Goal: Task Accomplishment & Management: Manage account settings

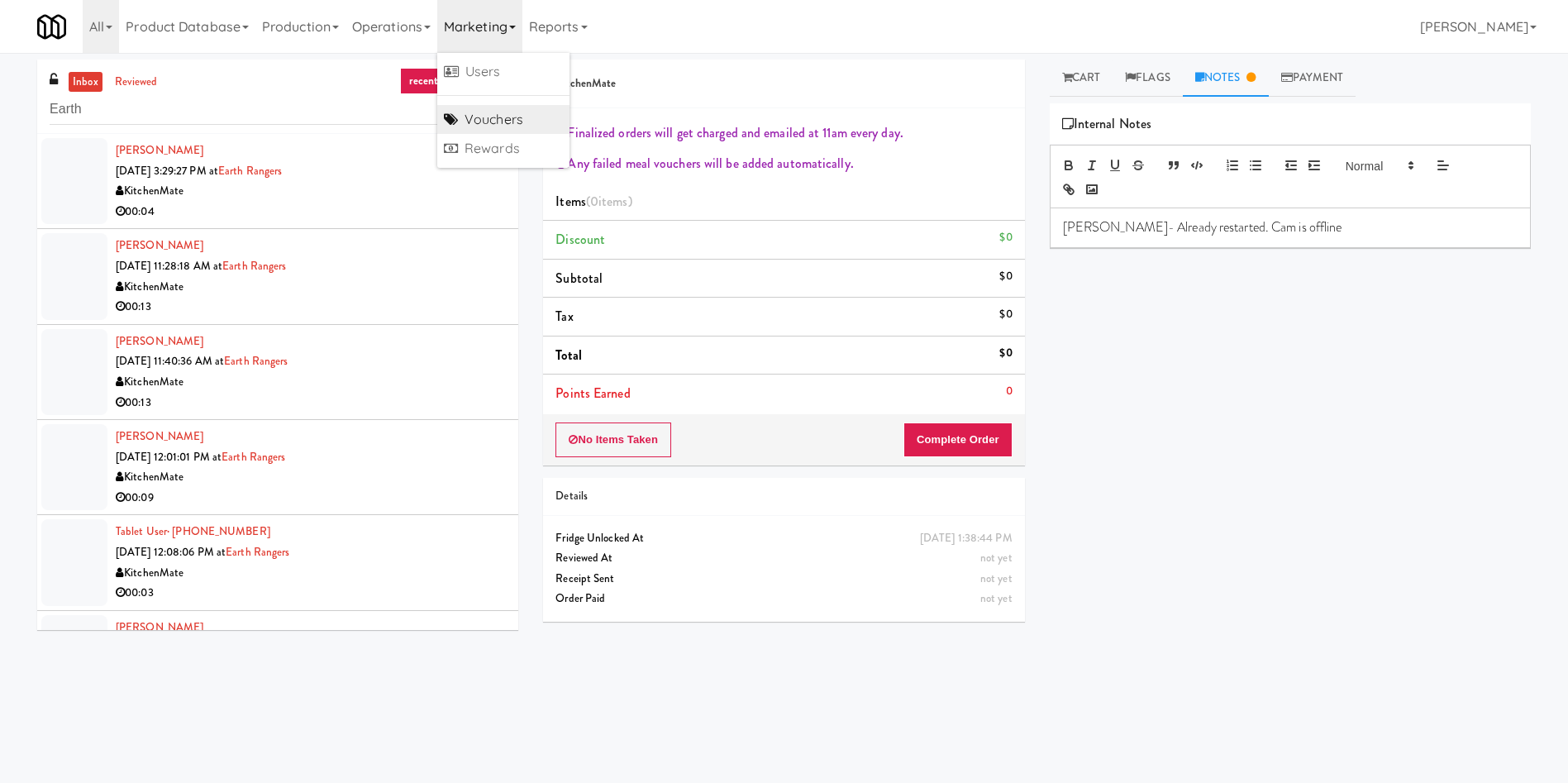
scroll to position [361, 0]
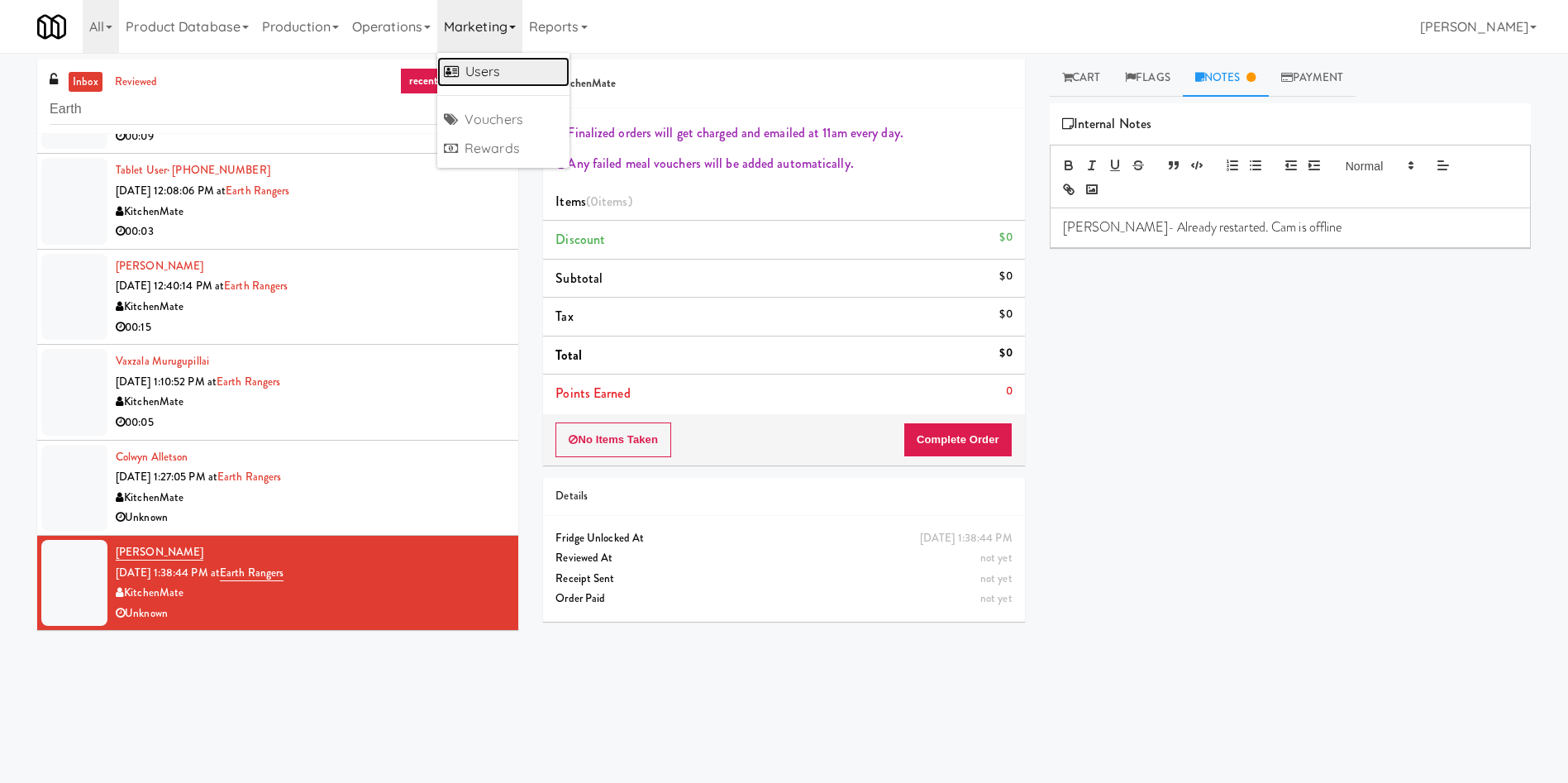
click at [506, 76] on link "Users" at bounding box center [503, 72] width 132 height 30
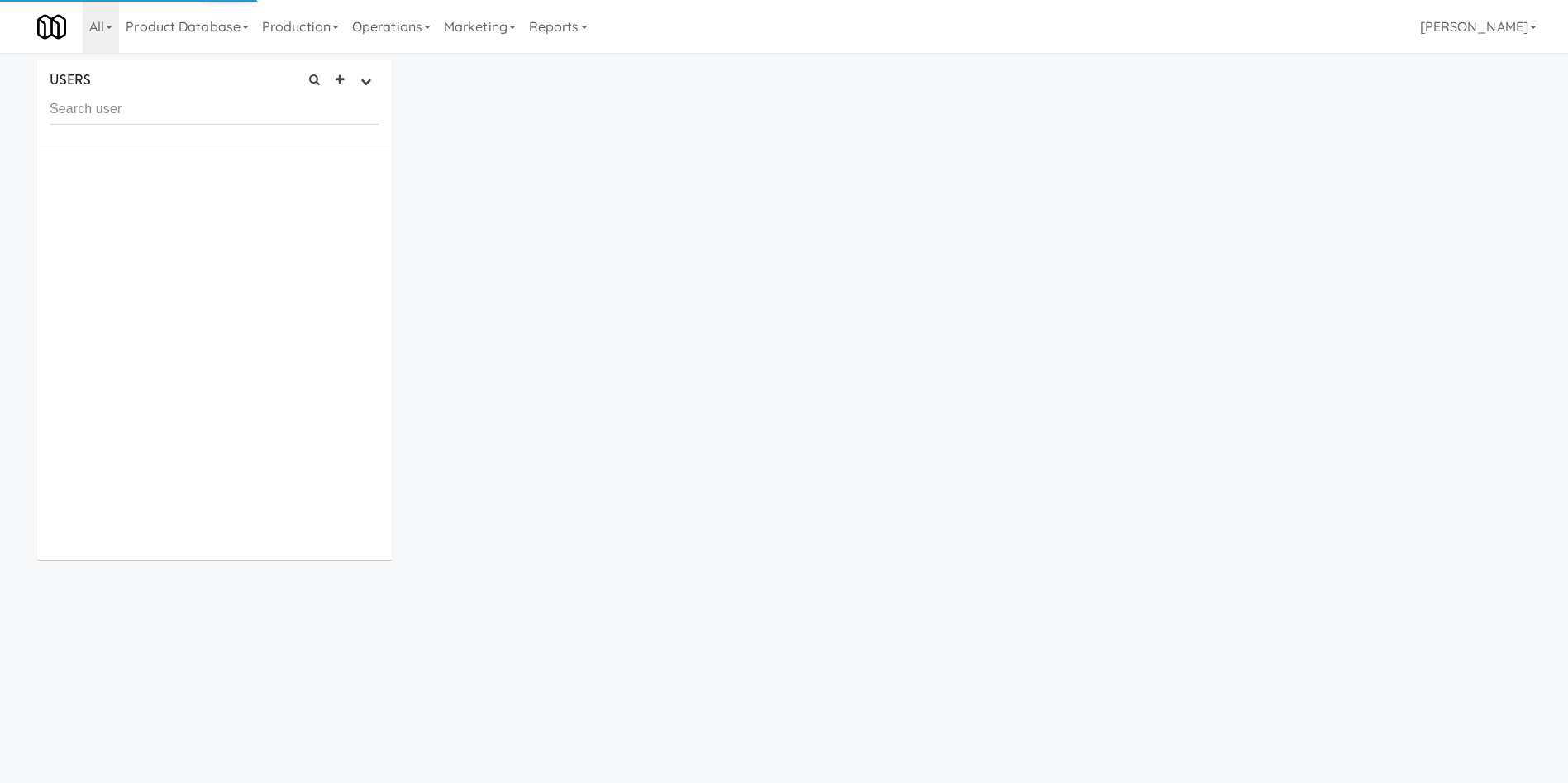
click at [219, 116] on input "text" at bounding box center [214, 109] width 330 height 30
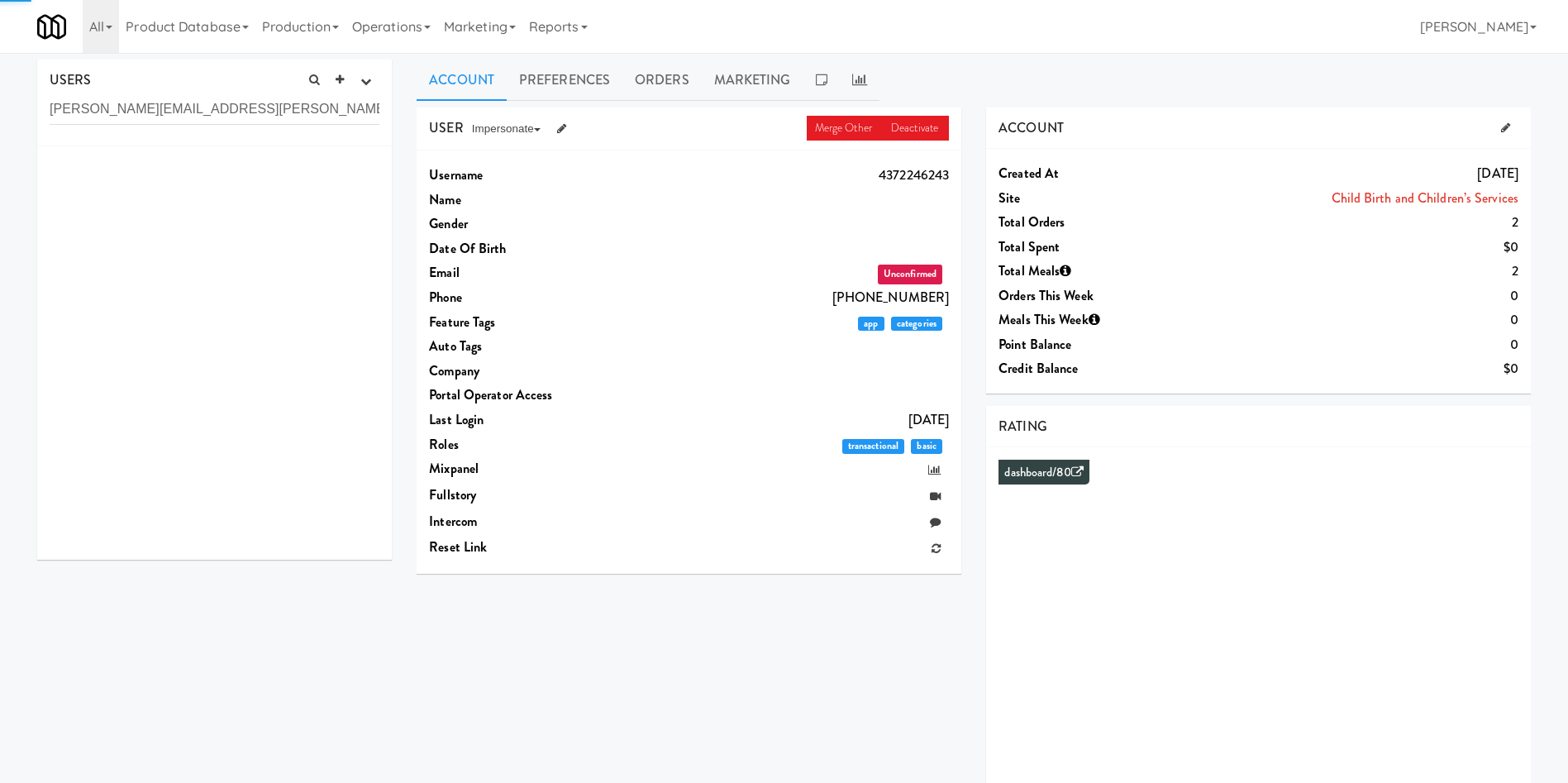
type input "Levine.Nicholas.Adam@gmail.com"
click at [263, 110] on input "Levine.Nicholas.Adam@gmail.com" at bounding box center [214, 109] width 330 height 30
drag, startPoint x: 292, startPoint y: 107, endPoint x: 0, endPoint y: 113, distance: 292.1
click at [0, 113] on div "USERS active Ordered this week Didn't order this week 1 this week 2 this week 3…" at bounding box center [784, 441] width 1568 height 764
click at [529, 659] on div "USER Merge Other Deactivate Impersonate on App on Classic Portal on Platform Us…" at bounding box center [973, 466] width 1139 height 717
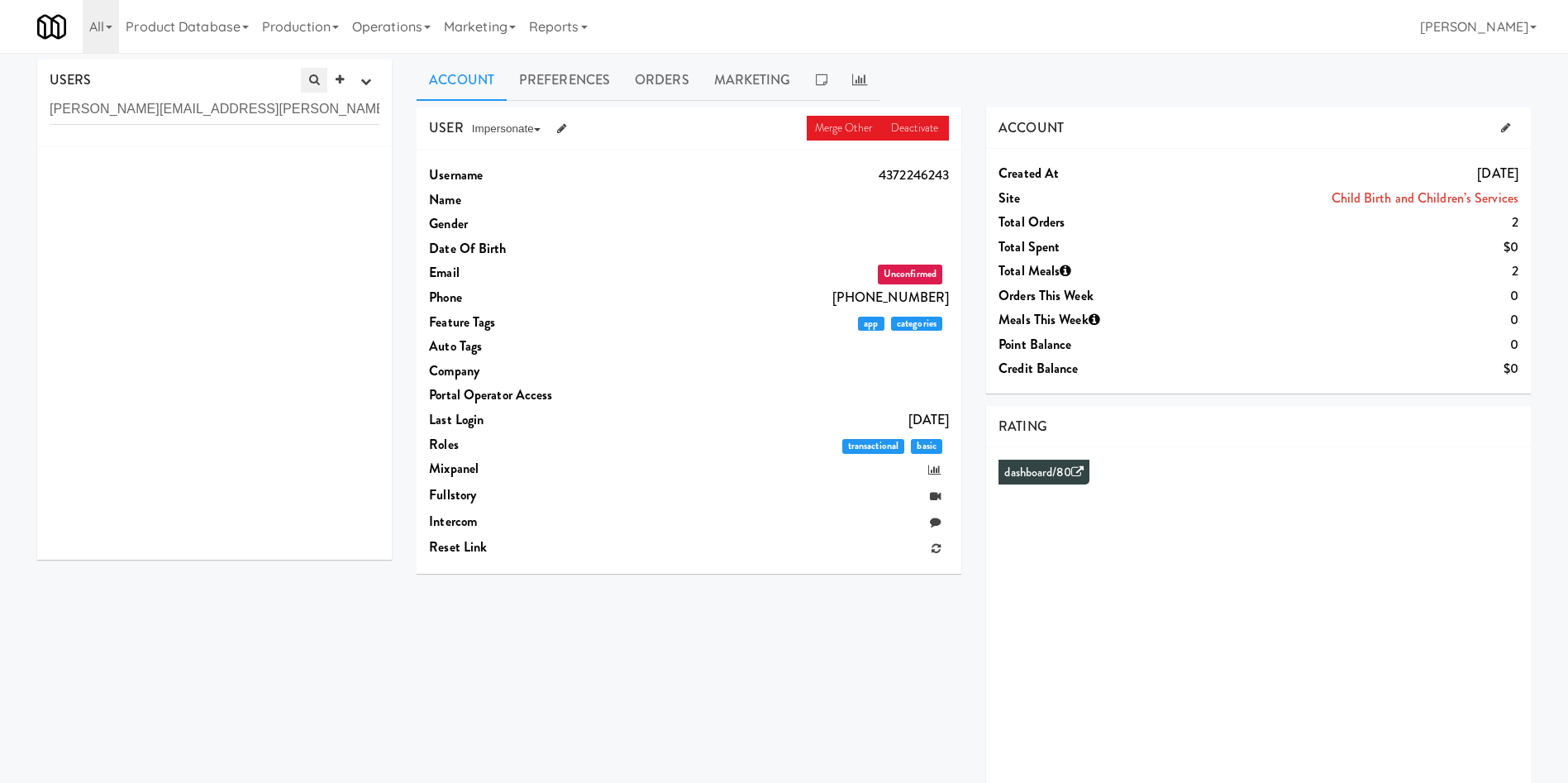
click at [315, 88] on link at bounding box center [313, 80] width 26 height 24
click at [422, 29] on link "Operations" at bounding box center [391, 26] width 91 height 53
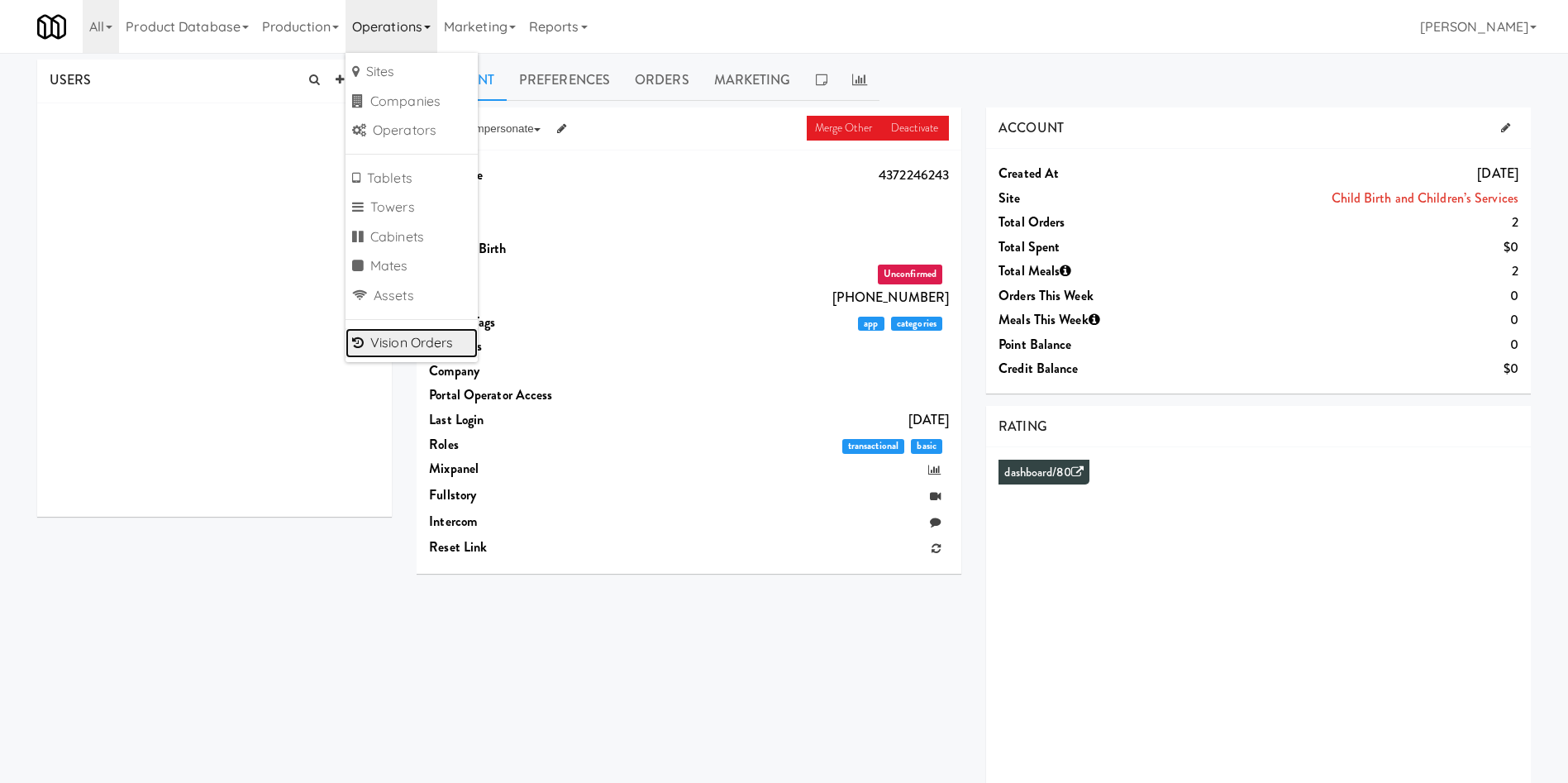
click at [425, 337] on link "Vision Orders" at bounding box center [412, 343] width 132 height 30
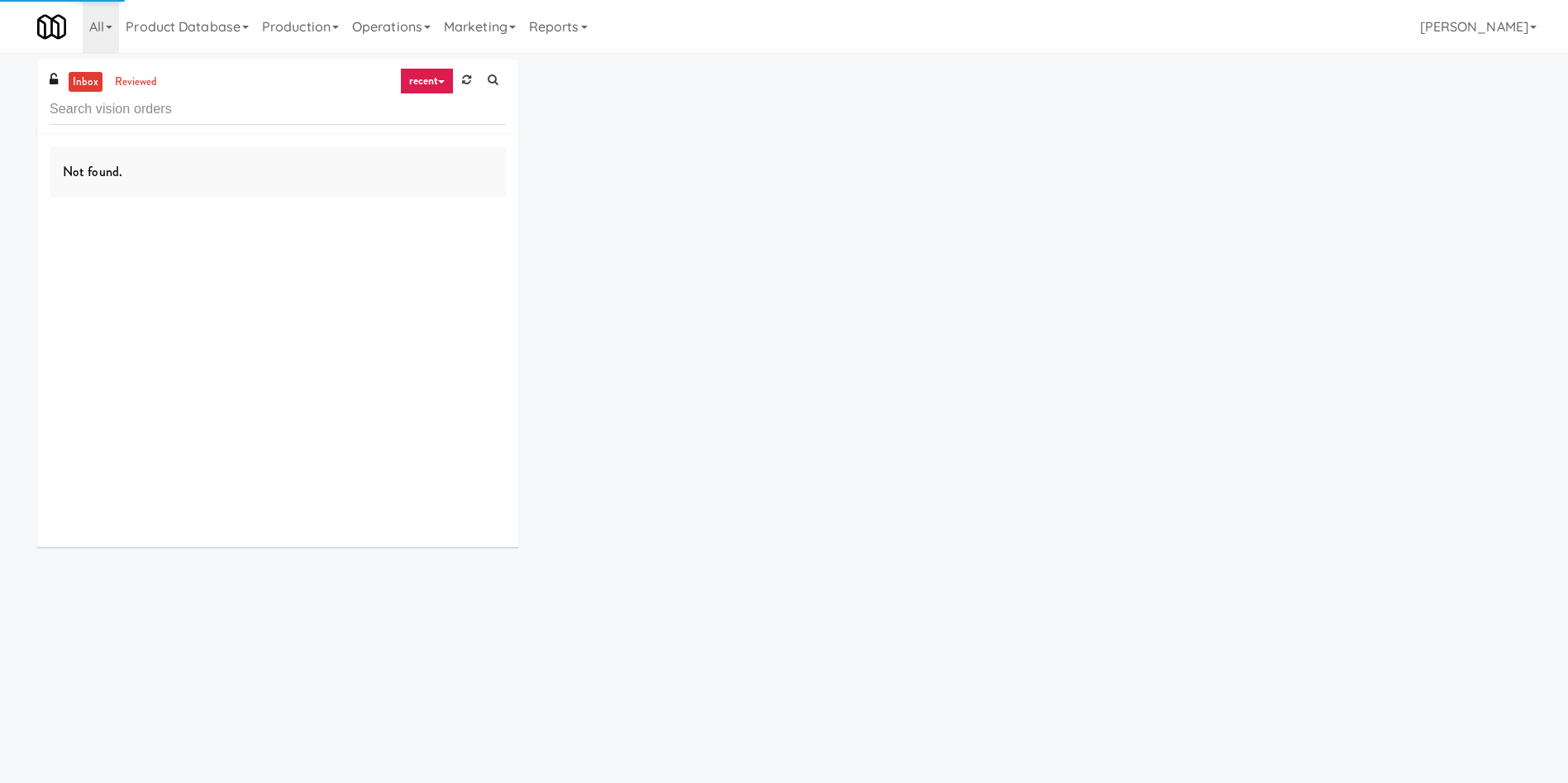
click at [169, 117] on input "text" at bounding box center [277, 109] width 456 height 30
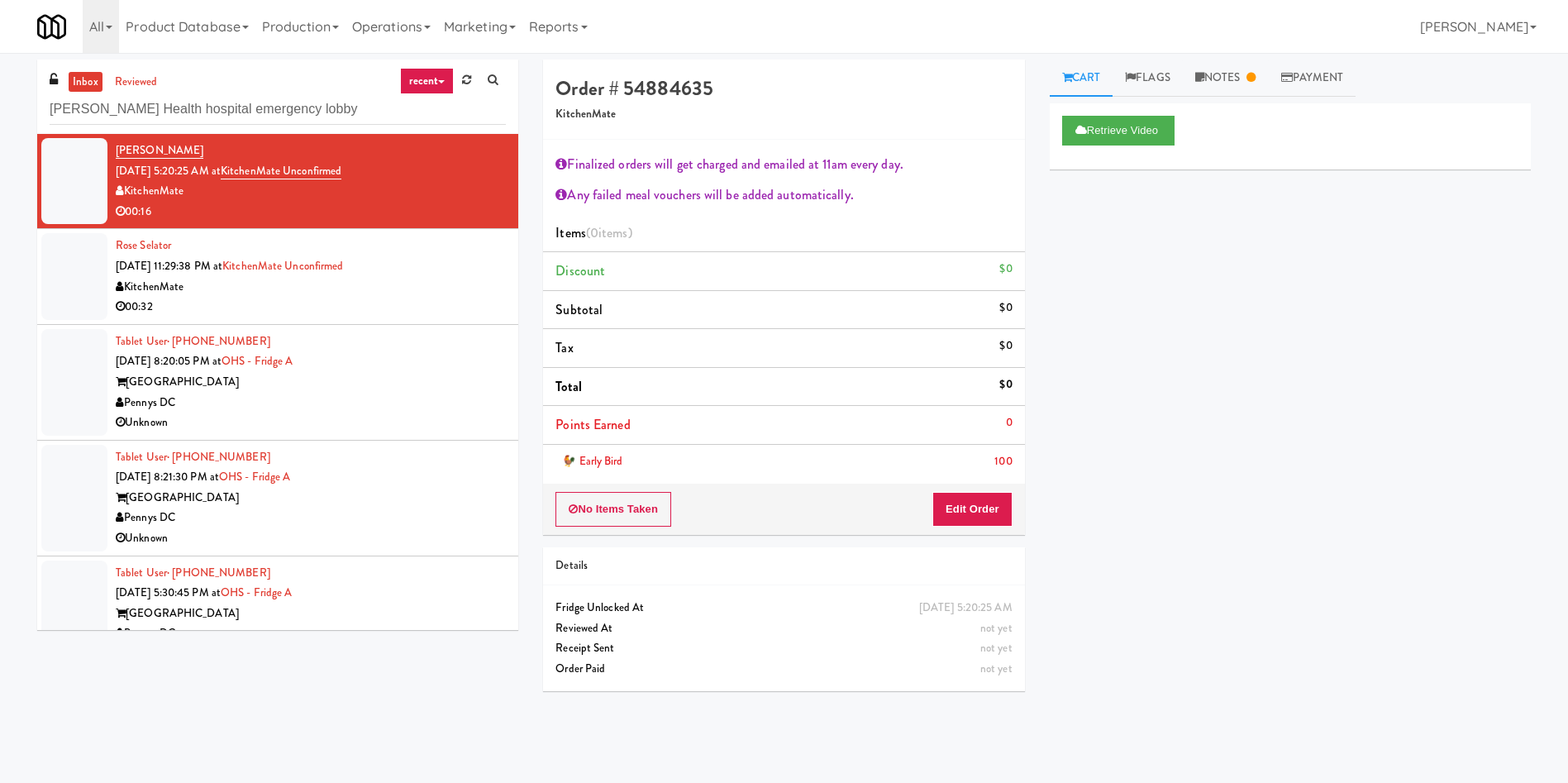
click at [62, 113] on input "McKenzie Health hospital emergency lobby" at bounding box center [277, 109] width 456 height 30
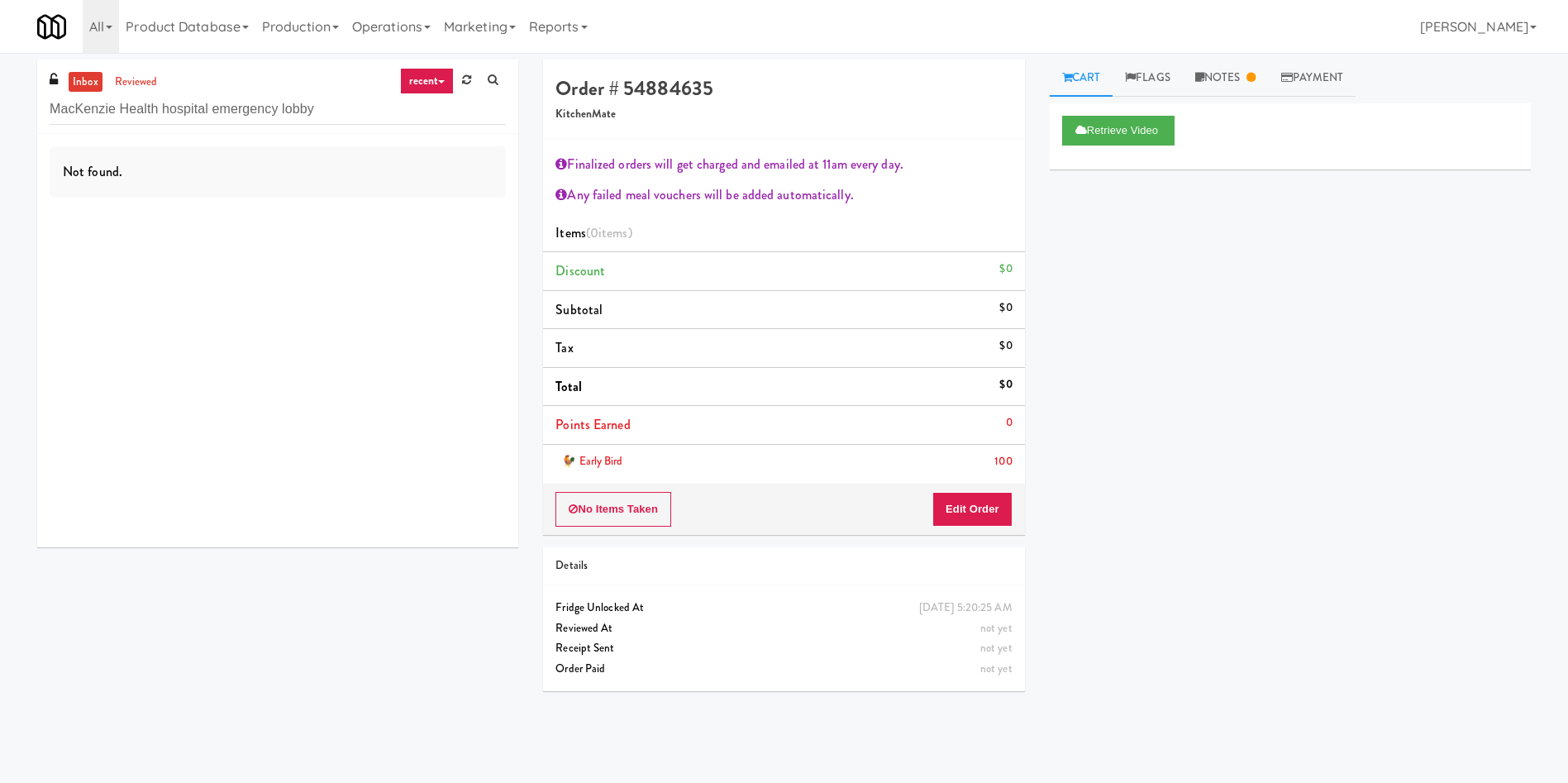
drag, startPoint x: 362, startPoint y: 114, endPoint x: 21, endPoint y: 106, distance: 341.1
click at [21, 106] on div "inbox reviewed recent all unclear take inventory issue suspicious failed recent…" at bounding box center [784, 392] width 1568 height 664
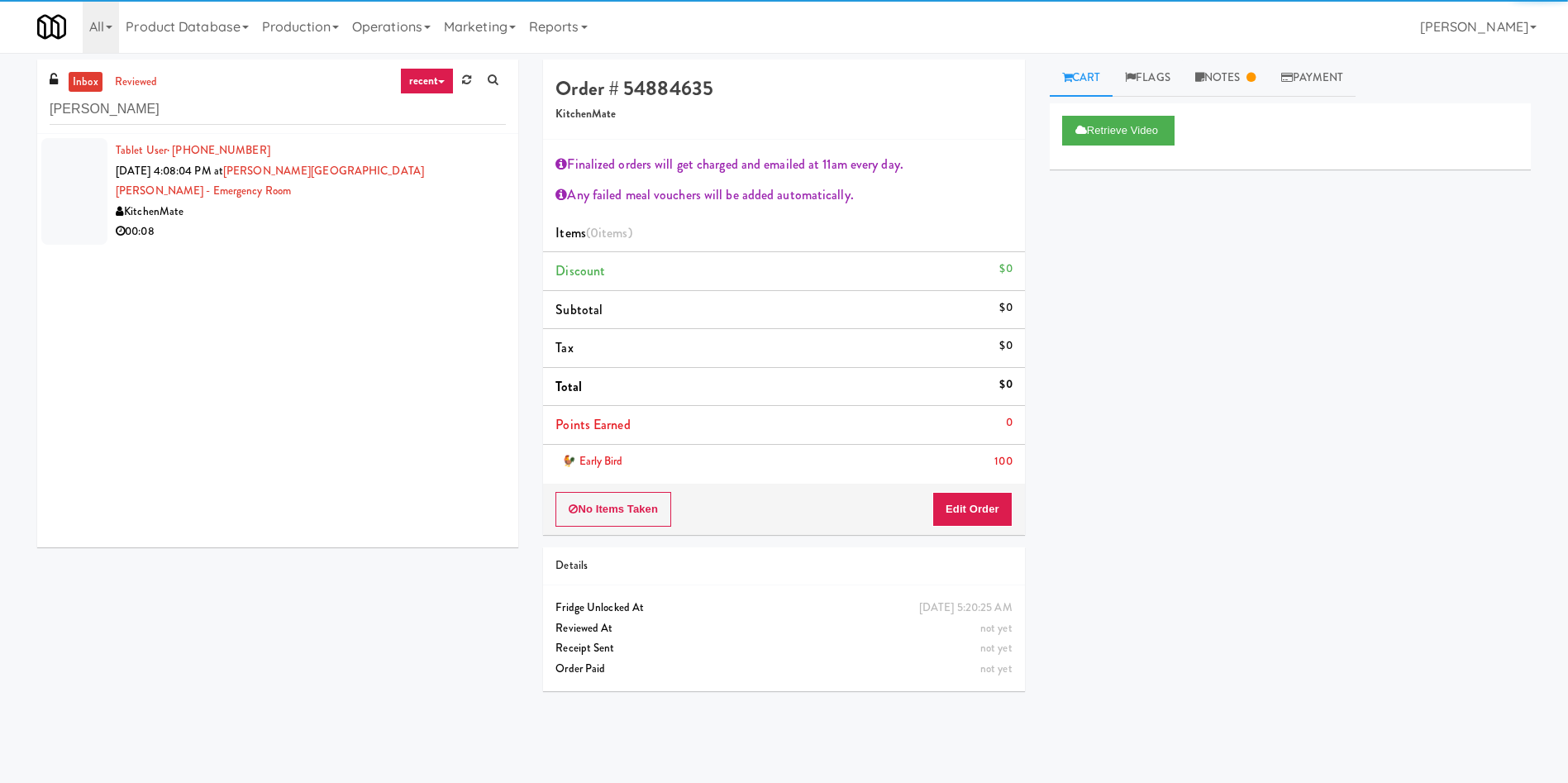
type input "Mackenzie"
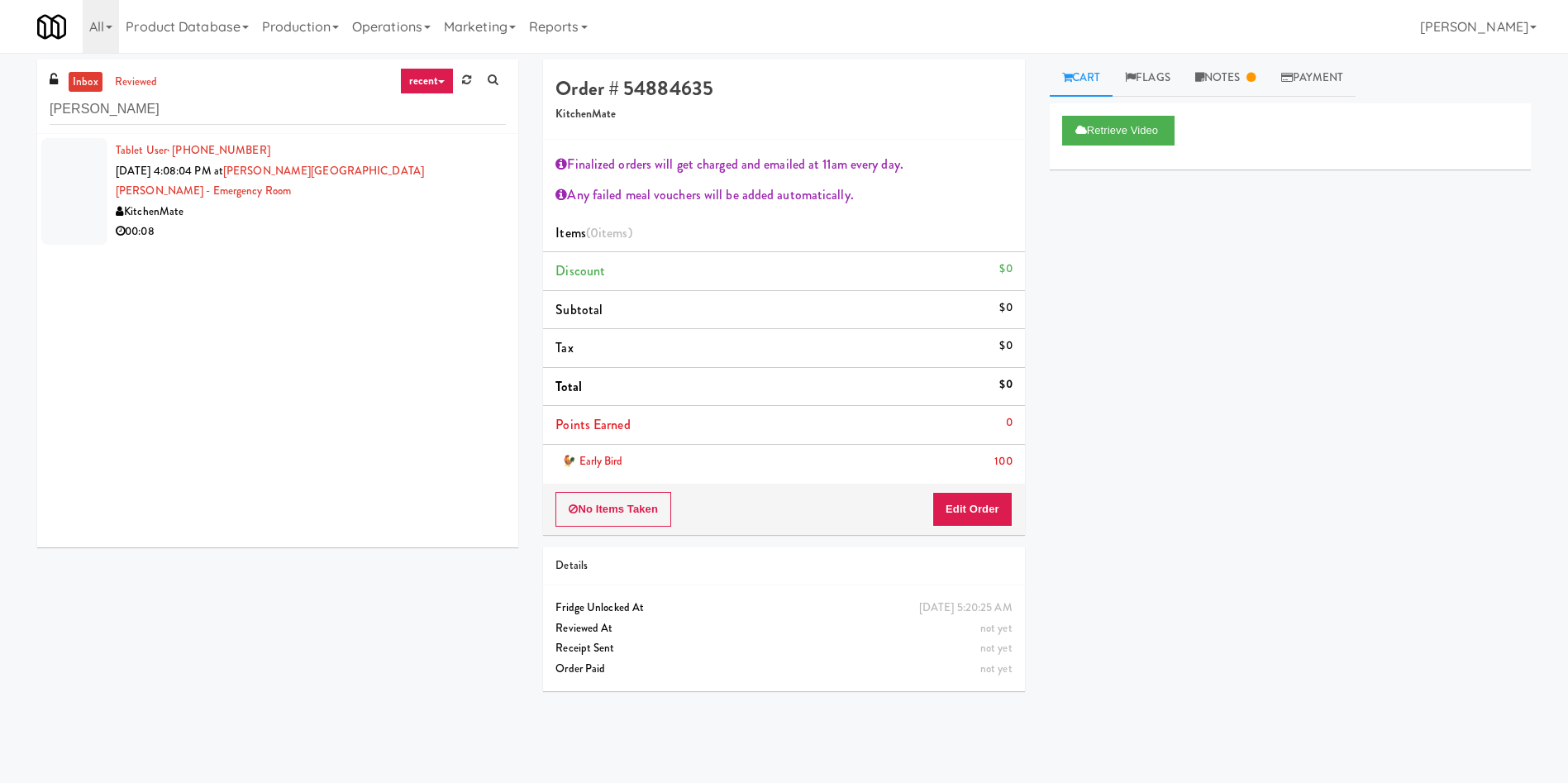
click at [67, 184] on div at bounding box center [74, 192] width 66 height 107
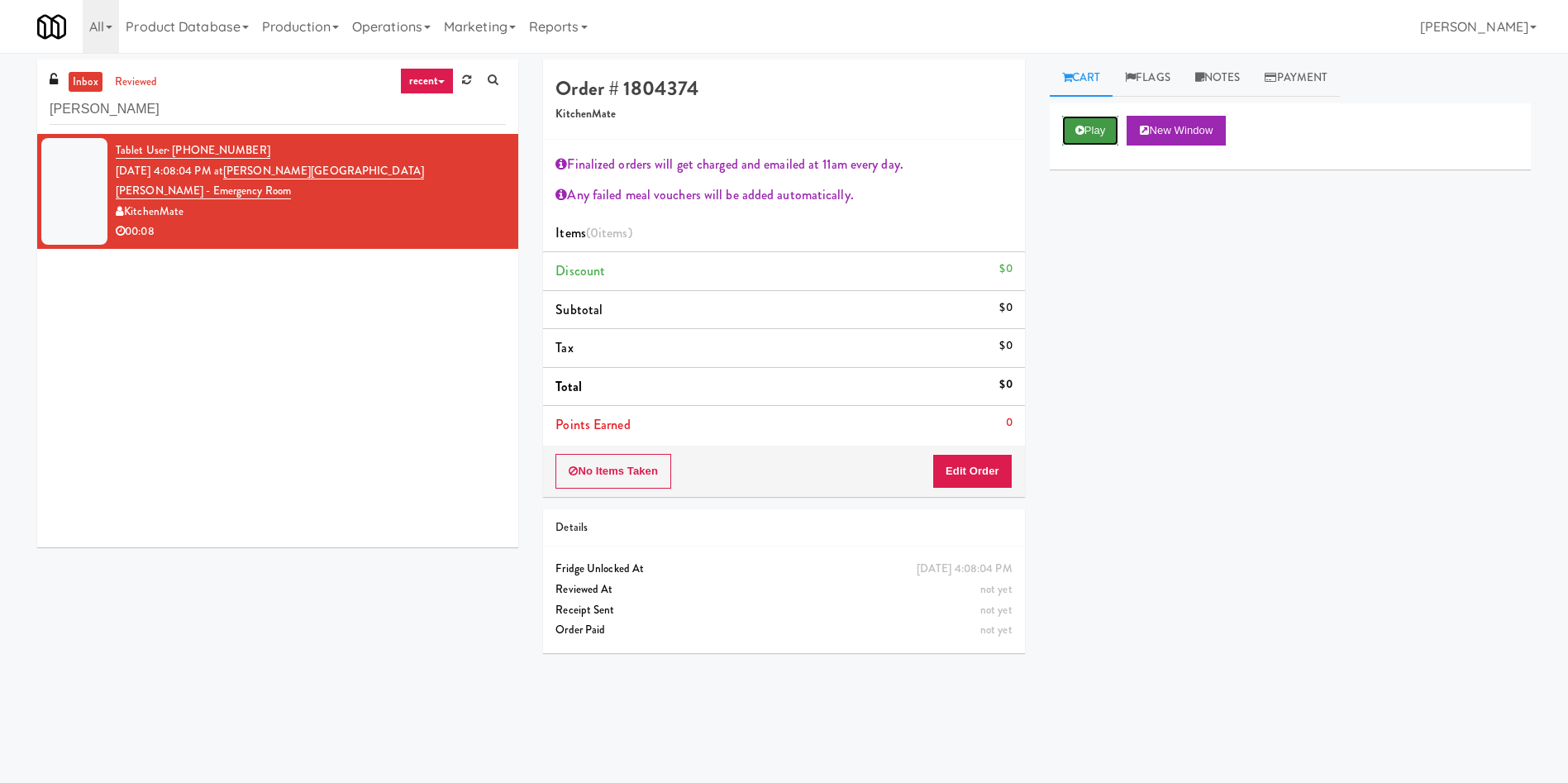
click at [1105, 127] on button "Play" at bounding box center [1090, 130] width 57 height 30
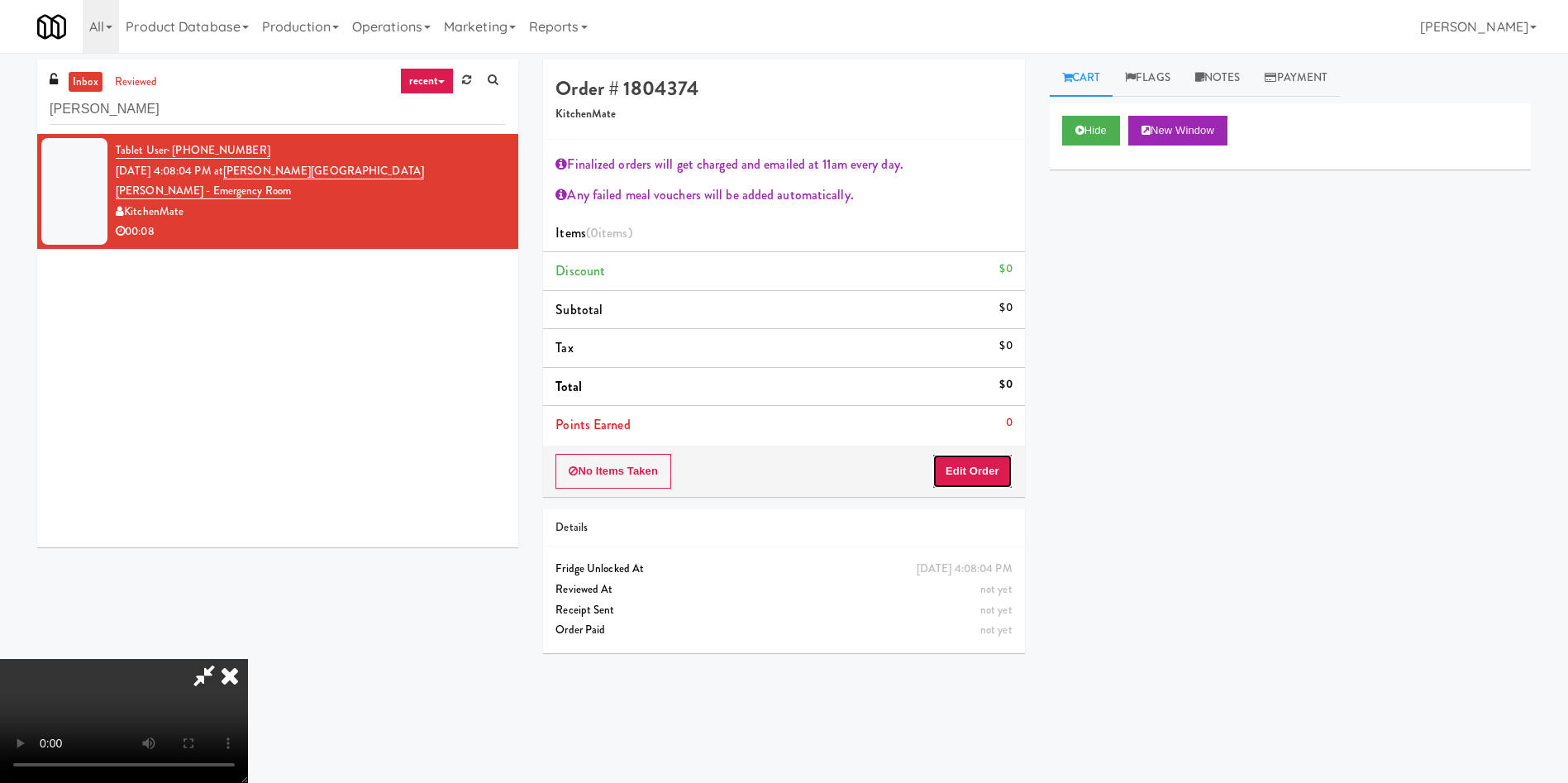
click at [959, 483] on button "Edit Order" at bounding box center [972, 471] width 80 height 35
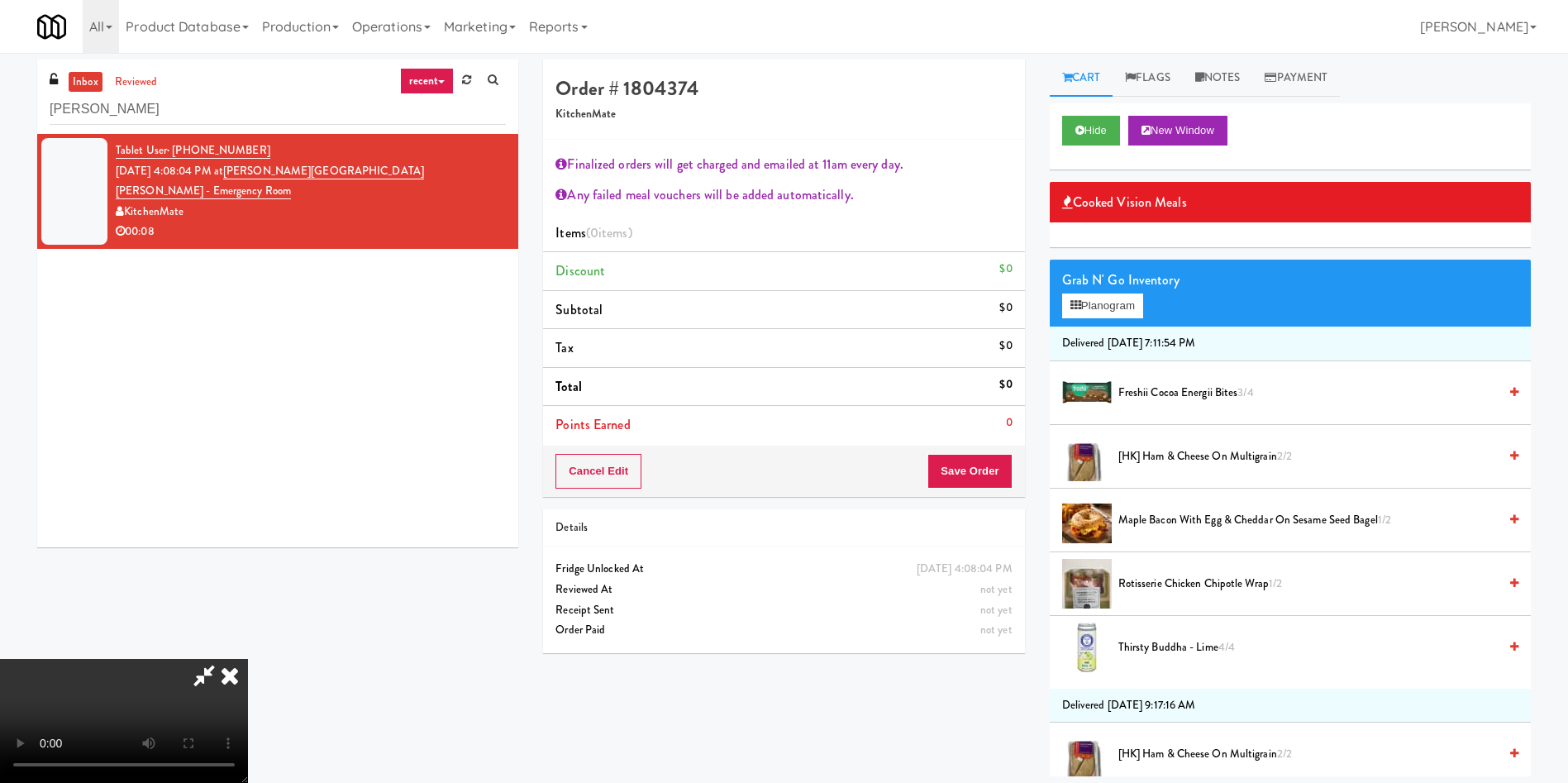
click at [248, 659] on icon at bounding box center [229, 676] width 36 height 33
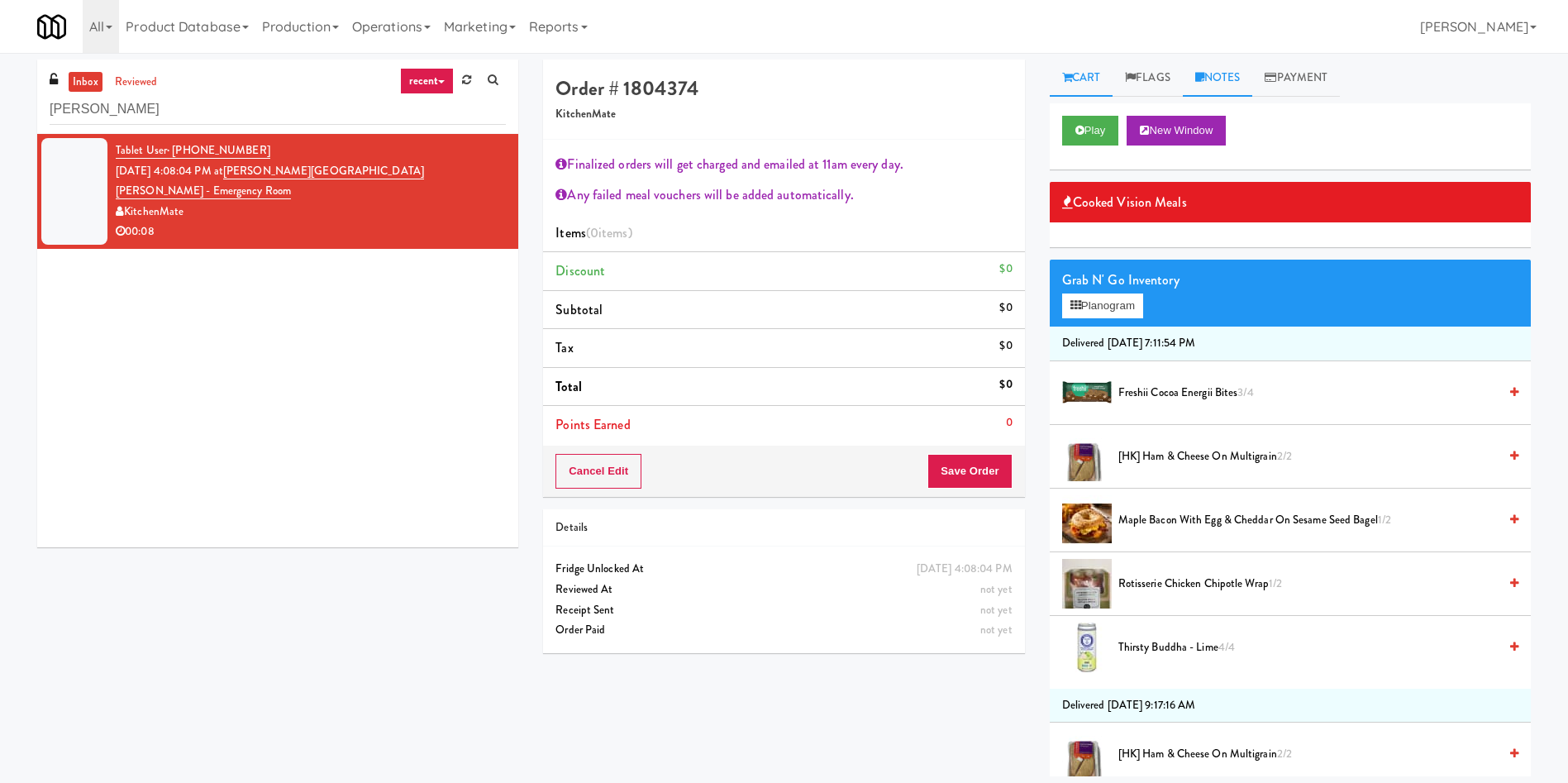
click at [1226, 76] on link "Notes" at bounding box center [1218, 78] width 70 height 37
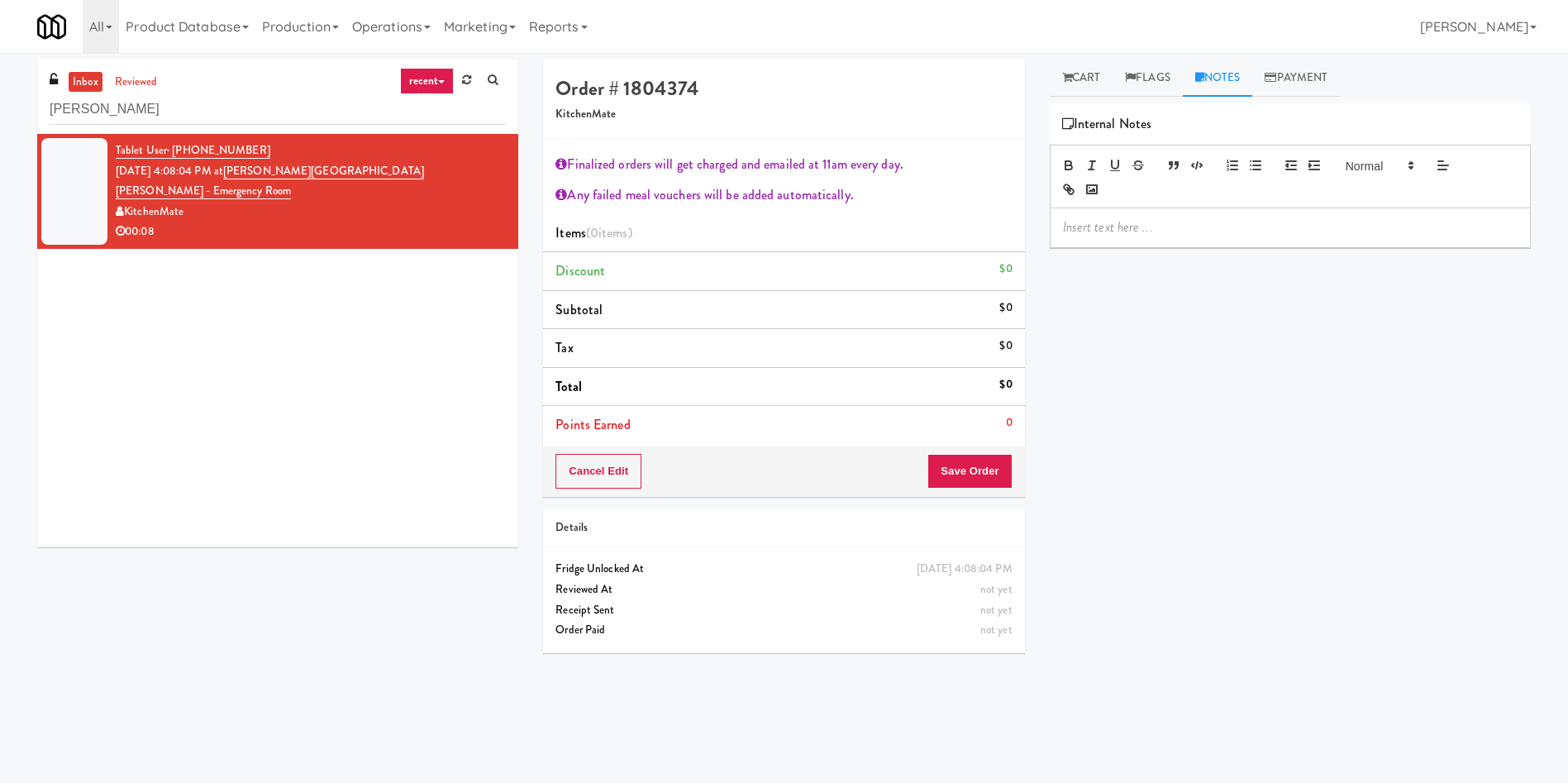
click at [1264, 234] on p at bounding box center [1290, 227] width 455 height 19
click at [1283, 228] on p at bounding box center [1290, 227] width 455 height 19
drag, startPoint x: 461, startPoint y: 170, endPoint x: 249, endPoint y: 168, distance: 212.0
click at [249, 168] on span "Oct 15, 2025 4:08:04 PM at Mackenzie Richmond Hill Hospital - Emergency Room" at bounding box center [270, 181] width 309 height 37
copy link "Mackenzie Richmond Hill Hospital - Emergency"
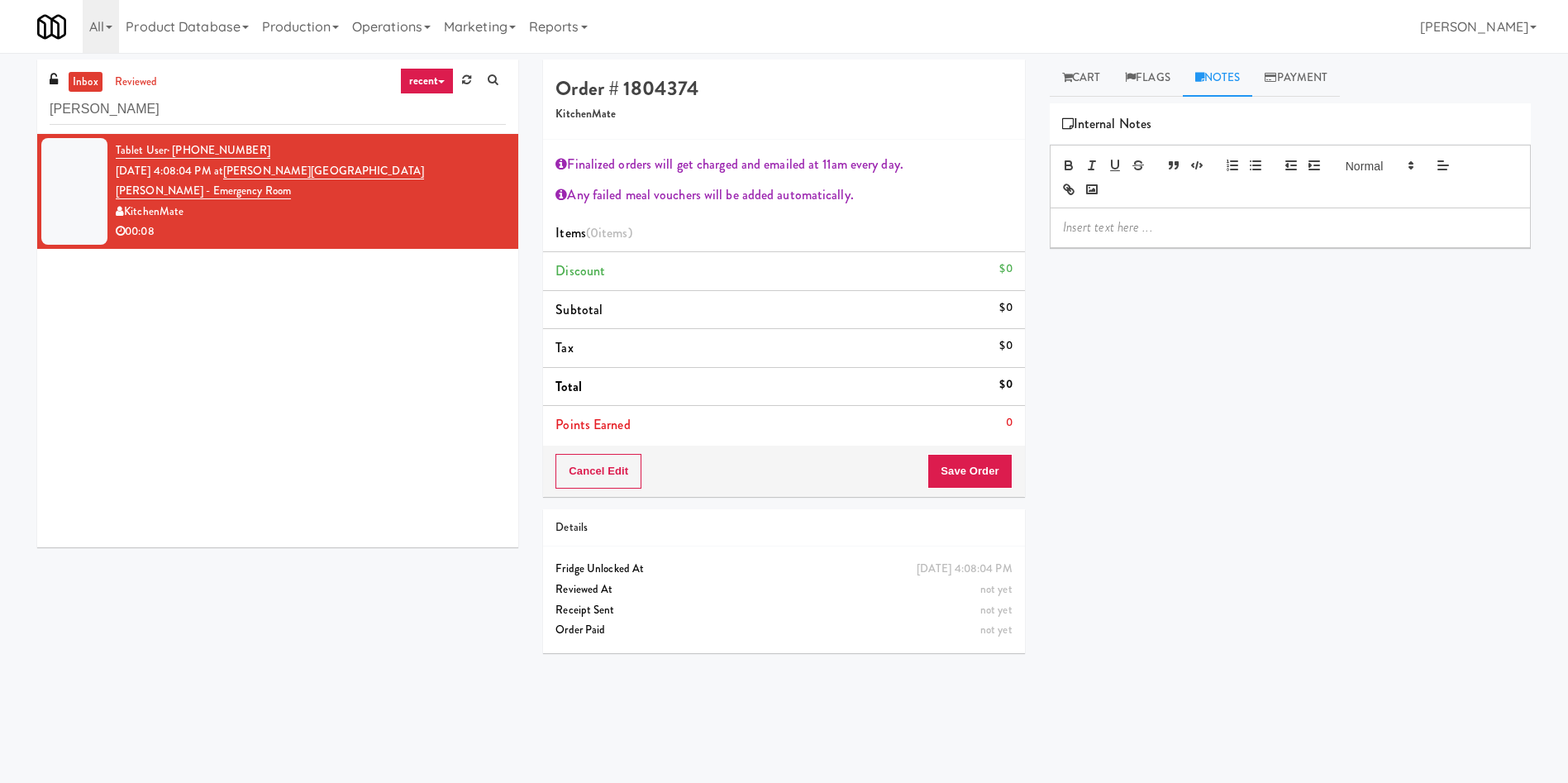
click at [428, 303] on div "Tablet User · (416) 899-5071 Oct 15, 2025 4:08:04 PM at Mackenzie Richmond Hill…" at bounding box center [277, 341] width 481 height 414
click at [999, 462] on button "Save Order" at bounding box center [969, 471] width 85 height 35
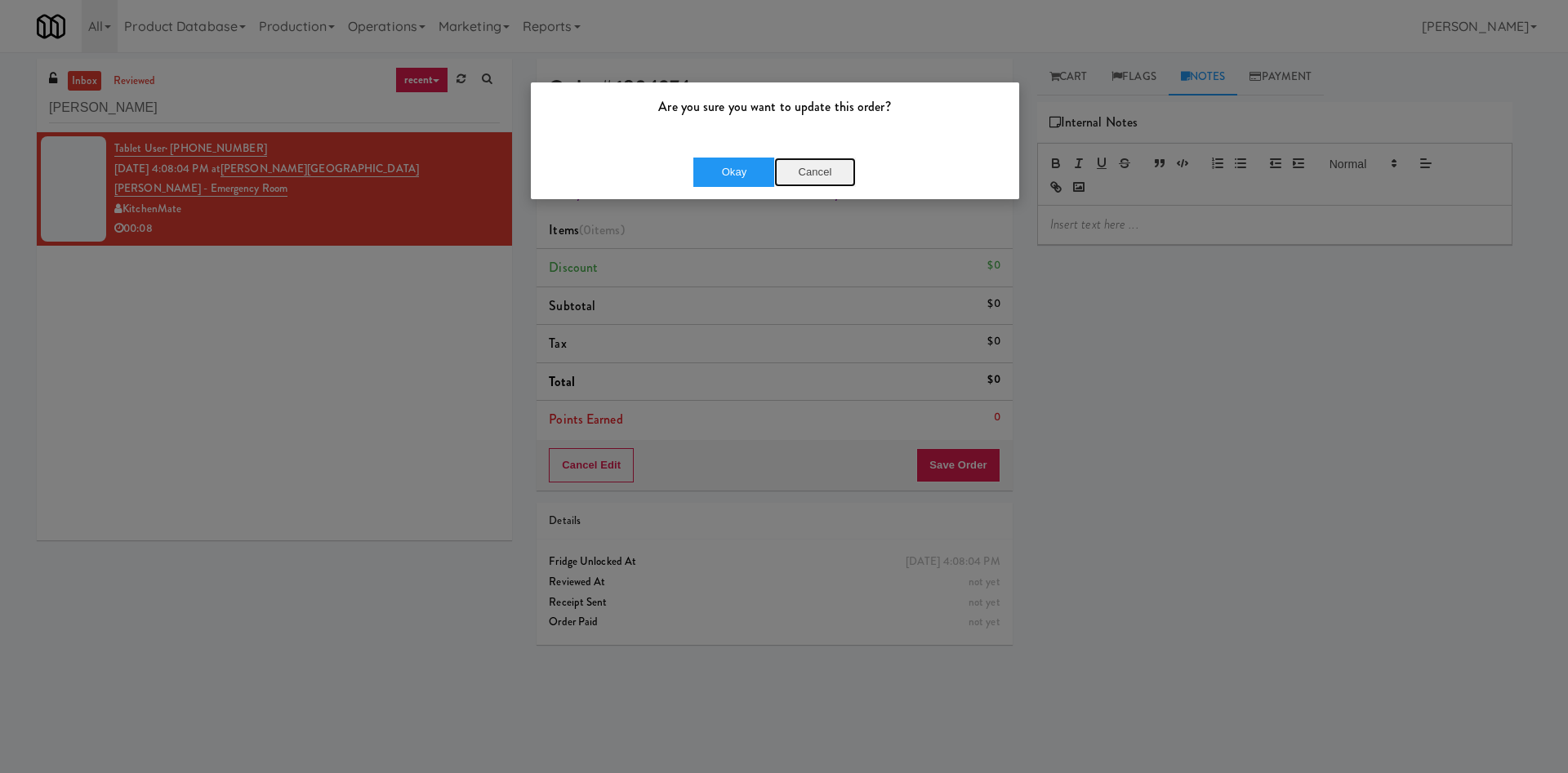
click at [796, 168] on button "Cancel" at bounding box center [814, 172] width 82 height 30
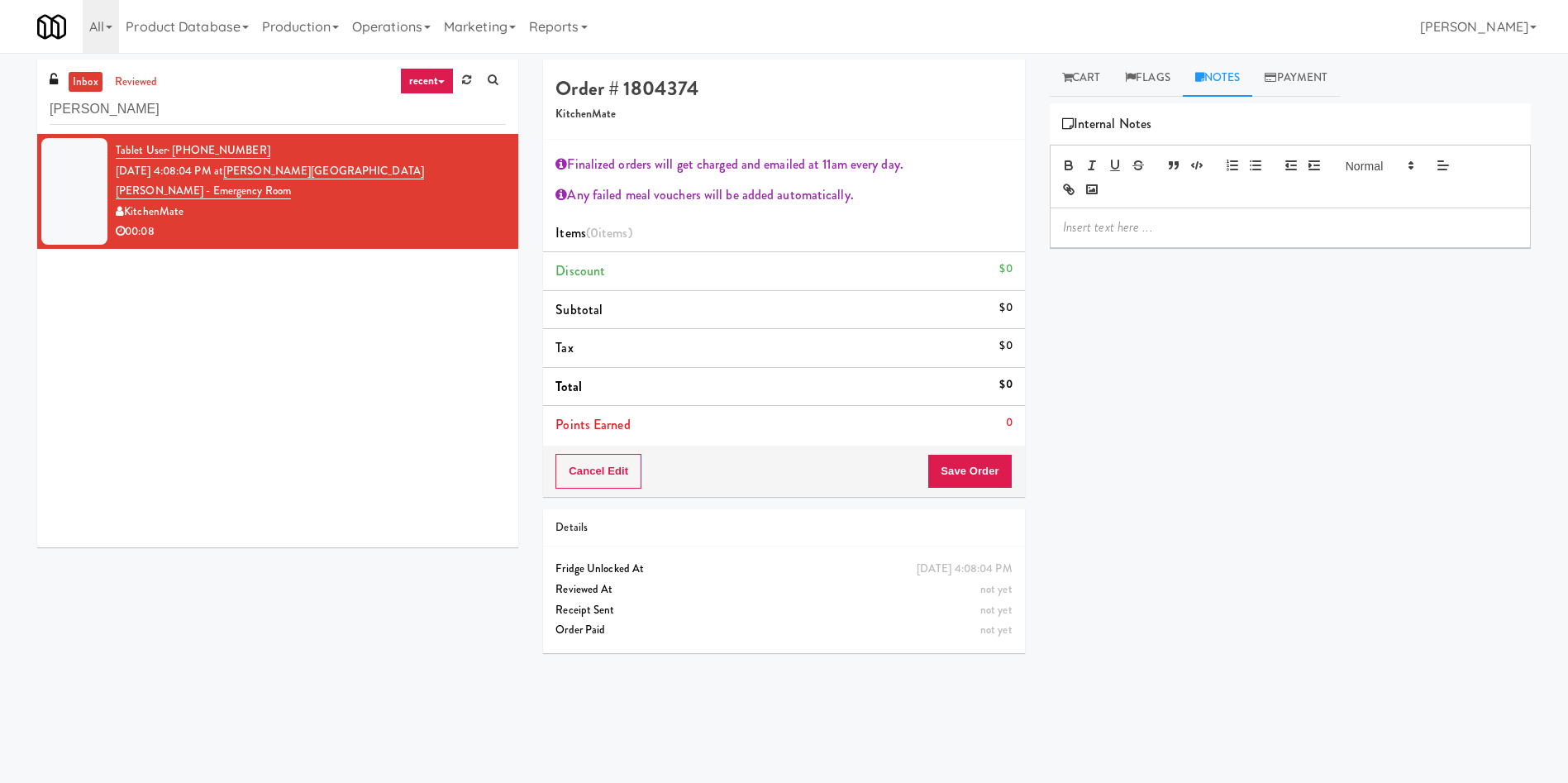
click at [335, 384] on div "Tablet User · (416) 899-5071 Oct 15, 2025 4:08:04 PM at Mackenzie Richmond Hill…" at bounding box center [277, 341] width 481 height 414
click at [96, 81] on link "inbox" at bounding box center [85, 82] width 34 height 20
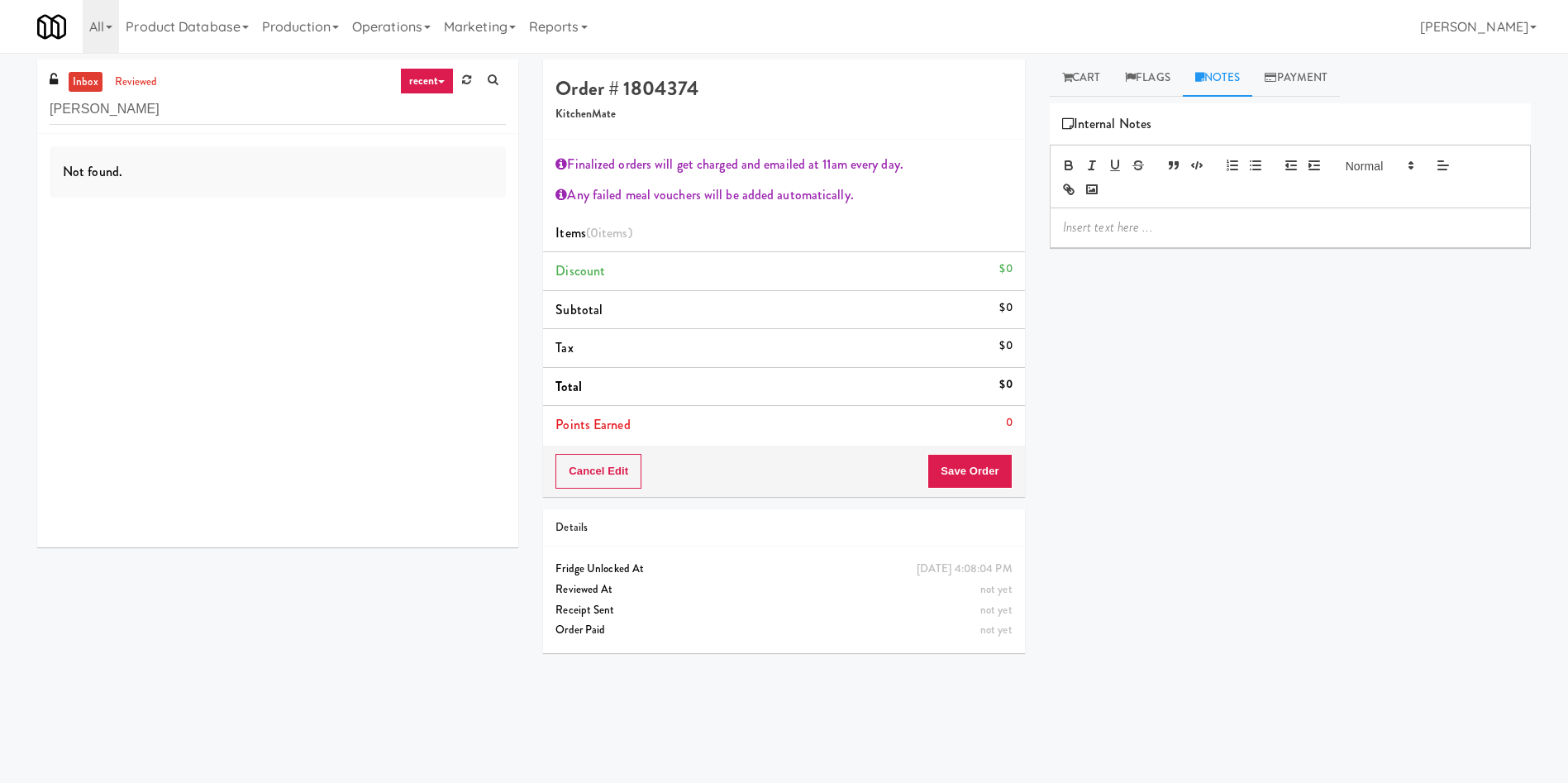
click at [96, 81] on link "inbox" at bounding box center [85, 82] width 34 height 20
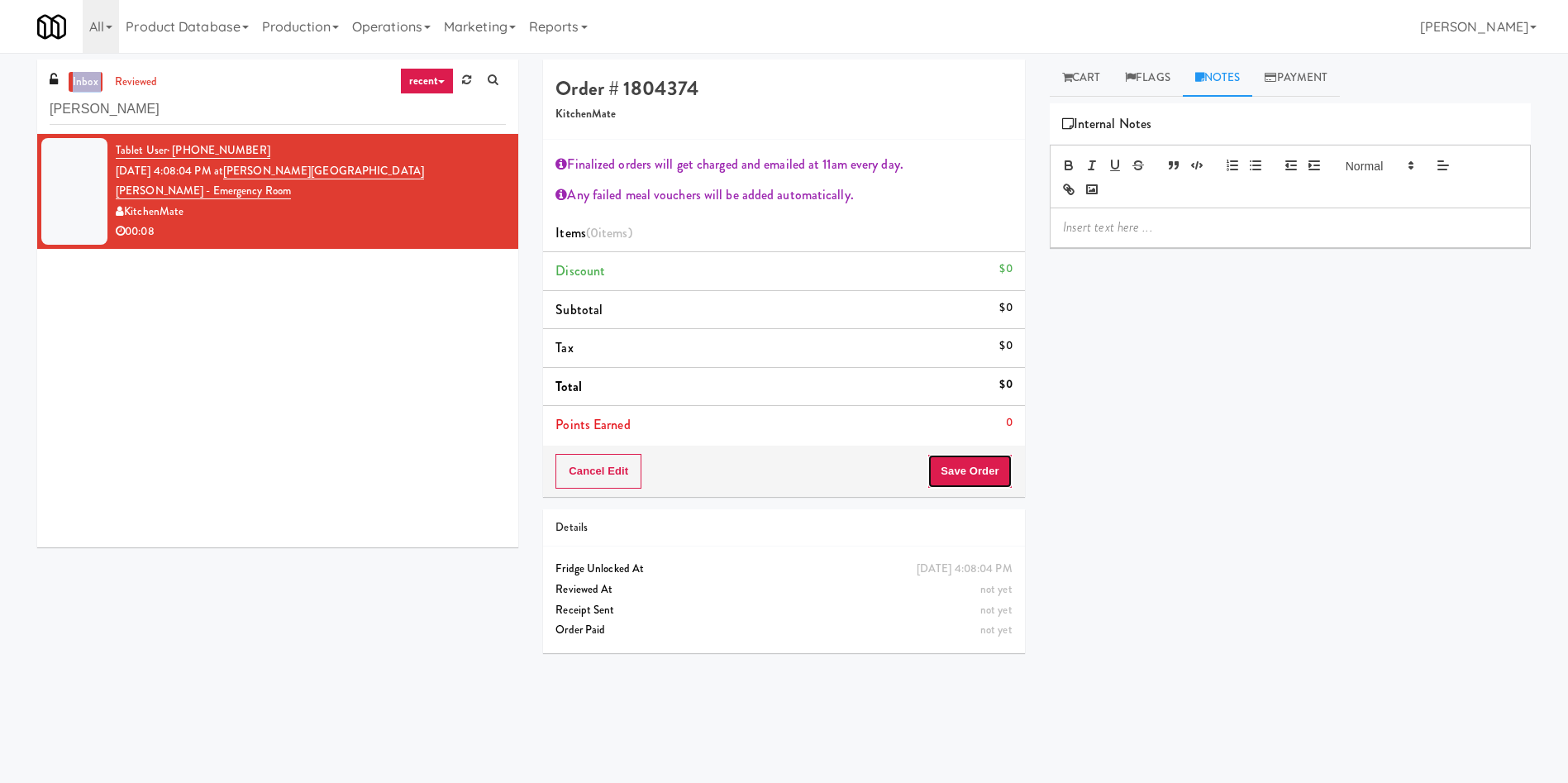
drag, startPoint x: 994, startPoint y: 485, endPoint x: 1363, endPoint y: 455, distance: 370.2
click at [1363, 470] on div "Order # 1804374 KitchenMate Finalized orders will get charged and emailed at 11…" at bounding box center [1037, 392] width 1012 height 664
click at [1092, 75] on link "Cart" at bounding box center [1081, 78] width 63 height 37
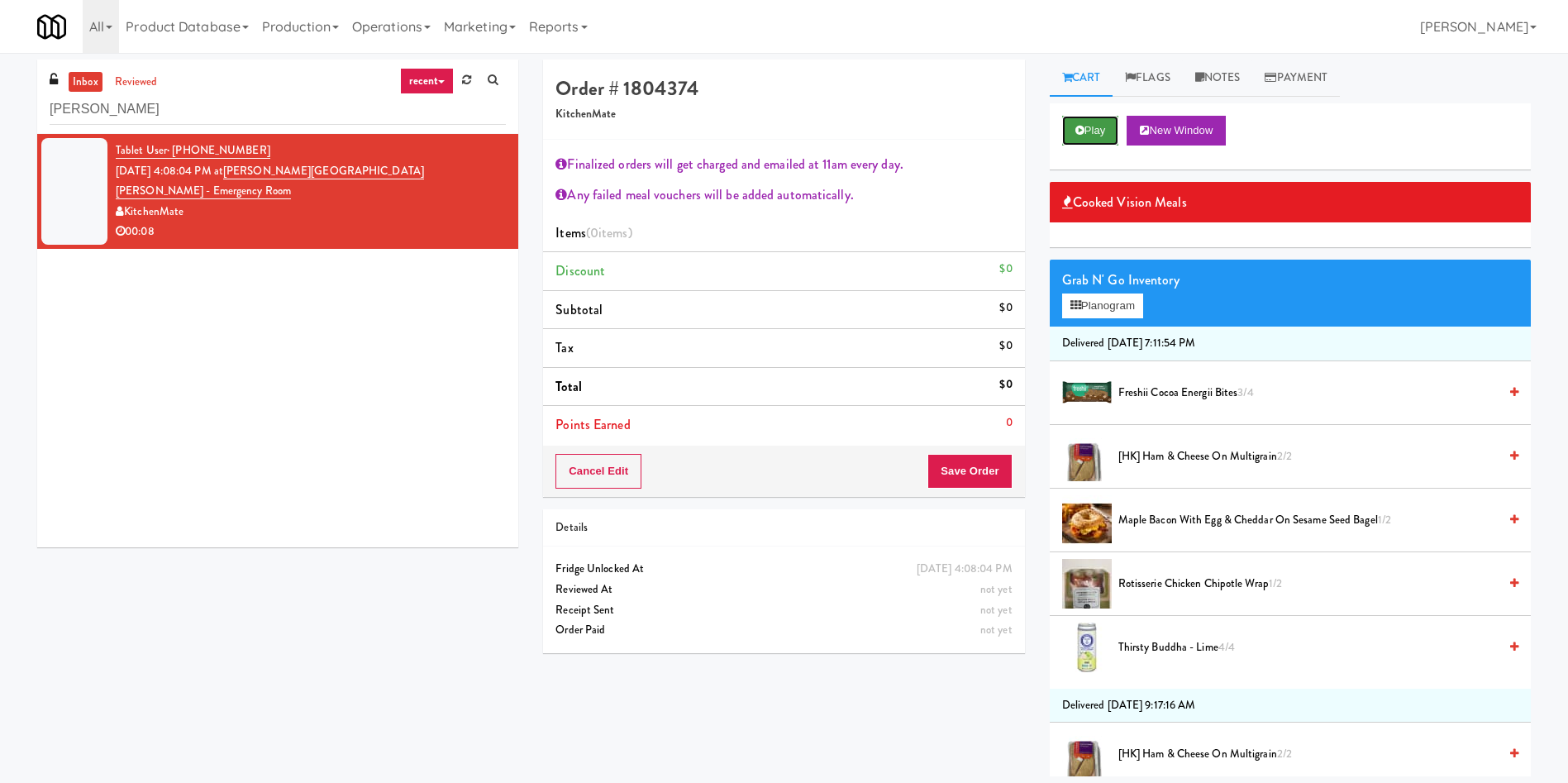
click at [1099, 117] on button "Play" at bounding box center [1090, 130] width 57 height 30
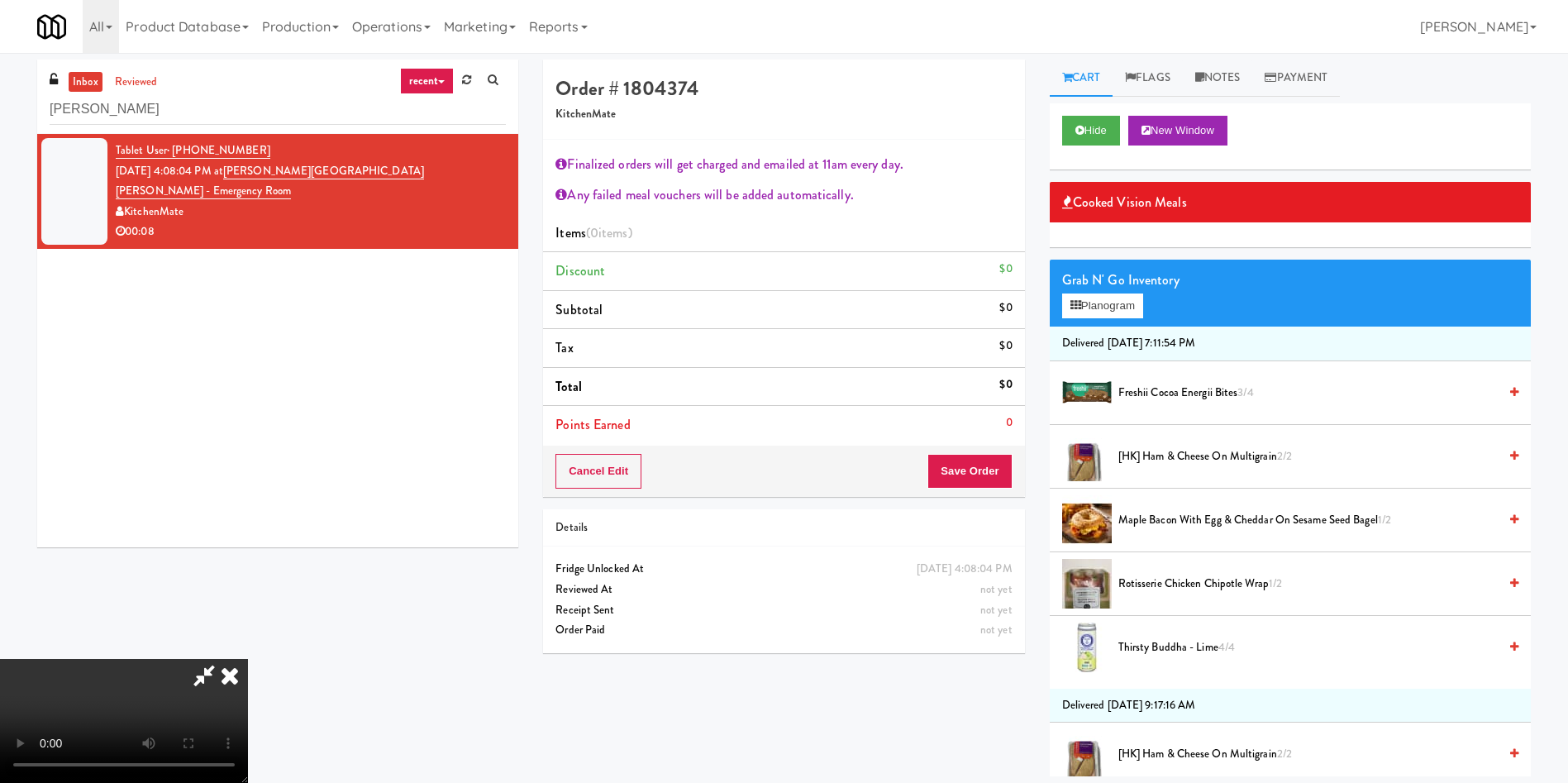
click at [1424, 128] on div "Hide New Window" at bounding box center [1290, 130] width 456 height 30
click at [1226, 75] on link "Notes" at bounding box center [1218, 78] width 70 height 37
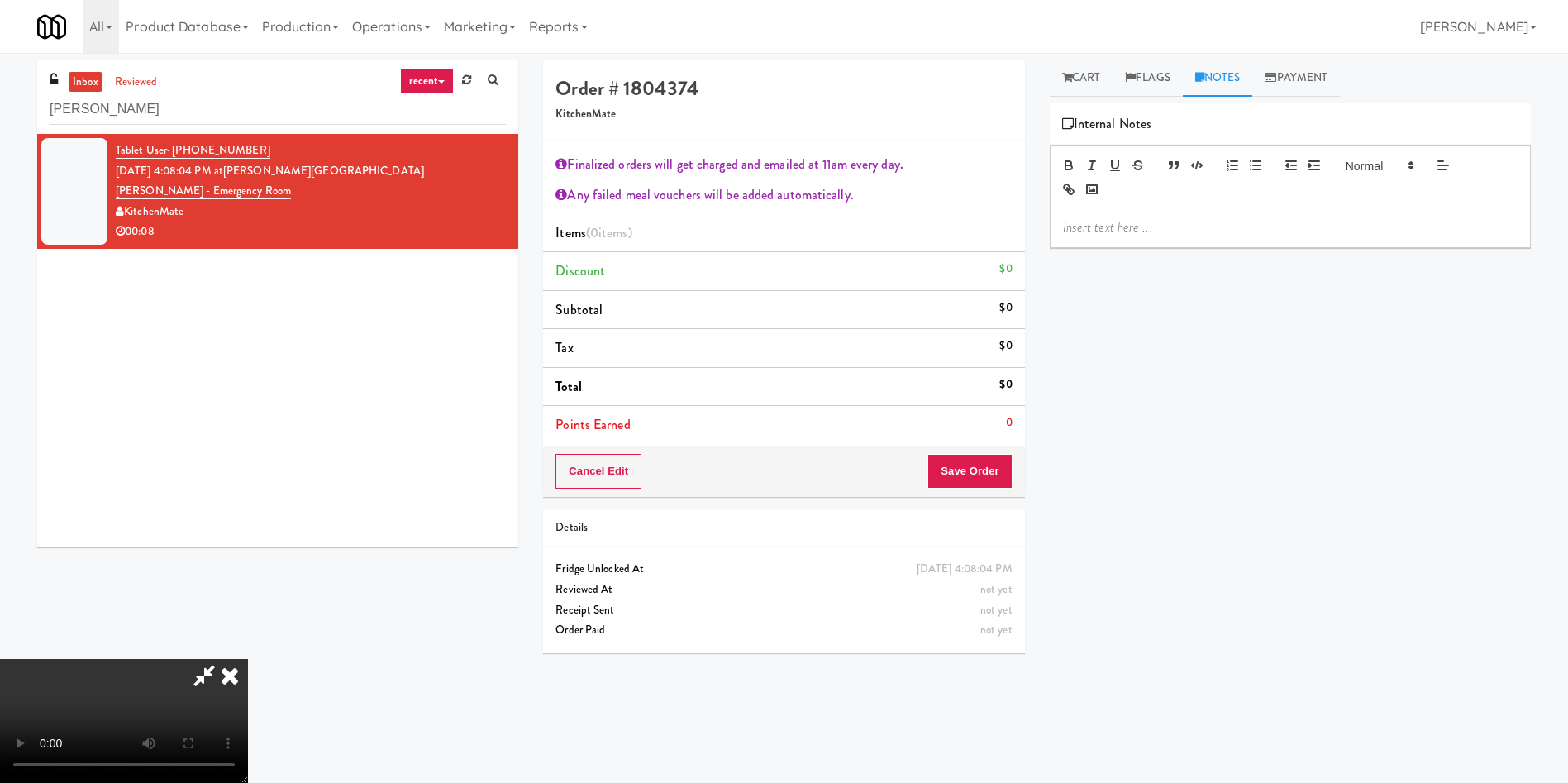
click at [1161, 230] on p at bounding box center [1290, 227] width 455 height 19
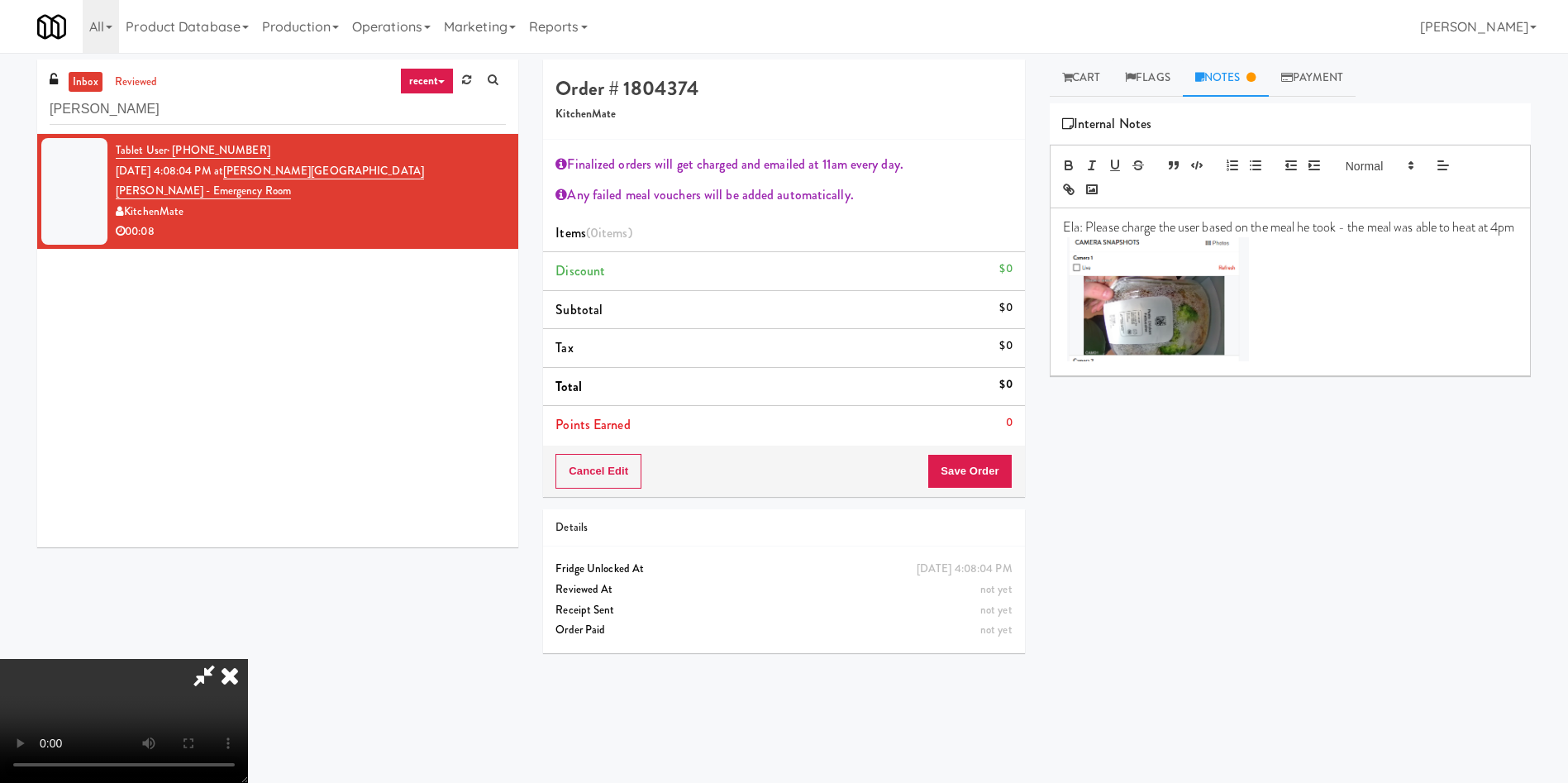
scroll to position [0, 0]
click at [223, 659] on icon at bounding box center [203, 676] width 38 height 33
click at [248, 659] on icon at bounding box center [229, 676] width 36 height 33
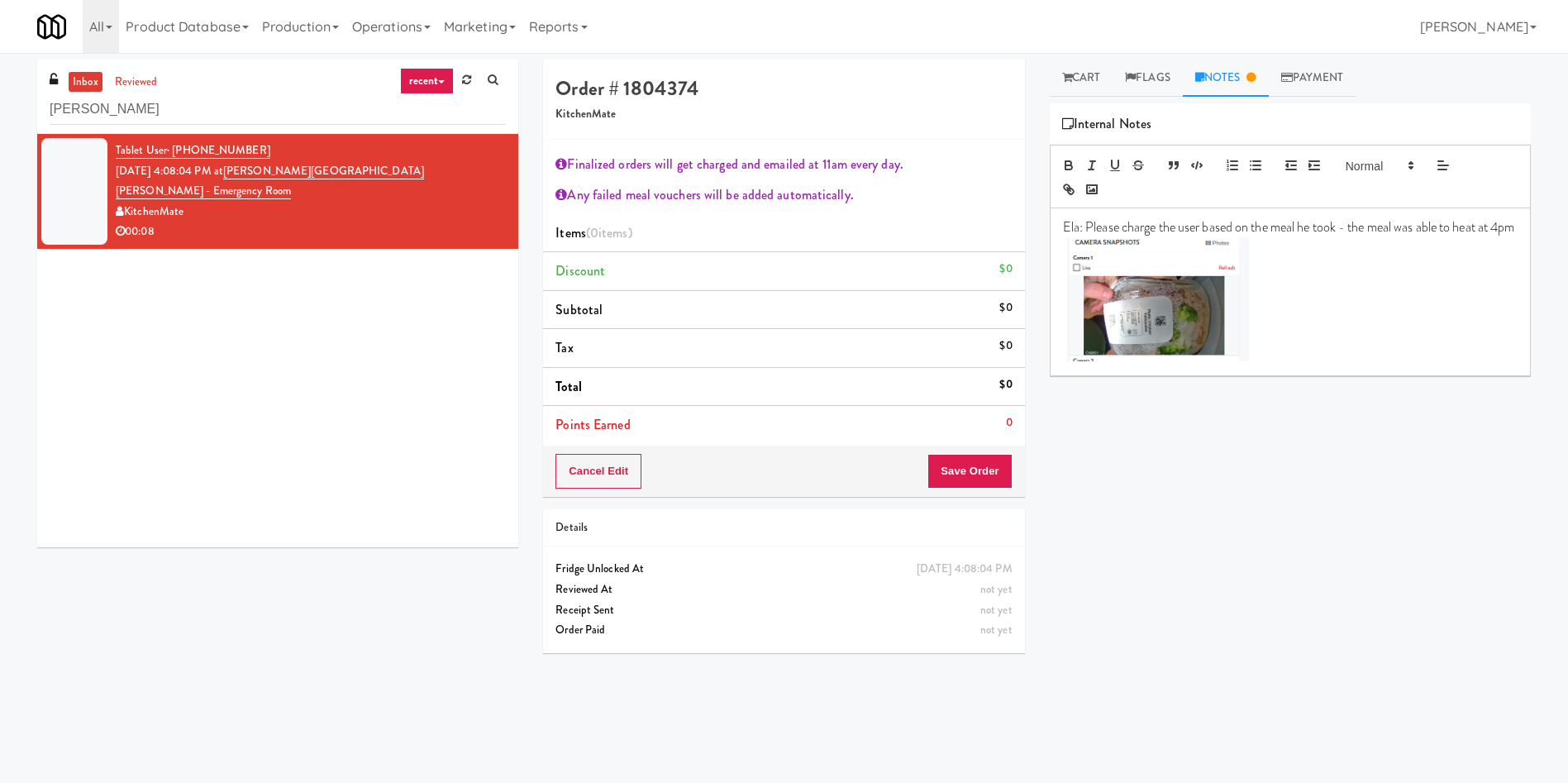
click at [1116, 237] on p "Ela: Please charge the user based on the meal he took - the meal was able to he…" at bounding box center [1290, 227] width 455 height 19
click at [1106, 237] on p "Ela: Please charge the user based on the meal he took - the meal was able to he…" at bounding box center [1290, 227] width 455 height 19
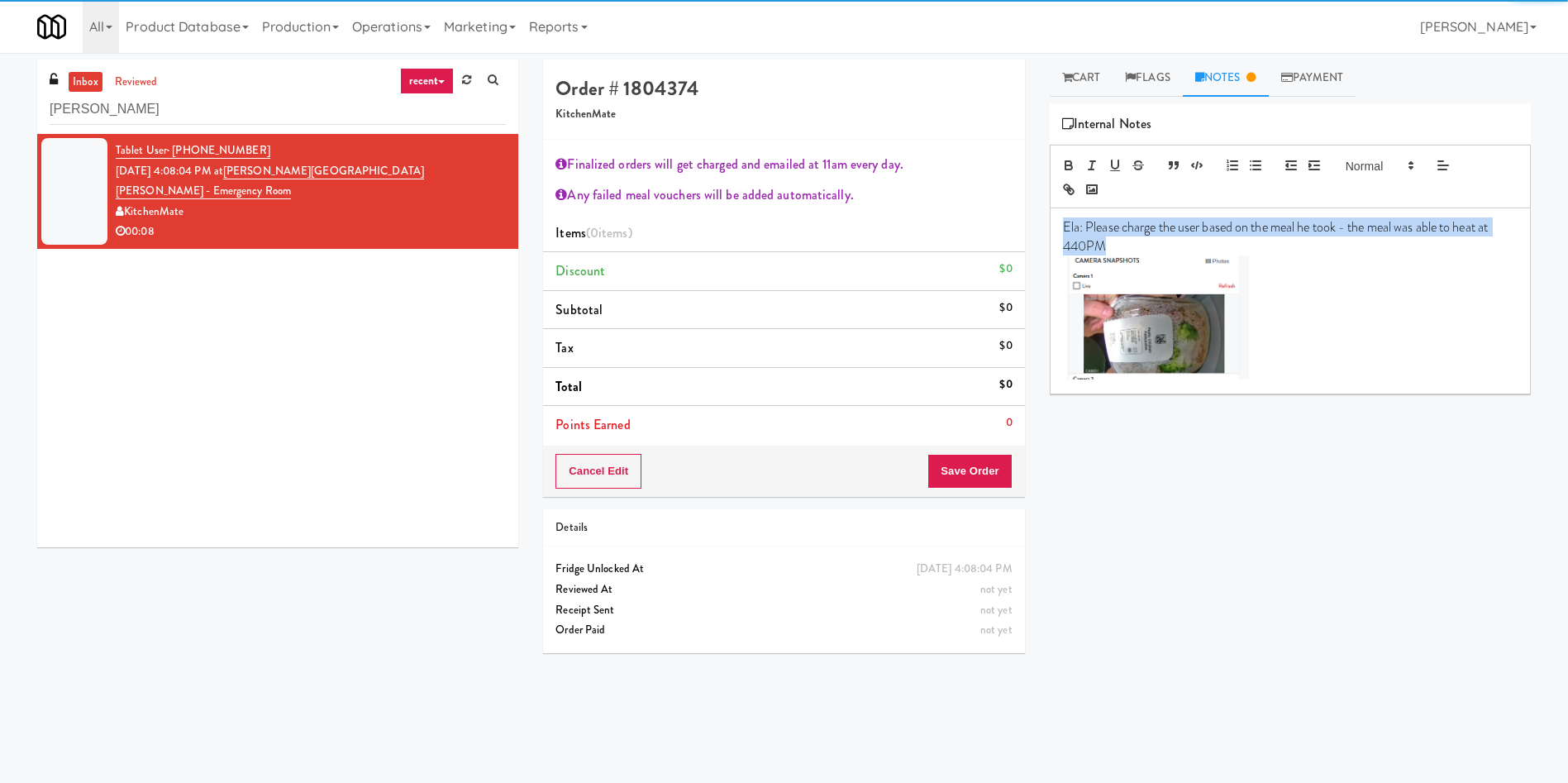
drag, startPoint x: 1149, startPoint y: 240, endPoint x: 1052, endPoint y: 232, distance: 97.3
click at [1052, 232] on div "Ela: Please charge the user based on the meal he took - the meal was able to he…" at bounding box center [1290, 301] width 480 height 185
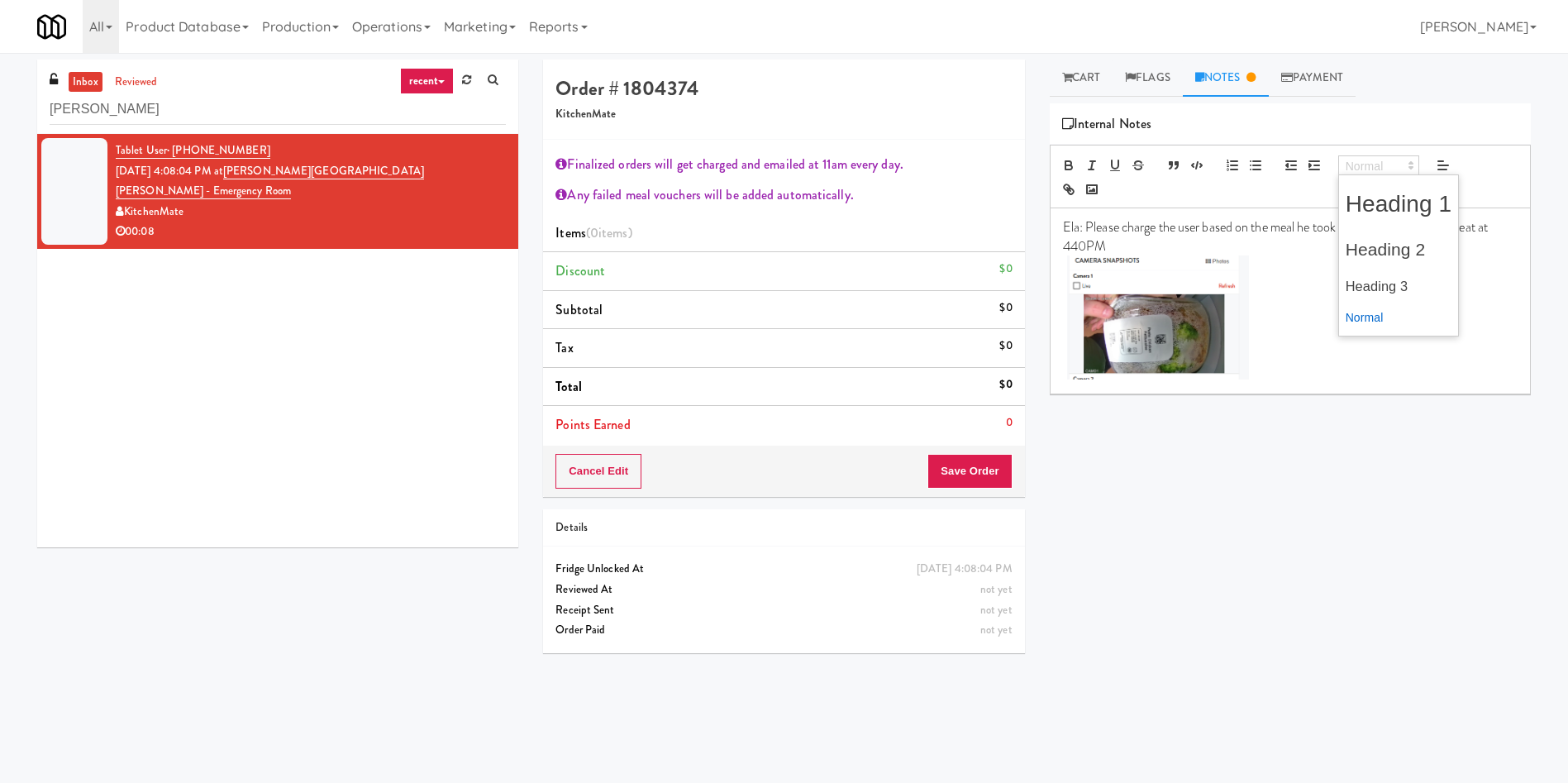
click at [1351, 160] on span at bounding box center [1378, 166] width 81 height 19
click at [1380, 287] on span at bounding box center [1400, 286] width 107 height 33
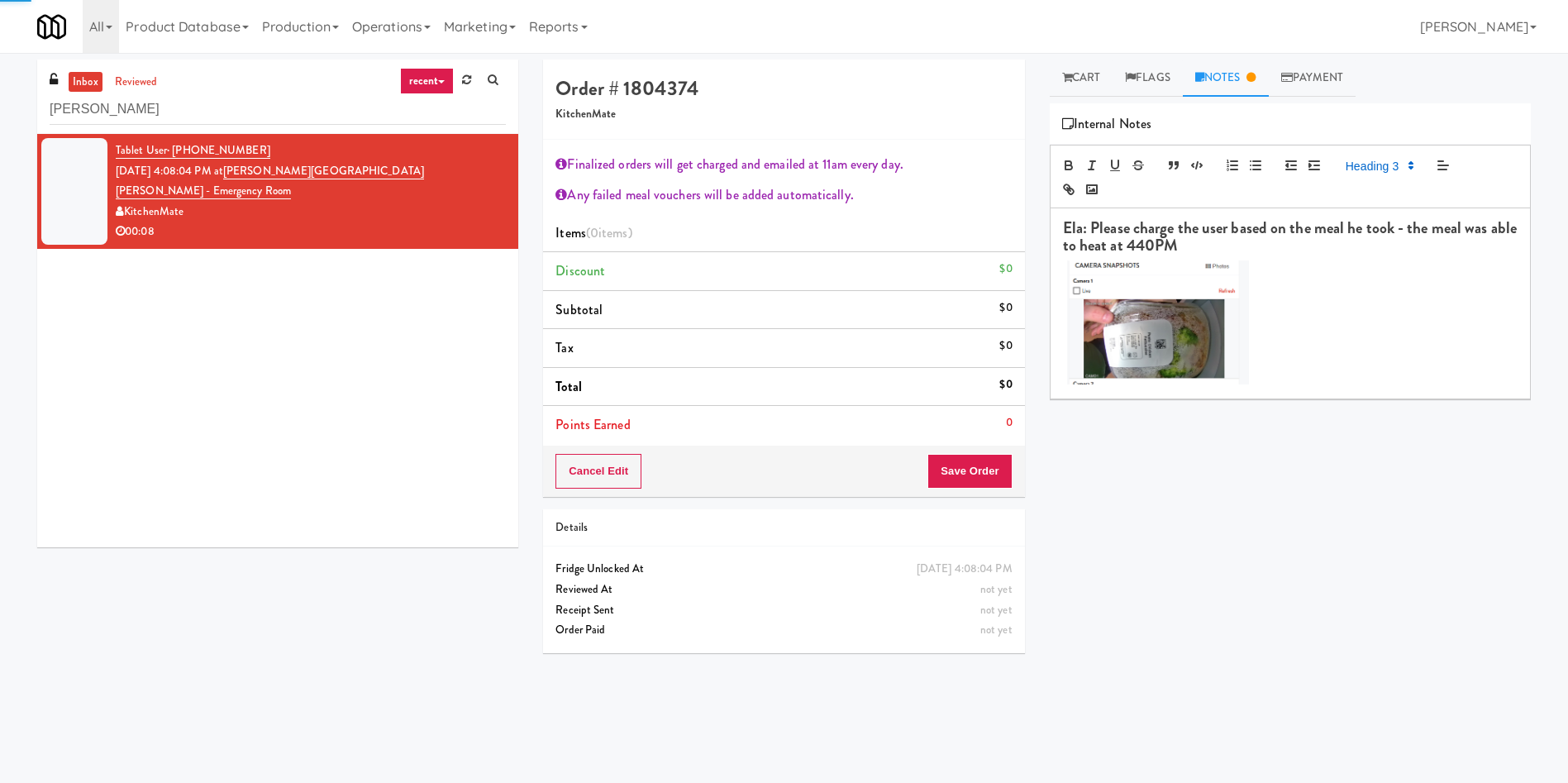
click at [1347, 511] on div "Play New Window Cooked Vision Meals Grab N' Go Inventory Planogram Delivered Su…" at bounding box center [1291, 413] width 481 height 620
click at [1166, 249] on h3 "Ela: Please charge the user based on the meal he took - the meal was able to he…" at bounding box center [1290, 238] width 455 height 35
click at [1297, 447] on div "Play New Window Cooked Vision Meals Grab N' Go Inventory Planogram Delivered Su…" at bounding box center [1291, 413] width 481 height 620
drag, startPoint x: 1264, startPoint y: 236, endPoint x: 1065, endPoint y: 228, distance: 199.2
click at [1065, 228] on h3 "Ela: Please charge the user based on the meal he took - the meal was able to he…" at bounding box center [1290, 238] width 455 height 35
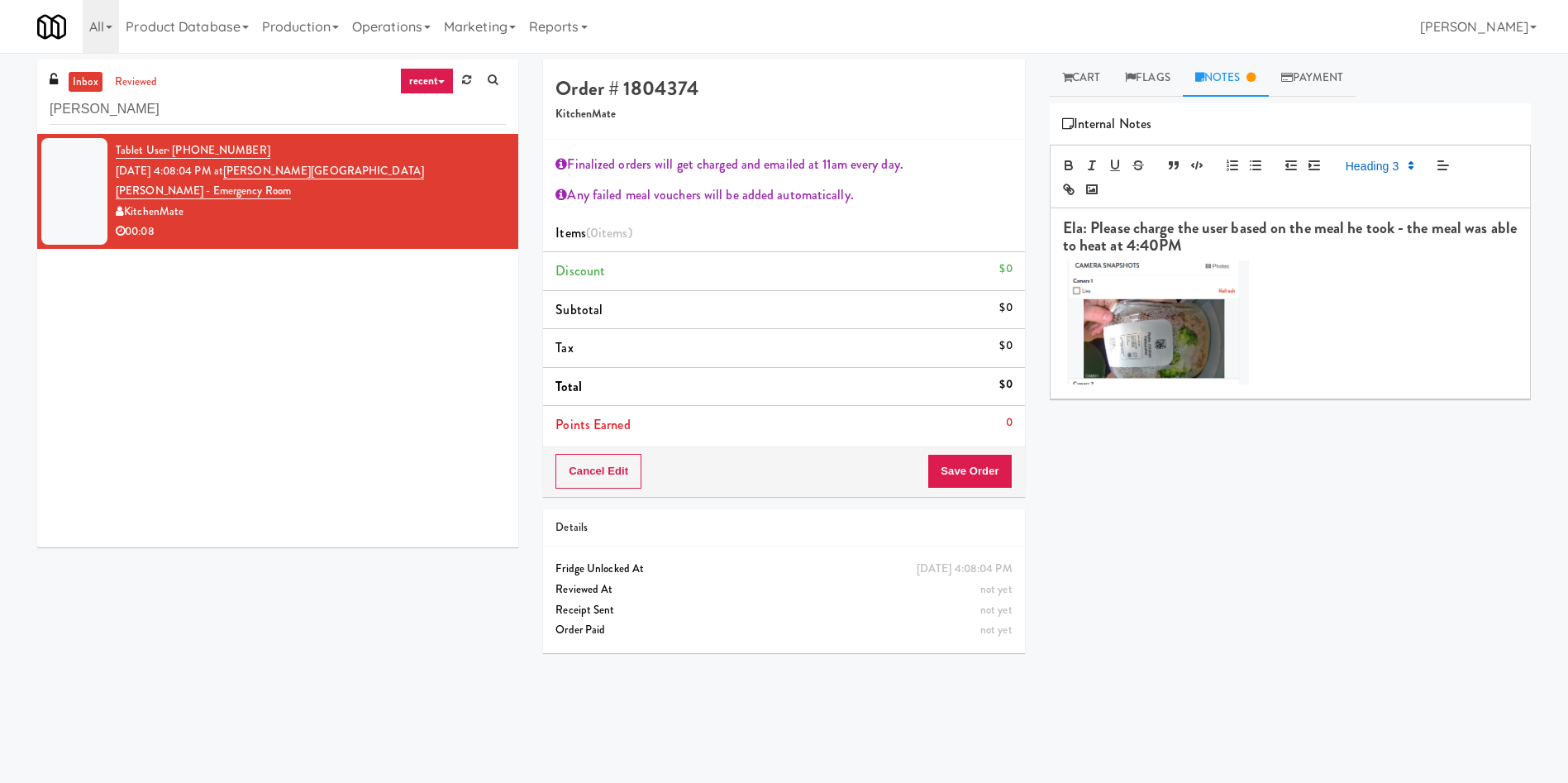
click at [1289, 253] on h3 "Ela: Please charge the user based on the meal he took - the meal was able to he…" at bounding box center [1290, 238] width 455 height 35
drag, startPoint x: 1258, startPoint y: 252, endPoint x: 1057, endPoint y: 226, distance: 202.7
click at [1057, 226] on div "Ela: Please charge the user based on the meal he took - the meal was able to he…" at bounding box center [1290, 303] width 480 height 190
copy h3 "Ela: Please charge the user based on the meal he took - the meal was able to he…"
click at [1414, 224] on h3 "Ela: Please charge the user based on the meal he took — the meal was heated at …" at bounding box center [1290, 238] width 455 height 35
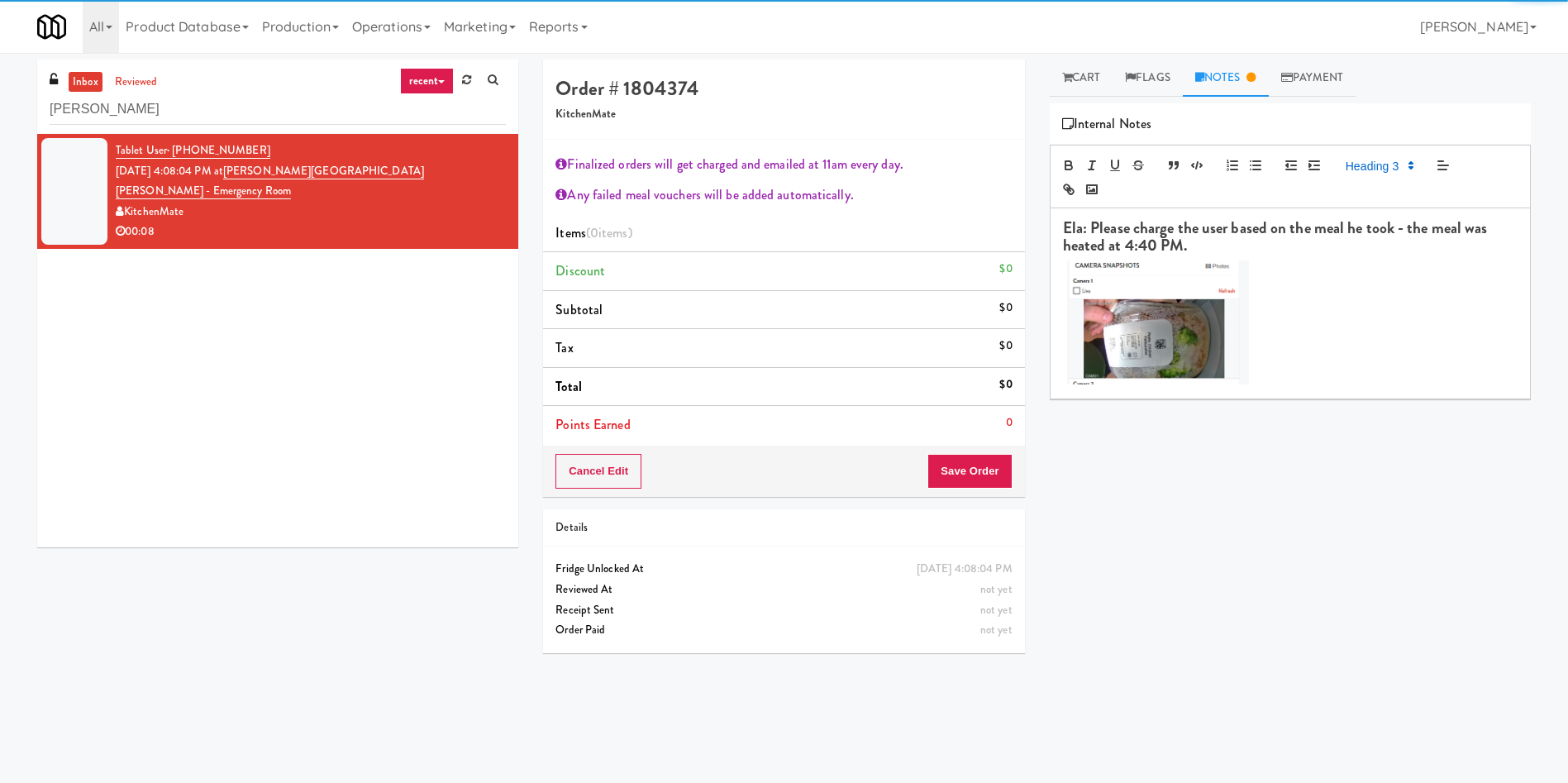
click at [1386, 255] on div "Ela: Please charge the user based on the meal he took - the meal was heated at …" at bounding box center [1290, 303] width 480 height 190
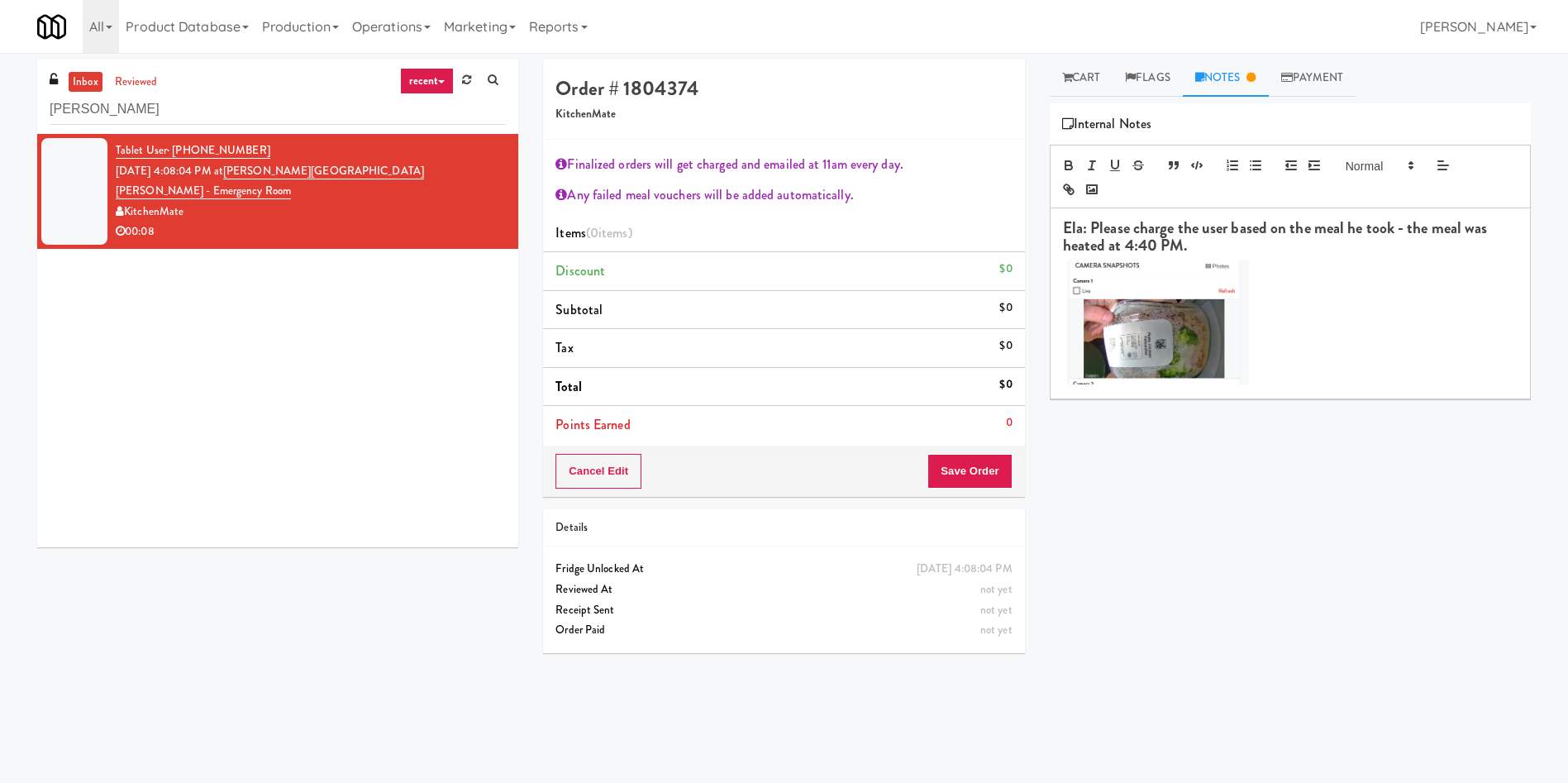
click at [1312, 507] on div "Play New Window Cooked Vision Meals Grab N' Go Inventory Planogram Delivered Su…" at bounding box center [1291, 413] width 481 height 620
click at [1318, 531] on div "Play New Window Cooked Vision Meals Grab N' Go Inventory Planogram Delivered Su…" at bounding box center [1291, 413] width 481 height 620
click at [1078, 70] on link "Cart" at bounding box center [1081, 78] width 63 height 37
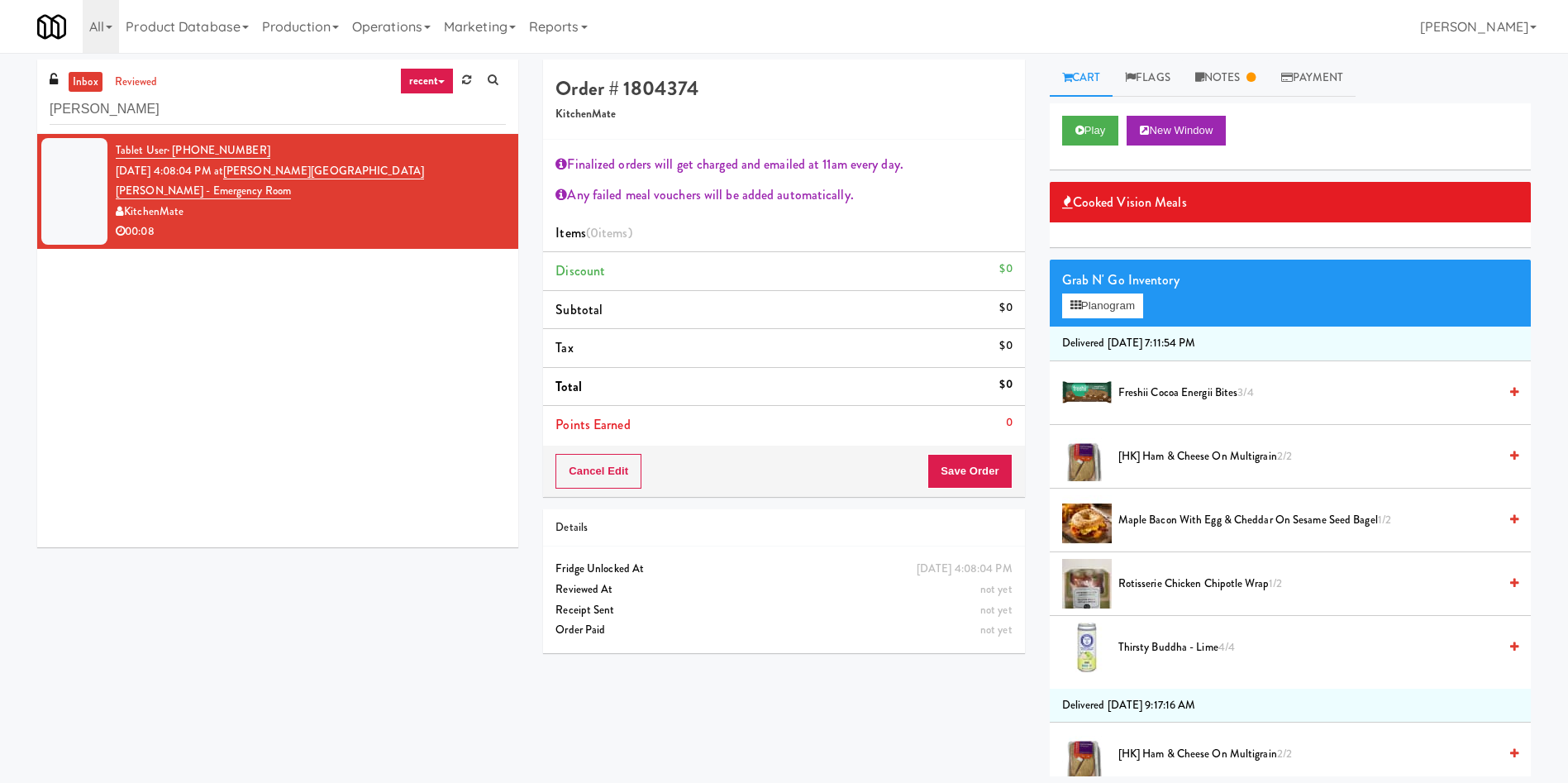
click at [151, 463] on div "Tablet User · (416) 899-5071 Oct 15, 2025 4:08:04 PM at Mackenzie Richmond Hill…" at bounding box center [277, 341] width 481 height 414
click at [167, 115] on input "Mackenzie" at bounding box center [277, 109] width 456 height 30
click at [1229, 69] on link "Notes" at bounding box center [1225, 78] width 86 height 37
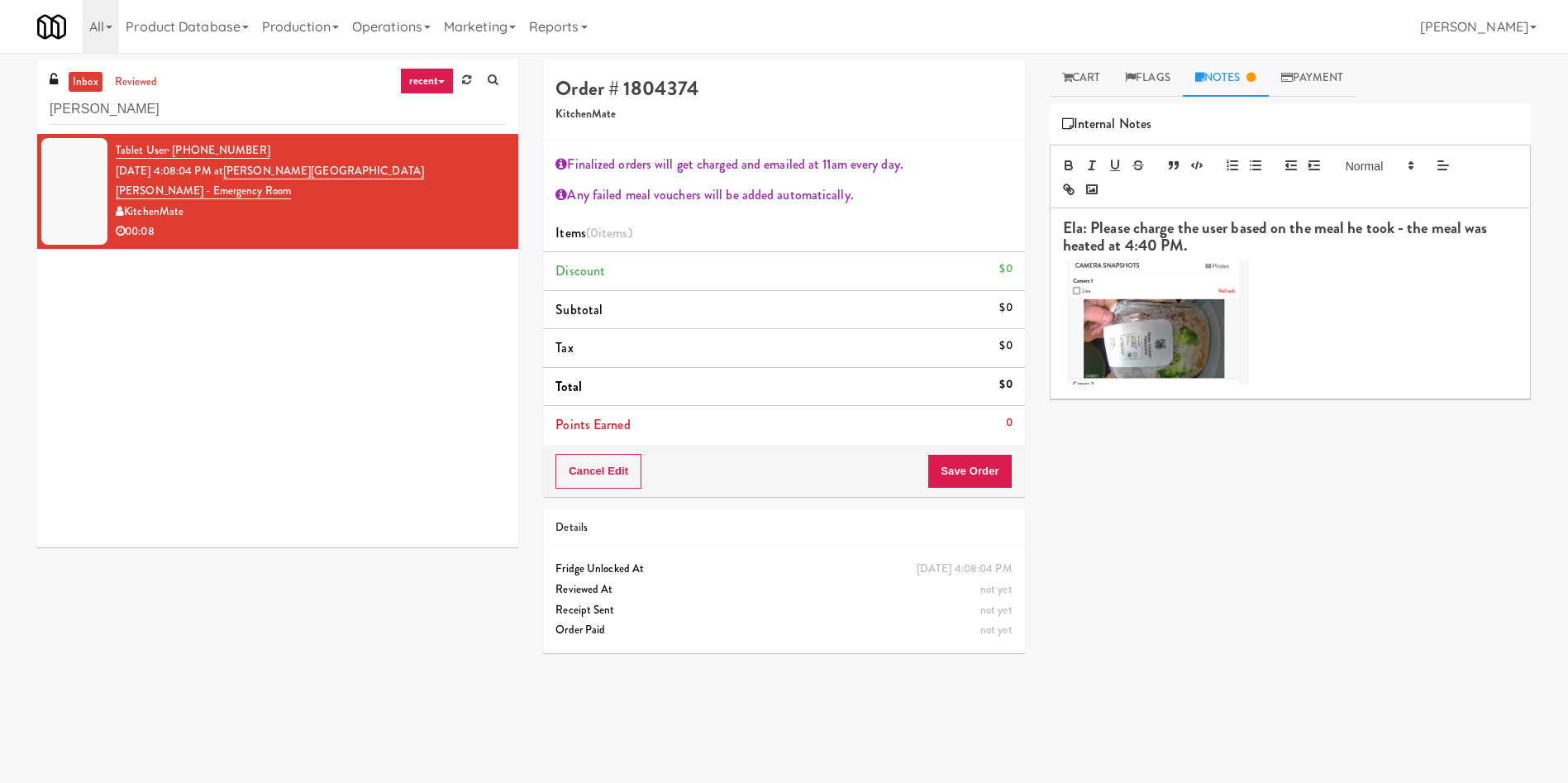
click at [410, 424] on div "Tablet User · (416) 899-5071 Oct 15, 2025 4:08:04 PM at Mackenzie Richmond Hill…" at bounding box center [277, 341] width 481 height 414
click at [143, 408] on div "Tablet User · (416) 899-5071 Oct 15, 2025 4:08:04 PM at Mackenzie Richmond Hill…" at bounding box center [277, 341] width 481 height 414
drag, startPoint x: 177, startPoint y: 106, endPoint x: 0, endPoint y: 58, distance: 183.4
click at [0, 59] on div "inbox reviewed recent all unclear take inventory issue suspicious failed recent…" at bounding box center [784, 392] width 1568 height 664
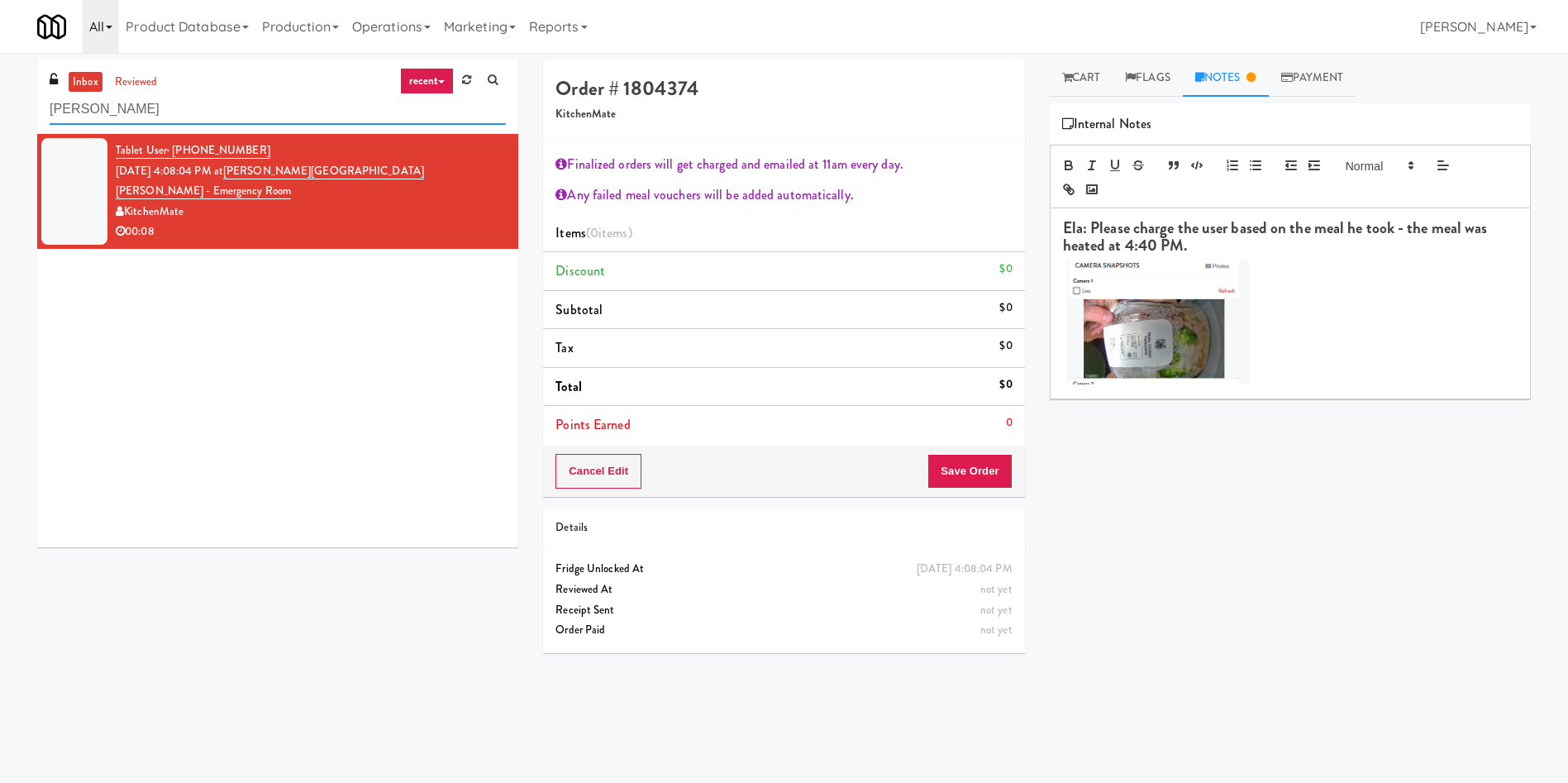
paste input "Windsor Gardens Combo"
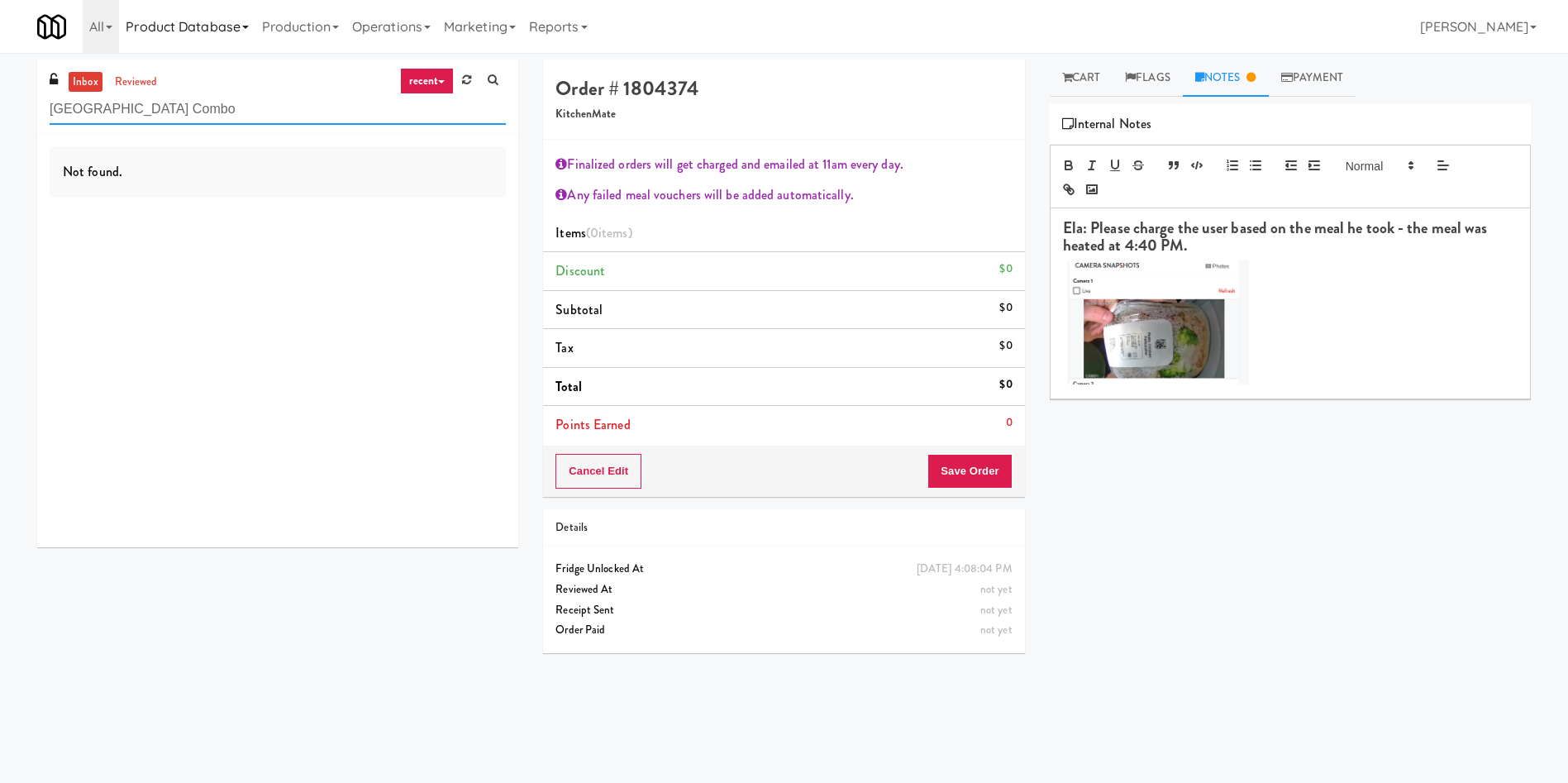
type input "Windsor Gardens Combo"
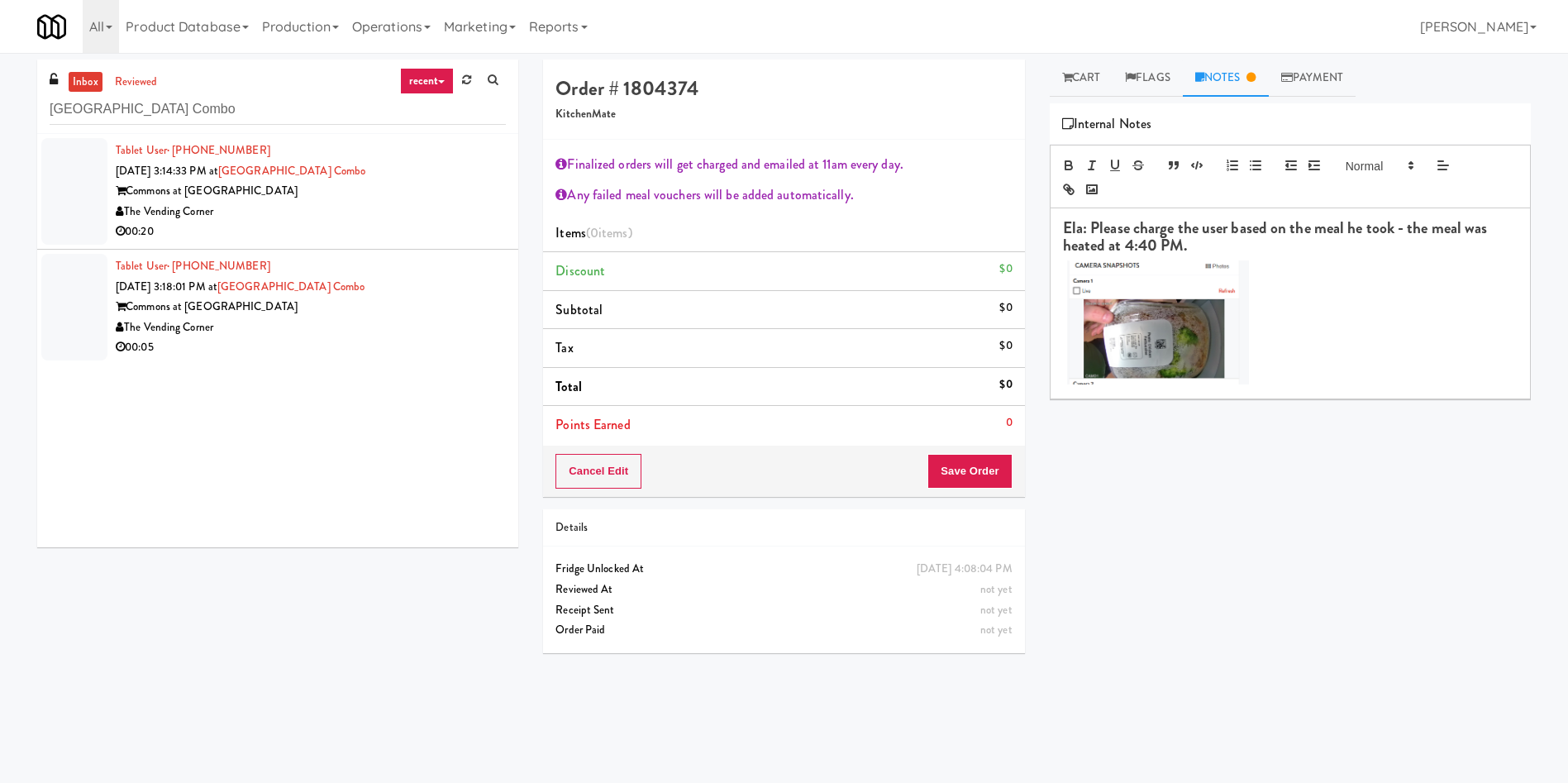
click at [86, 198] on div at bounding box center [74, 192] width 66 height 107
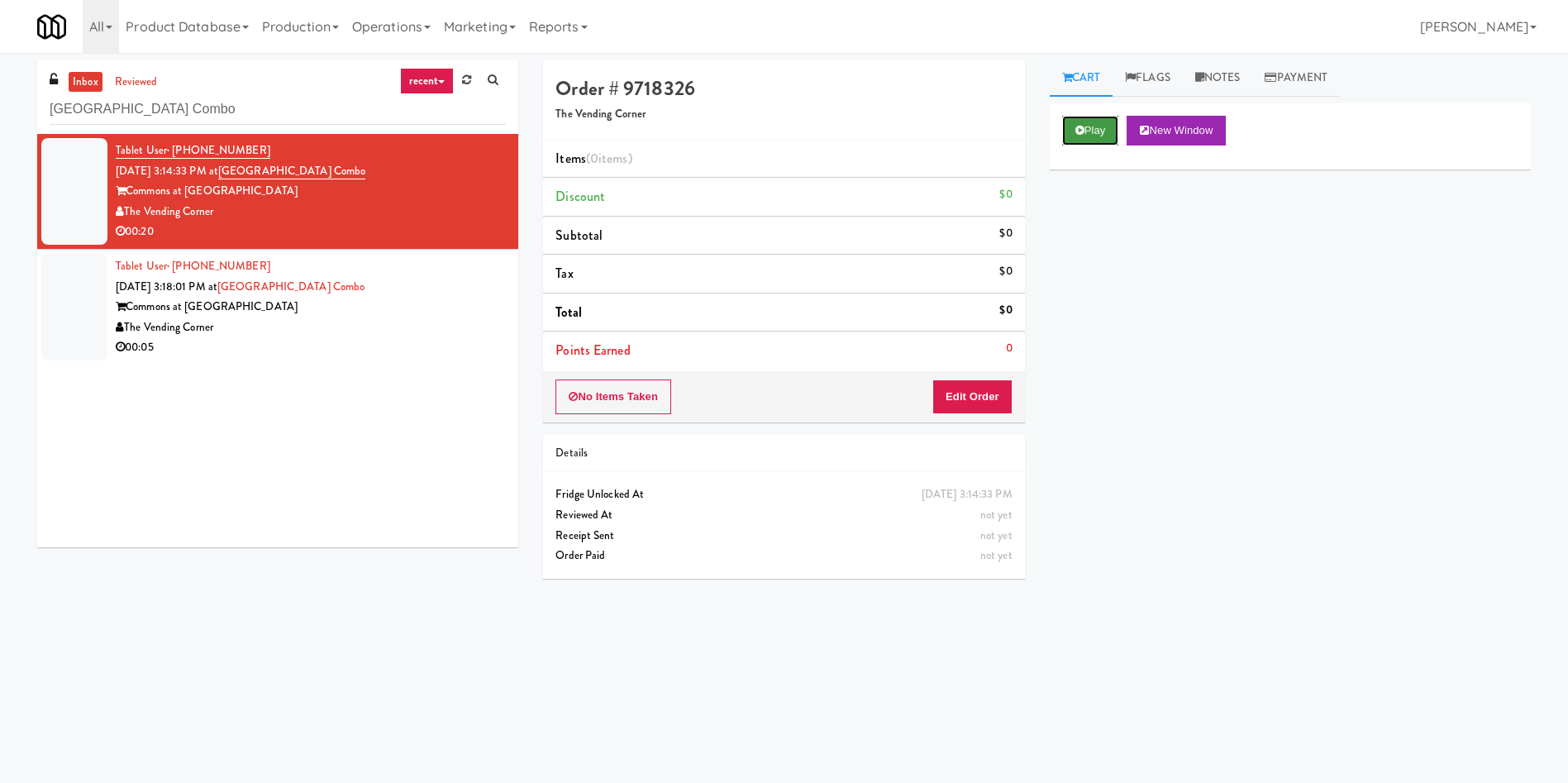
click at [1096, 126] on button "Play" at bounding box center [1090, 130] width 57 height 30
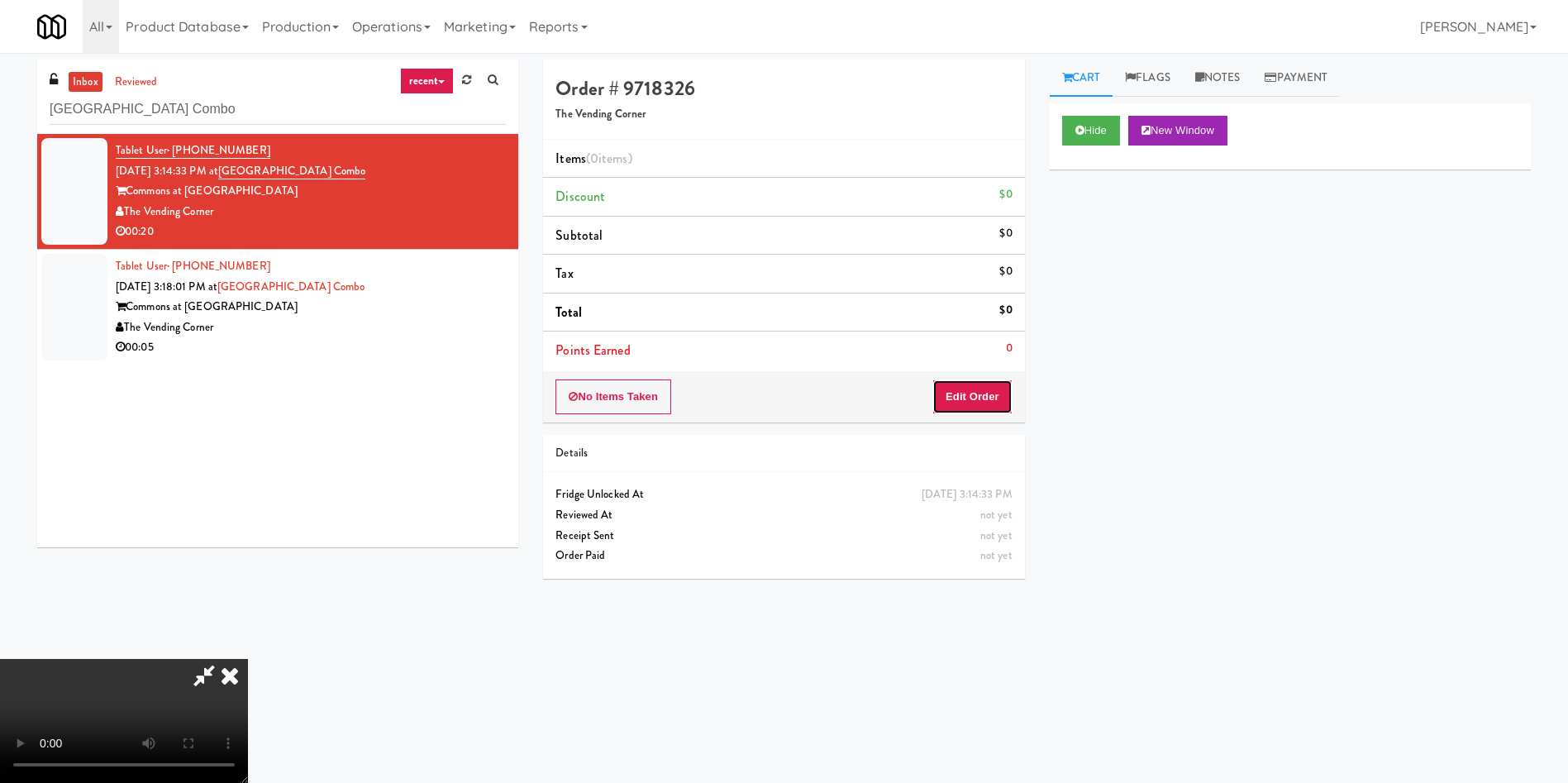
click at [958, 406] on button "Edit Order" at bounding box center [972, 397] width 80 height 35
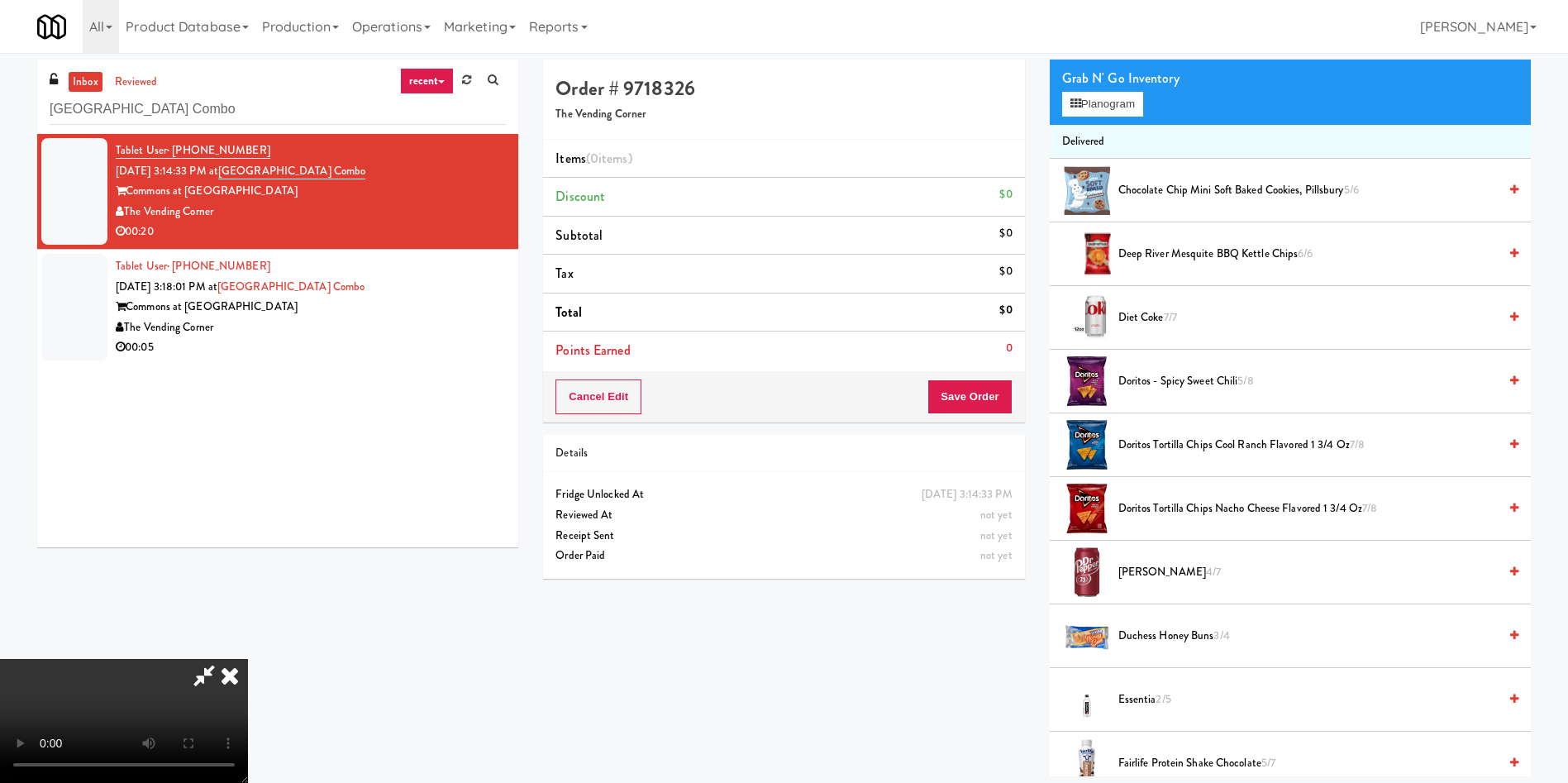
scroll to position [124, 0]
click at [1176, 316] on span "7/7" at bounding box center [1171, 317] width 14 height 16
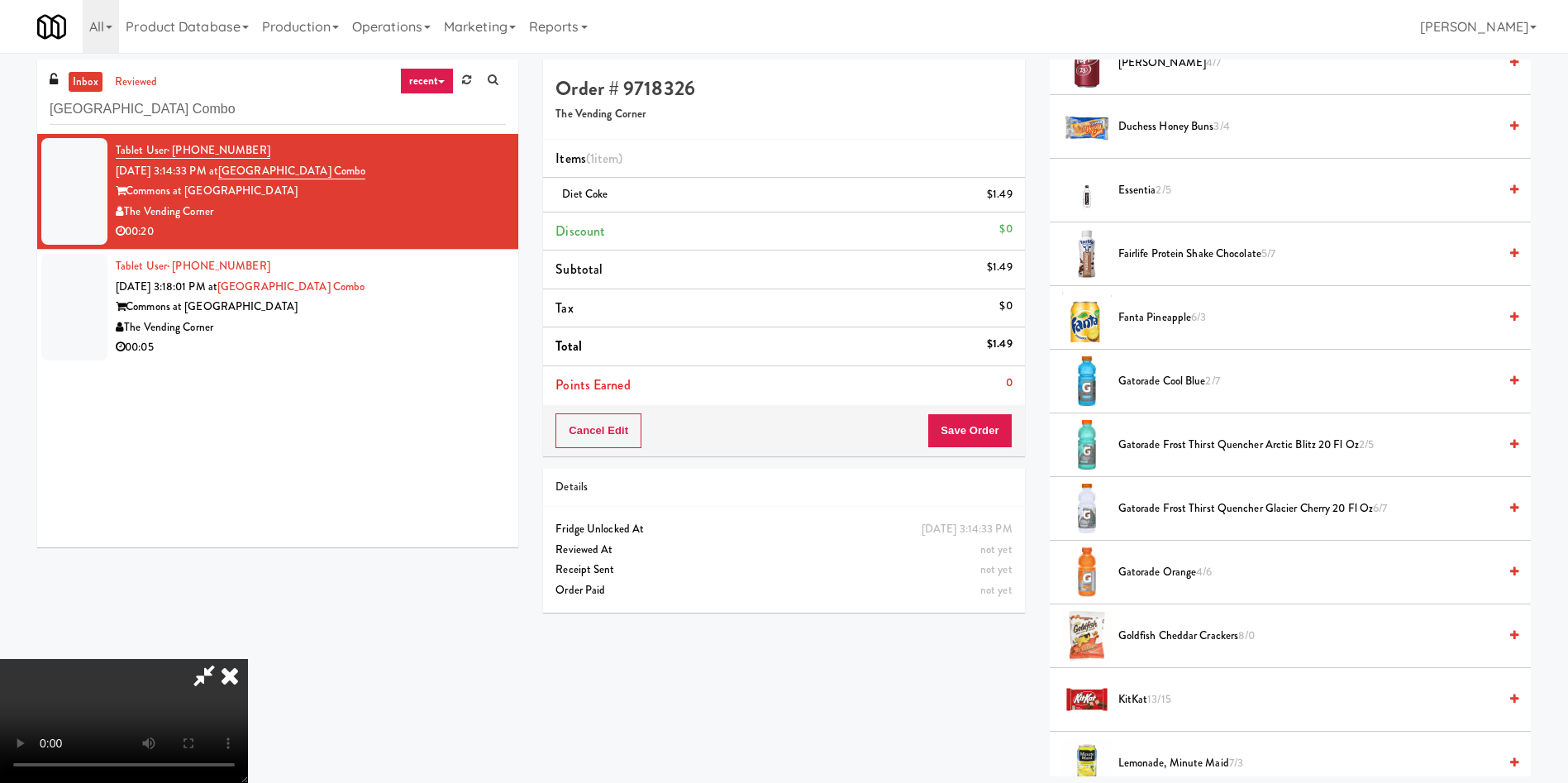
scroll to position [744, 0]
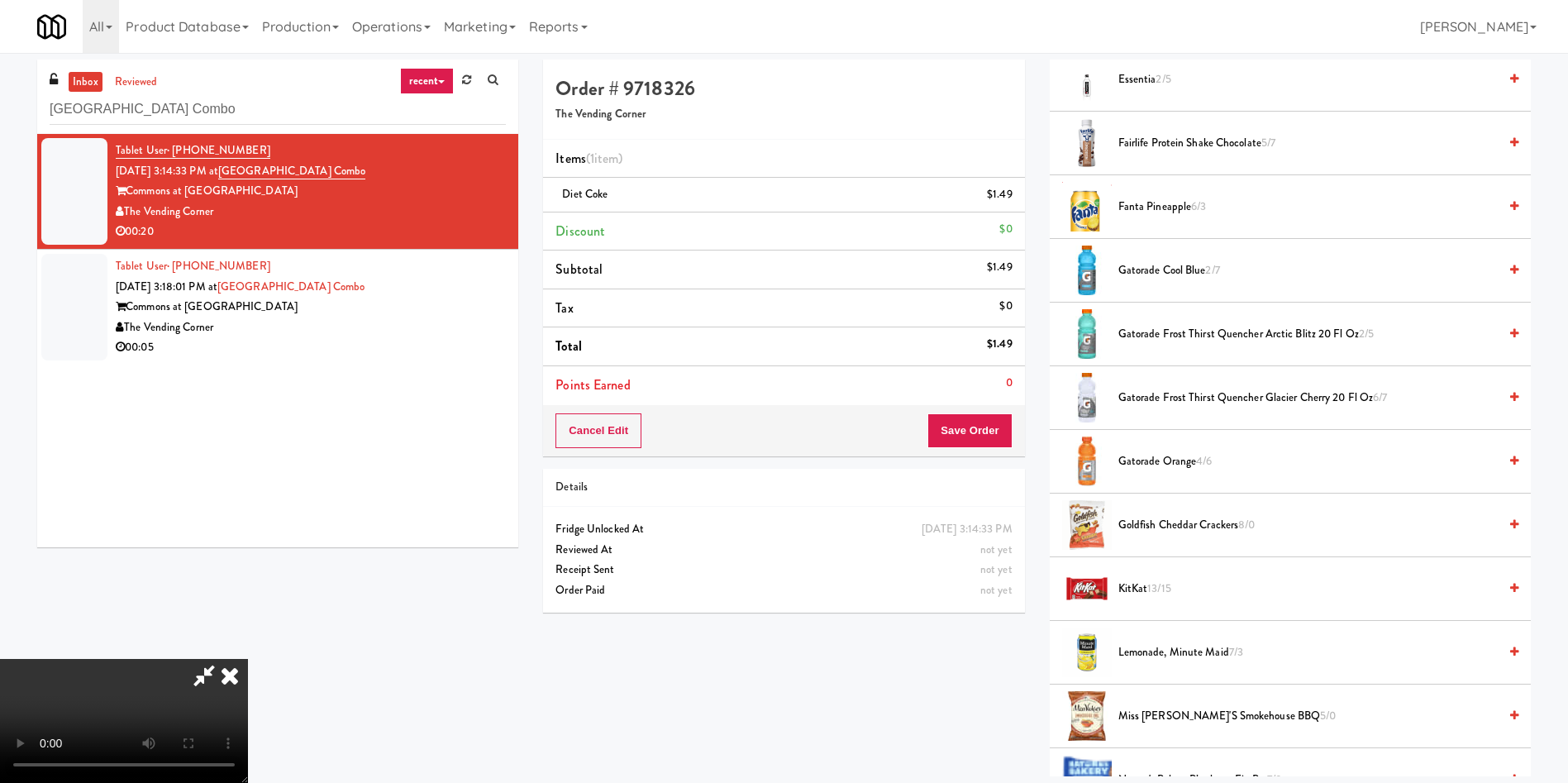
click at [1150, 579] on span "KitKat 13/15" at bounding box center [1308, 589] width 380 height 20
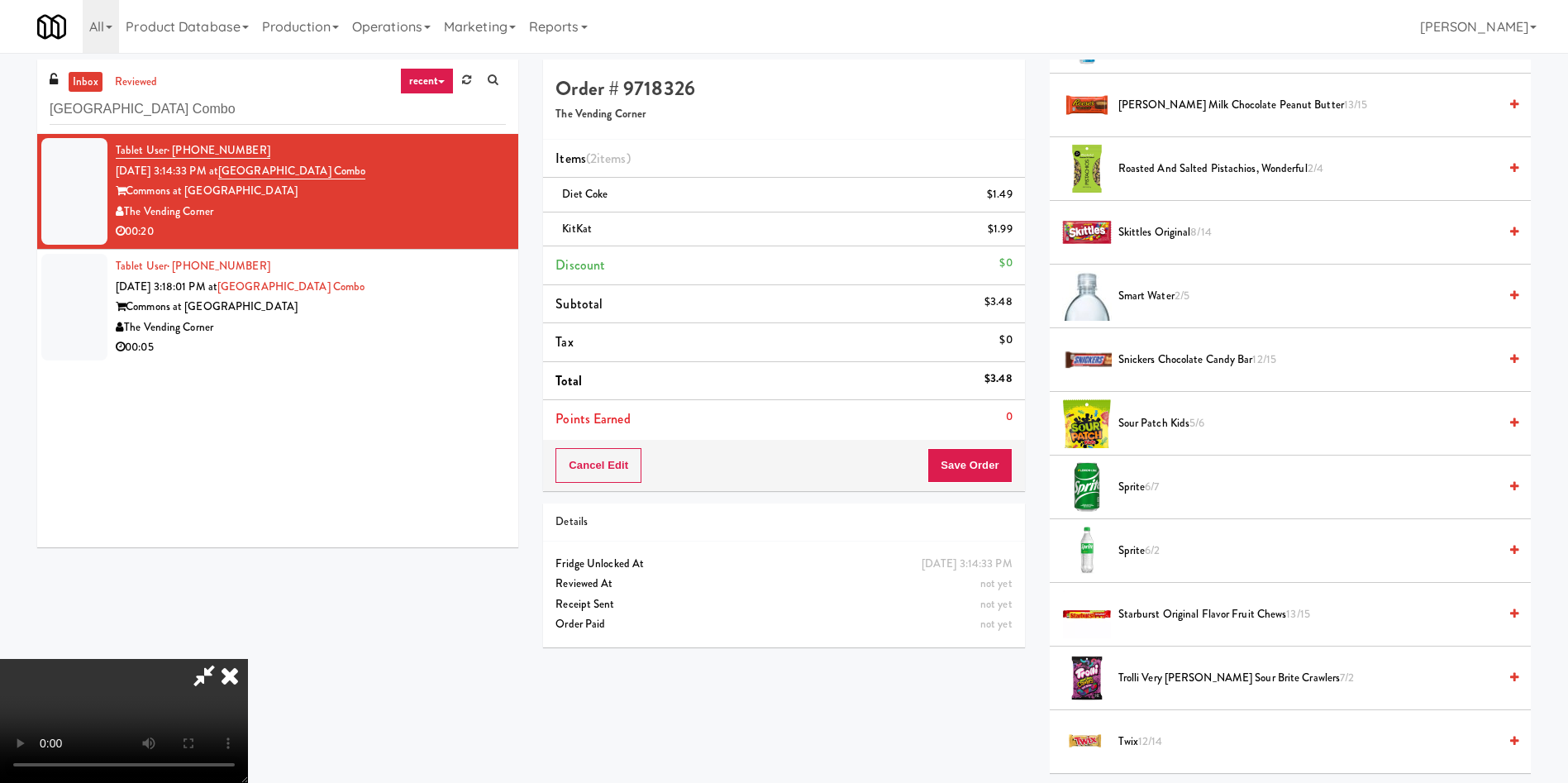
scroll to position [1861, 0]
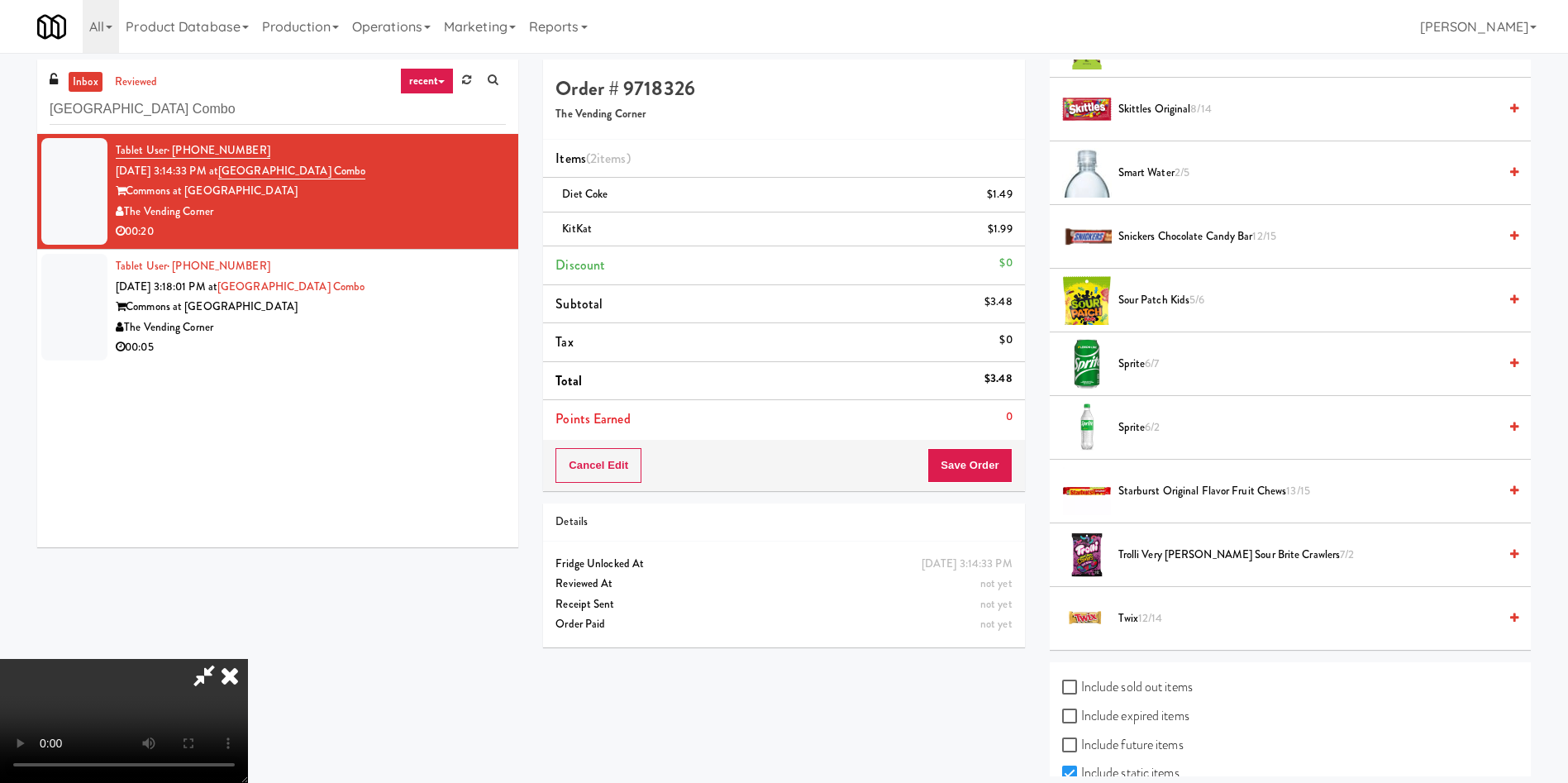
click at [1136, 617] on span "Twix 12/14" at bounding box center [1308, 618] width 380 height 20
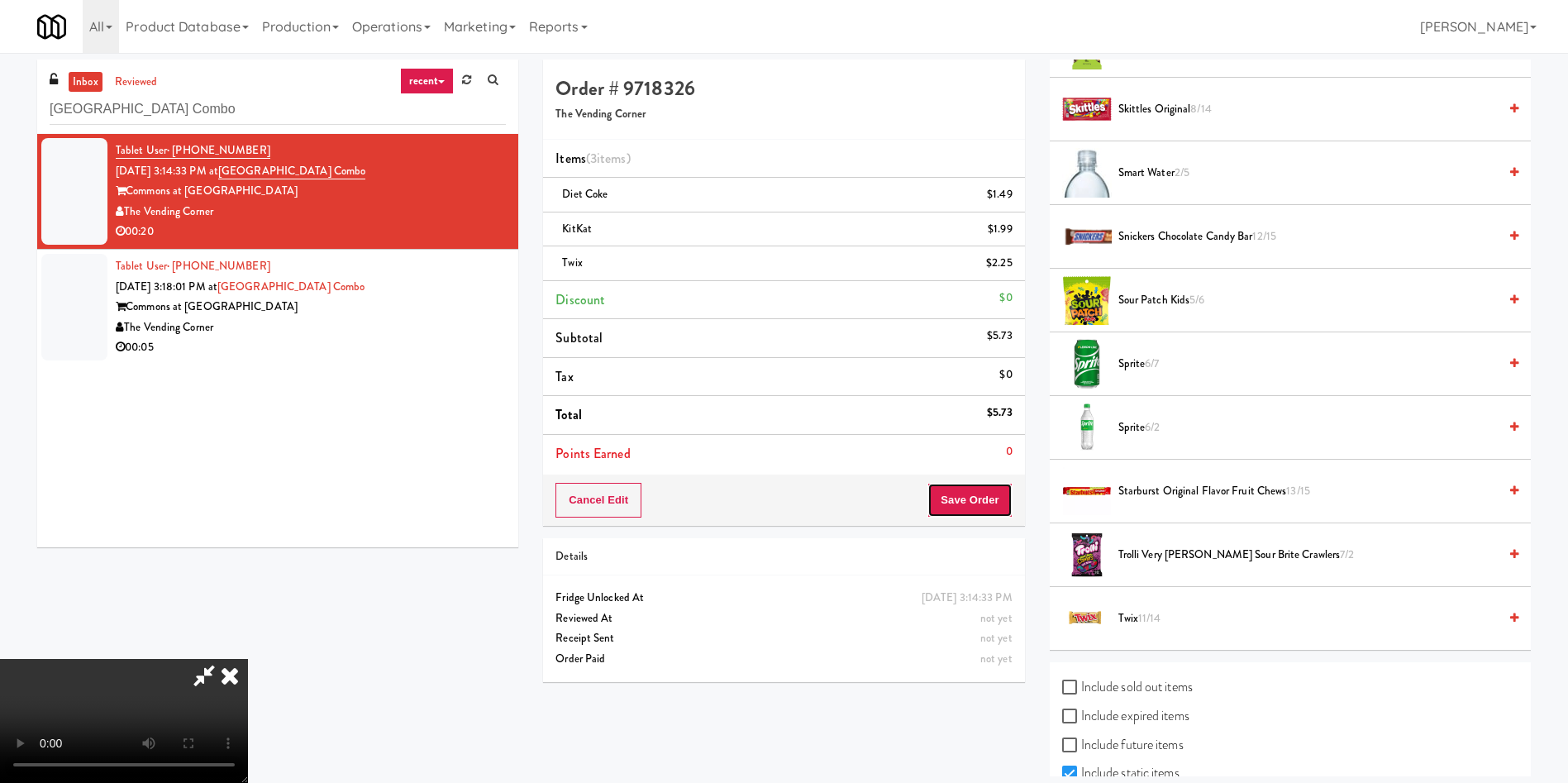
click at [999, 503] on button "Save Order" at bounding box center [969, 501] width 85 height 35
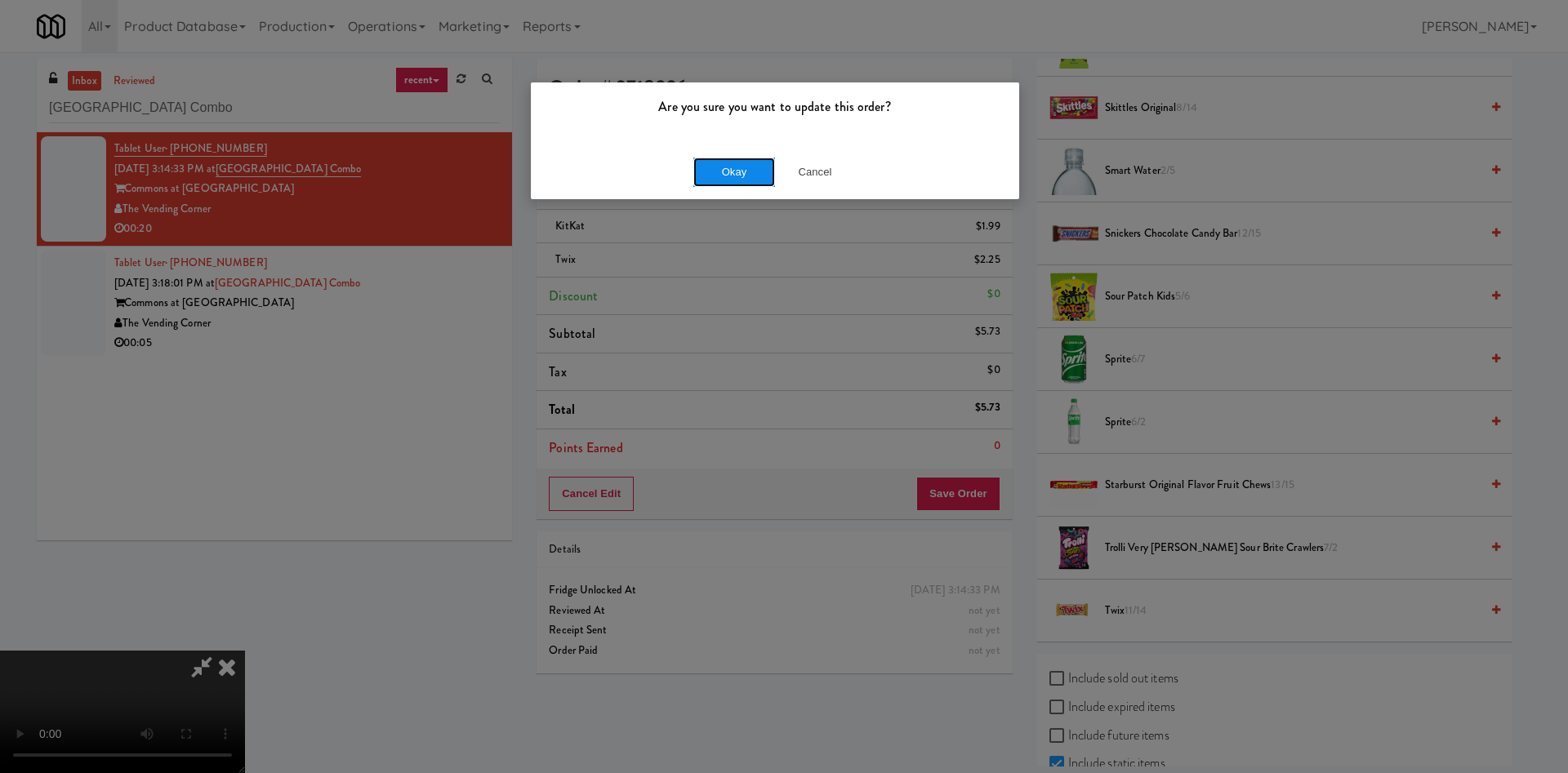
click at [709, 170] on button "Okay" at bounding box center [734, 172] width 82 height 30
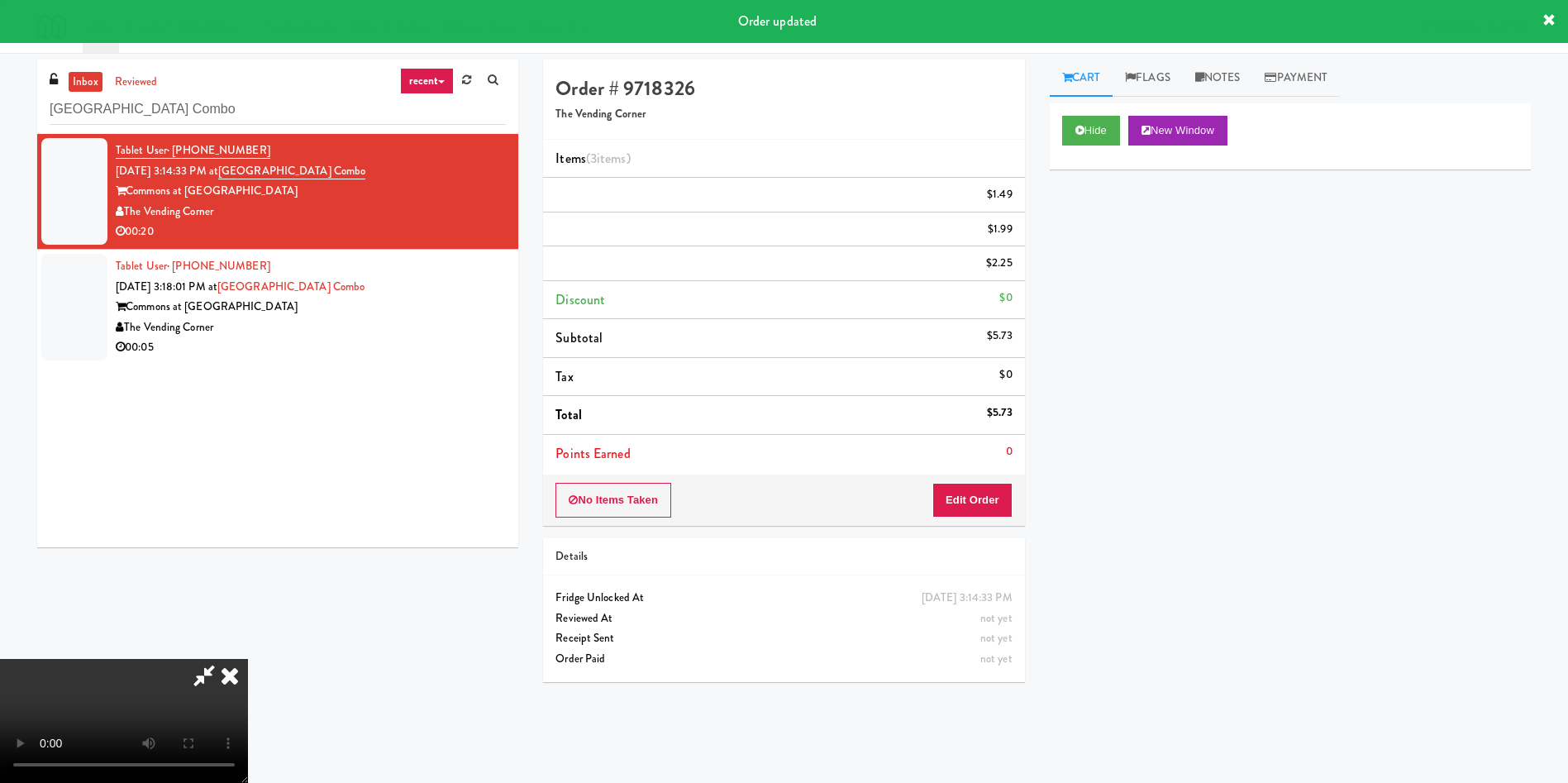
scroll to position [0, 0]
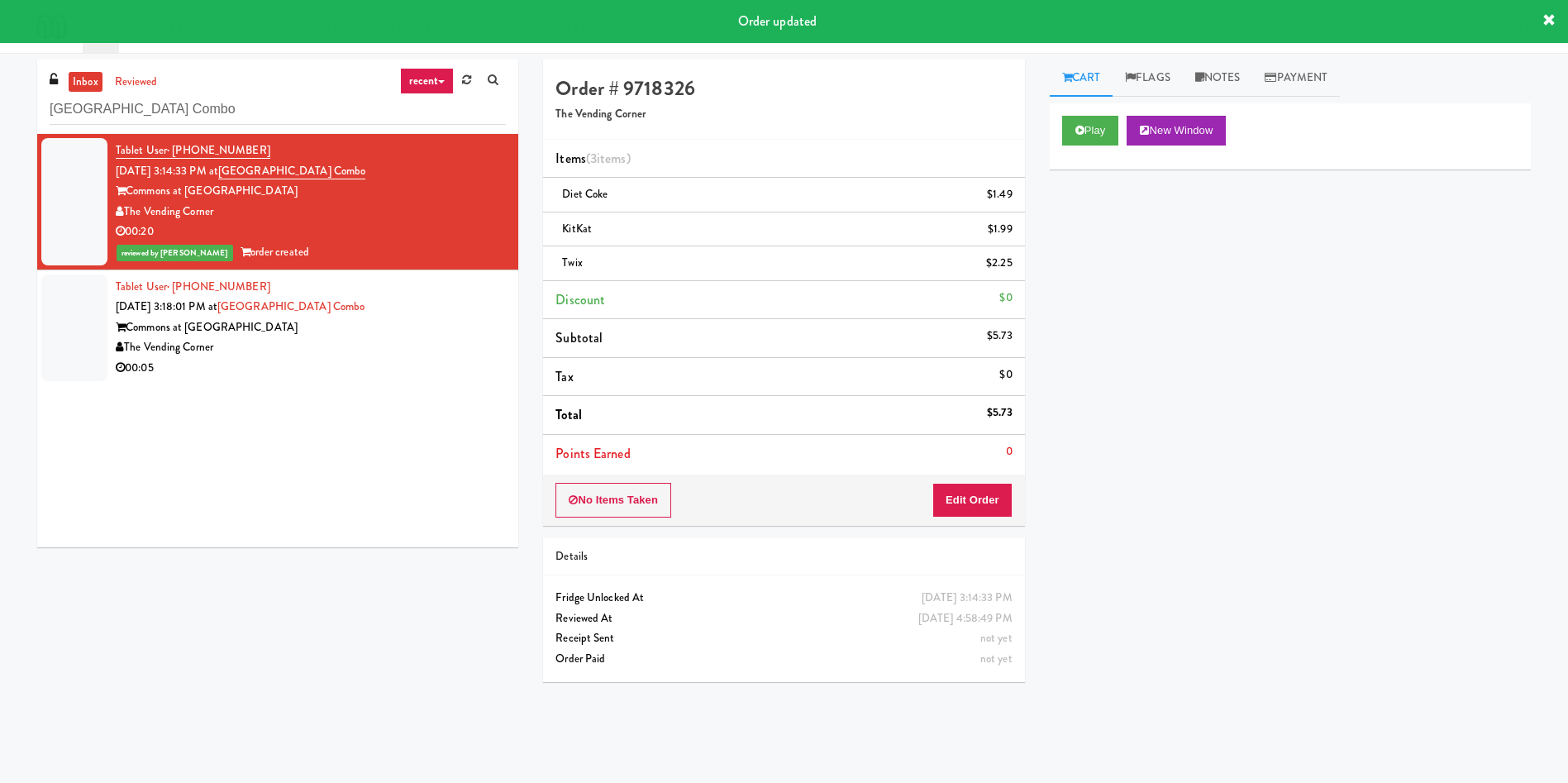
click at [55, 338] on div at bounding box center [74, 328] width 66 height 107
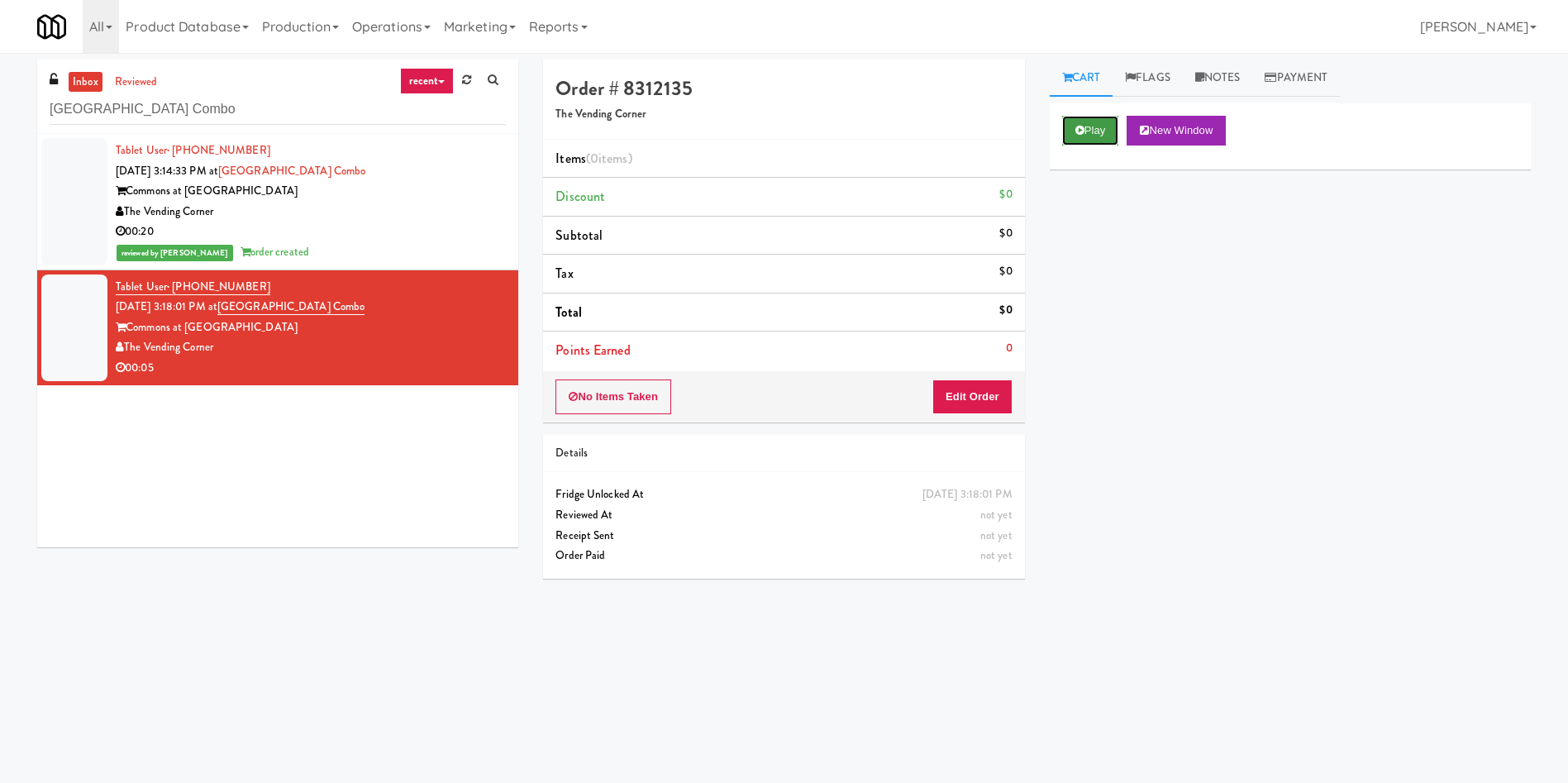
click at [1071, 133] on button "Play" at bounding box center [1090, 130] width 57 height 30
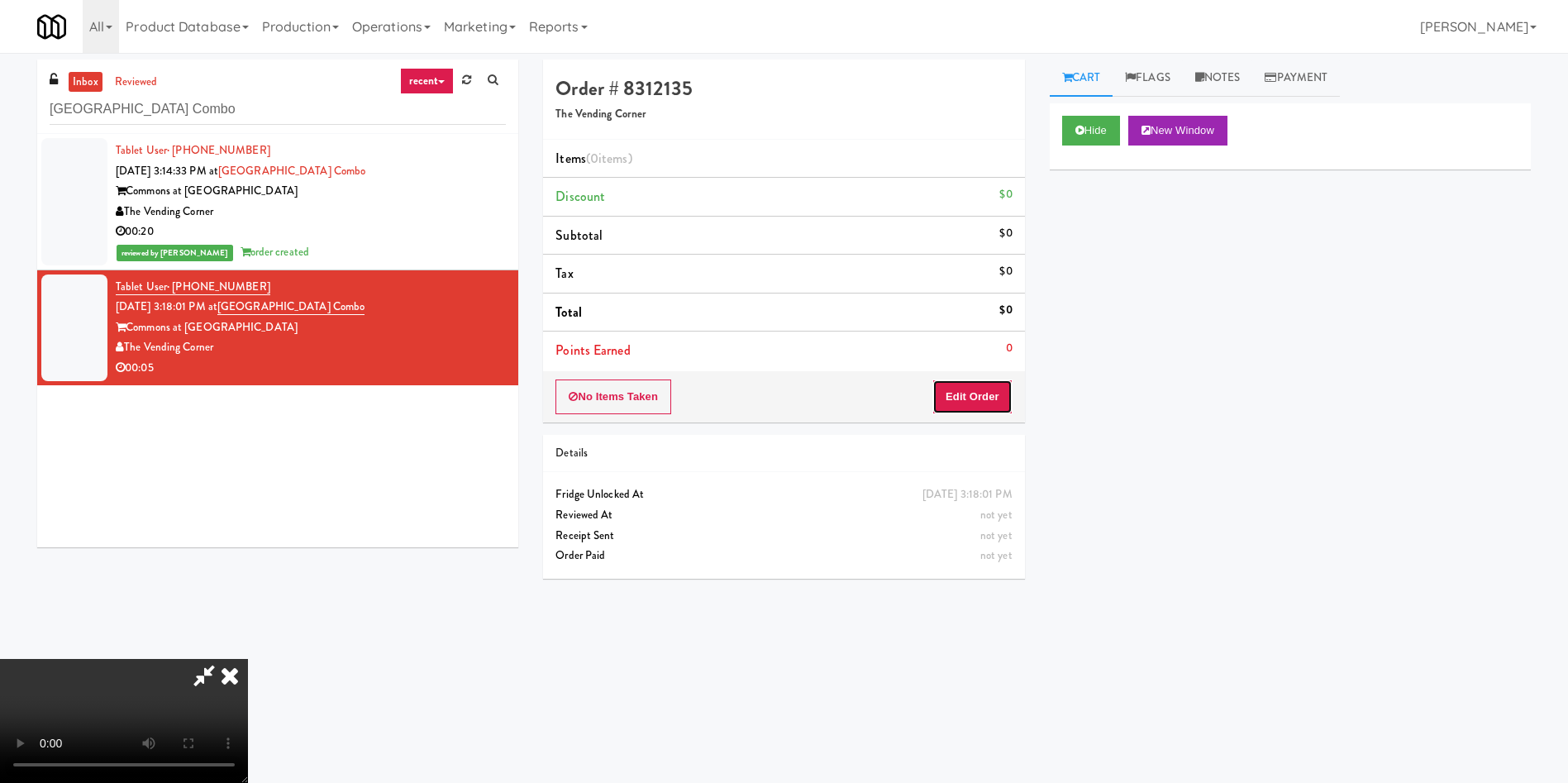
click at [981, 395] on button "Edit Order" at bounding box center [972, 397] width 80 height 35
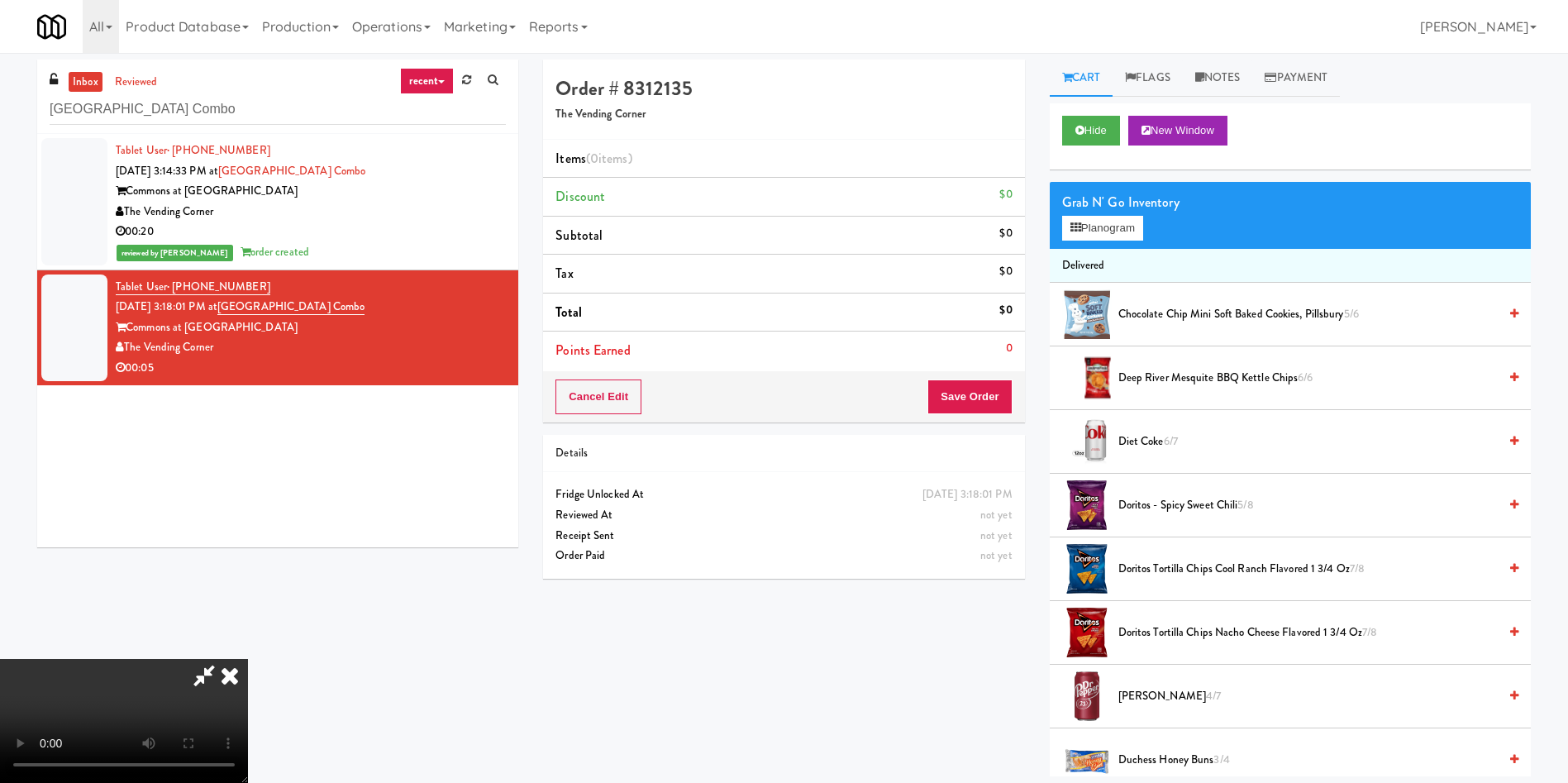
scroll to position [124, 0]
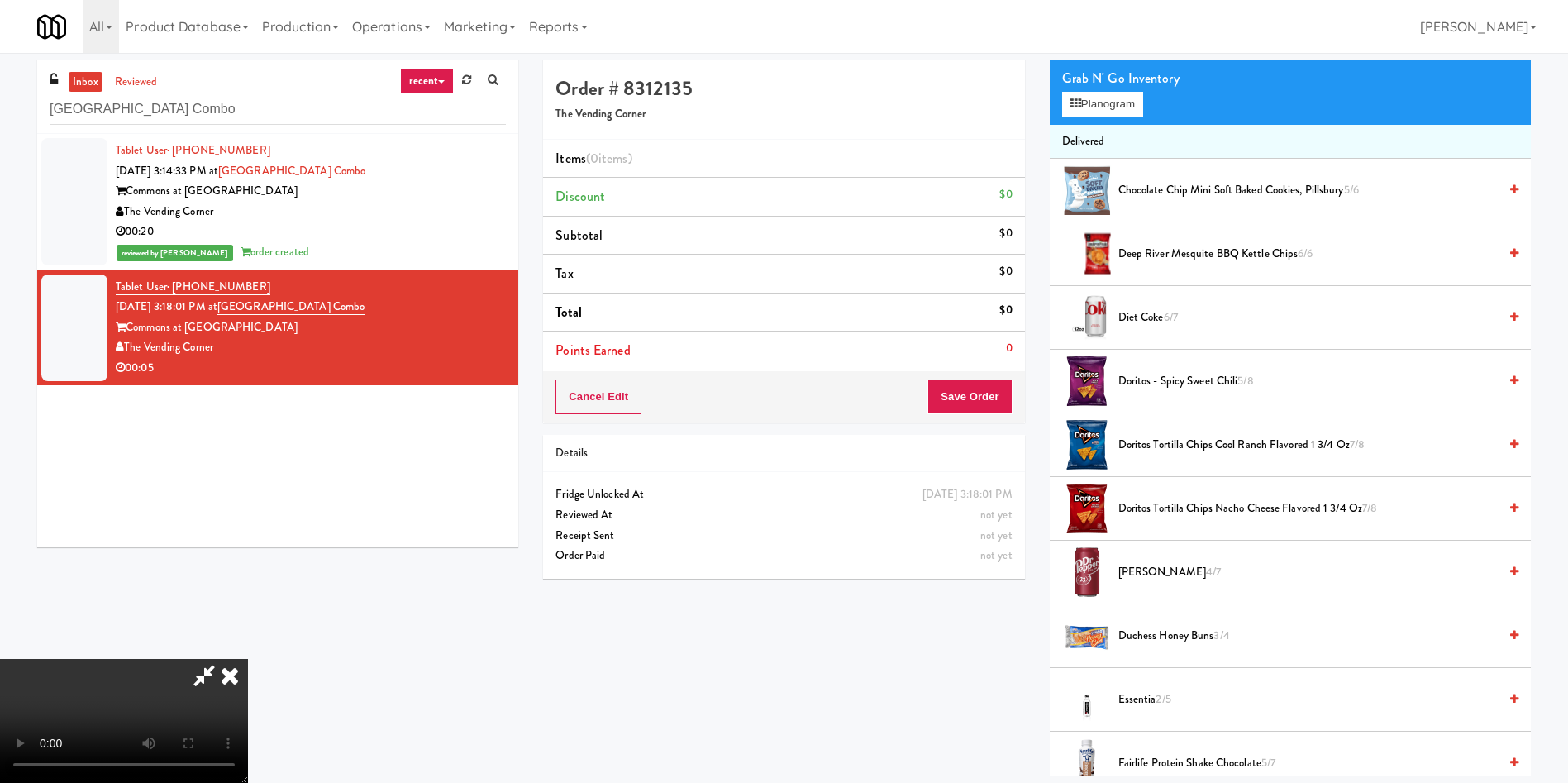
click at [248, 659] on video at bounding box center [124, 721] width 248 height 124
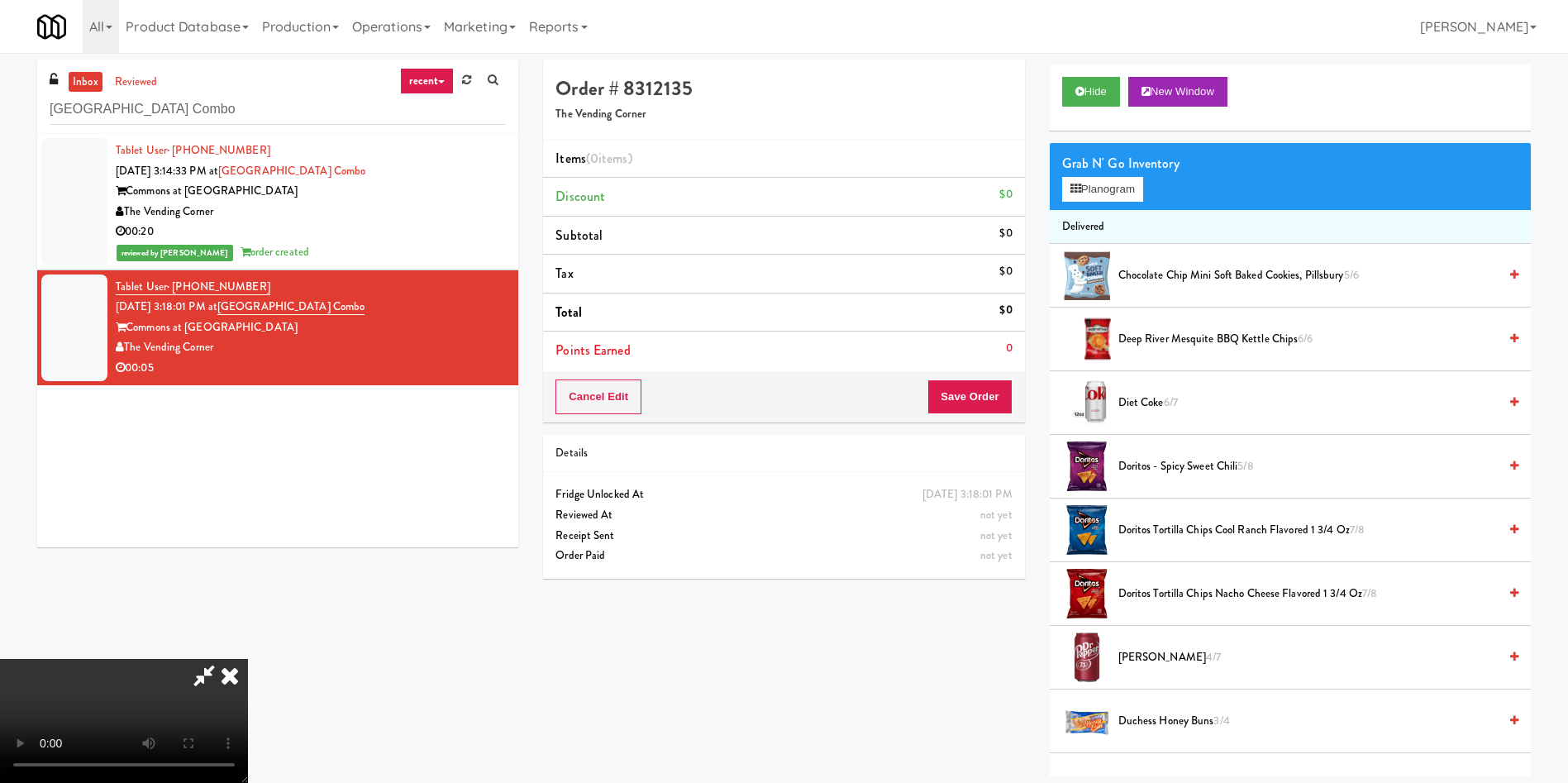
scroll to position [0, 0]
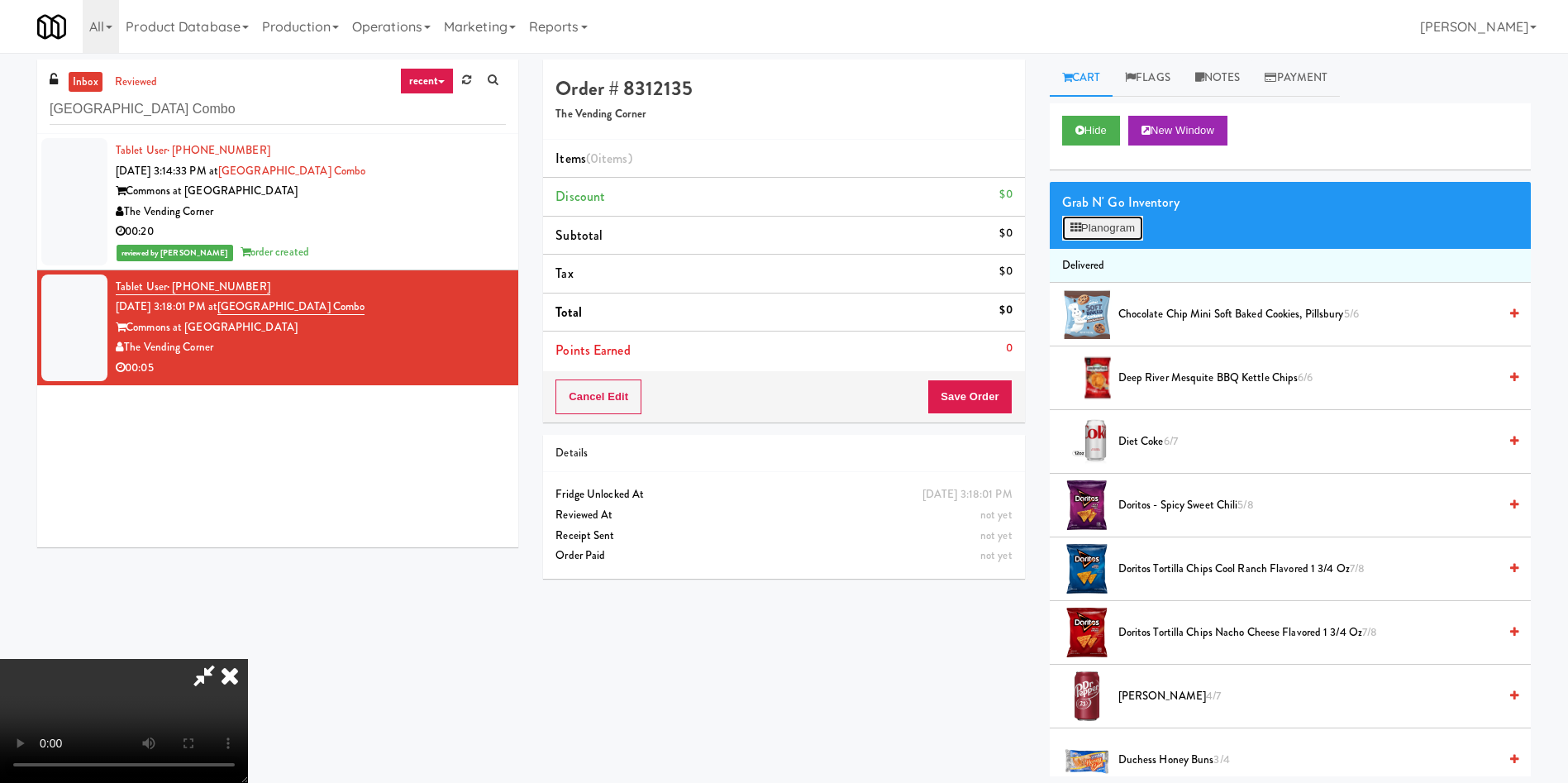
click at [1081, 234] on button "Planogram" at bounding box center [1102, 228] width 81 height 24
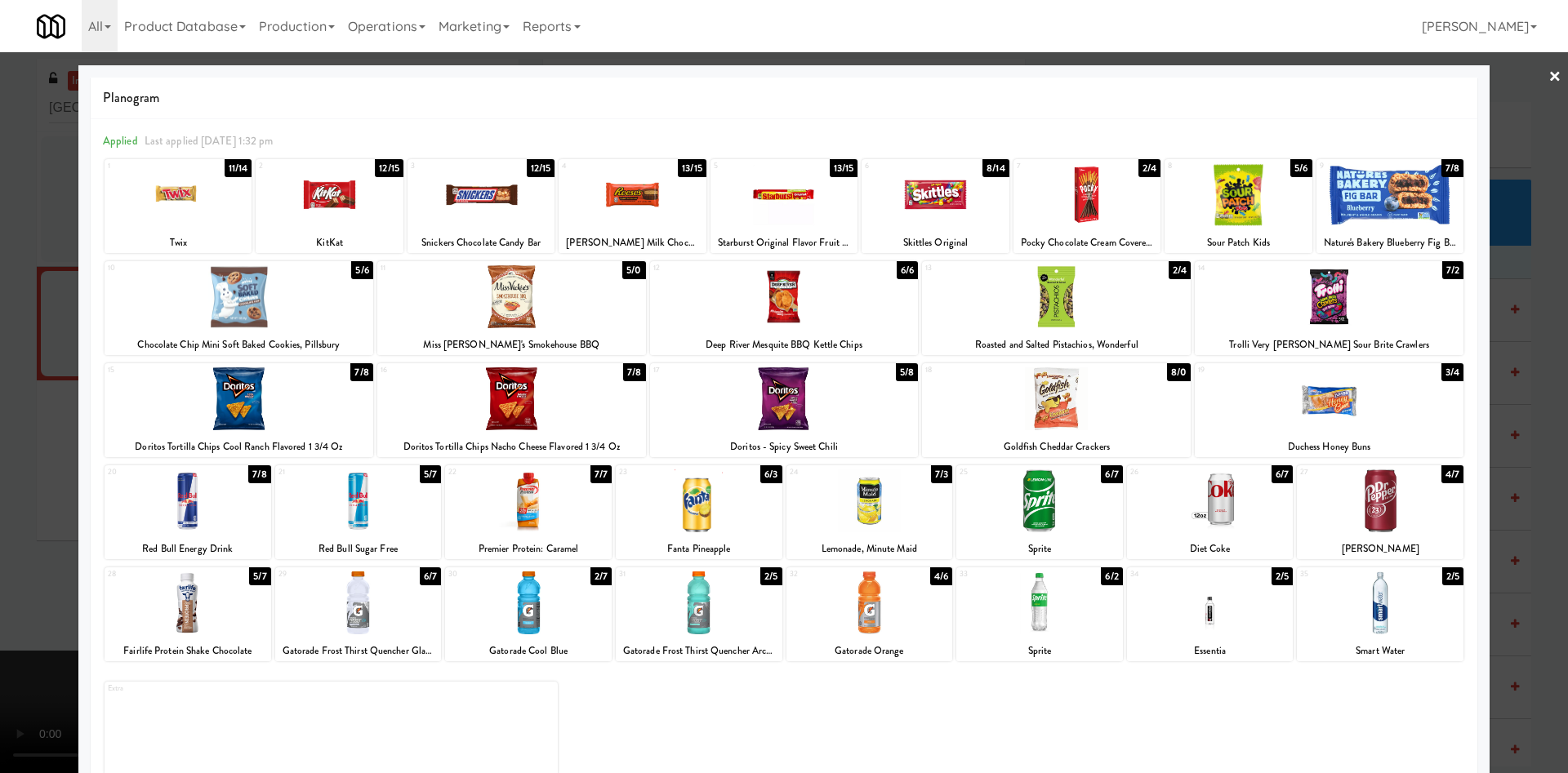
click at [1347, 519] on div at bounding box center [1380, 500] width 166 height 62
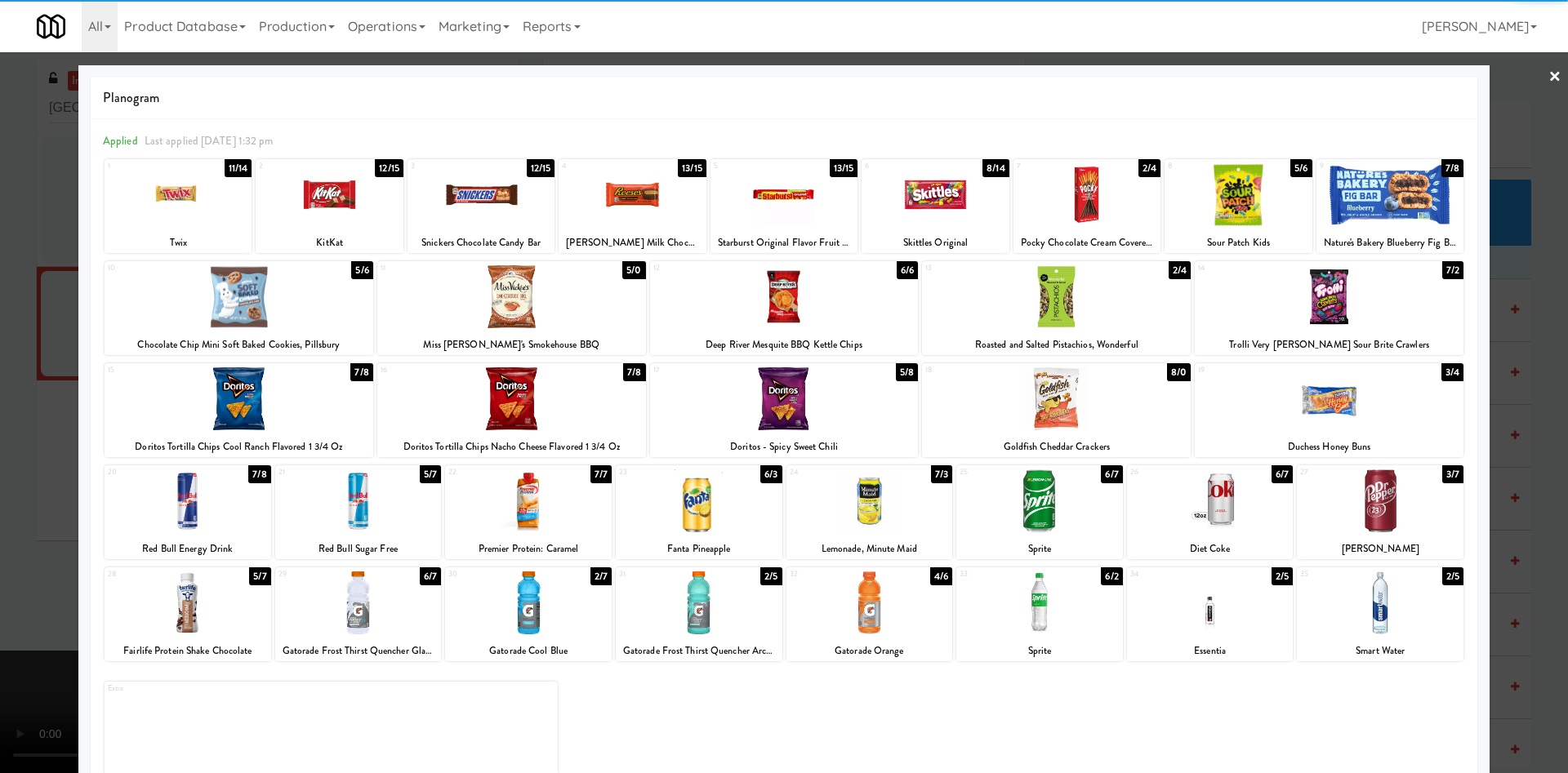
click at [24, 389] on div at bounding box center [784, 386] width 1568 height 773
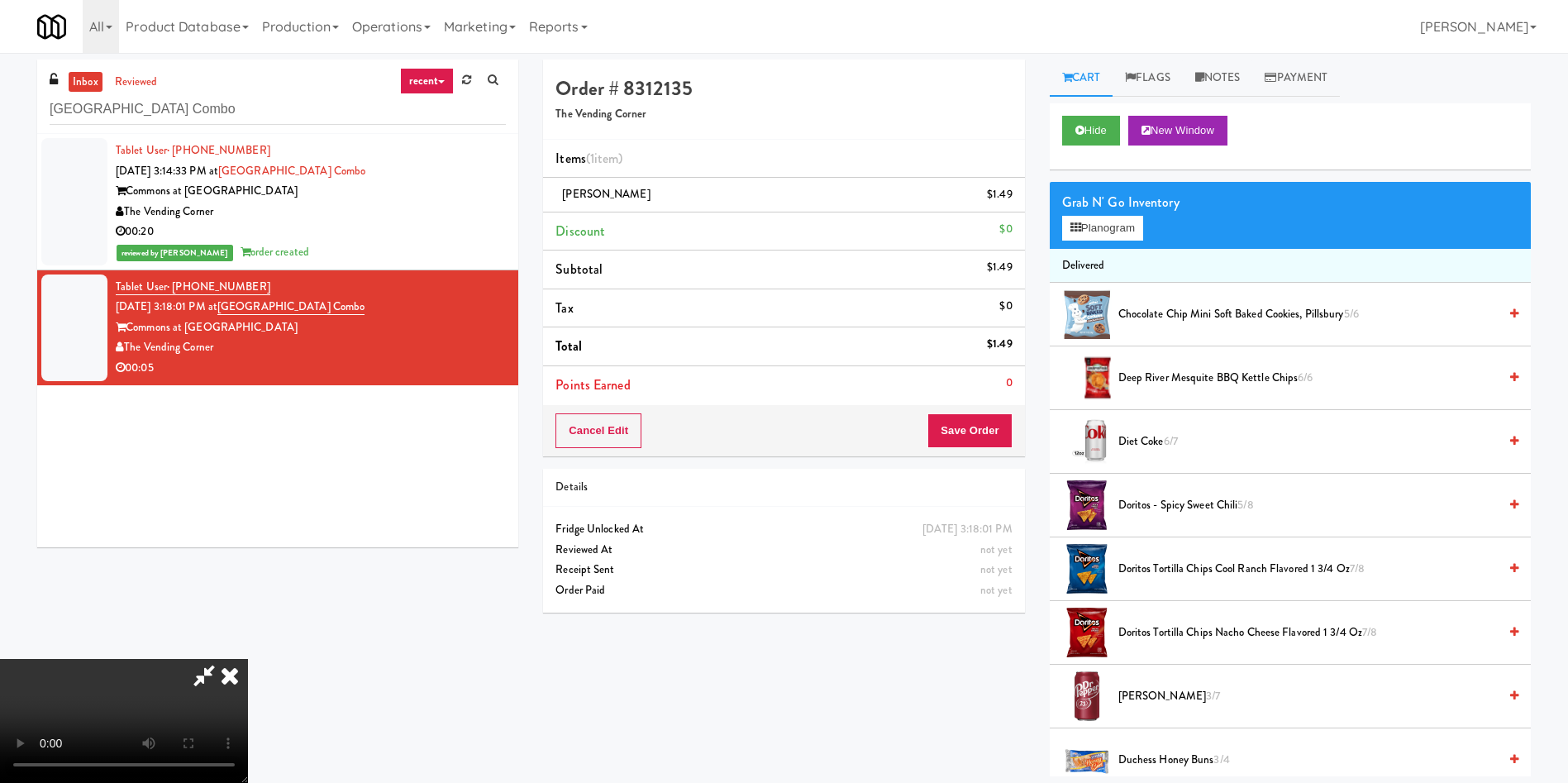
click at [248, 659] on video at bounding box center [124, 721] width 248 height 124
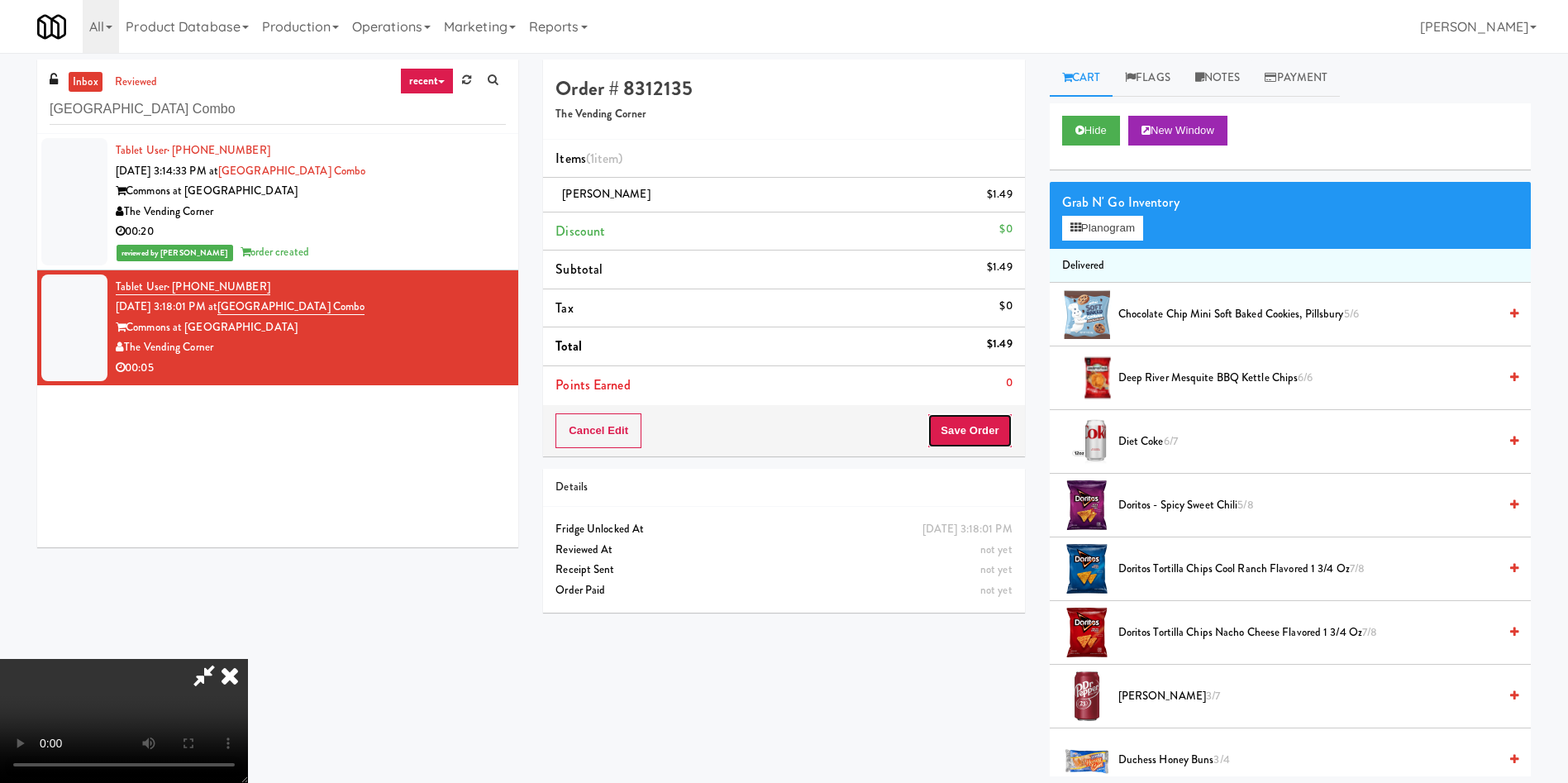
click at [972, 445] on button "Save Order" at bounding box center [969, 431] width 85 height 35
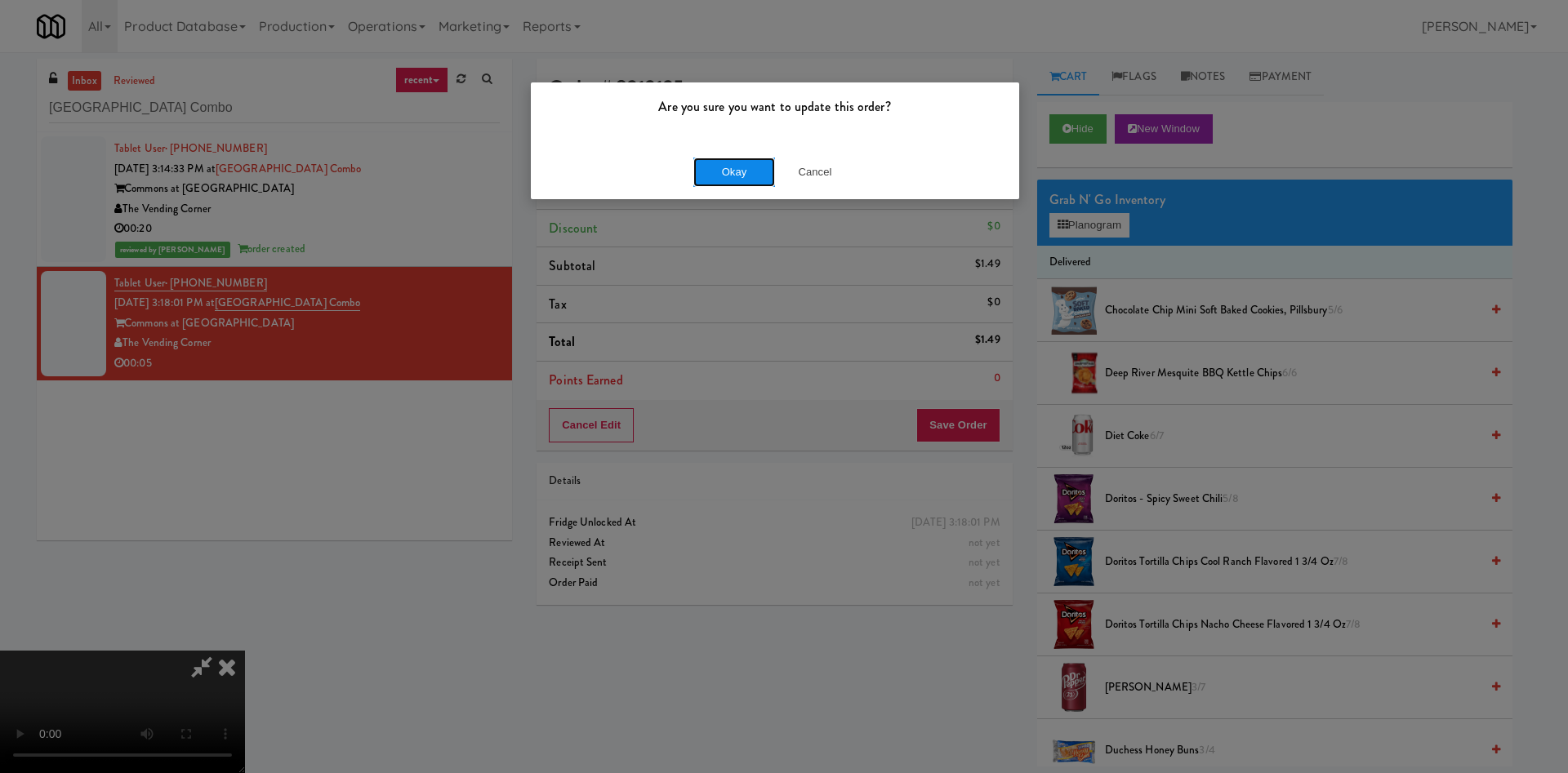
click at [732, 158] on button "Okay" at bounding box center [734, 172] width 82 height 30
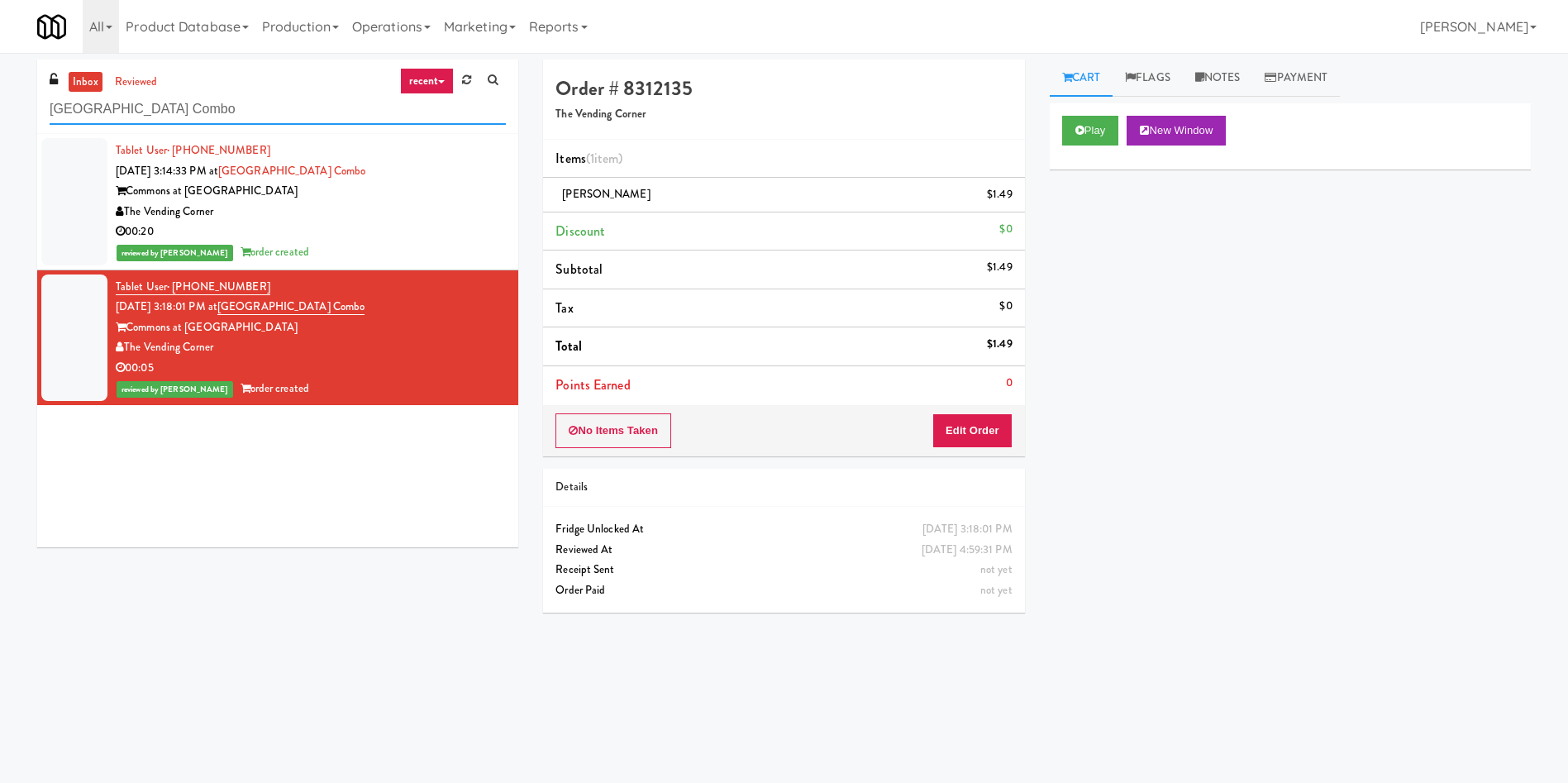
drag, startPoint x: 263, startPoint y: 110, endPoint x: 0, endPoint y: 29, distance: 275.2
click at [0, 53] on body "Are you sure you want to update this order? Okay Cancel Okay Are you sure you w…" at bounding box center [784, 444] width 1568 height 783
paste input "Charles River - Cooler - Right"
type input "Charles River - Cooler - Right"
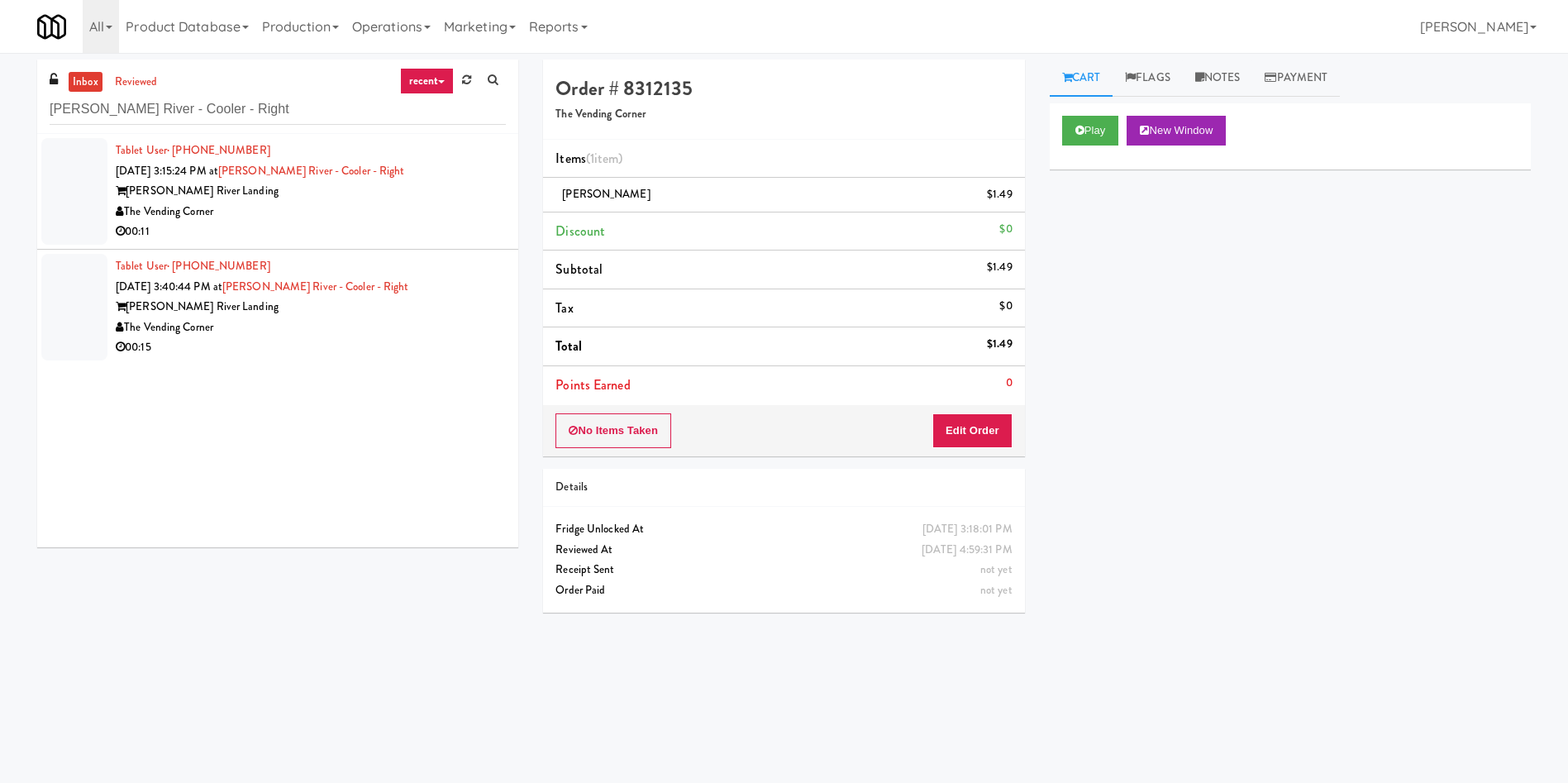
click at [116, 178] on span "Oct 15, 2025 3:15:24 PM at" at bounding box center [166, 170] width 102 height 16
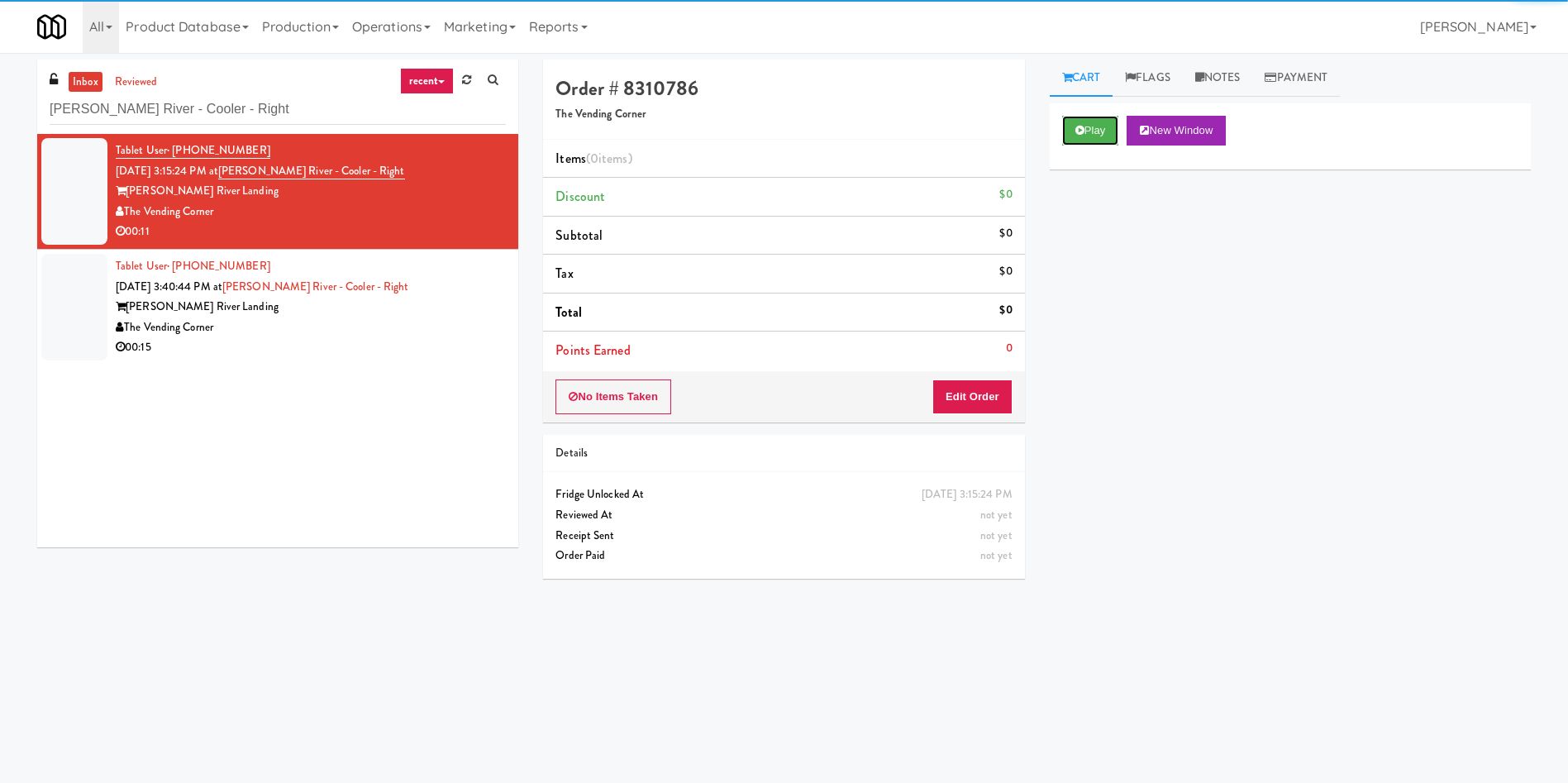
drag, startPoint x: 1106, startPoint y: 131, endPoint x: 966, endPoint y: 239, distance: 176.8
click at [1097, 138] on button "Play" at bounding box center [1090, 130] width 57 height 30
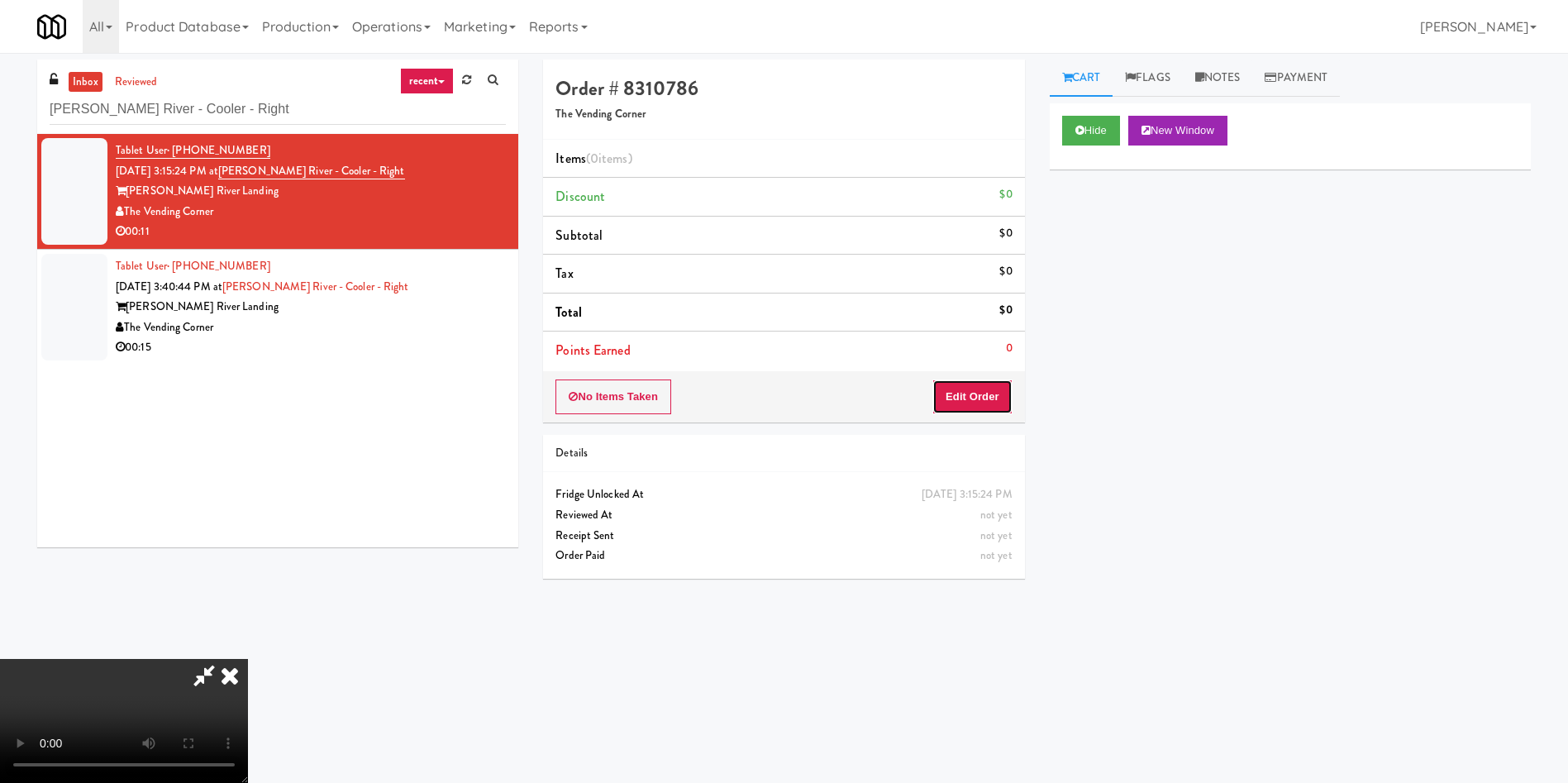
click at [977, 405] on button "Edit Order" at bounding box center [972, 397] width 80 height 35
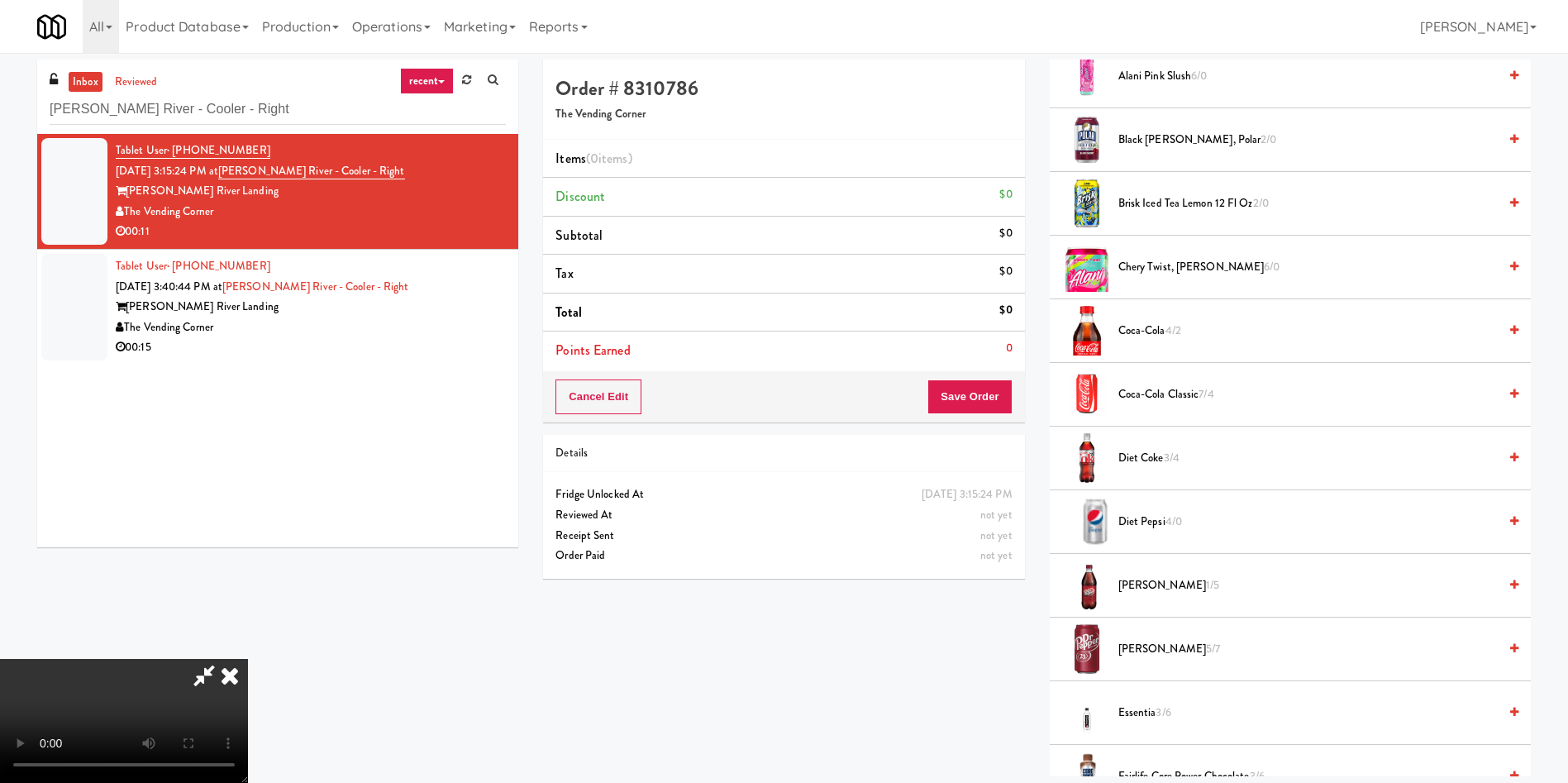
scroll to position [248, 0]
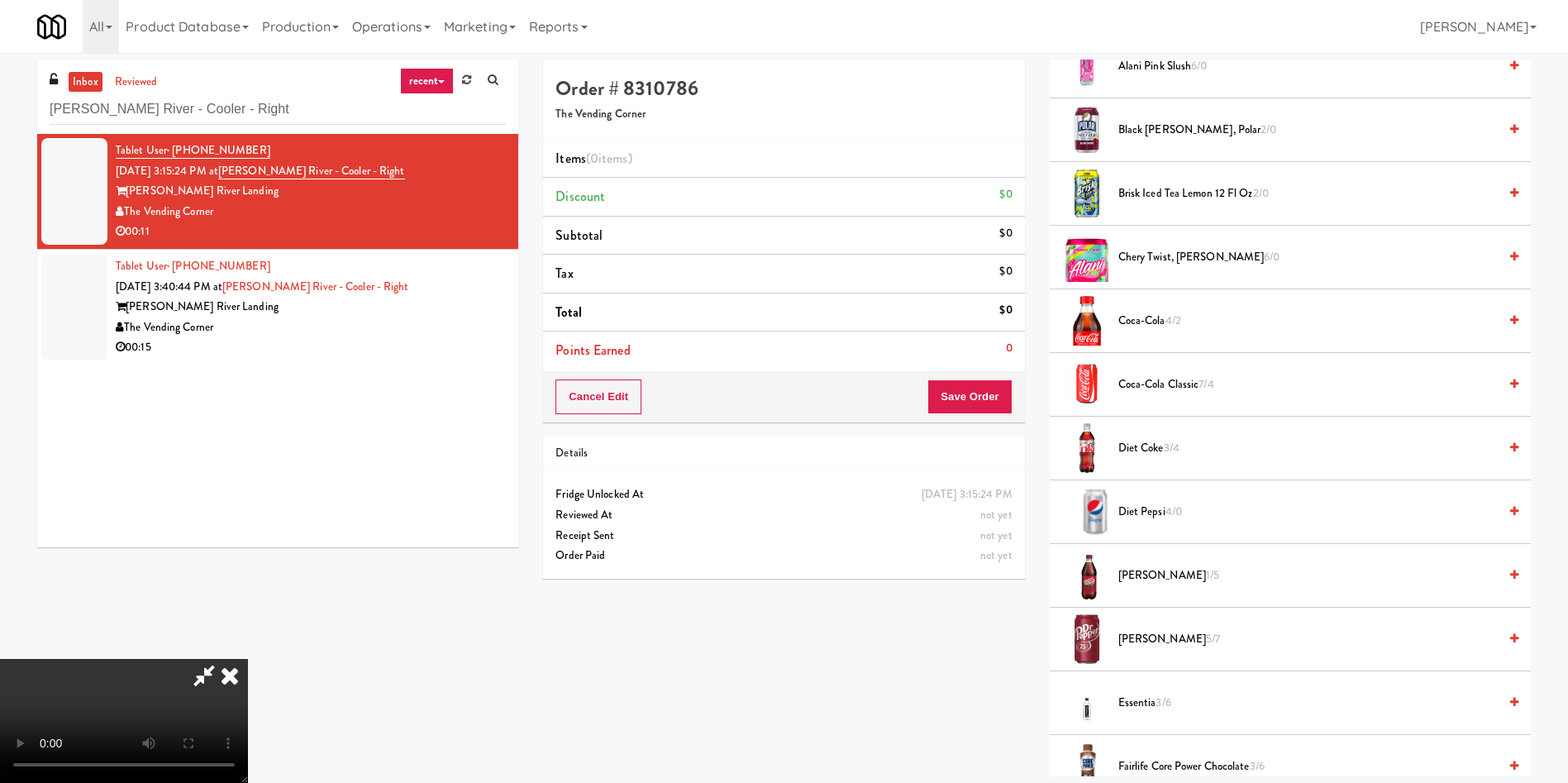
click at [1149, 446] on span "Diet Coke 3/4" at bounding box center [1308, 448] width 380 height 20
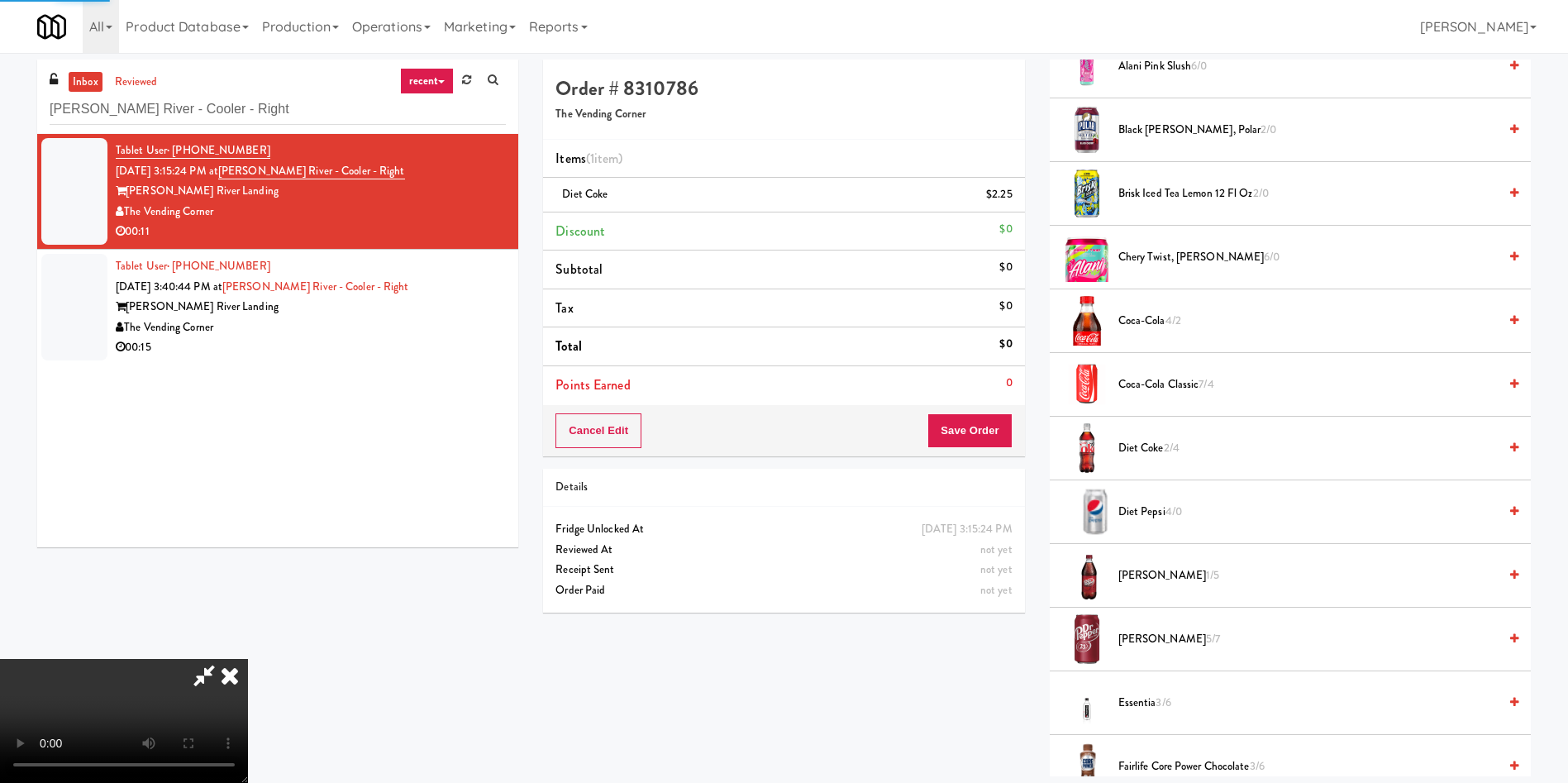
click at [248, 659] on video at bounding box center [124, 721] width 248 height 124
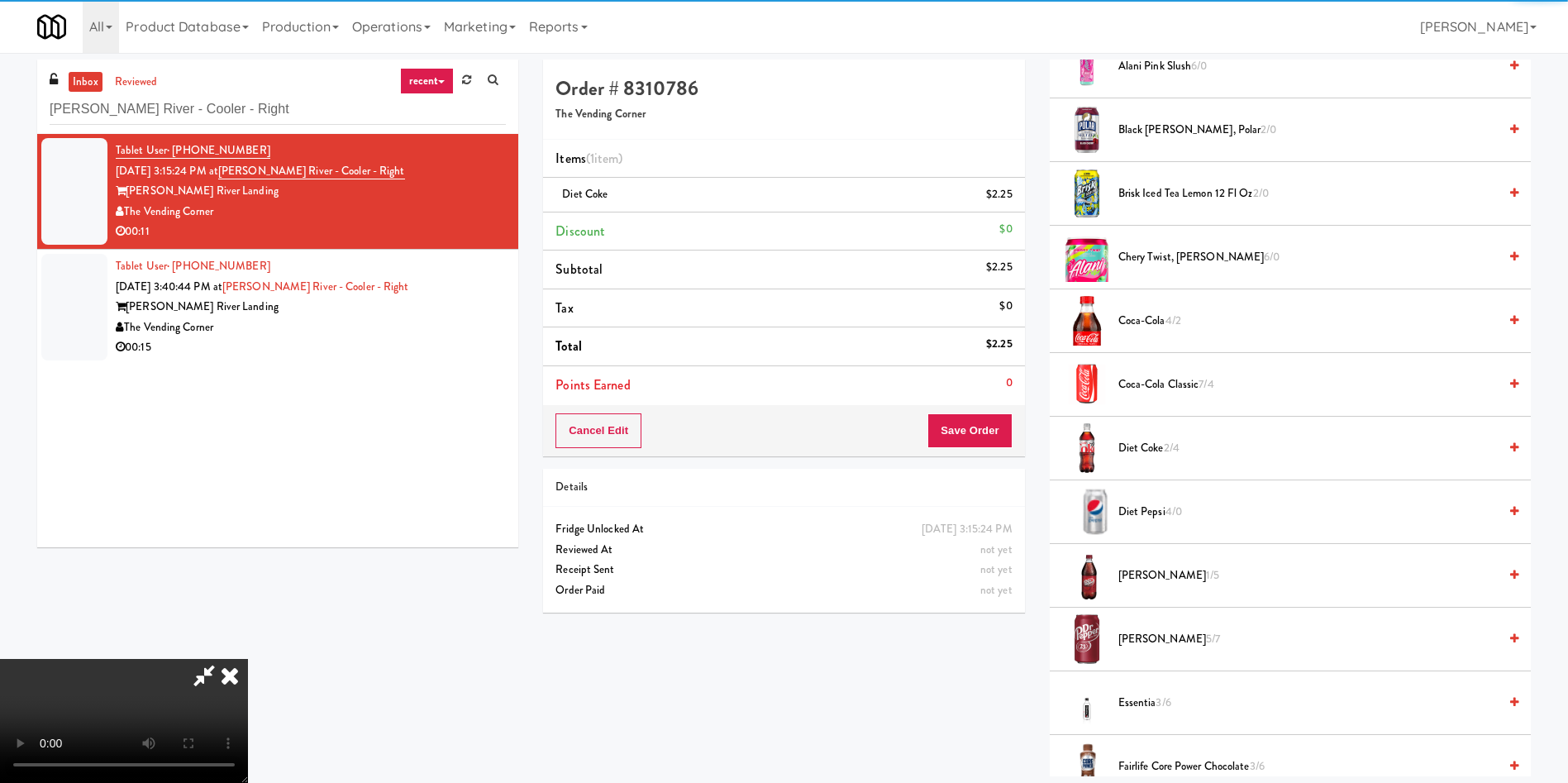
click at [248, 659] on video at bounding box center [124, 721] width 248 height 124
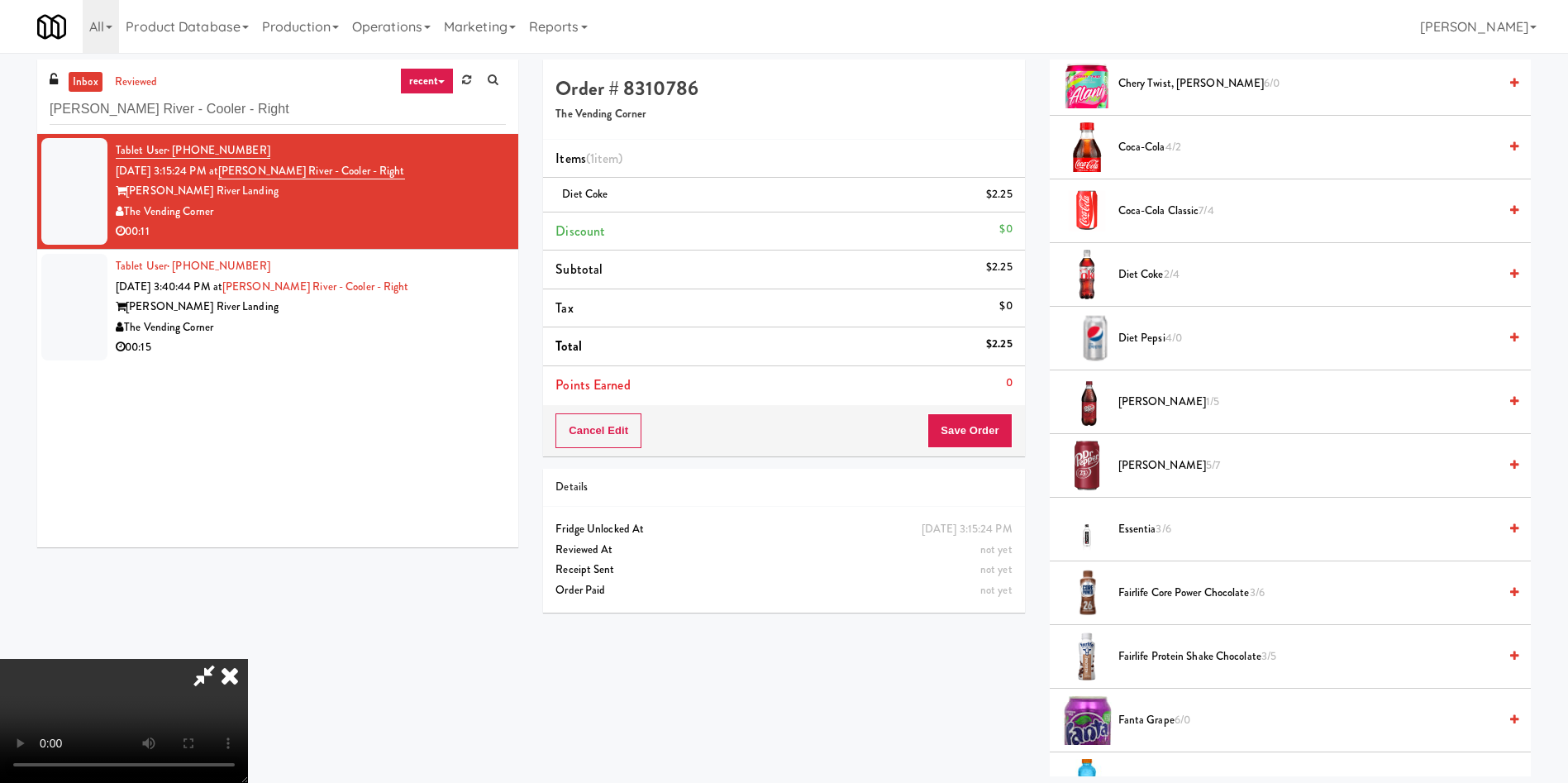
scroll to position [620, 0]
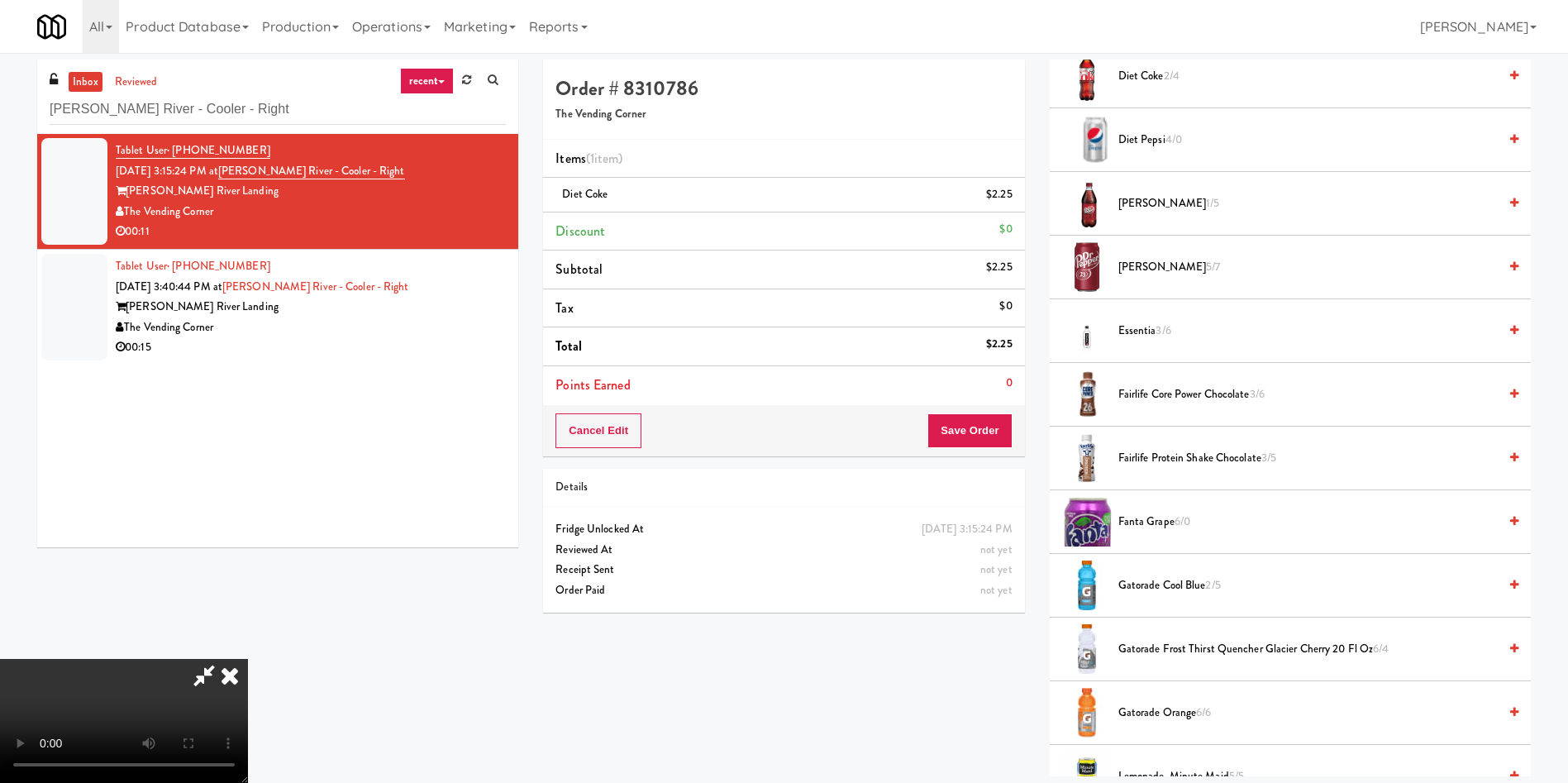
click at [1149, 140] on span "Diet Pepsi 4/0" at bounding box center [1308, 139] width 380 height 20
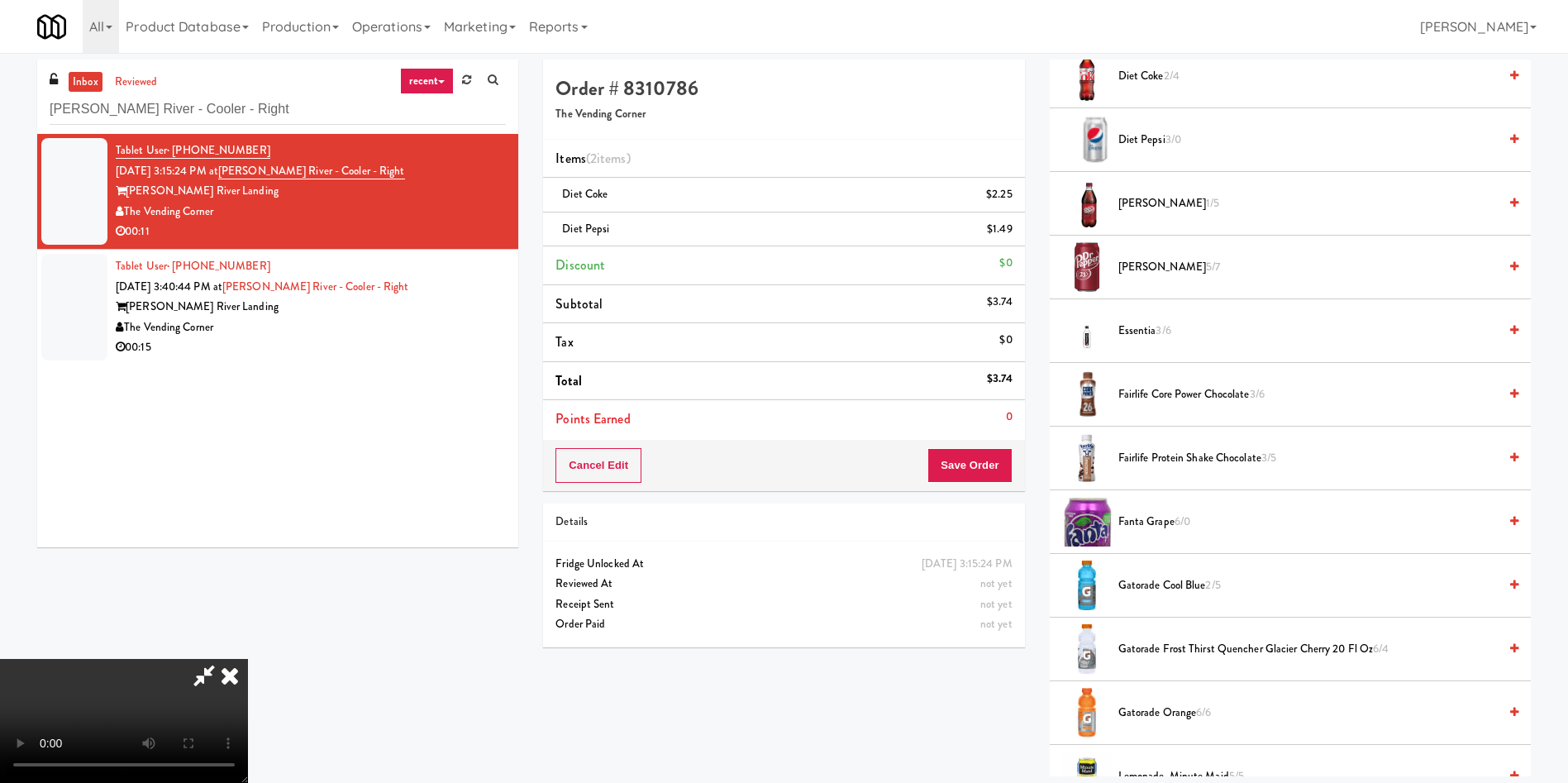
click at [248, 659] on video at bounding box center [124, 721] width 248 height 124
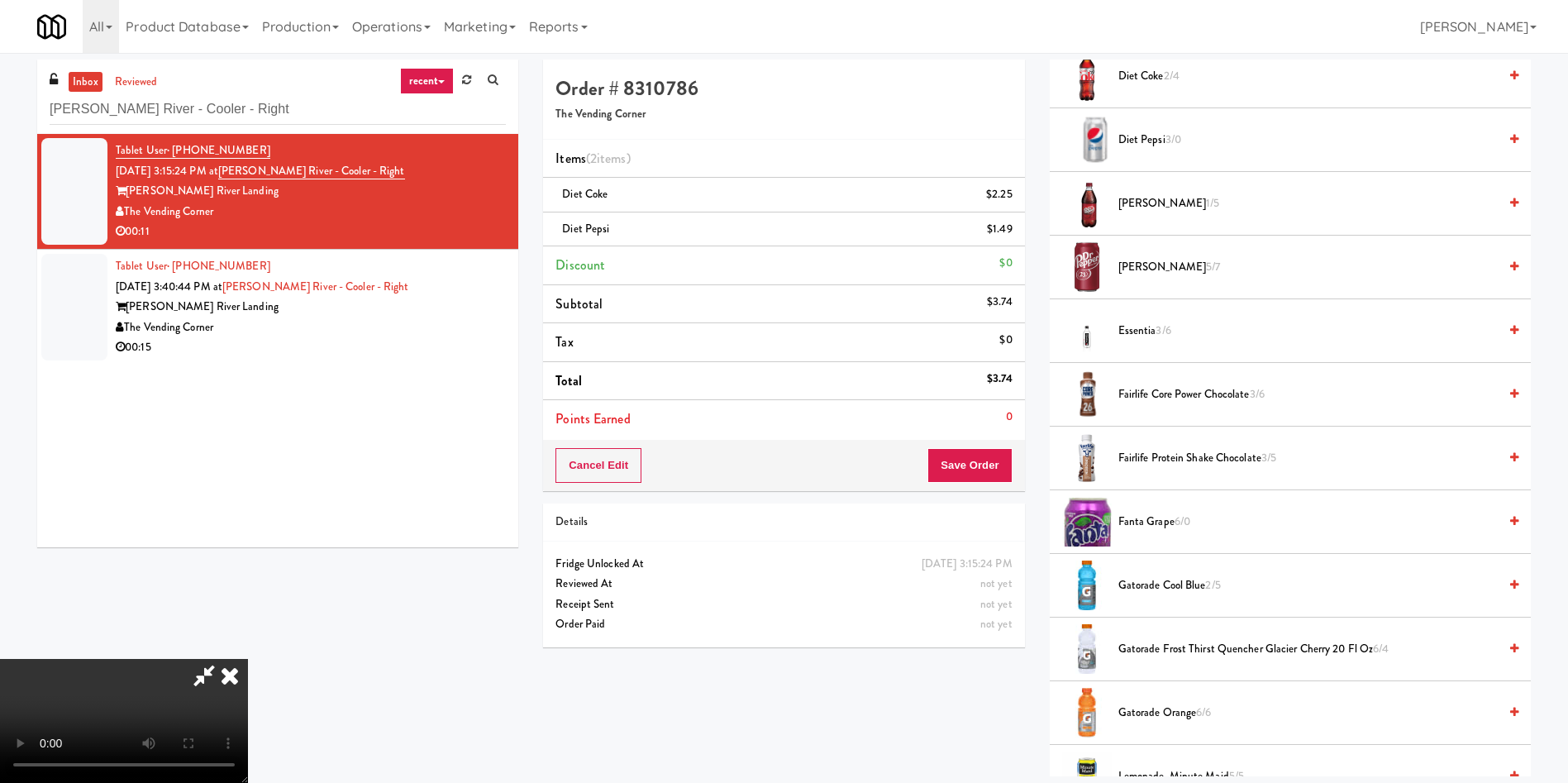
click at [248, 659] on video at bounding box center [124, 721] width 248 height 124
click at [1121, 396] on span "Fairlife Core Power Chocolate 3/6" at bounding box center [1308, 394] width 380 height 20
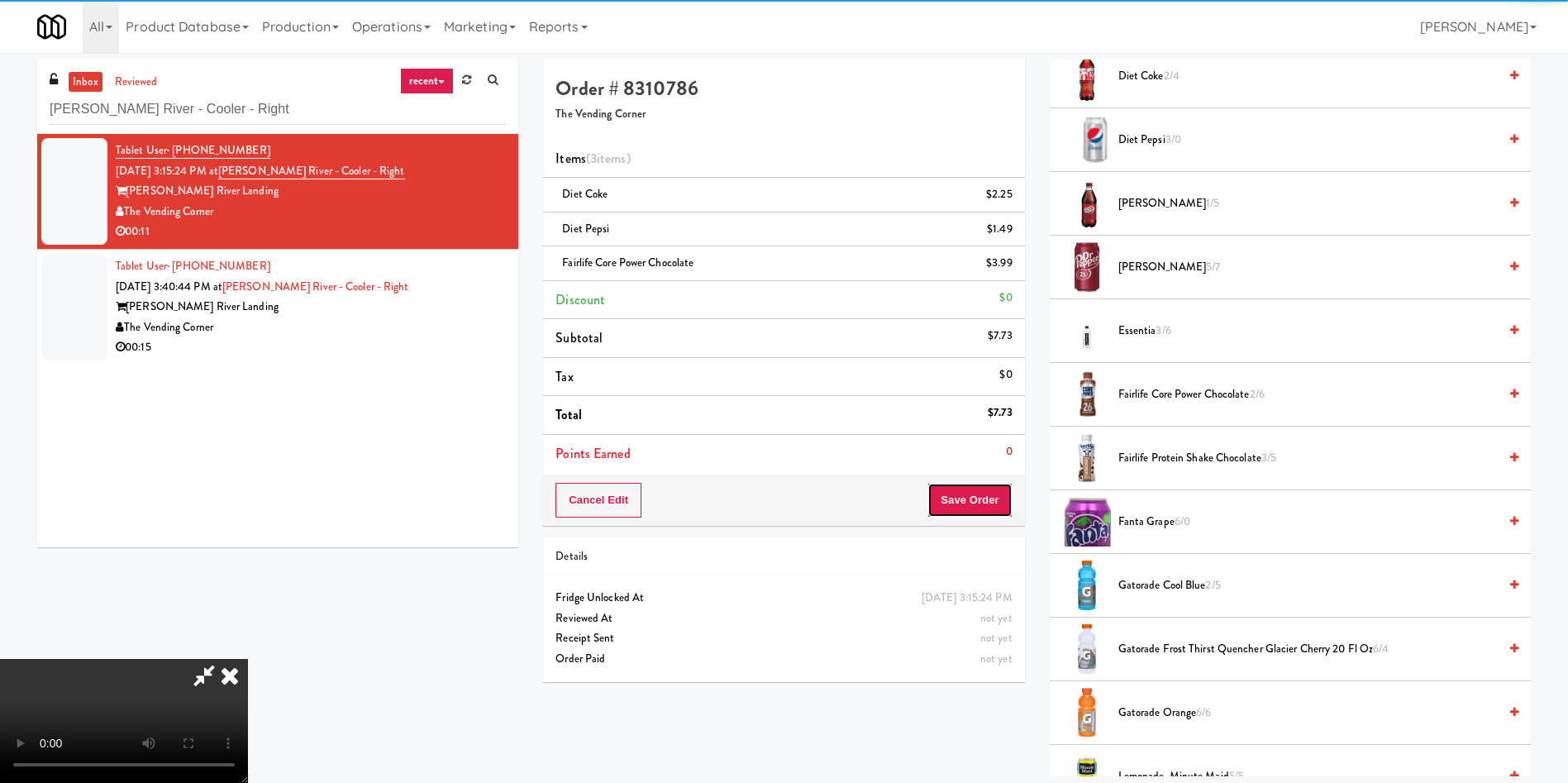
click at [1000, 503] on button "Save Order" at bounding box center [969, 501] width 85 height 35
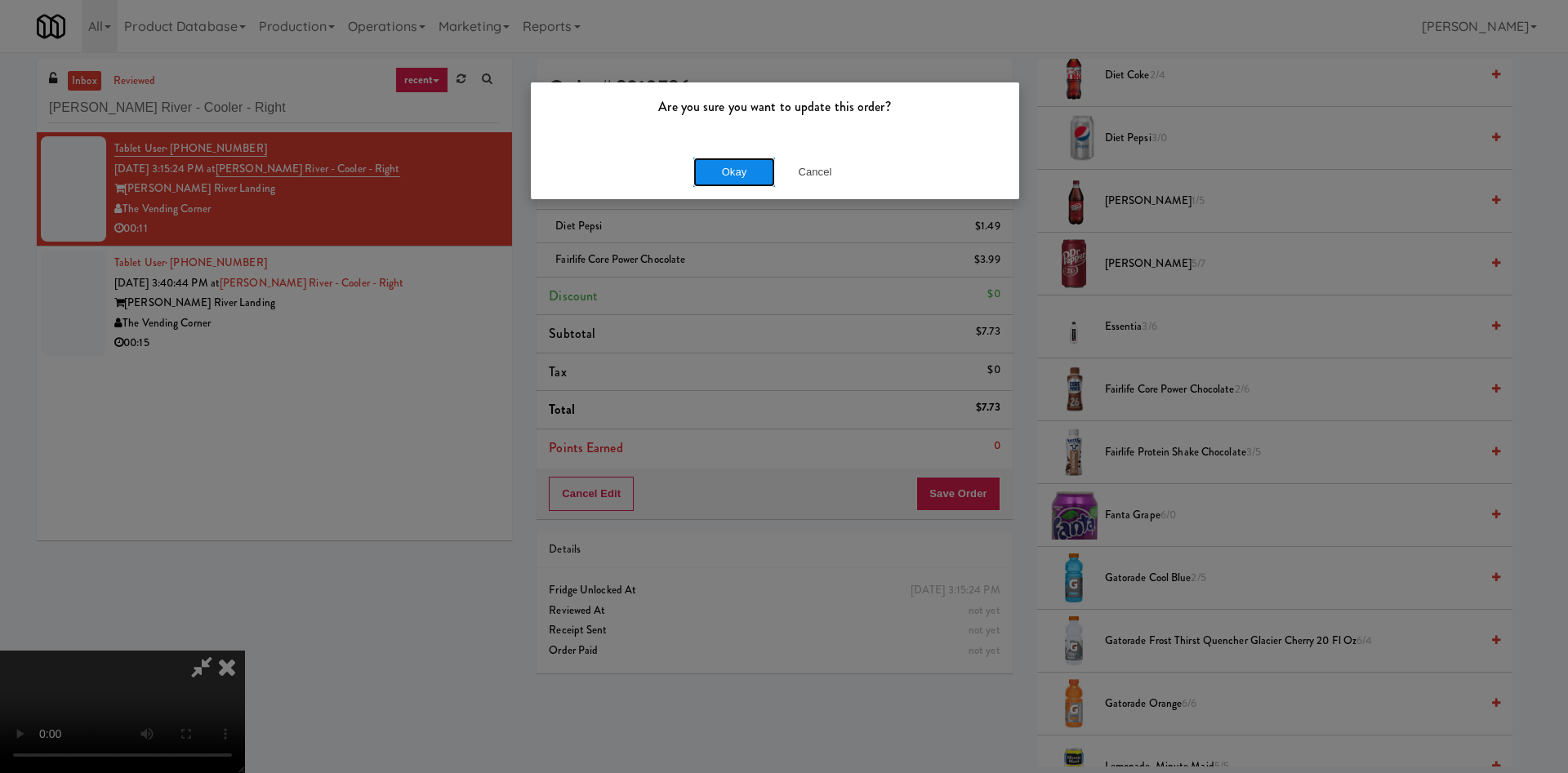
click at [756, 170] on button "Okay" at bounding box center [734, 172] width 82 height 30
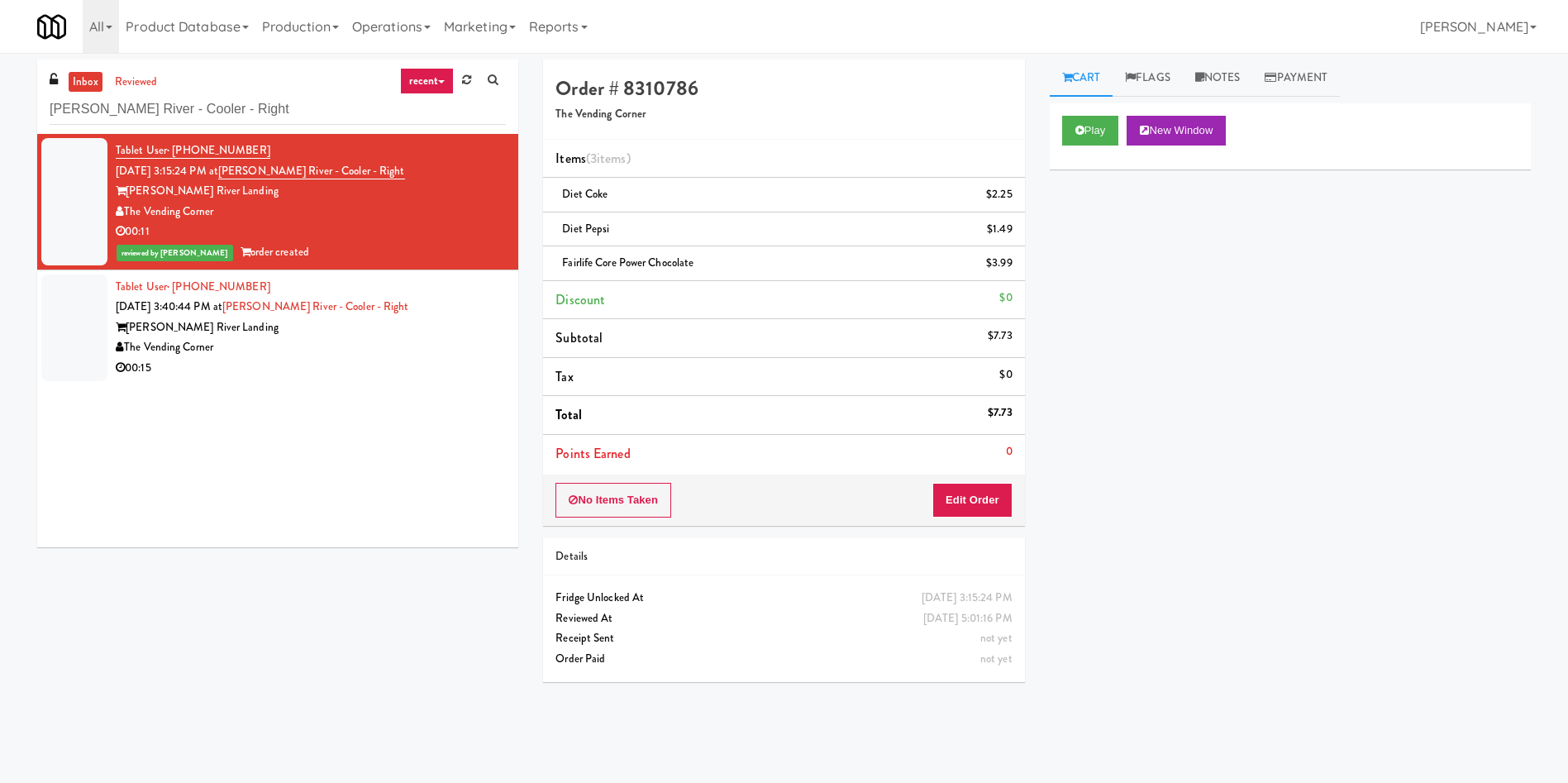
scroll to position [0, 0]
drag, startPoint x: 75, startPoint y: 309, endPoint x: 134, endPoint y: 310, distance: 59.0
click at [82, 310] on div at bounding box center [74, 328] width 66 height 107
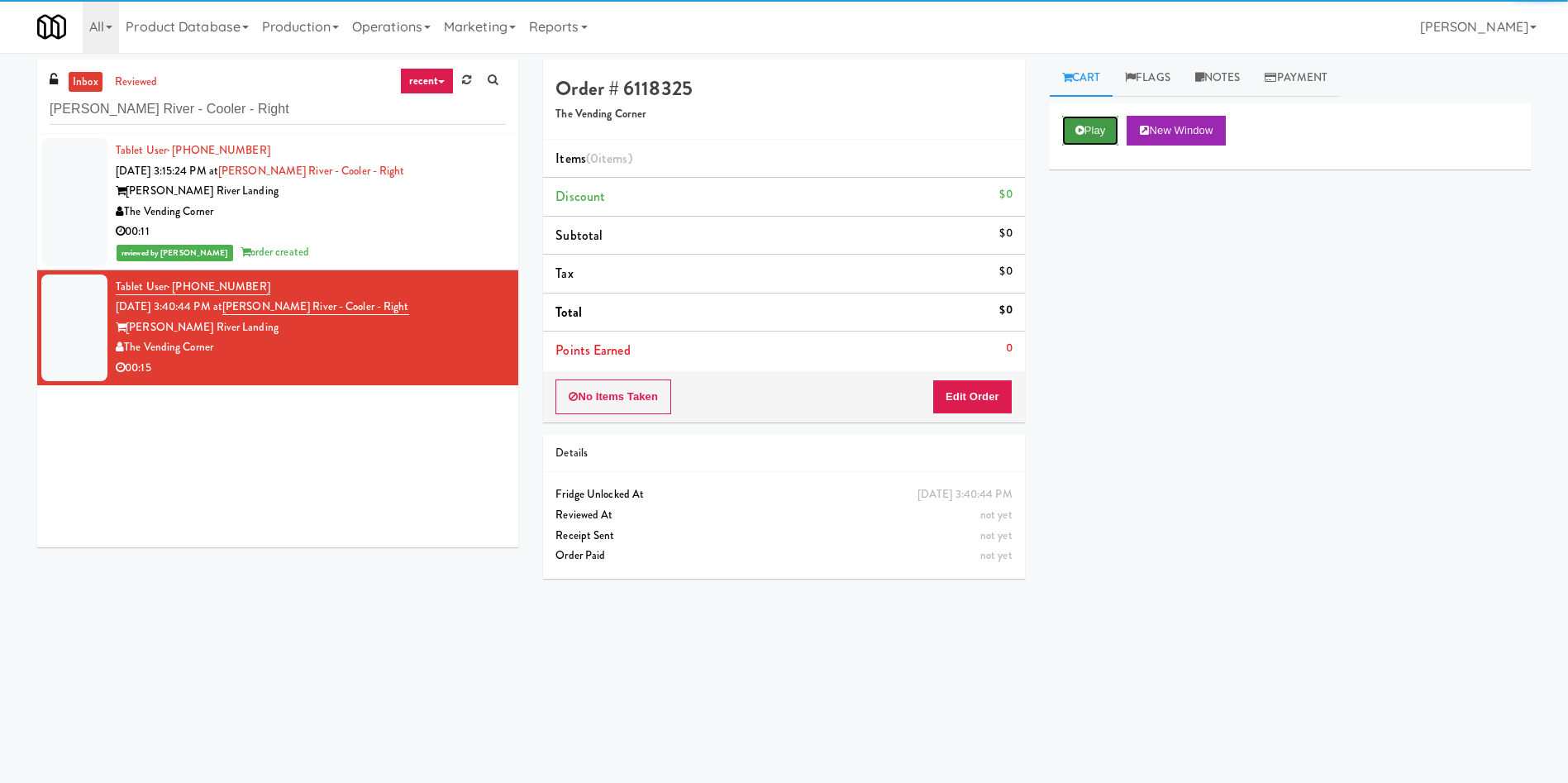
click at [1095, 137] on button "Play" at bounding box center [1090, 130] width 57 height 30
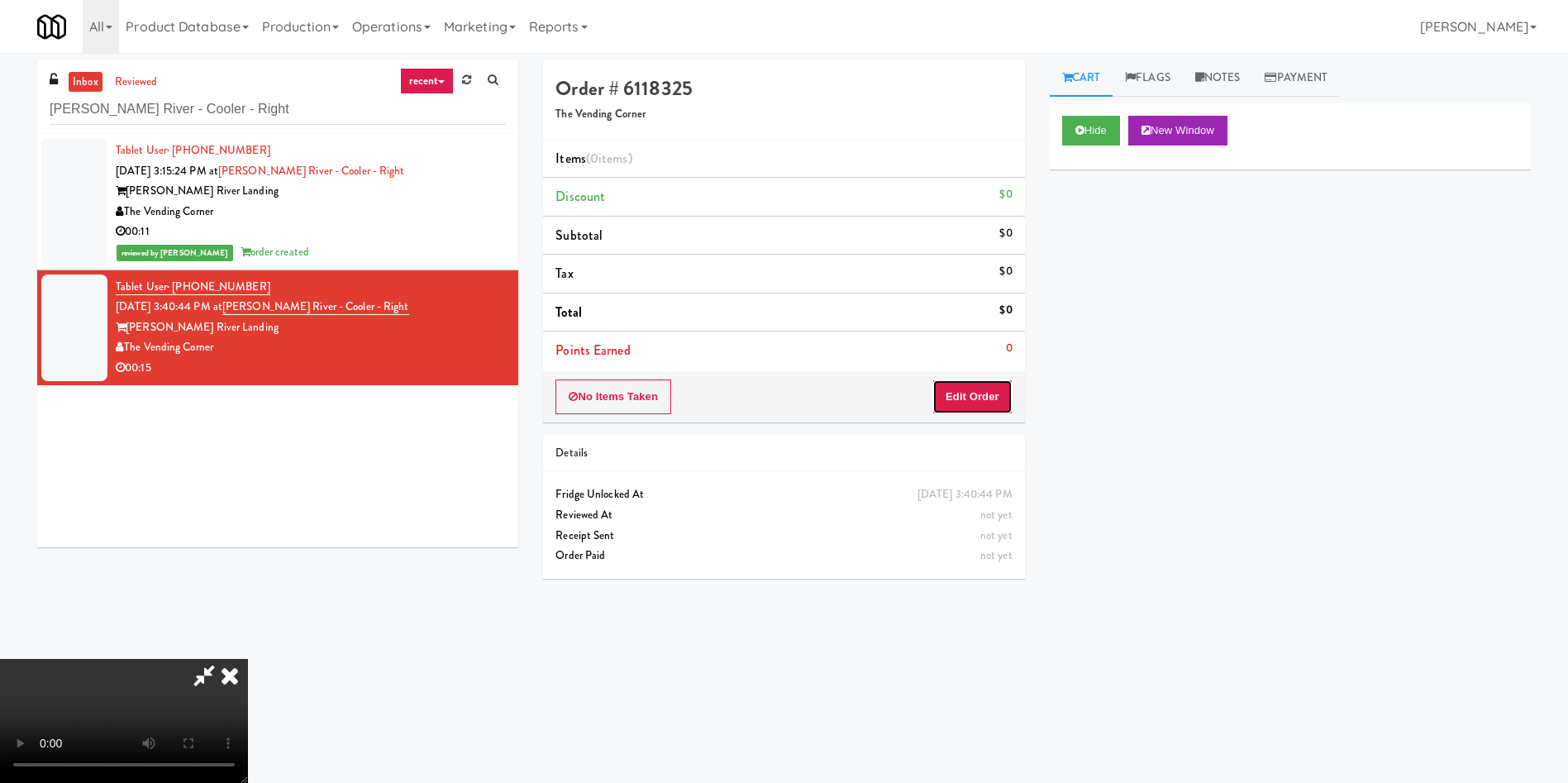
click at [979, 398] on button "Edit Order" at bounding box center [972, 397] width 80 height 35
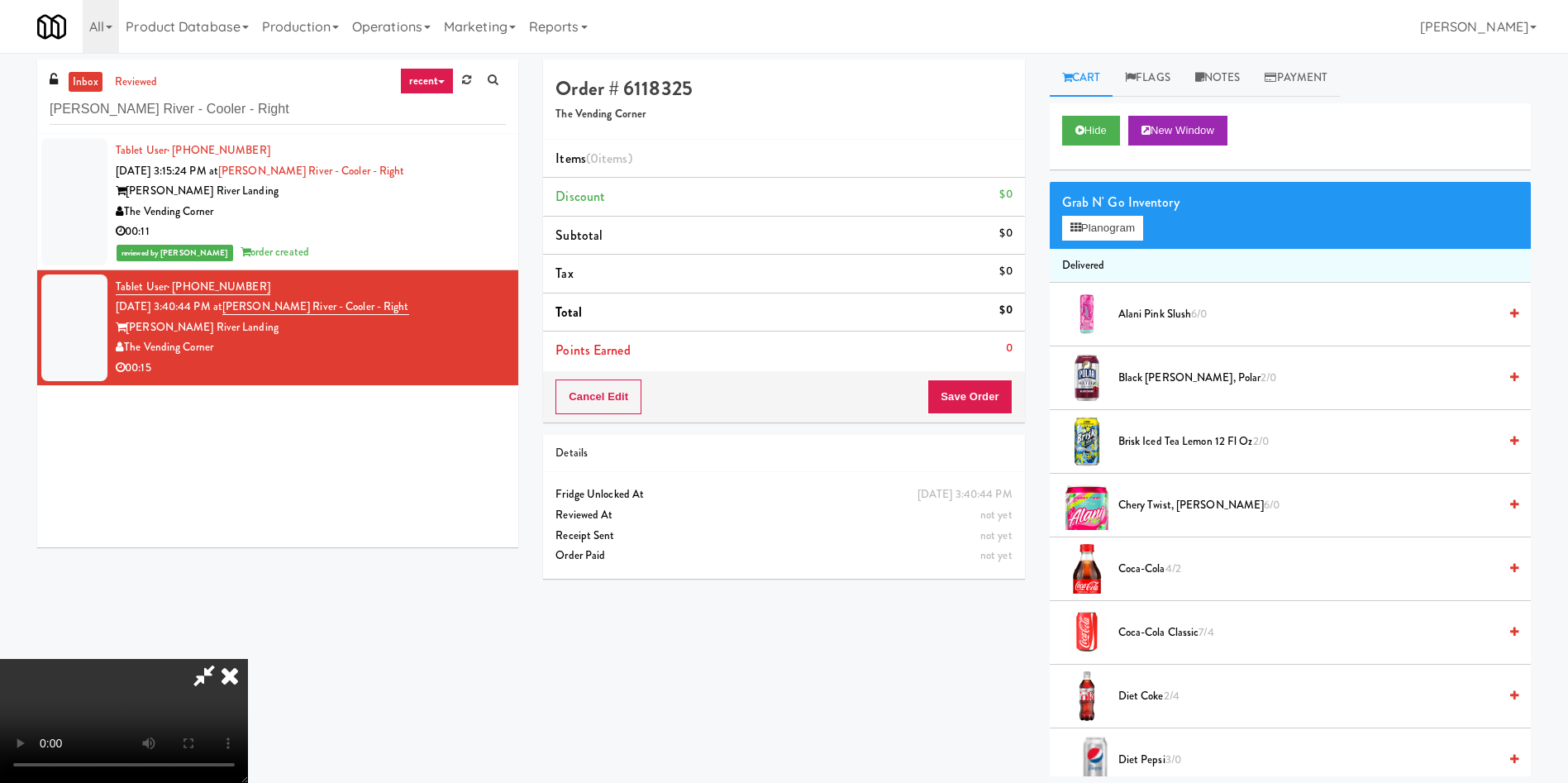
click at [248, 659] on video at bounding box center [124, 721] width 248 height 124
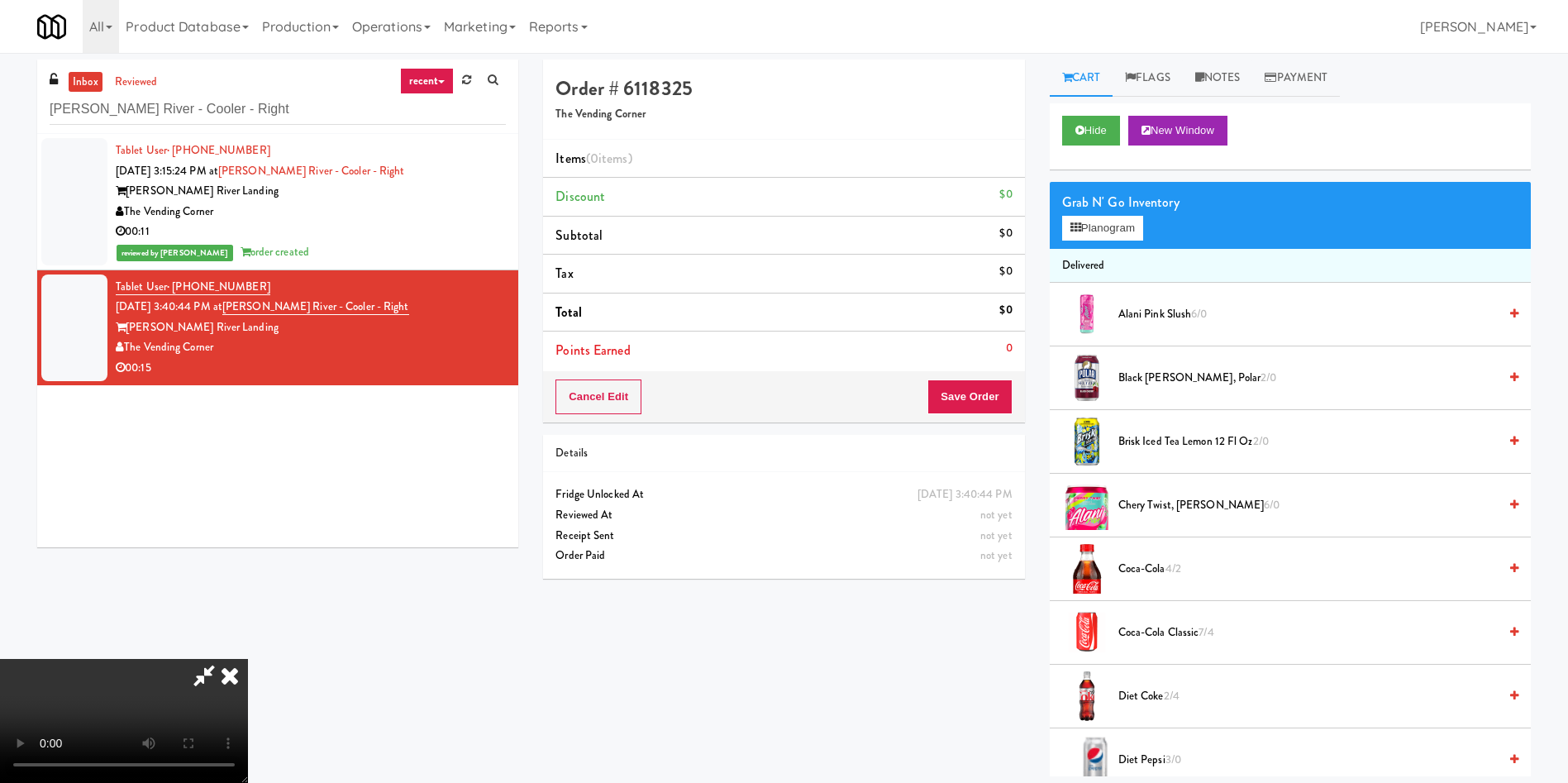
click at [248, 659] on video at bounding box center [124, 721] width 248 height 124
click at [1057, 247] on div "Grab N' Go Inventory Planogram" at bounding box center [1291, 215] width 481 height 67
click at [1081, 229] on button "Planogram" at bounding box center [1102, 228] width 81 height 24
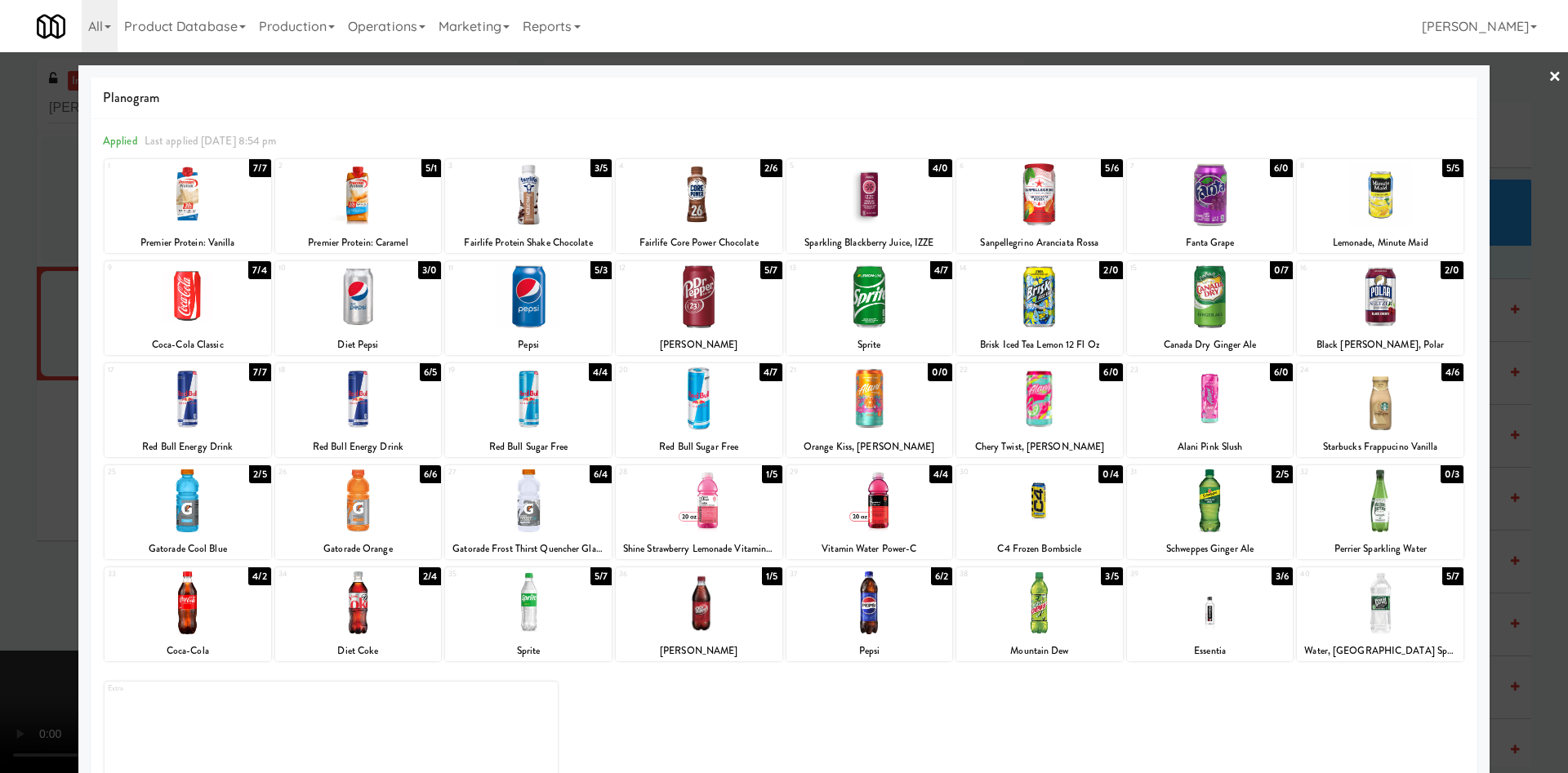
drag, startPoint x: 1349, startPoint y: 308, endPoint x: 594, endPoint y: 402, distance: 760.8
click at [1347, 311] on div at bounding box center [1380, 296] width 166 height 62
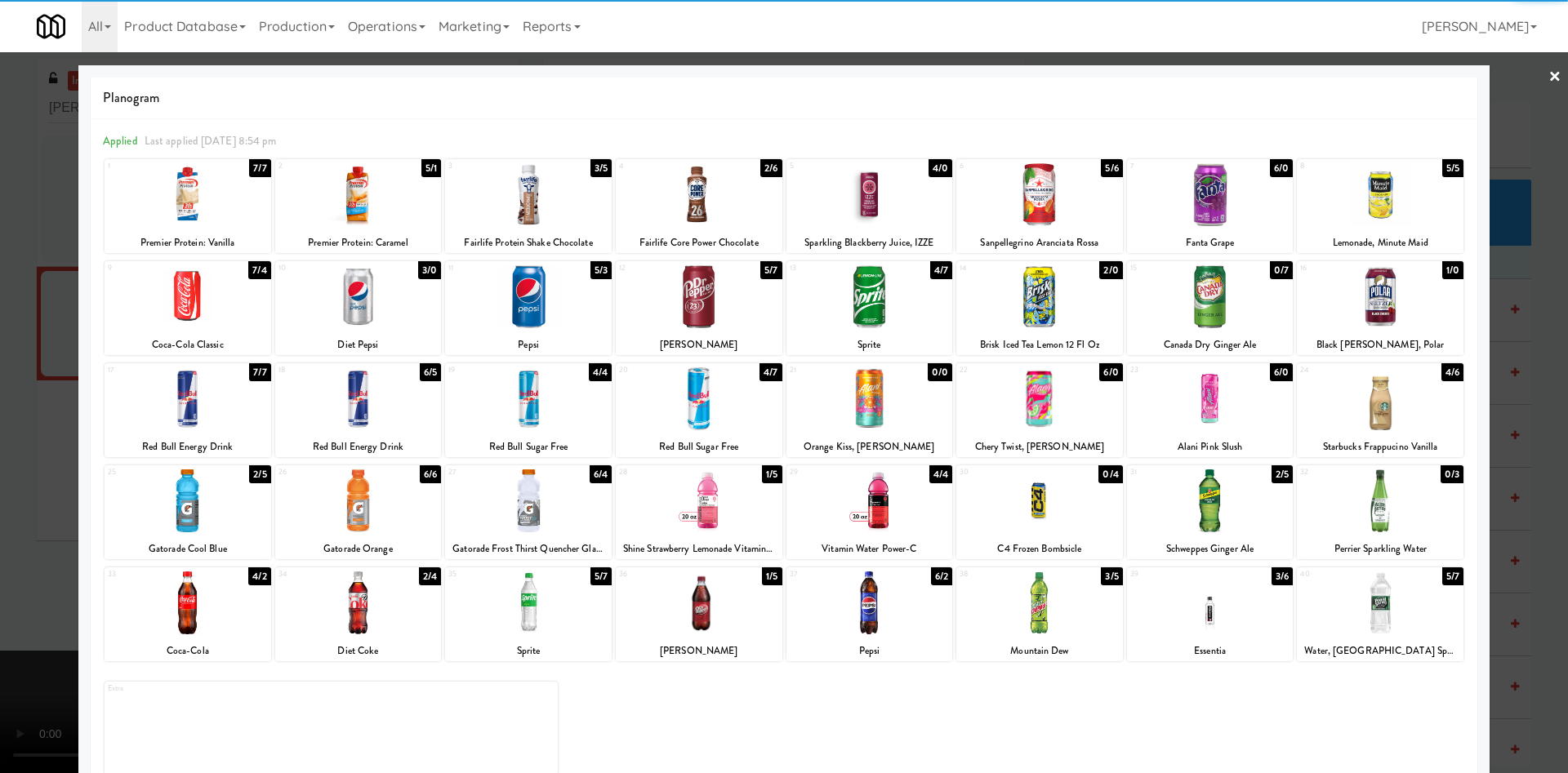
click at [0, 543] on div at bounding box center [784, 386] width 1568 height 773
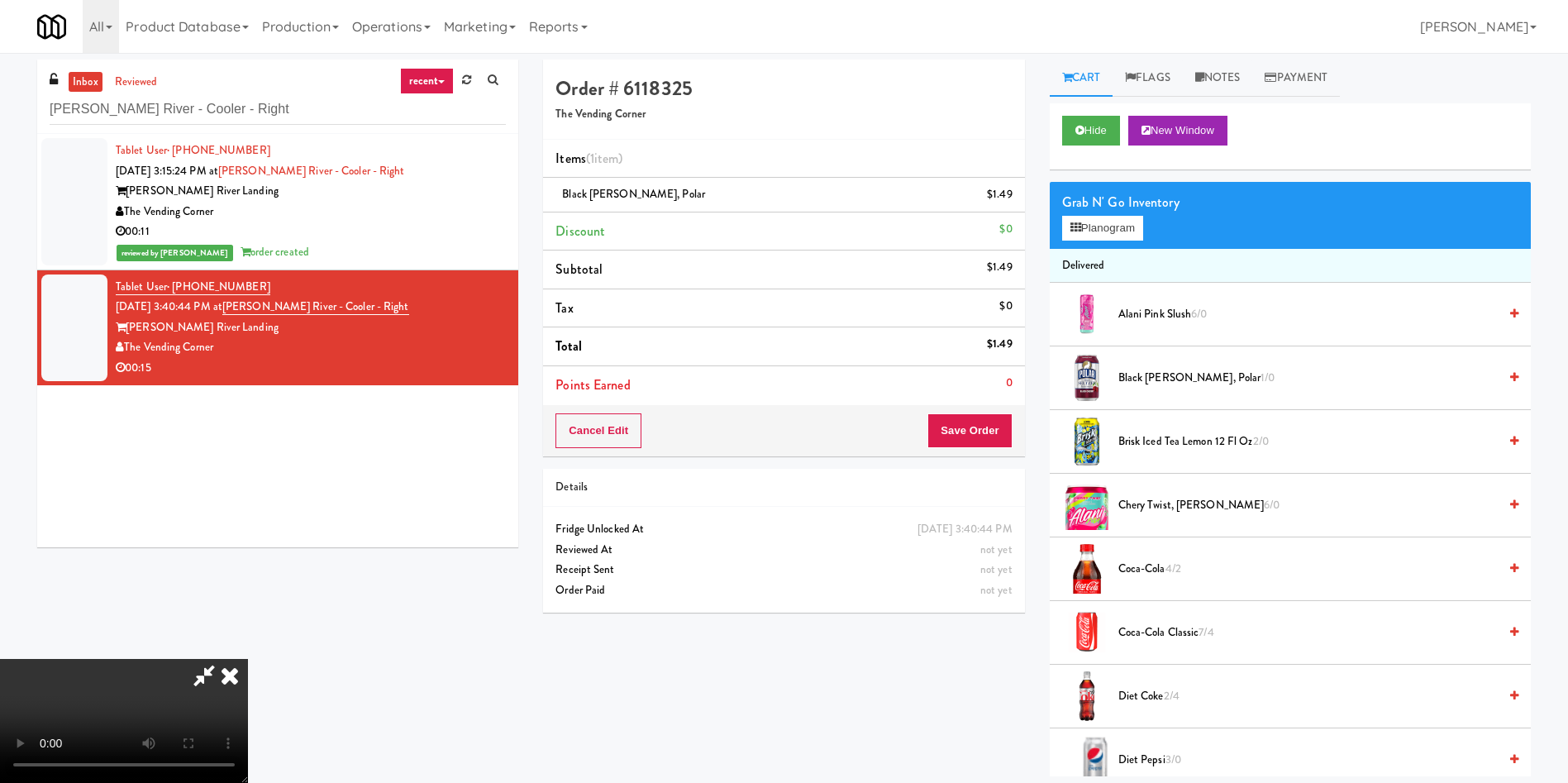
click at [248, 659] on video at bounding box center [124, 721] width 248 height 124
click at [986, 425] on button "Save Order" at bounding box center [969, 431] width 85 height 35
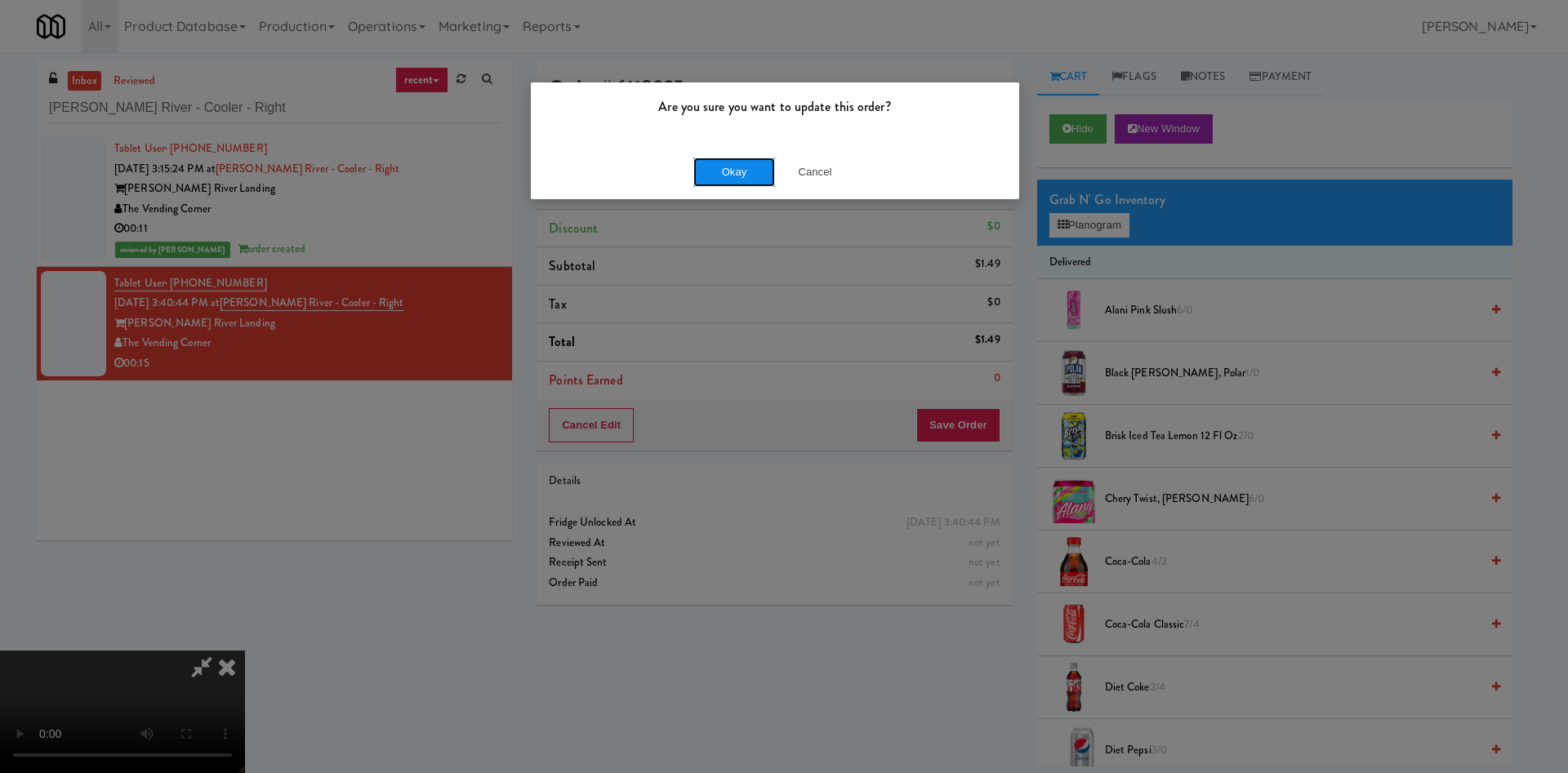
click at [747, 160] on button "Okay" at bounding box center [734, 172] width 82 height 30
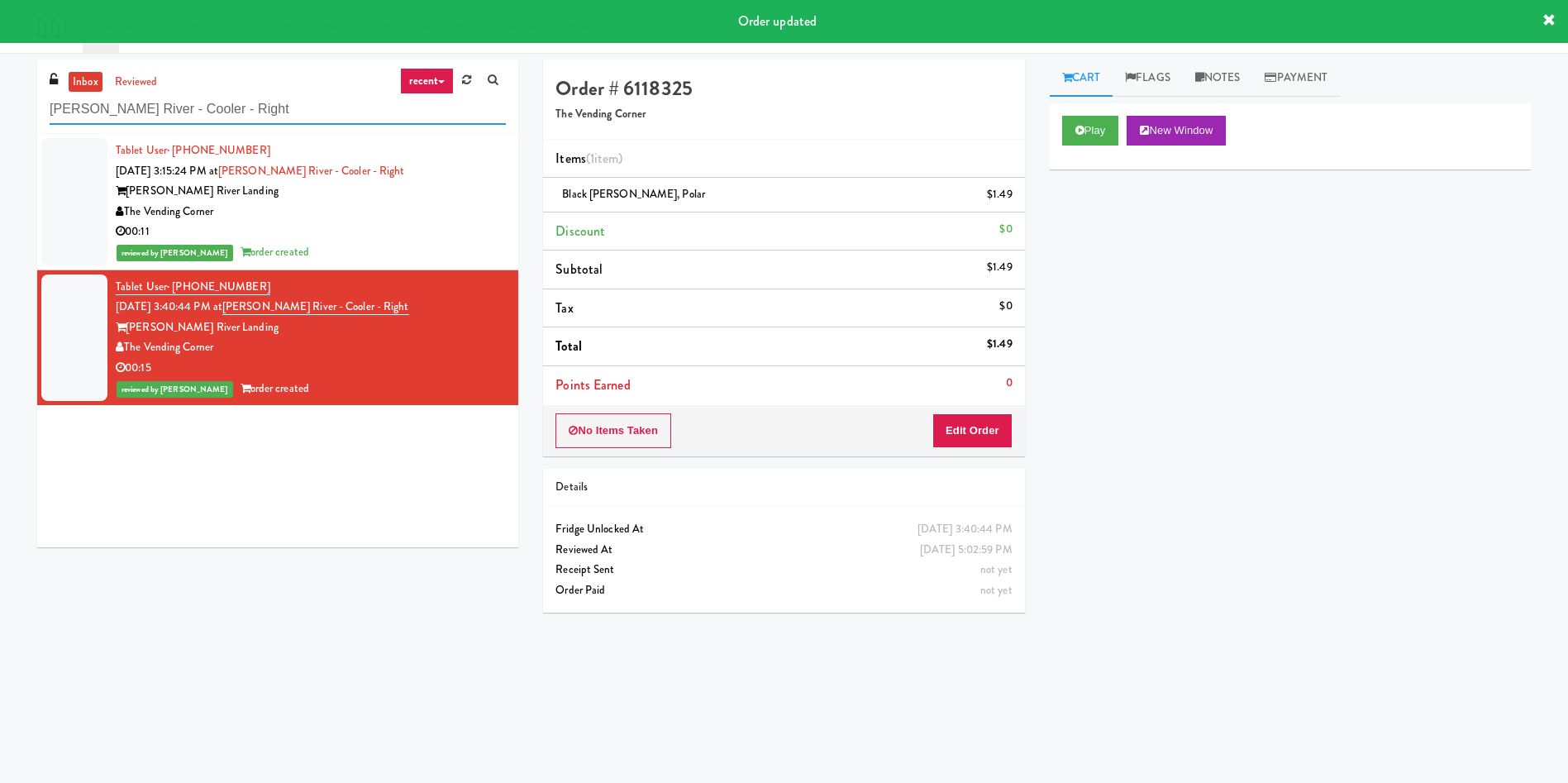
drag, startPoint x: 277, startPoint y: 110, endPoint x: 0, endPoint y: 84, distance: 278.2
click at [0, 84] on div "inbox reviewed recent all unclear take inventory issue suspicious failed recent…" at bounding box center [784, 392] width 1568 height 664
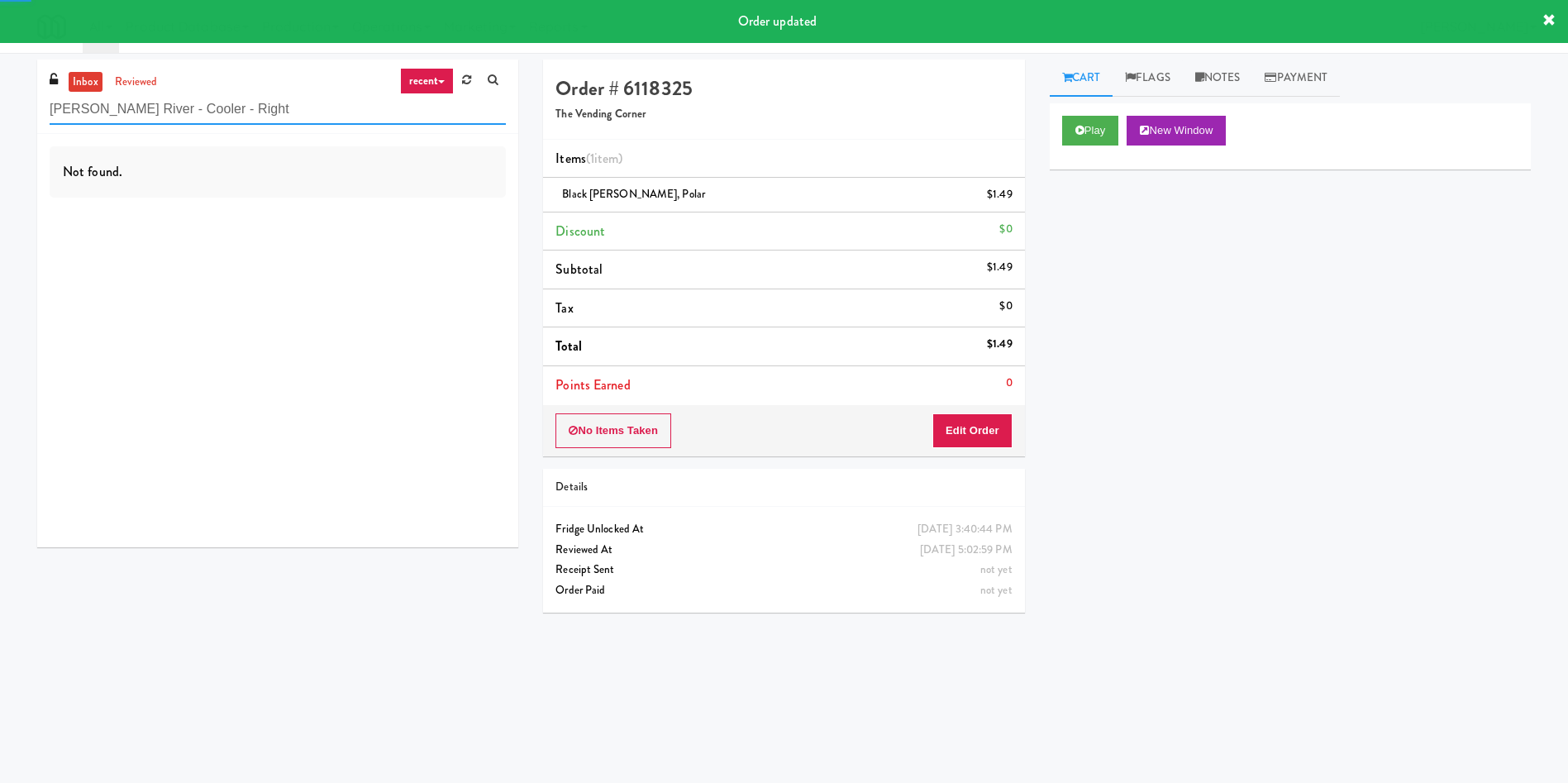
paste input "Hemingway Apartments Fridge #1"
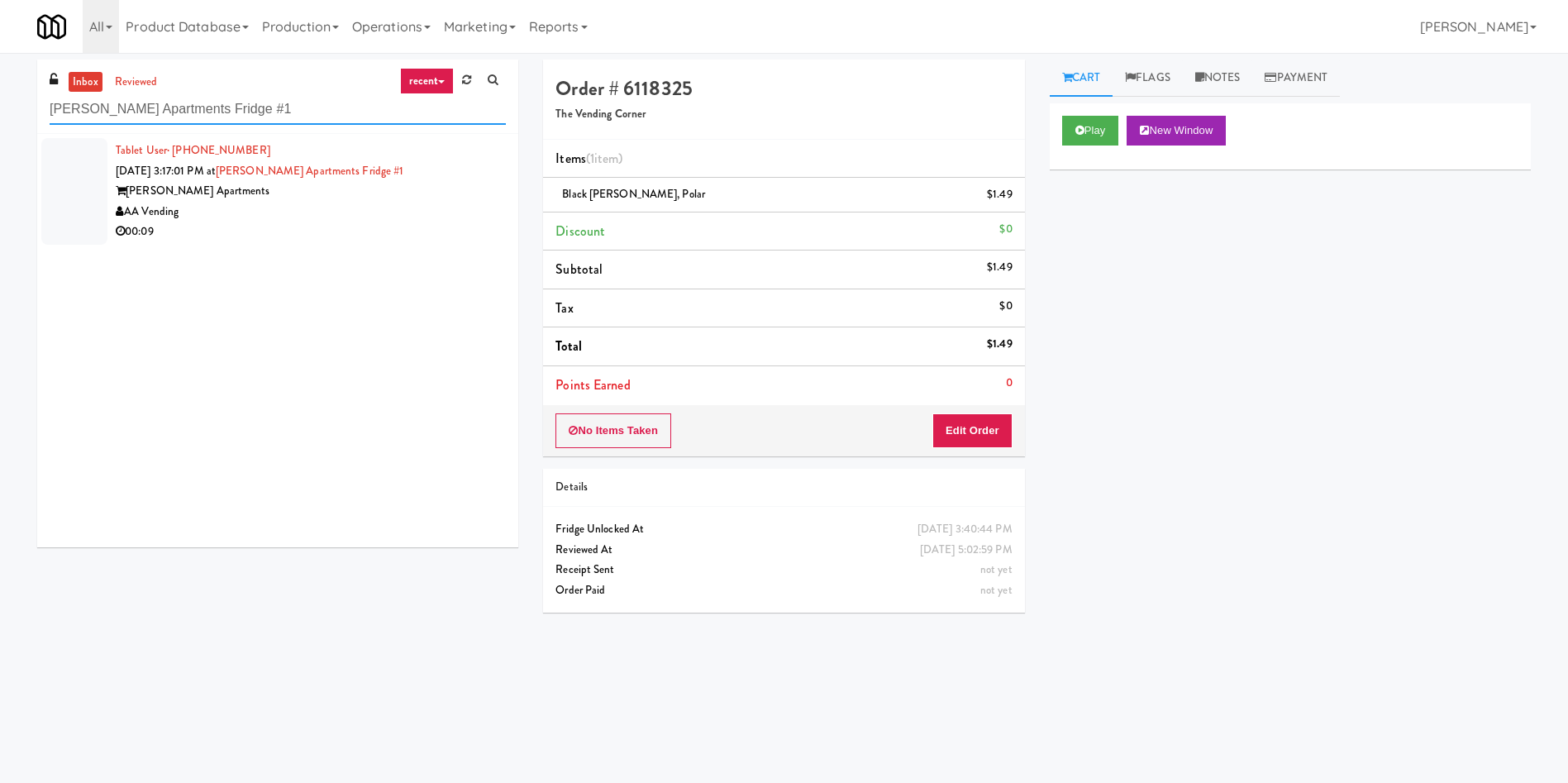
type input "Hemingway Apartments Fridge #1"
click at [62, 194] on div at bounding box center [74, 192] width 66 height 107
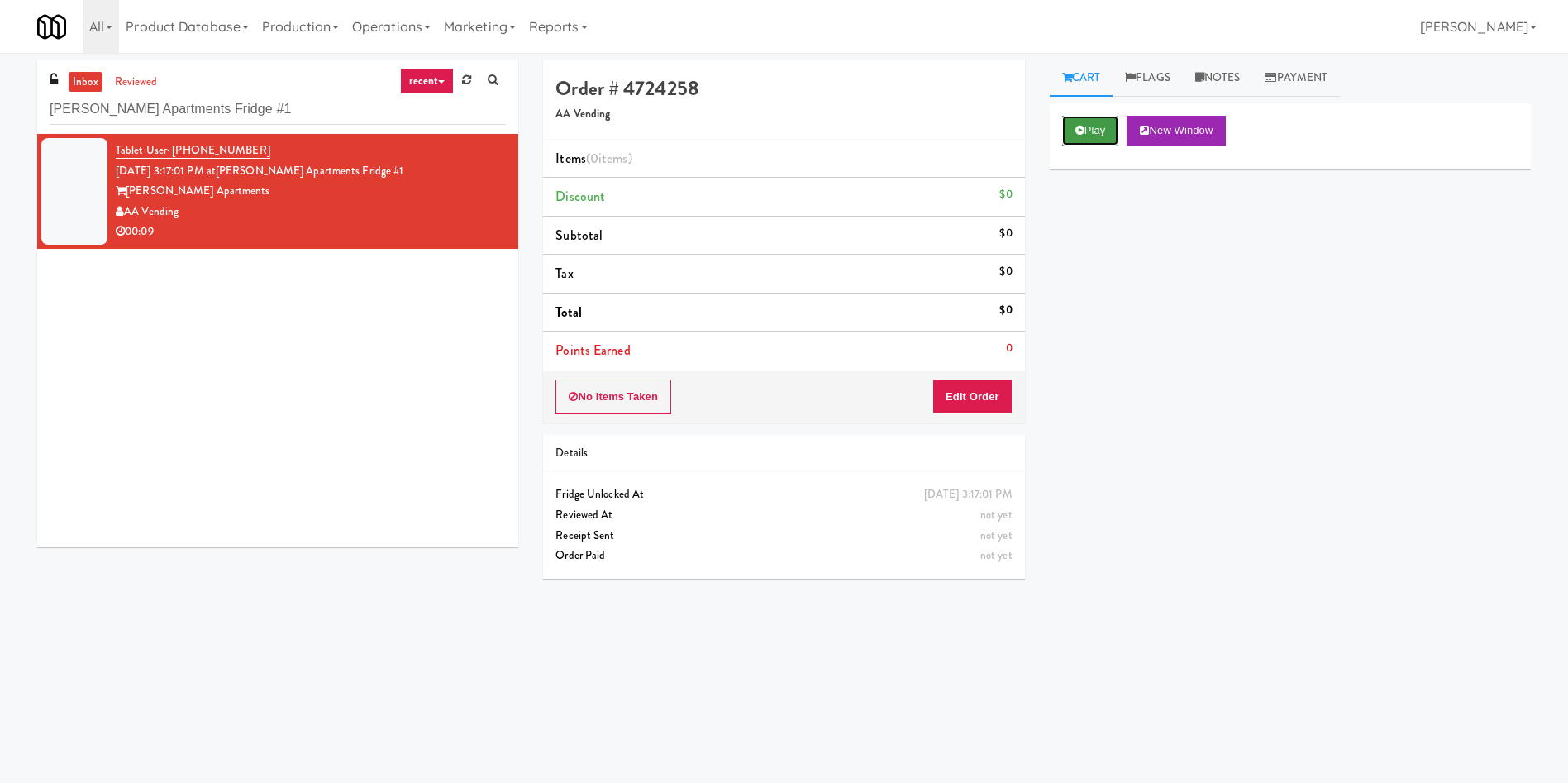
click at [1106, 134] on button "Play" at bounding box center [1090, 130] width 57 height 30
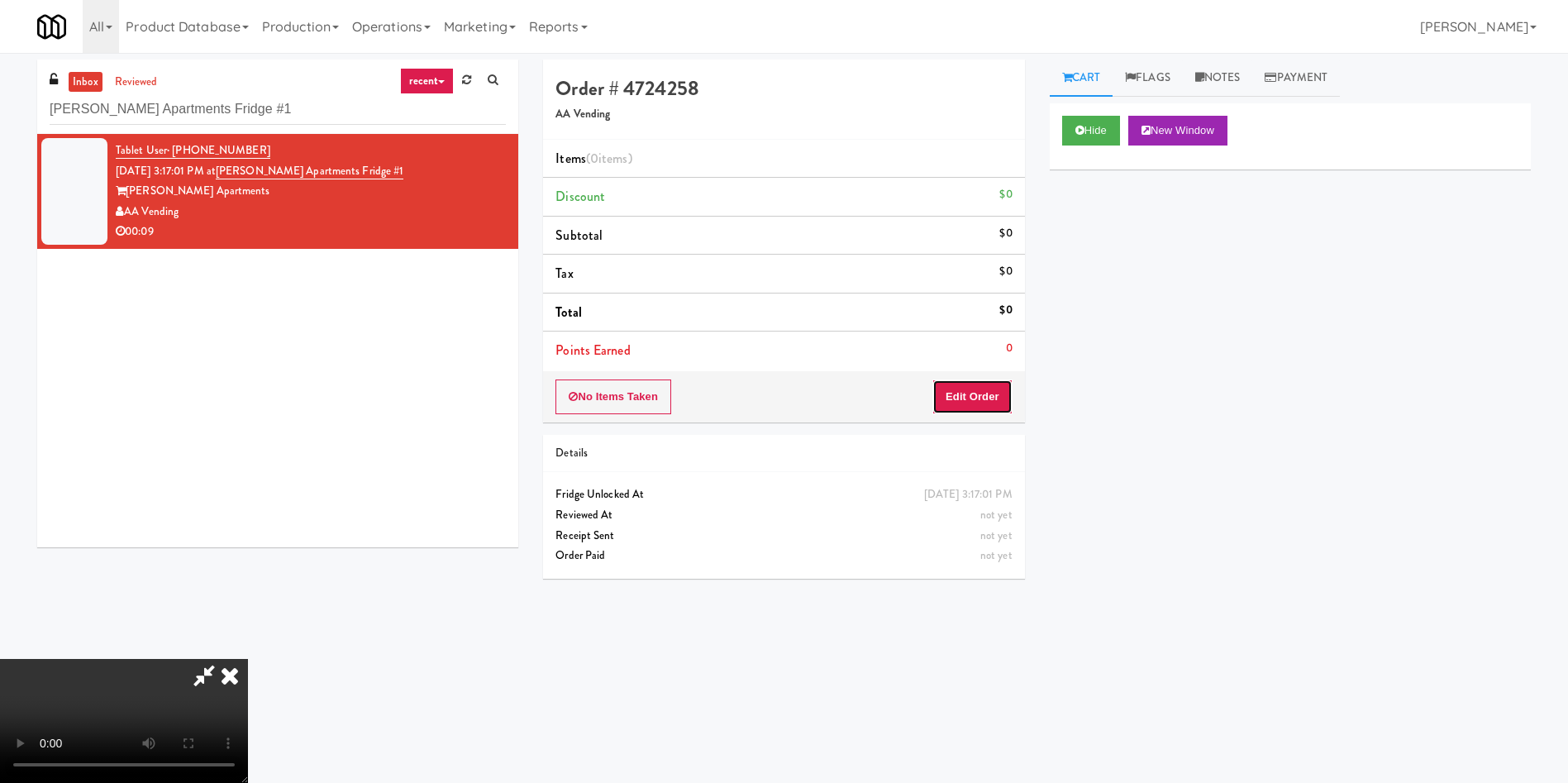
click at [975, 394] on button "Edit Order" at bounding box center [972, 397] width 80 height 35
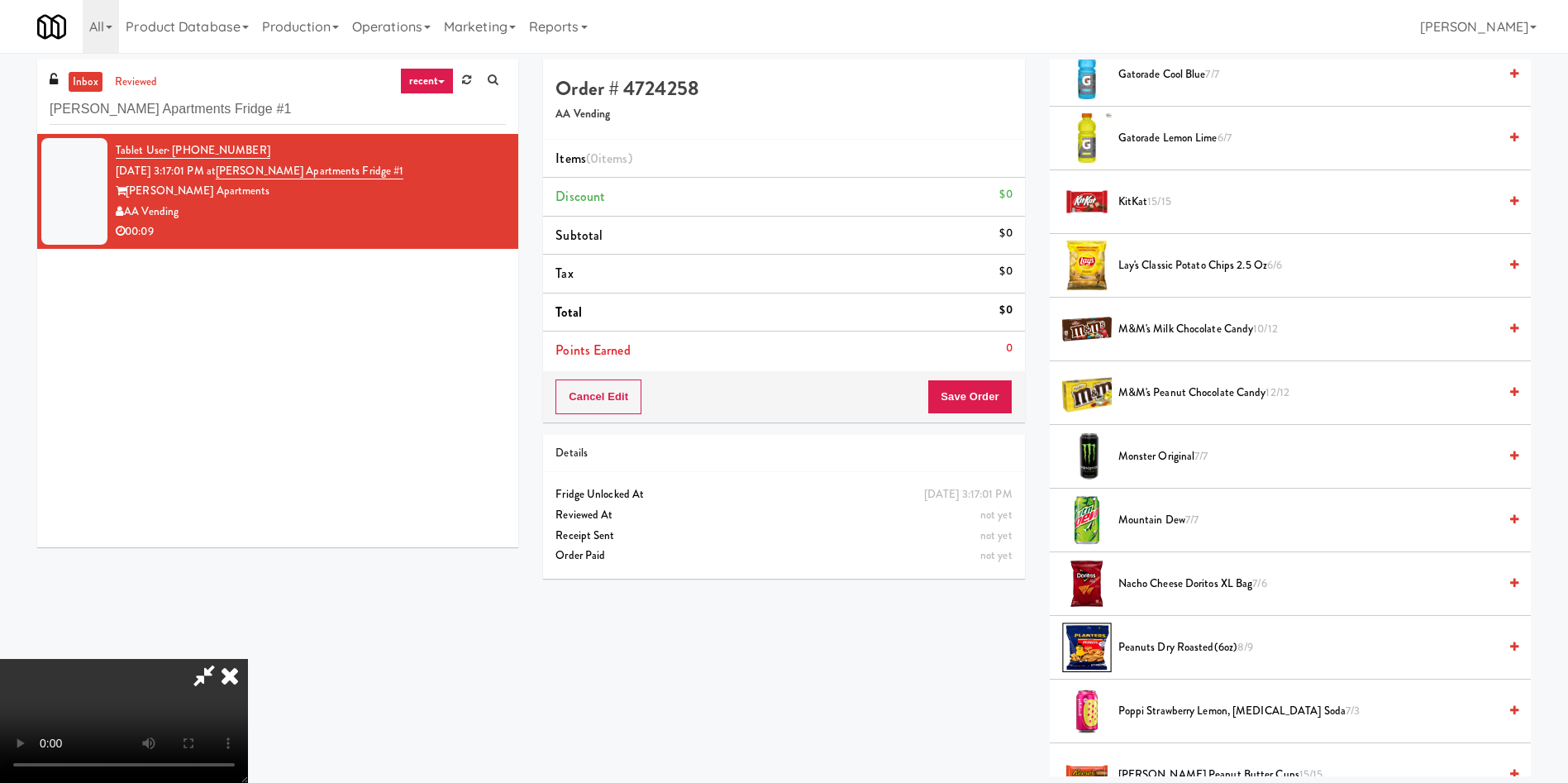
scroll to position [1117, 0]
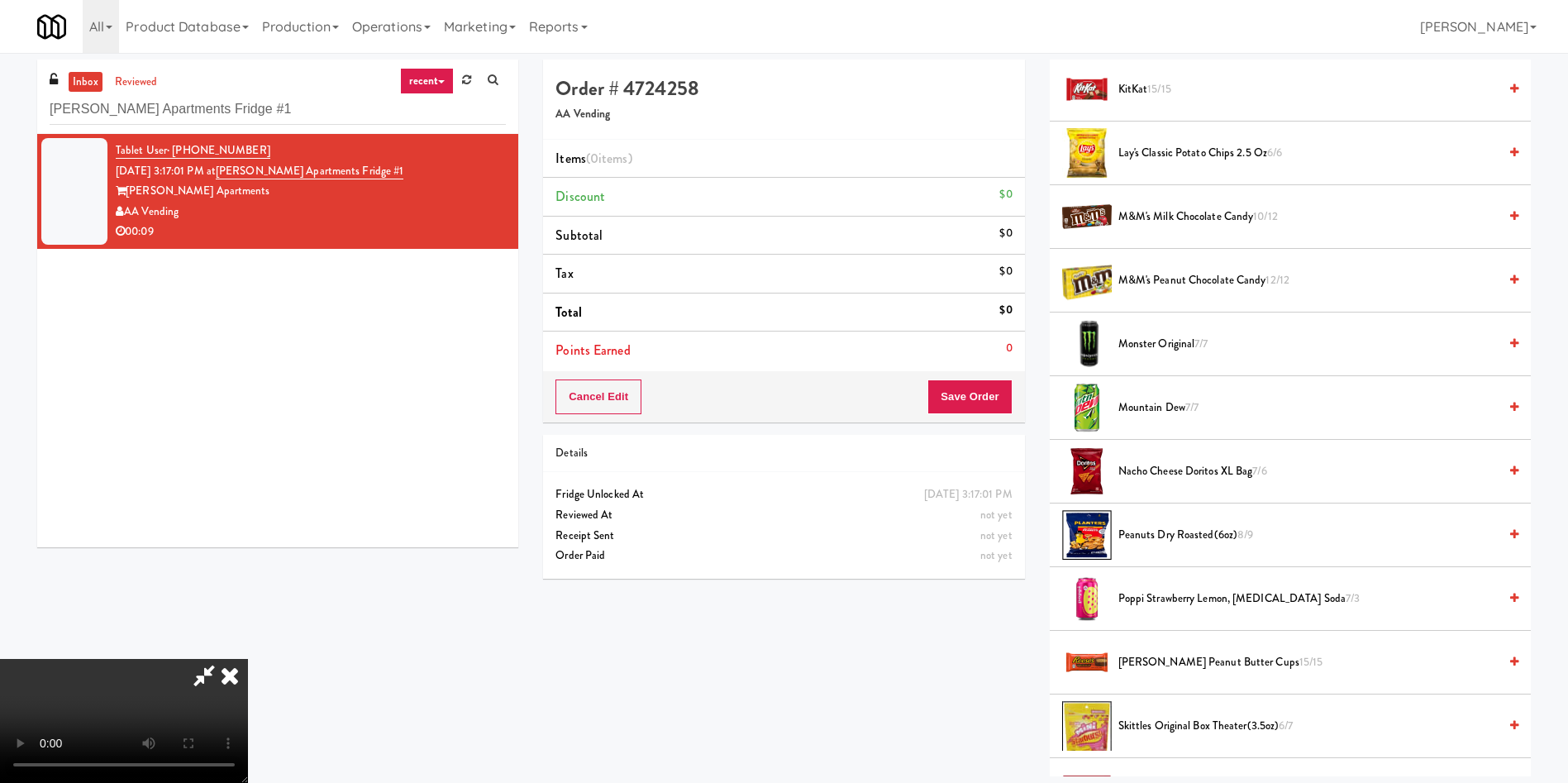
click at [1183, 596] on span "Poppi Strawberry Lemon, Prebiotic Soda 7/3" at bounding box center [1308, 599] width 380 height 20
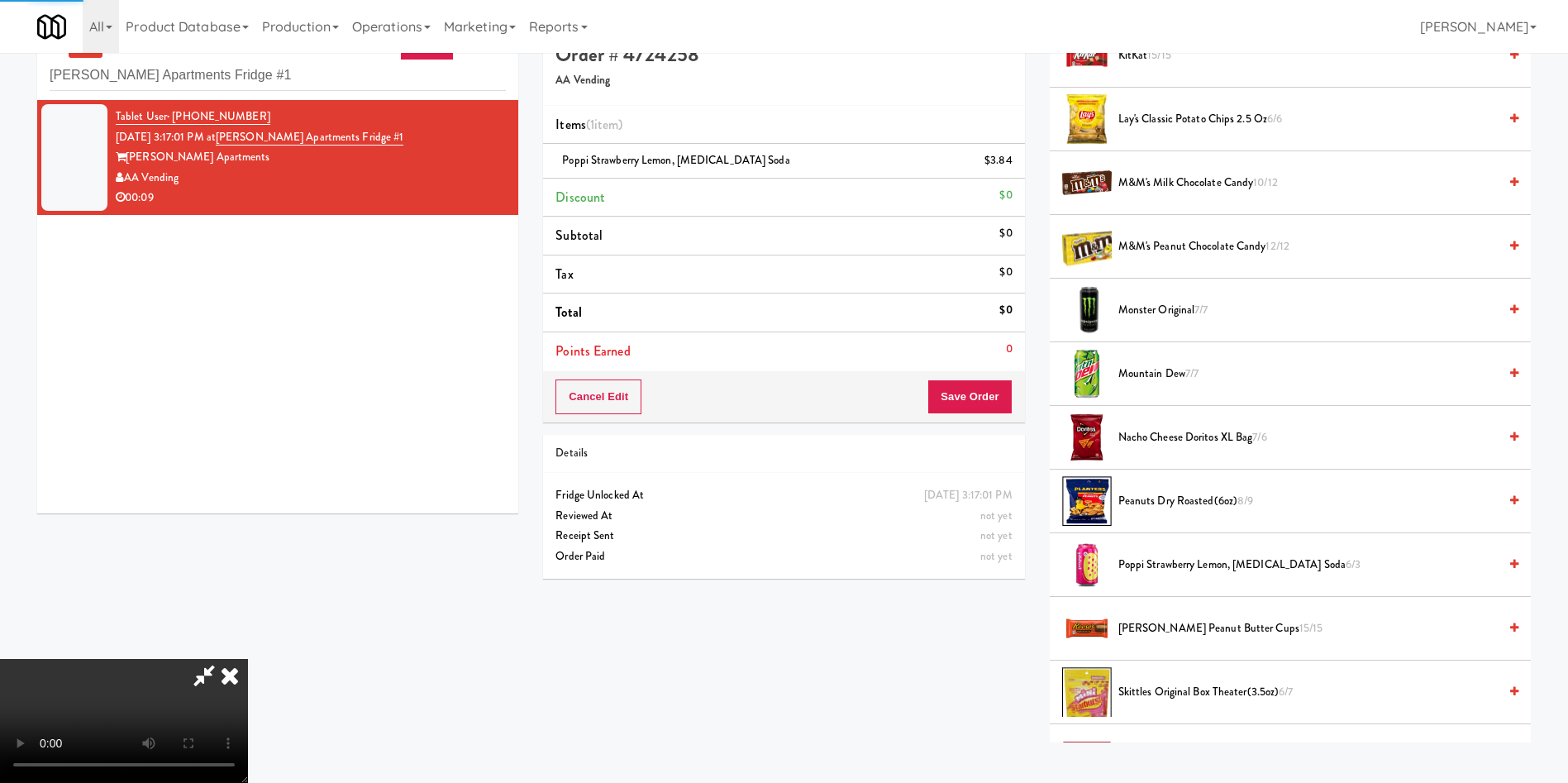
scroll to position [53, 0]
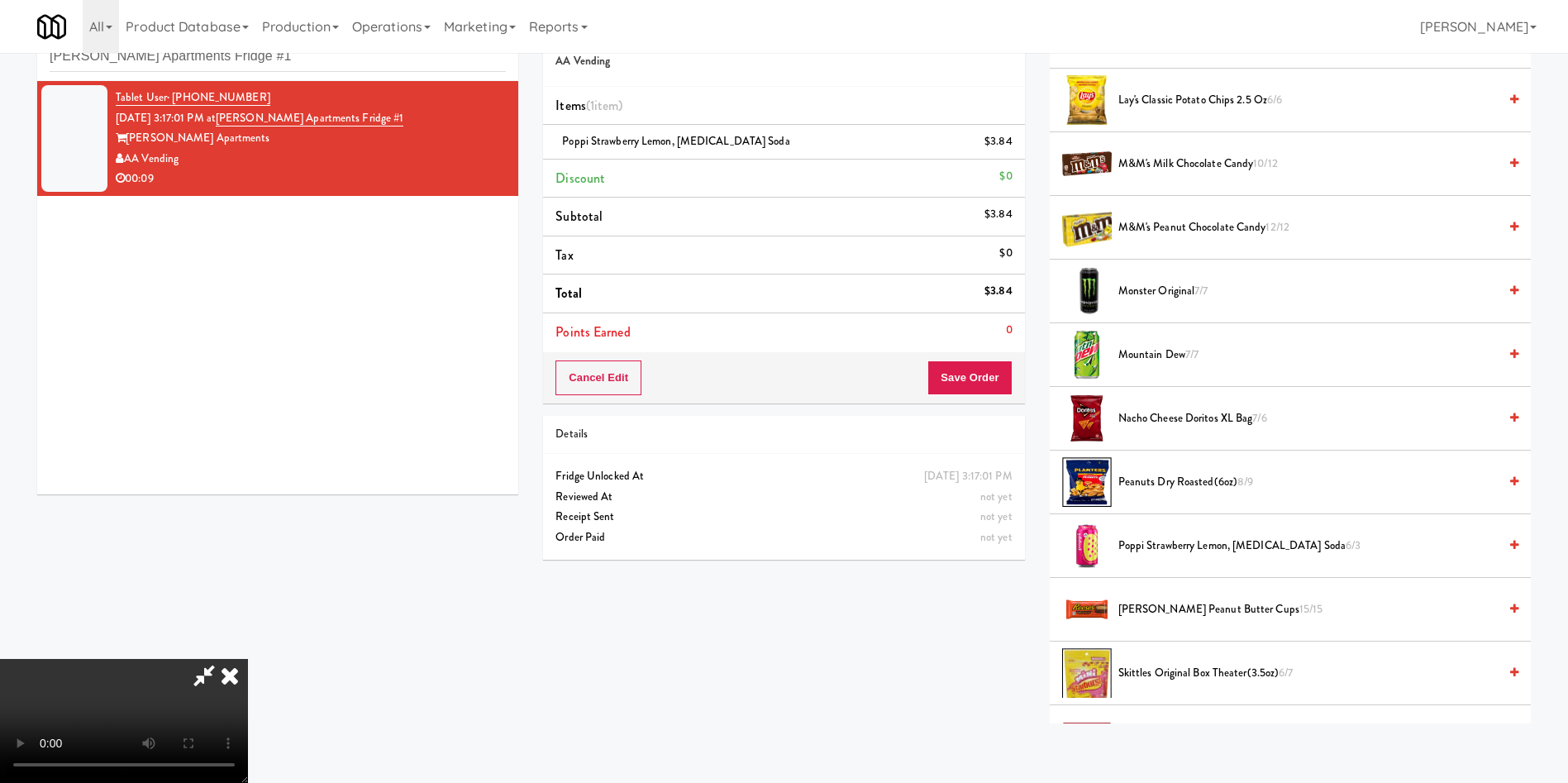
click at [248, 659] on video at bounding box center [124, 721] width 248 height 124
click at [976, 379] on button "Save Order" at bounding box center [969, 378] width 85 height 35
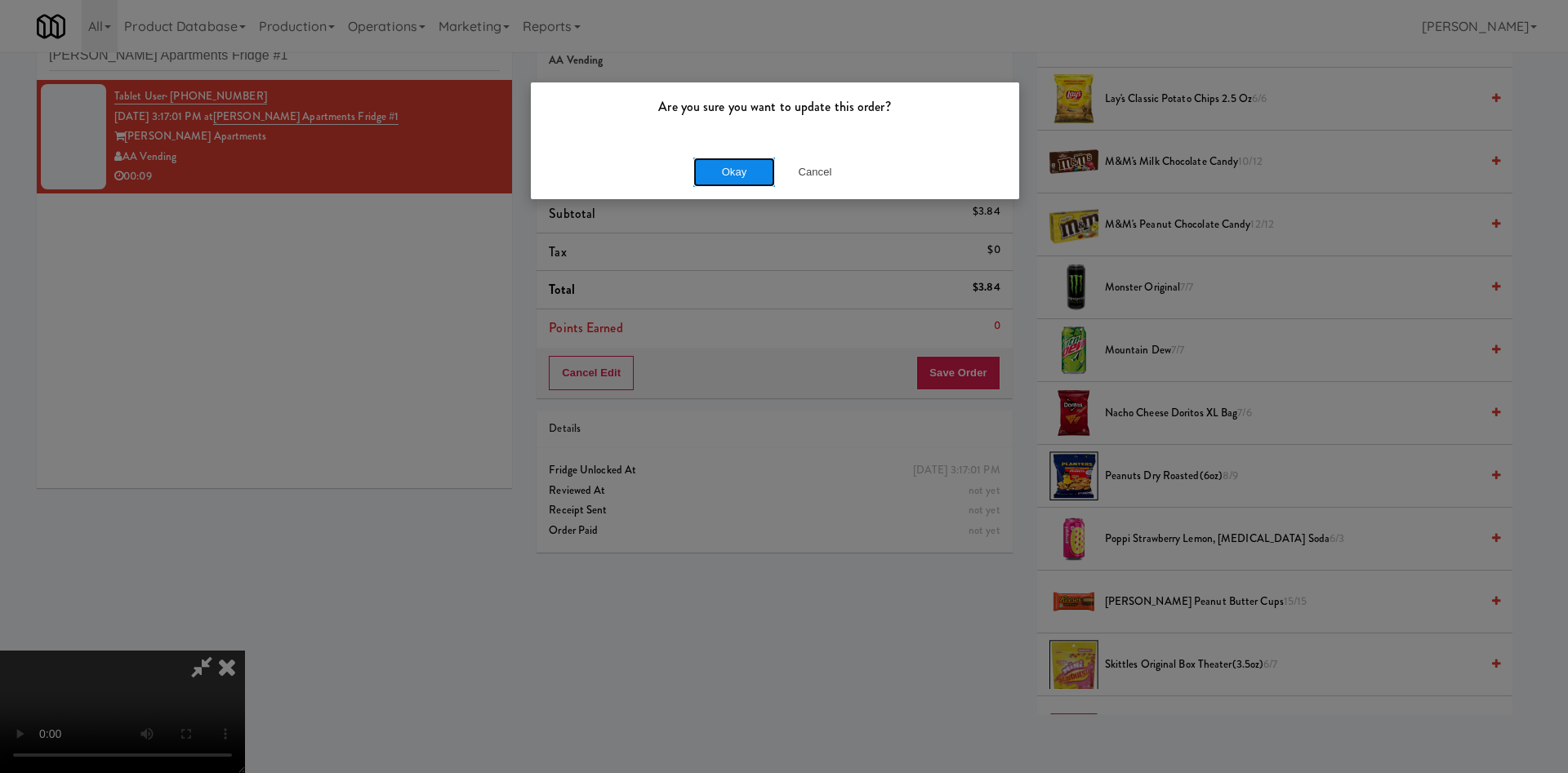
click at [738, 172] on button "Okay" at bounding box center [734, 172] width 82 height 30
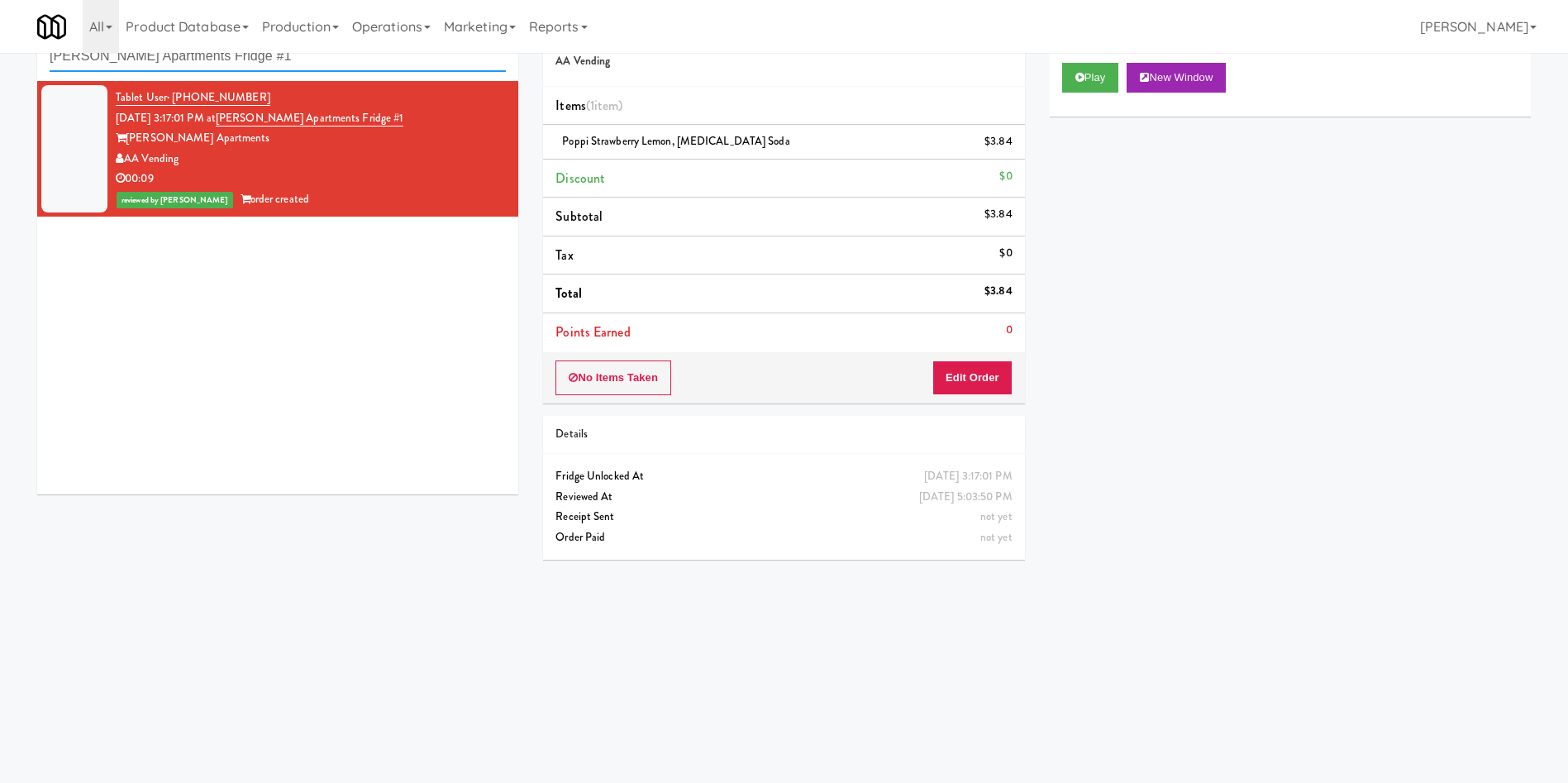
scroll to position [0, 0]
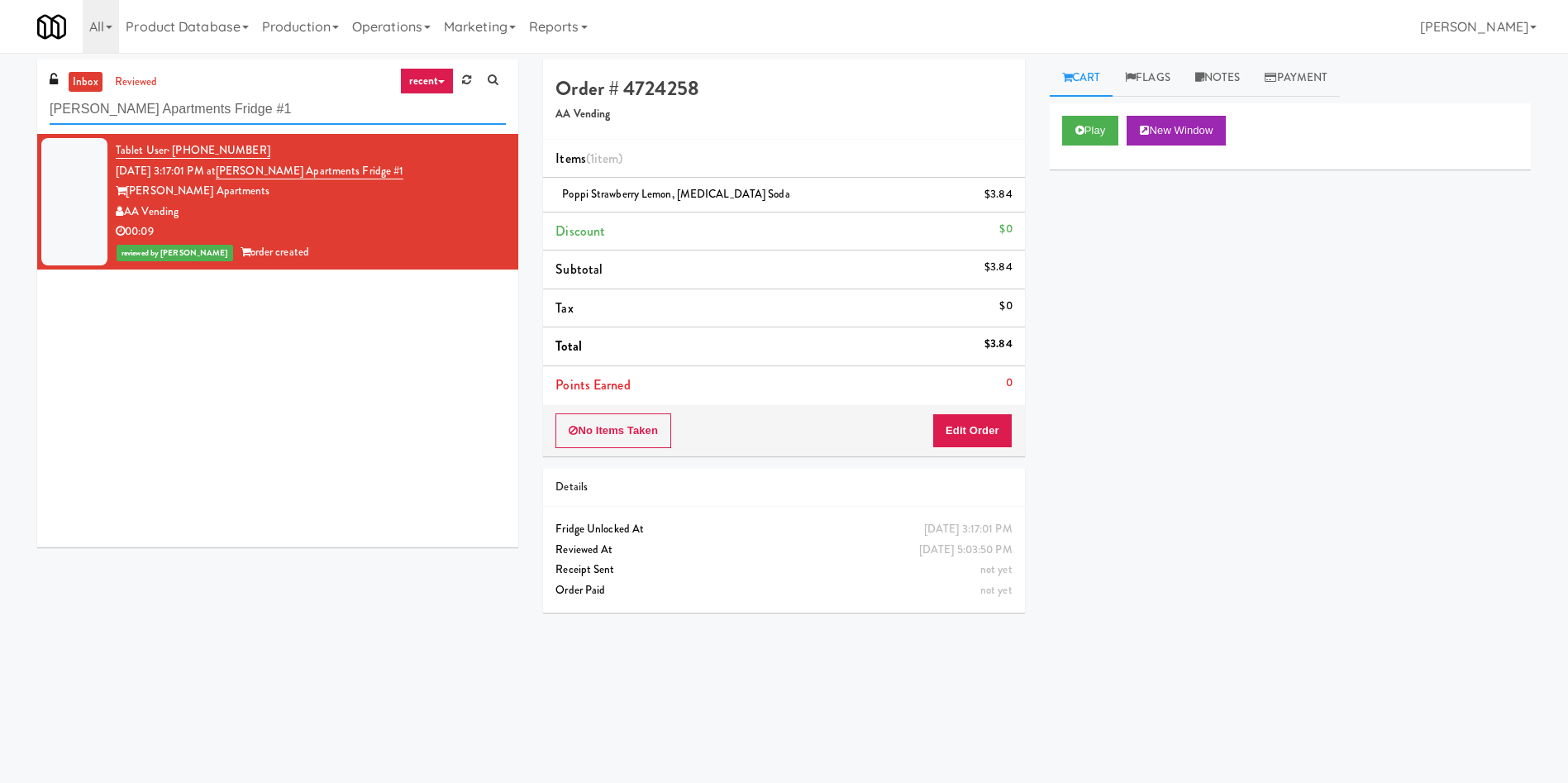
drag, startPoint x: 340, startPoint y: 56, endPoint x: 0, endPoint y: -14, distance: 347.1
click at [0, 0] on html "Are you sure you want to update this order? Okay Cancel Okay Are you sure you w…" at bounding box center [784, 392] width 1568 height 783
paste input "The Dial- Combo"
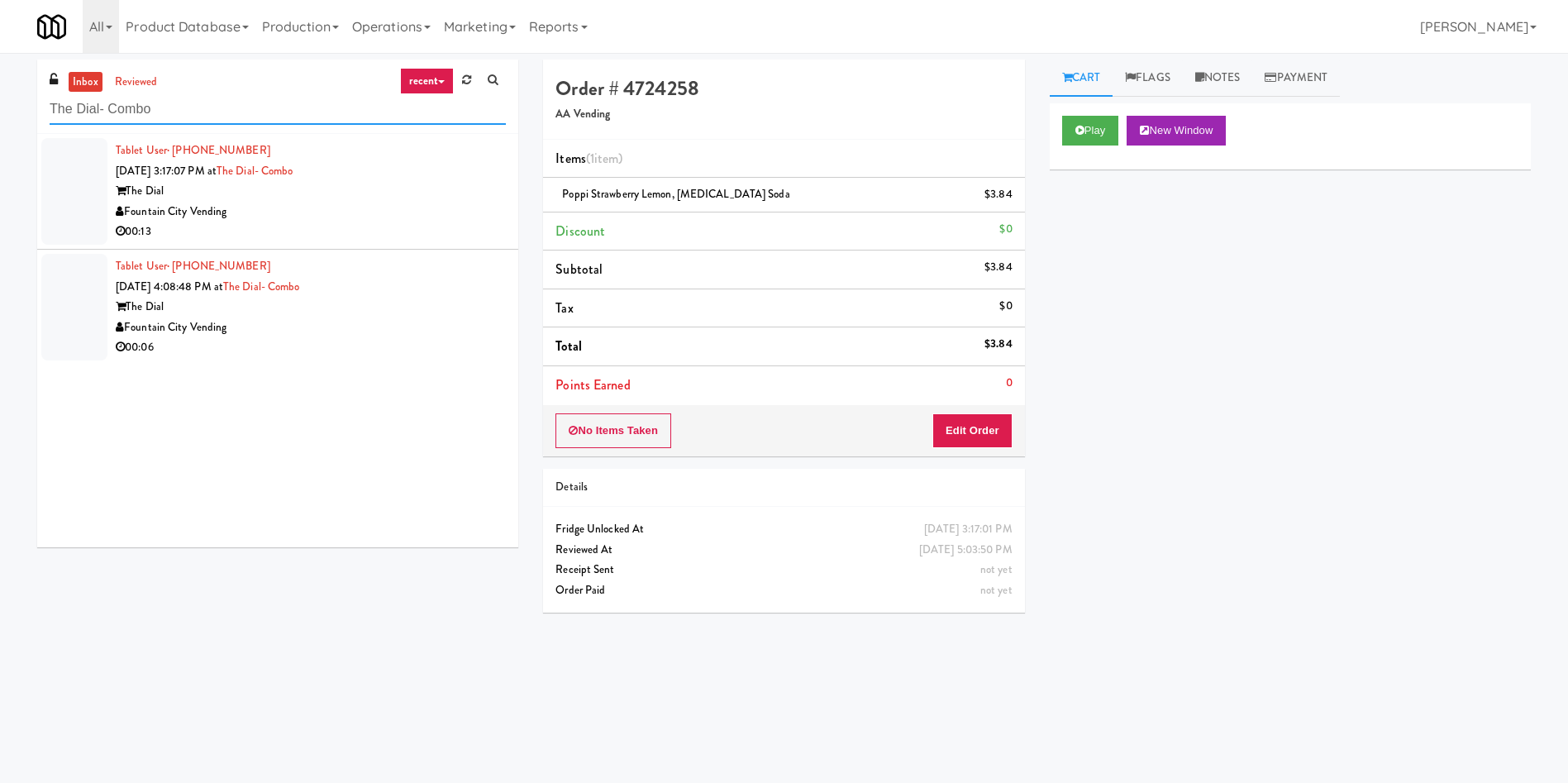
type input "The Dial- Combo"
click at [79, 175] on div at bounding box center [74, 192] width 66 height 107
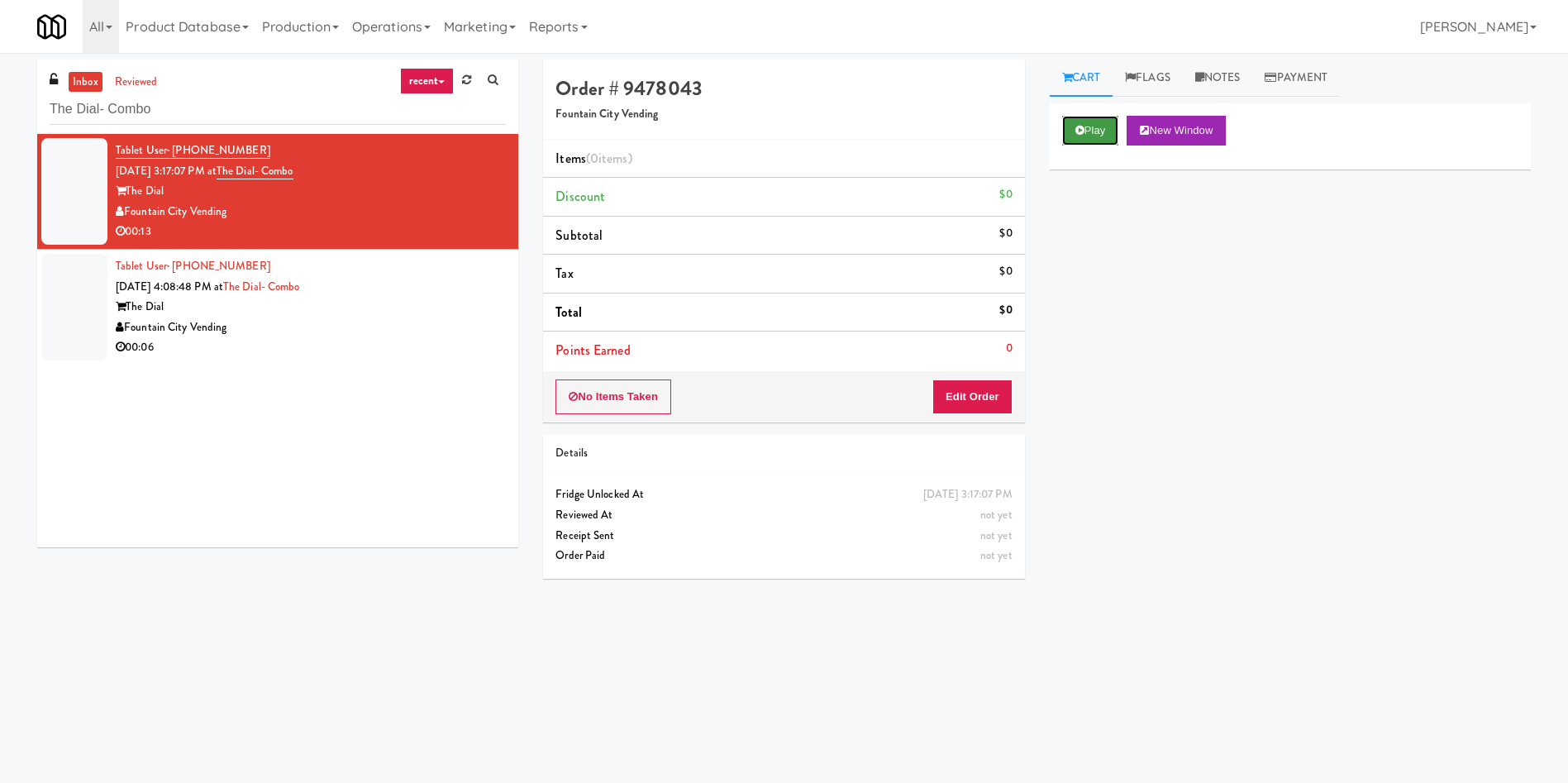
click at [1106, 137] on button "Play" at bounding box center [1090, 130] width 57 height 30
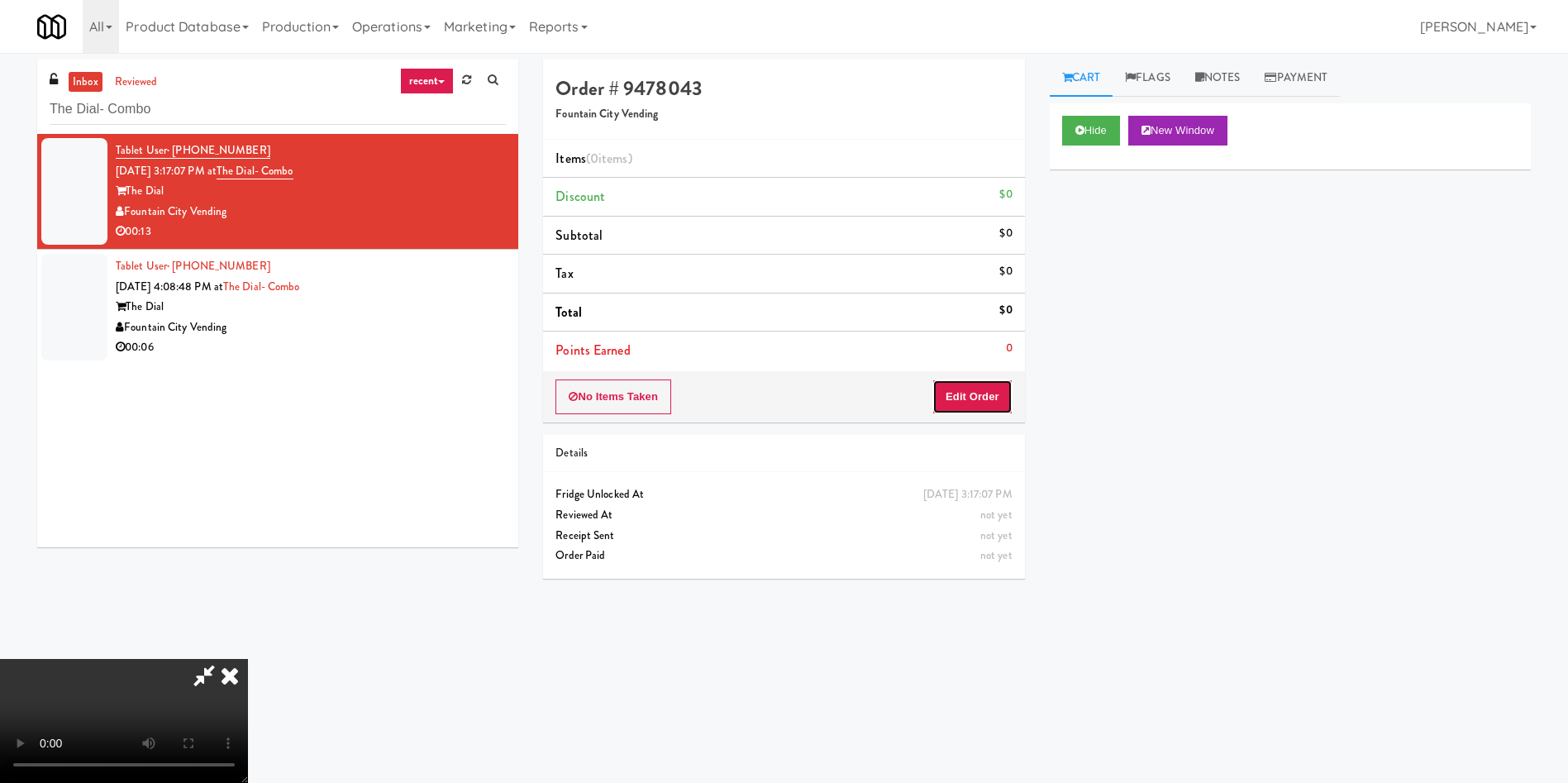
click at [963, 384] on button "Edit Order" at bounding box center [972, 397] width 80 height 35
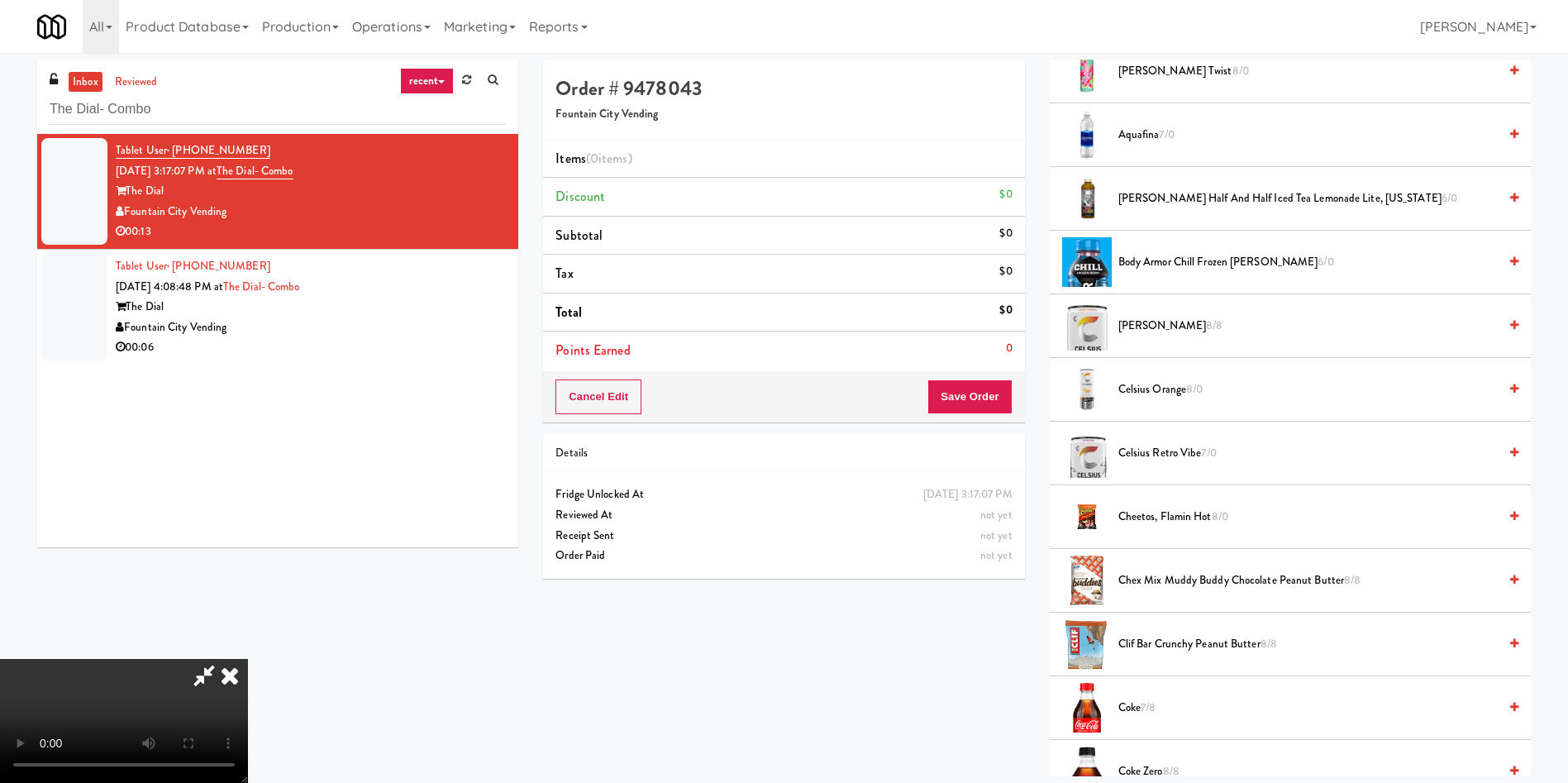
scroll to position [124, 0]
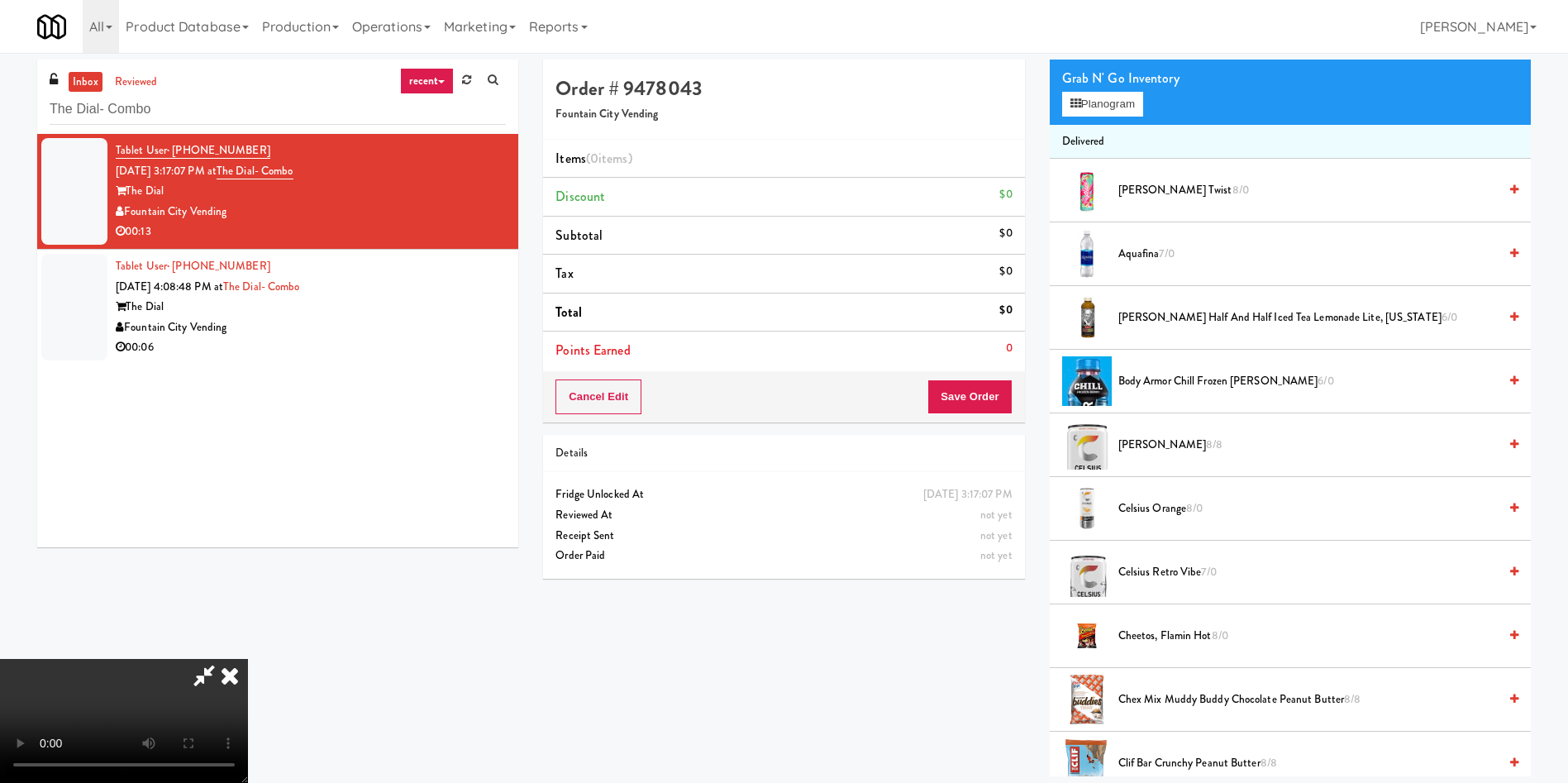
click at [248, 659] on video at bounding box center [124, 721] width 248 height 124
click at [1126, 101] on button "Planogram" at bounding box center [1102, 103] width 81 height 24
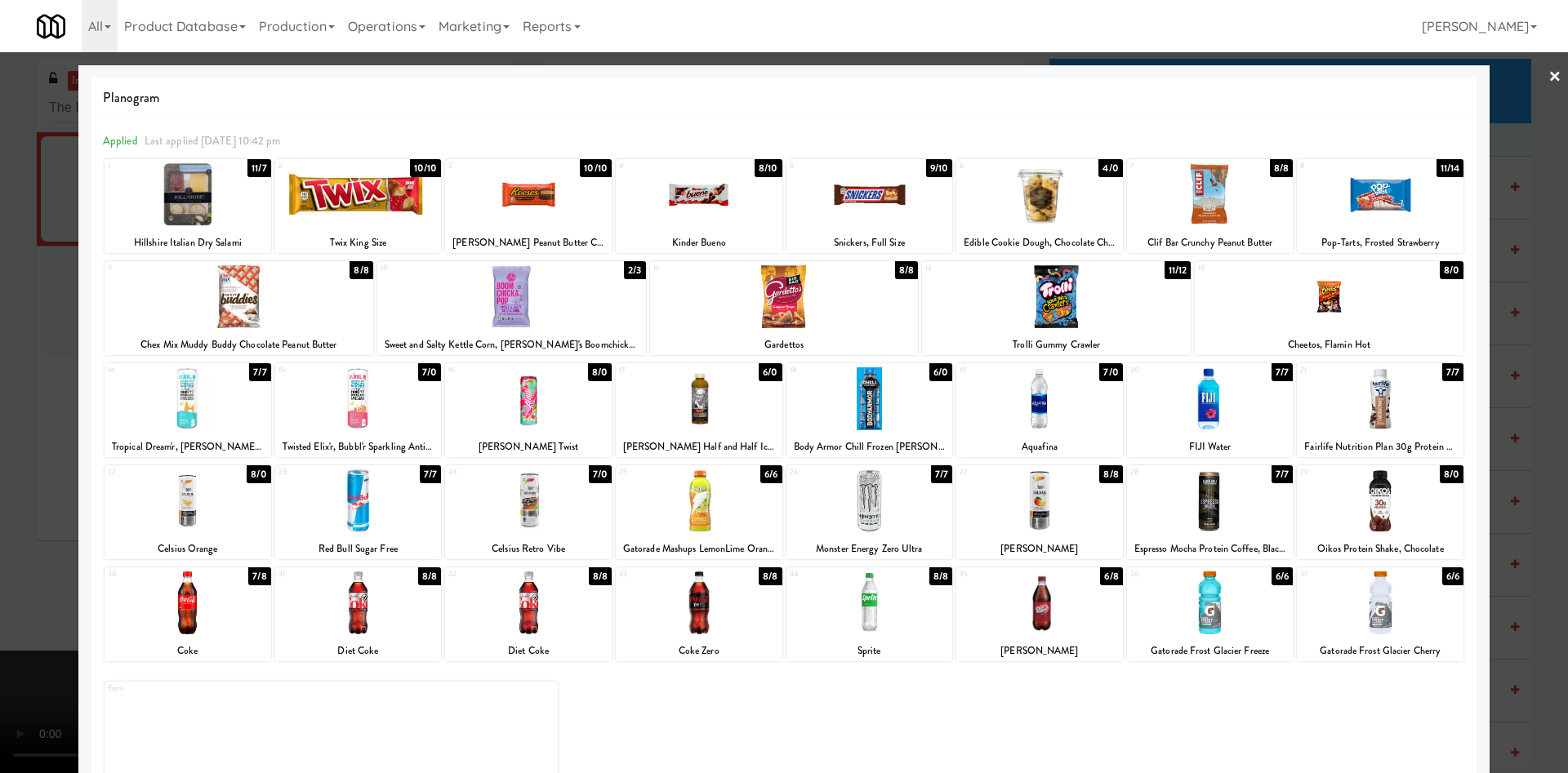
click at [342, 508] on div at bounding box center [358, 500] width 166 height 62
click at [343, 508] on div at bounding box center [358, 500] width 166 height 62
drag, startPoint x: 1381, startPoint y: 300, endPoint x: 1138, endPoint y: 312, distance: 243.3
click at [1374, 301] on div at bounding box center [1329, 296] width 268 height 62
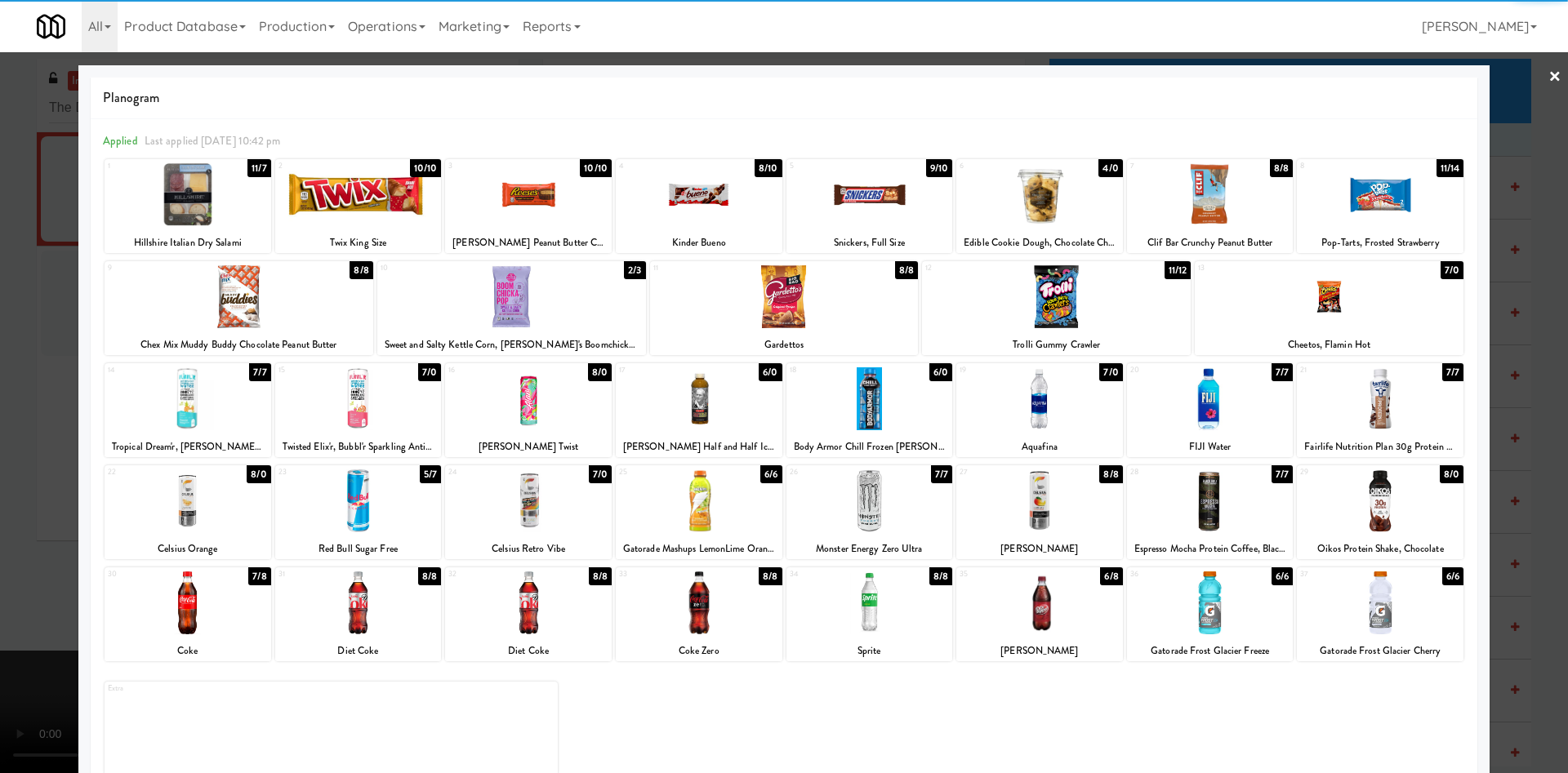
click at [43, 365] on div at bounding box center [784, 386] width 1568 height 773
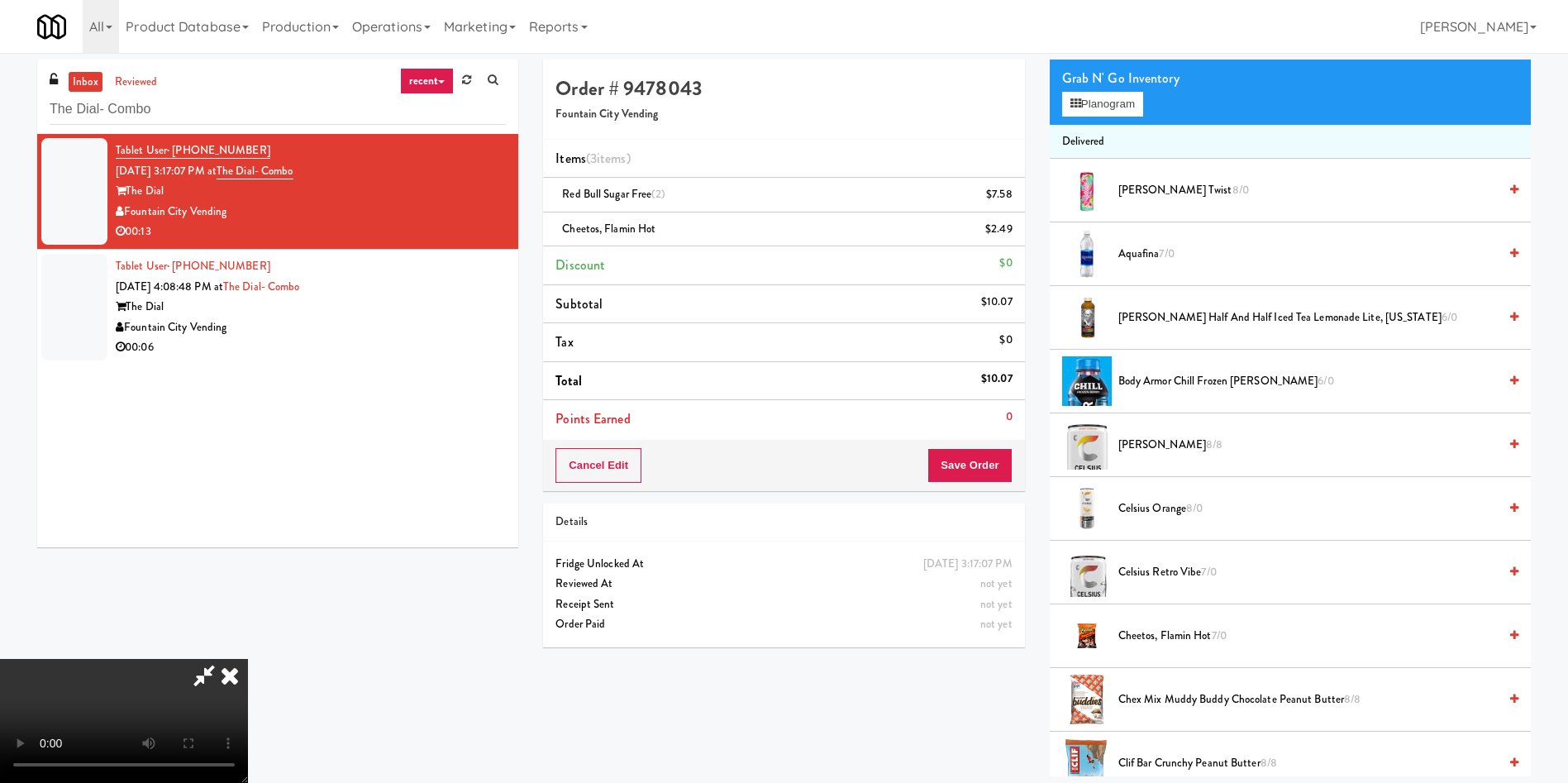
click at [248, 659] on video at bounding box center [124, 721] width 248 height 124
click at [1100, 113] on button "Planogram" at bounding box center [1102, 103] width 81 height 24
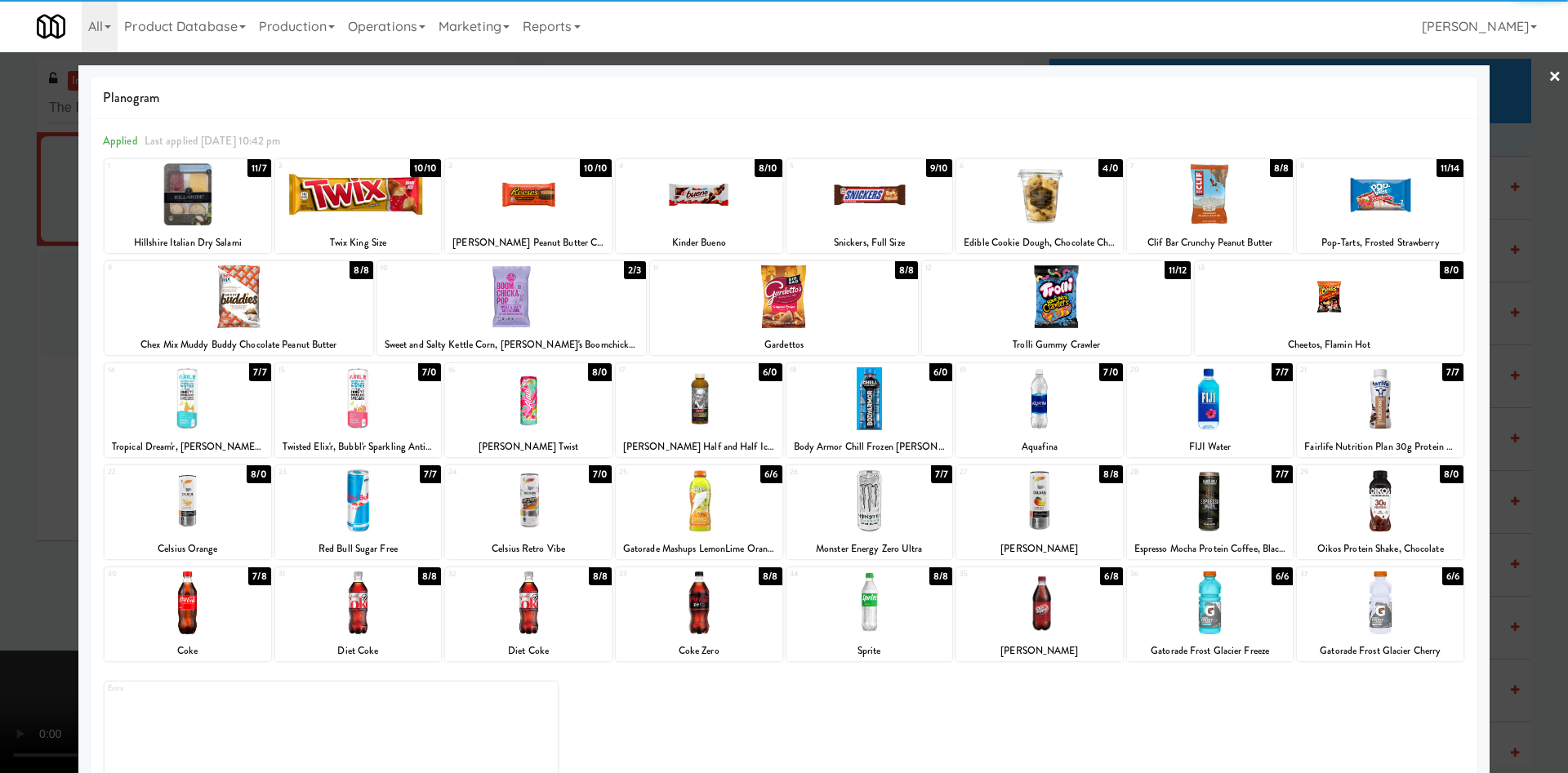
click at [1041, 199] on div at bounding box center [1039, 194] width 166 height 62
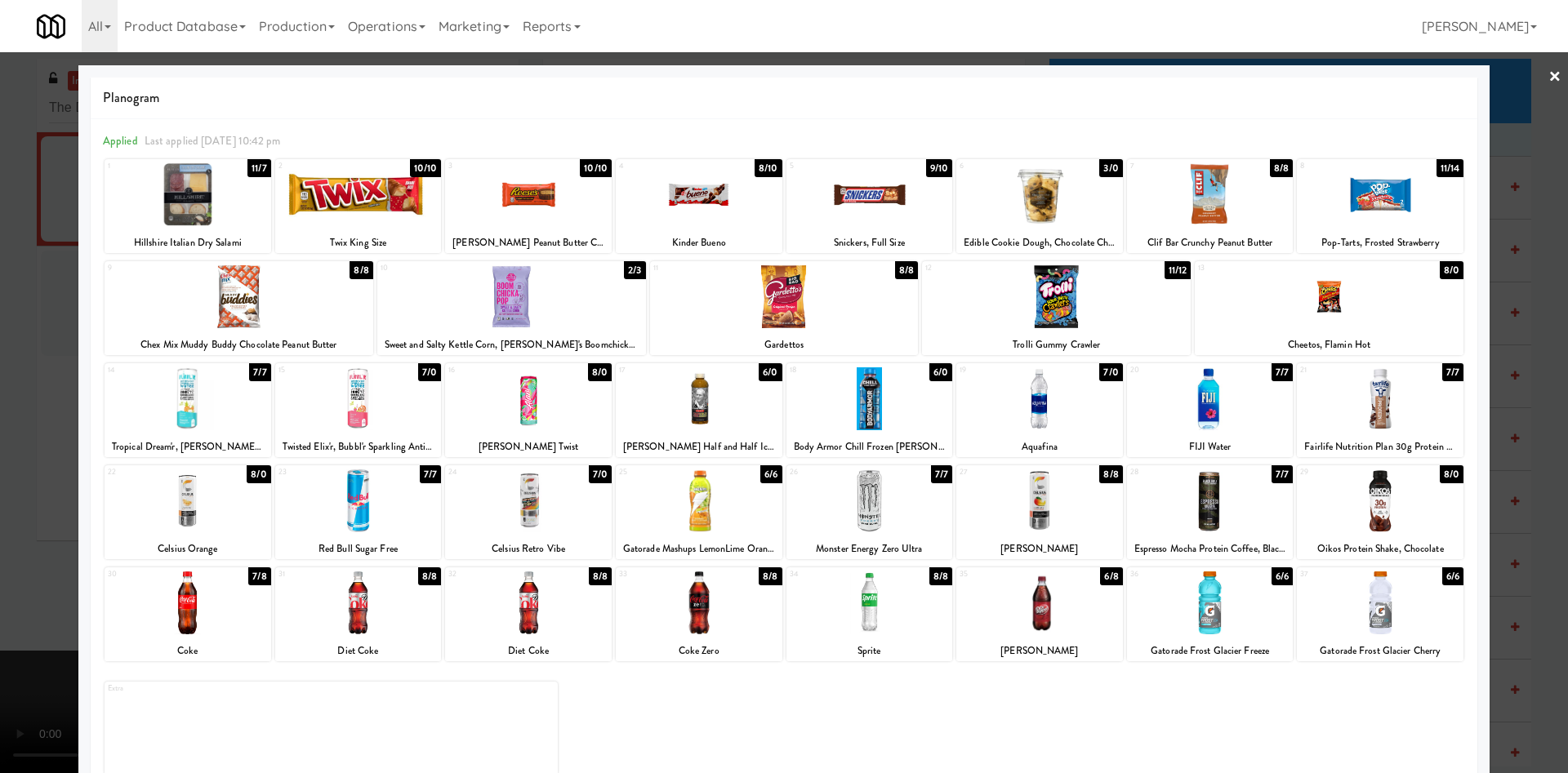
click at [37, 326] on div at bounding box center [784, 386] width 1568 height 773
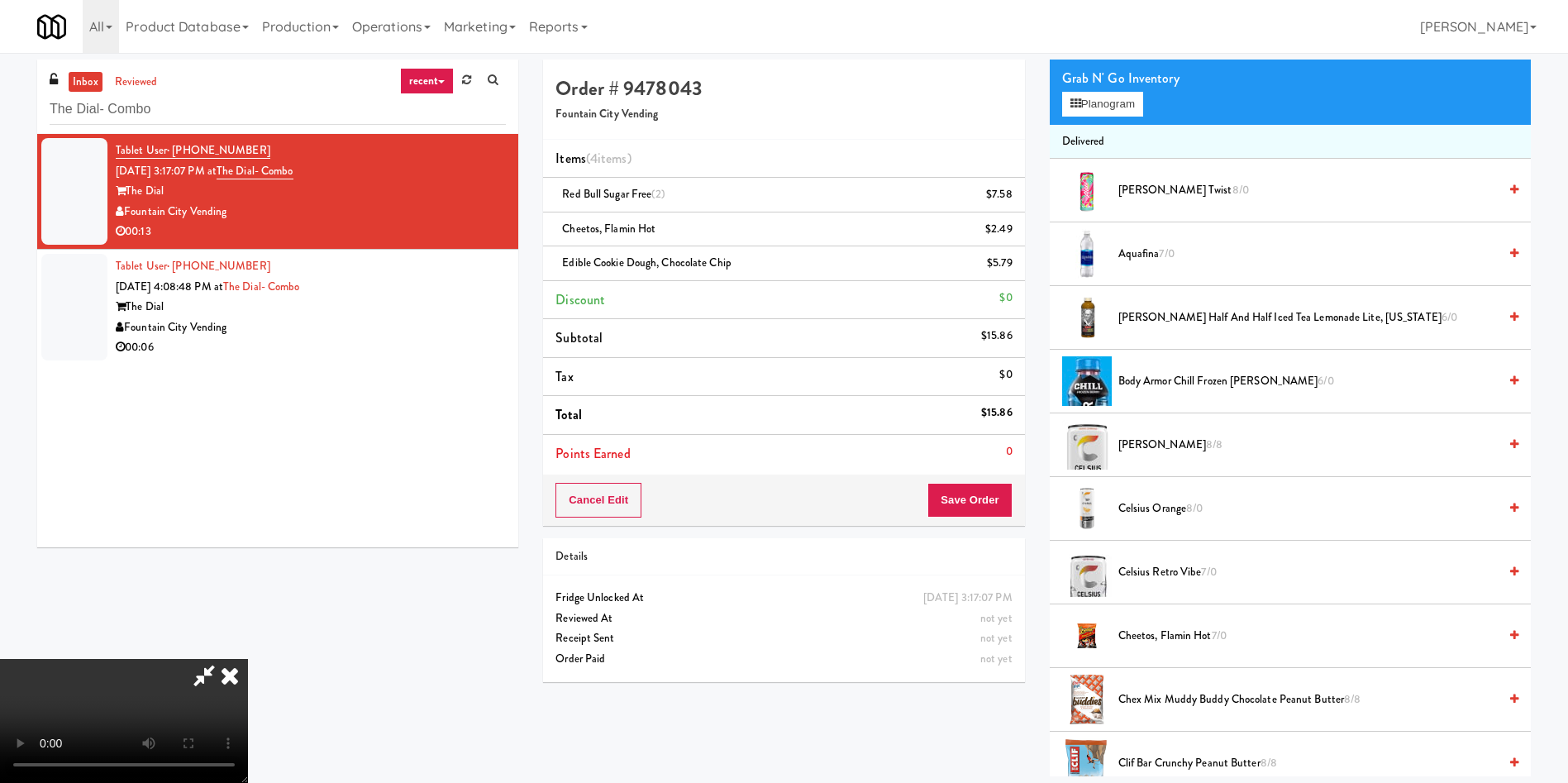
click at [248, 659] on video at bounding box center [124, 721] width 248 height 124
click at [969, 494] on button "Save Order" at bounding box center [969, 501] width 85 height 35
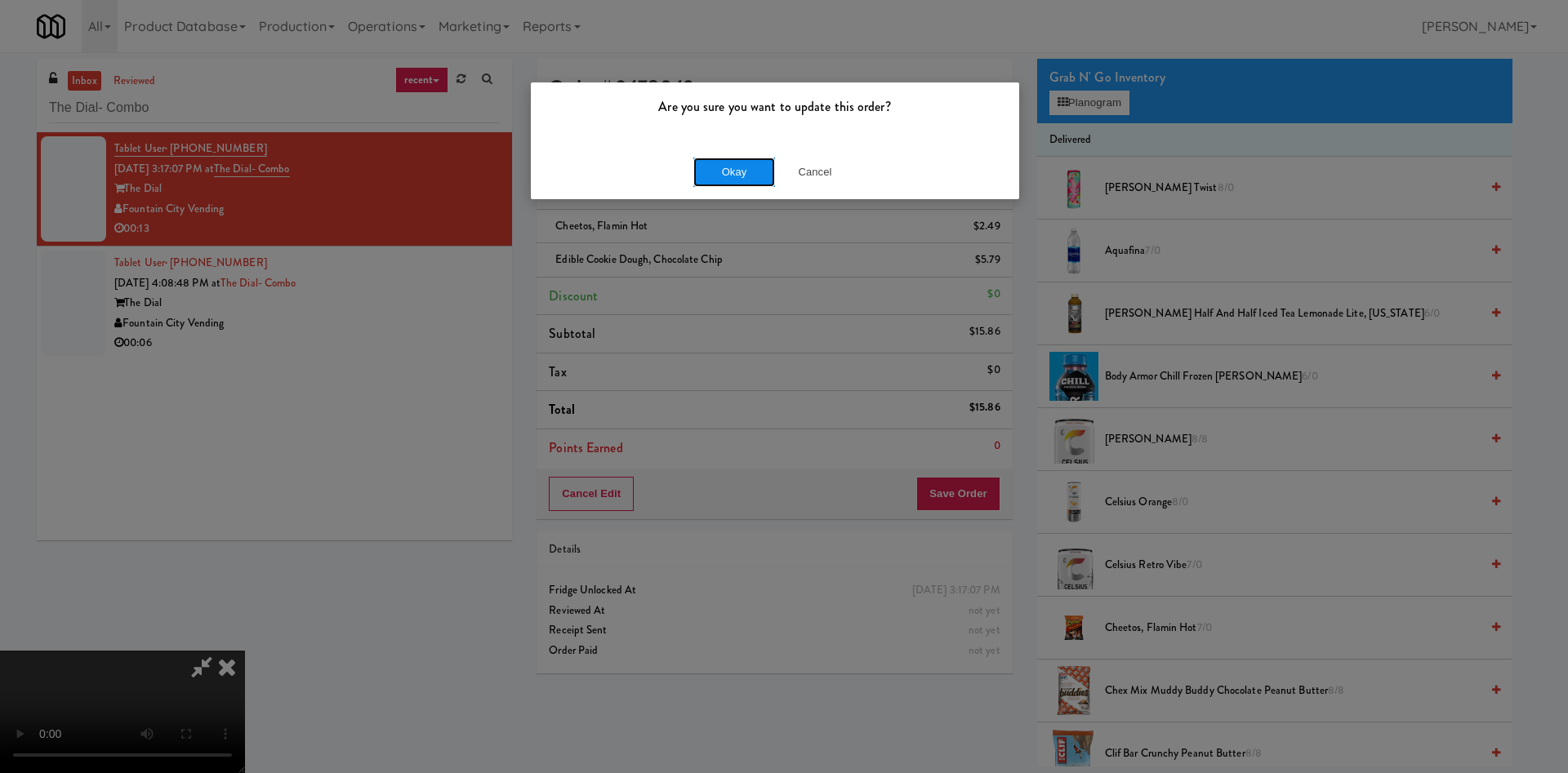
click at [729, 177] on button "Okay" at bounding box center [734, 172] width 82 height 30
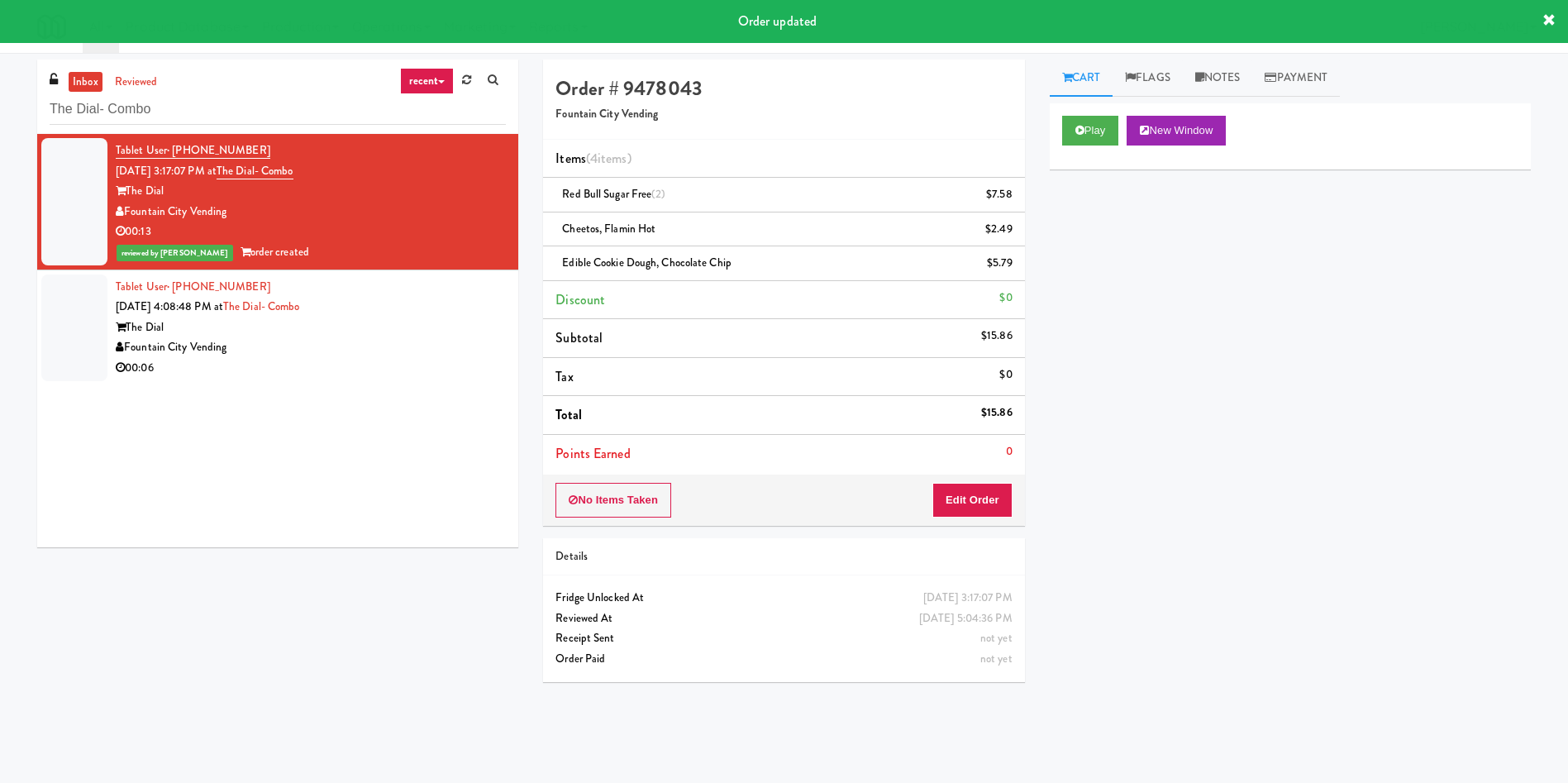
click at [77, 325] on div at bounding box center [74, 328] width 66 height 107
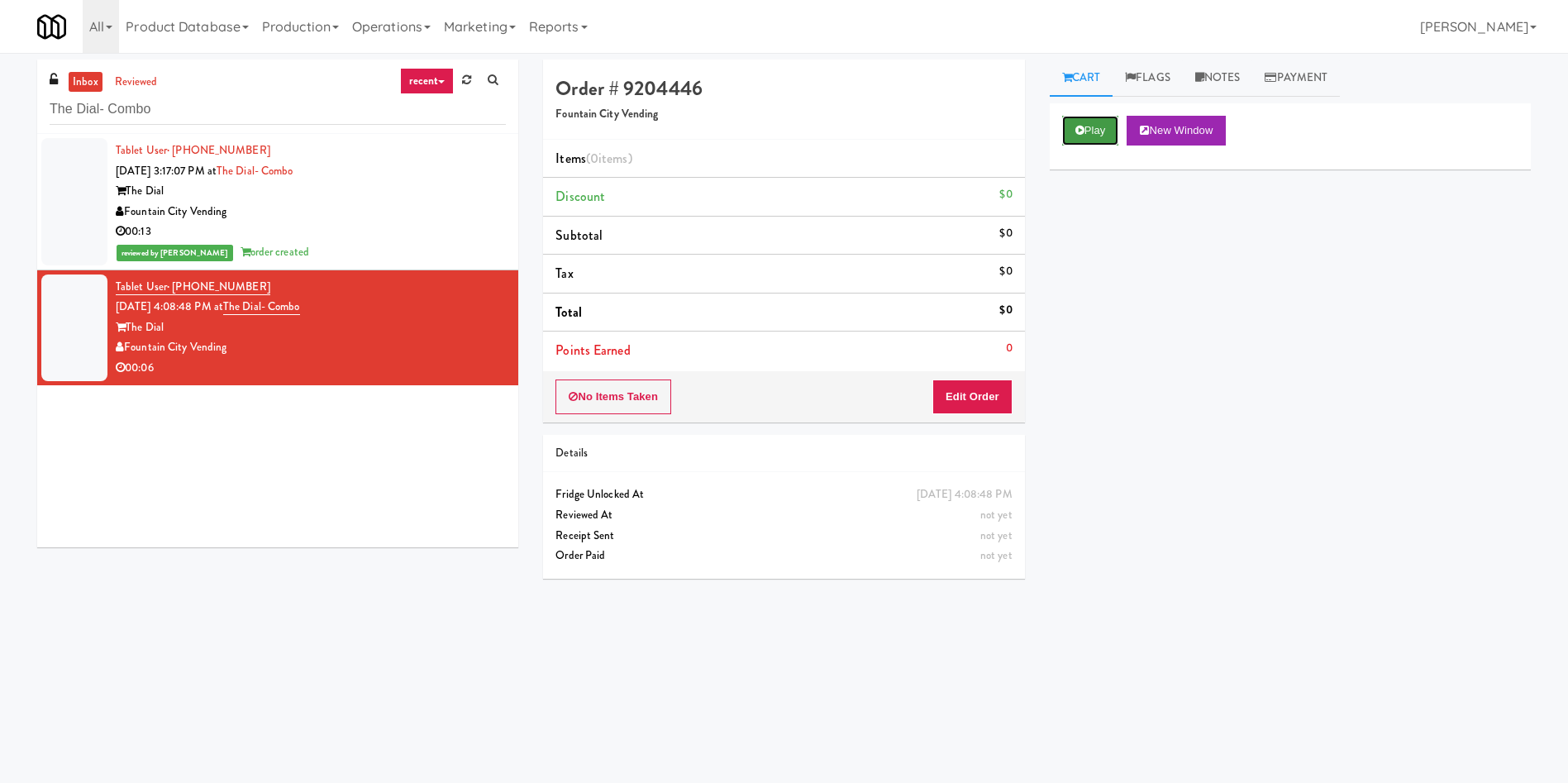
click at [1088, 140] on button "Play" at bounding box center [1090, 130] width 57 height 30
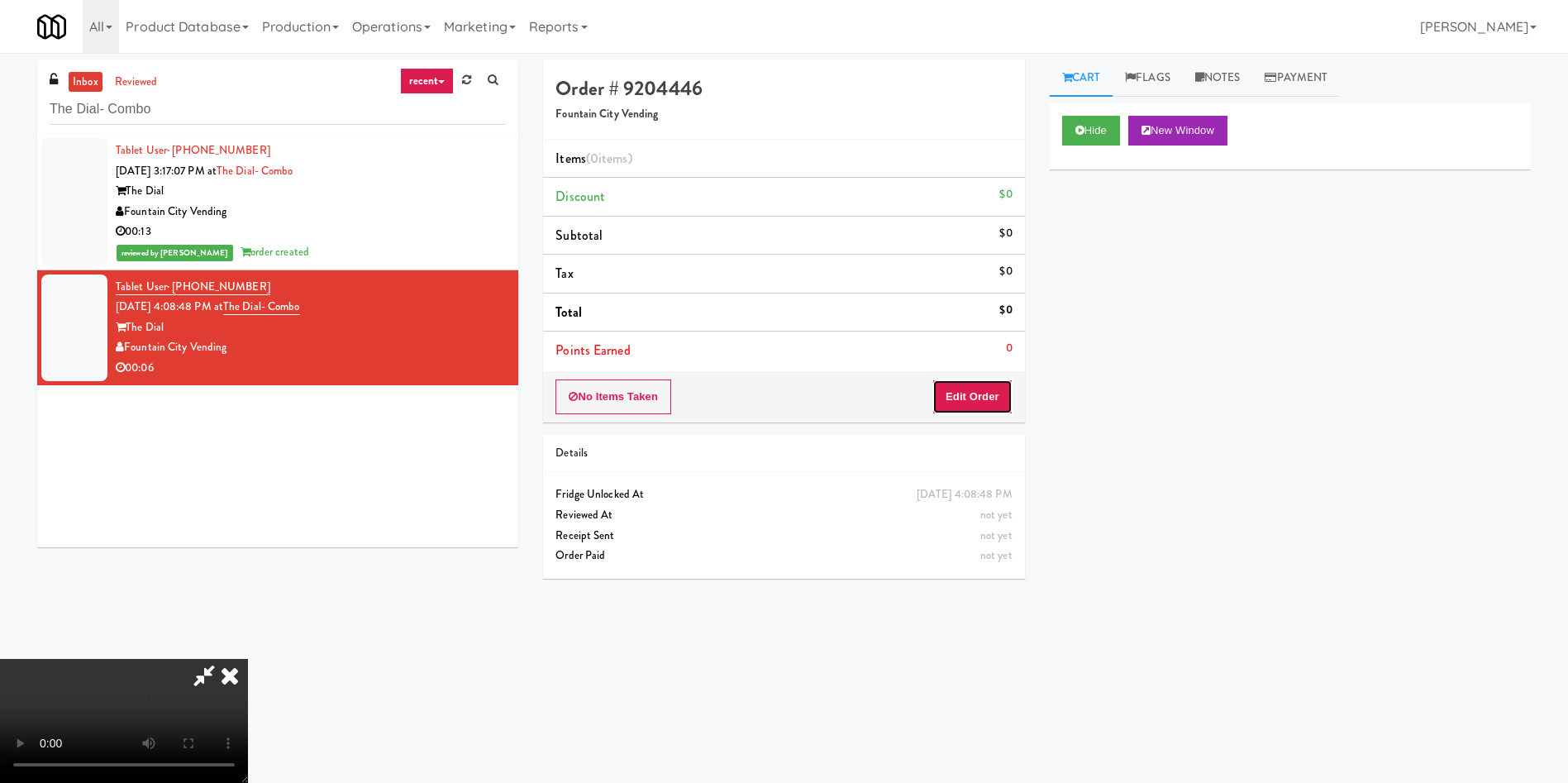
click at [990, 390] on button "Edit Order" at bounding box center [972, 397] width 80 height 35
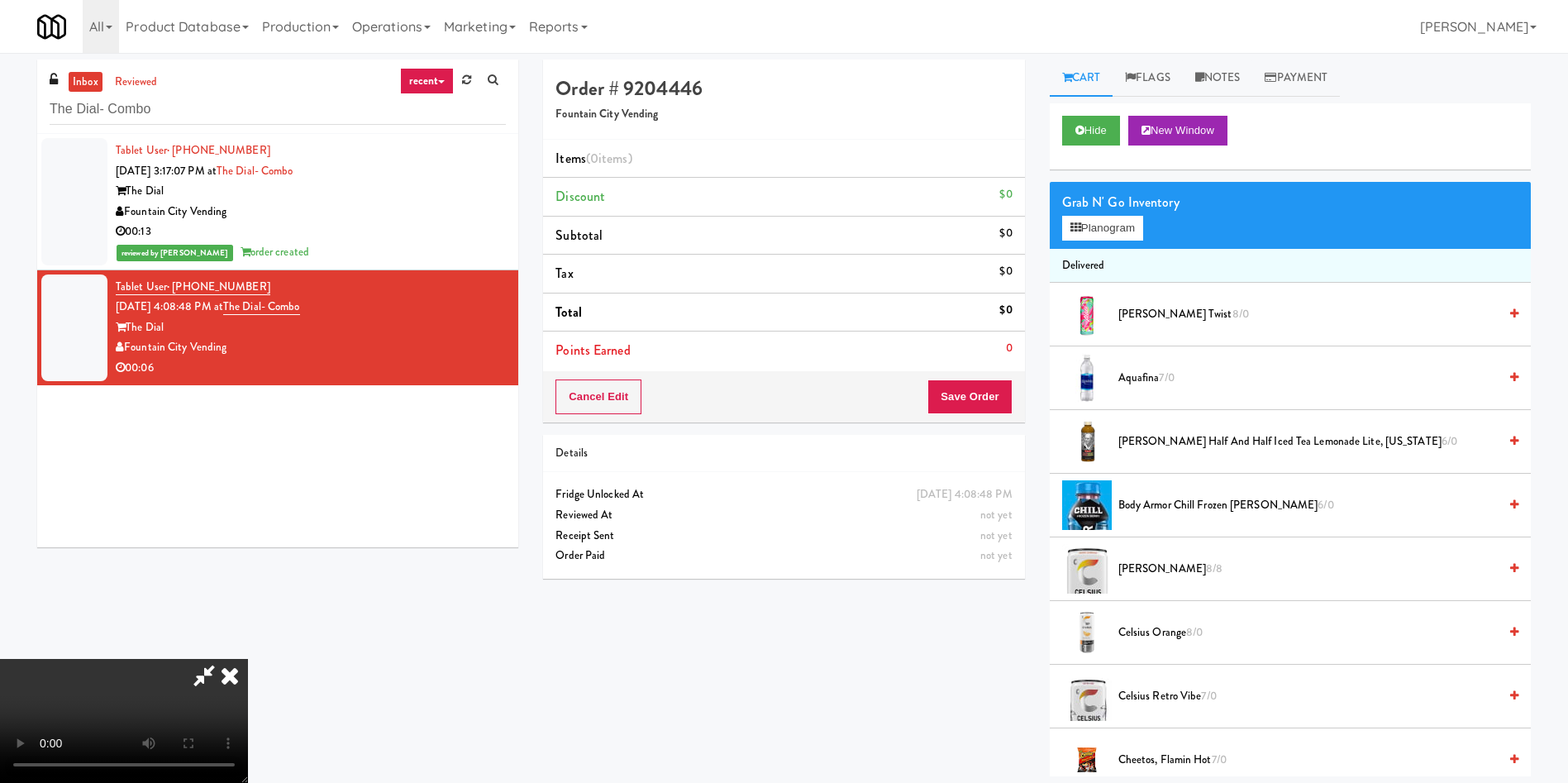
click at [248, 659] on video at bounding box center [124, 721] width 248 height 124
click at [1168, 436] on span "Arnold Palmer Half and Half Iced Tea Lemonade Lite, Arizona 6/0" at bounding box center [1308, 441] width 380 height 20
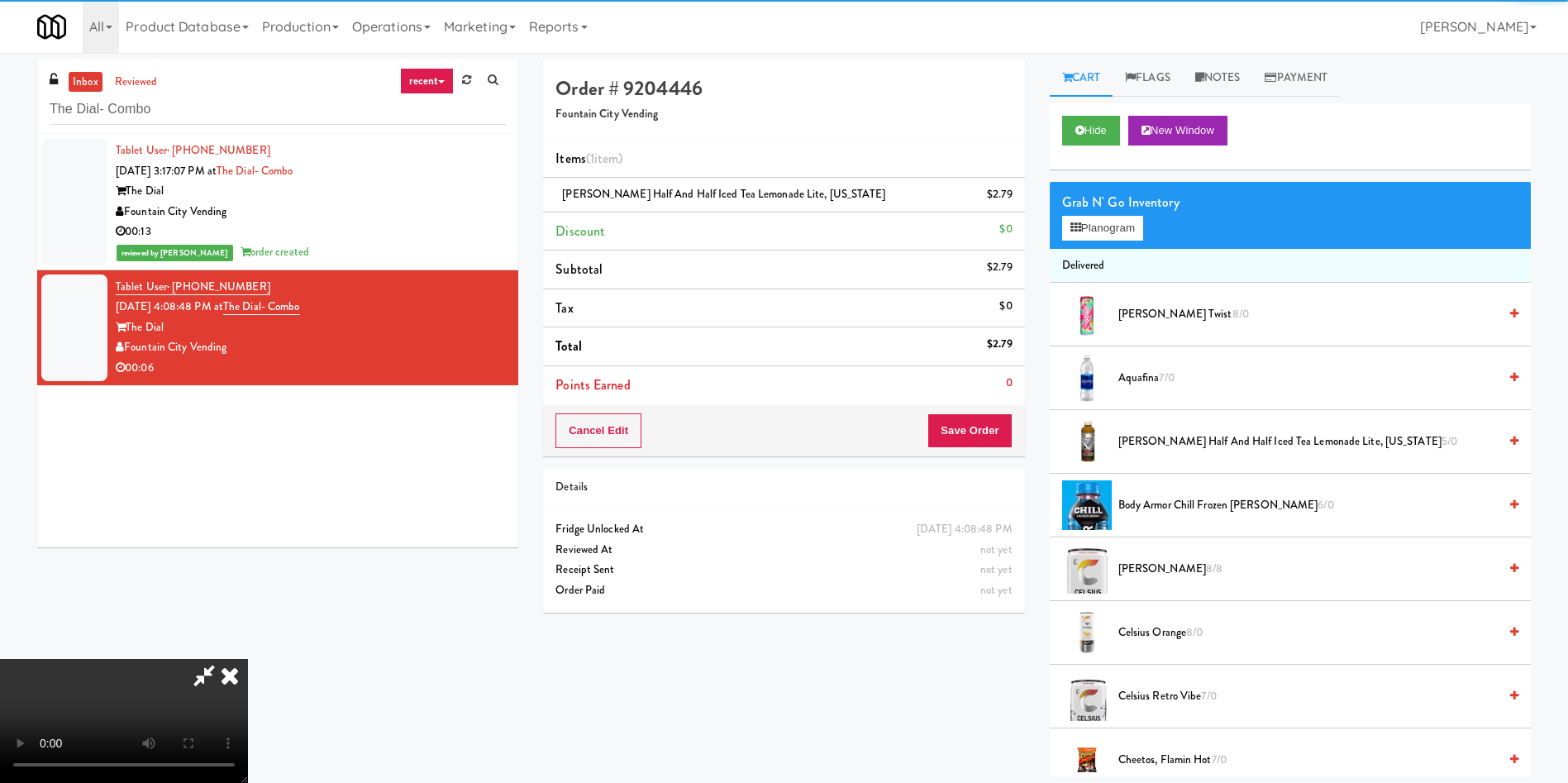
click at [248, 659] on video at bounding box center [124, 721] width 248 height 124
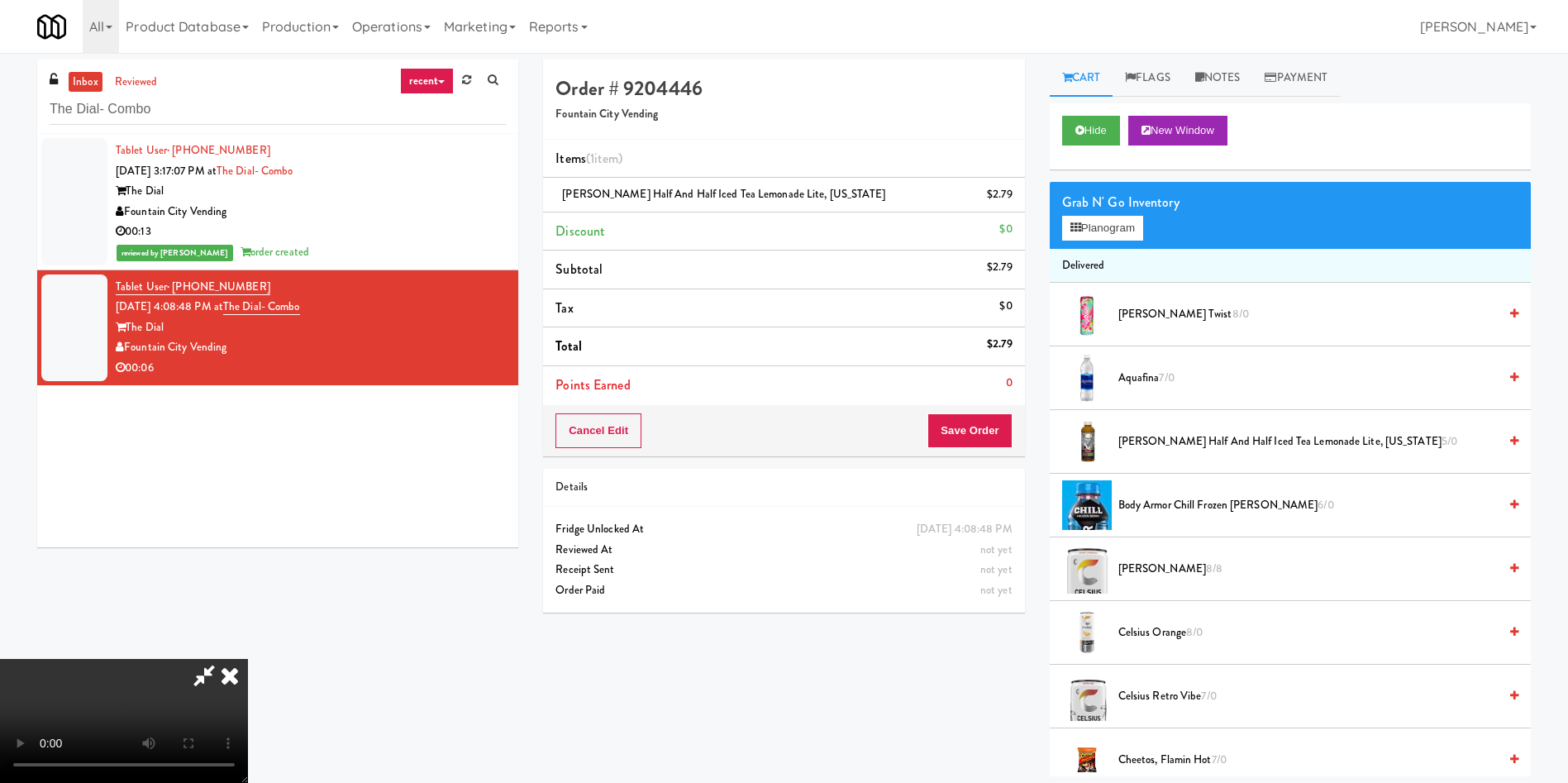
click at [248, 659] on video at bounding box center [124, 721] width 248 height 124
click at [1135, 225] on button "Planogram" at bounding box center [1102, 228] width 81 height 24
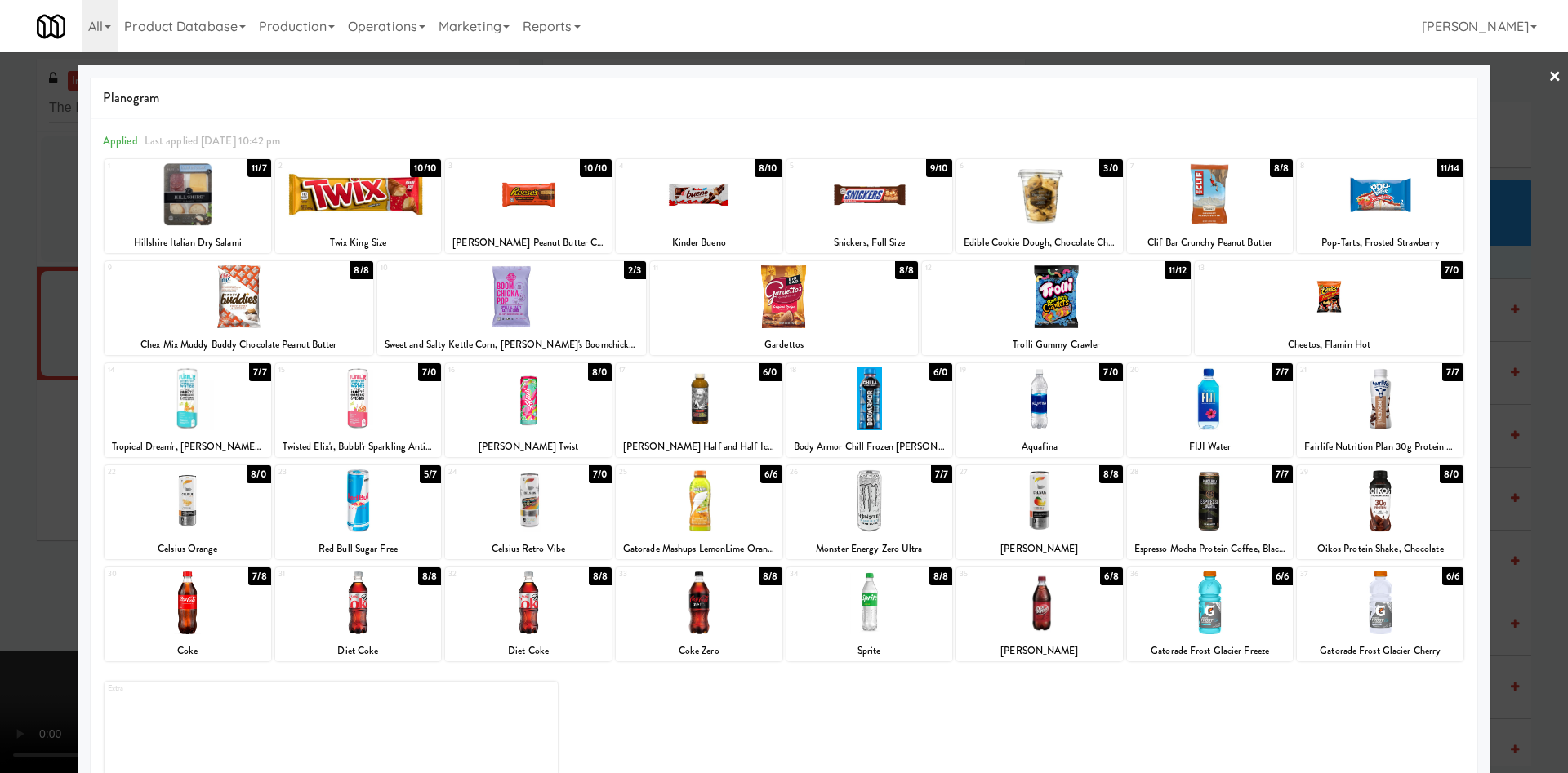
click at [1023, 410] on div at bounding box center [1039, 398] width 166 height 62
click at [43, 415] on div at bounding box center [784, 386] width 1568 height 773
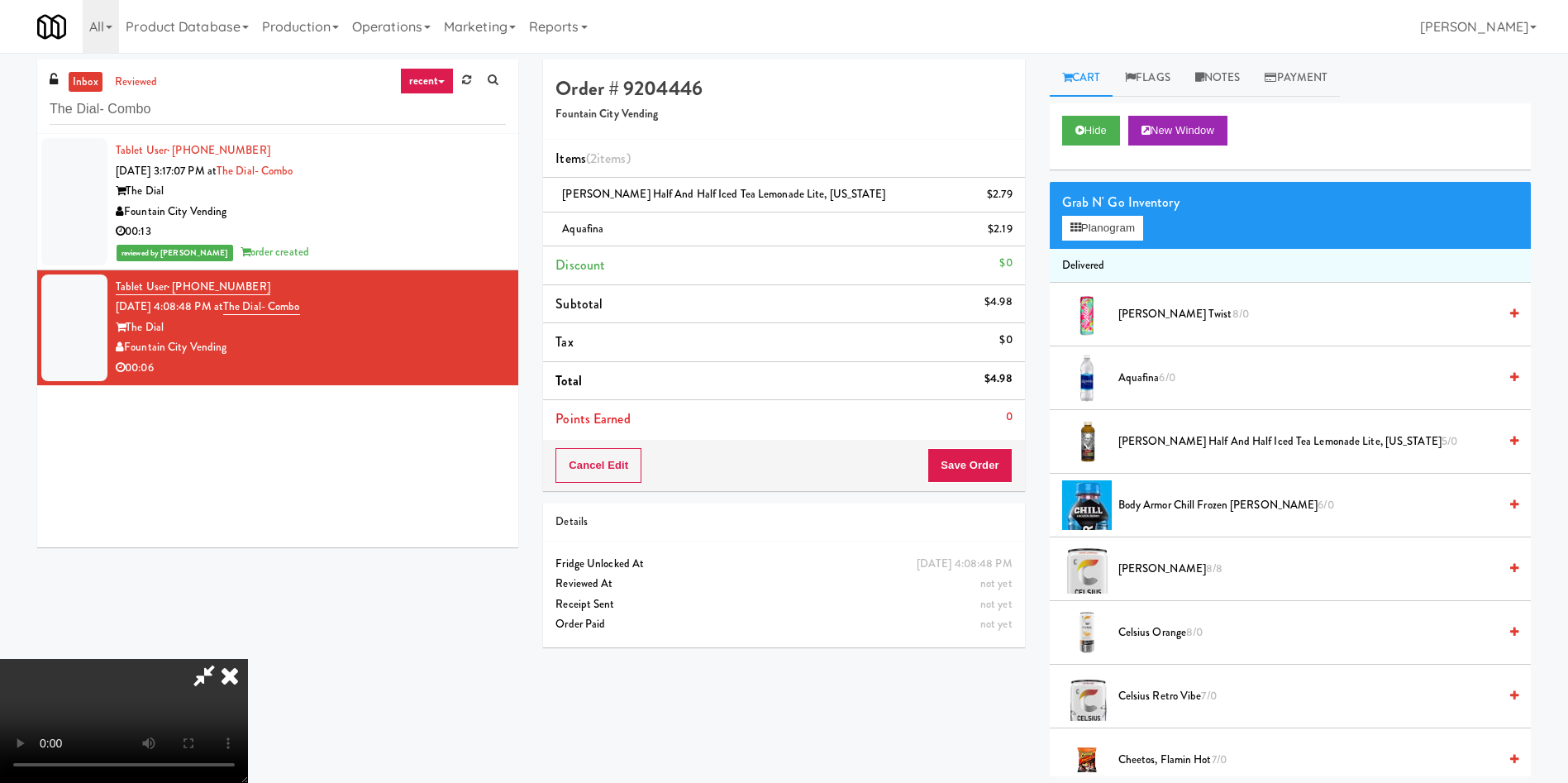
click at [248, 659] on video at bounding box center [124, 721] width 248 height 124
click at [982, 452] on button "Save Order" at bounding box center [969, 466] width 85 height 35
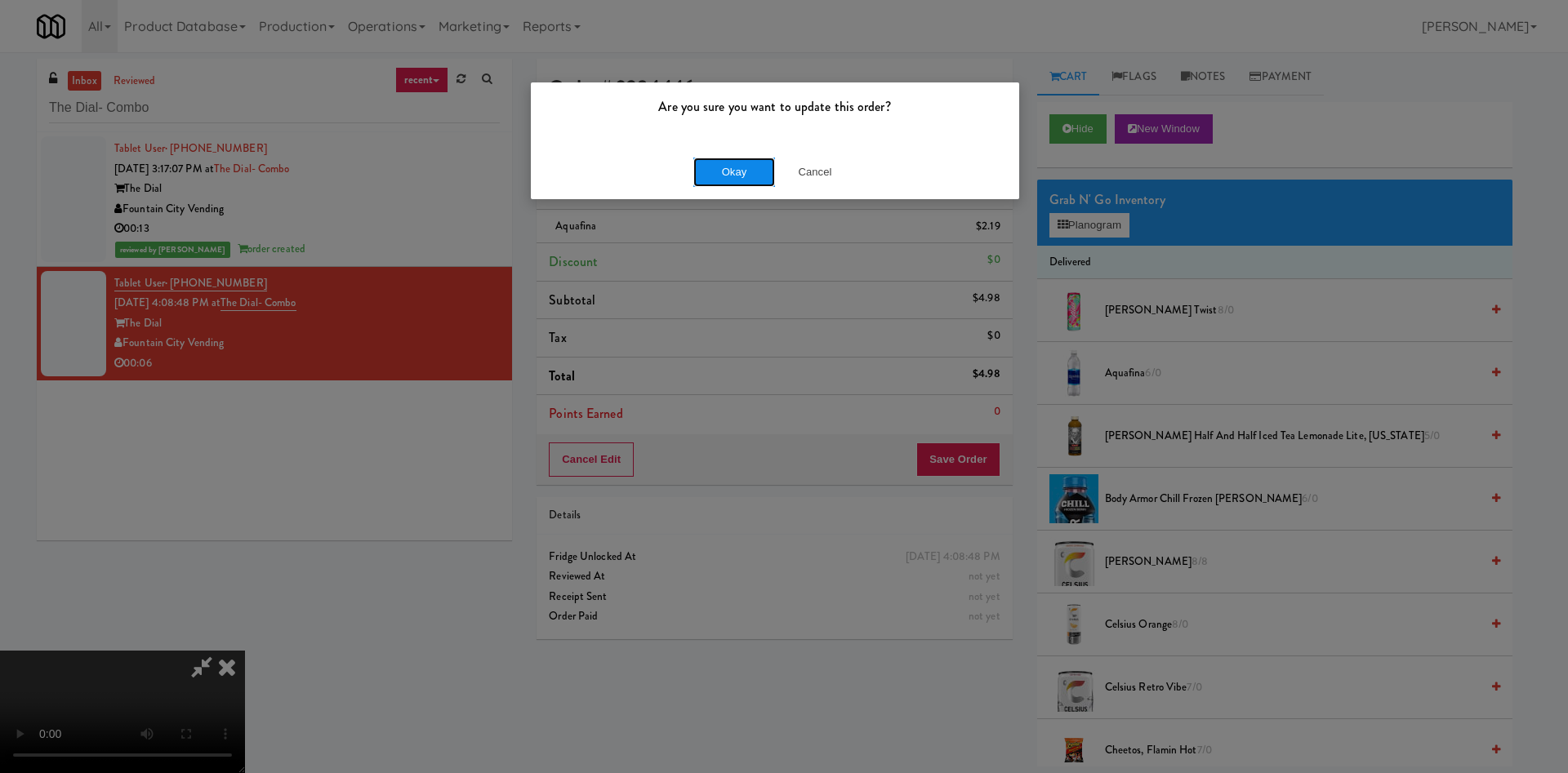
click at [717, 178] on button "Okay" at bounding box center [734, 172] width 82 height 30
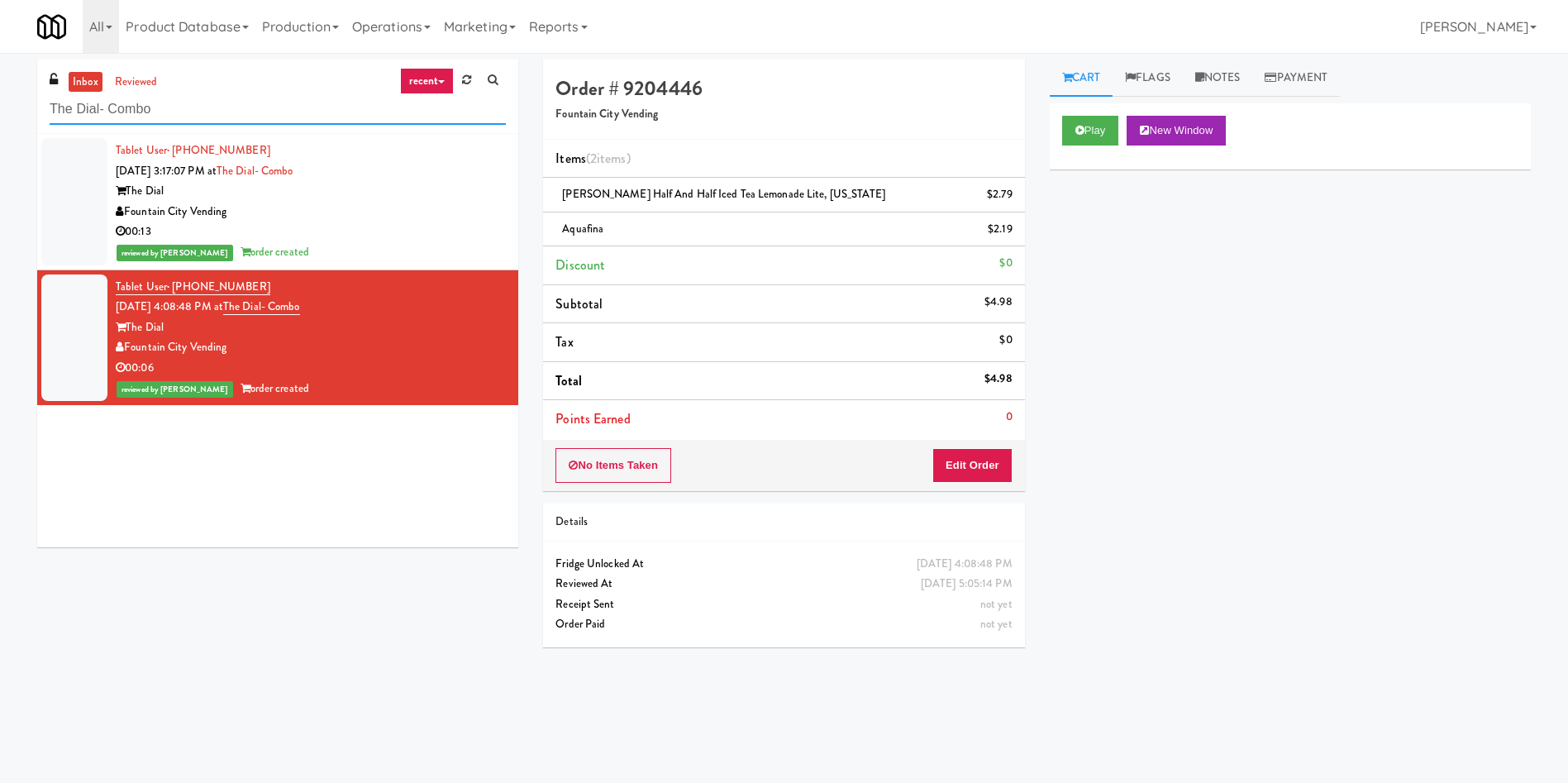
paste input "Spaces Kettner"
drag, startPoint x: 222, startPoint y: 108, endPoint x: 0, endPoint y: 30, distance: 235.3
click at [0, 53] on body "Are you sure you want to update this order? Okay Cancel Okay Are you sure you w…" at bounding box center [784, 444] width 1568 height 783
type input "Spaces Kettner"
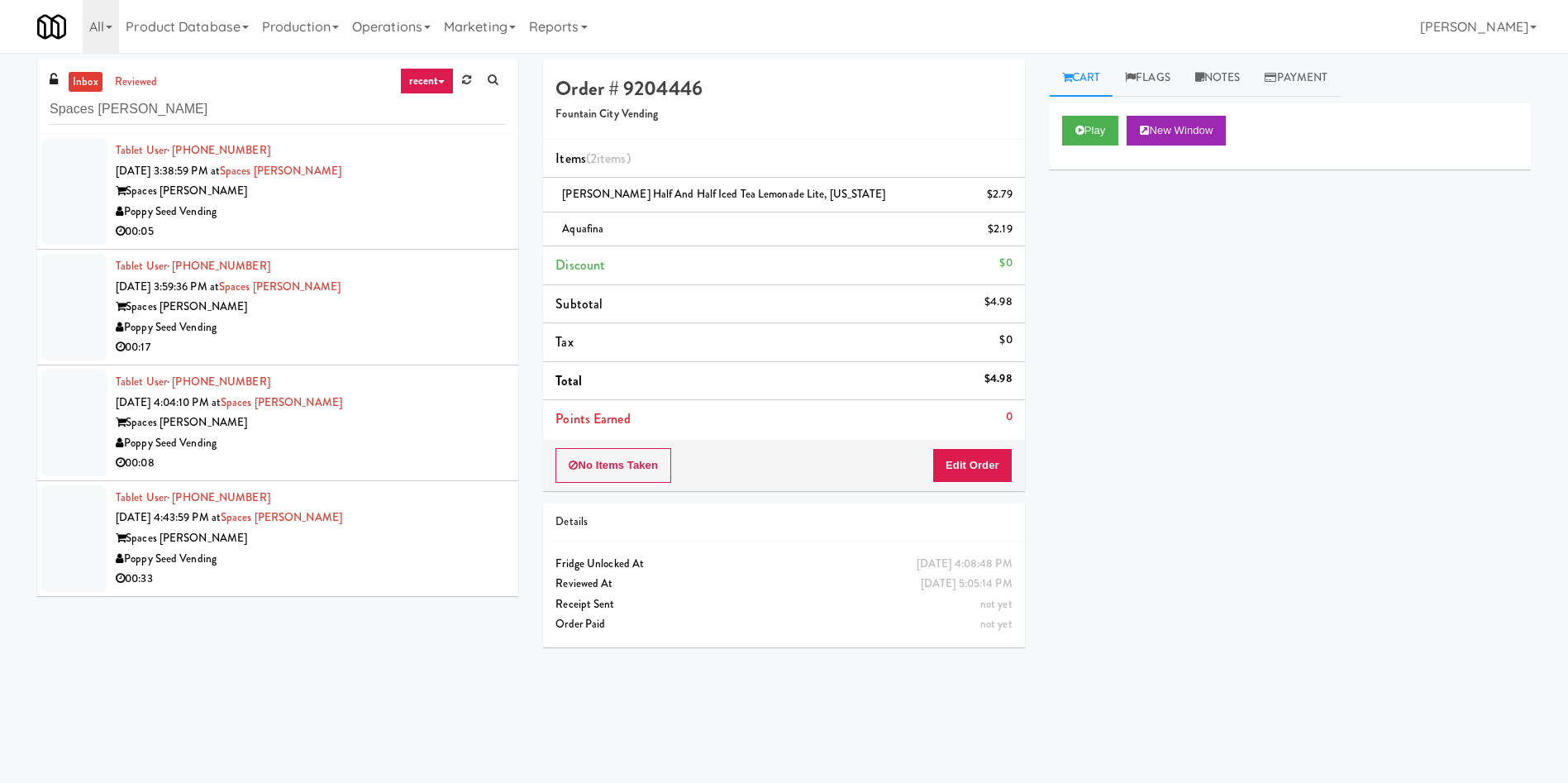
click at [74, 177] on div at bounding box center [74, 192] width 66 height 107
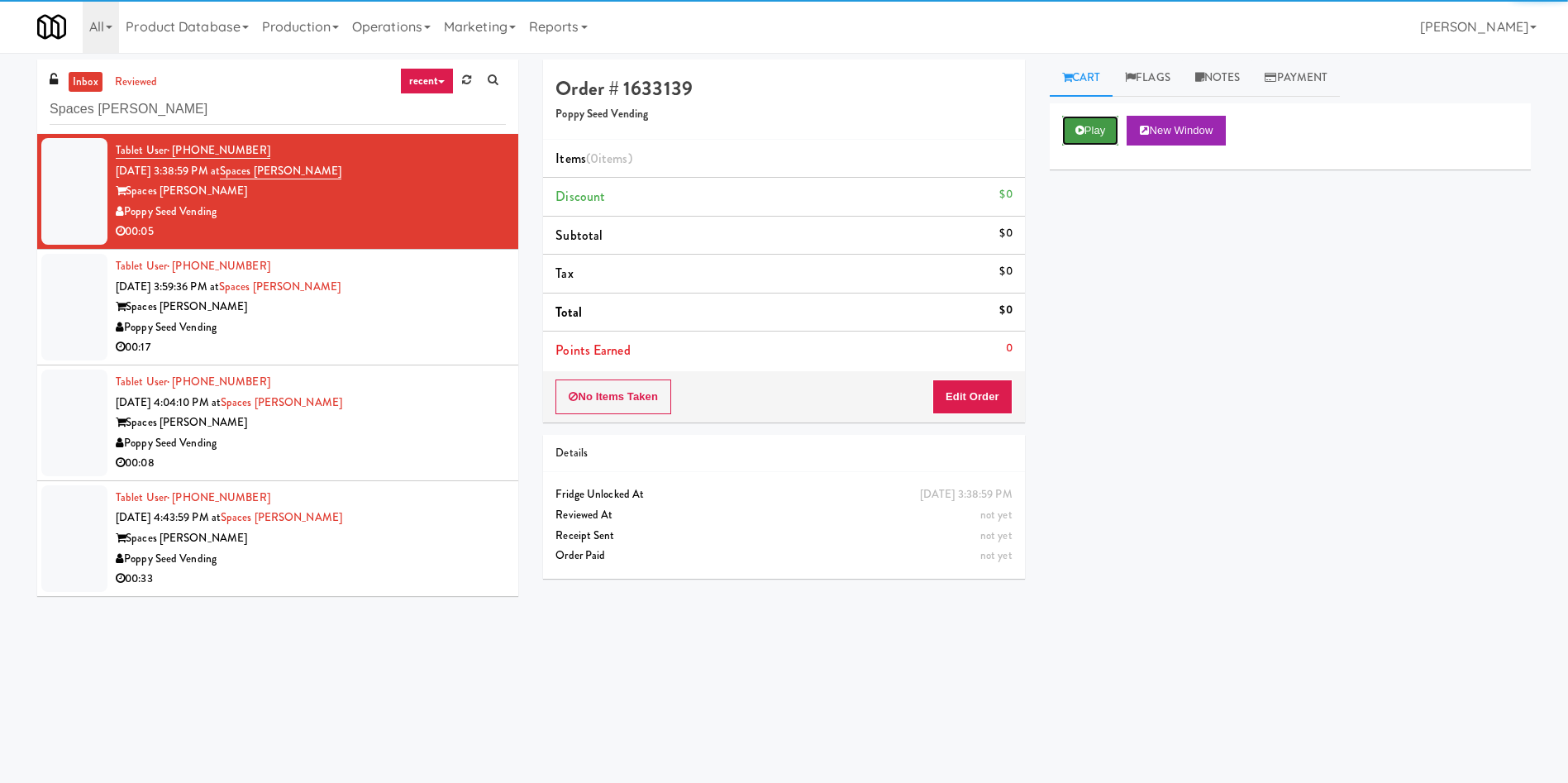
click at [1081, 128] on icon at bounding box center [1079, 130] width 9 height 11
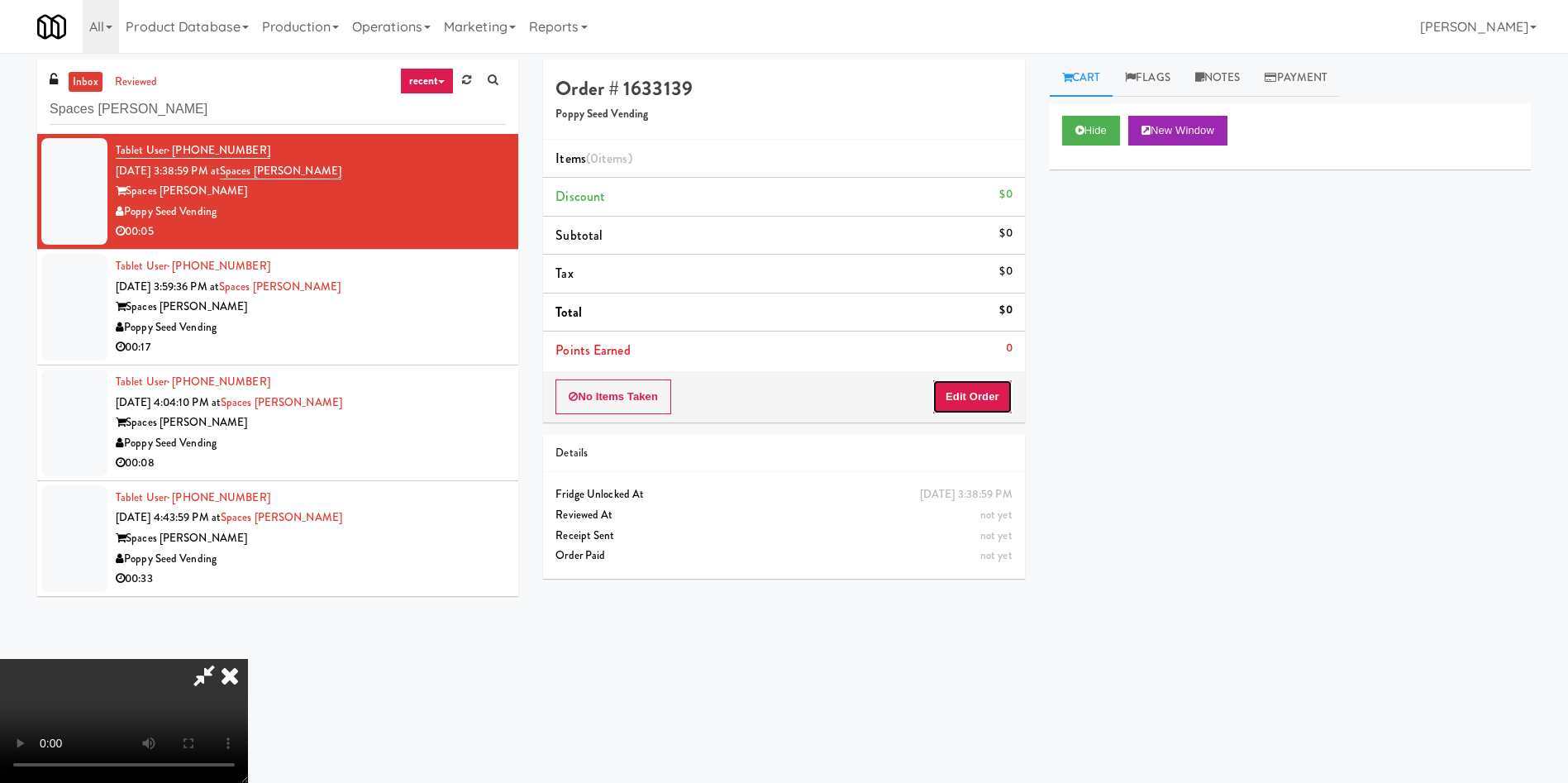
click at [995, 413] on button "Edit Order" at bounding box center [972, 397] width 80 height 35
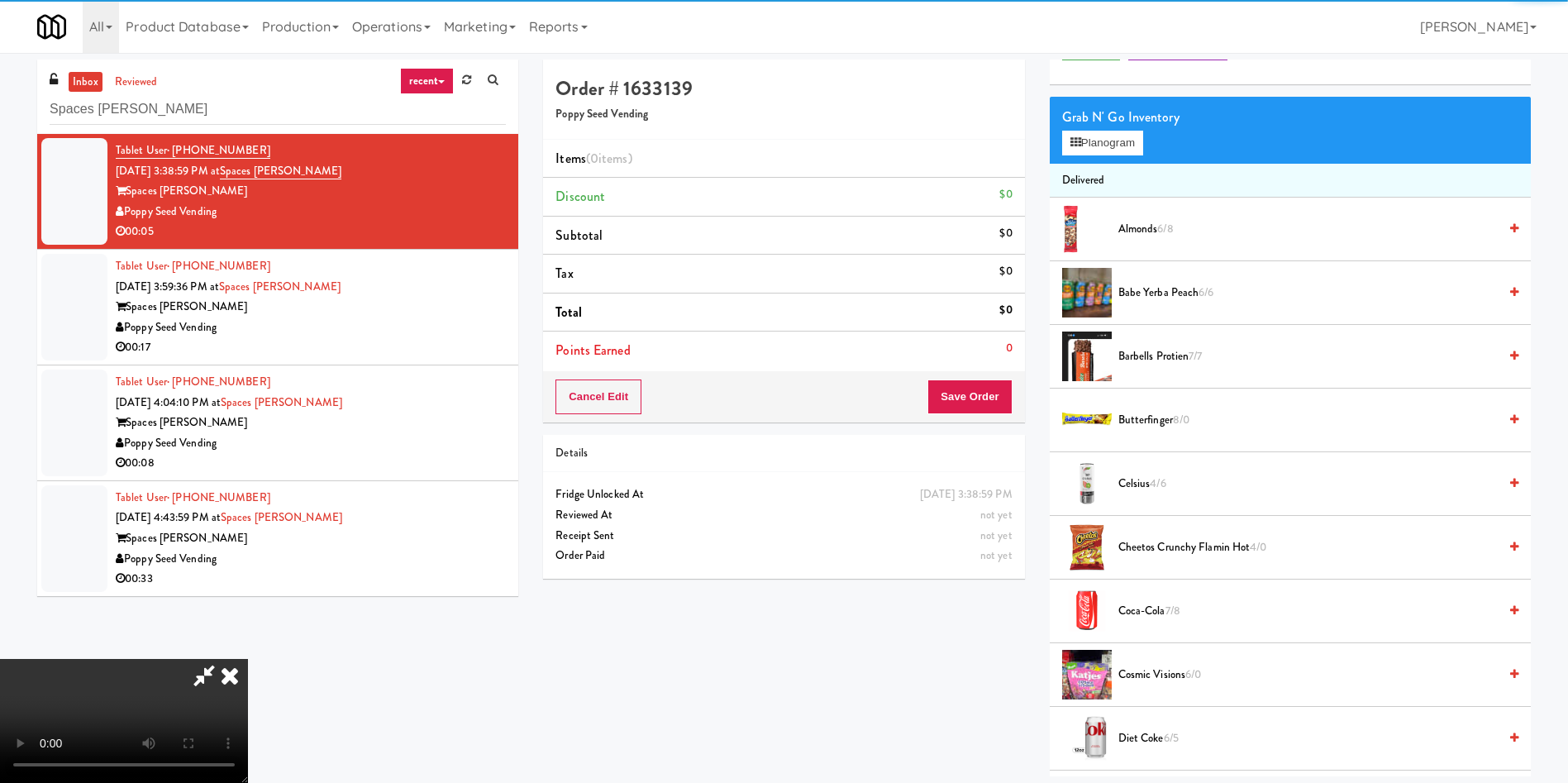
scroll to position [124, 0]
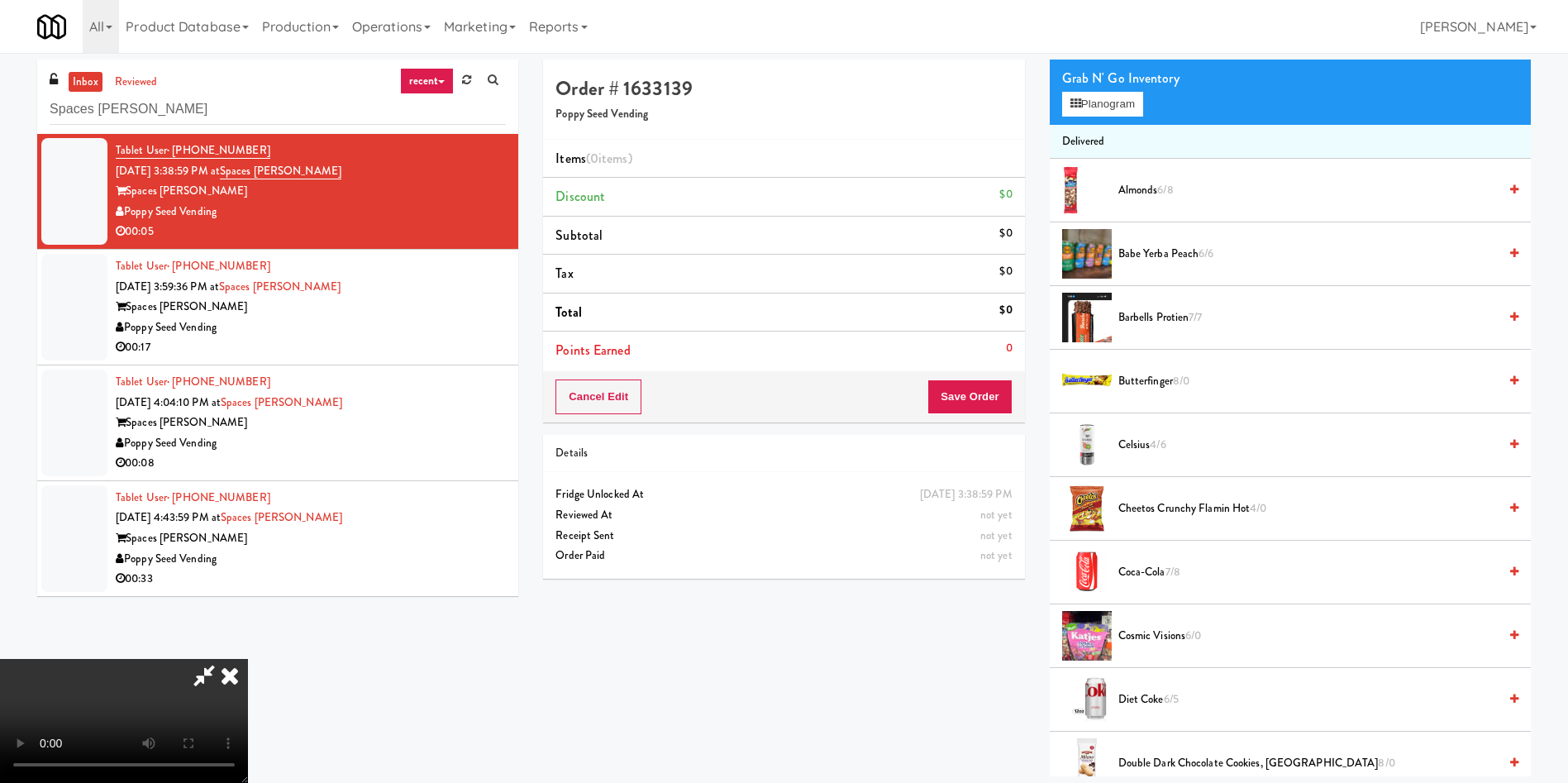
click at [248, 659] on video at bounding box center [124, 721] width 248 height 124
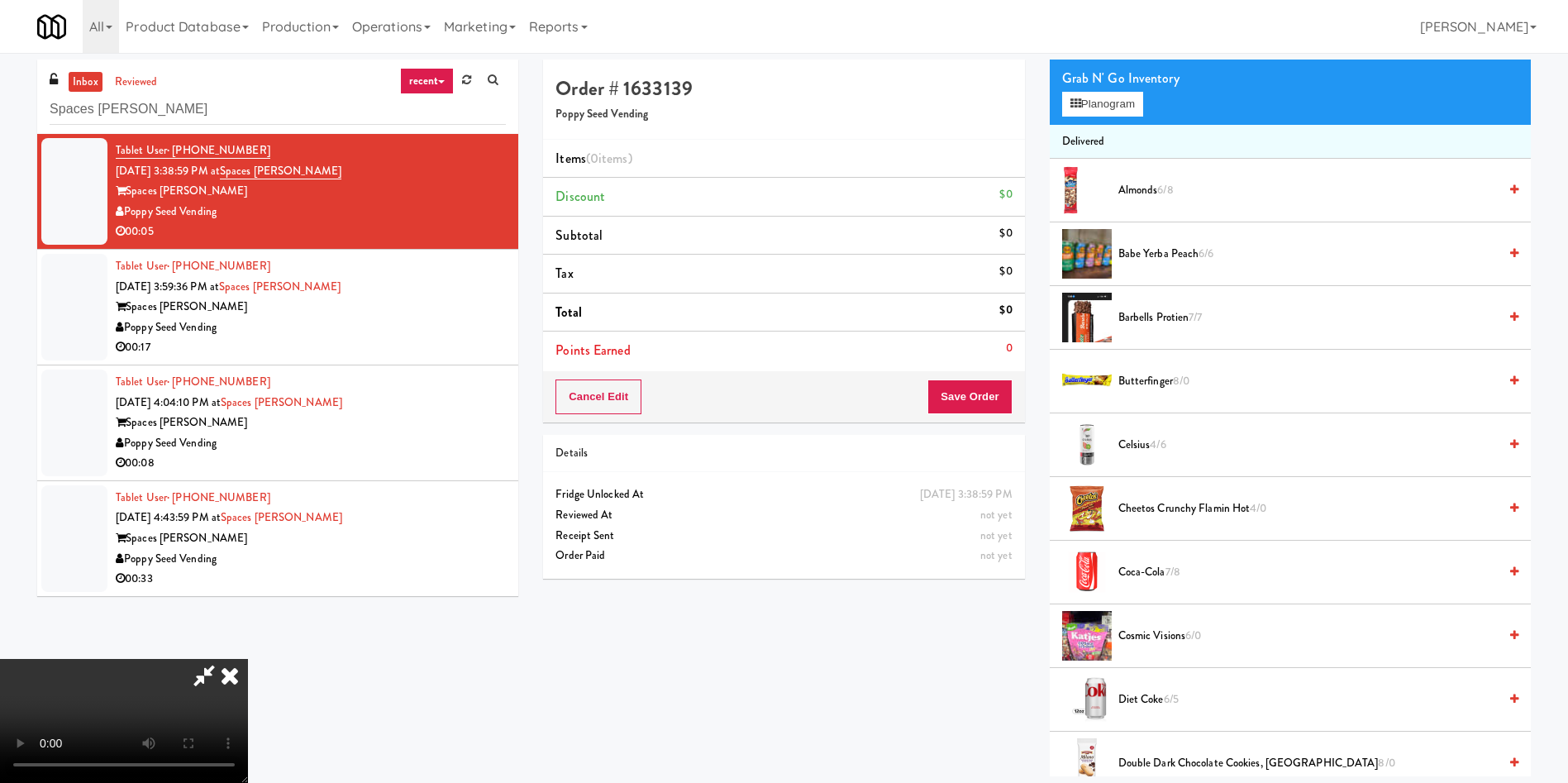
scroll to position [0, 0]
click at [248, 659] on video at bounding box center [124, 721] width 248 height 124
click at [1110, 113] on button "Planogram" at bounding box center [1102, 103] width 81 height 24
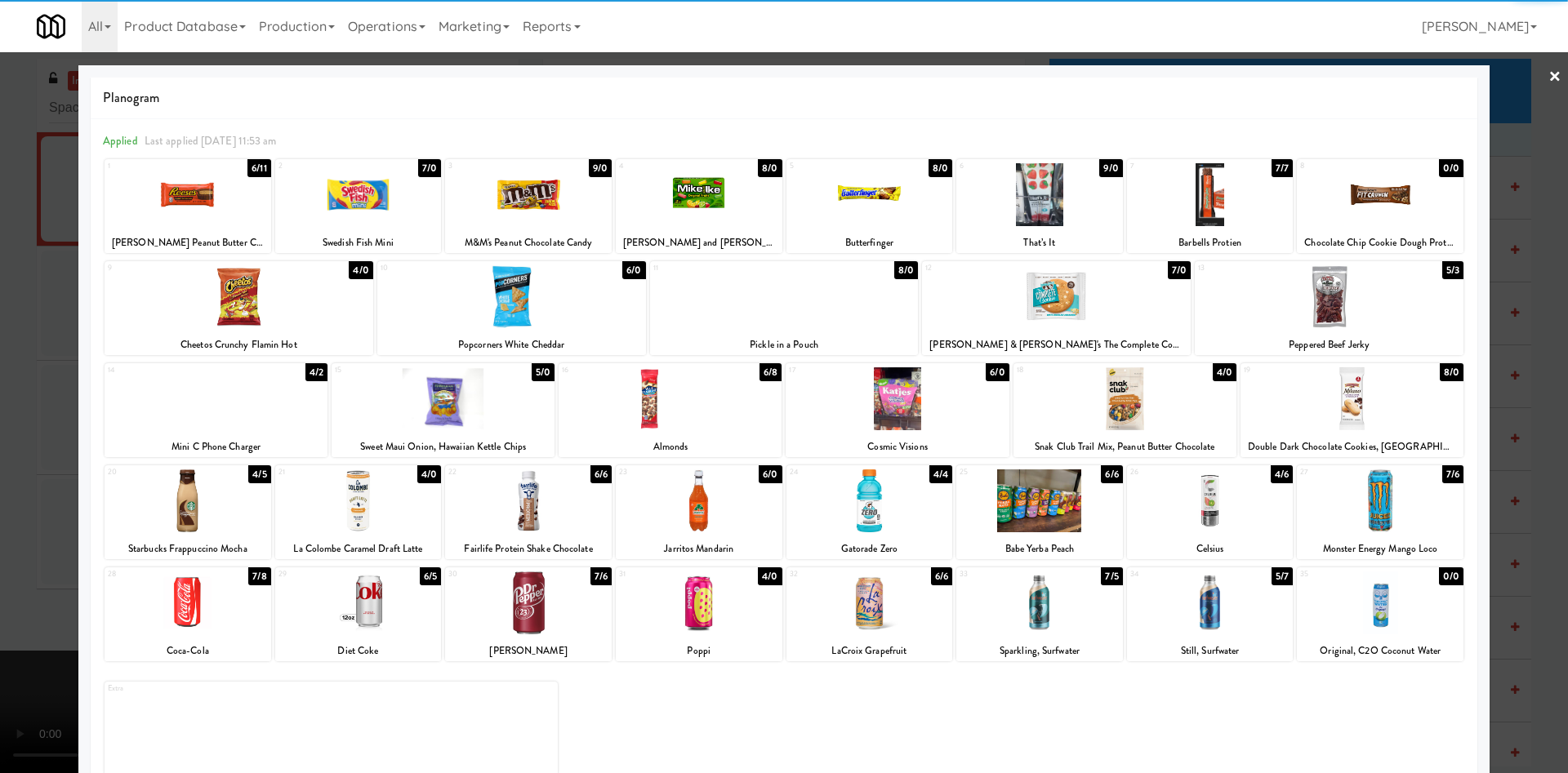
click at [1133, 322] on div at bounding box center [1056, 296] width 268 height 62
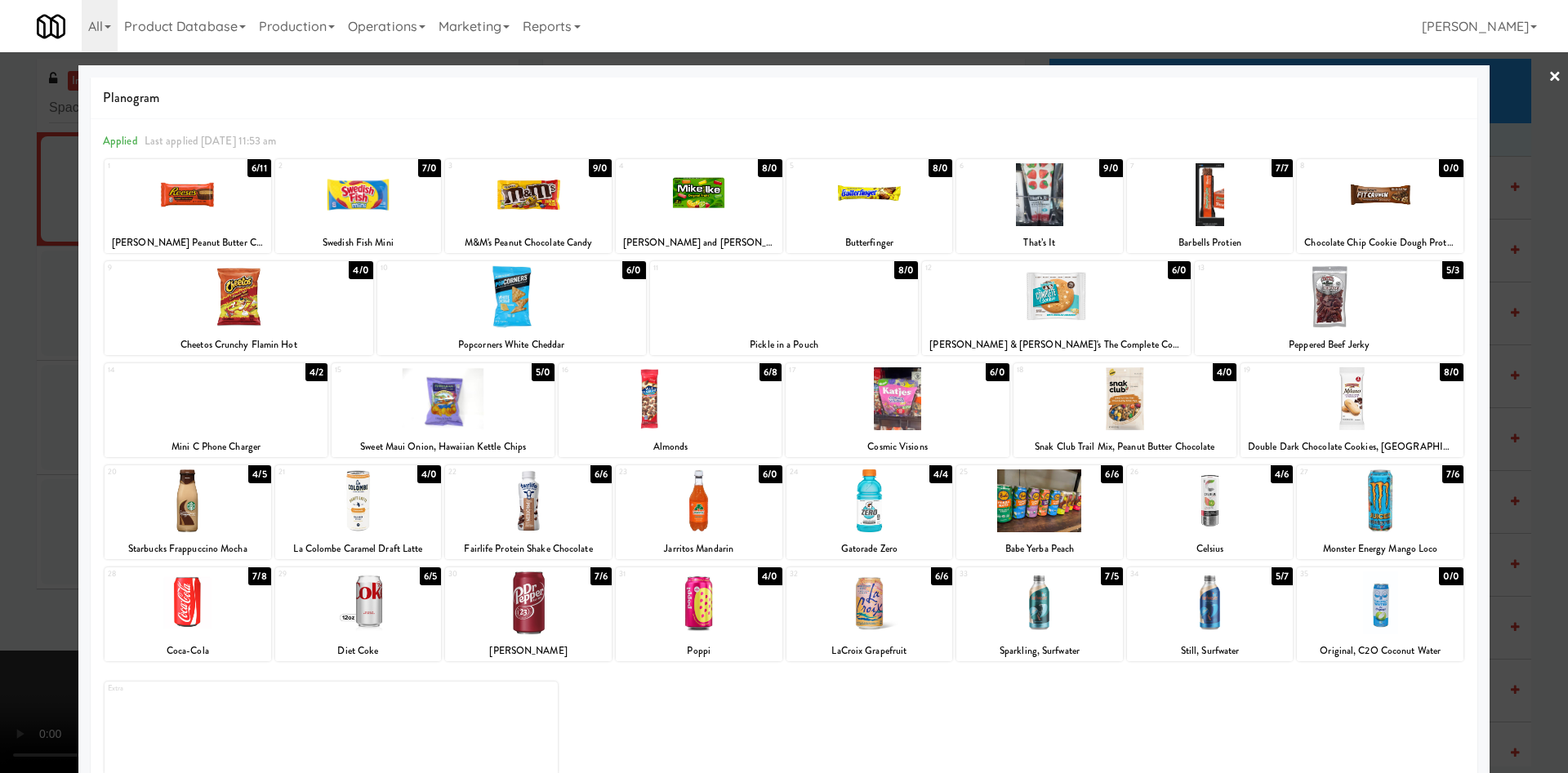
click at [31, 332] on div at bounding box center [784, 386] width 1568 height 773
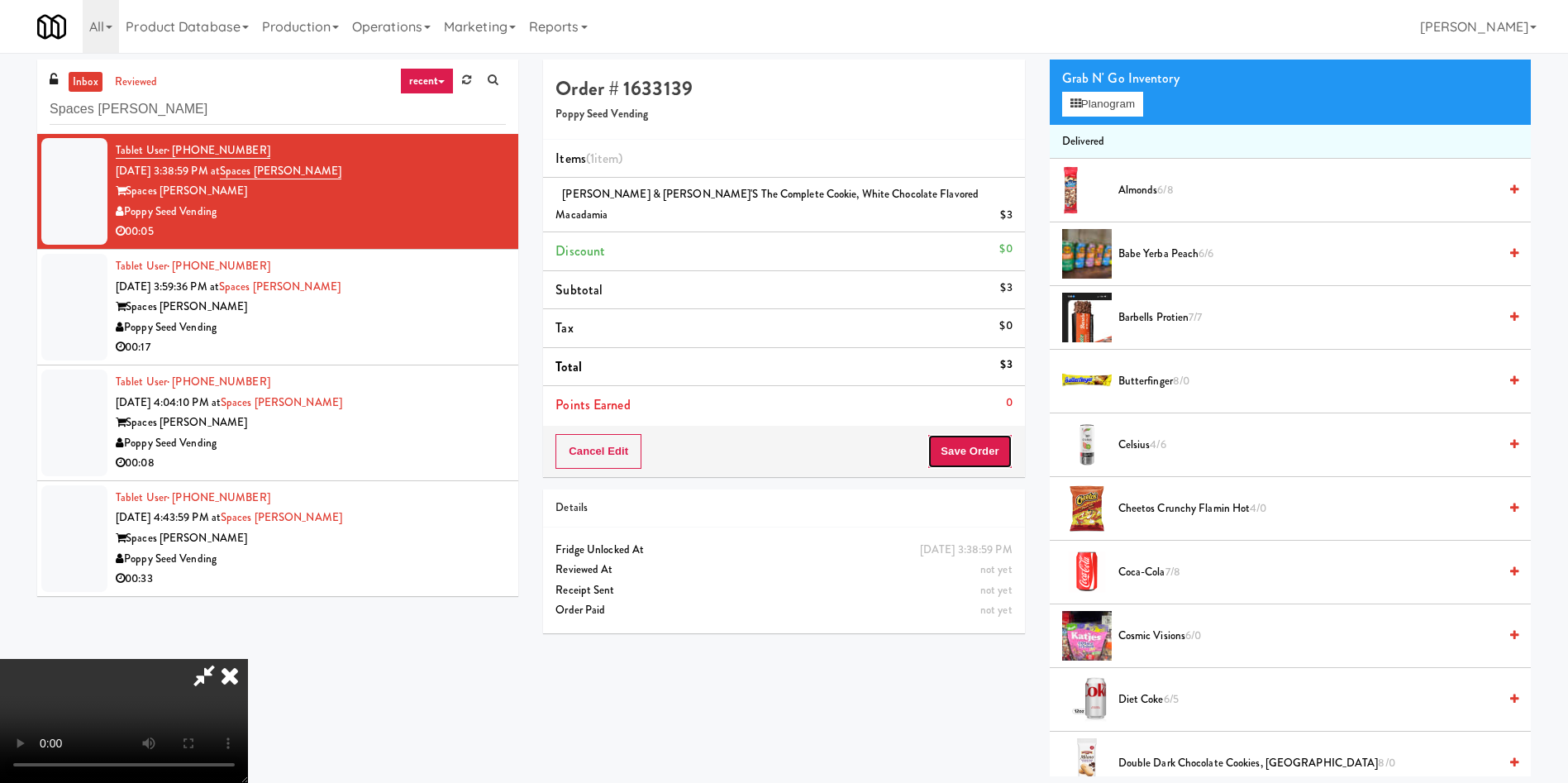
click at [961, 435] on button "Save Order" at bounding box center [969, 452] width 85 height 35
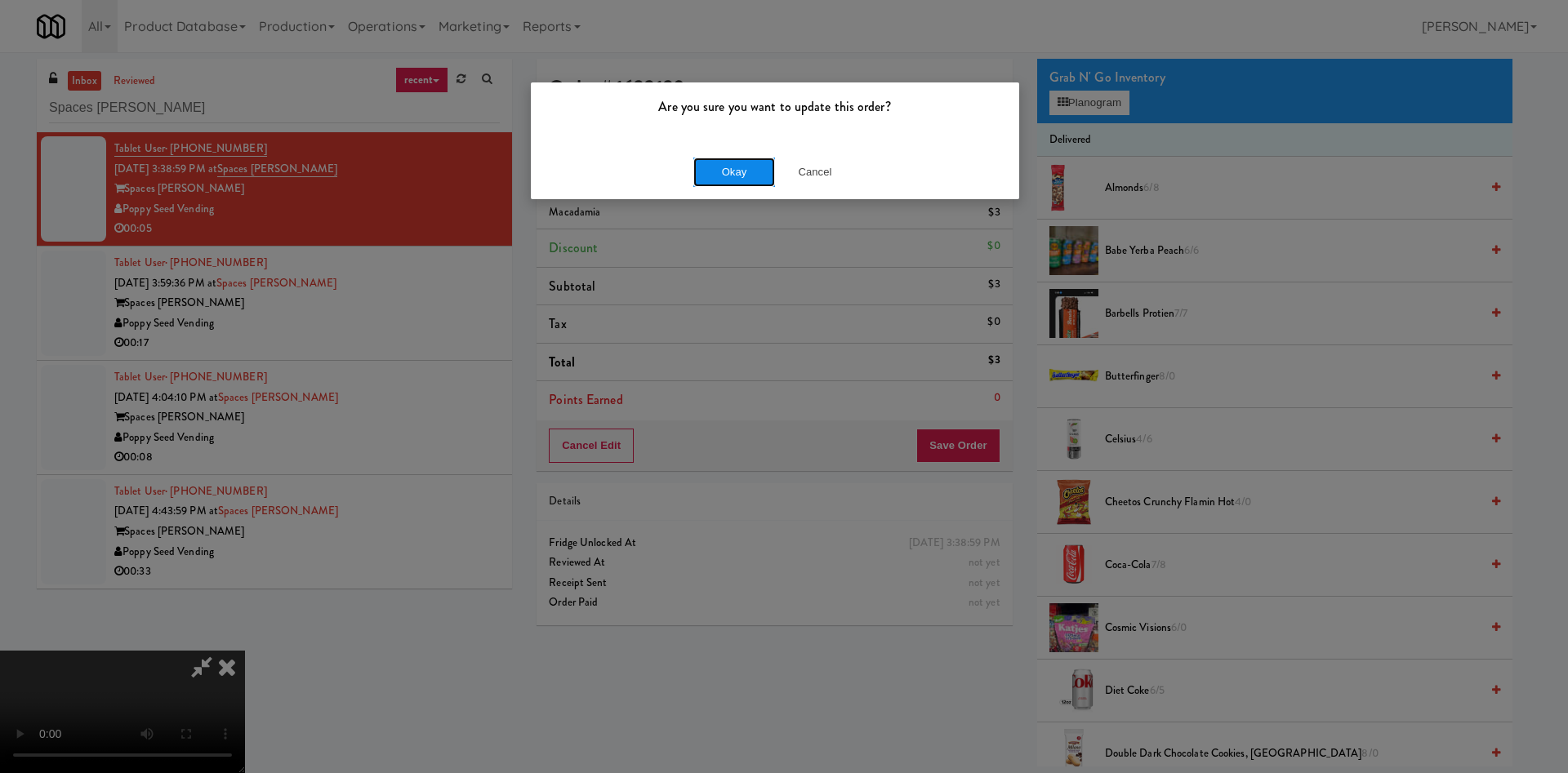
click at [713, 175] on button "Okay" at bounding box center [734, 172] width 82 height 30
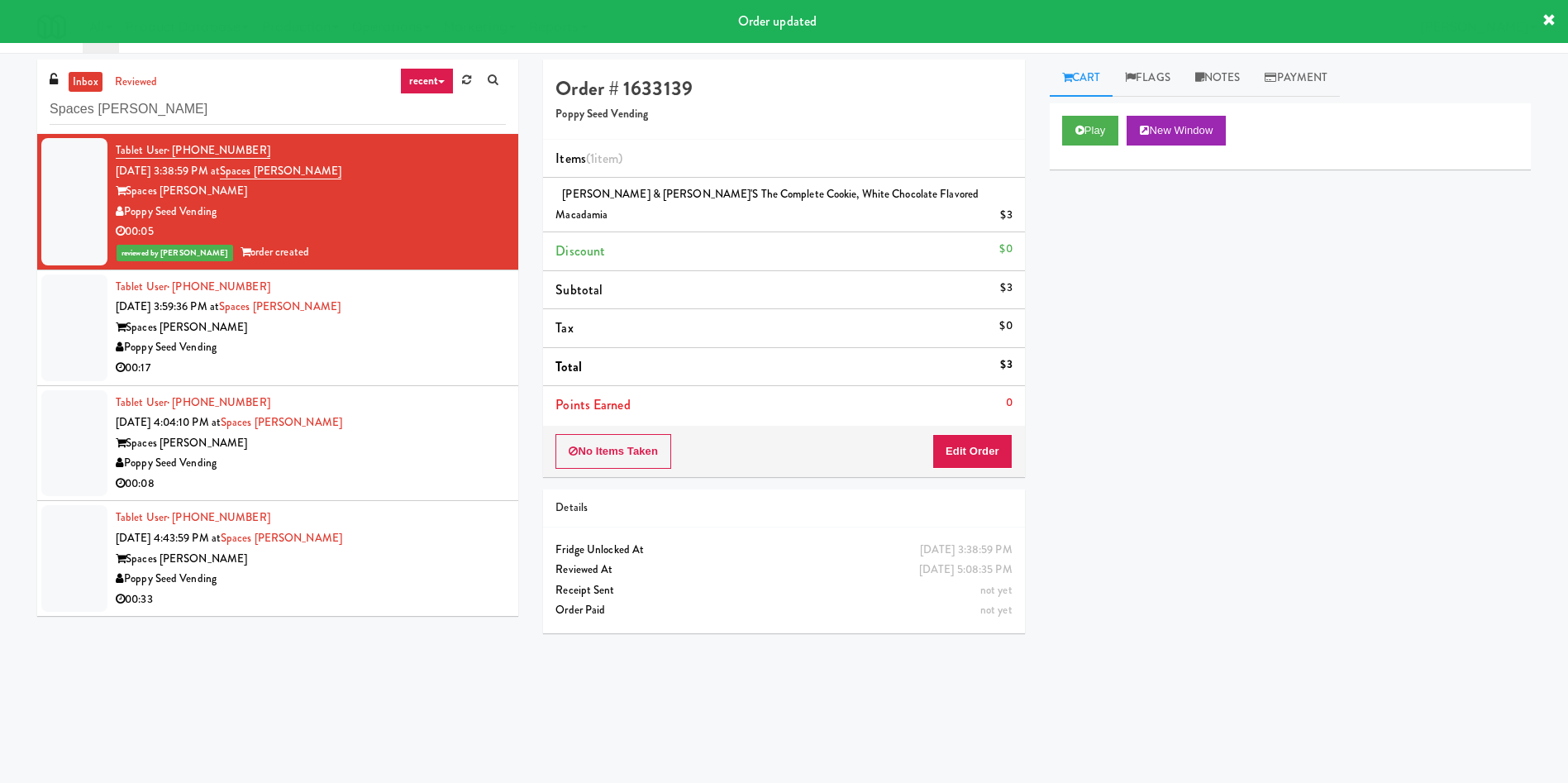
click at [62, 355] on div at bounding box center [74, 328] width 66 height 107
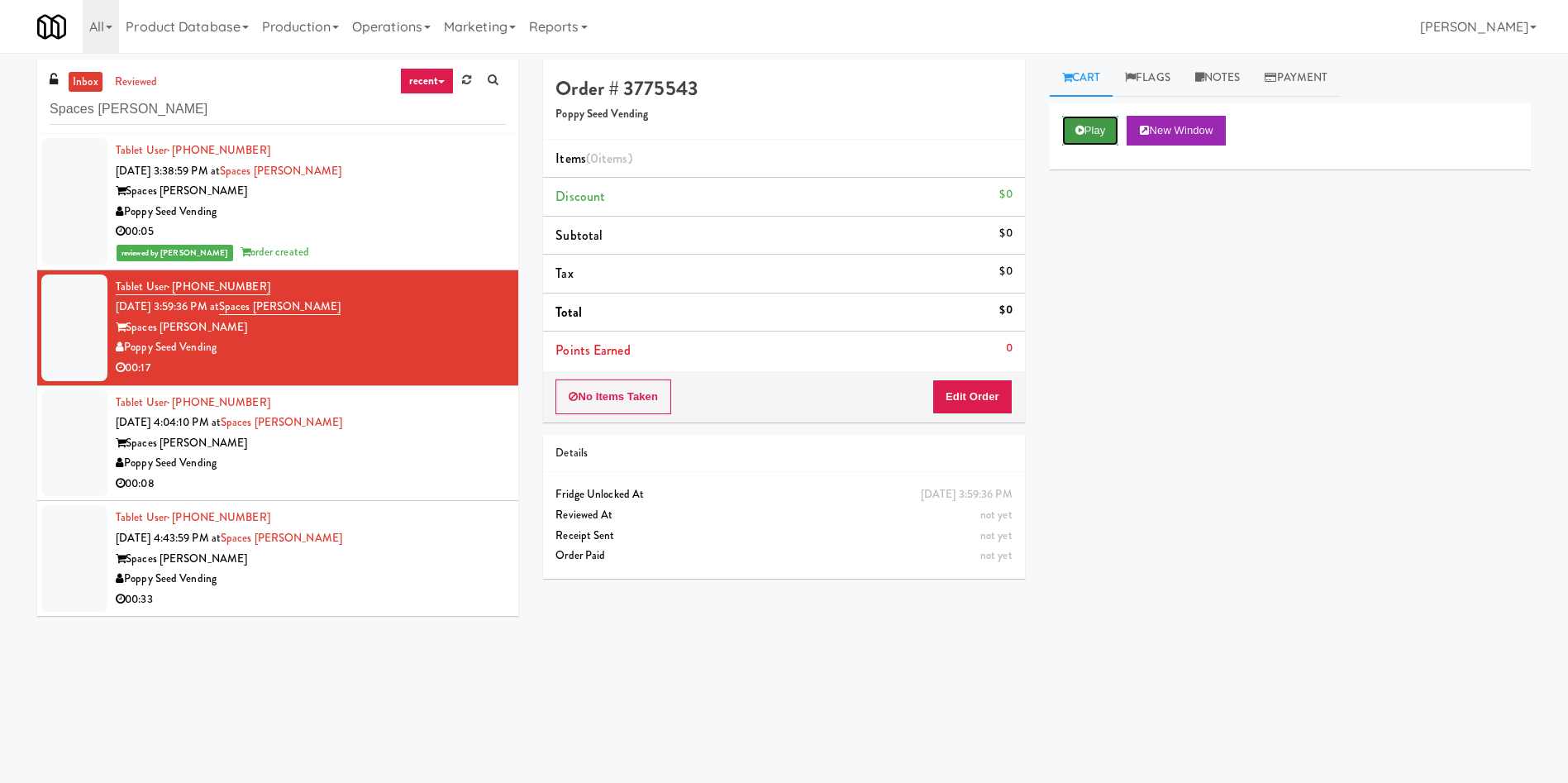
click at [1083, 131] on icon at bounding box center [1079, 130] width 9 height 11
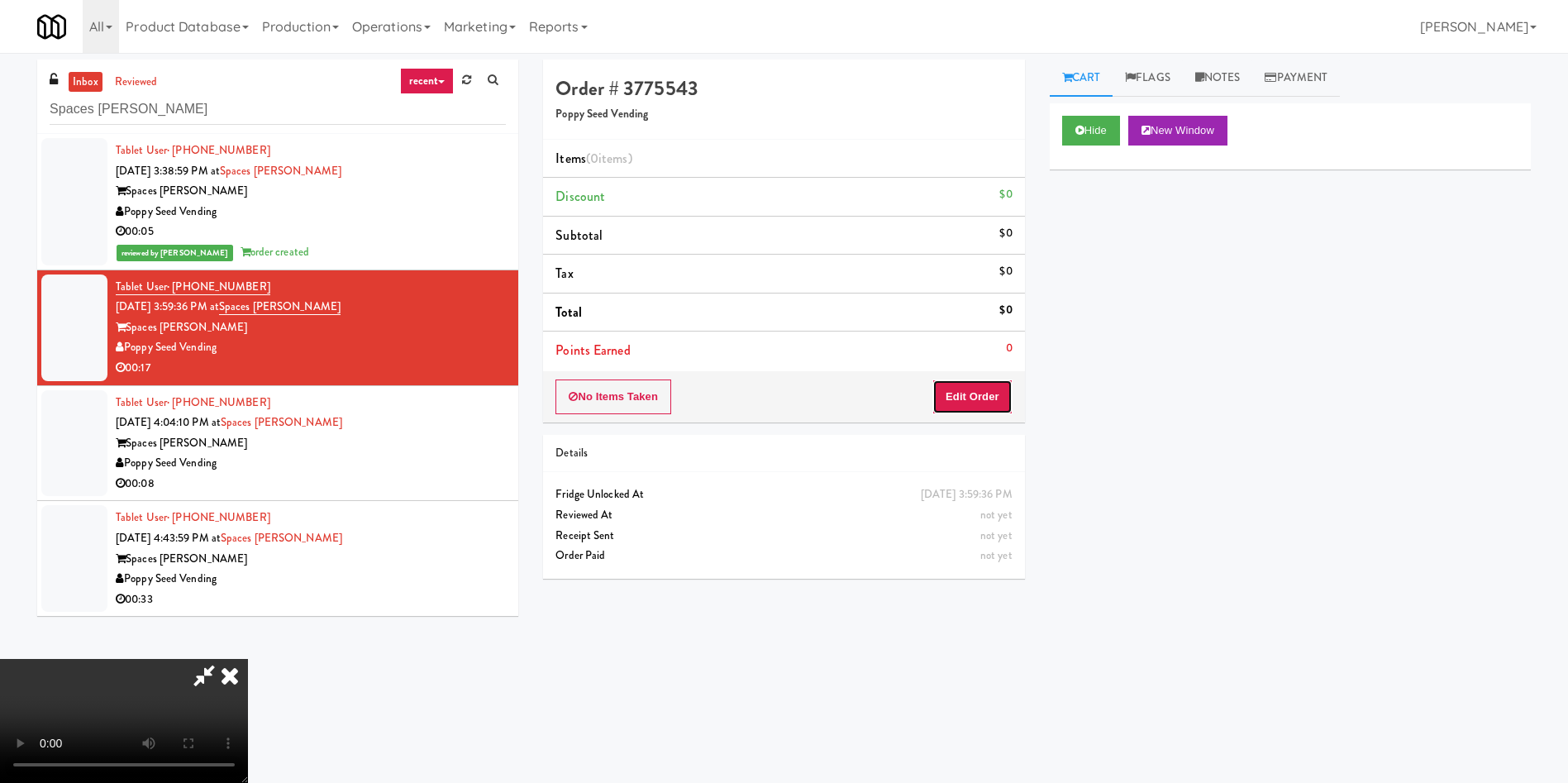
click at [973, 396] on button "Edit Order" at bounding box center [972, 397] width 80 height 35
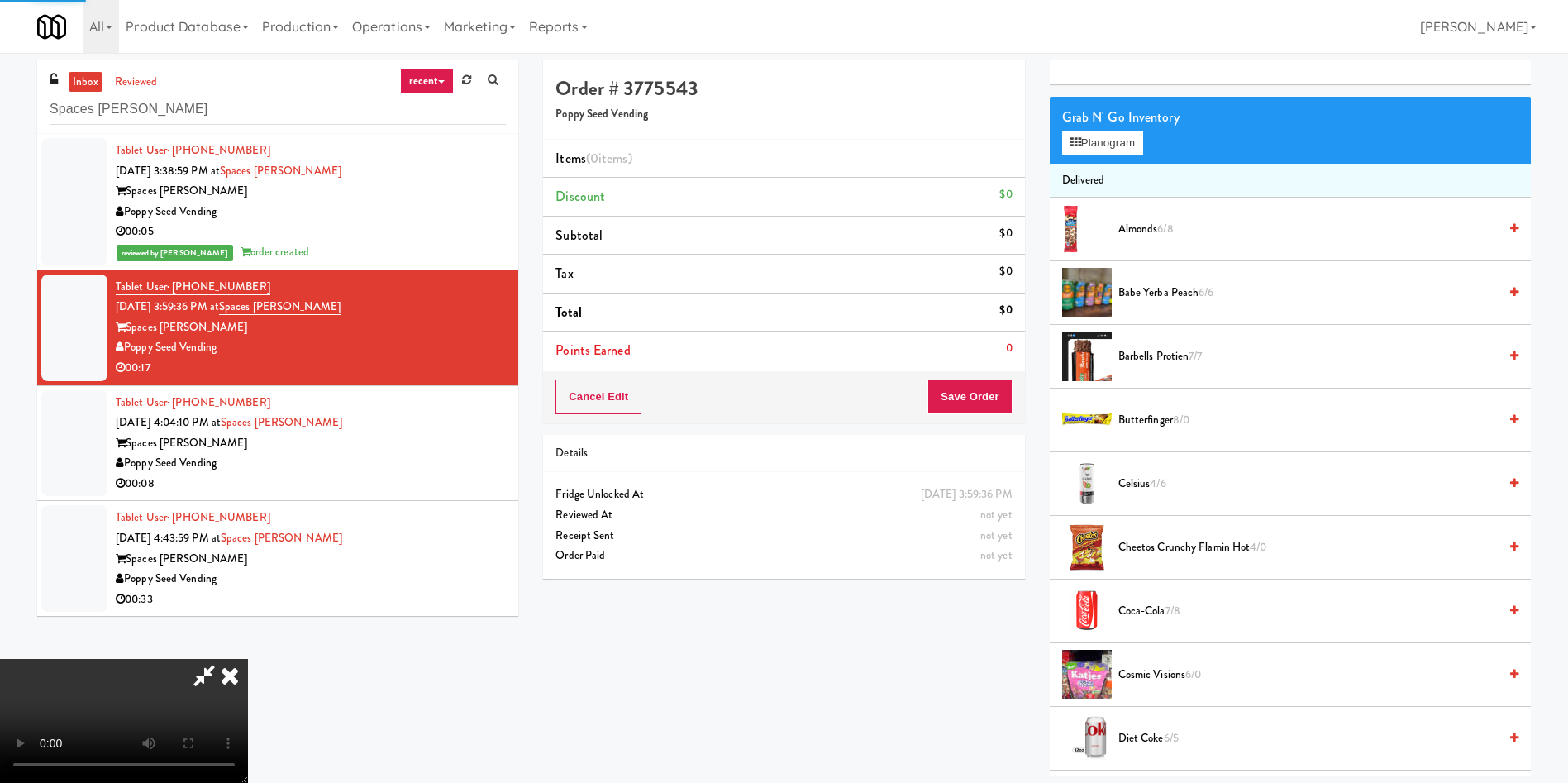
scroll to position [124, 0]
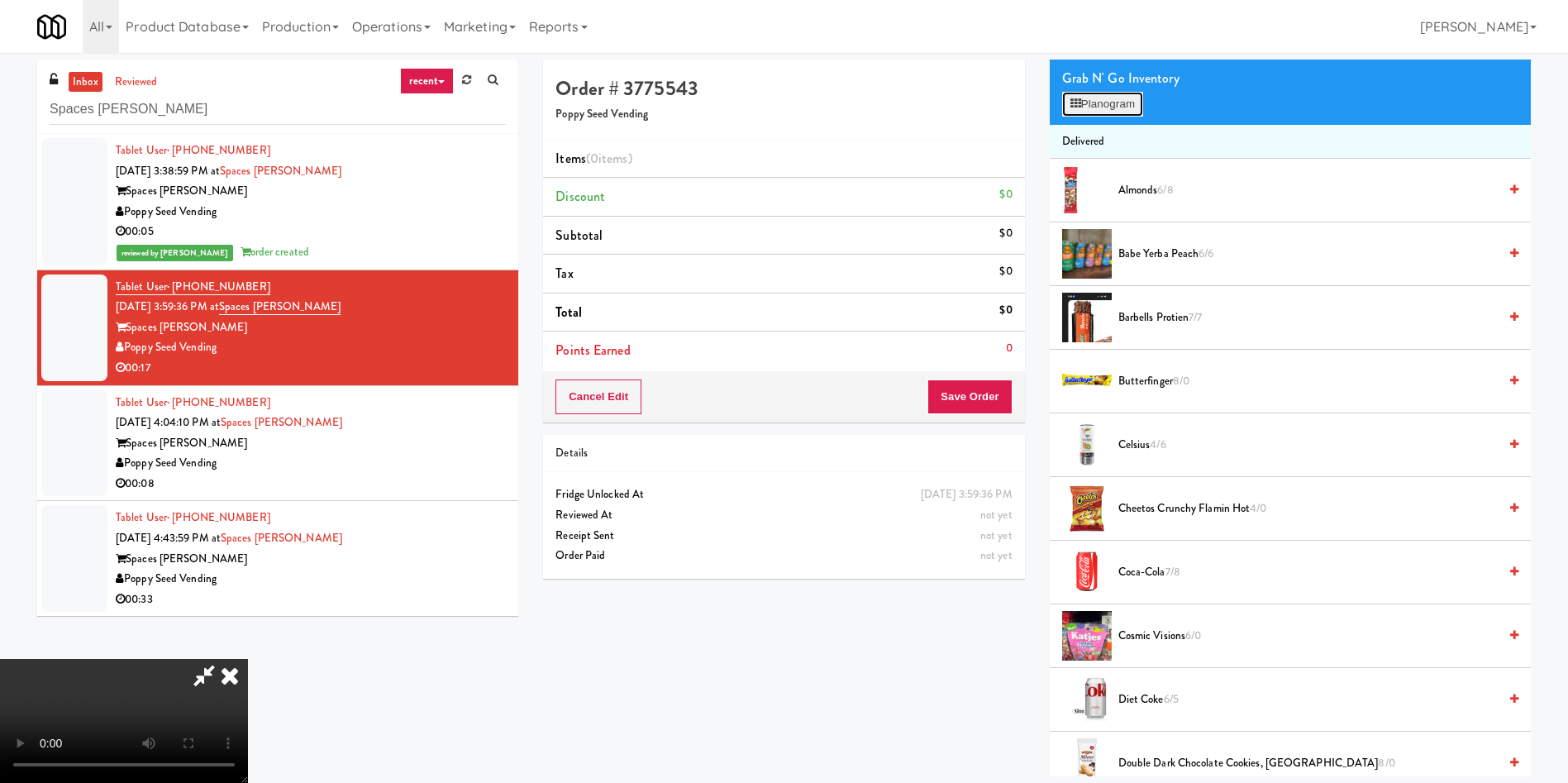
click at [1122, 97] on button "Planogram" at bounding box center [1102, 103] width 81 height 24
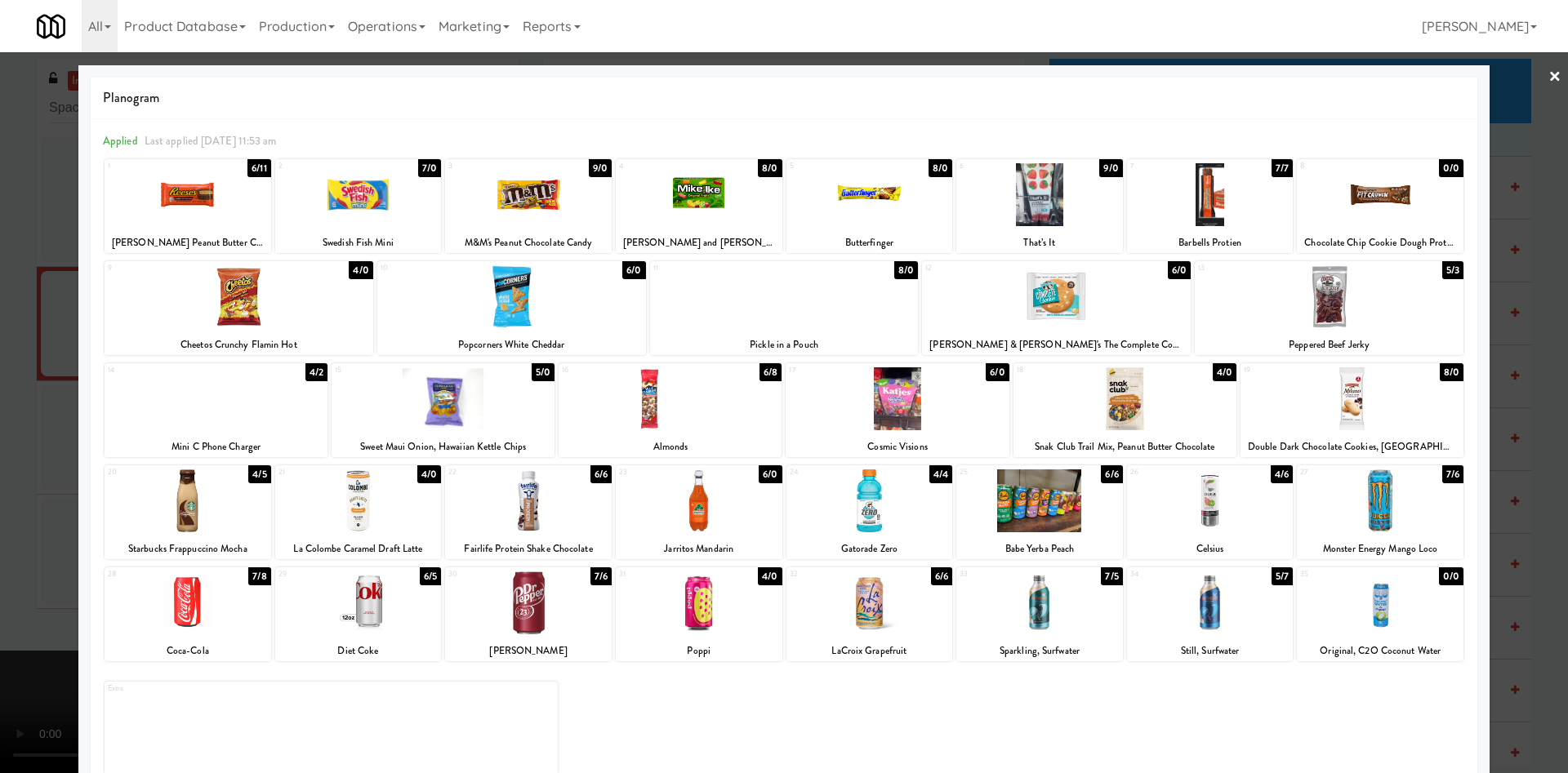
click at [1223, 612] on div at bounding box center [1209, 603] width 166 height 62
click at [50, 257] on div at bounding box center [784, 386] width 1568 height 773
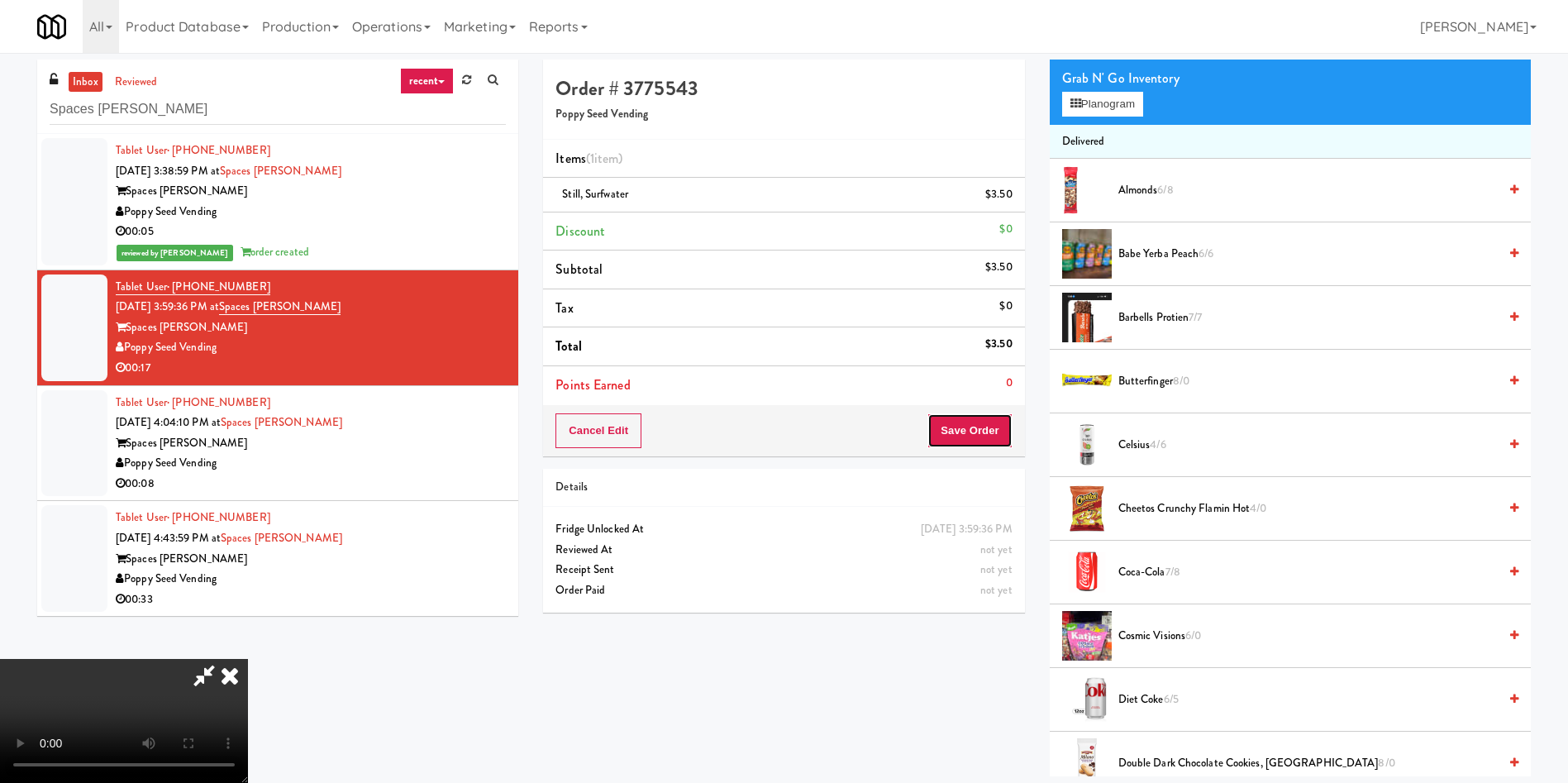
click at [950, 440] on button "Save Order" at bounding box center [969, 431] width 85 height 35
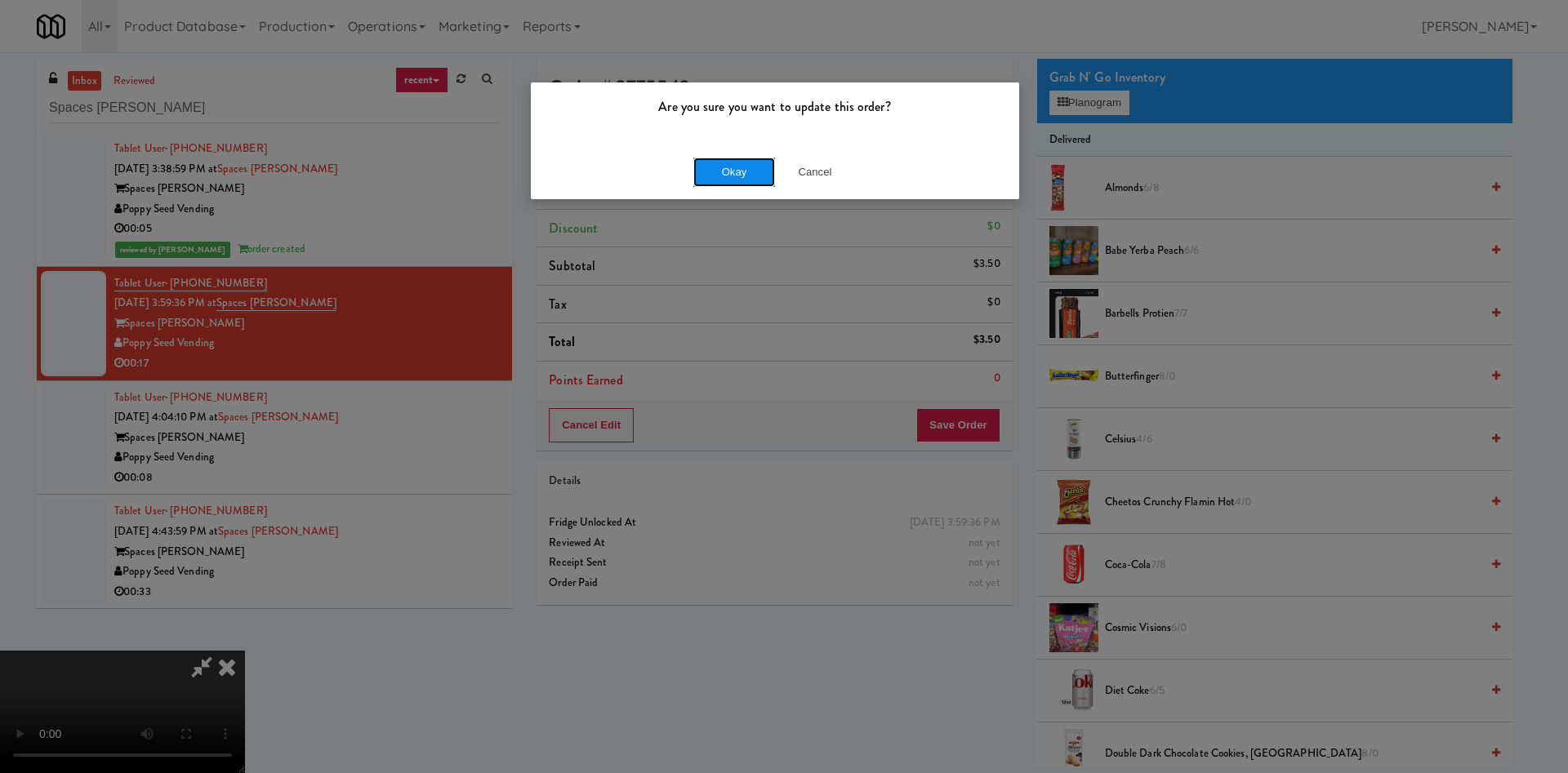
click at [738, 171] on button "Okay" at bounding box center [734, 172] width 82 height 30
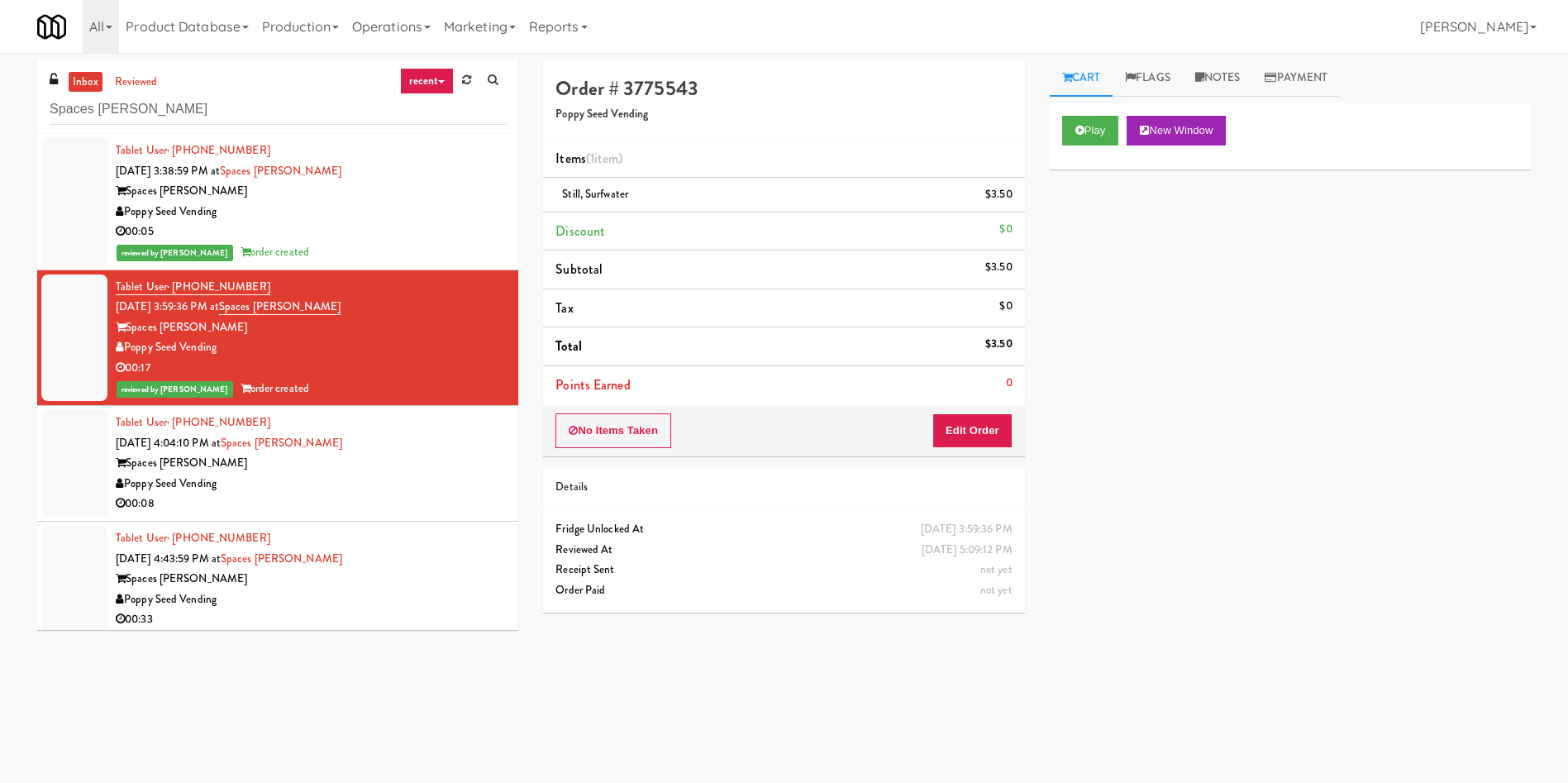
drag, startPoint x: 68, startPoint y: 462, endPoint x: 86, endPoint y: 462, distance: 18.0
click at [68, 462] on div at bounding box center [74, 464] width 66 height 107
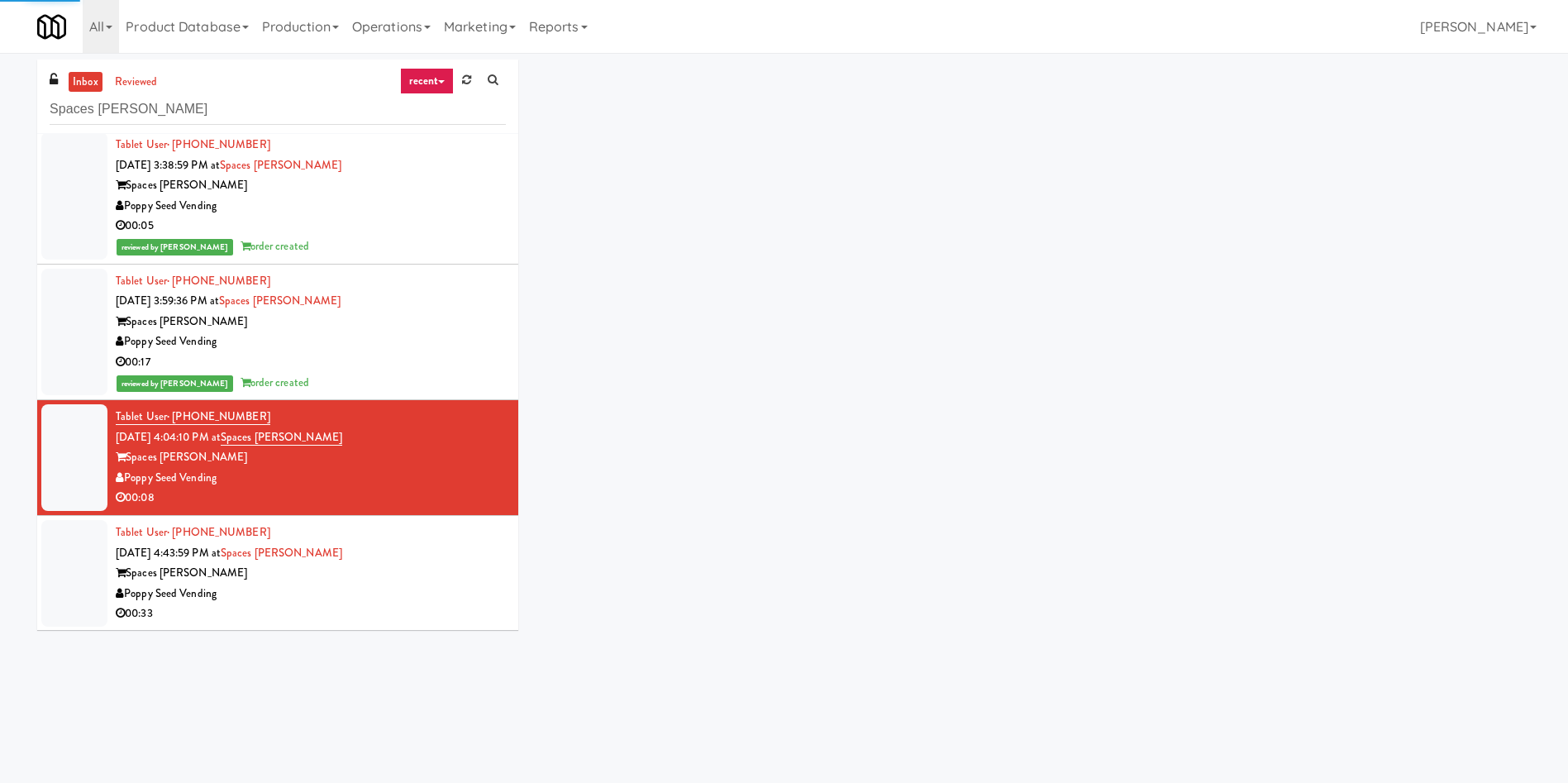
scroll to position [7, 0]
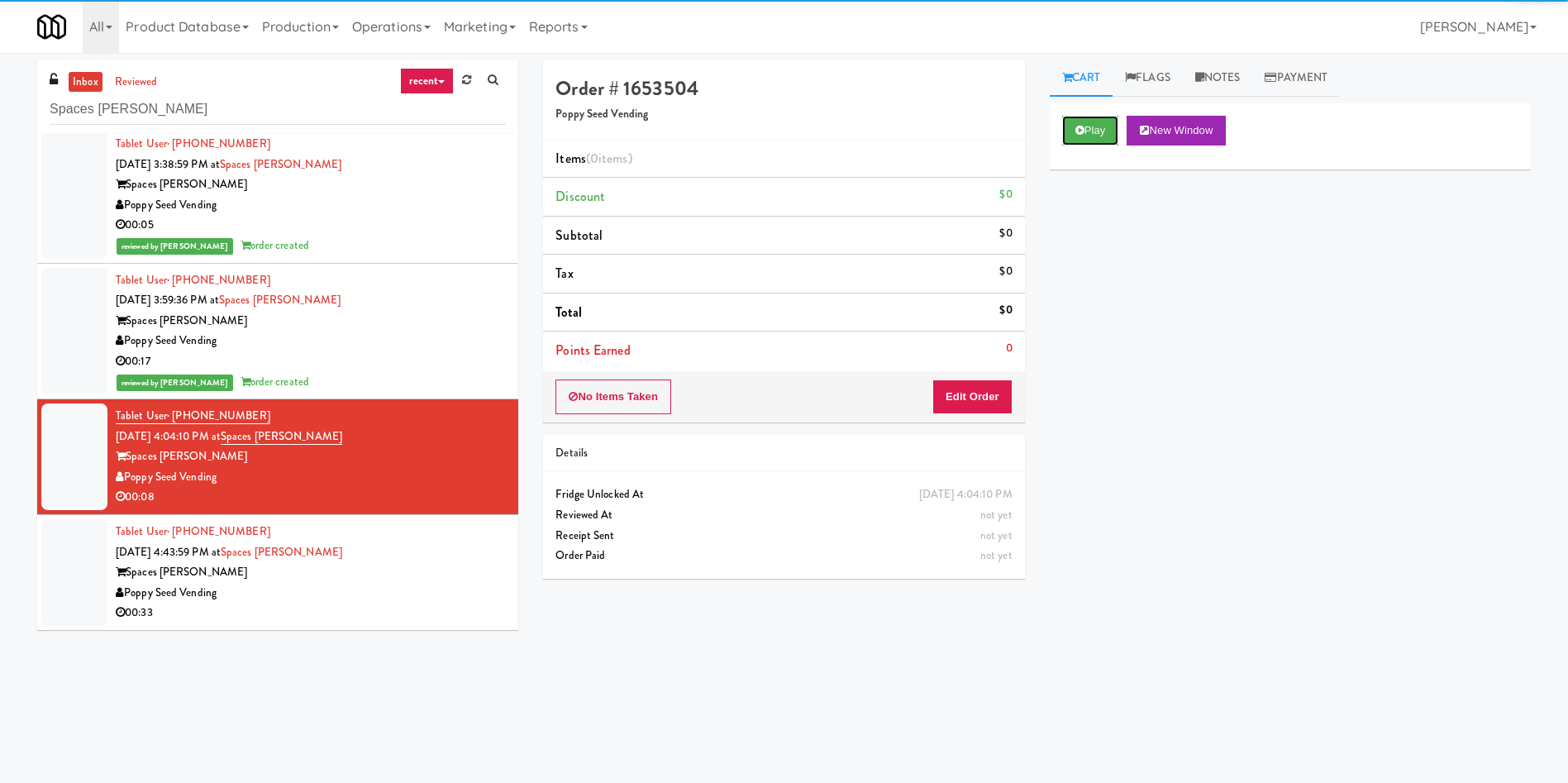
drag, startPoint x: 1106, startPoint y: 122, endPoint x: 1038, endPoint y: 210, distance: 111.2
click at [1105, 121] on button "Play" at bounding box center [1090, 130] width 57 height 30
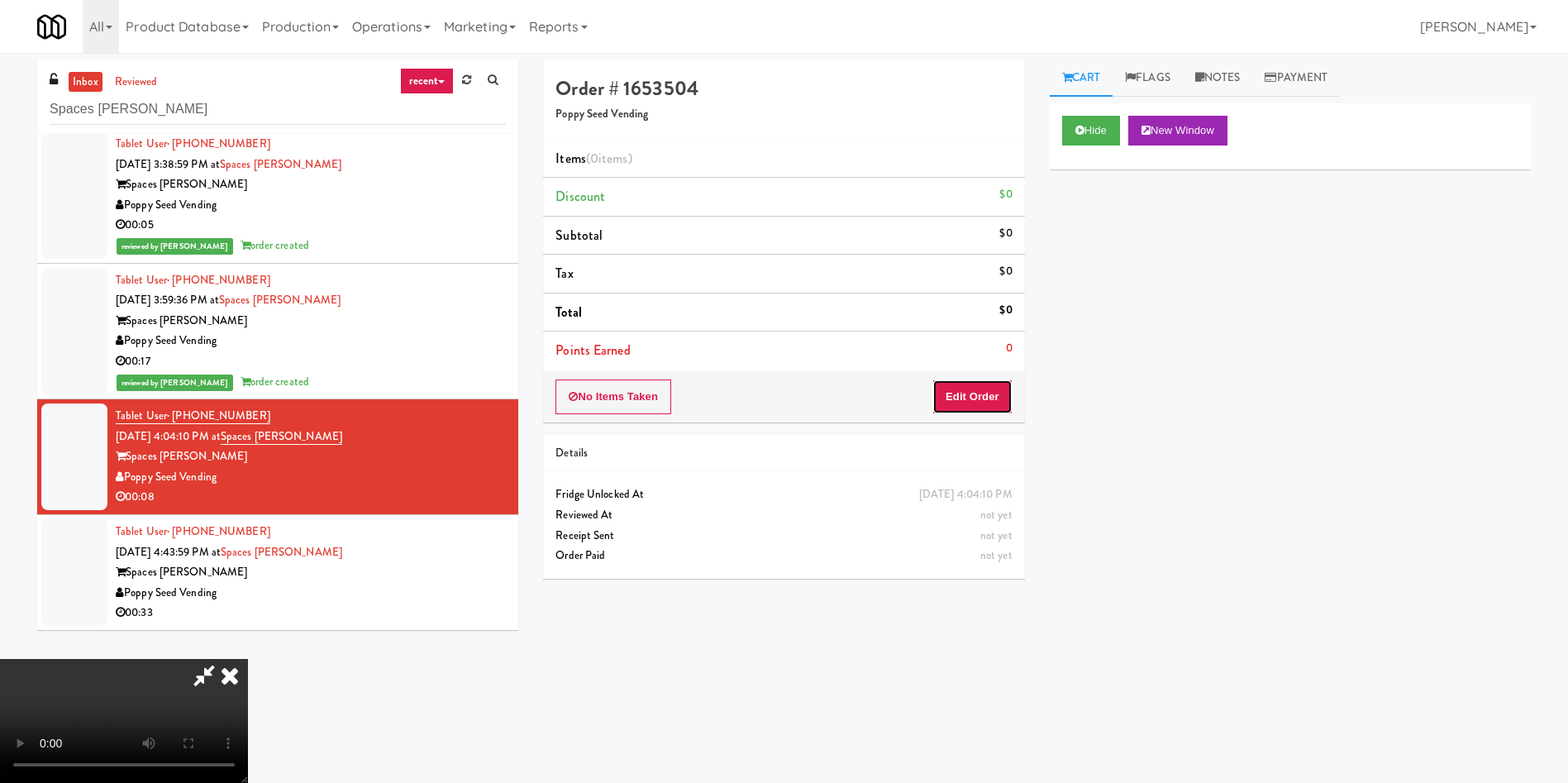
click at [977, 406] on button "Edit Order" at bounding box center [972, 397] width 80 height 35
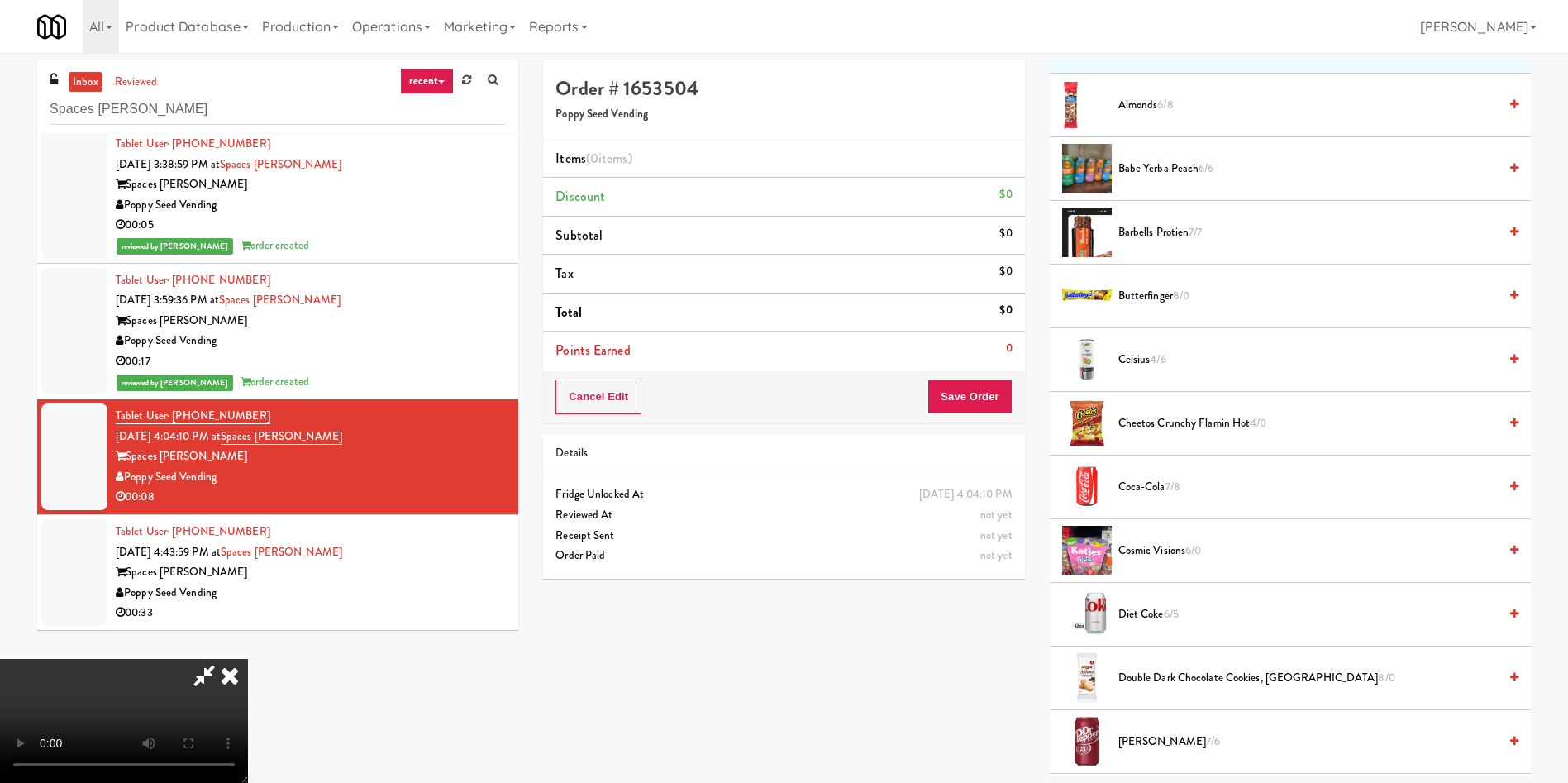
scroll to position [248, 0]
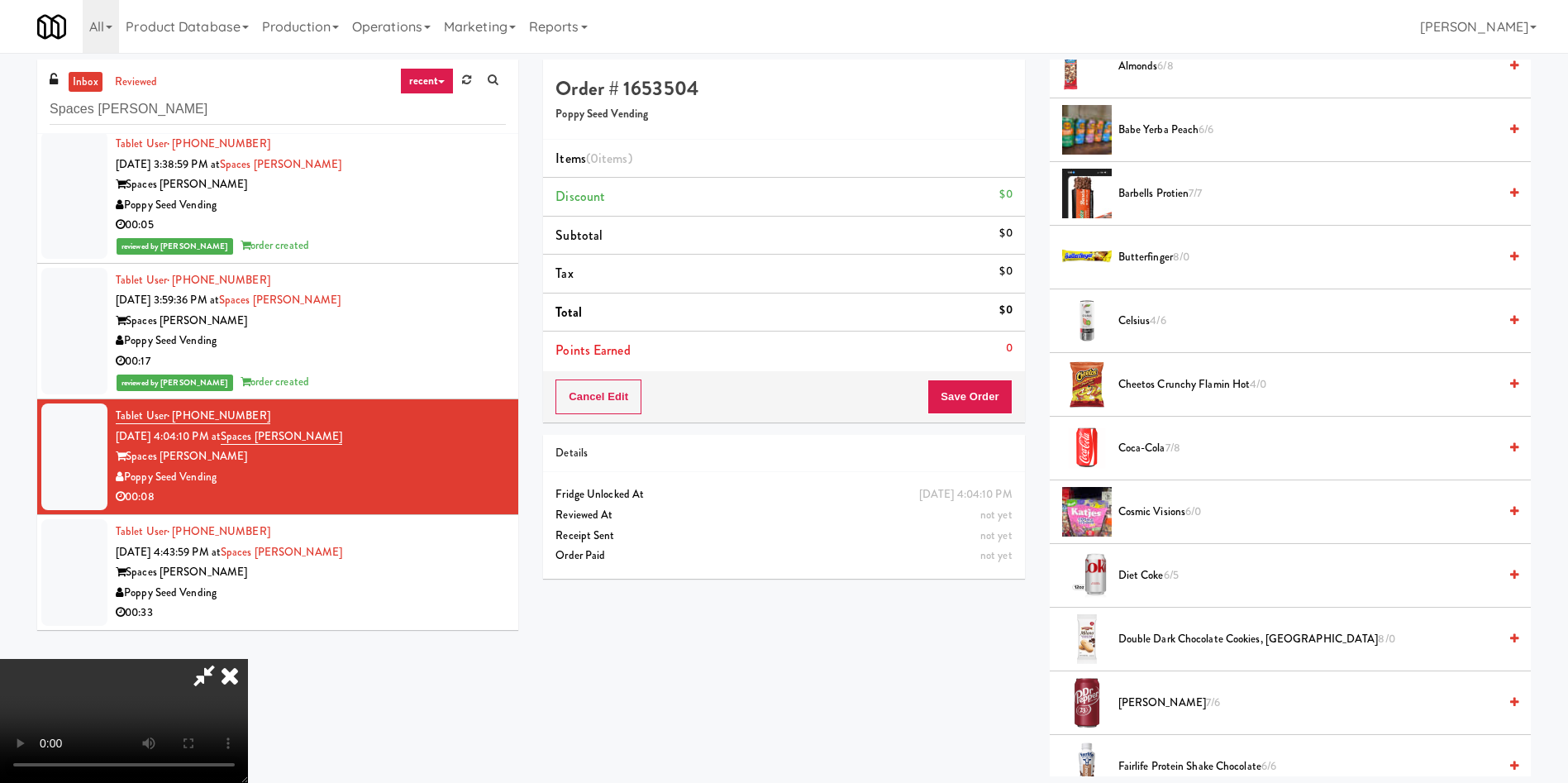
click at [248, 659] on video at bounding box center [124, 721] width 248 height 124
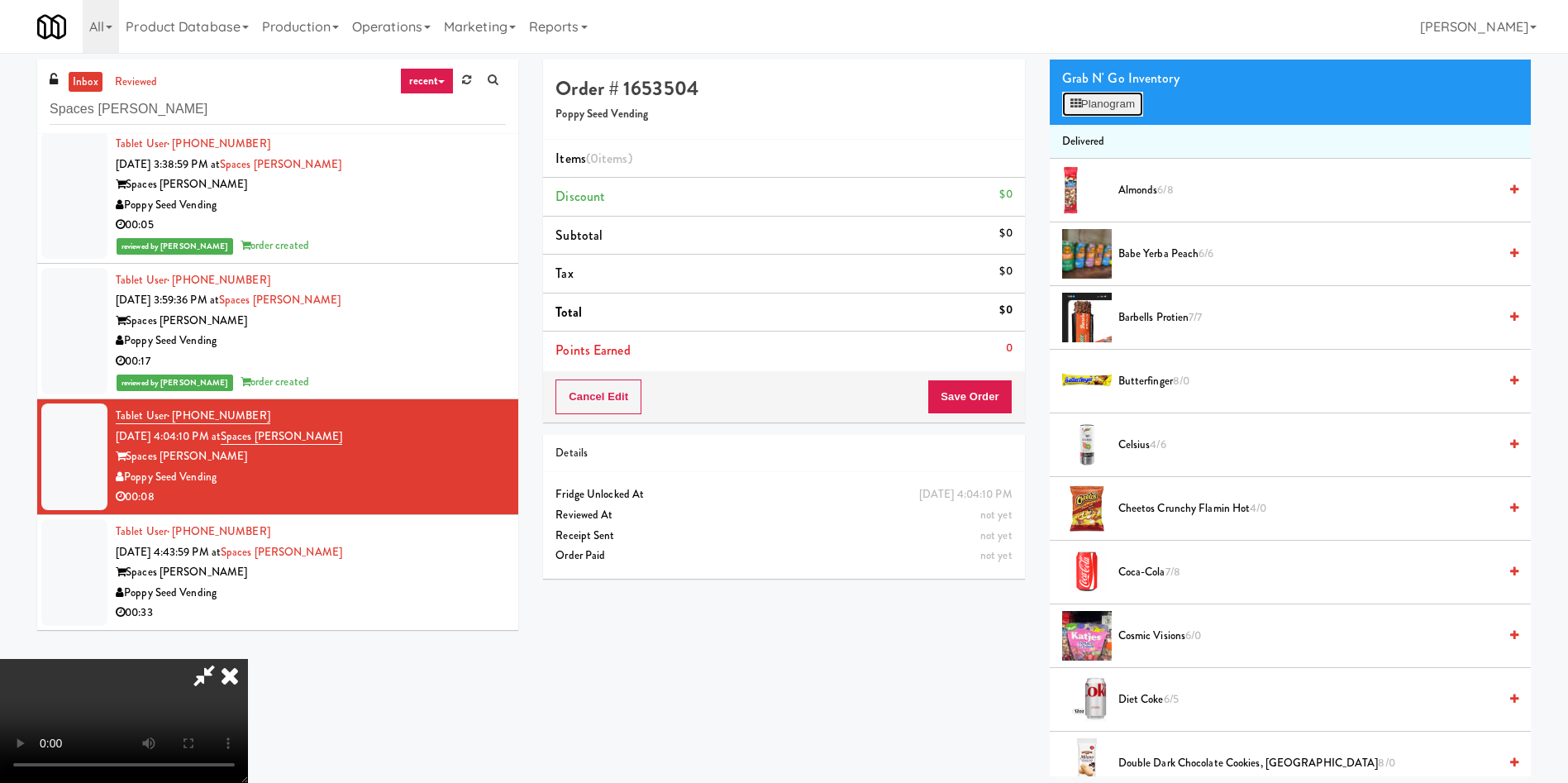
click at [1125, 104] on button "Planogram" at bounding box center [1102, 103] width 81 height 24
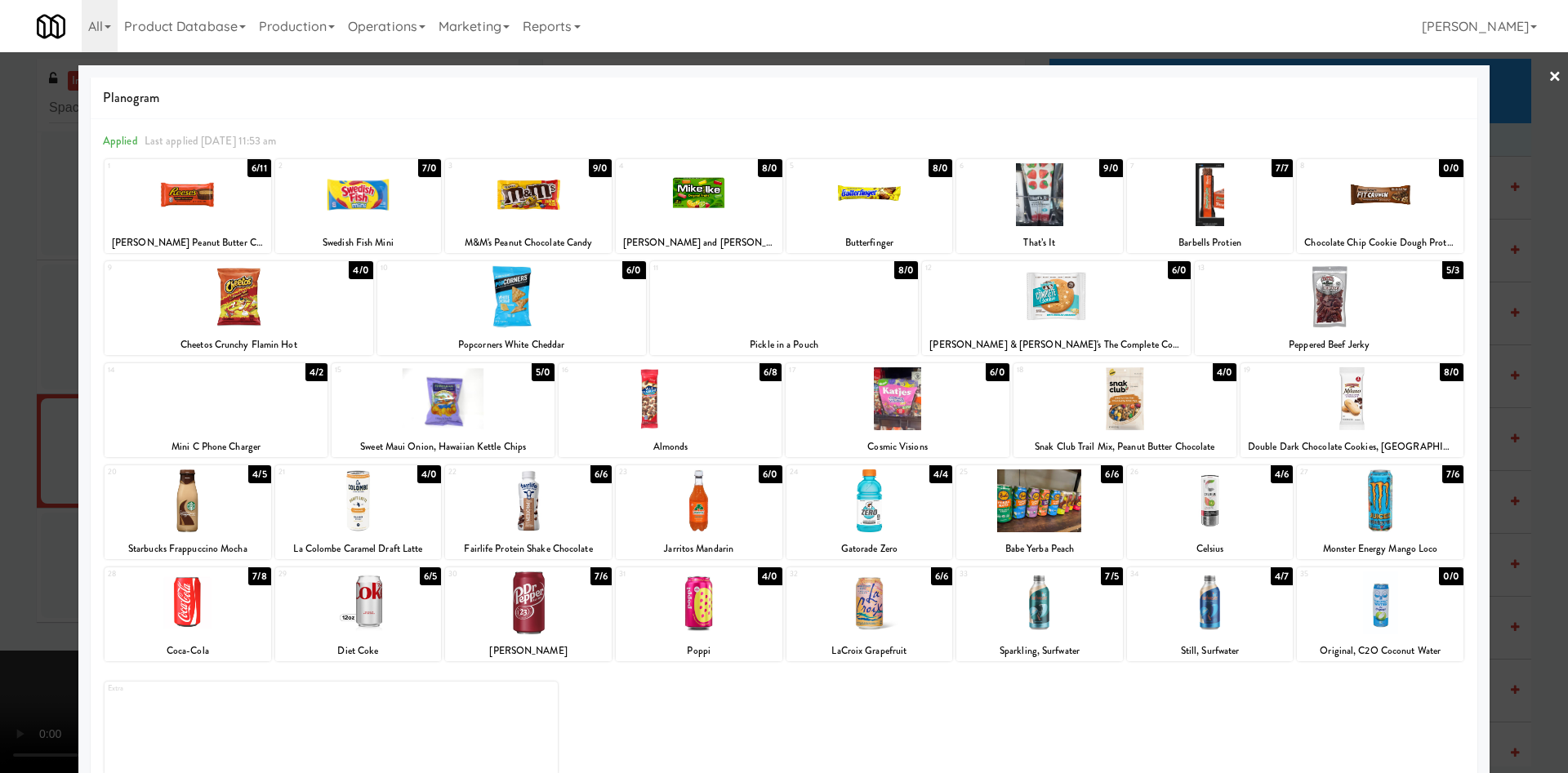
click at [703, 219] on div at bounding box center [698, 194] width 166 height 62
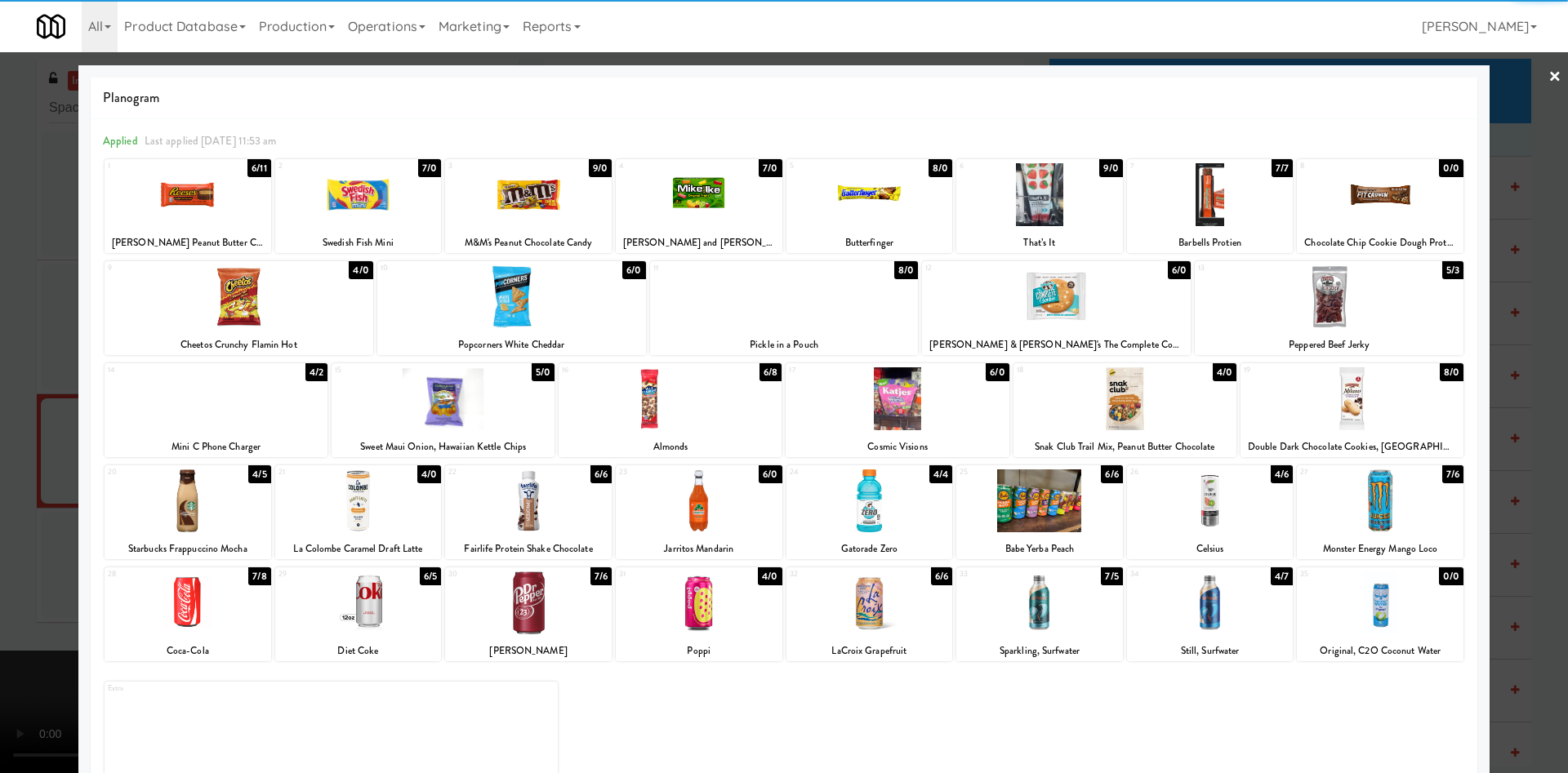
click at [5, 262] on div at bounding box center [784, 386] width 1568 height 773
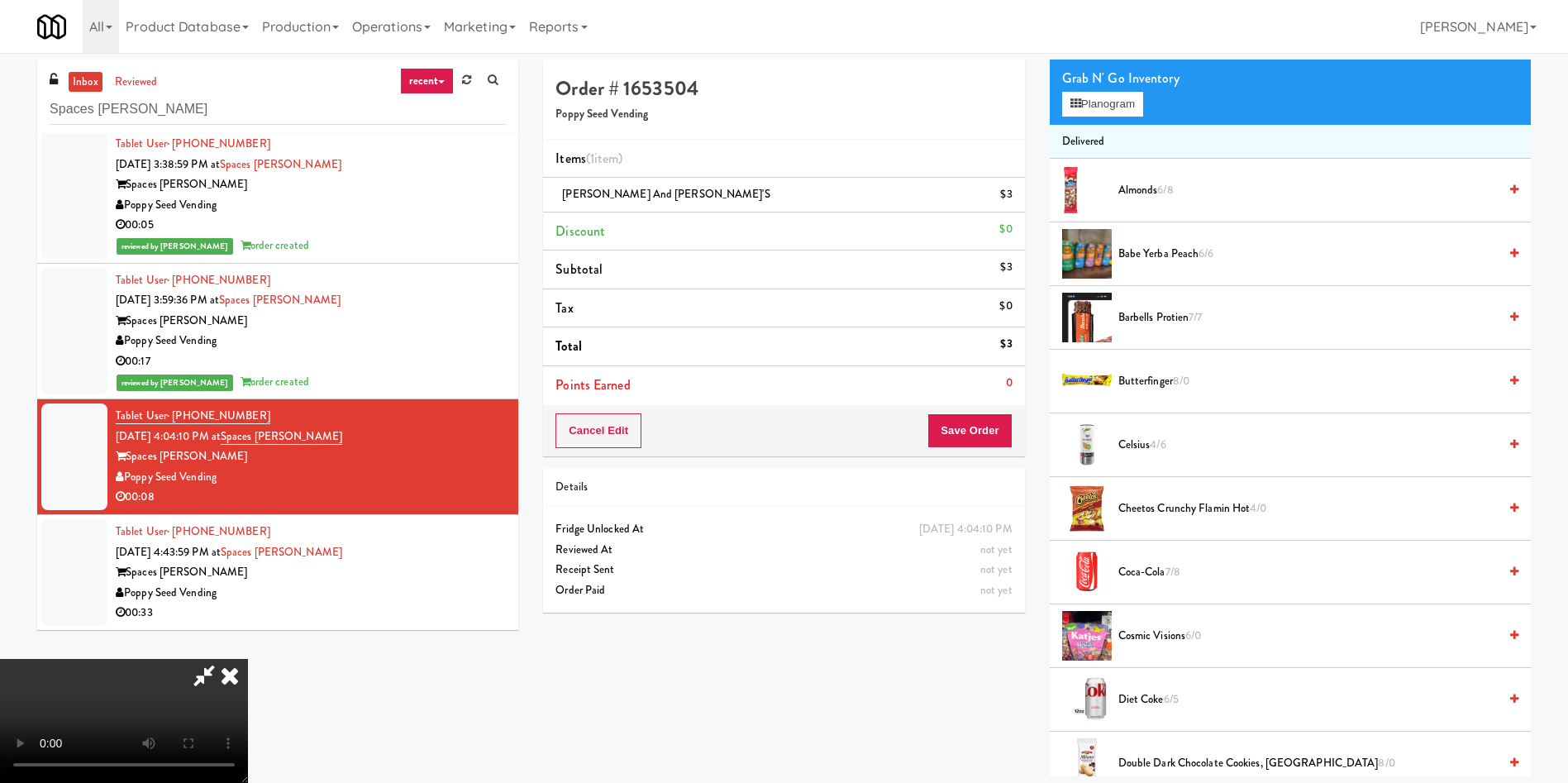
click at [248, 659] on video at bounding box center [124, 721] width 248 height 124
click at [1111, 116] on button "Planogram" at bounding box center [1102, 103] width 81 height 24
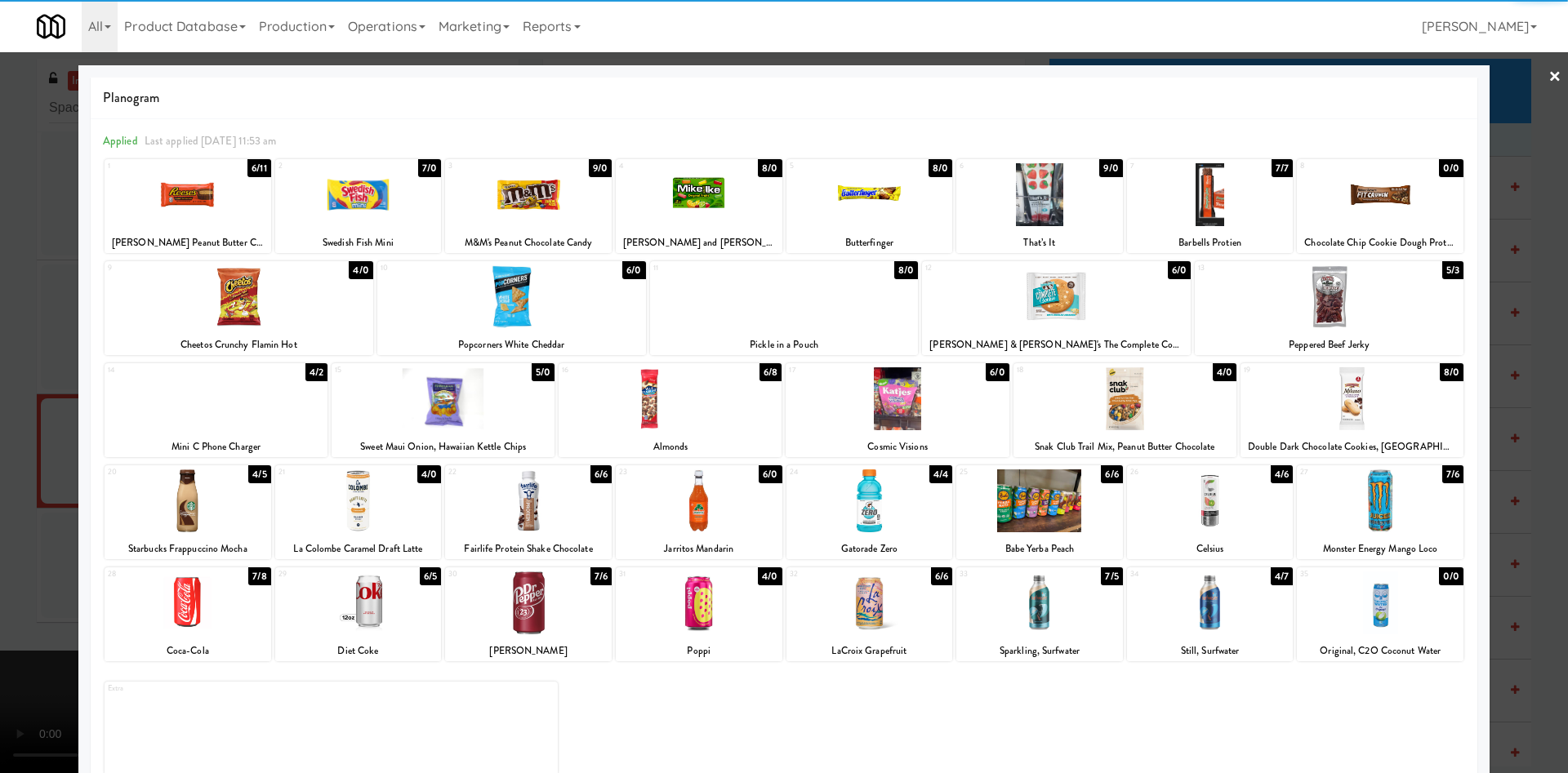
drag, startPoint x: 1316, startPoint y: 413, endPoint x: 651, endPoint y: 332, distance: 669.9
click at [1301, 420] on div at bounding box center [1352, 398] width 223 height 62
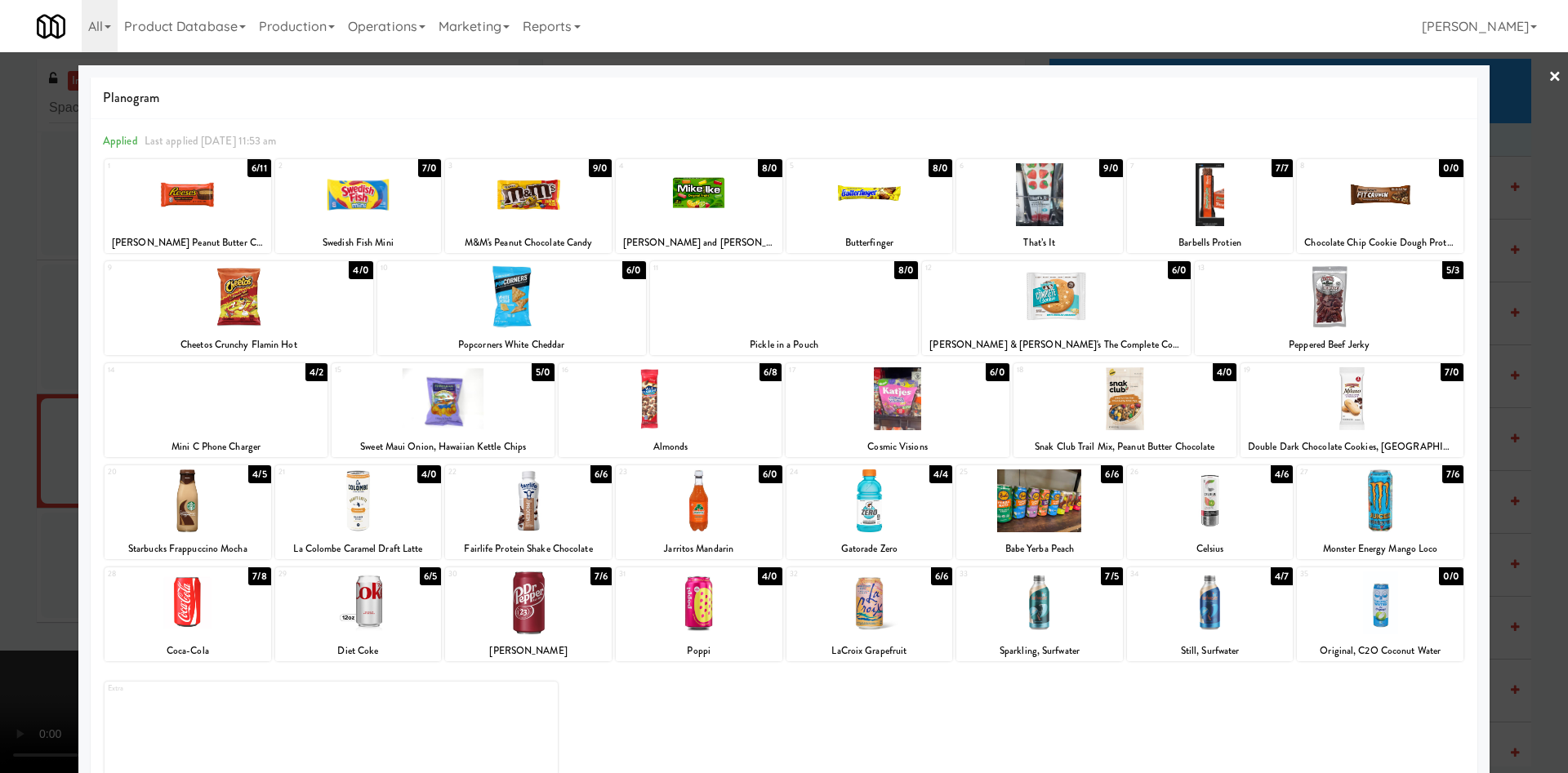
click at [52, 337] on div at bounding box center [784, 386] width 1568 height 773
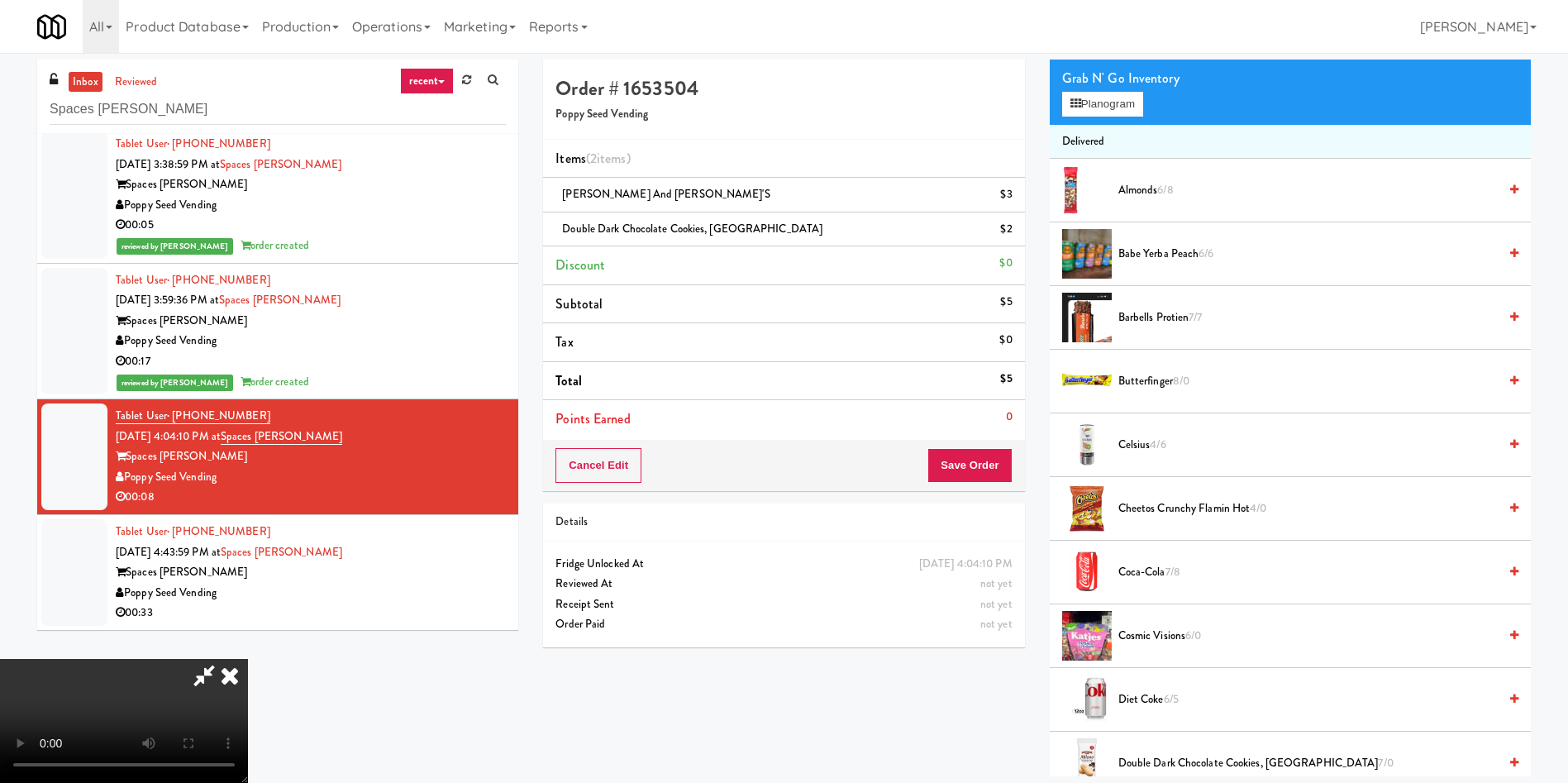
click at [248, 659] on video at bounding box center [124, 721] width 248 height 124
click at [993, 471] on button "Save Order" at bounding box center [969, 466] width 85 height 35
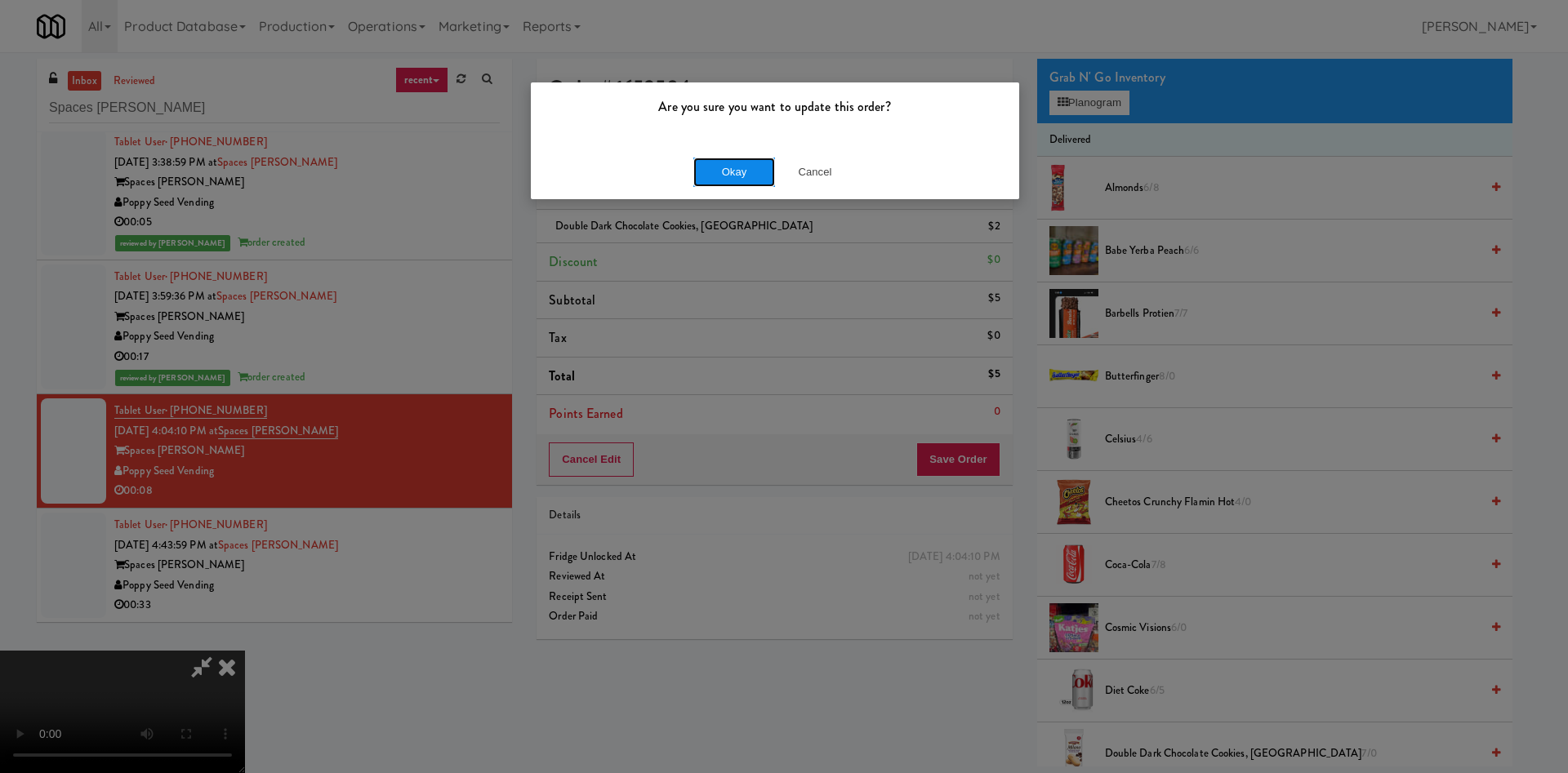
click at [729, 176] on button "Okay" at bounding box center [734, 172] width 82 height 30
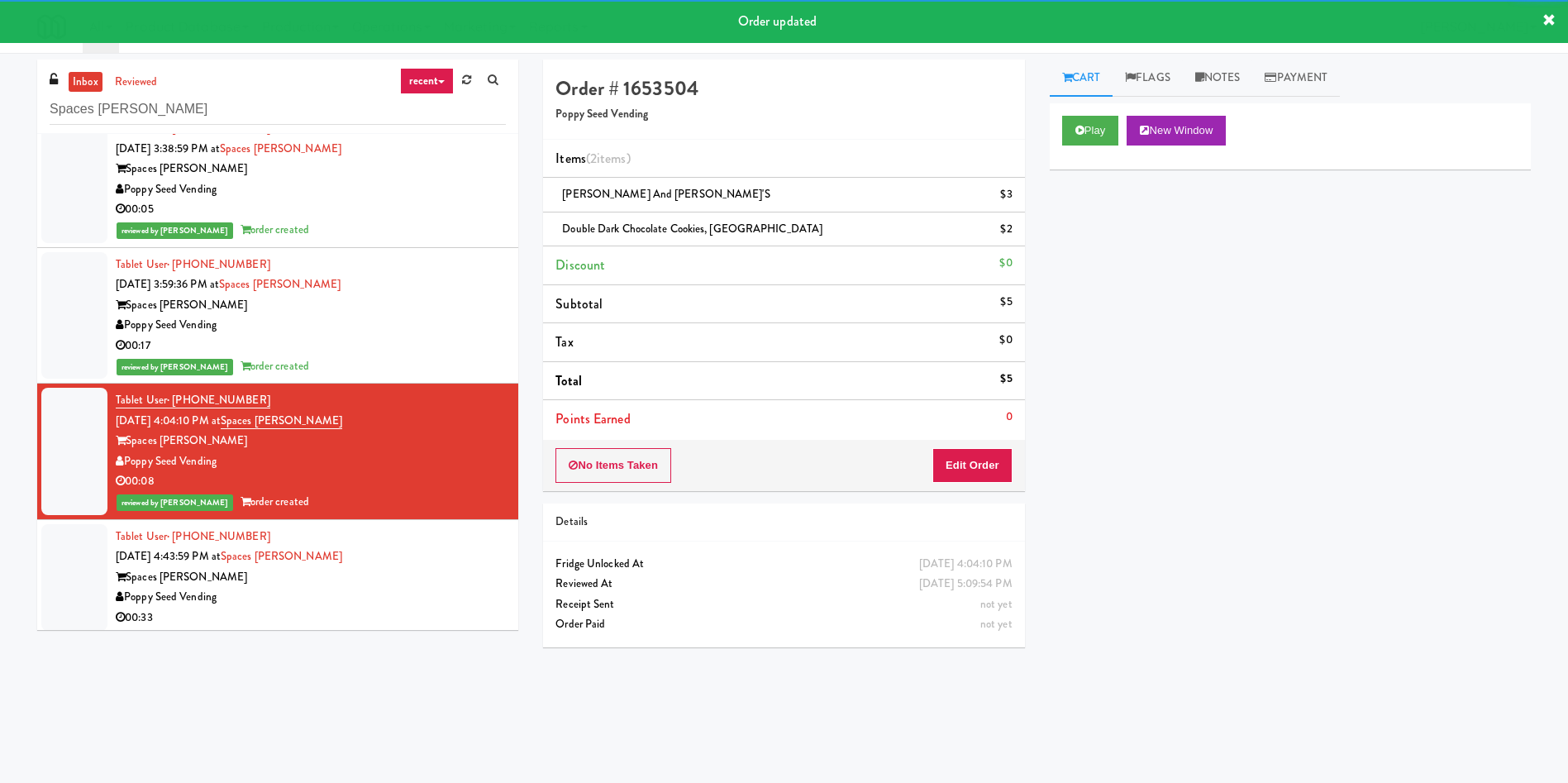
scroll to position [27, 0]
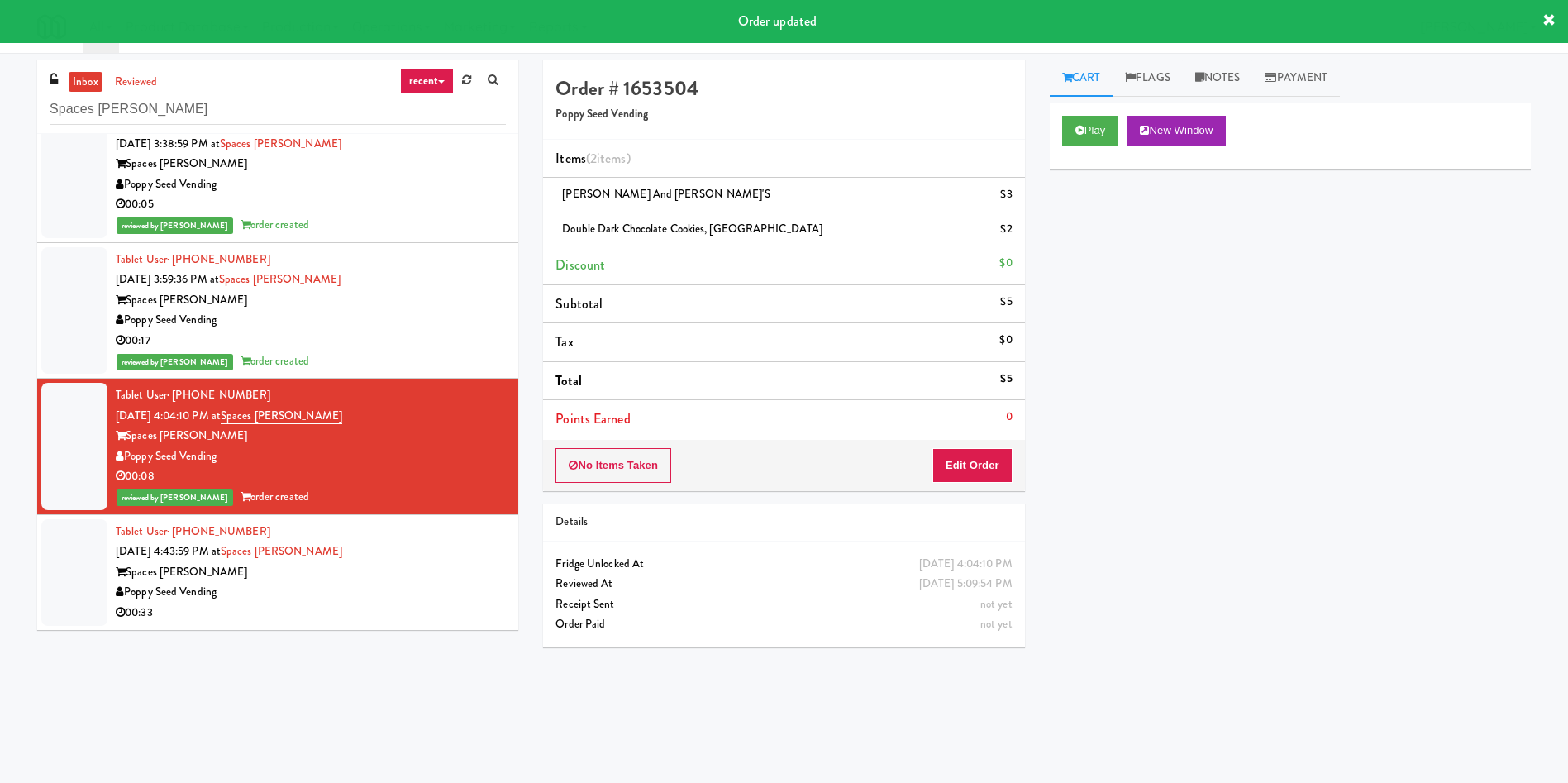
click at [23, 593] on div "inbox reviewed recent all unclear take inventory issue suspicious failed recent…" at bounding box center [784, 392] width 1568 height 664
click at [57, 578] on div at bounding box center [74, 573] width 66 height 107
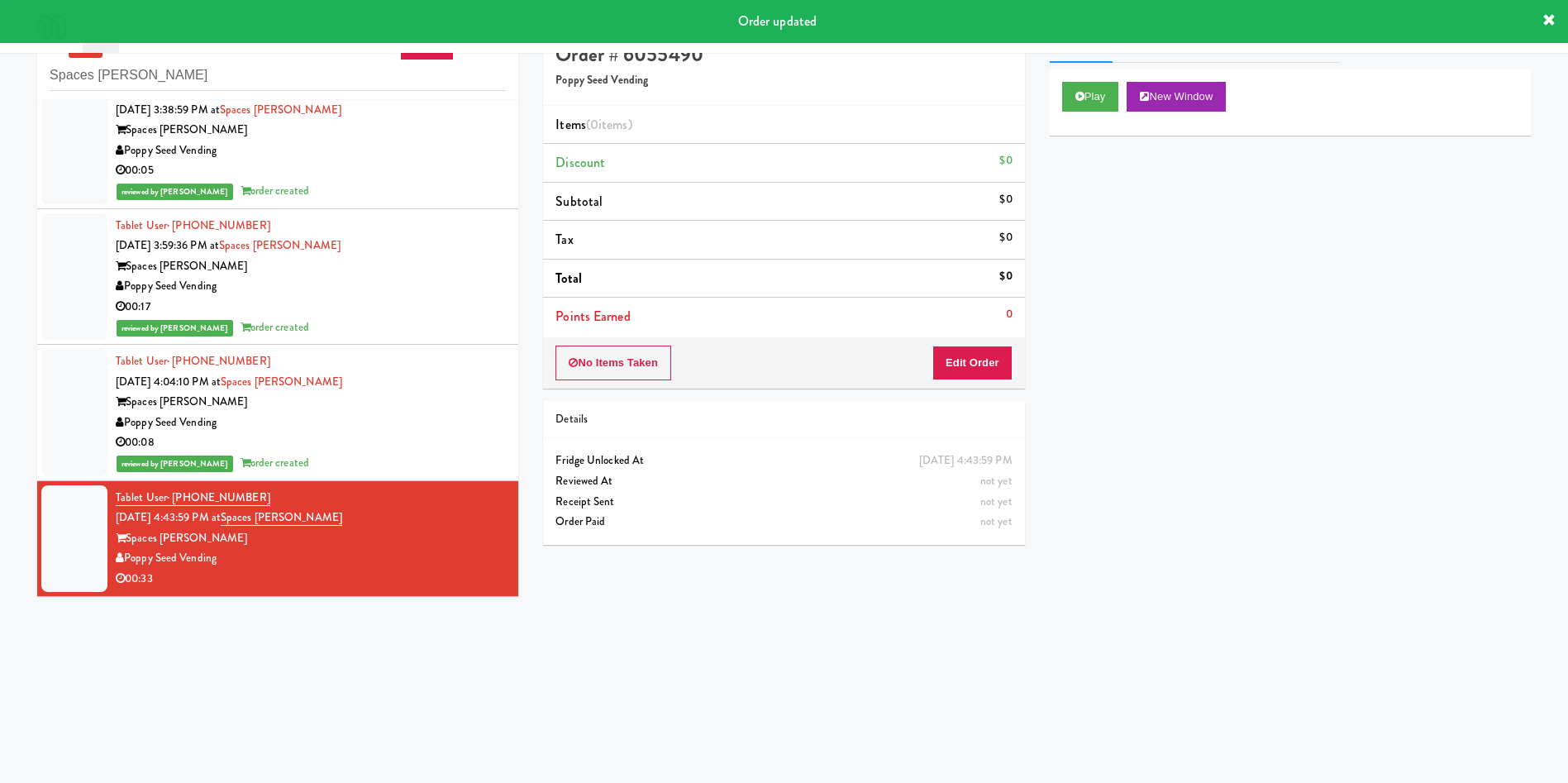
scroll to position [53, 0]
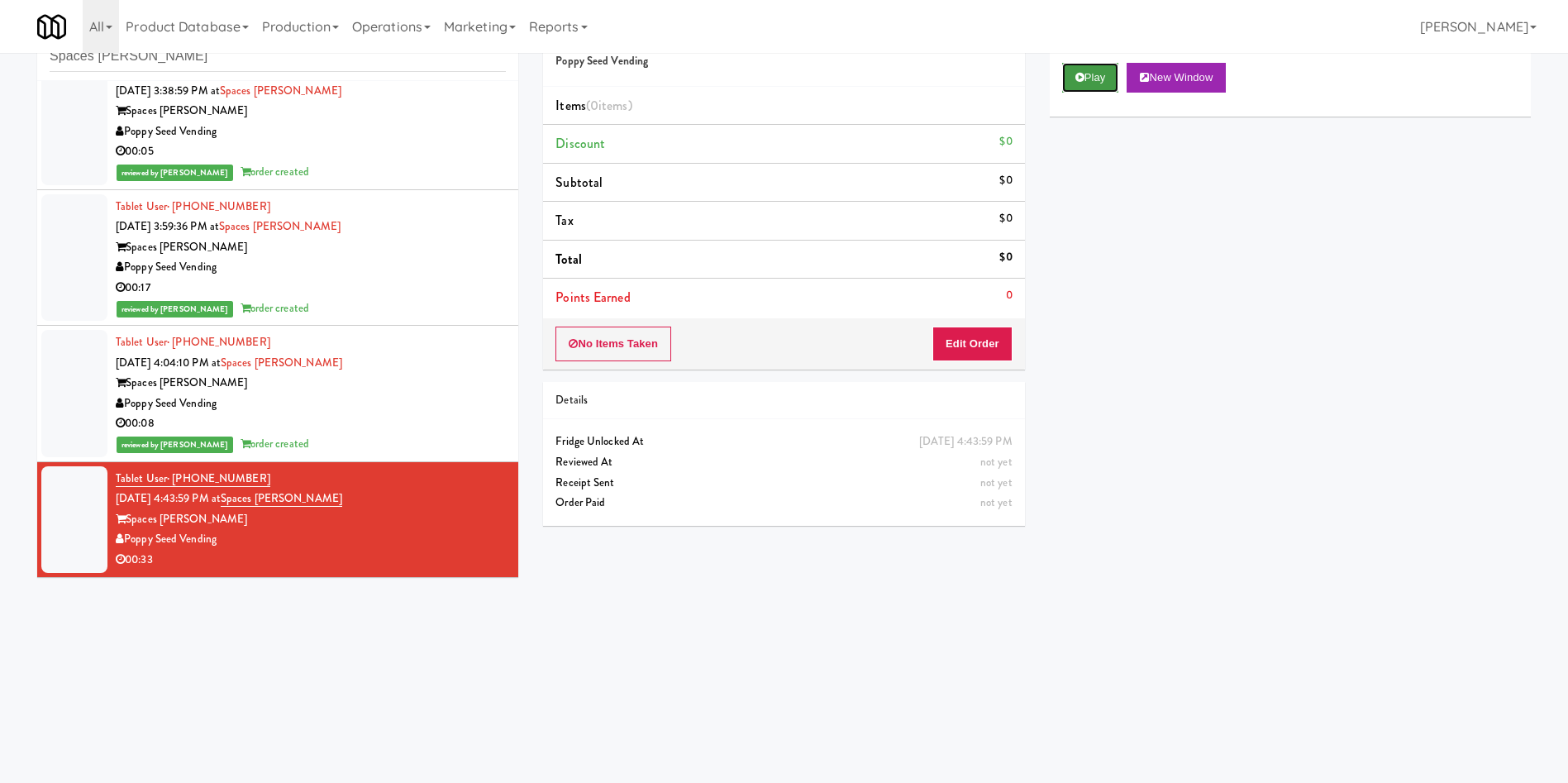
click at [1089, 79] on button "Play" at bounding box center [1090, 78] width 57 height 30
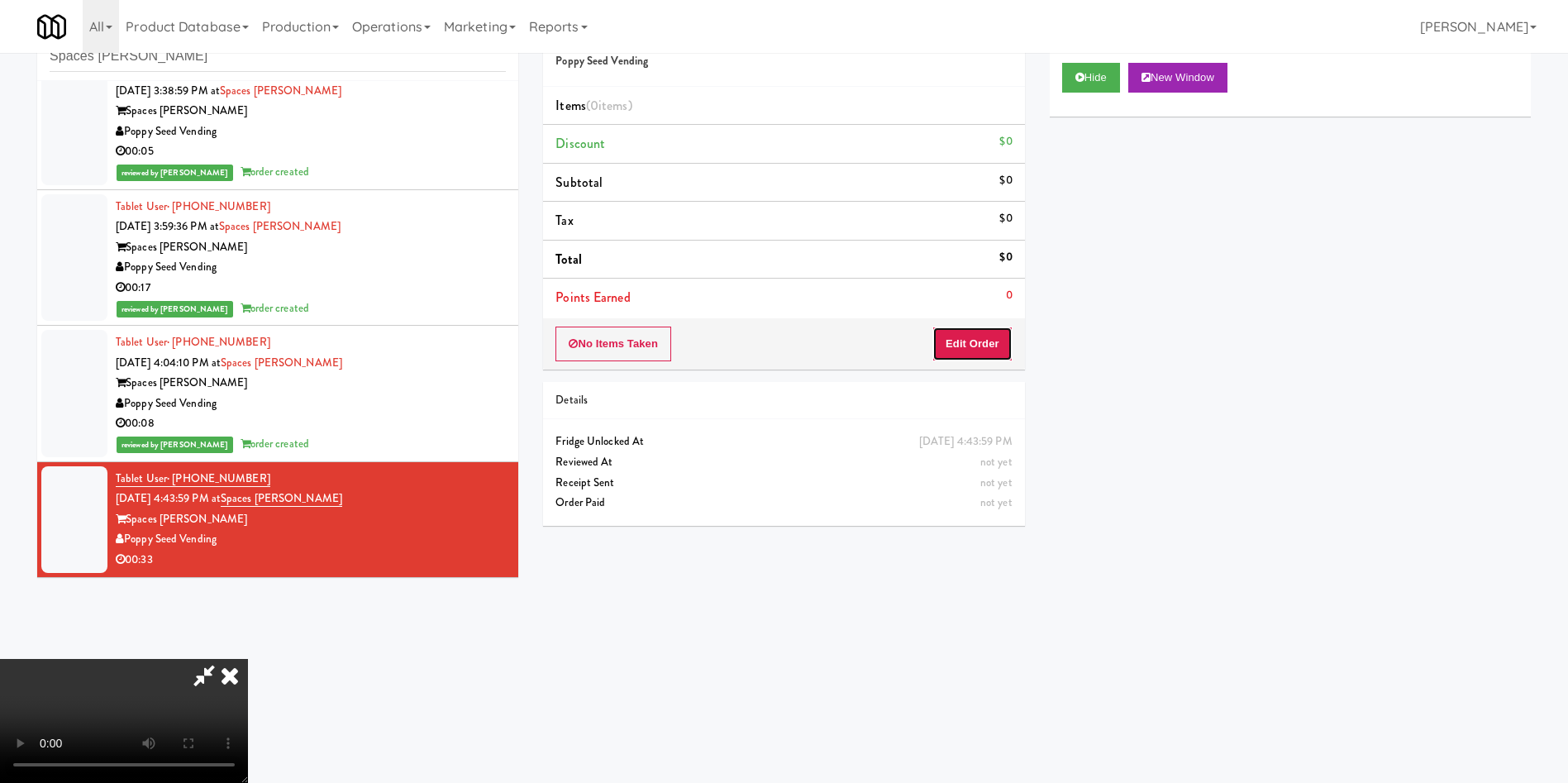
click at [975, 333] on button "Edit Order" at bounding box center [972, 344] width 80 height 35
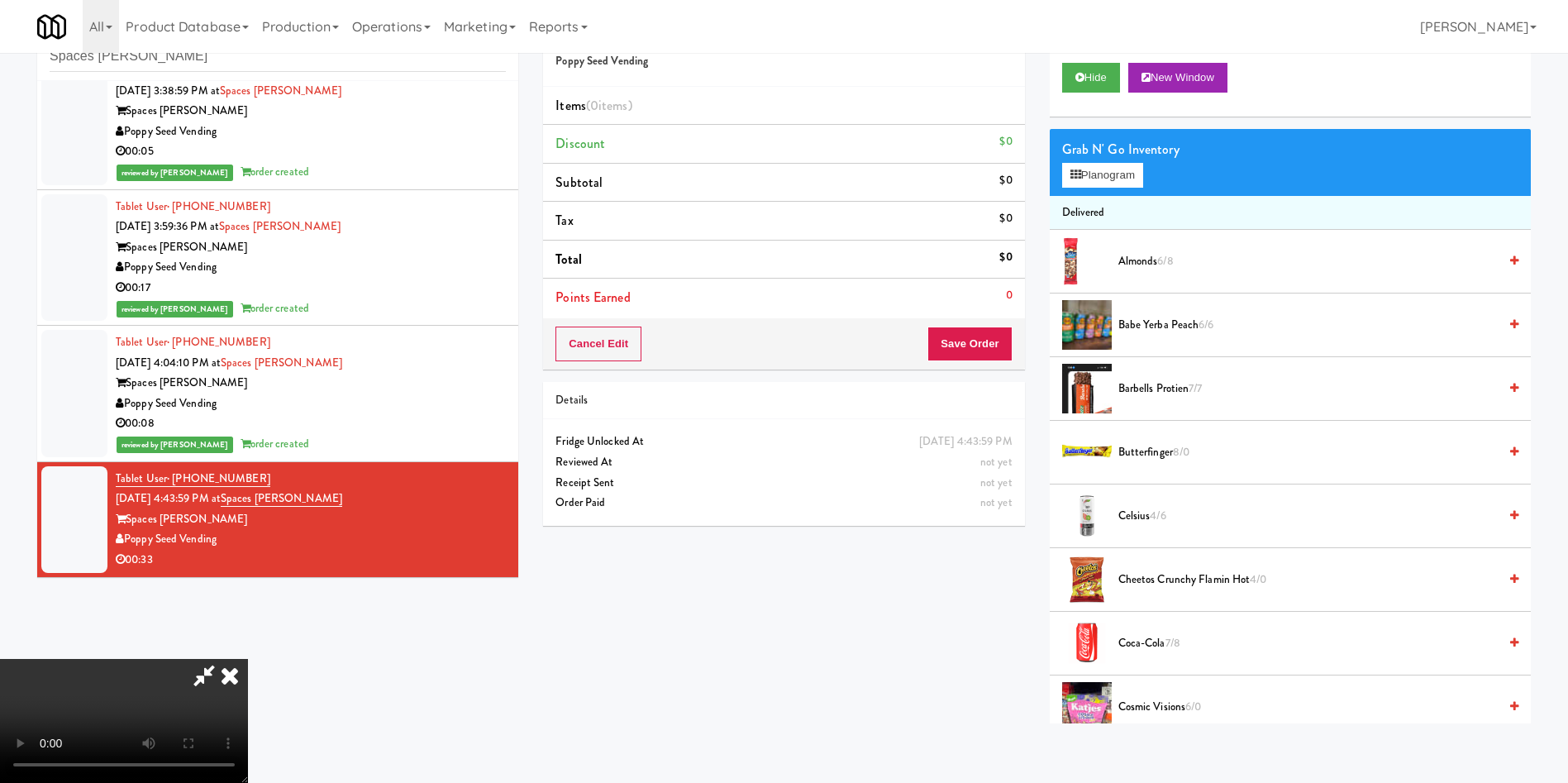
scroll to position [124, 0]
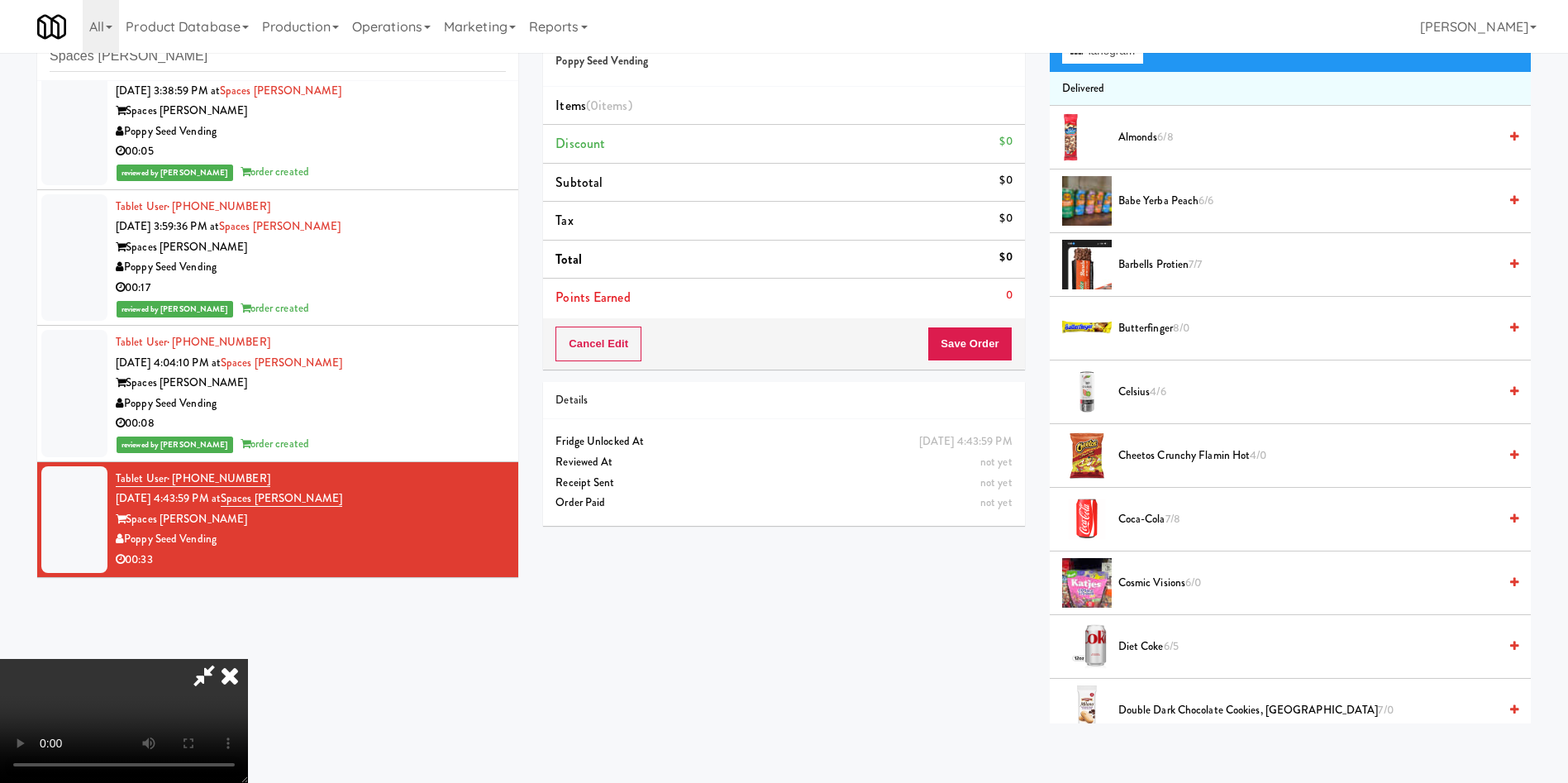
click at [248, 659] on video at bounding box center [124, 721] width 248 height 124
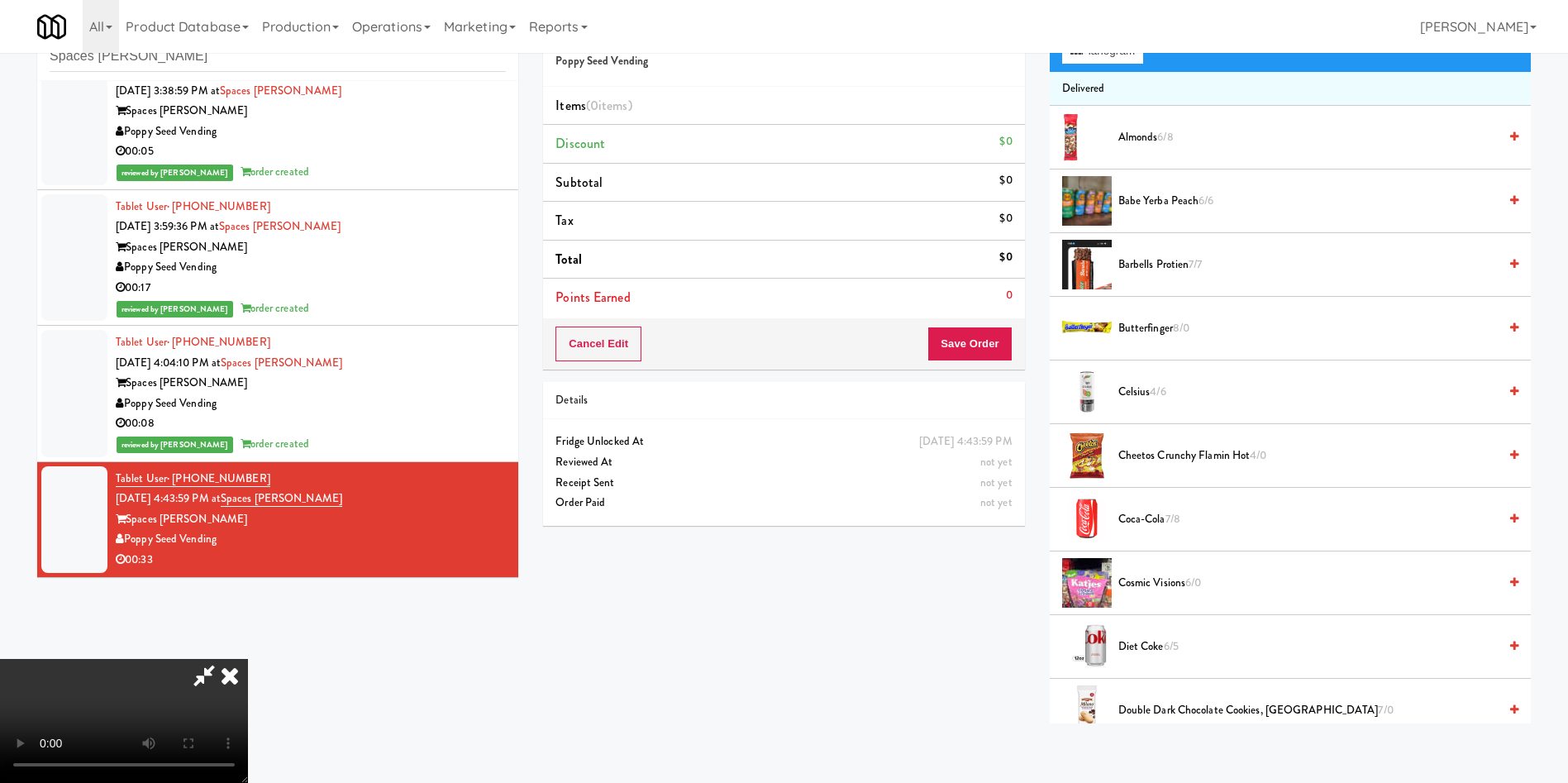
click at [248, 659] on video at bounding box center [124, 721] width 248 height 124
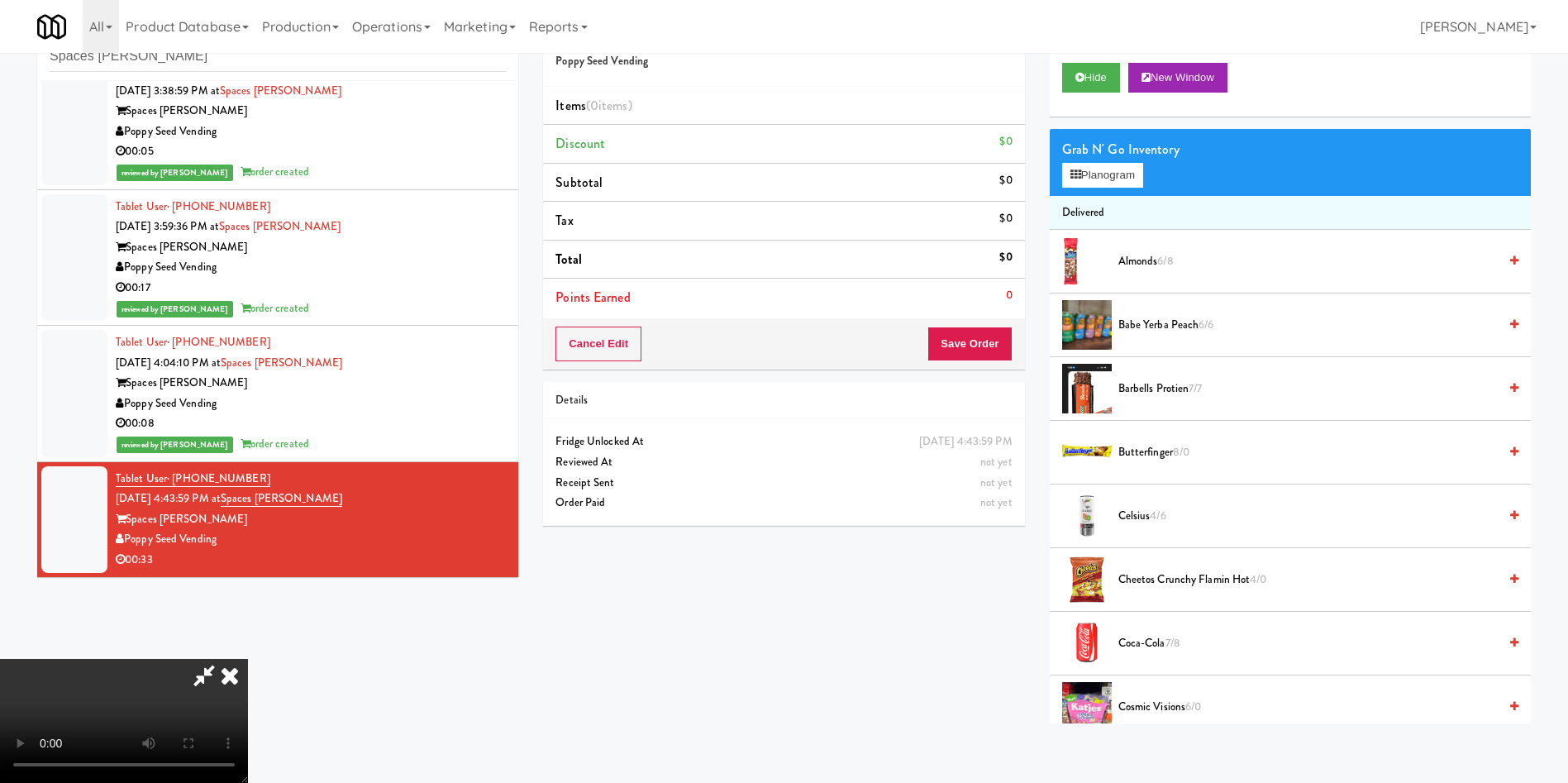
scroll to position [119, 0]
click at [248, 659] on video at bounding box center [124, 721] width 248 height 124
click at [1127, 180] on button "Planogram" at bounding box center [1102, 174] width 81 height 24
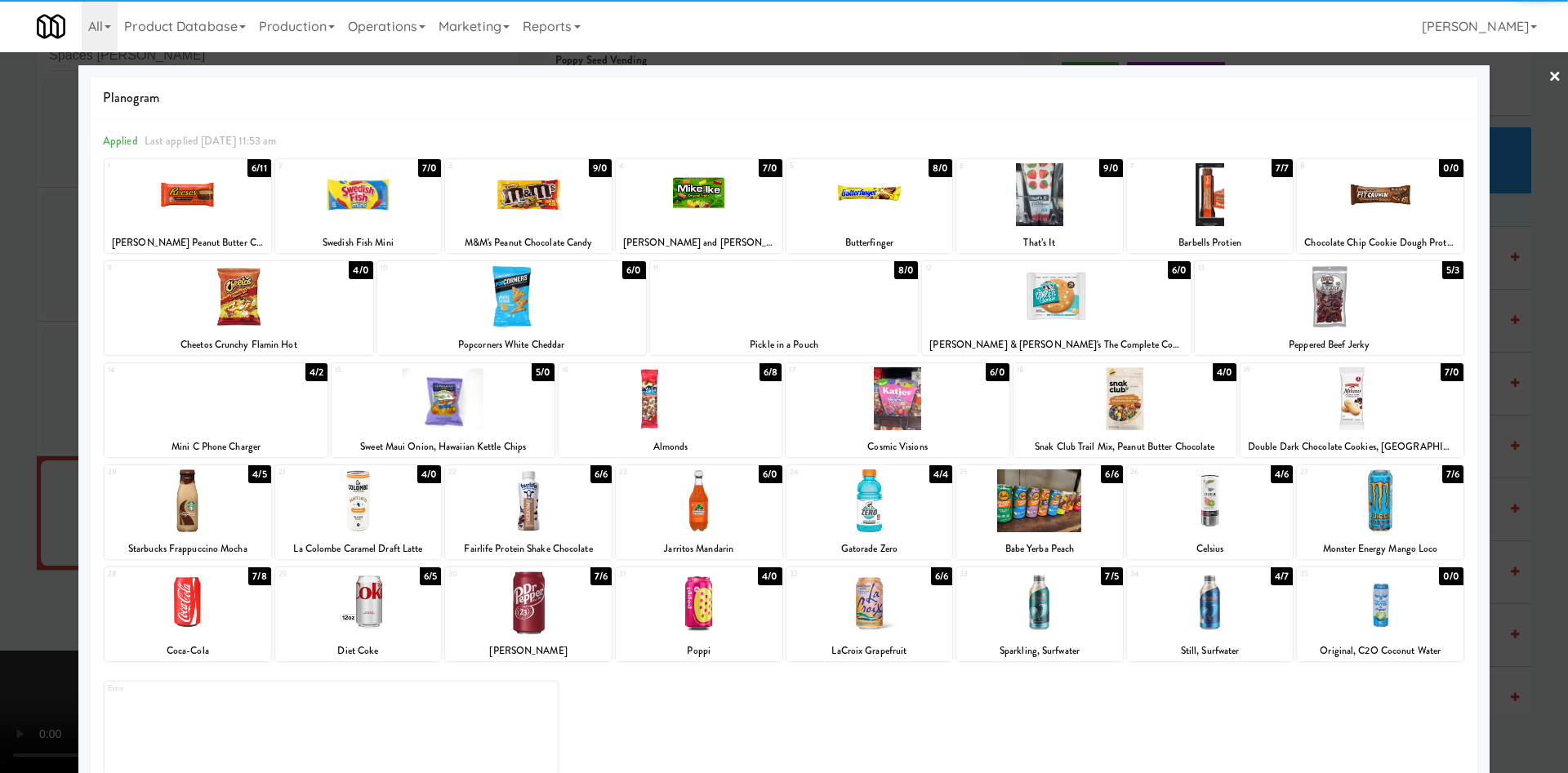
click at [1253, 614] on div at bounding box center [1209, 603] width 166 height 62
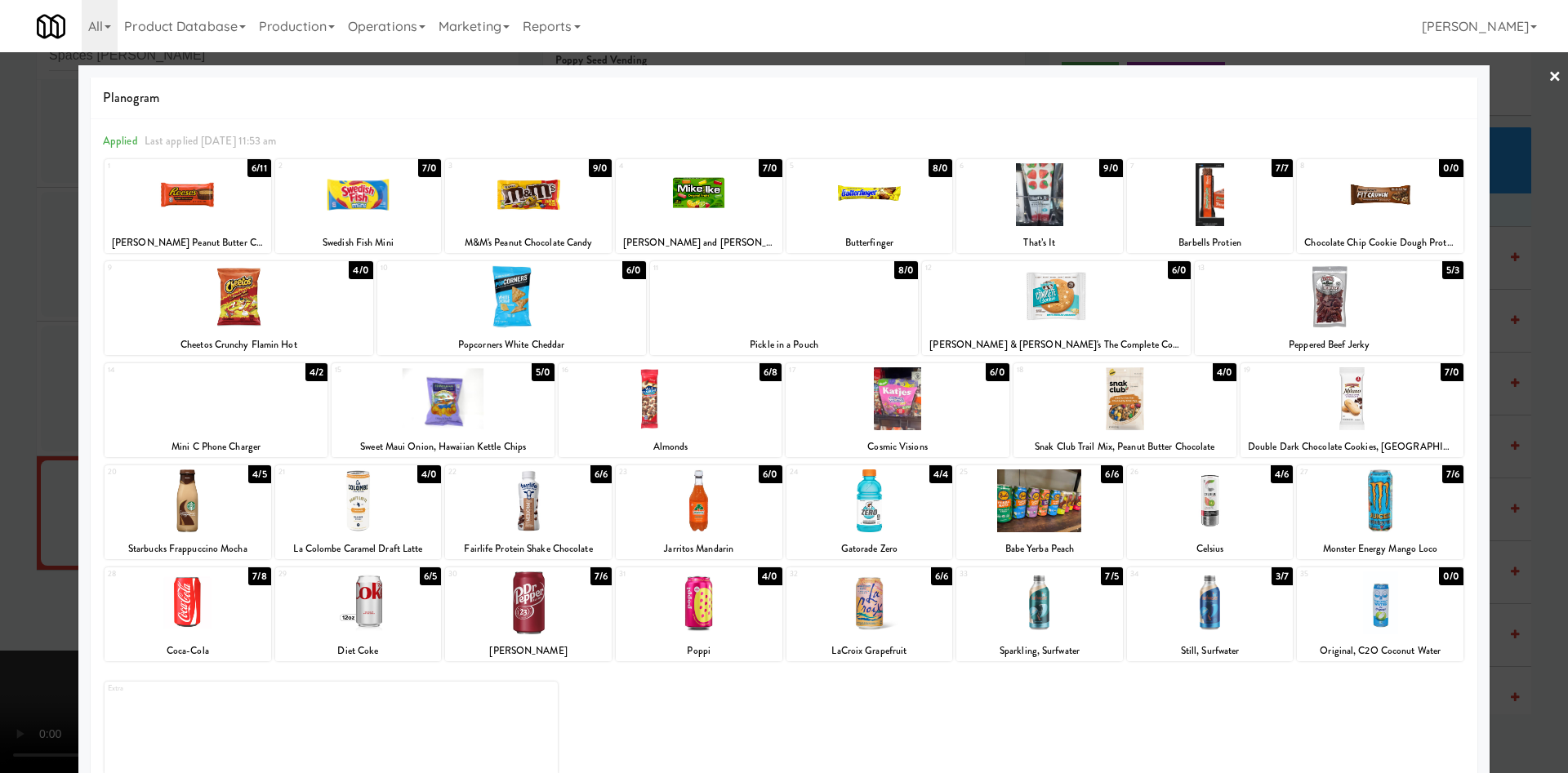
click at [17, 336] on div at bounding box center [784, 386] width 1568 height 773
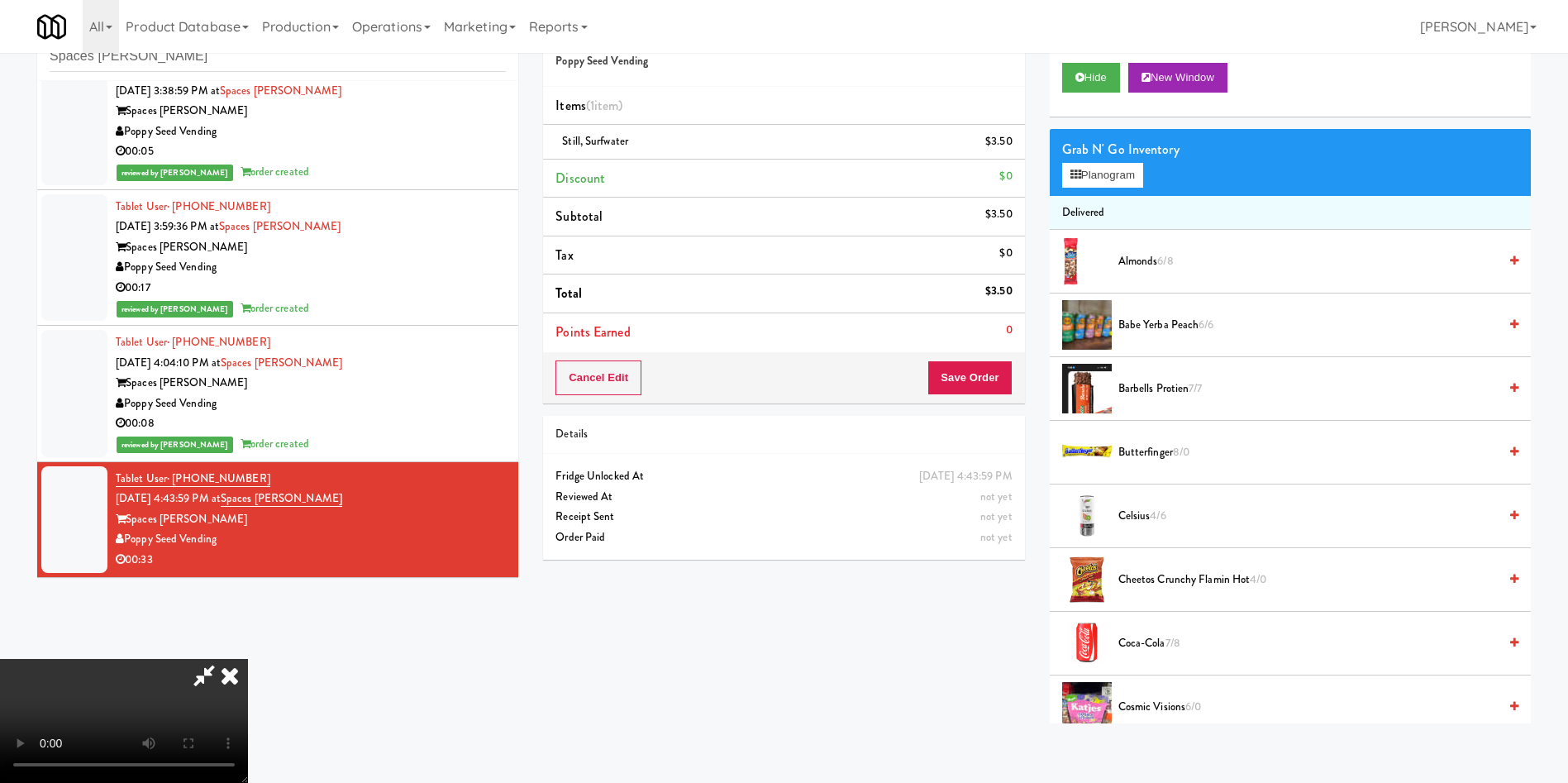
click at [248, 659] on video at bounding box center [124, 721] width 248 height 124
click at [1177, 460] on span "Butterfinger 8/0" at bounding box center [1308, 452] width 380 height 20
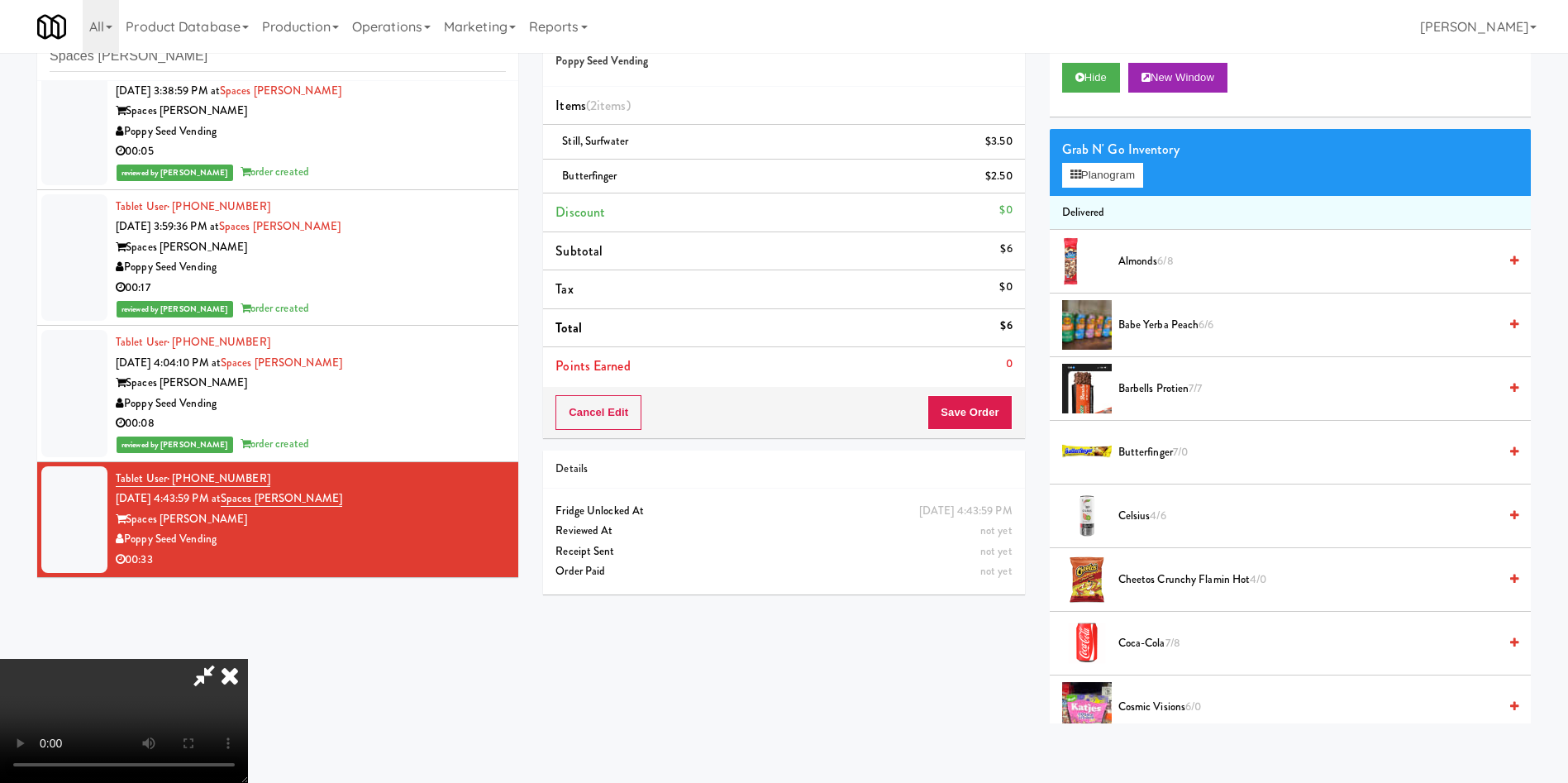
click at [1099, 199] on li "Delivered" at bounding box center [1291, 213] width 481 height 35
click at [1104, 187] on button "Planogram" at bounding box center [1102, 174] width 81 height 24
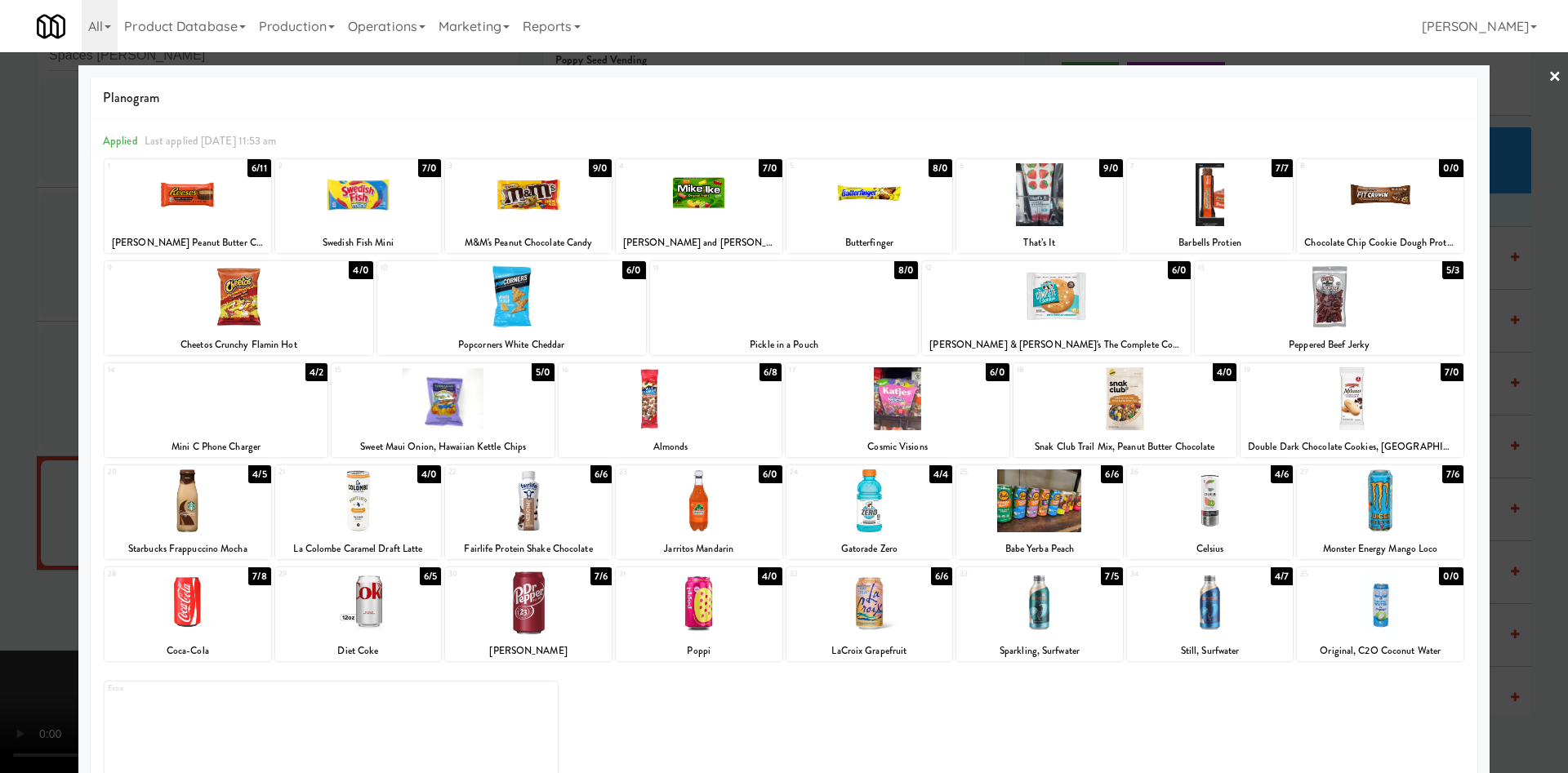
click at [12, 307] on div at bounding box center [784, 386] width 1568 height 773
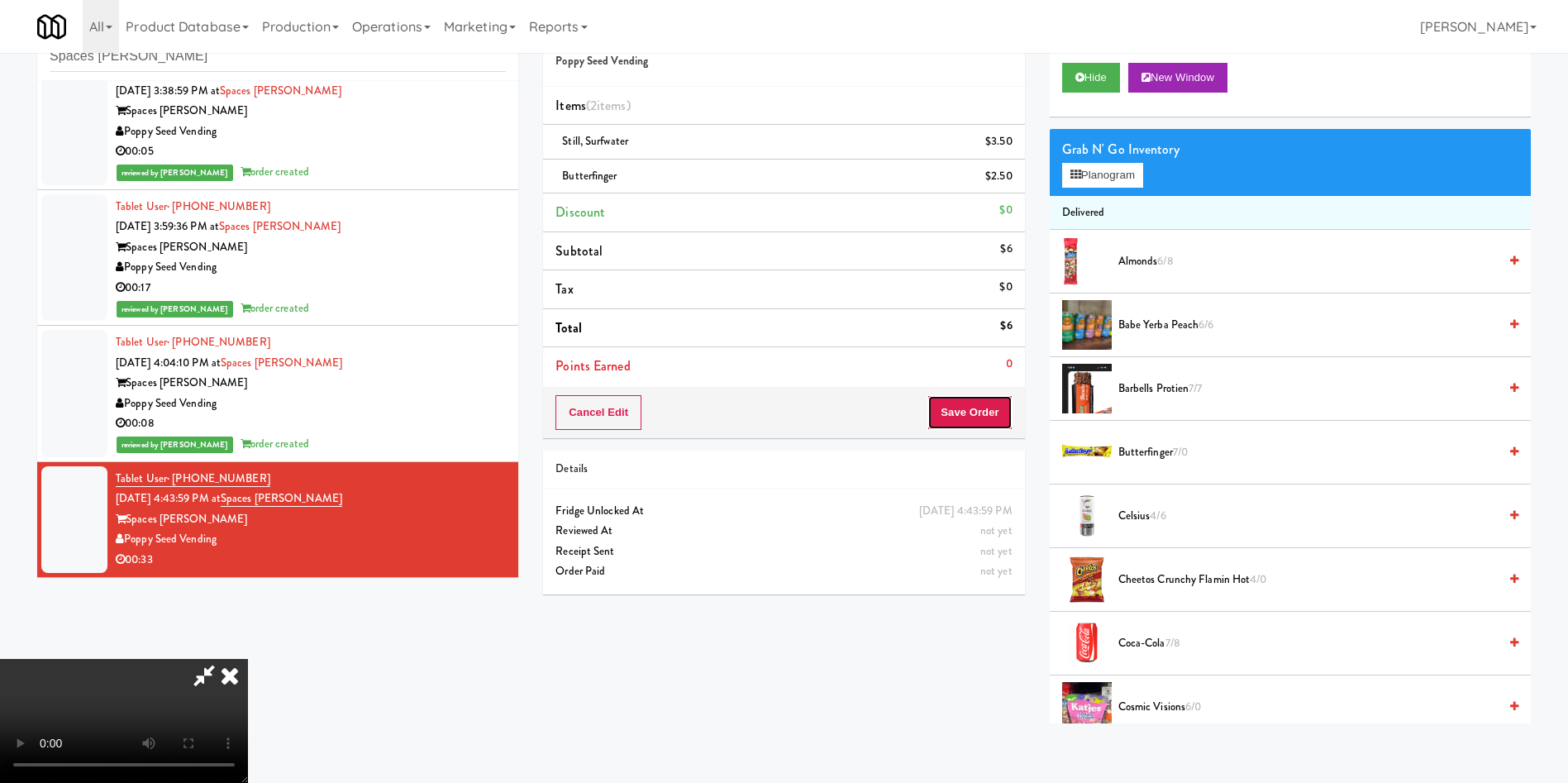
click at [965, 404] on button "Save Order" at bounding box center [969, 413] width 85 height 35
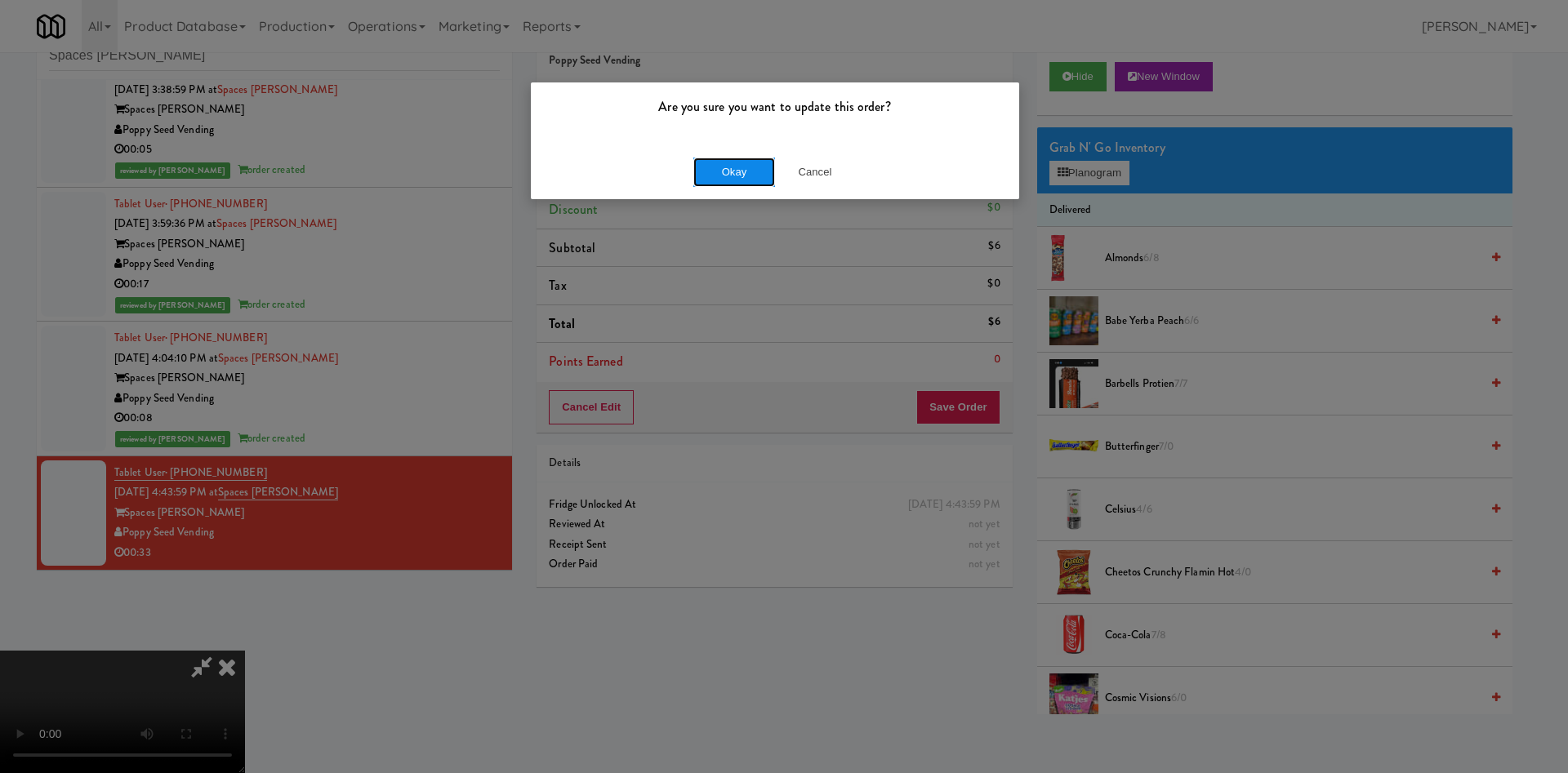
click at [740, 171] on button "Okay" at bounding box center [734, 172] width 82 height 30
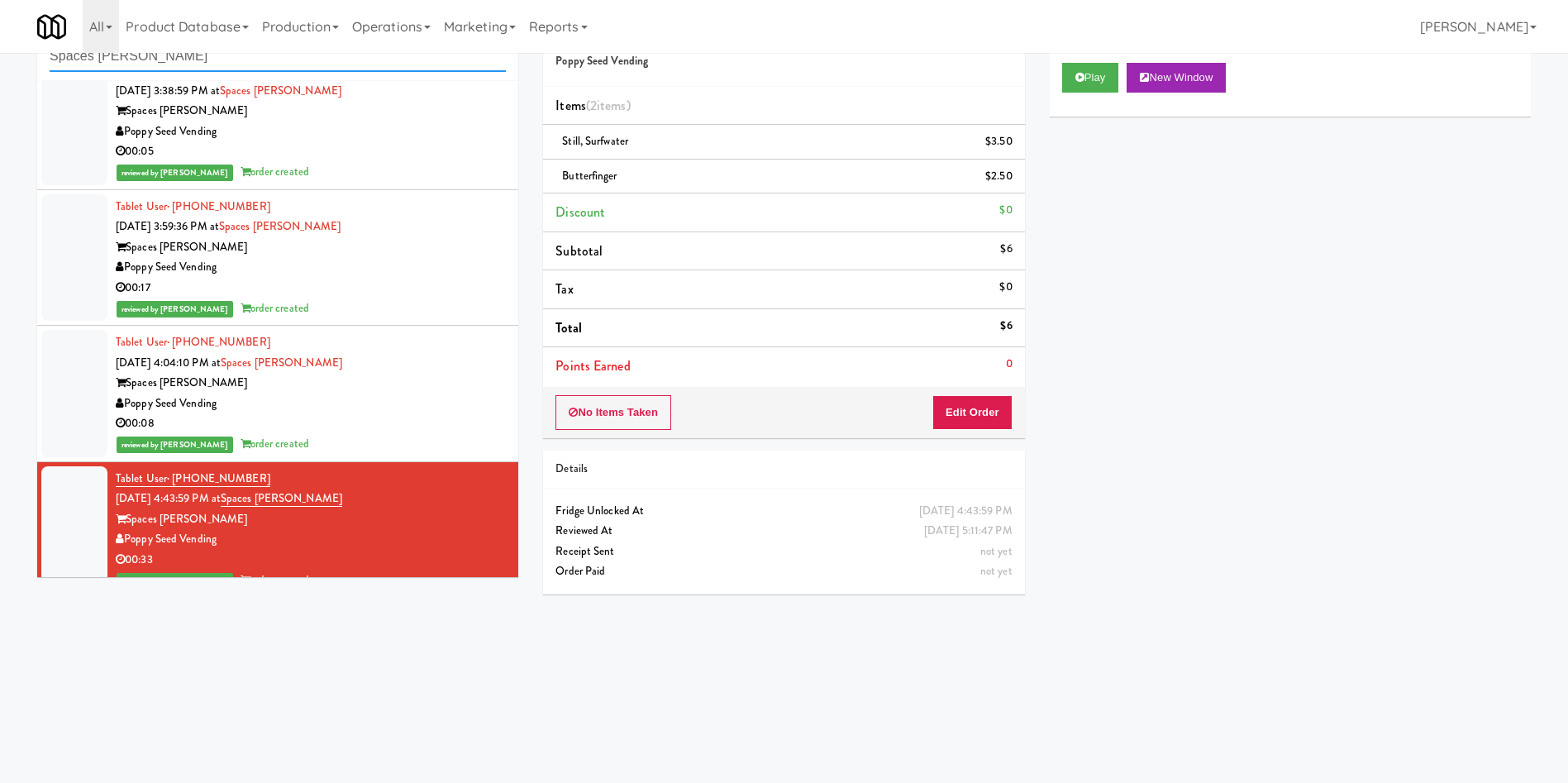
drag, startPoint x: 273, startPoint y: 67, endPoint x: 0, endPoint y: 67, distance: 273.0
click at [0, 67] on div "inbox reviewed recent all unclear take inventory issue suspicious failed recent…" at bounding box center [784, 339] width 1568 height 664
paste input "Vasara - Cooler - Left"
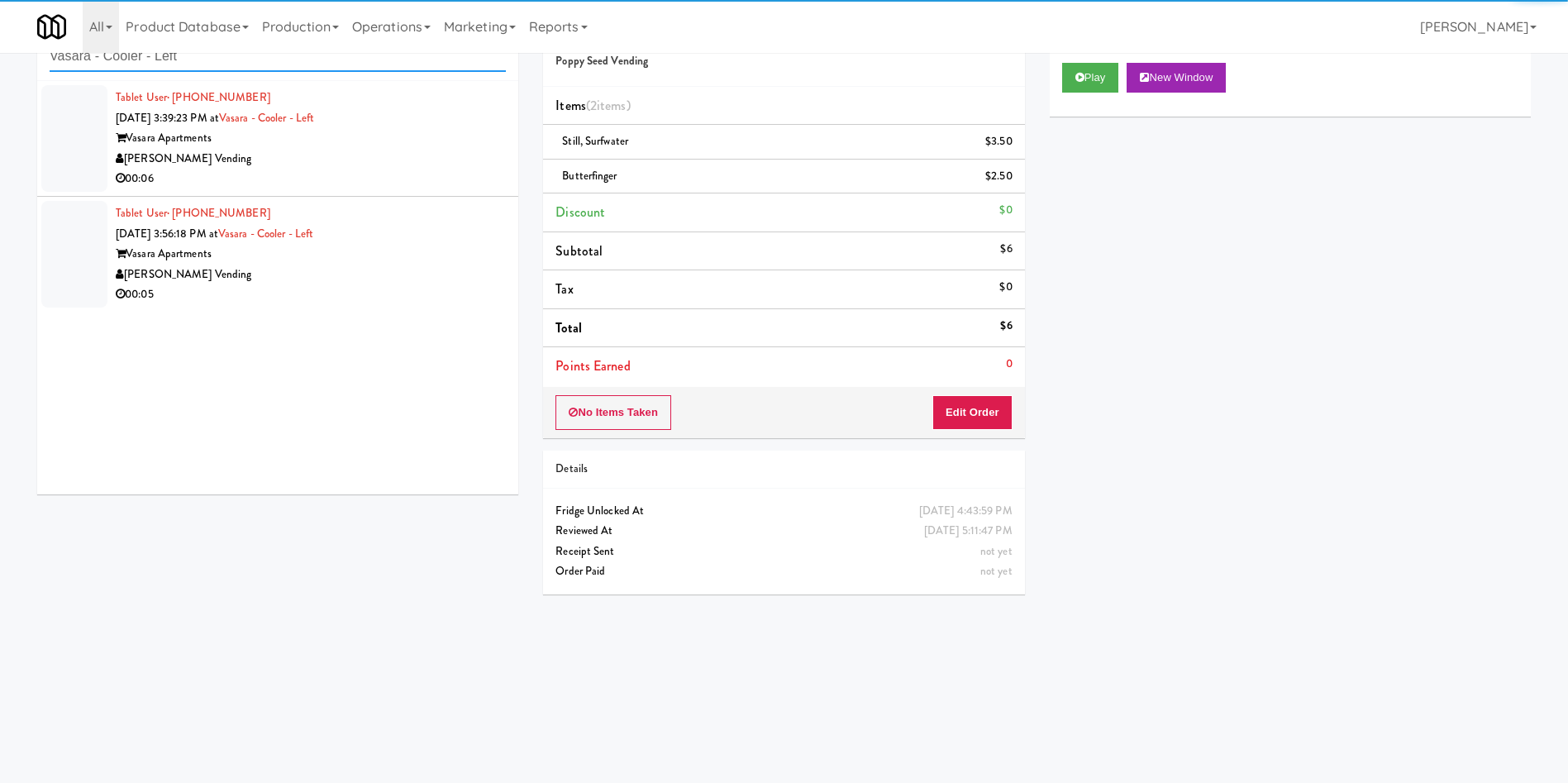
type input "Vasara - Cooler - Left"
click at [93, 130] on div at bounding box center [74, 138] width 66 height 107
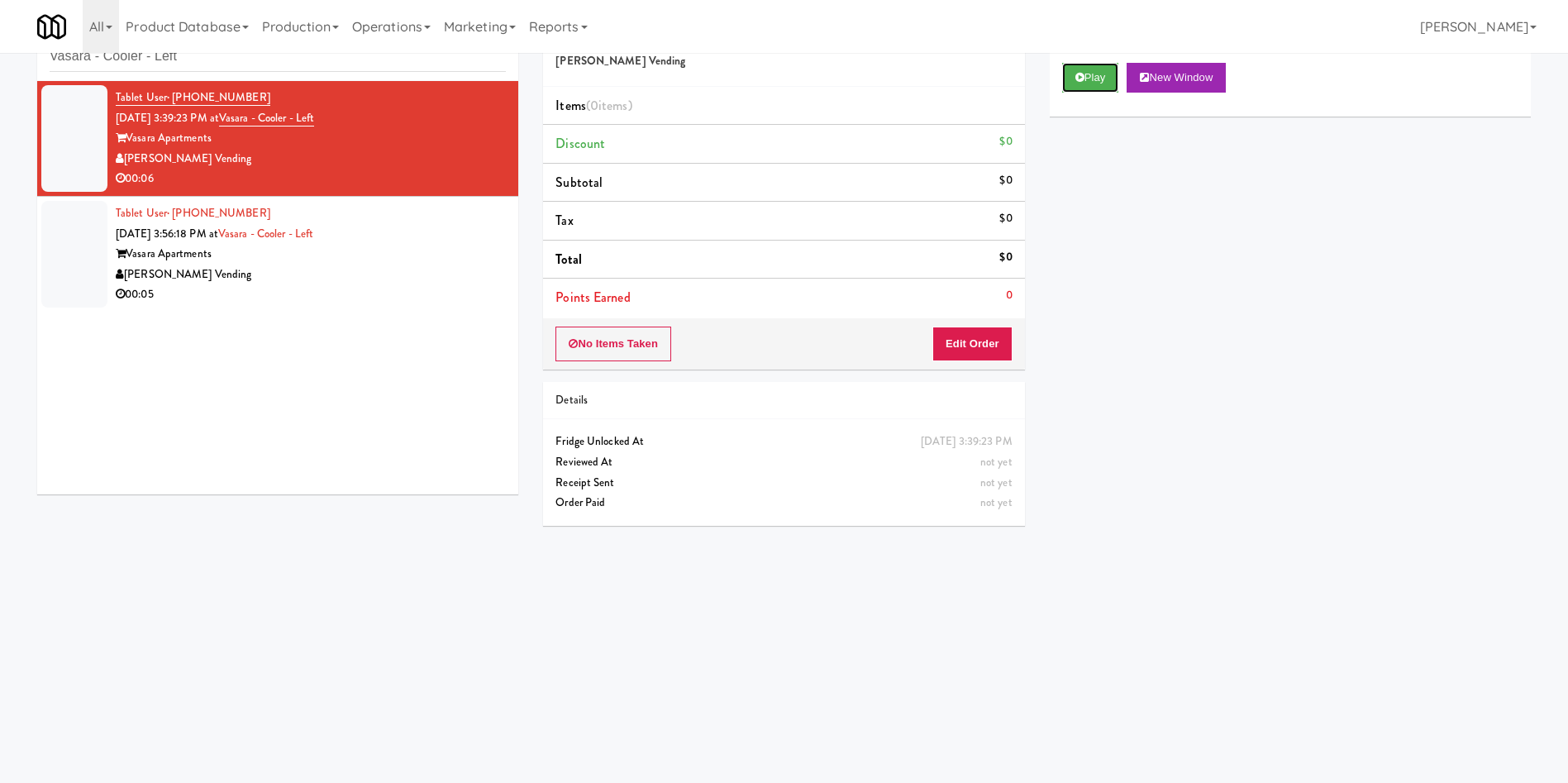
drag, startPoint x: 1100, startPoint y: 73, endPoint x: 1060, endPoint y: 282, distance: 212.8
click at [1100, 74] on button "Play" at bounding box center [1090, 78] width 57 height 30
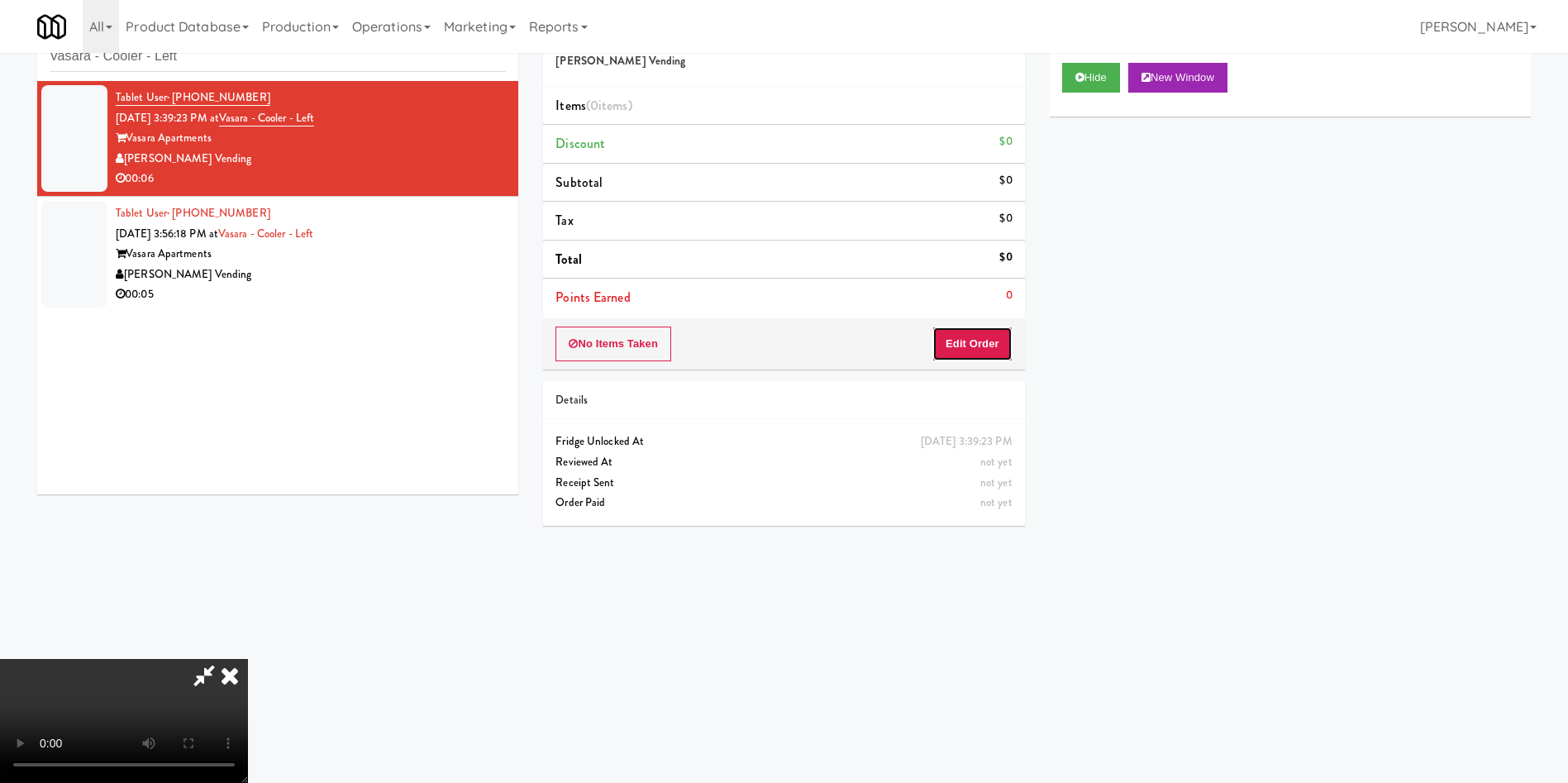
click at [989, 342] on button "Edit Order" at bounding box center [972, 344] width 80 height 35
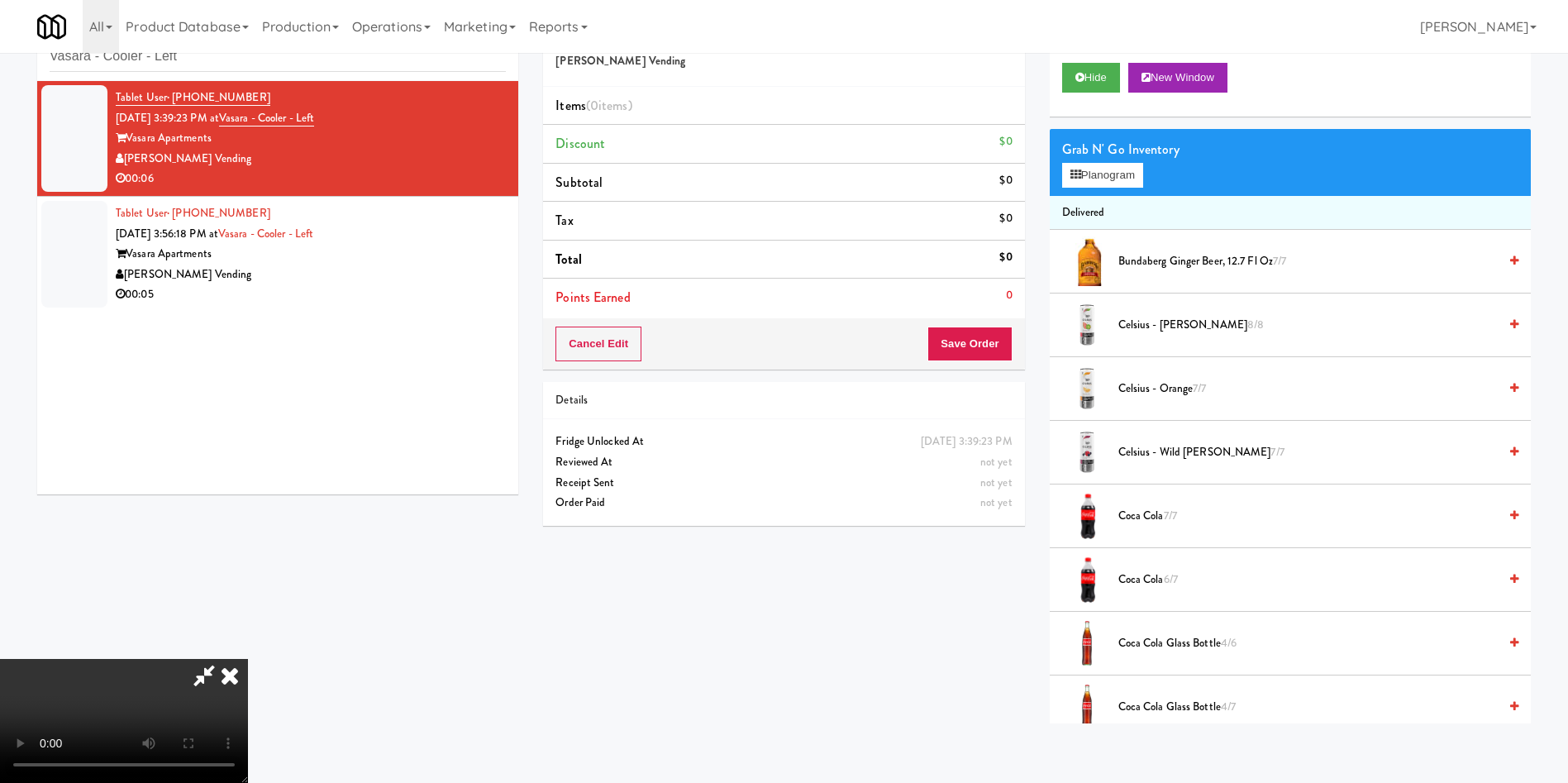
click at [248, 659] on video at bounding box center [124, 721] width 248 height 124
drag, startPoint x: 725, startPoint y: 93, endPoint x: 1114, endPoint y: 124, distance: 390.2
click at [735, 93] on li "Items (0 items )" at bounding box center [784, 106] width 481 height 39
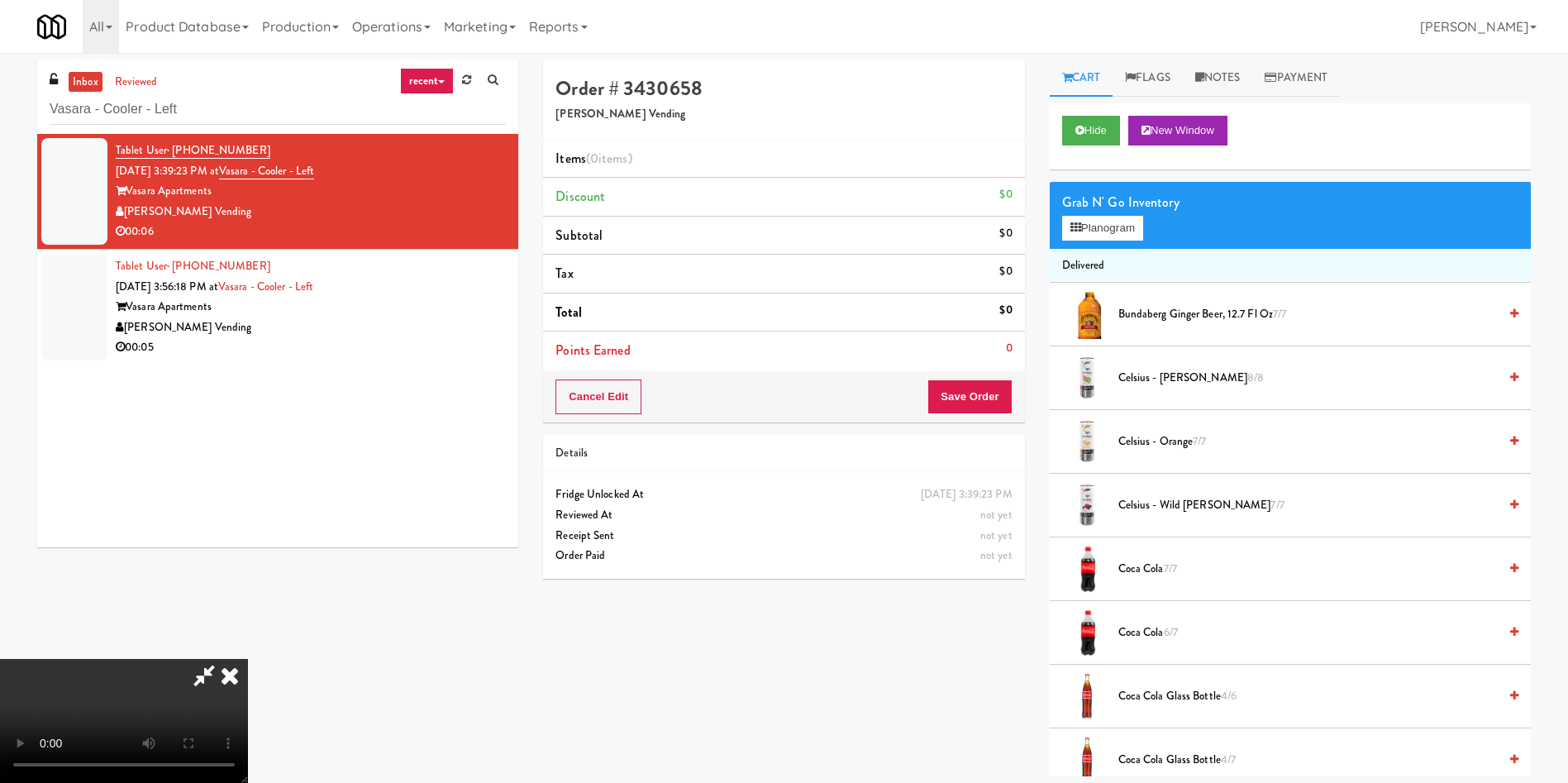
drag, startPoint x: 1238, startPoint y: 79, endPoint x: 1226, endPoint y: 195, distance: 116.6
click at [1237, 81] on link "Notes" at bounding box center [1218, 78] width 70 height 37
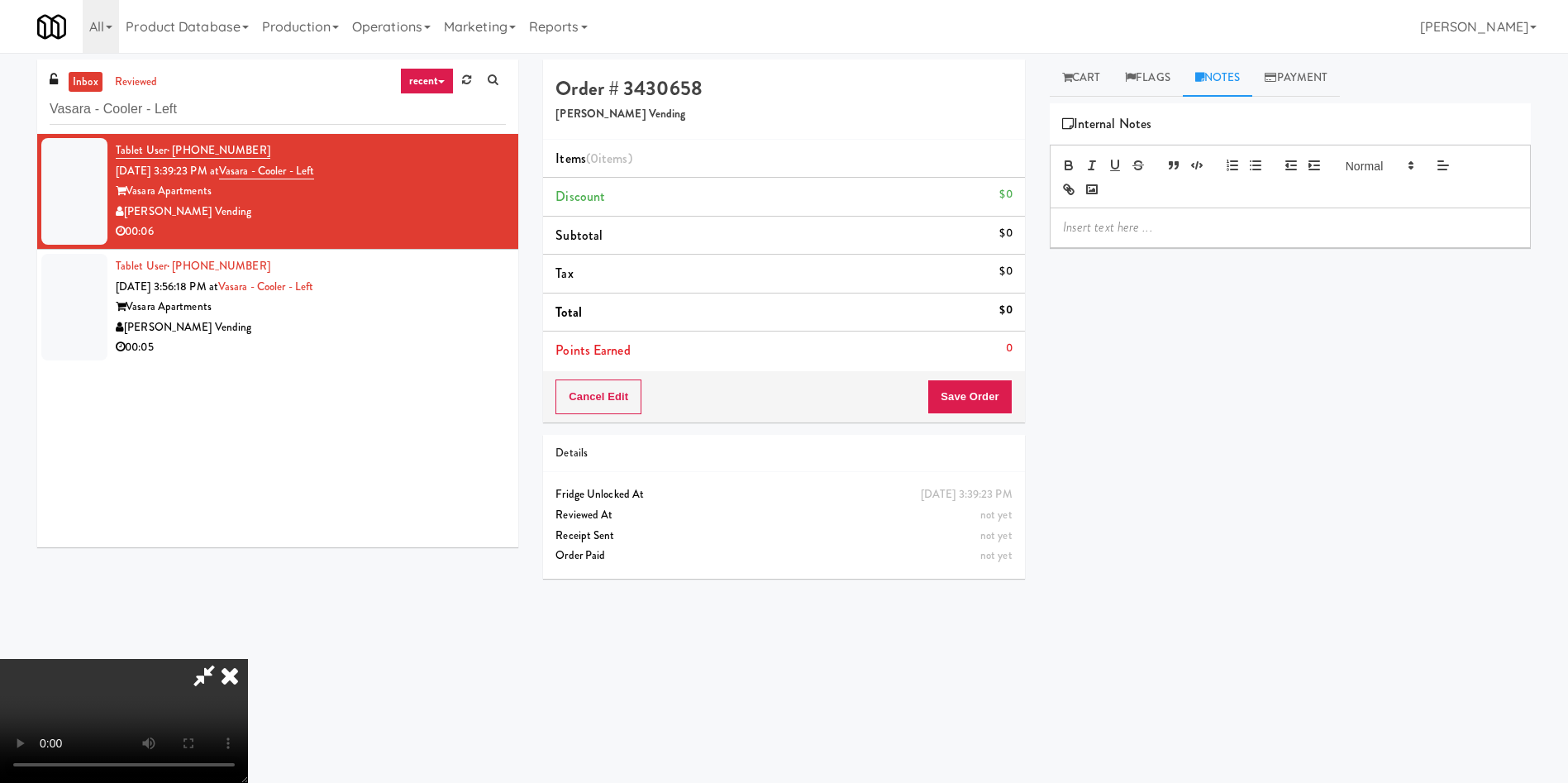
click at [1226, 216] on div at bounding box center [1290, 227] width 480 height 38
drag, startPoint x: 1101, startPoint y: 67, endPoint x: 1139, endPoint y: 91, distance: 44.9
click at [1102, 66] on link "Cart" at bounding box center [1081, 78] width 63 height 37
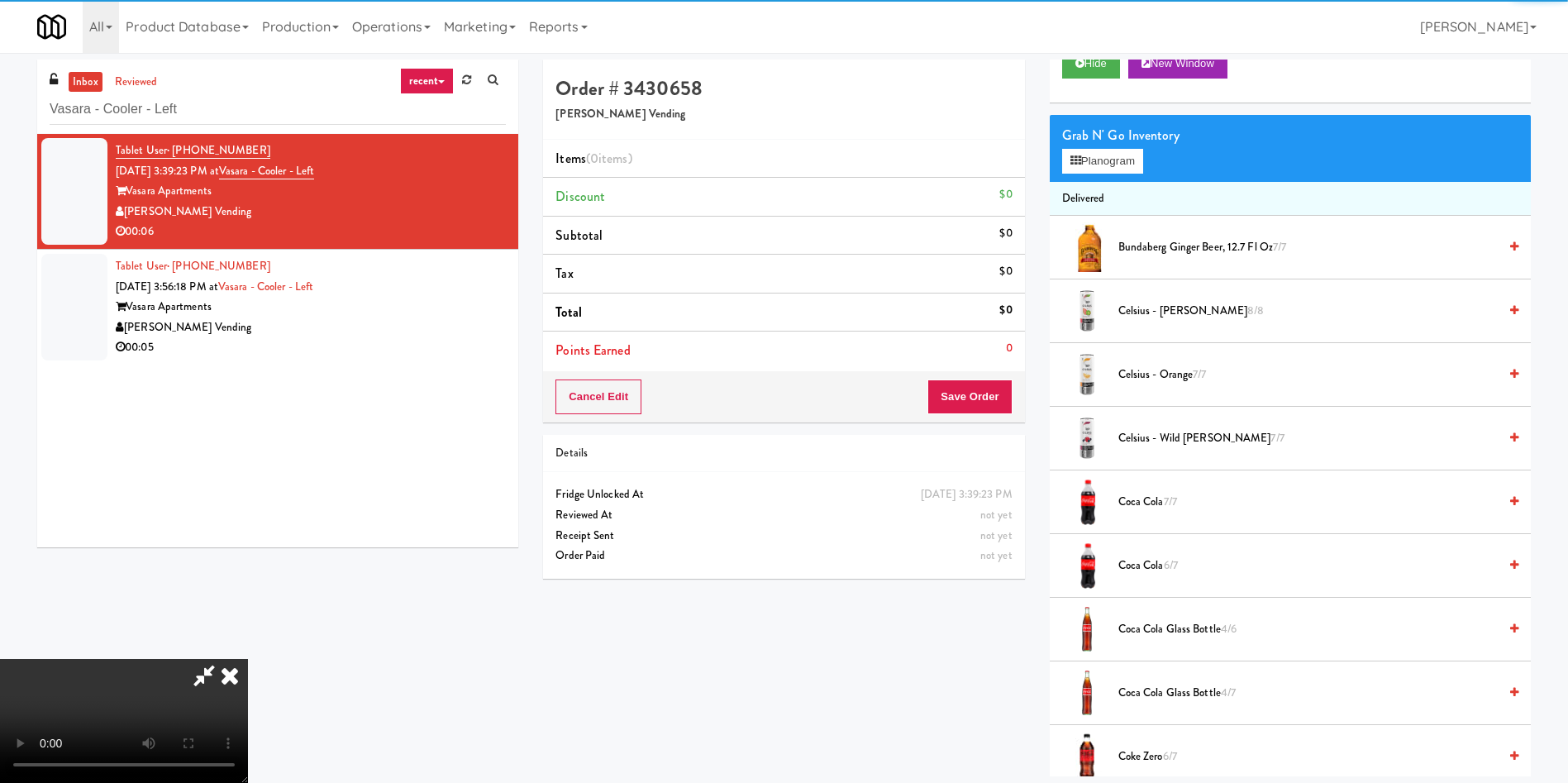
scroll to position [124, 0]
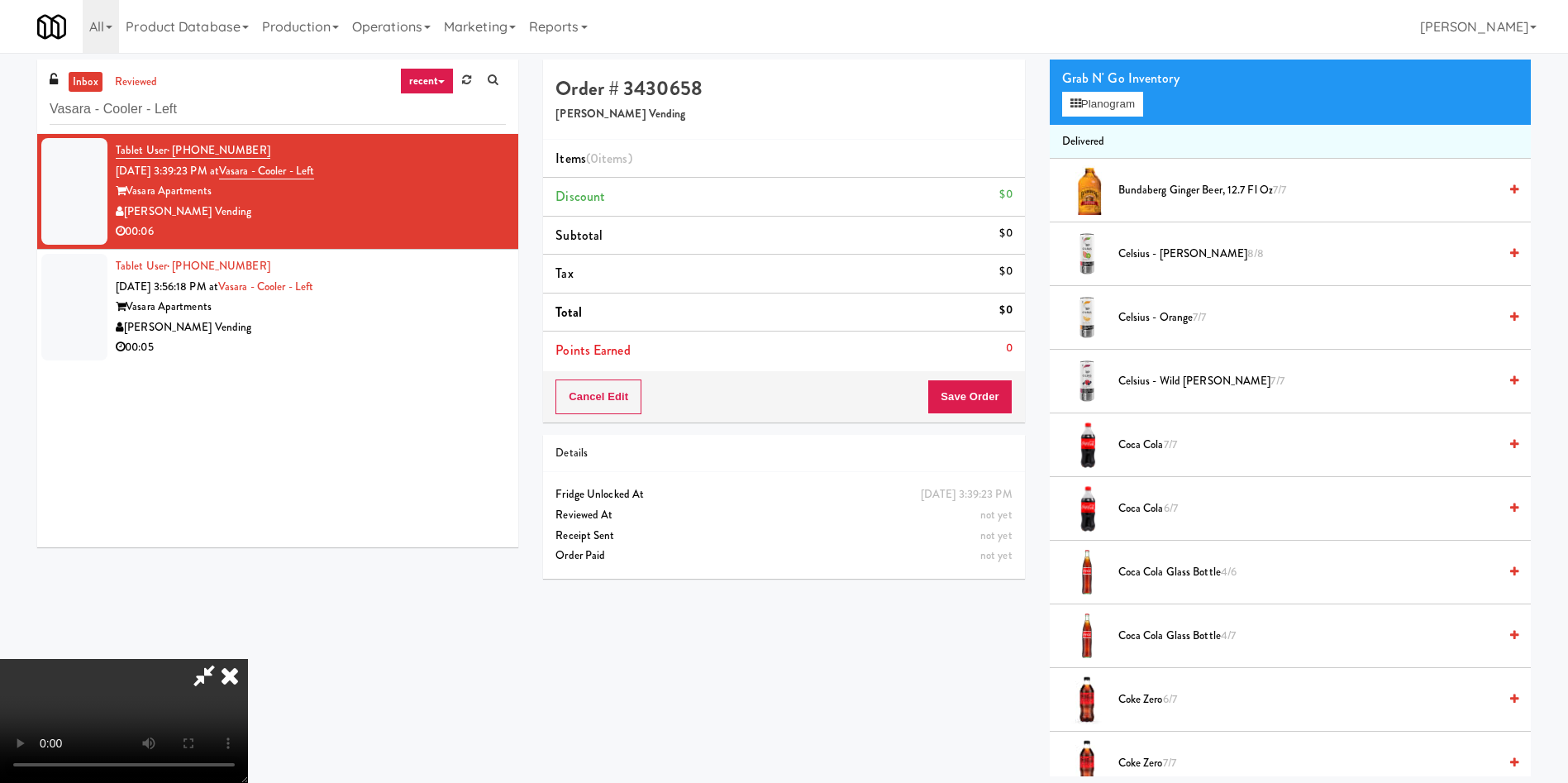
click at [248, 659] on video at bounding box center [124, 721] width 248 height 124
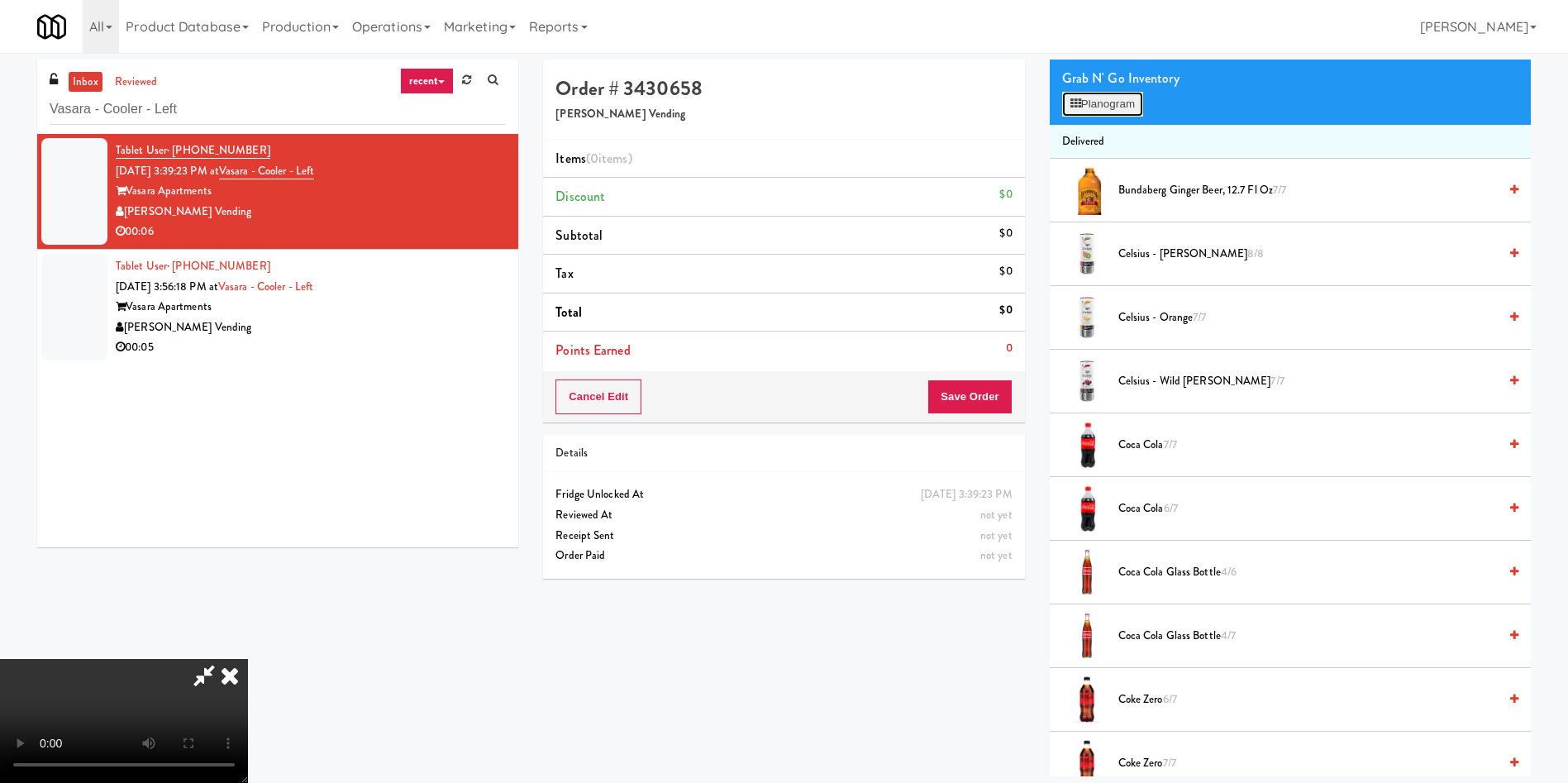
click at [1111, 102] on button "Planogram" at bounding box center [1102, 103] width 81 height 24
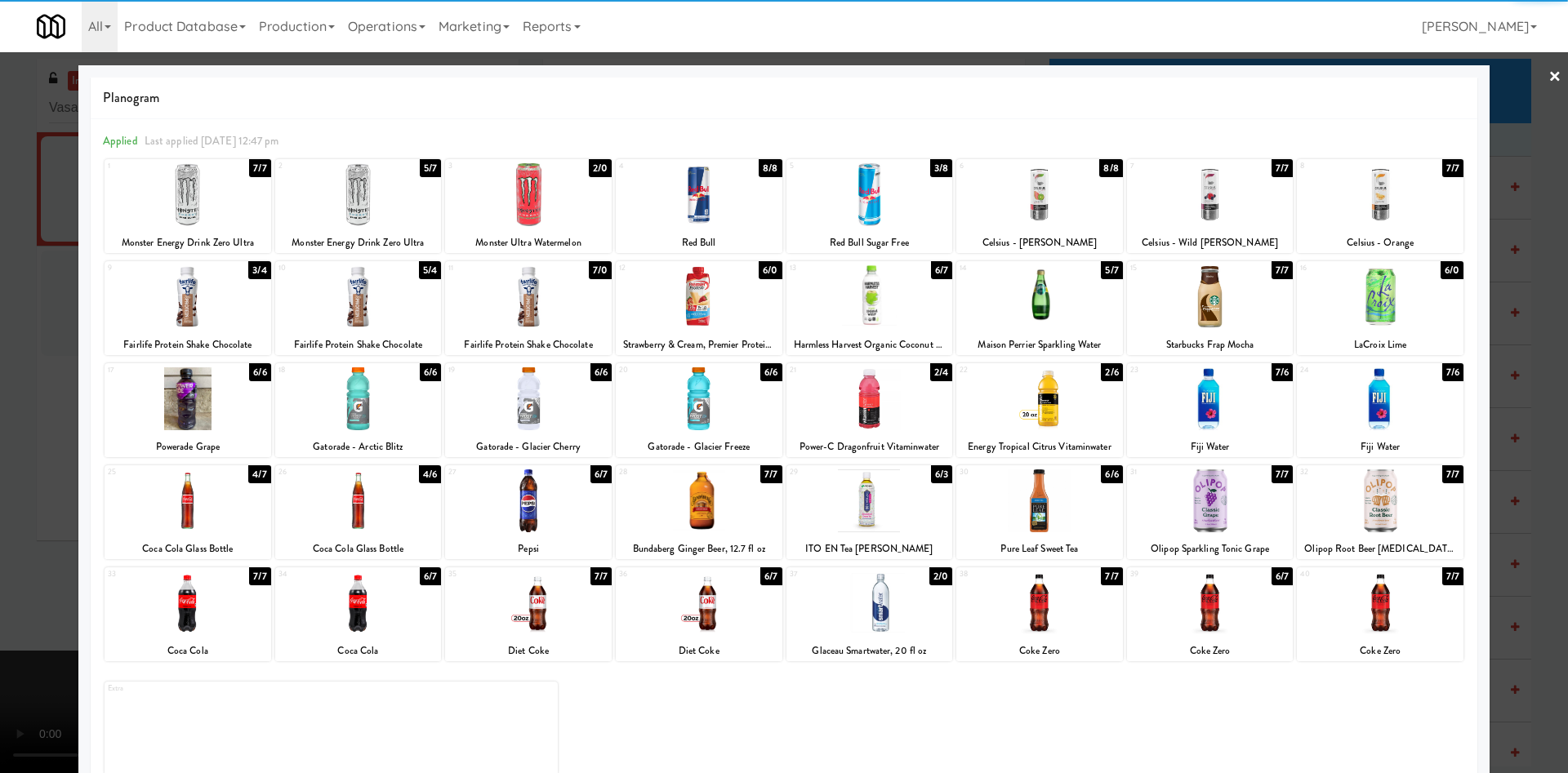
click at [1367, 296] on div at bounding box center [1380, 296] width 166 height 62
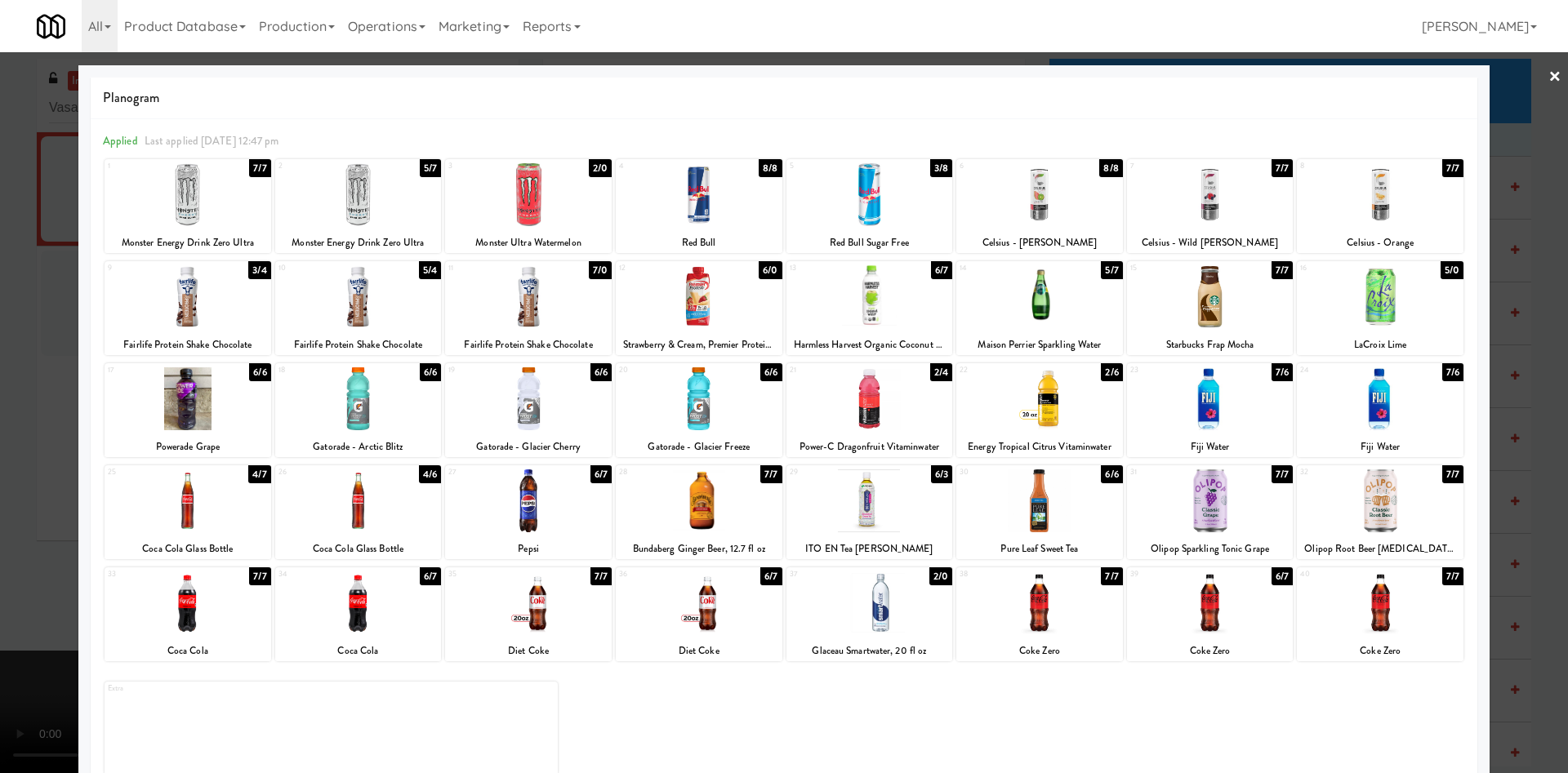
click at [1497, 106] on div at bounding box center [784, 386] width 1568 height 773
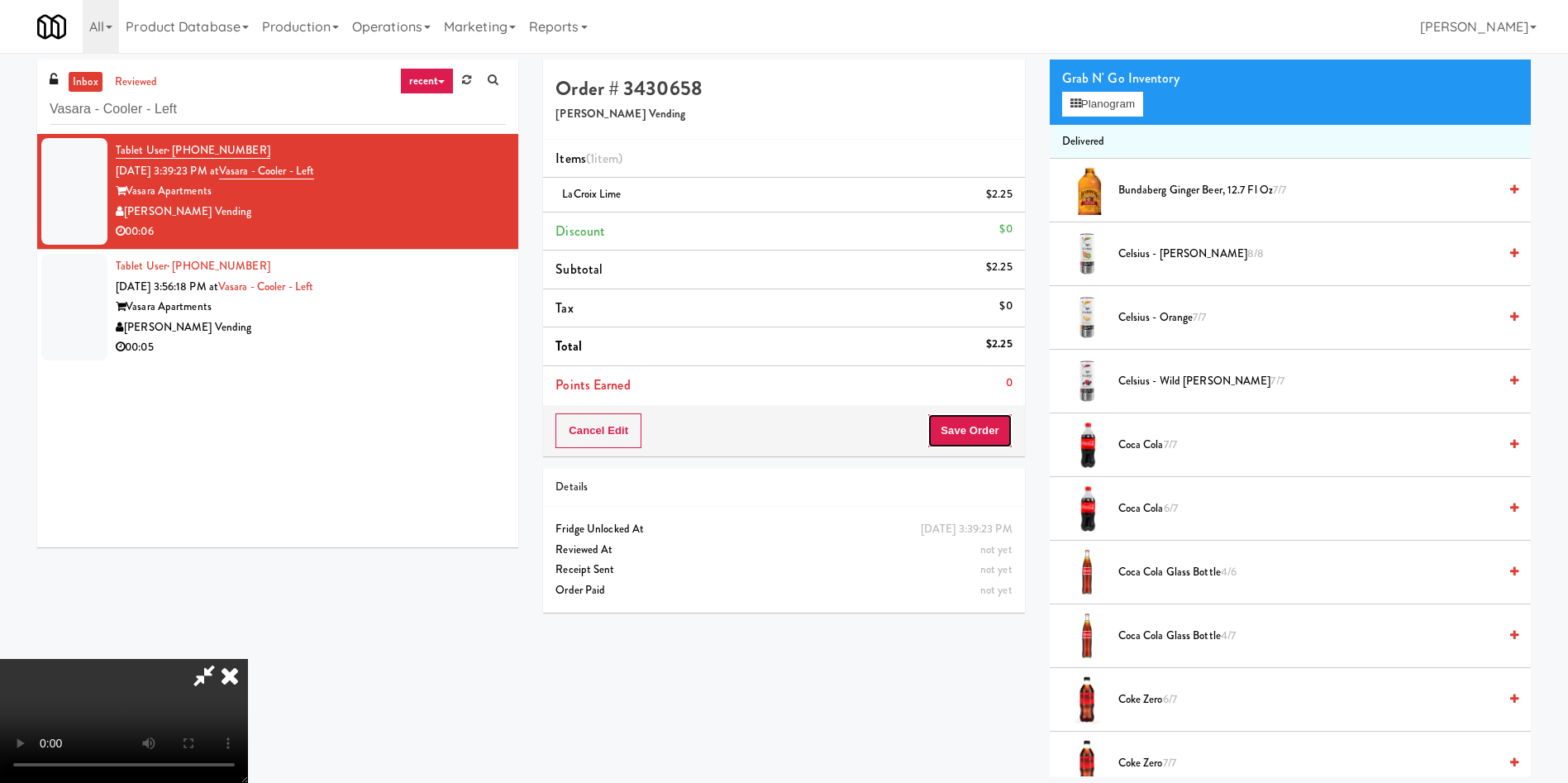
click at [985, 423] on button "Save Order" at bounding box center [969, 431] width 85 height 35
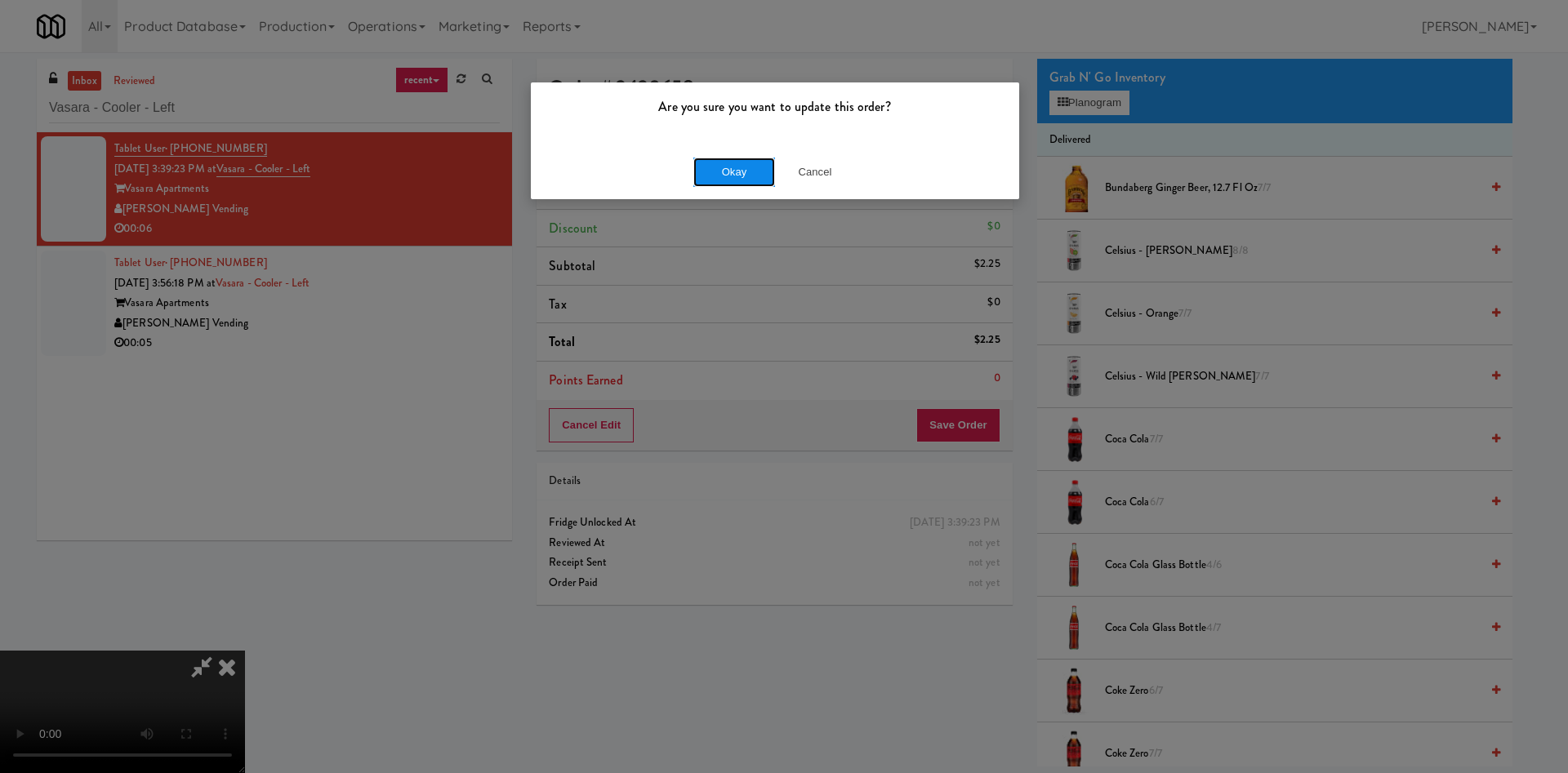
click at [734, 171] on button "Okay" at bounding box center [734, 172] width 82 height 30
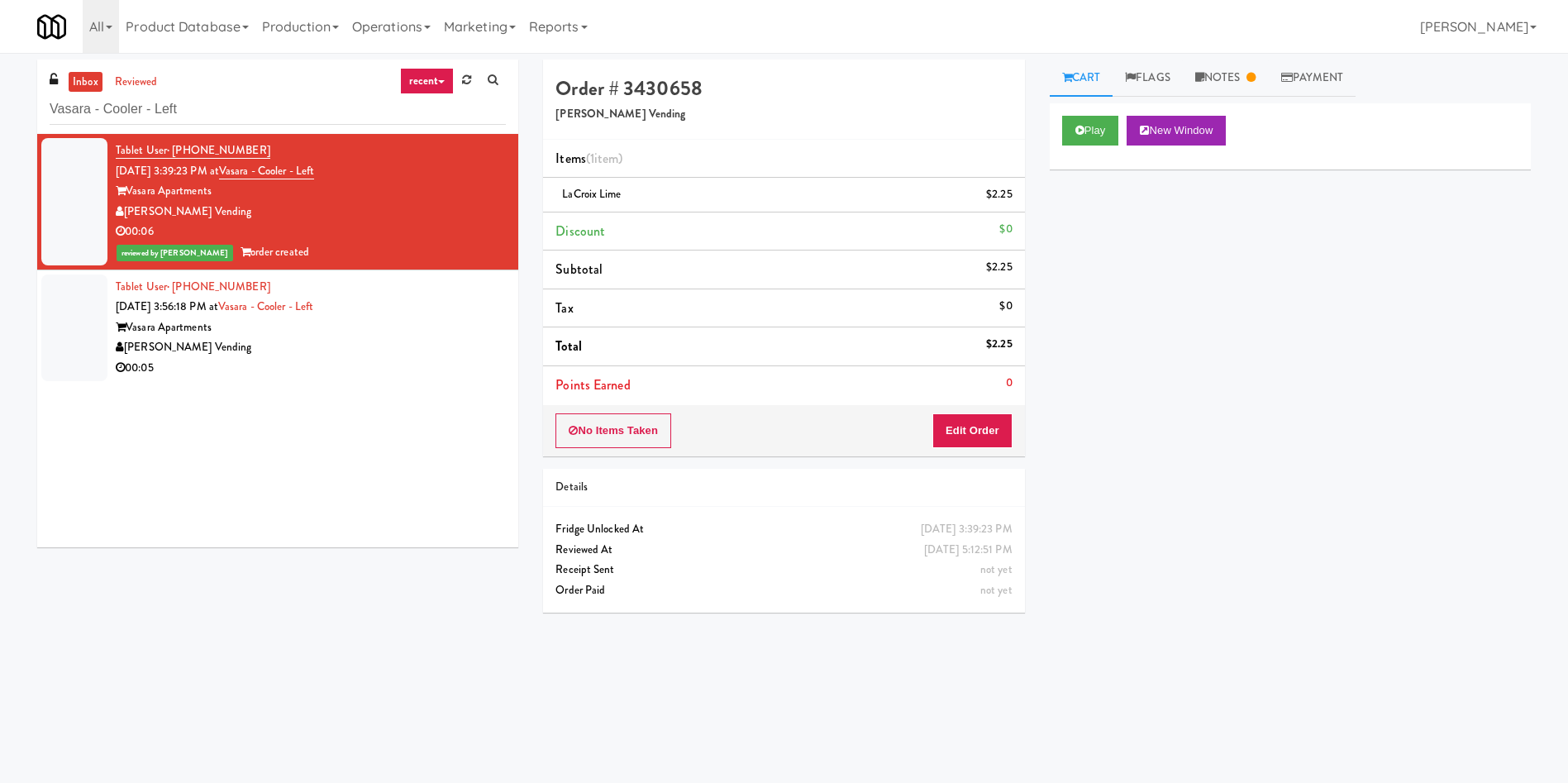
click at [71, 314] on div at bounding box center [74, 328] width 66 height 107
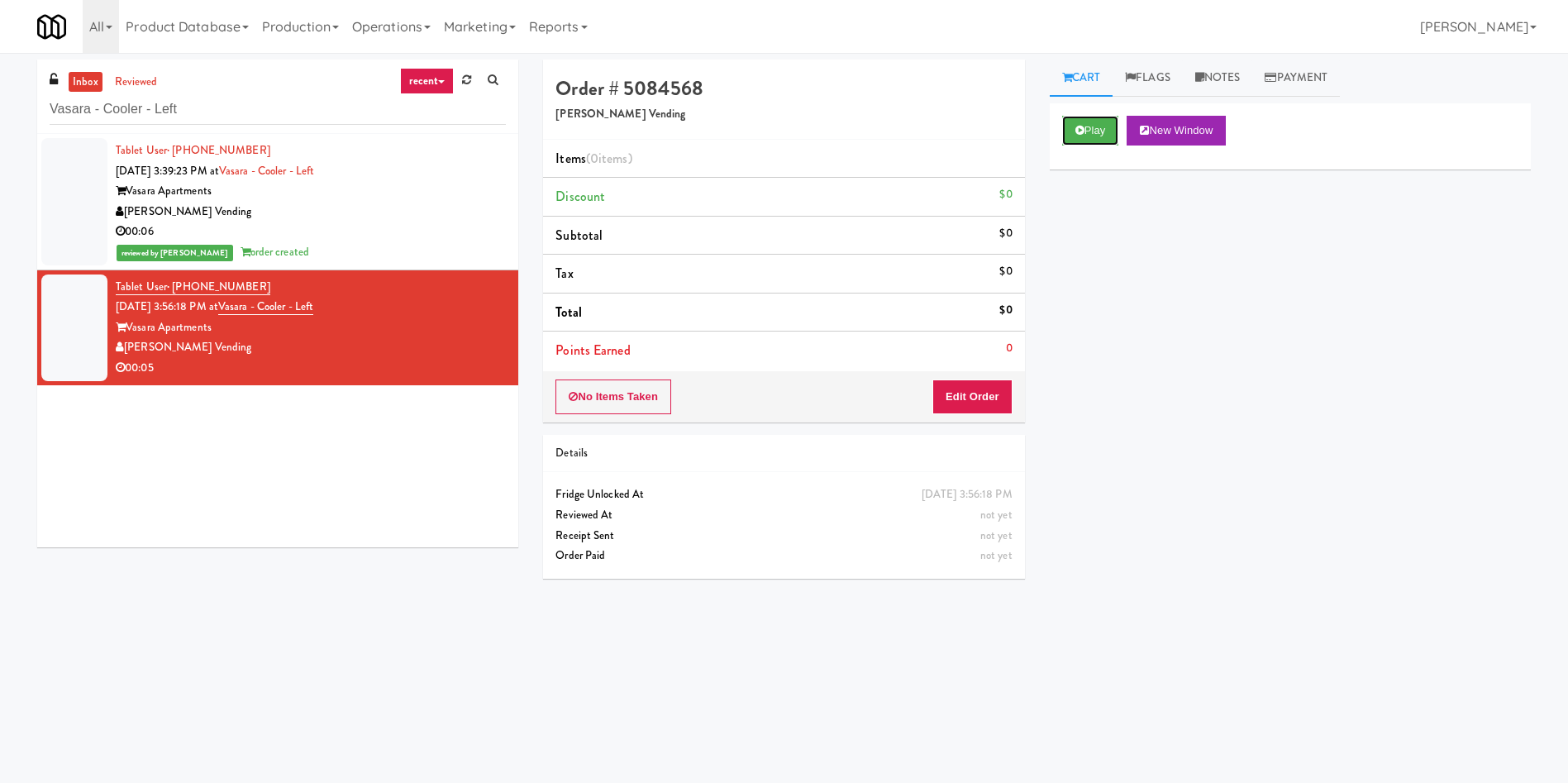
drag, startPoint x: 1100, startPoint y: 117, endPoint x: 1083, endPoint y: 199, distance: 83.7
click at [1100, 126] on button "Play" at bounding box center [1090, 130] width 57 height 30
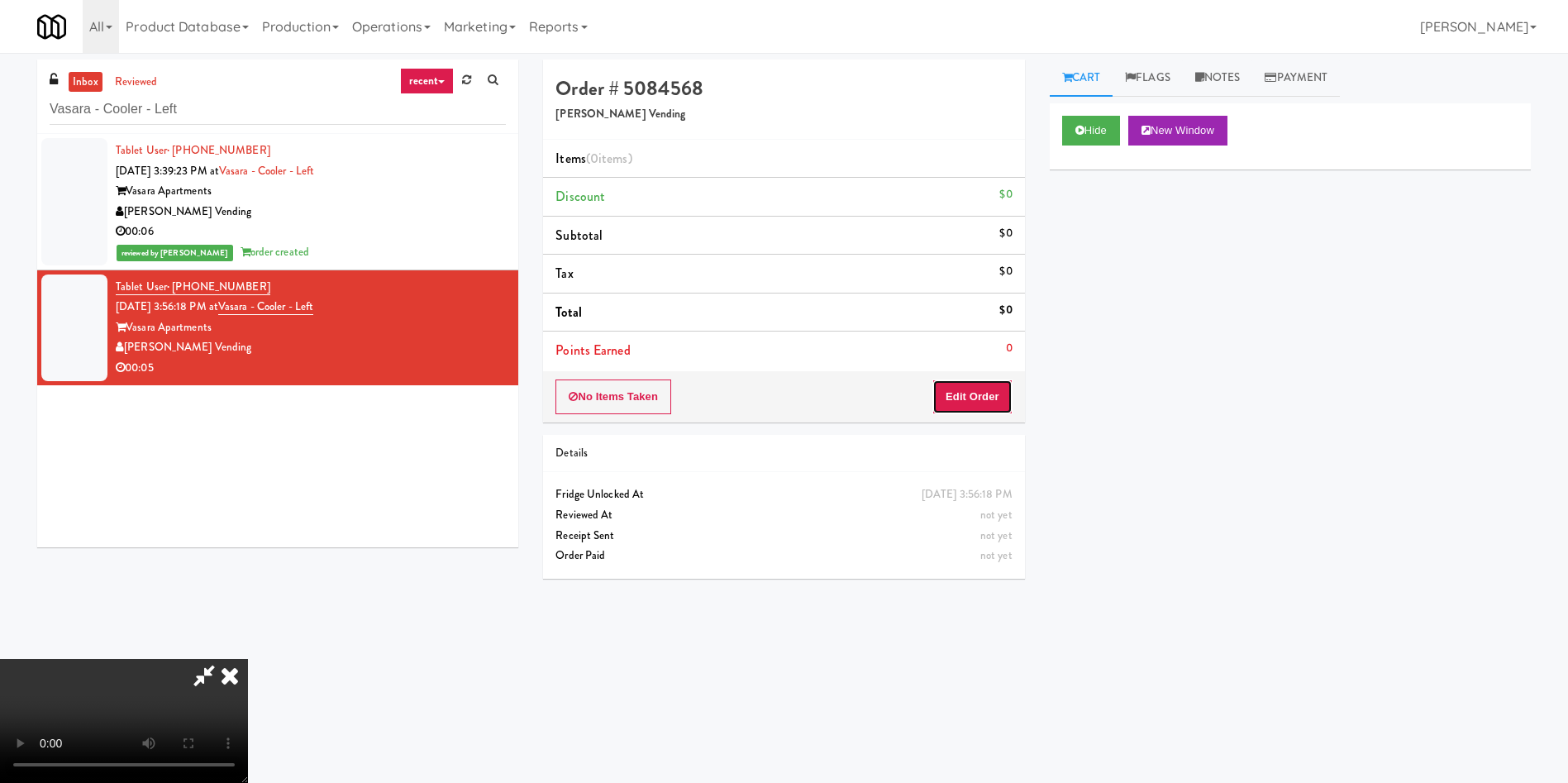
click at [955, 409] on button "Edit Order" at bounding box center [972, 397] width 80 height 35
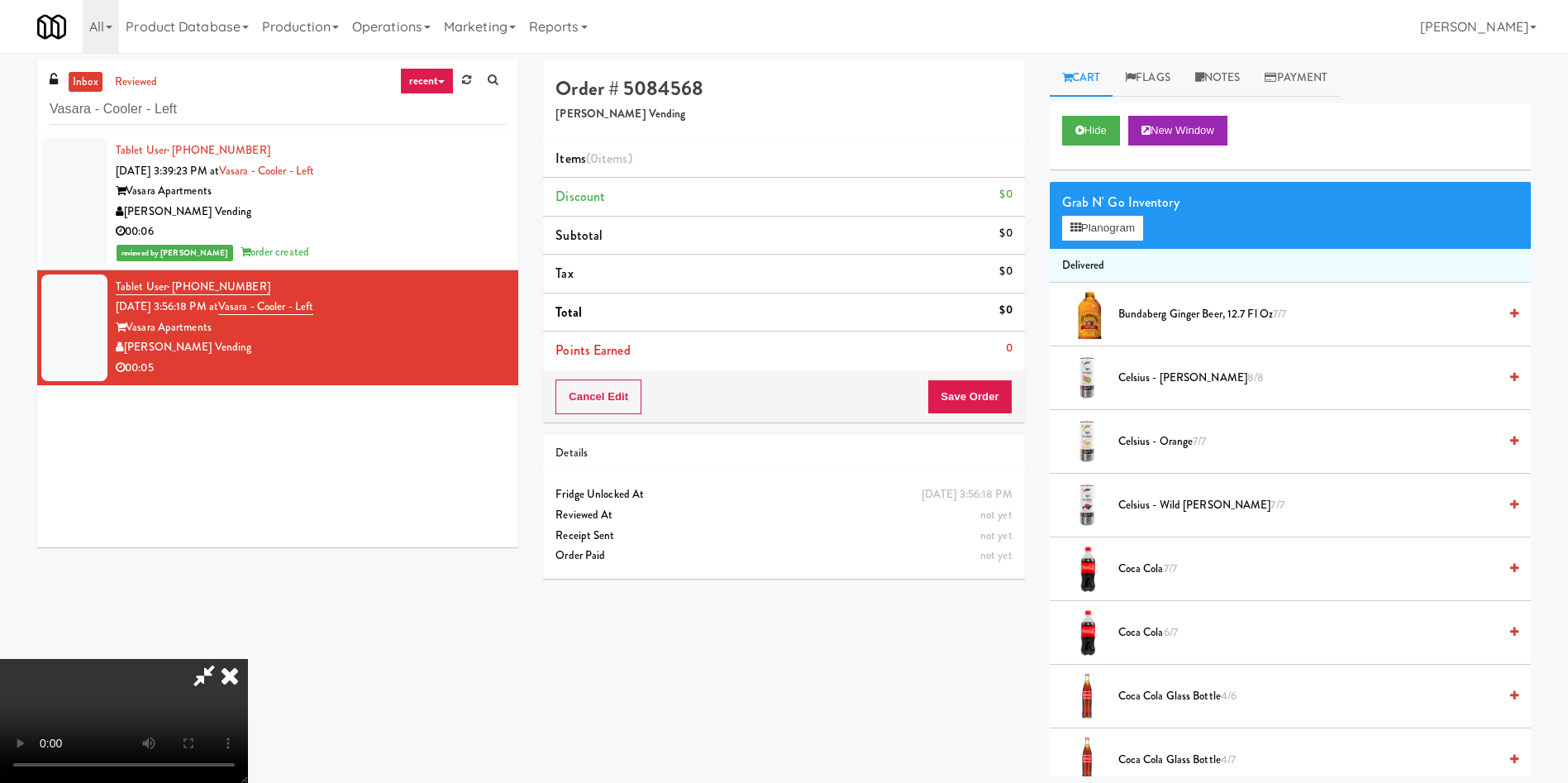
click at [248, 659] on video at bounding box center [124, 721] width 248 height 124
drag, startPoint x: 762, startPoint y: 112, endPoint x: 831, endPoint y: 117, distance: 69.2
click at [782, 112] on h5 "[PERSON_NAME] Vending" at bounding box center [784, 114] width 456 height 13
drag, startPoint x: 1222, startPoint y: 76, endPoint x: 1164, endPoint y: 244, distance: 177.7
click at [1220, 90] on link "Notes" at bounding box center [1218, 78] width 70 height 37
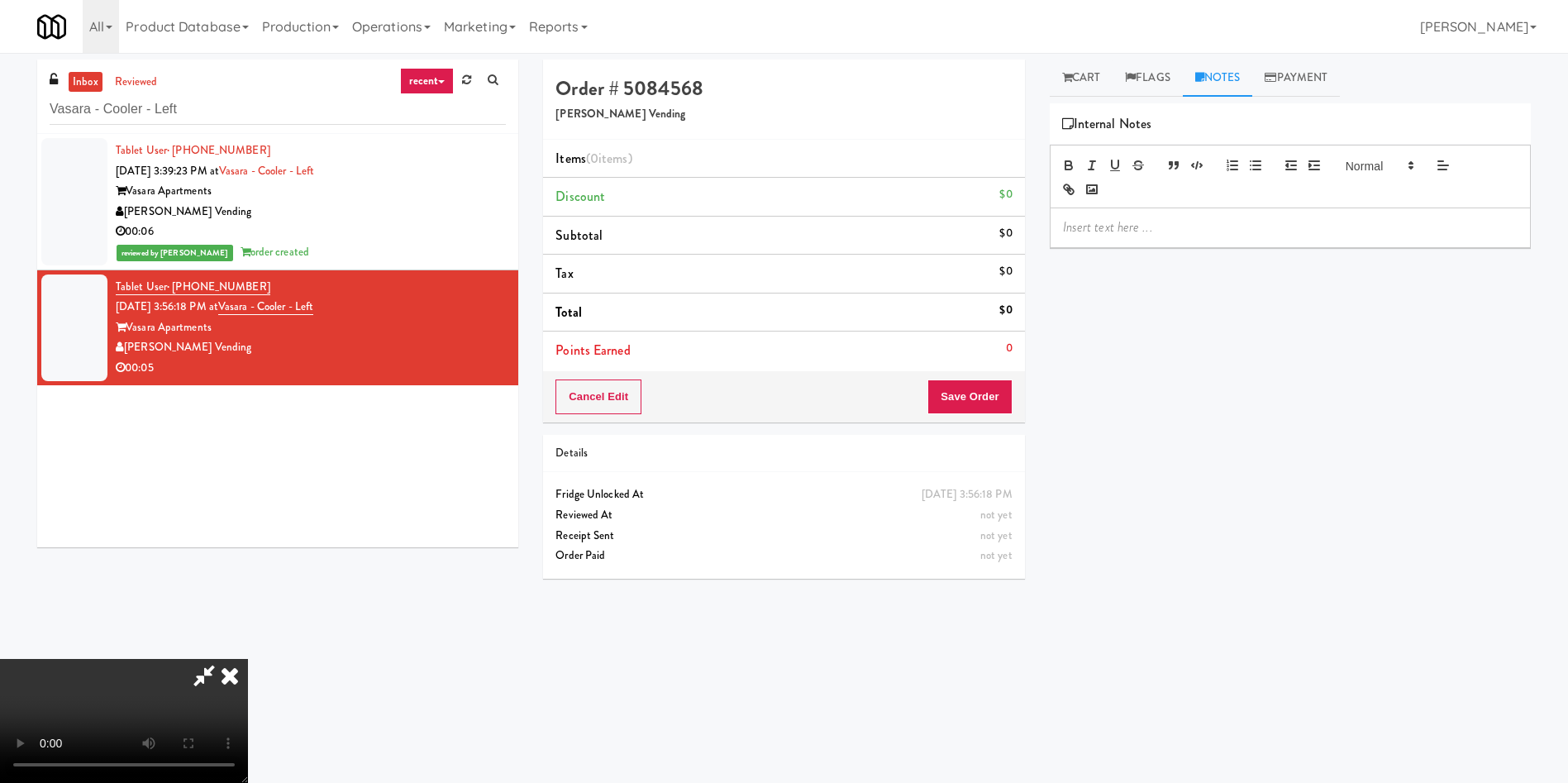
click at [1174, 232] on p at bounding box center [1290, 227] width 455 height 19
drag, startPoint x: 1086, startPoint y: 63, endPoint x: 1043, endPoint y: 81, distance: 46.6
click at [1076, 67] on link "Cart" at bounding box center [1081, 78] width 63 height 37
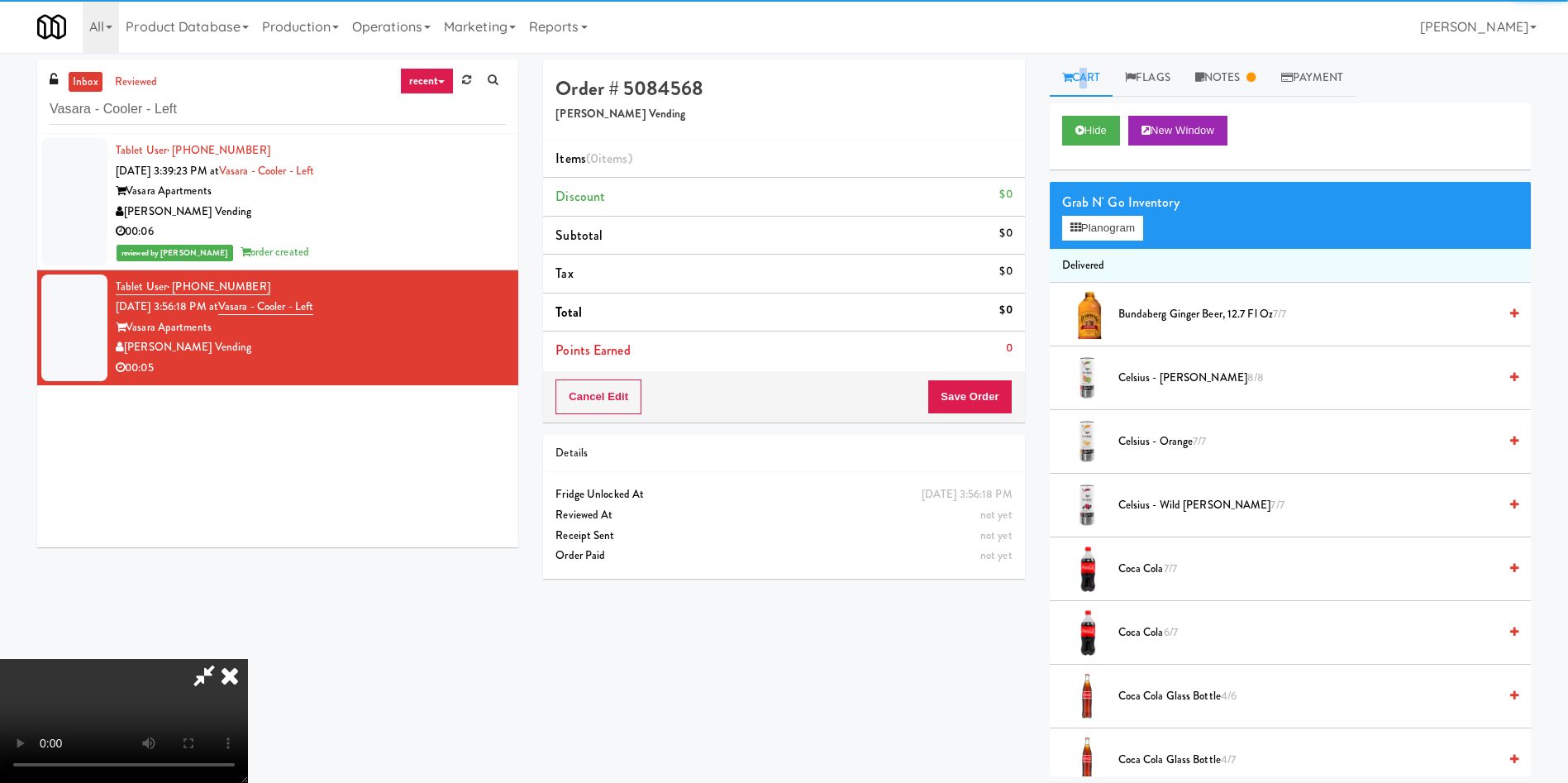
click at [248, 659] on video at bounding box center [124, 721] width 248 height 124
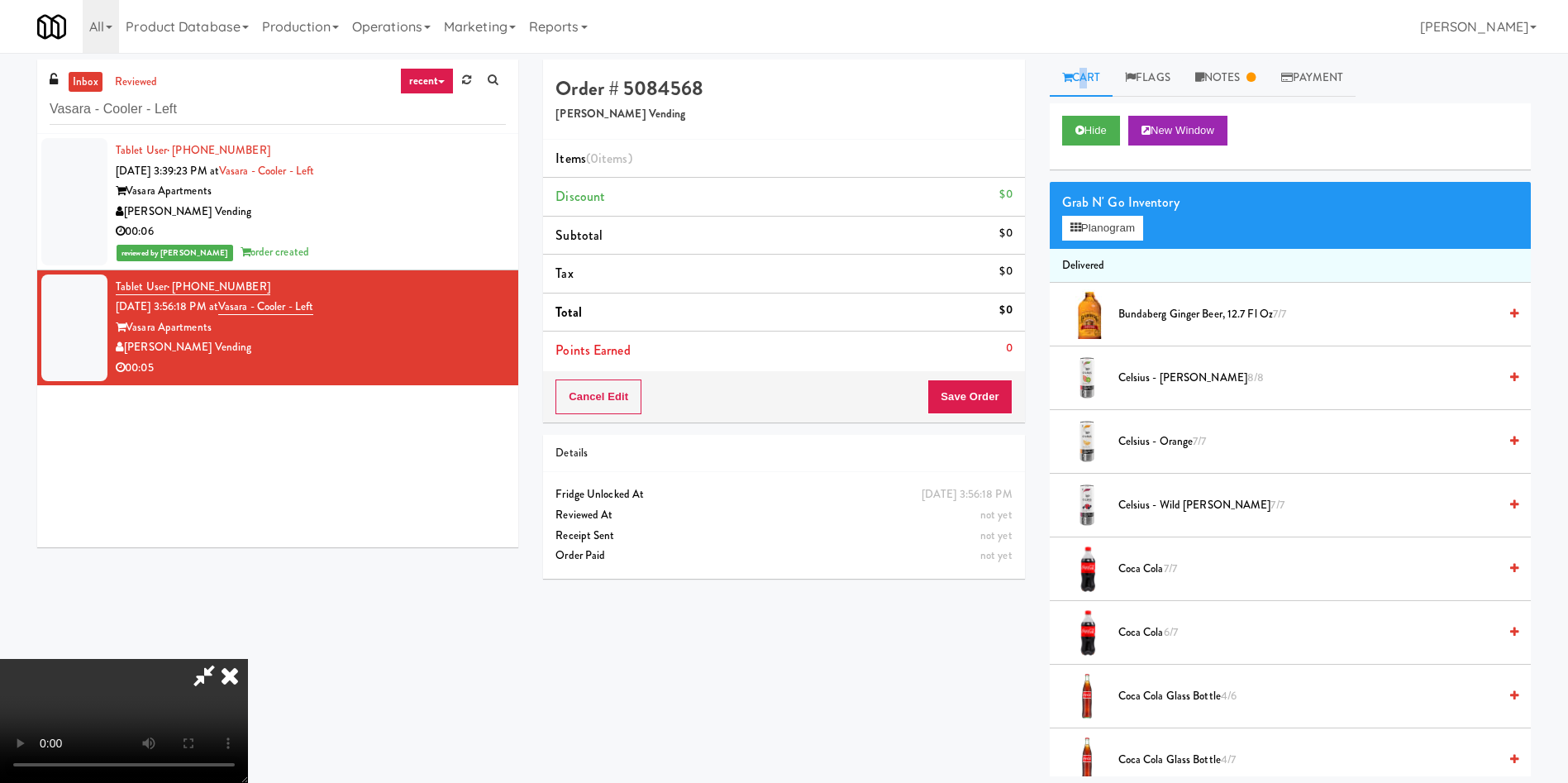
click at [248, 659] on video at bounding box center [124, 721] width 248 height 124
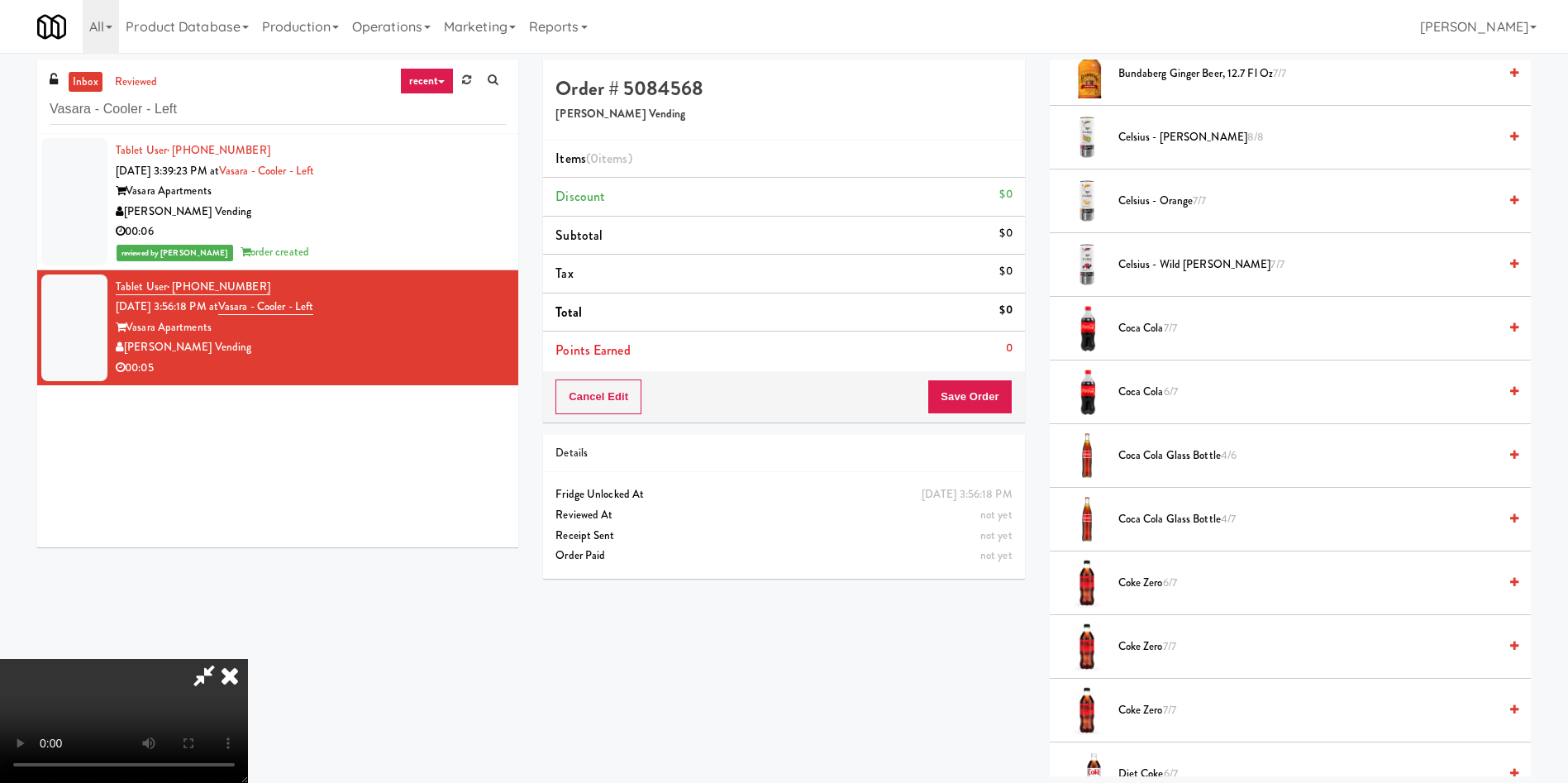
scroll to position [248, 0]
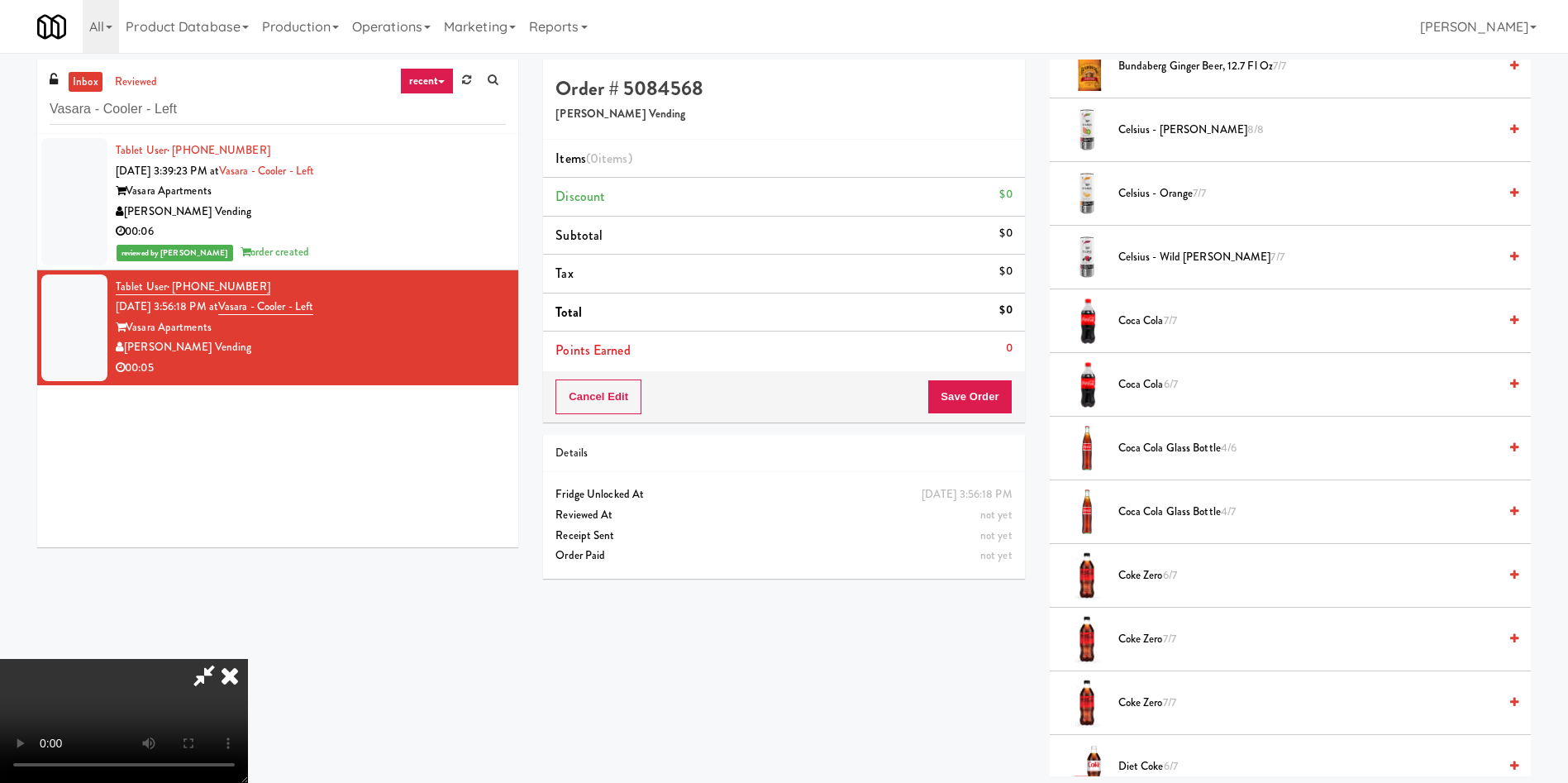
click at [1183, 450] on span "Coca Cola Glass Bottle 4/6" at bounding box center [1308, 448] width 380 height 20
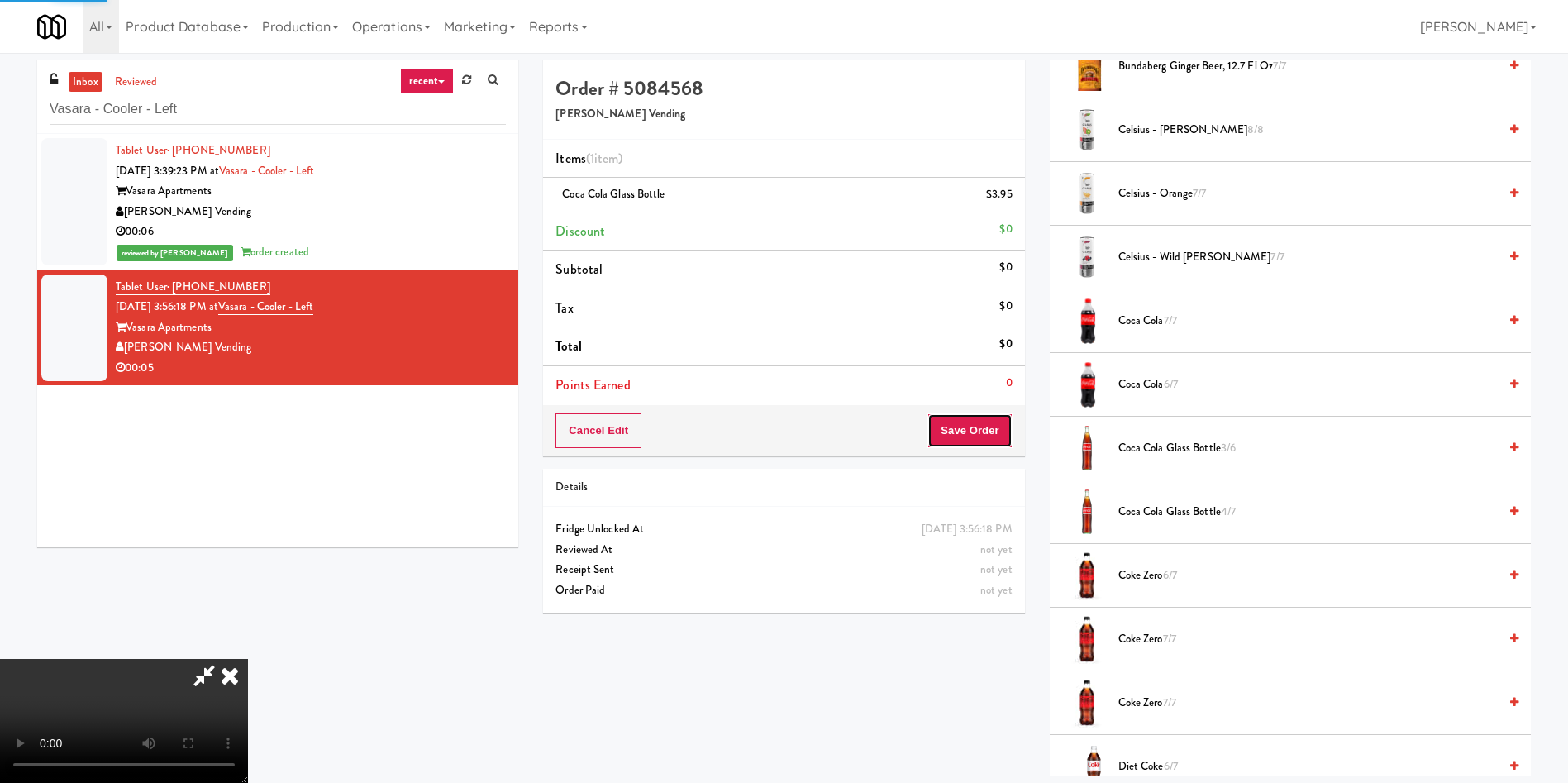
click at [990, 437] on button "Save Order" at bounding box center [969, 431] width 85 height 35
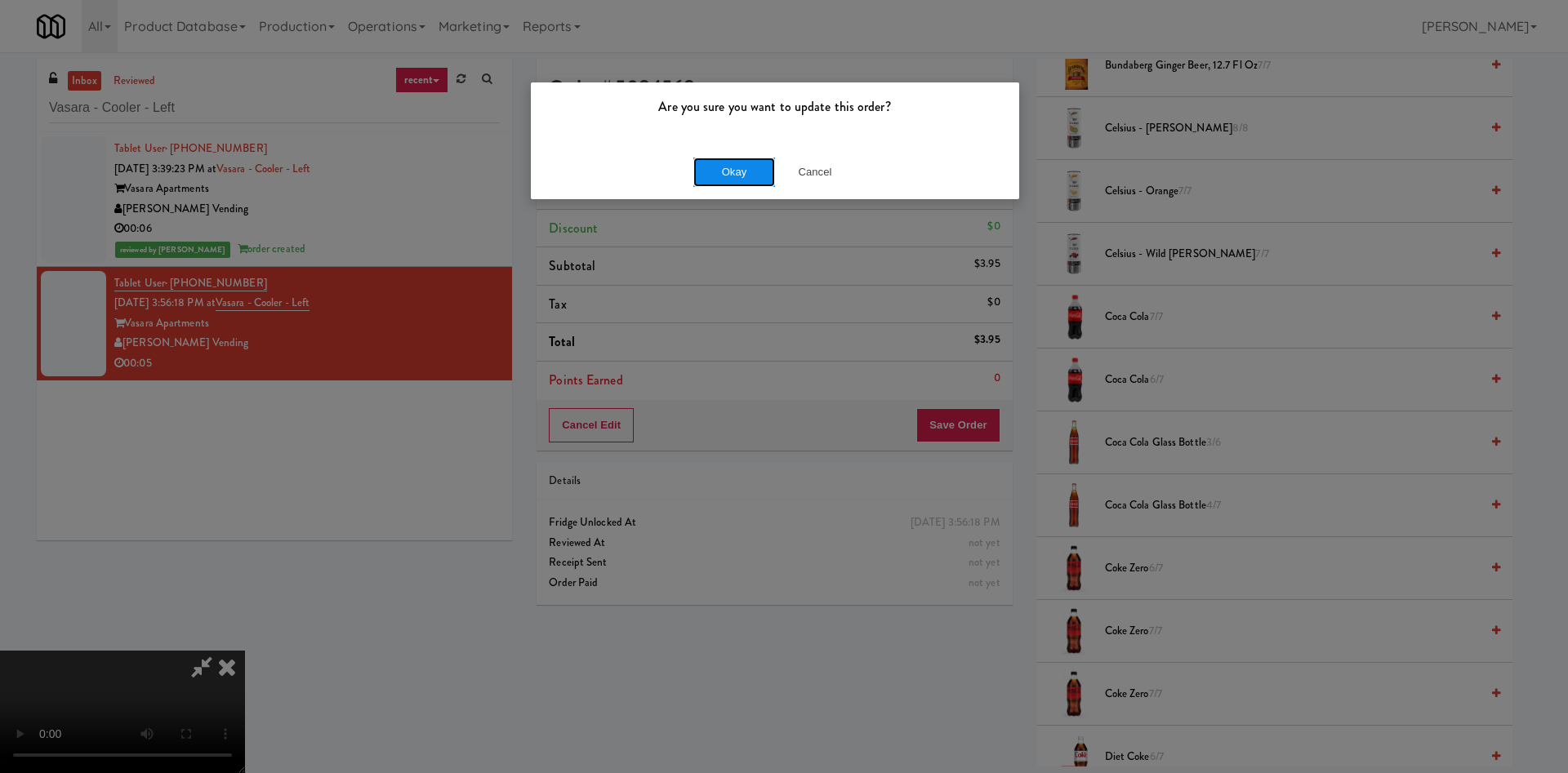
click at [756, 164] on button "Okay" at bounding box center [734, 172] width 82 height 30
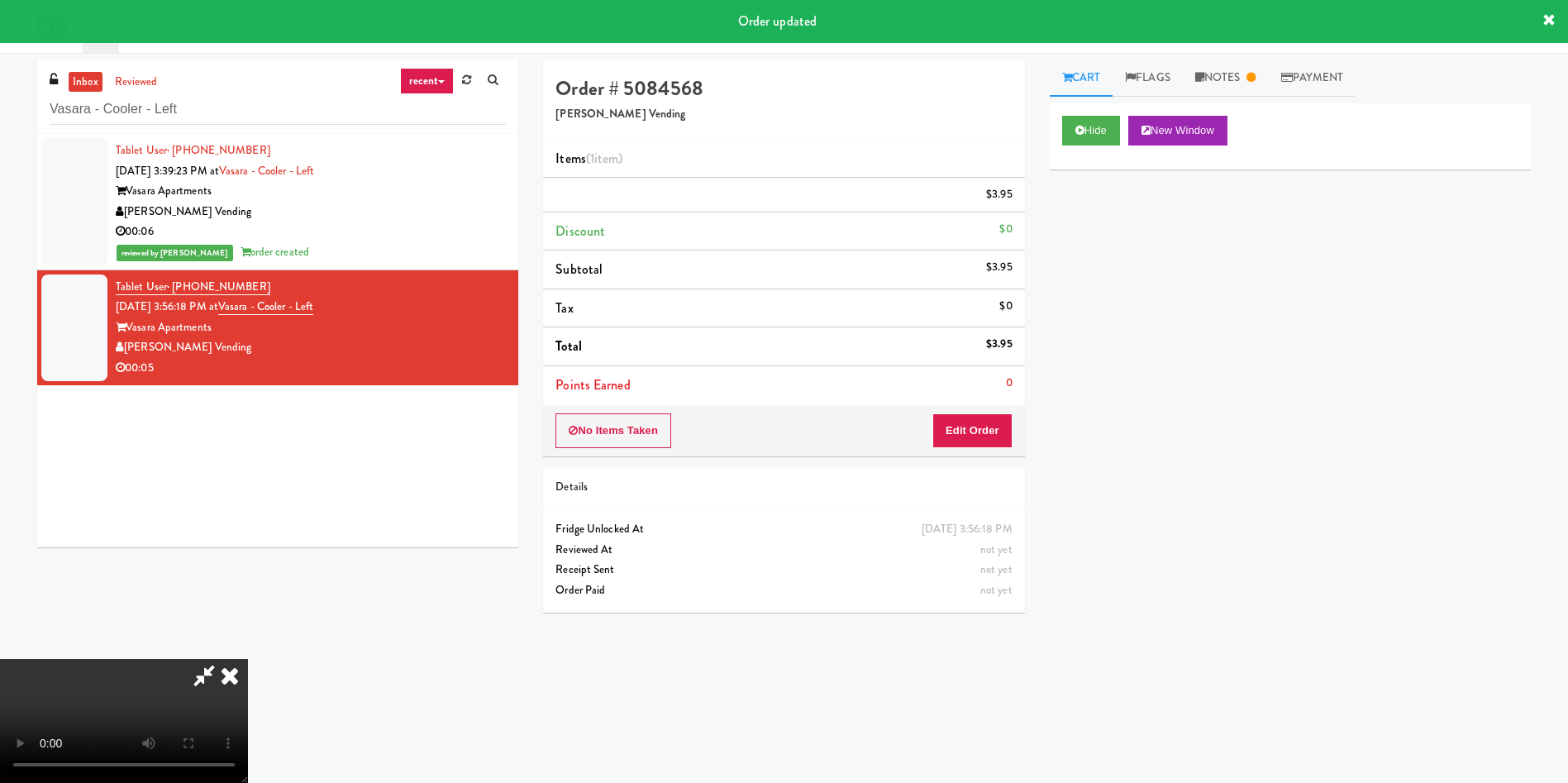
scroll to position [0, 0]
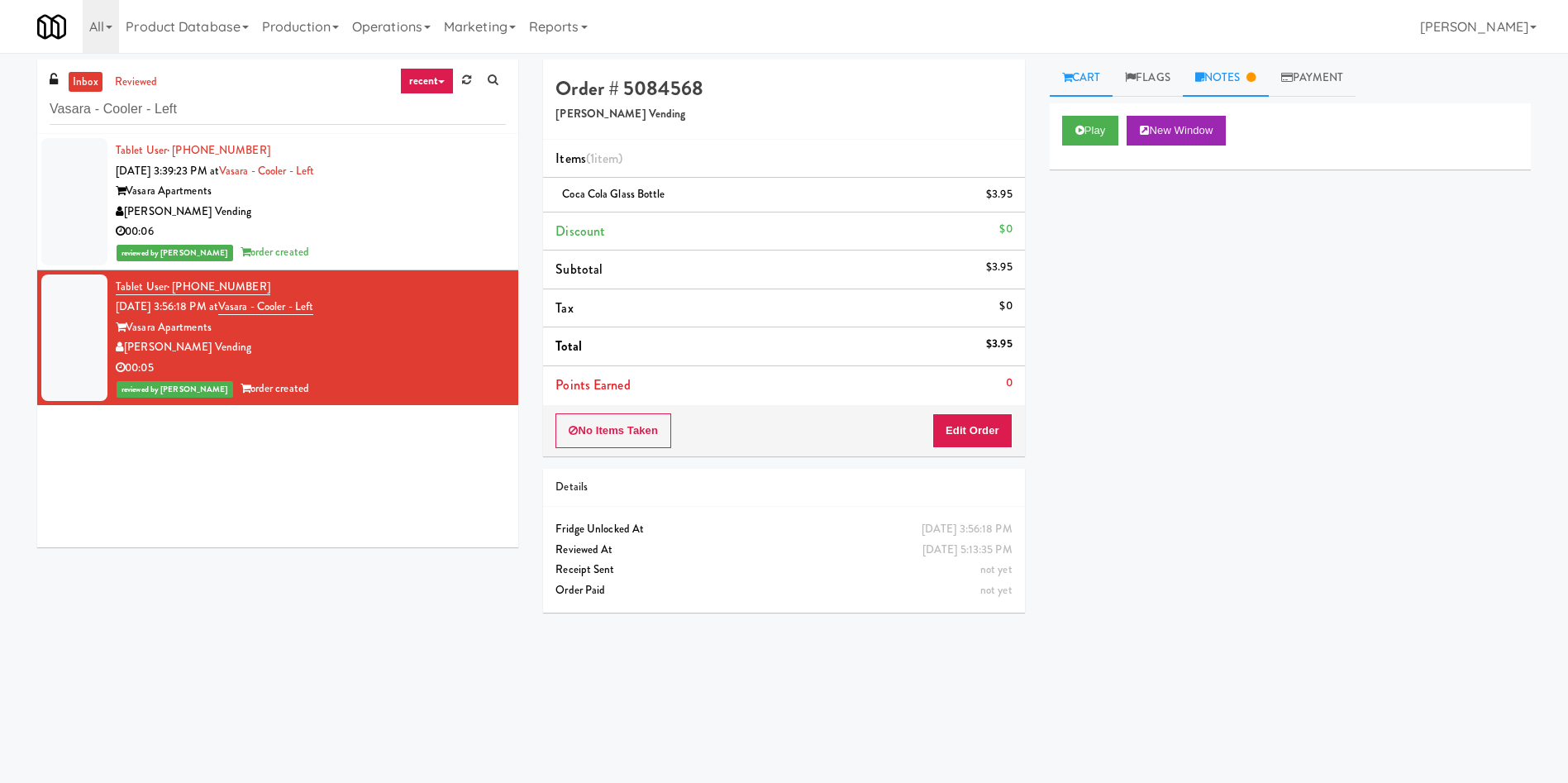
click at [1236, 85] on link "Notes" at bounding box center [1225, 78] width 86 height 37
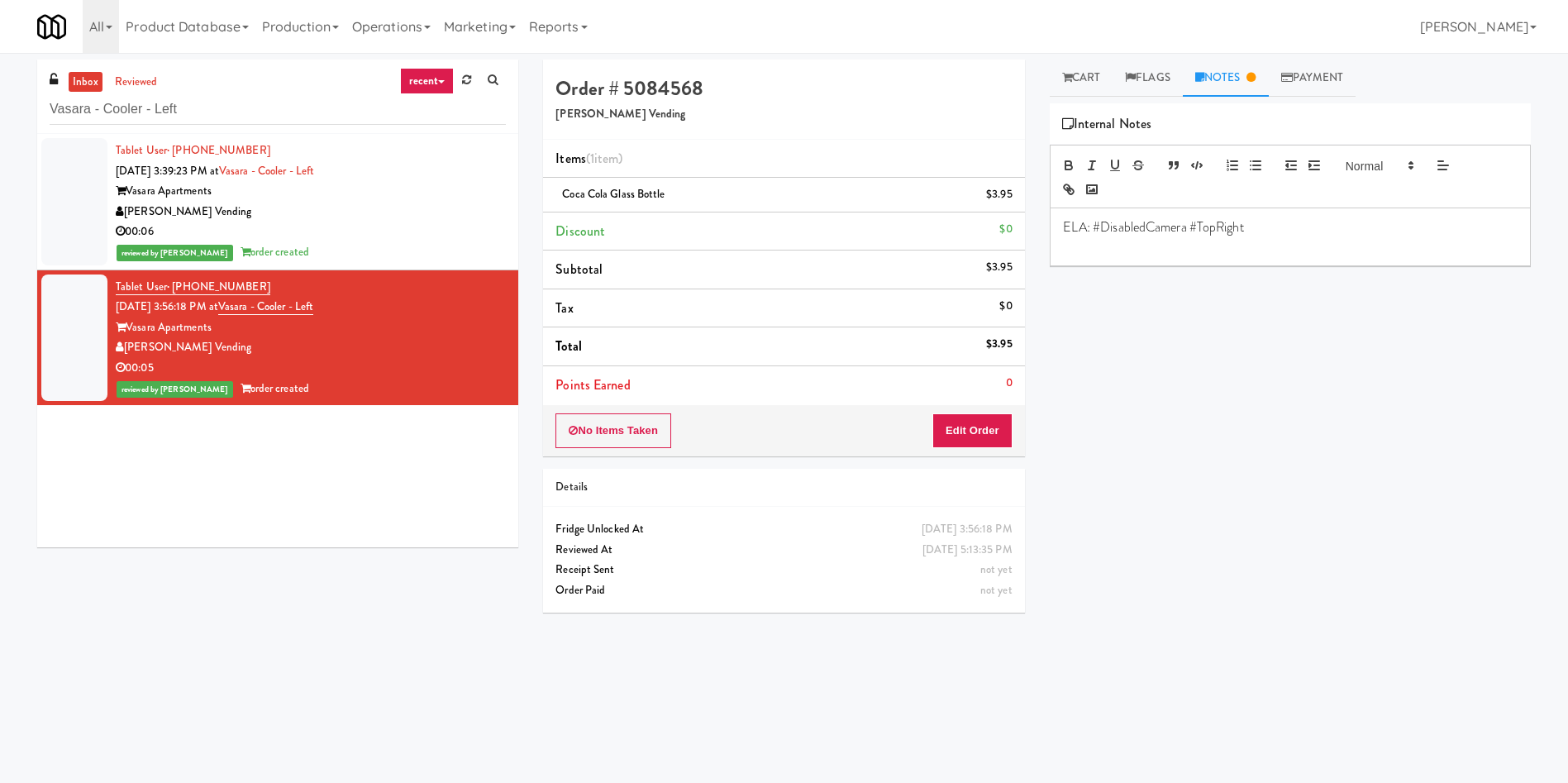
drag, startPoint x: 1100, startPoint y: 81, endPoint x: 851, endPoint y: 4, distance: 260.6
click at [1096, 80] on link "Cart" at bounding box center [1081, 78] width 63 height 37
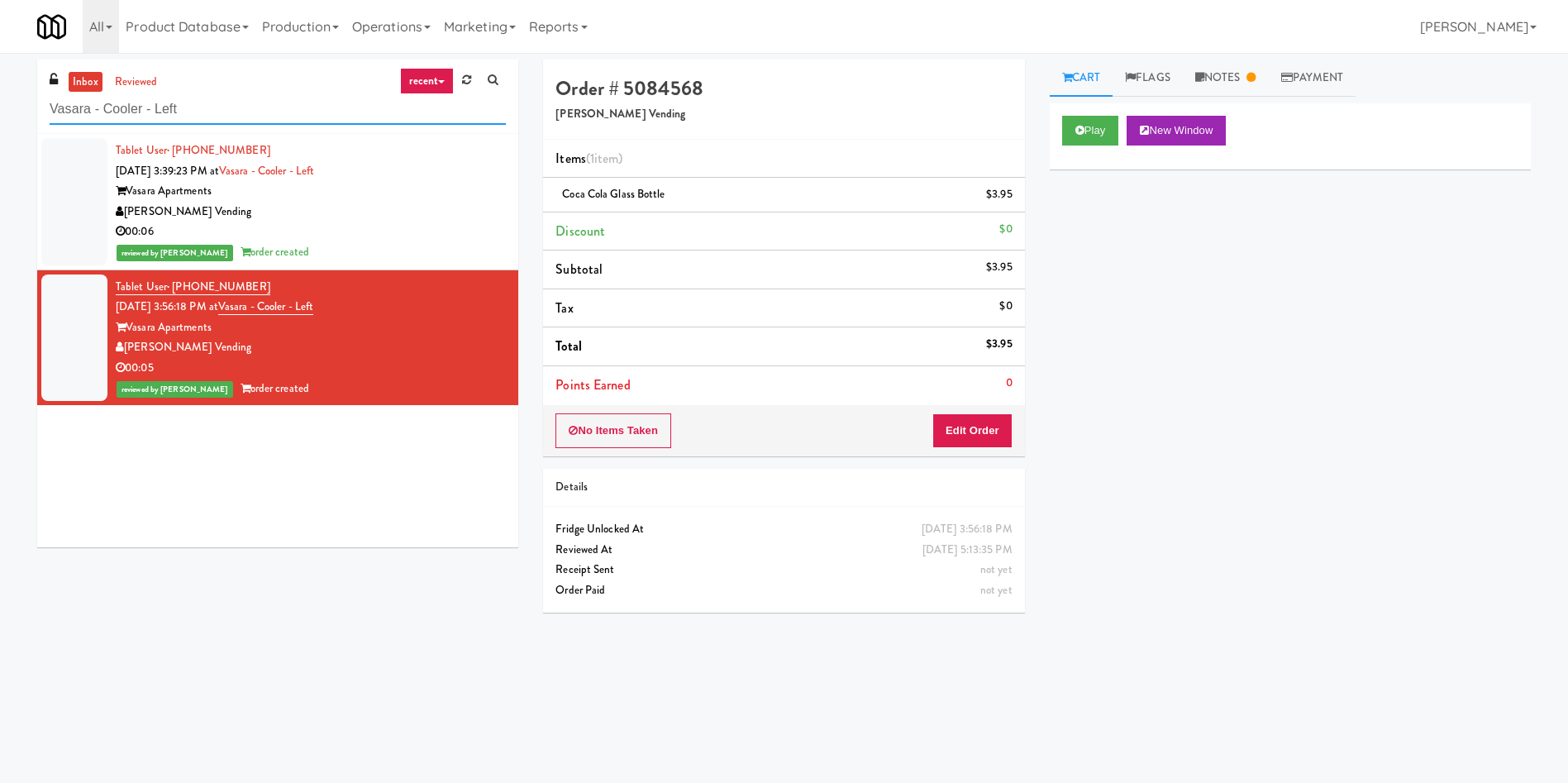
drag, startPoint x: 283, startPoint y: 113, endPoint x: 0, endPoint y: -19, distance: 312.3
click at [0, 0] on html "Are you sure you want to update this order? Okay Cancel Okay Are you sure you w…" at bounding box center [784, 392] width 1568 height 783
paste input "BlackBerry - Cafeteria"
type input "BlackBerry - Cafeteria"
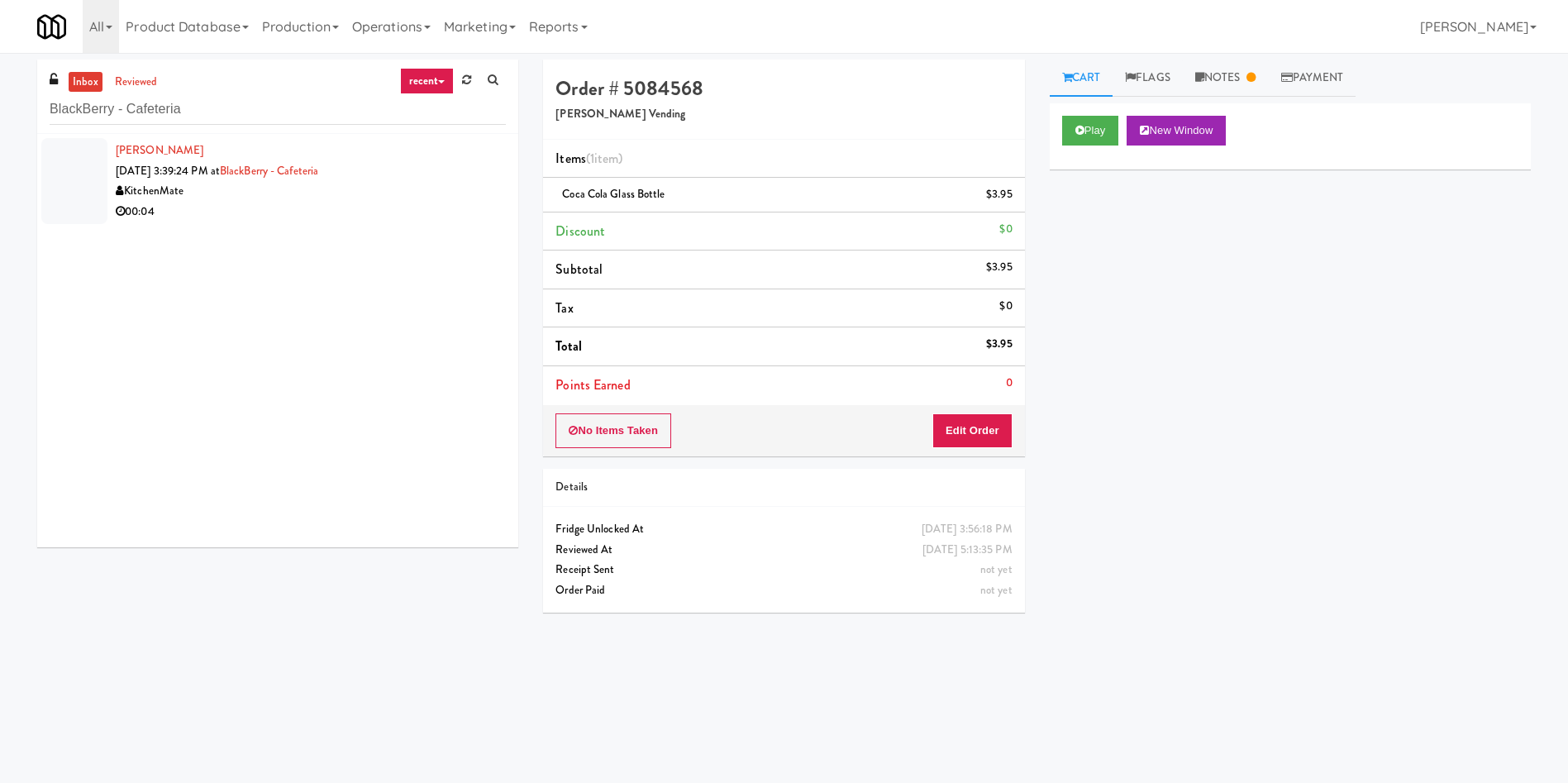
click at [72, 158] on div at bounding box center [74, 181] width 66 height 86
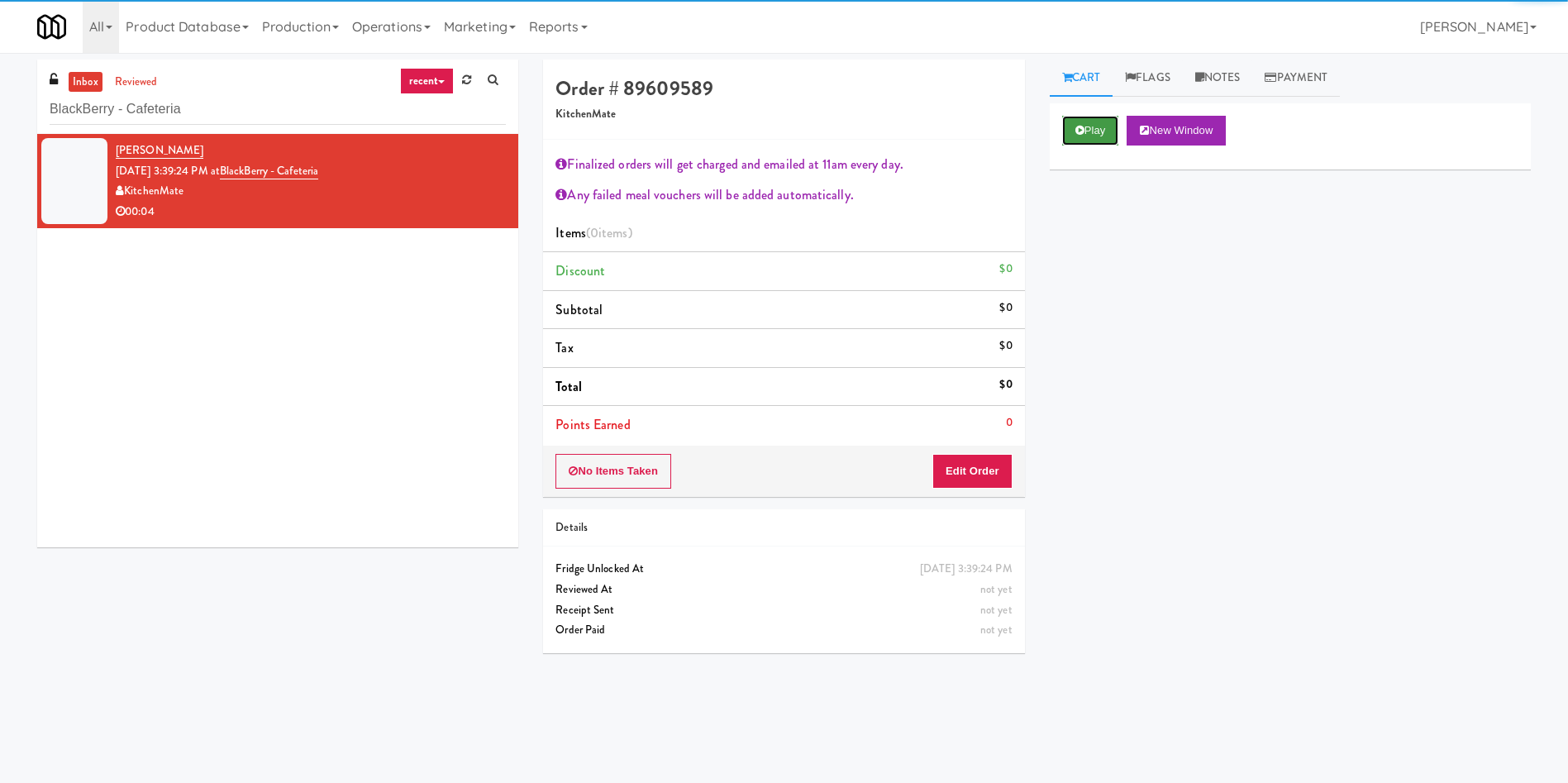
drag, startPoint x: 1072, startPoint y: 129, endPoint x: 1048, endPoint y: 250, distance: 123.4
click at [1073, 129] on button "Play" at bounding box center [1090, 130] width 57 height 30
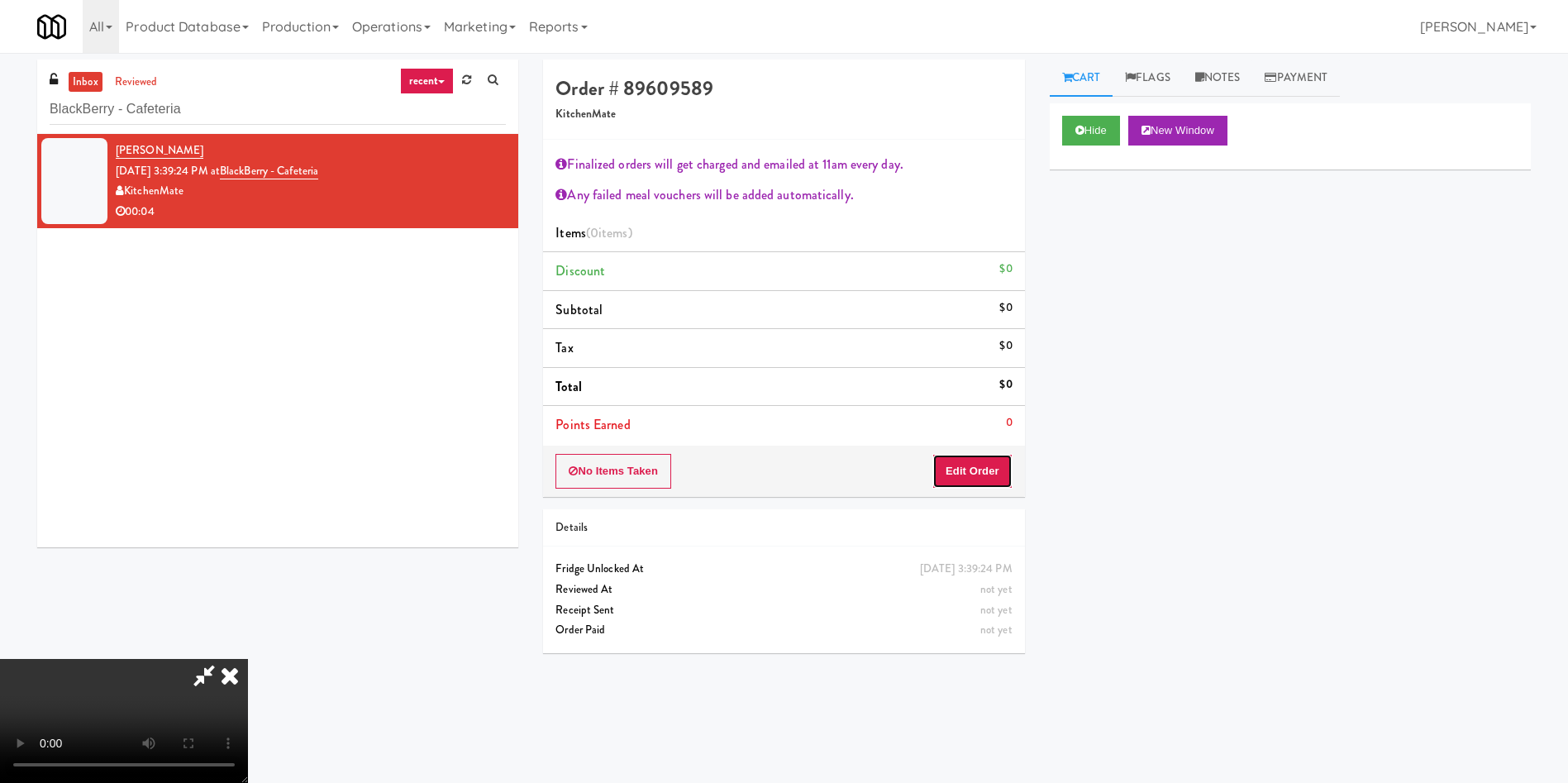
click at [952, 461] on button "Edit Order" at bounding box center [972, 471] width 80 height 35
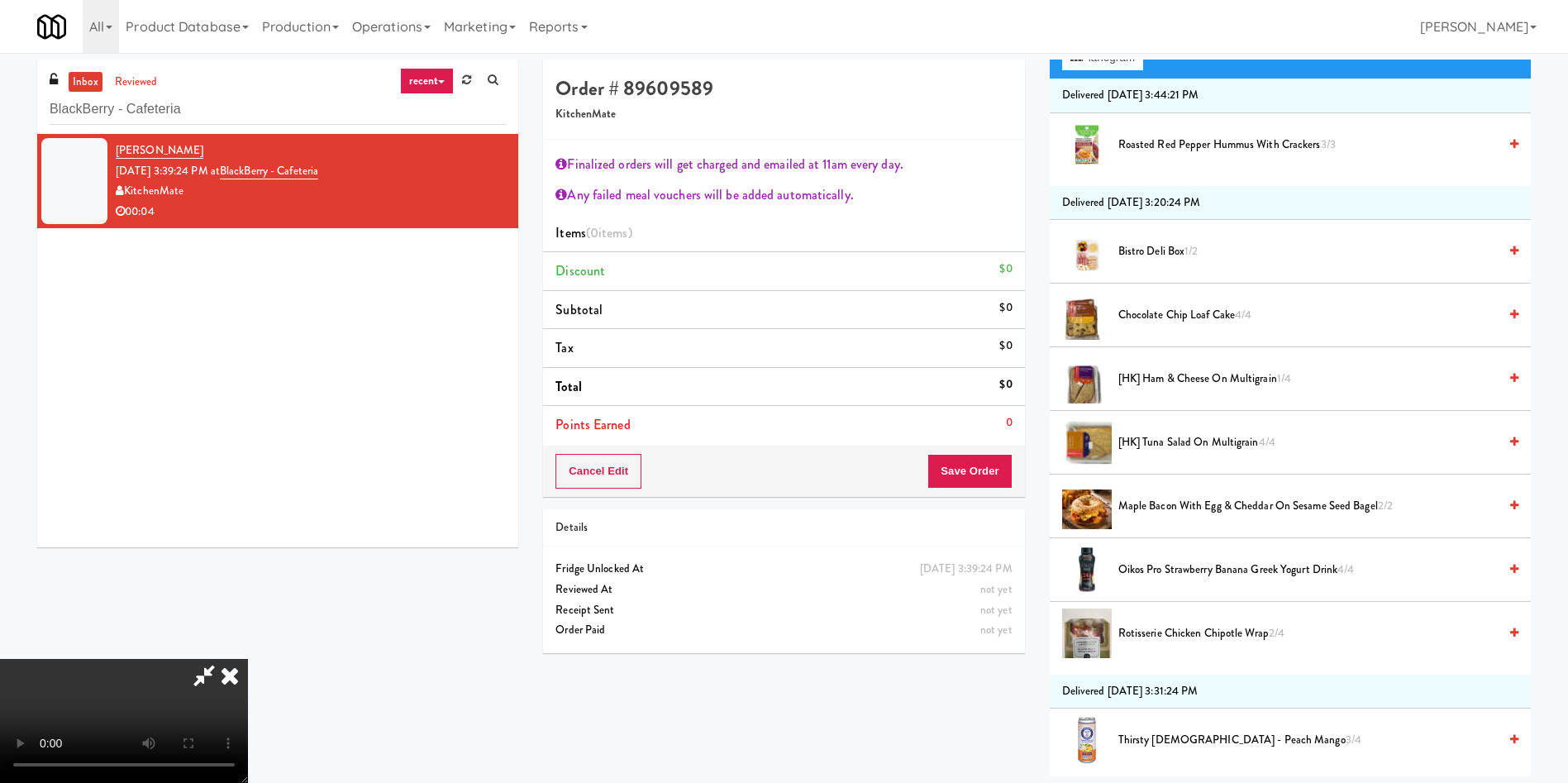
scroll to position [308, 0]
click at [1188, 321] on span "Chocolate Chip Loaf Cake 4/4" at bounding box center [1308, 315] width 380 height 20
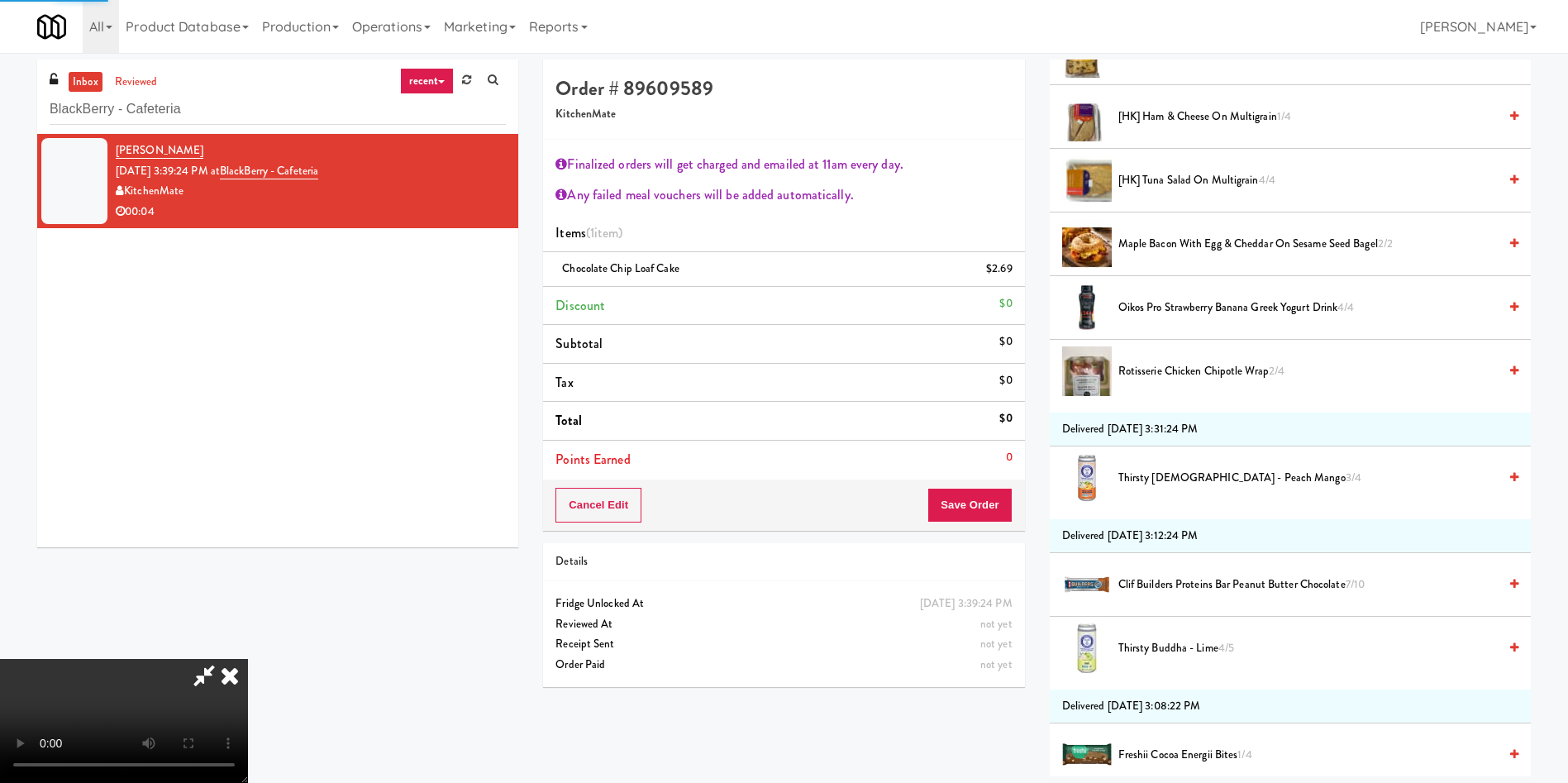
scroll to position [744, 0]
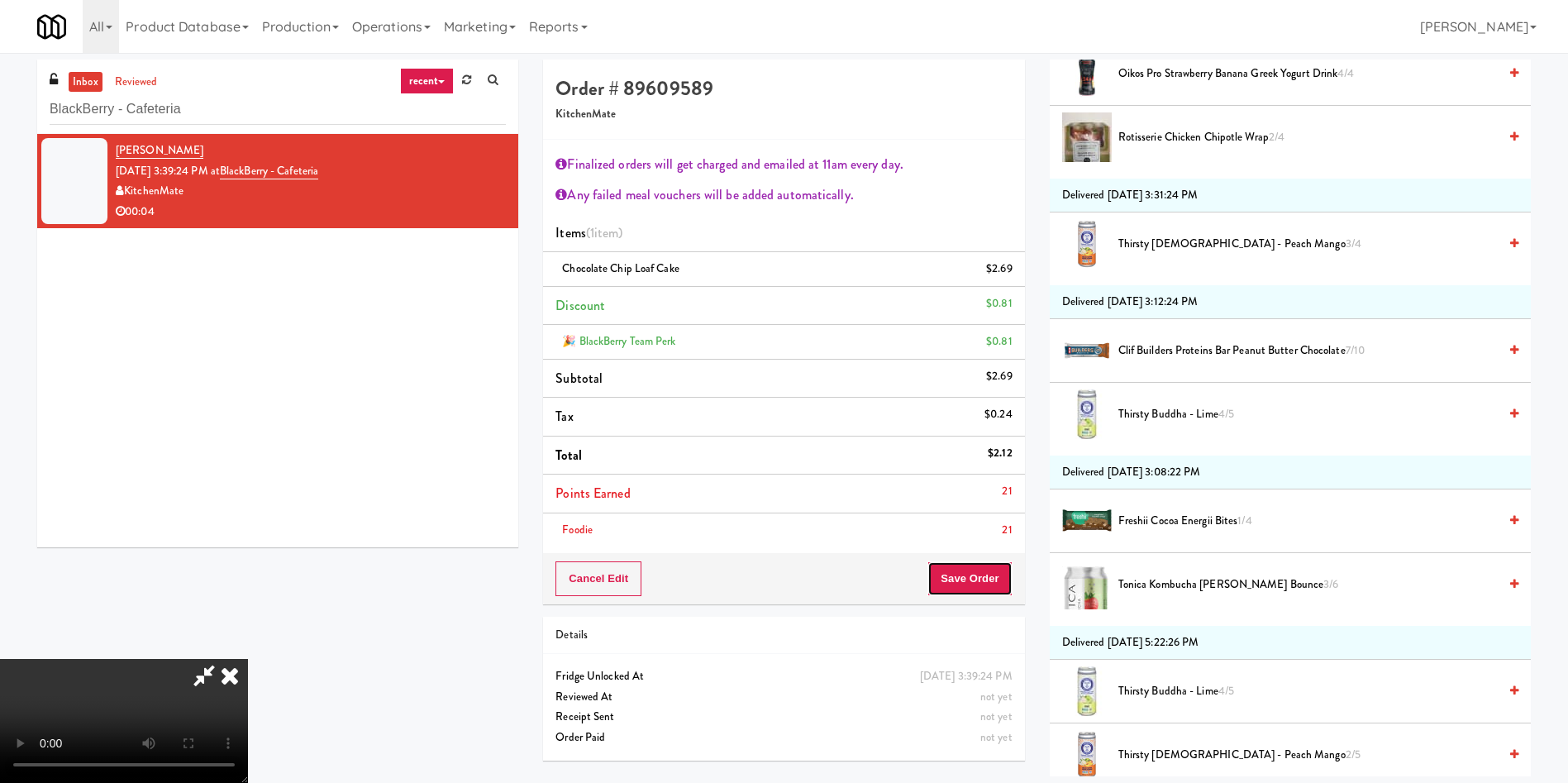
click at [974, 580] on button "Save Order" at bounding box center [969, 579] width 85 height 35
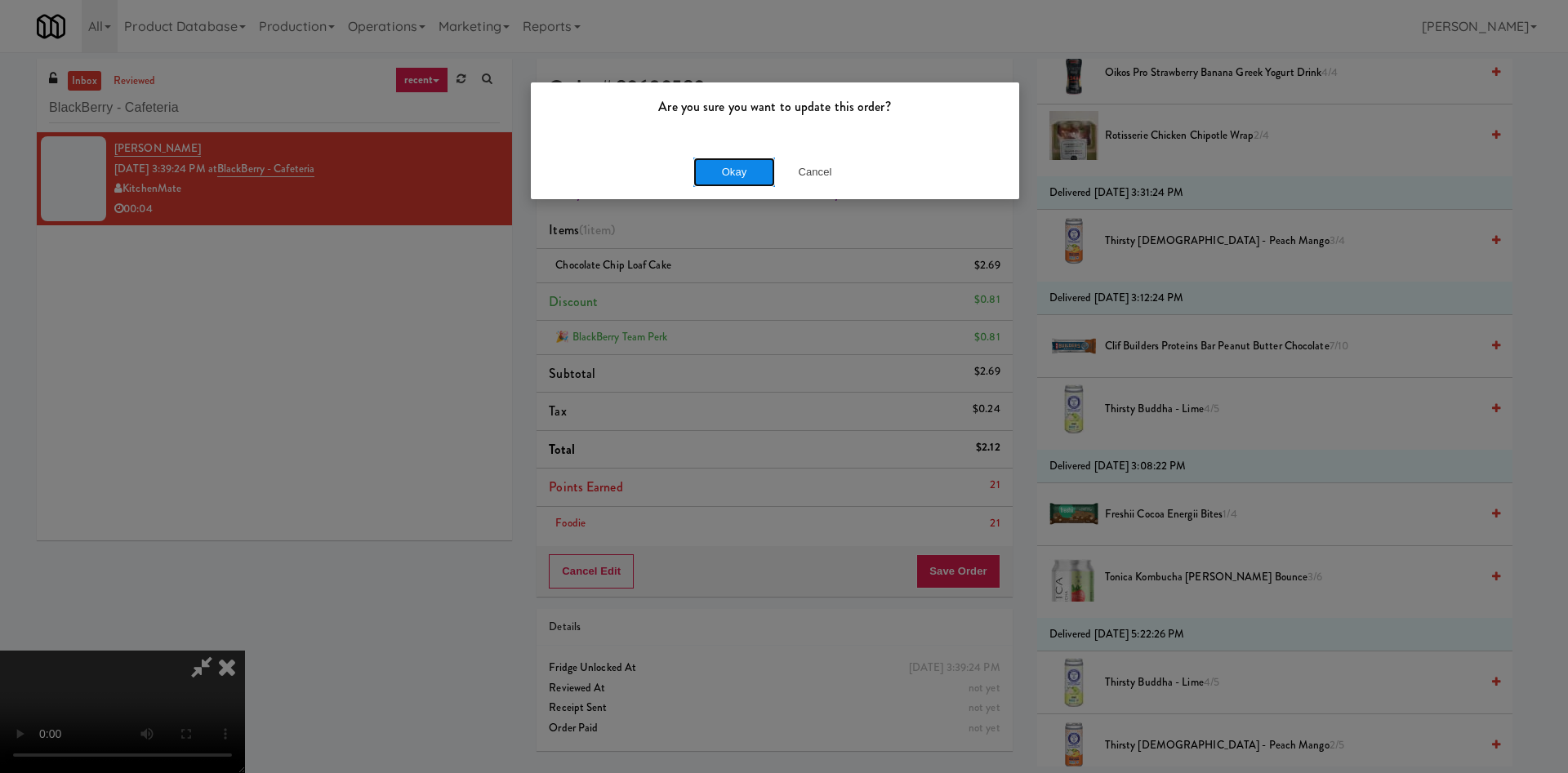
click at [733, 171] on button "Okay" at bounding box center [734, 172] width 82 height 30
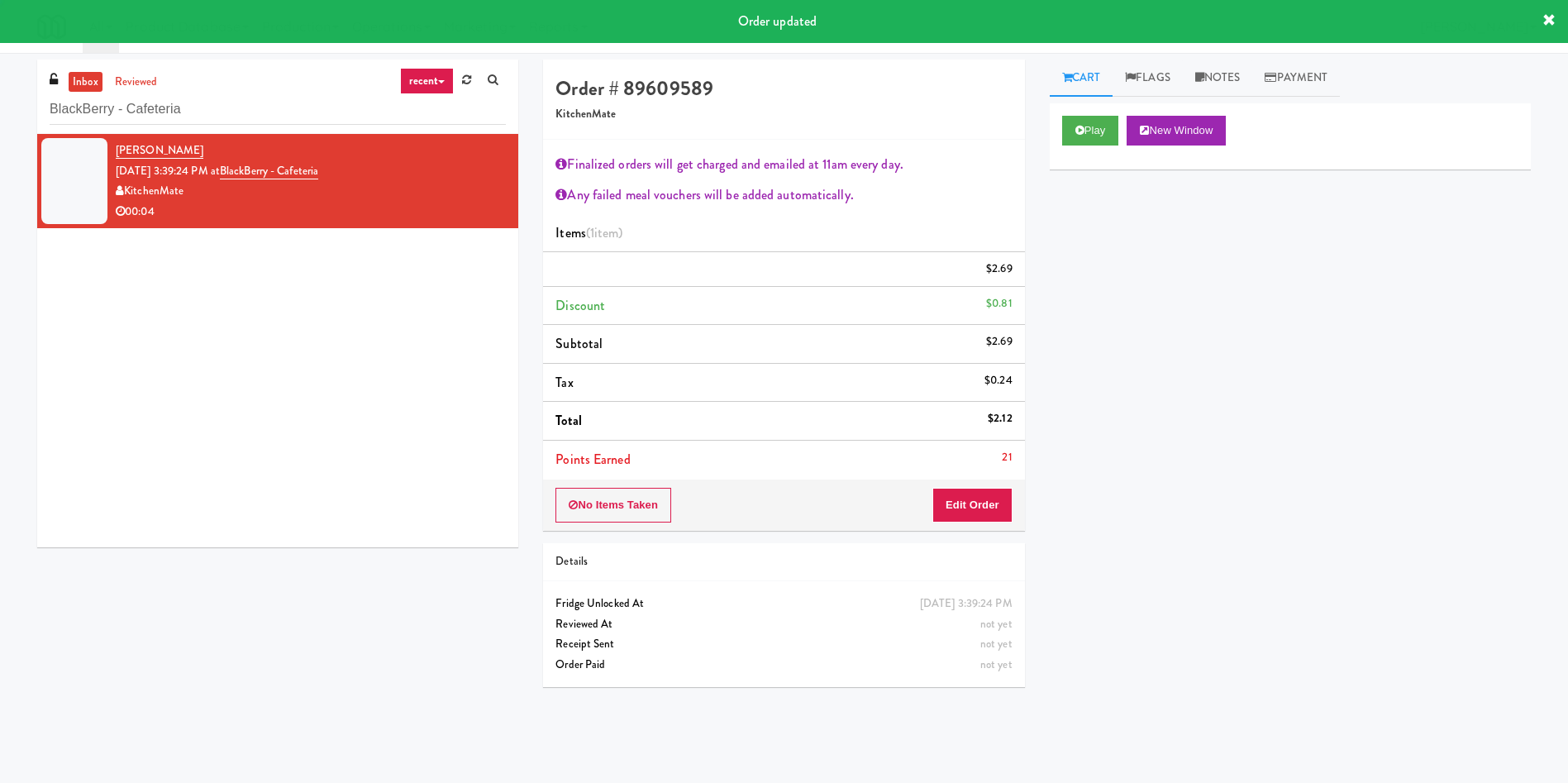
scroll to position [0, 0]
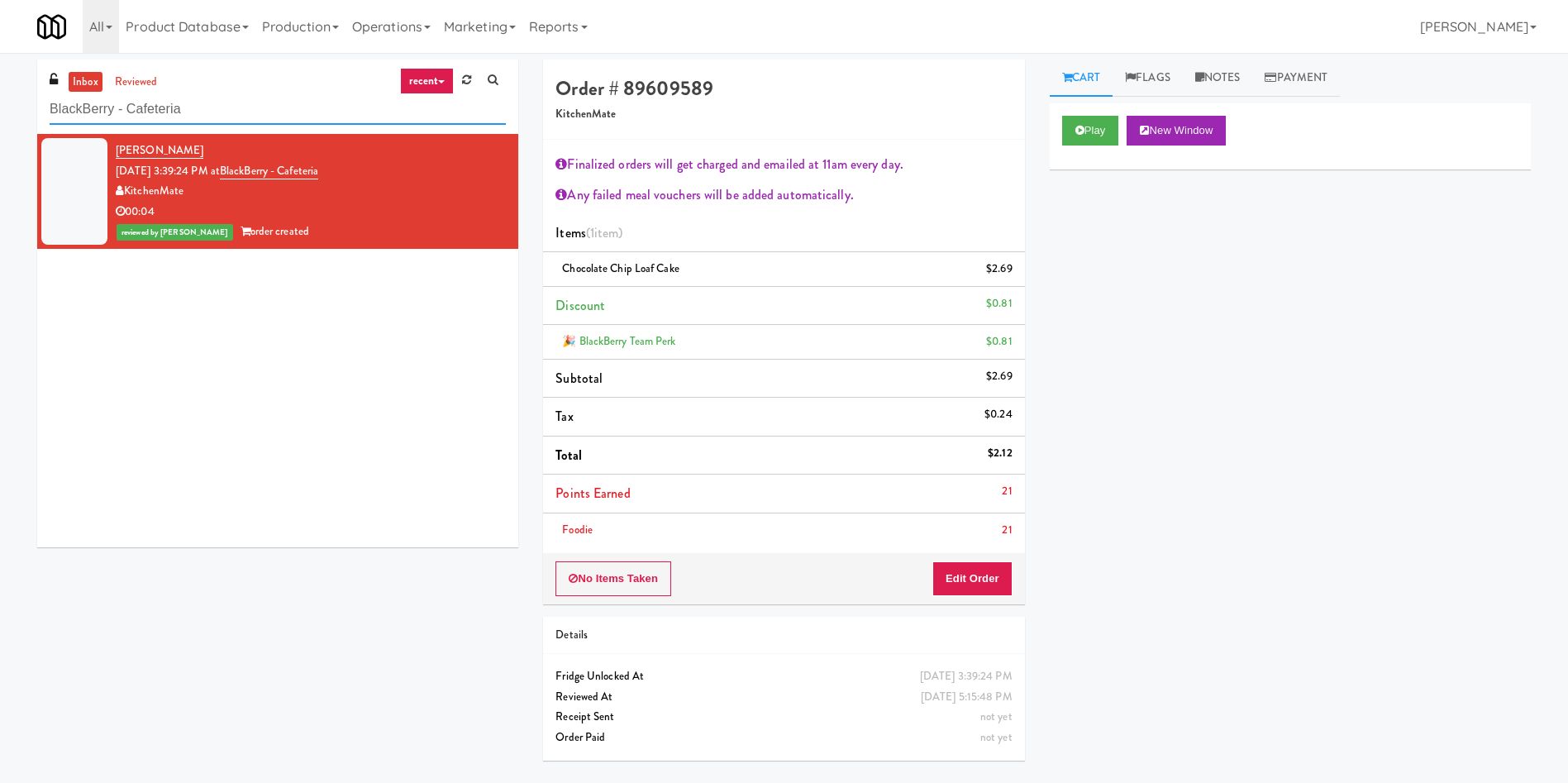
drag, startPoint x: 262, startPoint y: 102, endPoint x: 0, endPoint y: 17, distance: 275.4
click at [0, 53] on body "Are you sure you want to update this order? Okay Cancel Okay Are you sure you w…" at bounding box center [784, 444] width 1568 height 783
paste input "6Fit - Cooler"
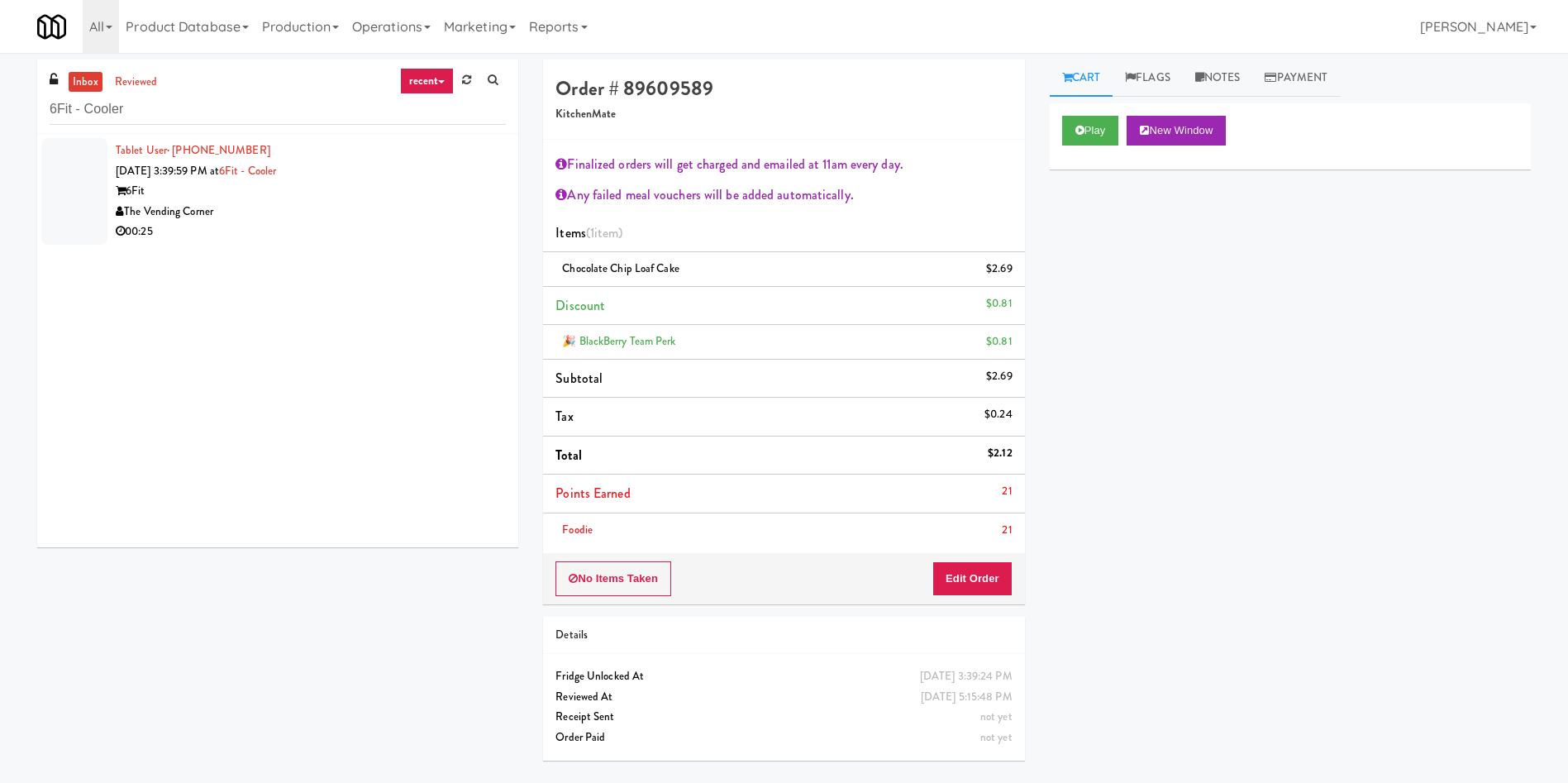
click at [328, 193] on div "6Fit" at bounding box center [310, 191] width 390 height 20
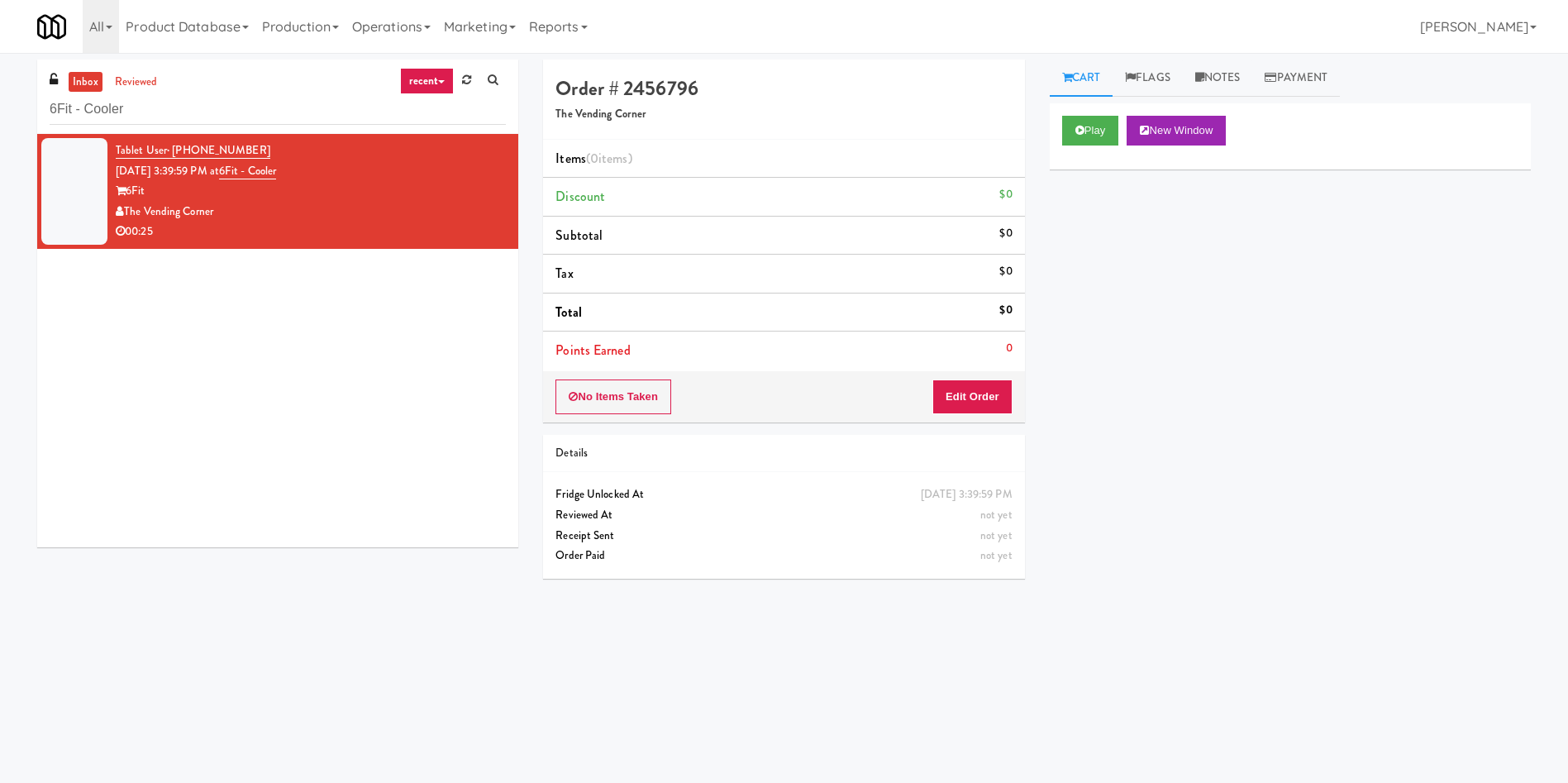
click at [389, 409] on div "Tablet User · (617) 599-5058 Oct 15, 2025 3:39:59 PM at 6Fit - Cooler 6Fit The …" at bounding box center [277, 341] width 481 height 414
click at [1113, 131] on button "Play" at bounding box center [1090, 130] width 57 height 30
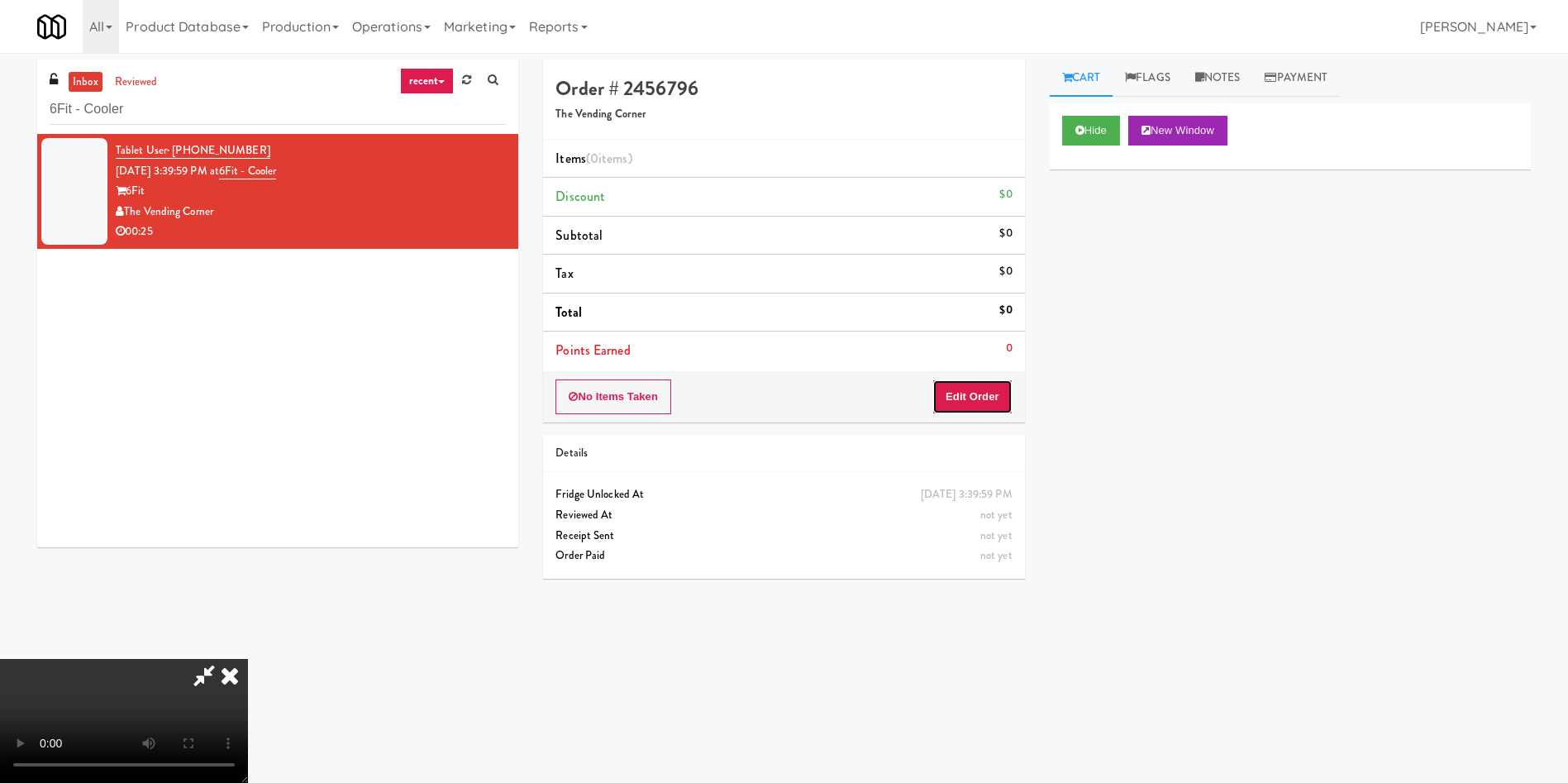
click at [997, 403] on button "Edit Order" at bounding box center [972, 397] width 80 height 35
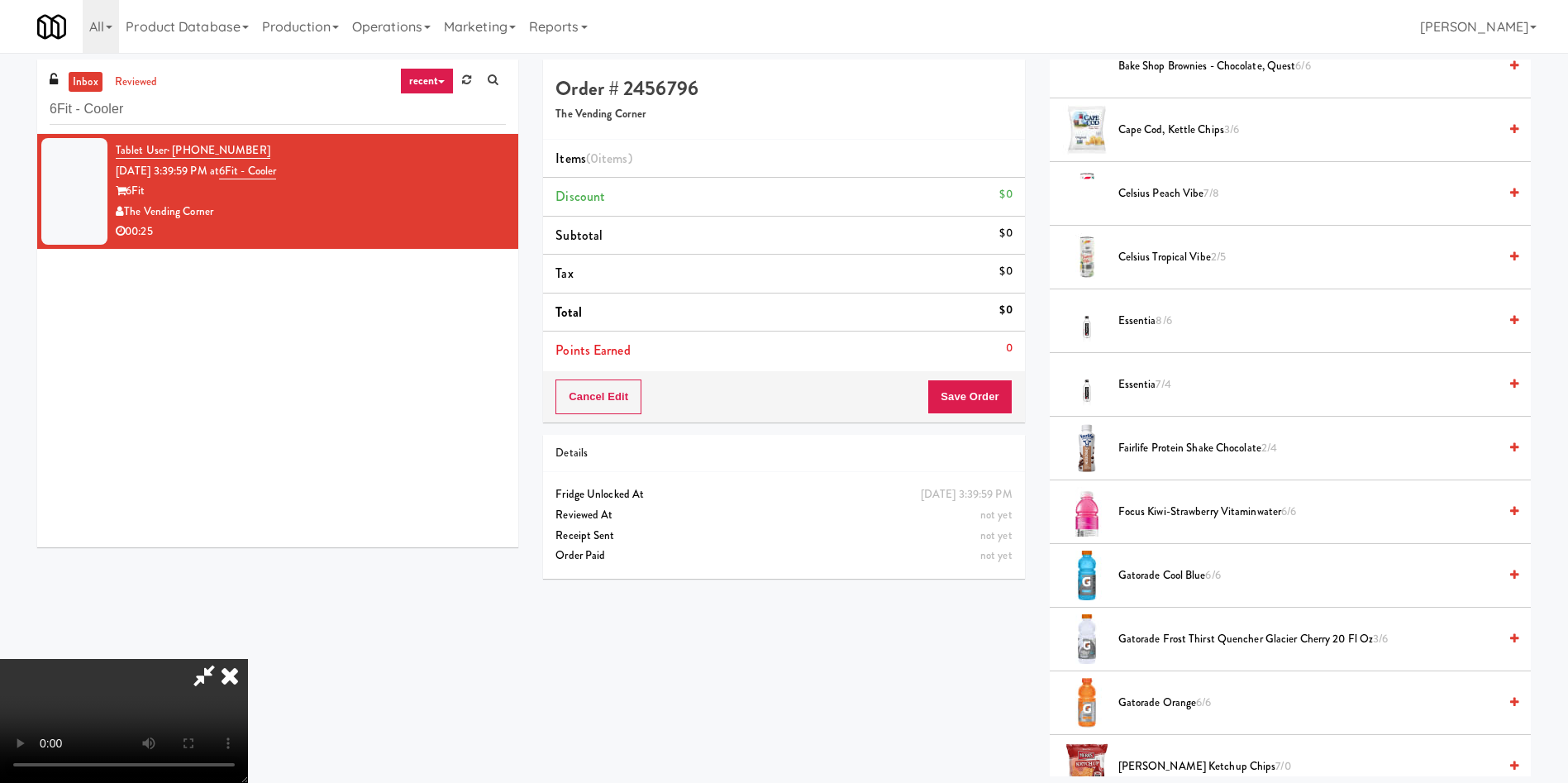
scroll to position [124, 0]
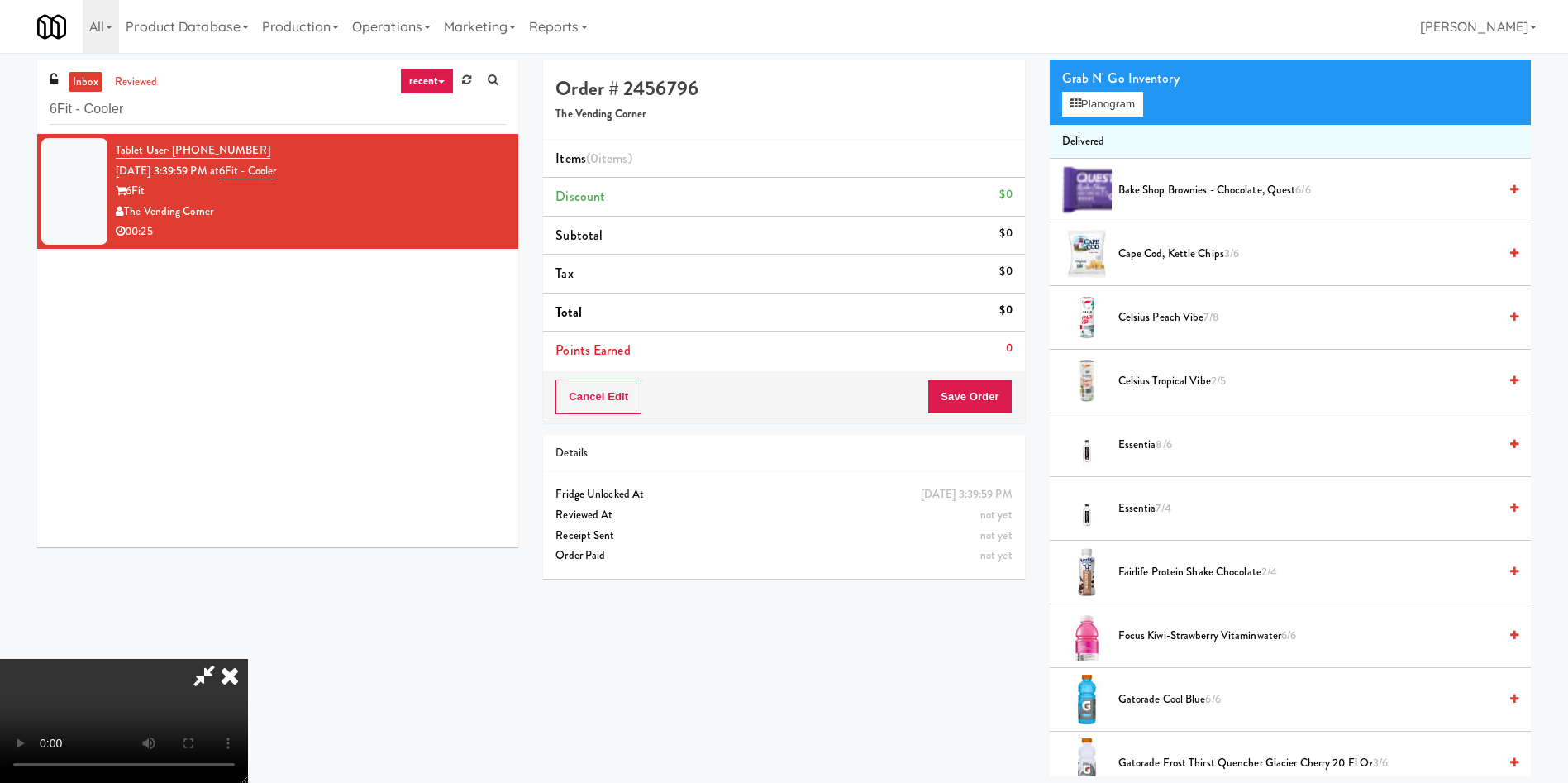
click at [248, 659] on video at bounding box center [124, 721] width 248 height 124
drag, startPoint x: 747, startPoint y: 130, endPoint x: 820, endPoint y: 140, distance: 73.7
click at [747, 130] on div "Order # 2456796 The Vending Corner" at bounding box center [784, 99] width 481 height 80
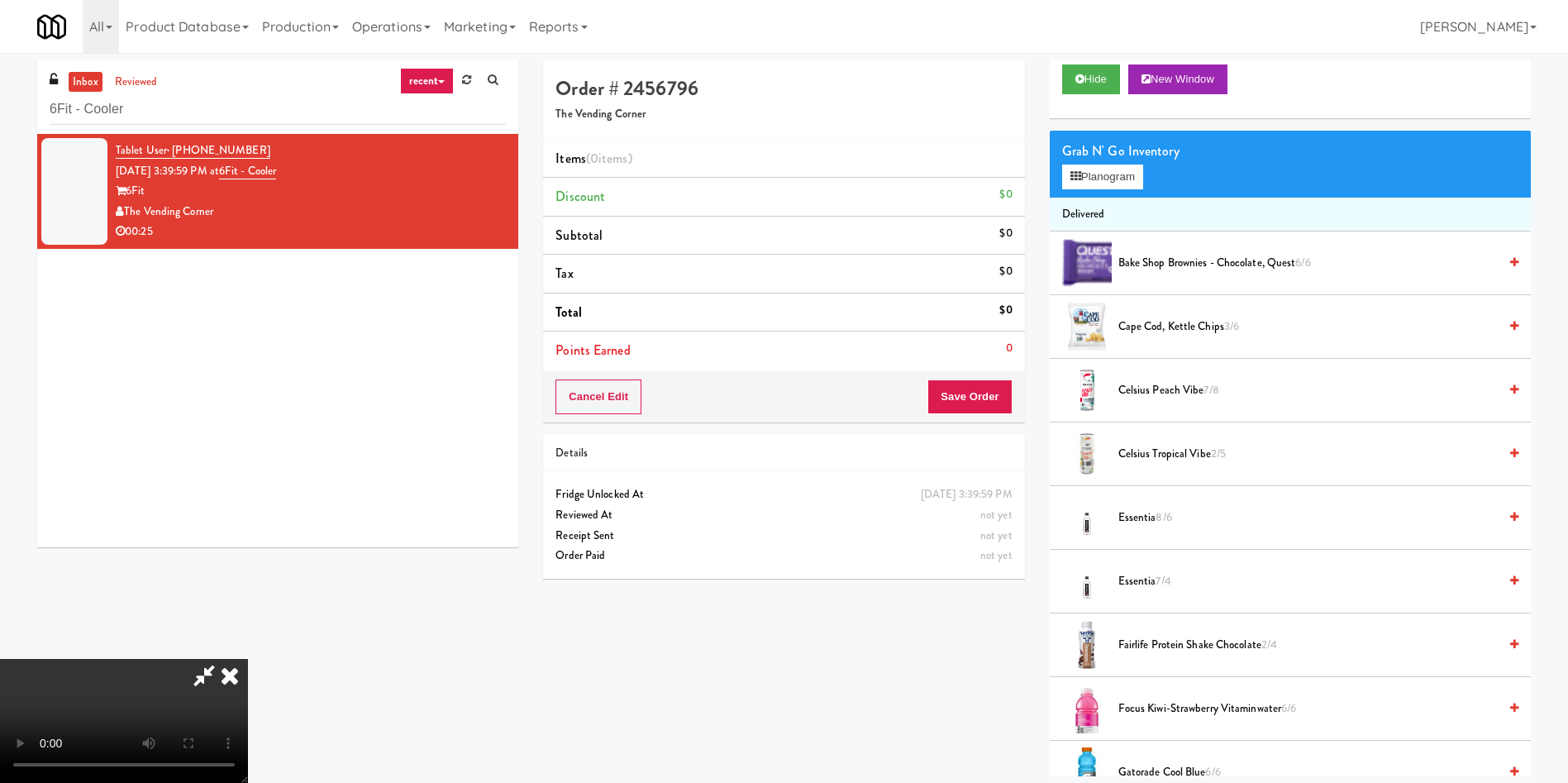
scroll to position [0, 0]
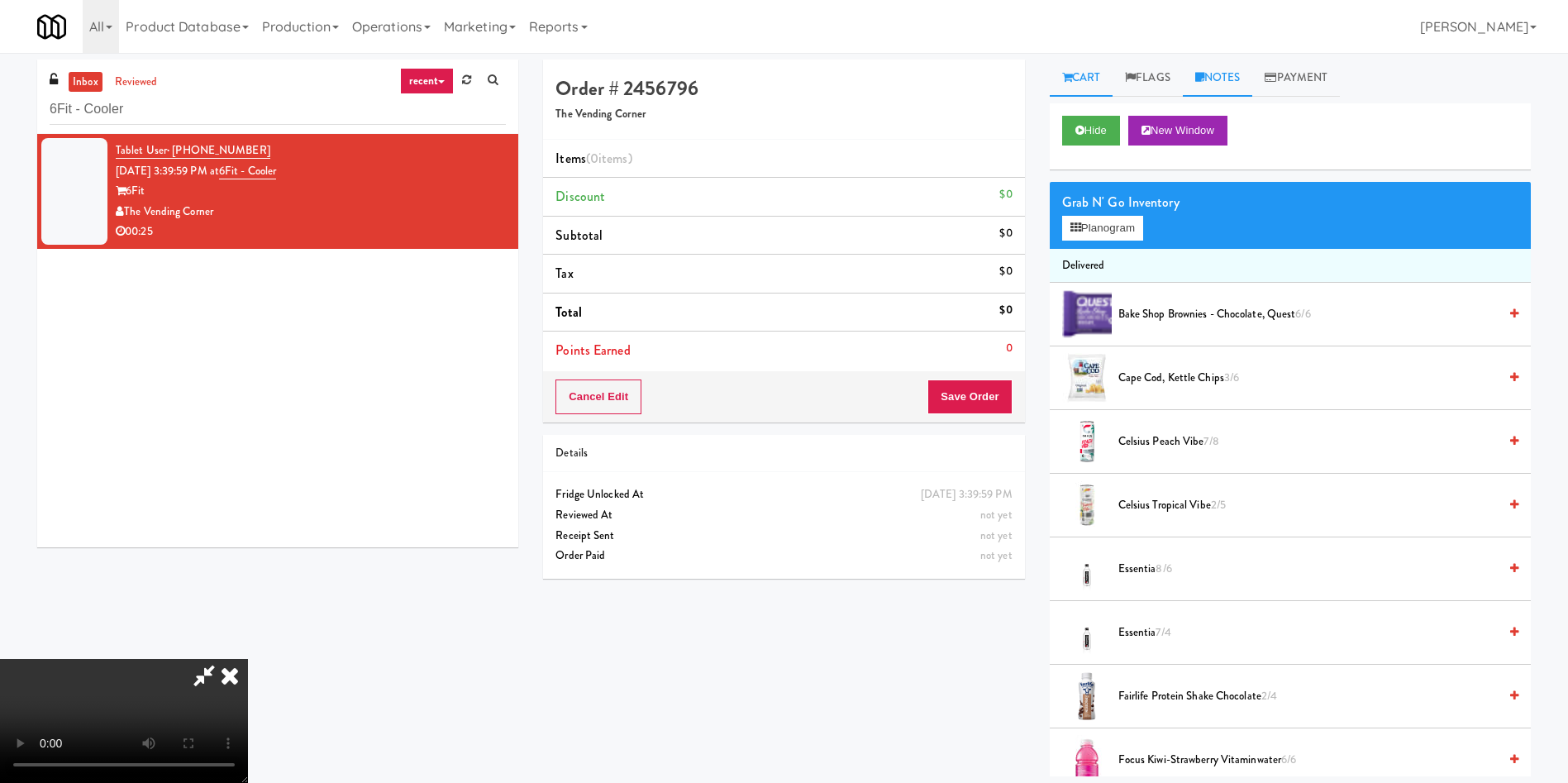
click at [1223, 85] on link "Notes" at bounding box center [1218, 78] width 70 height 37
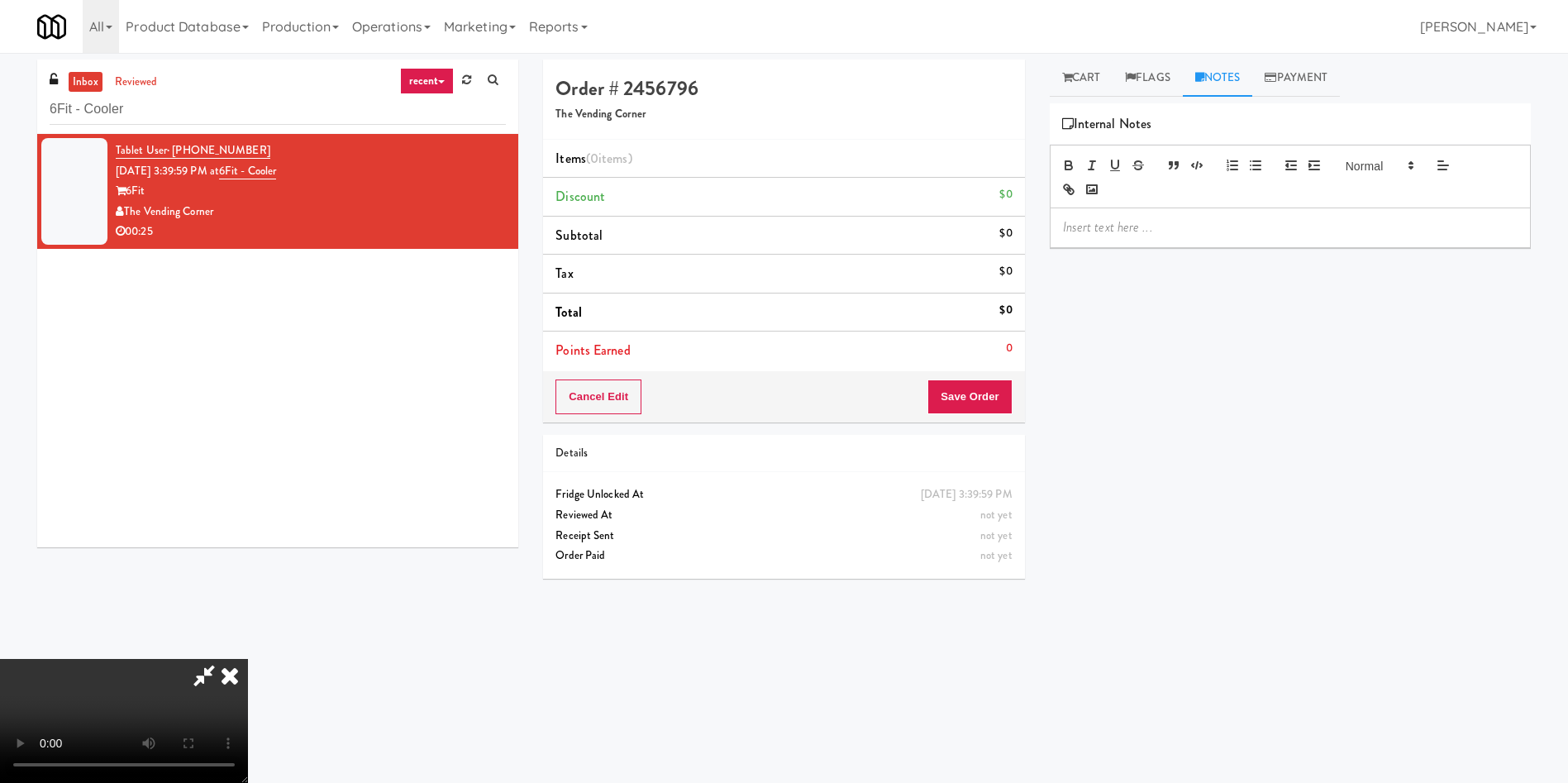
click at [1175, 208] on div at bounding box center [1290, 227] width 480 height 38
click at [1089, 85] on link "Cart" at bounding box center [1081, 78] width 63 height 37
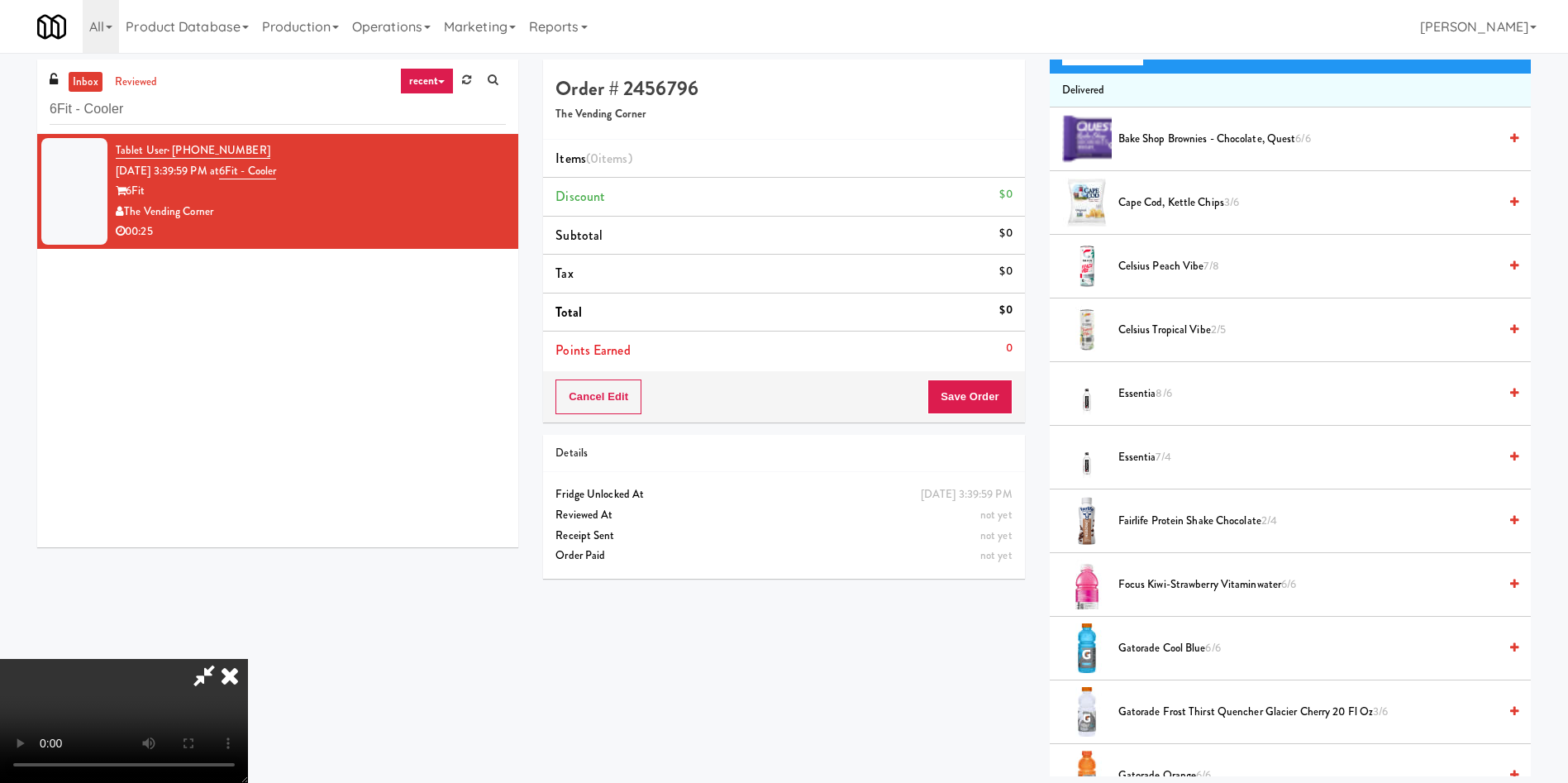
scroll to position [124, 0]
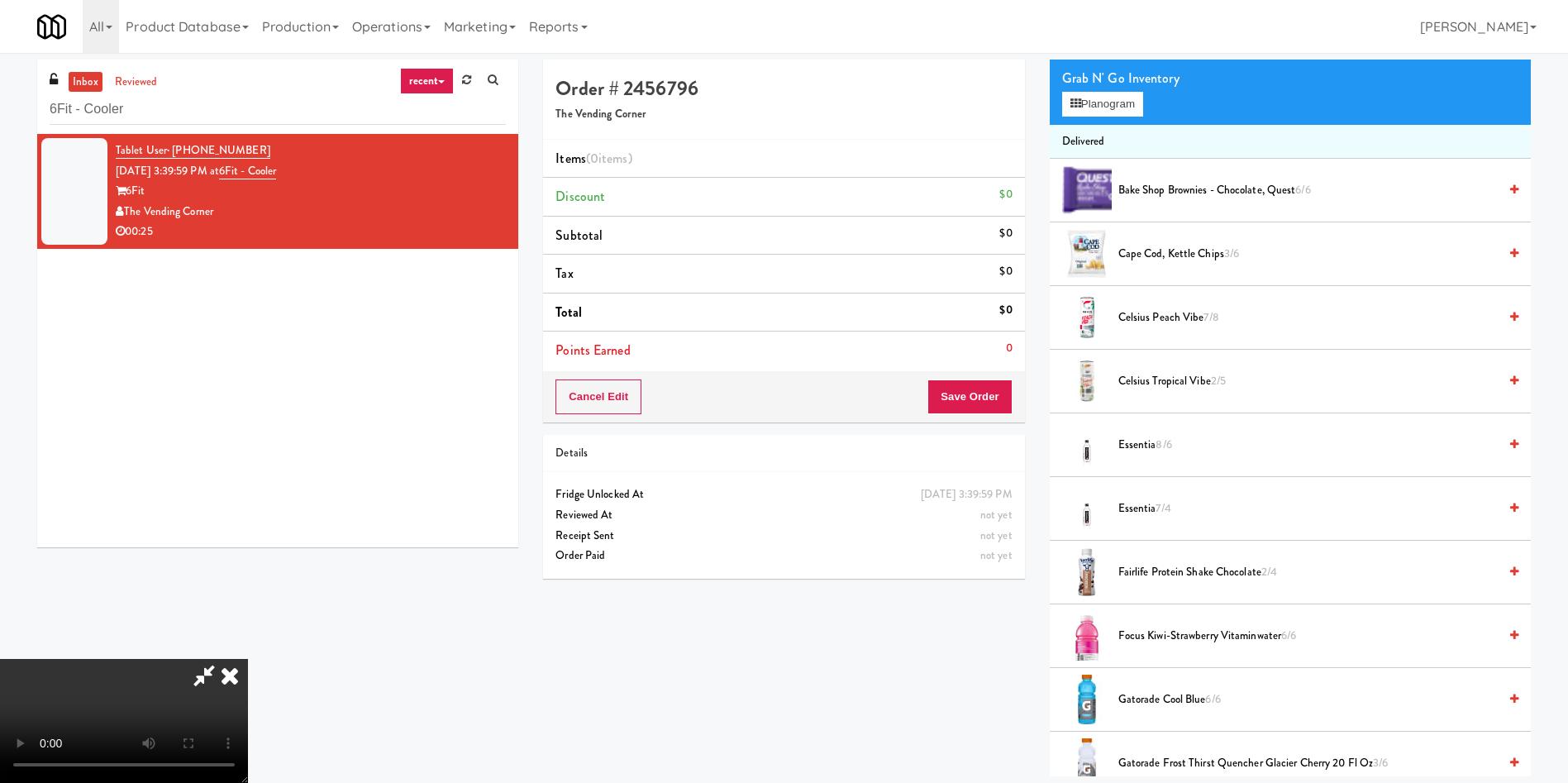
click at [248, 659] on video at bounding box center [124, 721] width 248 height 124
click at [1094, 111] on button "Planogram" at bounding box center [1102, 103] width 81 height 24
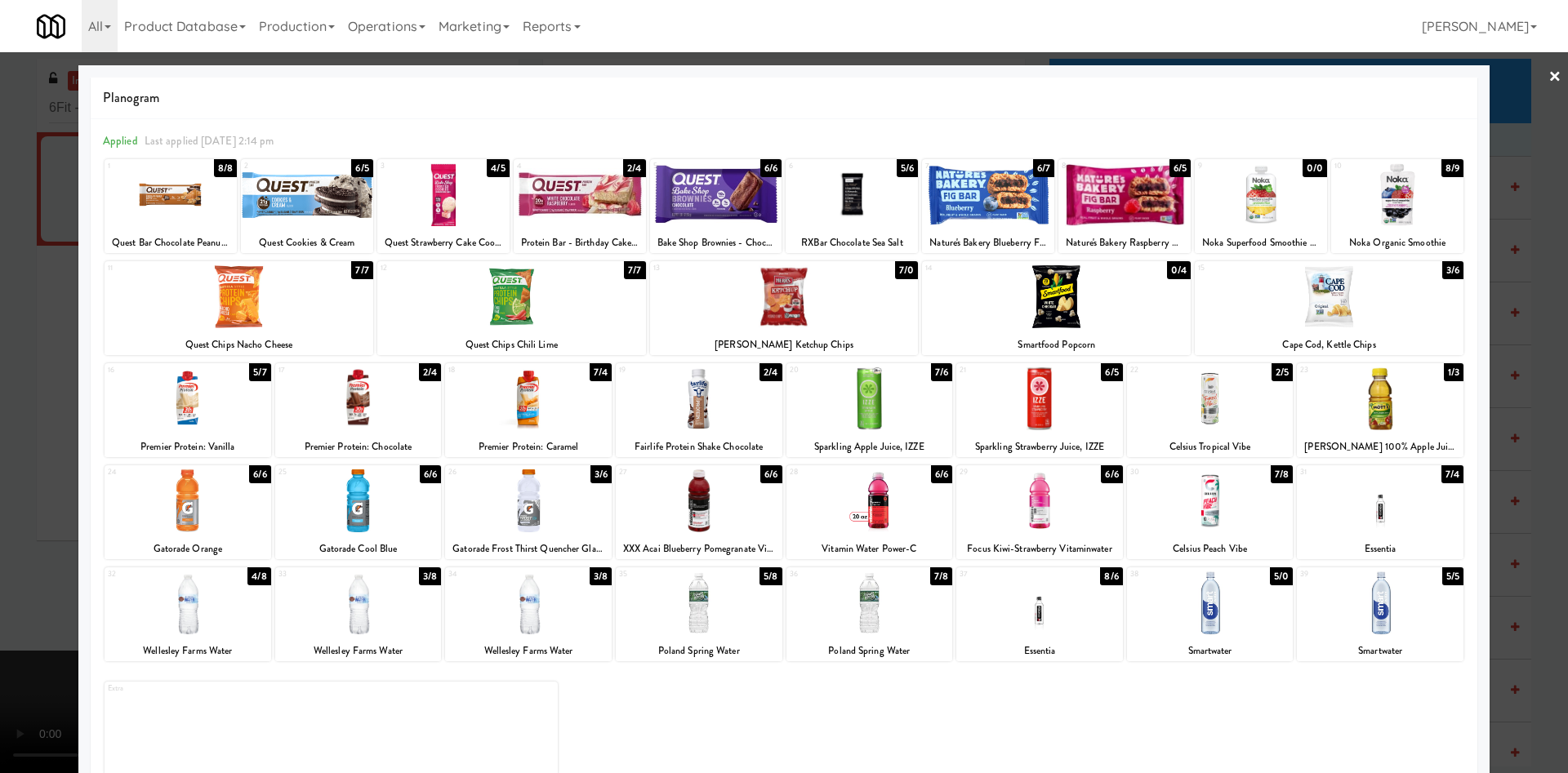
click at [870, 501] on div at bounding box center [869, 500] width 166 height 62
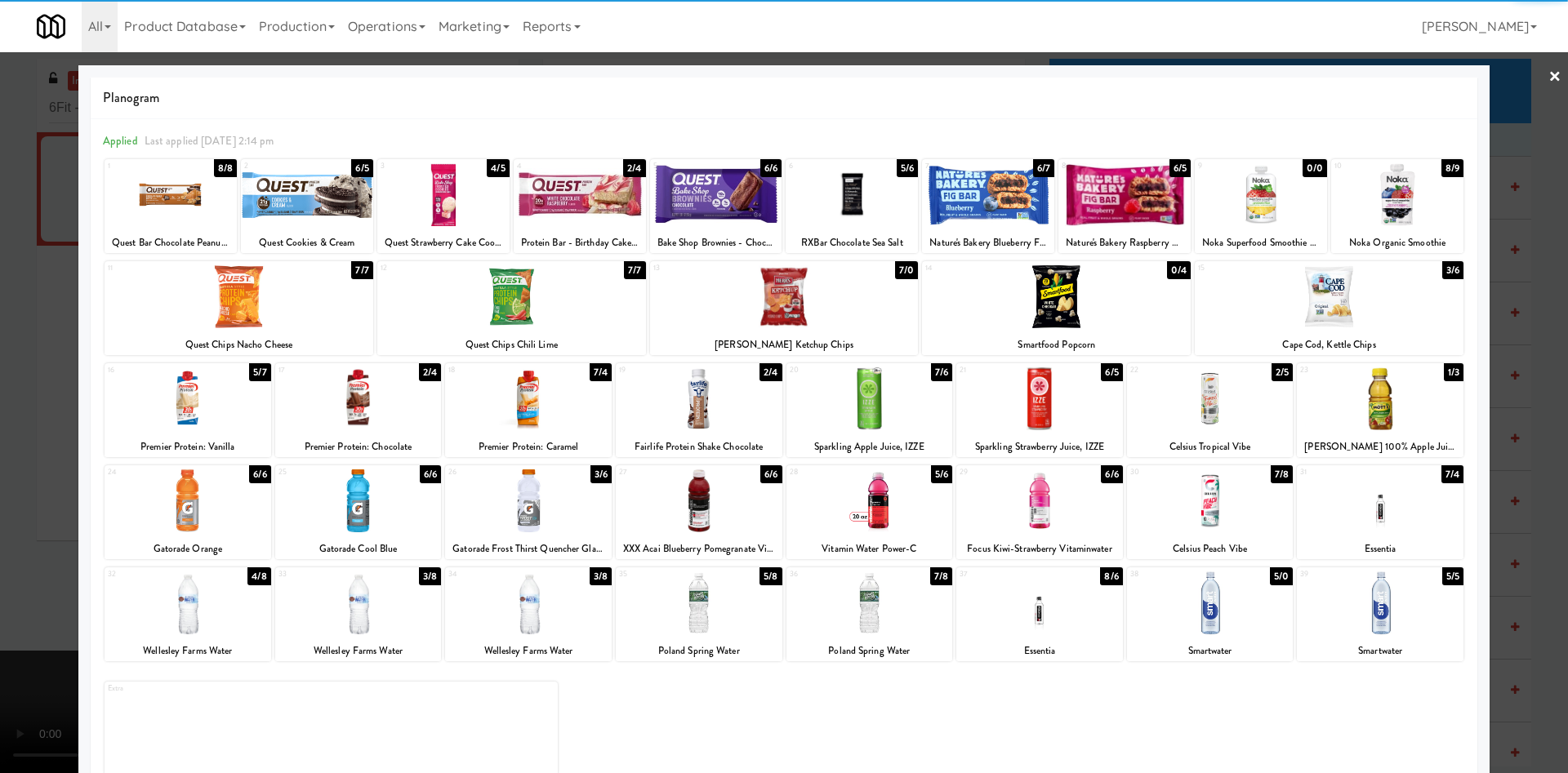
click at [1125, 192] on div at bounding box center [1125, 194] width 133 height 62
drag, startPoint x: 2, startPoint y: 436, endPoint x: 120, endPoint y: 434, distance: 118.0
click at [3, 436] on div at bounding box center [784, 386] width 1568 height 773
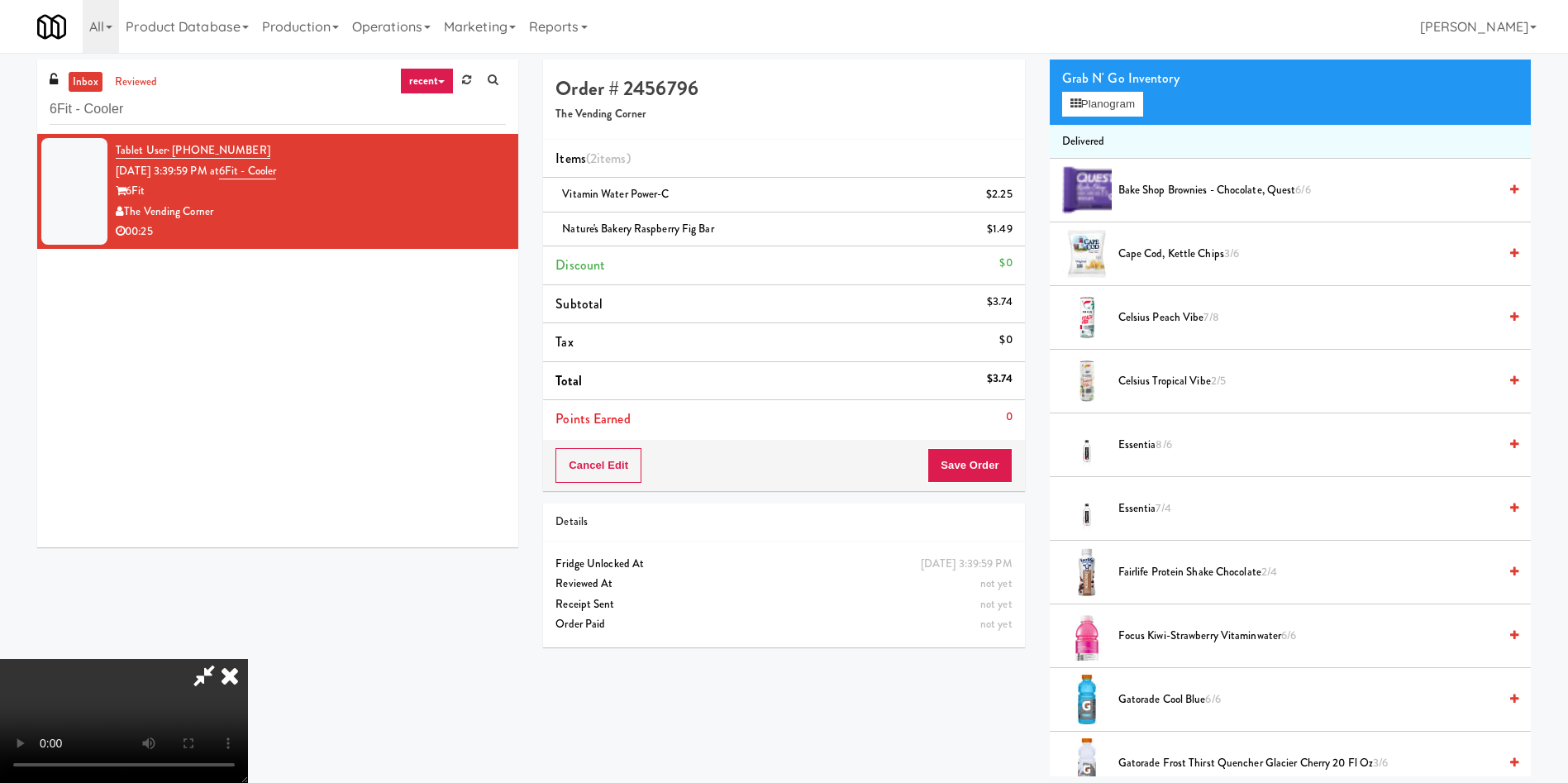
click at [248, 659] on video at bounding box center [124, 721] width 248 height 124
click at [958, 463] on button "Save Order" at bounding box center [969, 466] width 85 height 35
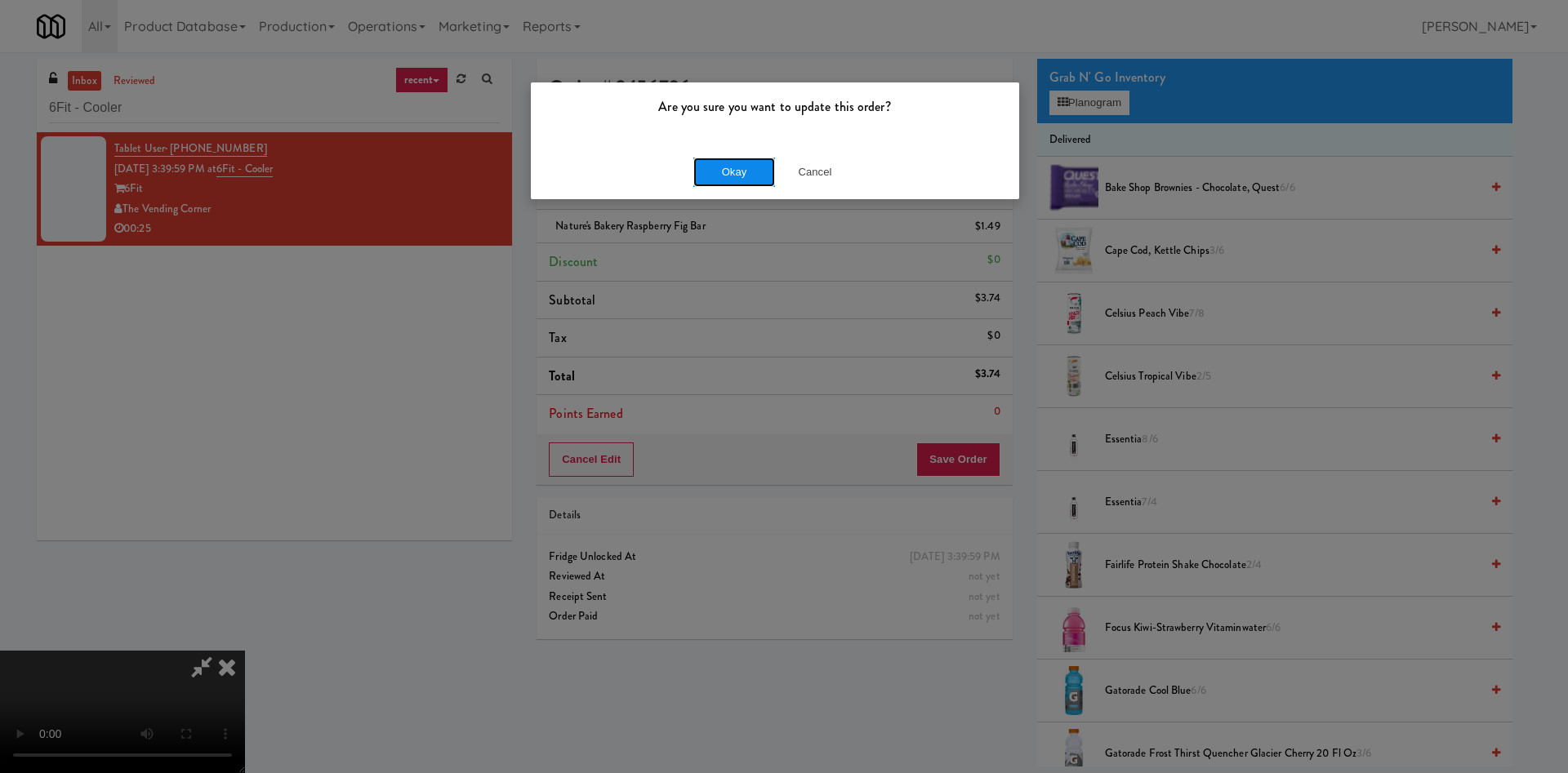
click at [719, 171] on button "Okay" at bounding box center [734, 172] width 82 height 30
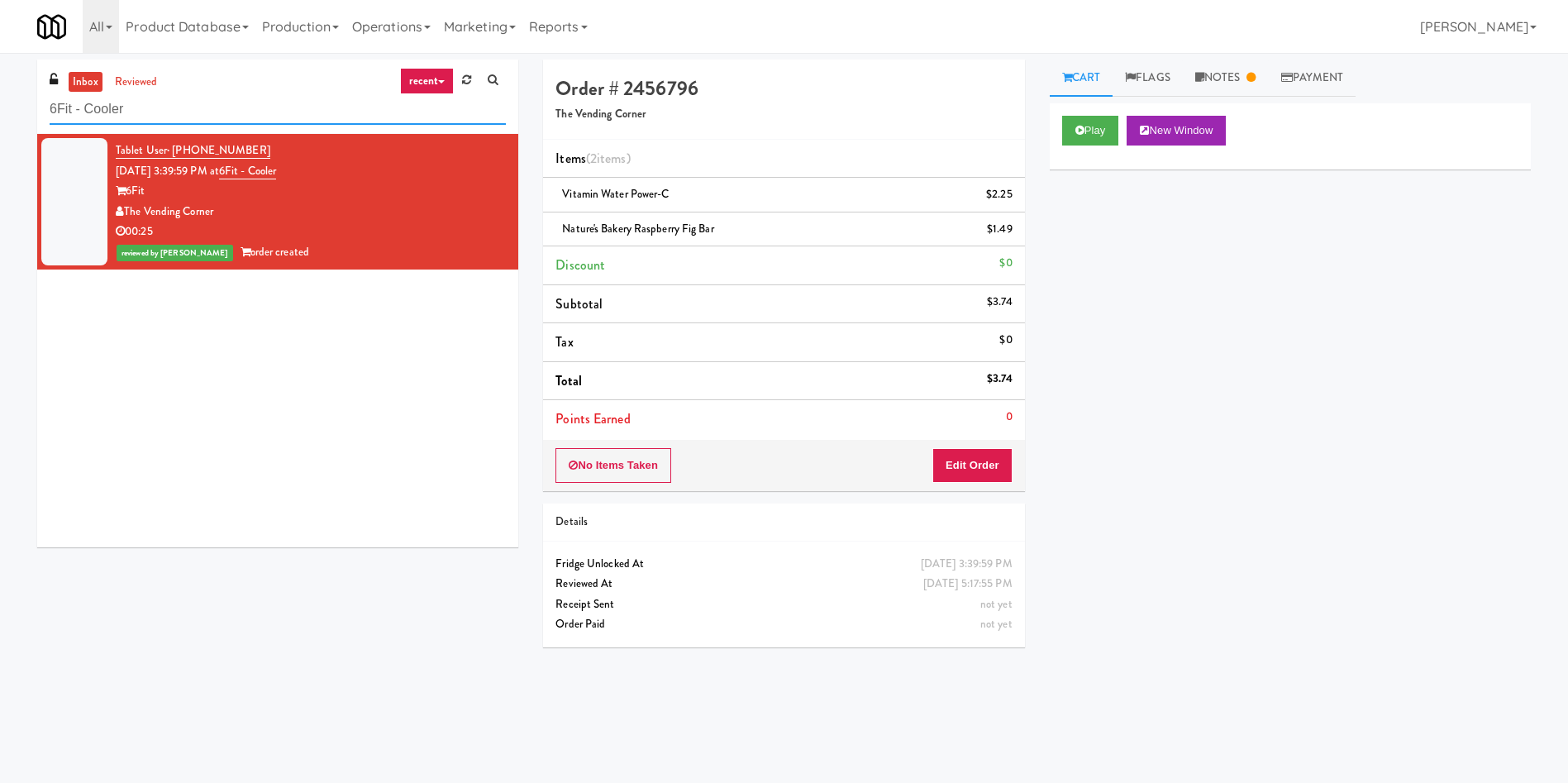
drag, startPoint x: 173, startPoint y: 111, endPoint x: 0, endPoint y: 84, distance: 175.1
click at [0, 84] on div "inbox reviewed recent all unclear take inventory issue suspicious failed recent…" at bounding box center [784, 392] width 1568 height 664
paste input "Sumsion Law"
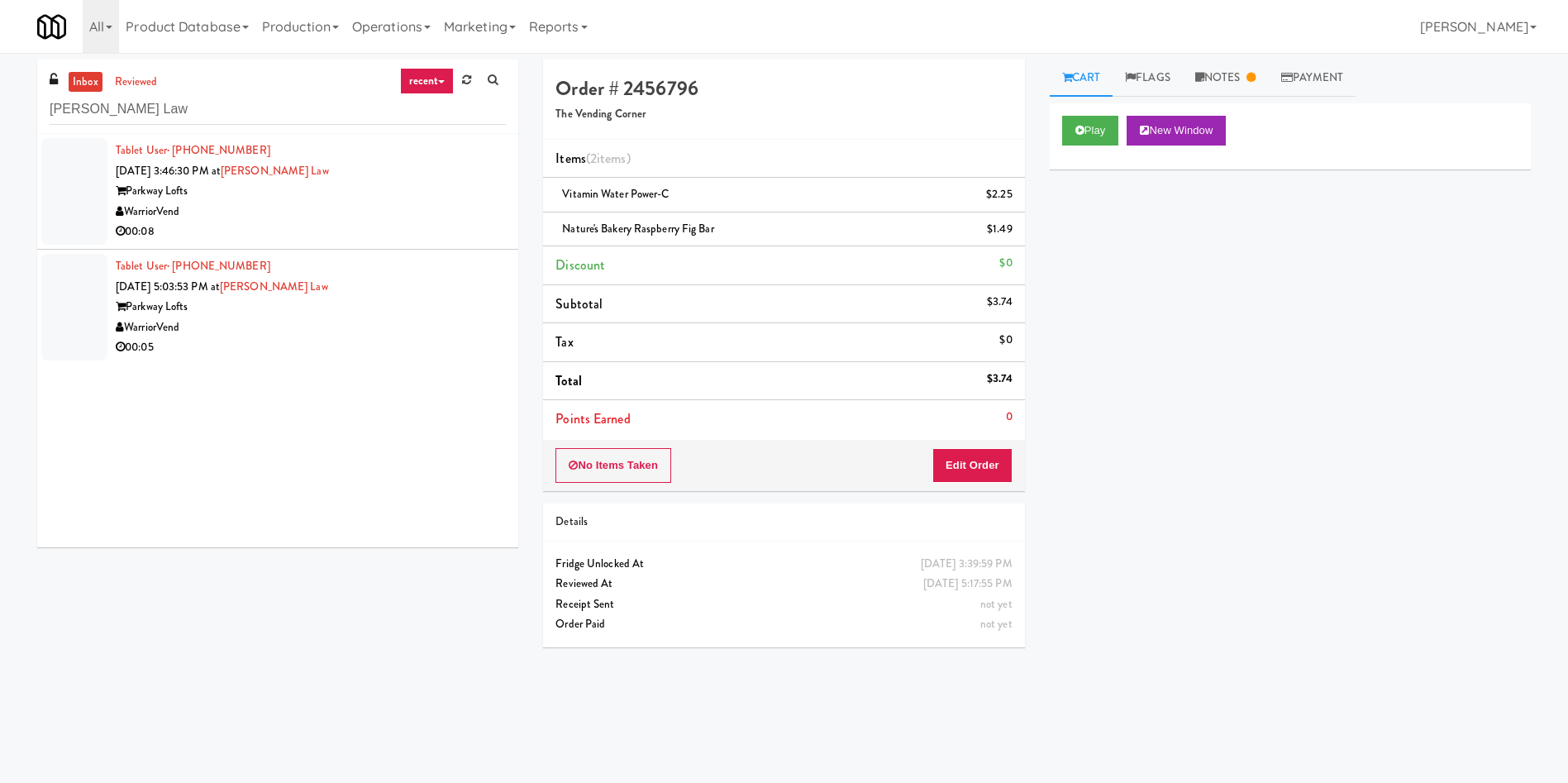
click at [71, 175] on div at bounding box center [74, 192] width 66 height 107
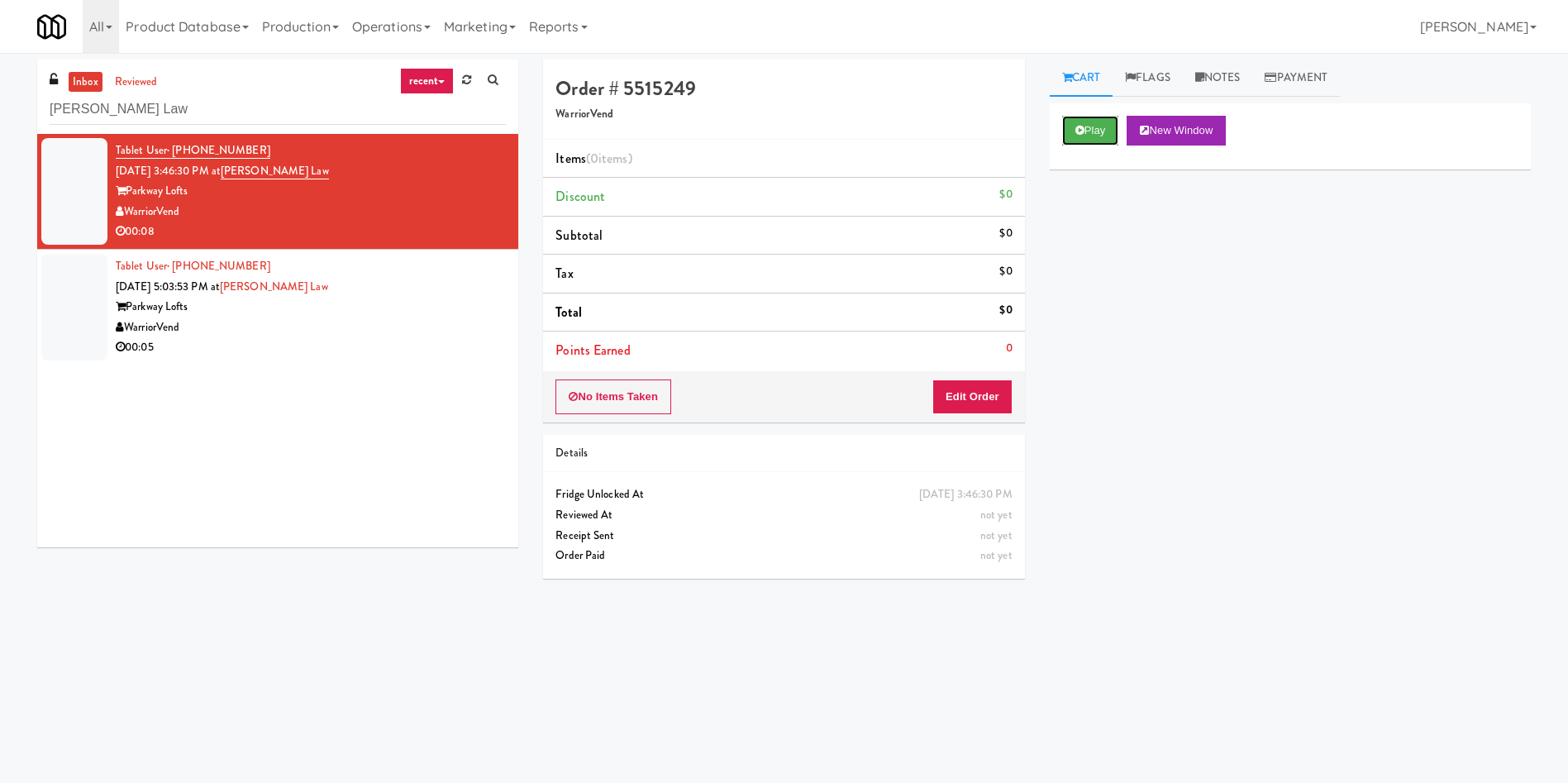
drag, startPoint x: 1072, startPoint y: 124, endPoint x: 1050, endPoint y: 173, distance: 53.7
click at [1072, 124] on button "Play" at bounding box center [1090, 130] width 57 height 30
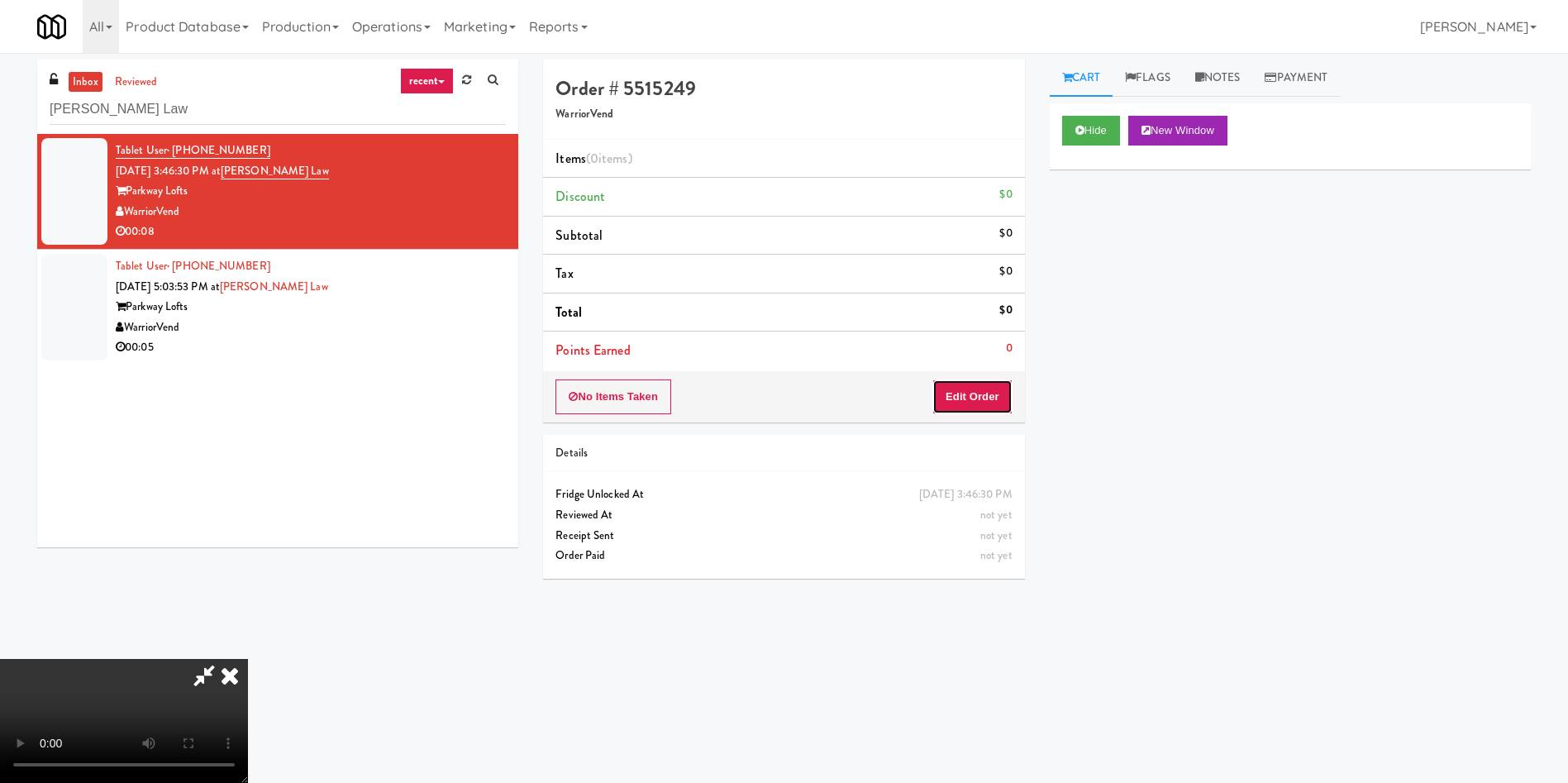
click at [949, 398] on button "Edit Order" at bounding box center [972, 397] width 80 height 35
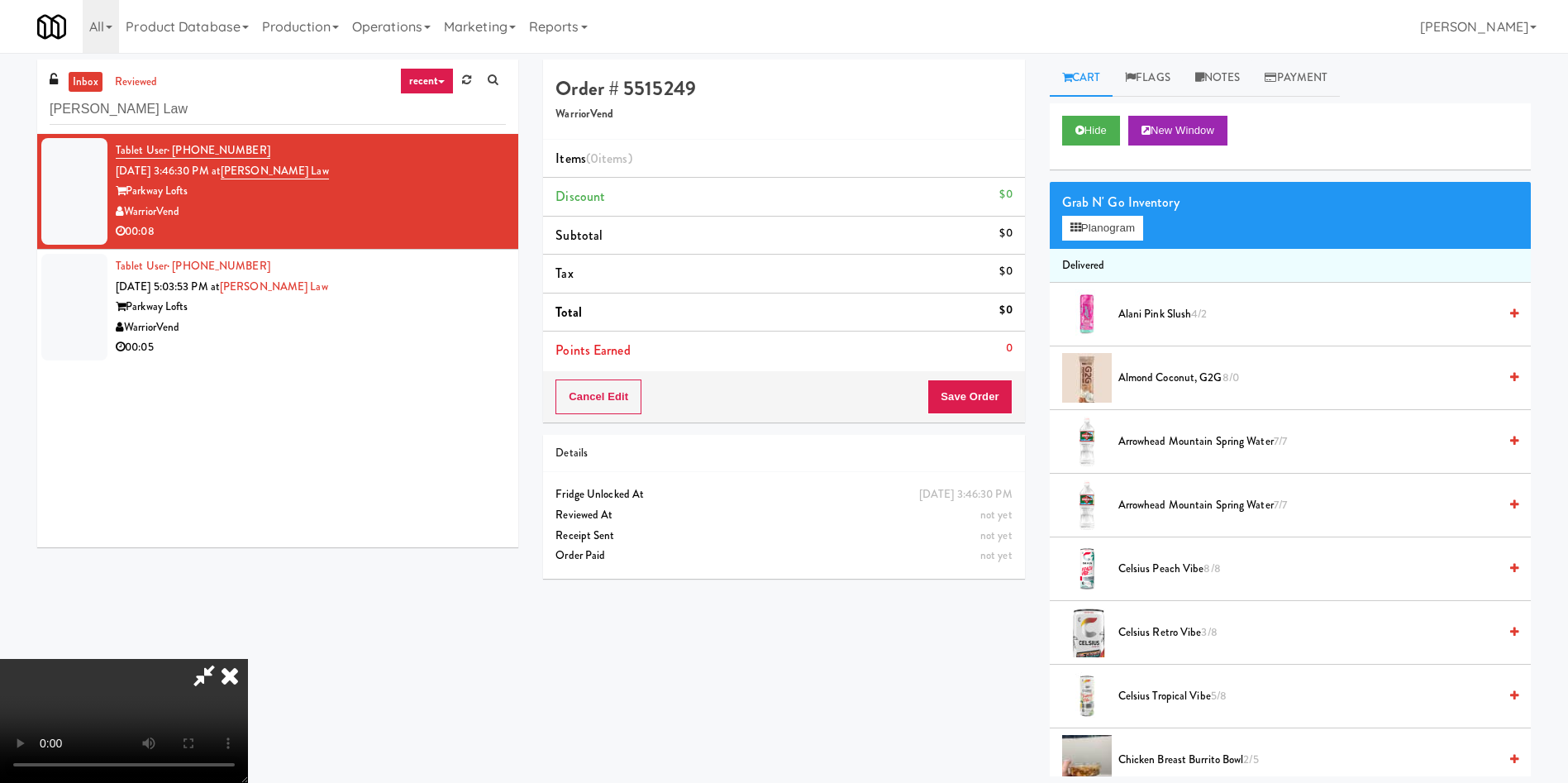
scroll to position [124, 0]
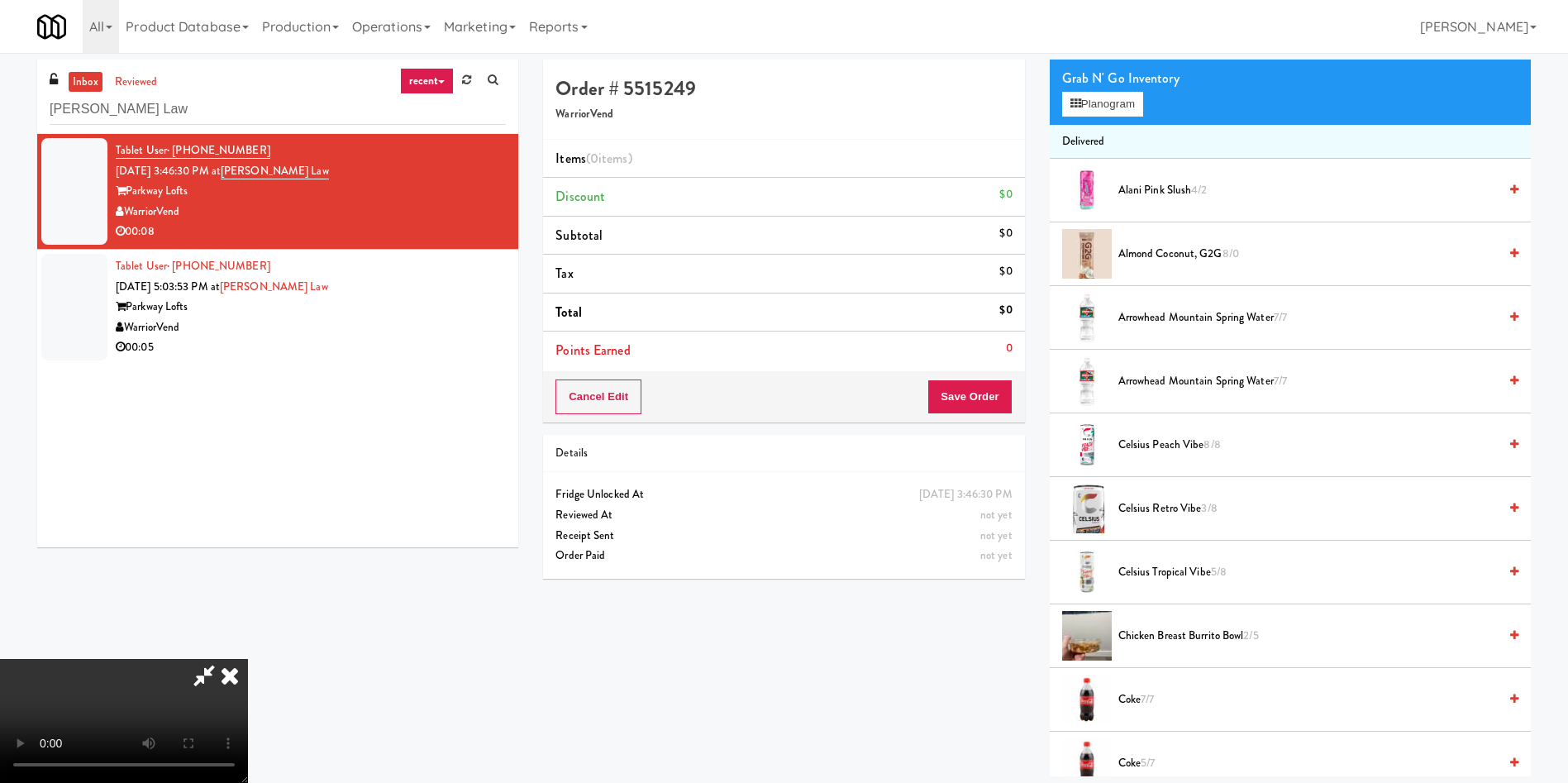
click at [248, 659] on video at bounding box center [124, 721] width 248 height 124
click at [1112, 103] on button "Planogram" at bounding box center [1102, 103] width 81 height 24
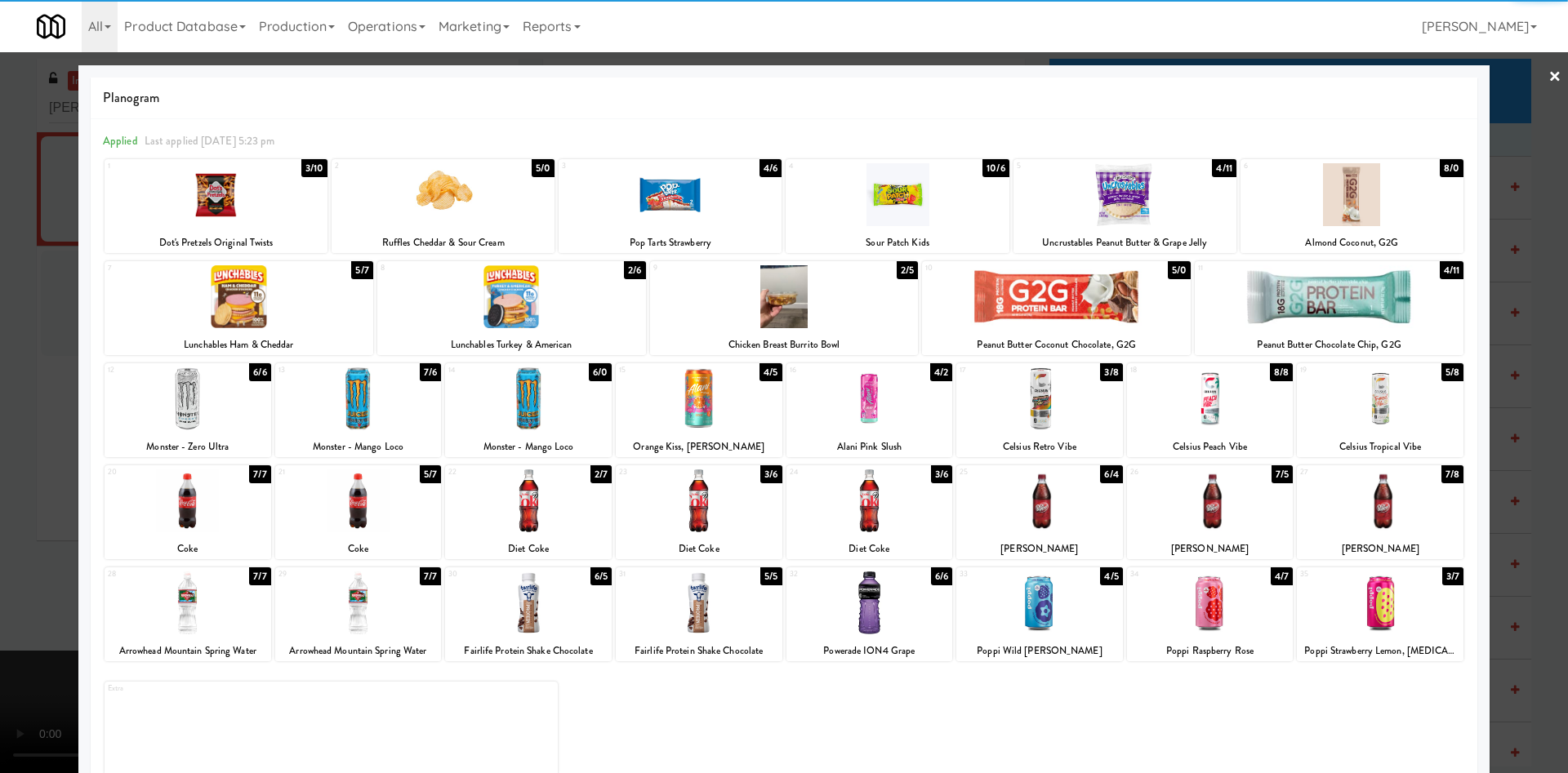
click at [1354, 401] on div at bounding box center [1380, 398] width 166 height 62
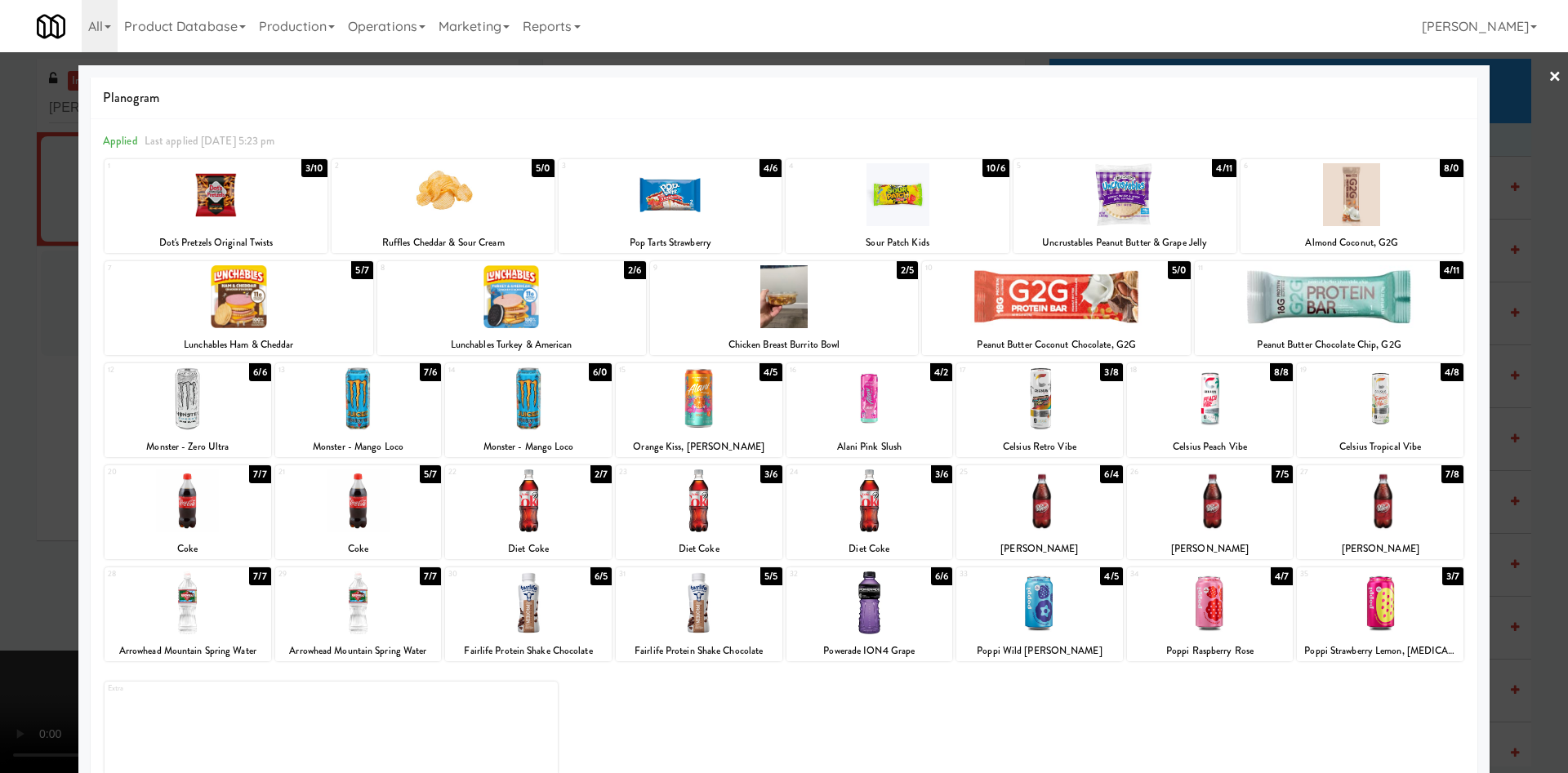
click at [1517, 153] on div at bounding box center [784, 386] width 1568 height 773
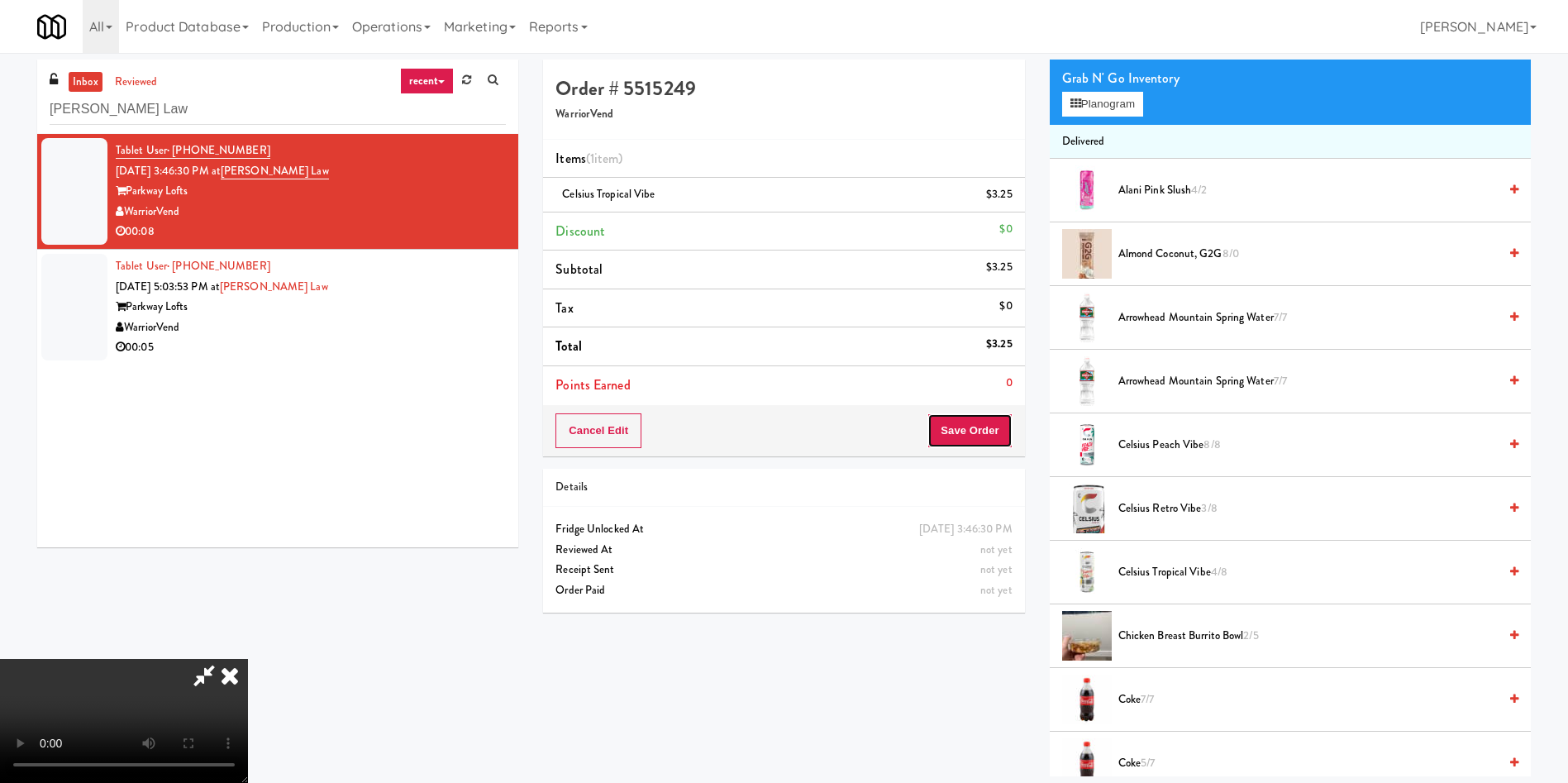
click at [1000, 441] on button "Save Order" at bounding box center [969, 431] width 85 height 35
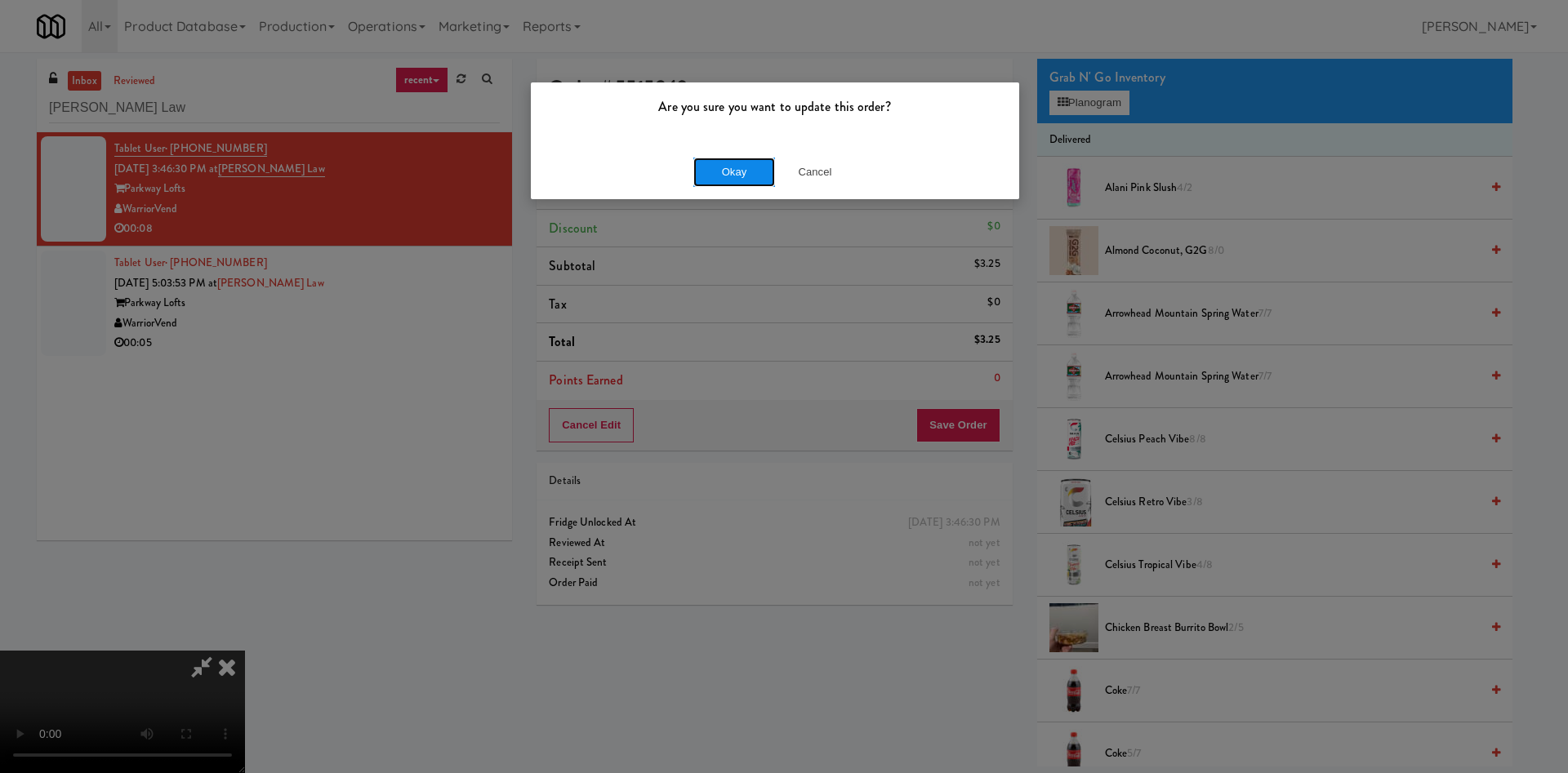
click at [758, 171] on button "Okay" at bounding box center [734, 172] width 82 height 30
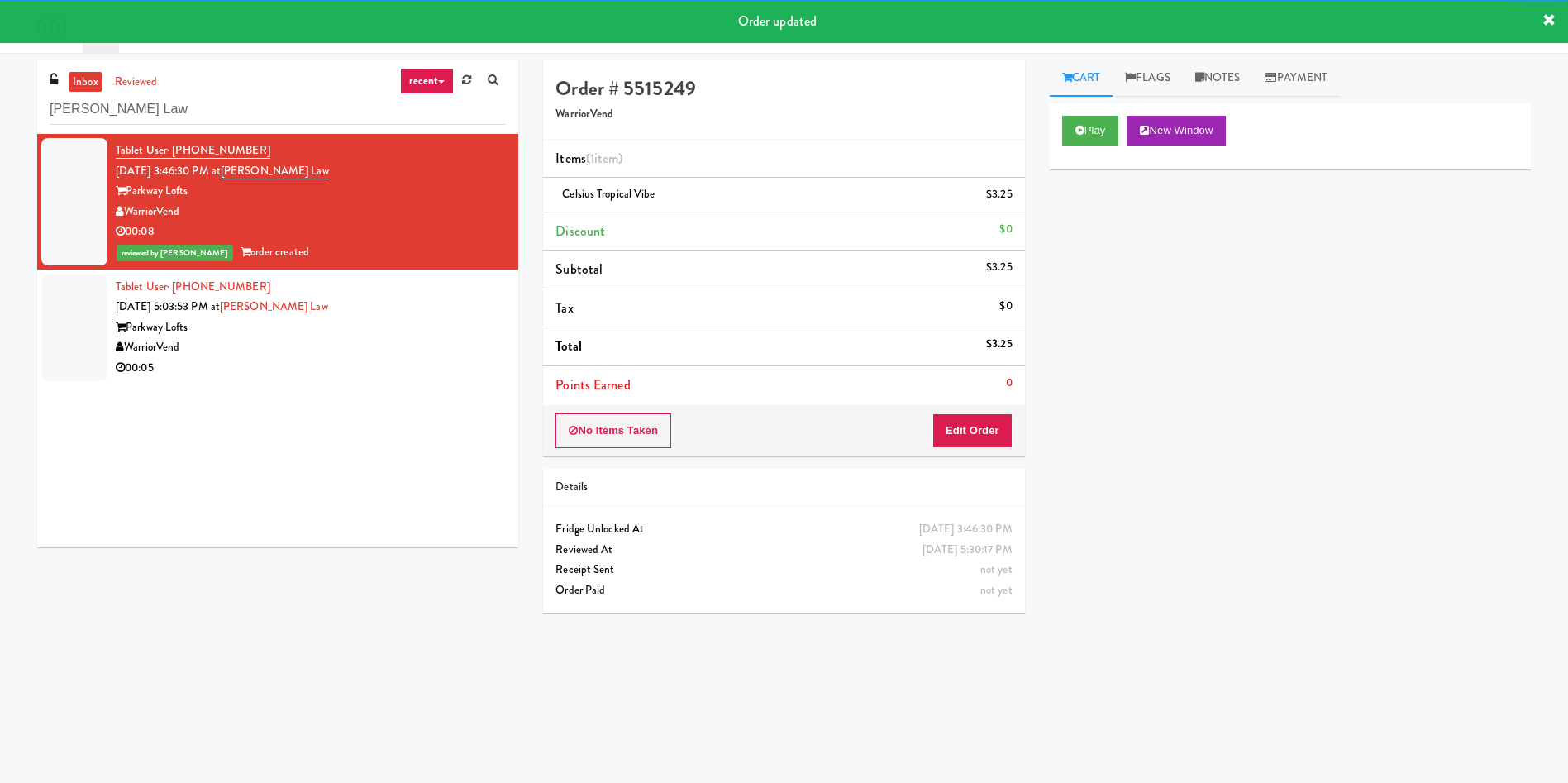
click at [110, 328] on li "Tablet User · (385) 434-8288 Oct 15, 2025 5:03:53 PM at Sumsion Law Parkway Lof…" at bounding box center [277, 328] width 481 height 115
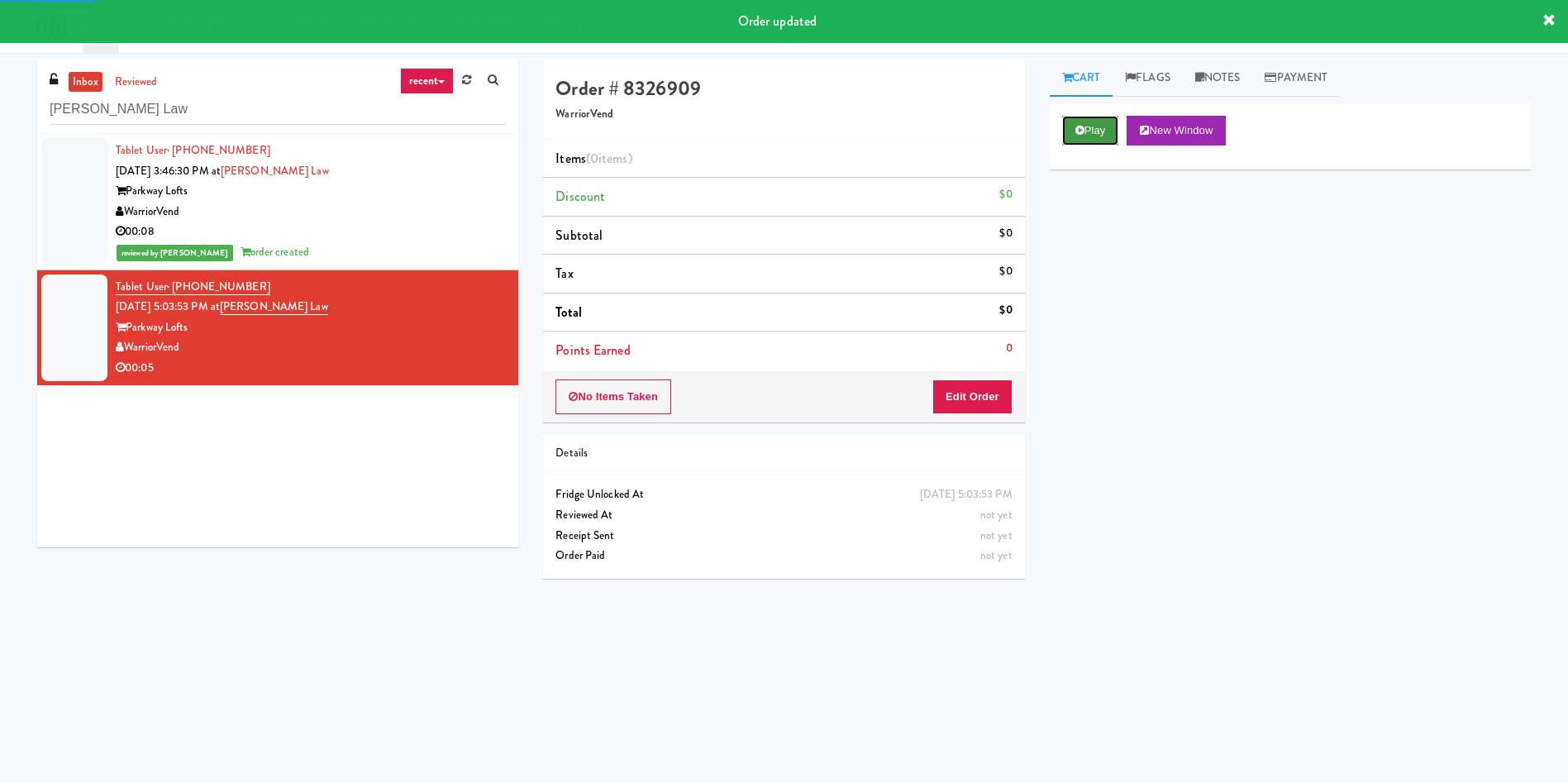
click at [1094, 124] on button "Play" at bounding box center [1090, 130] width 57 height 30
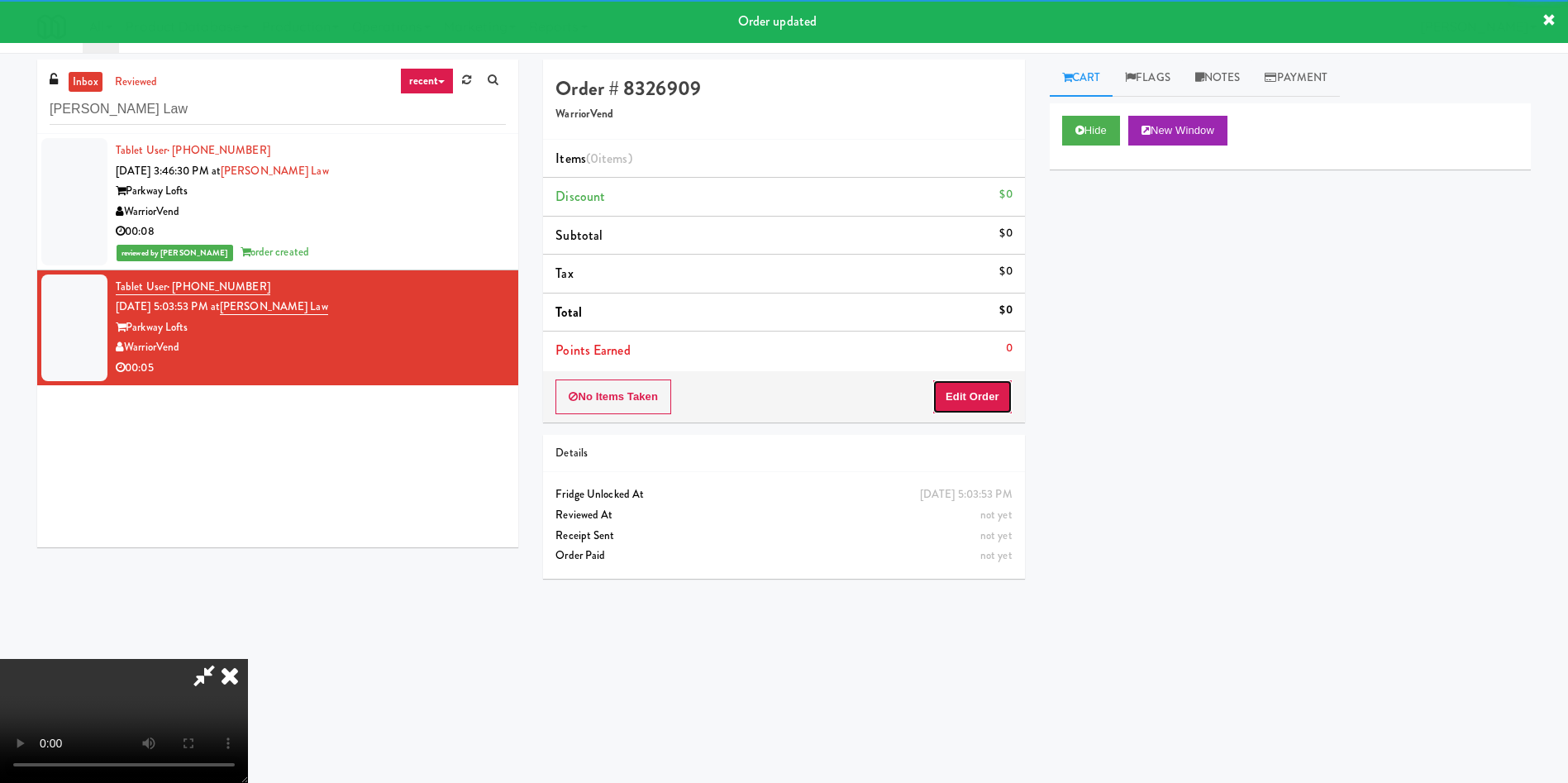
click at [984, 405] on button "Edit Order" at bounding box center [972, 397] width 80 height 35
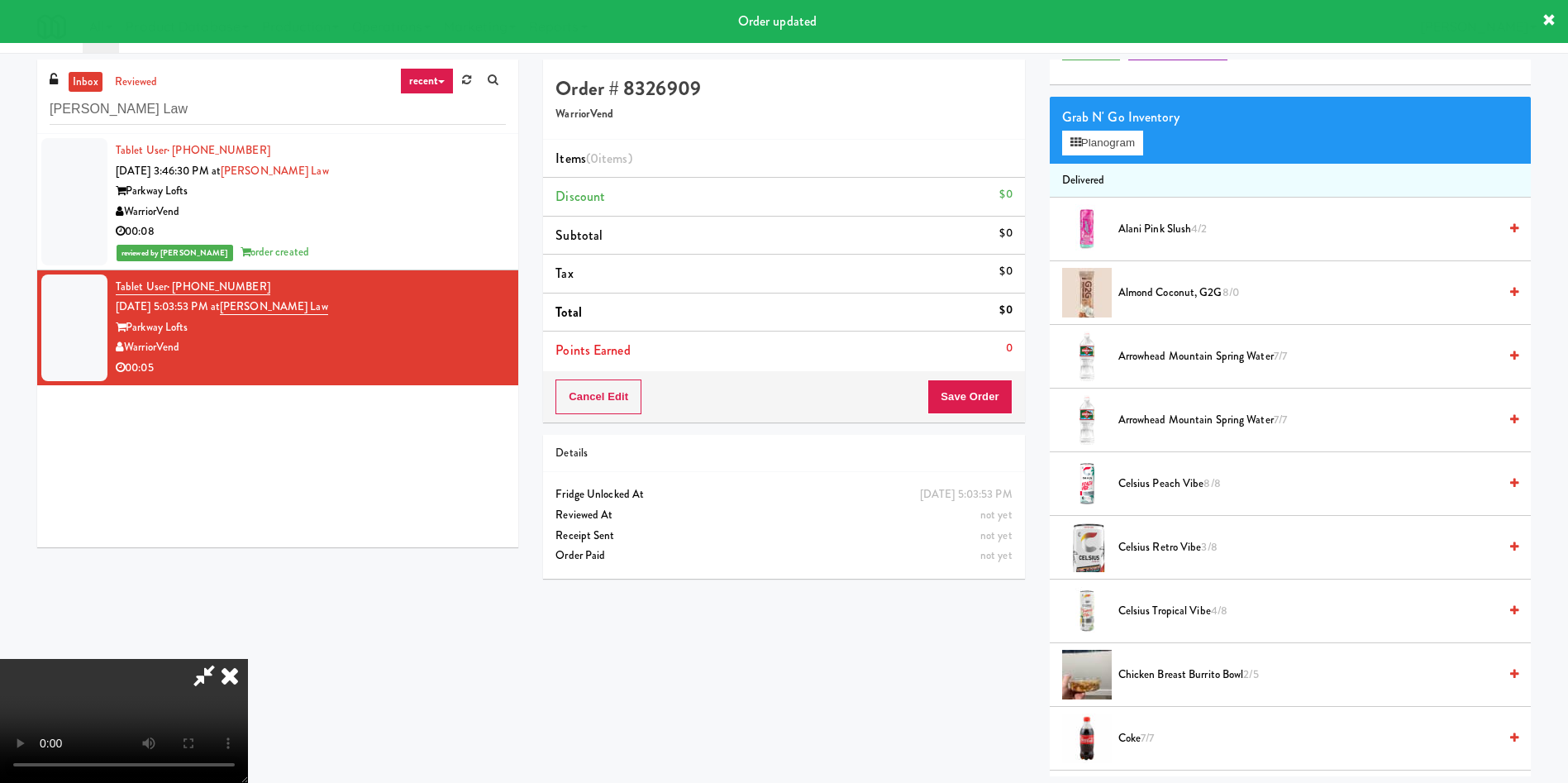
scroll to position [124, 0]
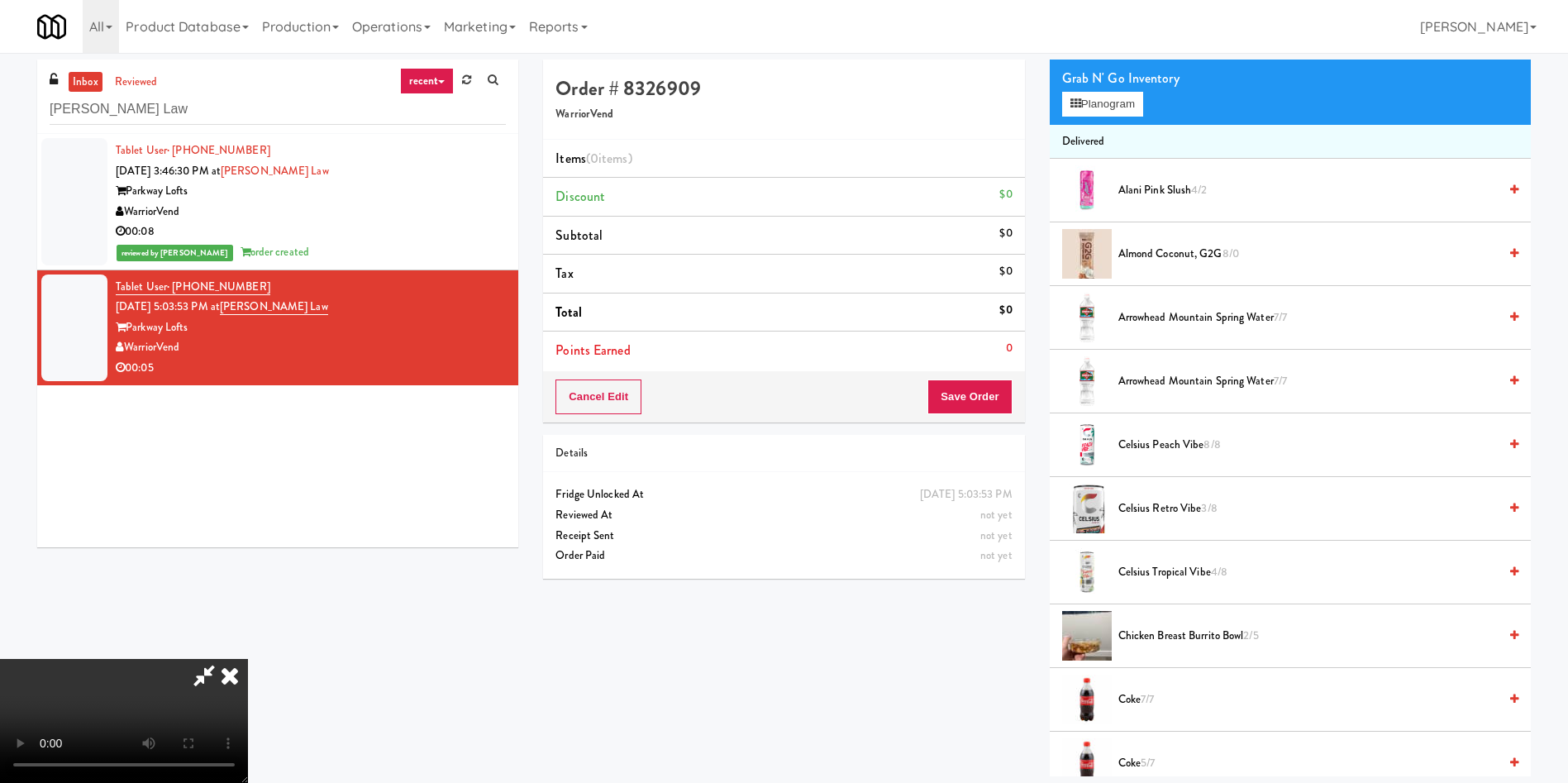
click at [248, 659] on video at bounding box center [124, 721] width 248 height 124
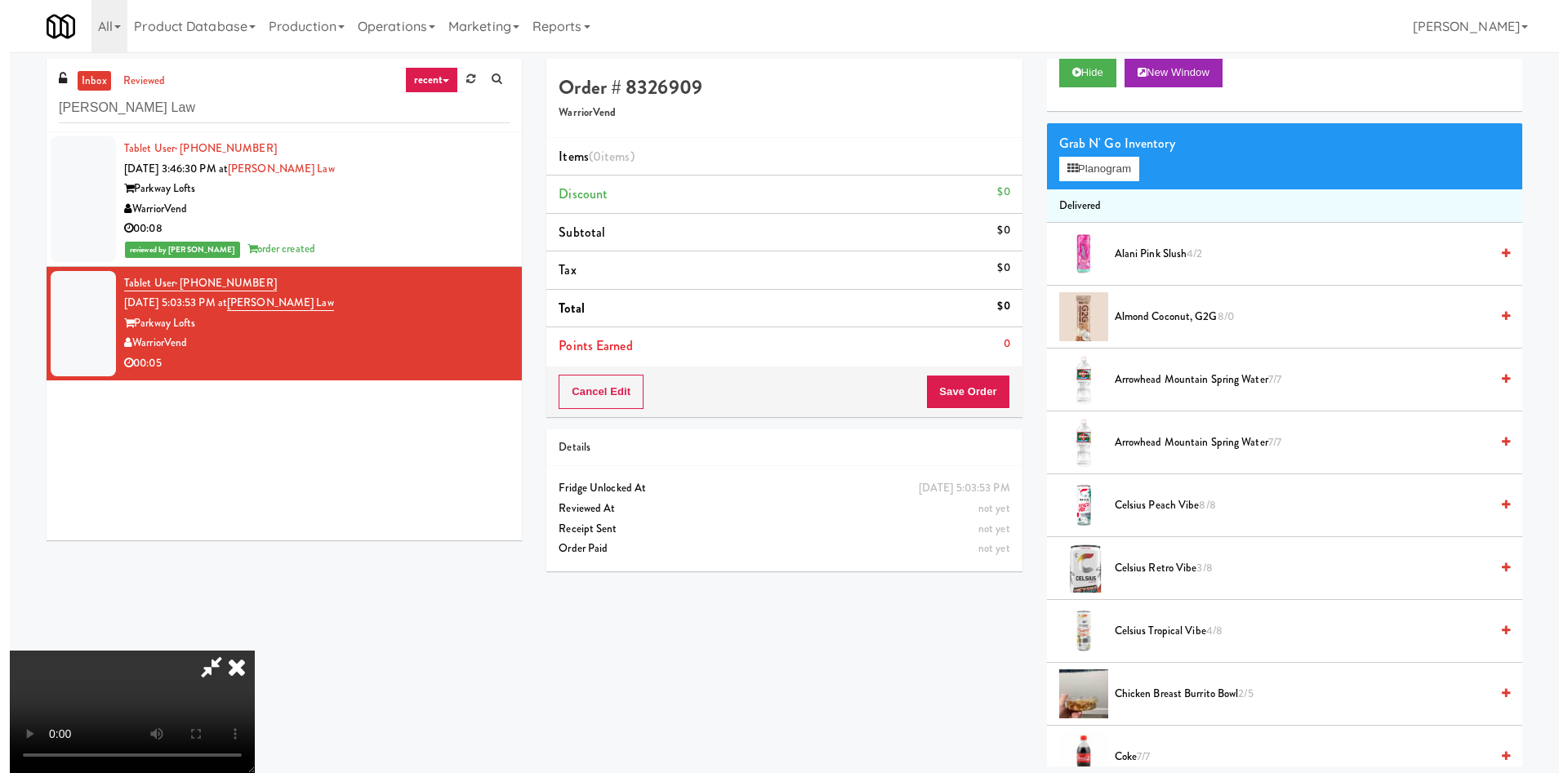
scroll to position [0, 0]
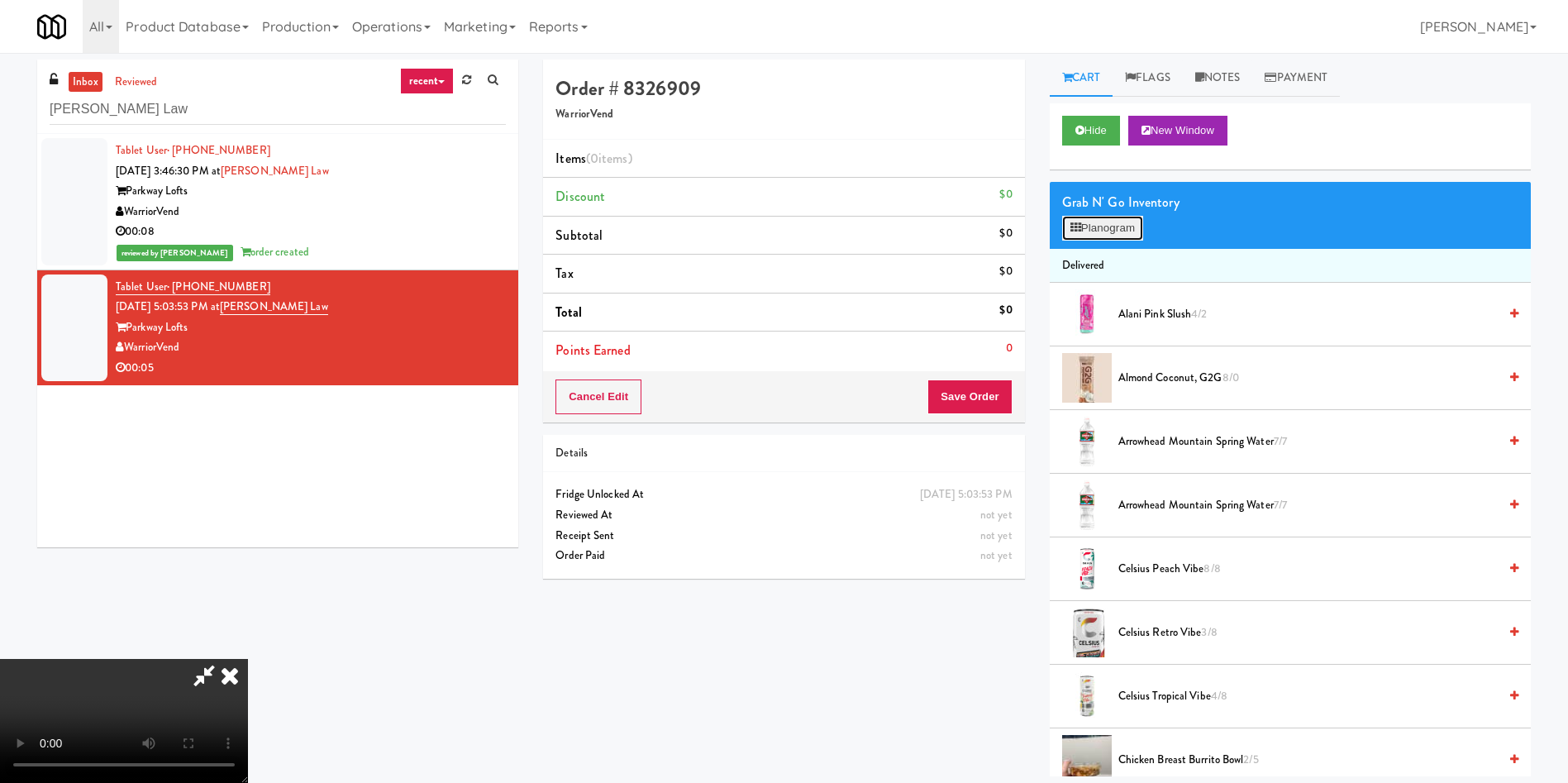
click at [1127, 225] on button "Planogram" at bounding box center [1102, 228] width 81 height 24
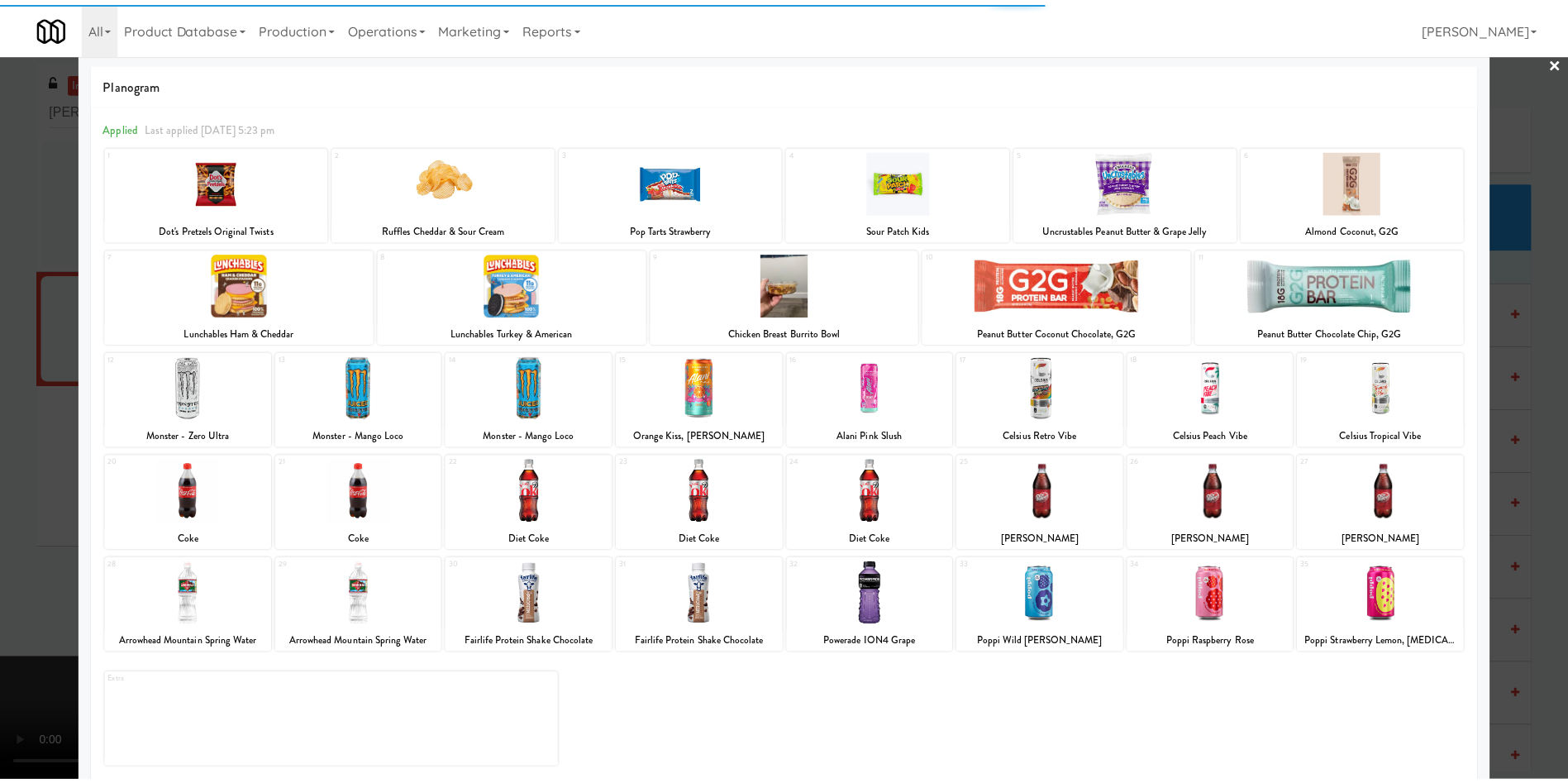
scroll to position [29, 0]
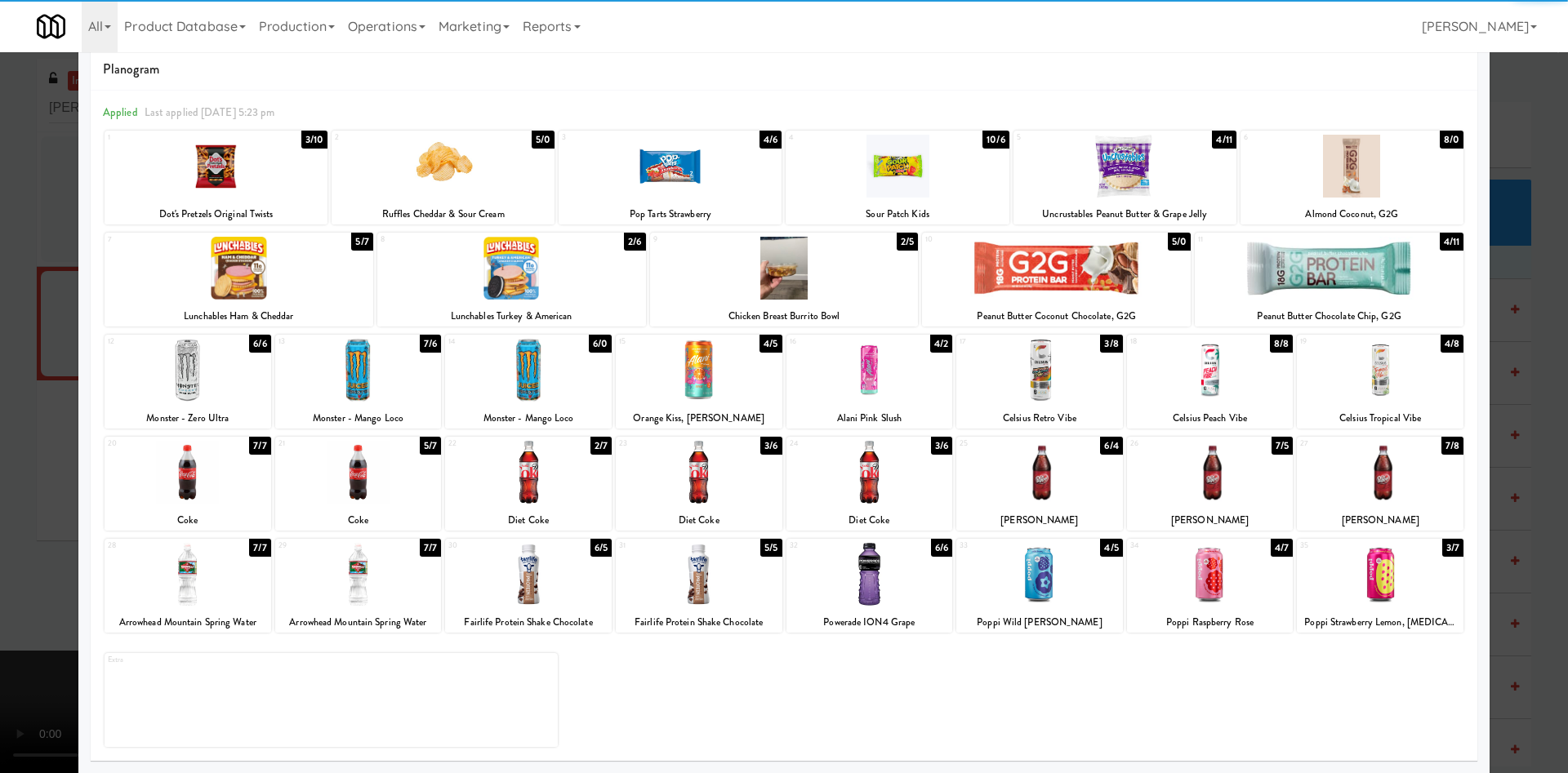
click at [1221, 559] on div at bounding box center [1209, 574] width 166 height 62
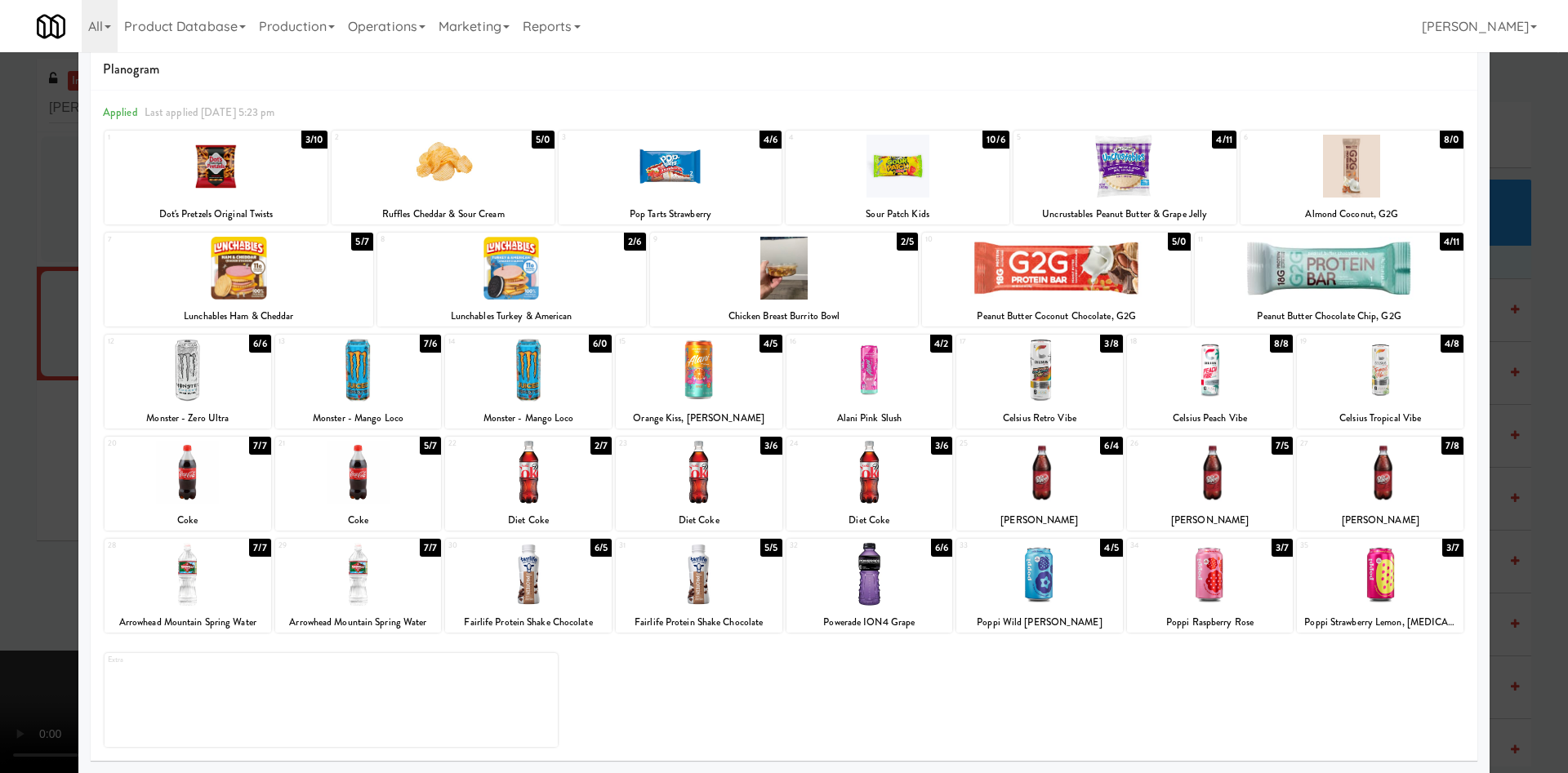
click at [1507, 134] on div at bounding box center [784, 386] width 1568 height 773
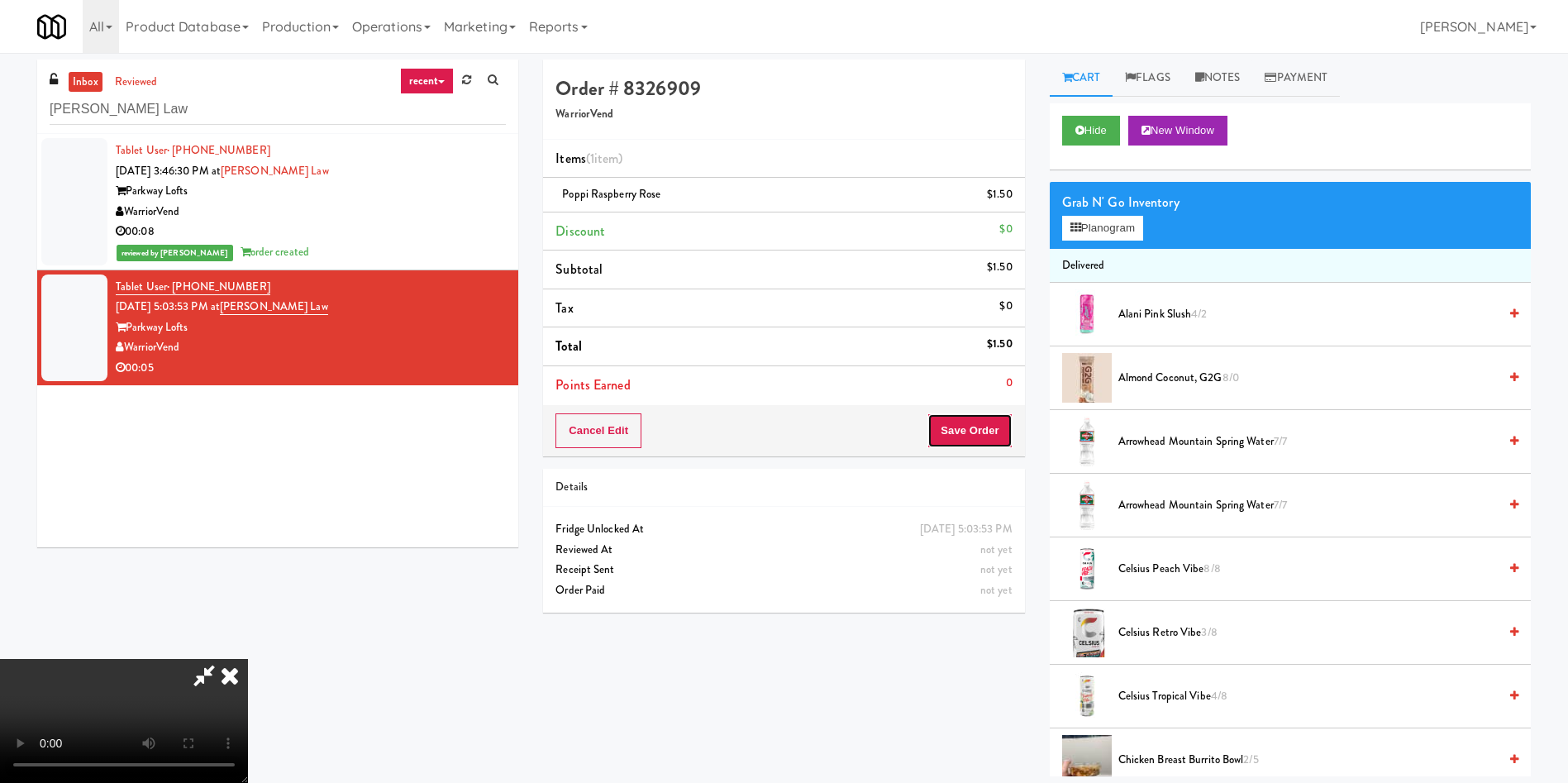
click at [967, 431] on button "Save Order" at bounding box center [969, 431] width 85 height 35
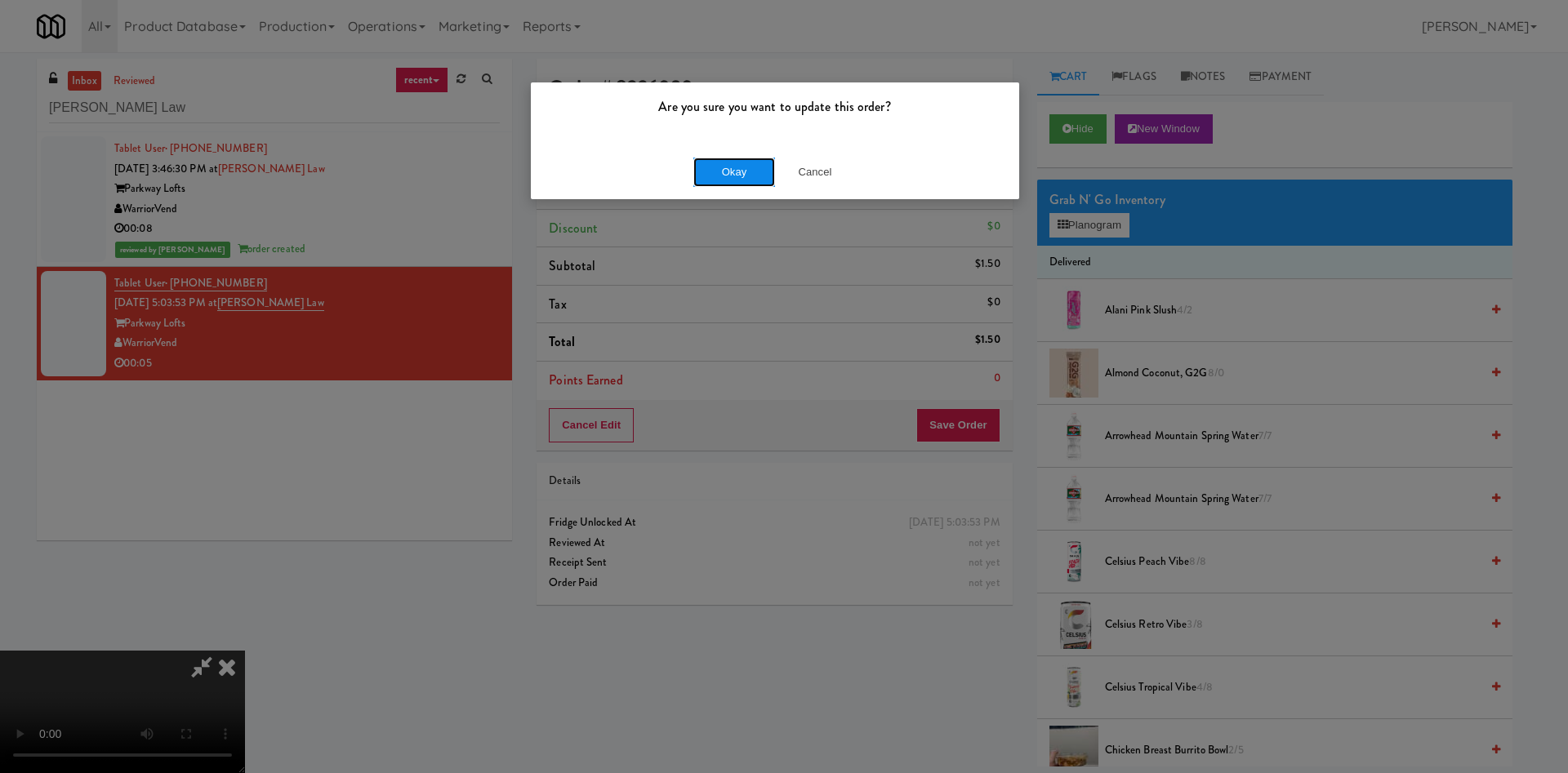
click at [722, 180] on button "Okay" at bounding box center [734, 172] width 82 height 30
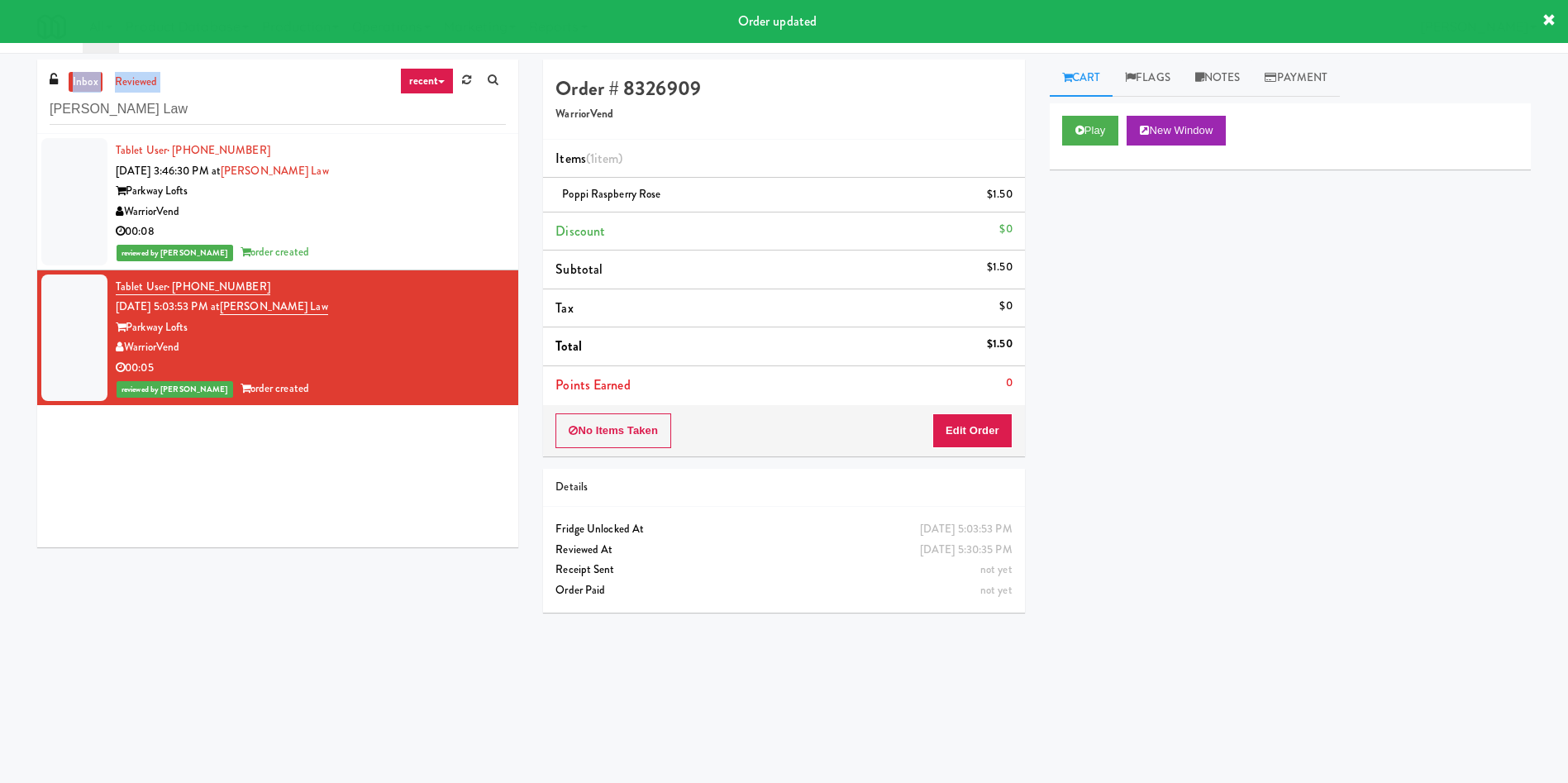
drag, startPoint x: 255, startPoint y: 127, endPoint x: 96, endPoint y: 54, distance: 175.0
click at [0, 69] on div "inbox reviewed recent all unclear take inventory issue suspicious failed recent…" at bounding box center [784, 392] width 1568 height 664
drag, startPoint x: 285, startPoint y: 116, endPoint x: 51, endPoint y: 4, distance: 259.4
click at [0, 53] on body "Order updated Are you sure you want to update this order? Okay Cancel Okay Are …" at bounding box center [784, 444] width 1568 height 783
paste input "800 Penn-Fridge"
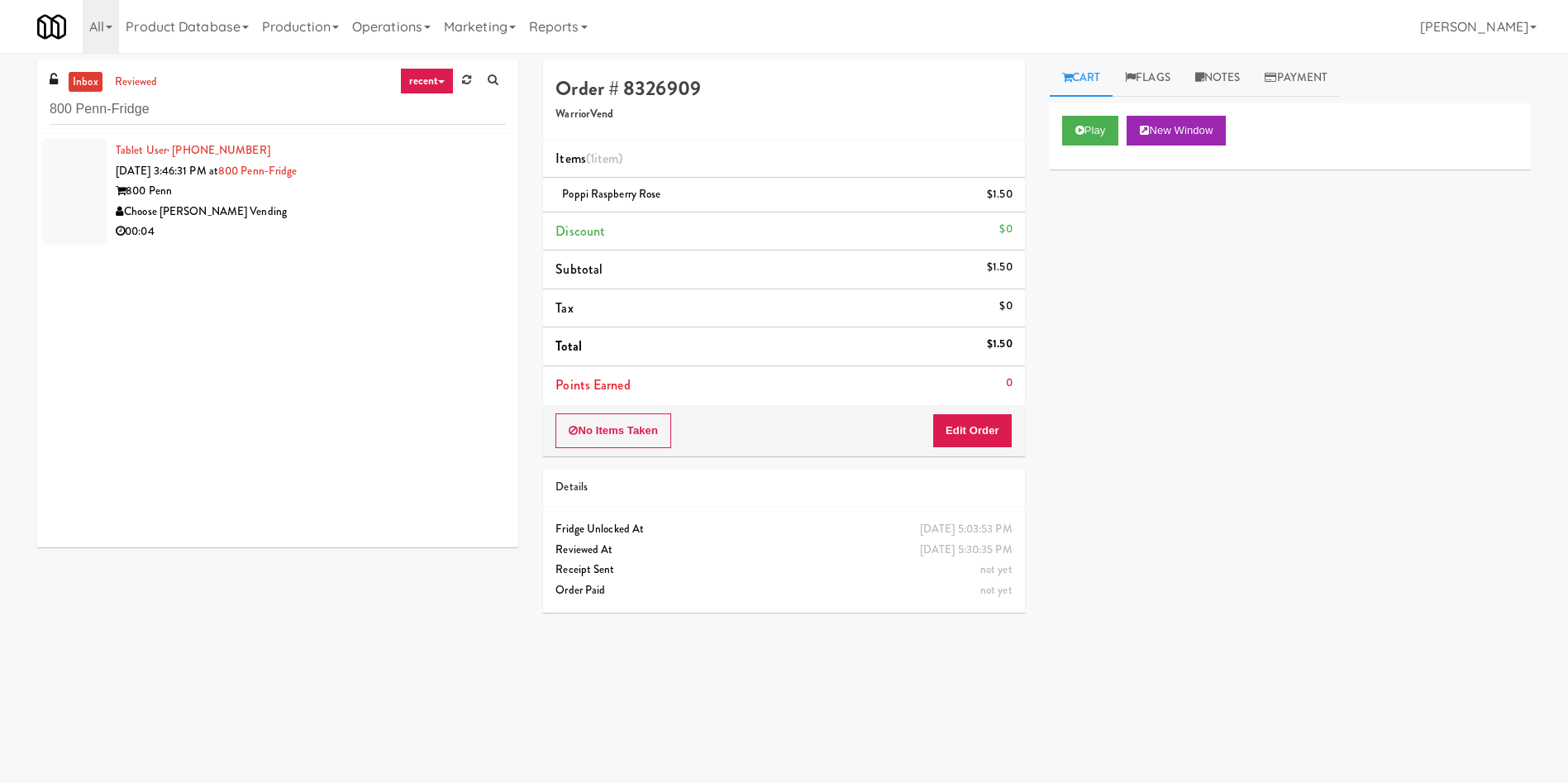
click at [83, 168] on div at bounding box center [74, 192] width 66 height 107
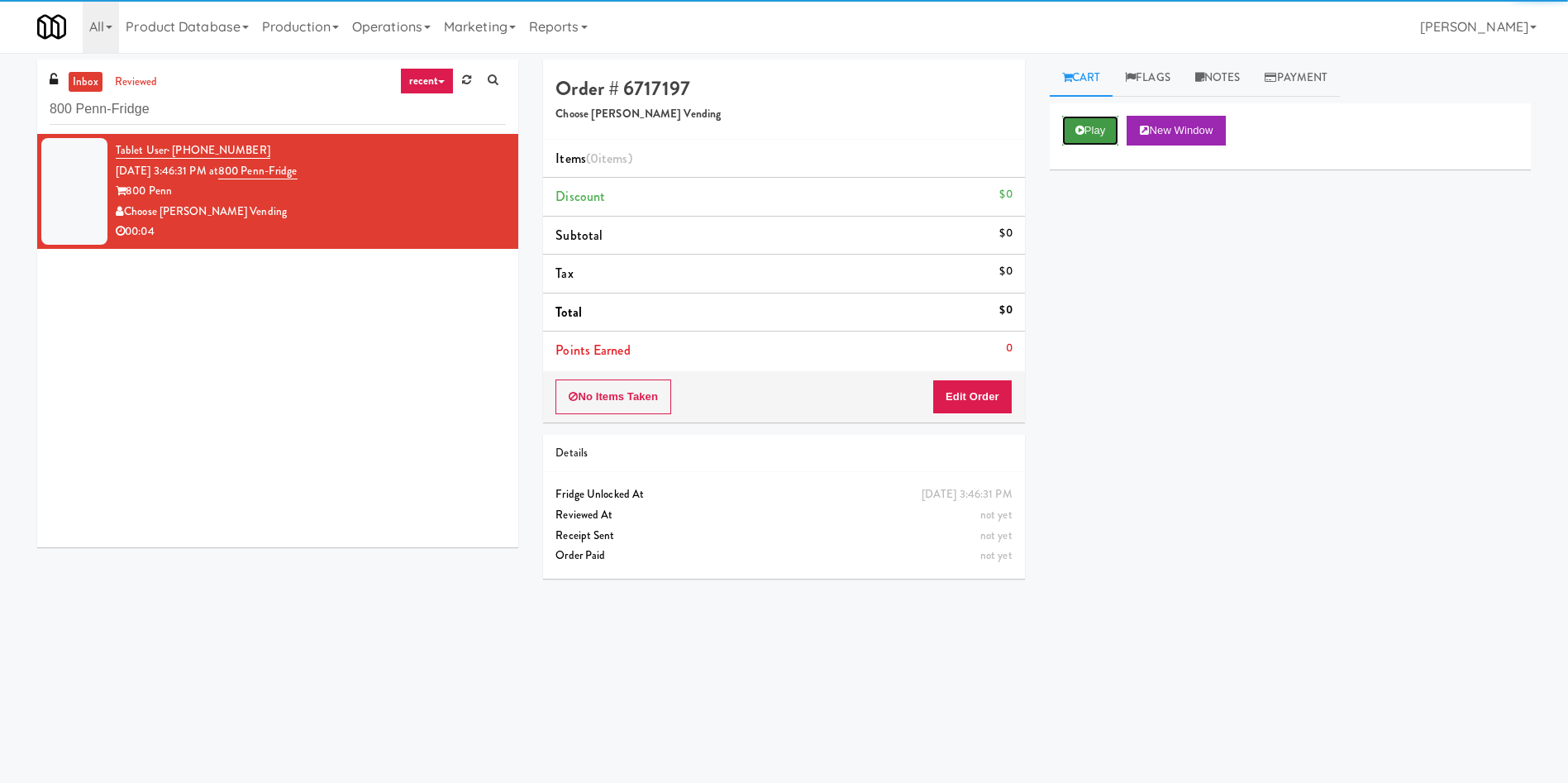
click at [1115, 131] on button "Play" at bounding box center [1090, 130] width 57 height 30
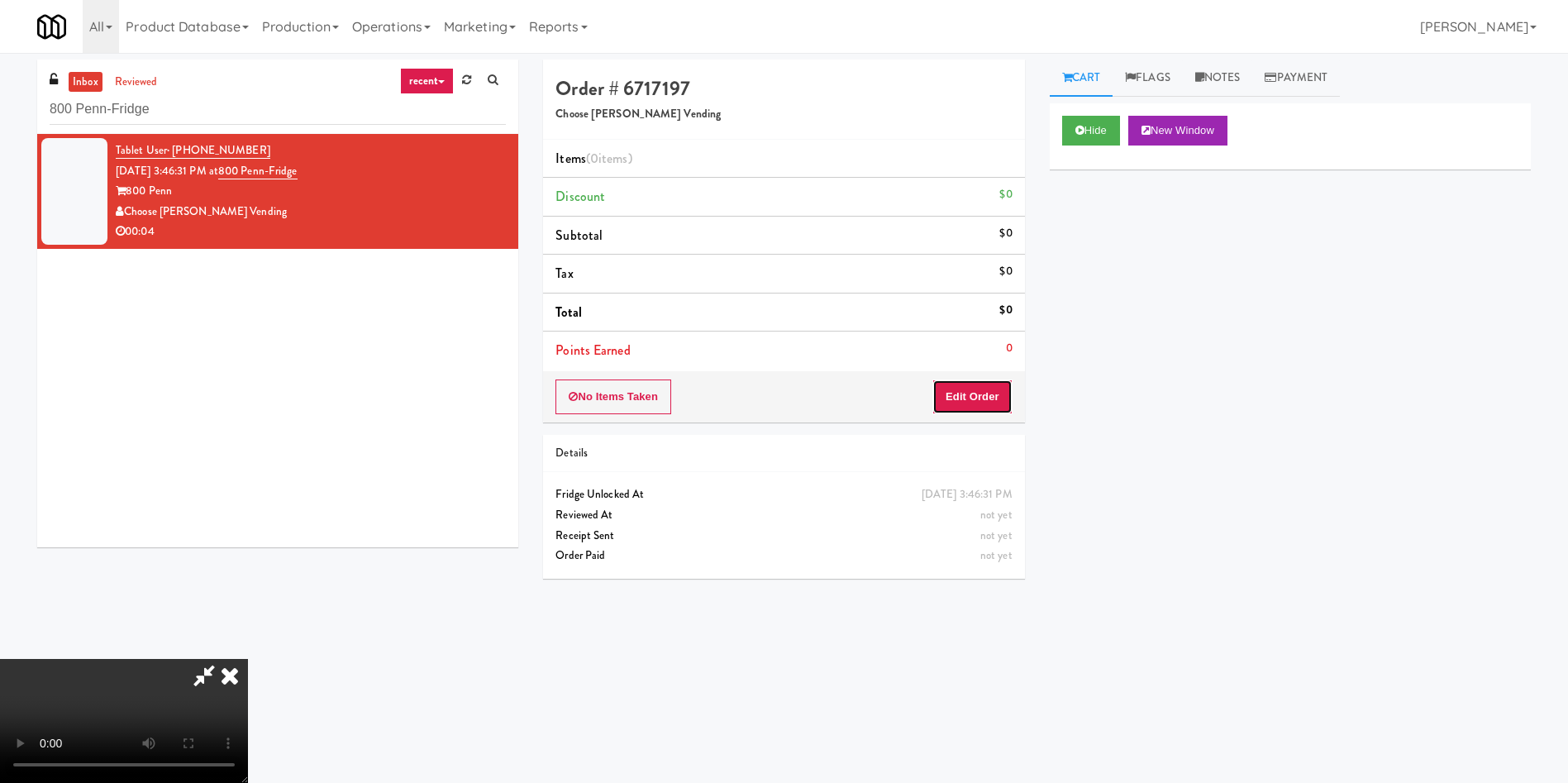
click at [974, 380] on button "Edit Order" at bounding box center [972, 397] width 80 height 35
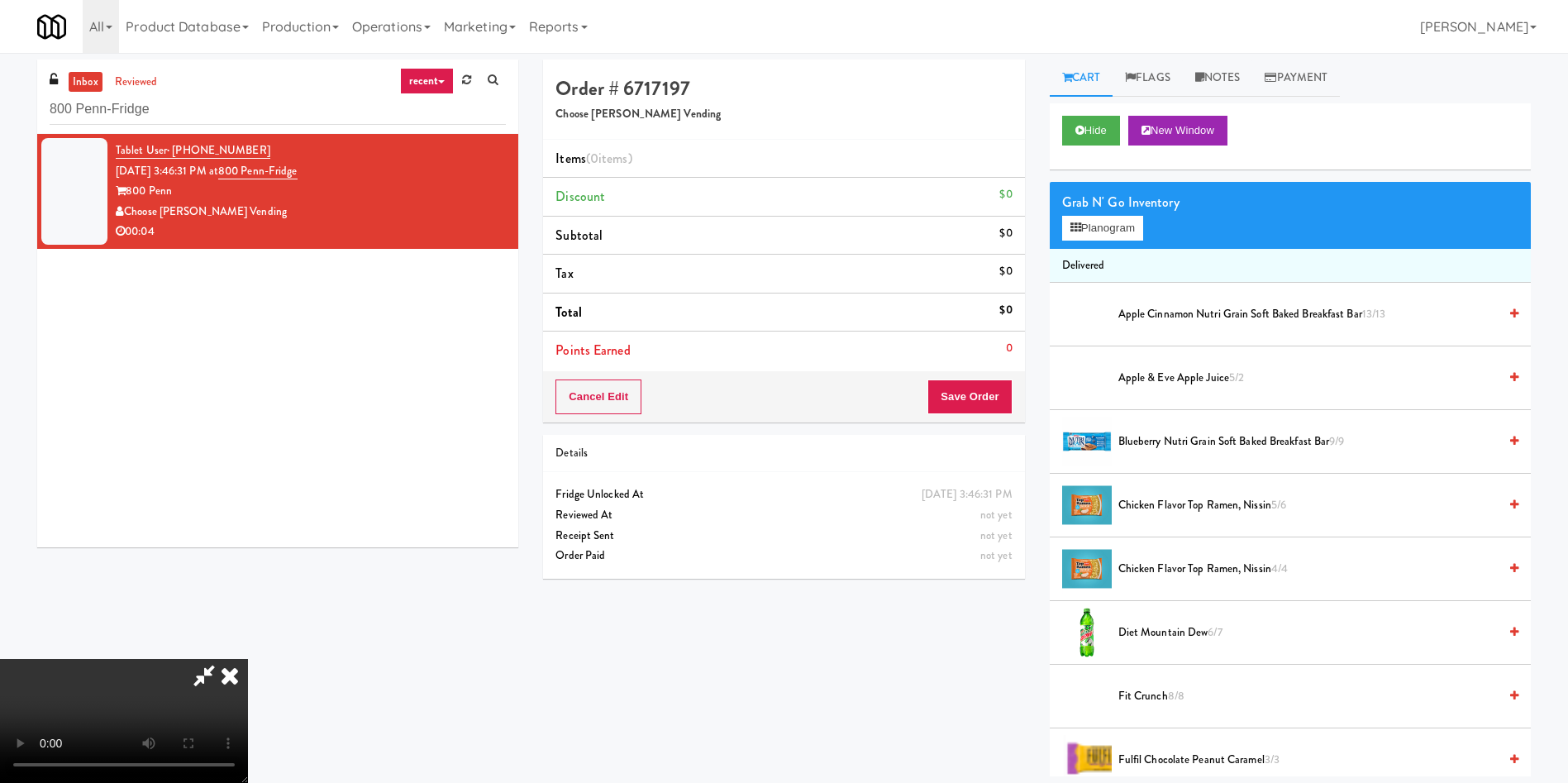
scroll to position [243, 0]
click at [248, 659] on video at bounding box center [124, 721] width 248 height 124
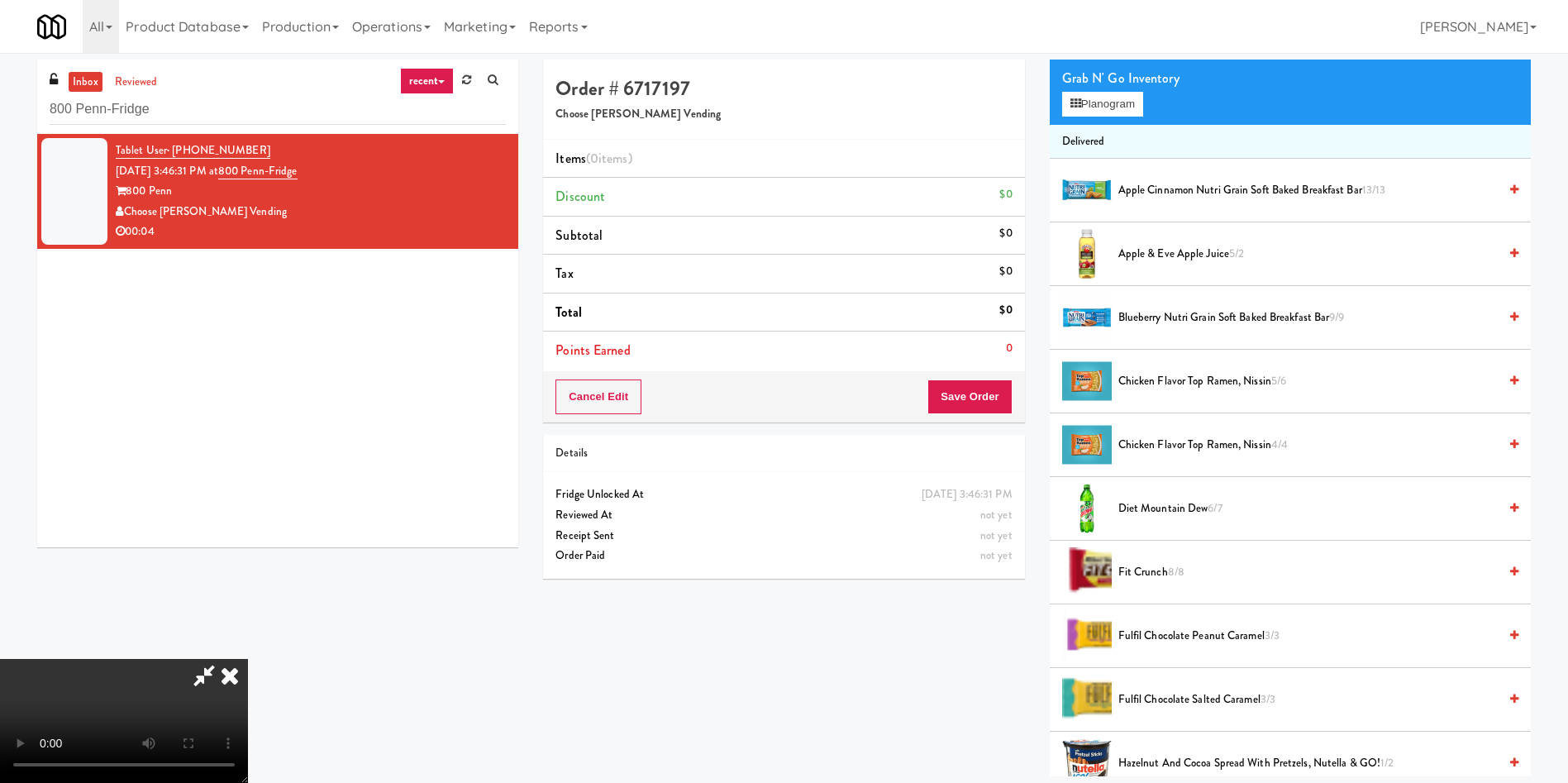
scroll to position [124, 0]
click at [248, 659] on video at bounding box center [124, 721] width 248 height 124
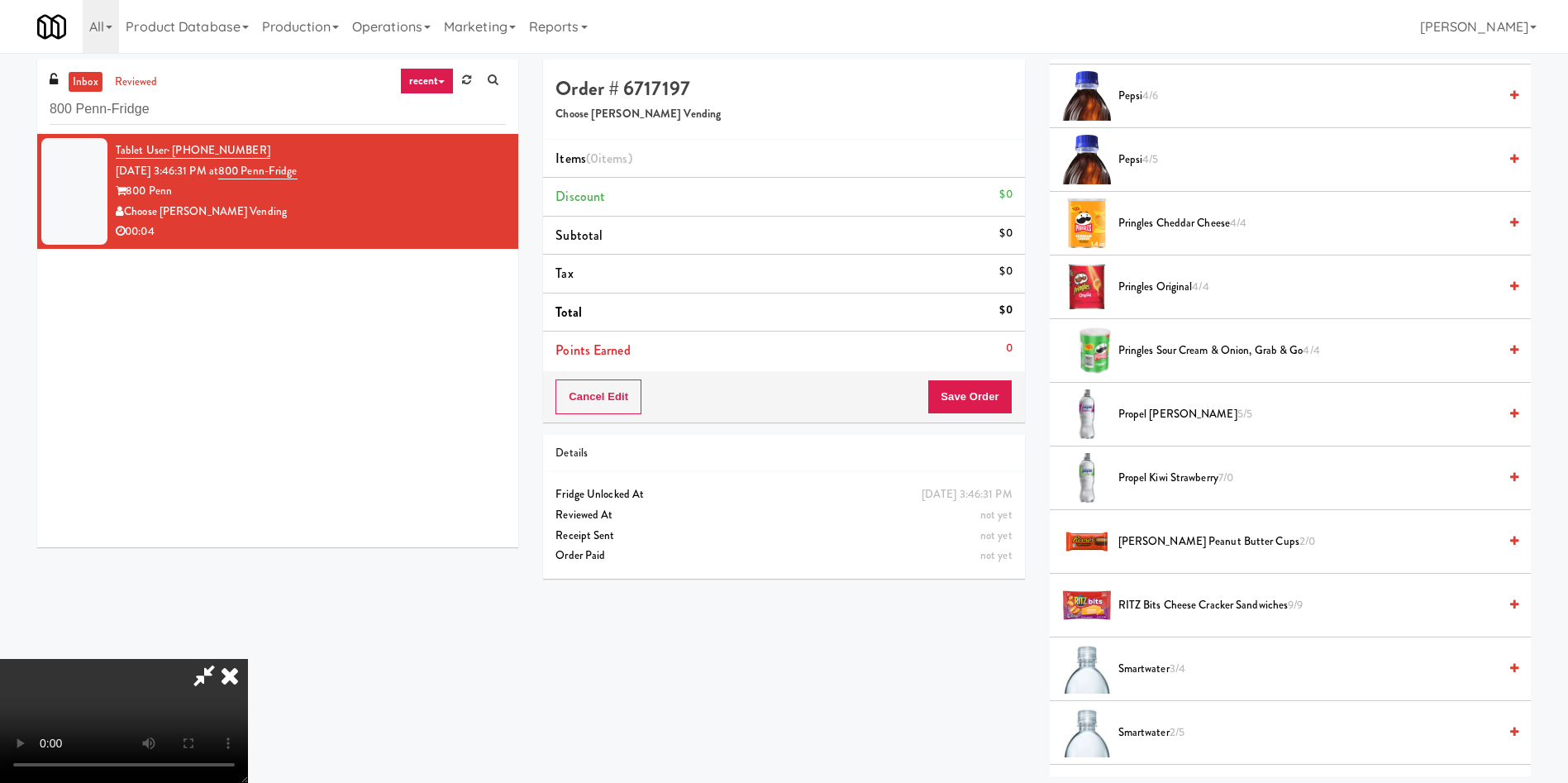
scroll to position [1613, 0]
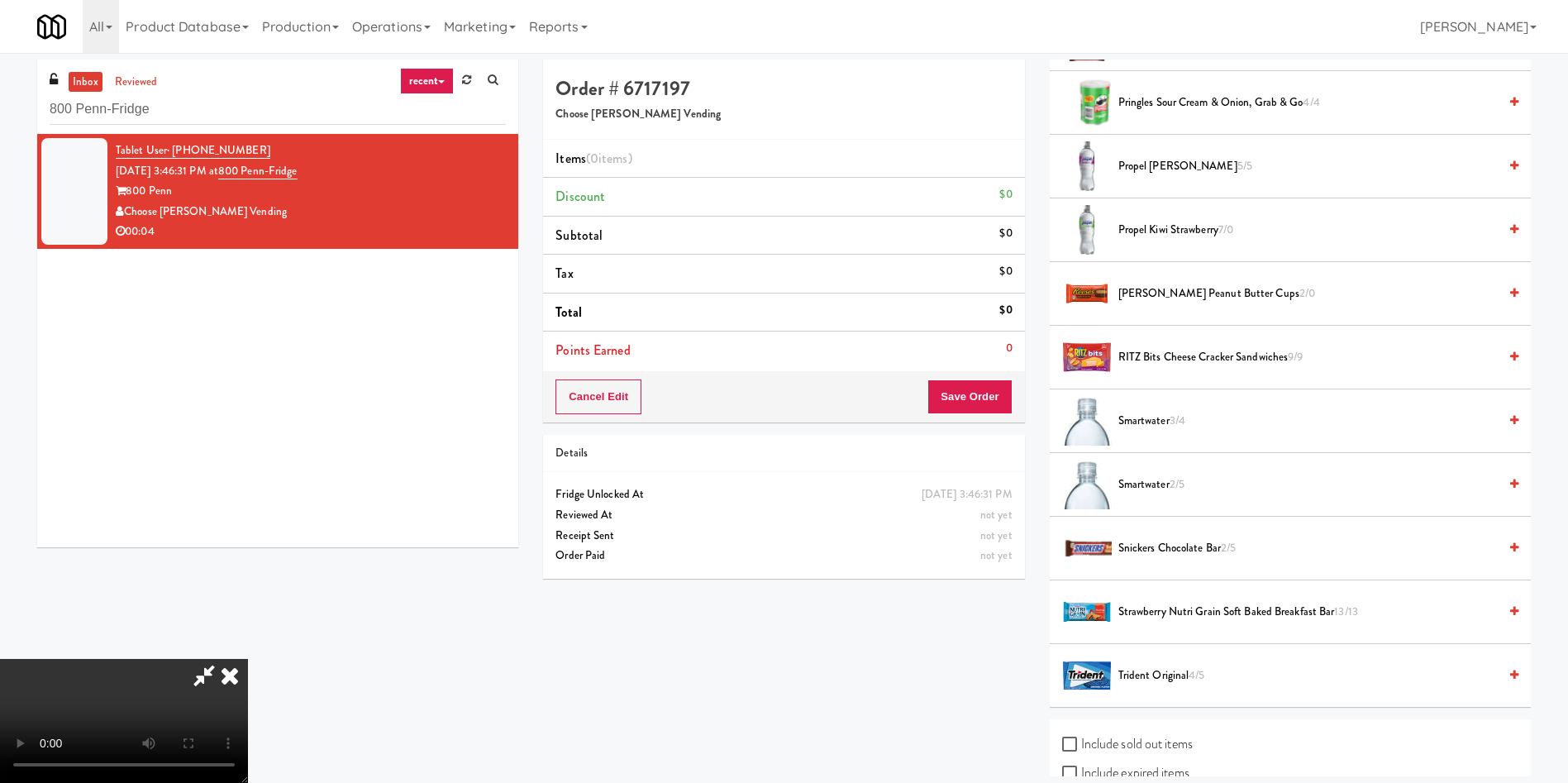
click at [1127, 482] on span "Smartwater 2/5" at bounding box center [1308, 485] width 380 height 20
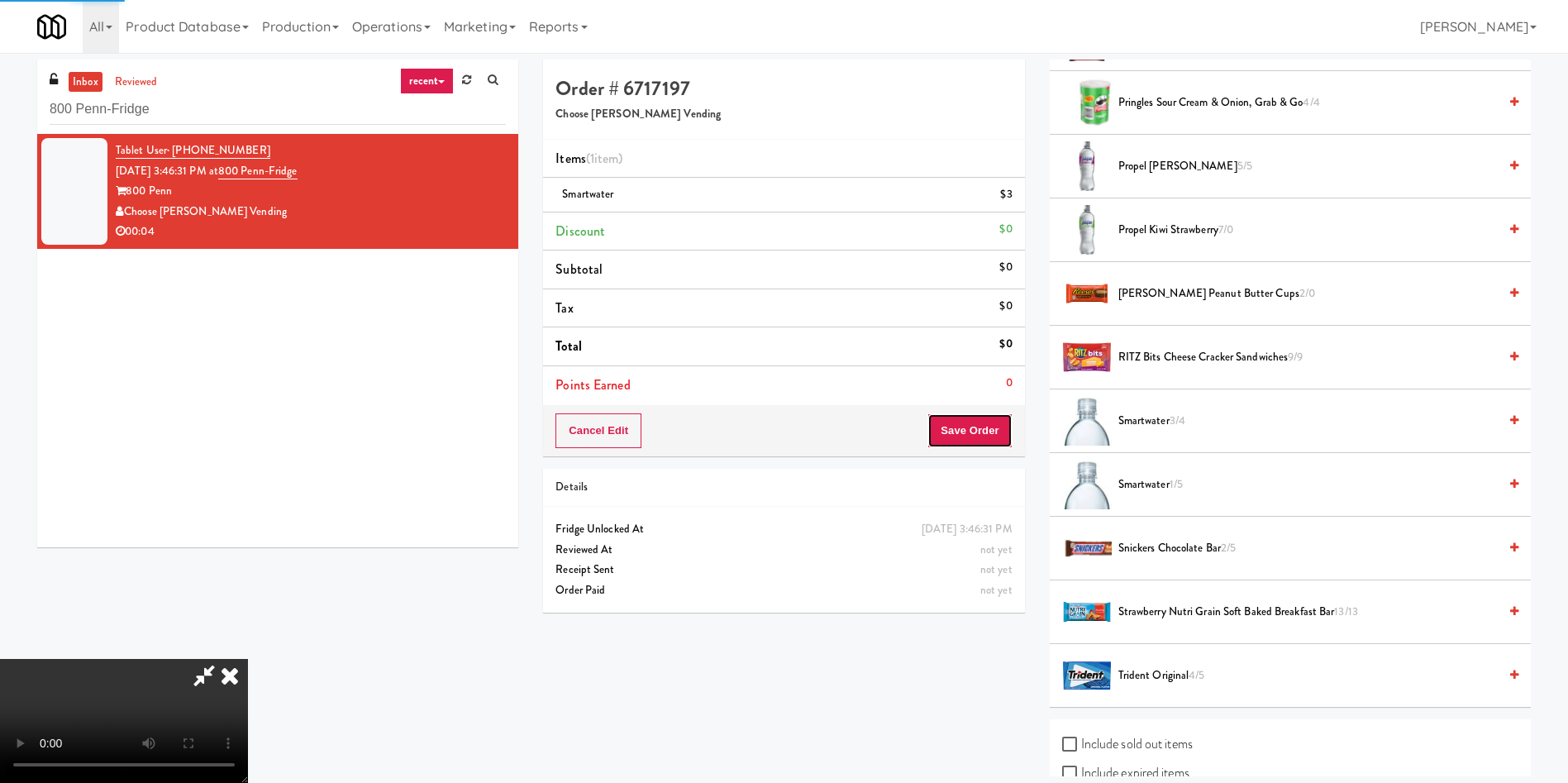
click at [991, 437] on button "Save Order" at bounding box center [969, 431] width 85 height 35
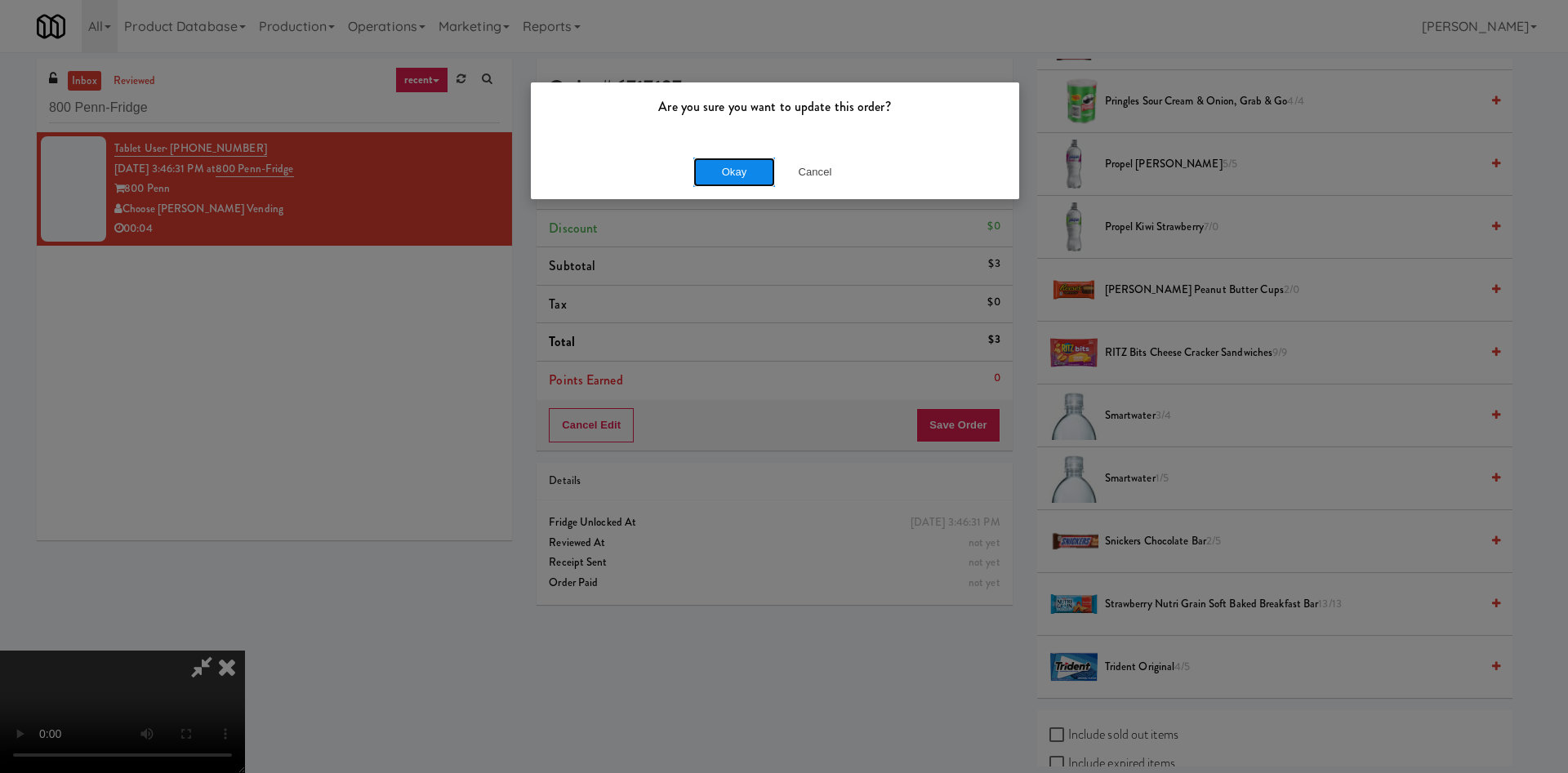
click at [756, 181] on button "Okay" at bounding box center [734, 172] width 82 height 30
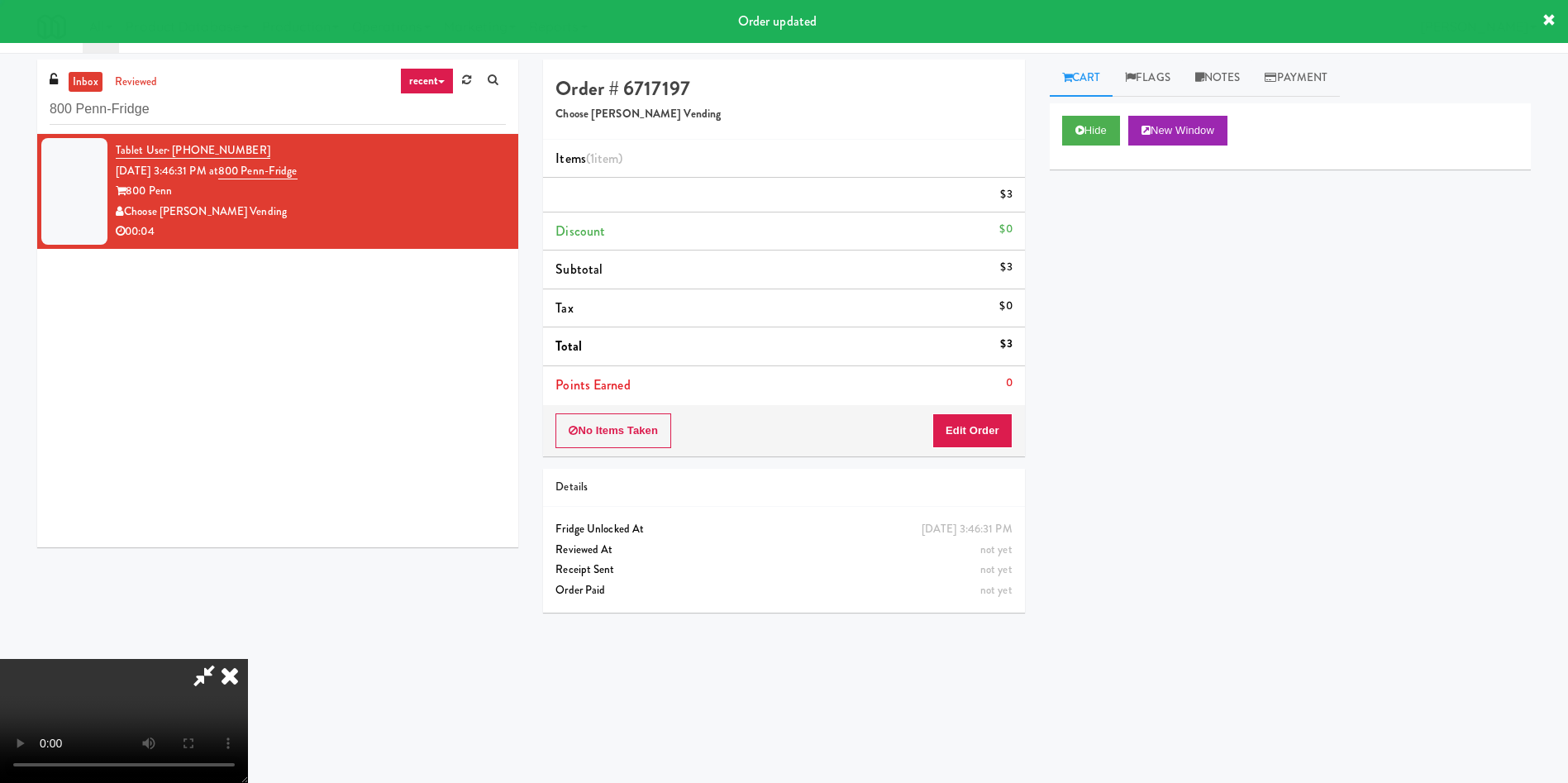
scroll to position [0, 0]
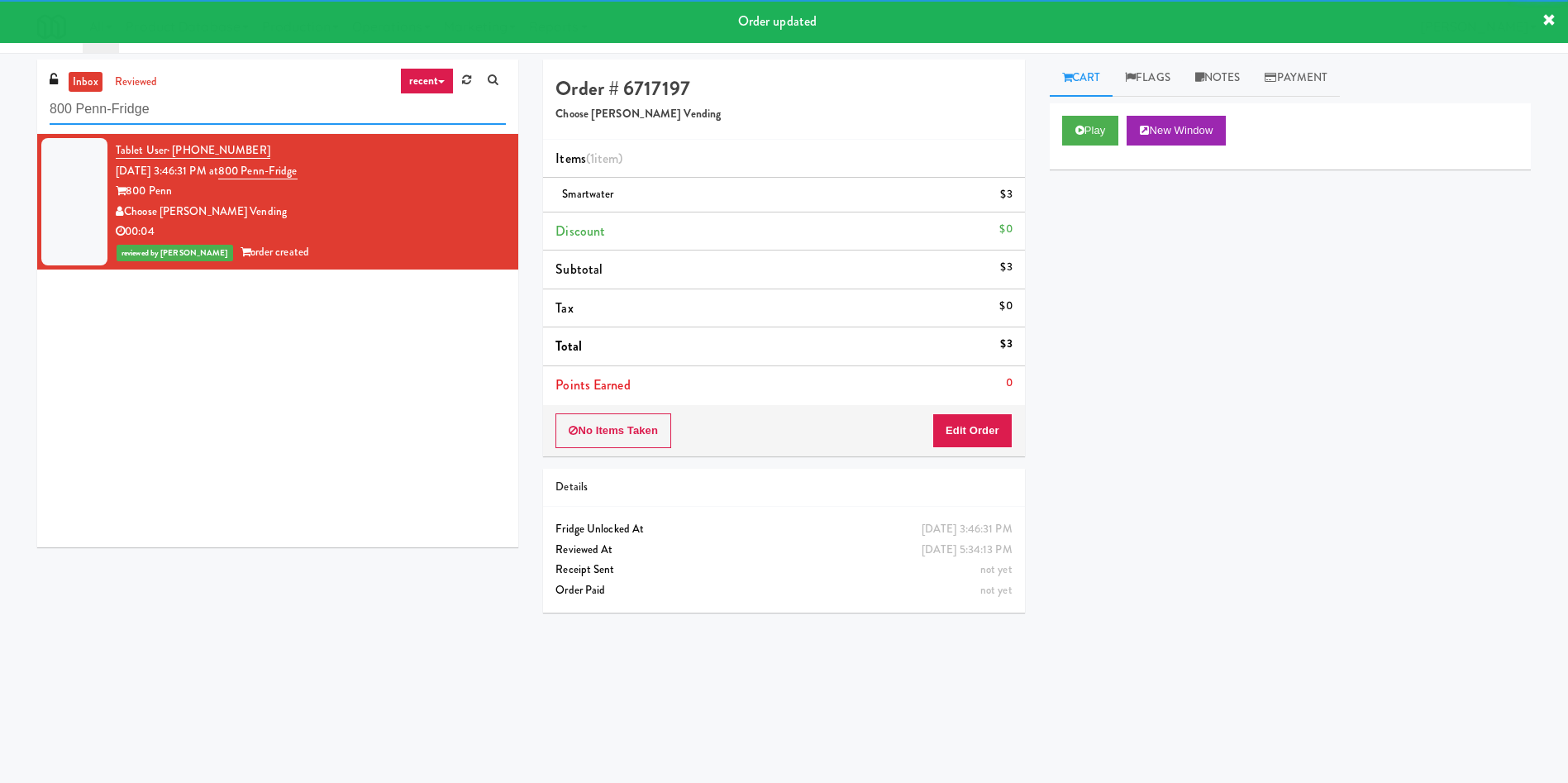
drag, startPoint x: 204, startPoint y: 108, endPoint x: 0, endPoint y: 30, distance: 218.4
click at [0, 53] on body "Order updated Are you sure you want to update this order? Okay Cancel Okay Are …" at bounding box center [784, 444] width 1568 height 783
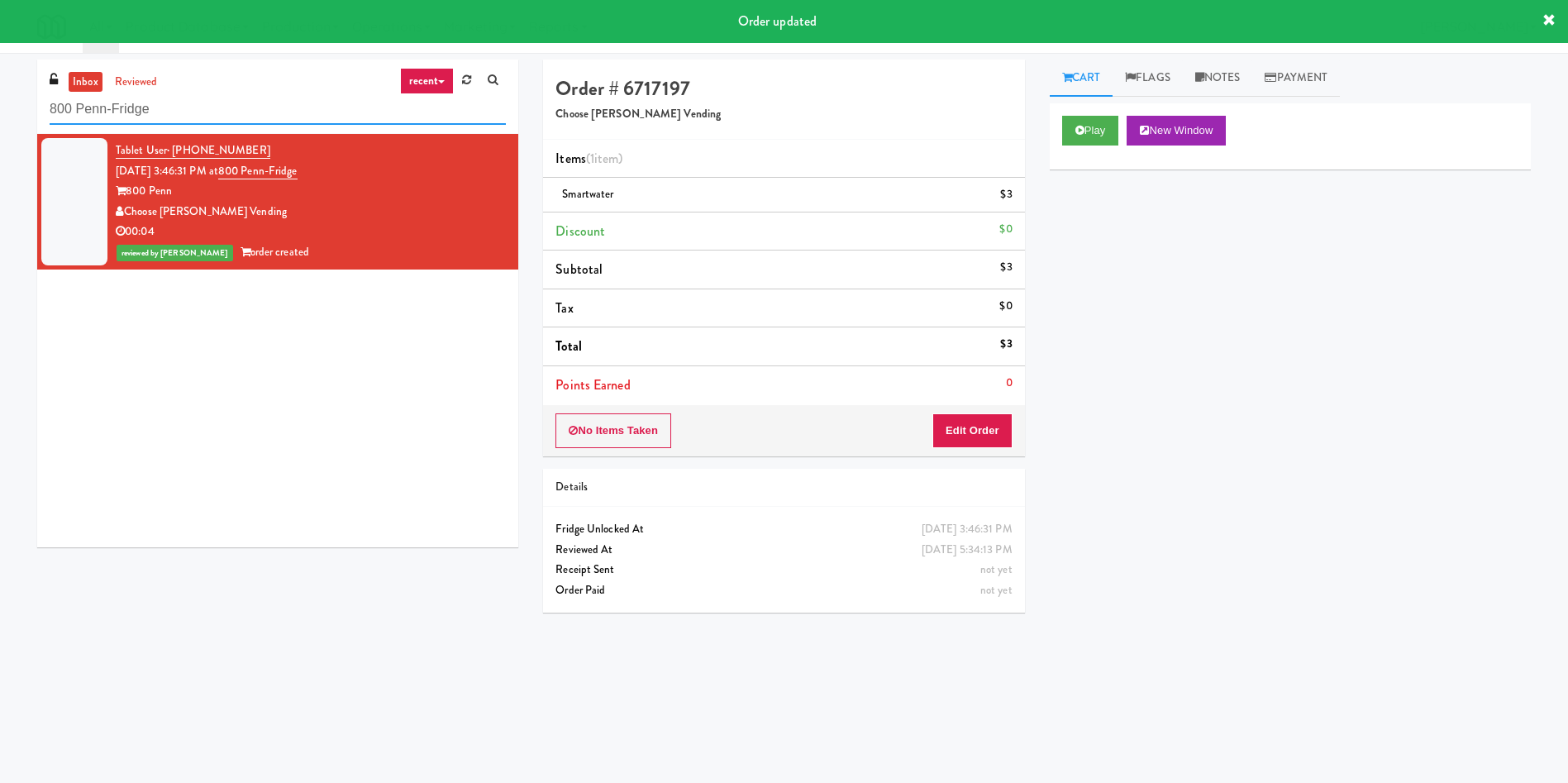
paste input "The 87 - Pantry - Right"
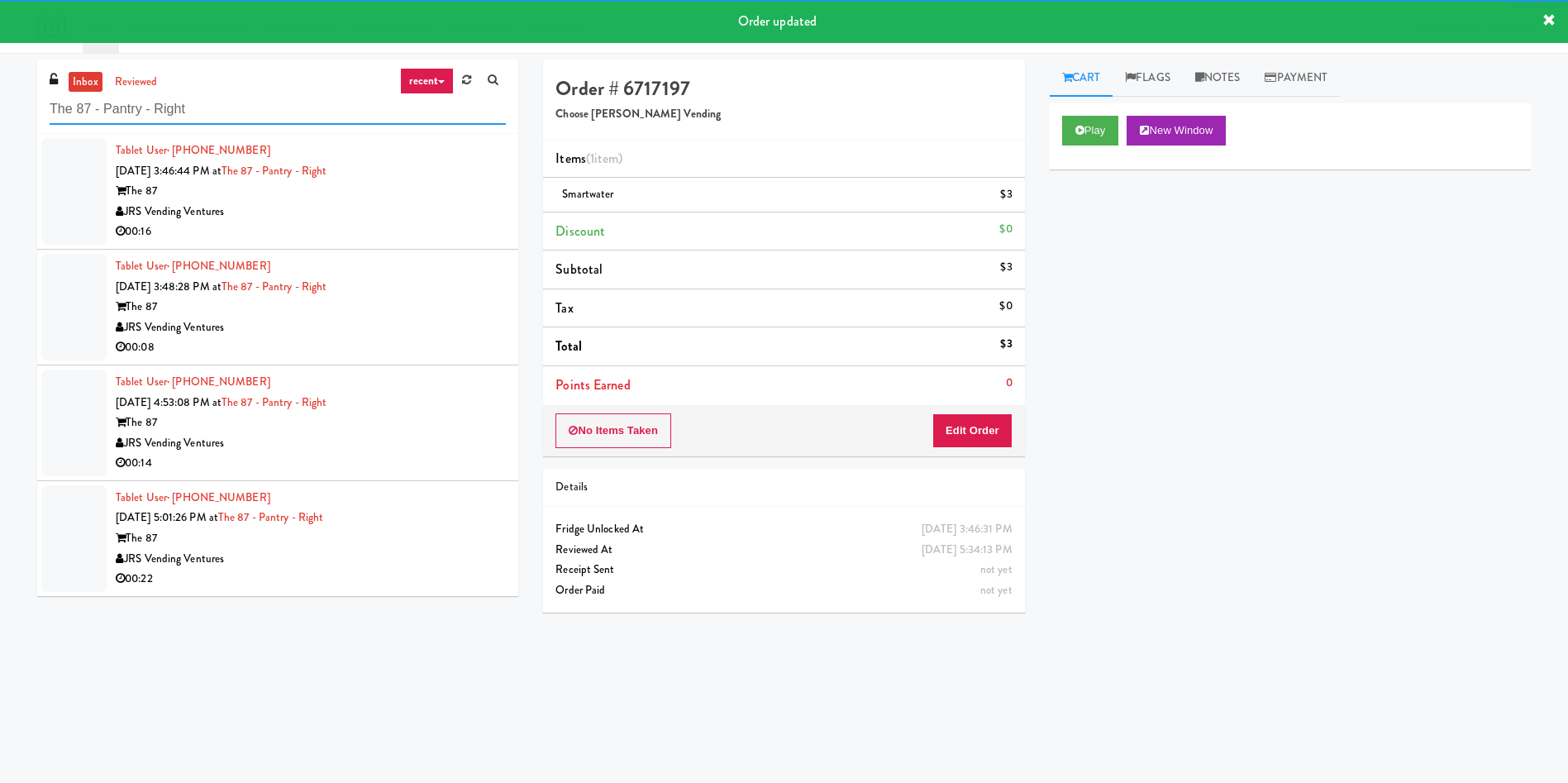
type input "The 87 - Pantry - Right"
drag, startPoint x: 60, startPoint y: 178, endPoint x: 89, endPoint y: 149, distance: 41.0
click at [60, 178] on div at bounding box center [74, 192] width 66 height 107
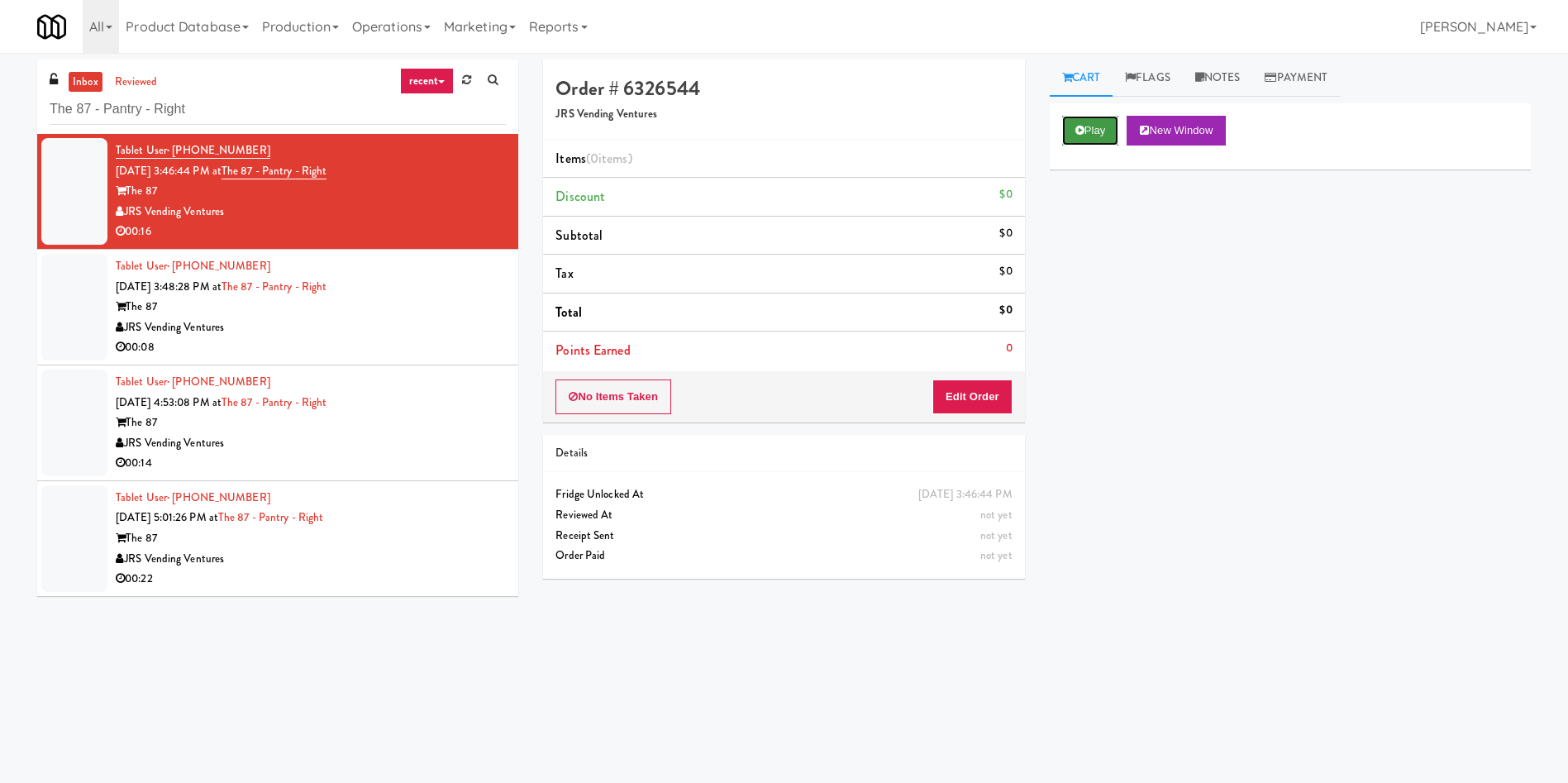
click at [1086, 136] on button "Play" at bounding box center [1090, 130] width 57 height 30
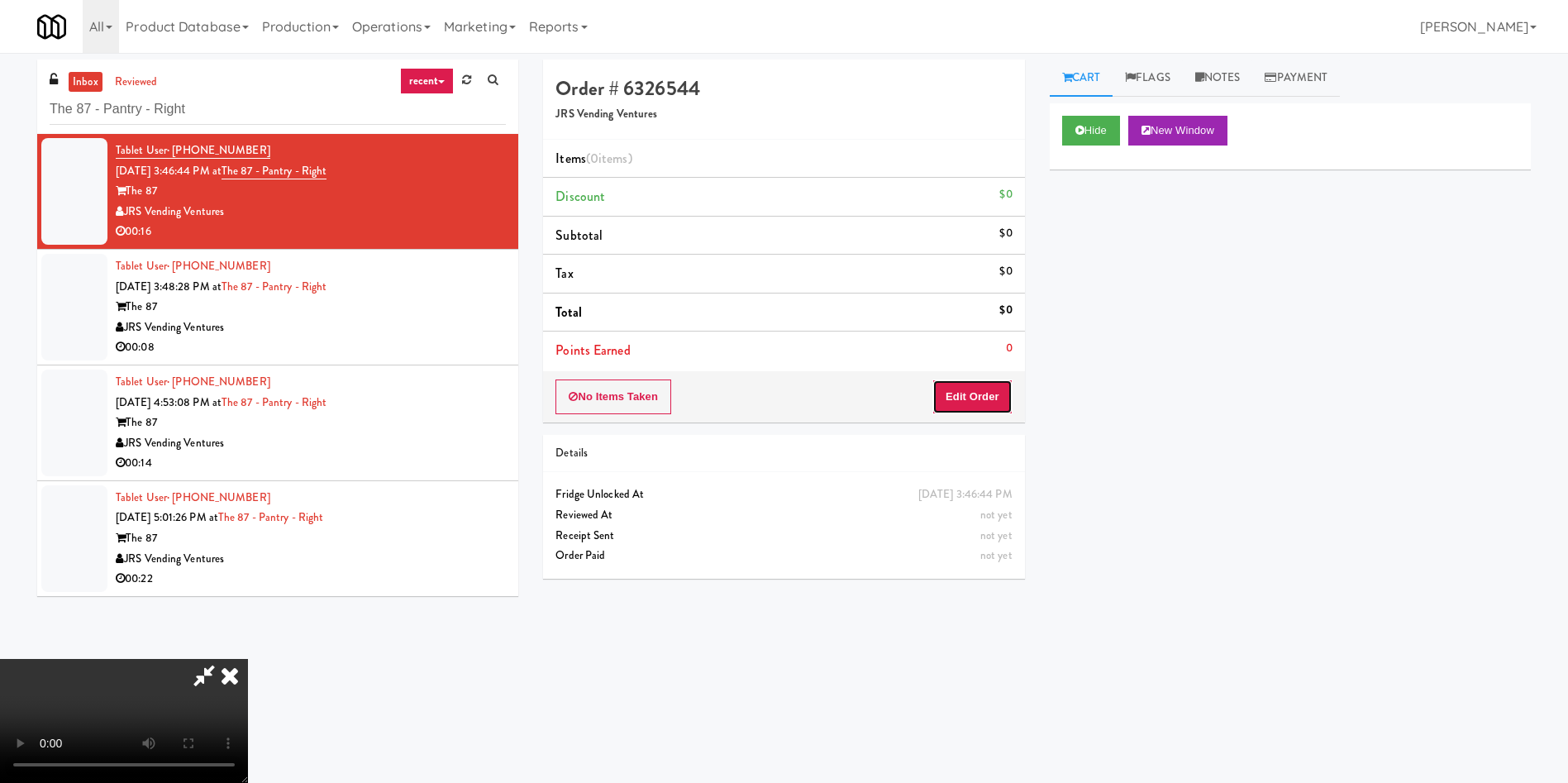
click at [990, 387] on button "Edit Order" at bounding box center [972, 397] width 80 height 35
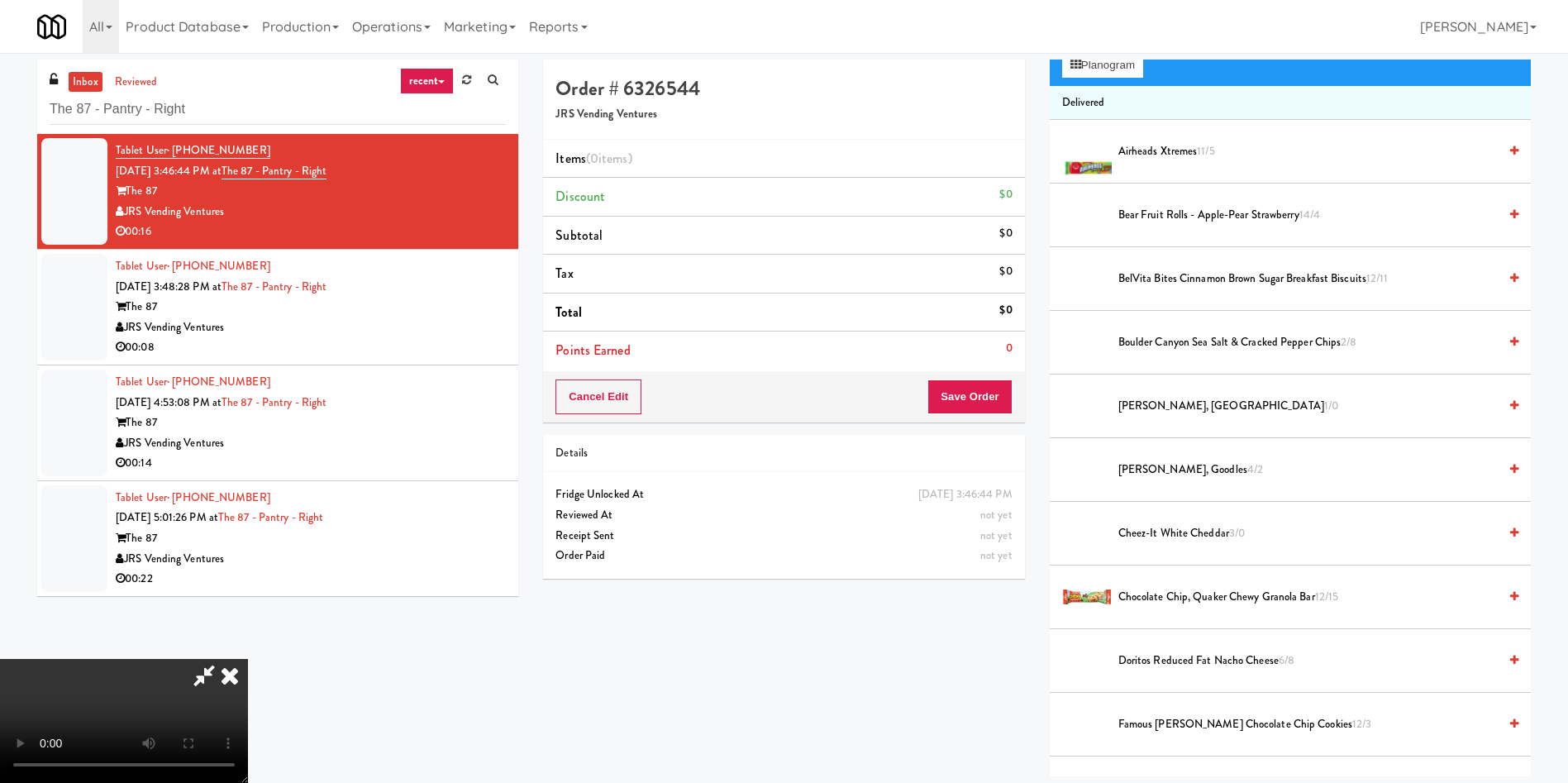
scroll to position [124, 0]
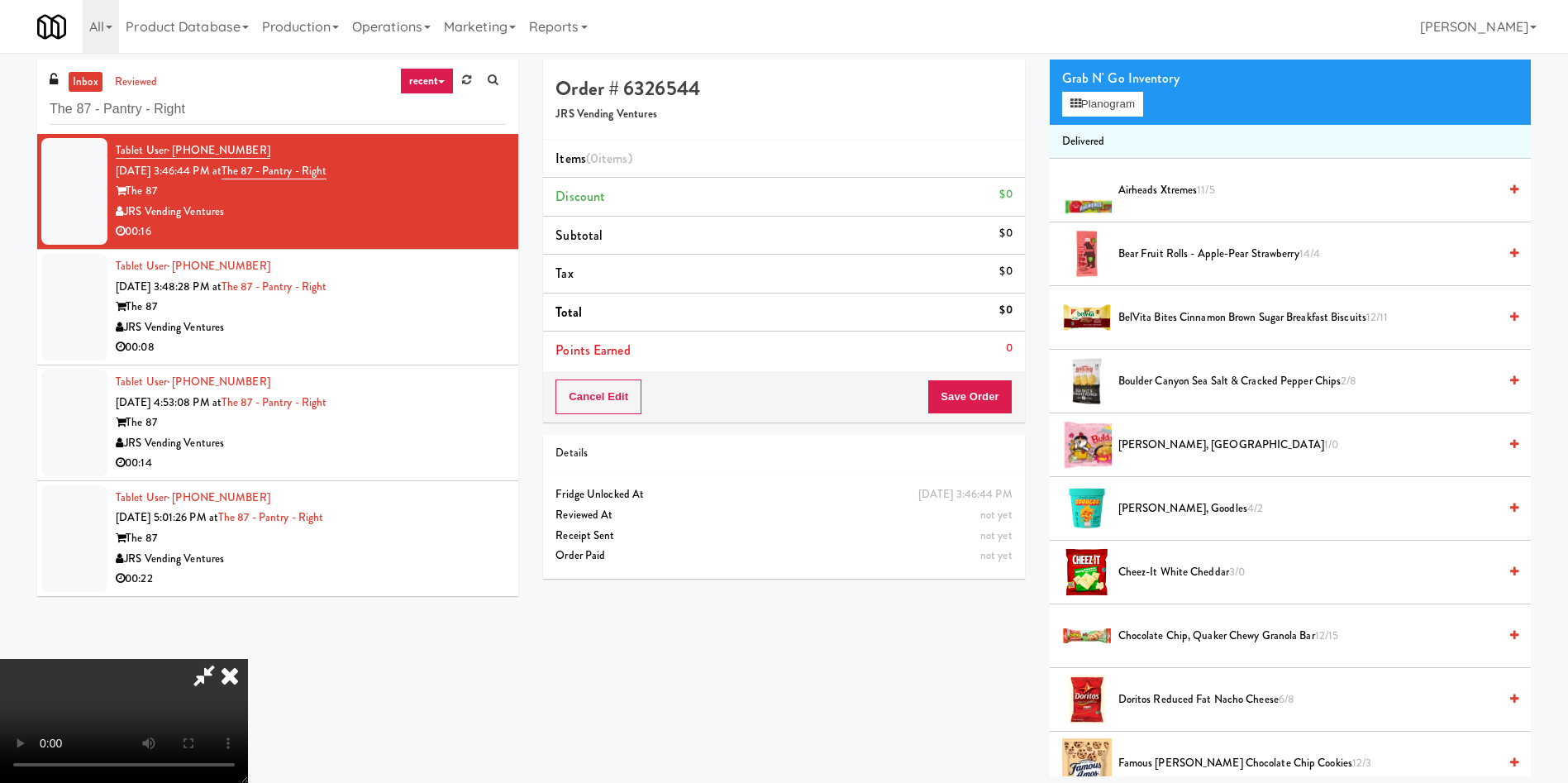
click at [248, 659] on video at bounding box center [124, 721] width 248 height 124
click at [1099, 114] on button "Planogram" at bounding box center [1102, 103] width 81 height 24
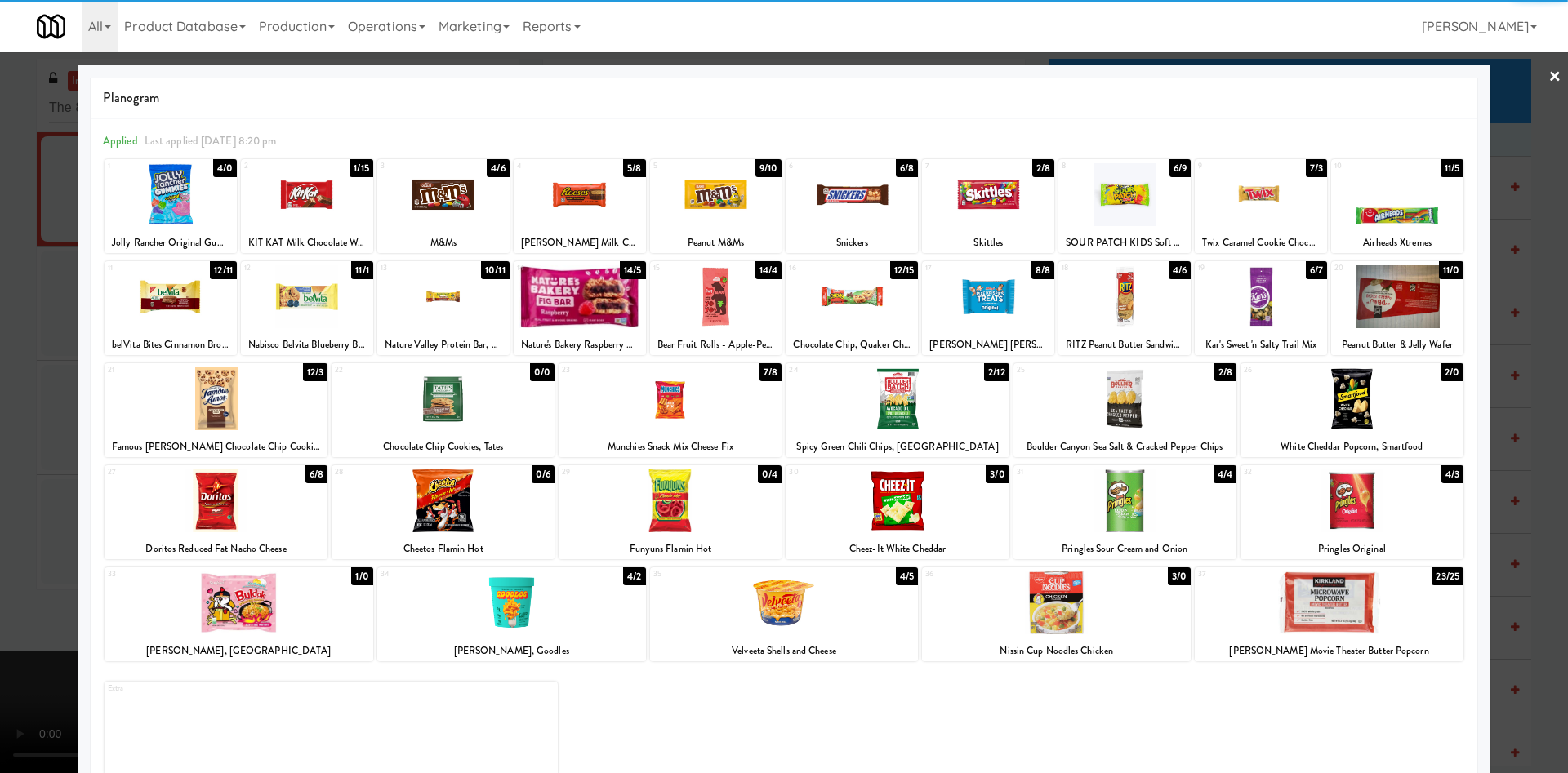
click at [176, 293] on div at bounding box center [171, 296] width 133 height 62
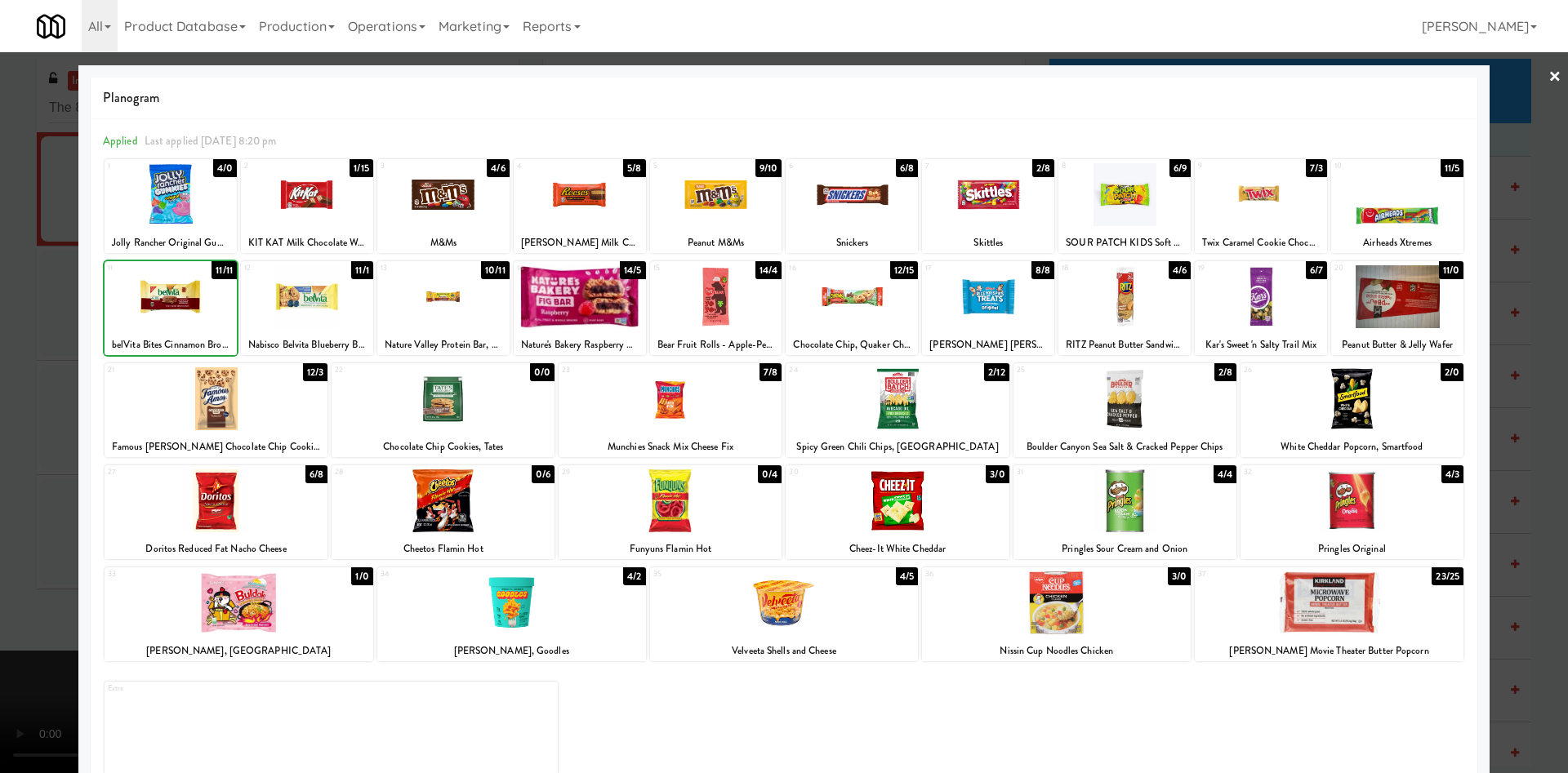
click at [176, 293] on div at bounding box center [171, 296] width 133 height 62
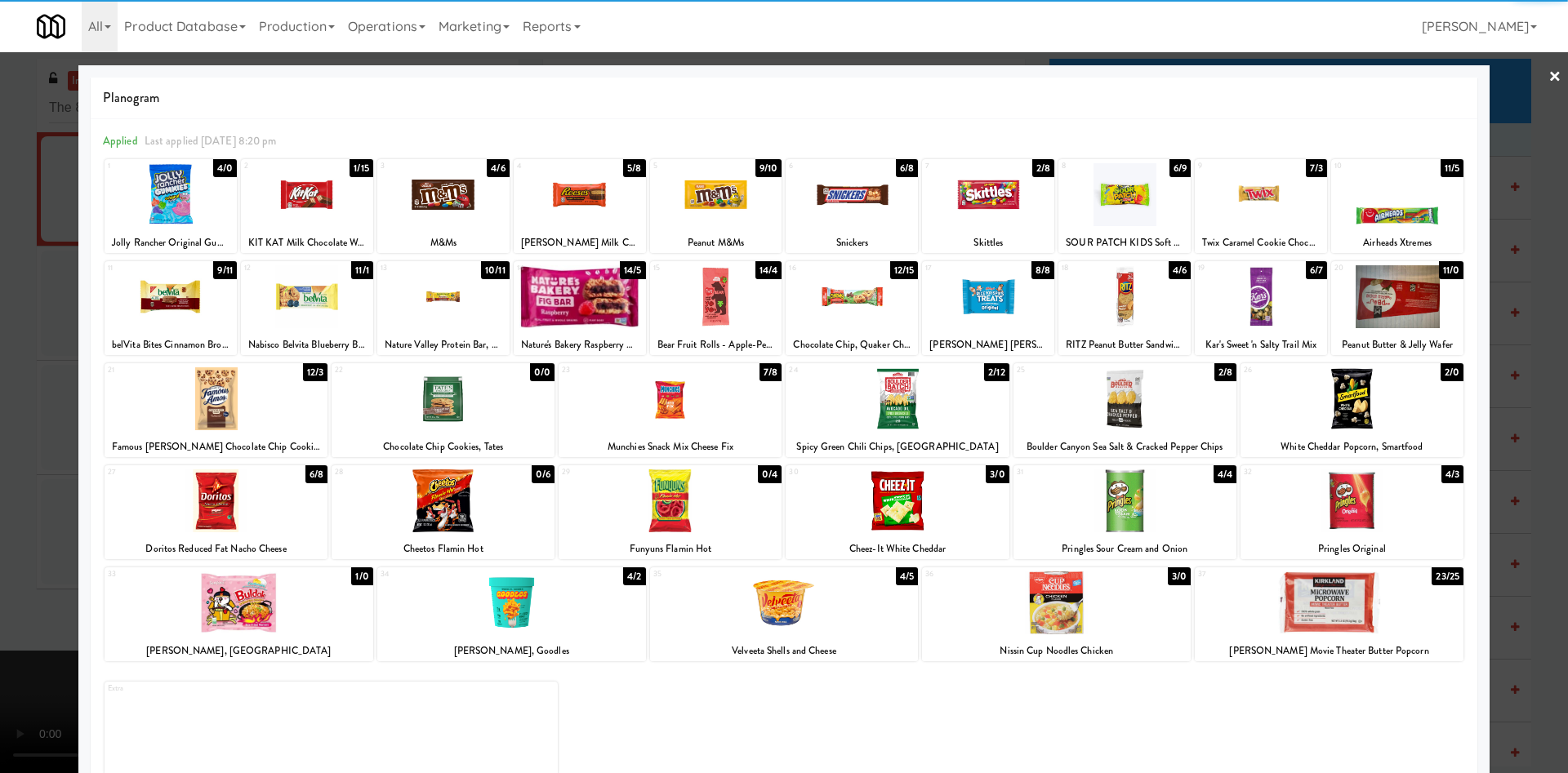
click at [176, 293] on div at bounding box center [171, 296] width 133 height 62
click at [2, 329] on div at bounding box center [784, 386] width 1568 height 773
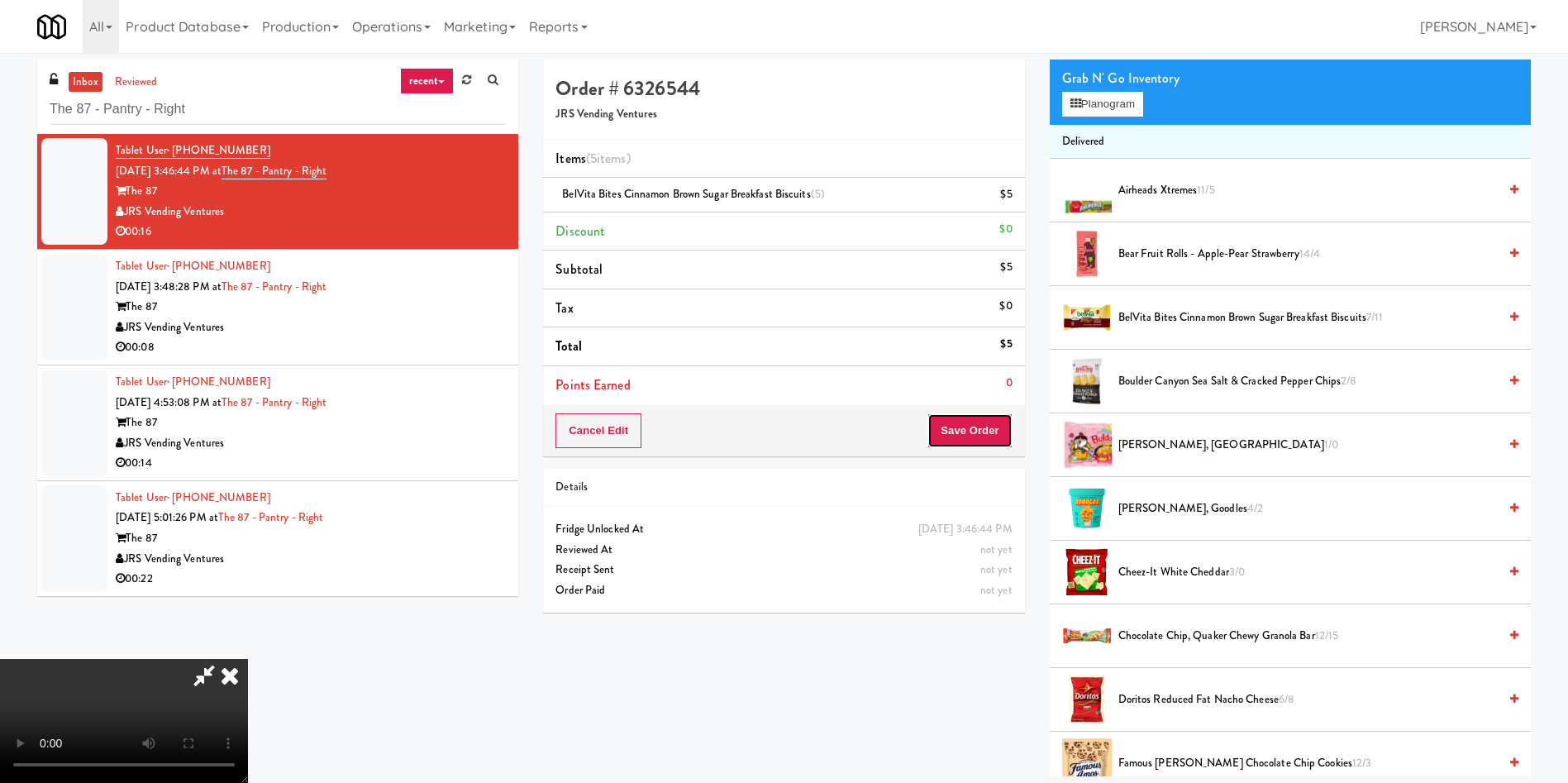
click at [988, 427] on button "Save Order" at bounding box center [969, 431] width 85 height 35
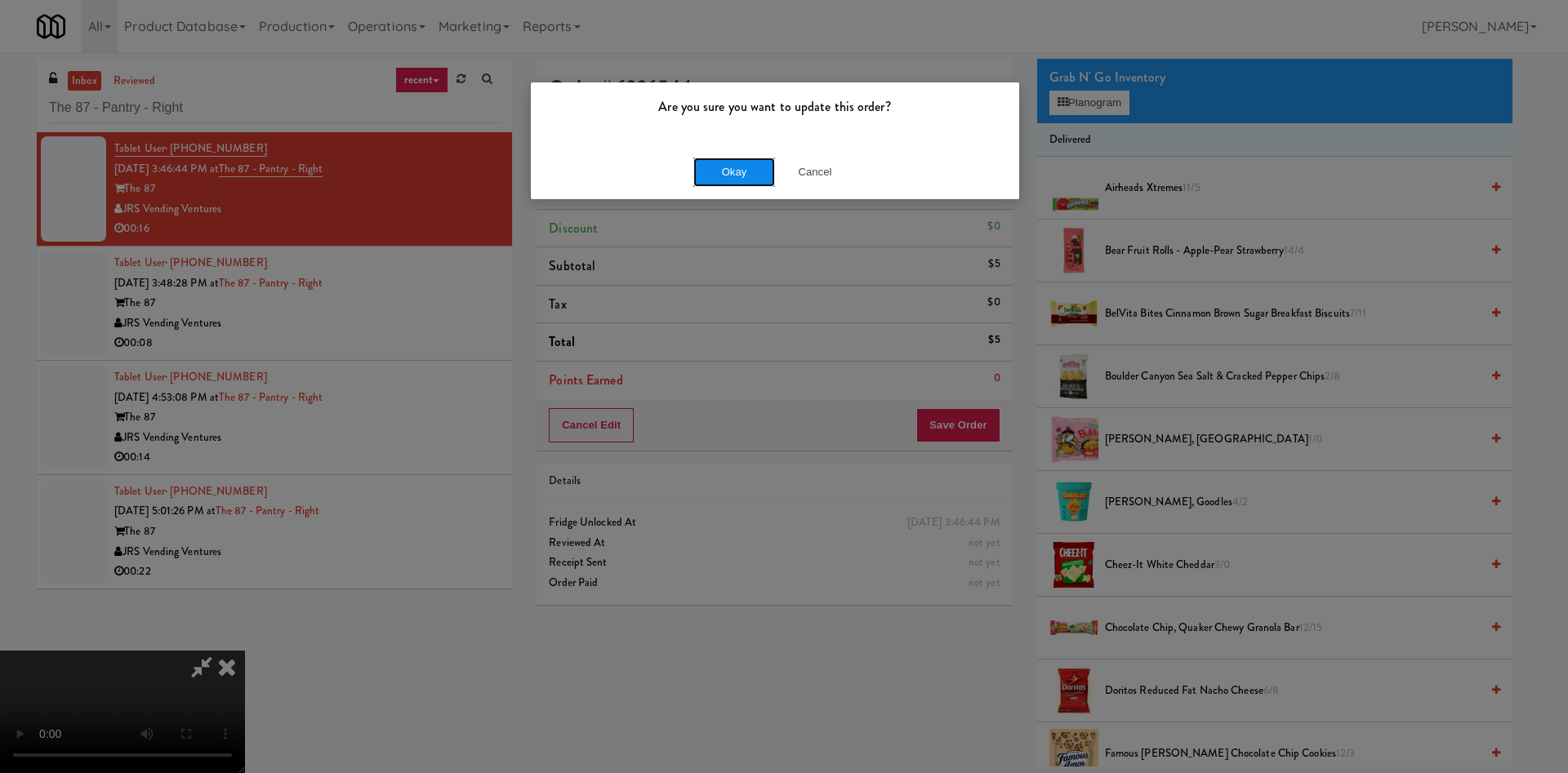
click at [702, 176] on button "Okay" at bounding box center [734, 172] width 82 height 30
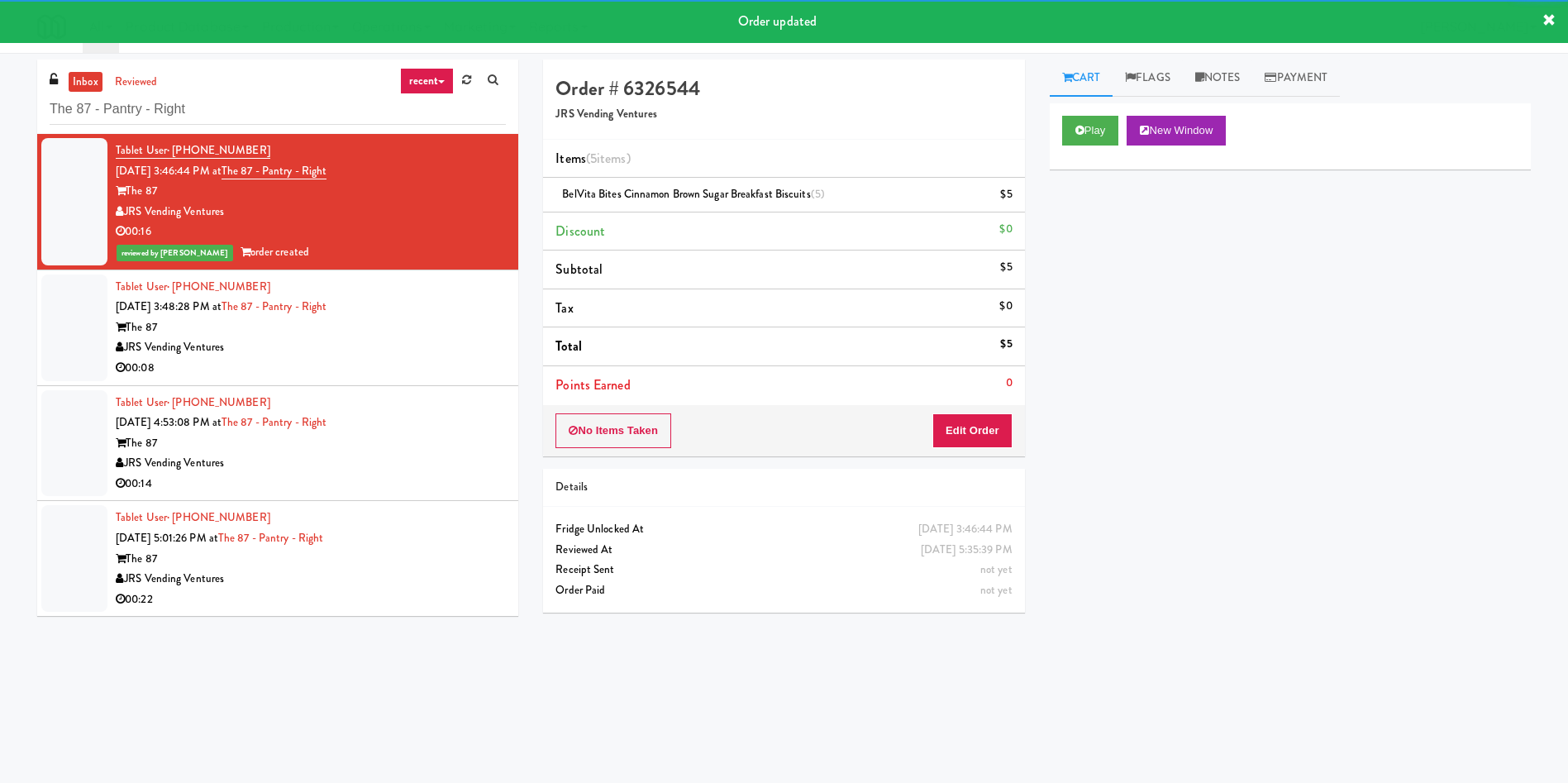
drag, startPoint x: 80, startPoint y: 321, endPoint x: 243, endPoint y: 388, distance: 176.2
click at [79, 321] on div at bounding box center [74, 328] width 66 height 107
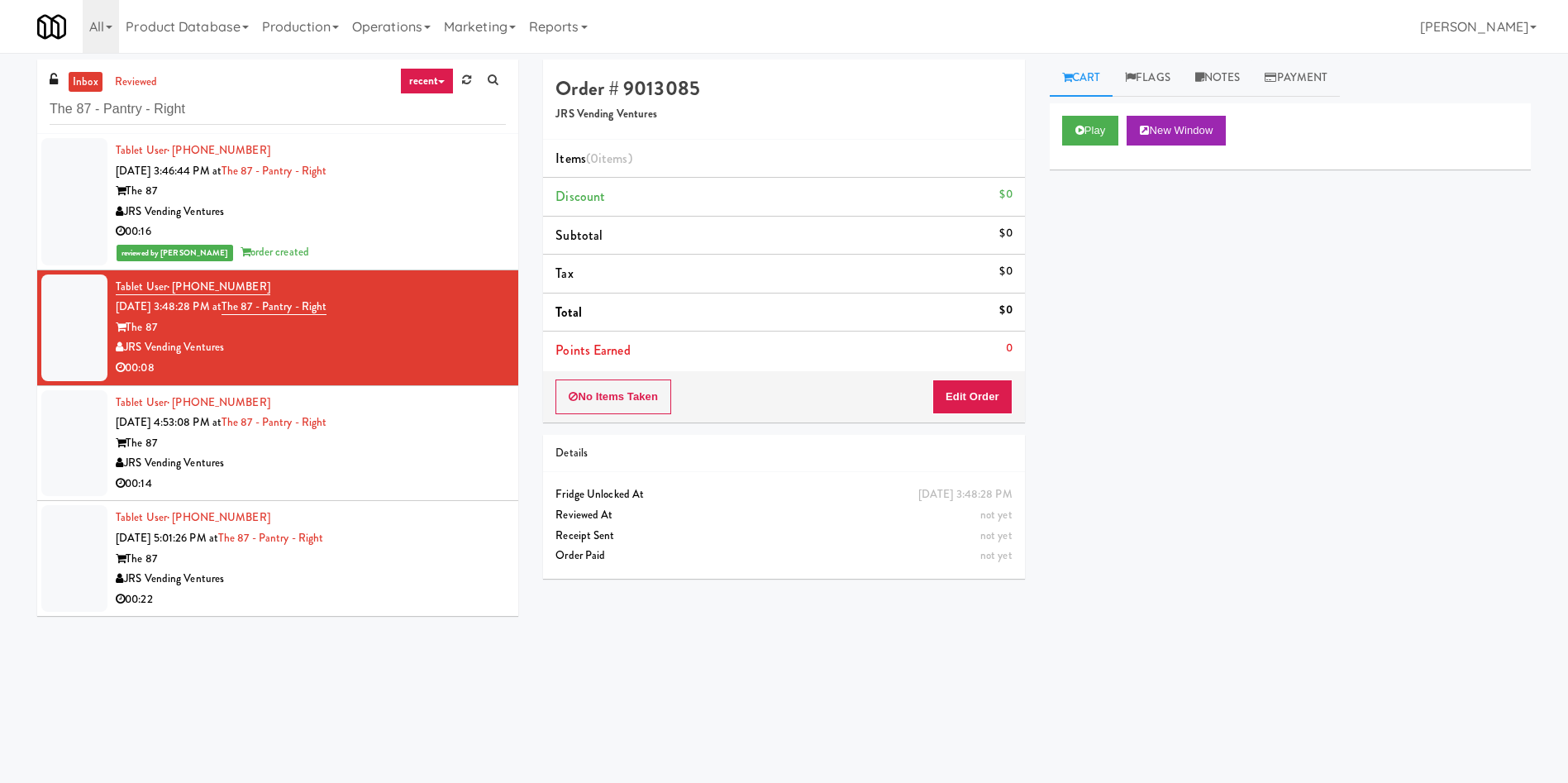
drag, startPoint x: 732, startPoint y: 193, endPoint x: 1168, endPoint y: 169, distance: 436.7
click at [741, 192] on li "Discount $0" at bounding box center [784, 198] width 481 height 39
click at [1097, 130] on button "Play" at bounding box center [1090, 130] width 57 height 30
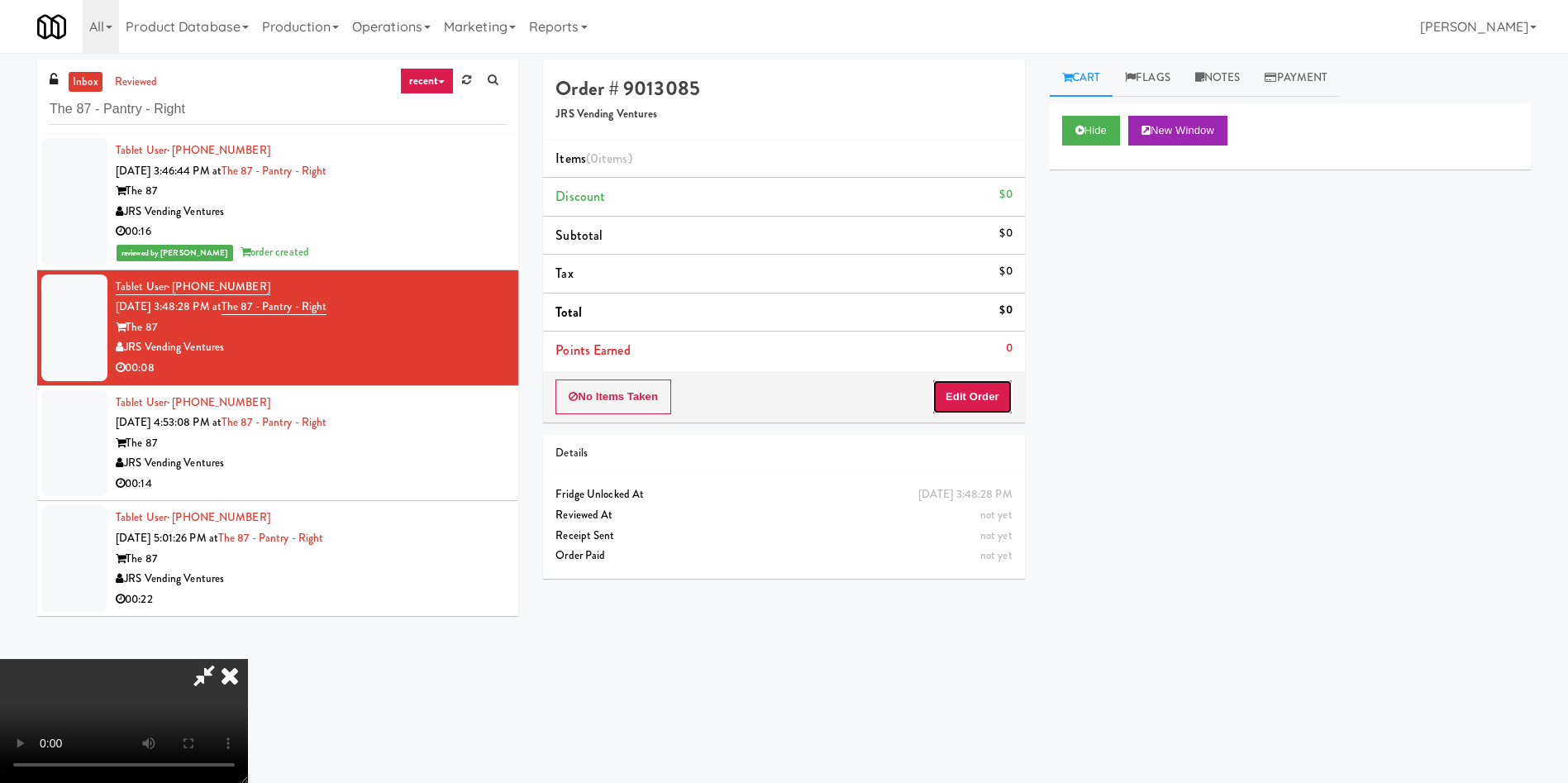
click at [985, 389] on button "Edit Order" at bounding box center [972, 397] width 80 height 35
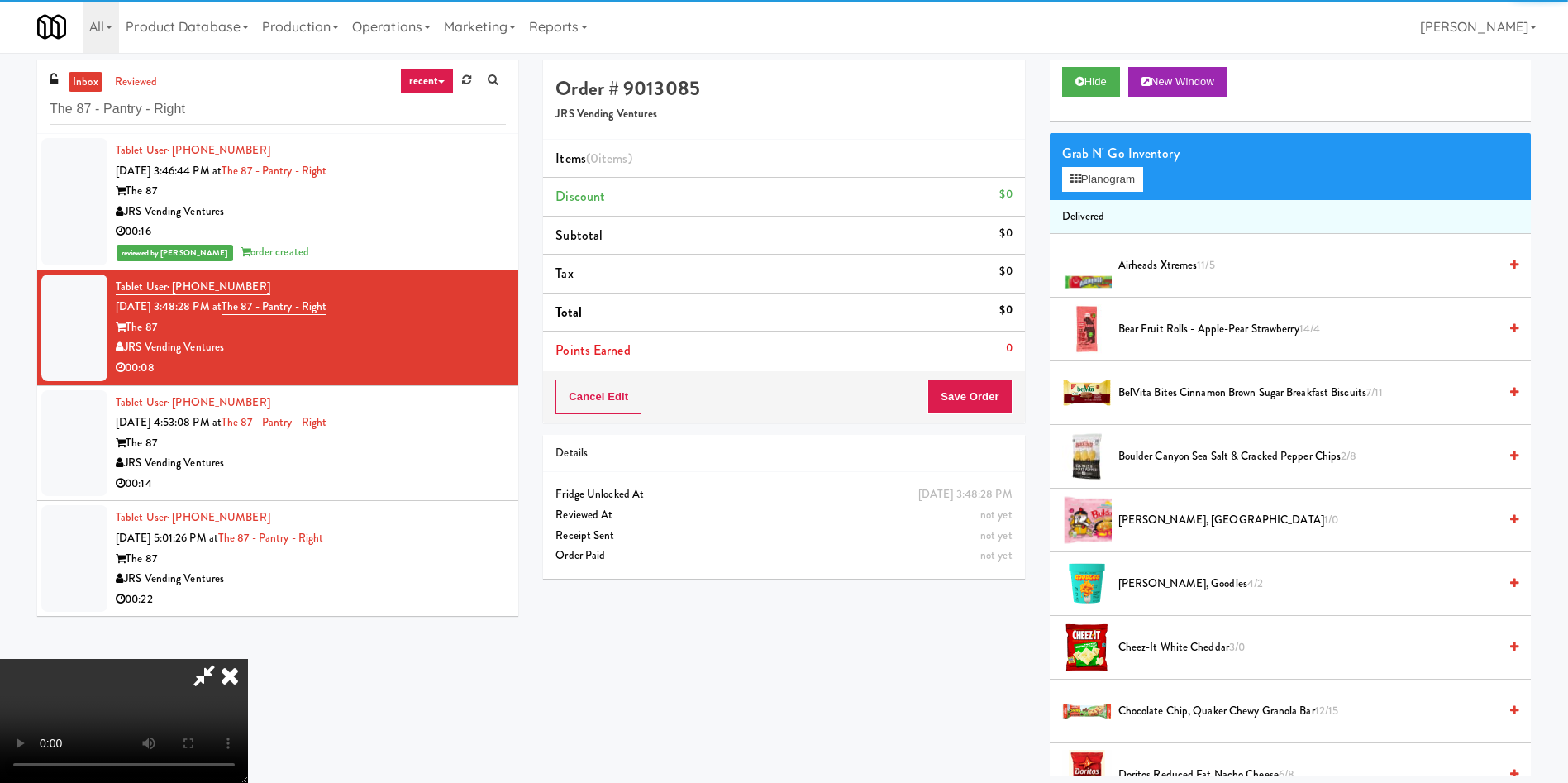
scroll to position [124, 0]
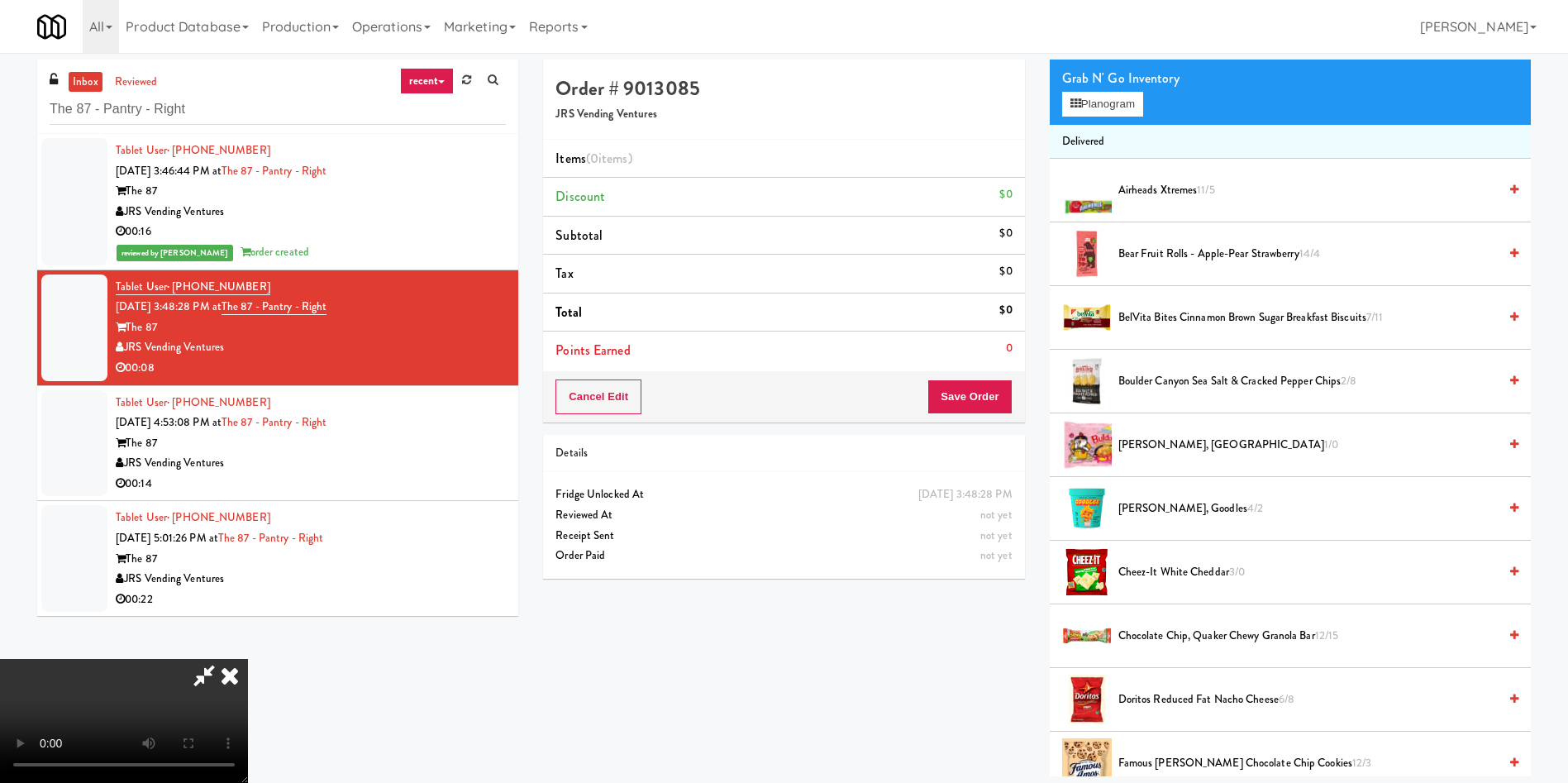
click at [248, 659] on video at bounding box center [124, 721] width 248 height 124
click at [1106, 100] on button "Planogram" at bounding box center [1102, 103] width 81 height 24
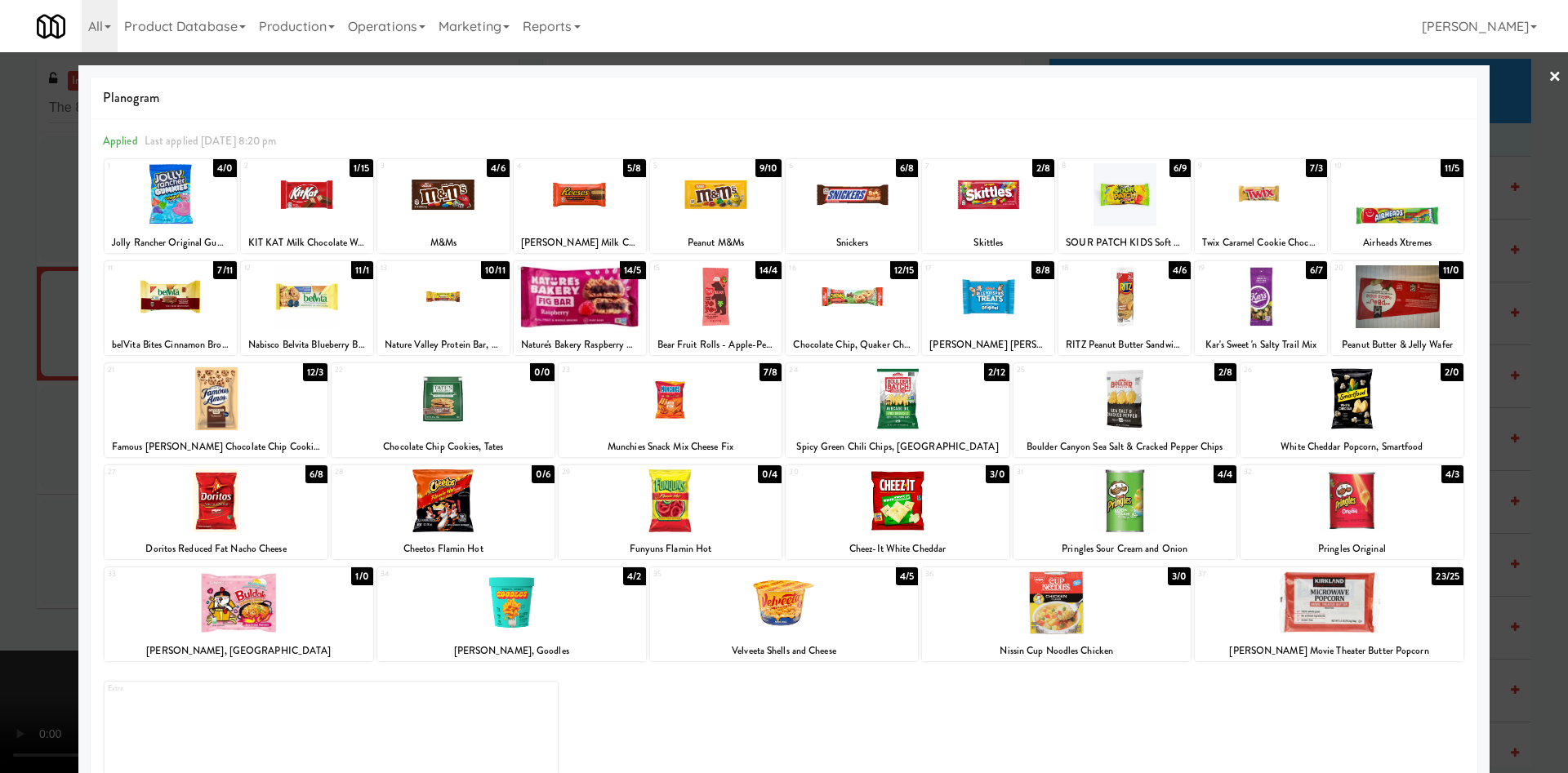
click at [1337, 409] on div at bounding box center [1352, 398] width 223 height 62
click at [9, 398] on div at bounding box center [784, 386] width 1568 height 773
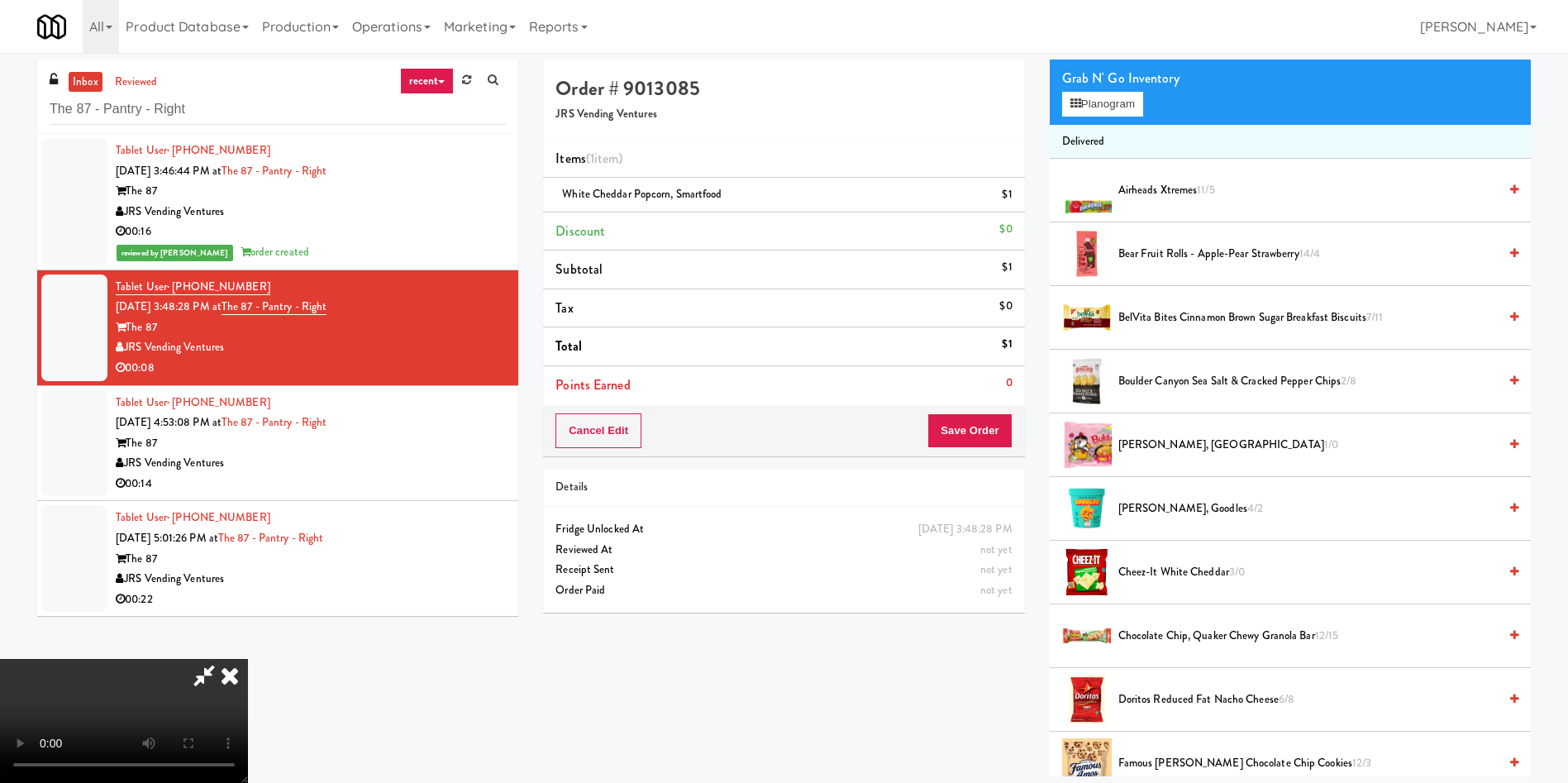
click at [248, 659] on video at bounding box center [124, 721] width 248 height 124
click at [1080, 108] on icon at bounding box center [1076, 103] width 11 height 11
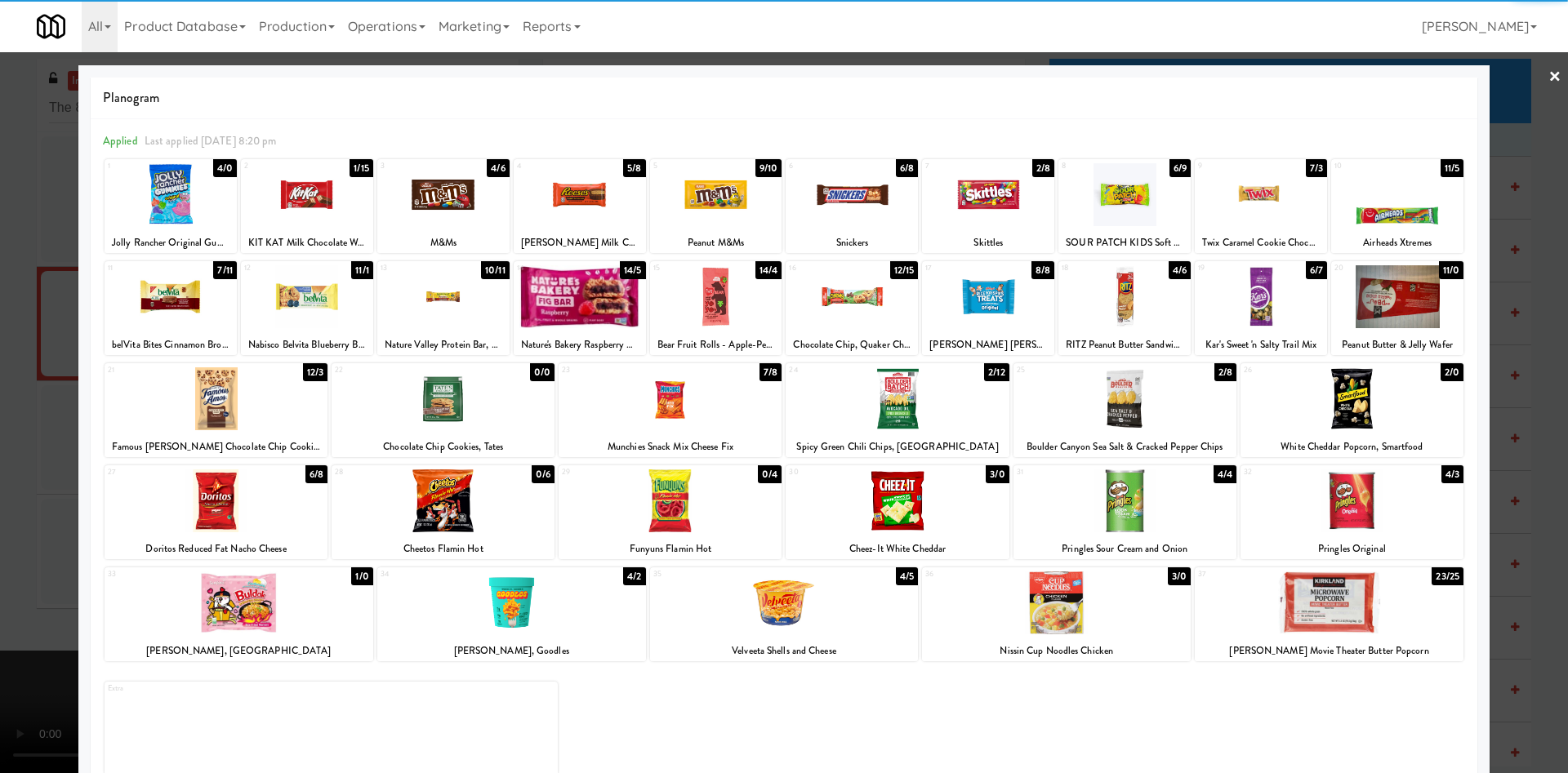
drag, startPoint x: 929, startPoint y: 414, endPoint x: 465, endPoint y: 373, distance: 465.8
click at [927, 414] on div at bounding box center [897, 398] width 223 height 62
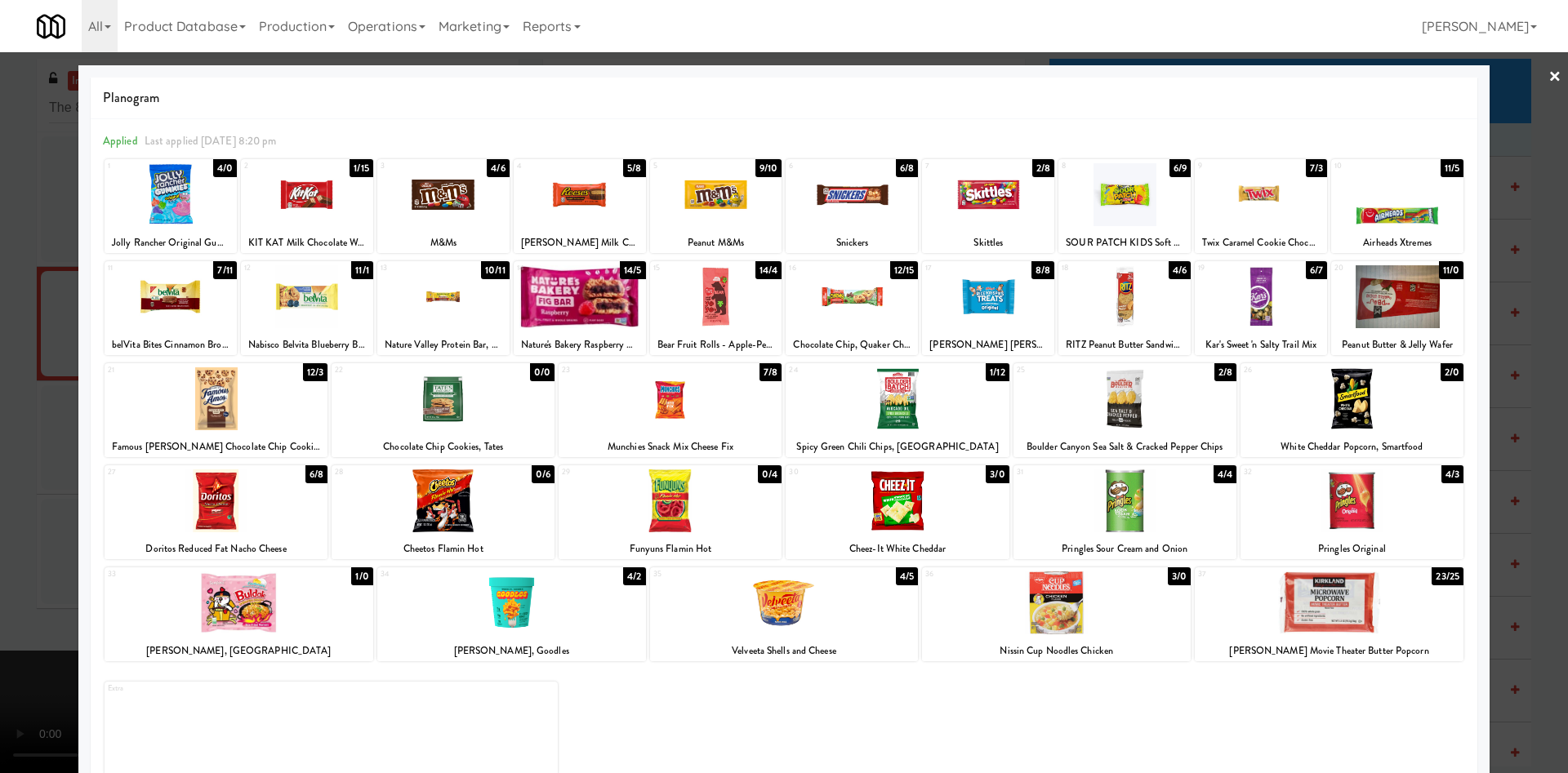
click at [26, 392] on div at bounding box center [784, 386] width 1568 height 773
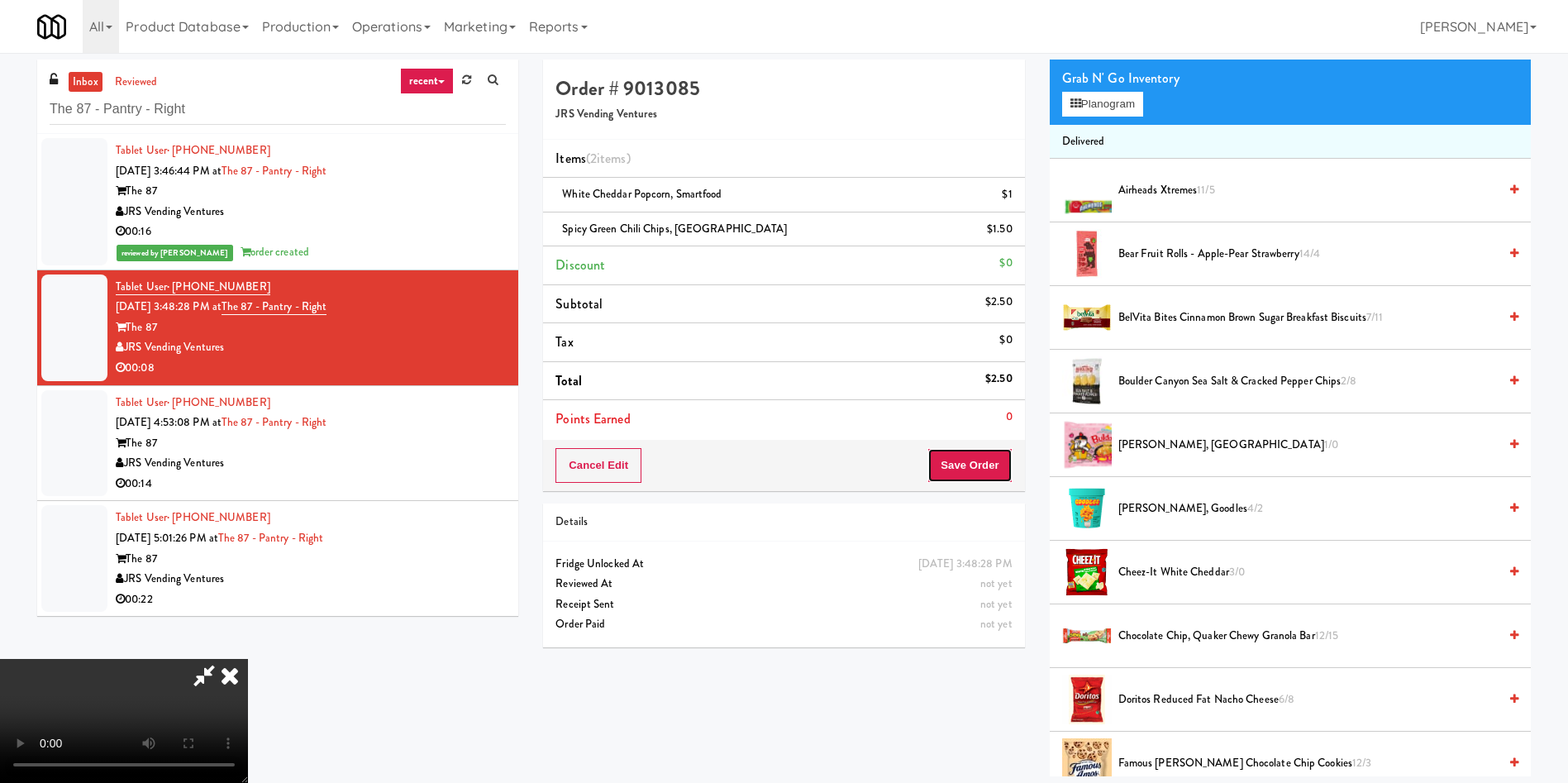
click at [1000, 458] on button "Save Order" at bounding box center [969, 466] width 85 height 35
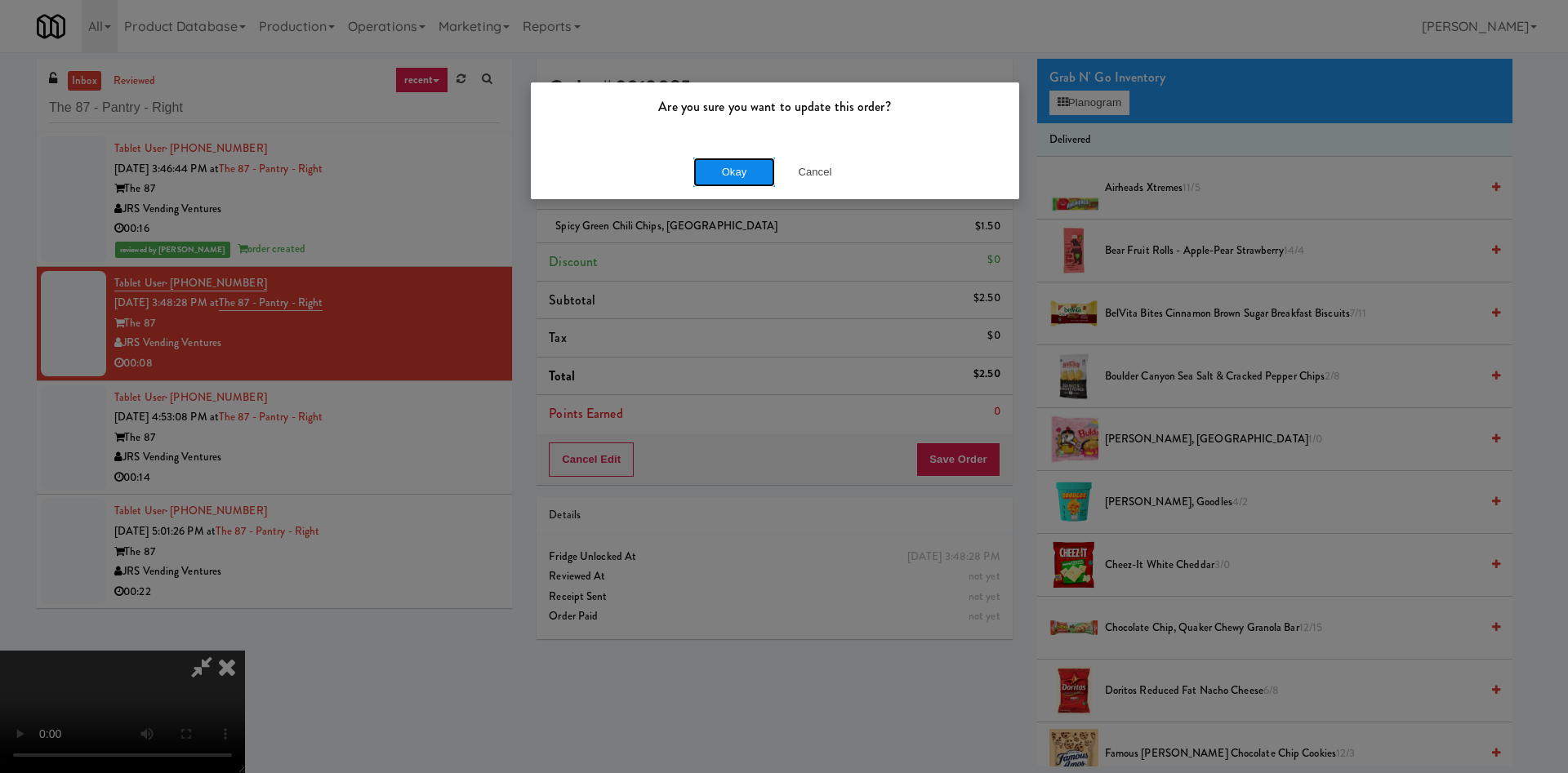
click at [744, 164] on button "Okay" at bounding box center [734, 172] width 82 height 30
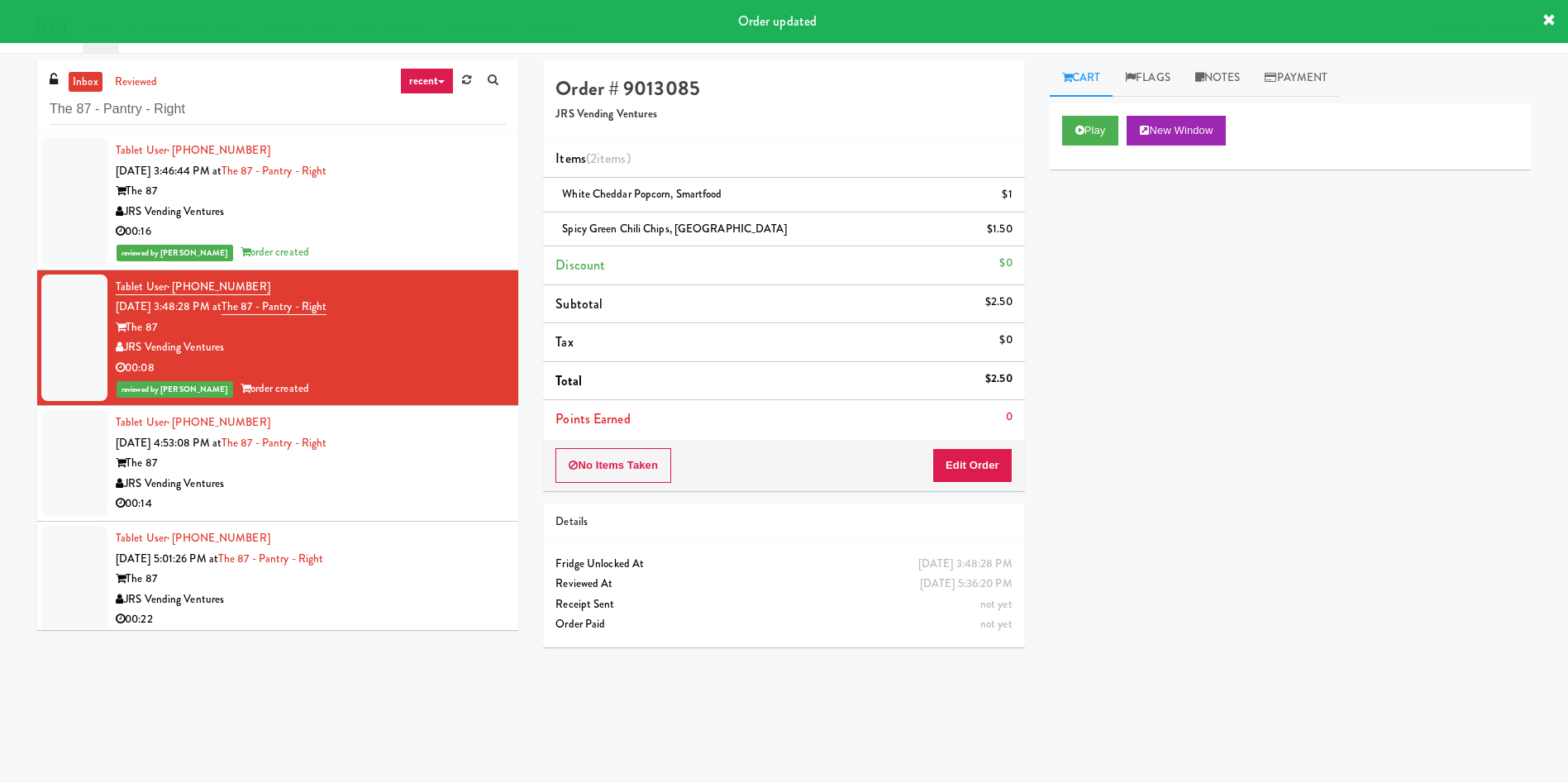
click at [63, 457] on div at bounding box center [74, 464] width 66 height 107
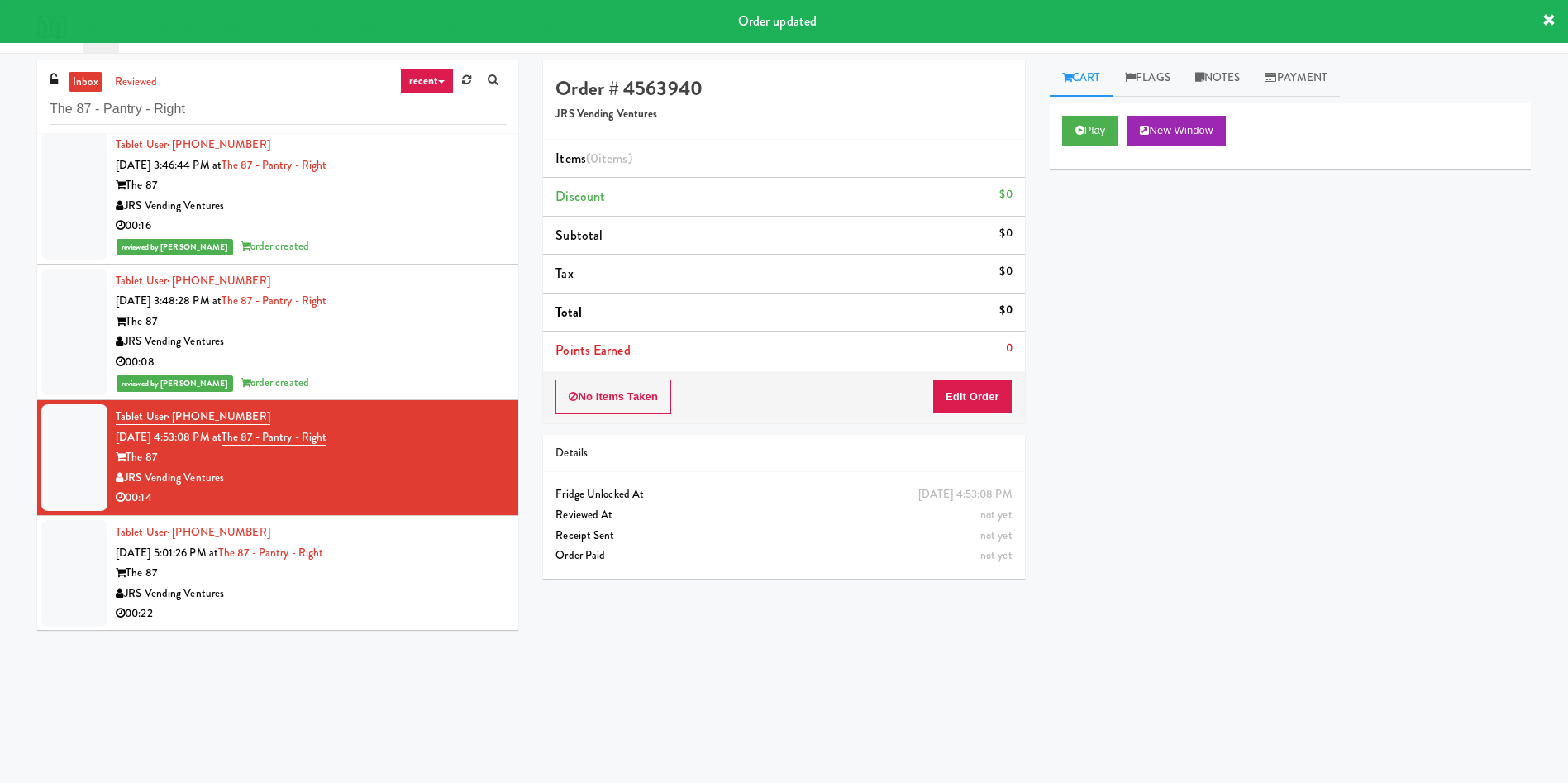
scroll to position [7, 0]
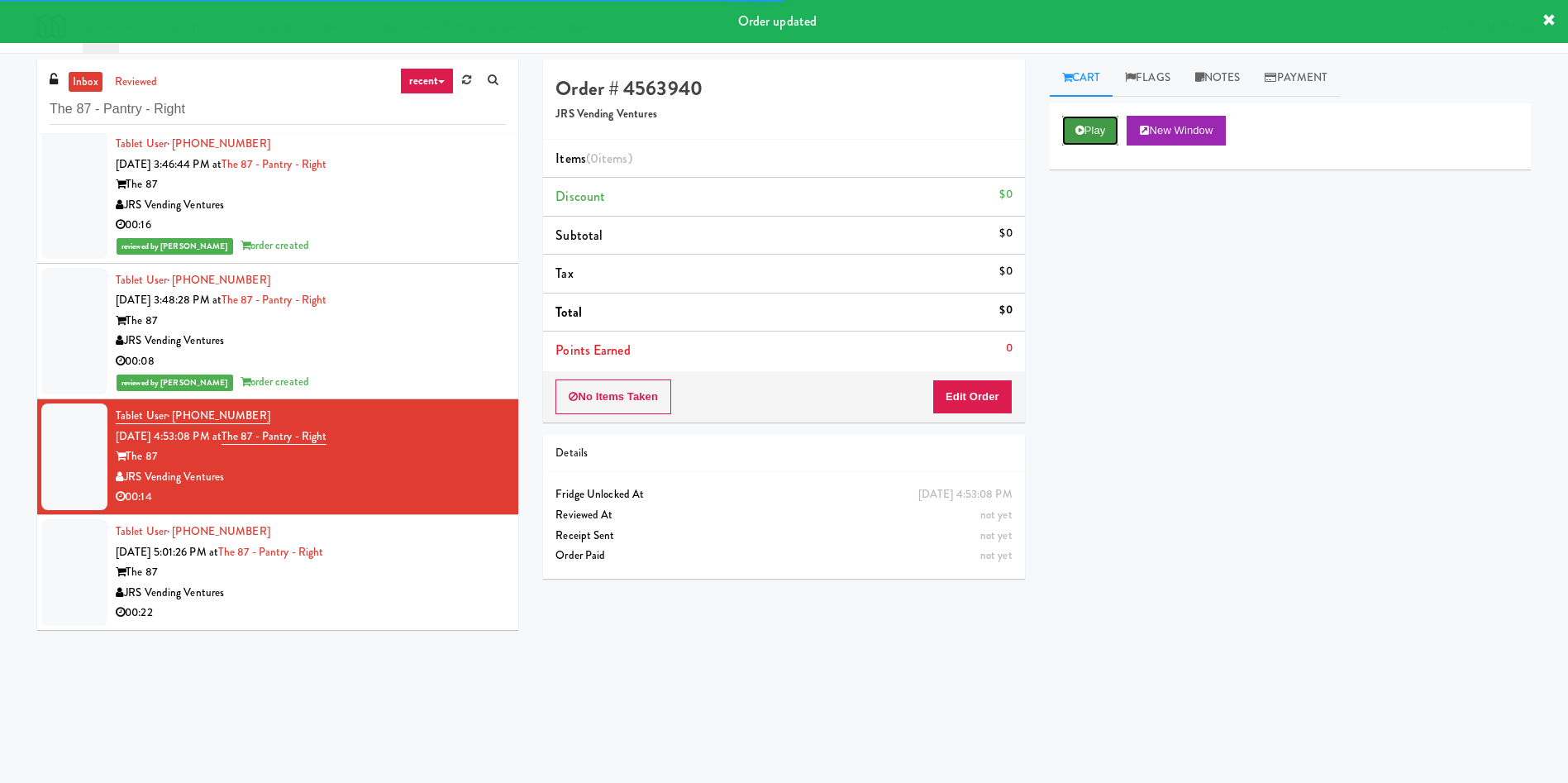
click at [1084, 129] on button "Play" at bounding box center [1090, 130] width 57 height 30
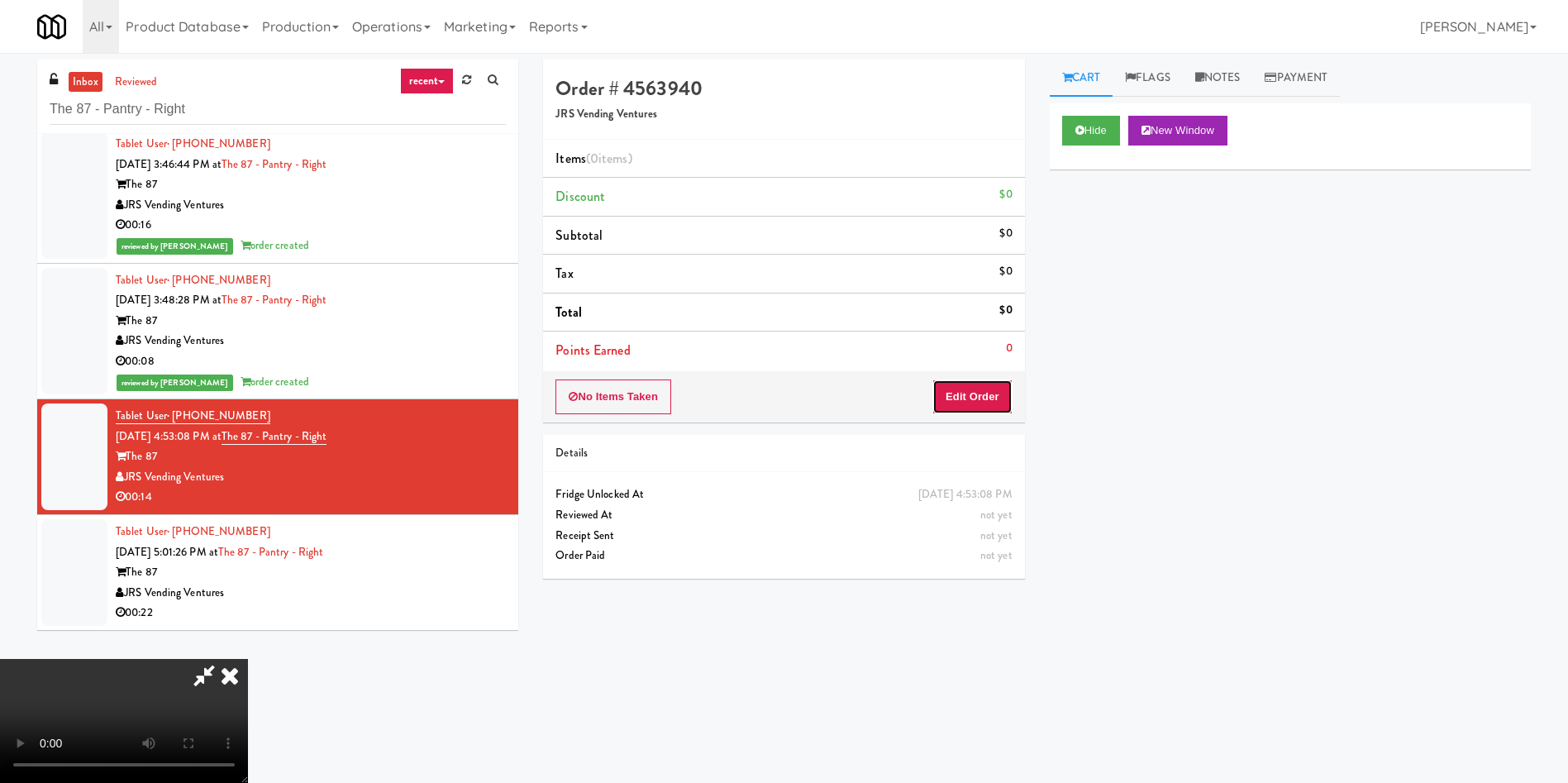
click at [965, 392] on button "Edit Order" at bounding box center [972, 397] width 80 height 35
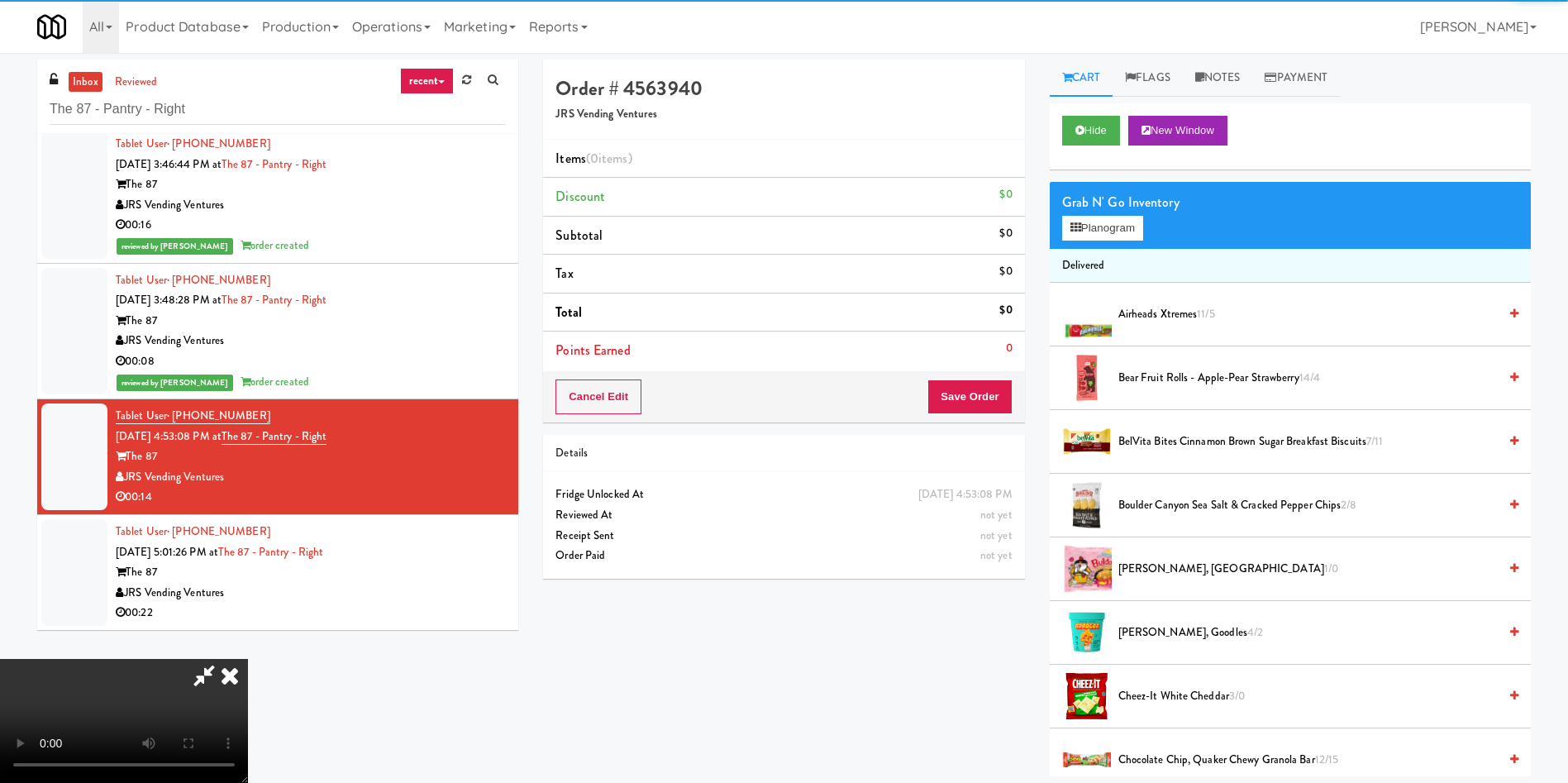
scroll to position [124, 0]
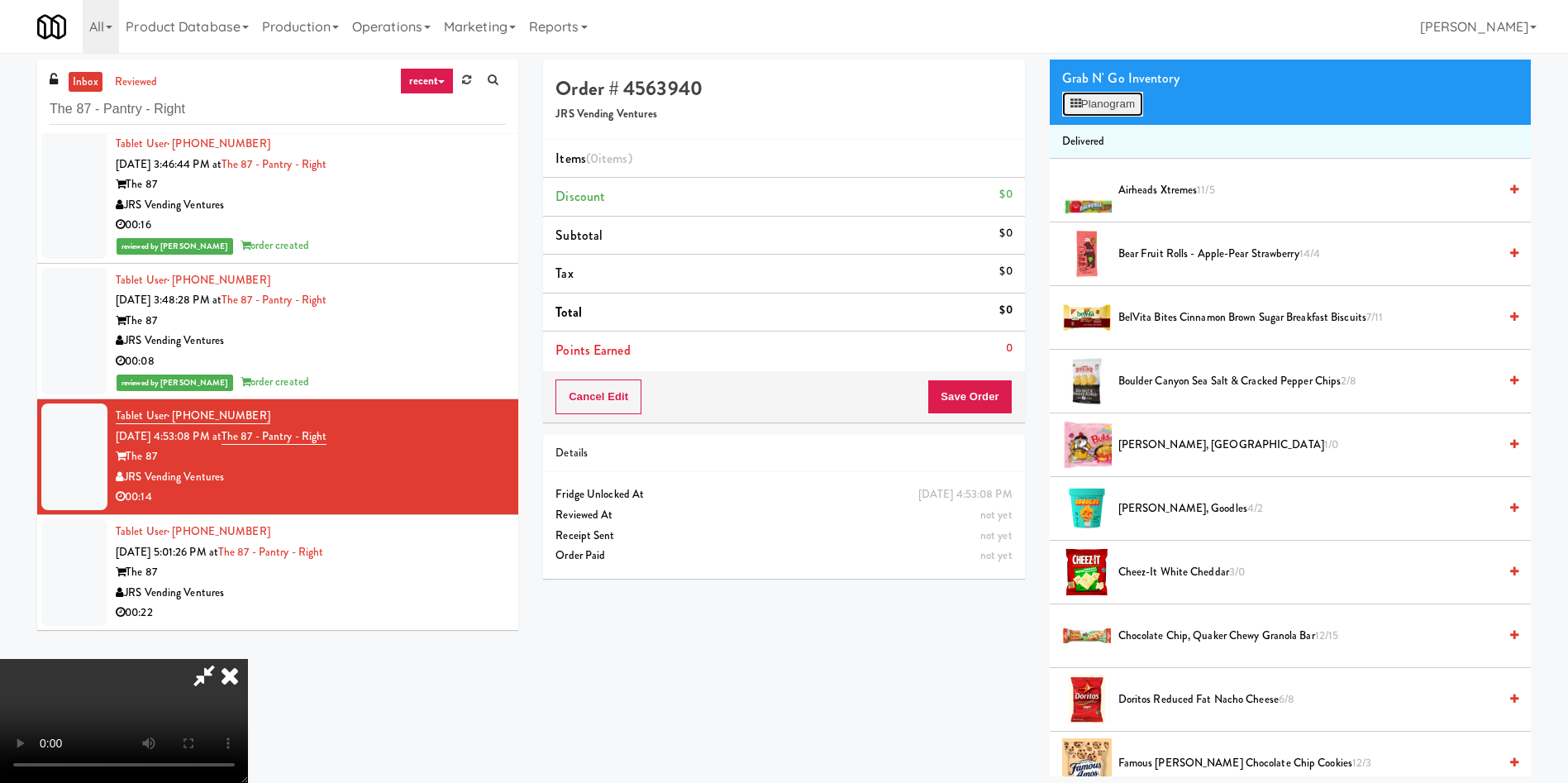
click at [1112, 105] on button "Planogram" at bounding box center [1102, 103] width 81 height 24
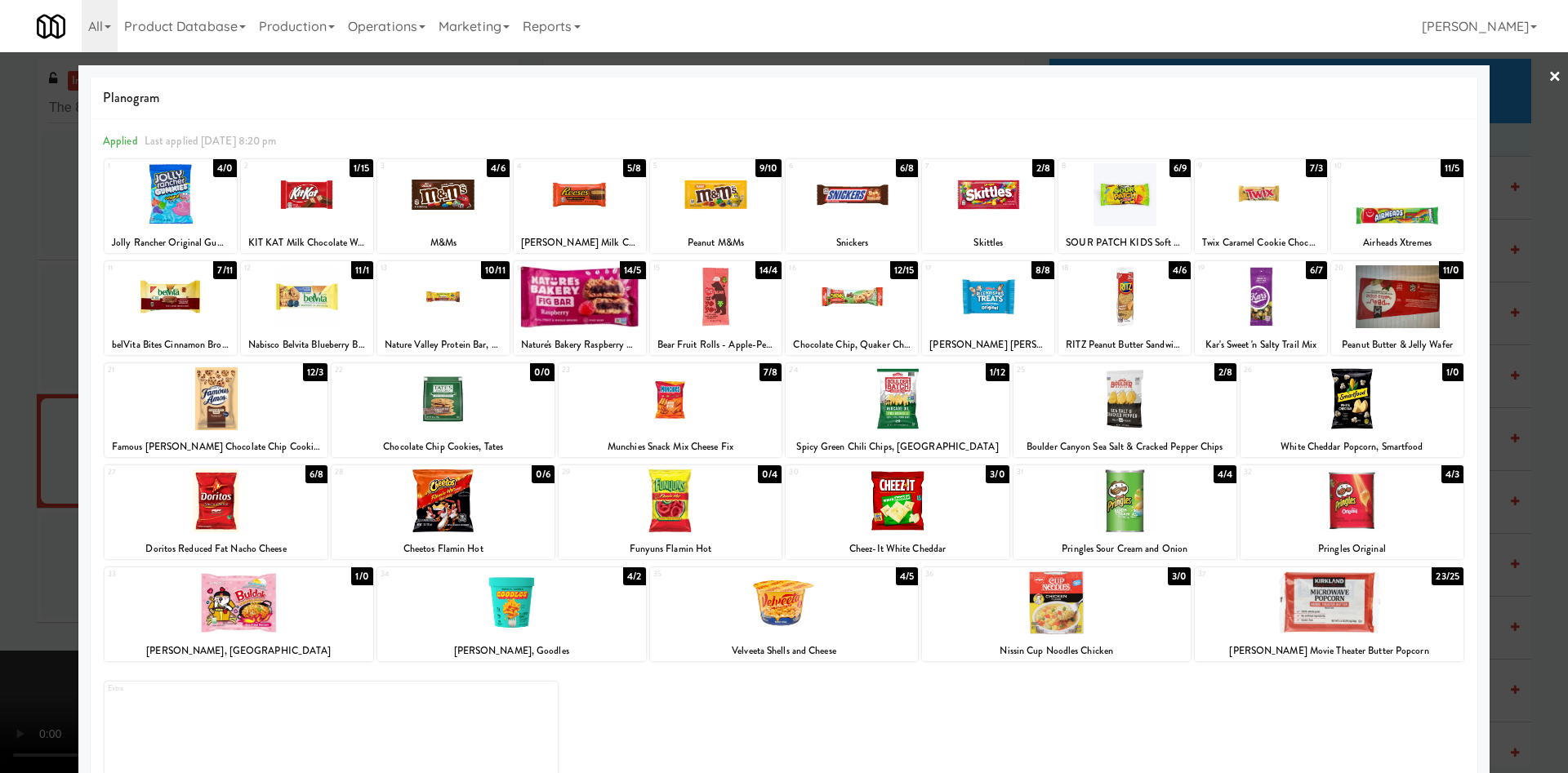
click at [975, 301] on div at bounding box center [988, 296] width 133 height 62
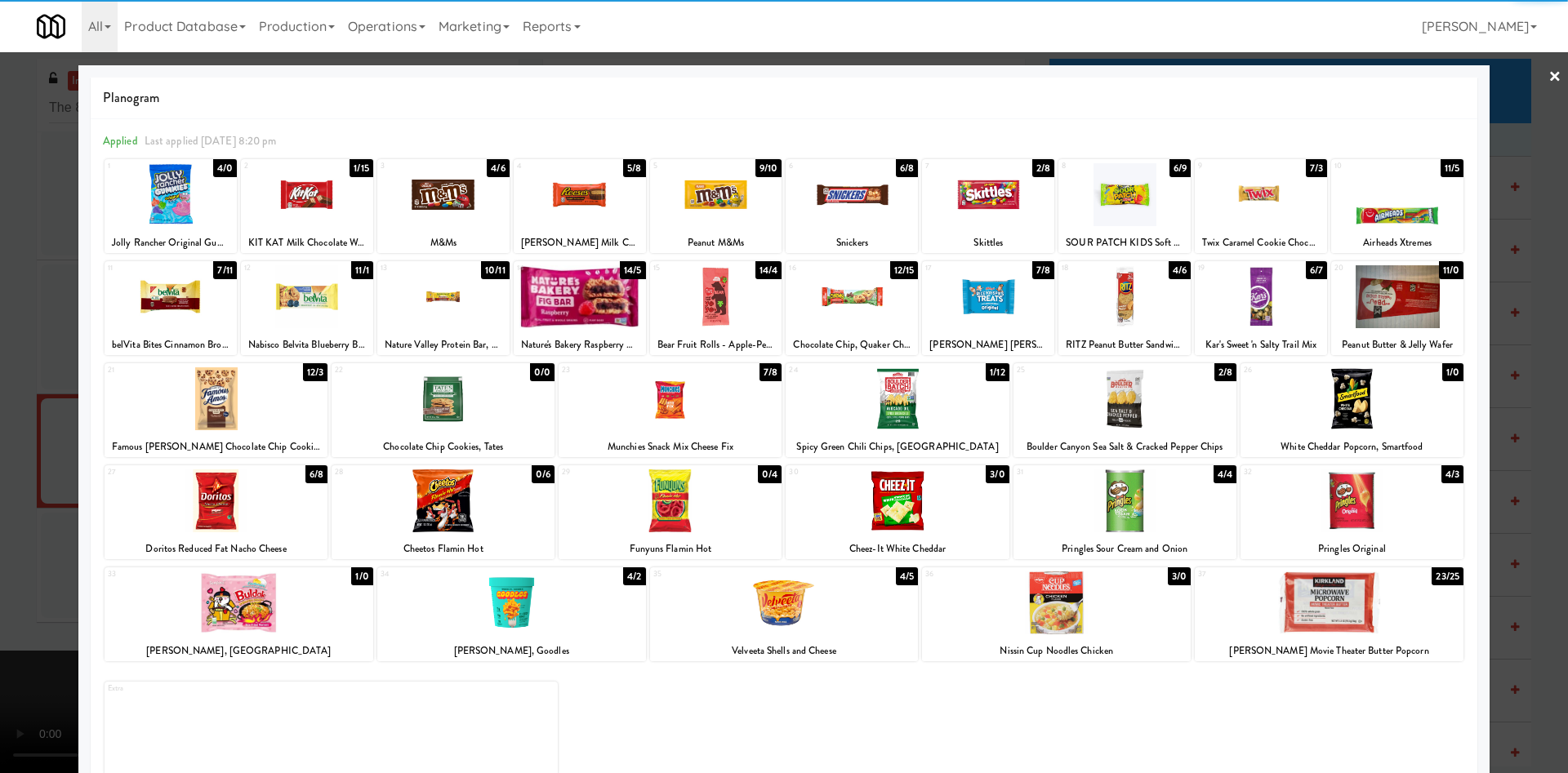
click at [595, 288] on div at bounding box center [580, 296] width 133 height 62
click at [23, 340] on div at bounding box center [784, 386] width 1568 height 773
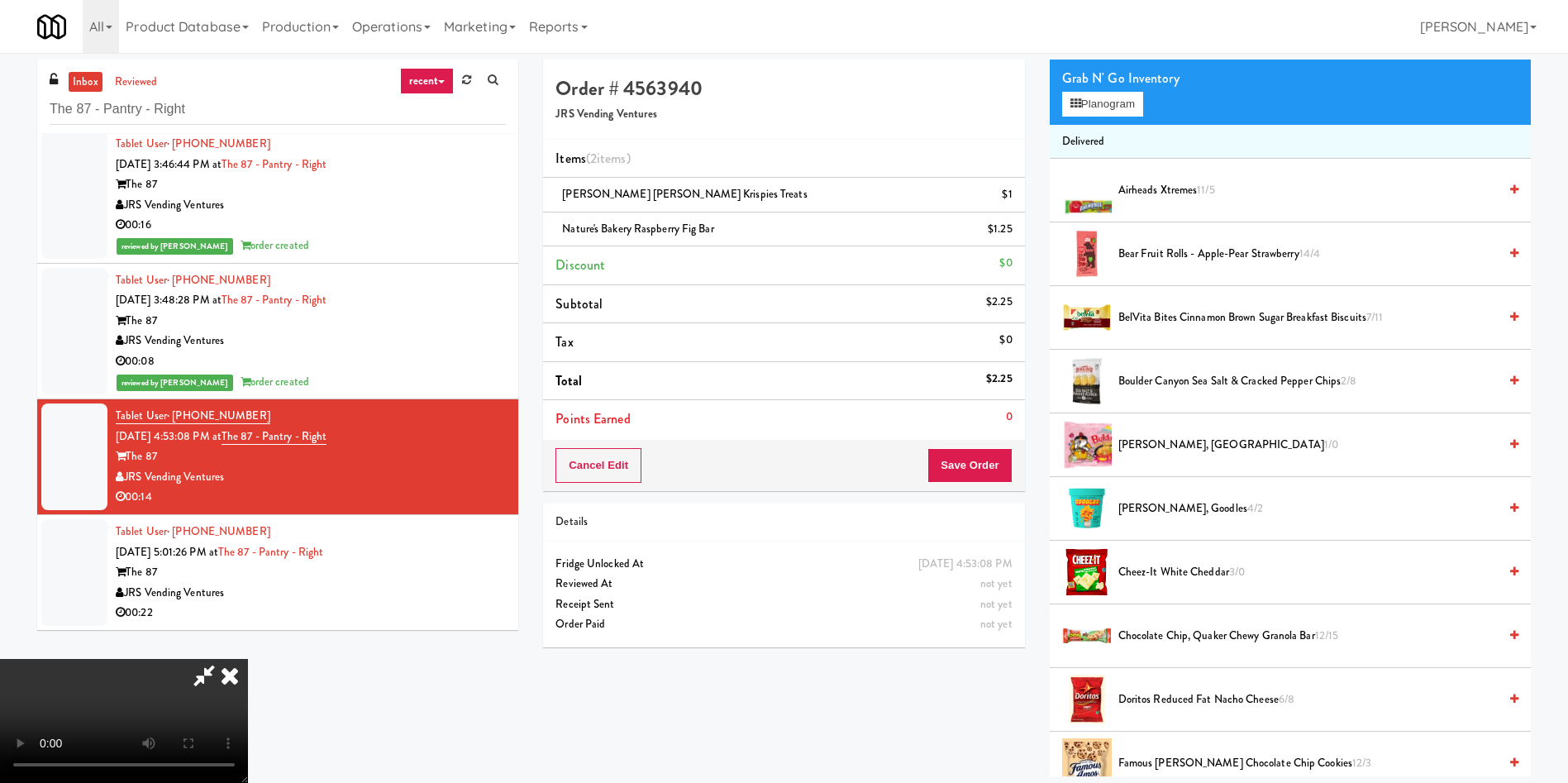
click at [248, 659] on video at bounding box center [124, 721] width 248 height 124
click at [963, 464] on button "Save Order" at bounding box center [969, 466] width 85 height 35
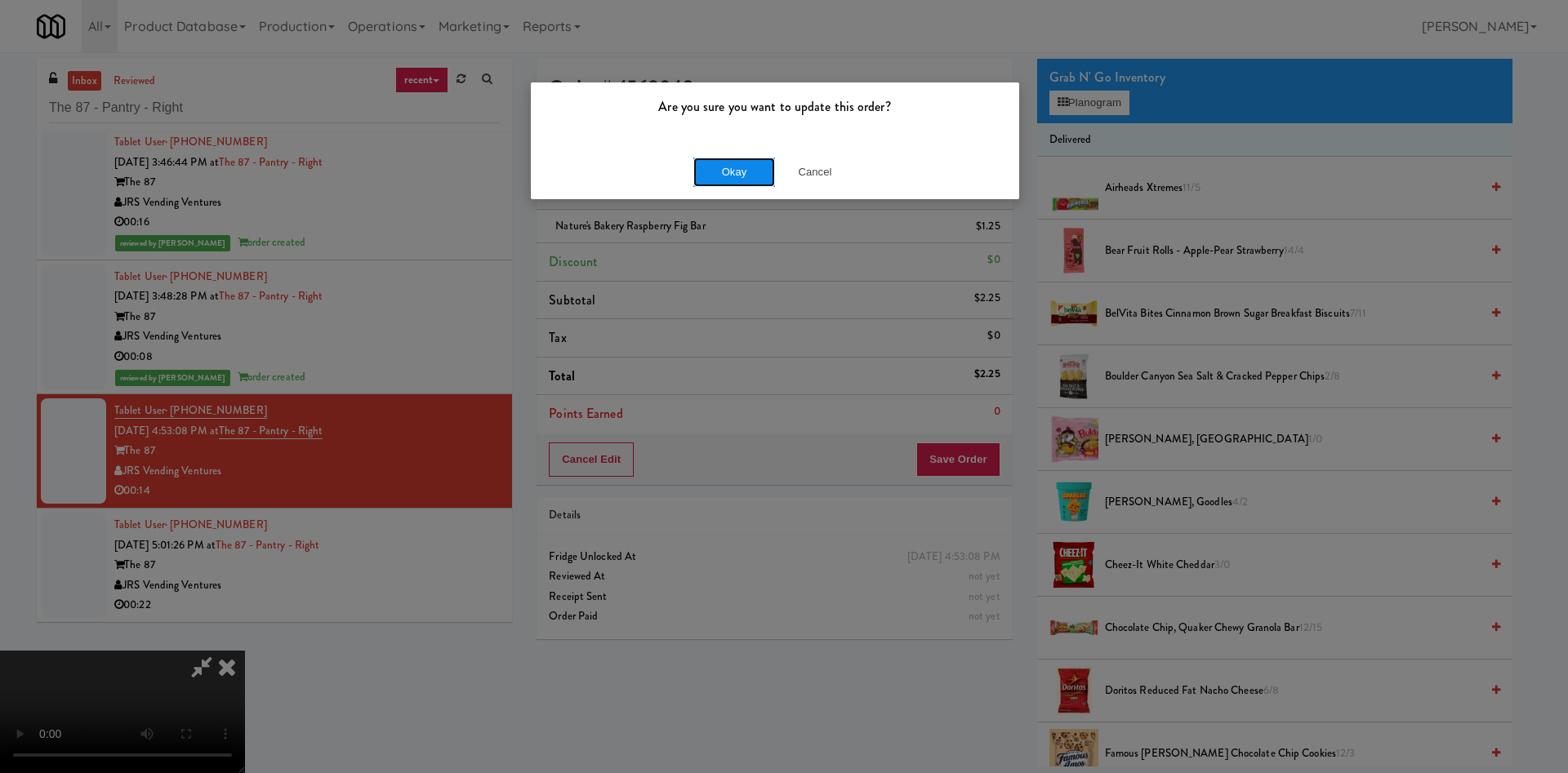
click at [733, 163] on button "Okay" at bounding box center [734, 172] width 82 height 30
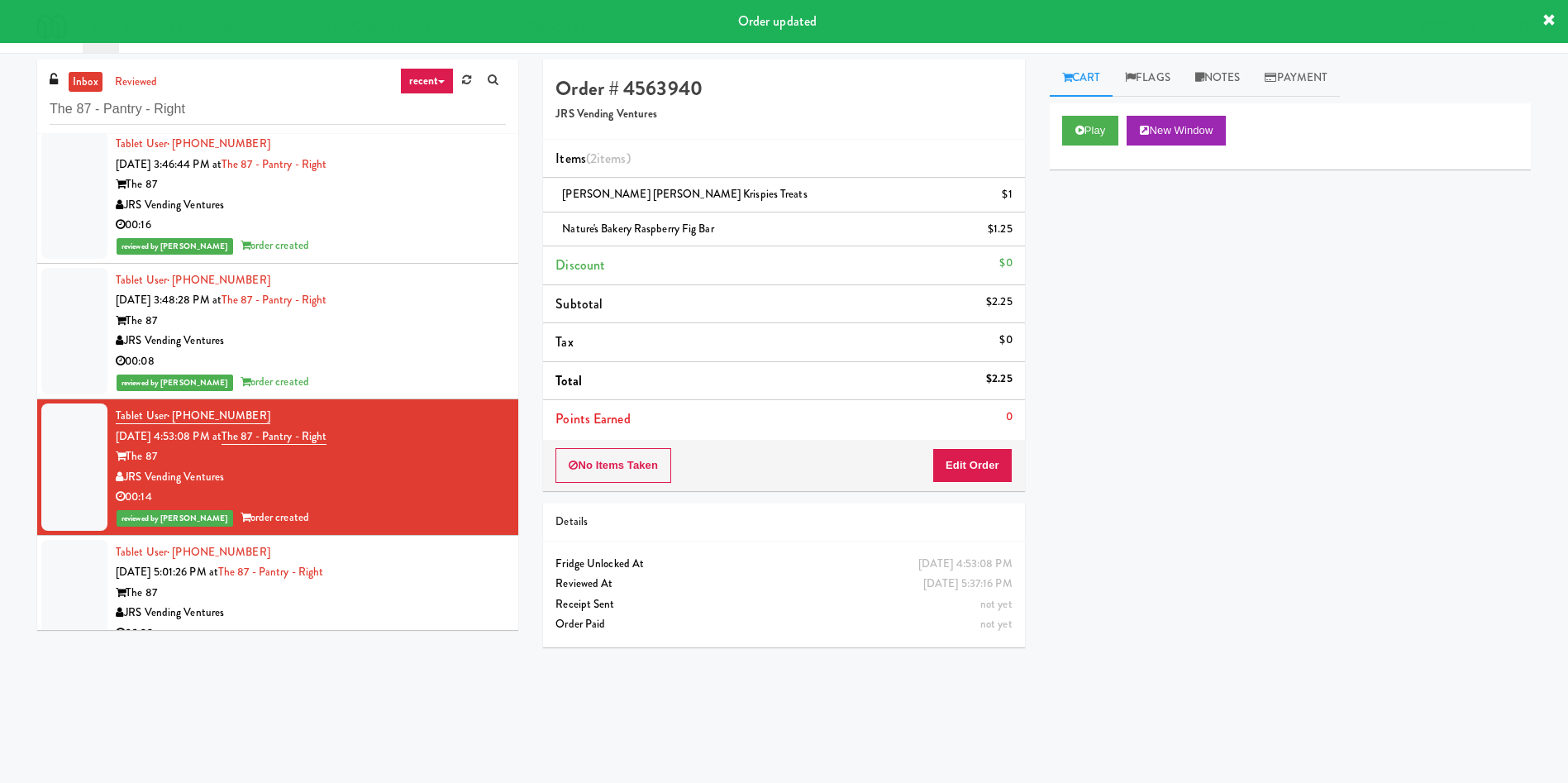
drag, startPoint x: 64, startPoint y: 589, endPoint x: 232, endPoint y: 501, distance: 189.7
click at [67, 588] on div at bounding box center [74, 594] width 66 height 107
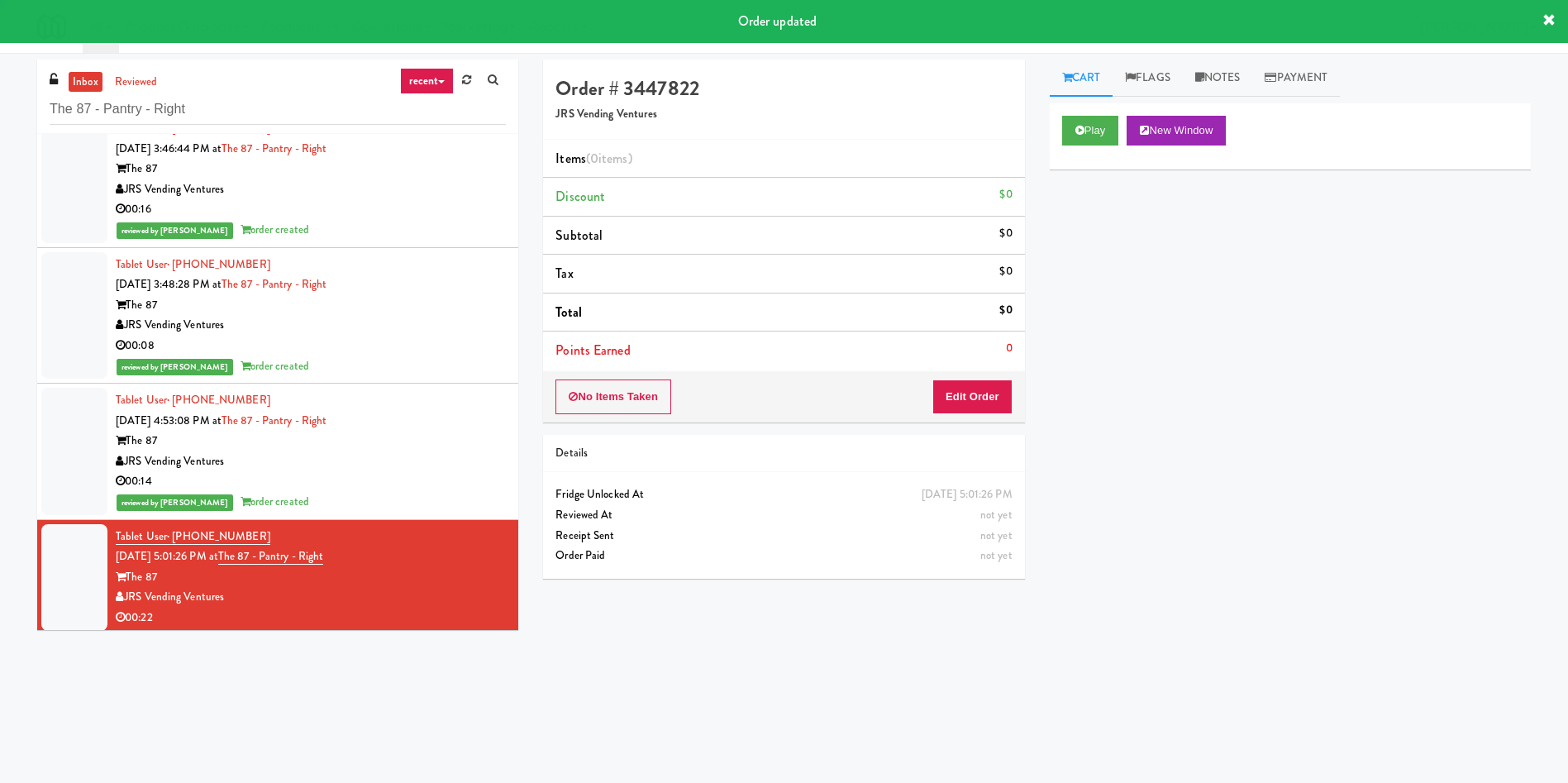
scroll to position [27, 0]
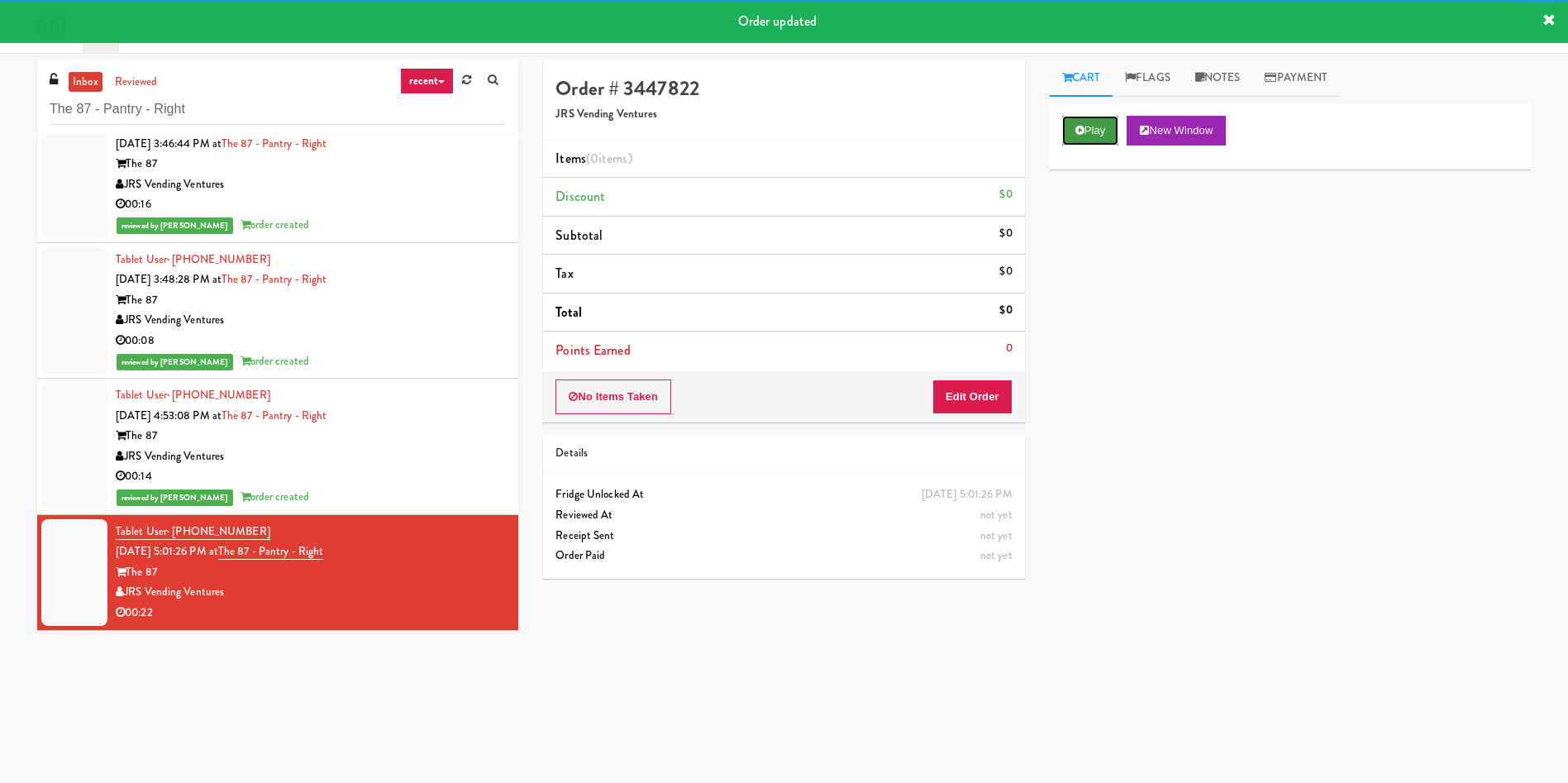
click at [1106, 141] on button "Play" at bounding box center [1090, 130] width 57 height 30
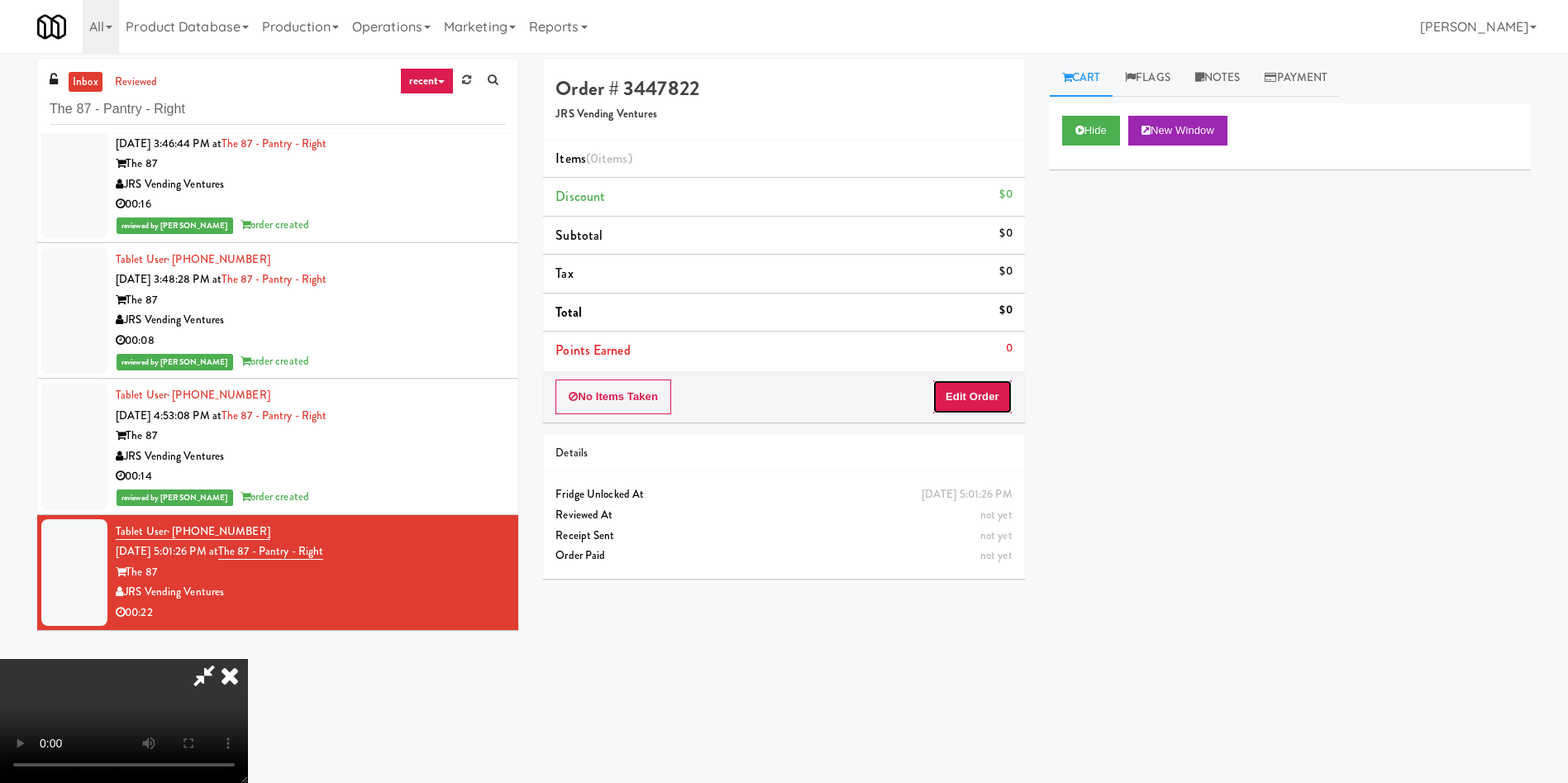
click at [984, 397] on button "Edit Order" at bounding box center [972, 397] width 80 height 35
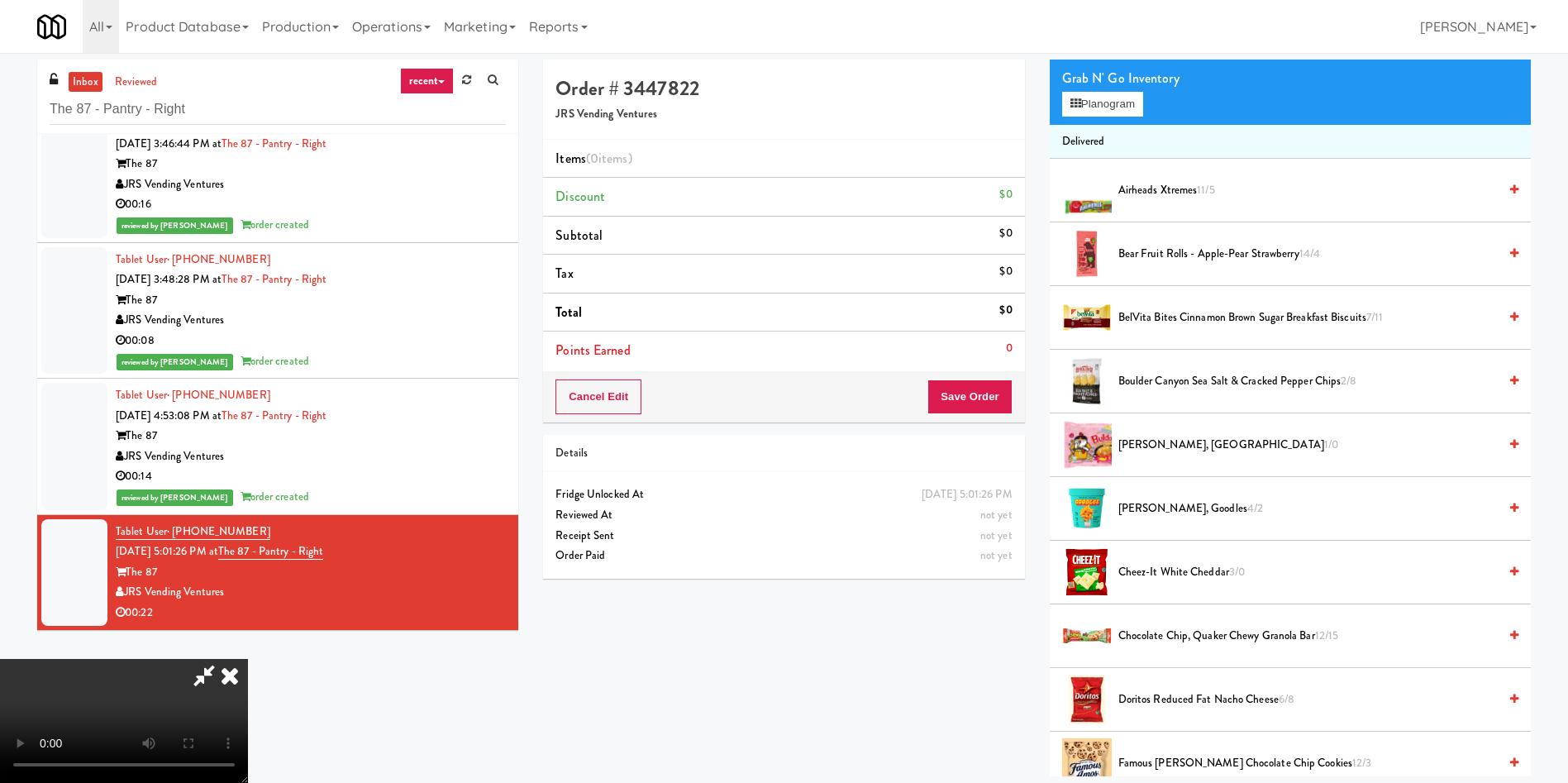
scroll to position [248, 0]
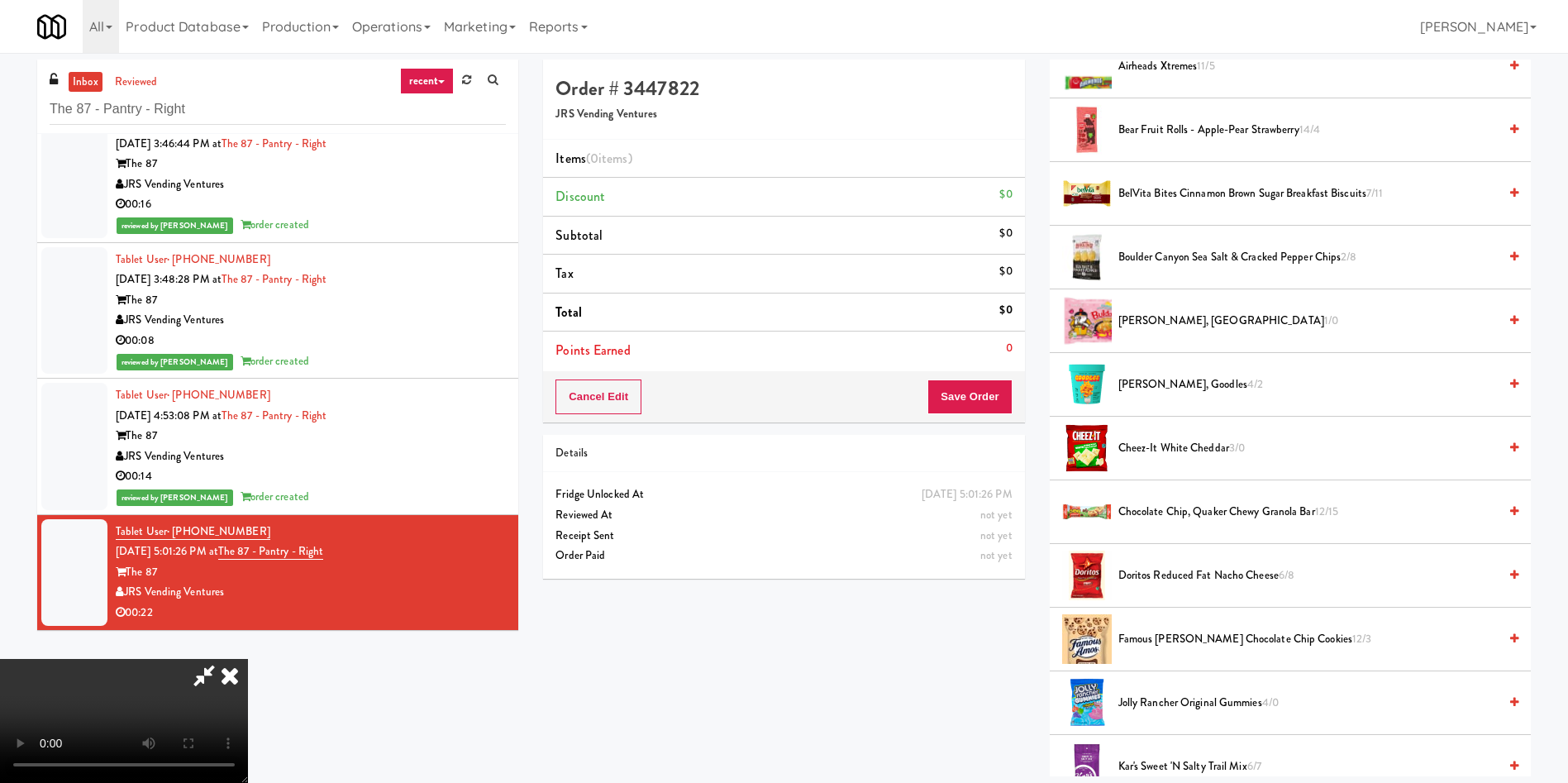
click at [248, 659] on video at bounding box center [124, 721] width 248 height 124
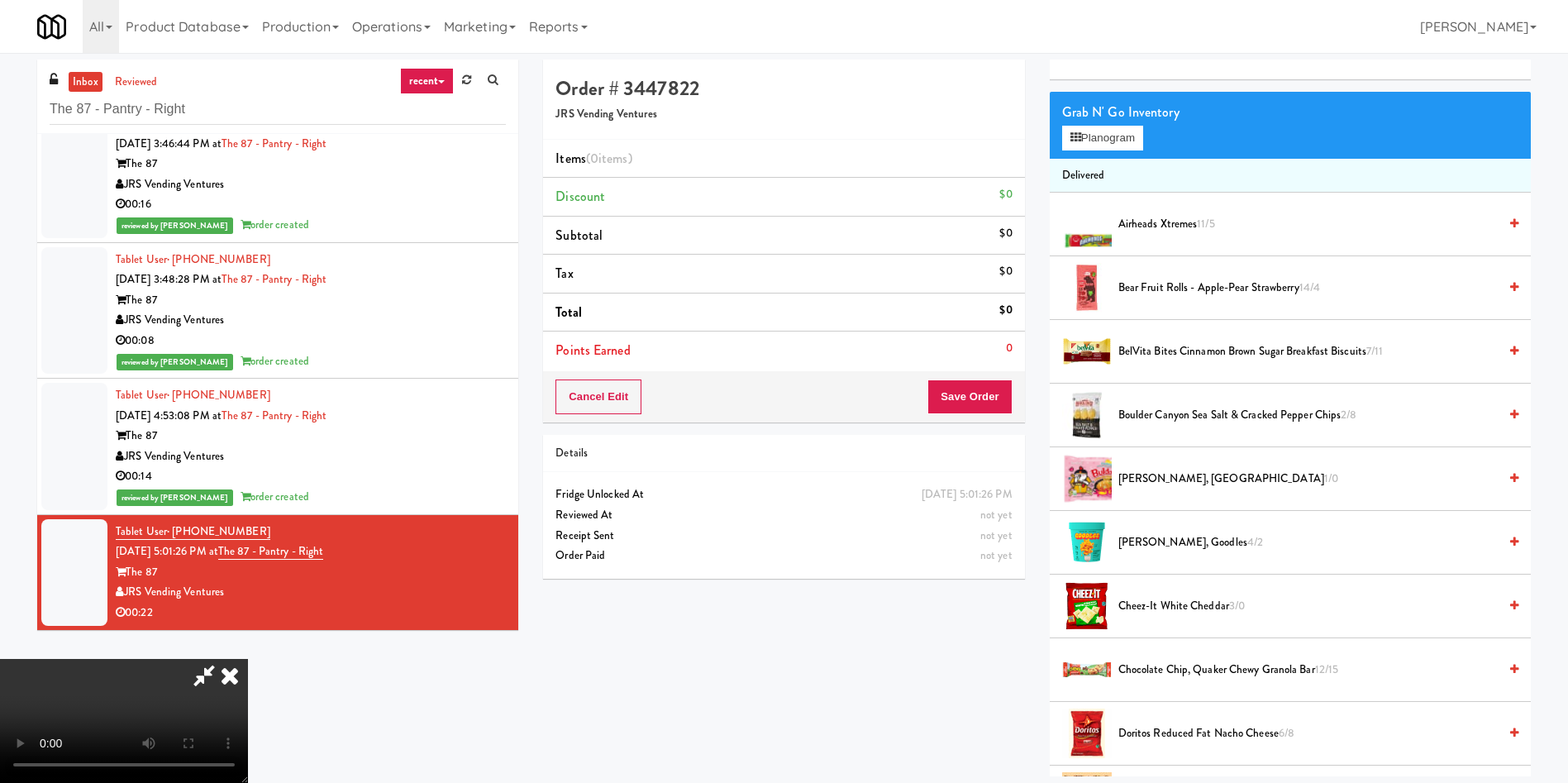
scroll to position [0, 0]
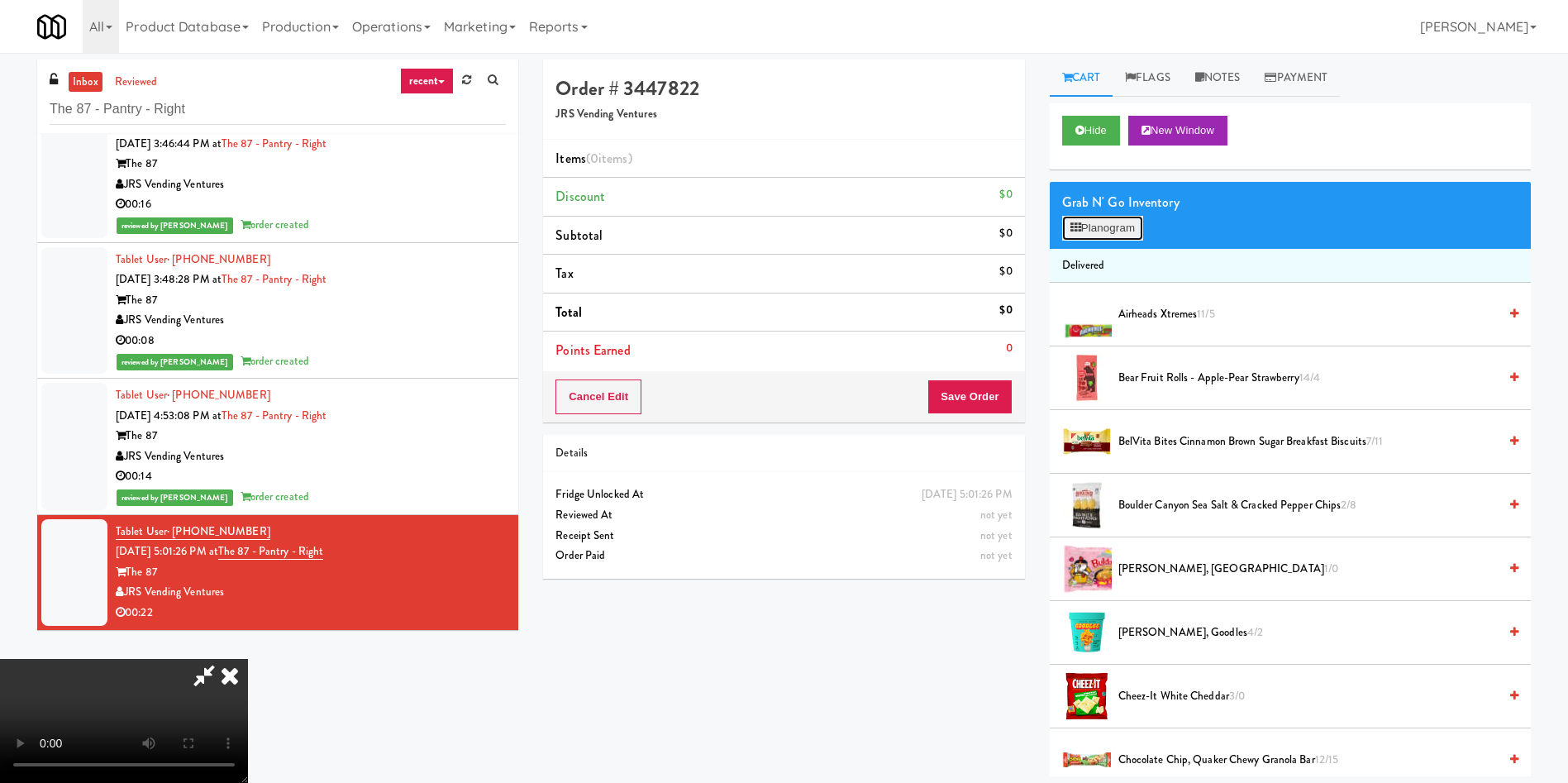
click at [1123, 237] on button "Planogram" at bounding box center [1102, 228] width 81 height 24
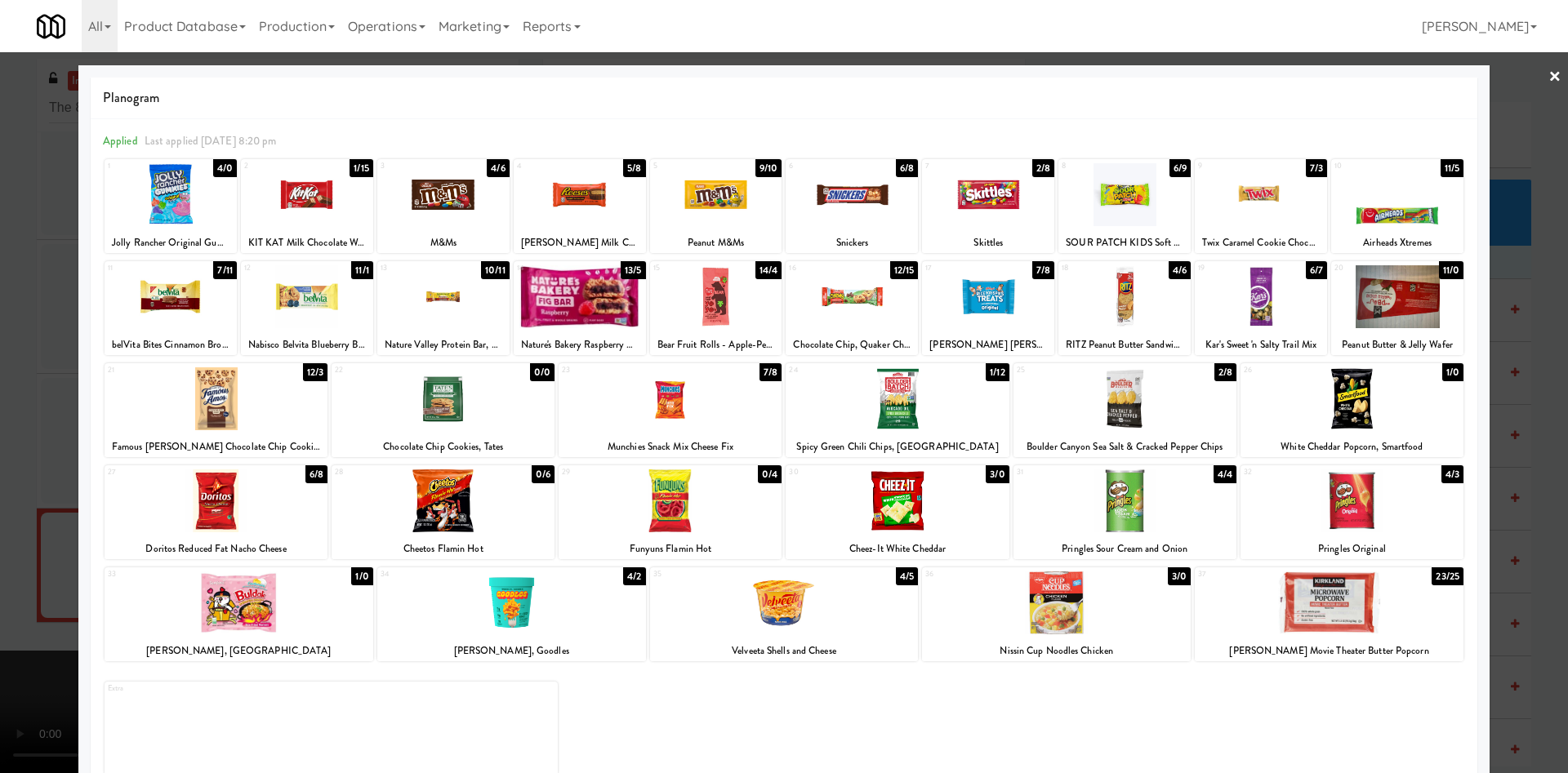
click at [1152, 514] on div at bounding box center [1125, 500] width 223 height 62
click at [778, 641] on div "Velveeta Shells and Cheese" at bounding box center [784, 651] width 263 height 20
click at [17, 450] on div at bounding box center [784, 386] width 1568 height 773
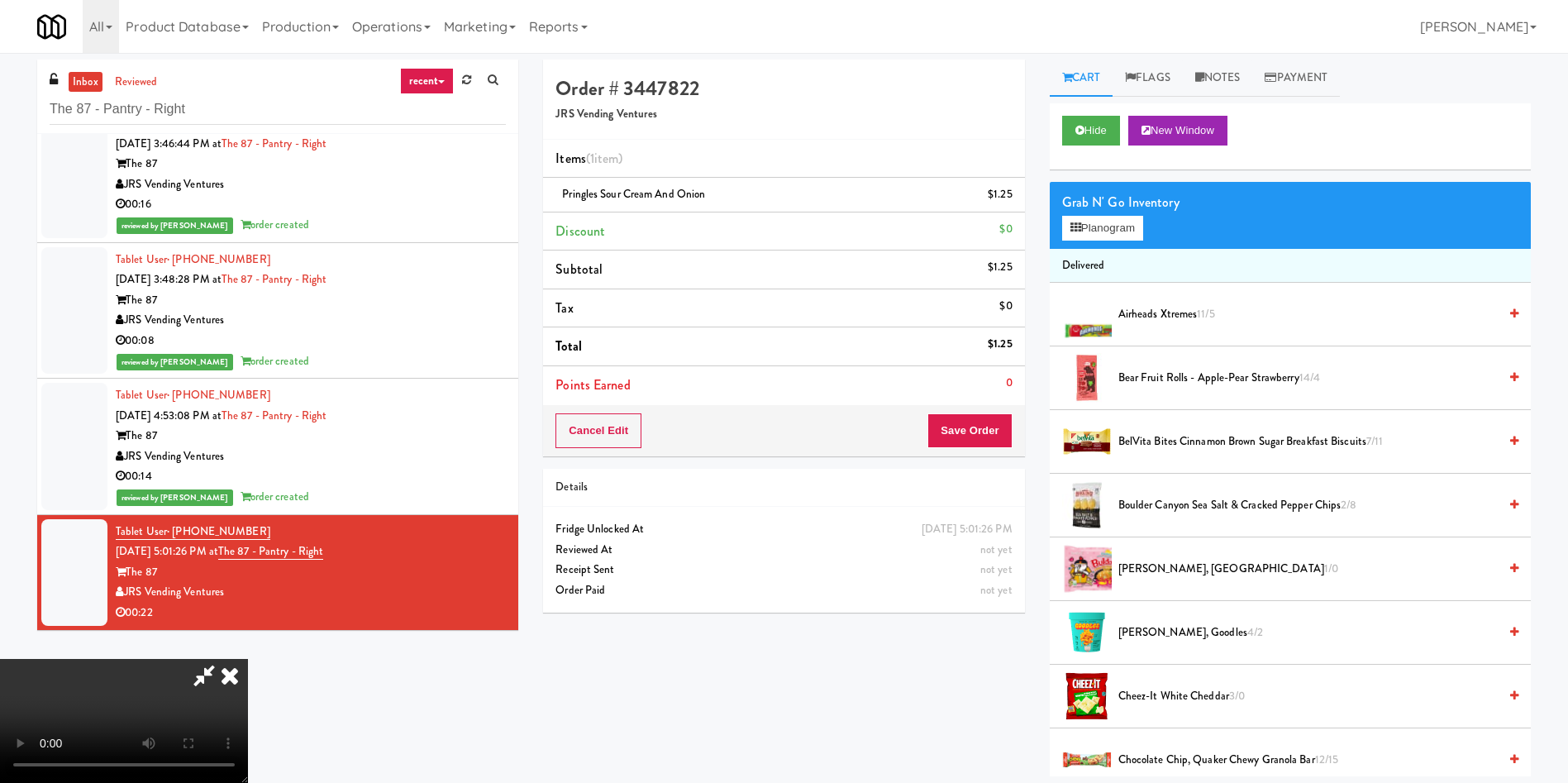
click at [248, 659] on video at bounding box center [124, 721] width 248 height 124
drag, startPoint x: 1015, startPoint y: 203, endPoint x: 1002, endPoint y: 325, distance: 122.7
click at [1002, 325] on ul "Items (1 item ) Pringles Sour Cream and Onion $1.25 Discount $0 Subtotal $1.25 …" at bounding box center [784, 273] width 481 height 265
click at [935, 102] on div "Order # 3447822 JRS Vending Ventures" at bounding box center [784, 99] width 481 height 80
click at [248, 659] on video at bounding box center [124, 721] width 248 height 124
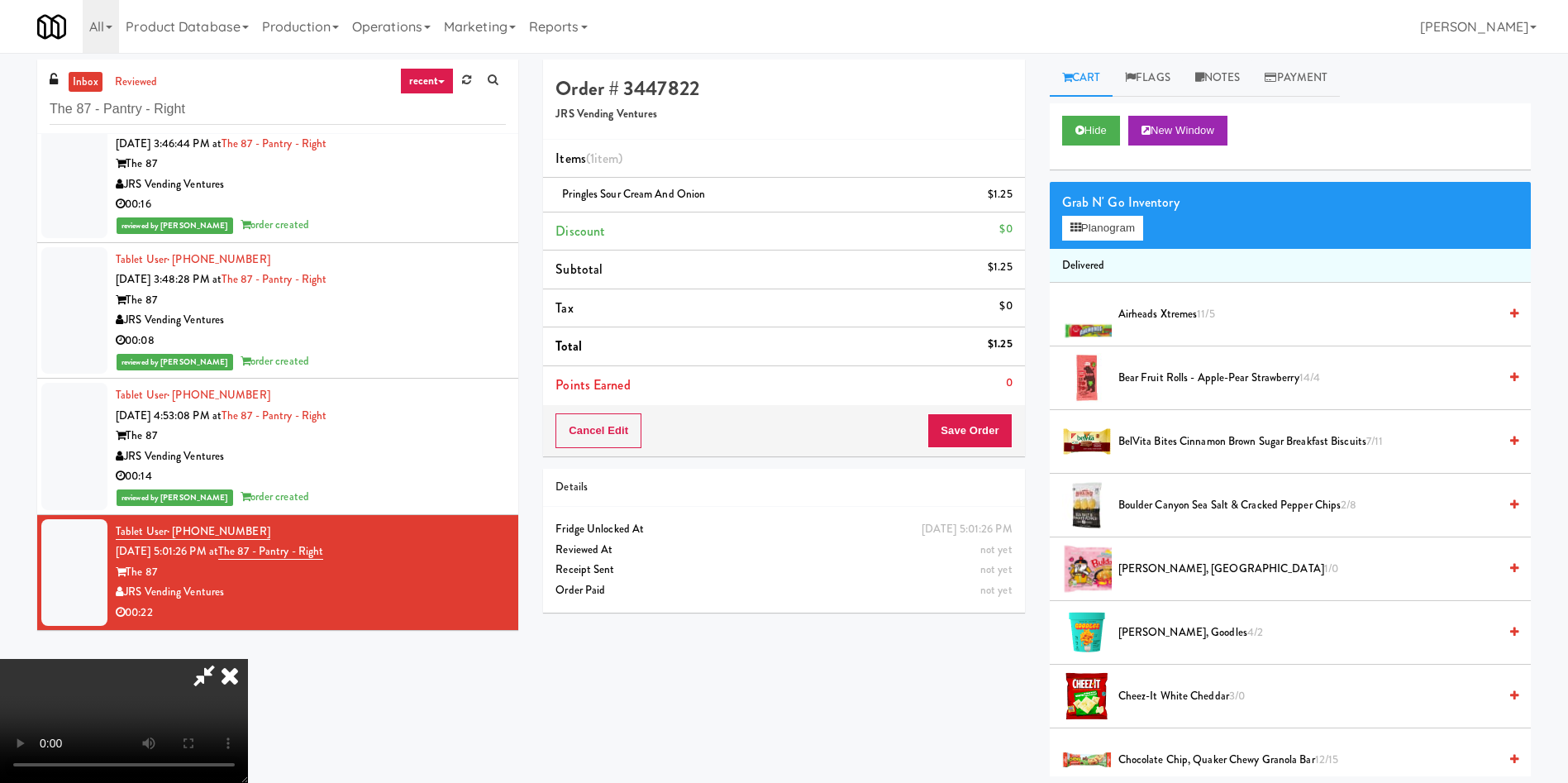
click at [248, 659] on video at bounding box center [124, 721] width 248 height 124
click at [1080, 229] on icon at bounding box center [1076, 227] width 11 height 11
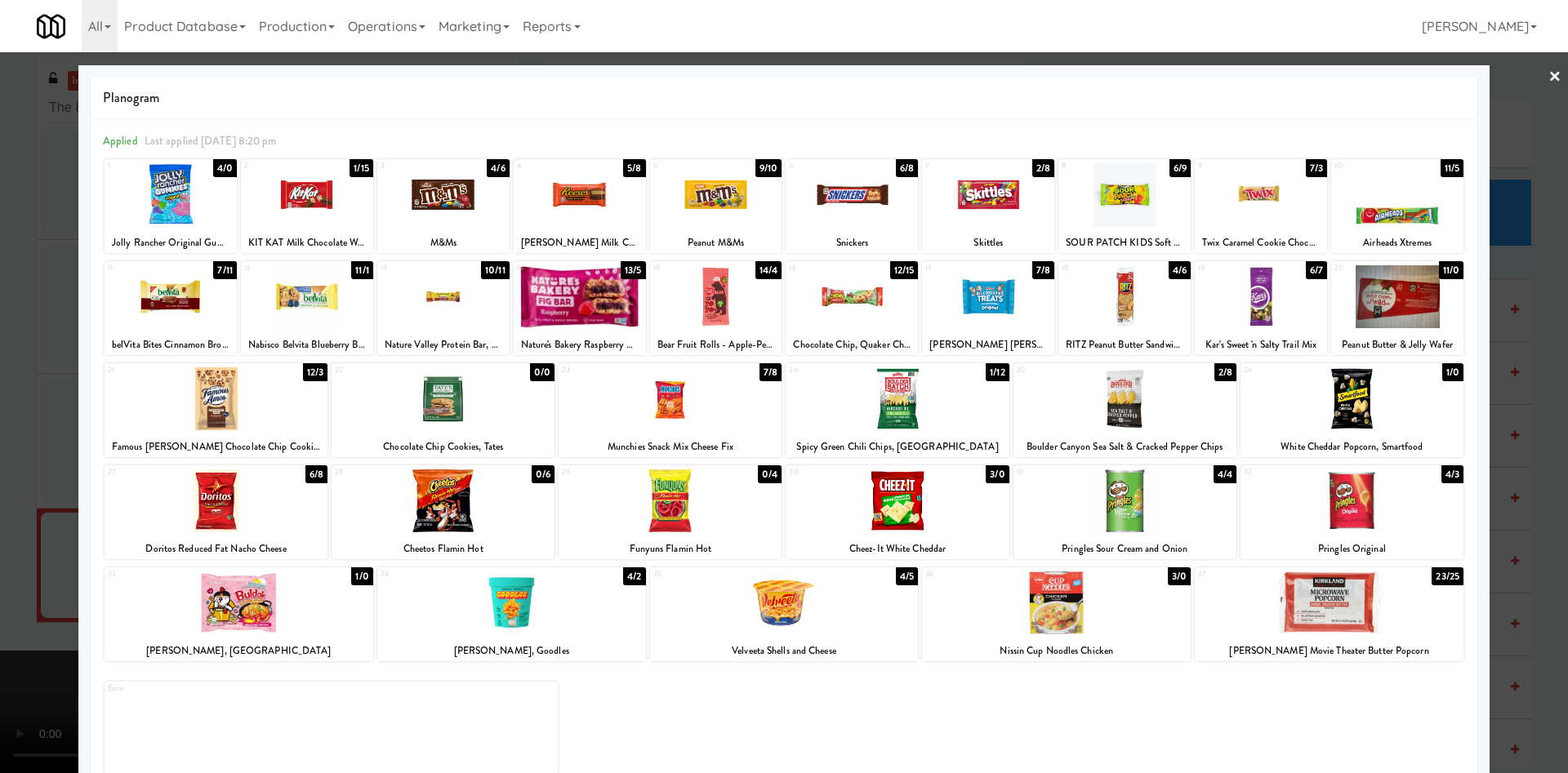
click at [775, 619] on div at bounding box center [784, 603] width 268 height 62
drag, startPoint x: 32, startPoint y: 479, endPoint x: 195, endPoint y: 462, distance: 163.9
click at [34, 479] on div at bounding box center [784, 386] width 1568 height 773
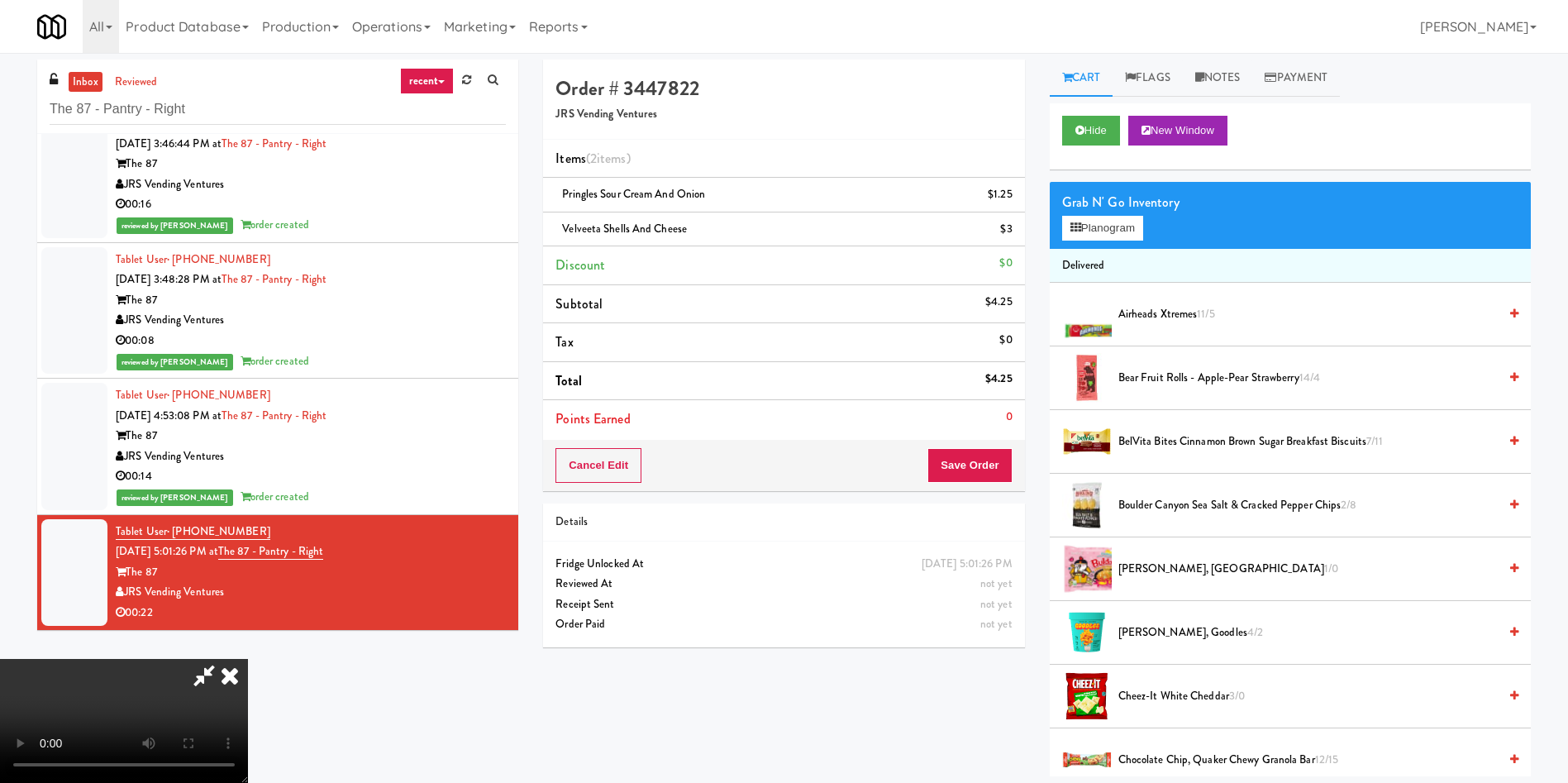
click at [248, 659] on video at bounding box center [124, 721] width 248 height 124
click at [990, 466] on button "Save Order" at bounding box center [969, 466] width 85 height 35
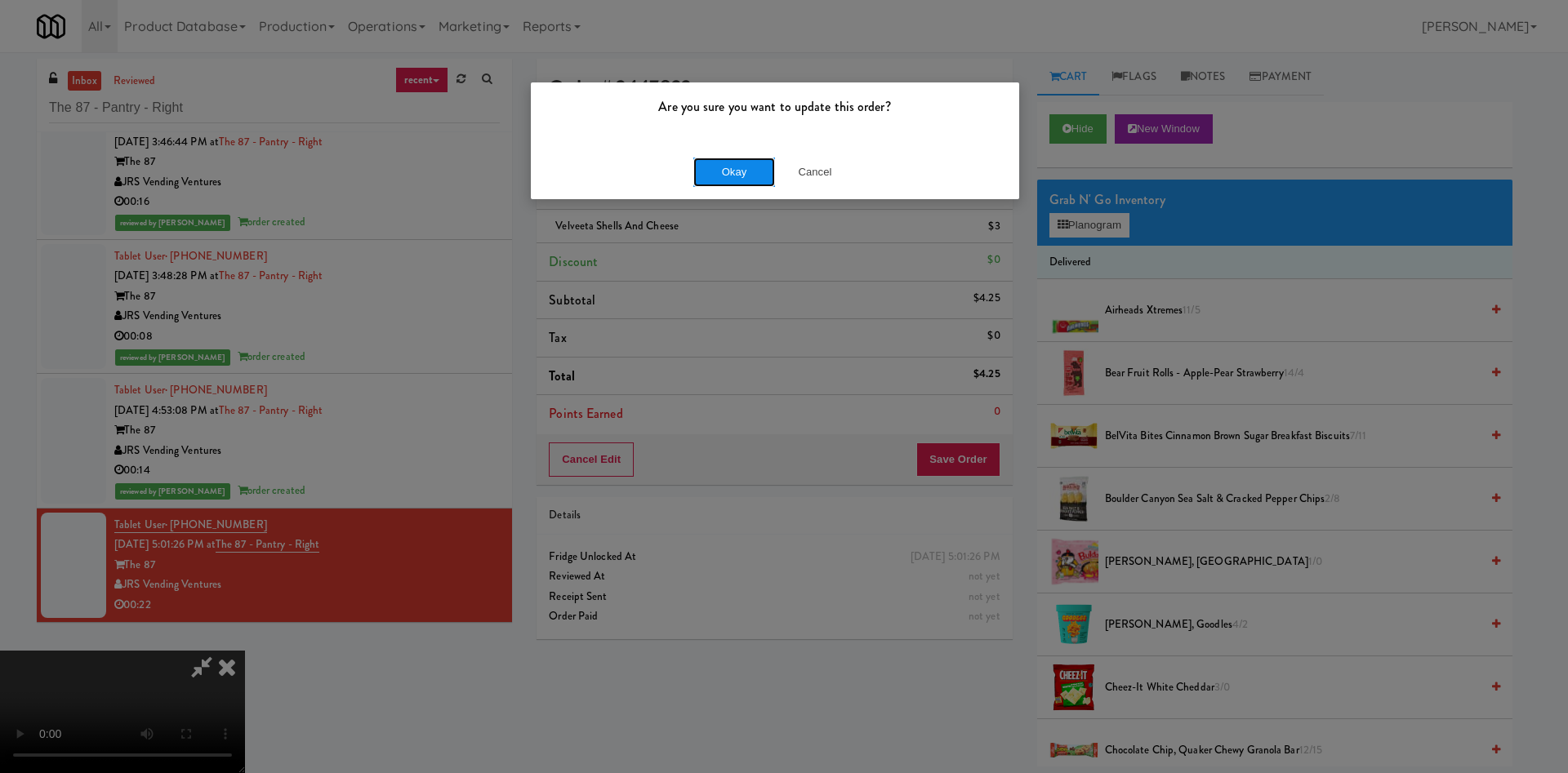
click at [749, 163] on button "Okay" at bounding box center [734, 172] width 82 height 30
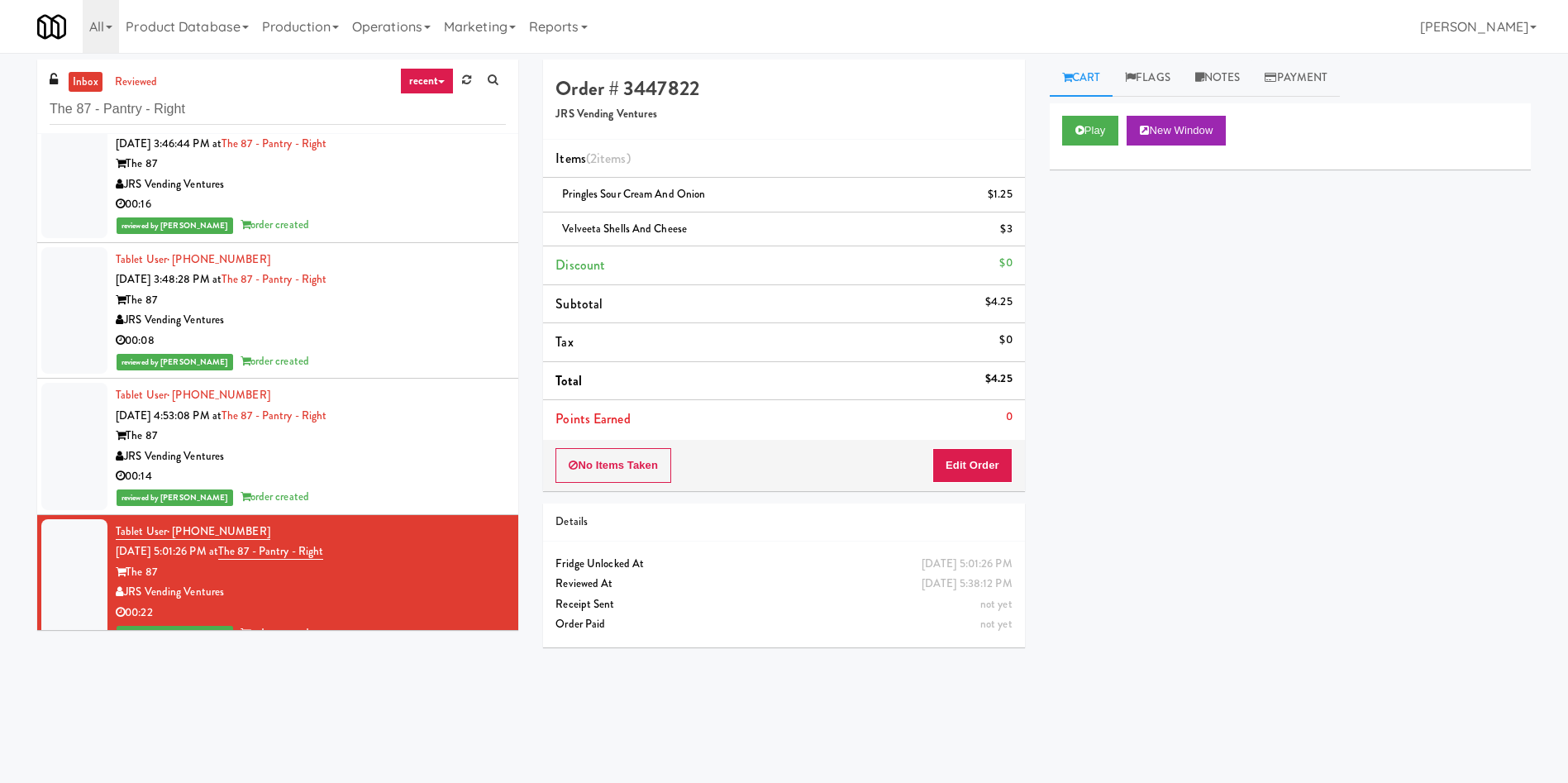
scroll to position [47, 0]
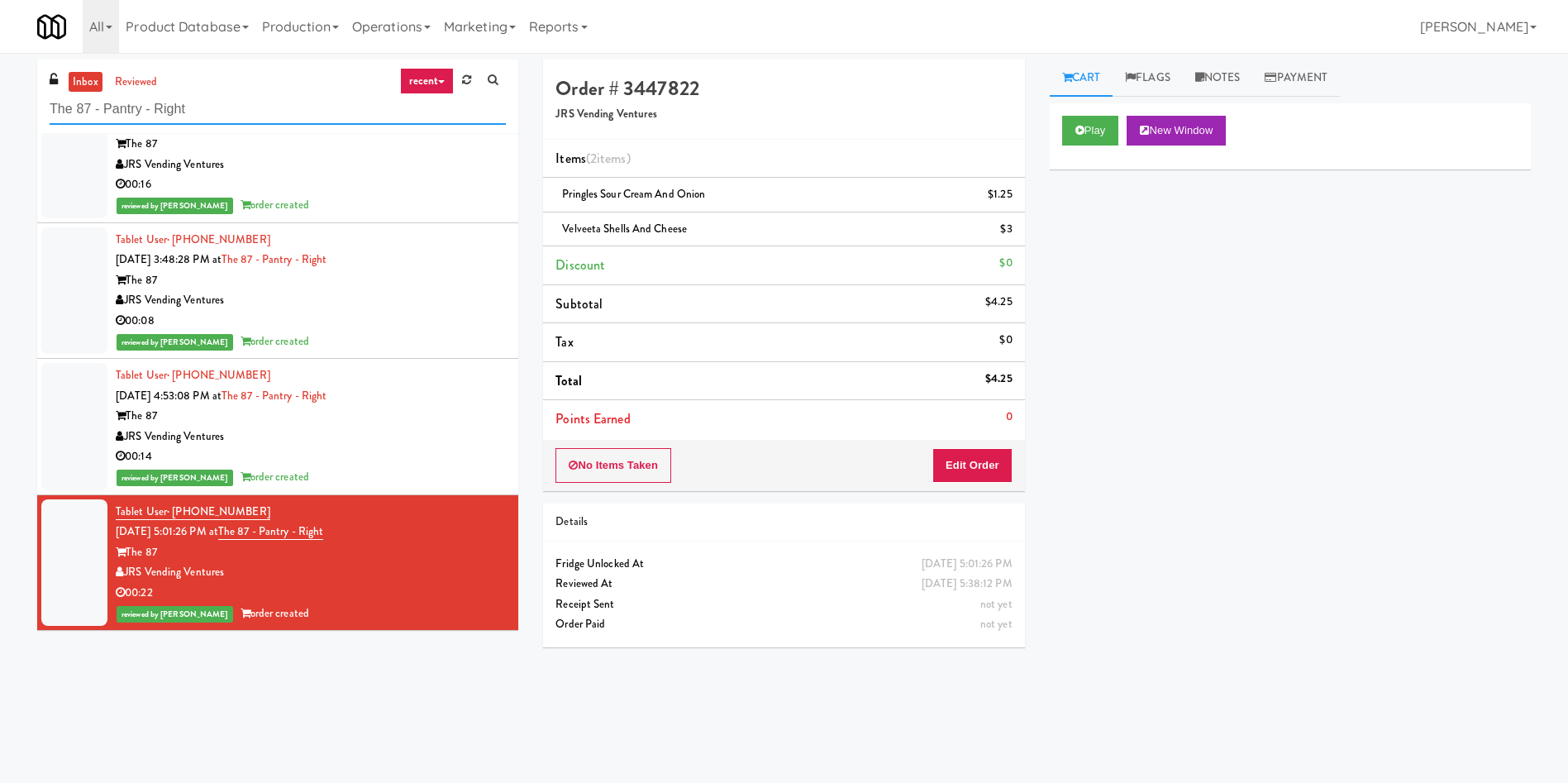
drag, startPoint x: 233, startPoint y: 115, endPoint x: 0, endPoint y: 93, distance: 234.0
click at [0, 93] on div "inbox reviewed recent all unclear take inventory issue suspicious failed recent…" at bounding box center [784, 392] width 1568 height 664
paste input "Union24 - Cooler - Right (Little Lobby)"
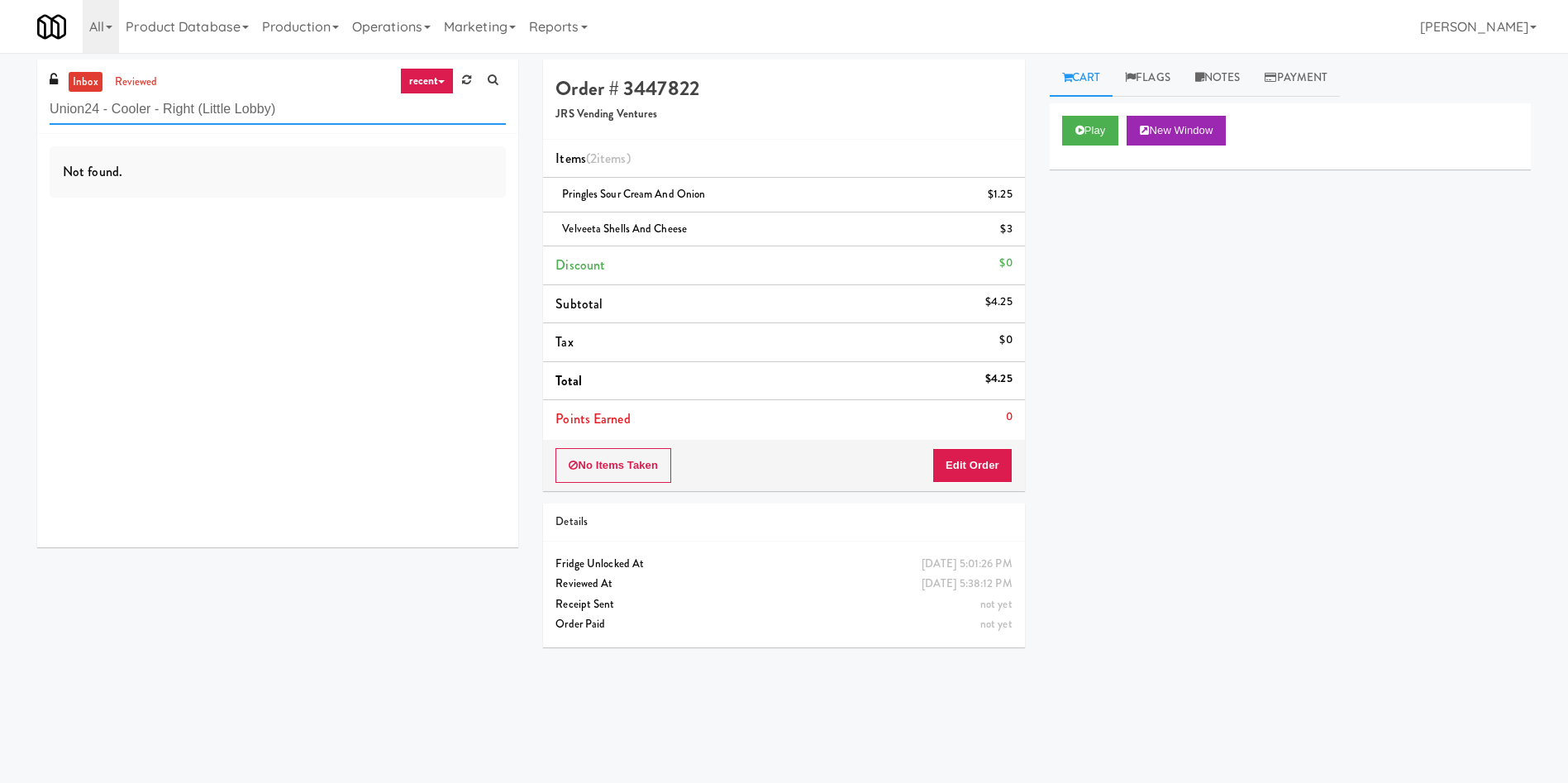
scroll to position [0, 0]
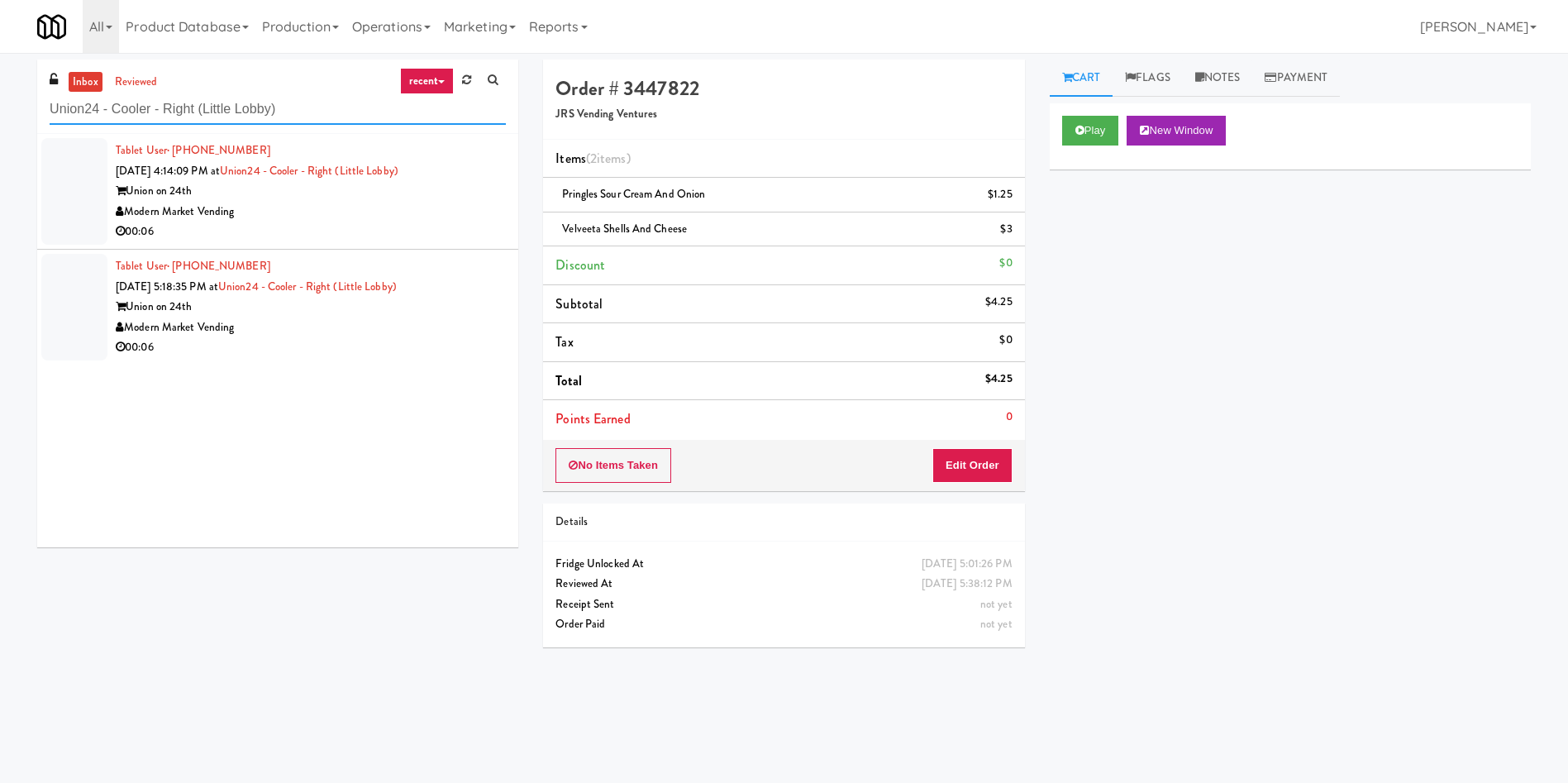
type input "Union24 - Cooler - Right (Little Lobby)"
click at [8, 183] on div "inbox reviewed recent all unclear take inventory issue suspicious failed recent…" at bounding box center [784, 392] width 1568 height 664
click at [70, 202] on div at bounding box center [74, 192] width 66 height 107
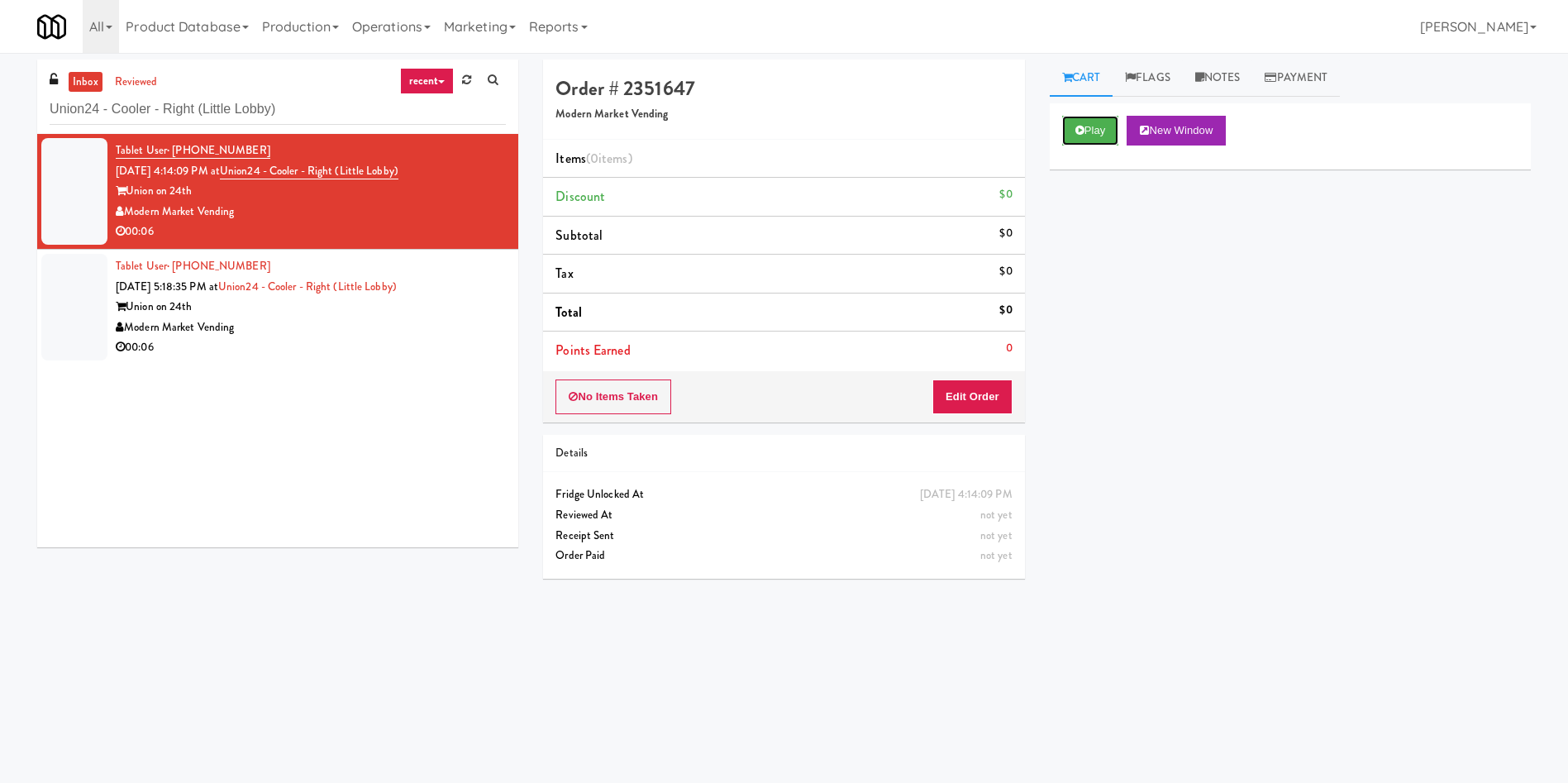
drag, startPoint x: 1111, startPoint y: 138, endPoint x: 1040, endPoint y: 281, distance: 159.7
click at [1110, 138] on button "Play" at bounding box center [1090, 130] width 57 height 30
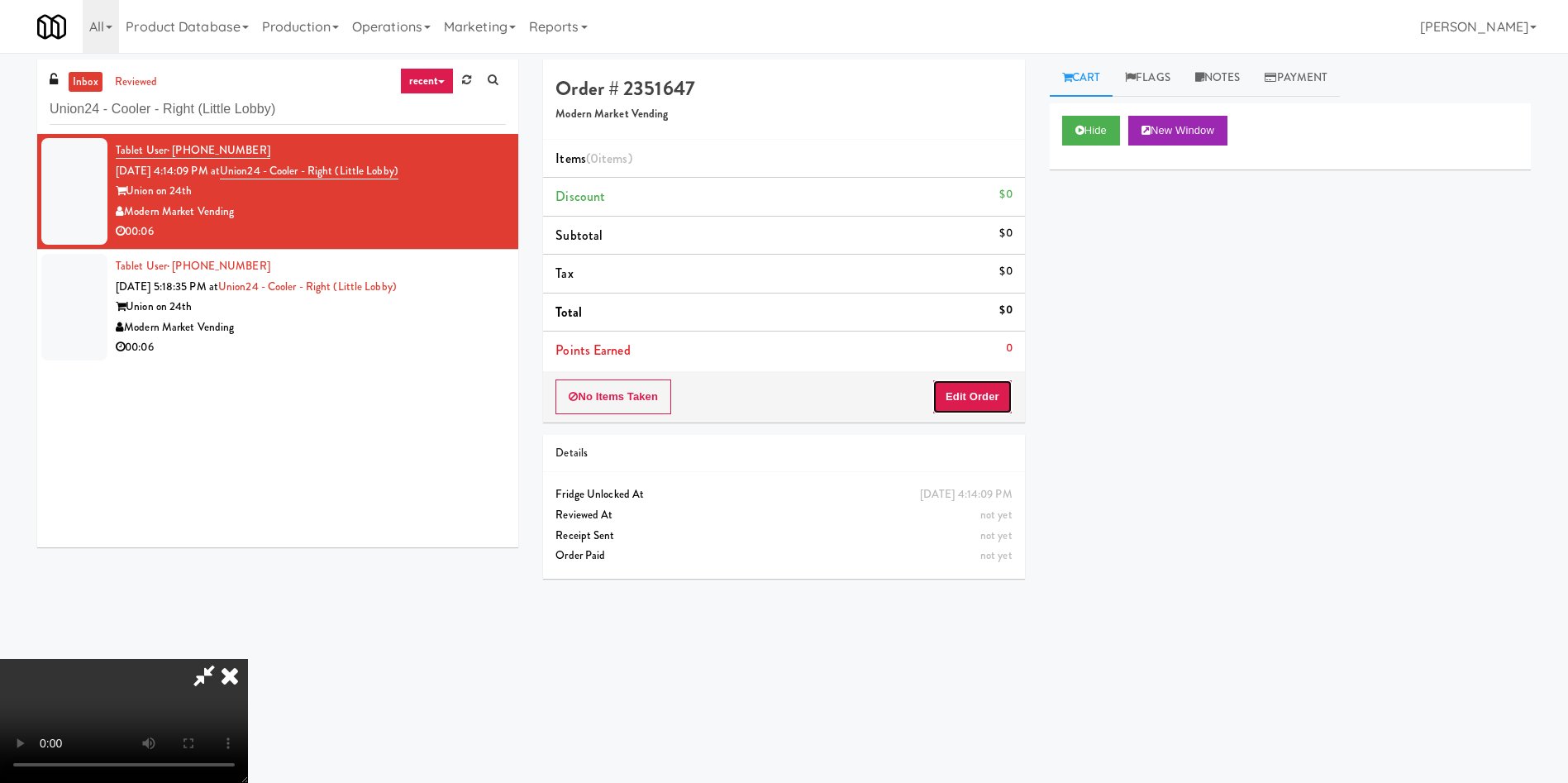
click at [974, 398] on button "Edit Order" at bounding box center [972, 397] width 80 height 35
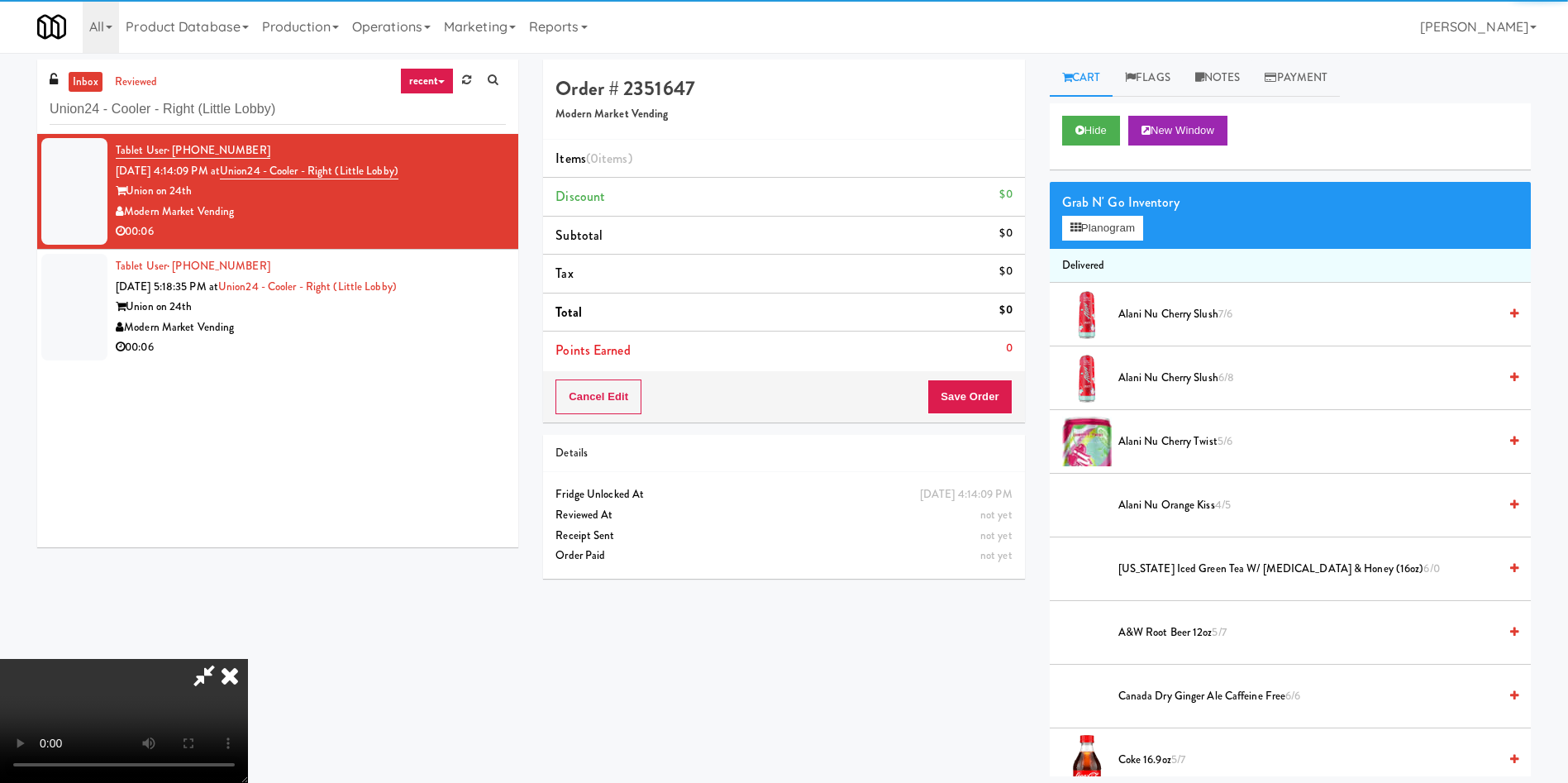
scroll to position [124, 0]
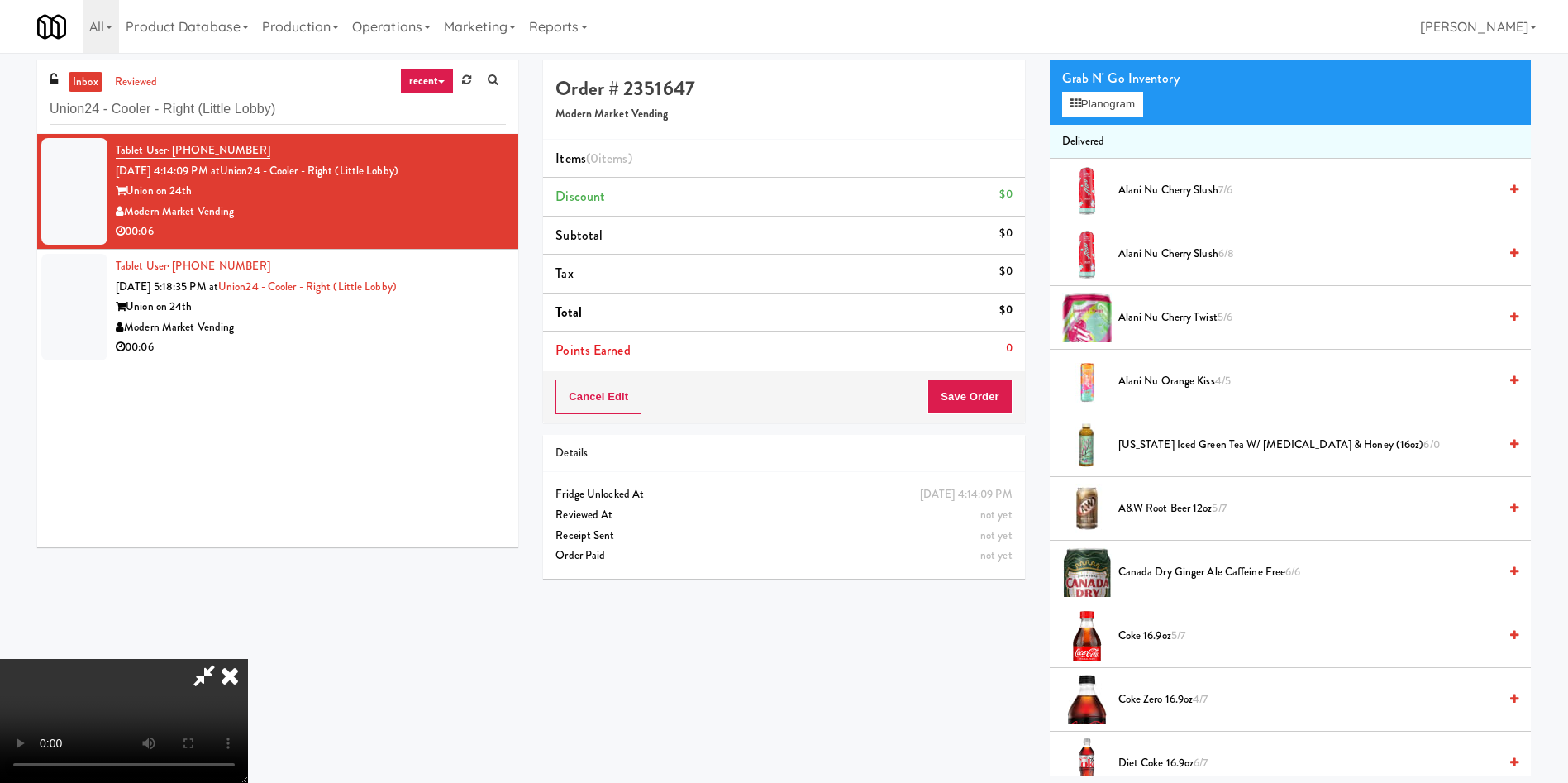
click at [248, 659] on video at bounding box center [124, 721] width 248 height 124
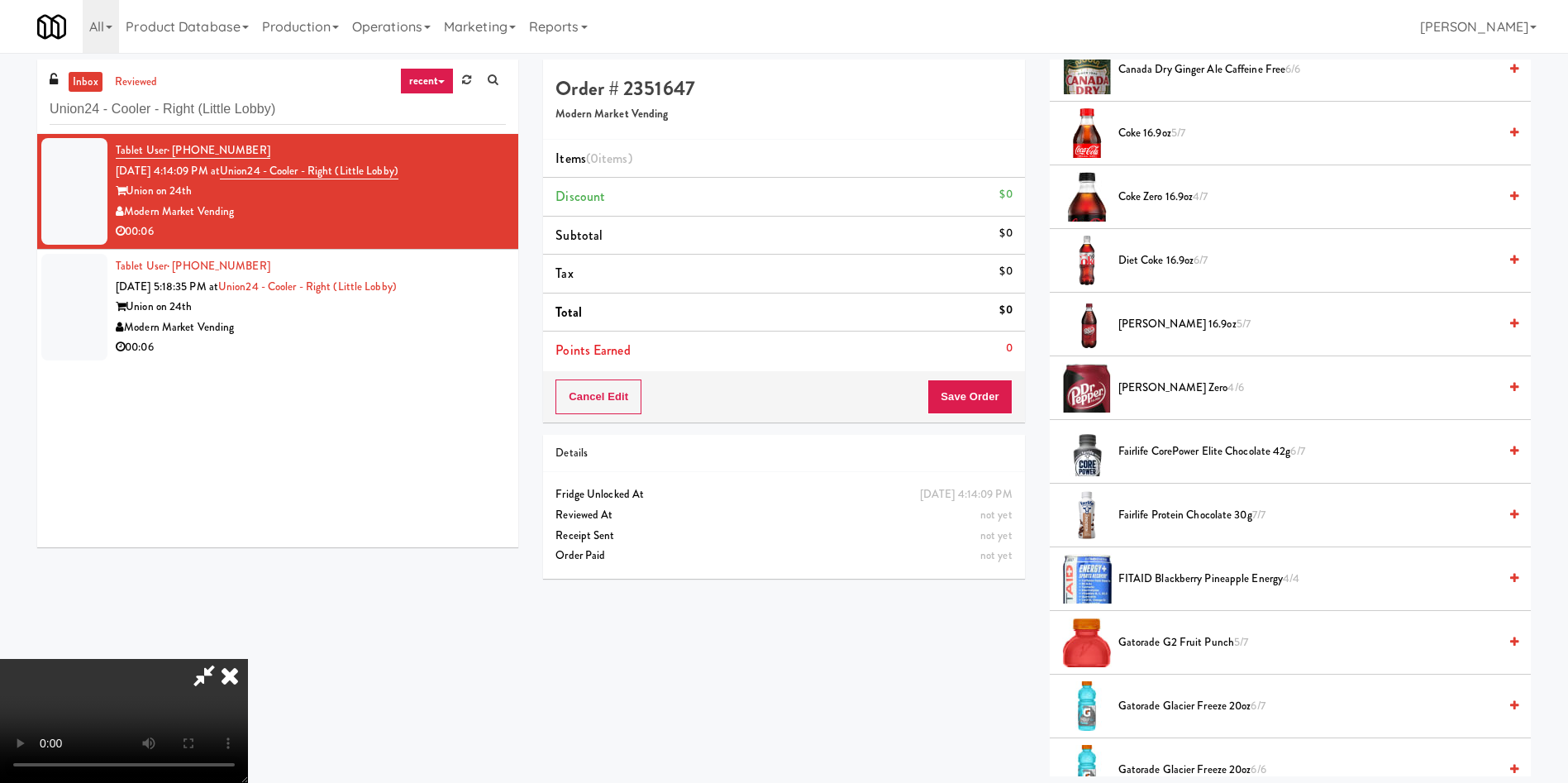
scroll to position [626, 0]
click at [1164, 451] on span "Fairlife CorePower Elite Chocolate 42g 6/7" at bounding box center [1308, 452] width 380 height 20
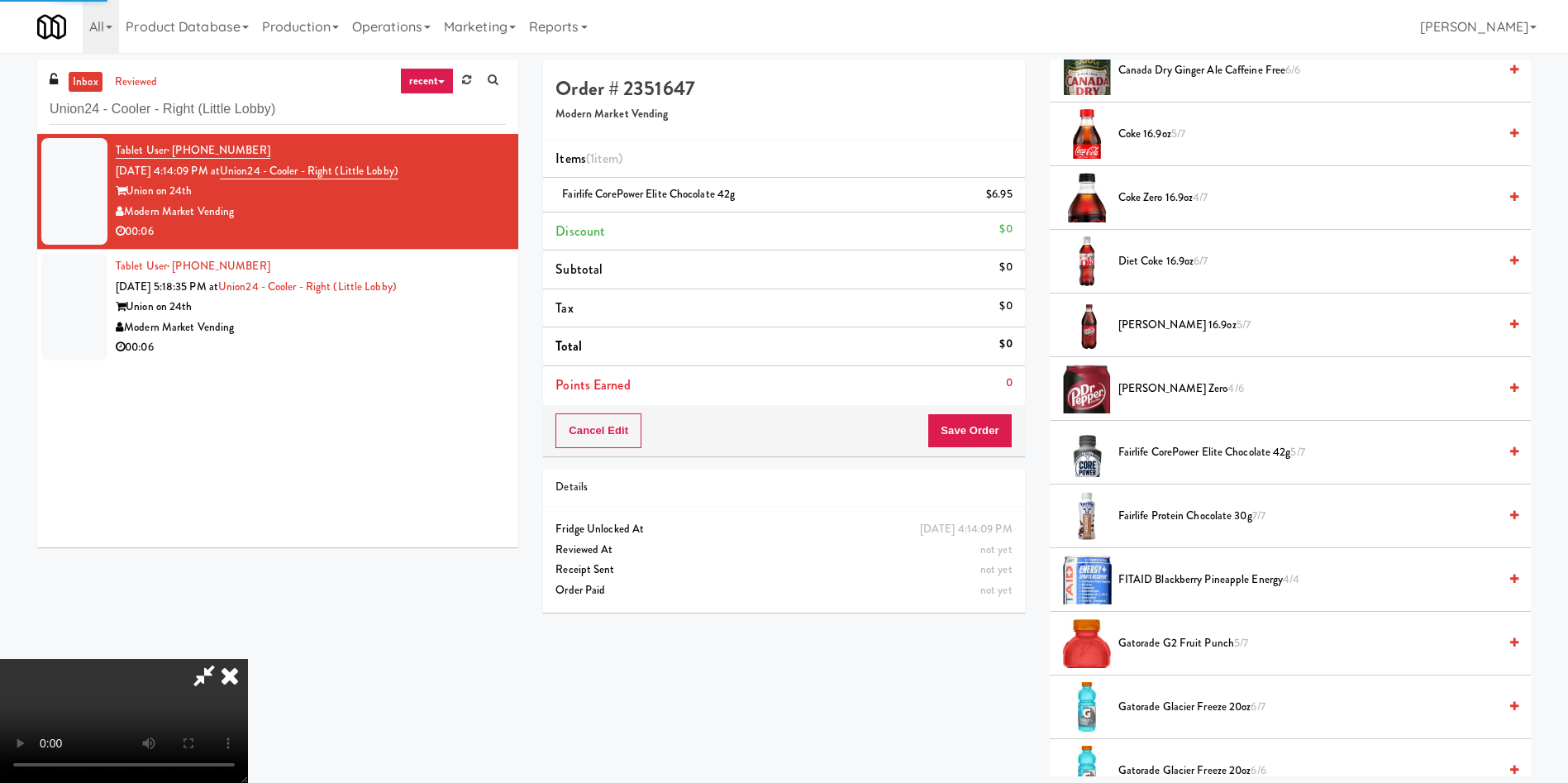
click at [248, 659] on video at bounding box center [124, 721] width 248 height 124
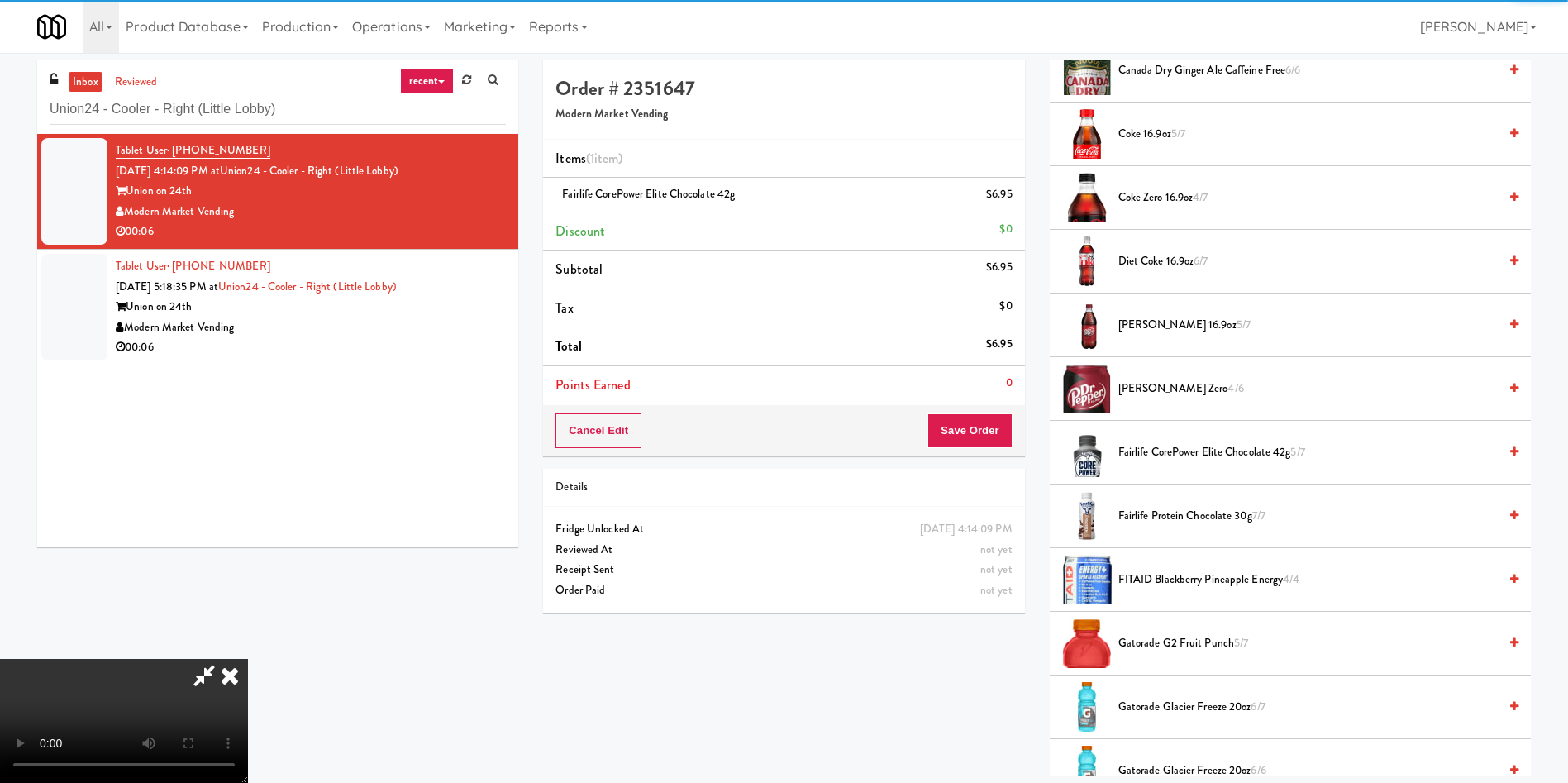
click at [248, 659] on video at bounding box center [124, 721] width 248 height 124
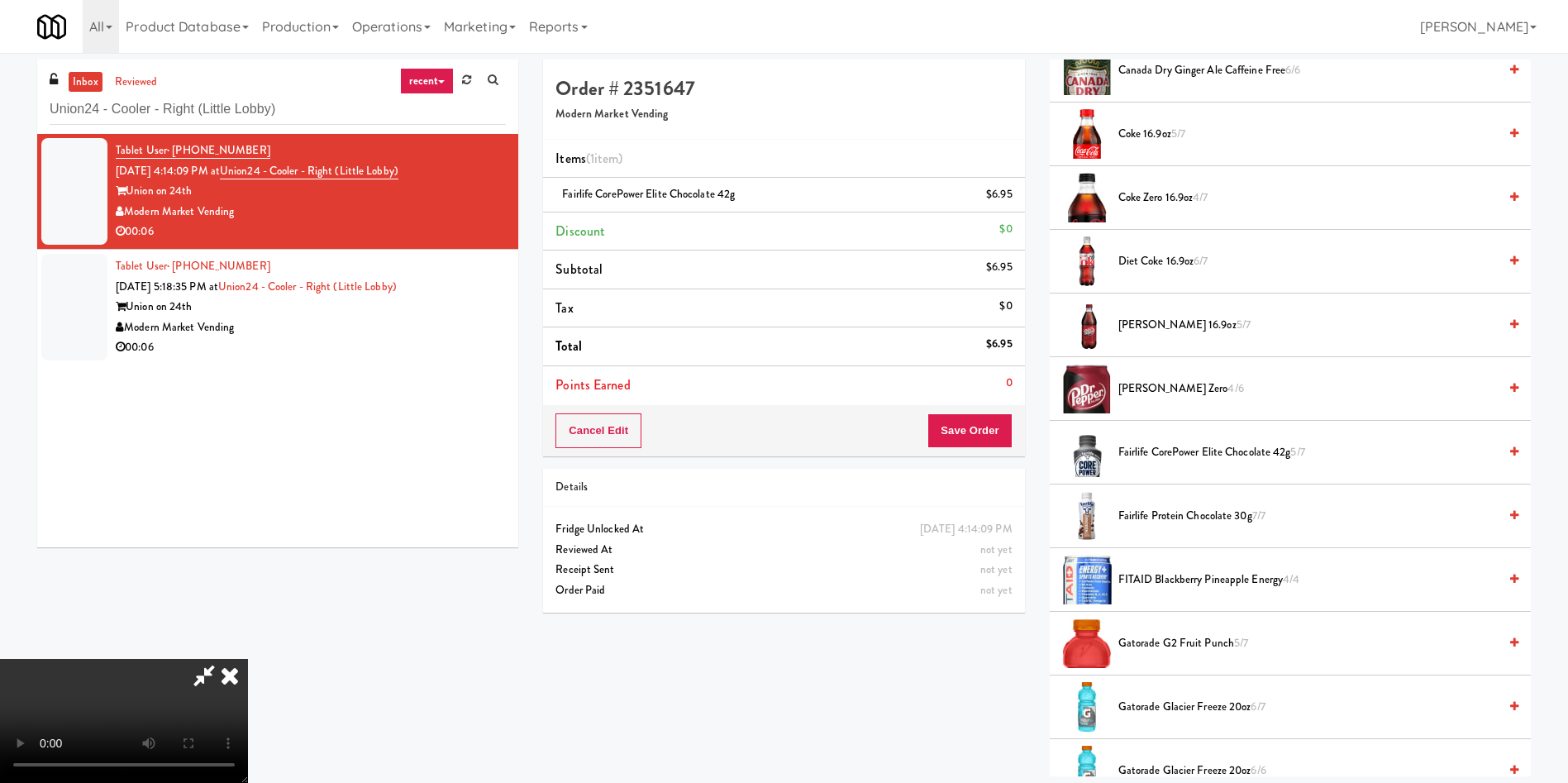
click at [248, 659] on video at bounding box center [124, 721] width 248 height 124
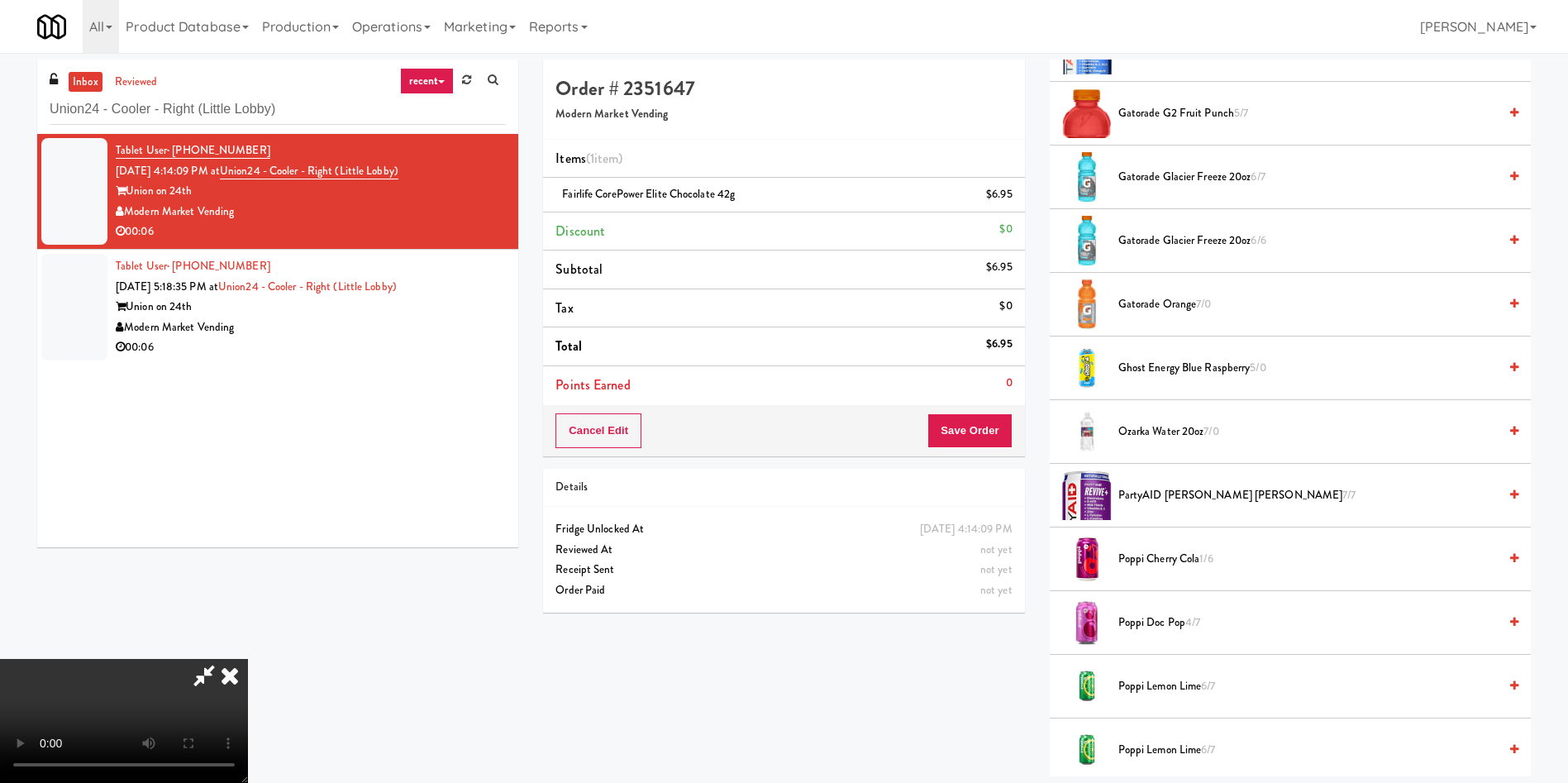
scroll to position [1247, 0]
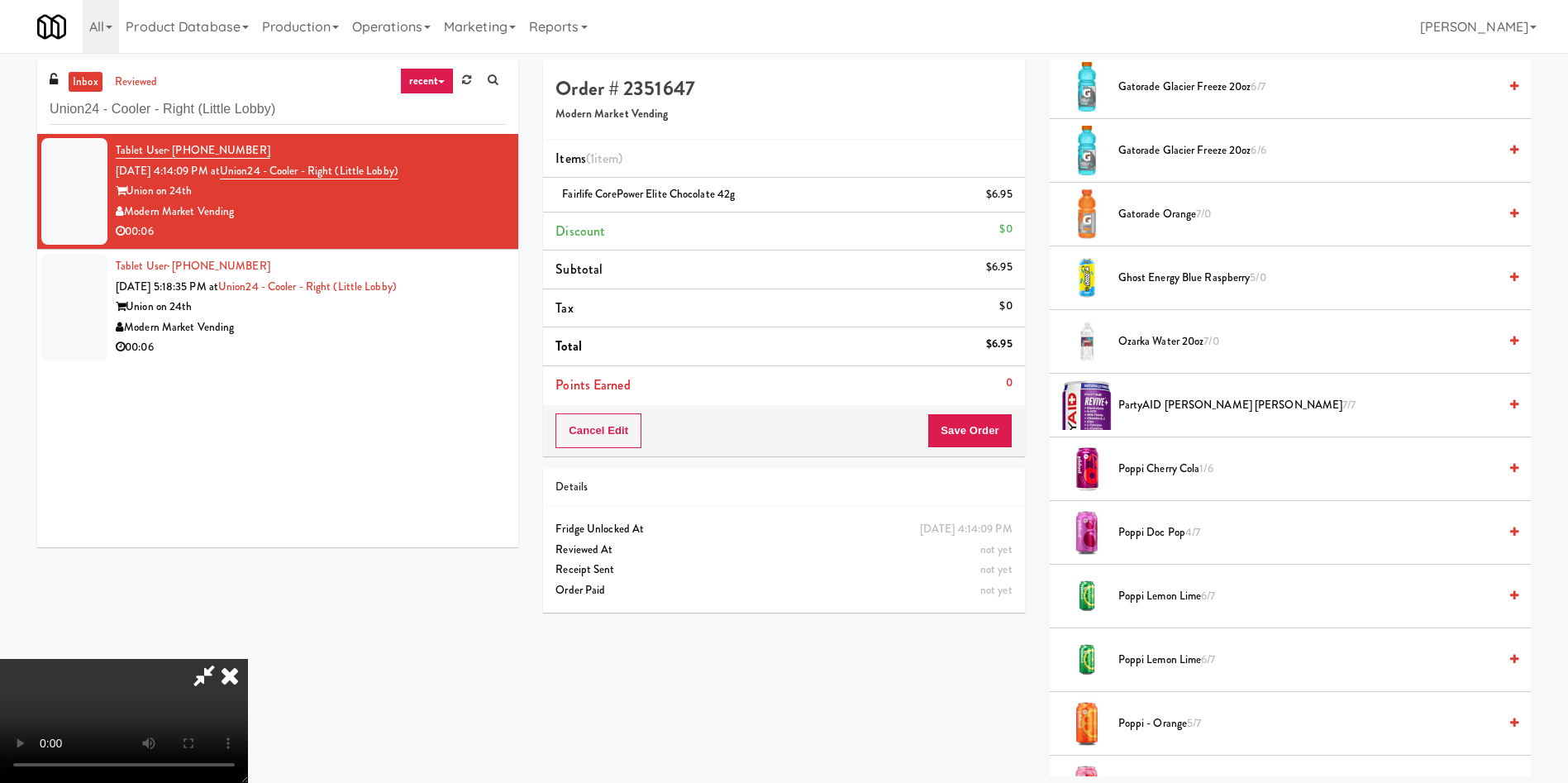
click at [1190, 348] on span "Ozarka Water 20oz 7/0" at bounding box center [1308, 342] width 380 height 20
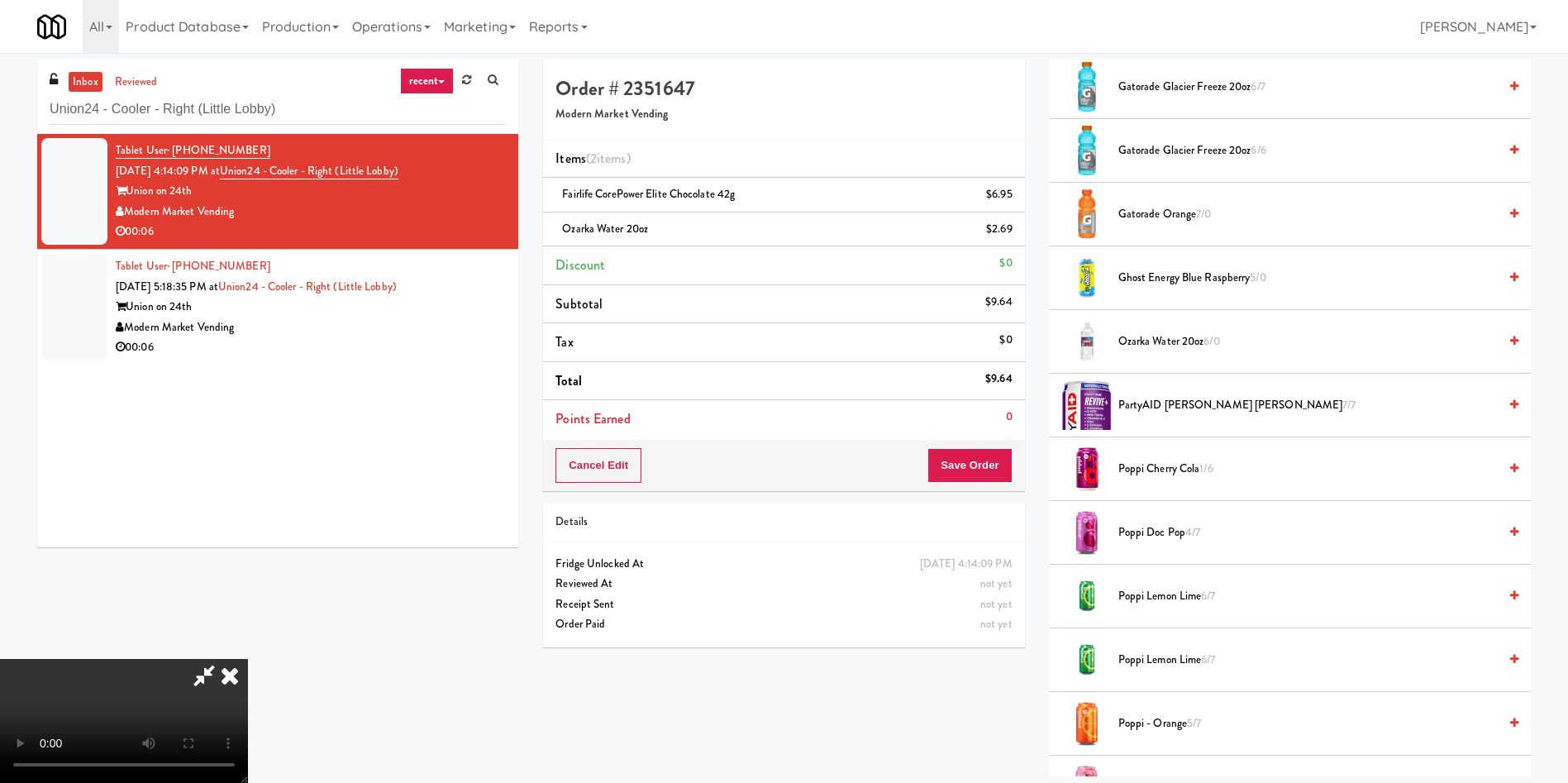
click at [248, 659] on video at bounding box center [124, 721] width 248 height 124
click at [986, 459] on button "Save Order" at bounding box center [969, 466] width 85 height 35
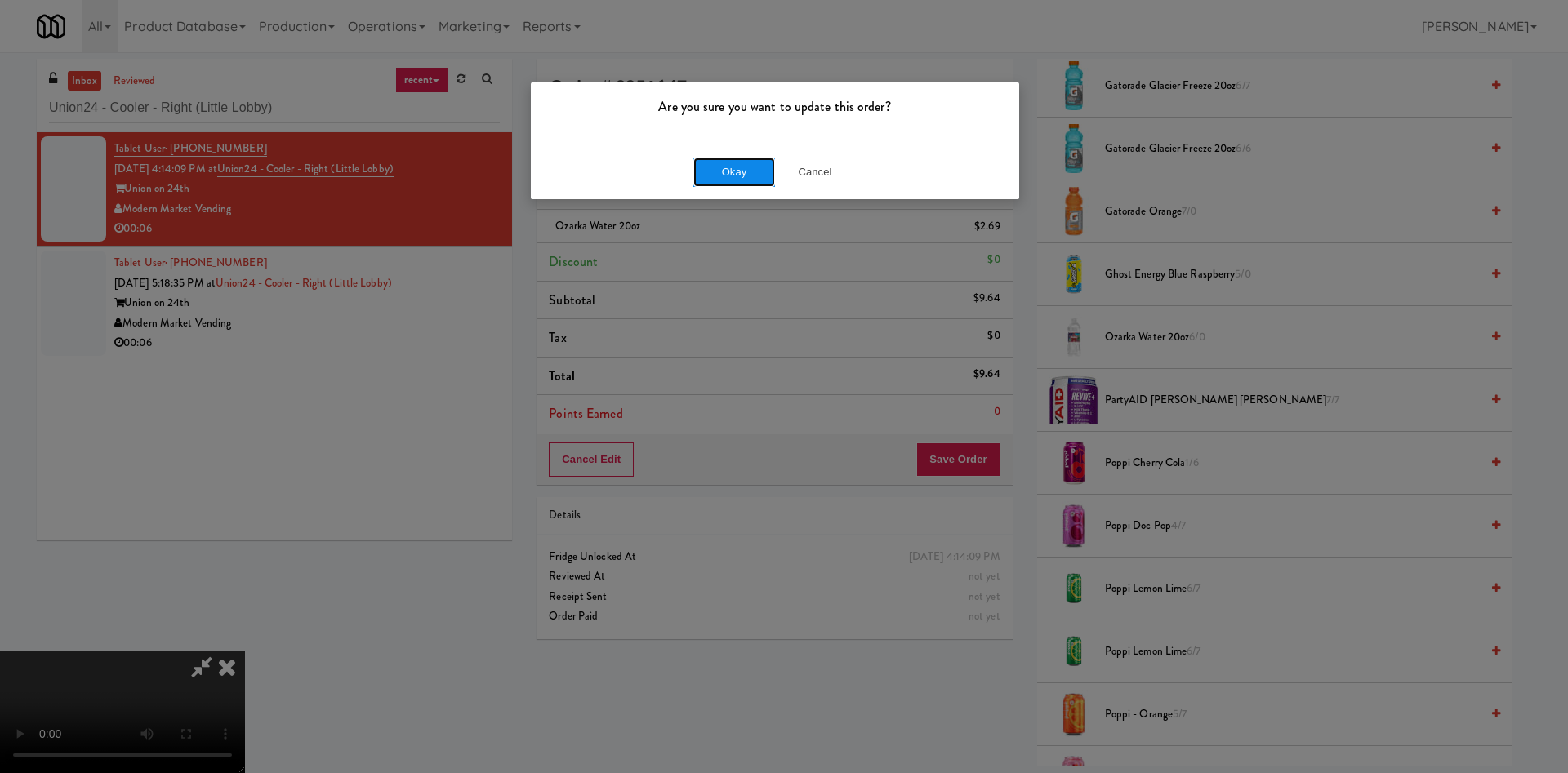
click at [739, 171] on button "Okay" at bounding box center [734, 172] width 82 height 30
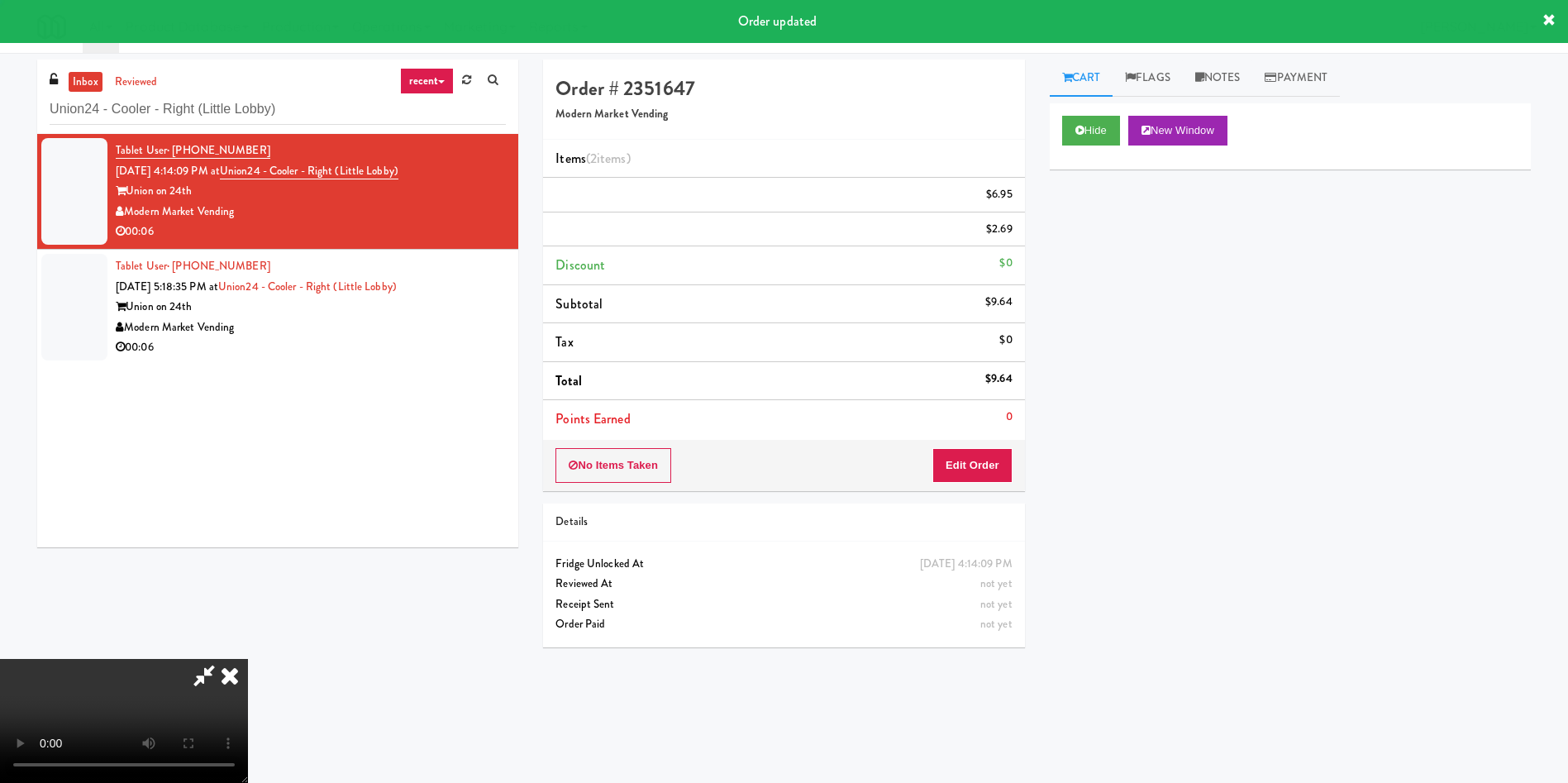
scroll to position [0, 0]
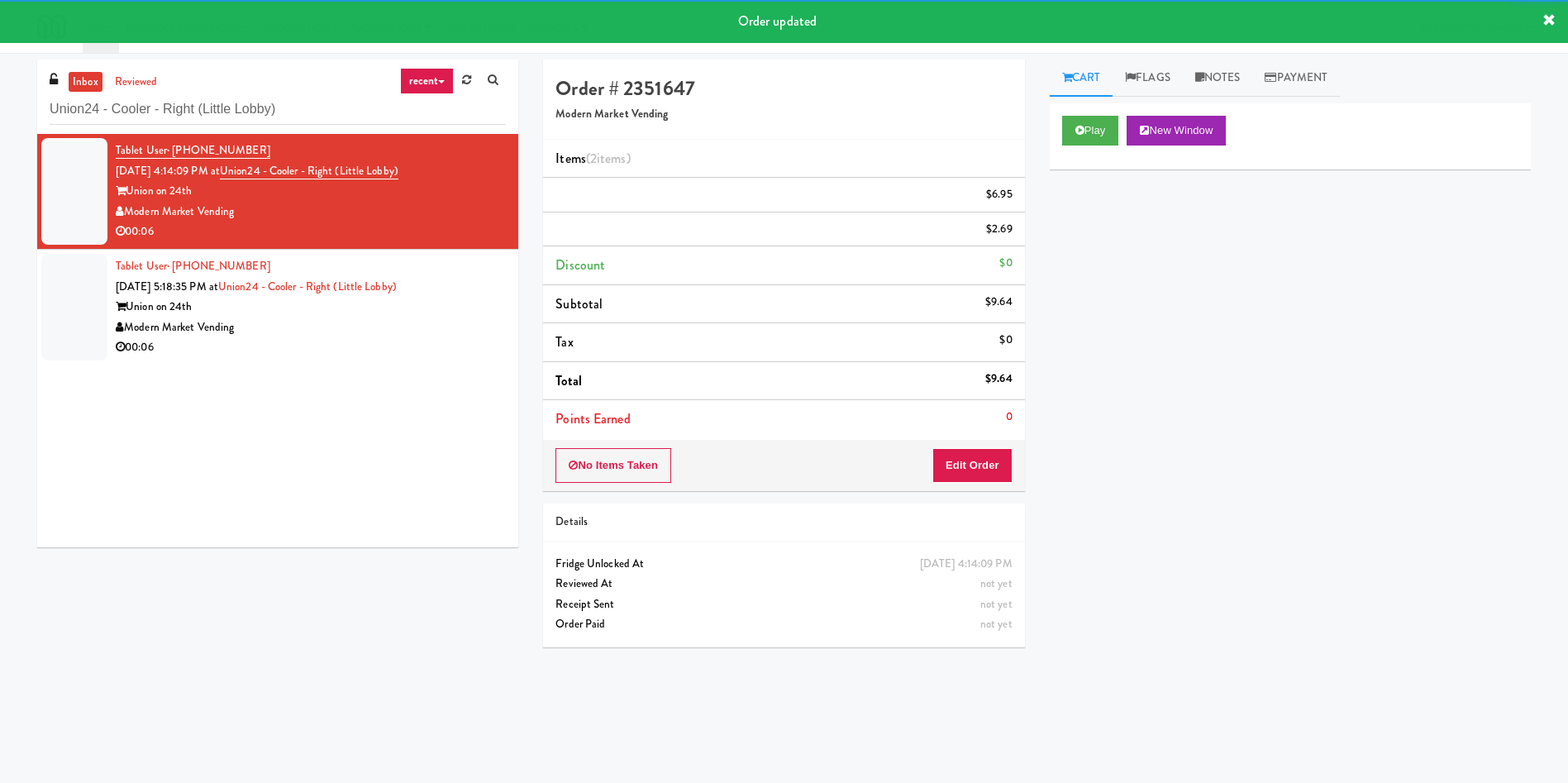
drag, startPoint x: 96, startPoint y: 321, endPoint x: 421, endPoint y: 319, distance: 325.0
click at [107, 319] on li "Tablet User · (512) 827-1379 Oct 15, 2025 5:18:35 PM at Union24 - Cooler - Righ…" at bounding box center [277, 307] width 481 height 115
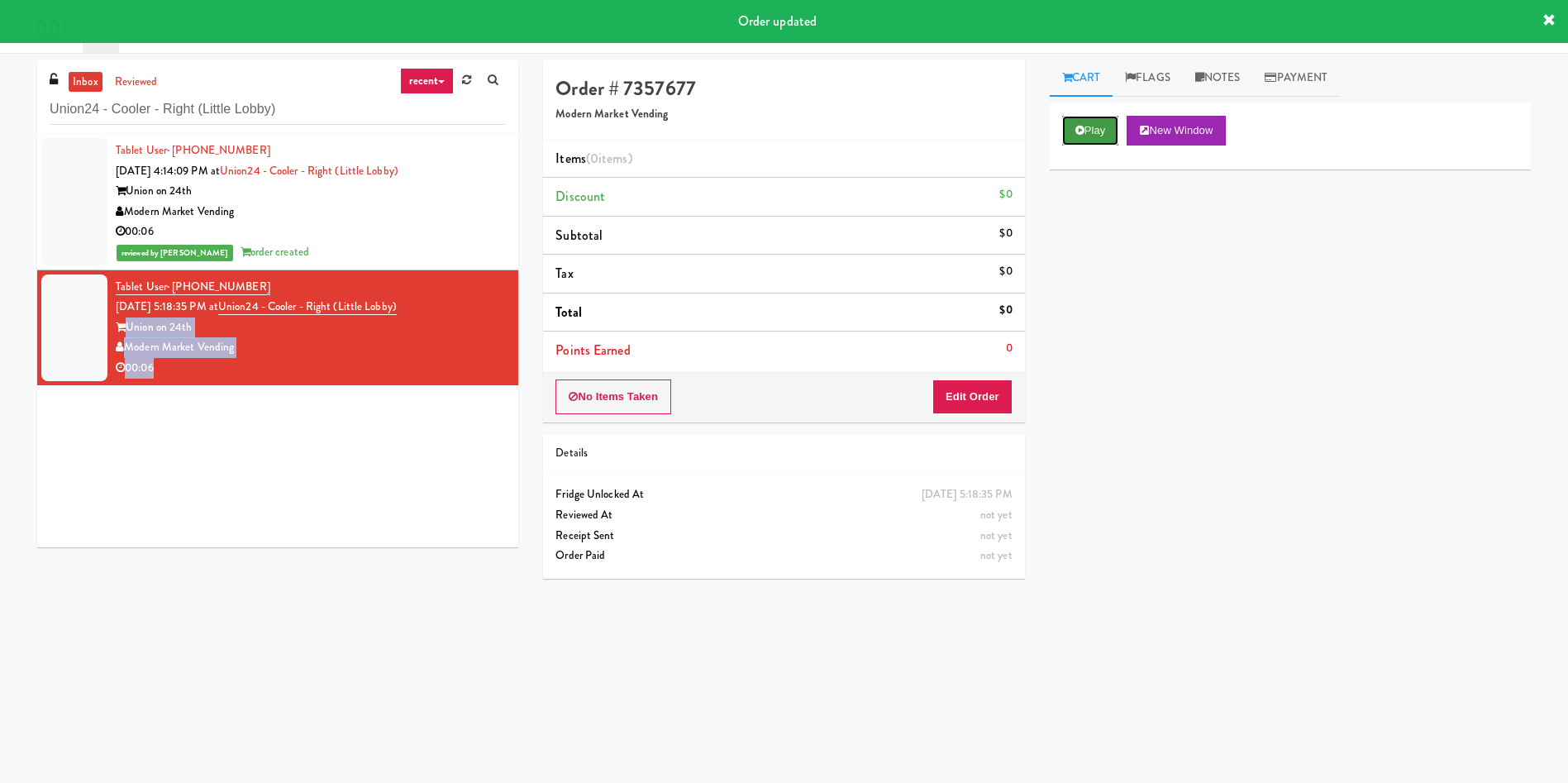
click at [1079, 135] on button "Play" at bounding box center [1090, 130] width 57 height 30
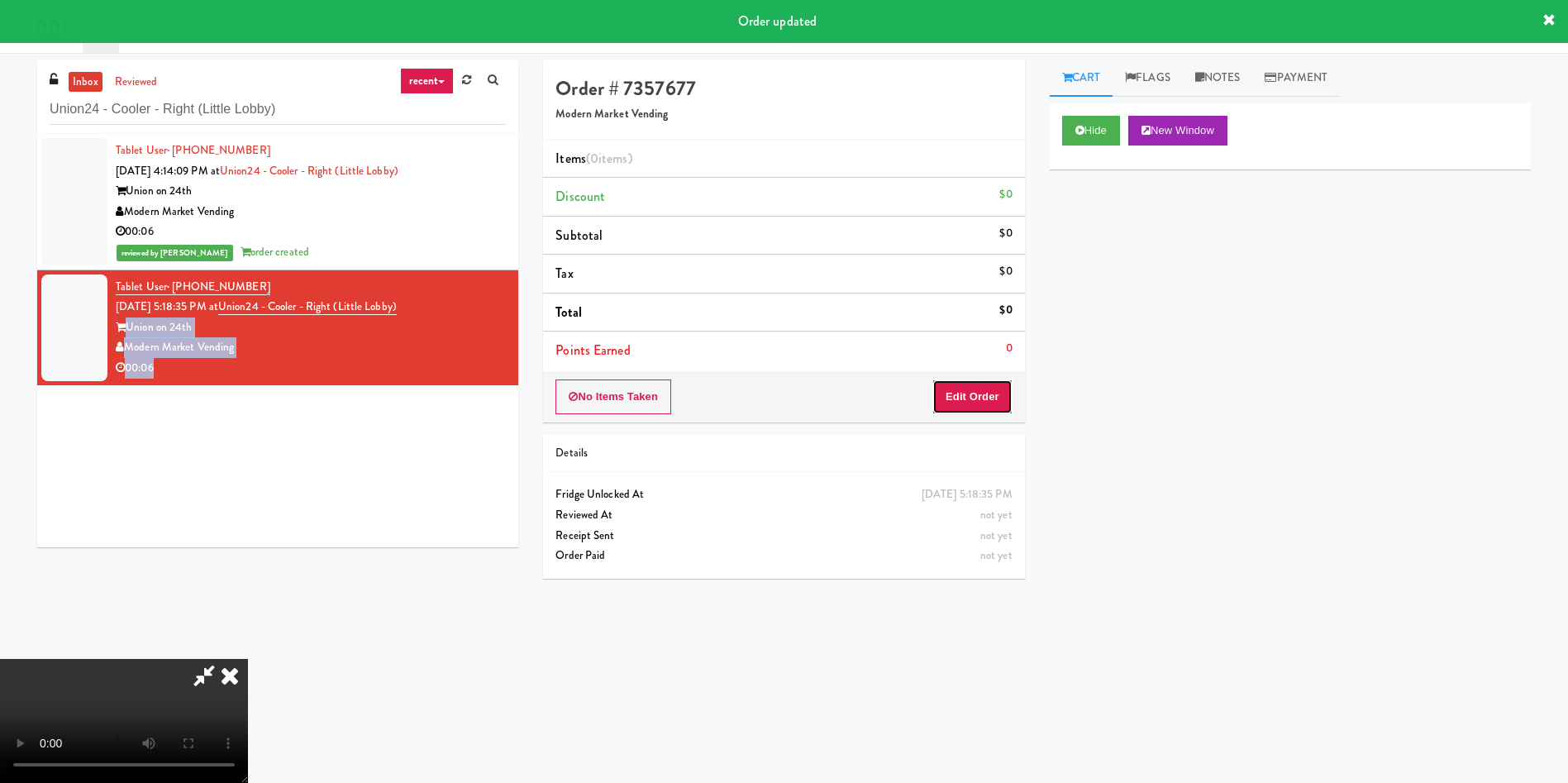
click at [955, 392] on button "Edit Order" at bounding box center [972, 397] width 80 height 35
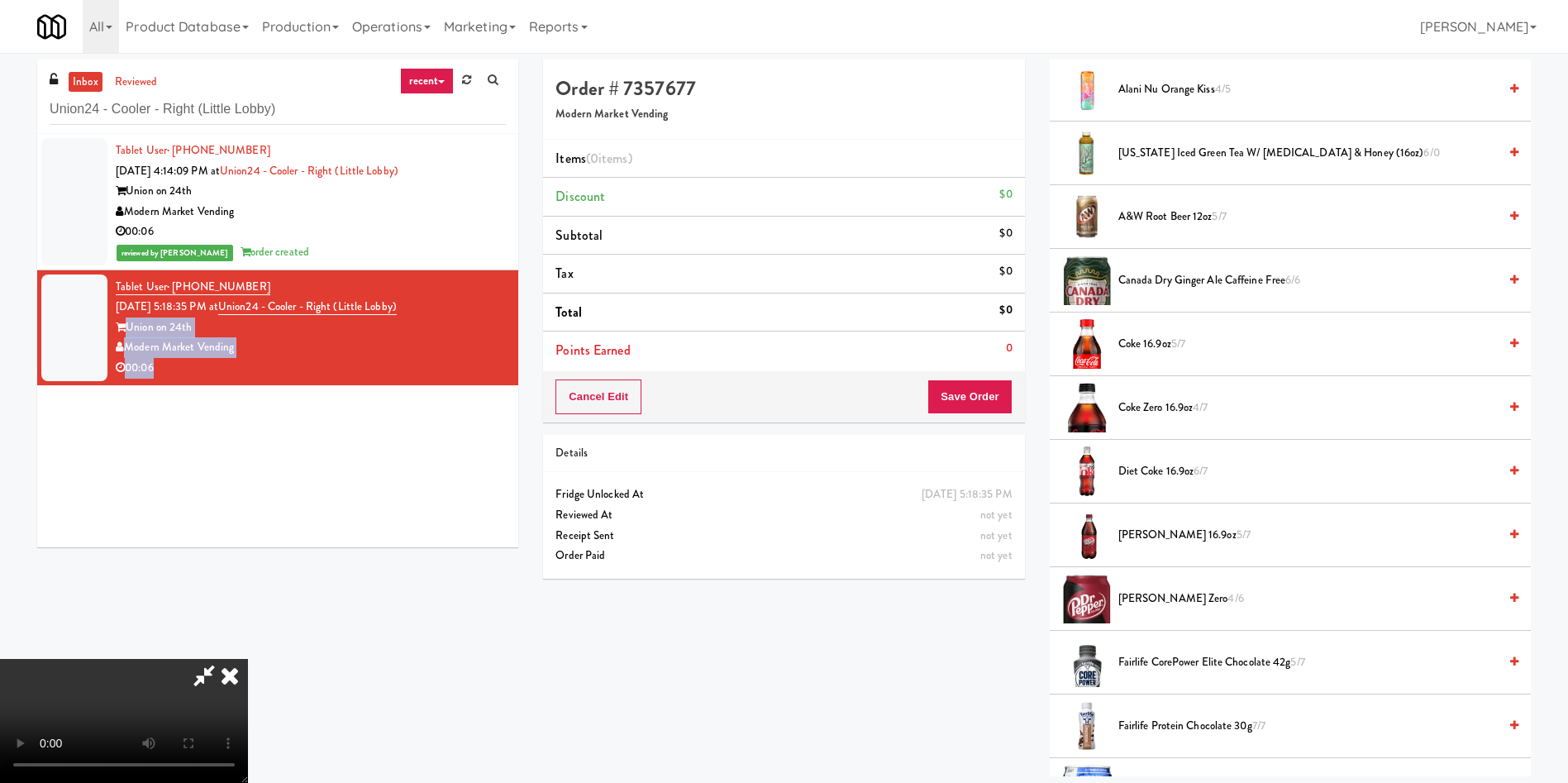
scroll to position [497, 0]
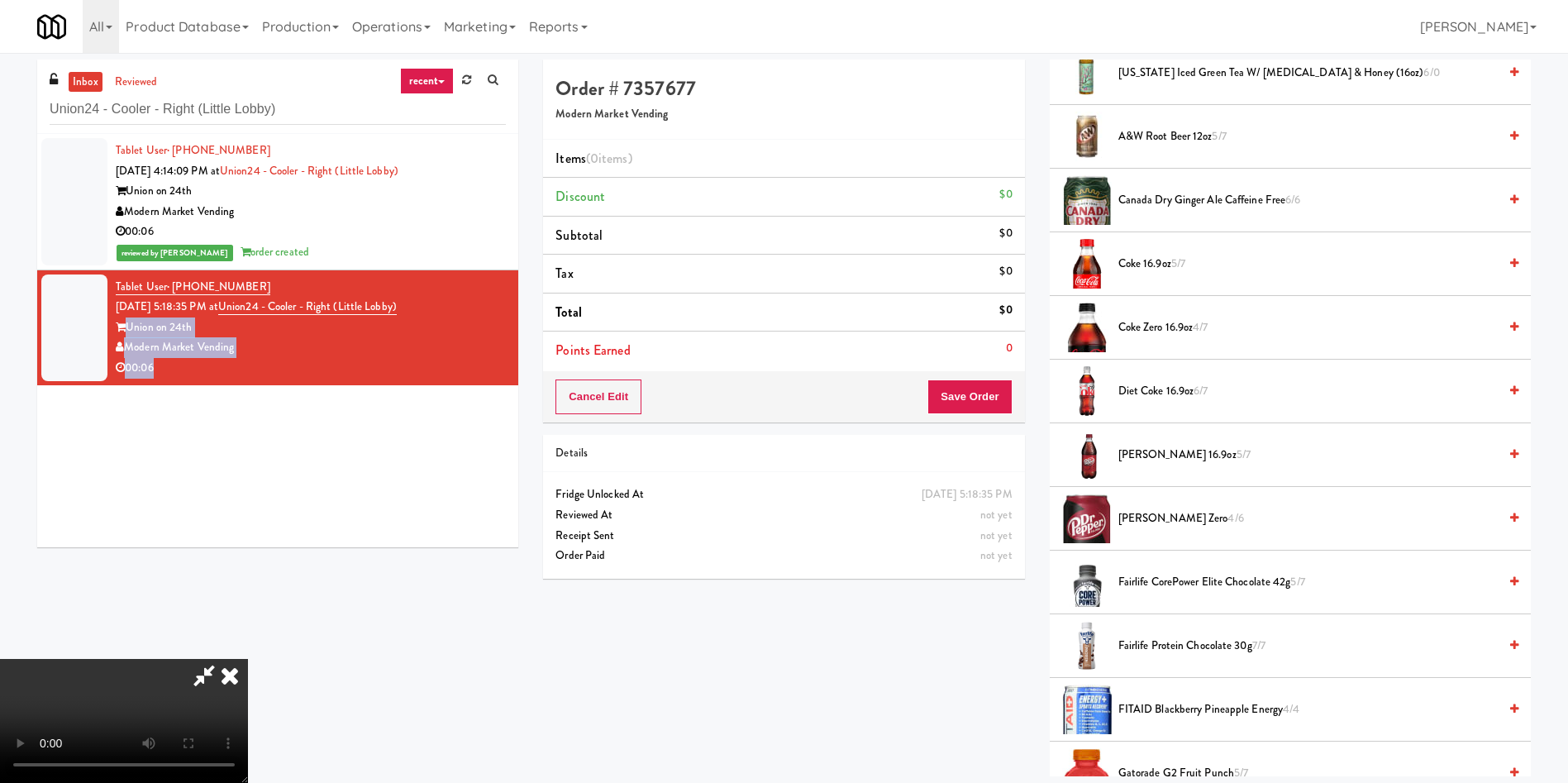
click at [248, 659] on video at bounding box center [124, 721] width 248 height 124
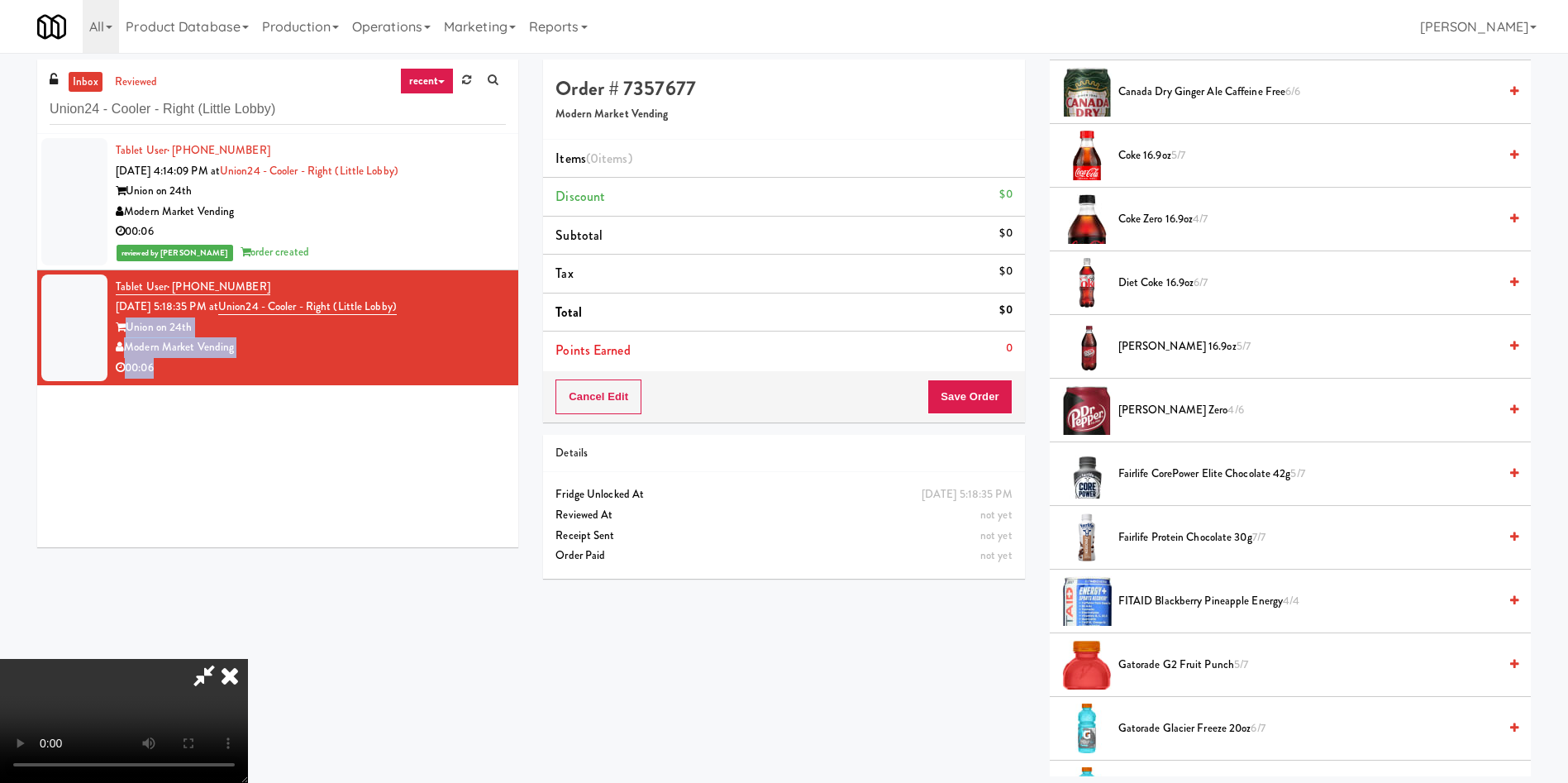
scroll to position [869, 0]
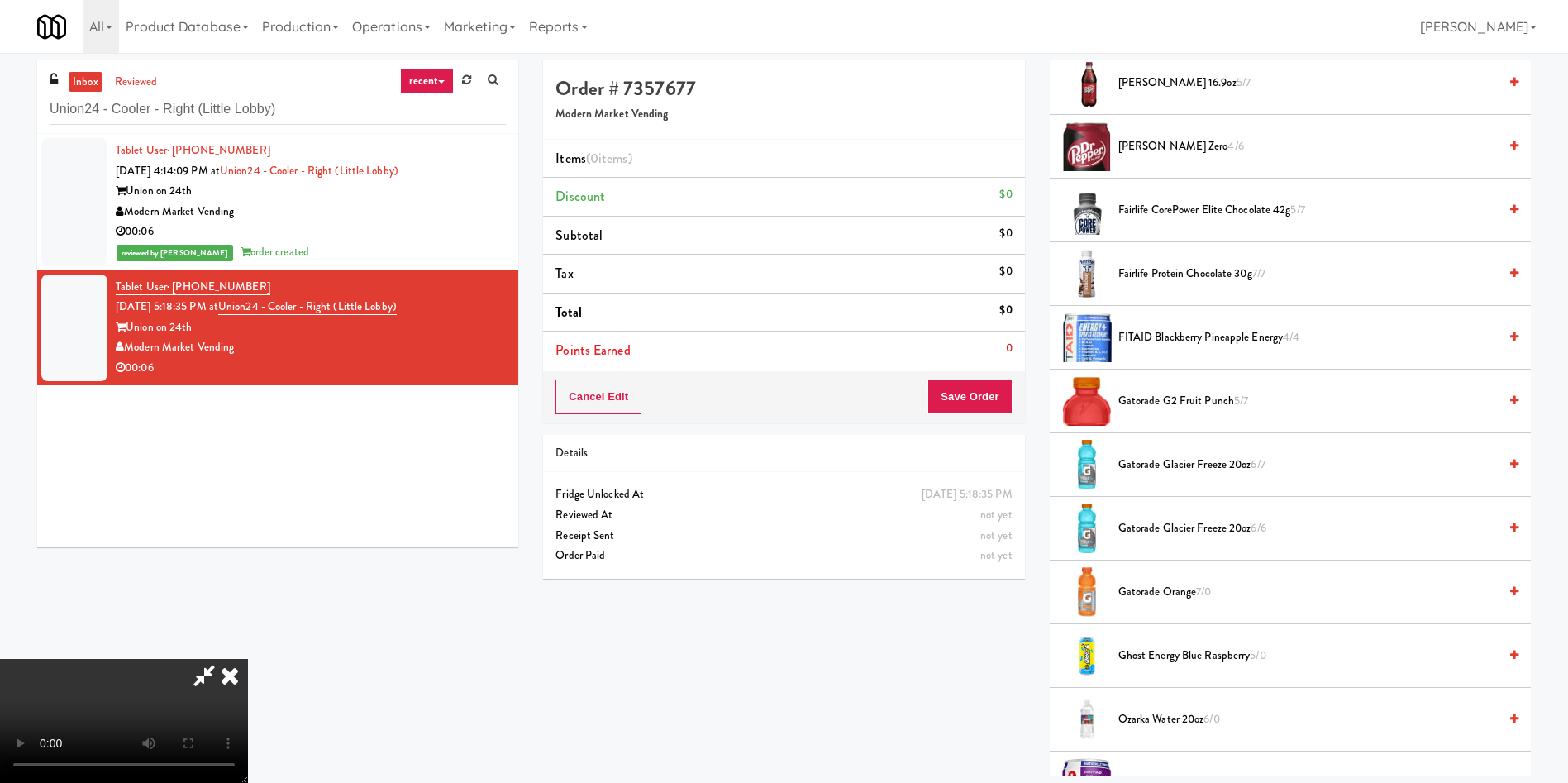
click at [1156, 392] on span "Gatorade G2 Fruit Punch 5/7" at bounding box center [1308, 401] width 380 height 20
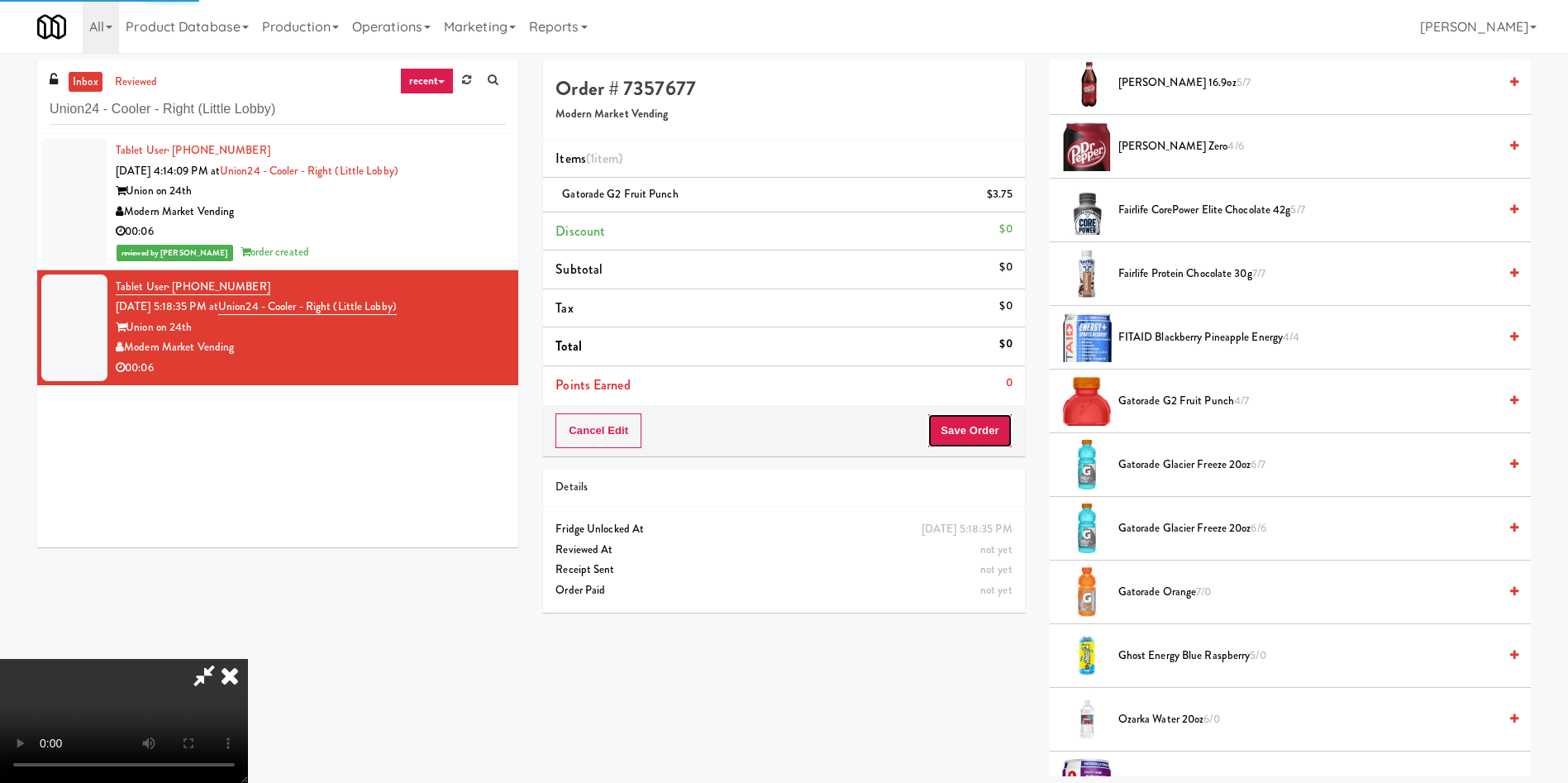
click at [950, 427] on button "Save Order" at bounding box center [969, 431] width 85 height 35
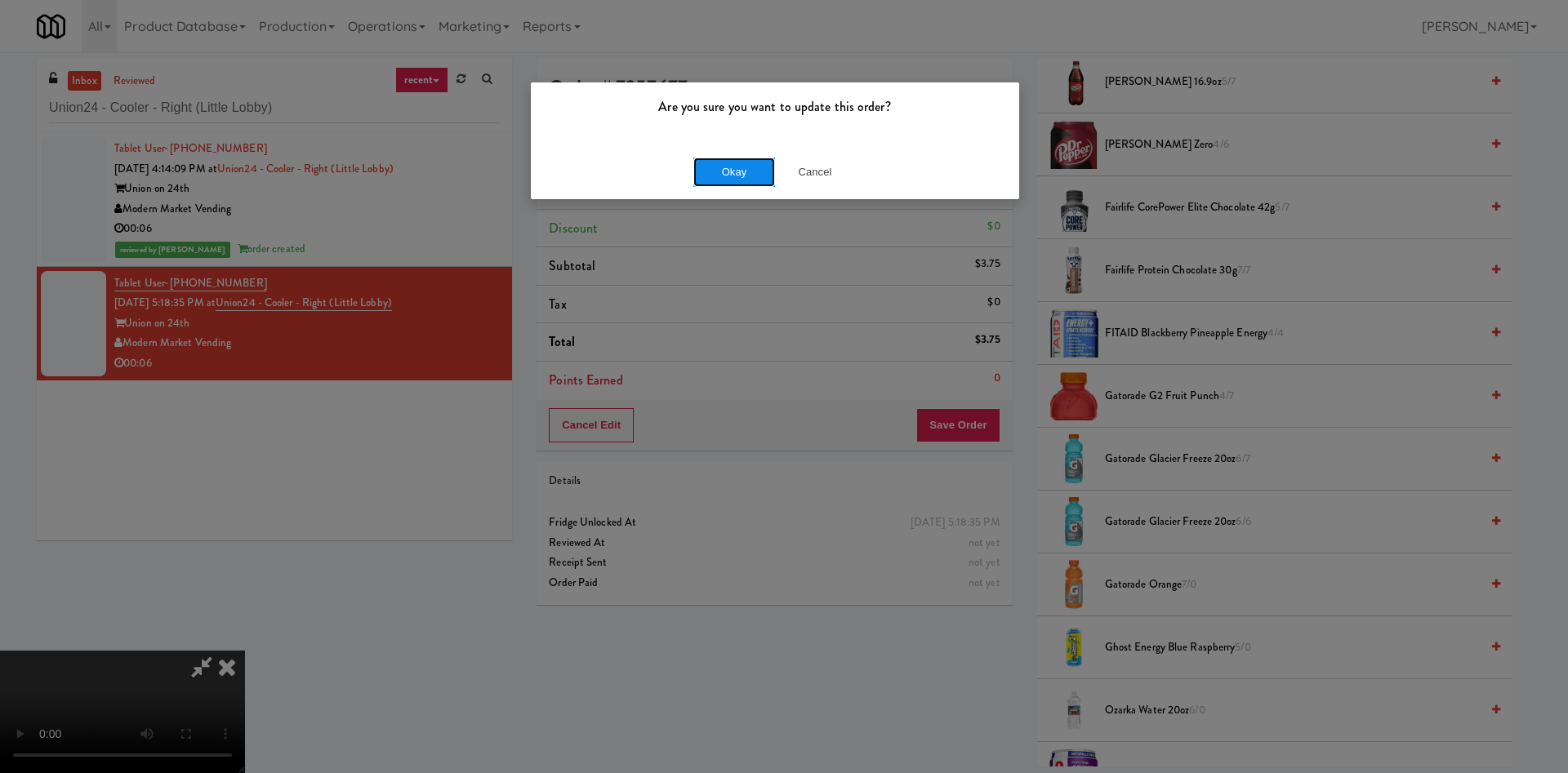
click at [727, 174] on button "Okay" at bounding box center [734, 172] width 82 height 30
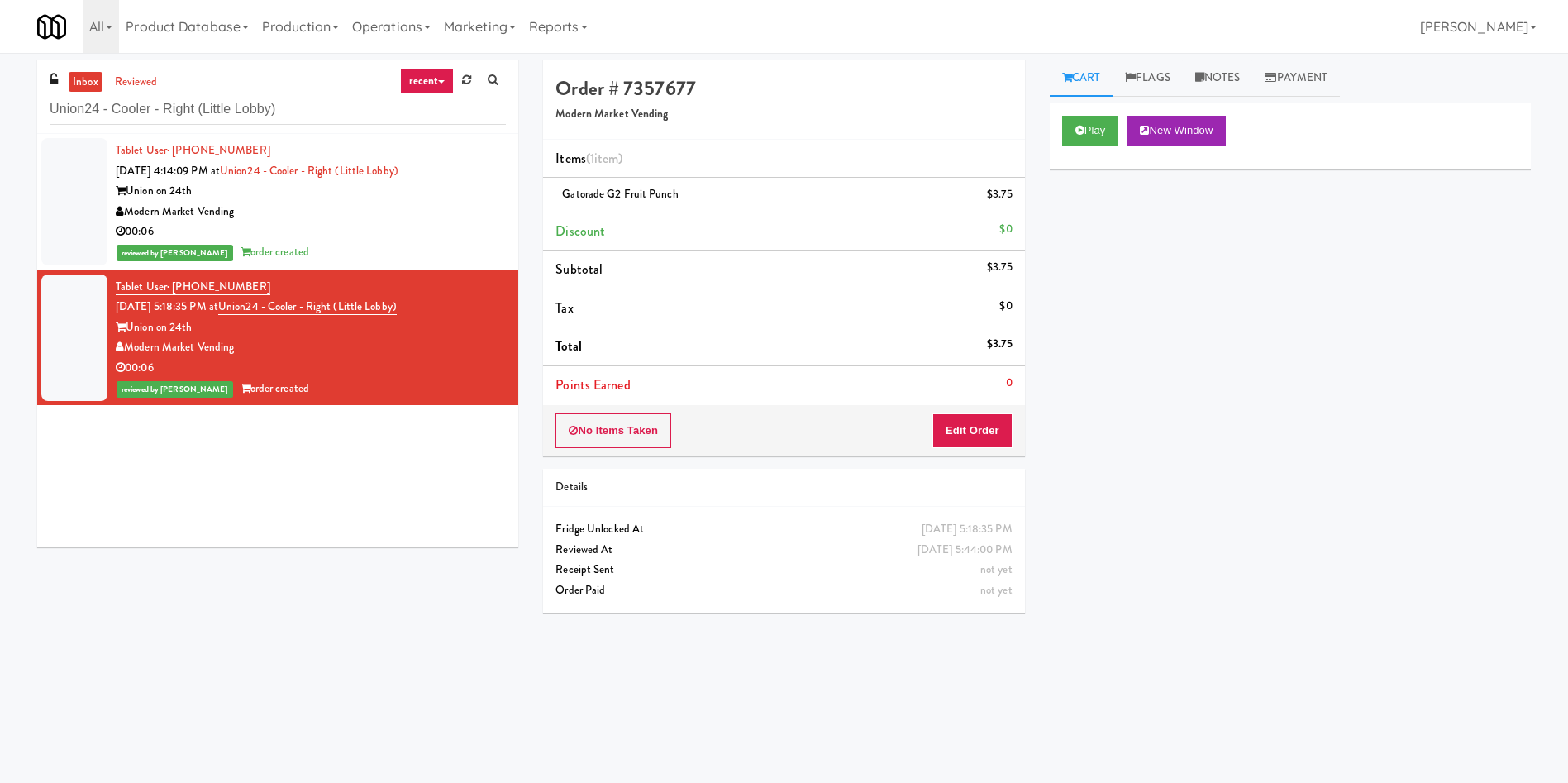
scroll to position [0, 0]
drag, startPoint x: 311, startPoint y: 116, endPoint x: 19, endPoint y: 7, distance: 311.7
click at [0, 63] on div "inbox reviewed recent all unclear take inventory issue suspicious failed recent…" at bounding box center [784, 392] width 1568 height 664
paste input "Avant HP - Ambient - Right"
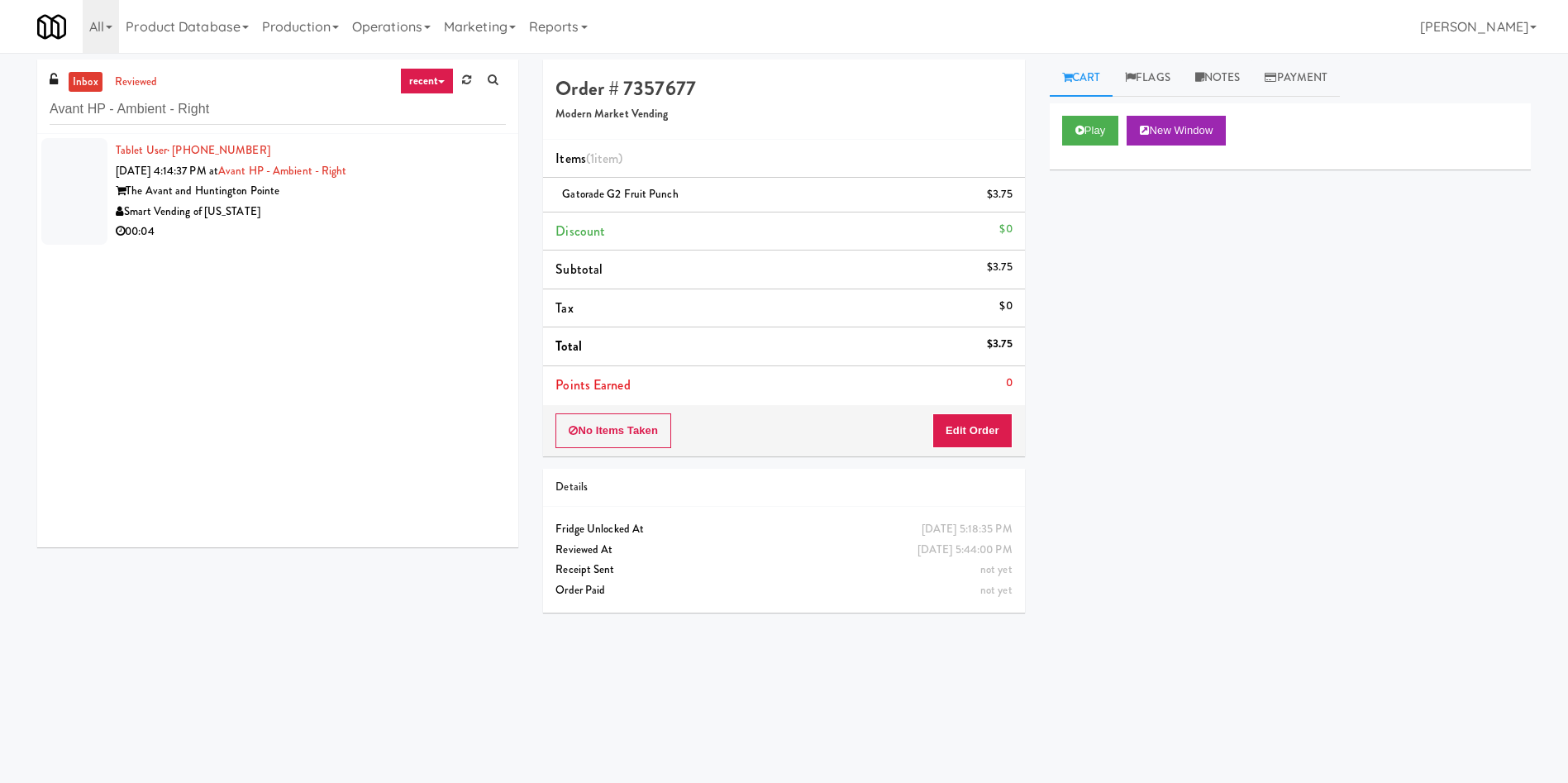
click at [90, 195] on div at bounding box center [74, 192] width 66 height 107
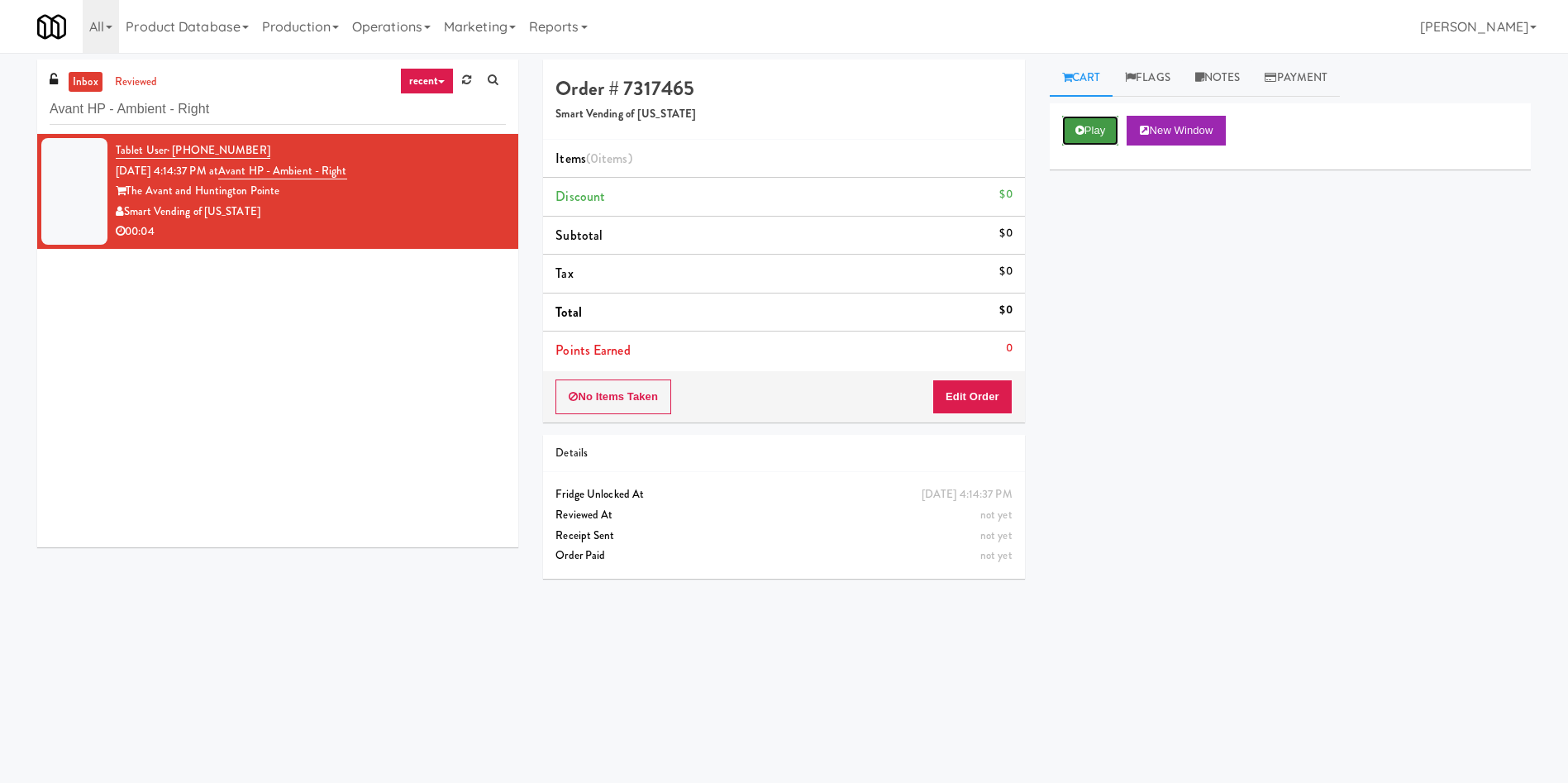
click at [1088, 126] on button "Play" at bounding box center [1090, 130] width 57 height 30
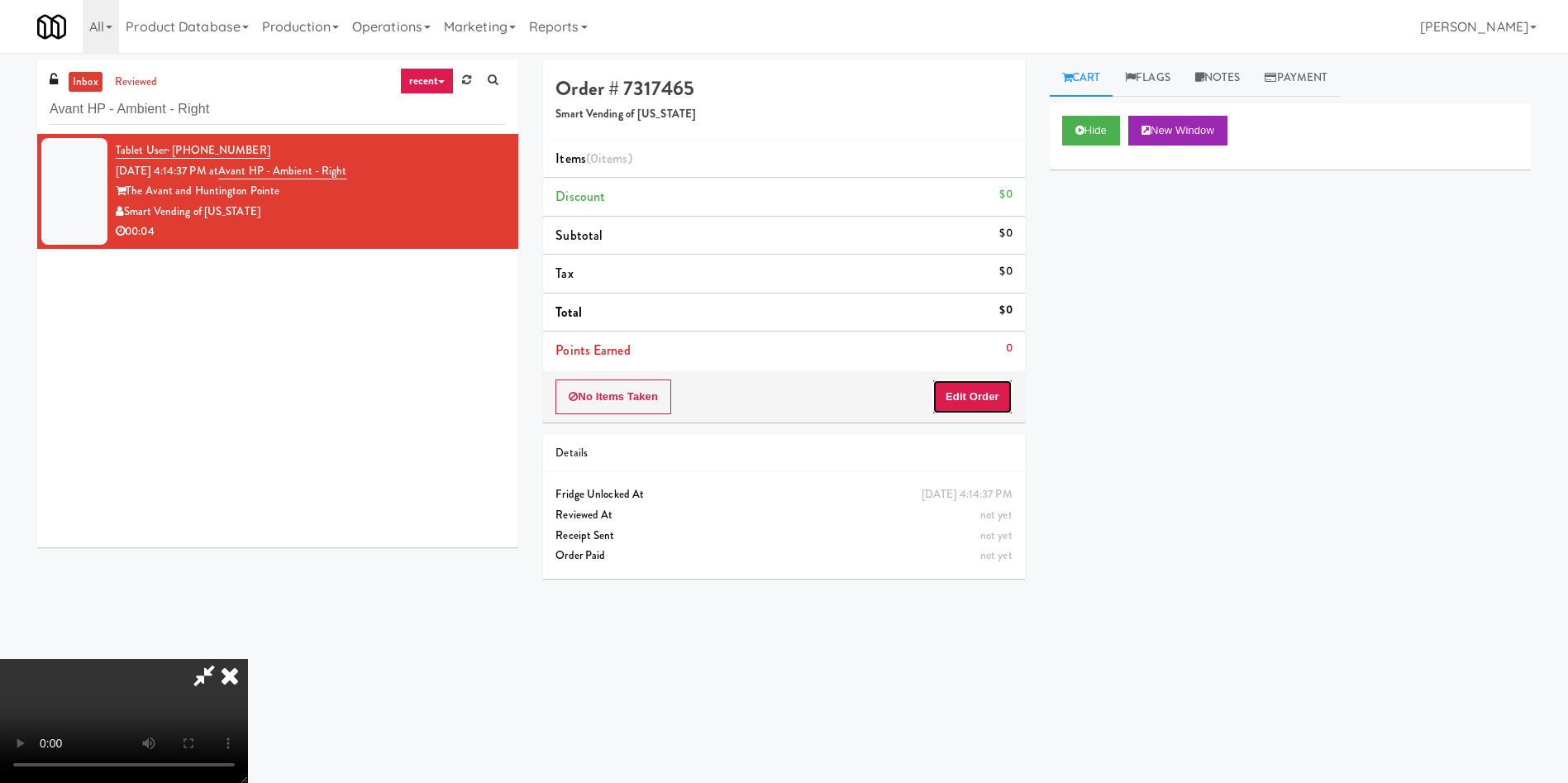
click at [993, 398] on button "Edit Order" at bounding box center [972, 397] width 80 height 35
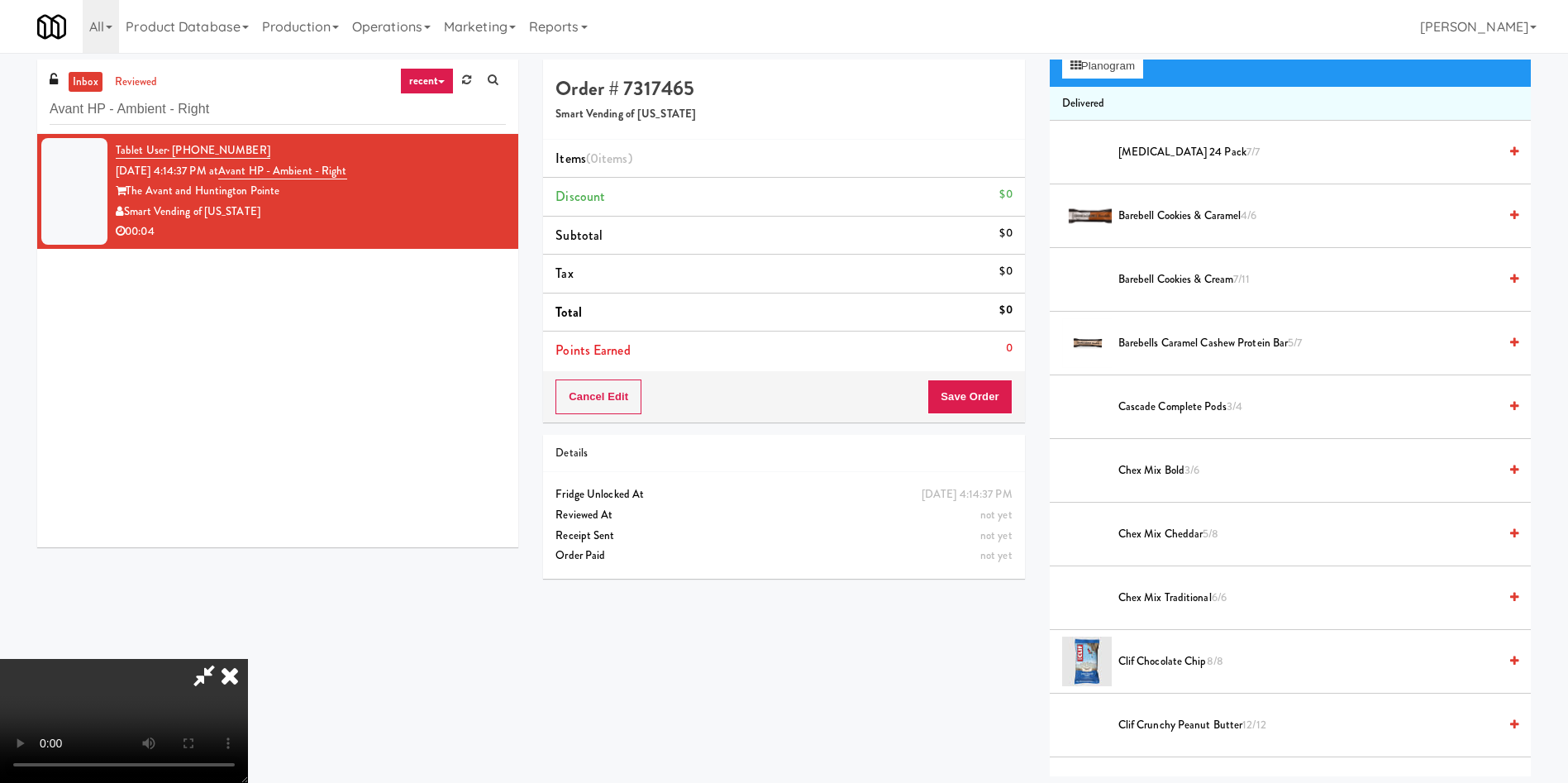
scroll to position [124, 0]
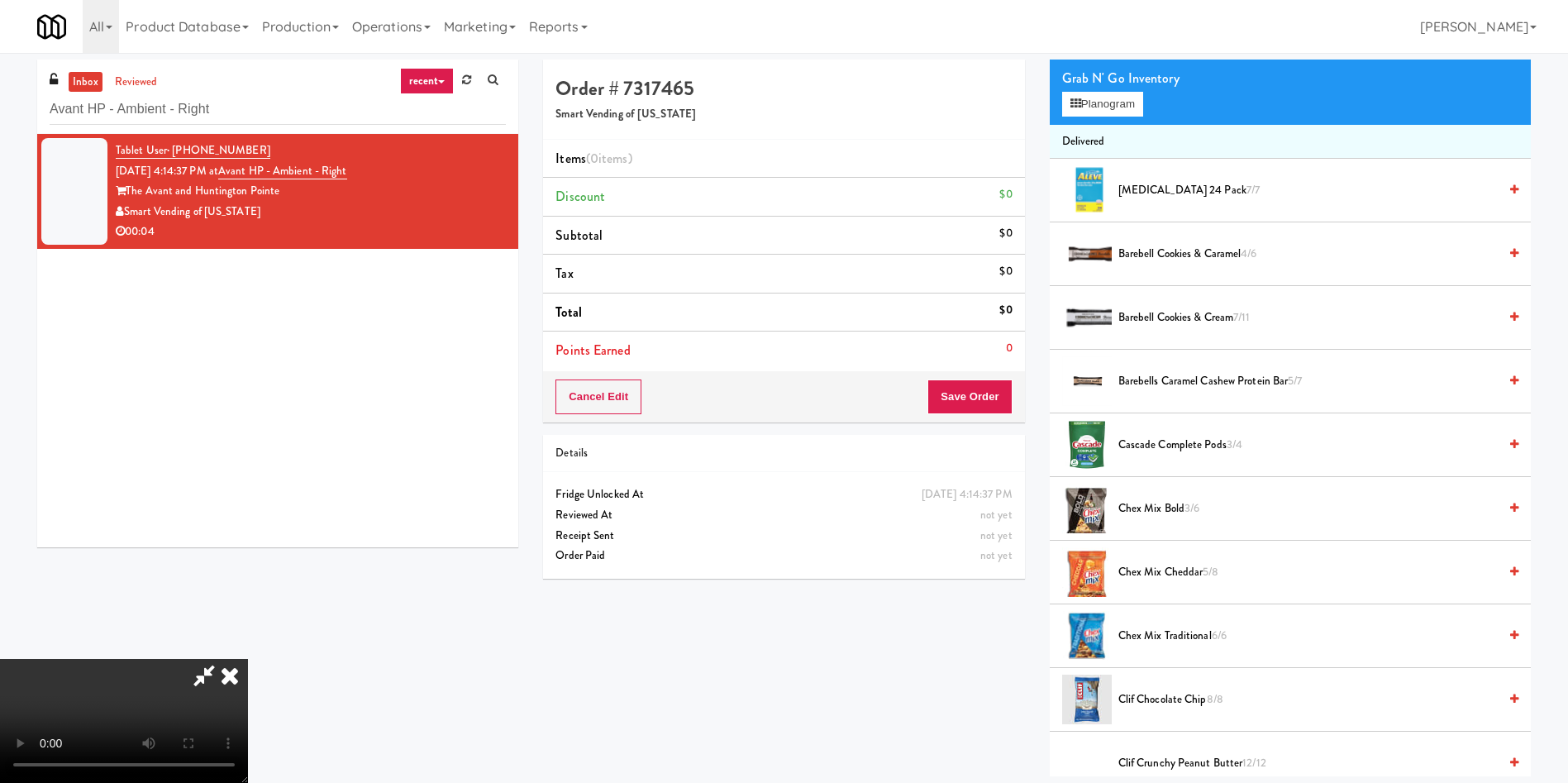
drag, startPoint x: 585, startPoint y: 443, endPoint x: 1018, endPoint y: 426, distance: 433.3
click at [248, 659] on video at bounding box center [124, 721] width 248 height 124
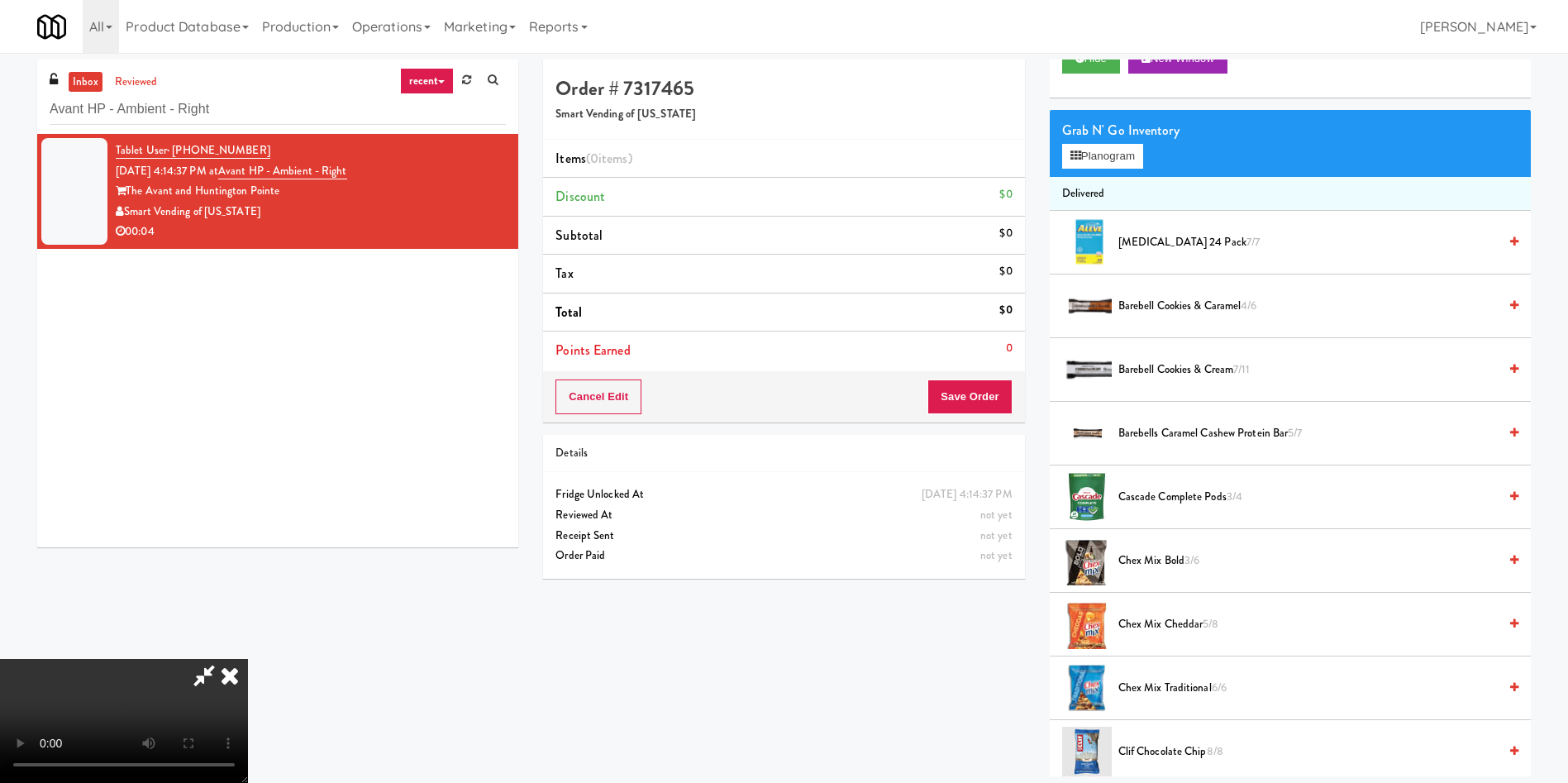
scroll to position [0, 0]
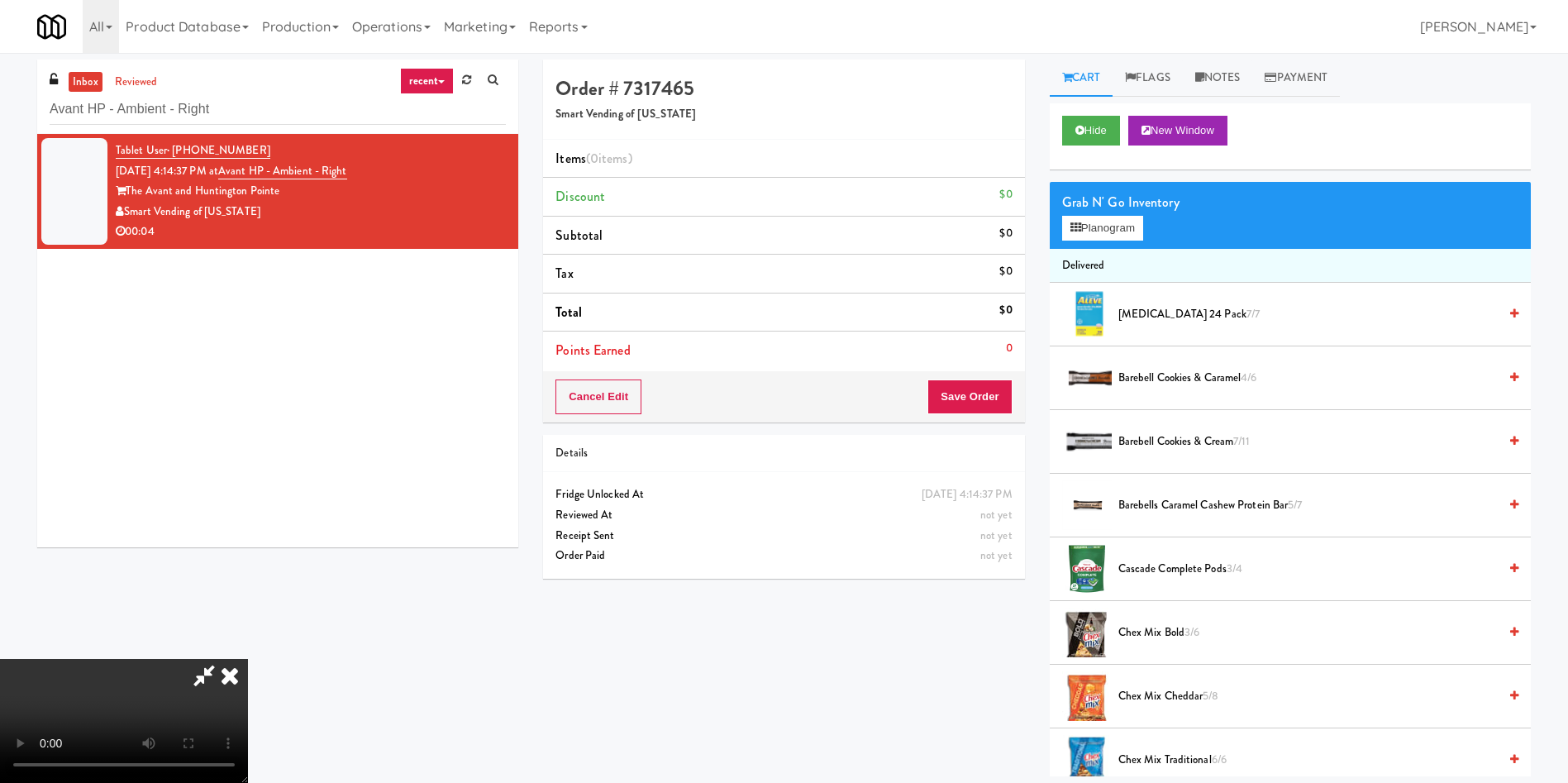
drag, startPoint x: 1223, startPoint y: 75, endPoint x: 1189, endPoint y: 193, distance: 122.8
click at [1223, 79] on link "Notes" at bounding box center [1218, 78] width 70 height 37
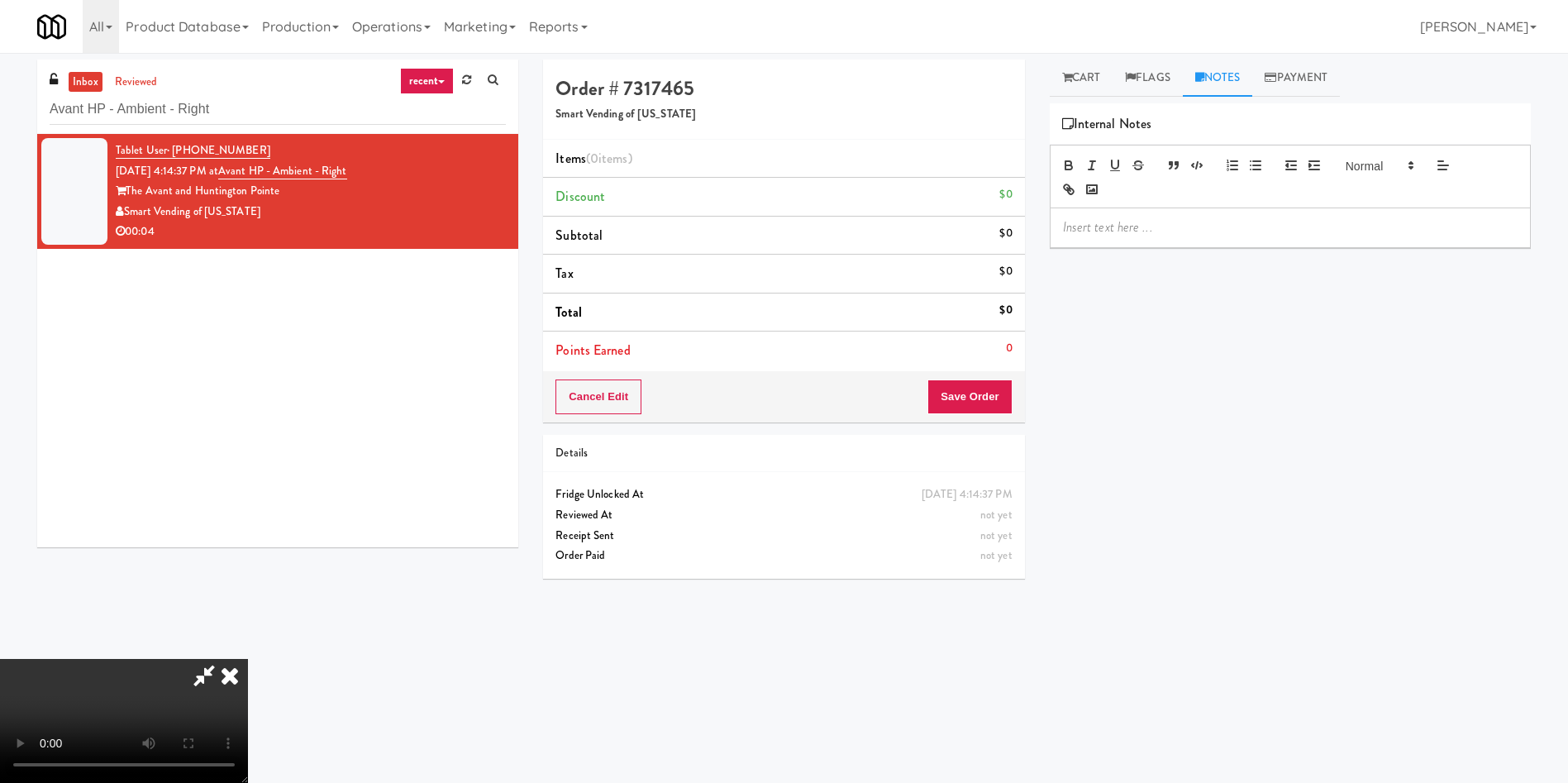
click at [1186, 244] on div at bounding box center [1290, 227] width 480 height 38
click at [1088, 85] on link "Cart" at bounding box center [1081, 78] width 63 height 37
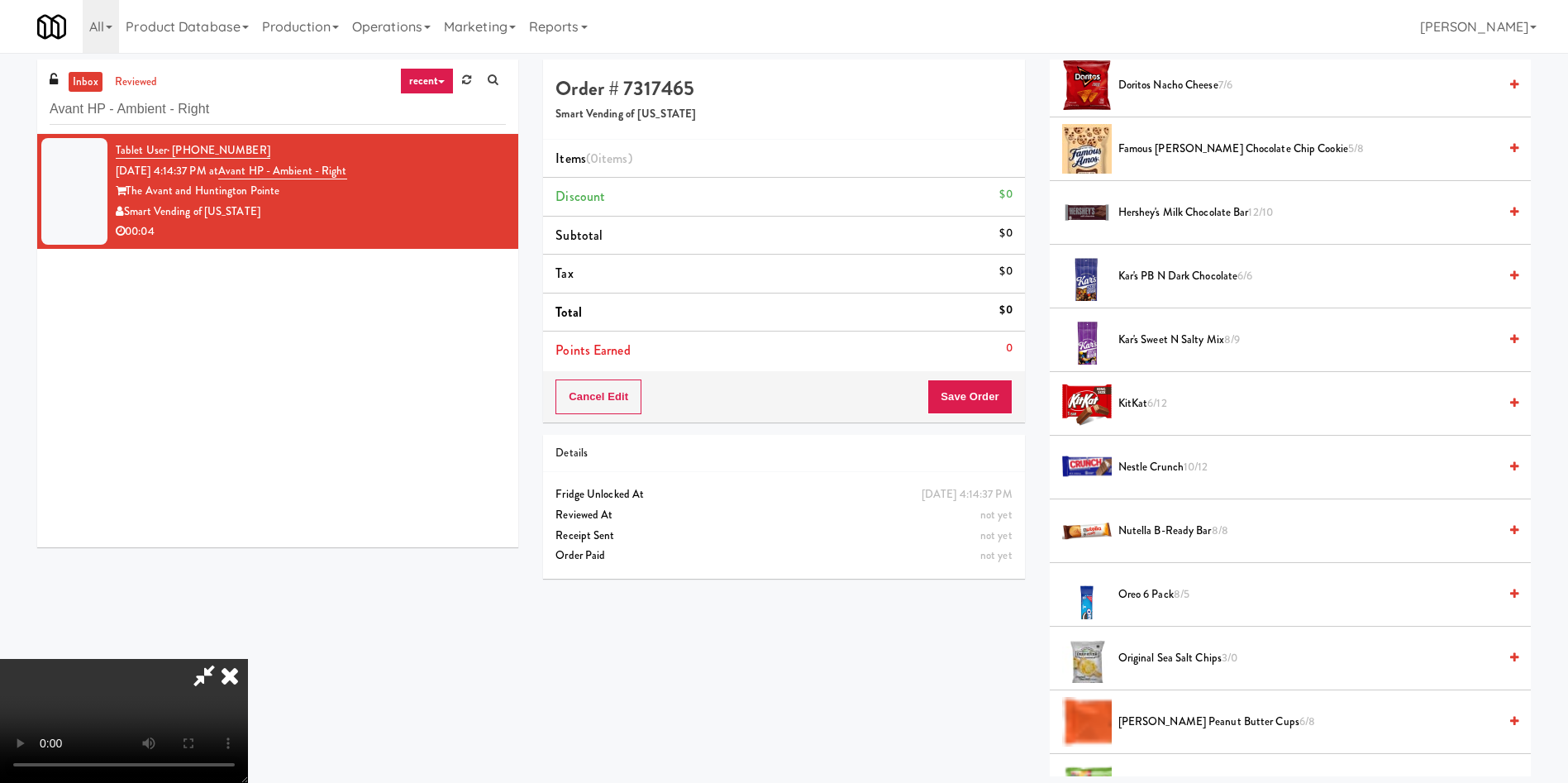
scroll to position [1117, 0]
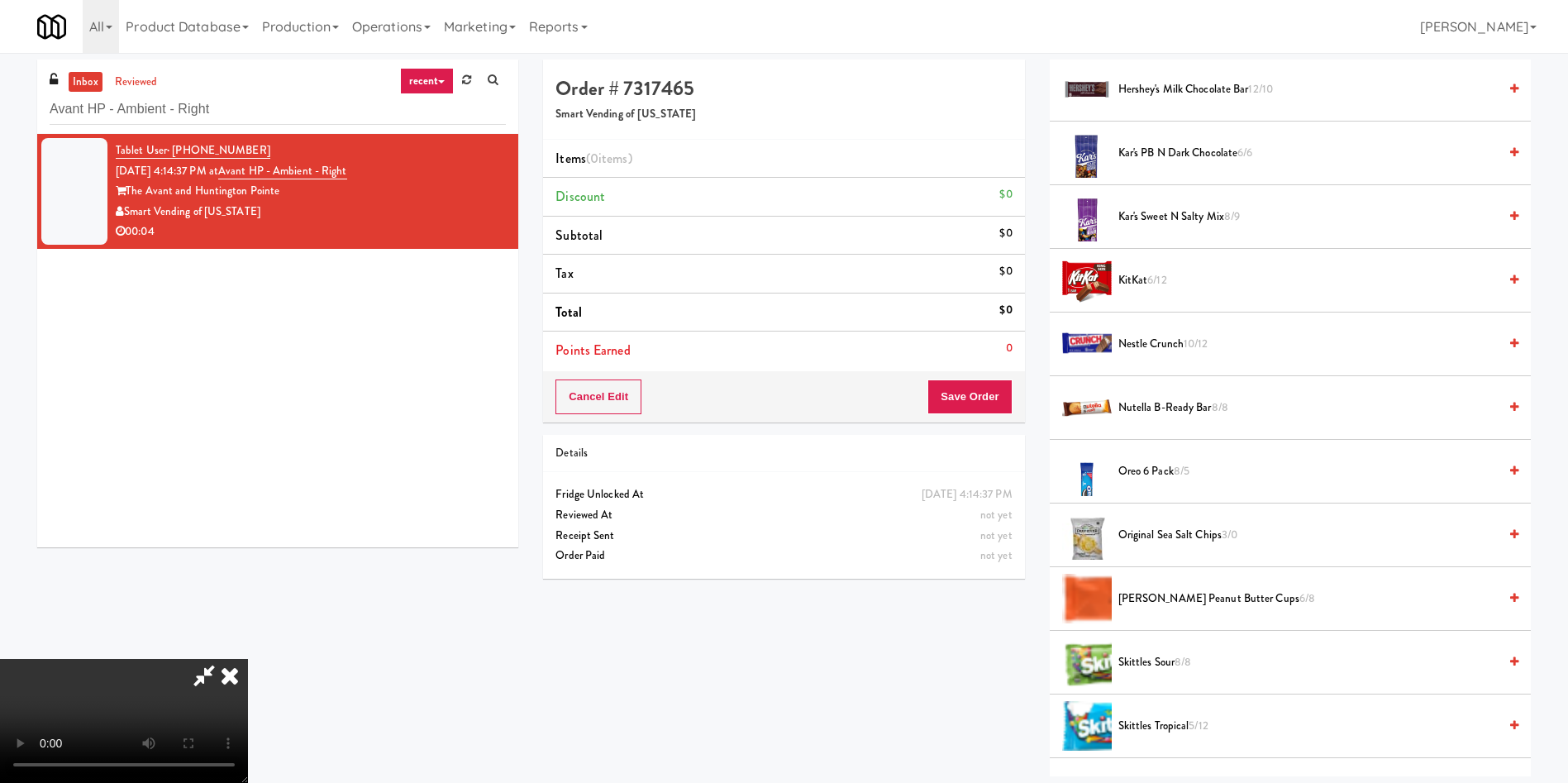
click at [1161, 475] on span "Oreo 6 Pack 8/5" at bounding box center [1308, 471] width 380 height 20
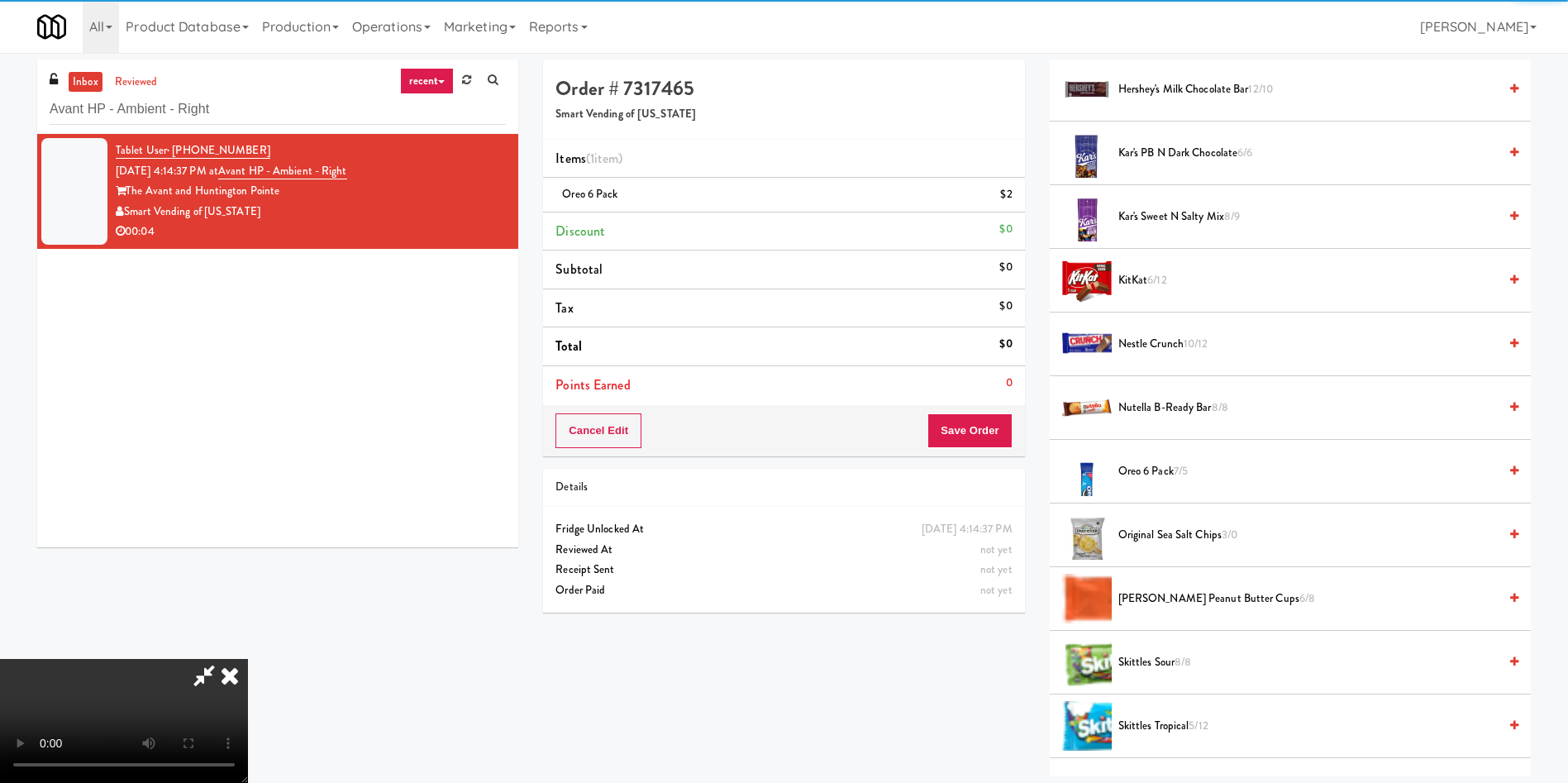
click at [248, 659] on video at bounding box center [124, 721] width 248 height 124
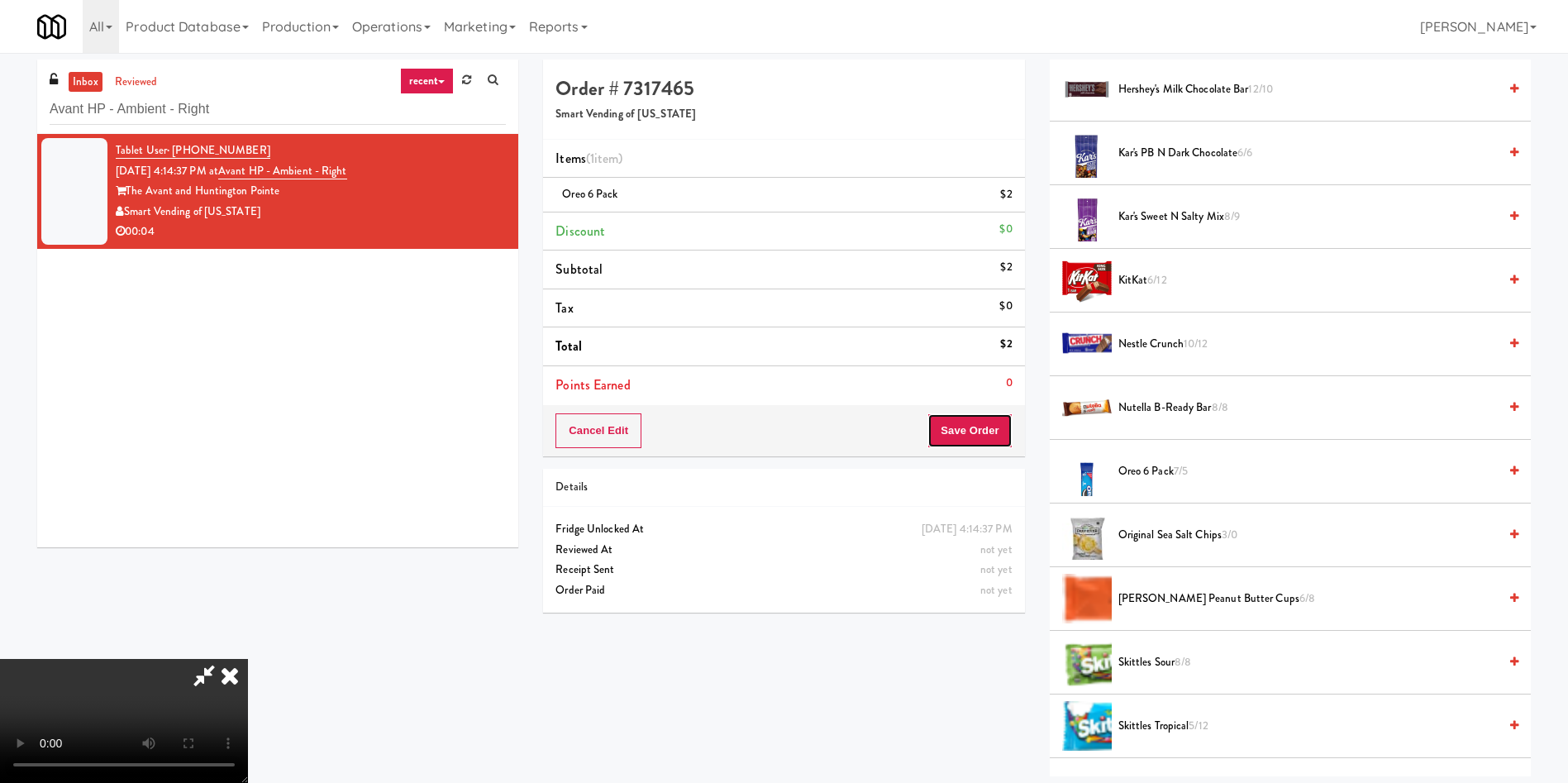
click at [994, 417] on button "Save Order" at bounding box center [969, 431] width 85 height 35
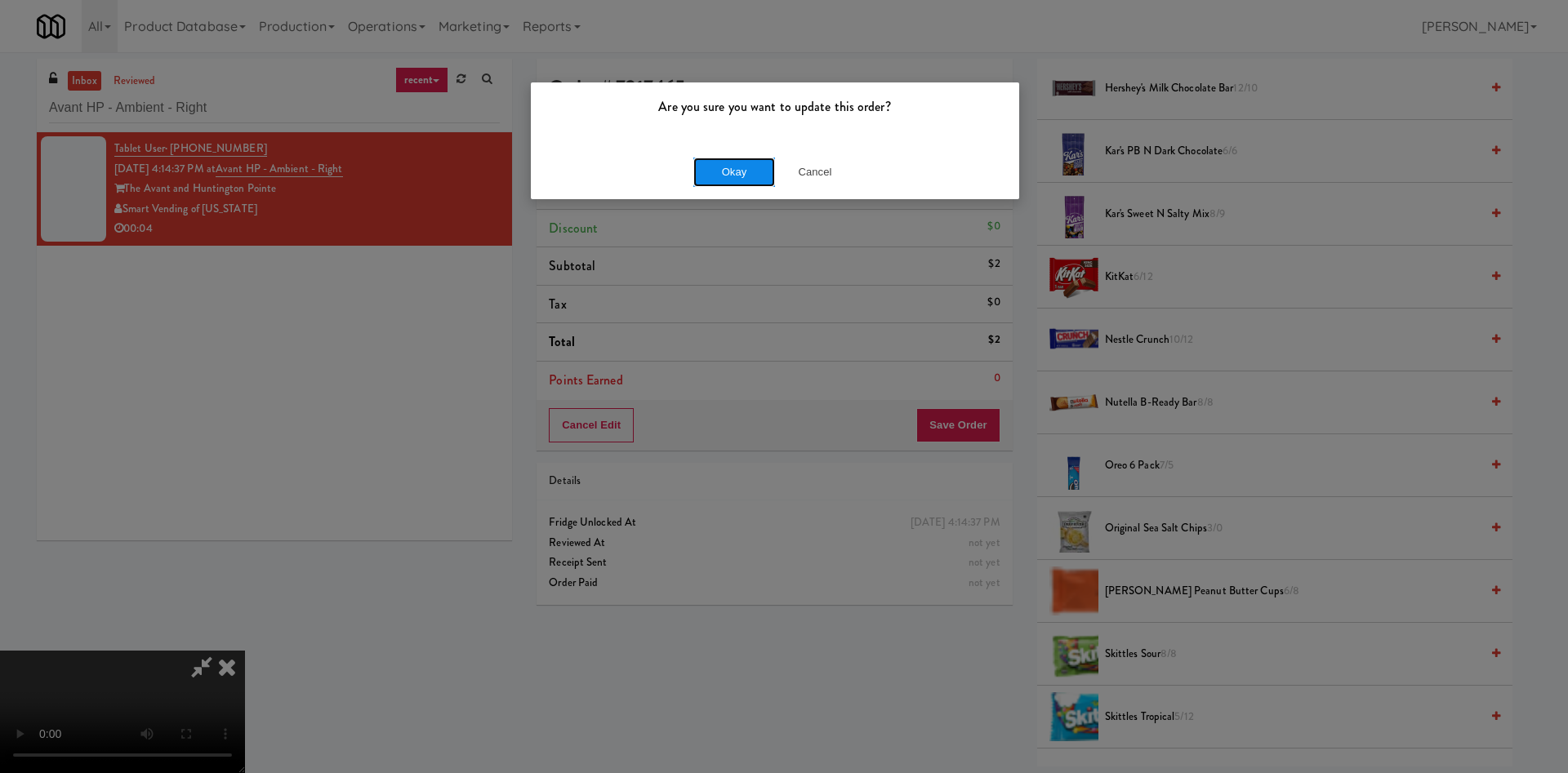
click at [718, 166] on button "Okay" at bounding box center [734, 172] width 82 height 30
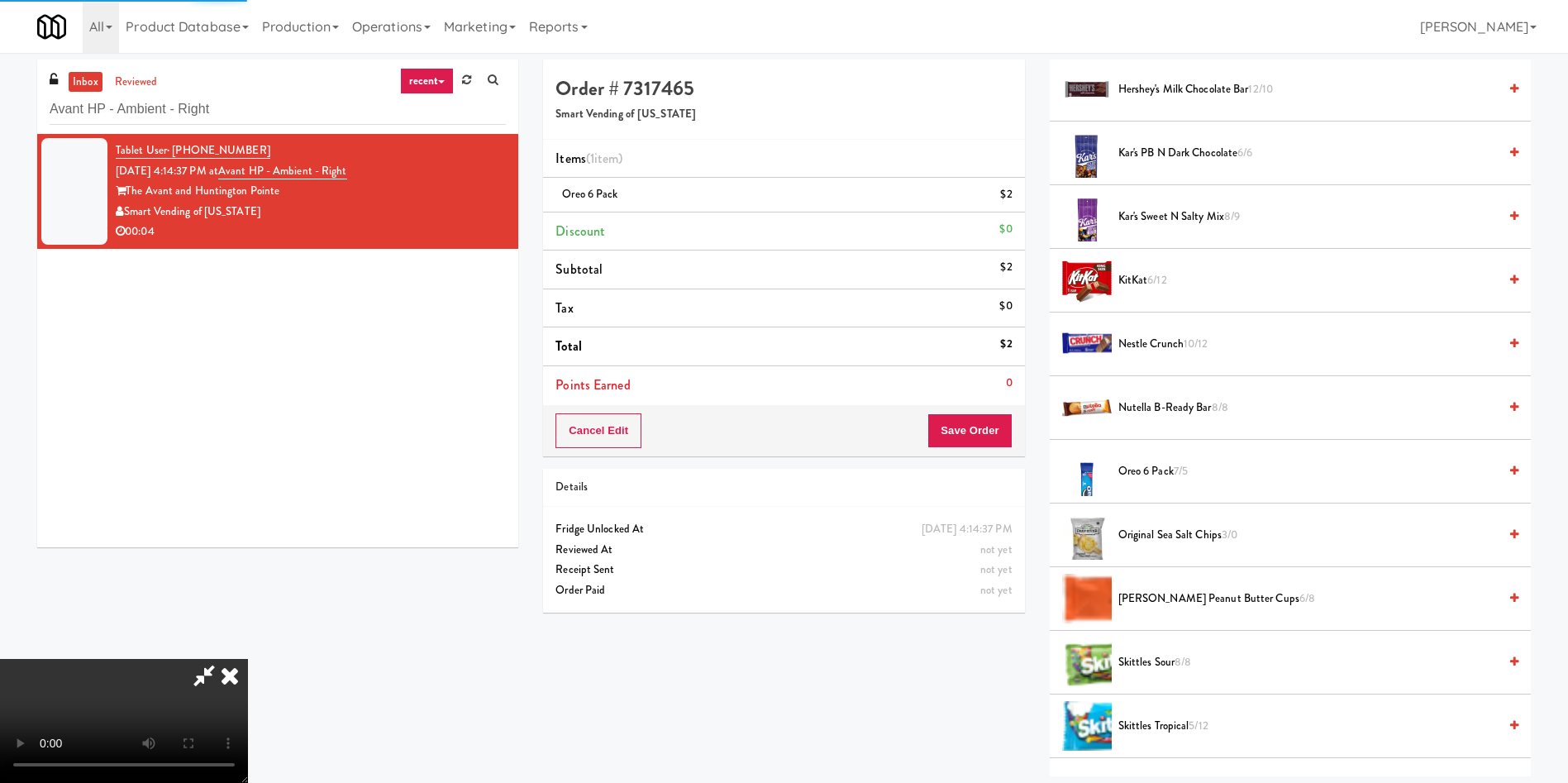
scroll to position [0, 0]
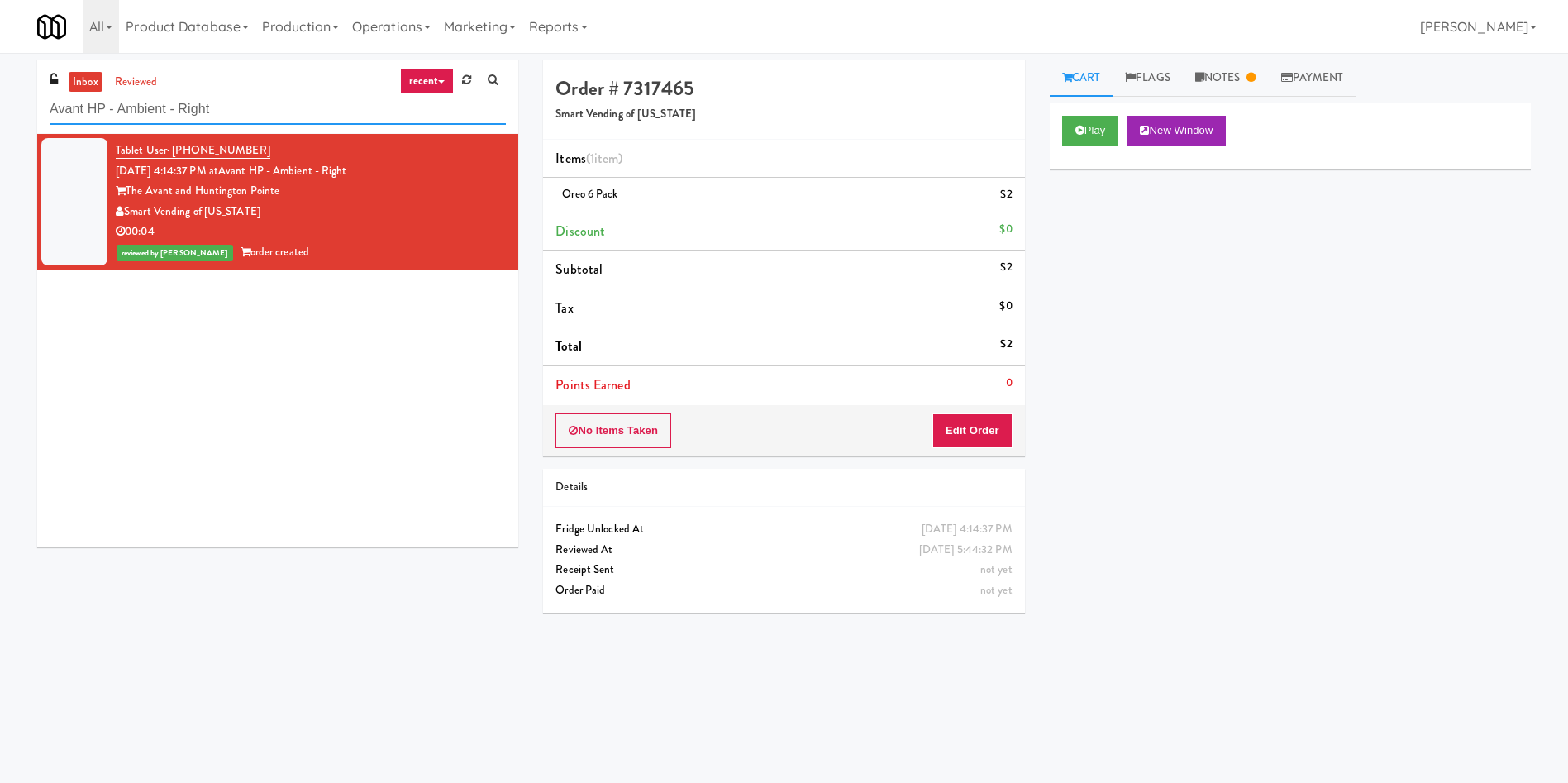
drag, startPoint x: 262, startPoint y: 120, endPoint x: 0, endPoint y: 18, distance: 281.2
click at [0, 53] on body "Are you sure you want to update this order? Okay Cancel Okay Are you sure you w…" at bounding box center [784, 444] width 1568 height 783
paste input "MG - Cooler"
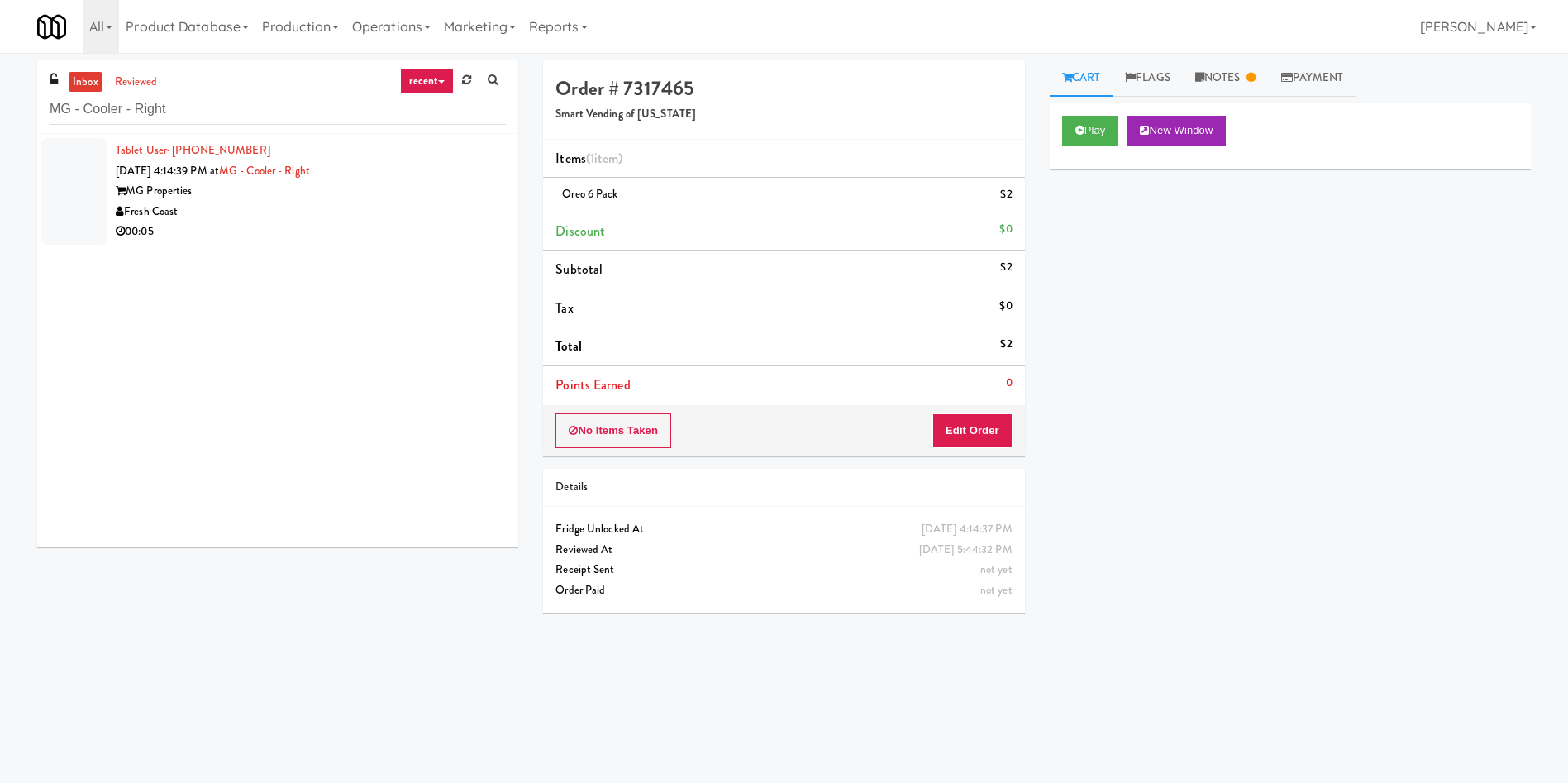
click at [96, 209] on div at bounding box center [74, 192] width 66 height 107
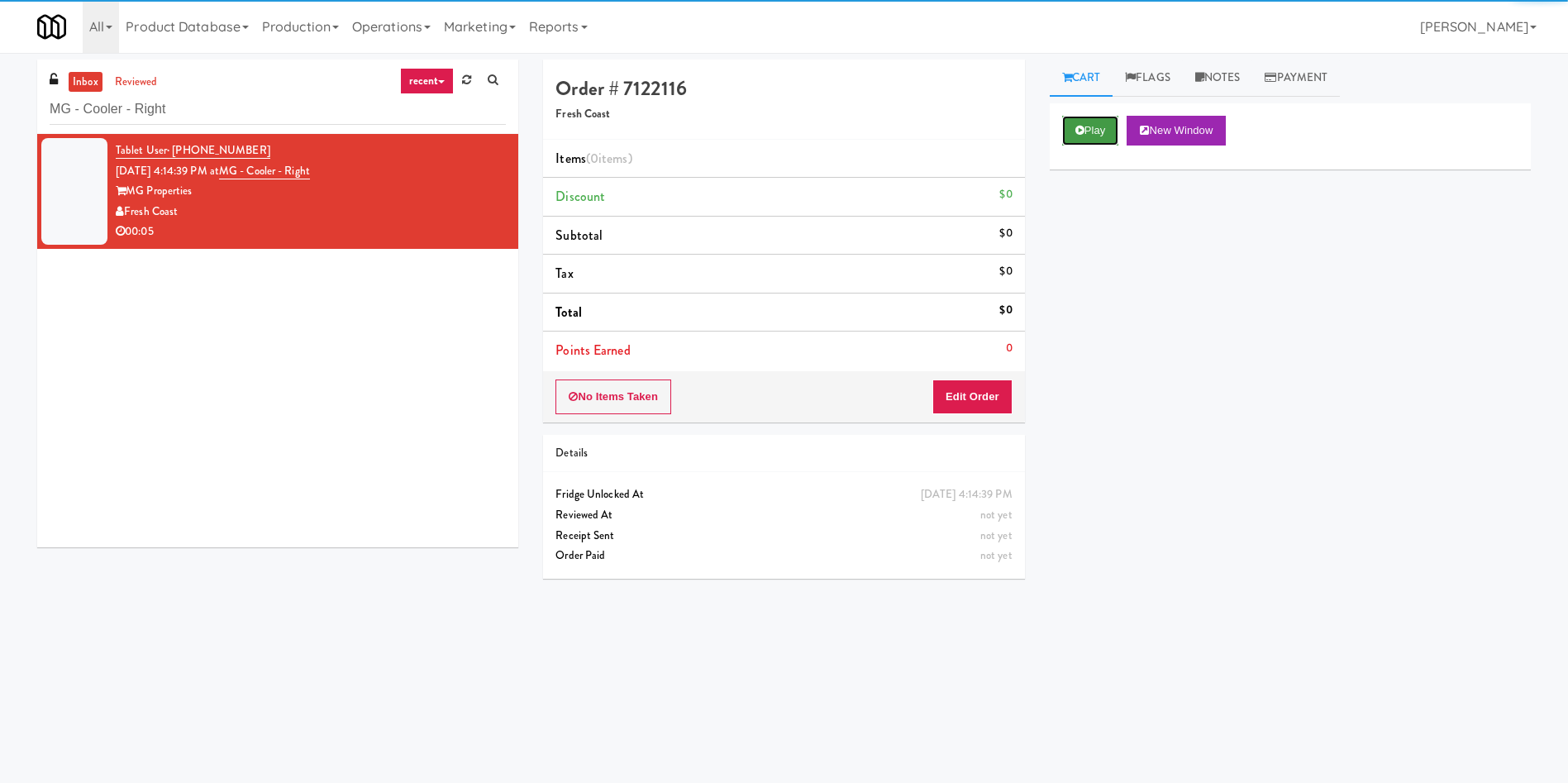
click at [1093, 134] on button "Play" at bounding box center [1090, 130] width 57 height 30
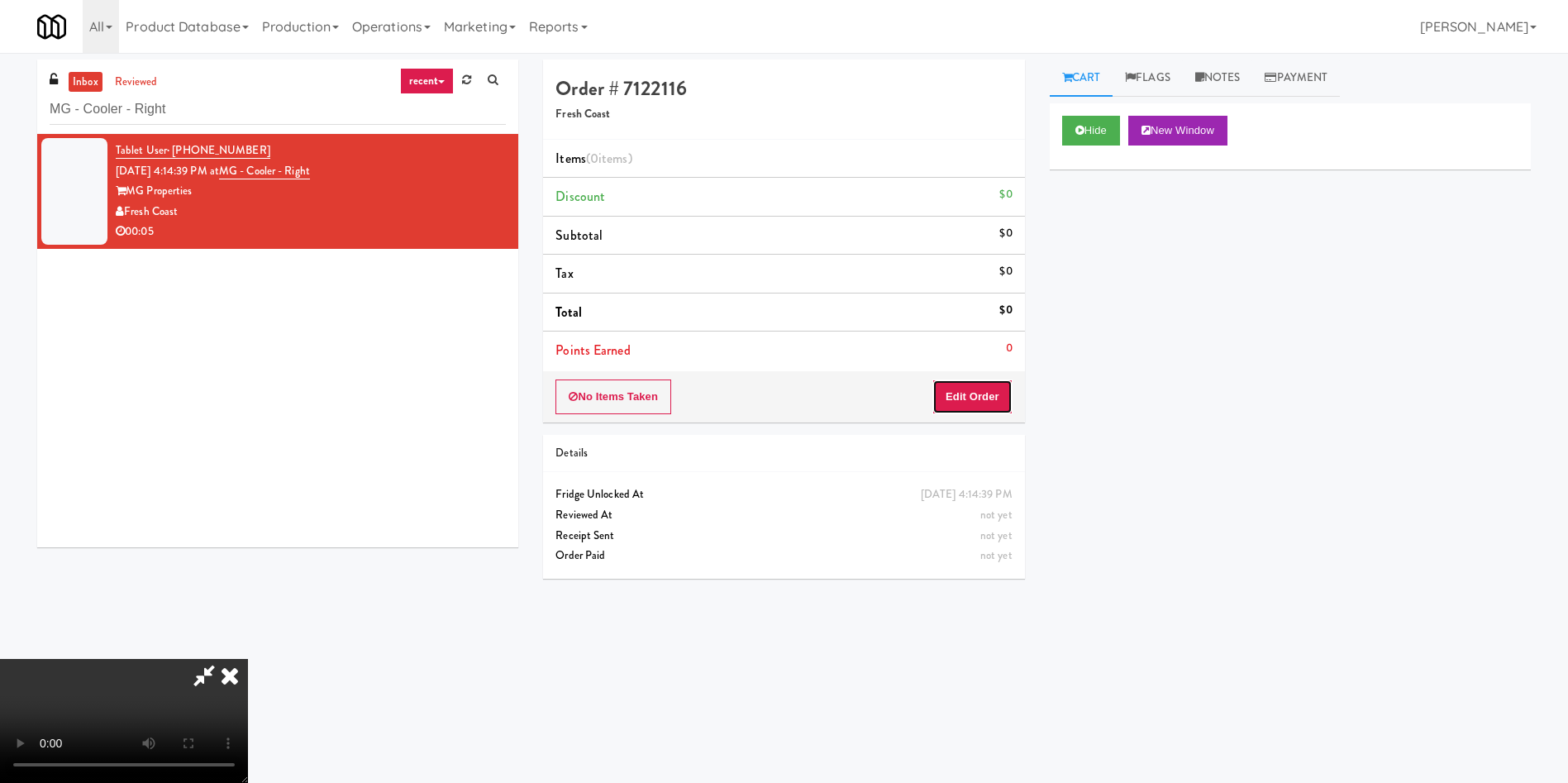
click at [985, 403] on button "Edit Order" at bounding box center [972, 397] width 80 height 35
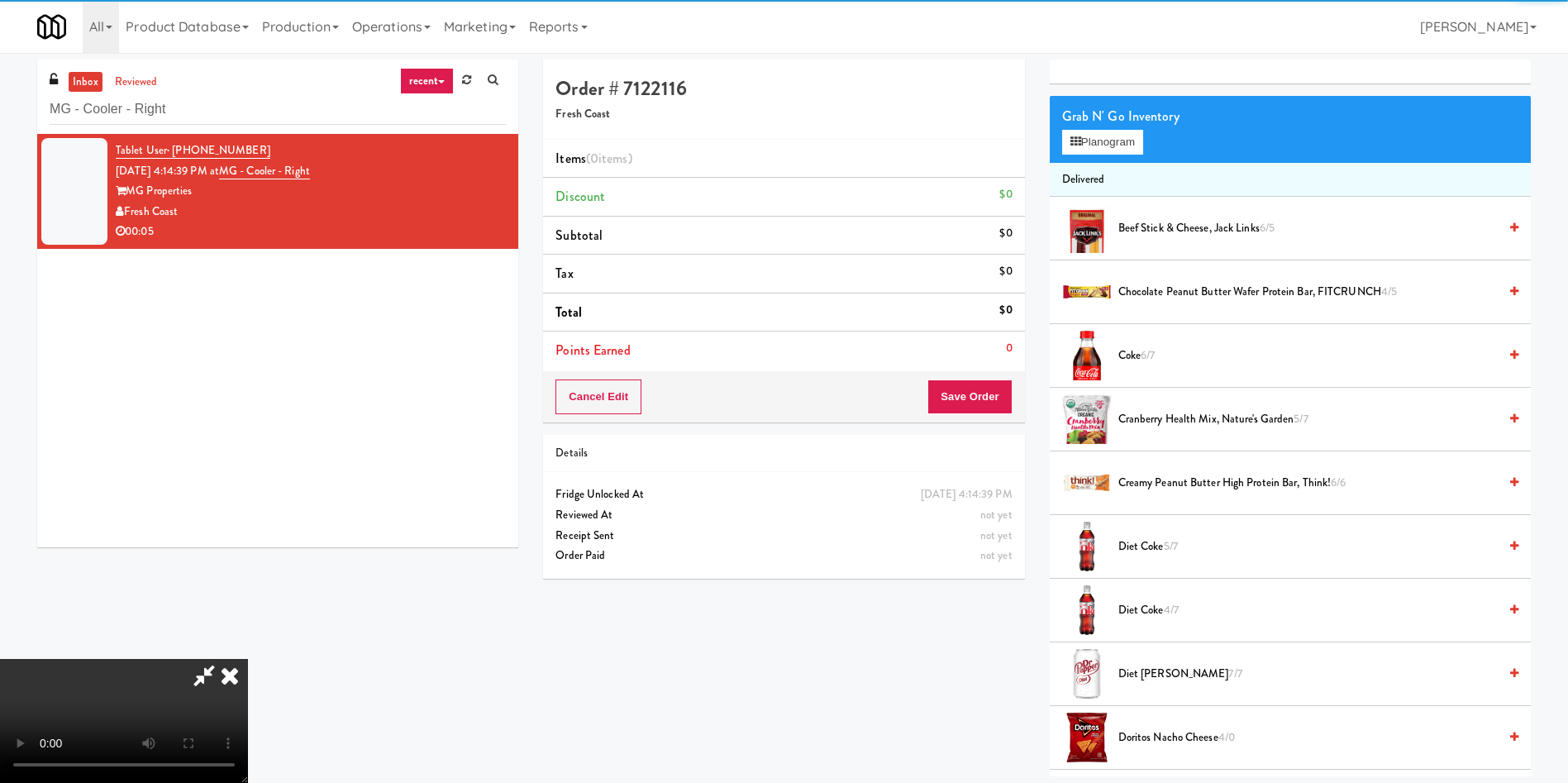
scroll to position [124, 0]
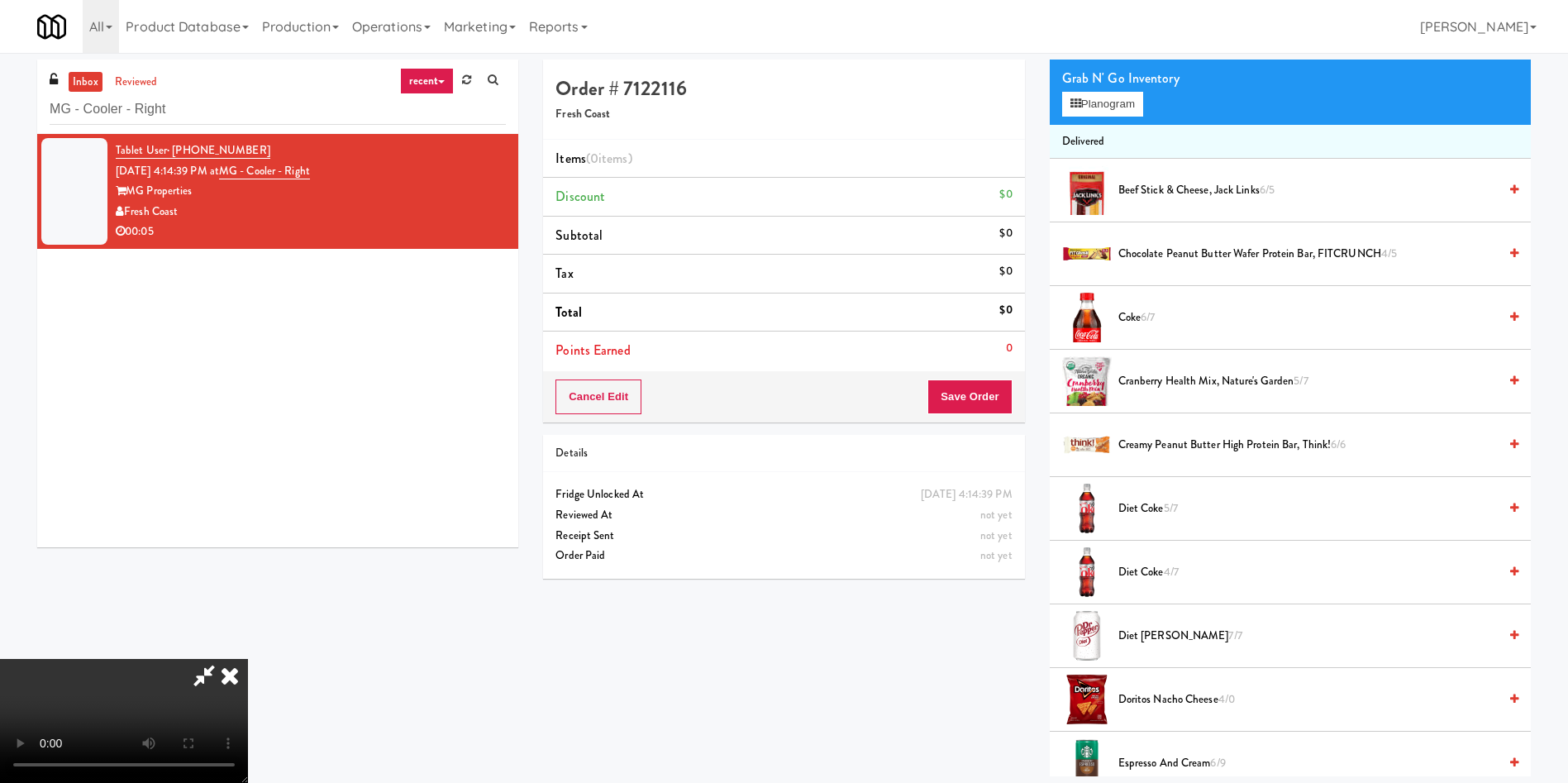
click at [248, 659] on video at bounding box center [124, 721] width 248 height 124
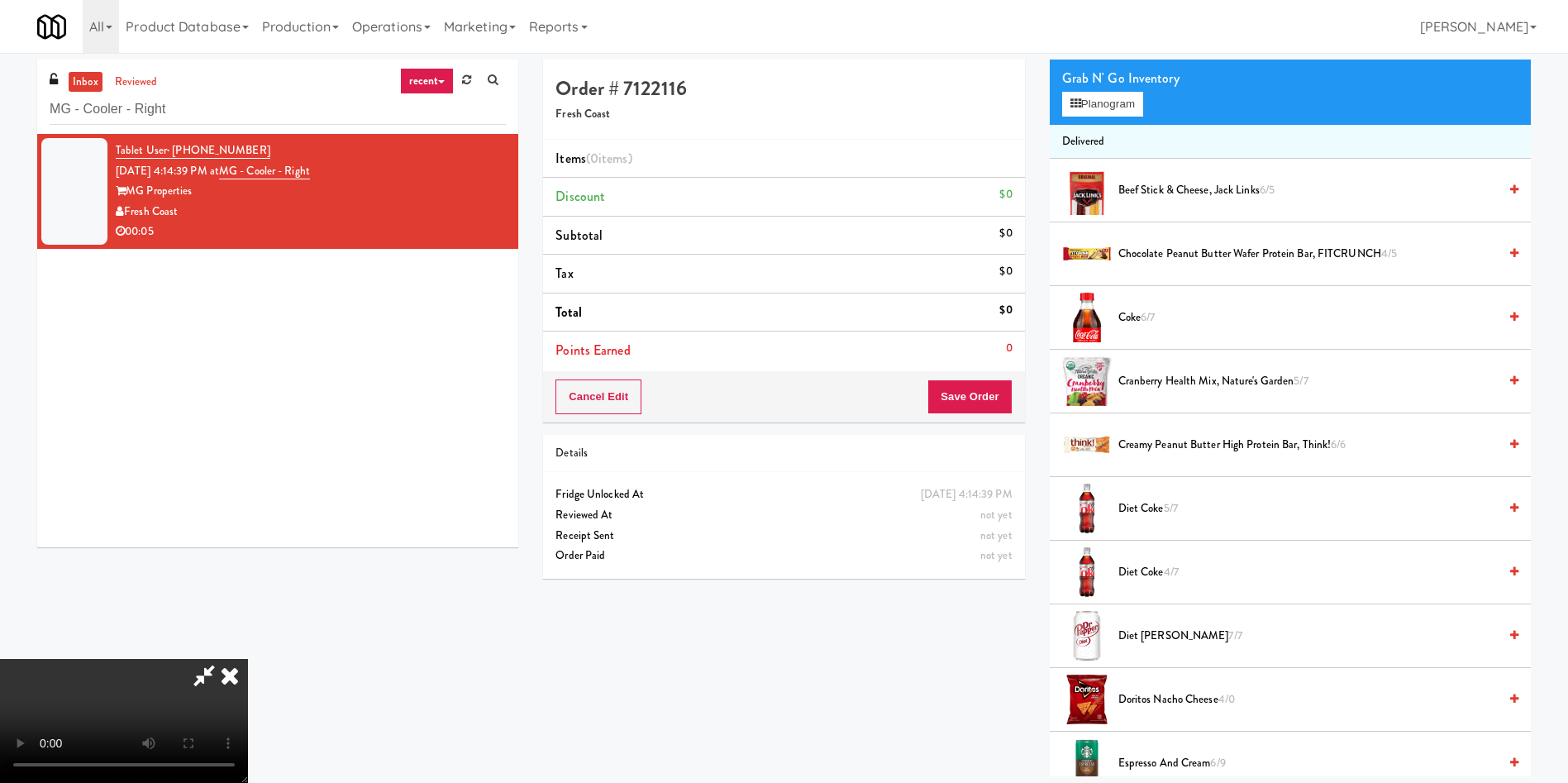
click at [248, 659] on video at bounding box center [124, 721] width 248 height 124
click at [1149, 509] on span "Diet Coke 5/7" at bounding box center [1308, 508] width 380 height 20
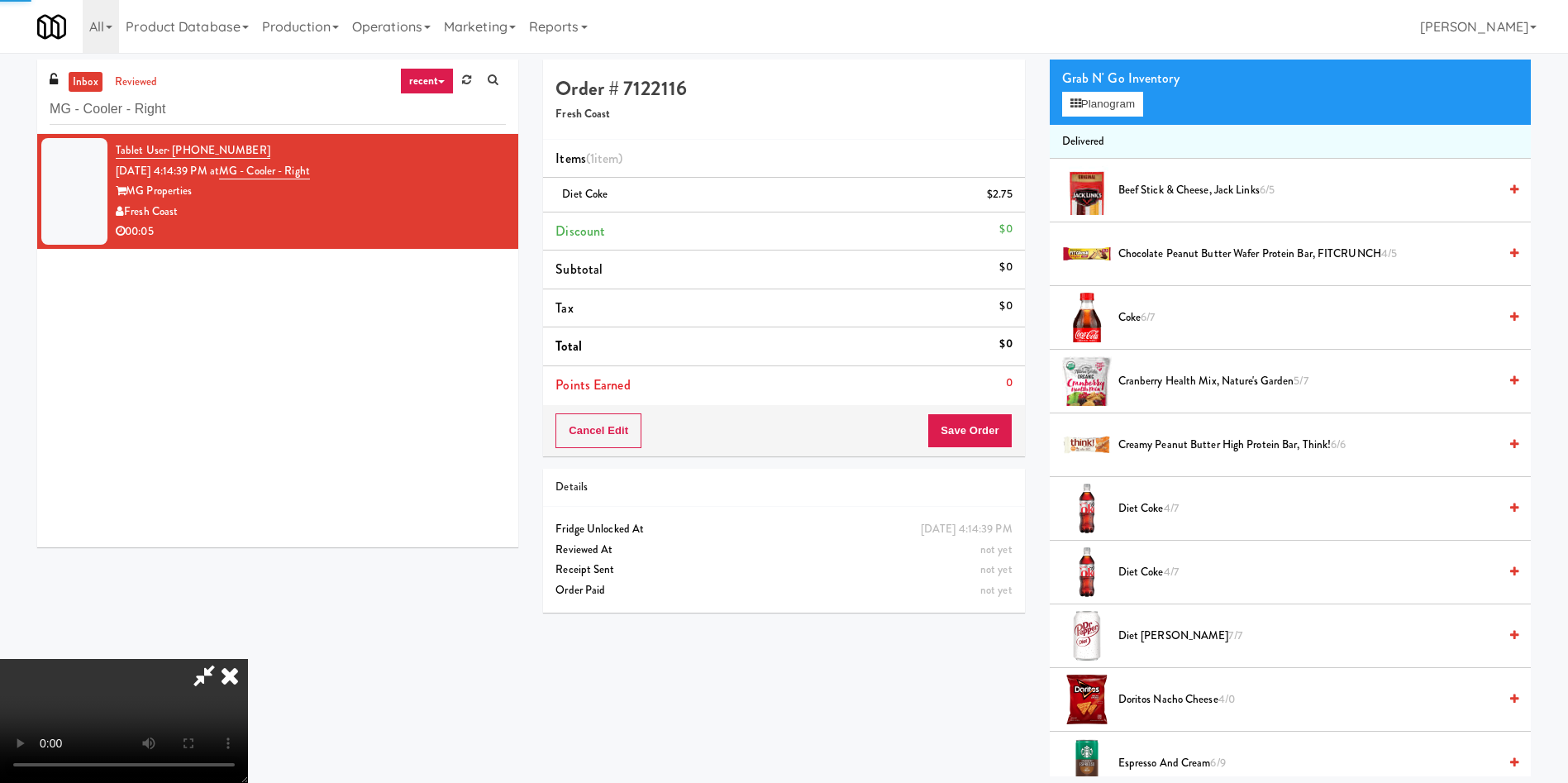
click at [1149, 509] on span "Diet Coke 4/7" at bounding box center [1308, 508] width 380 height 20
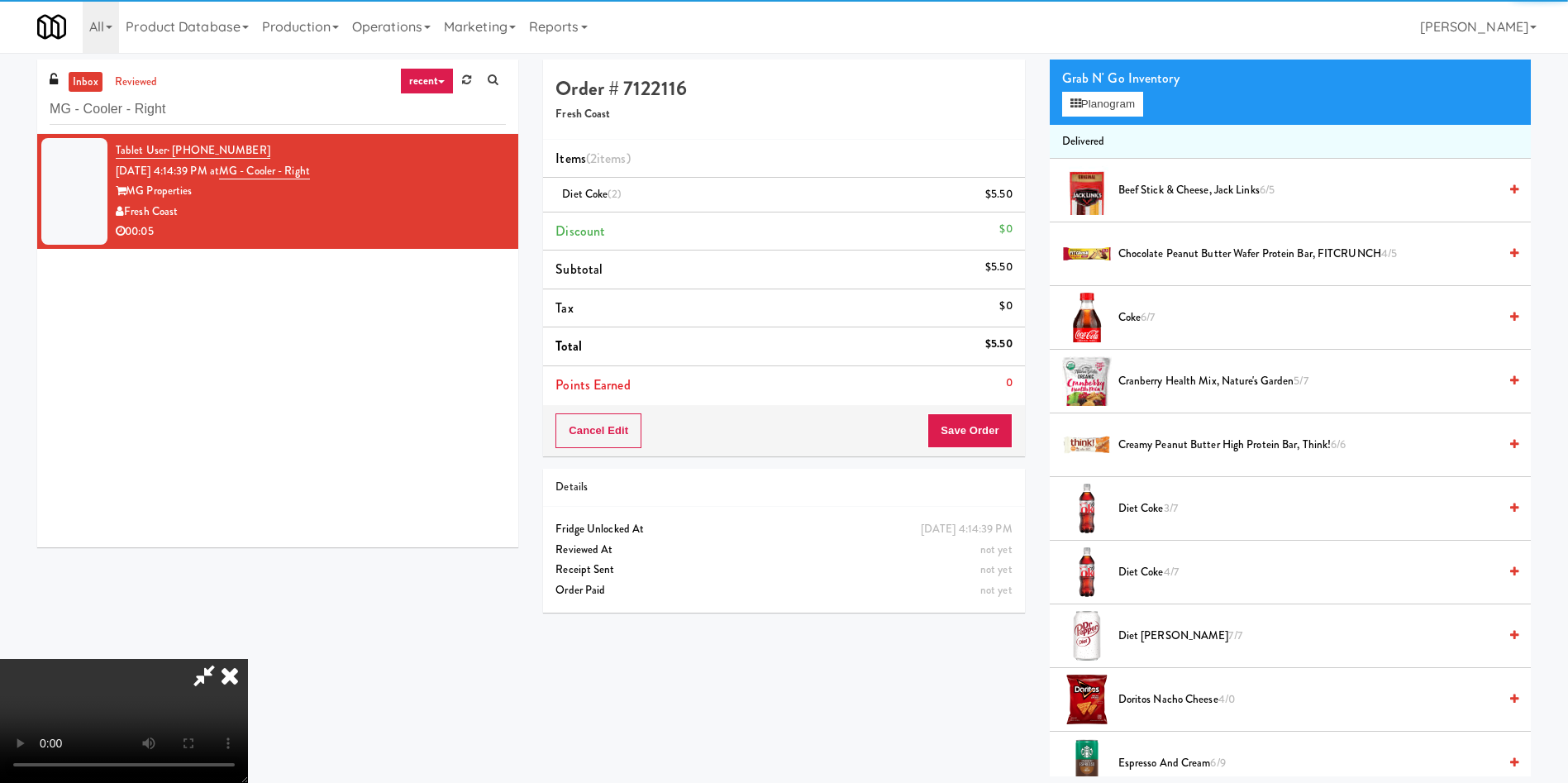
click at [1151, 571] on span "Diet Coke 4/7" at bounding box center [1308, 573] width 380 height 20
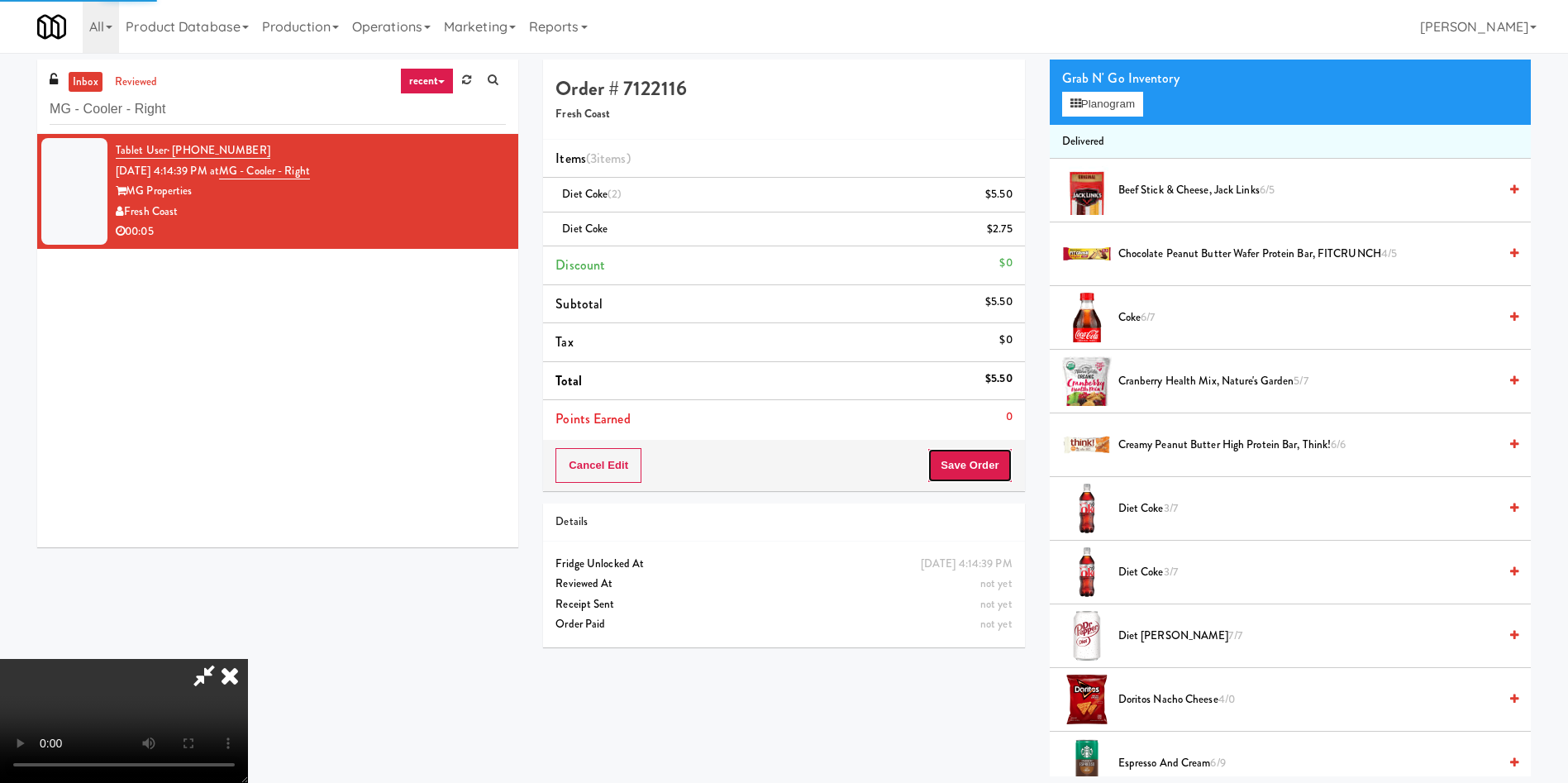
click at [990, 475] on button "Save Order" at bounding box center [969, 466] width 85 height 35
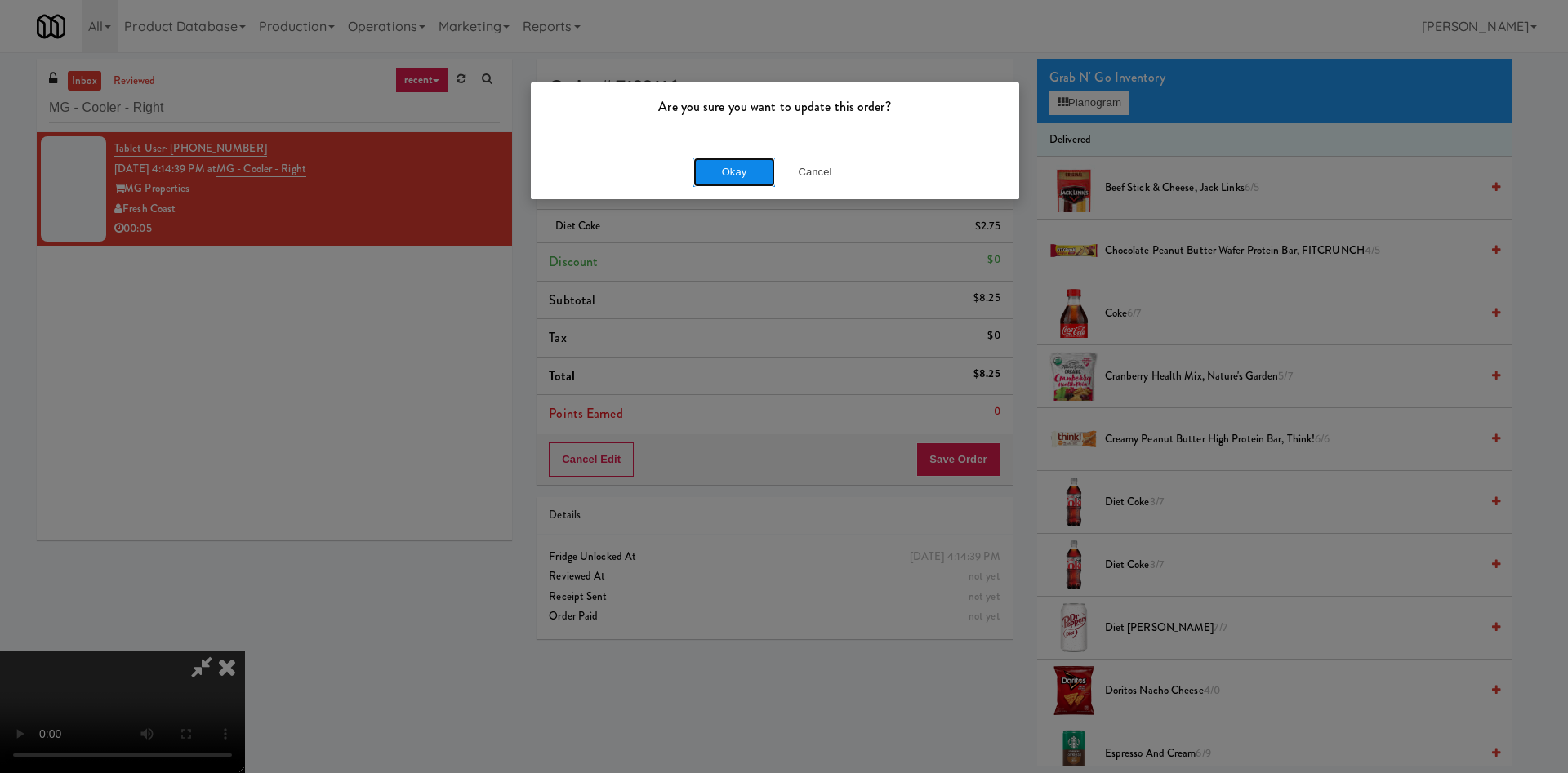
click at [728, 175] on button "Okay" at bounding box center [734, 172] width 82 height 30
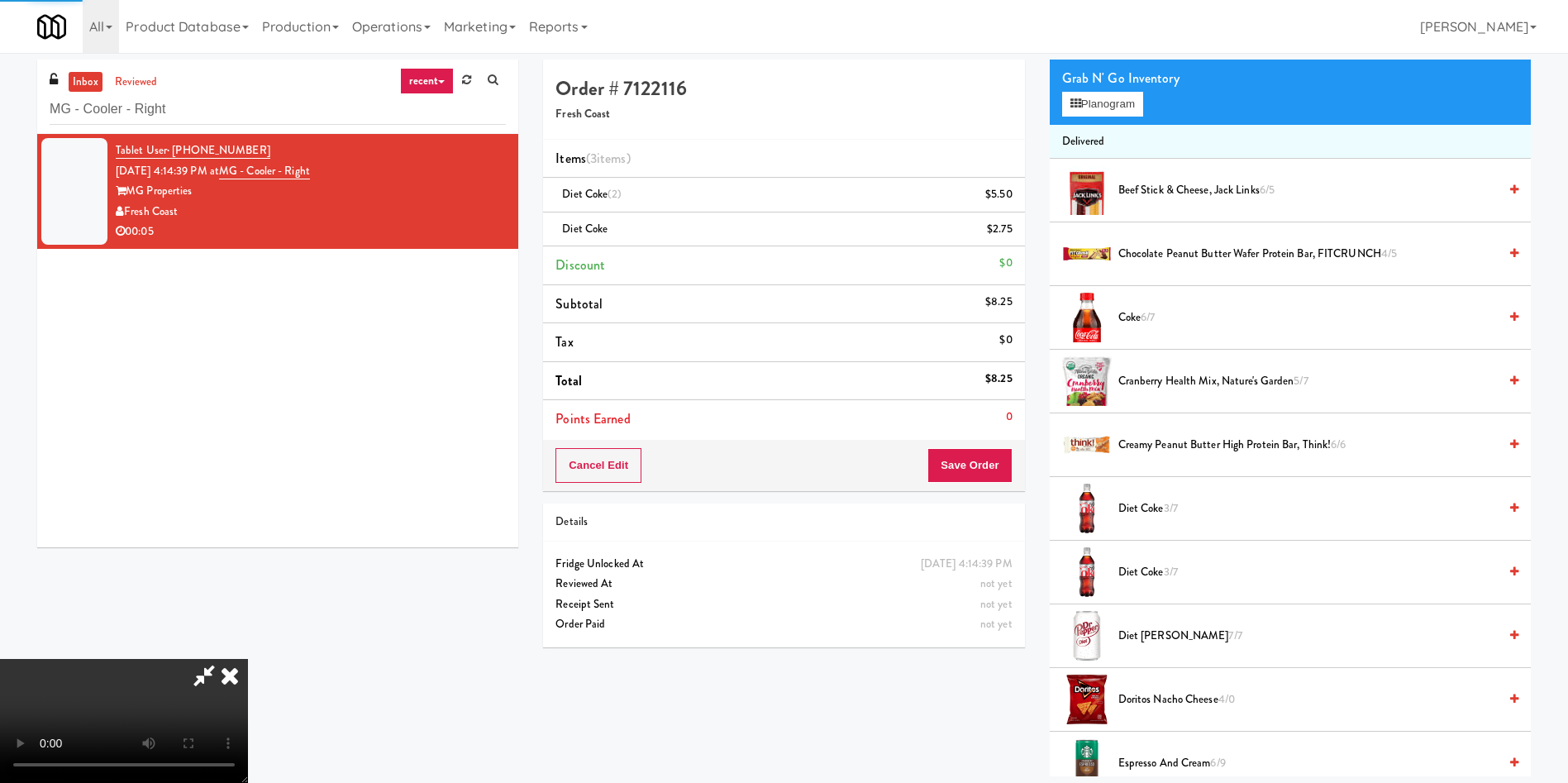
scroll to position [0, 0]
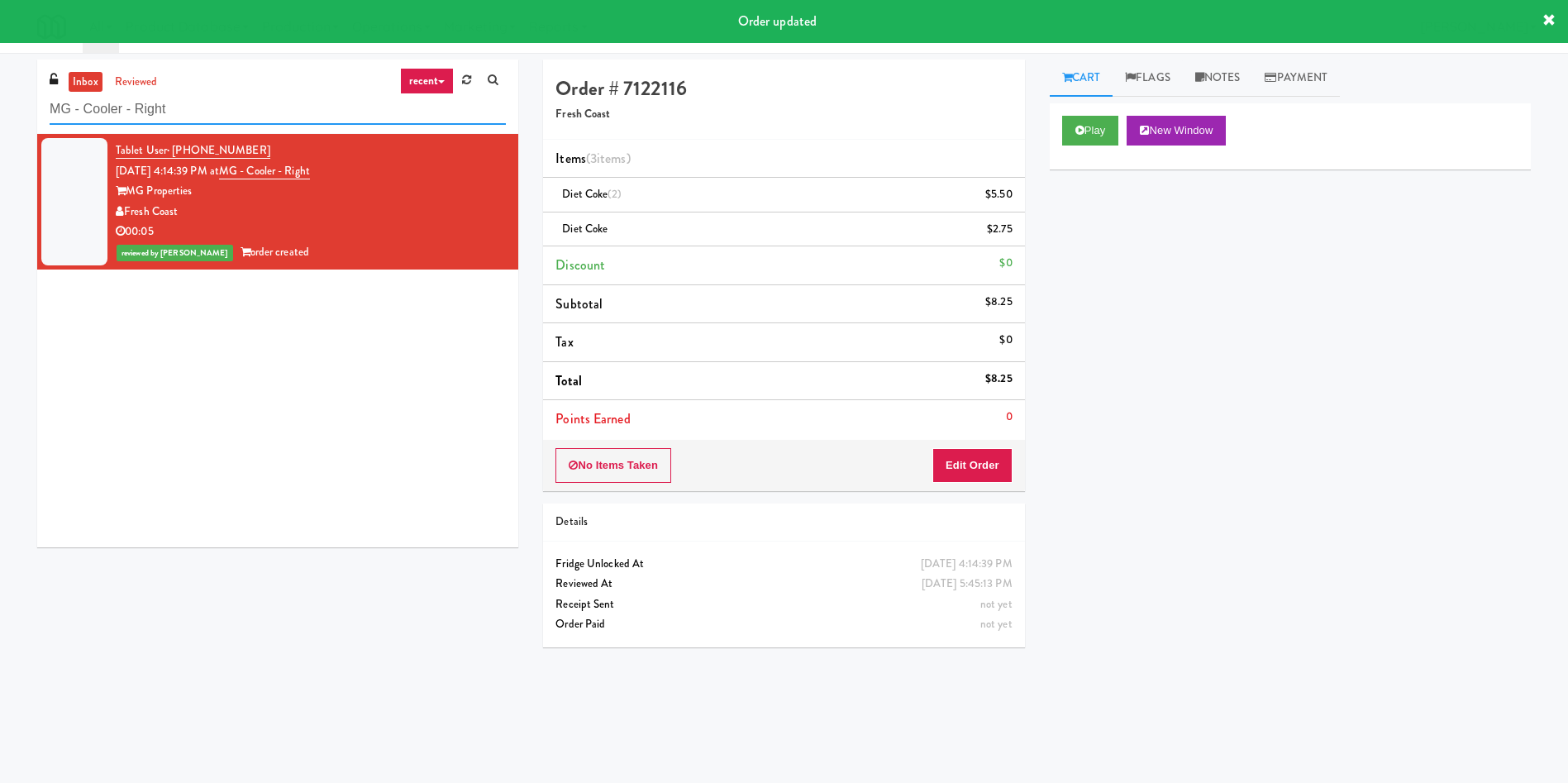
drag, startPoint x: 240, startPoint y: 111, endPoint x: 0, endPoint y: 66, distance: 244.2
click at [0, 66] on div "inbox reviewed recent all unclear take inventory issue suspicious failed recent…" at bounding box center [784, 392] width 1568 height 664
paste input "WPW - Middle - Fridge"
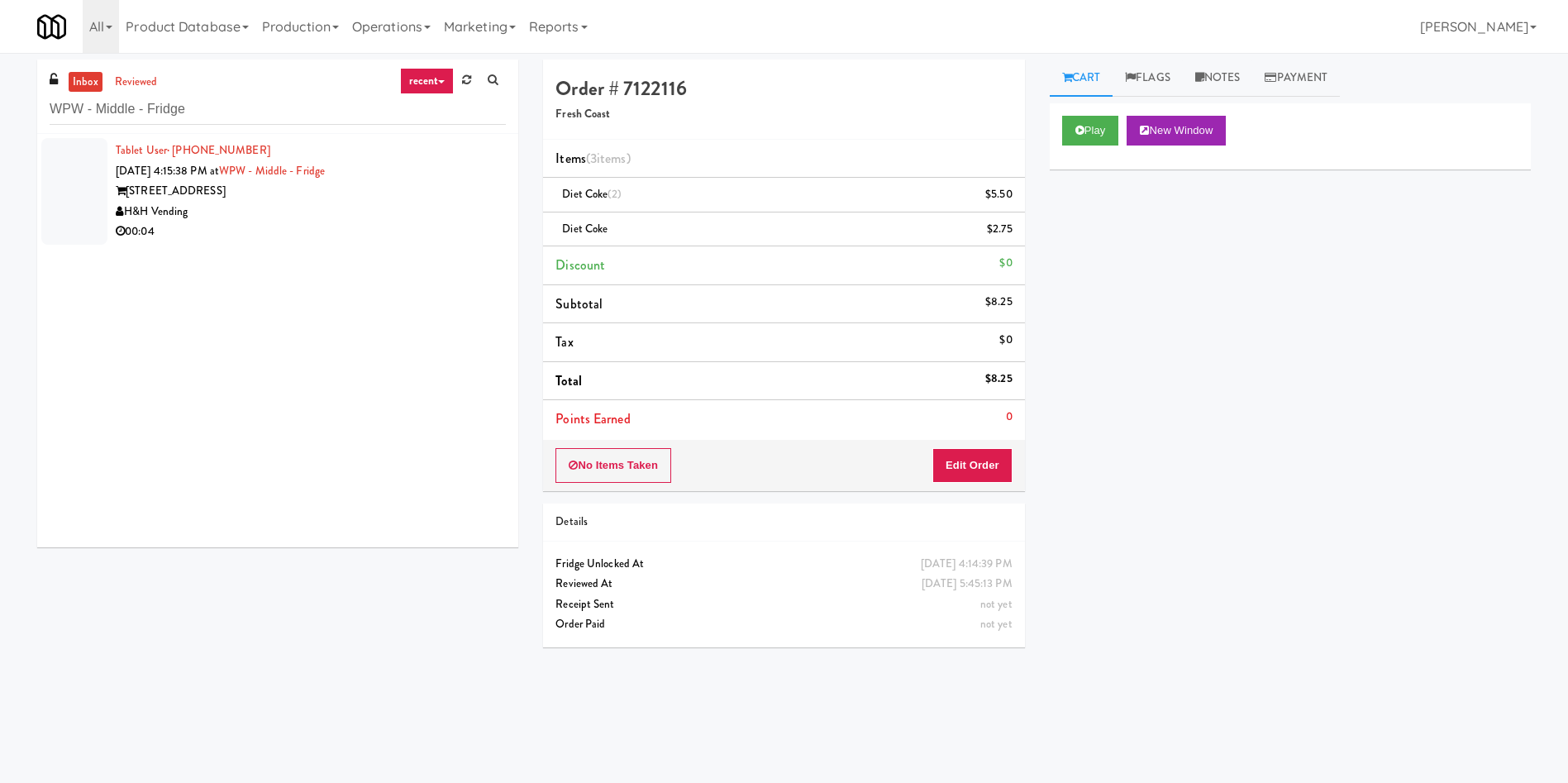
click at [92, 191] on div at bounding box center [74, 192] width 66 height 107
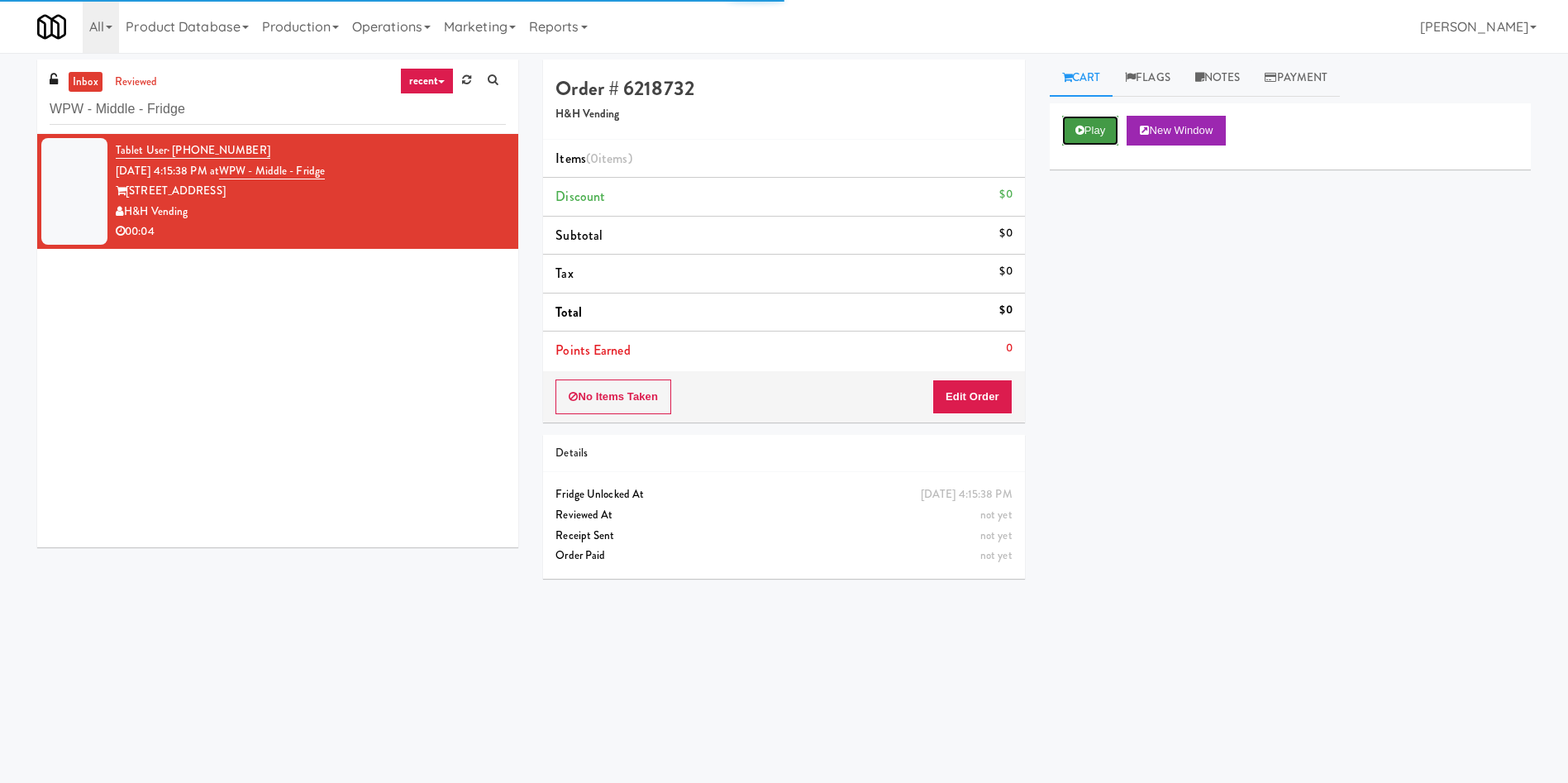
click at [1082, 138] on button "Play" at bounding box center [1090, 130] width 57 height 30
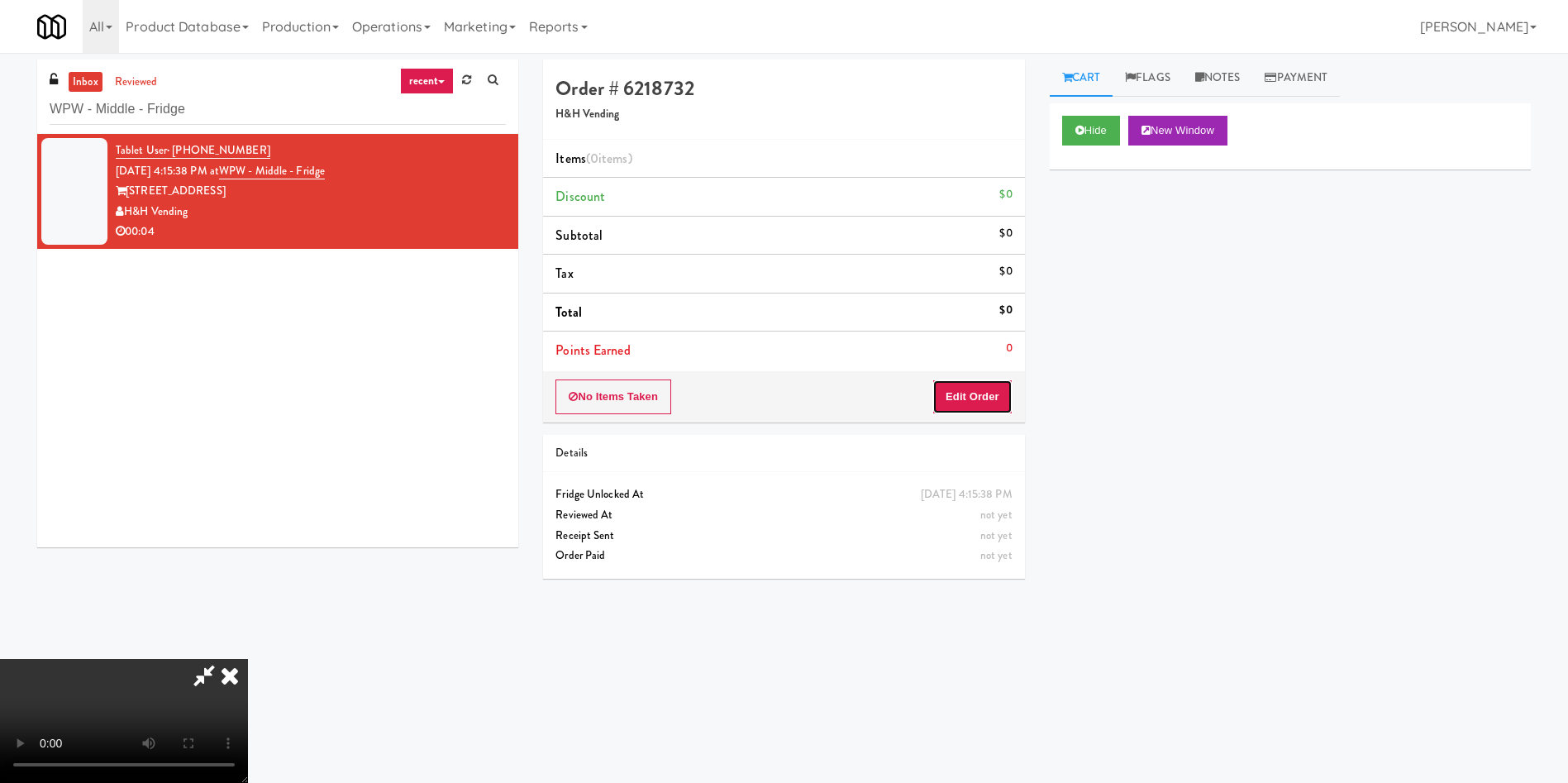
click at [986, 399] on button "Edit Order" at bounding box center [972, 397] width 80 height 35
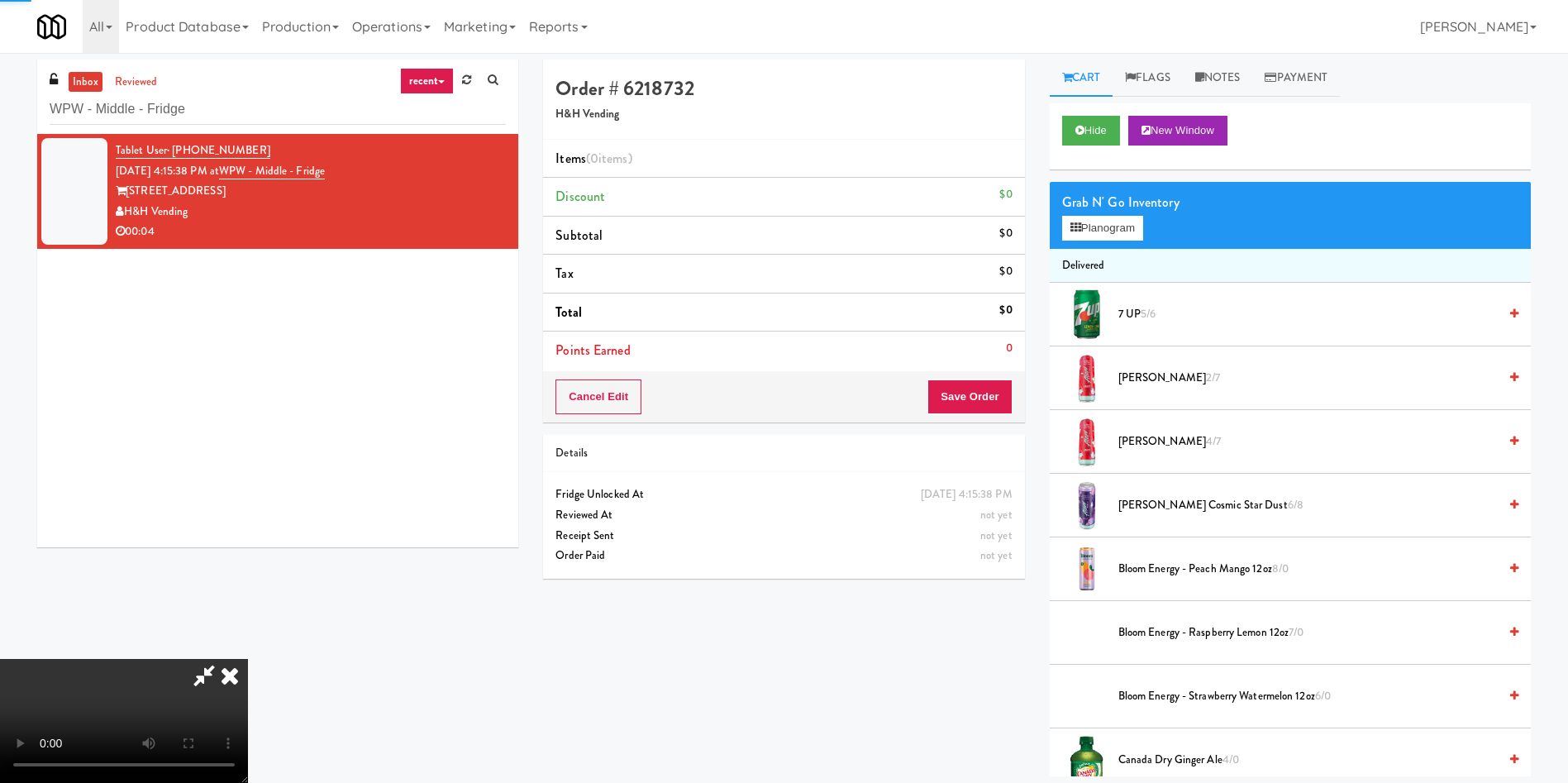
scroll to position [124, 0]
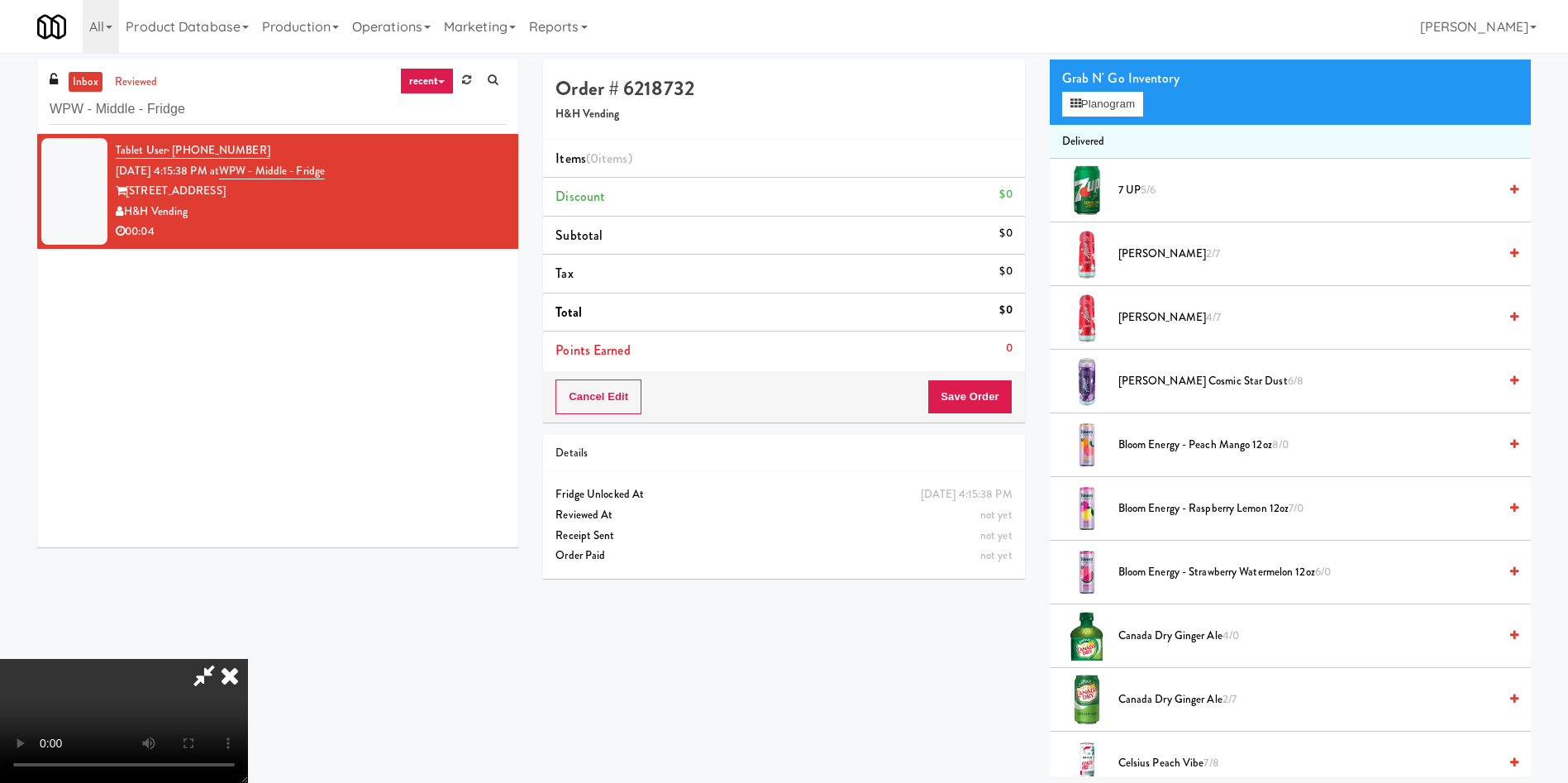
click at [248, 659] on video at bounding box center [124, 721] width 248 height 124
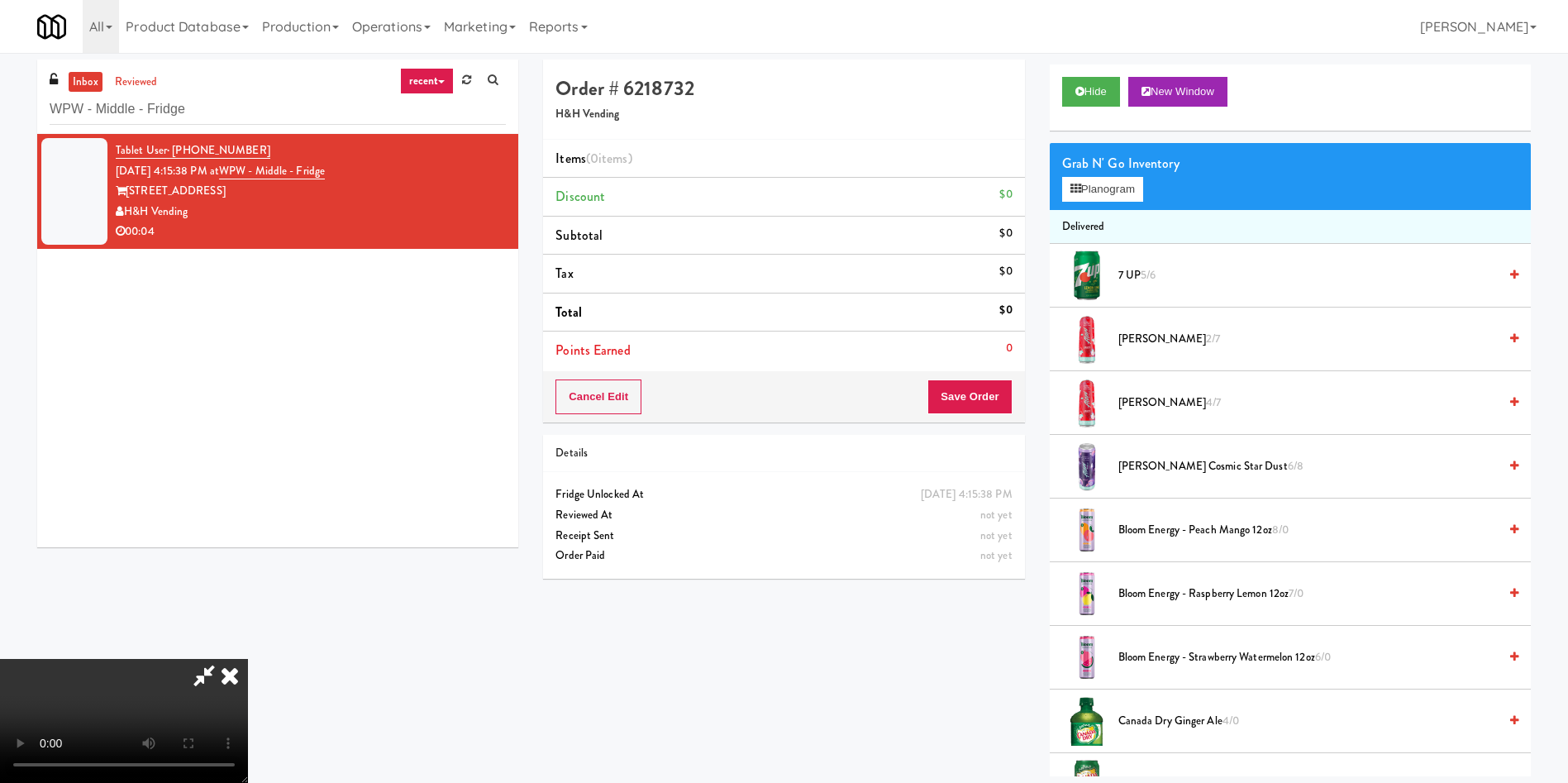
scroll to position [0, 0]
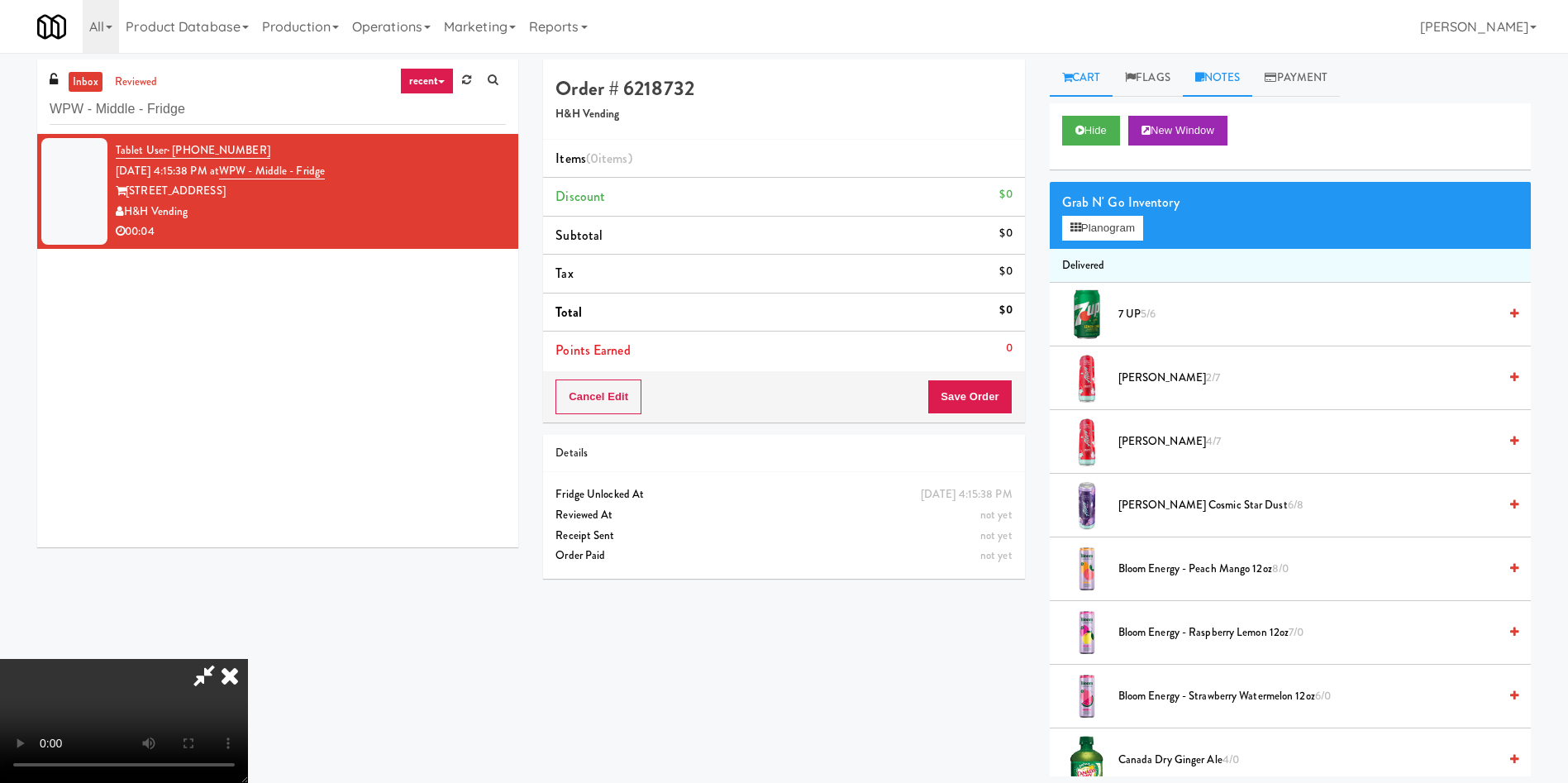
click at [1220, 81] on link "Notes" at bounding box center [1218, 78] width 70 height 37
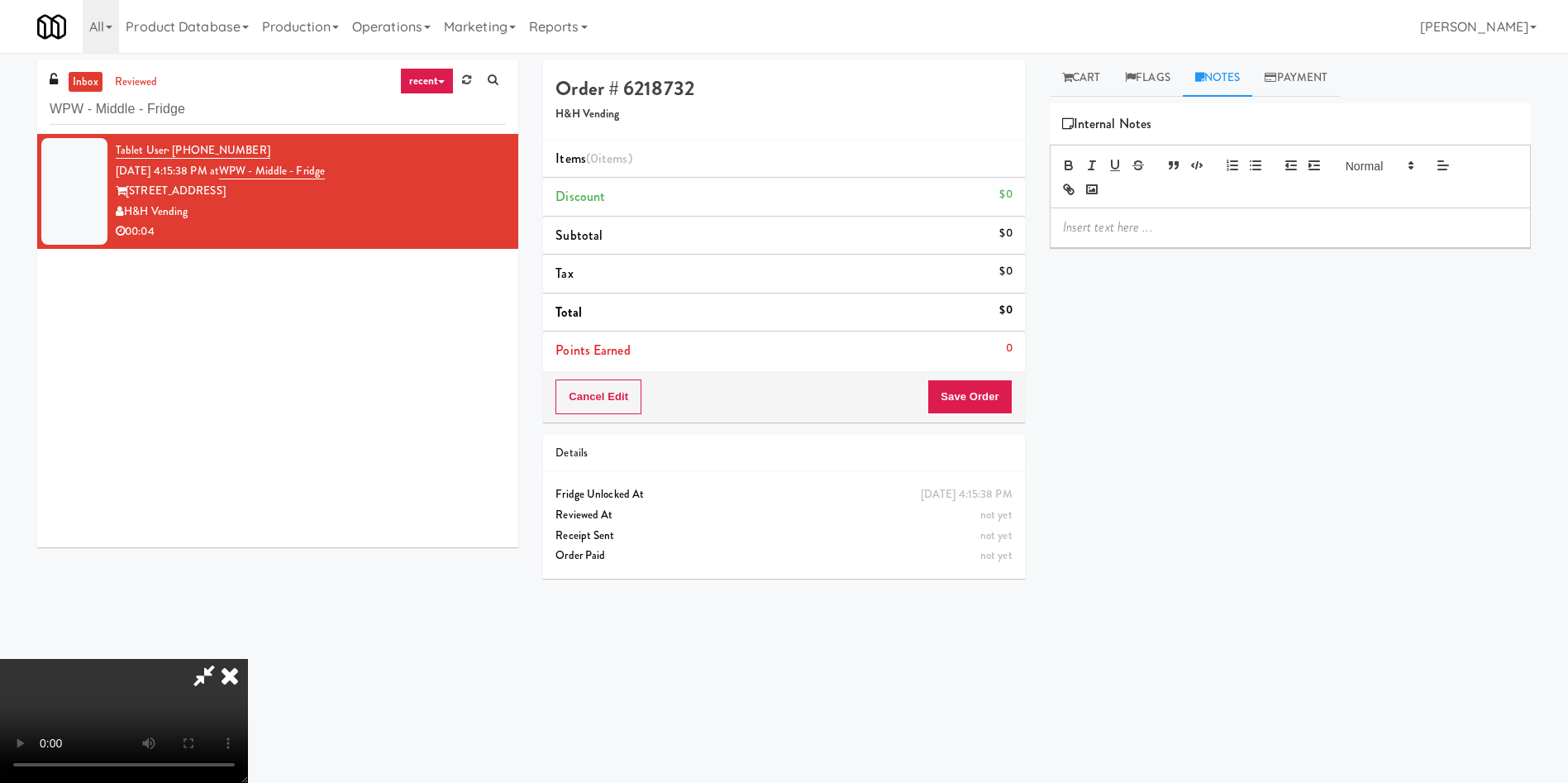
click at [1183, 220] on p at bounding box center [1290, 227] width 455 height 19
drag, startPoint x: 1071, startPoint y: 86, endPoint x: 1020, endPoint y: 112, distance: 57.2
click at [1063, 87] on link "Cart" at bounding box center [1081, 78] width 63 height 37
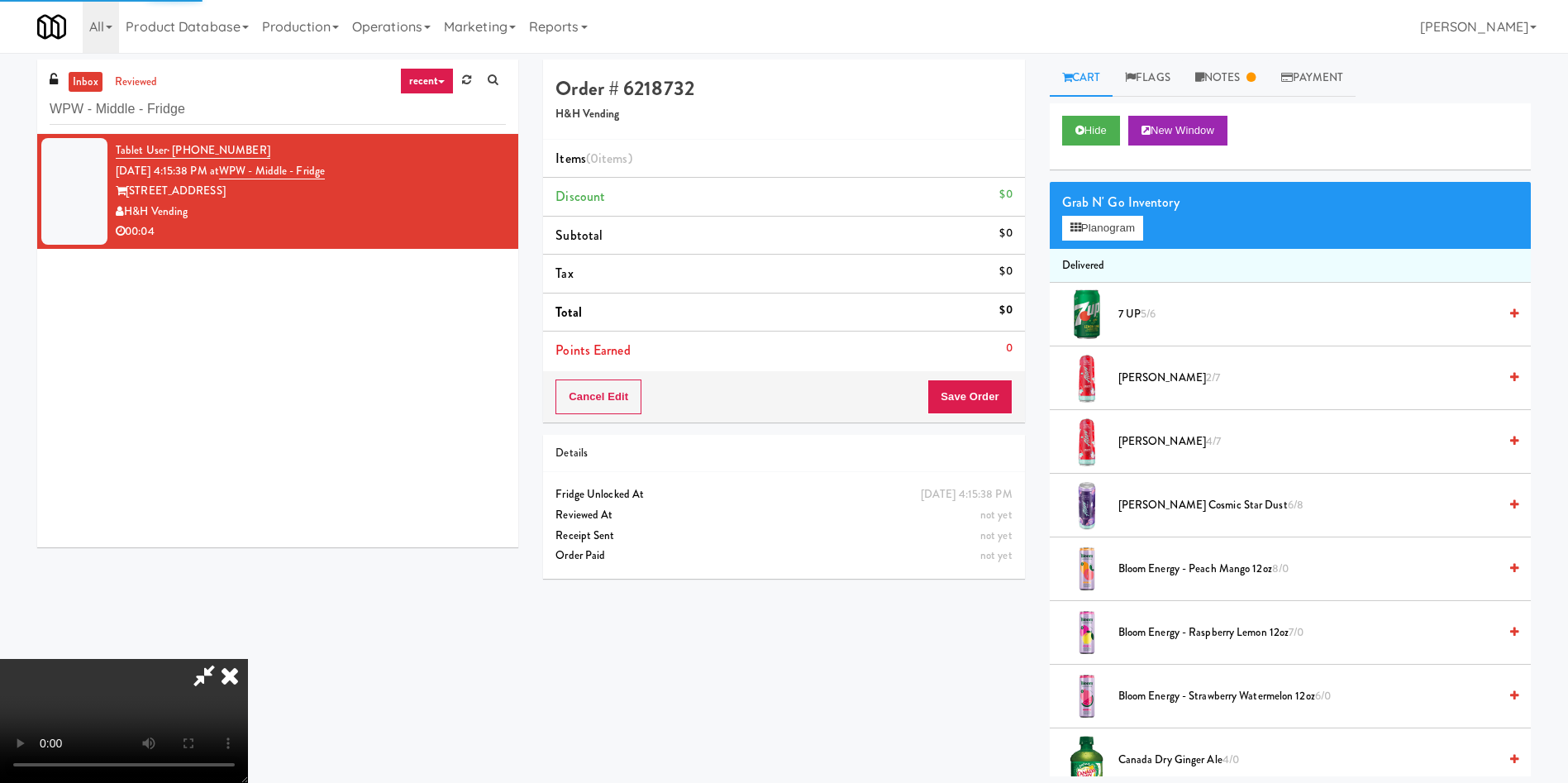
click at [248, 659] on video at bounding box center [124, 721] width 248 height 124
click at [1206, 439] on span "4/7" at bounding box center [1213, 441] width 15 height 16
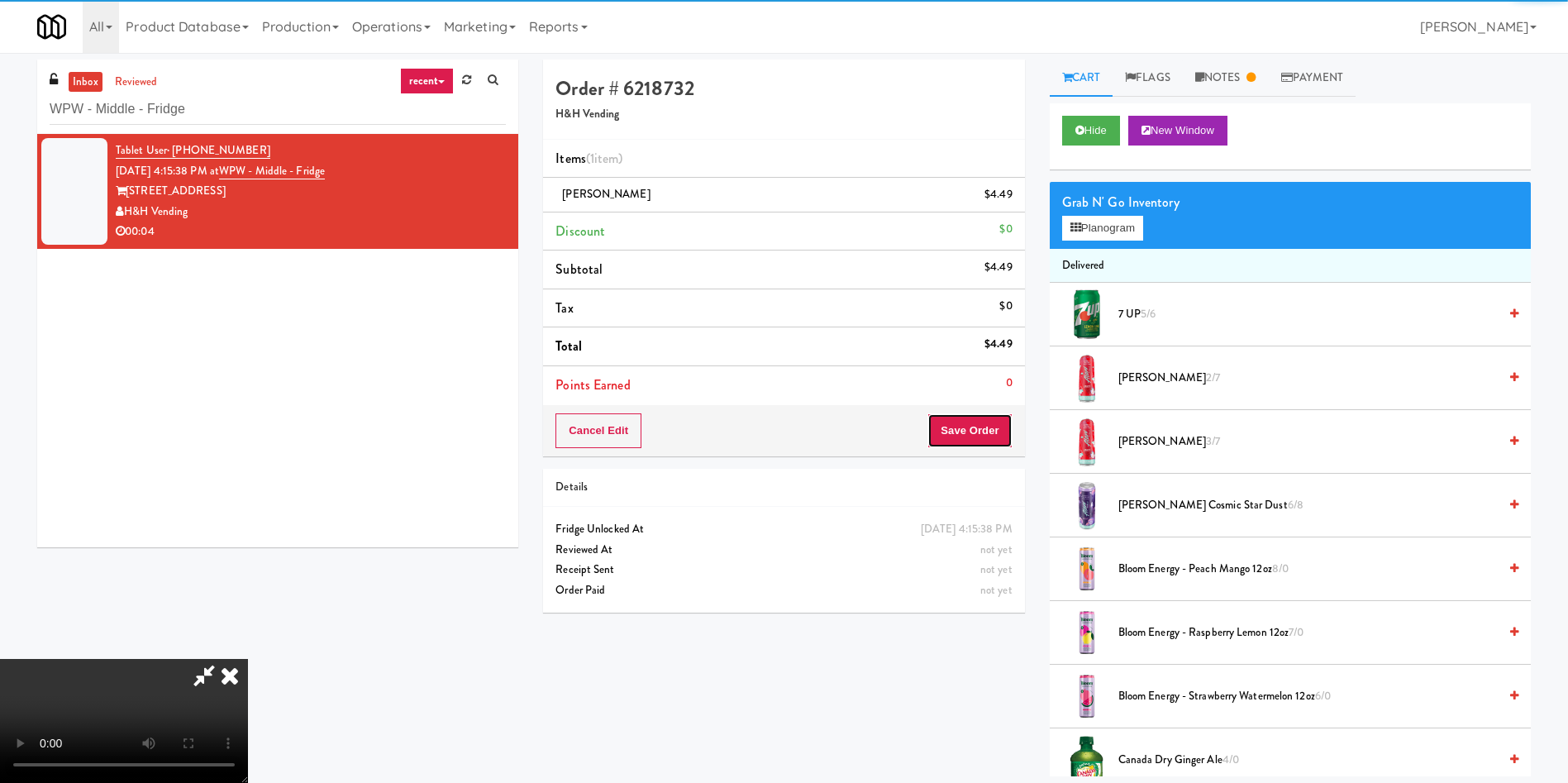
click at [985, 436] on button "Save Order" at bounding box center [969, 431] width 85 height 35
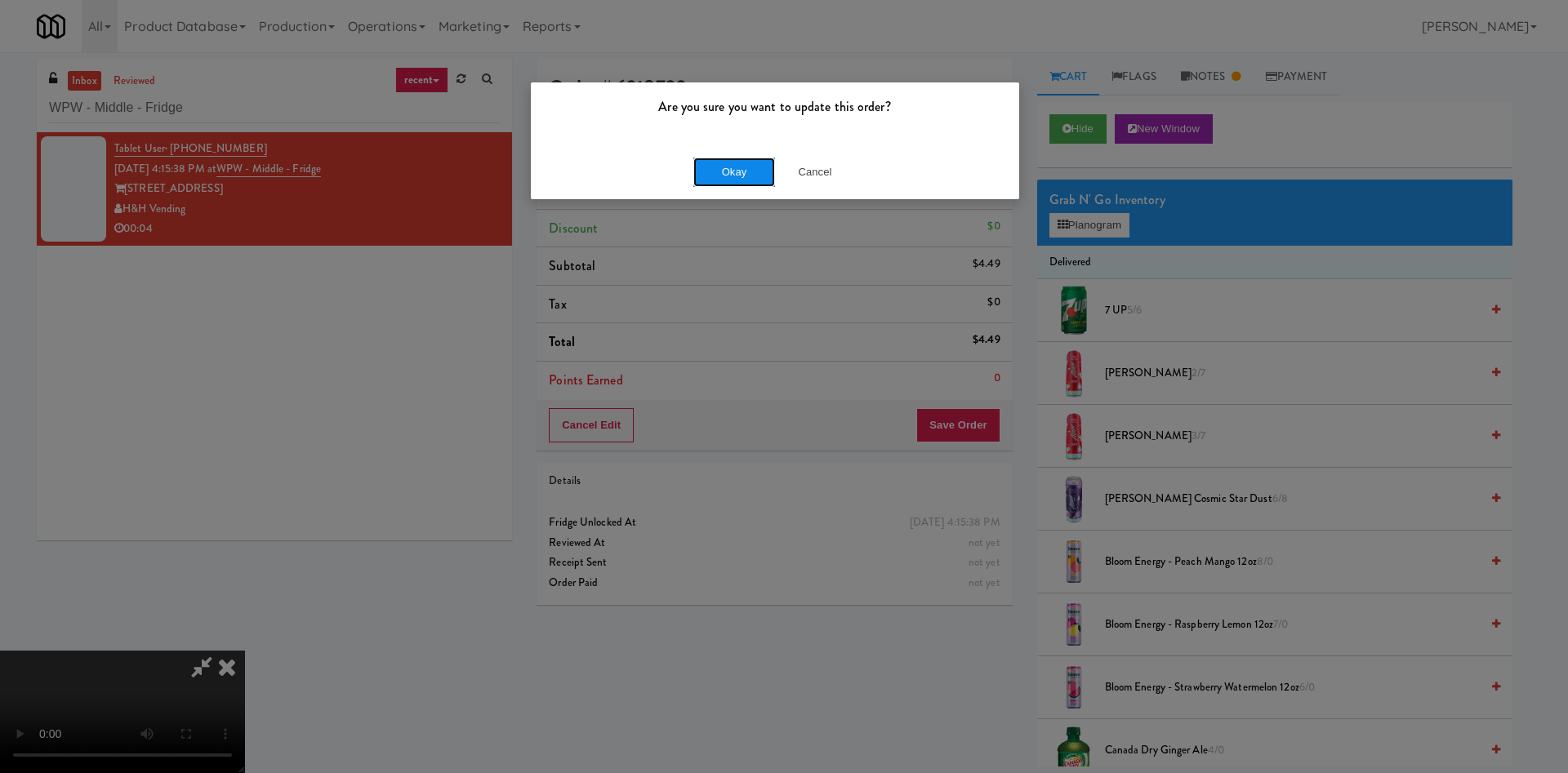
click at [722, 160] on button "Okay" at bounding box center [734, 172] width 82 height 30
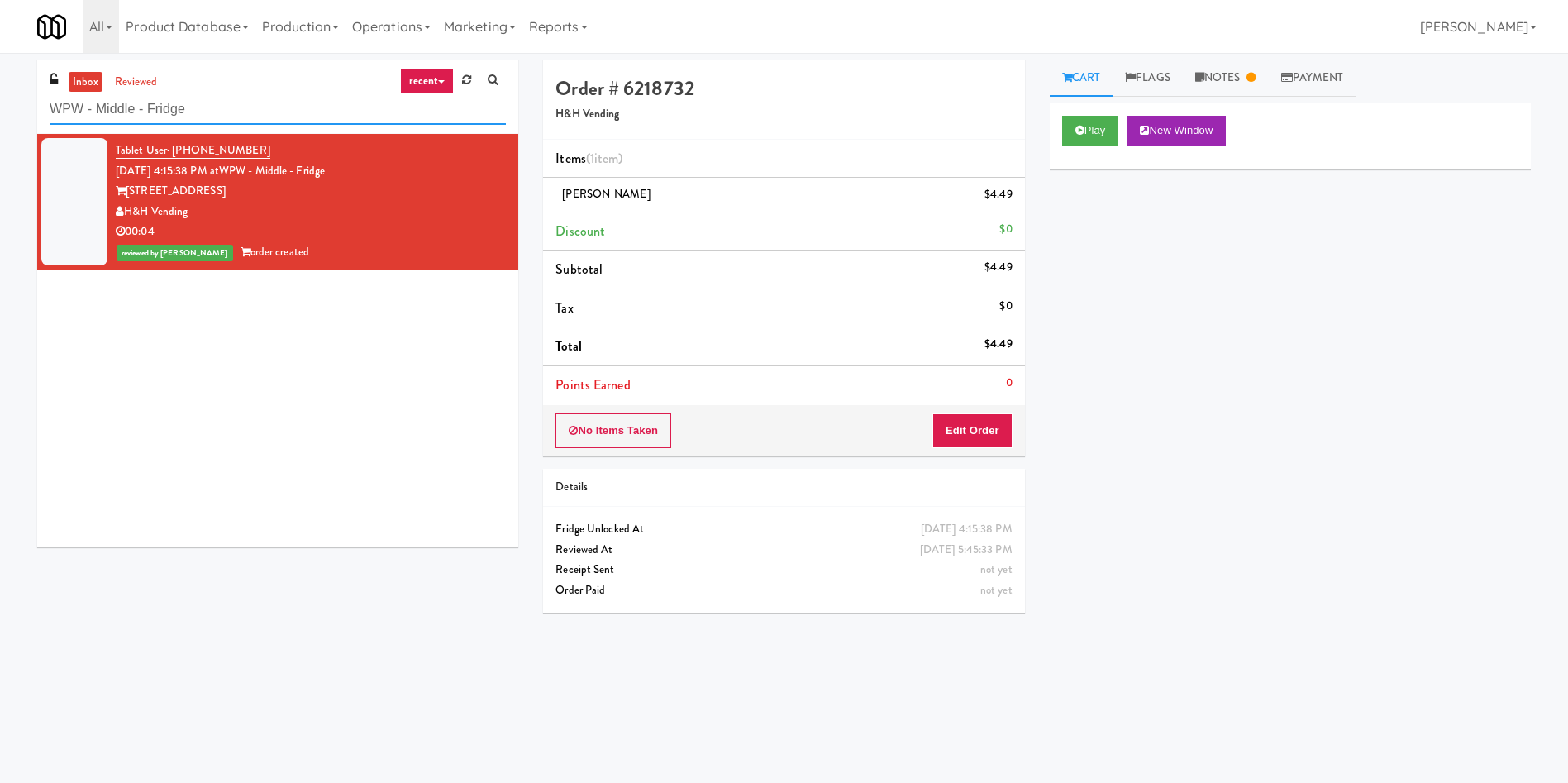
drag, startPoint x: 233, startPoint y: 98, endPoint x: 0, endPoint y: 62, distance: 235.8
click at [0, 62] on div "inbox reviewed recent all unclear take inventory issue suspicious failed recent…" at bounding box center [784, 392] width 1568 height 664
paste input "Phase II - Combo Cooler"
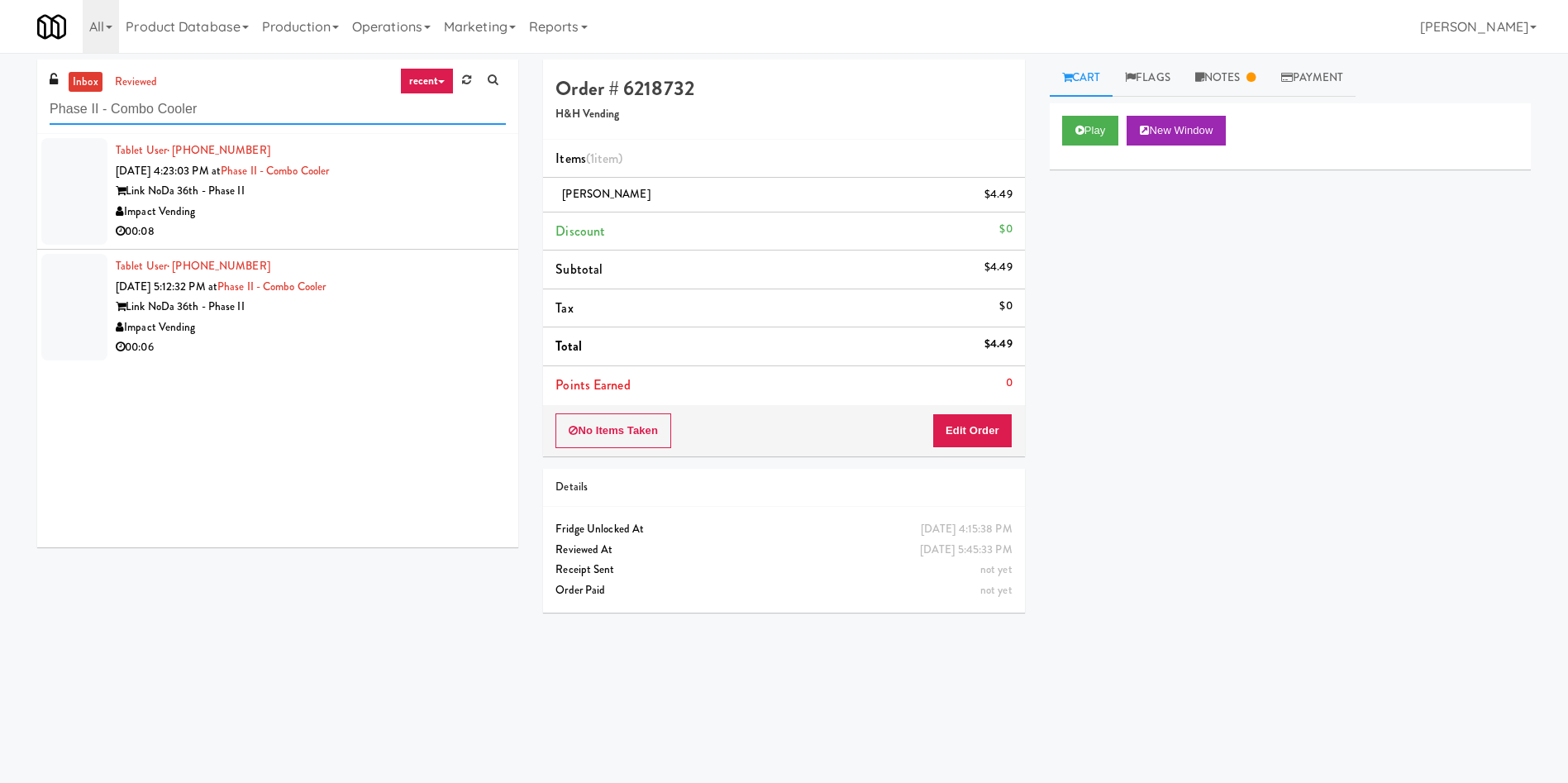
type input "Phase II - Combo Cooler"
click at [58, 191] on div at bounding box center [74, 192] width 66 height 107
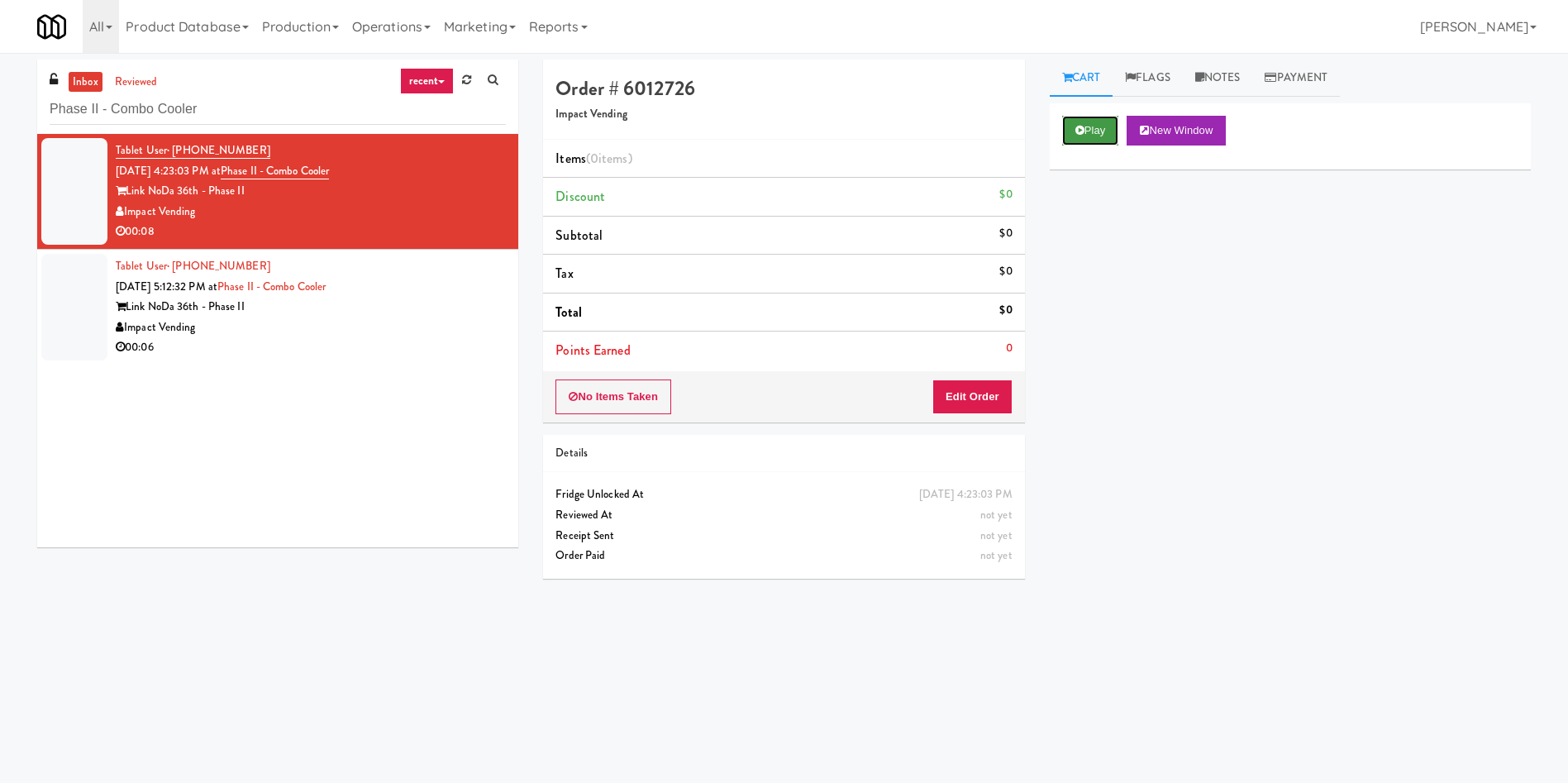
click at [1115, 140] on button "Play" at bounding box center [1090, 130] width 57 height 30
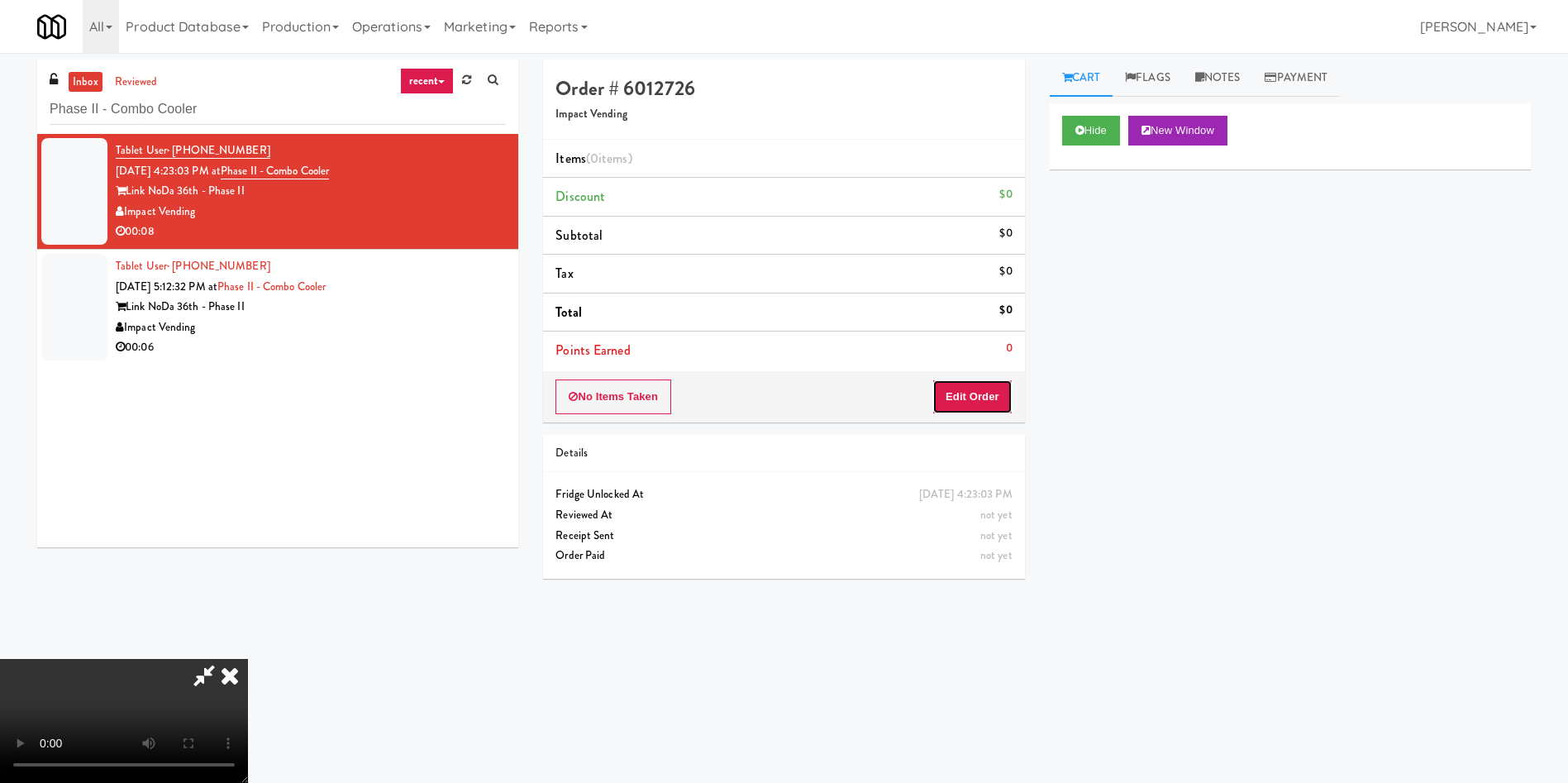
click at [976, 392] on button "Edit Order" at bounding box center [972, 397] width 80 height 35
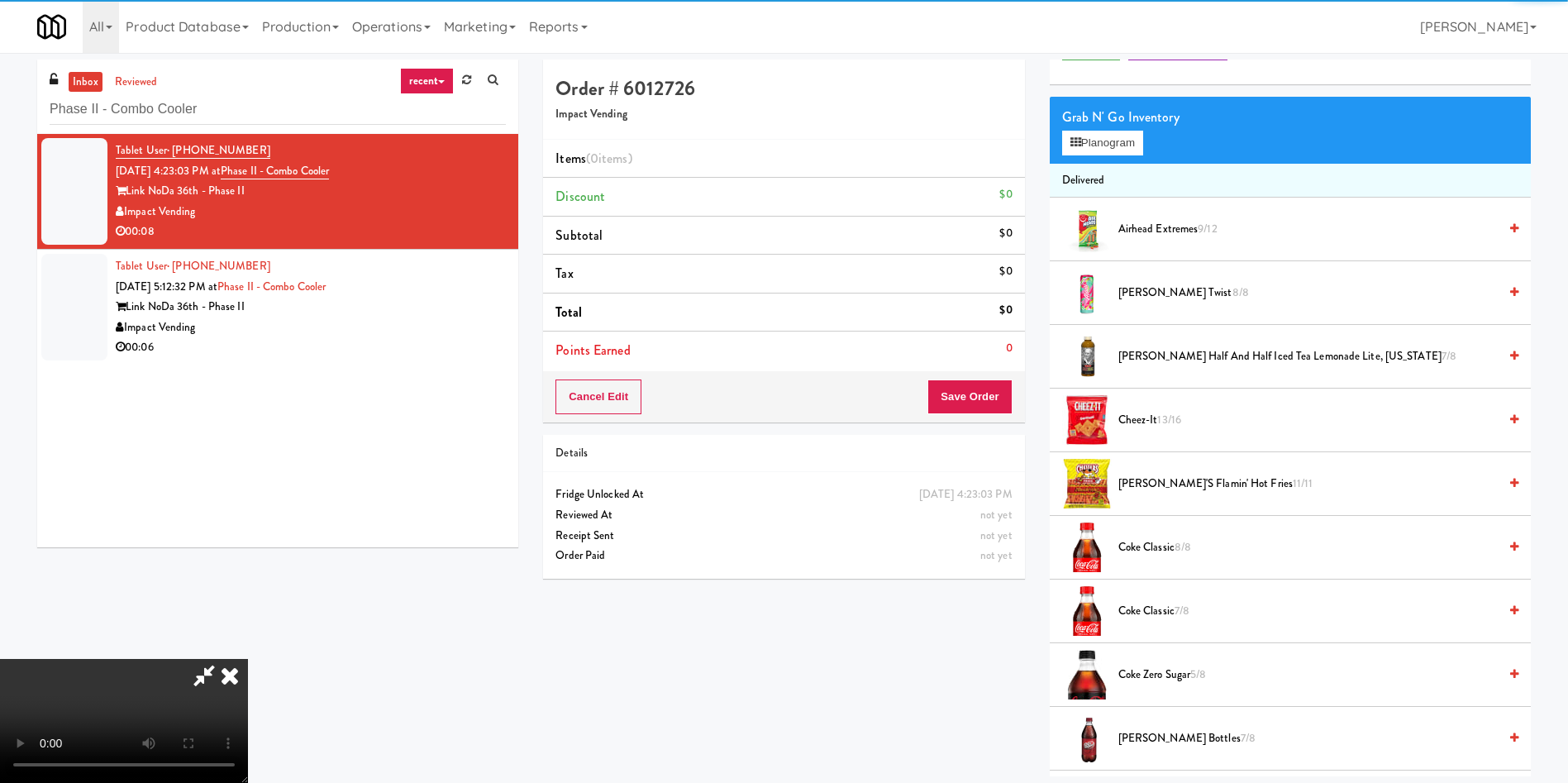
scroll to position [124, 0]
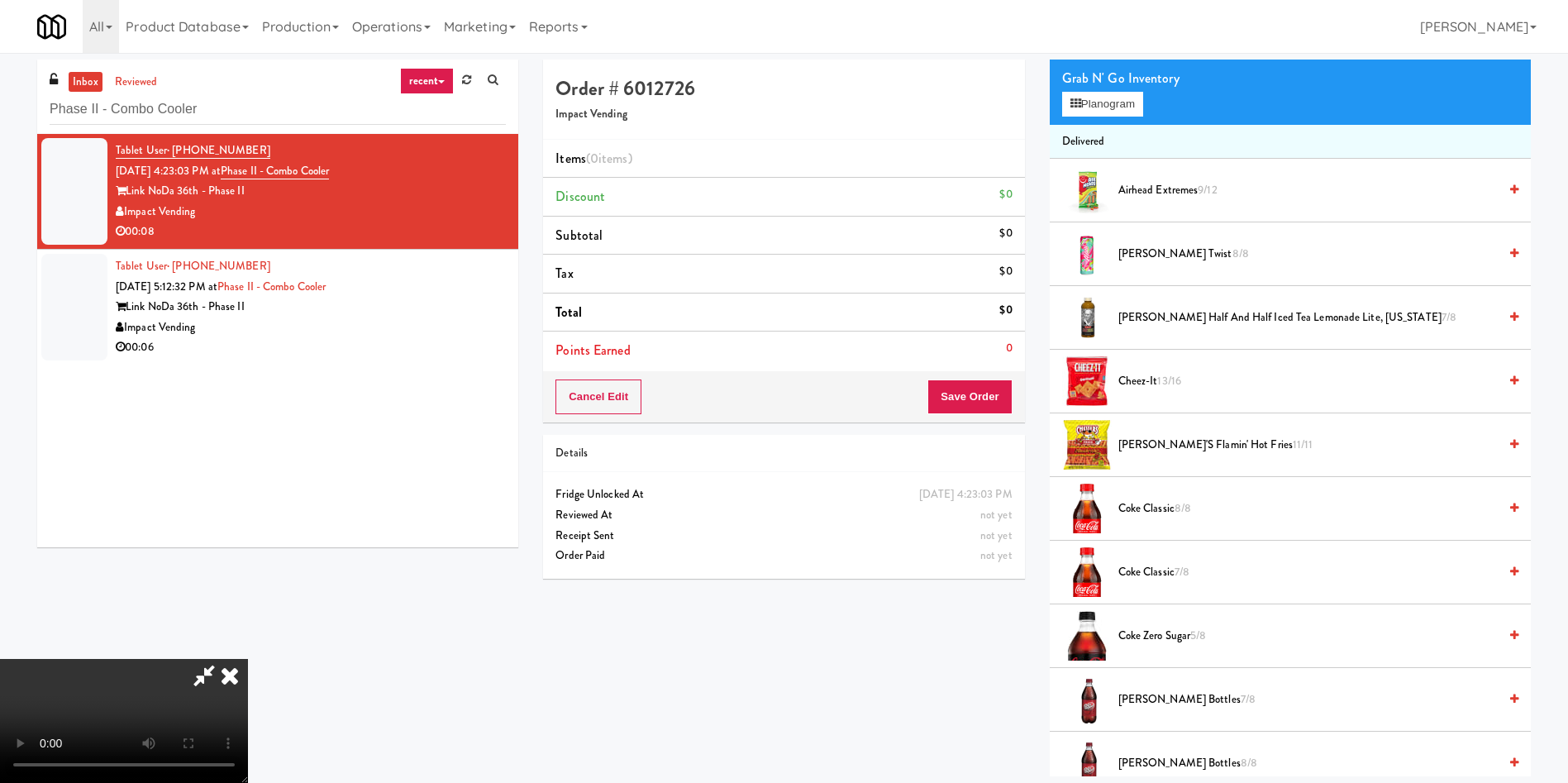
click at [248, 659] on video at bounding box center [124, 721] width 248 height 124
click at [1142, 510] on span "Coke Classic 8/8" at bounding box center [1308, 508] width 380 height 20
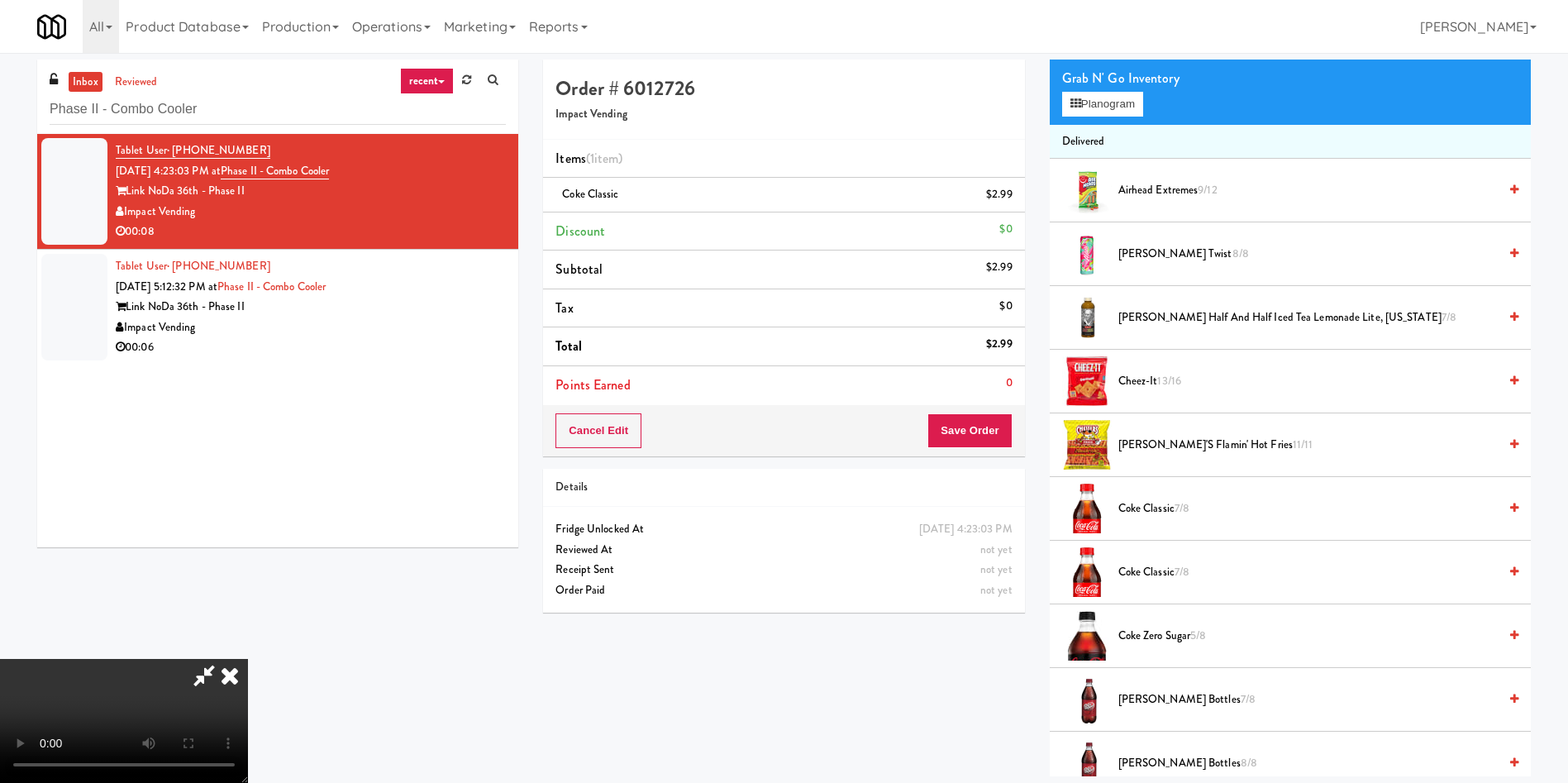
click at [1152, 701] on span "Dr. Pepper Bottles 7/8" at bounding box center [1308, 699] width 380 height 20
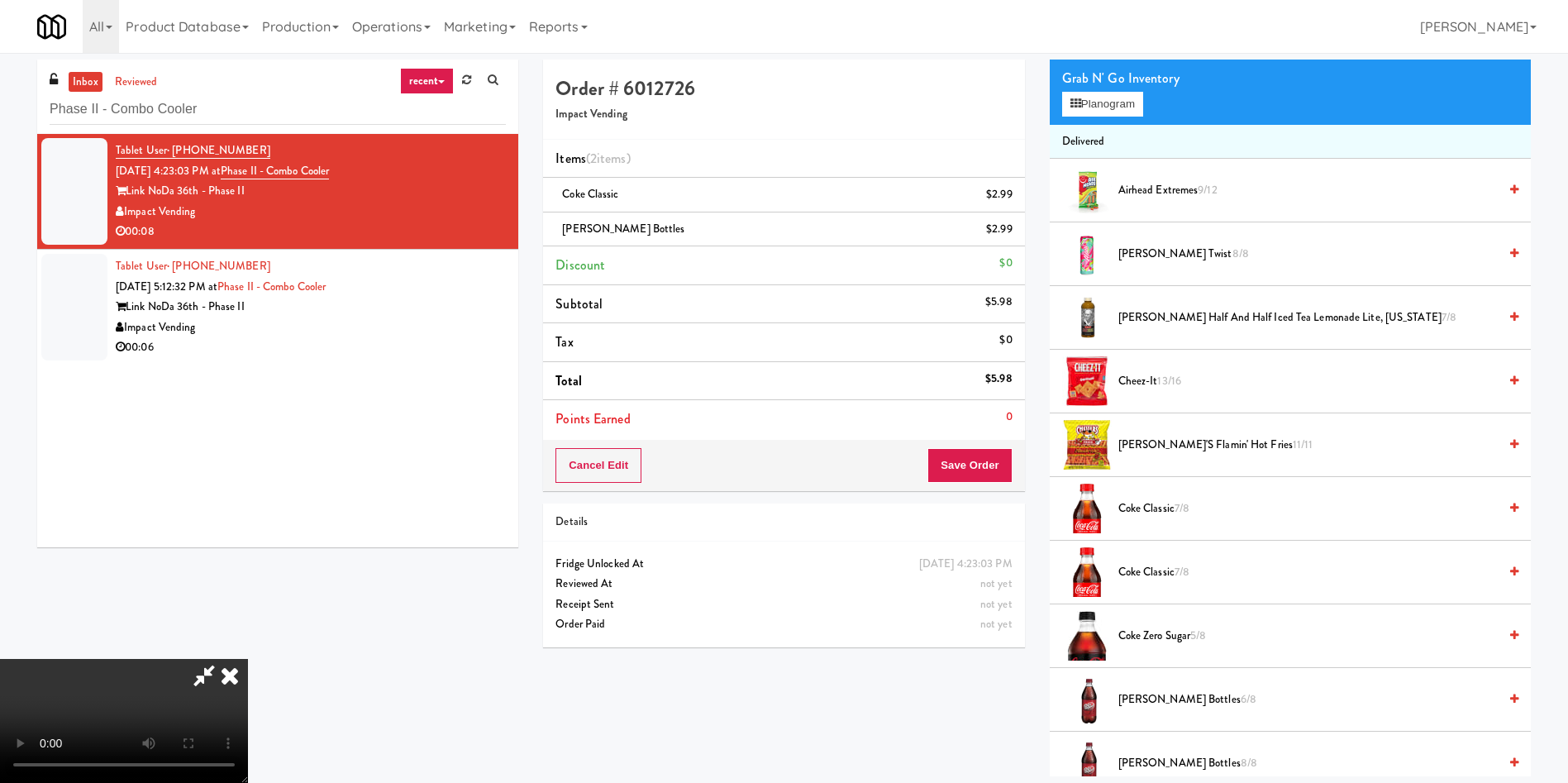
click at [248, 659] on video at bounding box center [124, 721] width 248 height 124
click at [973, 467] on button "Save Order" at bounding box center [969, 466] width 85 height 35
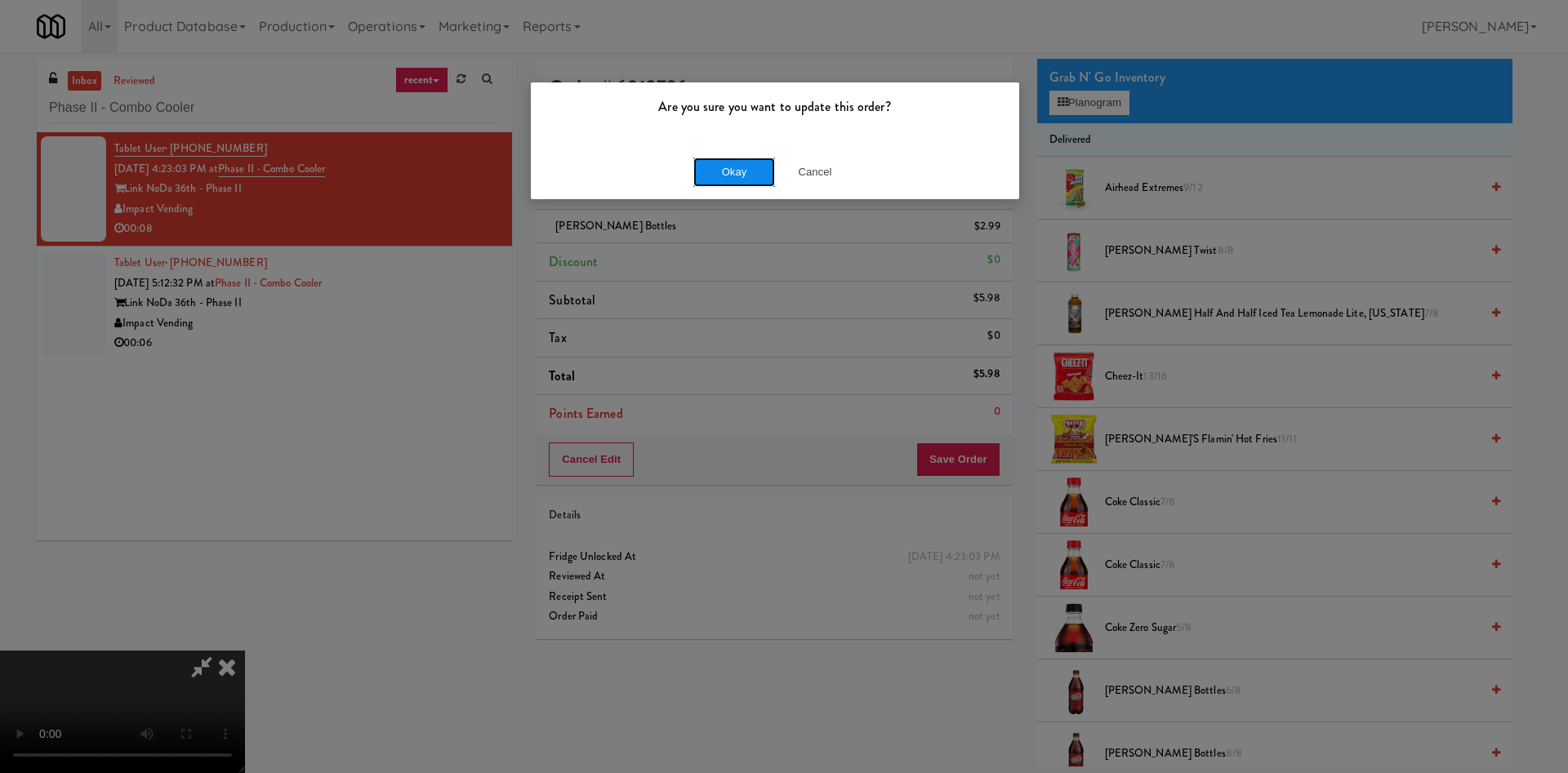
click at [736, 171] on button "Okay" at bounding box center [734, 172] width 82 height 30
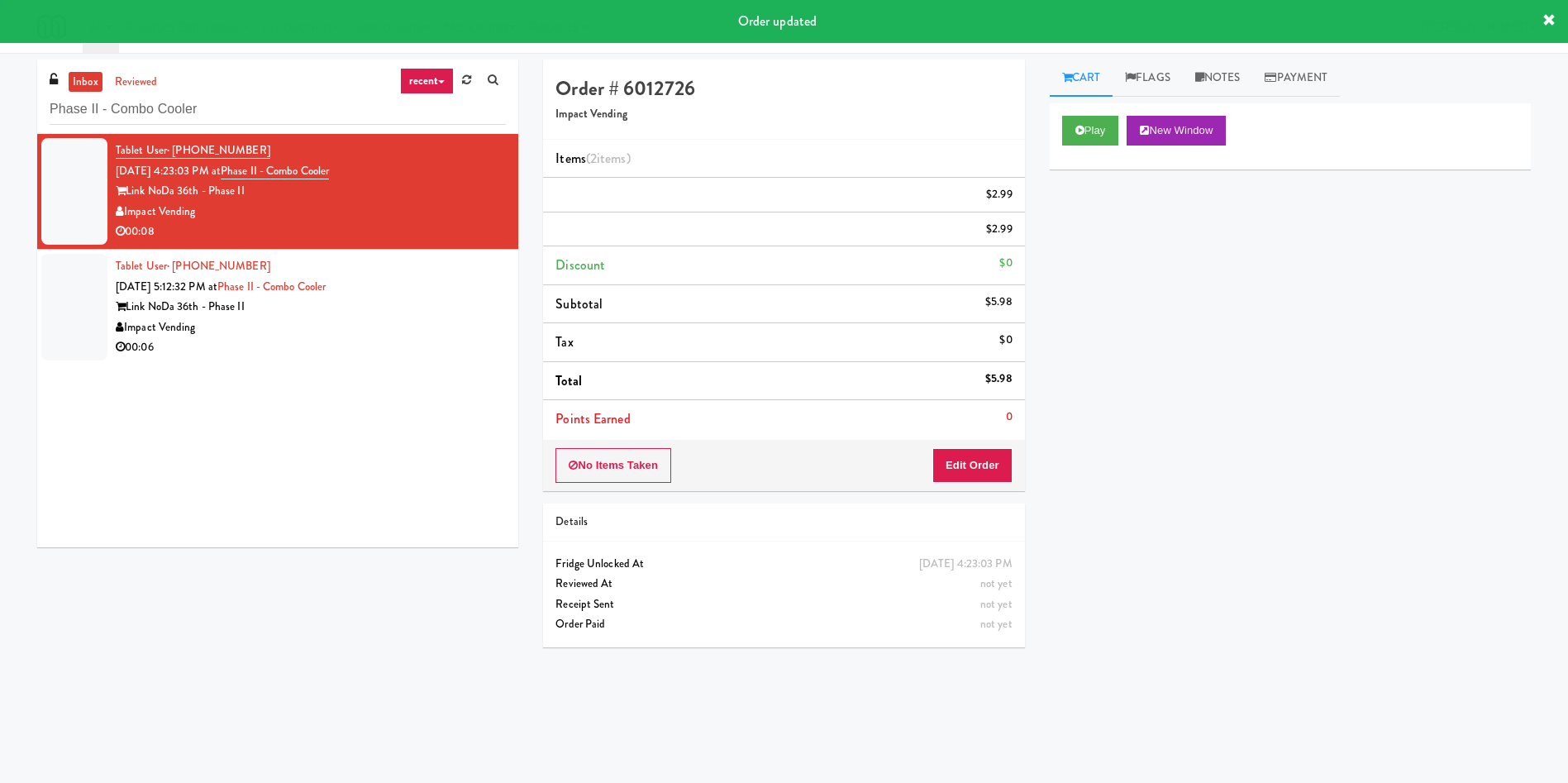
scroll to position [0, 0]
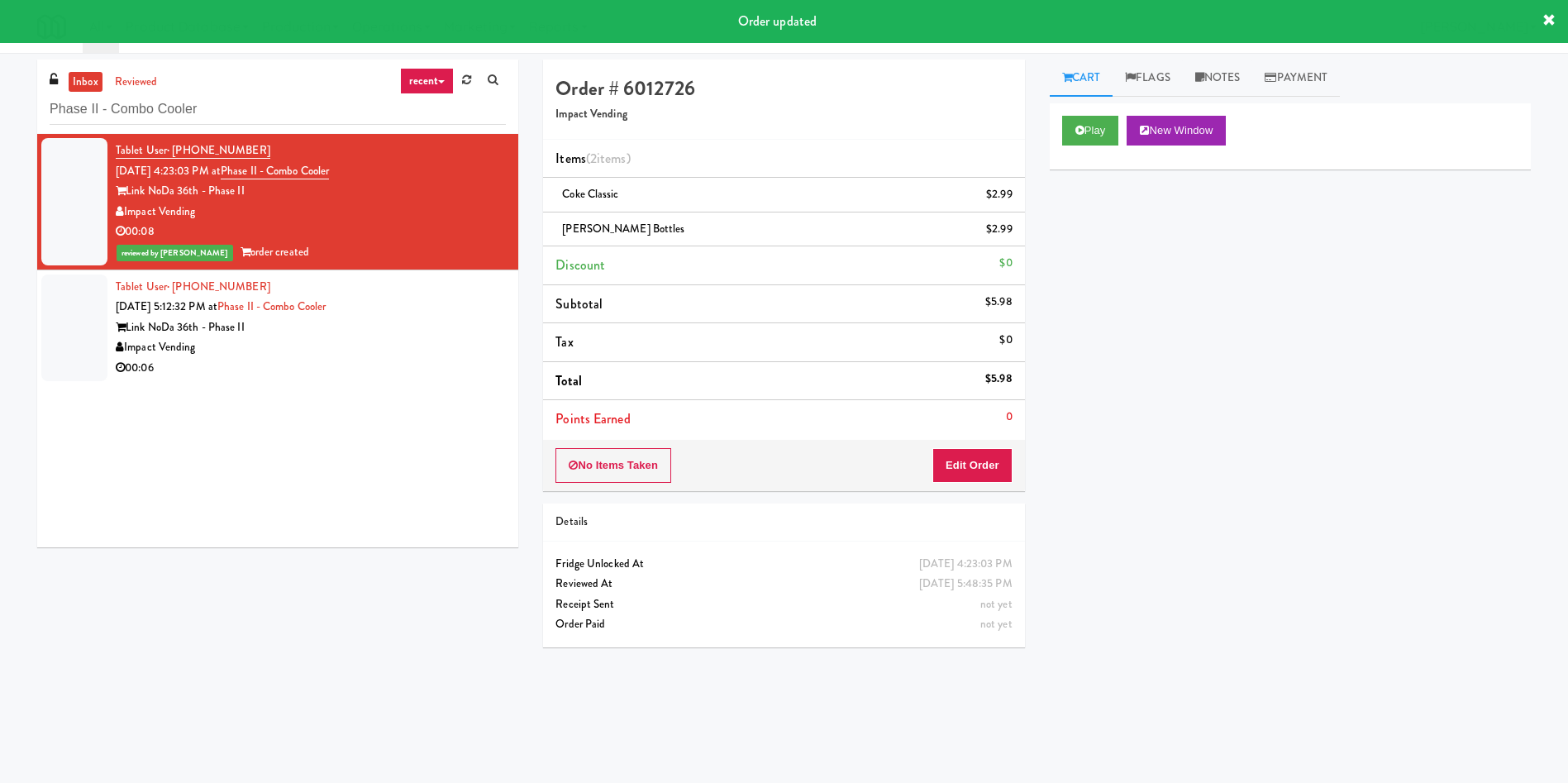
click at [63, 325] on div at bounding box center [74, 328] width 66 height 107
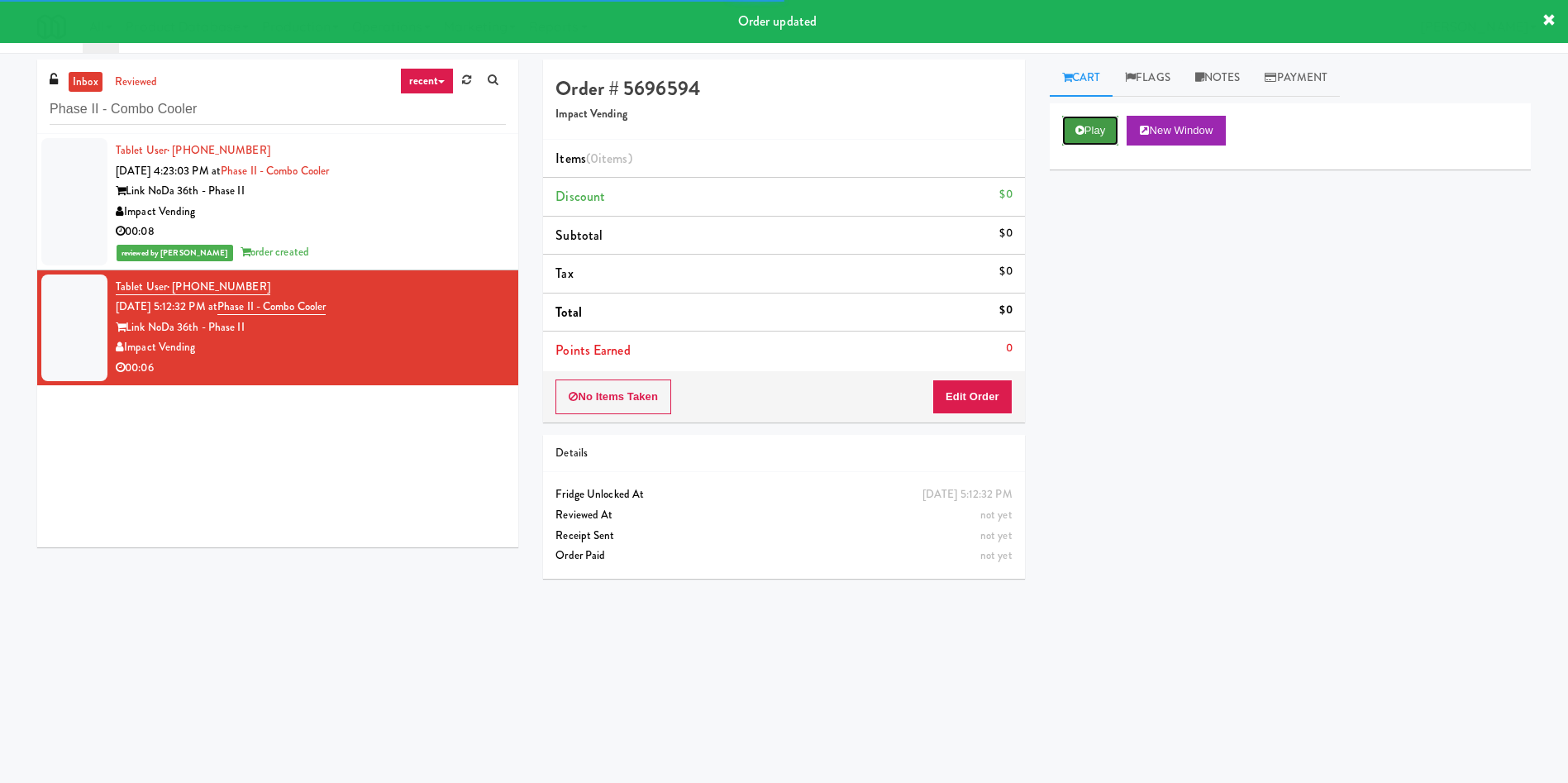
click at [1097, 137] on button "Play" at bounding box center [1090, 130] width 57 height 30
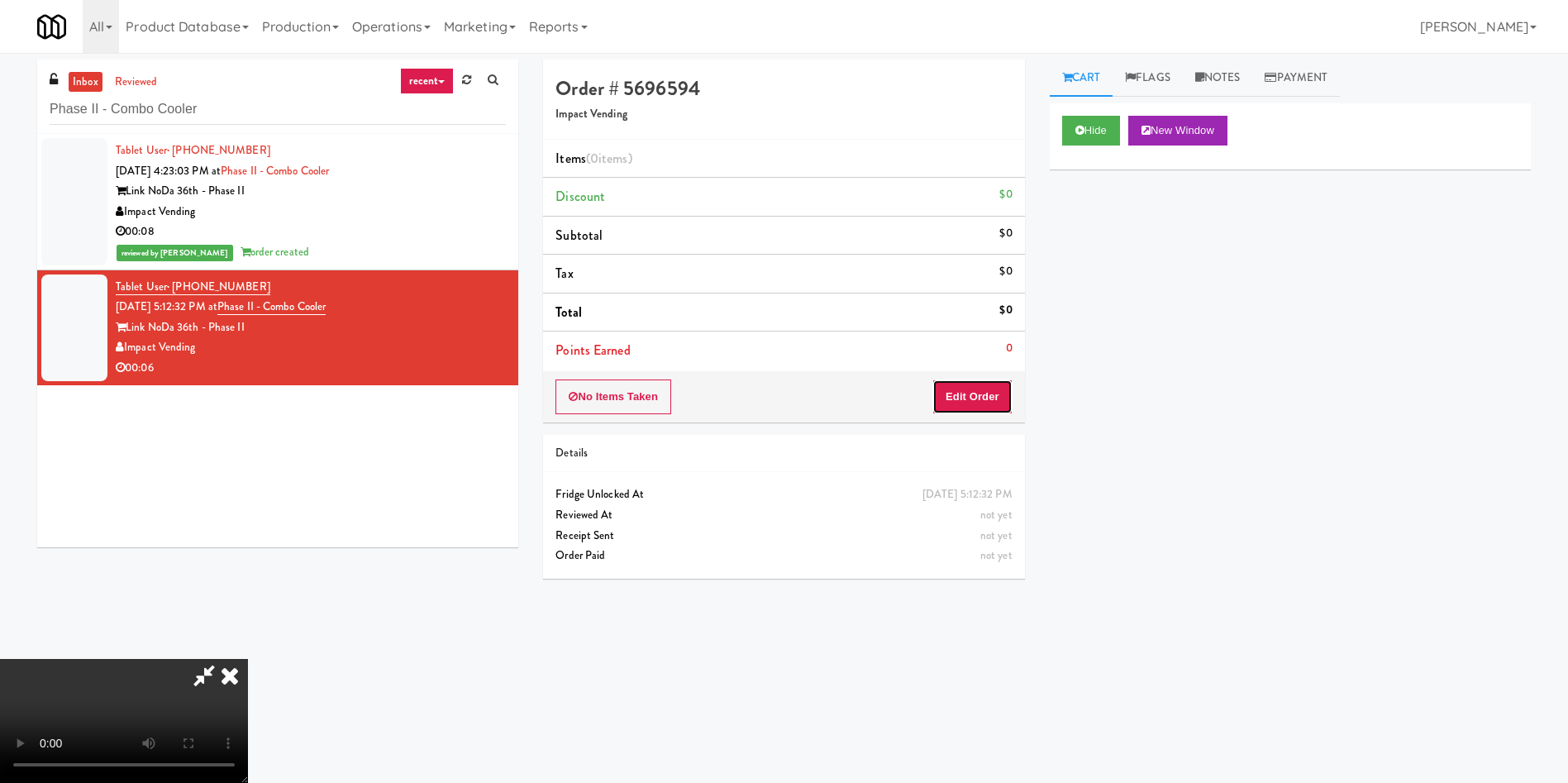
click at [978, 403] on button "Edit Order" at bounding box center [972, 397] width 80 height 35
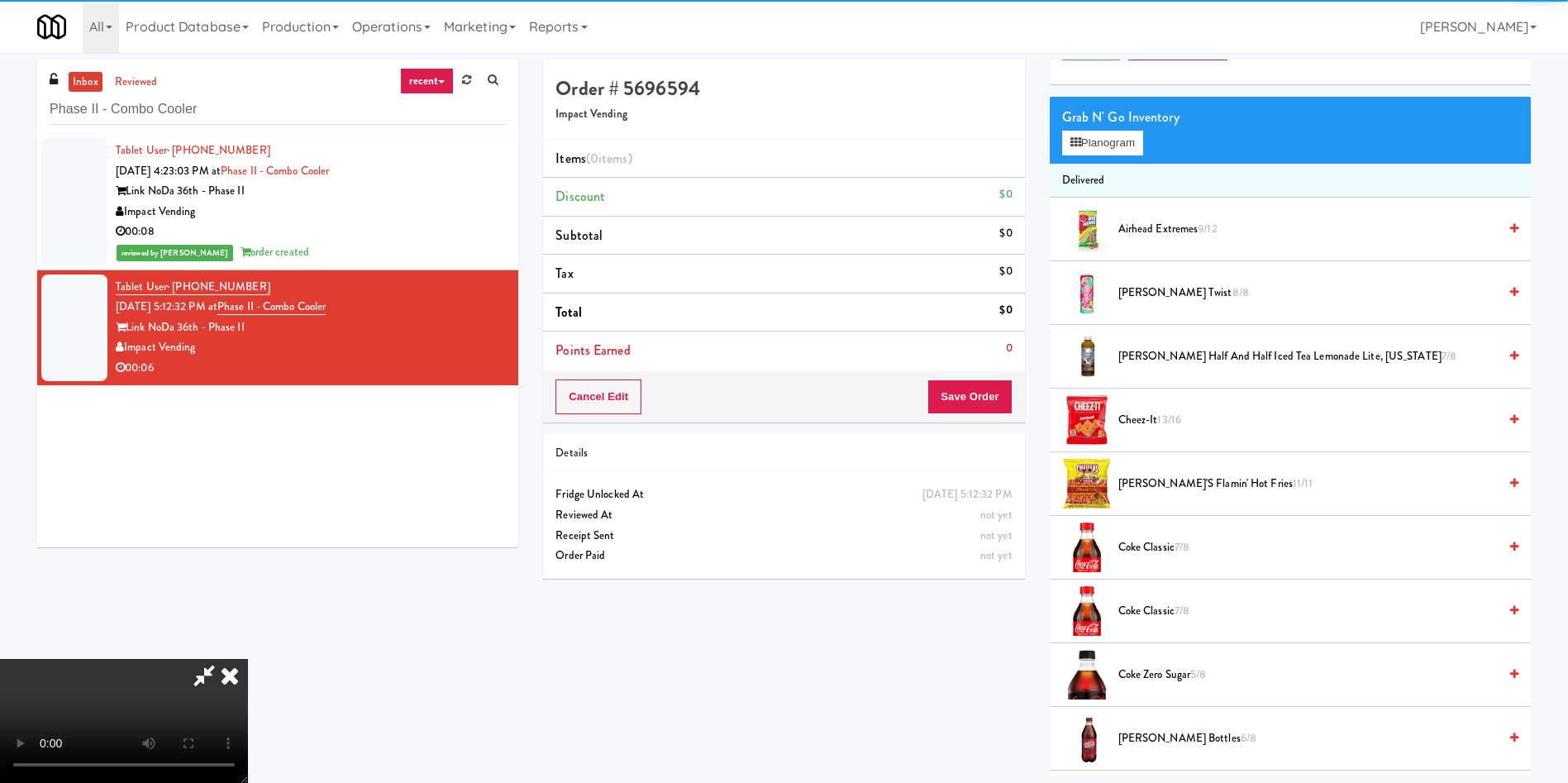
scroll to position [124, 0]
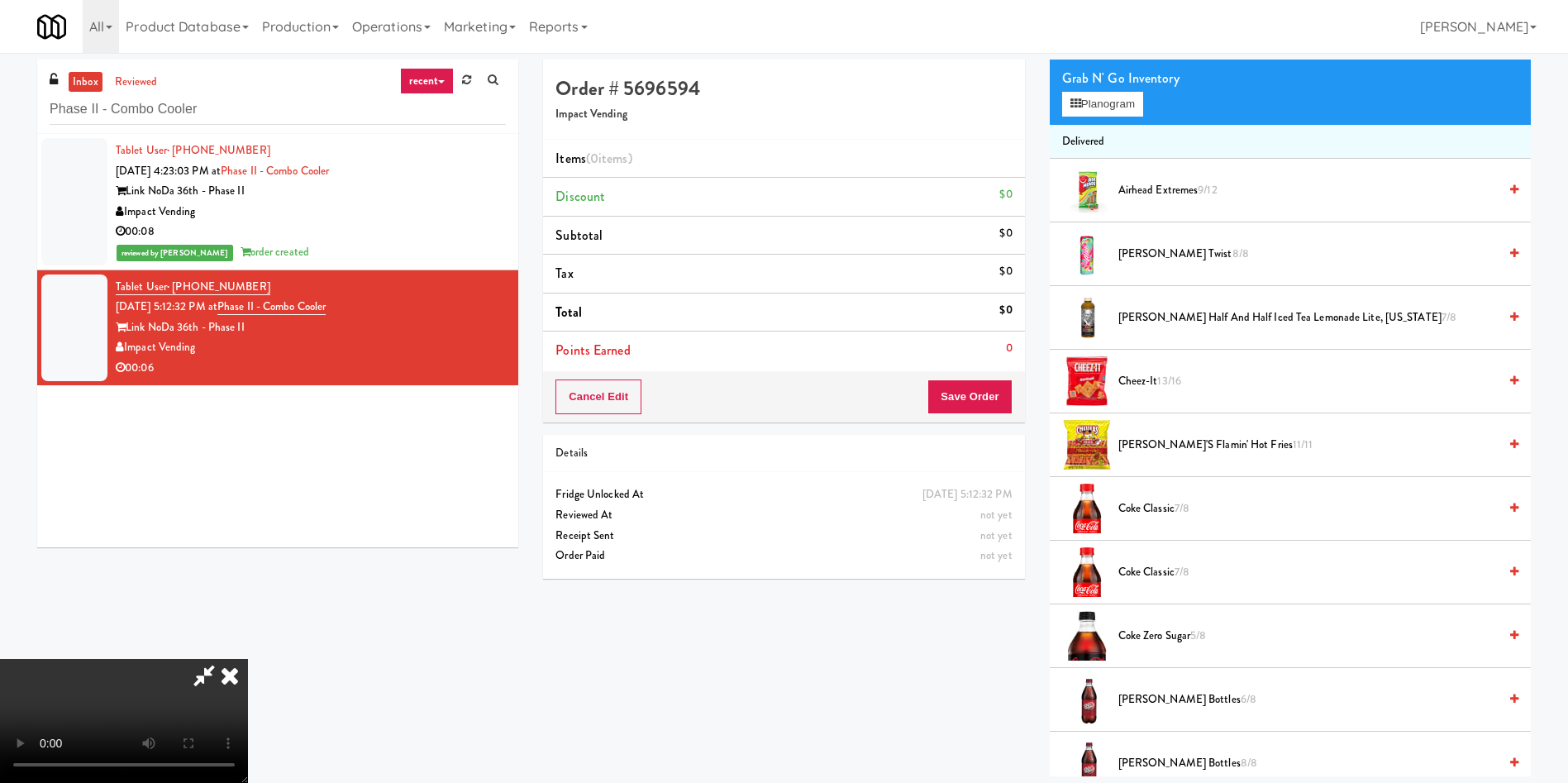
click at [248, 659] on video at bounding box center [124, 721] width 248 height 124
drag, startPoint x: 348, startPoint y: 545, endPoint x: 353, endPoint y: 537, distance: 9.4
click at [248, 659] on video at bounding box center [124, 721] width 248 height 124
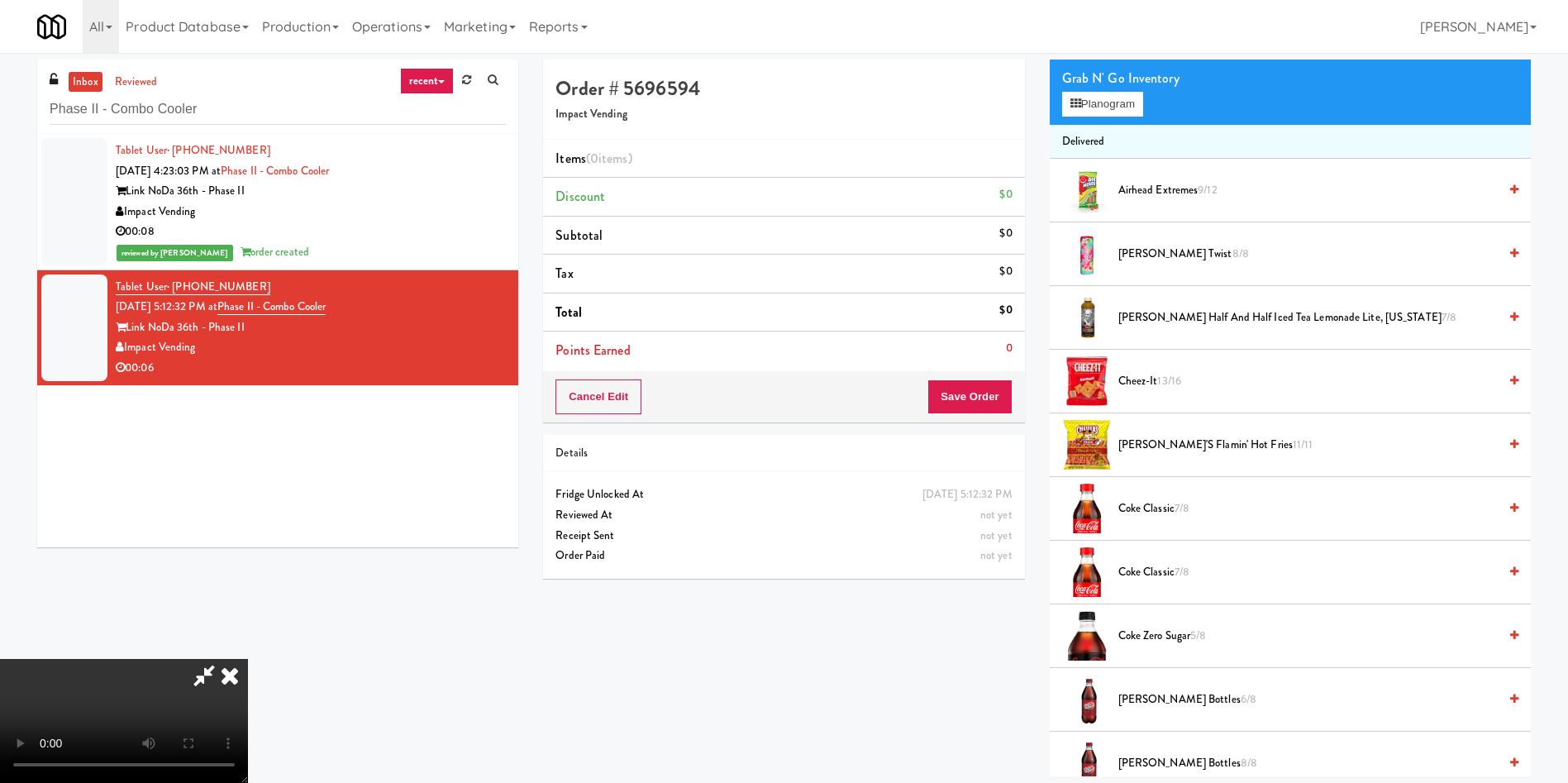
click at [248, 659] on video at bounding box center [124, 721] width 248 height 124
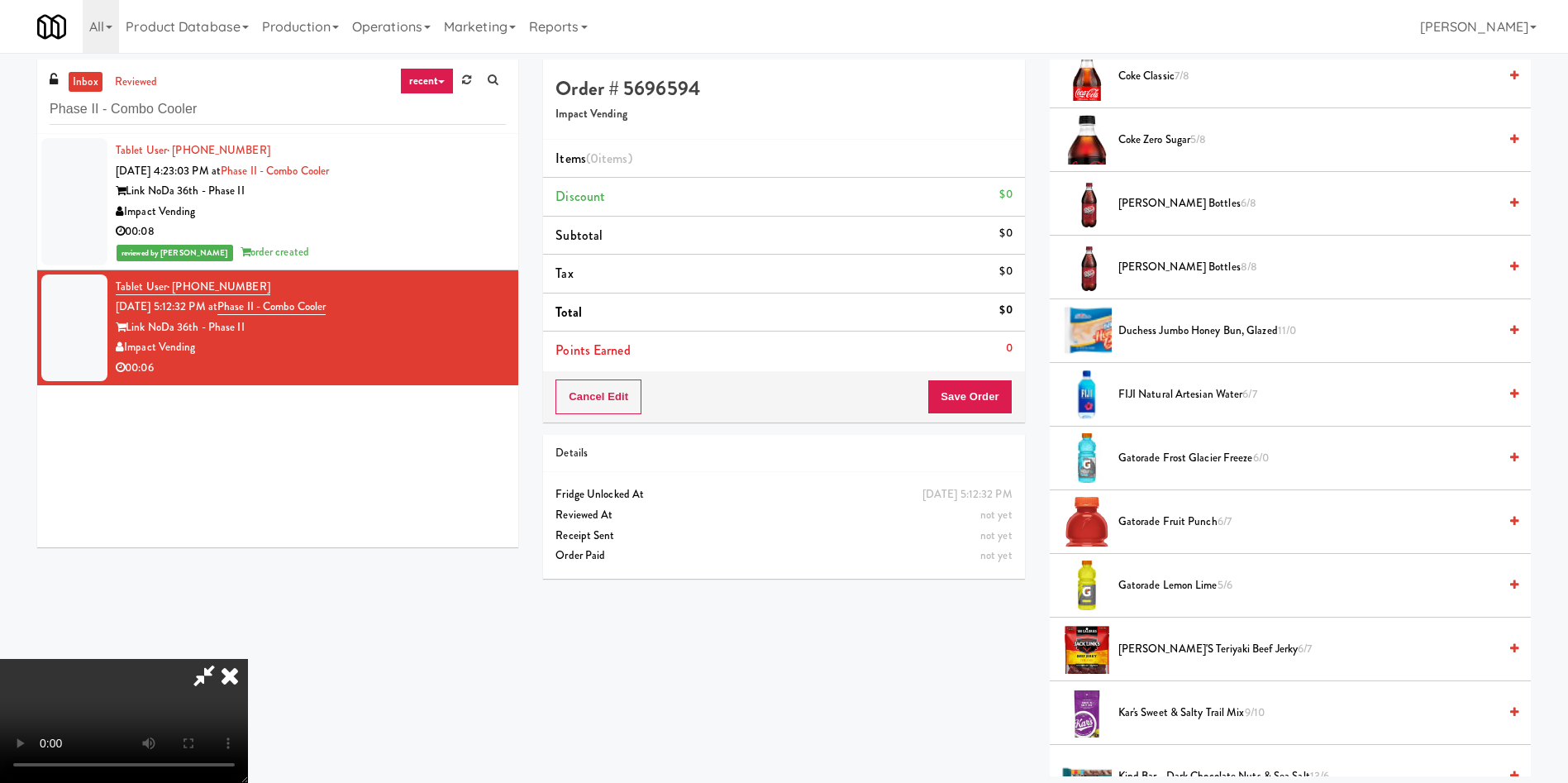
click at [1162, 453] on span "Gatorade Frost Glacier Freeze 6/0" at bounding box center [1308, 458] width 380 height 20
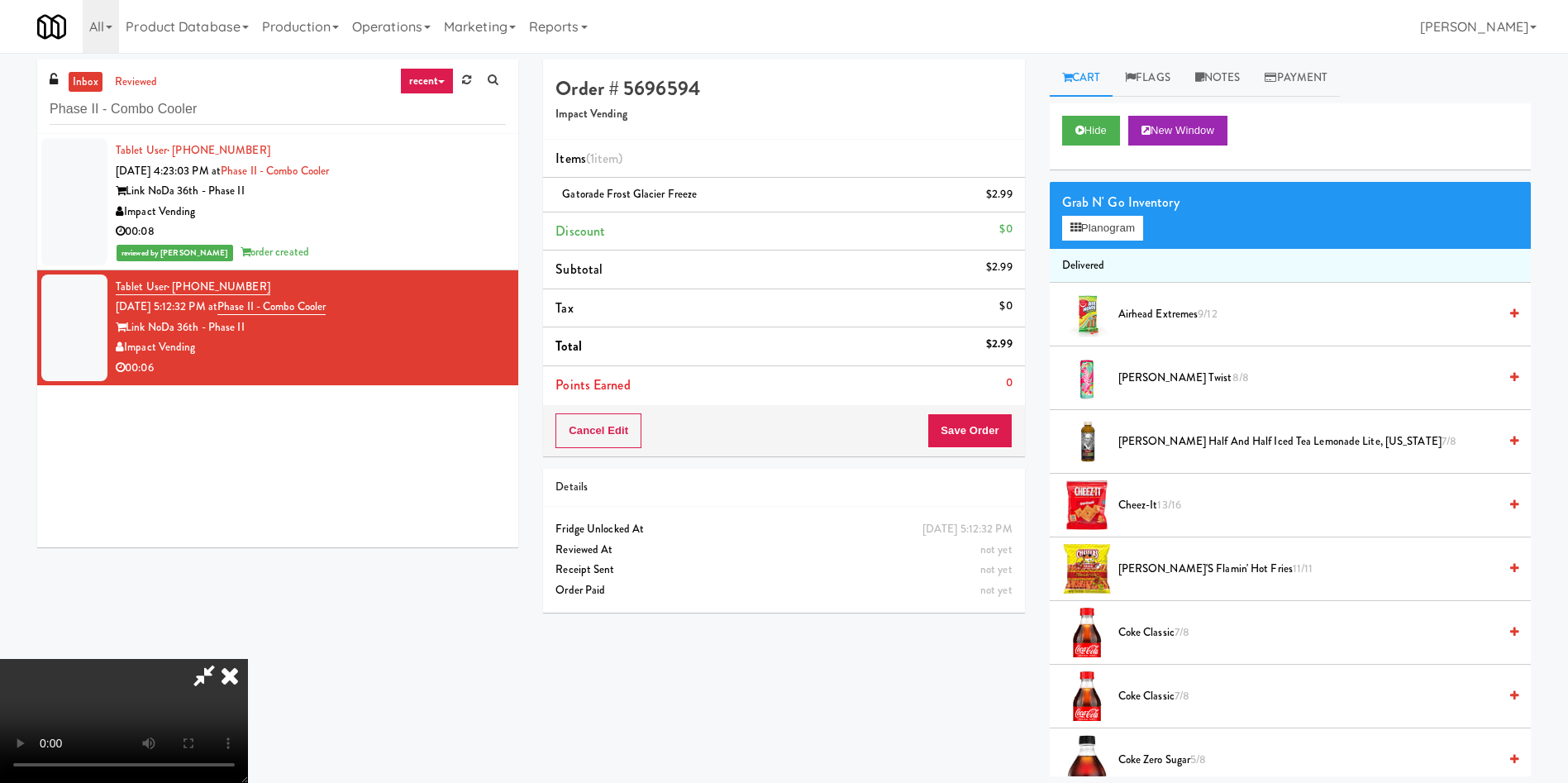
click at [248, 659] on video at bounding box center [124, 721] width 248 height 124
click at [1078, 226] on icon at bounding box center [1076, 227] width 11 height 11
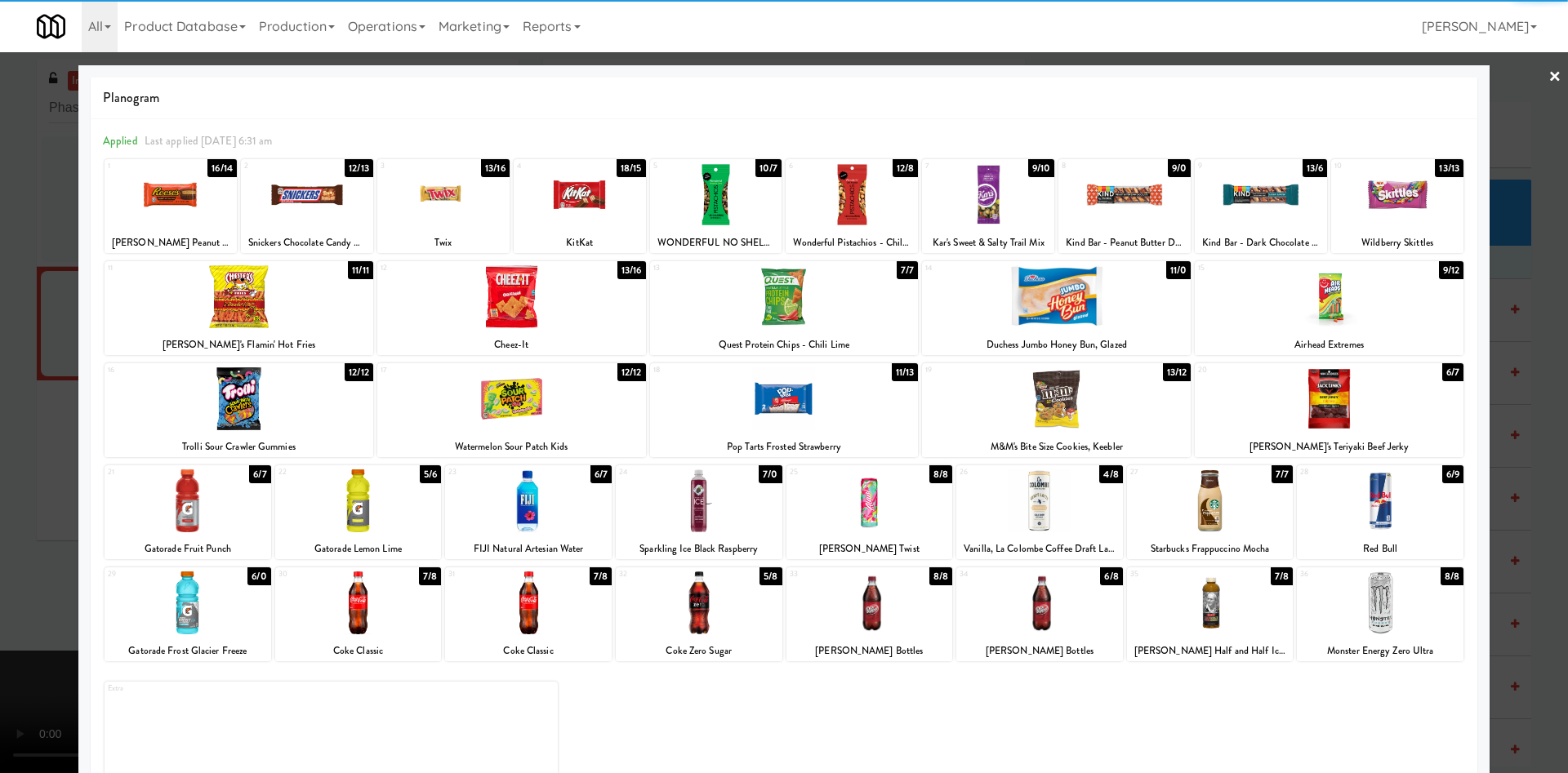
click at [1222, 620] on div at bounding box center [1209, 603] width 166 height 62
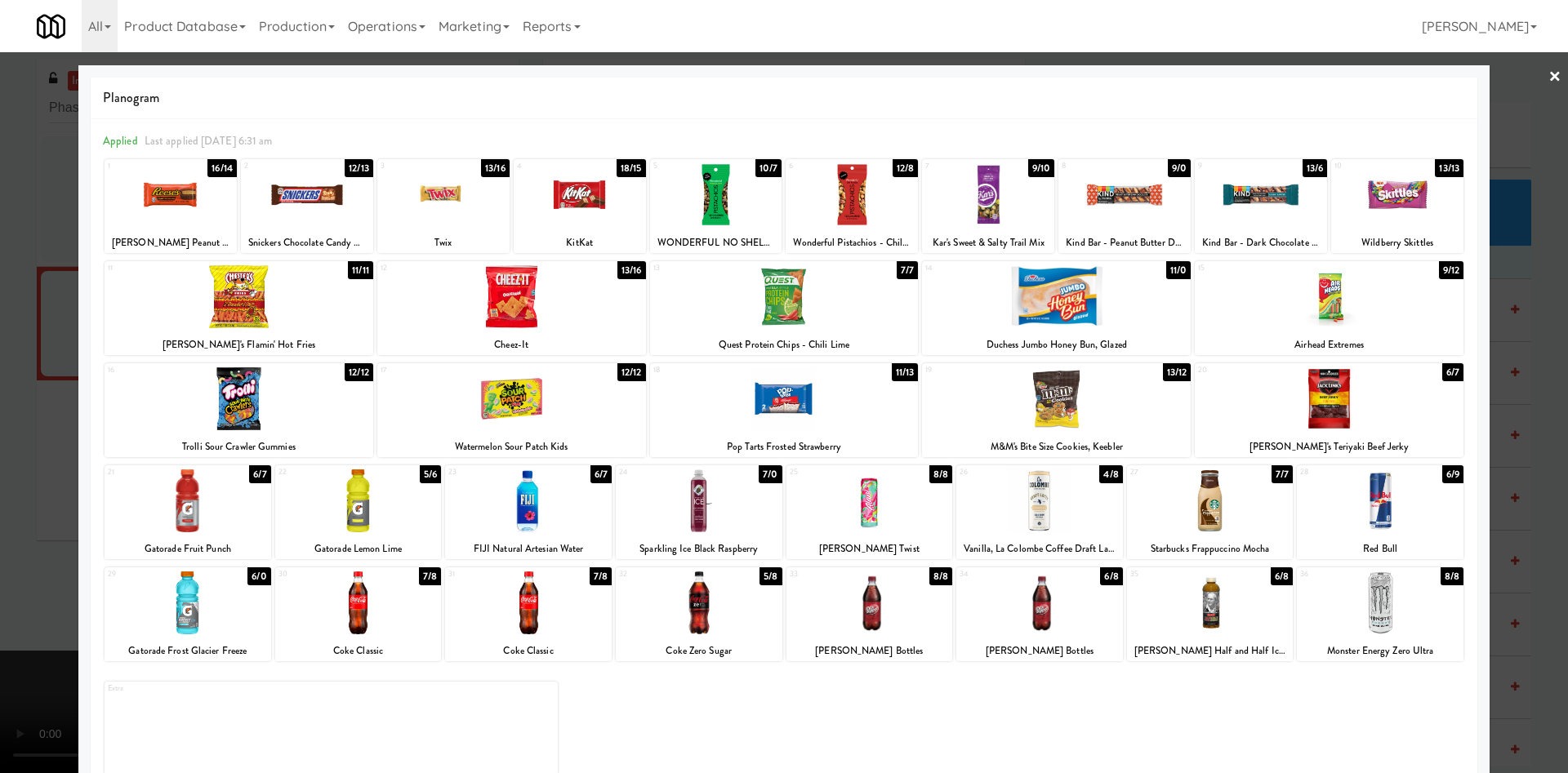
click at [44, 393] on div at bounding box center [784, 386] width 1568 height 773
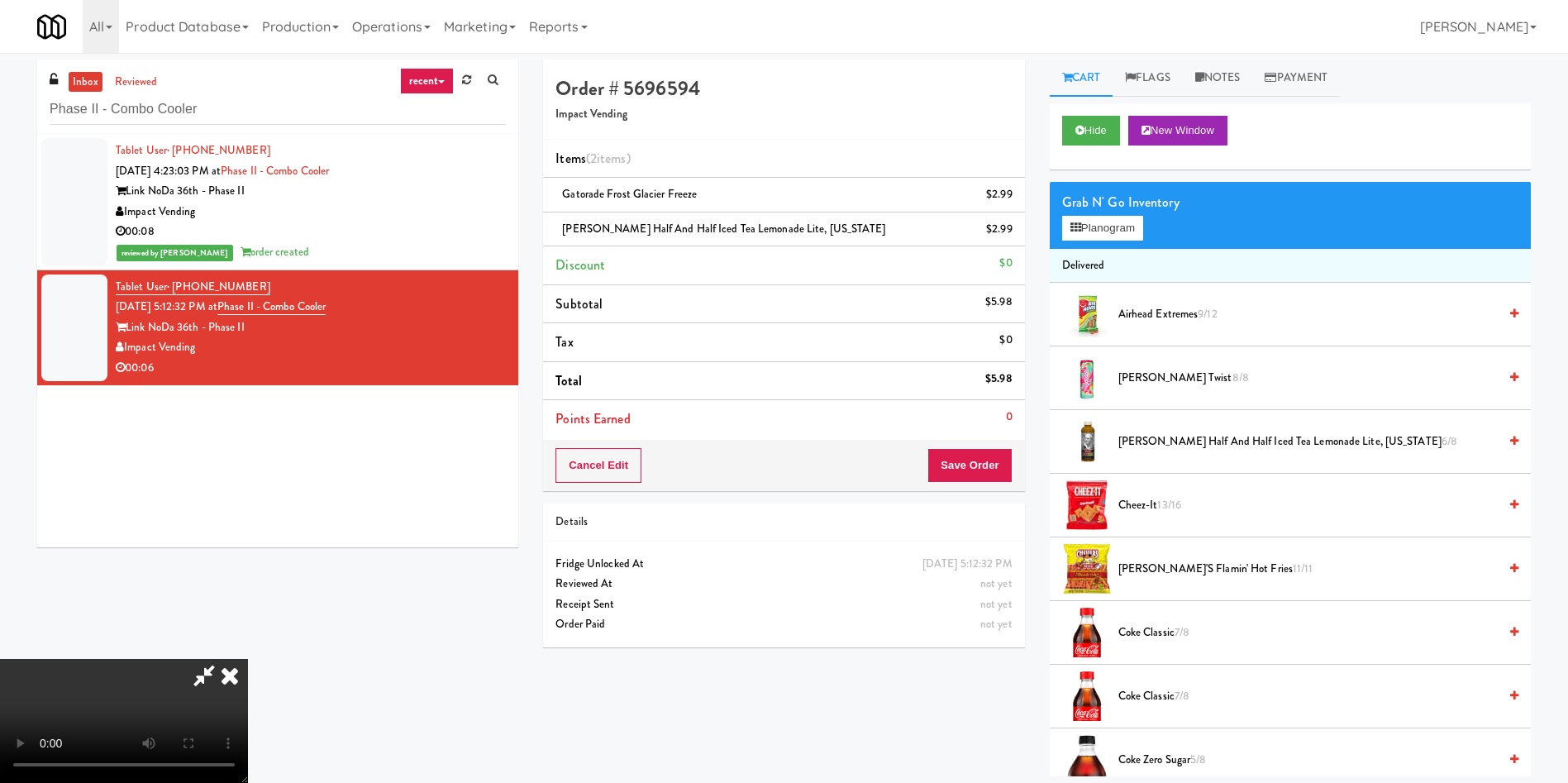
click at [144, 659] on video at bounding box center [124, 721] width 248 height 124
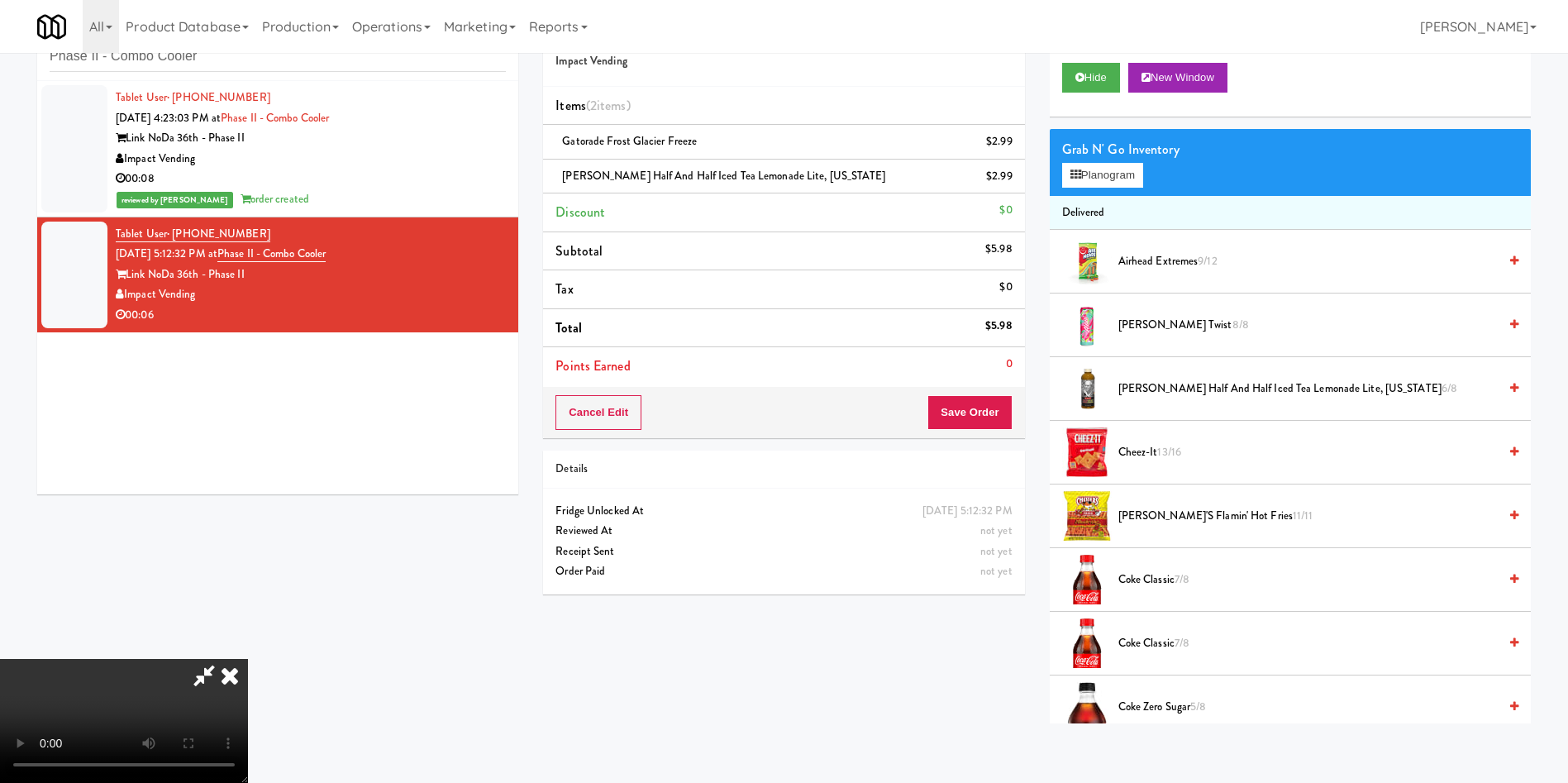
click at [248, 659] on video at bounding box center [124, 721] width 248 height 124
click at [991, 415] on button "Save Order" at bounding box center [969, 413] width 85 height 35
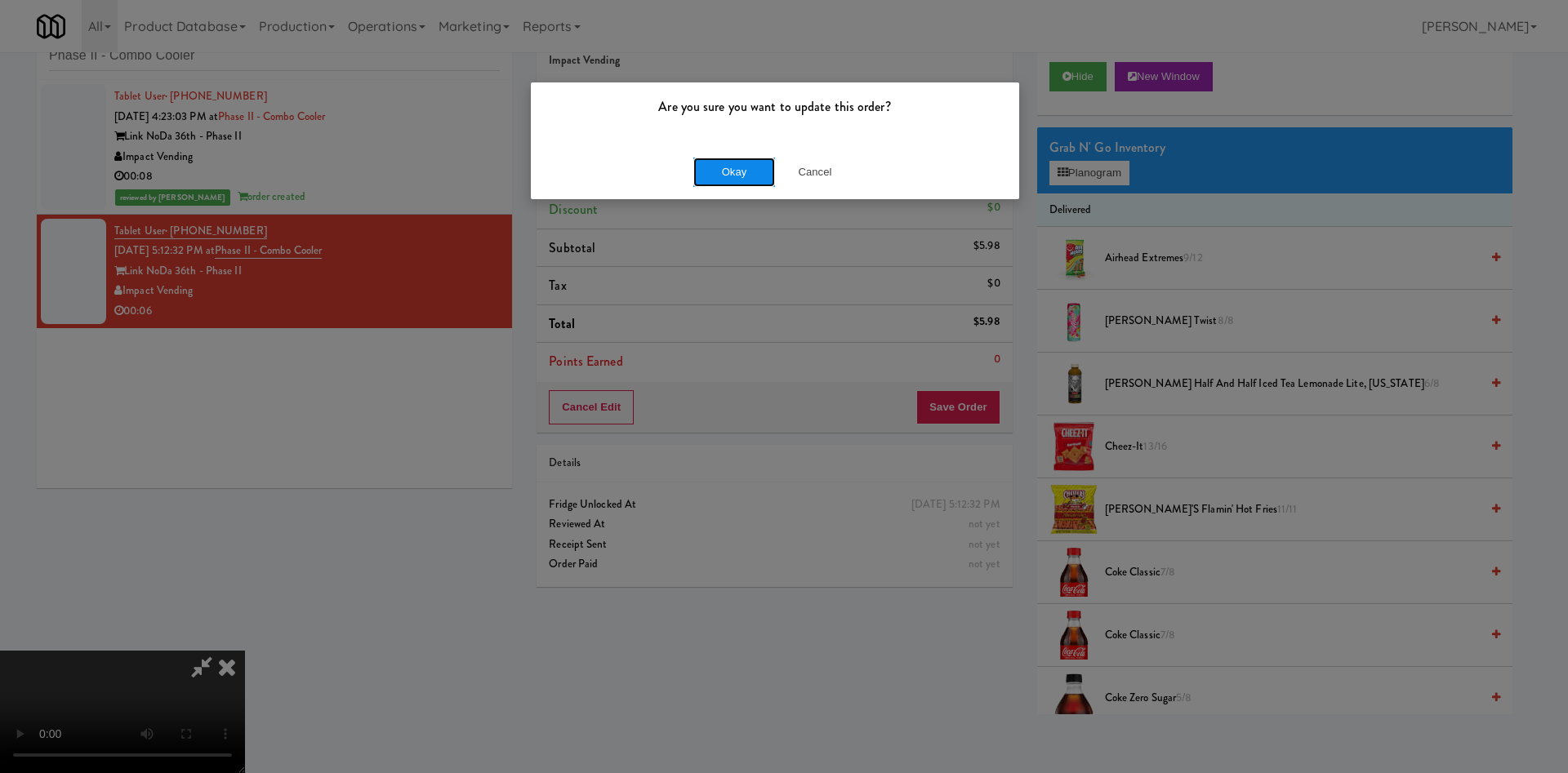
click at [739, 178] on button "Okay" at bounding box center [734, 172] width 82 height 30
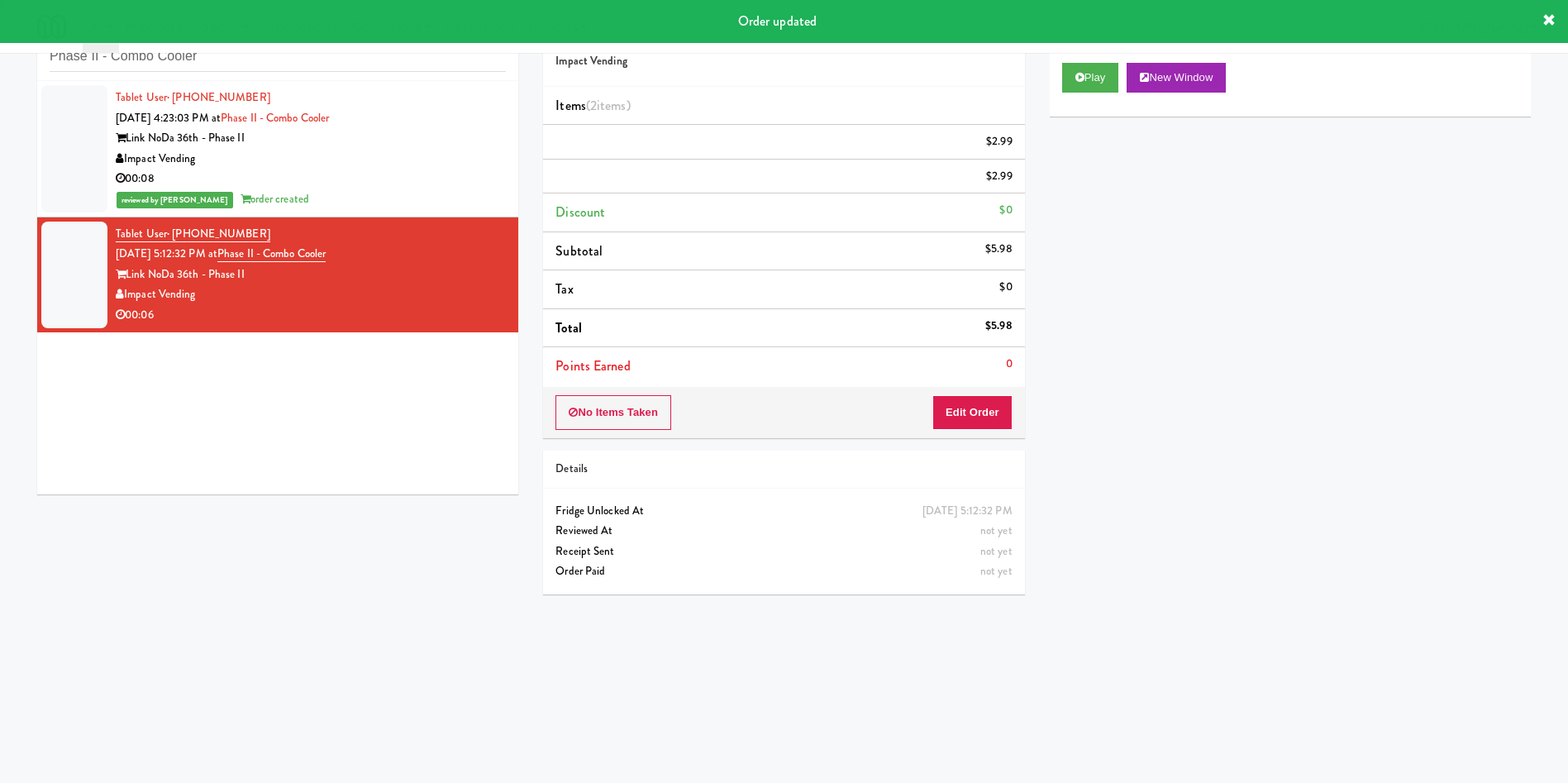
scroll to position [0, 0]
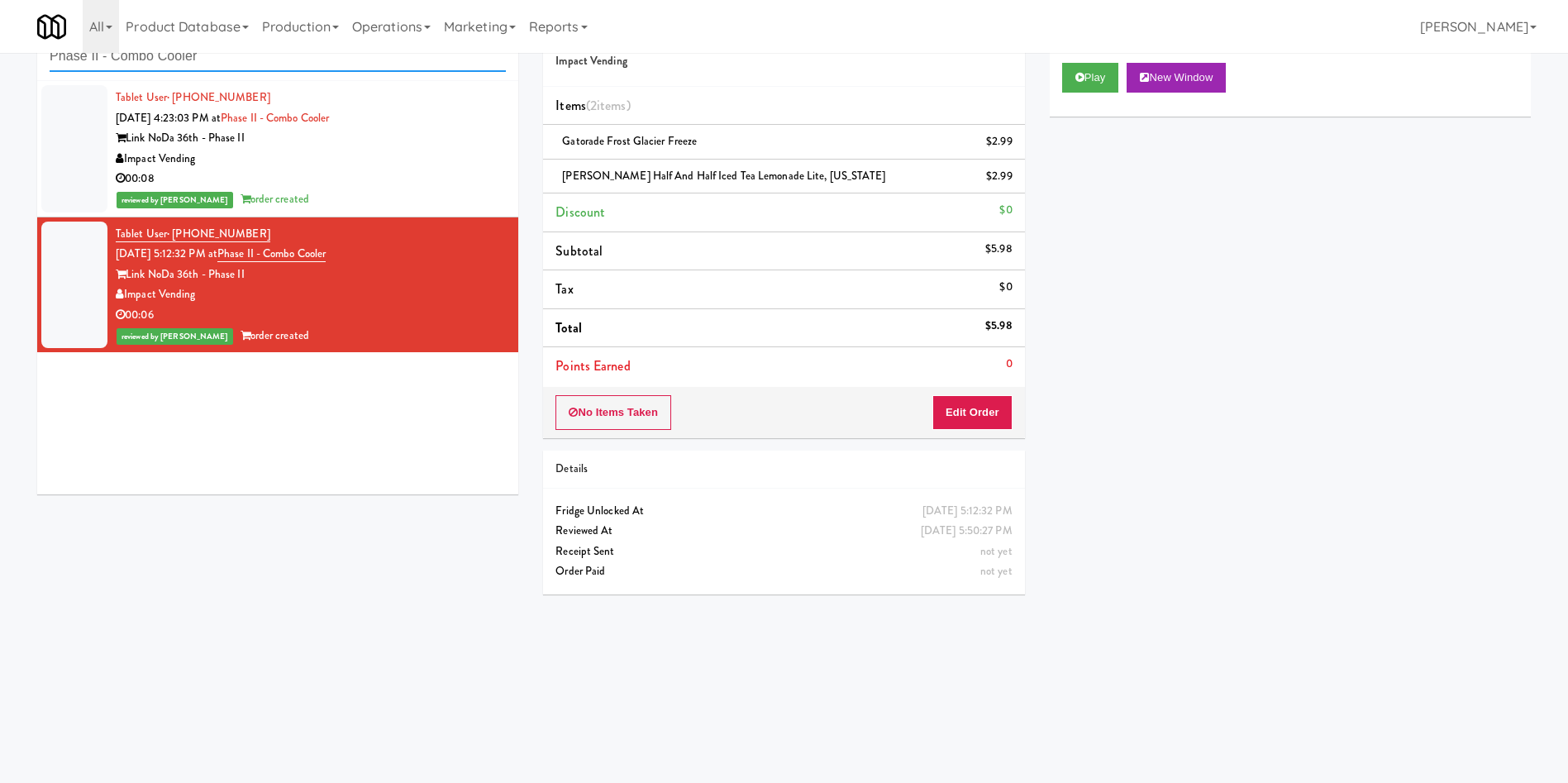
paste input "1000 S Clark - Left - Fridge"
drag, startPoint x: 273, startPoint y: 57, endPoint x: 299, endPoint y: 124, distance: 71.9
click at [0, 57] on div "inbox reviewed recent all unclear take inventory issue suspicious failed recent…" at bounding box center [784, 339] width 1568 height 664
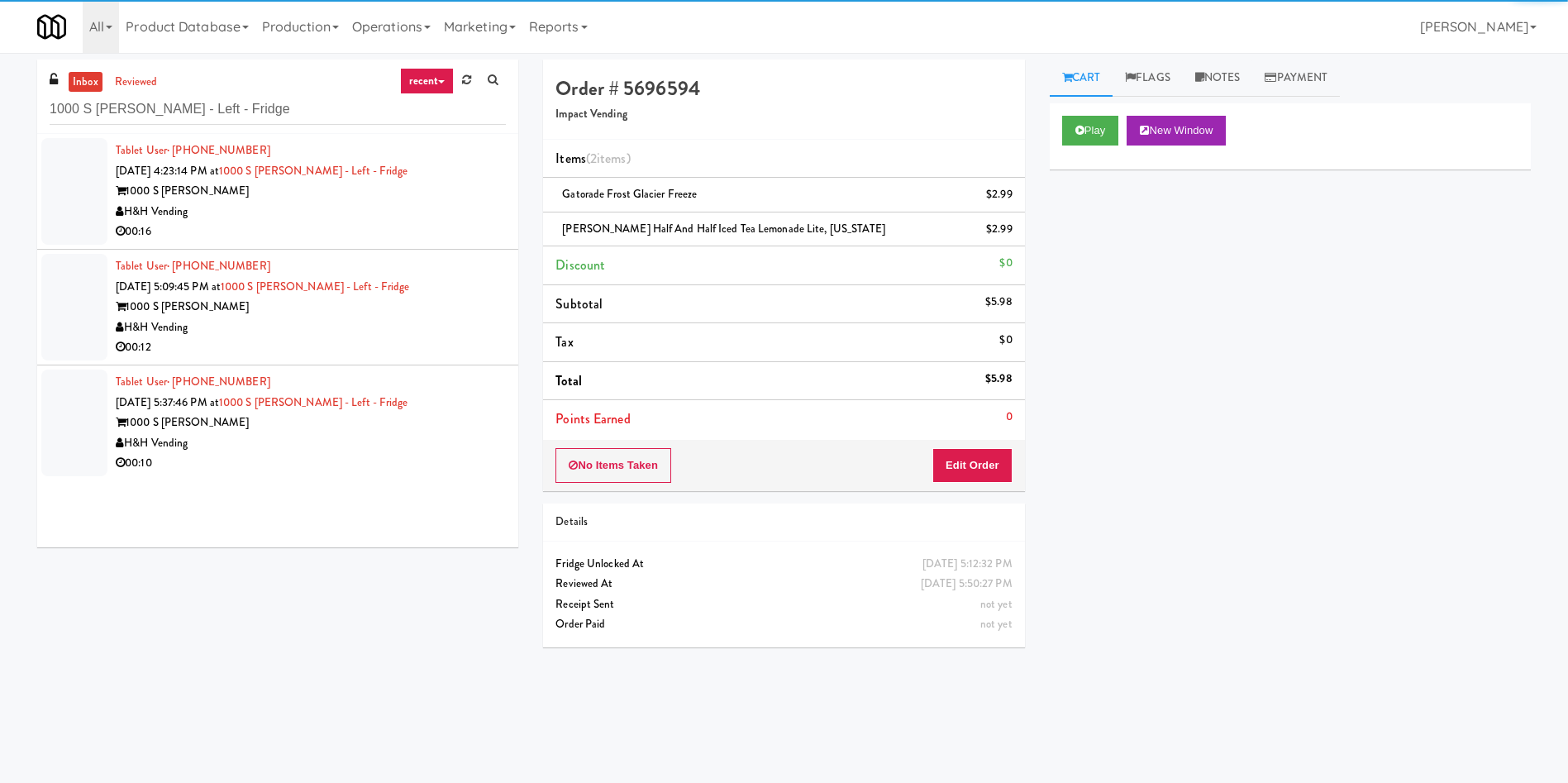
drag, startPoint x: 63, startPoint y: 164, endPoint x: 894, endPoint y: 164, distance: 831.0
click at [65, 164] on div at bounding box center [74, 192] width 66 height 107
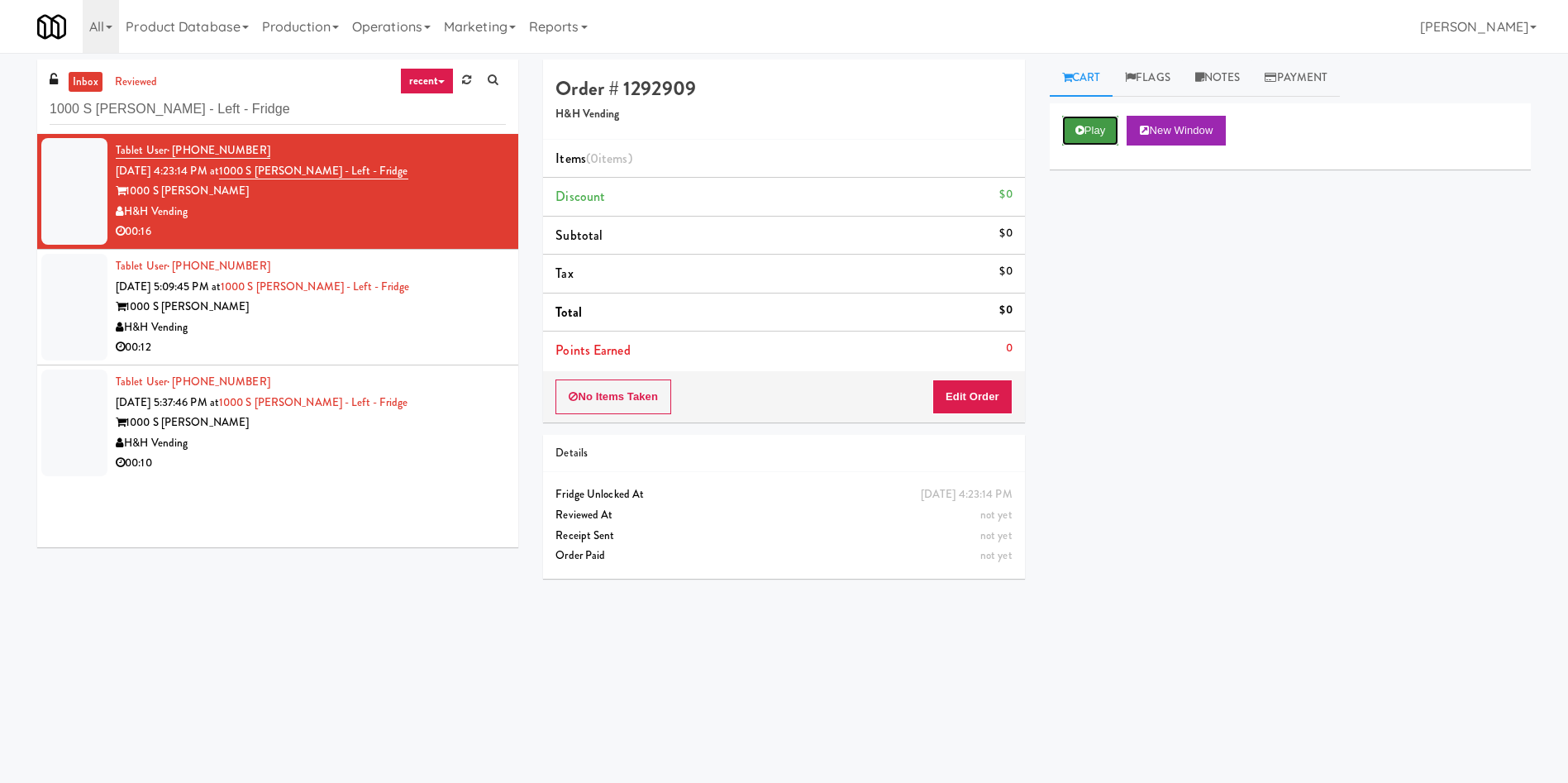
click at [1087, 129] on button "Play" at bounding box center [1090, 130] width 57 height 30
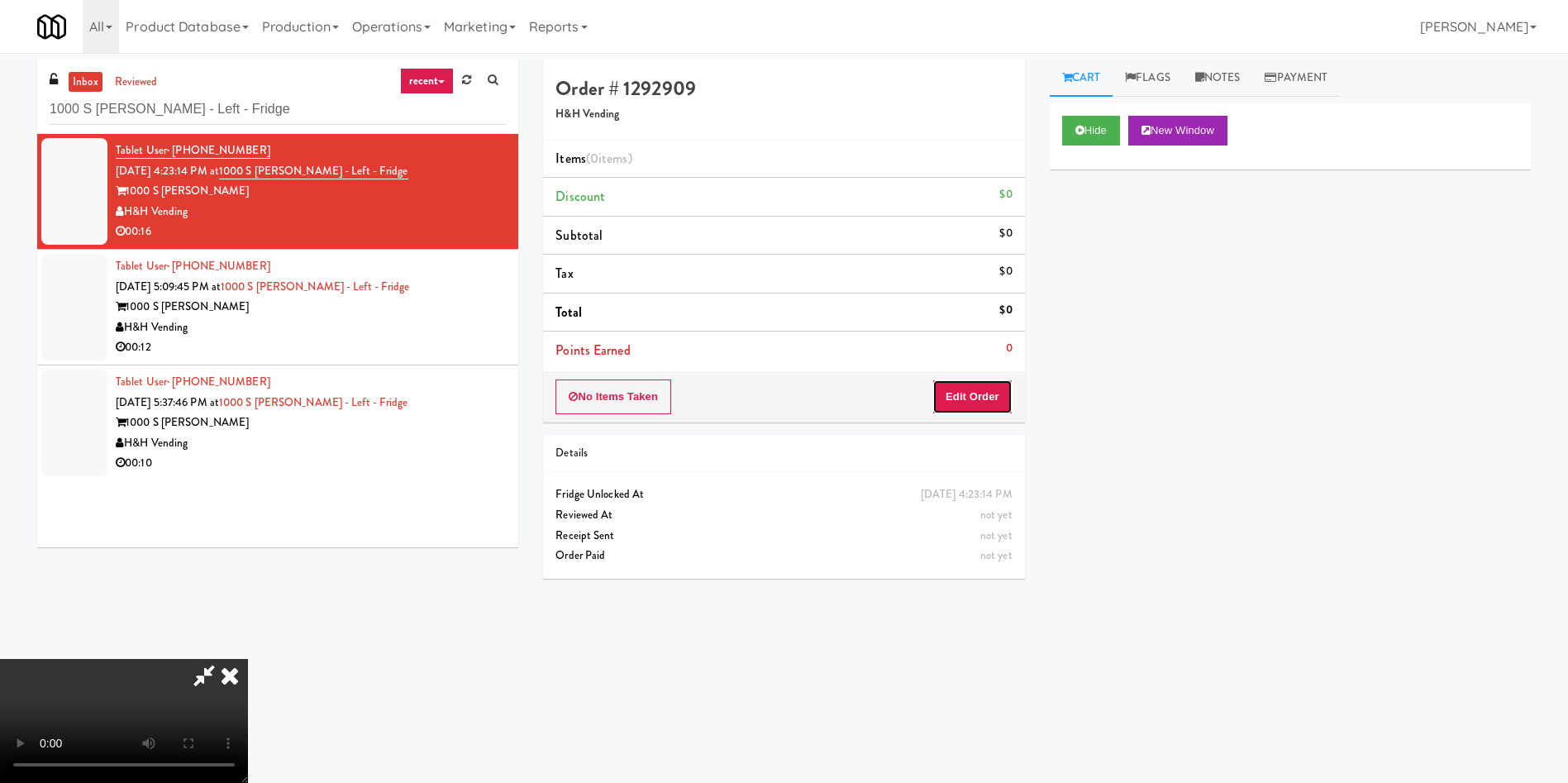
drag, startPoint x: 972, startPoint y: 398, endPoint x: 224, endPoint y: 130, distance: 794.6
click at [972, 398] on button "Edit Order" at bounding box center [972, 397] width 80 height 35
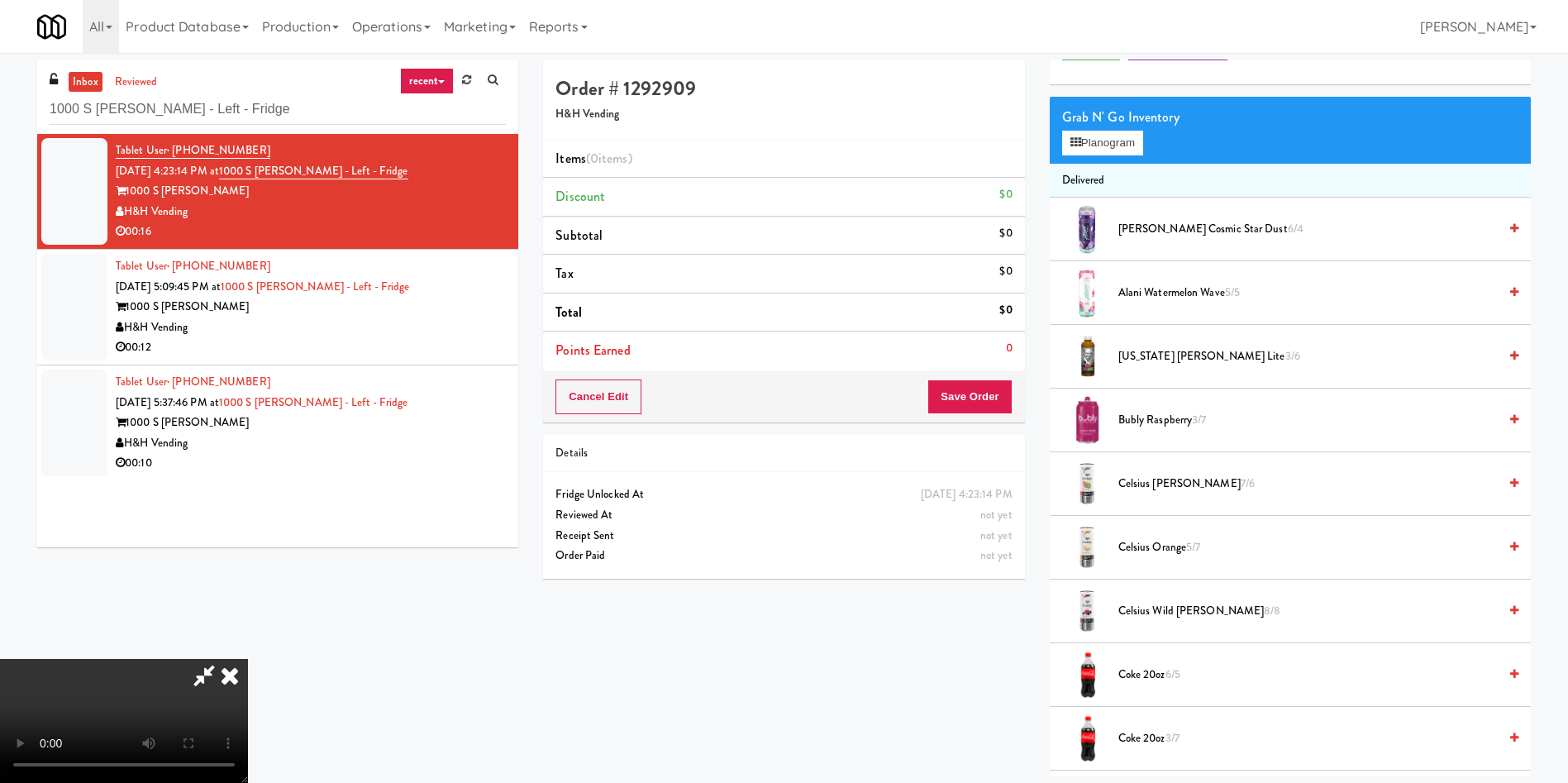
scroll to position [124, 0]
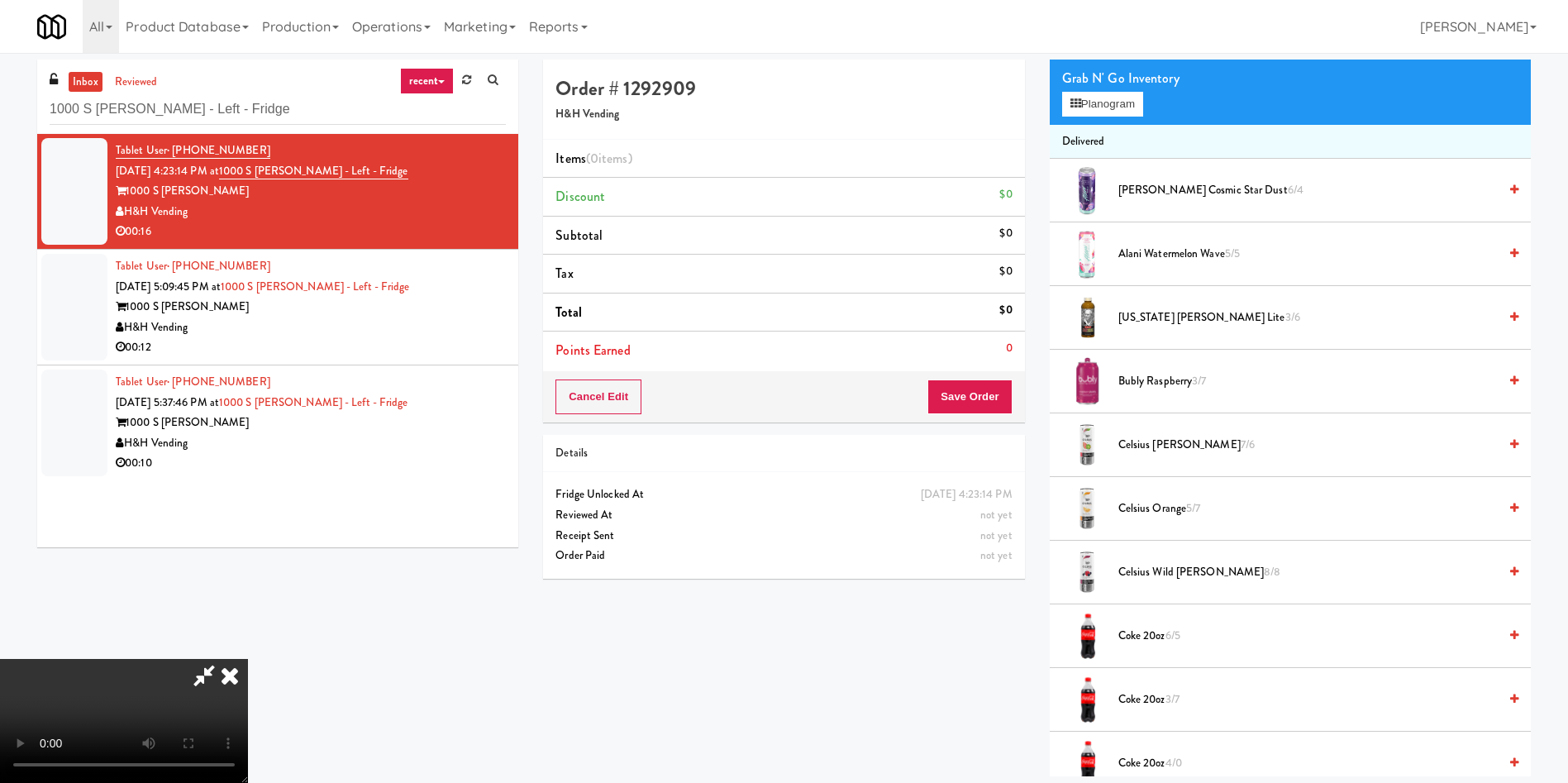
click at [248, 659] on video at bounding box center [124, 721] width 248 height 124
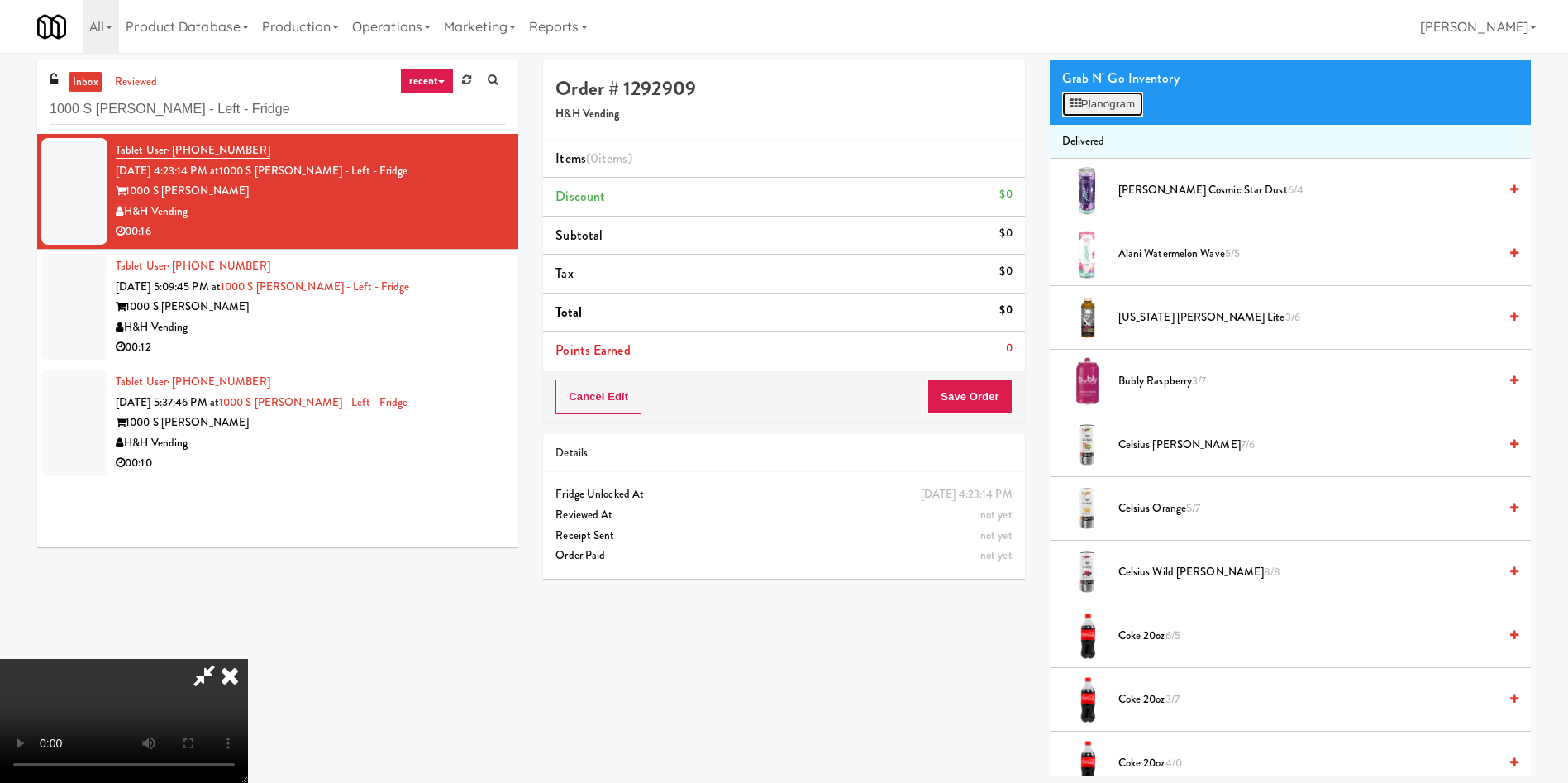
click at [1071, 98] on icon at bounding box center [1076, 103] width 11 height 11
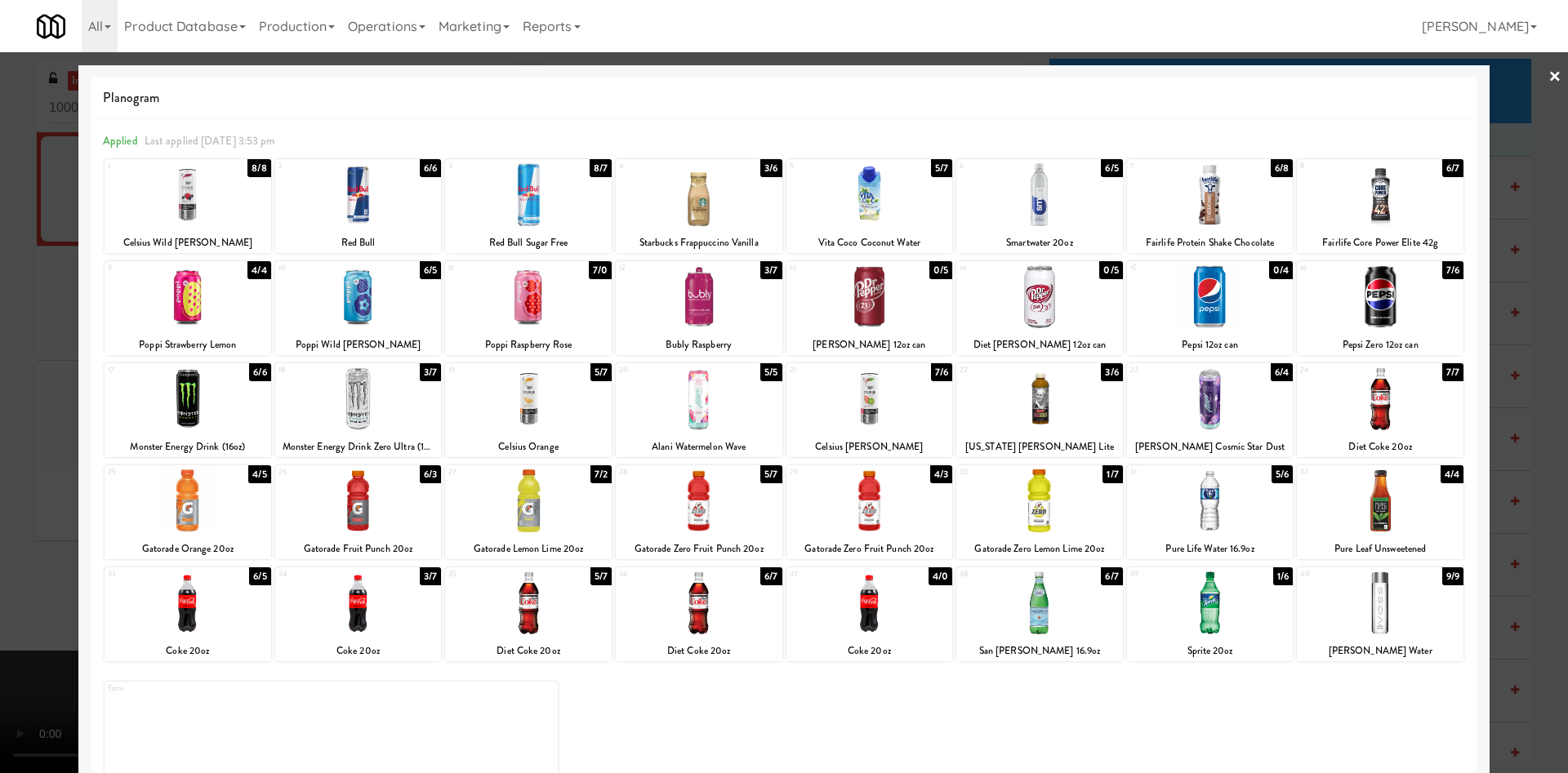
click at [205, 408] on div at bounding box center [187, 398] width 166 height 62
click at [10, 486] on div at bounding box center [784, 386] width 1568 height 773
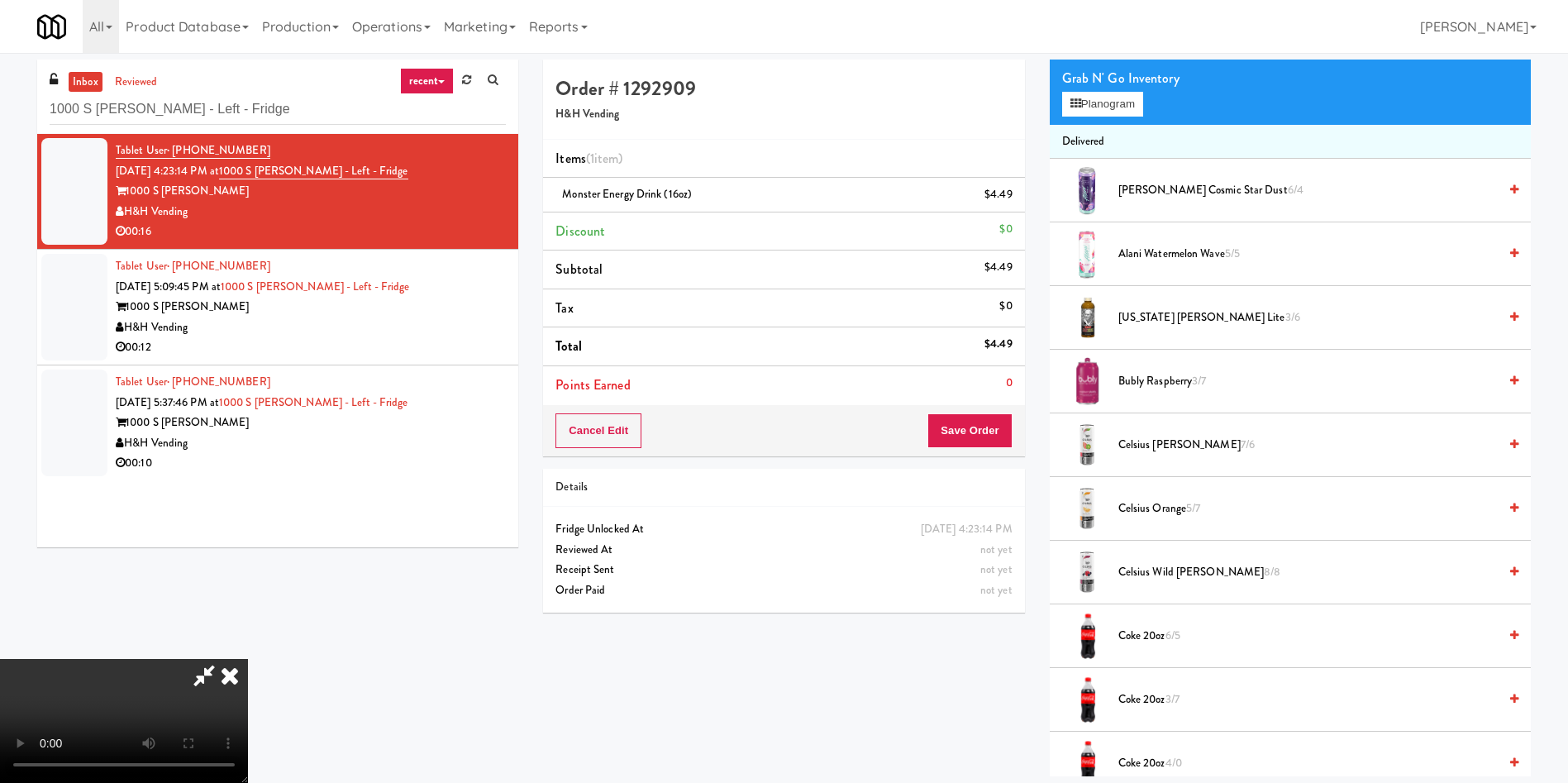
click at [248, 659] on video at bounding box center [124, 721] width 248 height 124
click at [1093, 107] on button "Planogram" at bounding box center [1102, 103] width 81 height 24
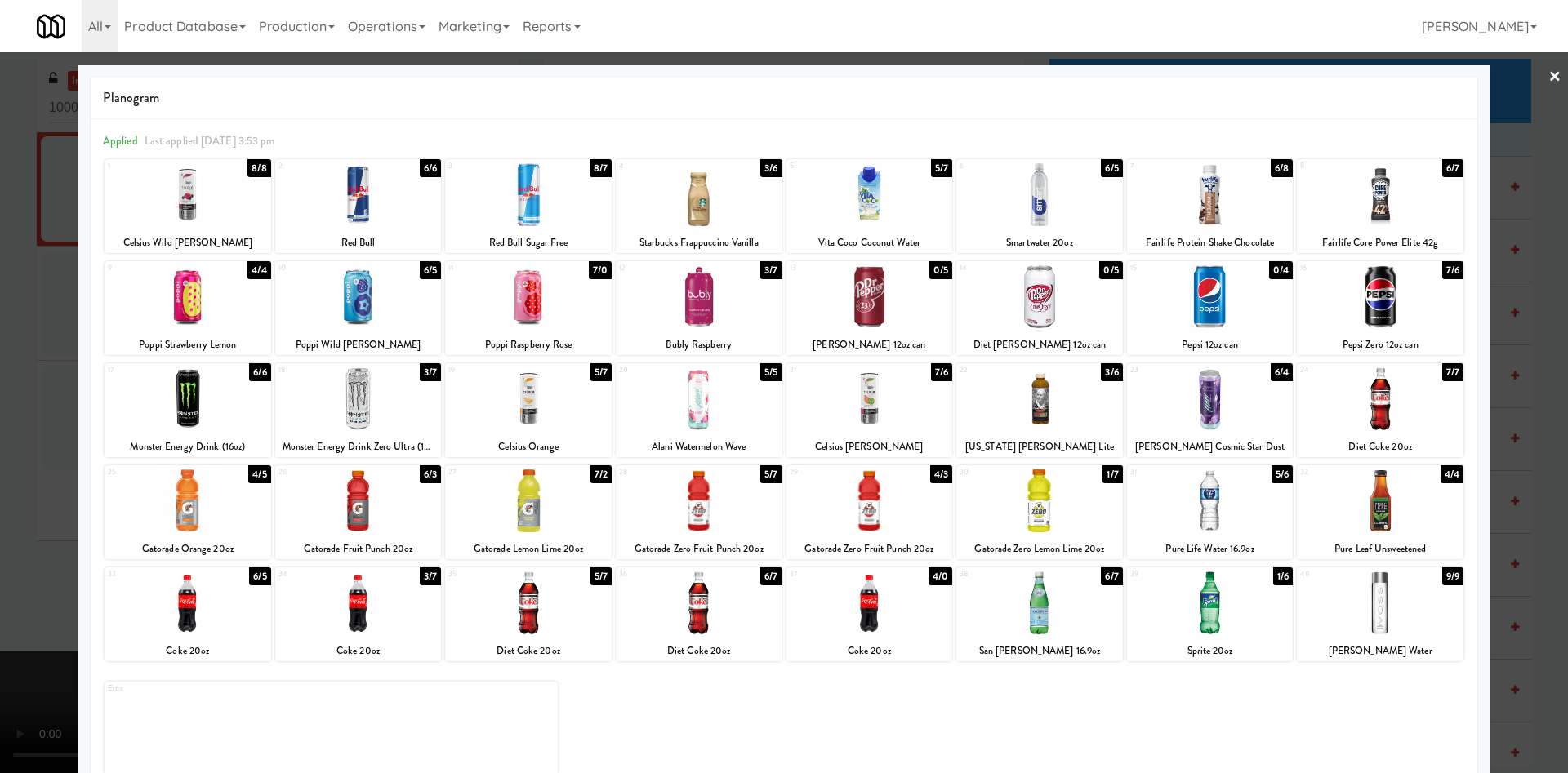
click at [528, 402] on div at bounding box center [528, 398] width 166 height 62
drag, startPoint x: 1, startPoint y: 464, endPoint x: 317, endPoint y: 413, distance: 320.1
click at [16, 458] on div at bounding box center [784, 386] width 1568 height 773
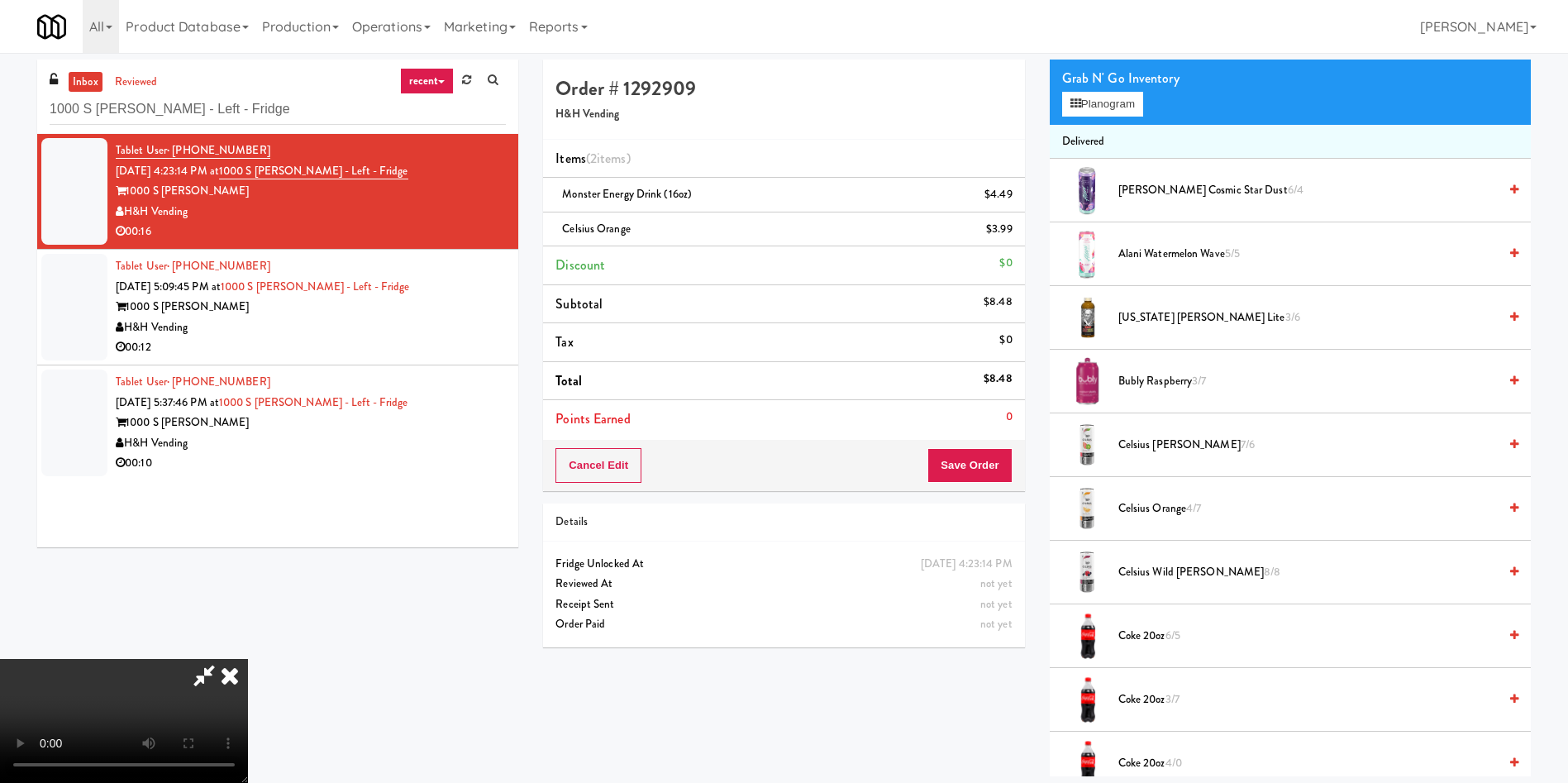
click at [977, 442] on div "Cancel Edit Save Order" at bounding box center [784, 466] width 481 height 52
click at [977, 466] on button "Save Order" at bounding box center [969, 466] width 85 height 35
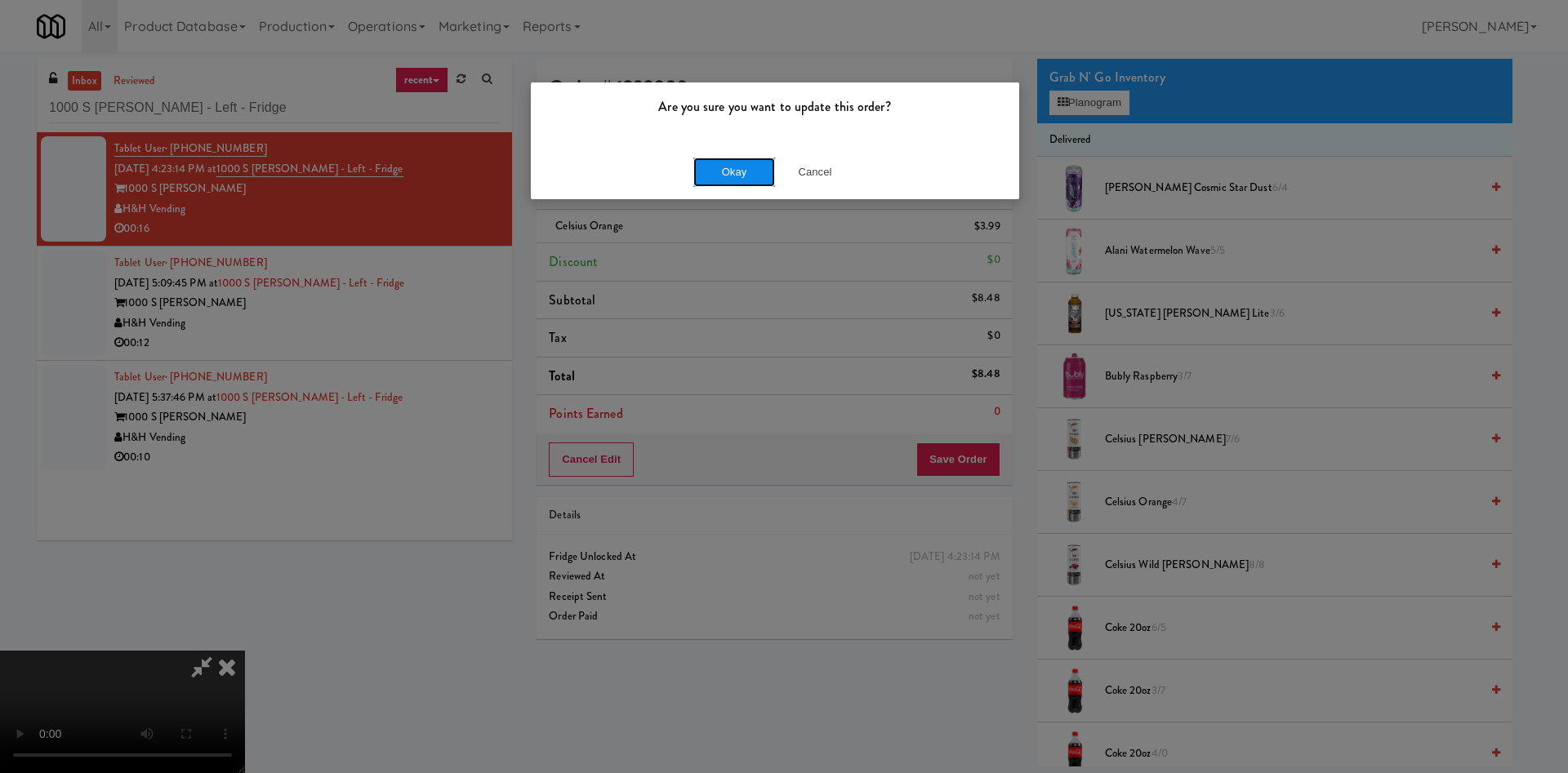
click at [734, 169] on button "Okay" at bounding box center [734, 172] width 82 height 30
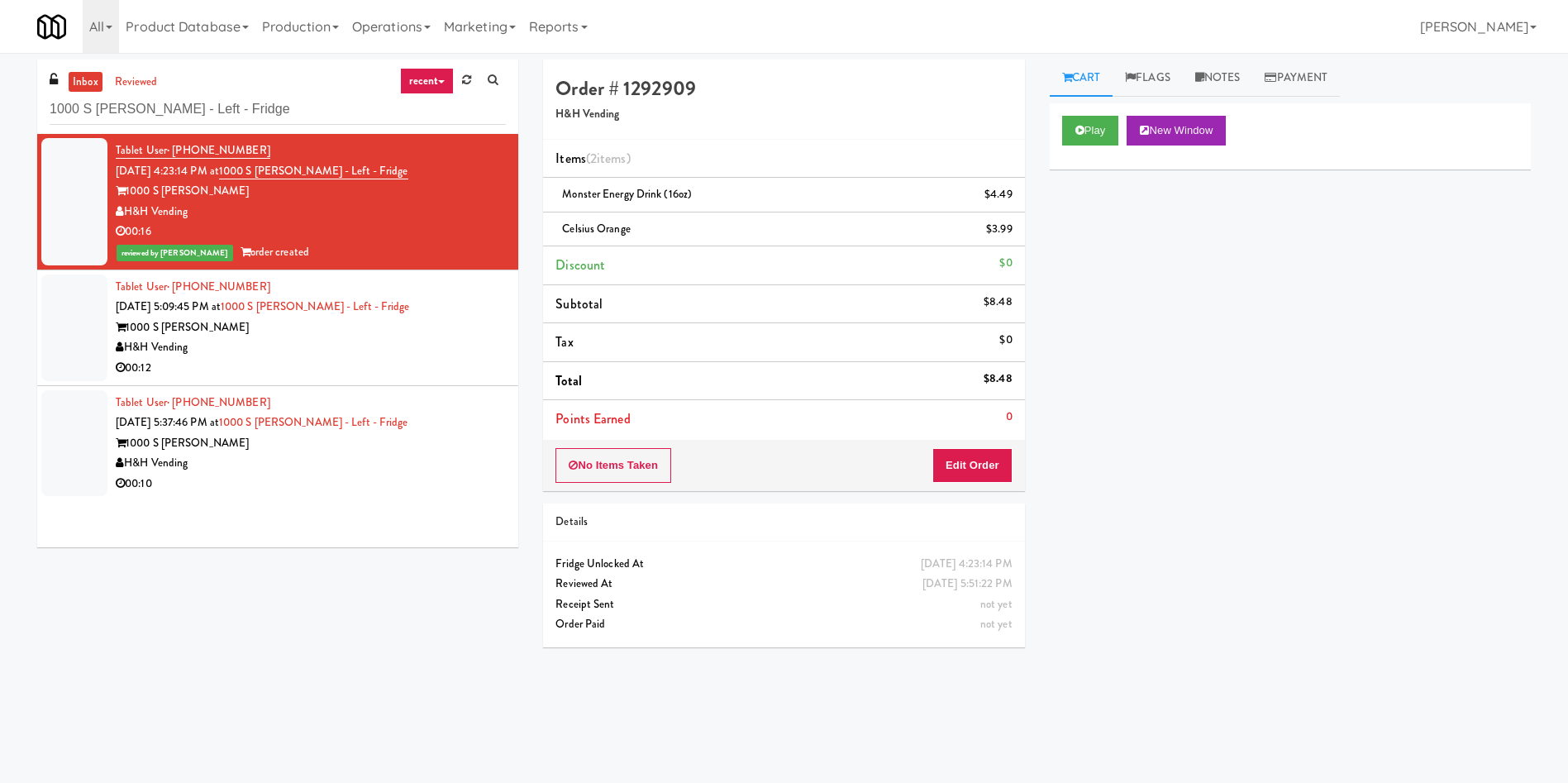
click at [95, 312] on div at bounding box center [74, 328] width 66 height 107
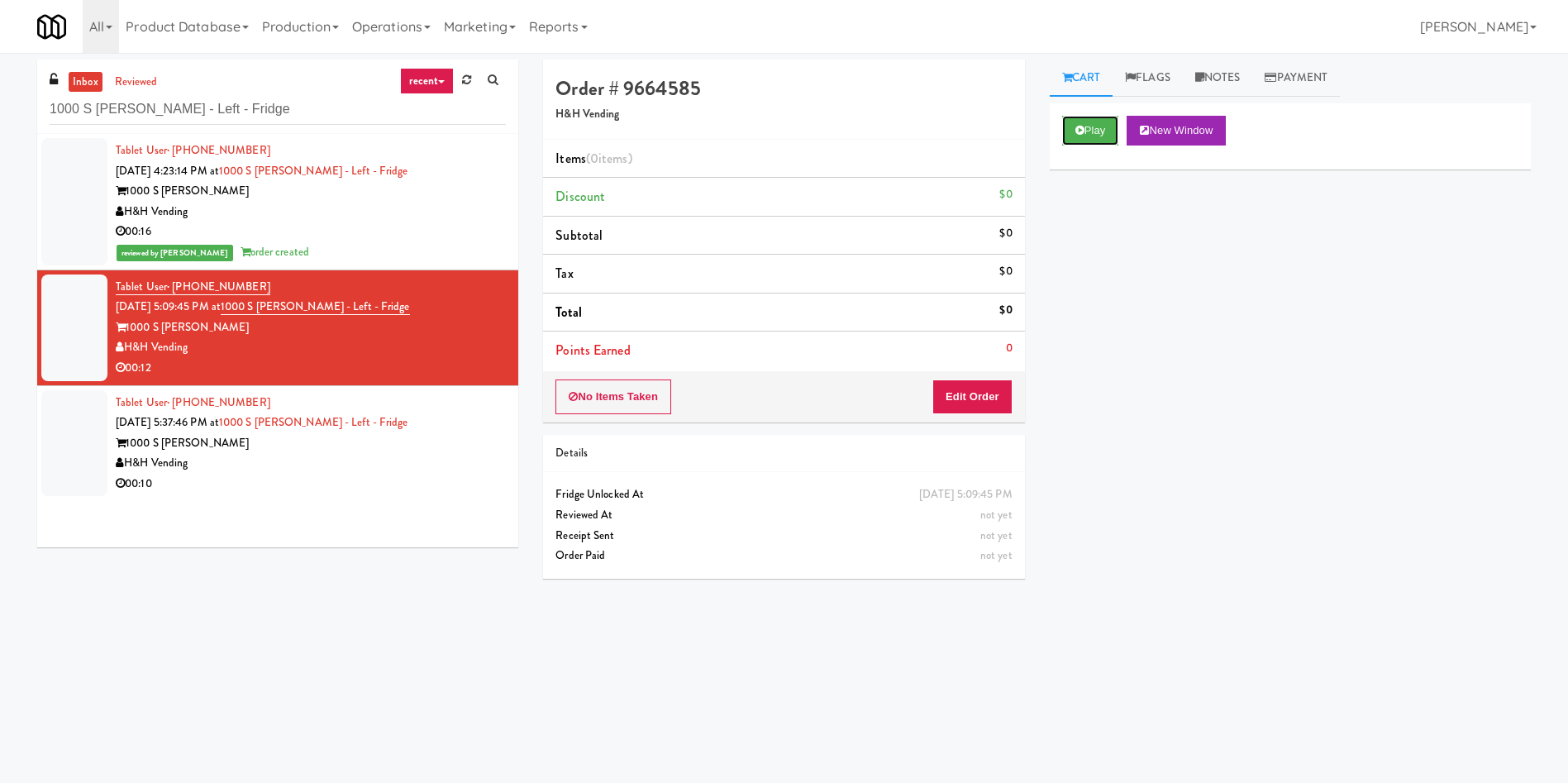
drag, startPoint x: 1098, startPoint y: 141, endPoint x: 1018, endPoint y: 275, distance: 156.1
click at [1098, 141] on button "Play" at bounding box center [1090, 130] width 57 height 30
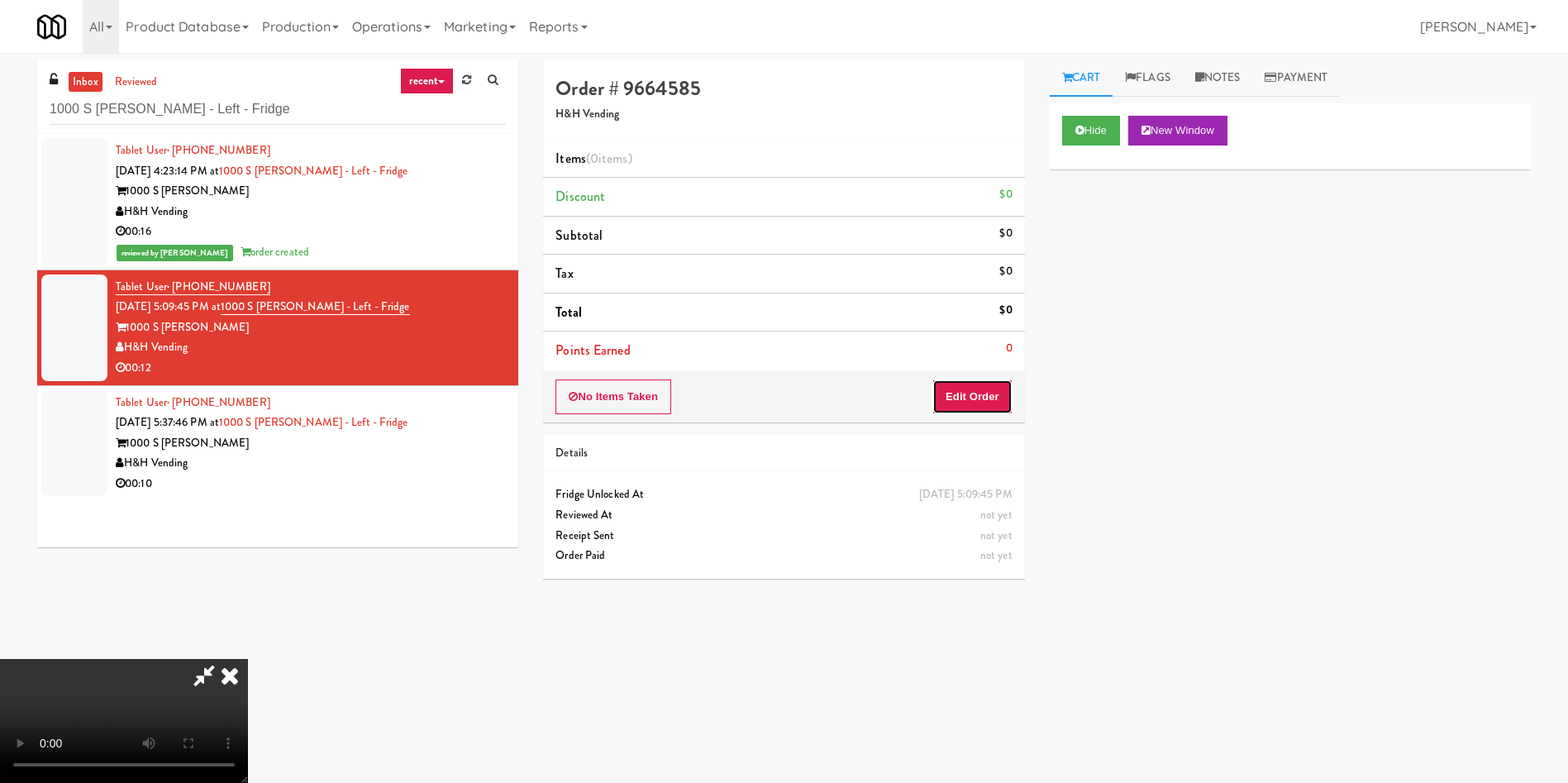
click at [971, 399] on button "Edit Order" at bounding box center [972, 397] width 80 height 35
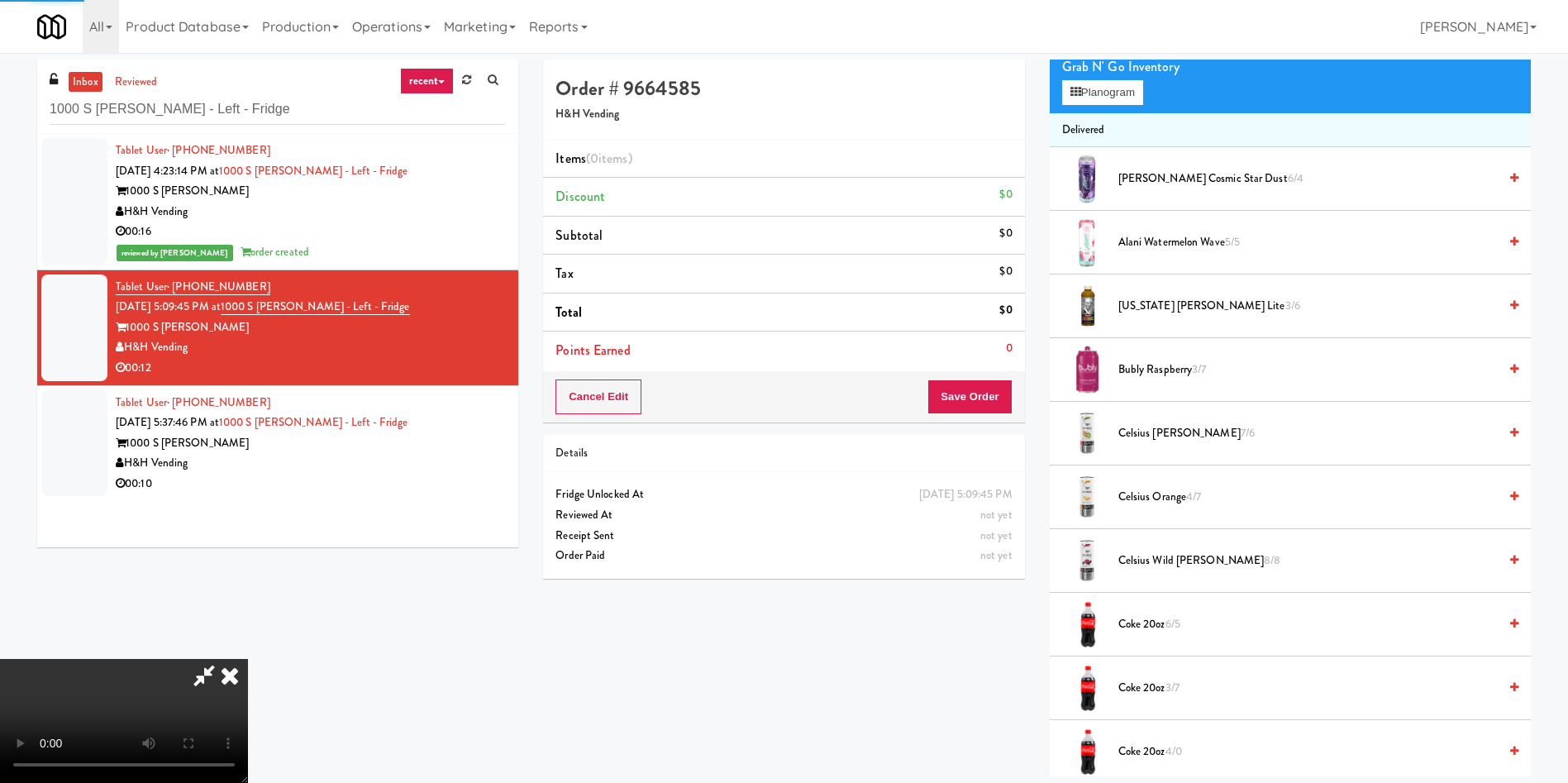
scroll to position [248, 0]
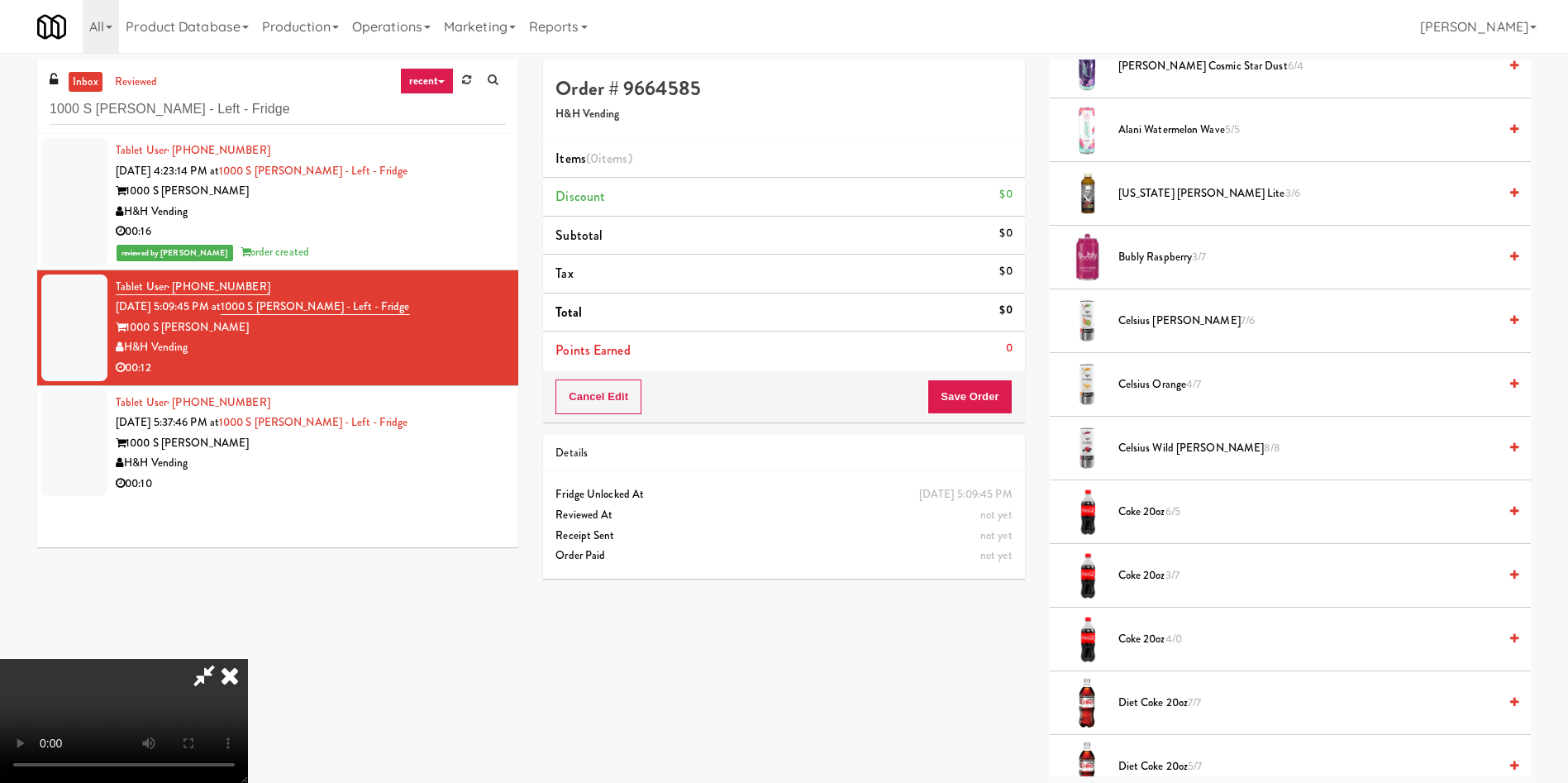
click at [248, 659] on video at bounding box center [124, 721] width 248 height 124
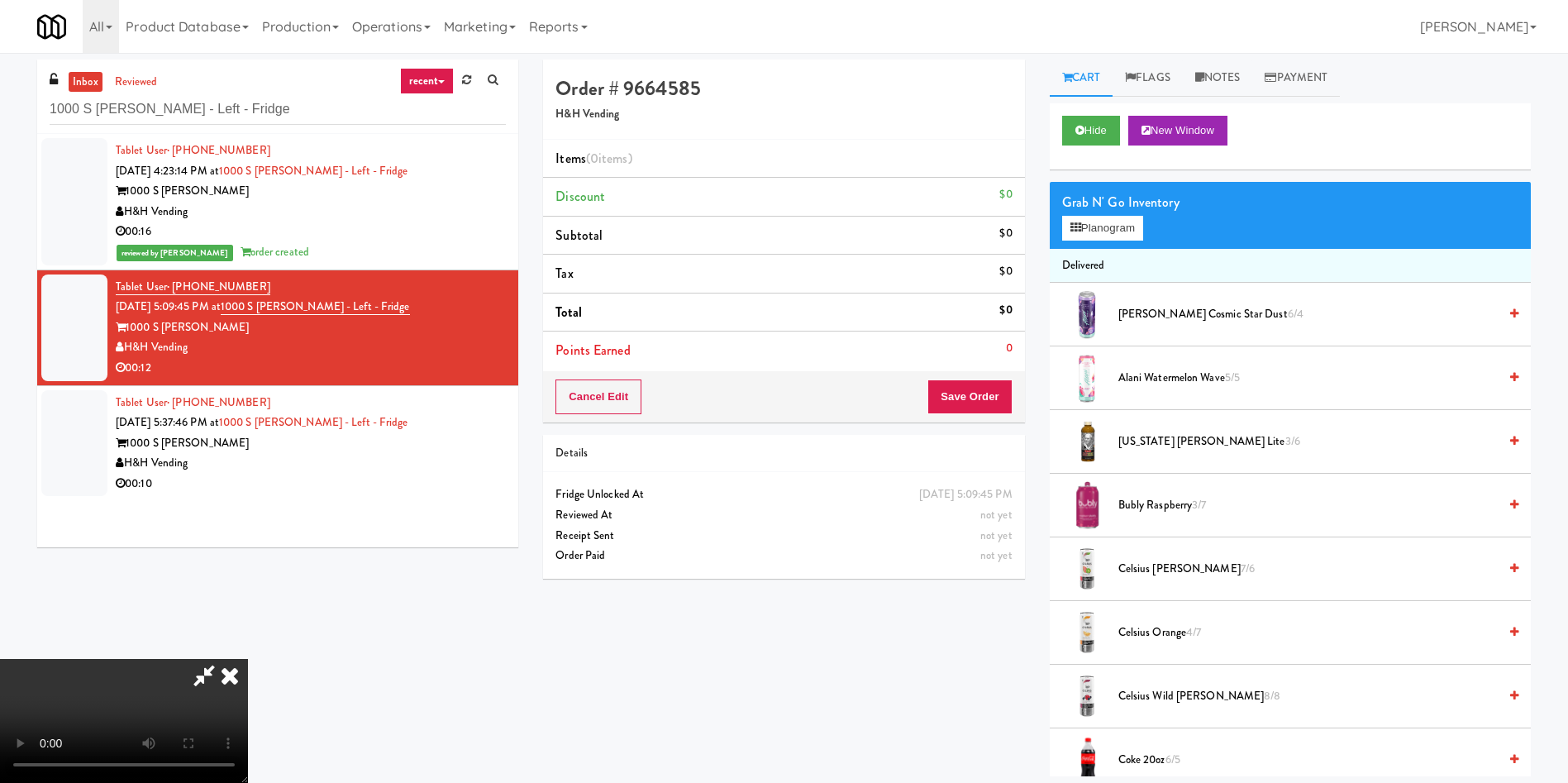
scroll to position [124, 0]
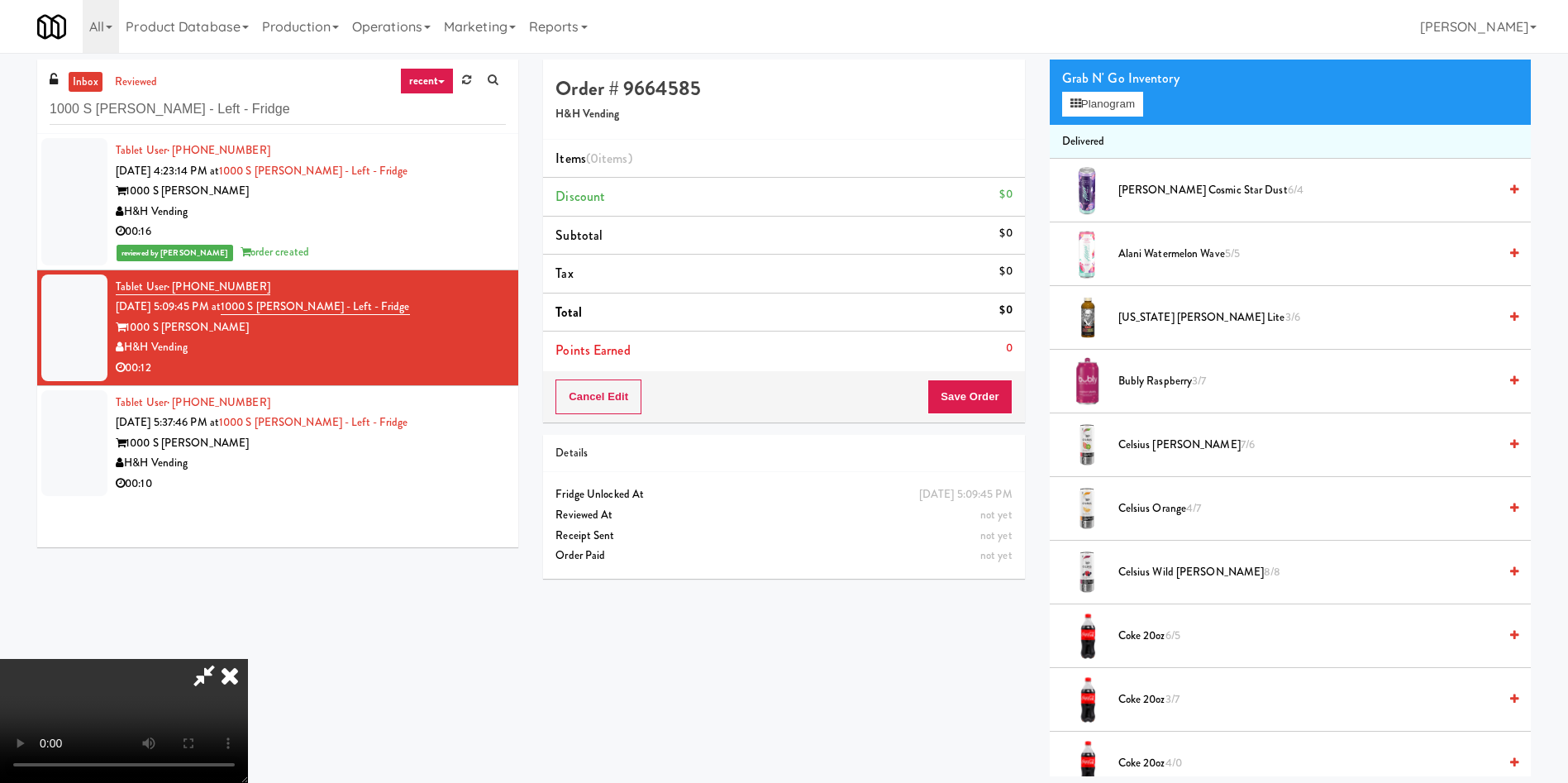
click at [248, 659] on video at bounding box center [124, 721] width 248 height 124
click at [1122, 317] on span "Arizona Arnold Palmer Lite 3/6" at bounding box center [1308, 317] width 380 height 20
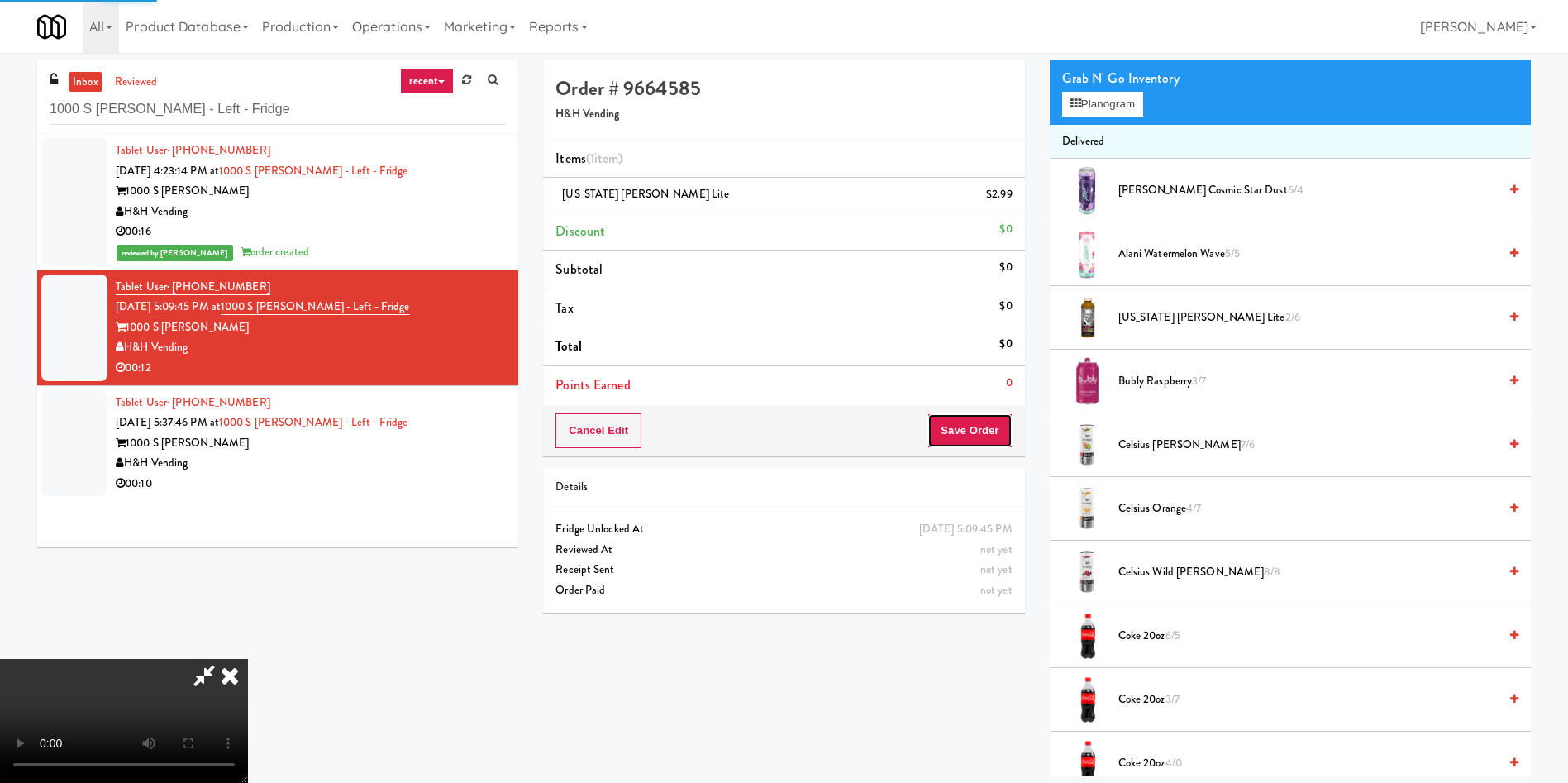
click at [994, 432] on button "Save Order" at bounding box center [969, 431] width 85 height 35
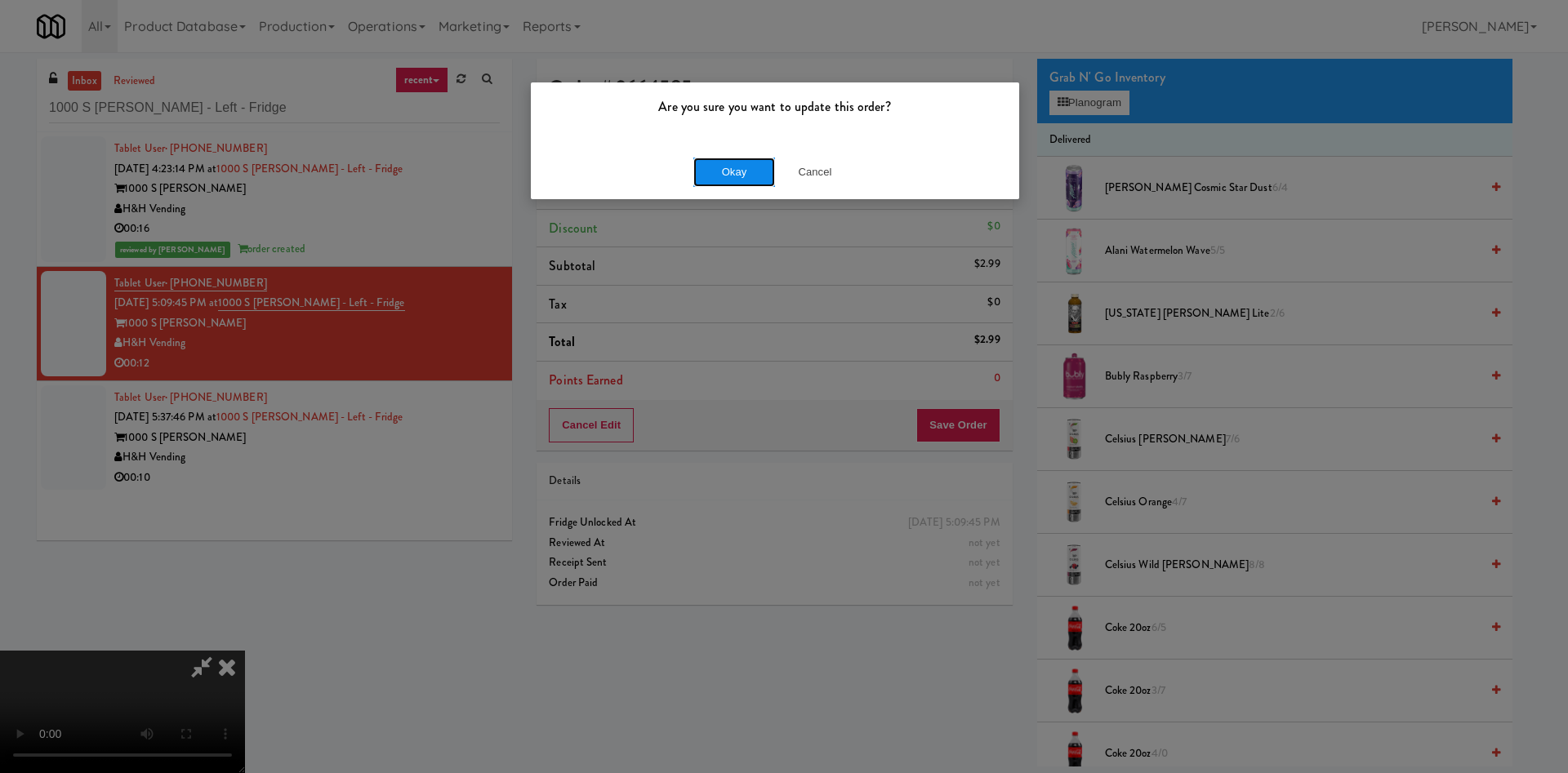
click at [749, 171] on button "Okay" at bounding box center [734, 172] width 82 height 30
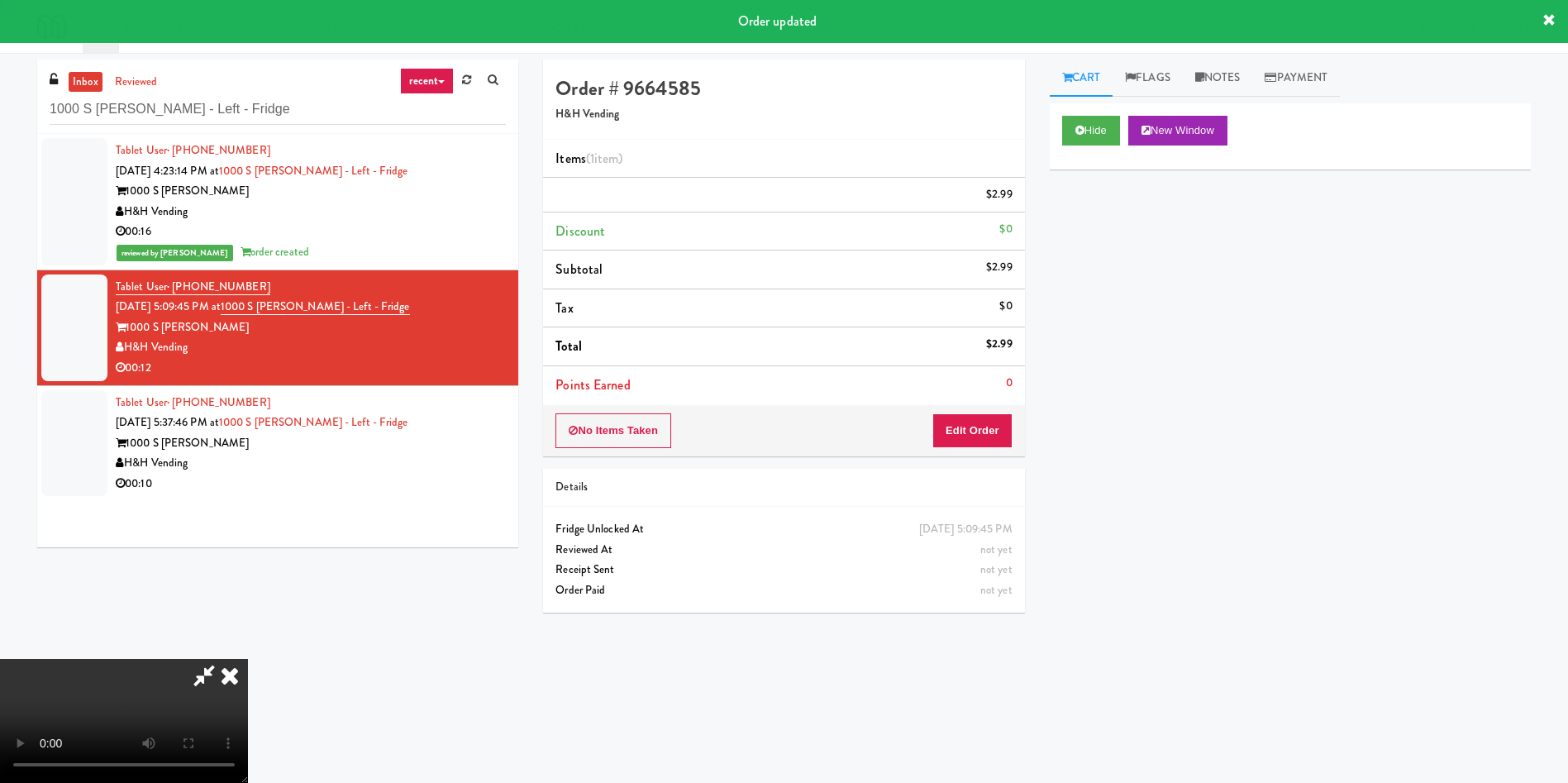
scroll to position [0, 0]
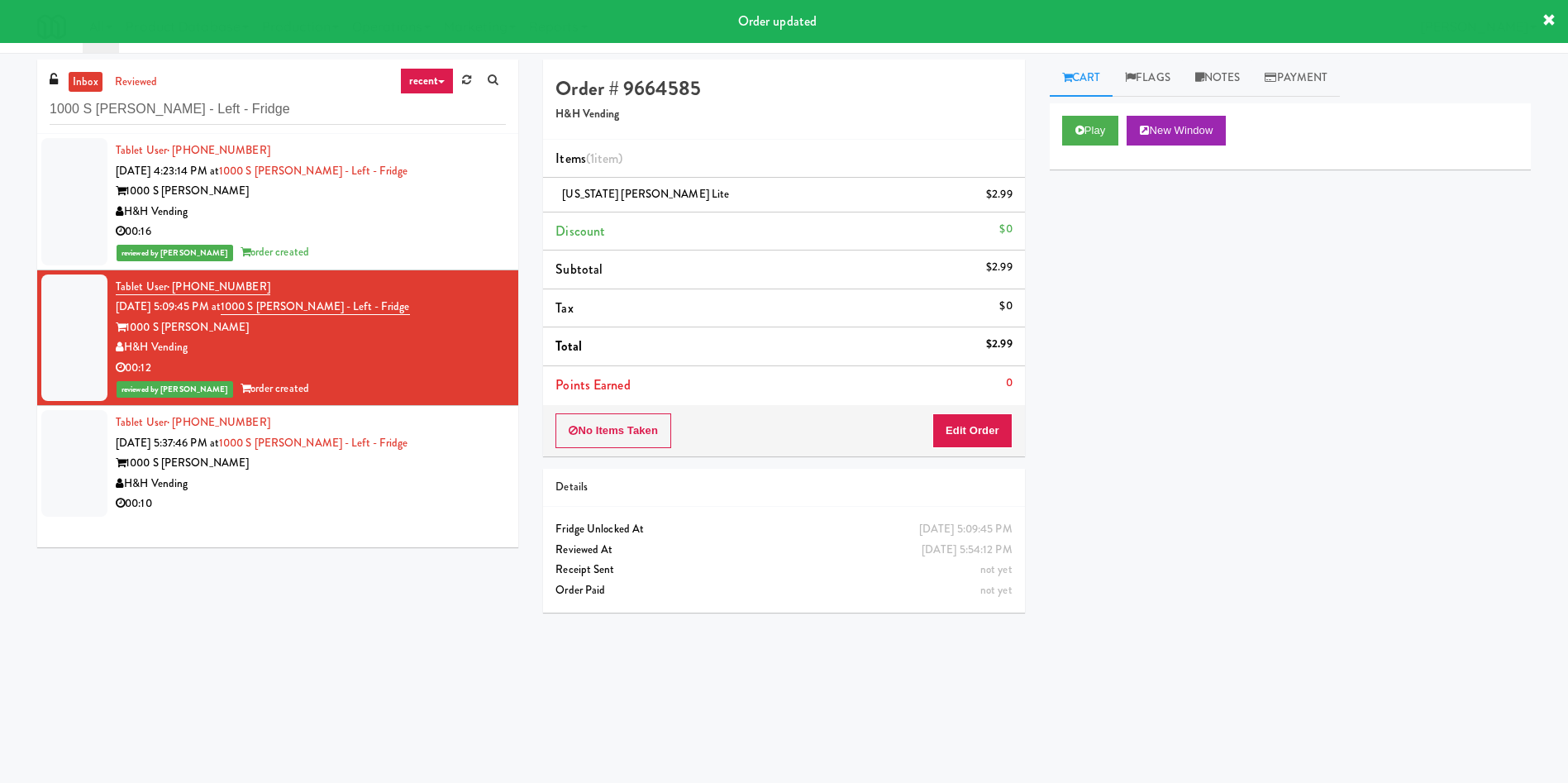
click at [84, 450] on div at bounding box center [74, 464] width 66 height 107
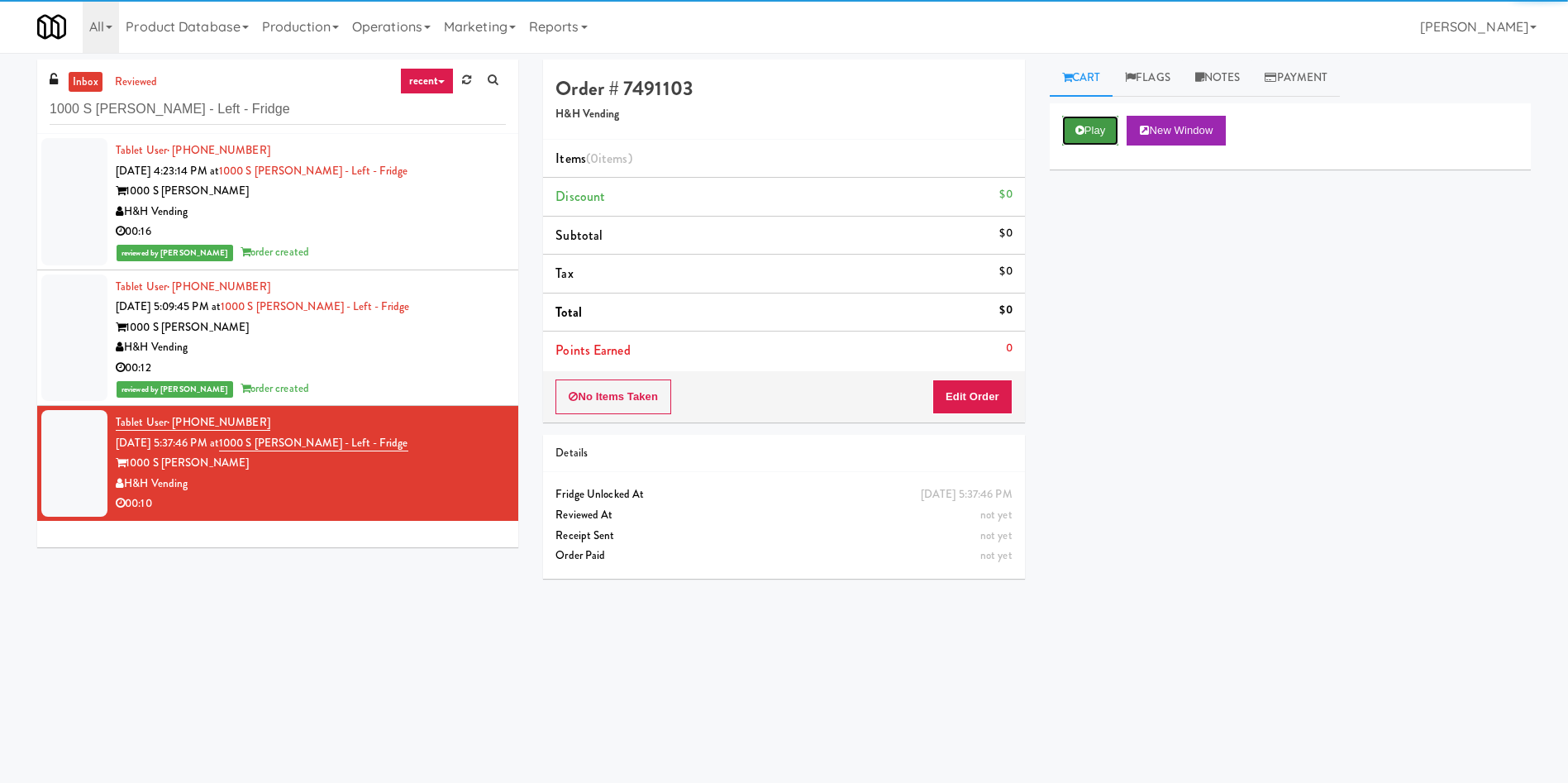
click at [1080, 116] on button "Play" at bounding box center [1090, 130] width 57 height 30
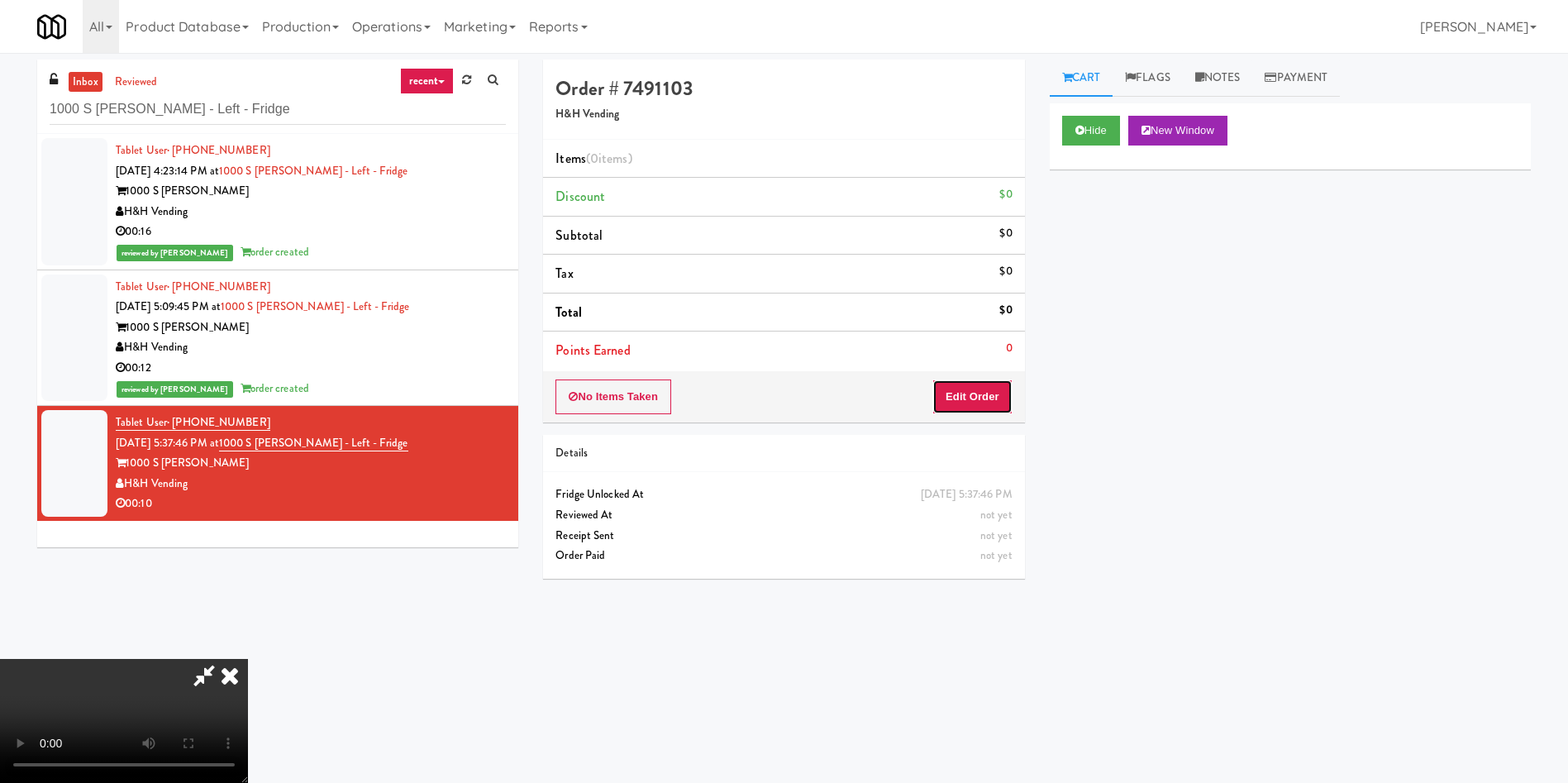
click at [979, 402] on button "Edit Order" at bounding box center [972, 397] width 80 height 35
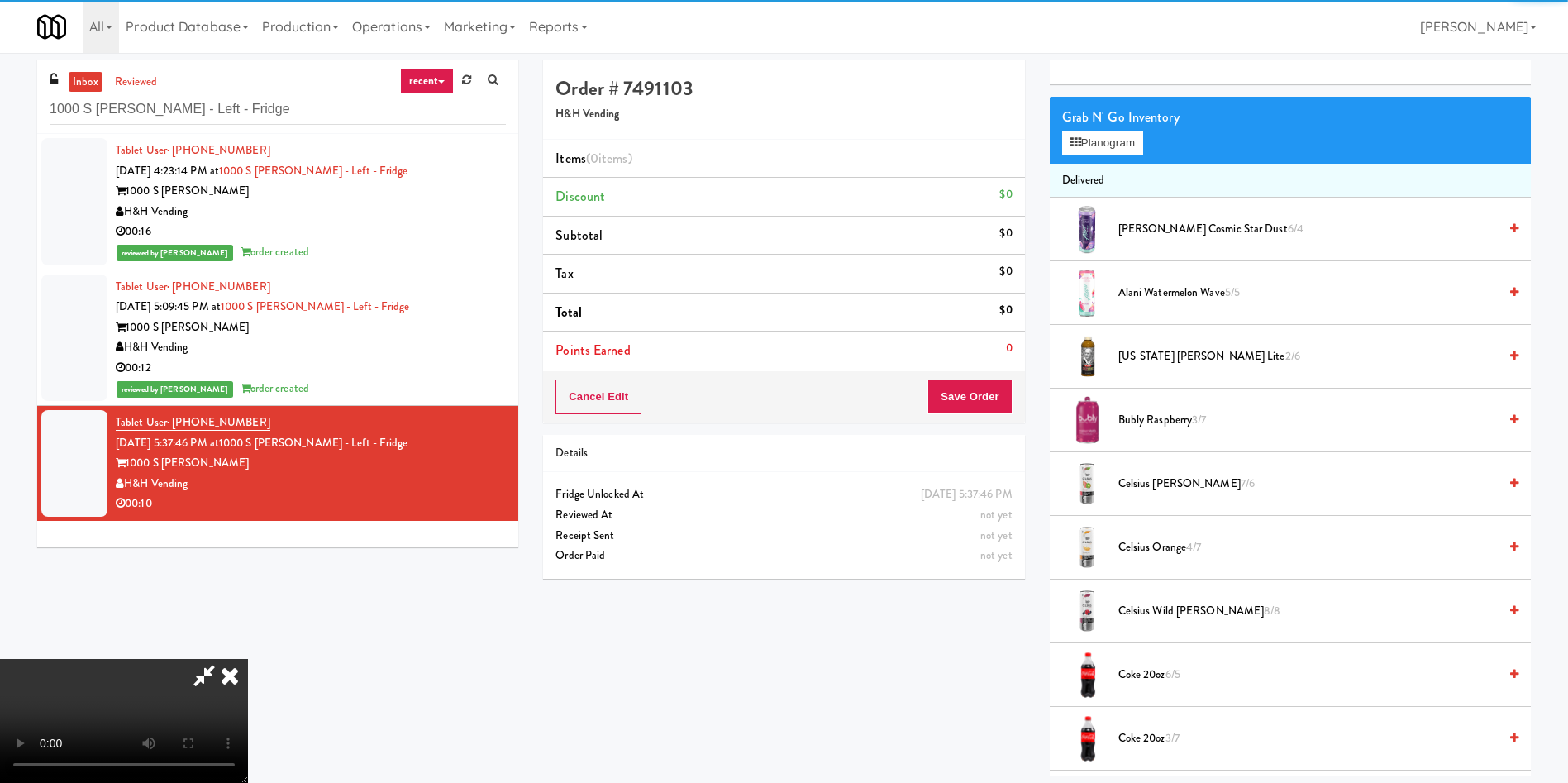
scroll to position [124, 0]
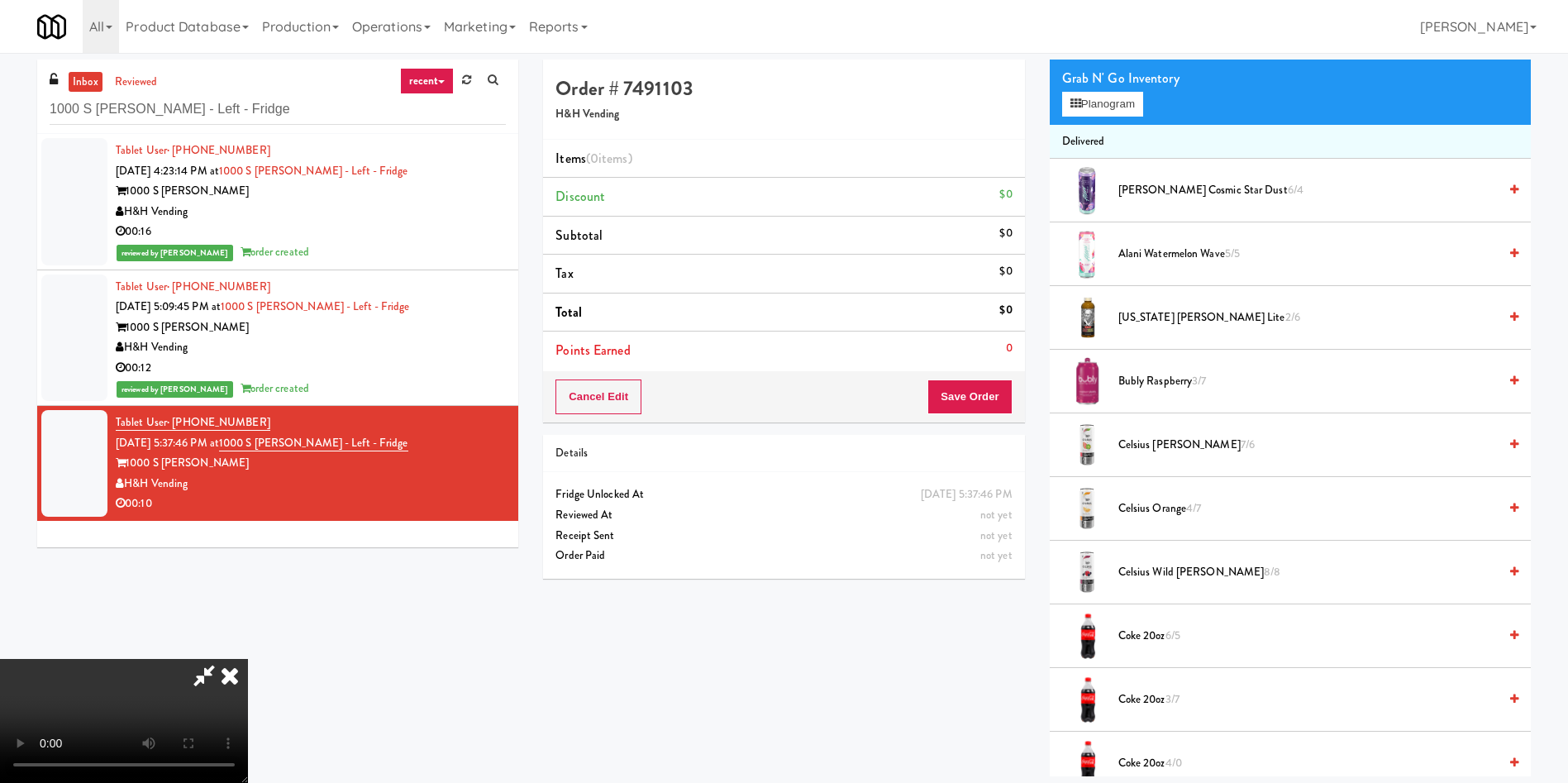
click at [248, 659] on video at bounding box center [124, 721] width 248 height 124
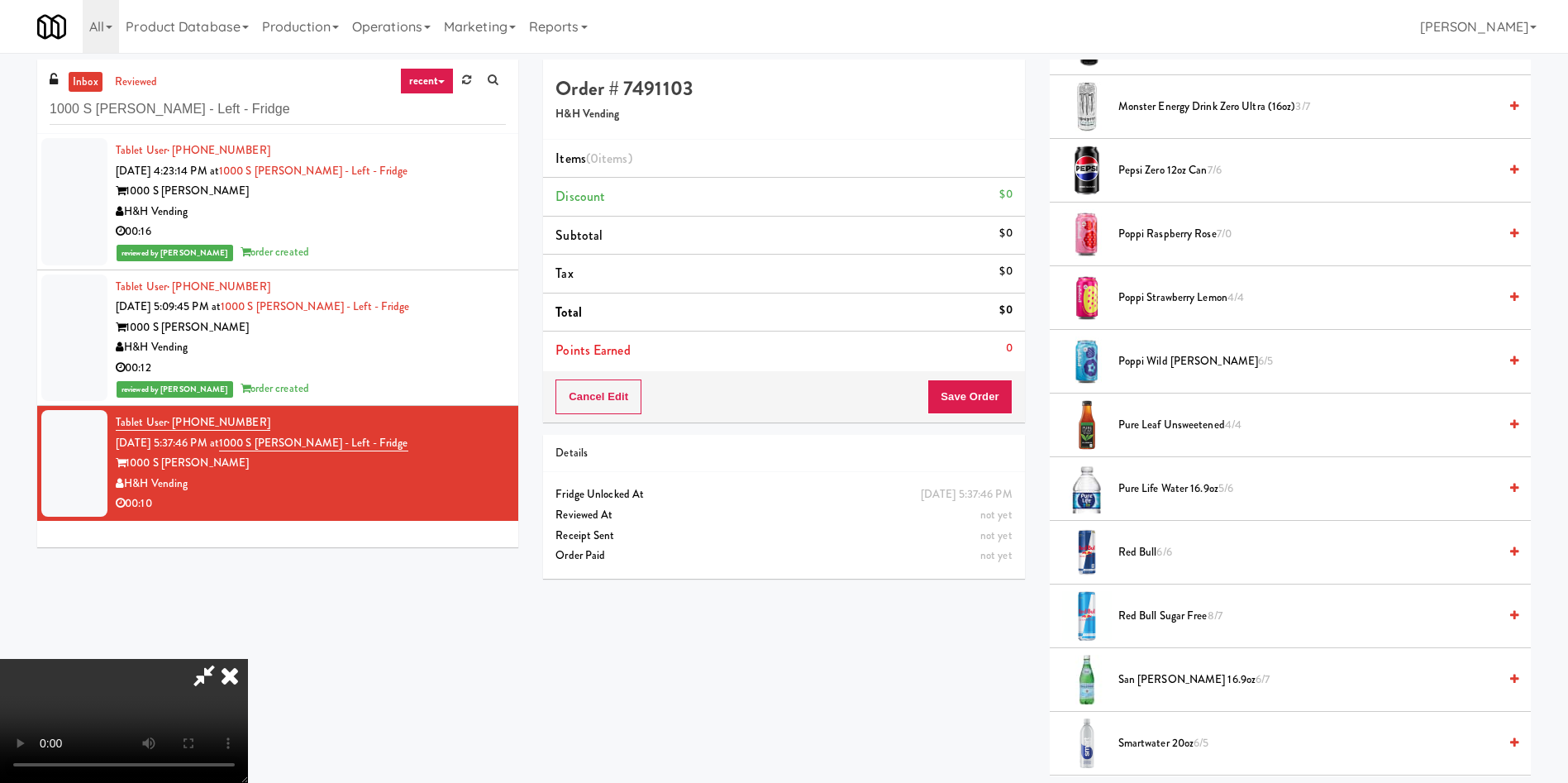
scroll to position [1737, 0]
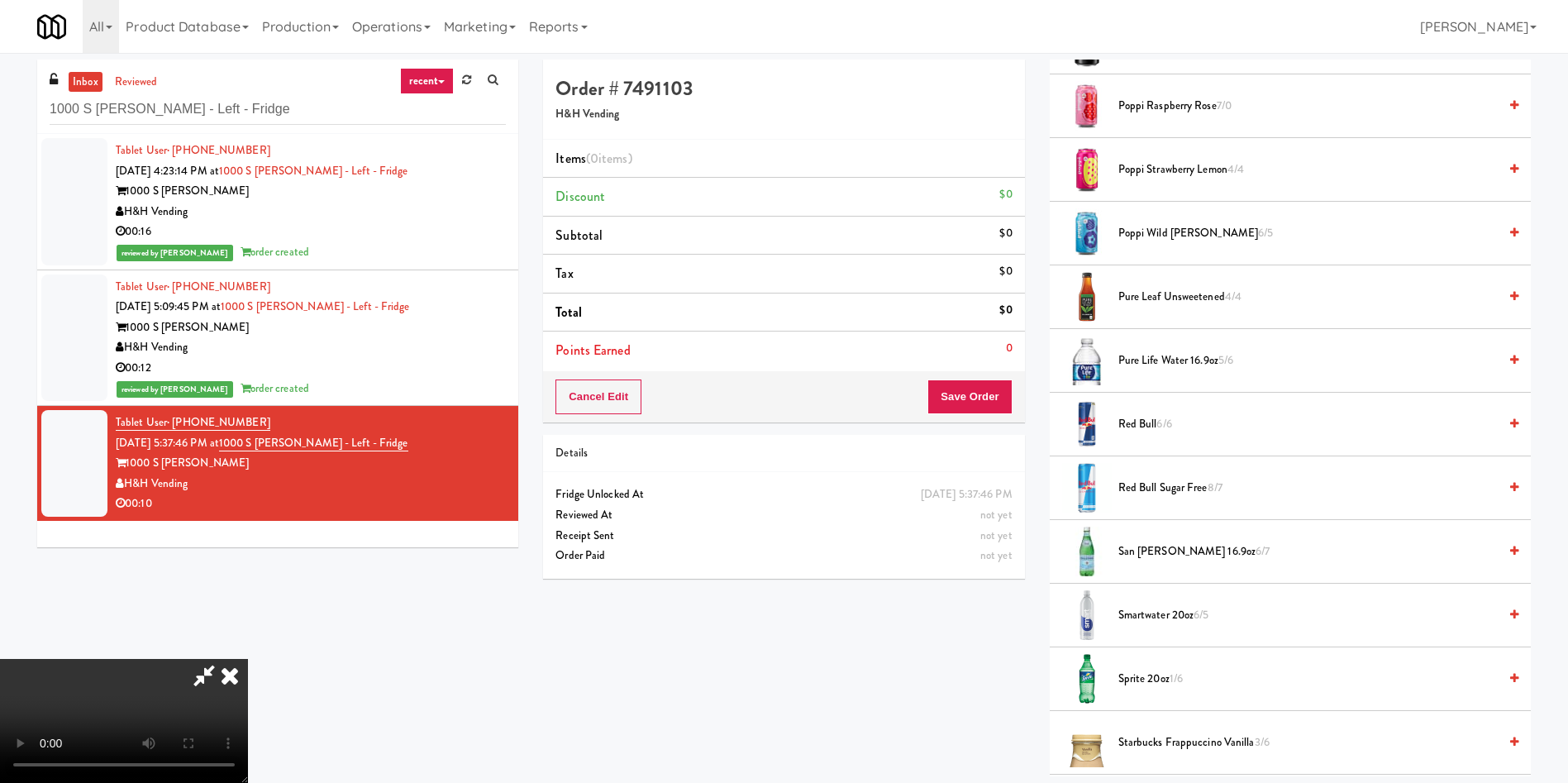
click at [1182, 622] on span "Smartwater 20oz 6/5" at bounding box center [1308, 615] width 380 height 20
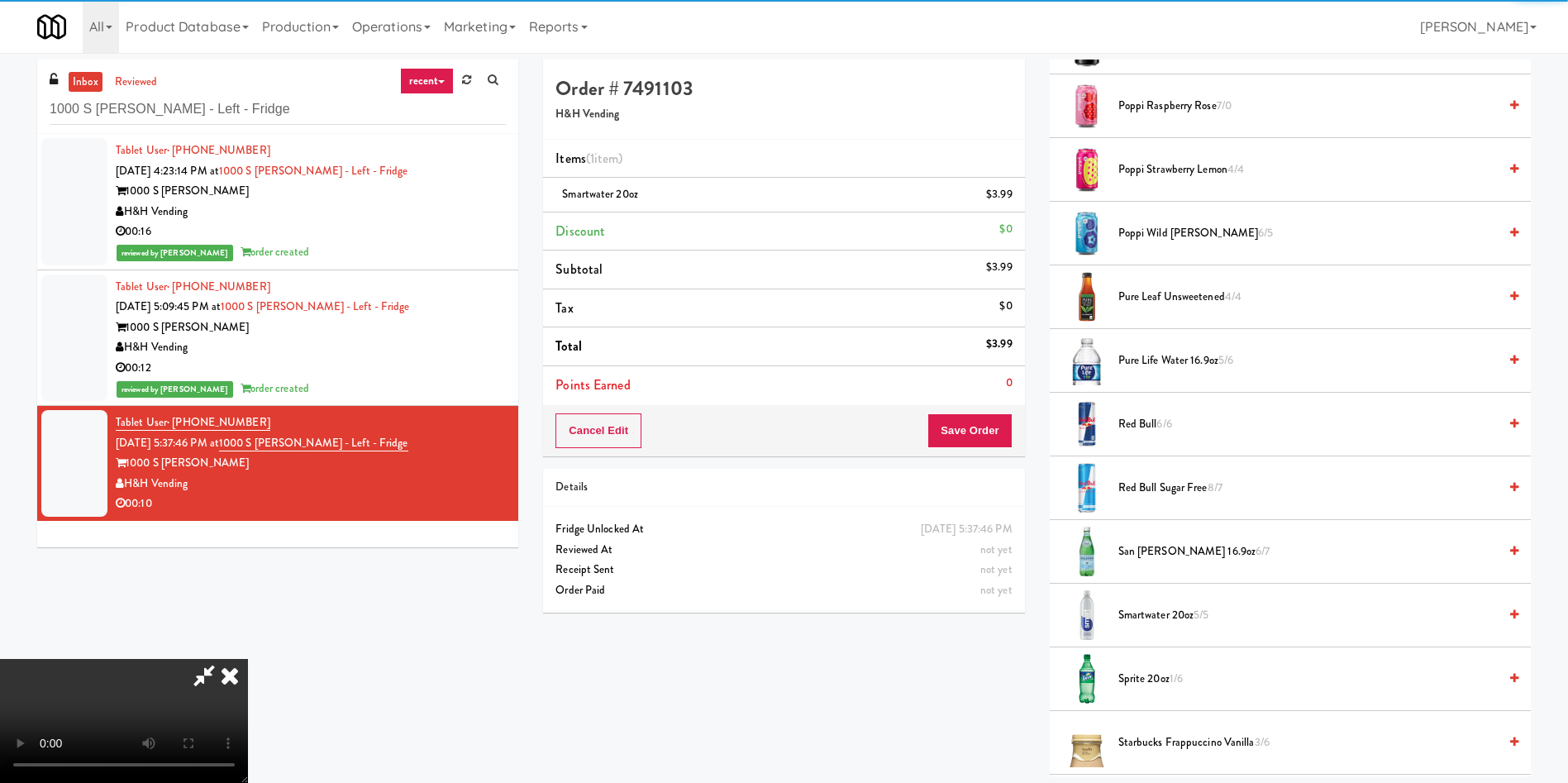
click at [248, 659] on video at bounding box center [124, 721] width 248 height 124
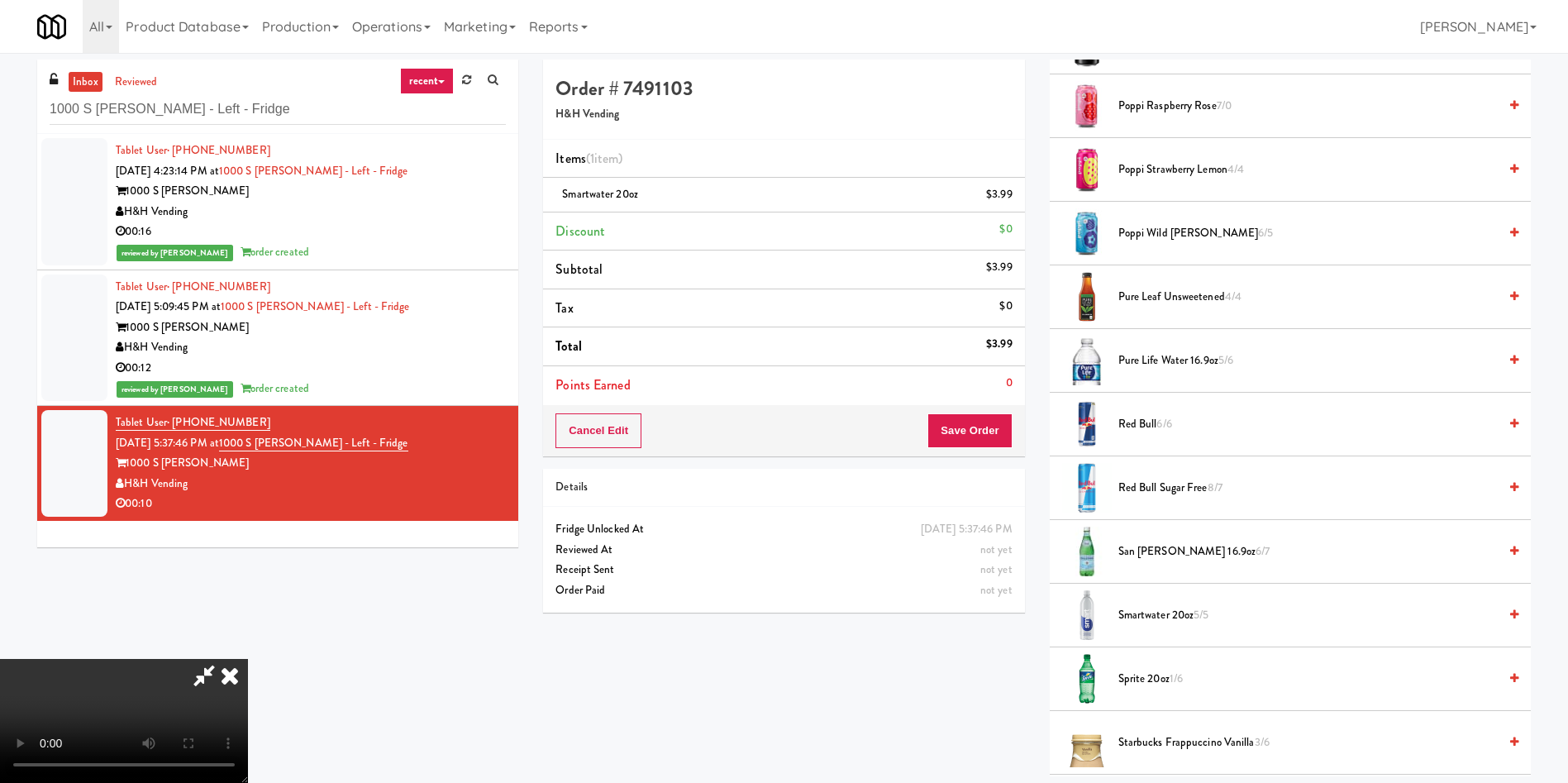
click at [248, 659] on video at bounding box center [124, 721] width 248 height 124
click at [1149, 619] on span "Smartwater 20oz 5/5" at bounding box center [1308, 615] width 380 height 20
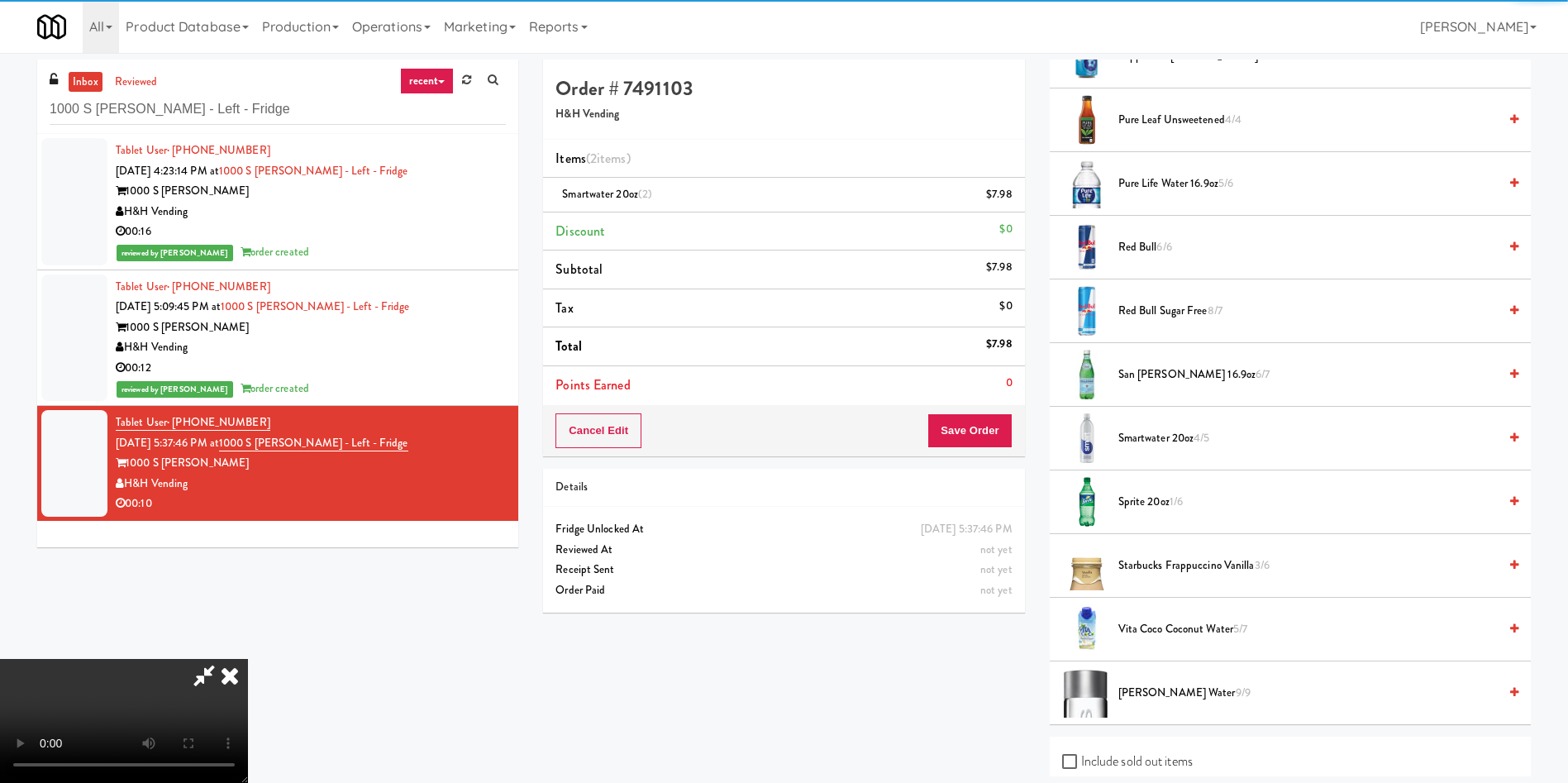
scroll to position [2055, 0]
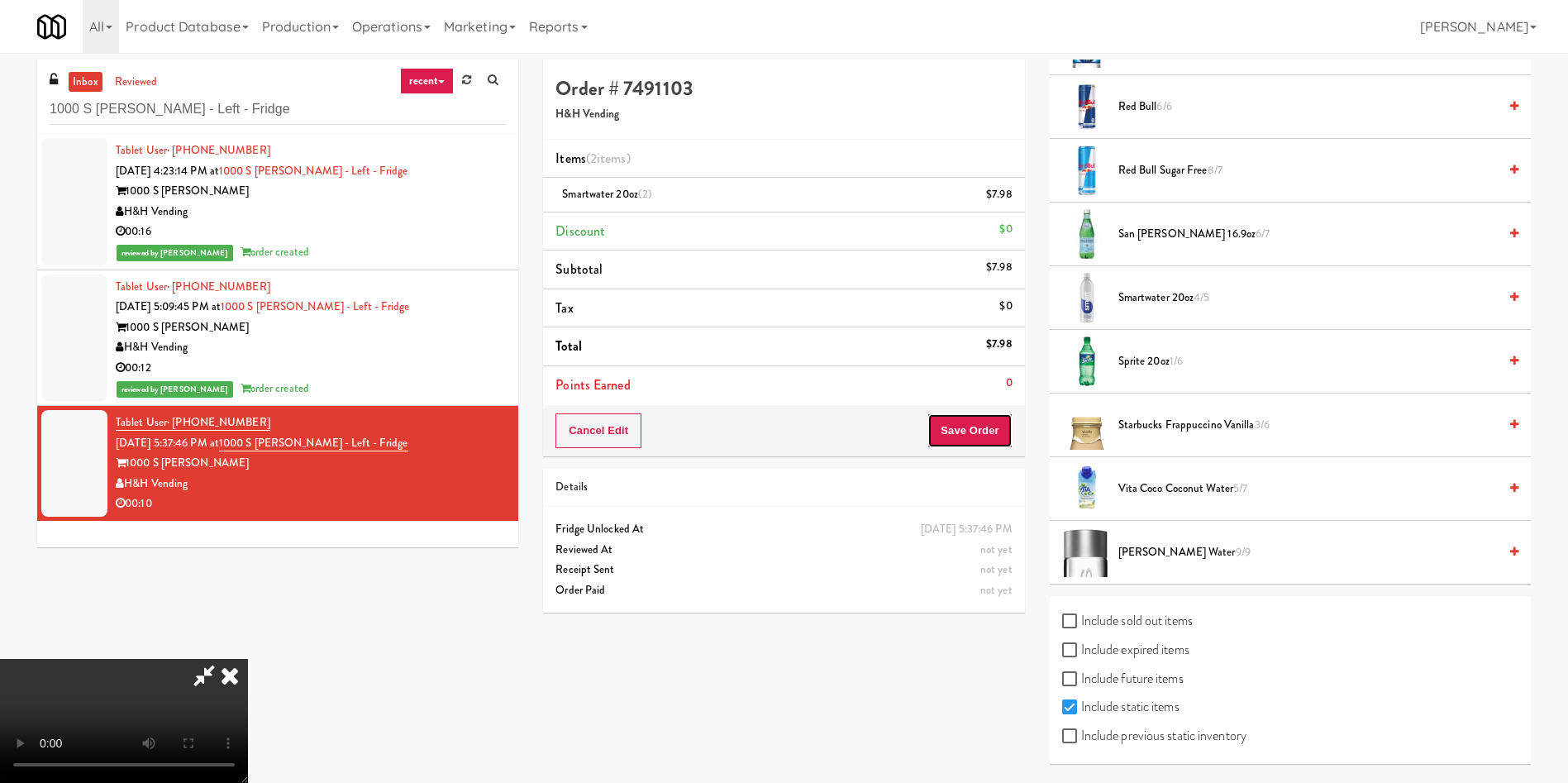
click at [960, 420] on button "Save Order" at bounding box center [969, 431] width 85 height 35
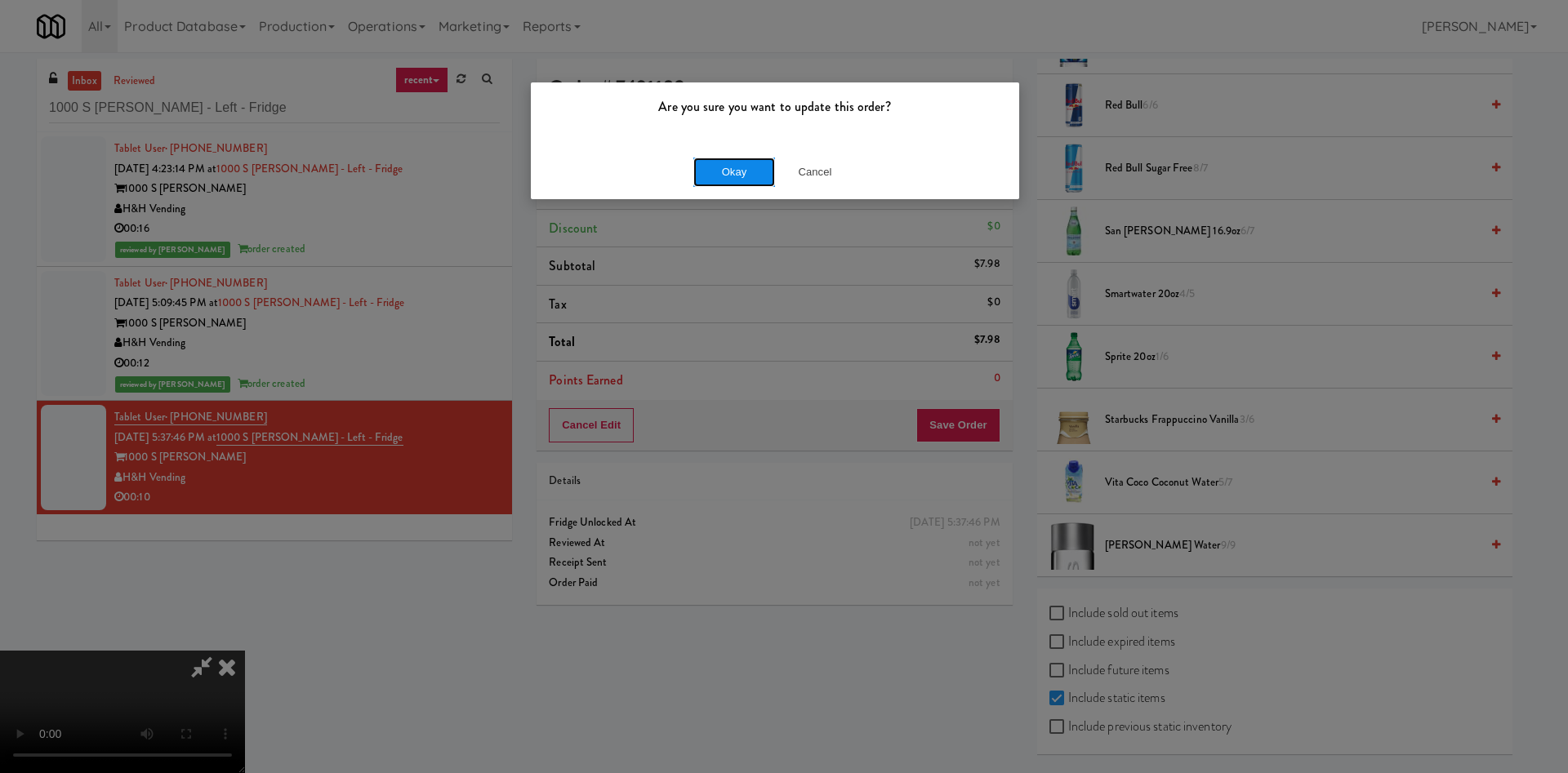
click at [703, 167] on button "Okay" at bounding box center [734, 172] width 82 height 30
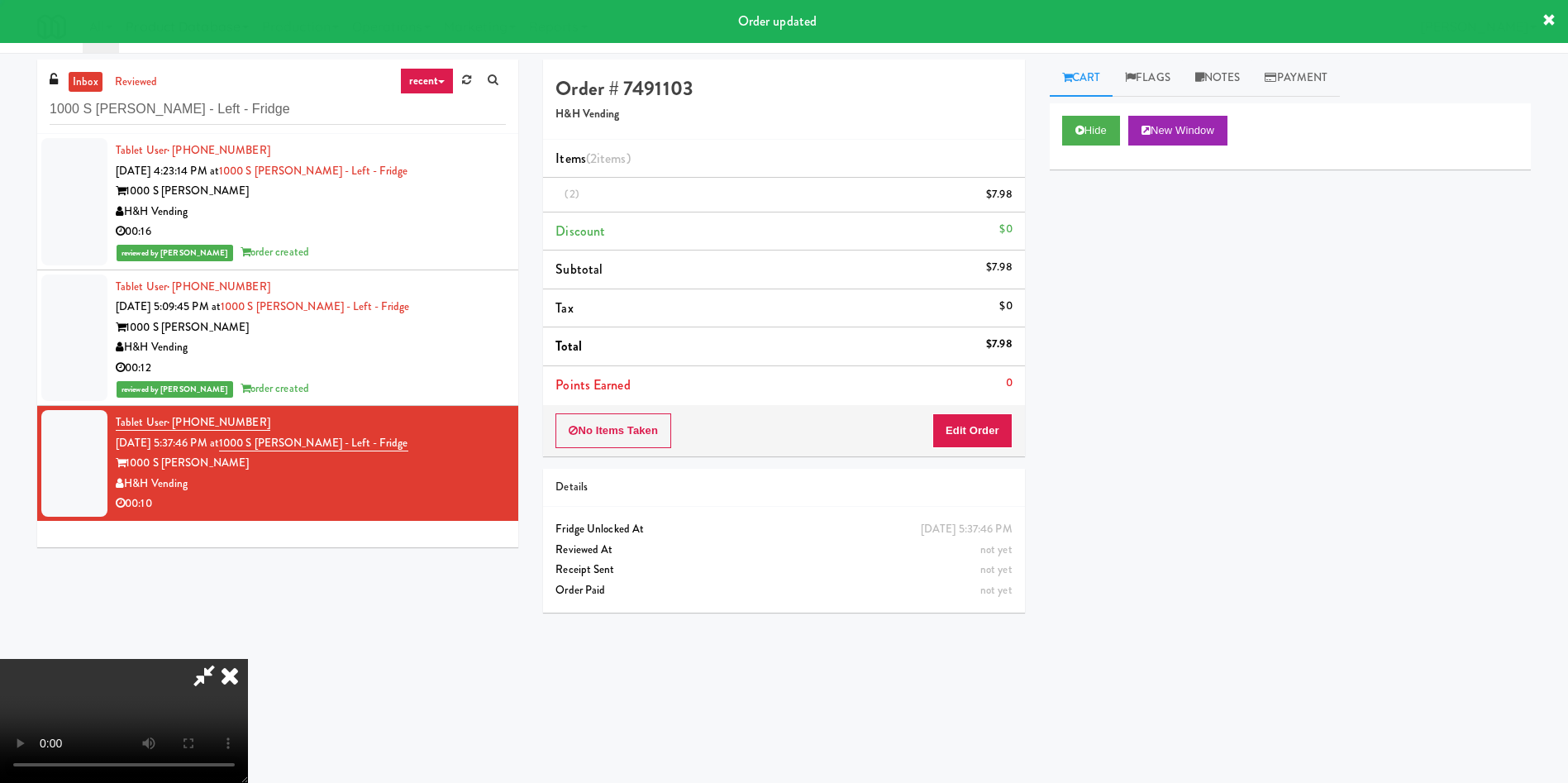
scroll to position [0, 0]
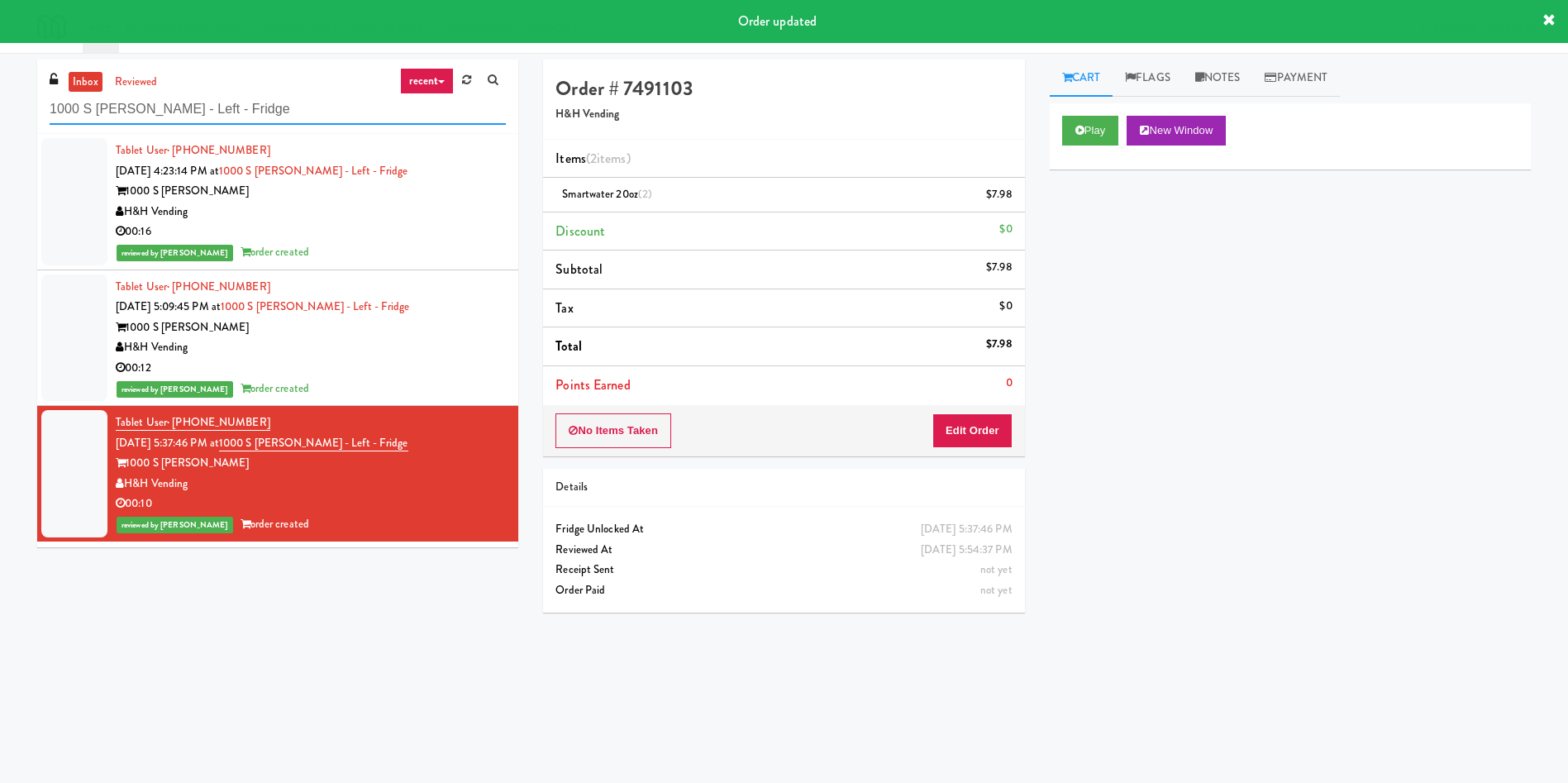
drag, startPoint x: 249, startPoint y: 118, endPoint x: 0, endPoint y: 47, distance: 258.9
click at [0, 53] on body "Order updated Are you sure you want to update this order? Okay Cancel Okay Are …" at bounding box center [784, 444] width 1568 height 783
paste input "IKEA Burlington Stor"
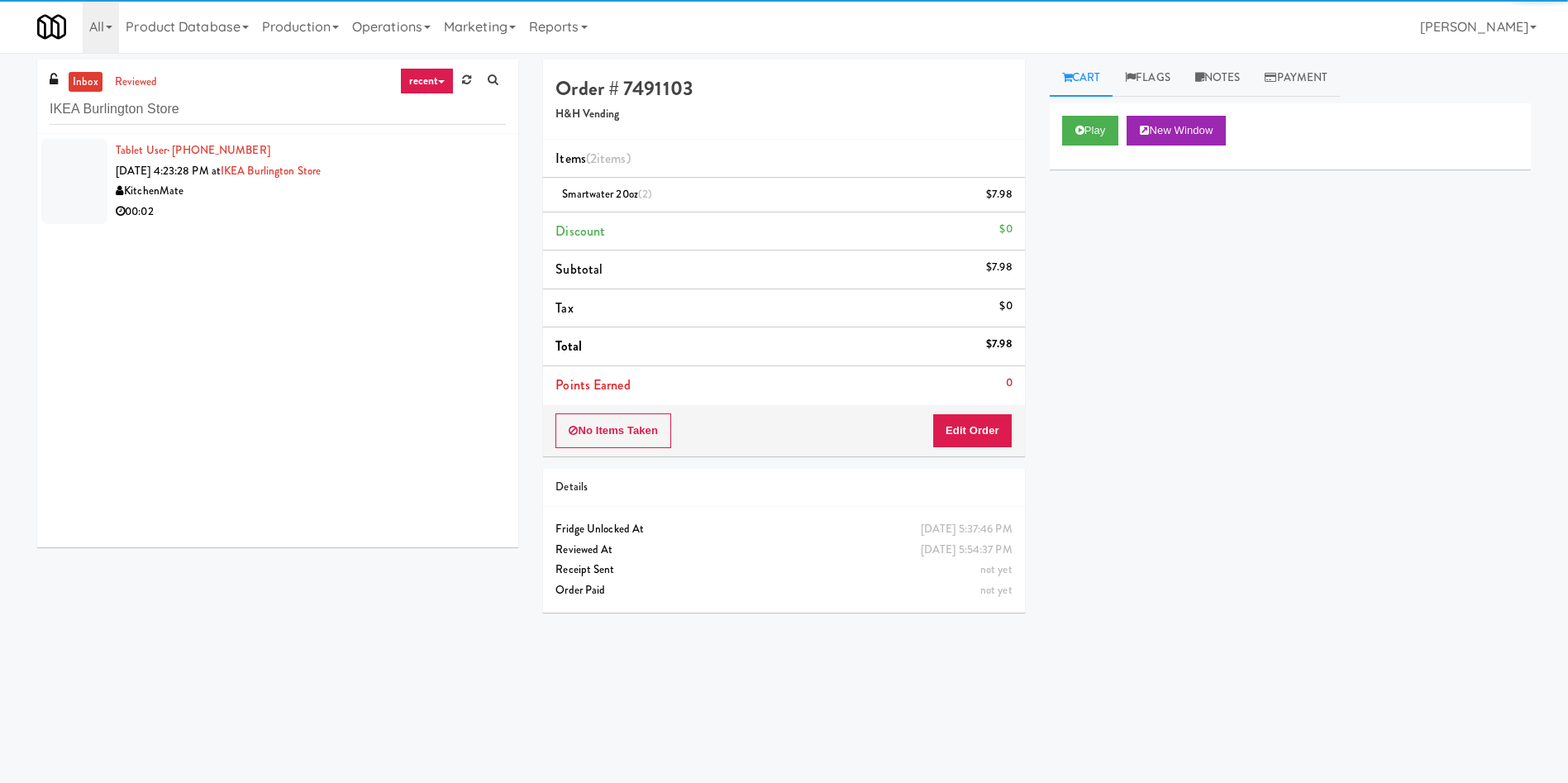
click at [78, 177] on div at bounding box center [74, 181] width 66 height 86
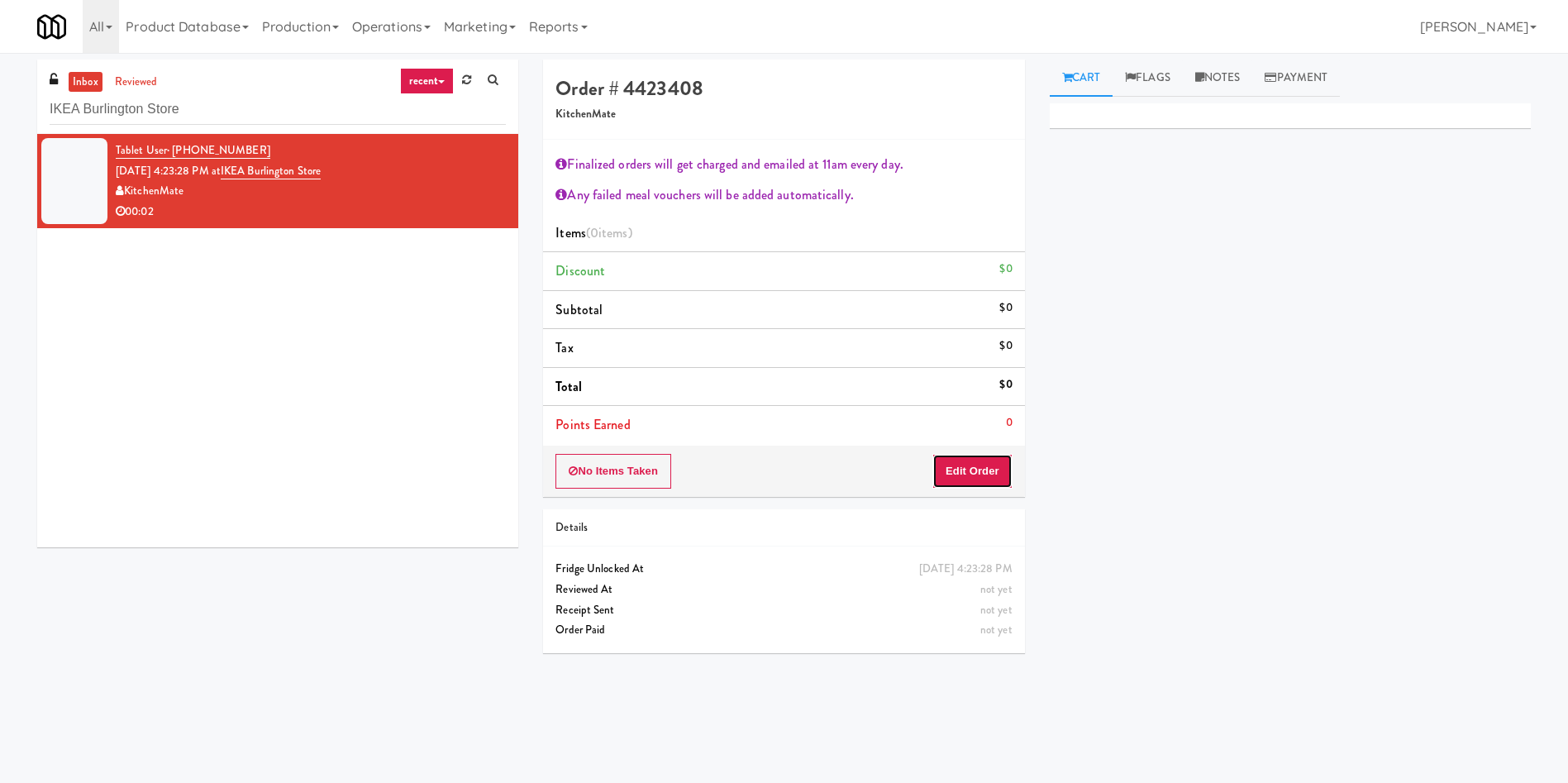
drag, startPoint x: 979, startPoint y: 469, endPoint x: 1166, endPoint y: 132, distance: 385.4
click at [979, 470] on button "Edit Order" at bounding box center [972, 471] width 80 height 35
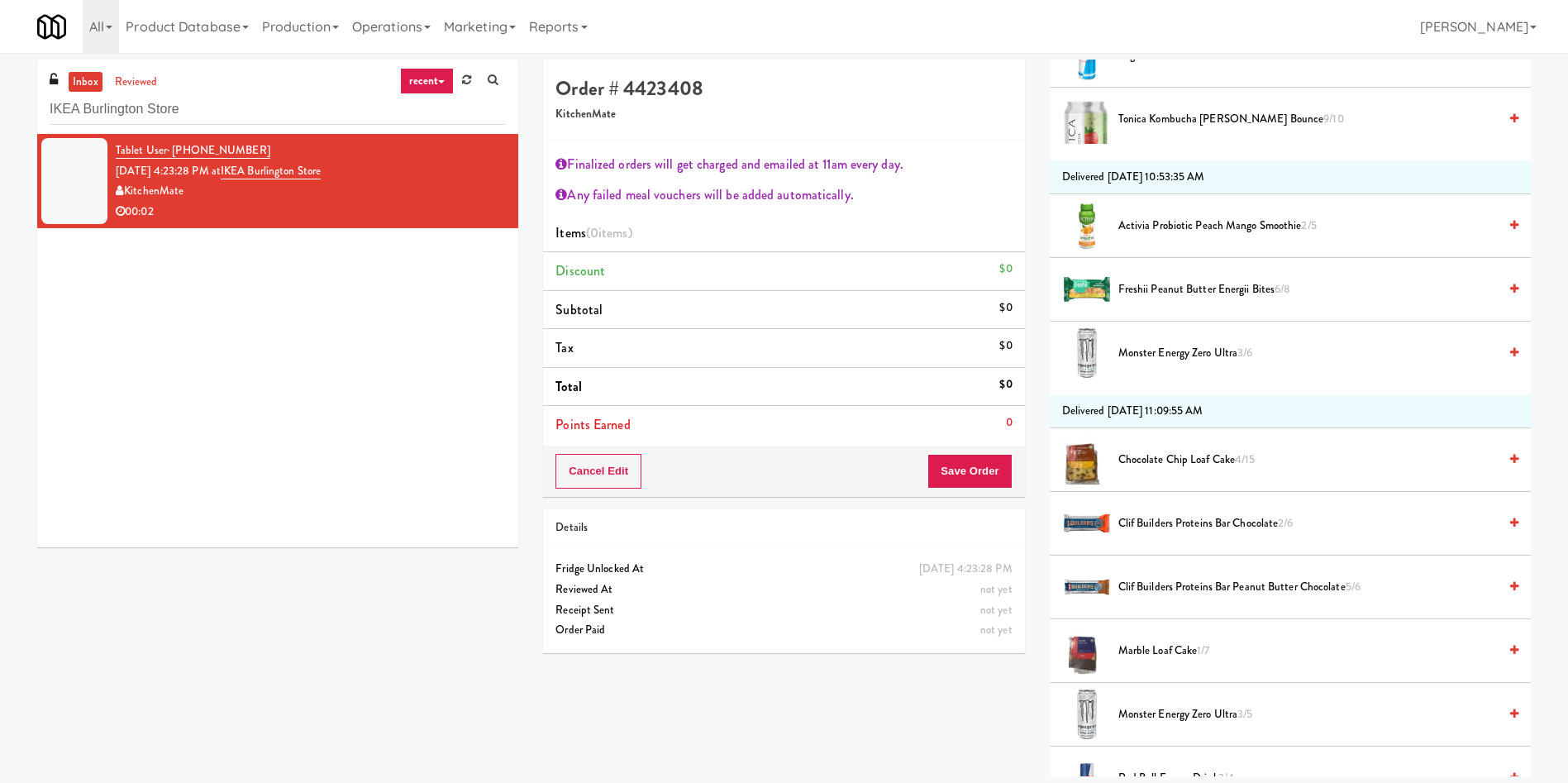
scroll to position [1489, 0]
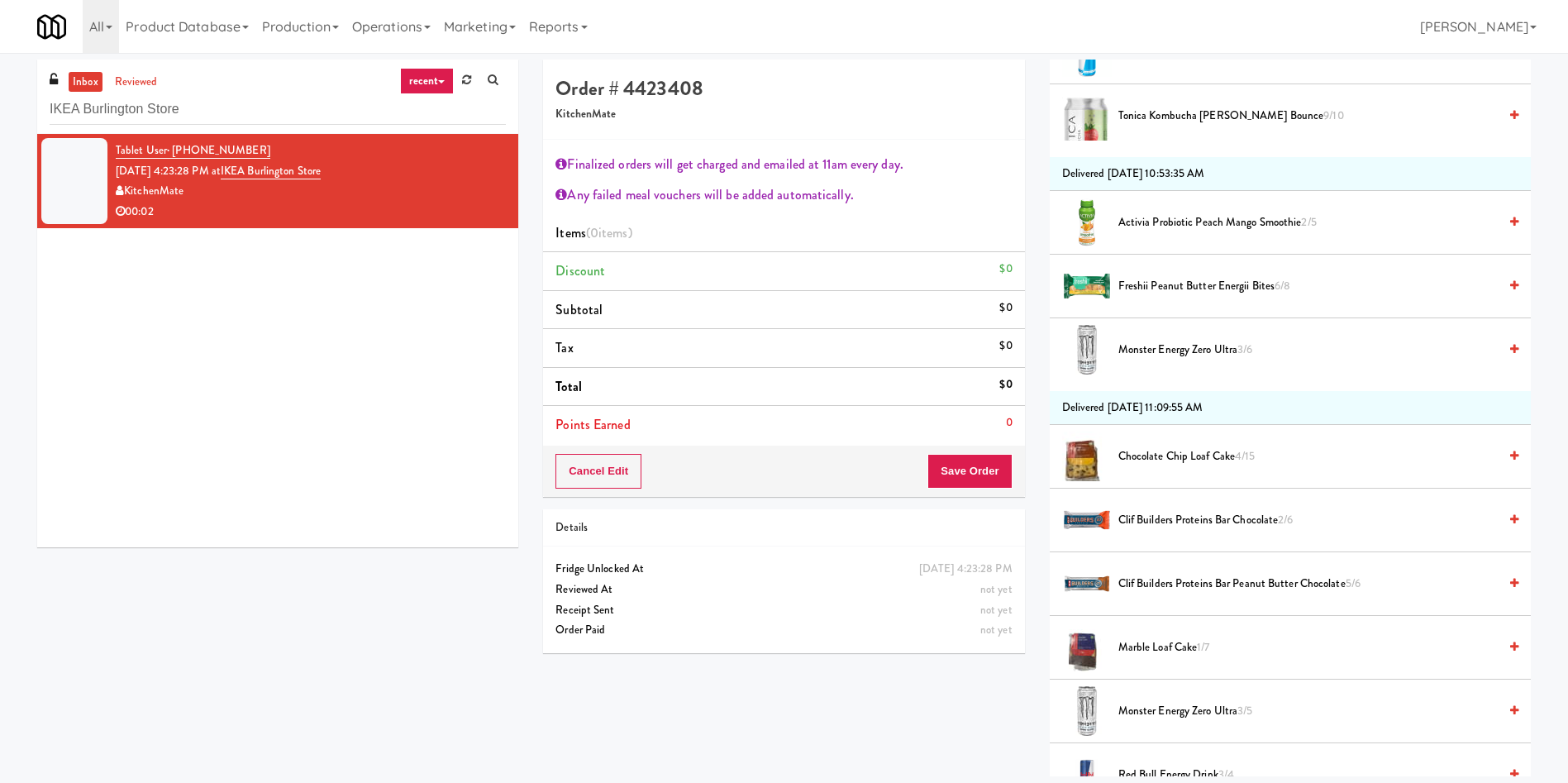
click at [1185, 449] on span "Chocolate Chip Loaf Cake 4/15" at bounding box center [1308, 457] width 380 height 20
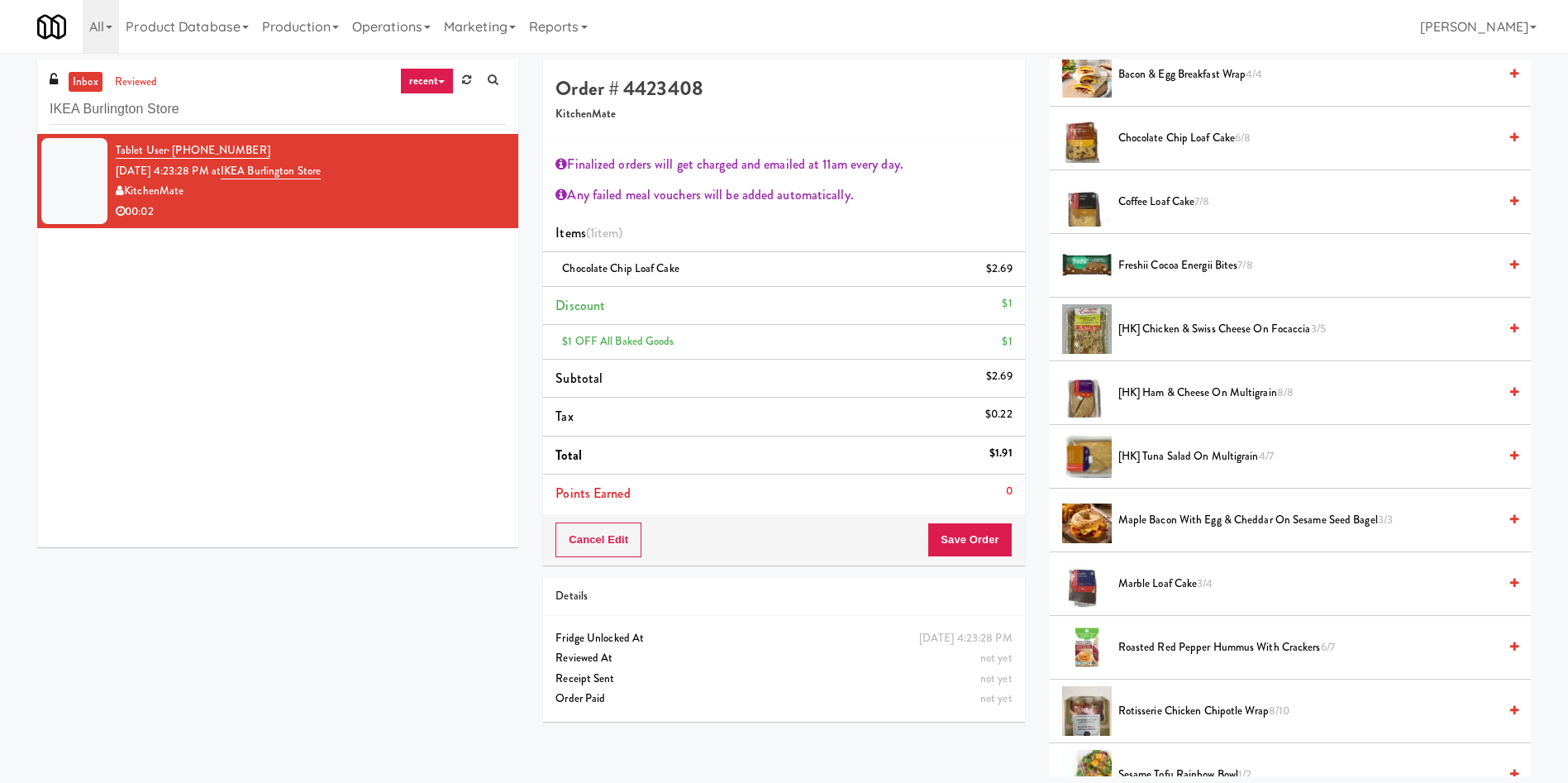
scroll to position [124, 0]
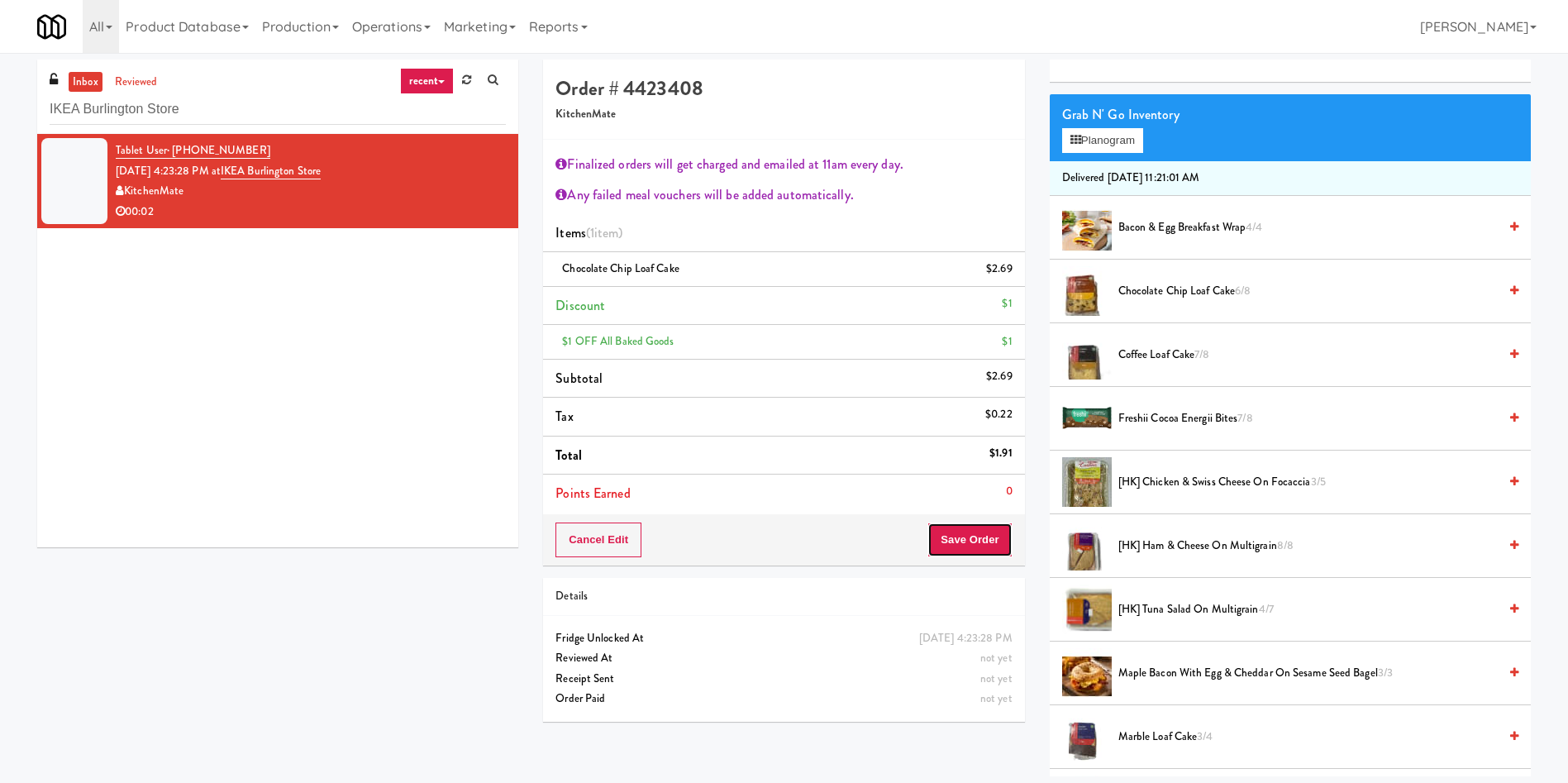
click at [954, 542] on button "Save Order" at bounding box center [969, 541] width 85 height 35
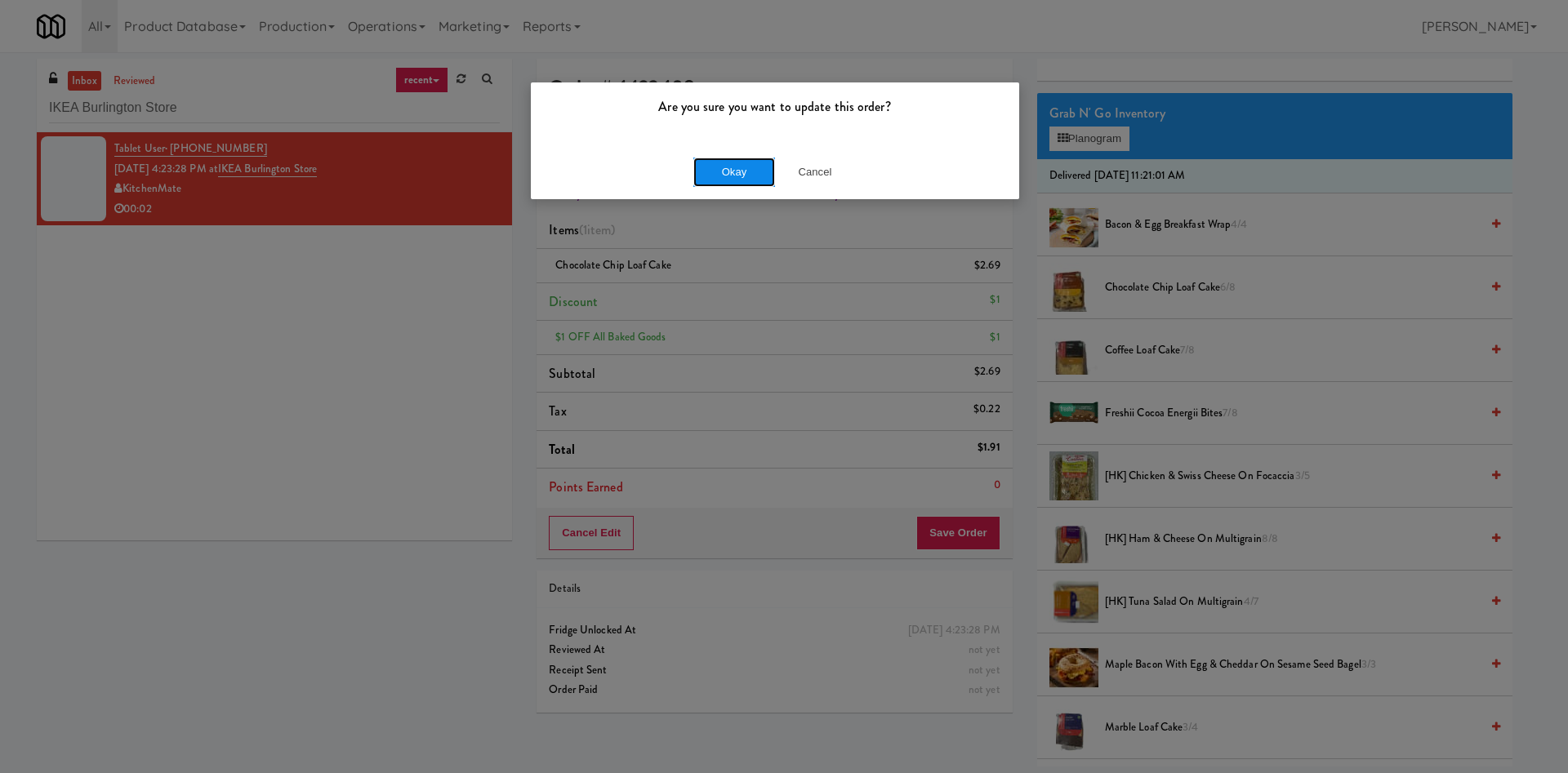
click at [751, 180] on button "Okay" at bounding box center [734, 172] width 82 height 30
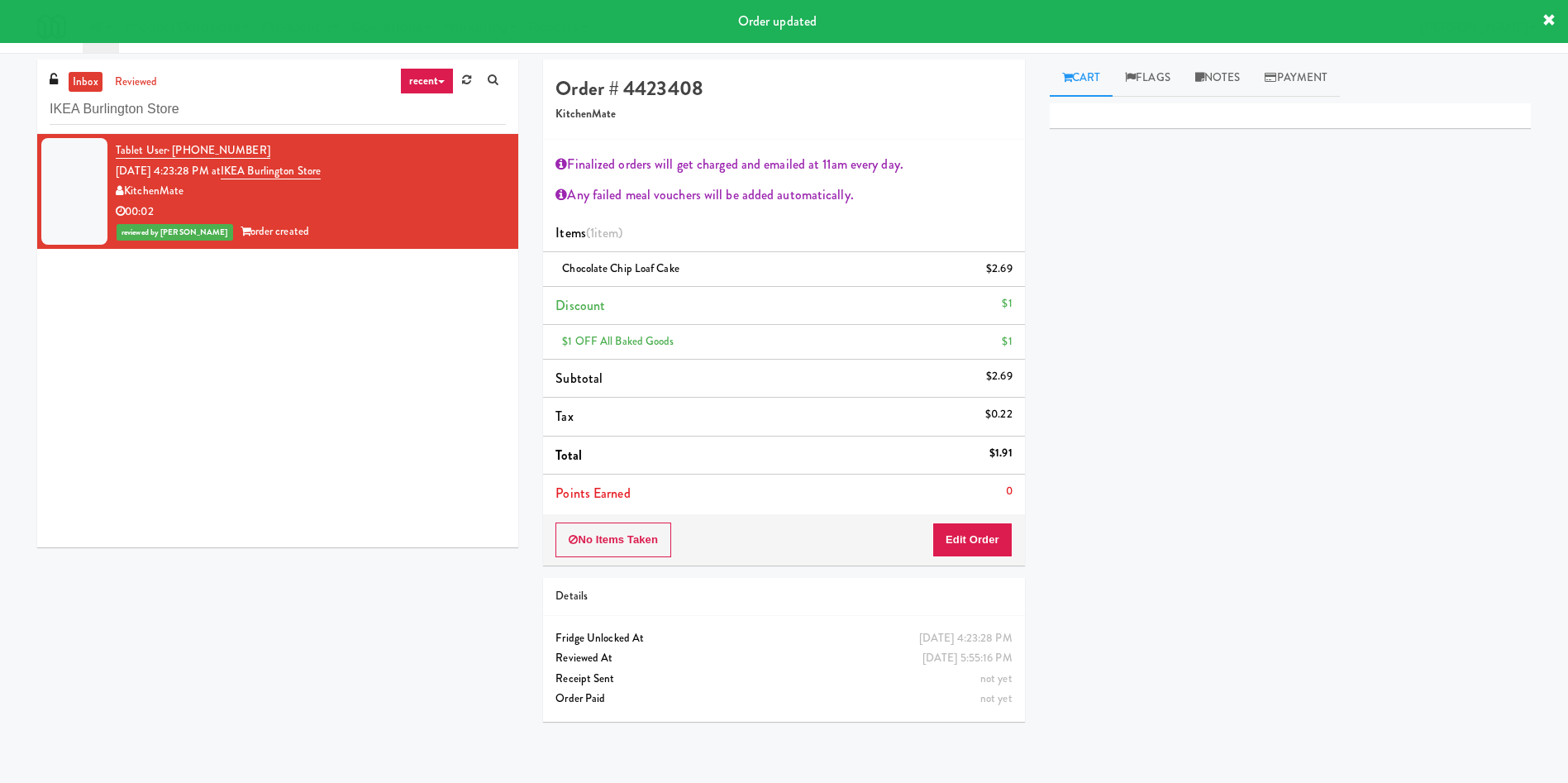
scroll to position [0, 0]
click at [174, 100] on input "IKEA Burlington Store" at bounding box center [277, 109] width 456 height 30
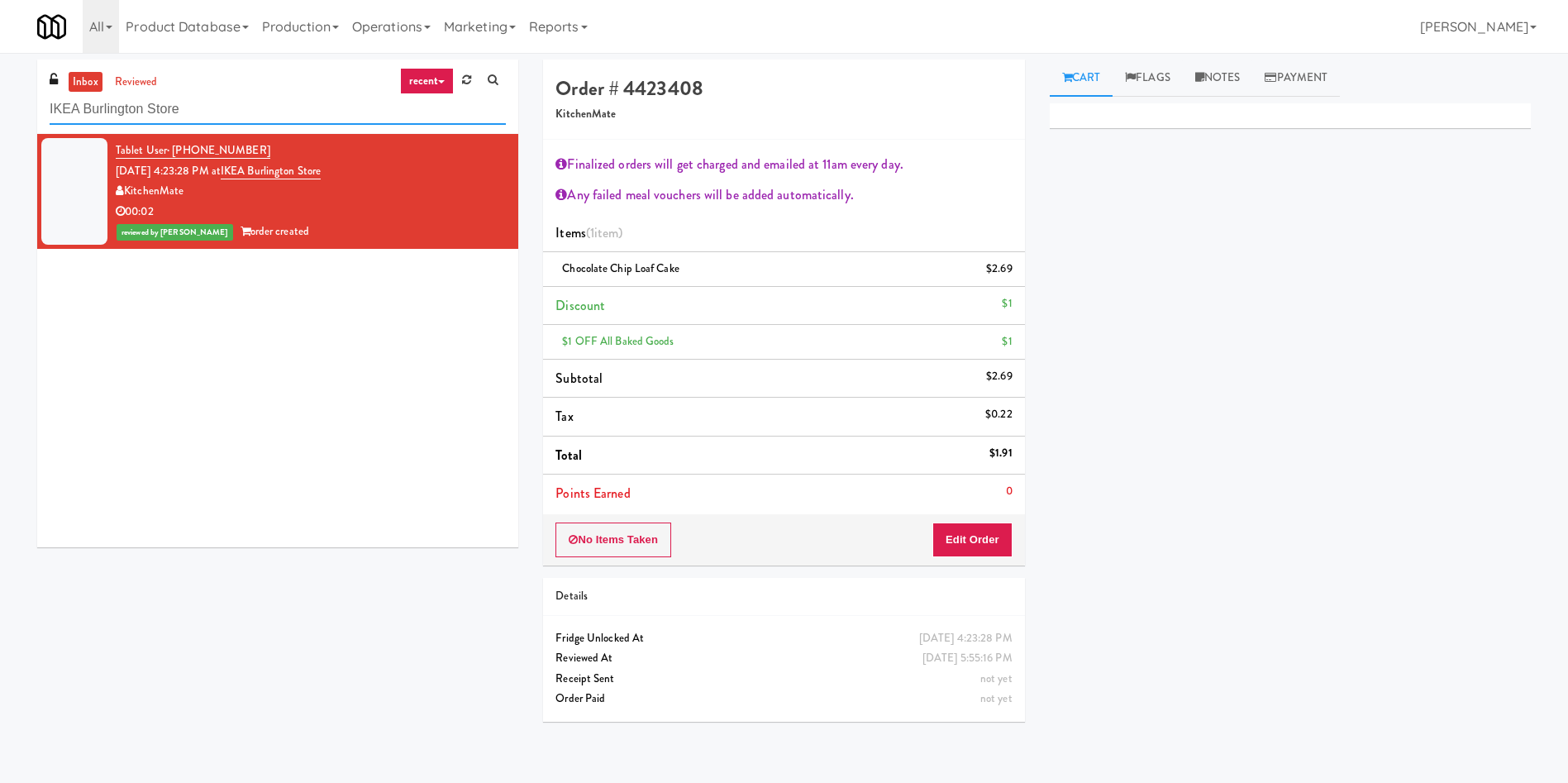
drag, startPoint x: 188, startPoint y: 103, endPoint x: 0, endPoint y: 96, distance: 188.1
click at [0, 96] on div "inbox reviewed recent all unclear take inventory issue suspicious failed recent…" at bounding box center [784, 396] width 1568 height 675
paste input "Mackenzie Richmond Hil"
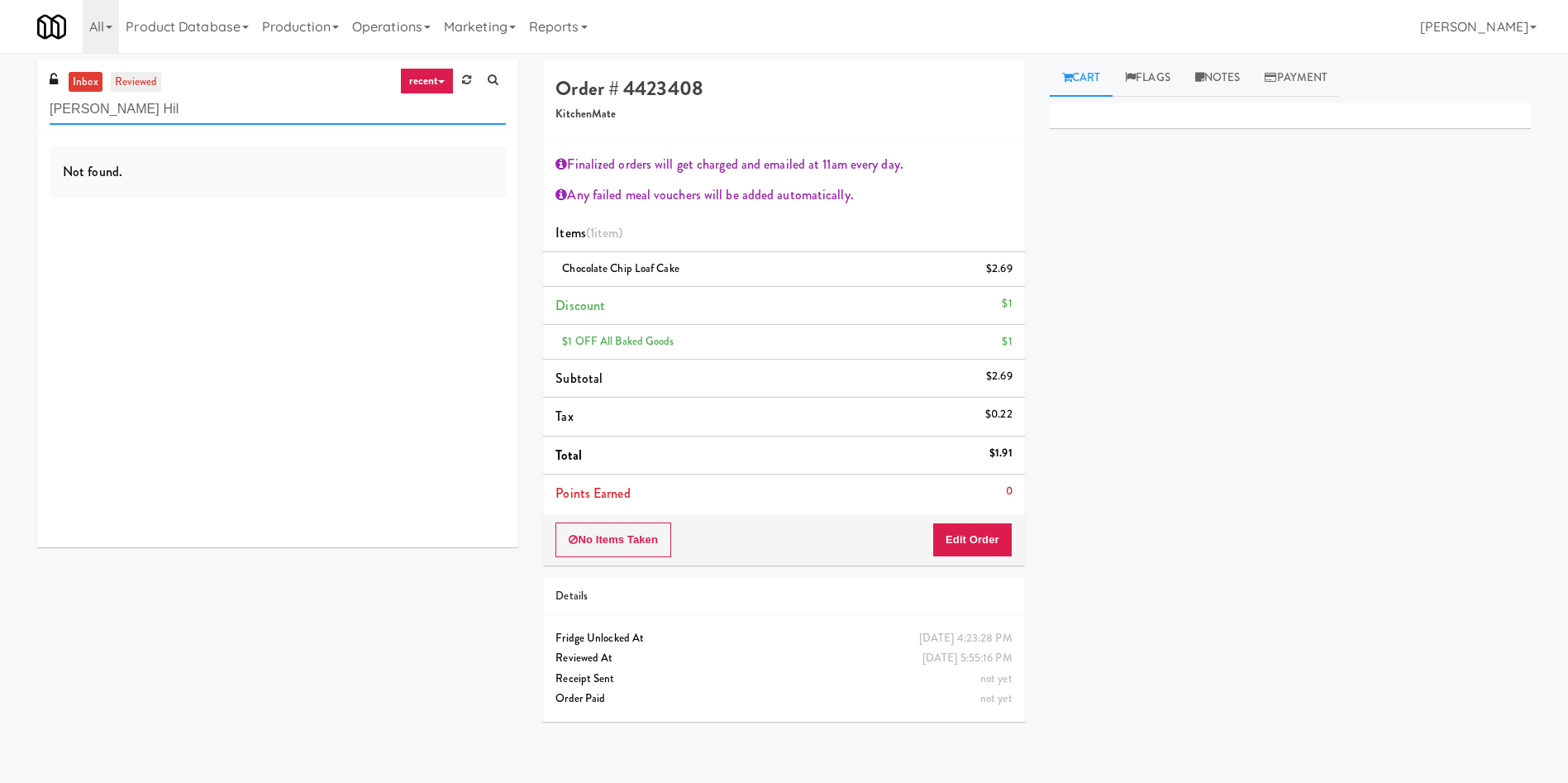
type input "Mackenzie Richmond Hil"
click at [135, 78] on link "reviewed" at bounding box center [136, 82] width 52 height 20
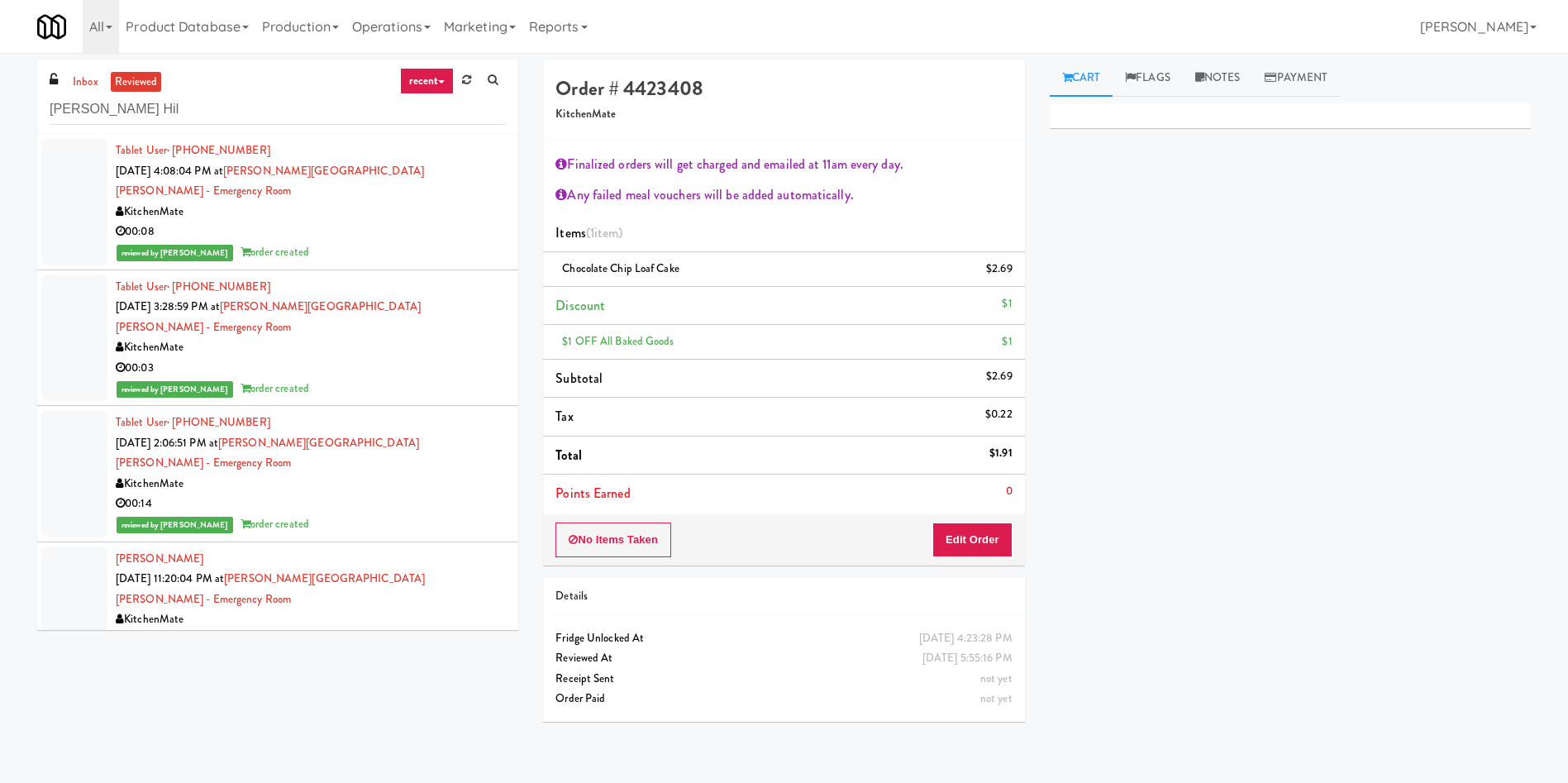
click at [85, 183] on div at bounding box center [74, 202] width 66 height 128
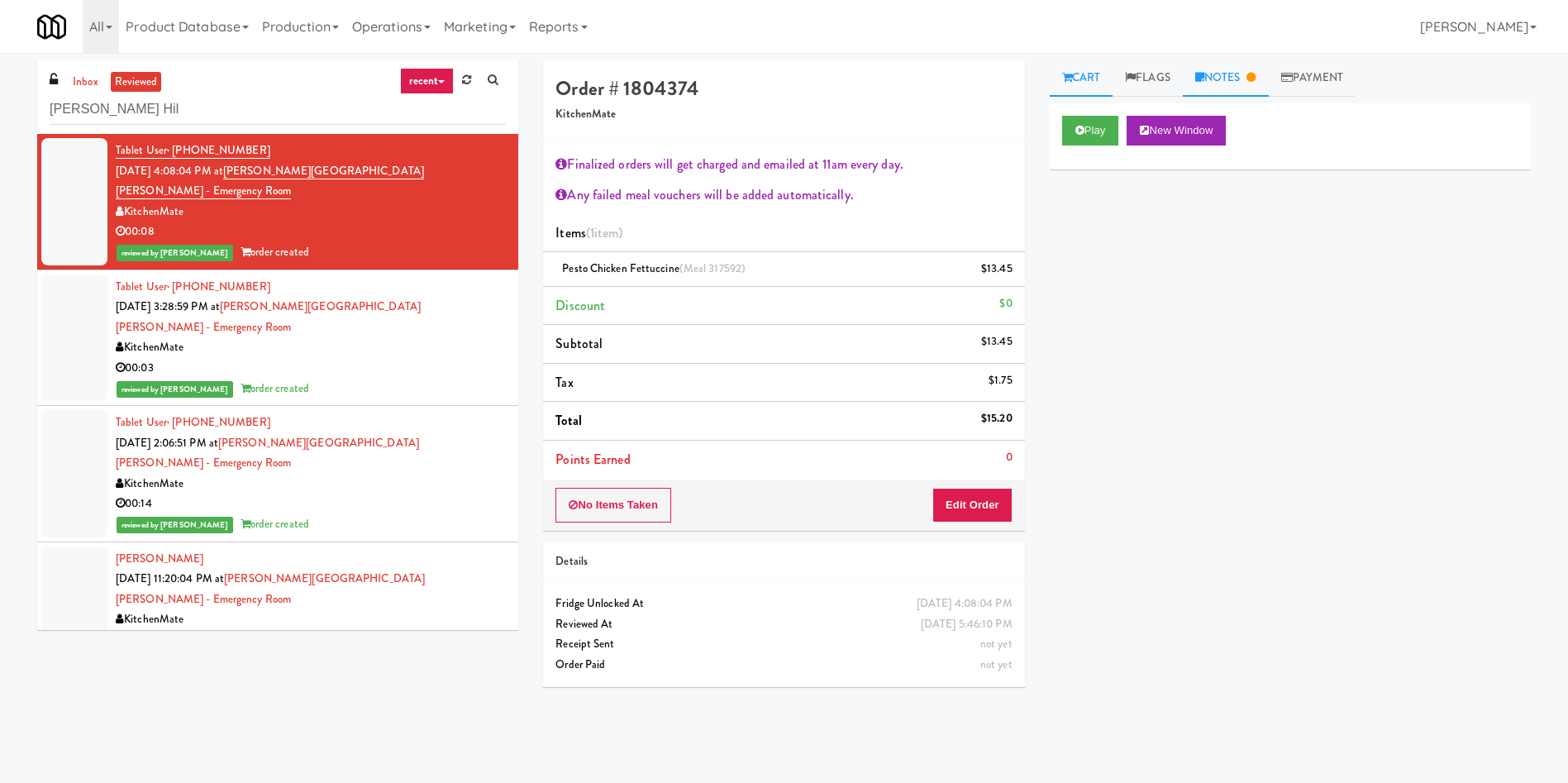
click at [1223, 71] on link "Notes" at bounding box center [1225, 78] width 86 height 37
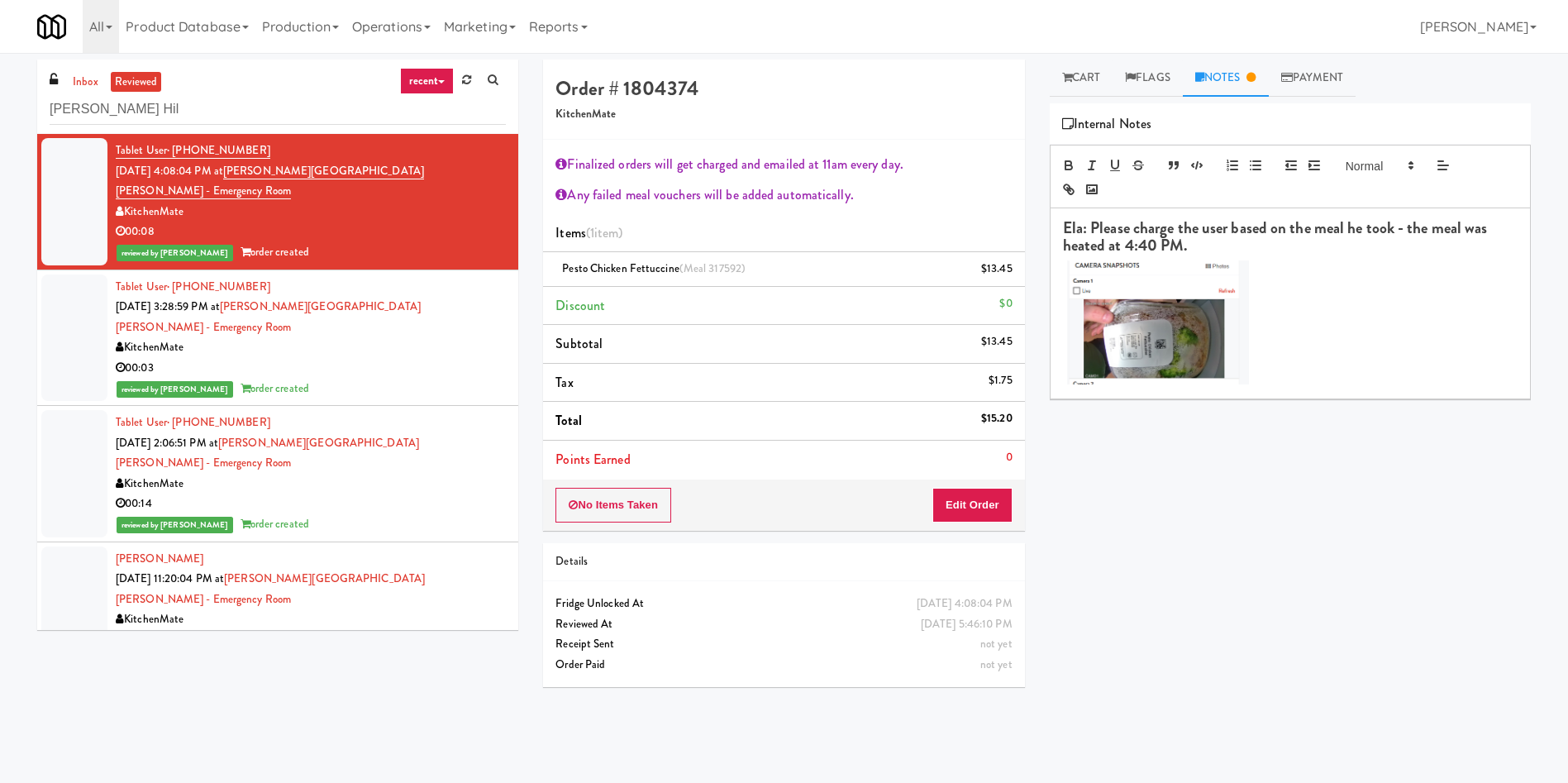
click at [60, 343] on div at bounding box center [74, 338] width 66 height 128
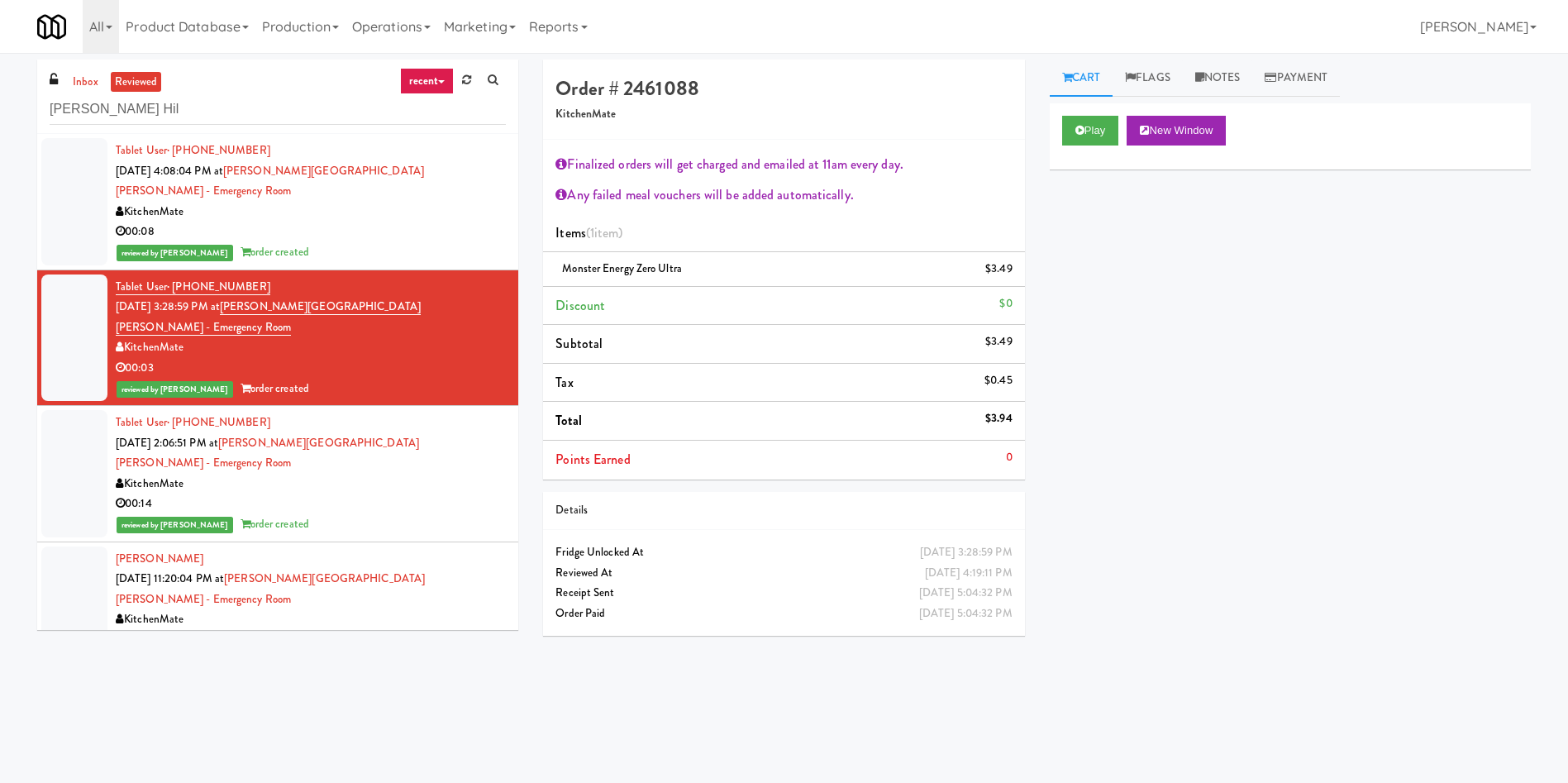
click at [53, 168] on div at bounding box center [74, 202] width 66 height 128
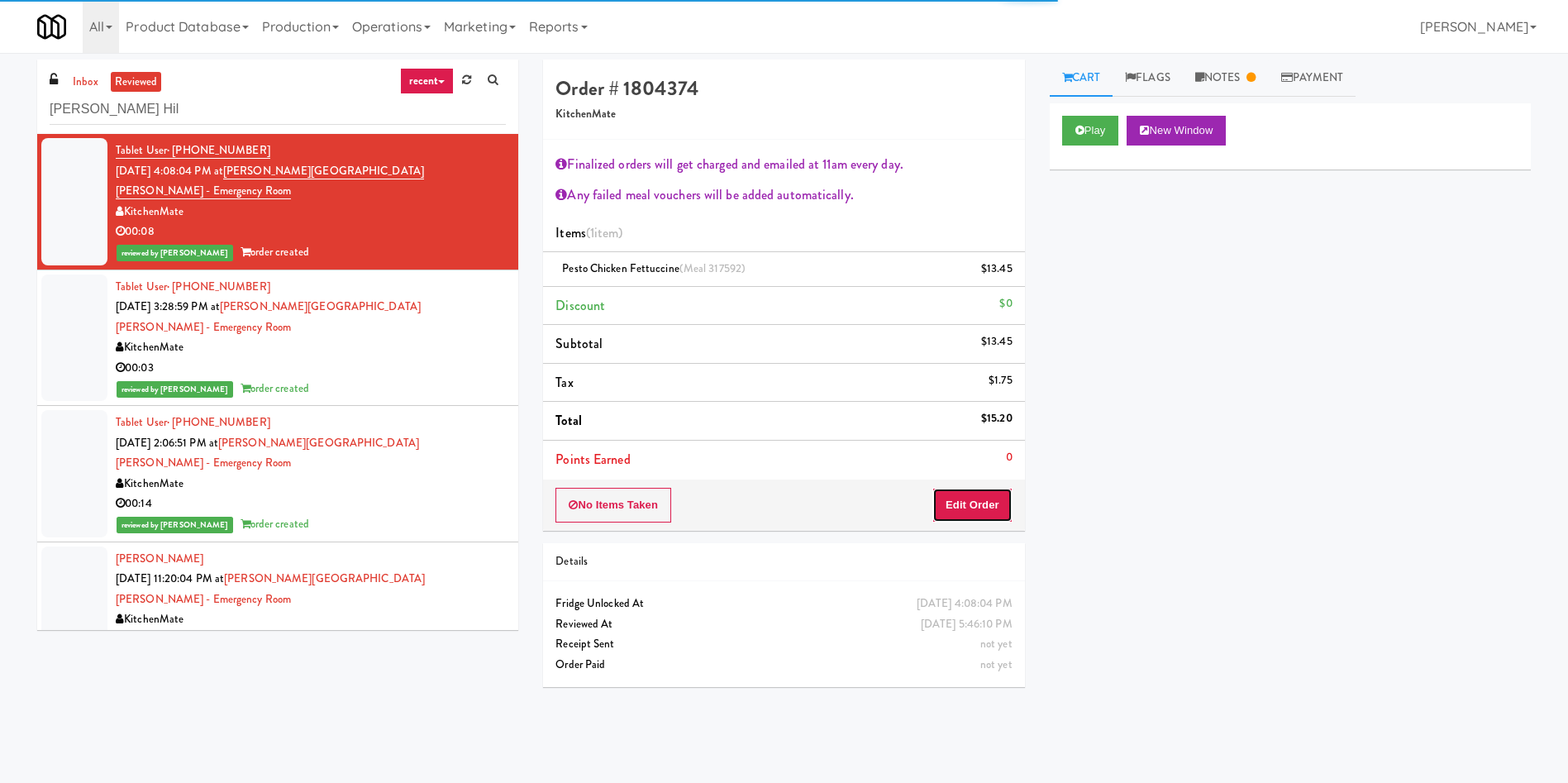
click at [1005, 511] on button "Edit Order" at bounding box center [972, 505] width 80 height 35
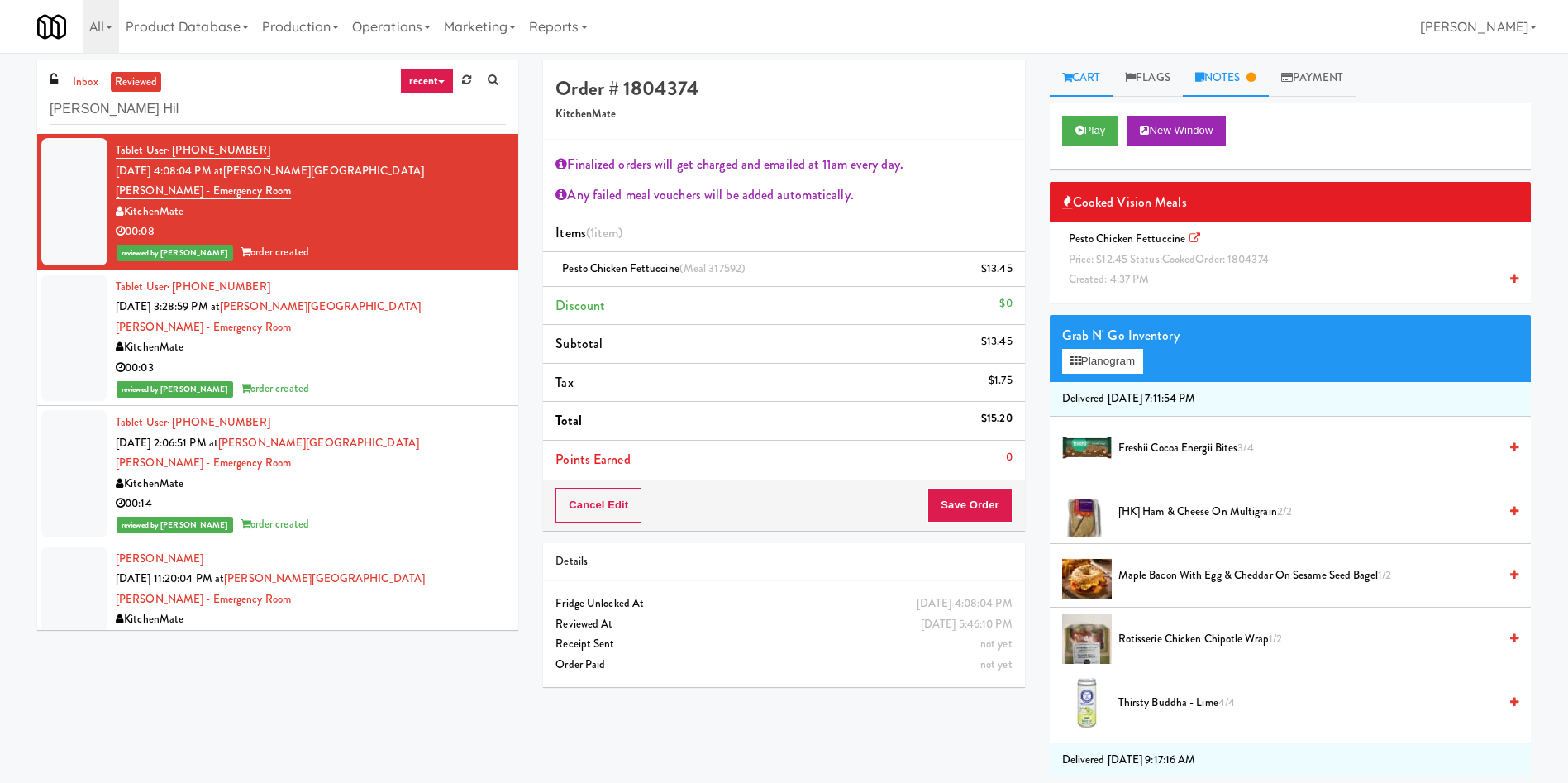
click at [1234, 69] on link "Notes" at bounding box center [1225, 78] width 86 height 37
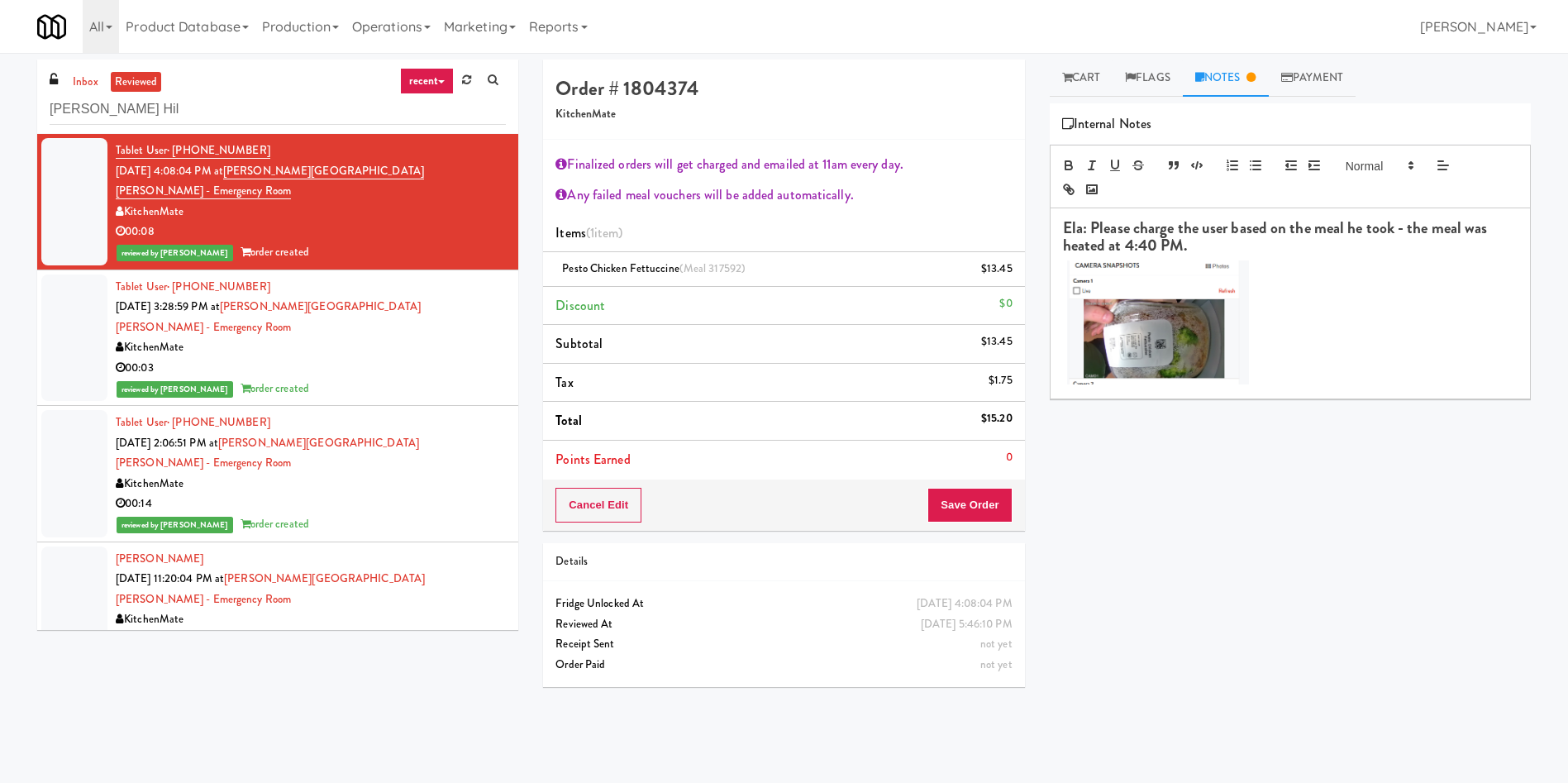
click at [1158, 250] on h3 "Ela: Please charge the user based on the meal he took - the meal was heated at …" at bounding box center [1290, 238] width 455 height 35
click at [1283, 507] on div "Play New Window Cooked Vision Meals Pesto Chicken Fettuccine Price: $12.45 Stat…" at bounding box center [1291, 413] width 481 height 620
click at [1089, 81] on link "Cart" at bounding box center [1081, 78] width 63 height 37
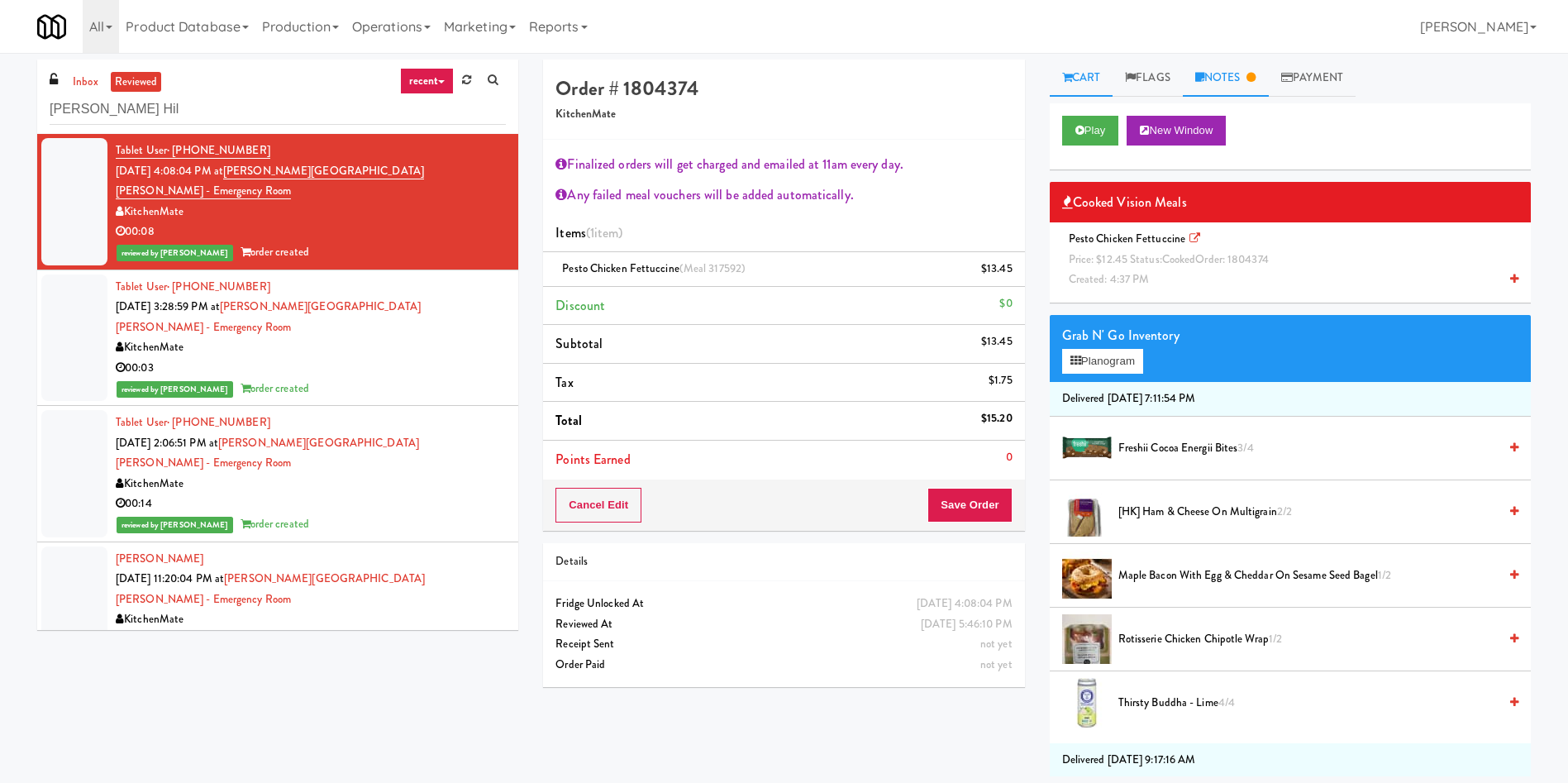
click at [1237, 68] on link "Notes" at bounding box center [1225, 78] width 86 height 37
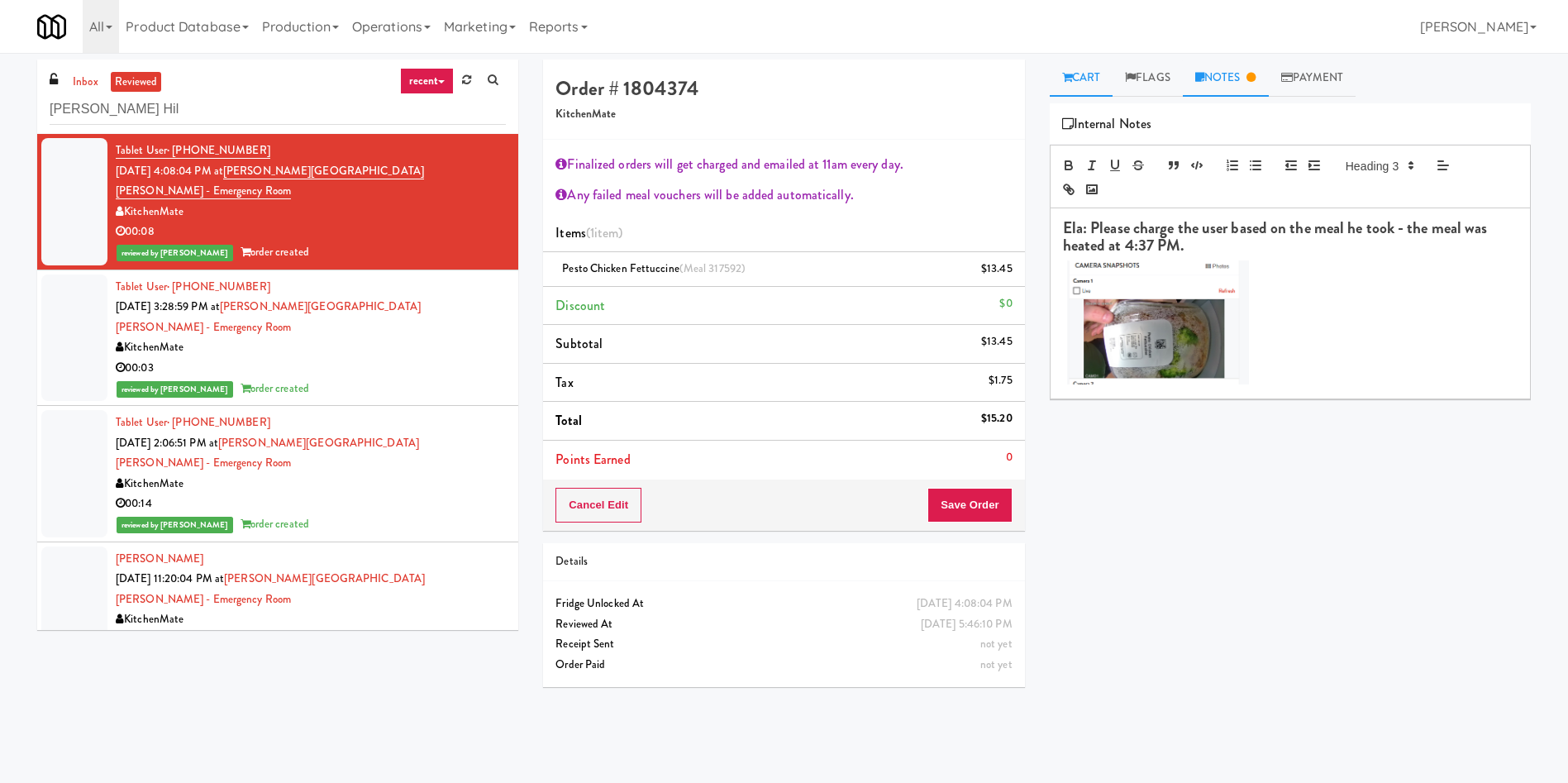
click at [1095, 80] on link "Cart" at bounding box center [1081, 78] width 63 height 37
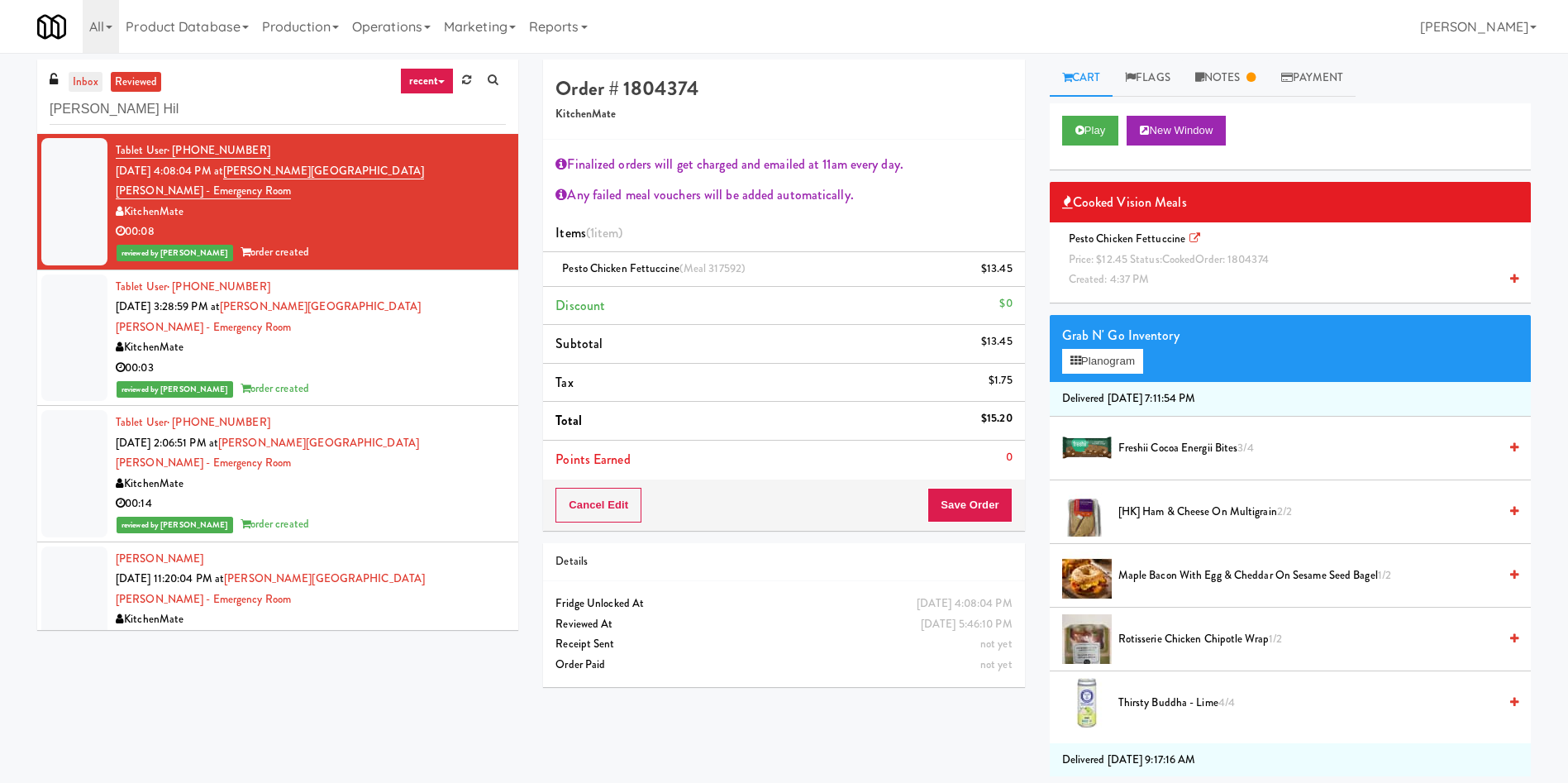
click at [93, 75] on link "inbox" at bounding box center [85, 82] width 34 height 20
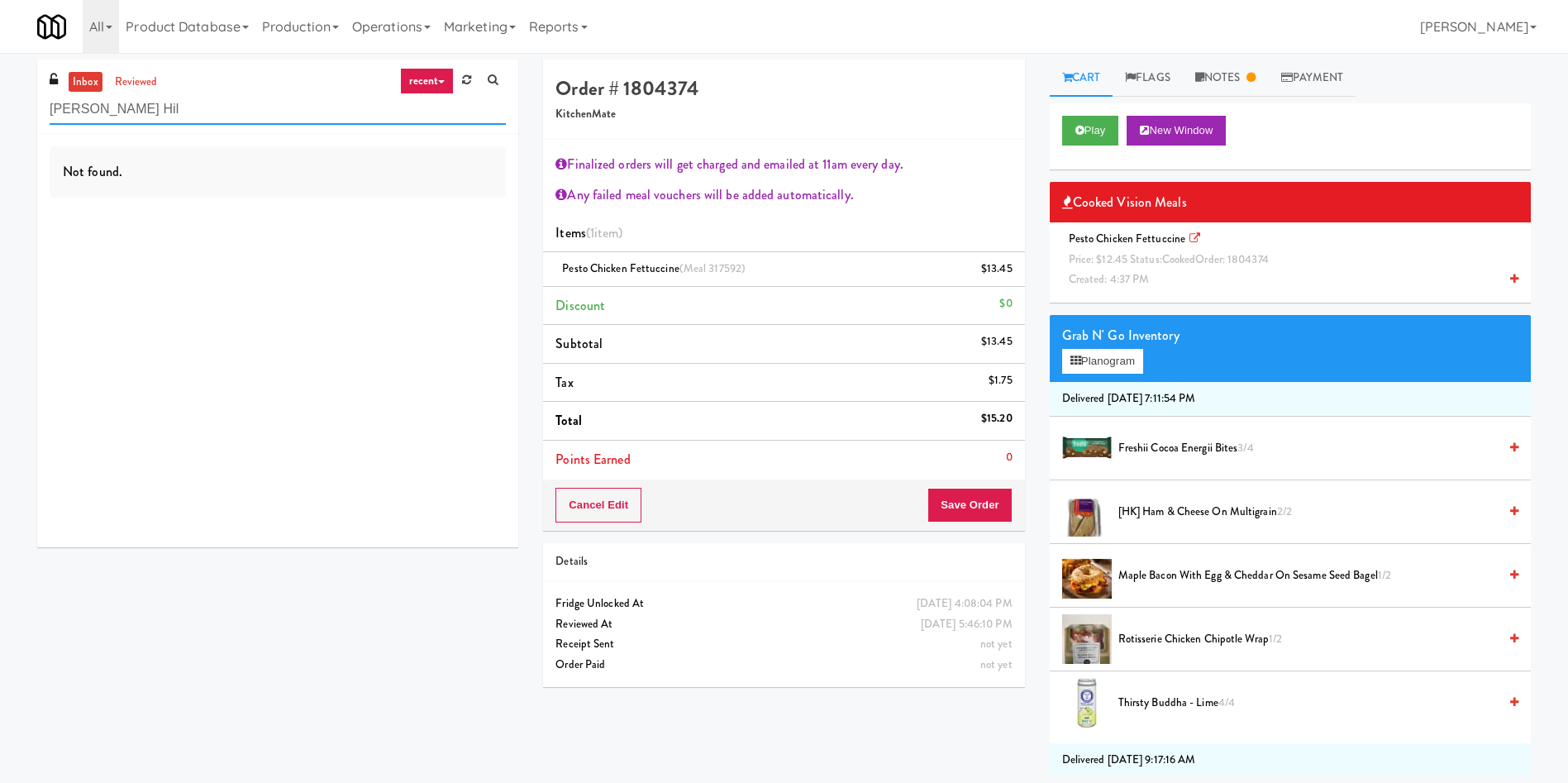
drag, startPoint x: 244, startPoint y: 106, endPoint x: 34, endPoint y: 107, distance: 210.0
click at [0, 108] on div "inbox reviewed recent all unclear take inventory issue suspicious failed recent…" at bounding box center [784, 418] width 1568 height 717
paste input "Alectra Utilities"
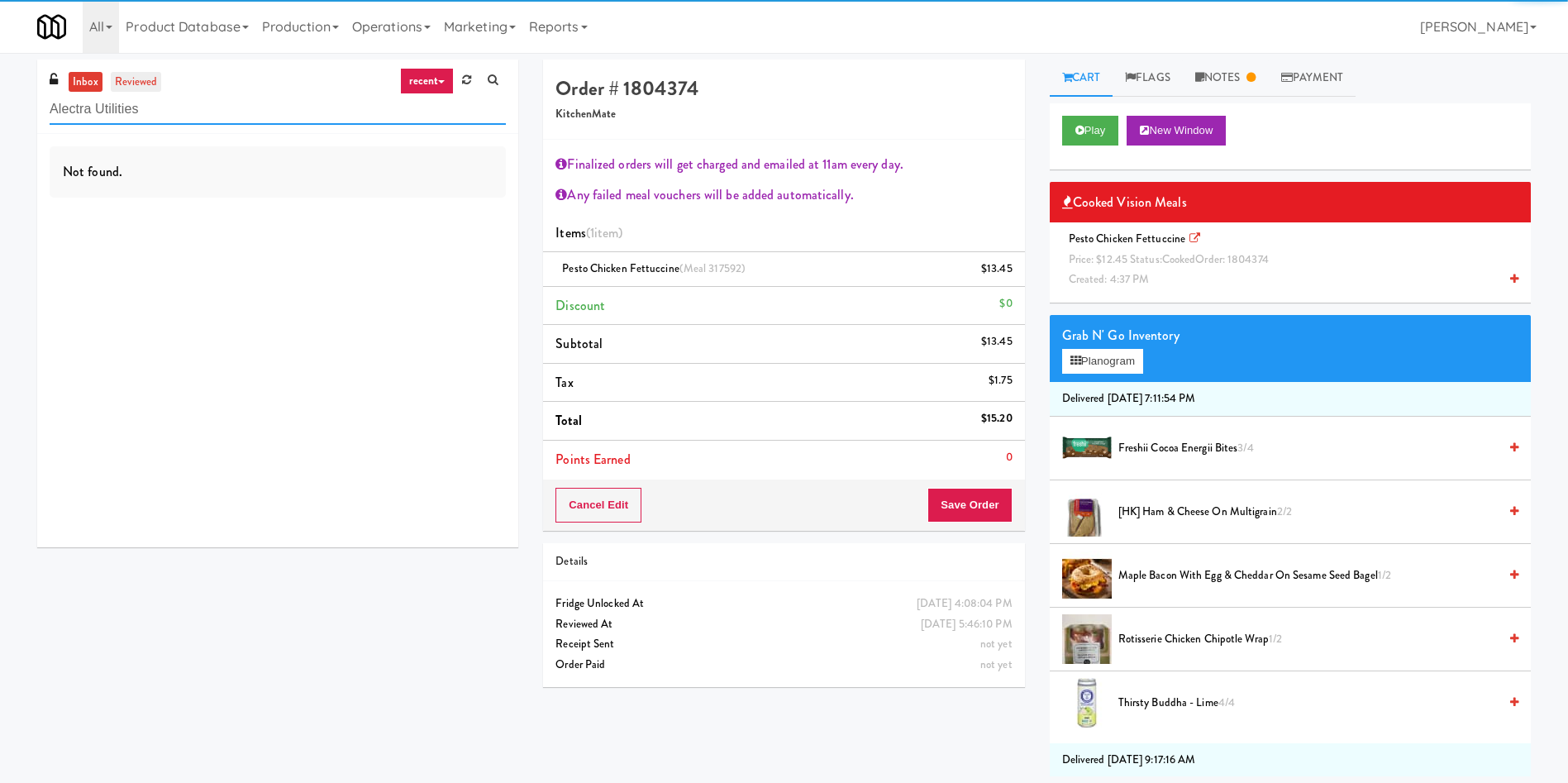
type input "Alectra Utilities"
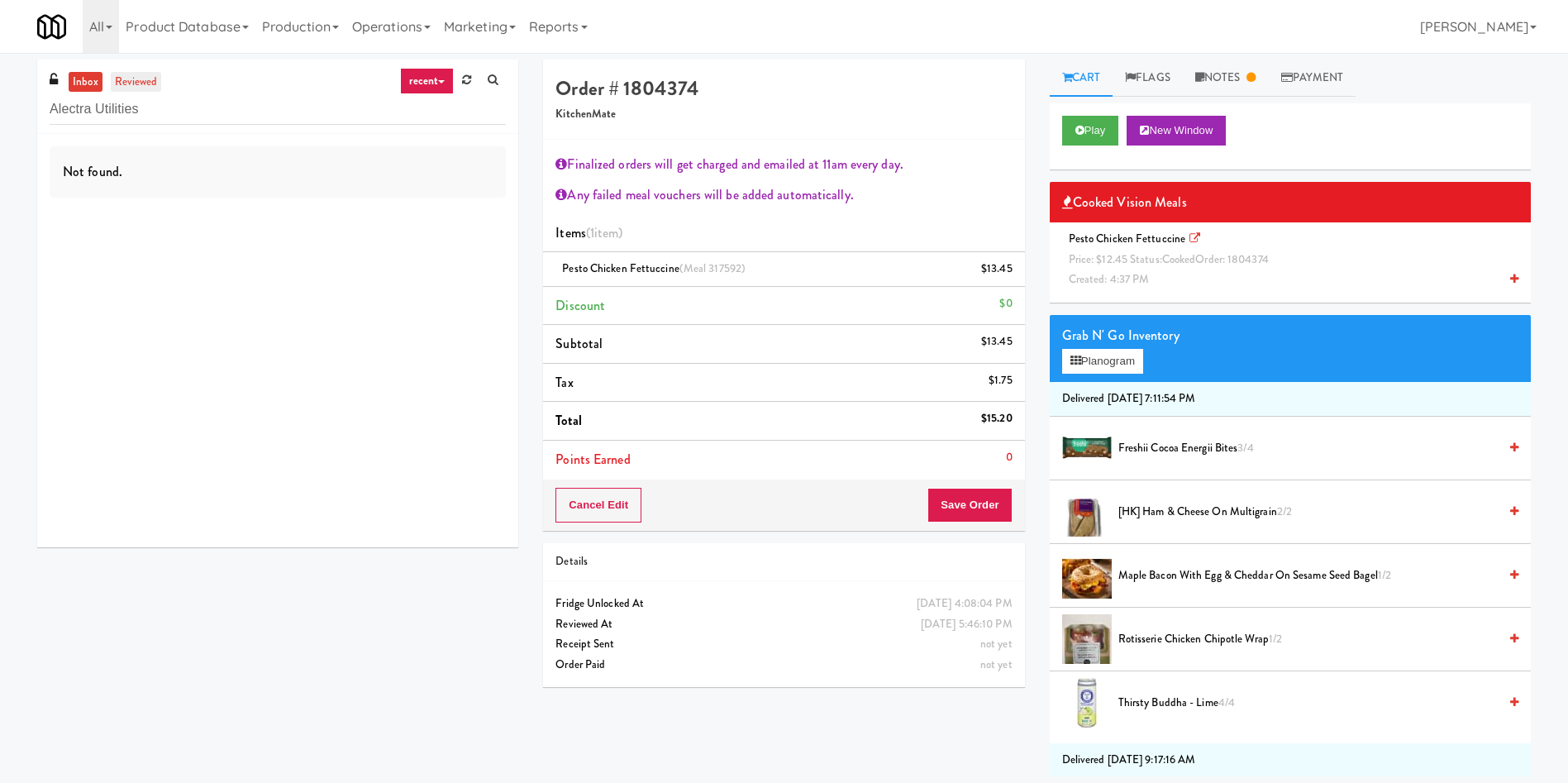
click at [139, 88] on link "reviewed" at bounding box center [136, 82] width 52 height 20
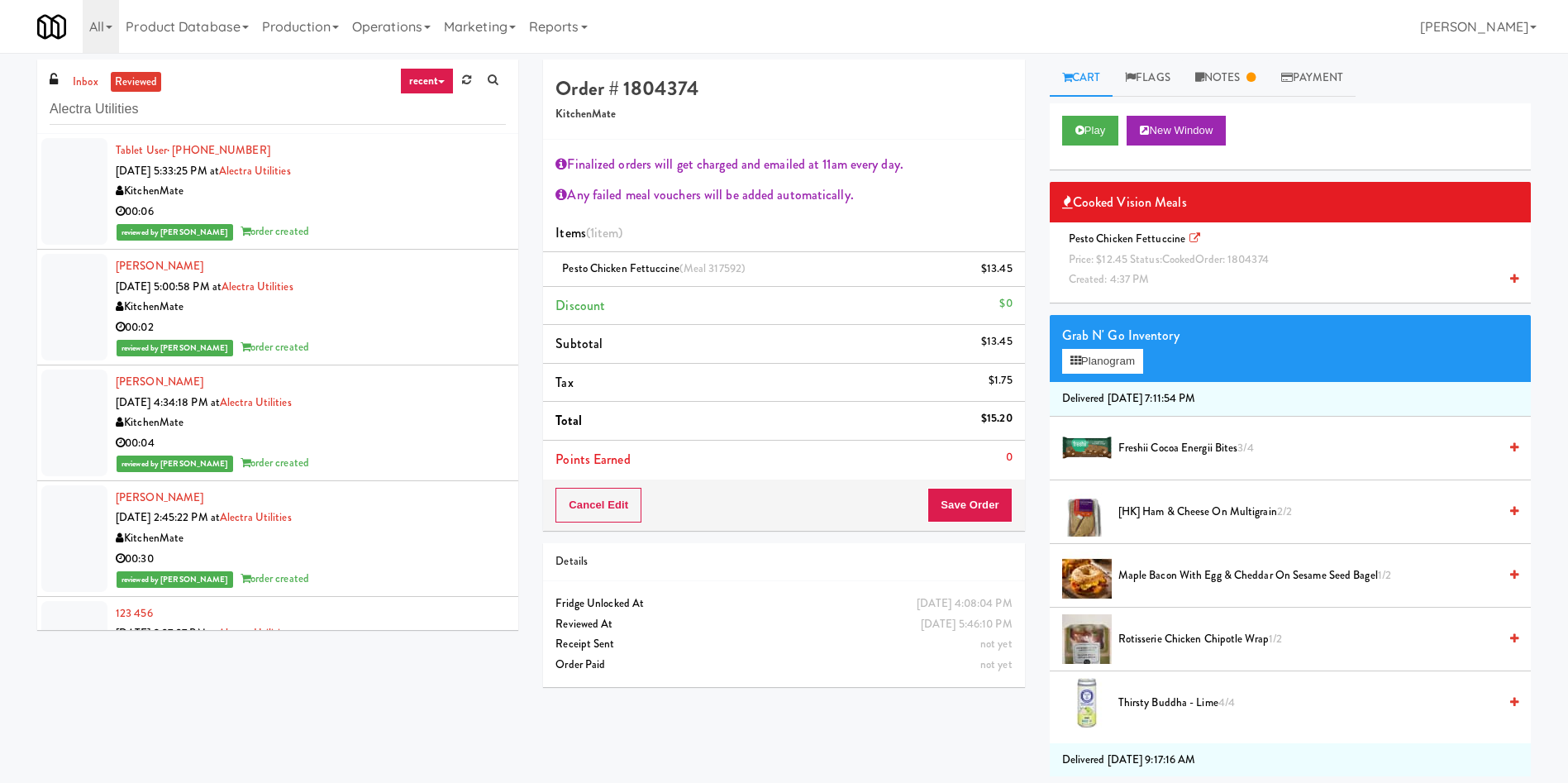
drag, startPoint x: 74, startPoint y: 180, endPoint x: 1140, endPoint y: 286, distance: 1071.3
click at [76, 179] on div at bounding box center [74, 192] width 66 height 107
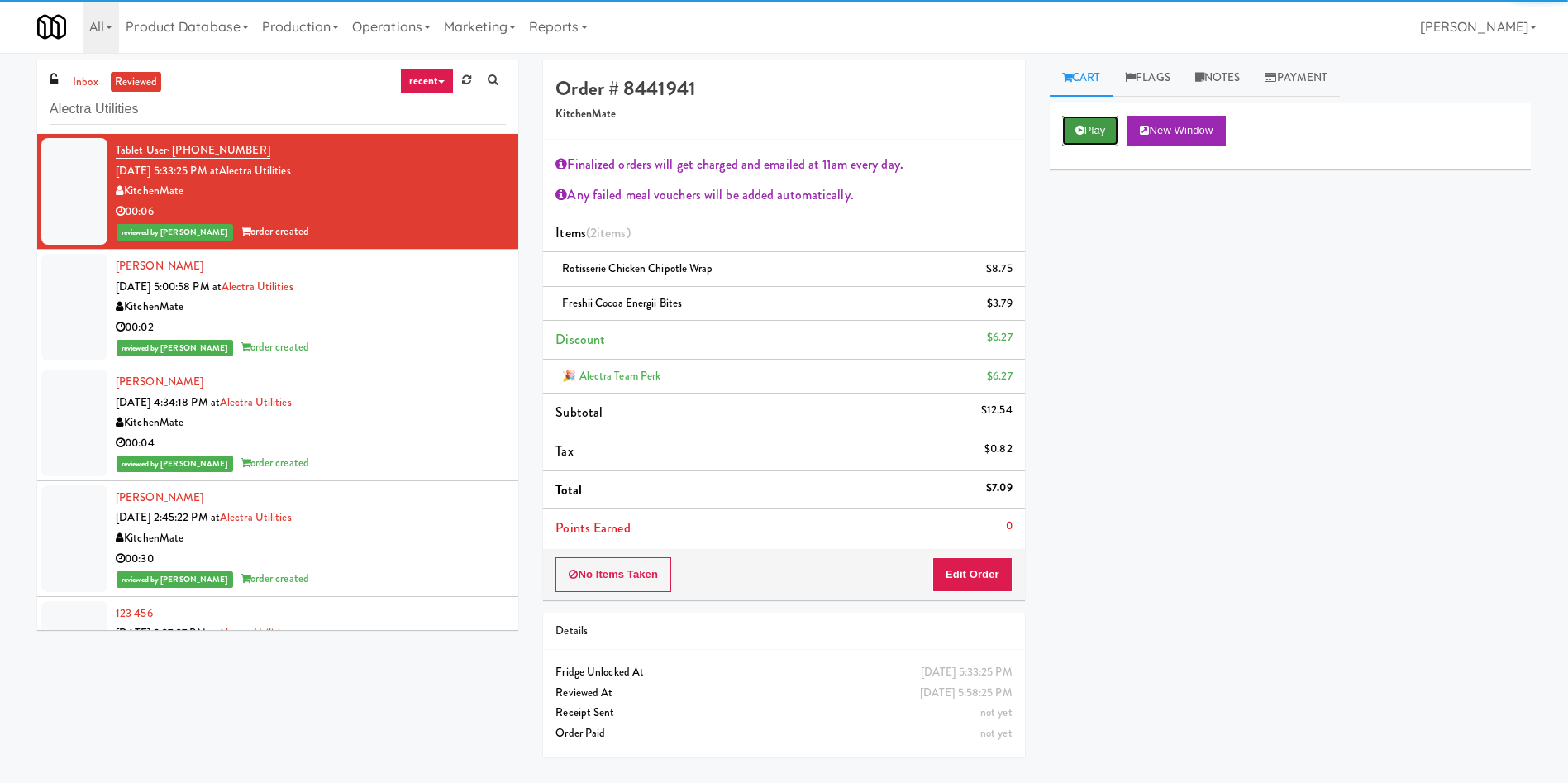
click at [1100, 140] on button "Play" at bounding box center [1090, 130] width 57 height 30
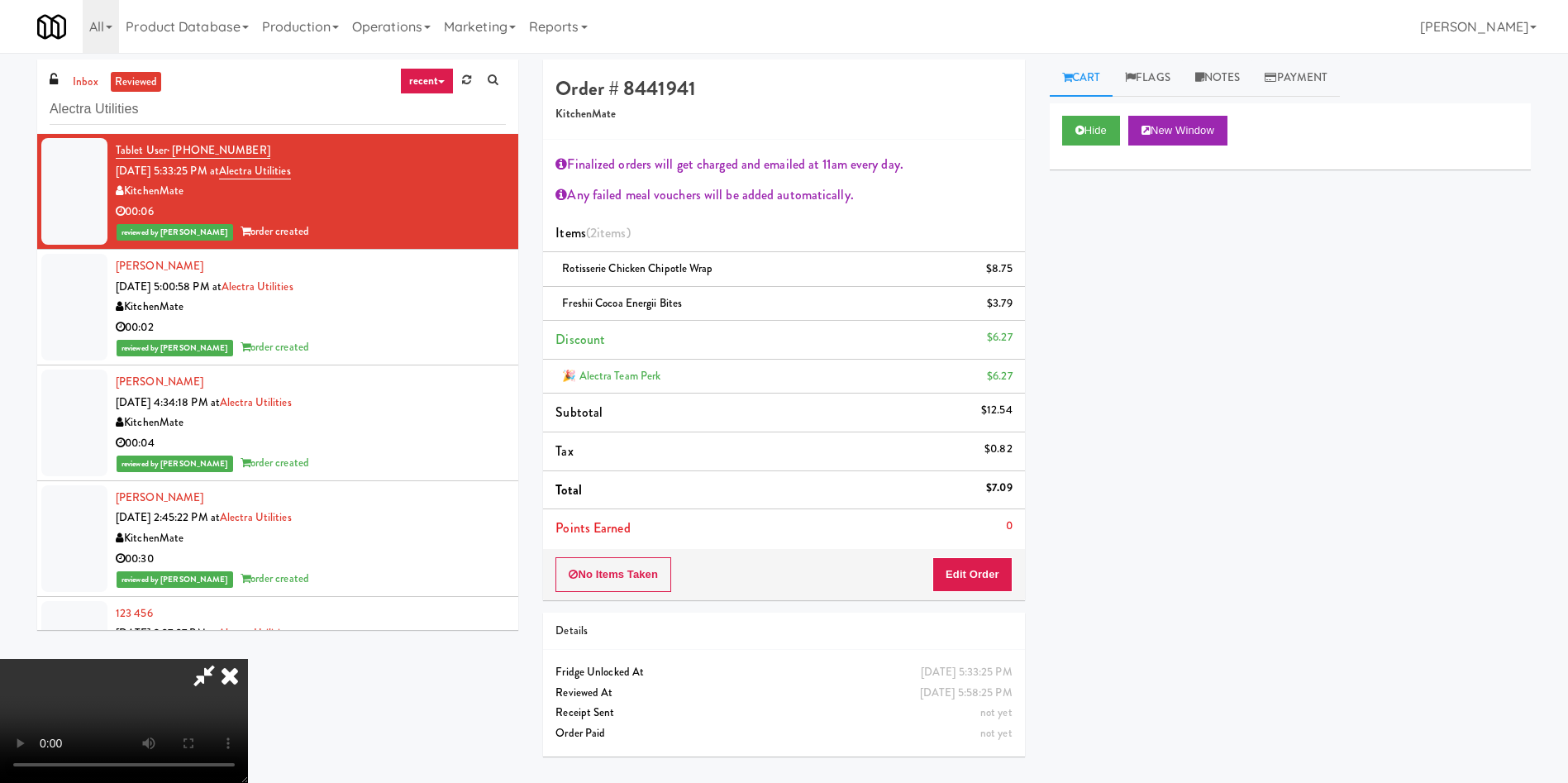
click at [248, 659] on icon at bounding box center [229, 676] width 36 height 33
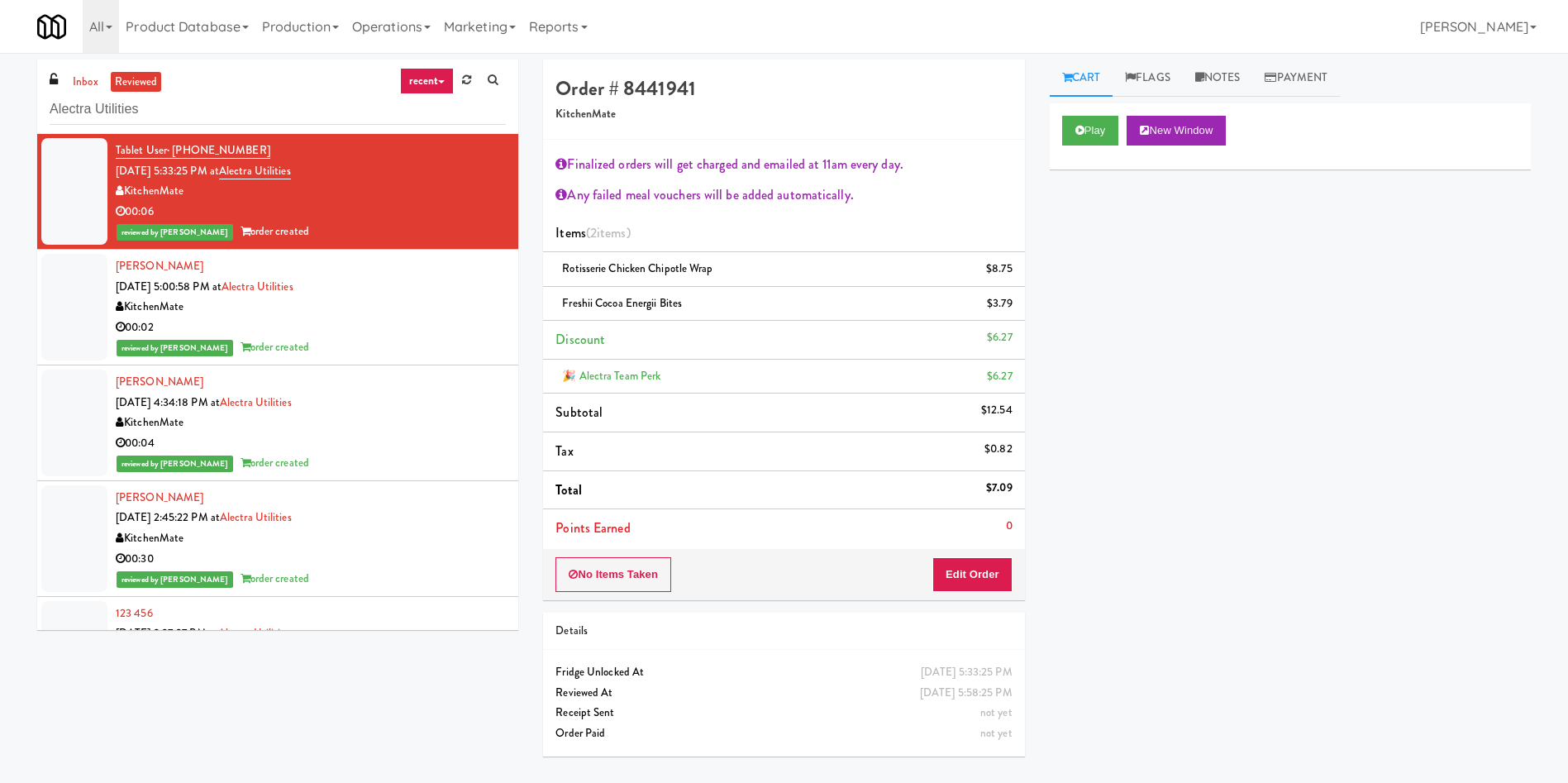
click at [69, 309] on div at bounding box center [74, 308] width 66 height 107
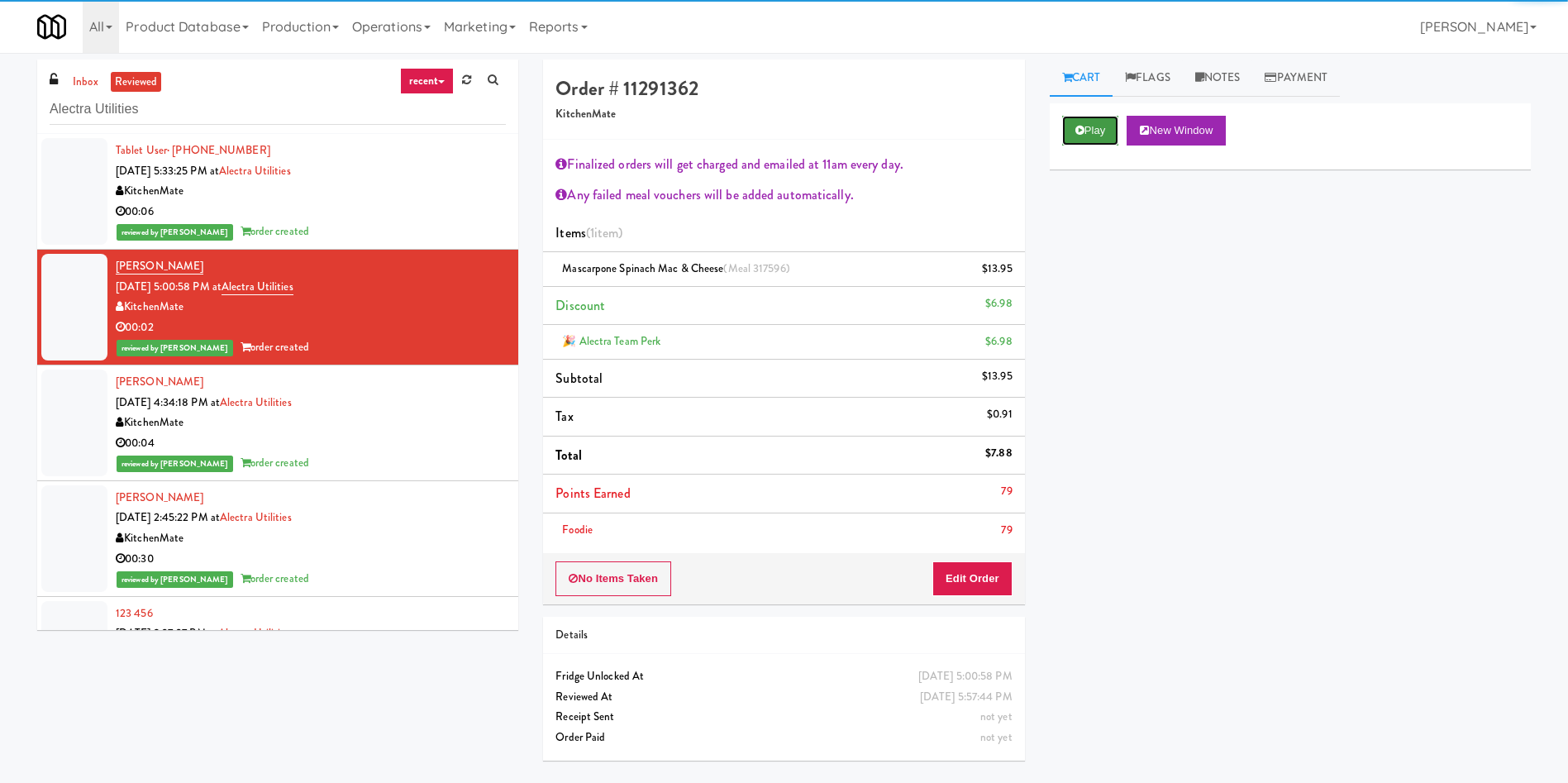
click at [1087, 131] on button "Play" at bounding box center [1090, 130] width 57 height 30
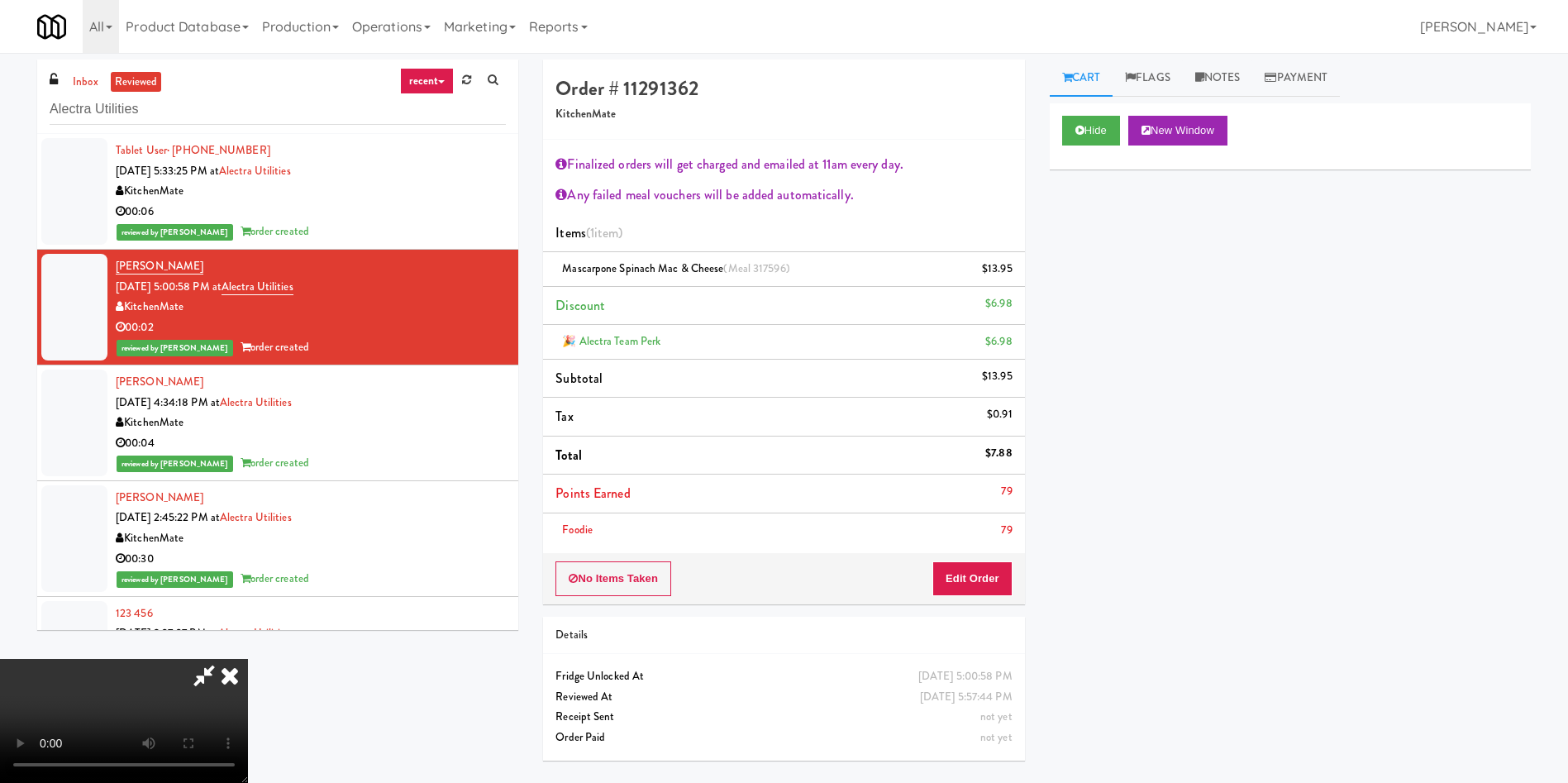
click at [248, 659] on icon at bounding box center [229, 676] width 36 height 33
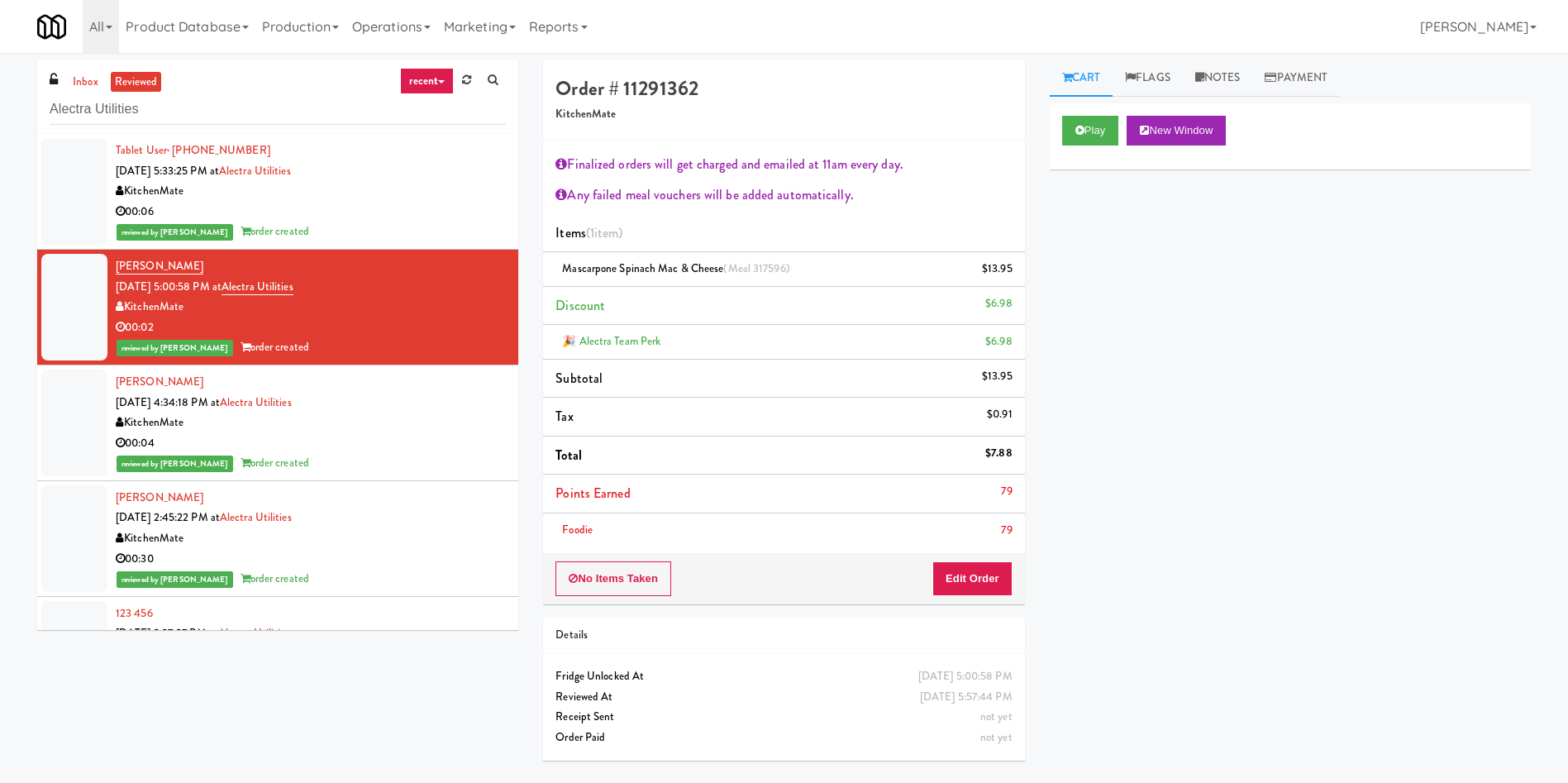
click at [70, 444] on div at bounding box center [74, 424] width 66 height 107
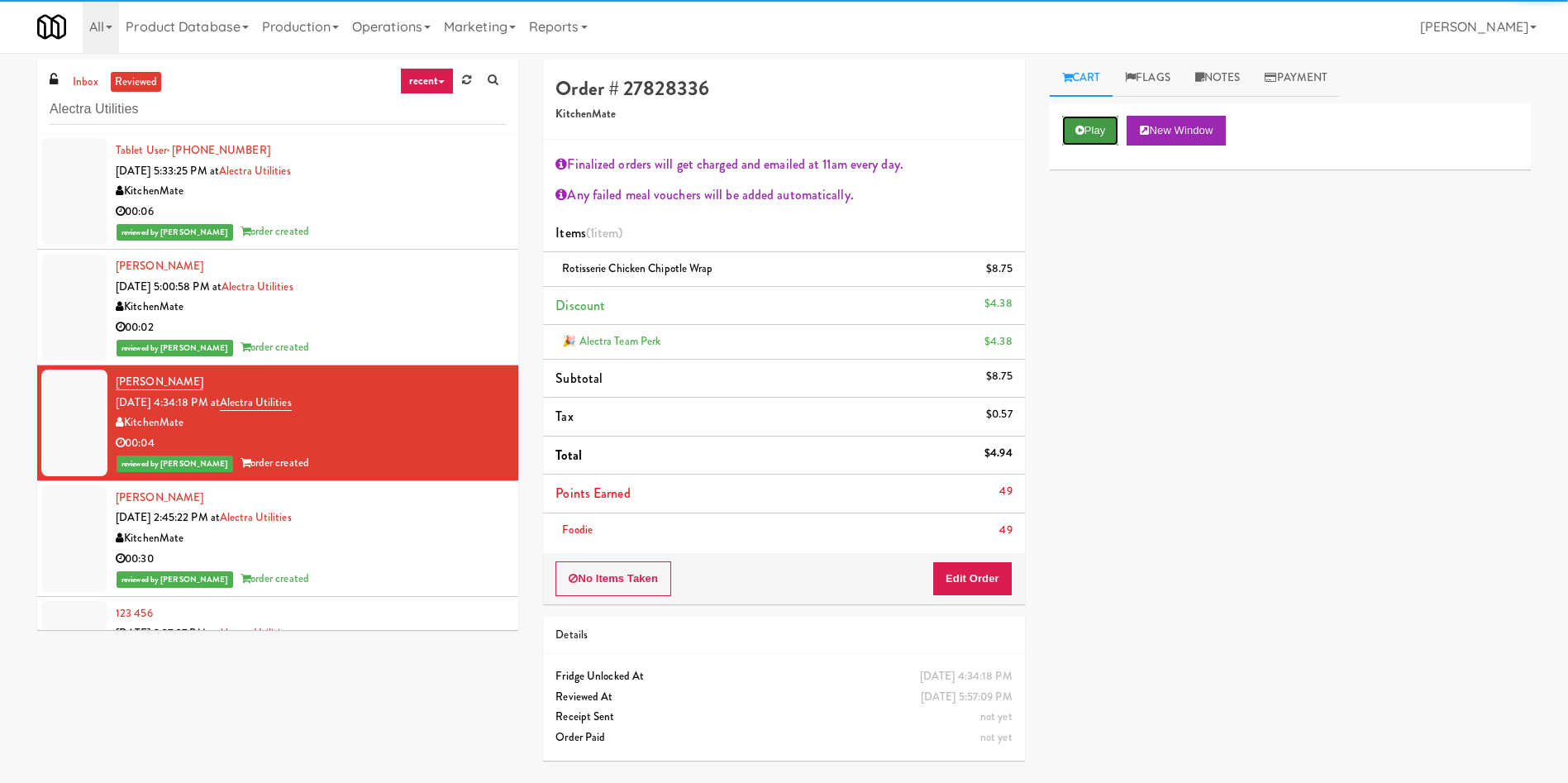
click at [1098, 132] on button "Play" at bounding box center [1090, 130] width 57 height 30
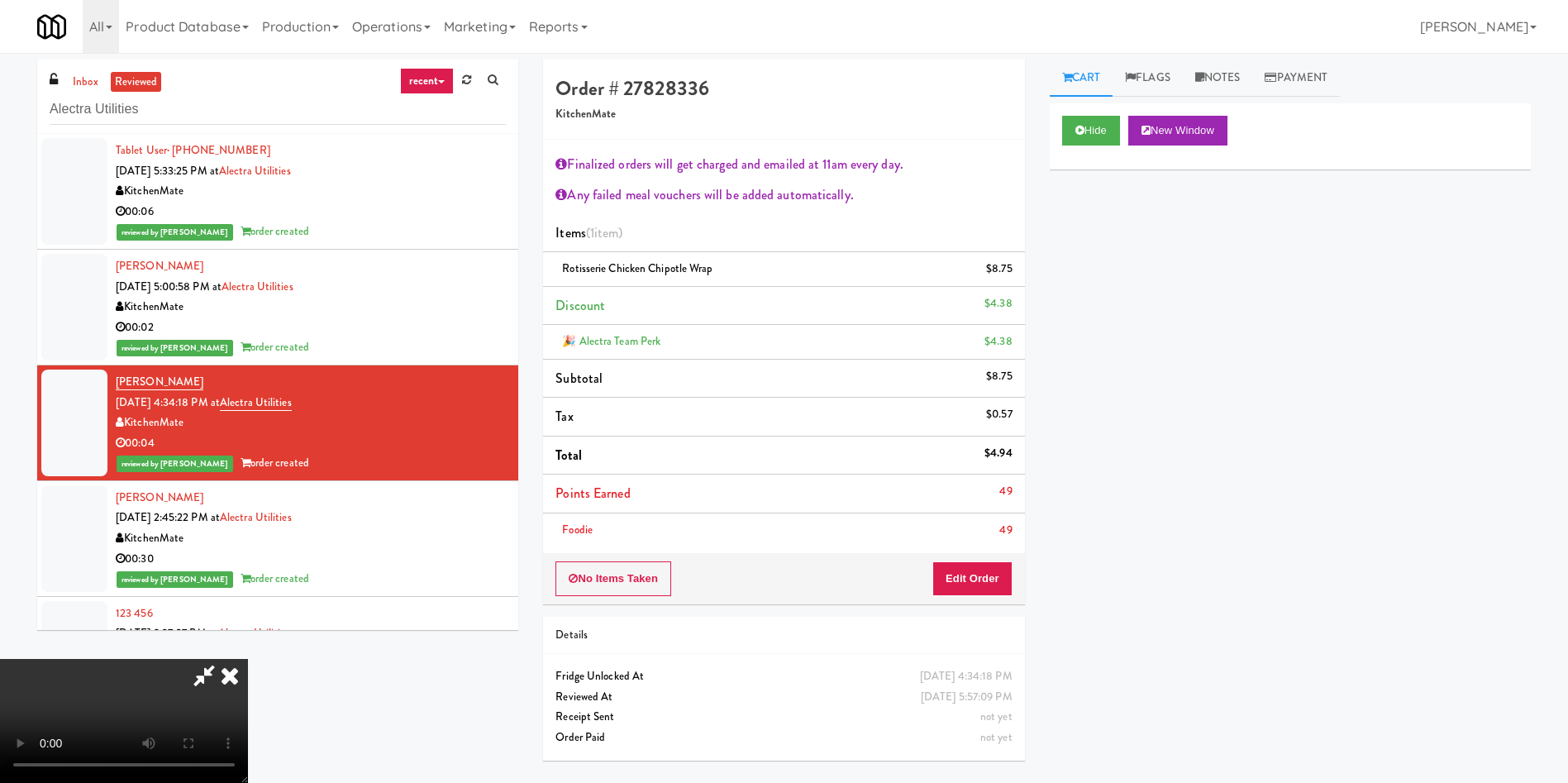
click at [1118, 323] on div "Hide New Window Primary Flag Clear Flag if unable to determine what was taken o…" at bounding box center [1291, 413] width 481 height 620
click at [223, 659] on icon at bounding box center [203, 676] width 38 height 33
click at [248, 659] on icon at bounding box center [229, 676] width 36 height 33
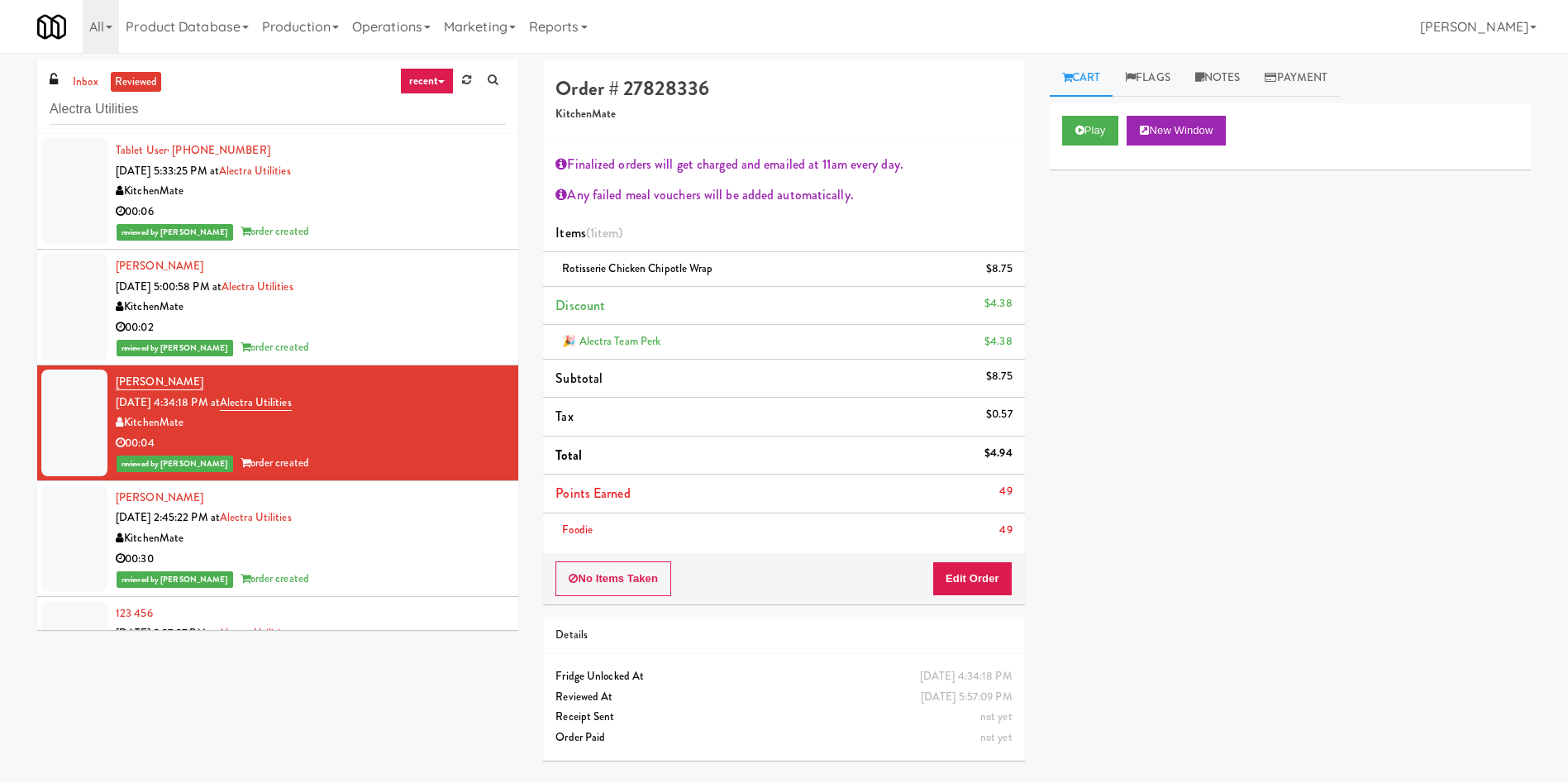
click at [83, 525] on div at bounding box center [74, 540] width 66 height 107
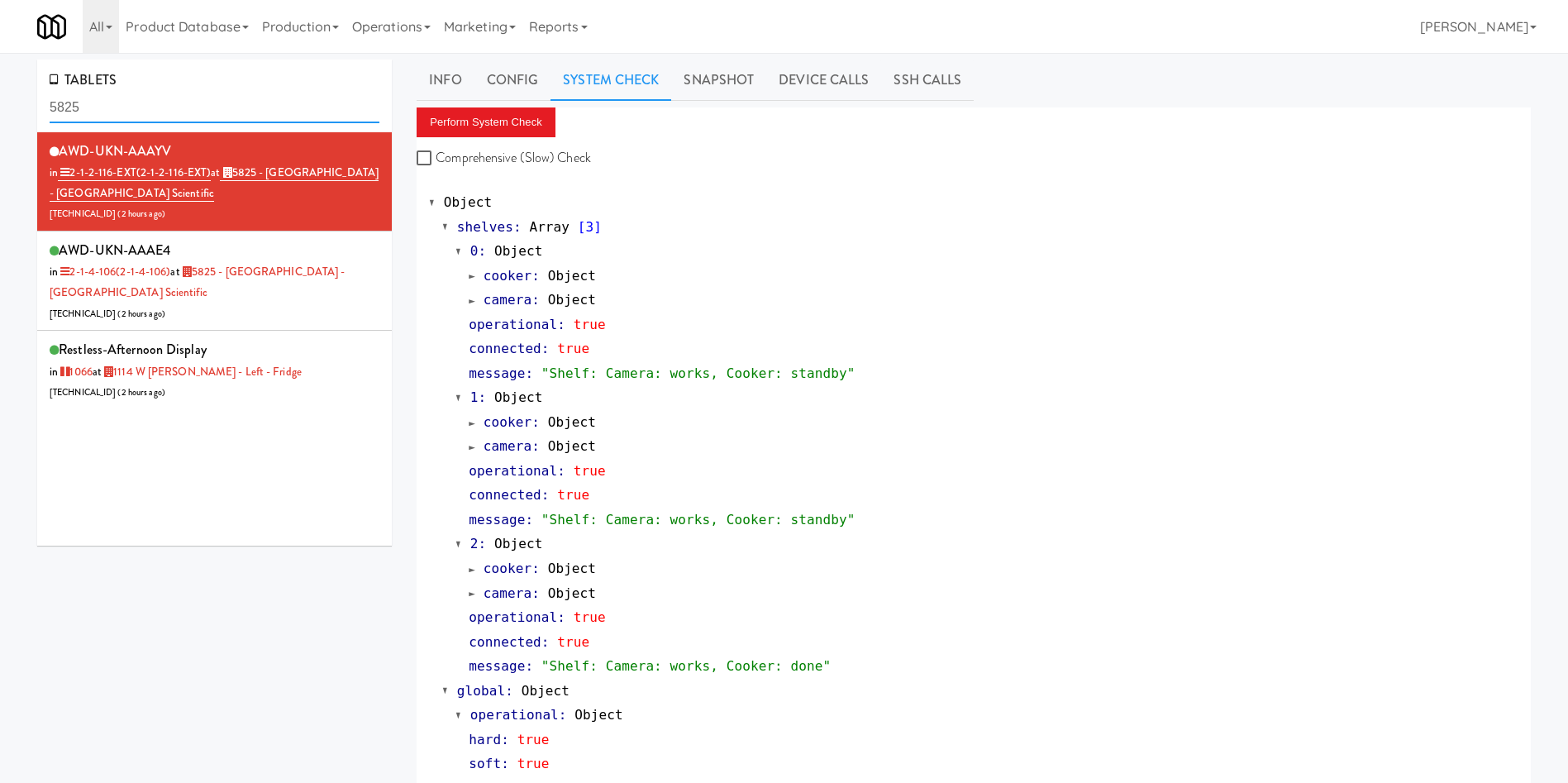
drag, startPoint x: 182, startPoint y: 123, endPoint x: 19, endPoint y: 97, distance: 165.1
click at [19, 97] on div "TABLETS 5825 AWD-UKN-AAAYV in 2-1-2-116-EXT (2-1-2-116-EXT) at 5825 - Creekside…" at bounding box center [784, 455] width 1568 height 791
paste input "Mackenzie Richmond Hill Hospital - Emergency"
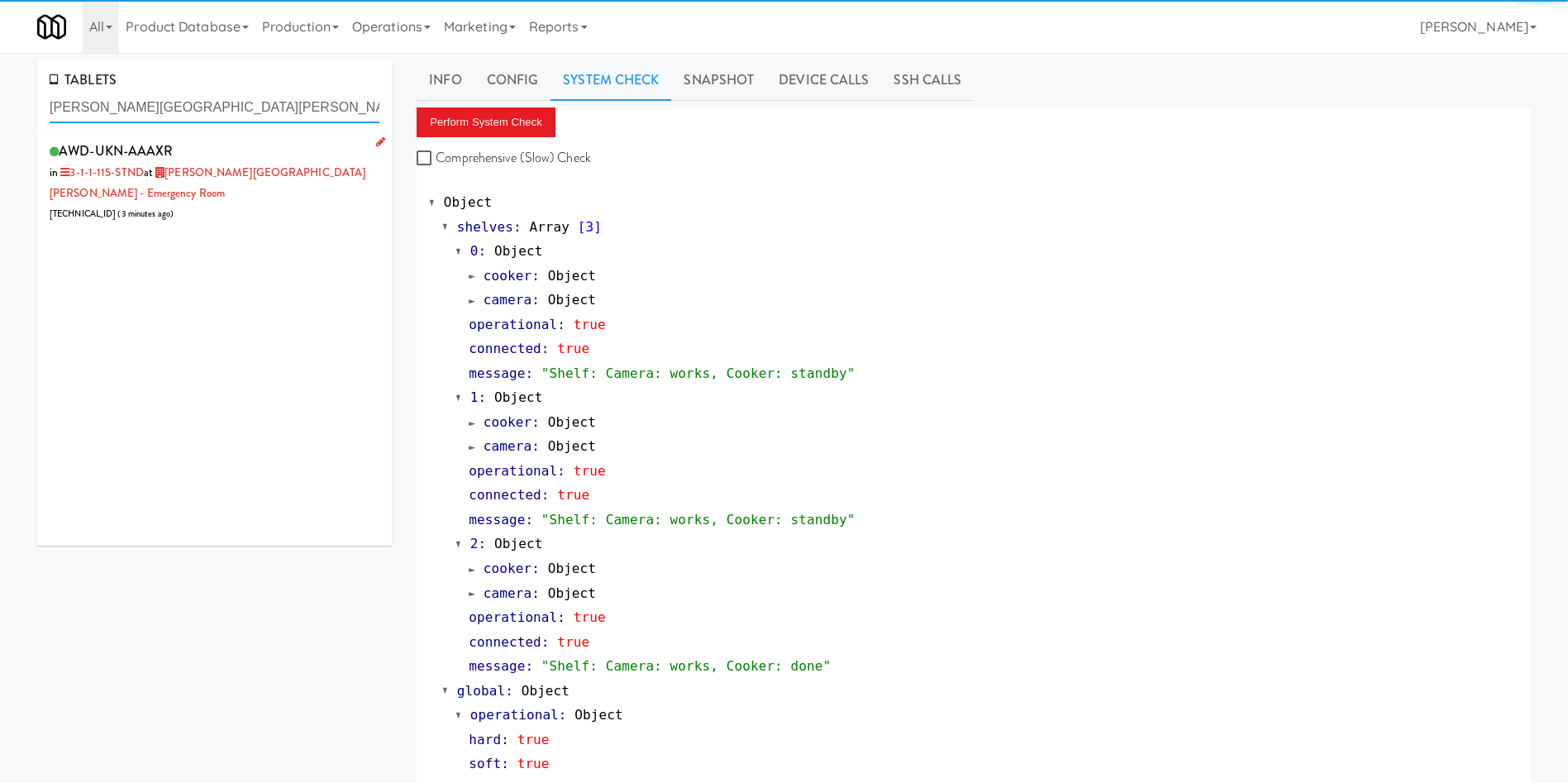
type input "Mackenzie Richmond Hill Hospital - Emergency"
click at [283, 201] on div "AWD-UKN-AAAXR in 3-1-1-115-STND at Mackenzie Richmond Hill Hospital - Emergency…" at bounding box center [214, 181] width 330 height 85
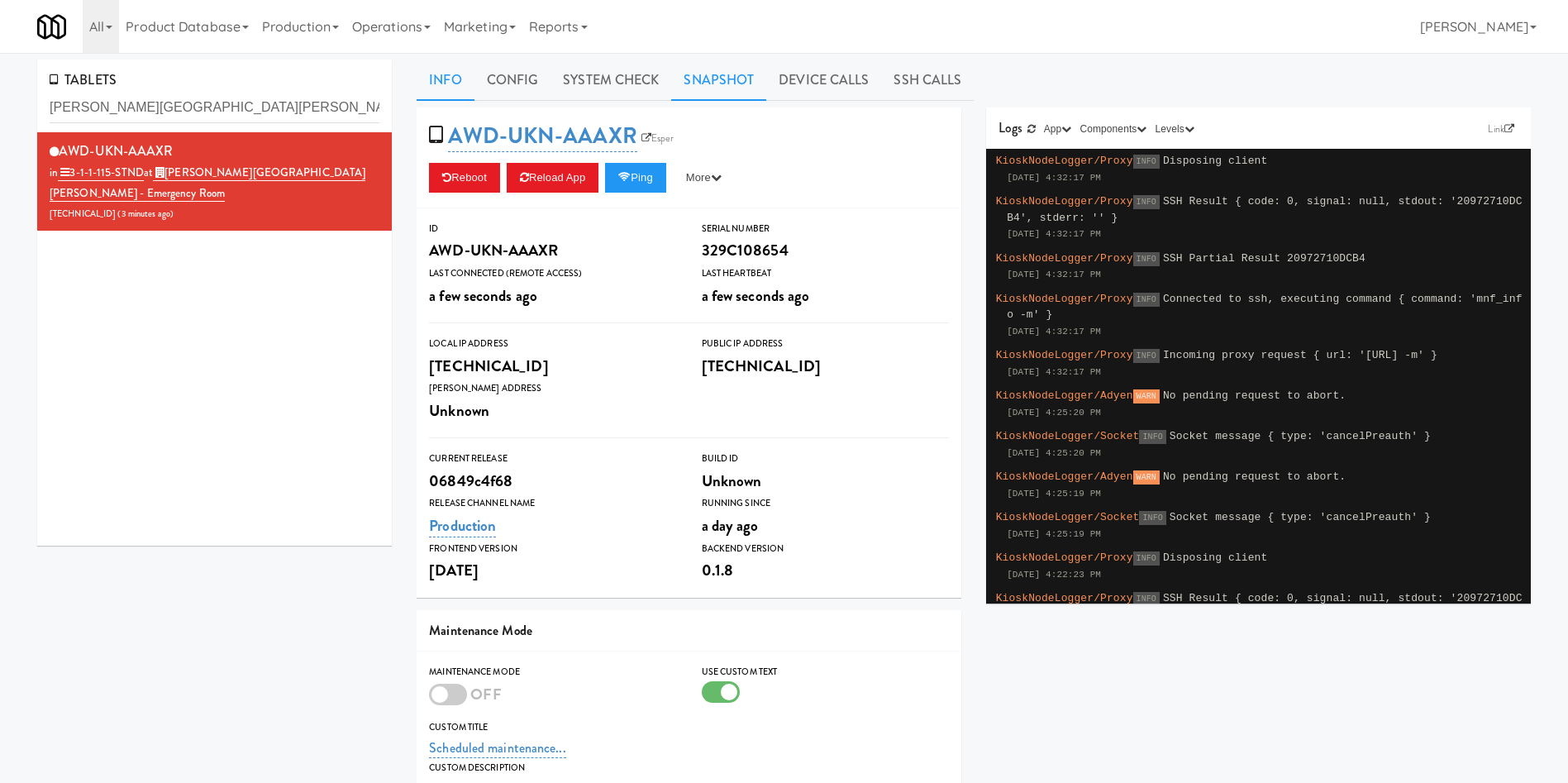
drag, startPoint x: 724, startPoint y: 90, endPoint x: 718, endPoint y: 99, distance: 10.8
click at [724, 91] on link "Snapshot" at bounding box center [719, 80] width 95 height 41
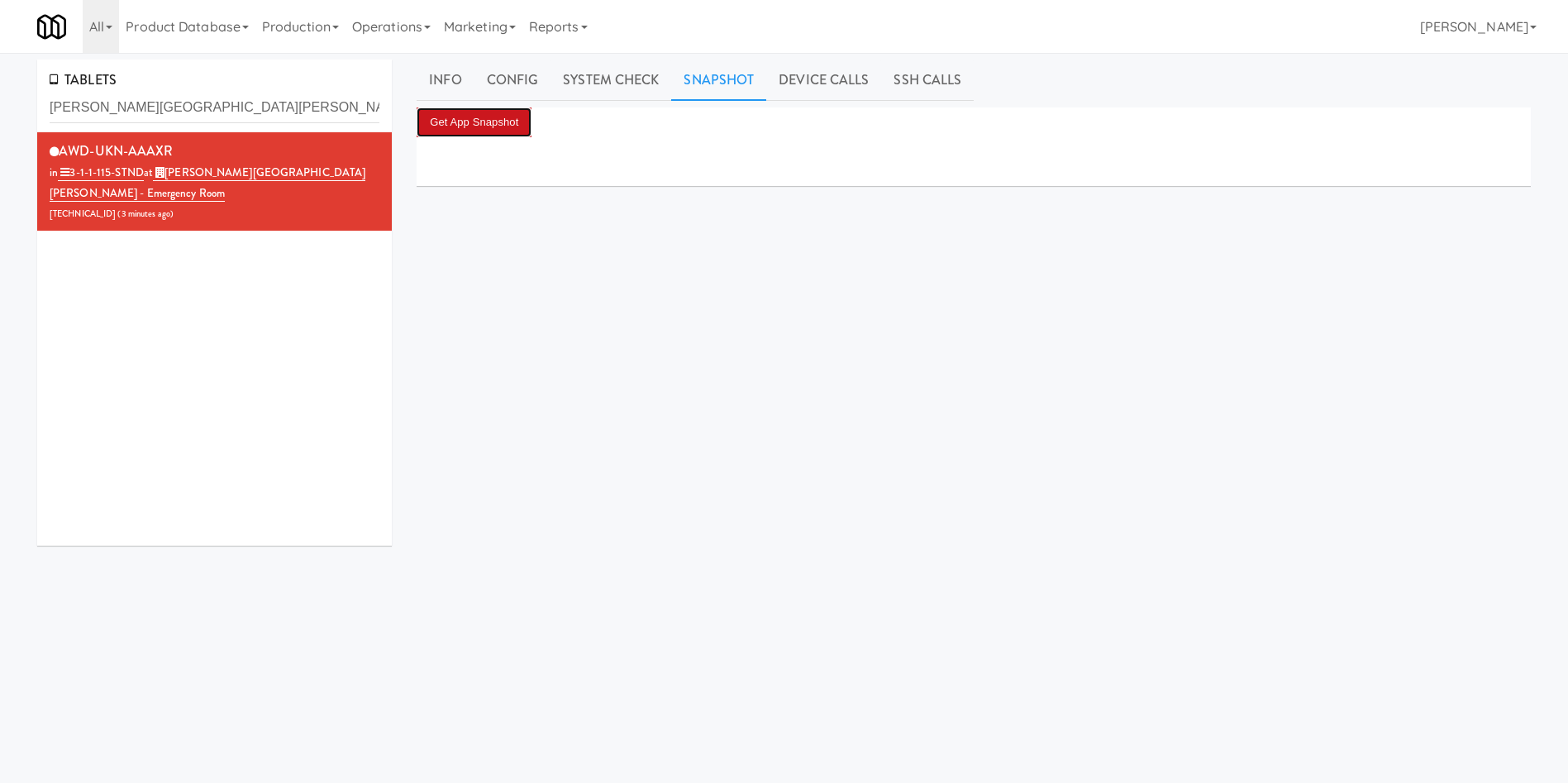
click at [519, 121] on button "Get App Snapshot" at bounding box center [474, 122] width 115 height 30
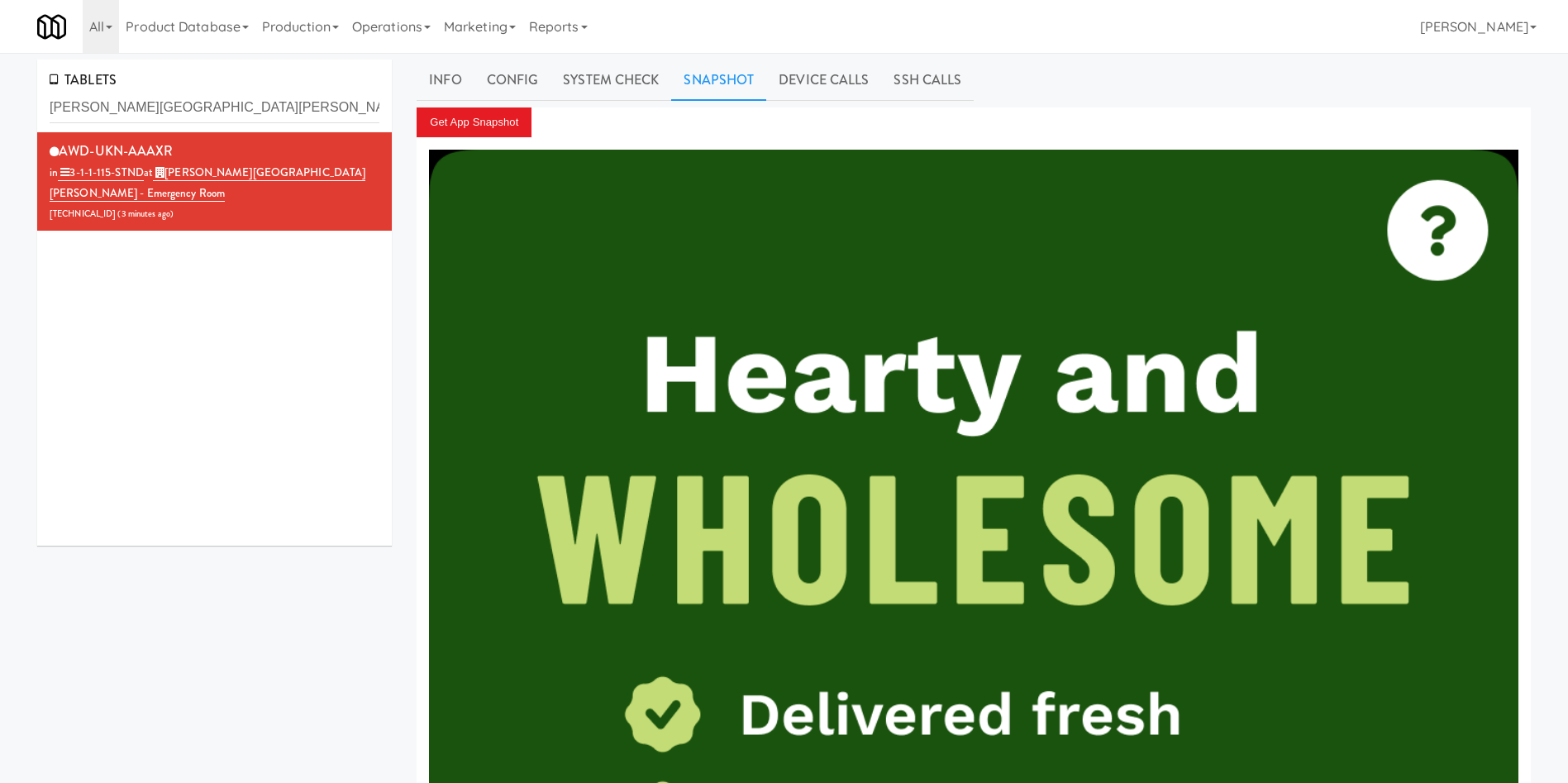
click at [69, 461] on div "AWD-UKN-AAAXR in 3-1-1-115-STND at Mackenzie Richmond Hill Hospital - Emergency…" at bounding box center [214, 339] width 354 height 414
click at [141, 382] on div "AWD-UKN-AAAXR in 3-1-1-115-STND at Mackenzie Richmond Hill Hospital - Emergency…" at bounding box center [214, 339] width 354 height 414
click at [610, 65] on link "System Check" at bounding box center [611, 80] width 121 height 41
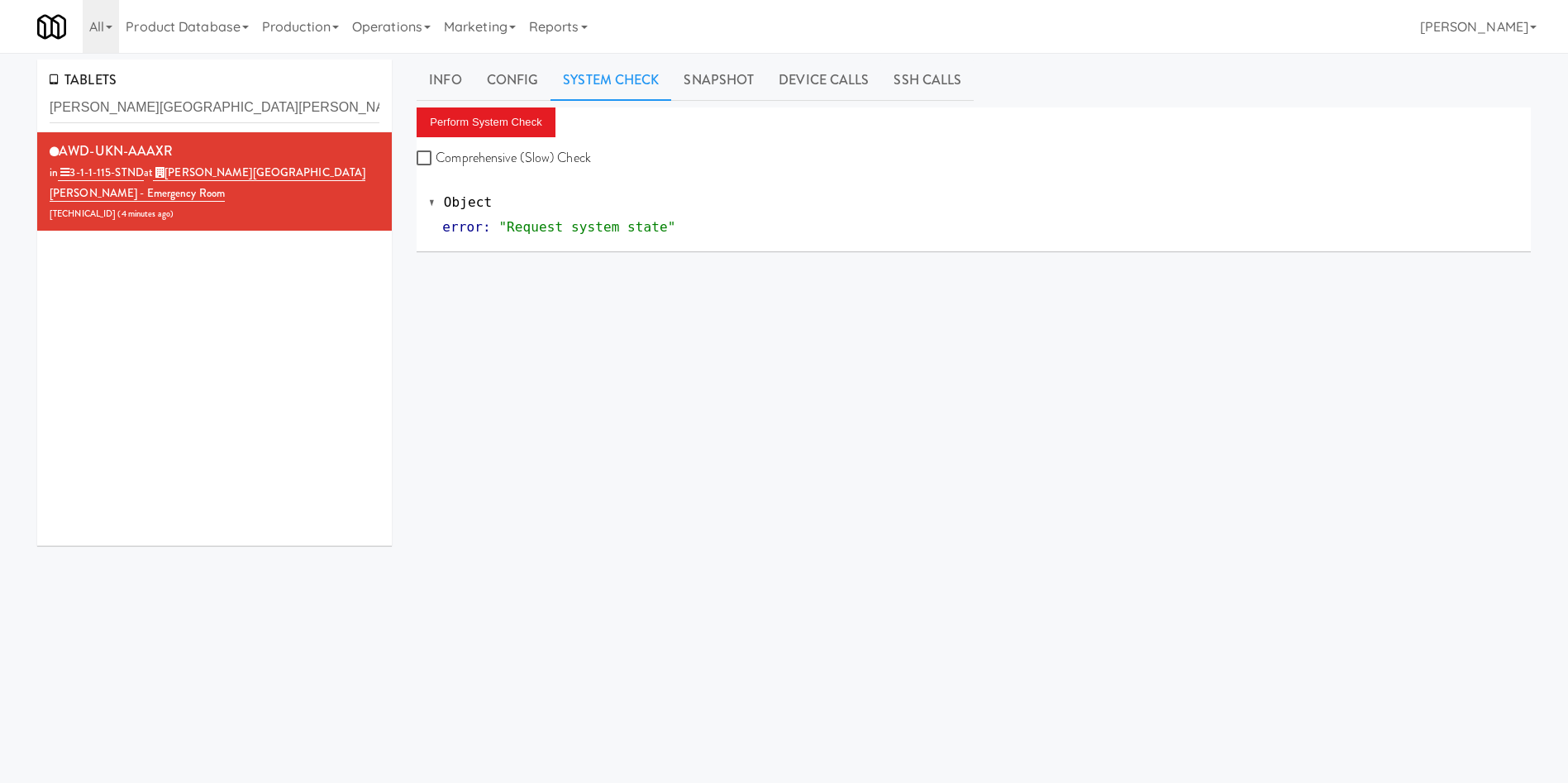
click at [270, 393] on div "AWD-UKN-AAAXR in 3-1-1-115-STND at Mackenzie Richmond Hill Hospital - Emergency…" at bounding box center [214, 339] width 354 height 414
click at [452, 78] on link "Info" at bounding box center [445, 80] width 57 height 41
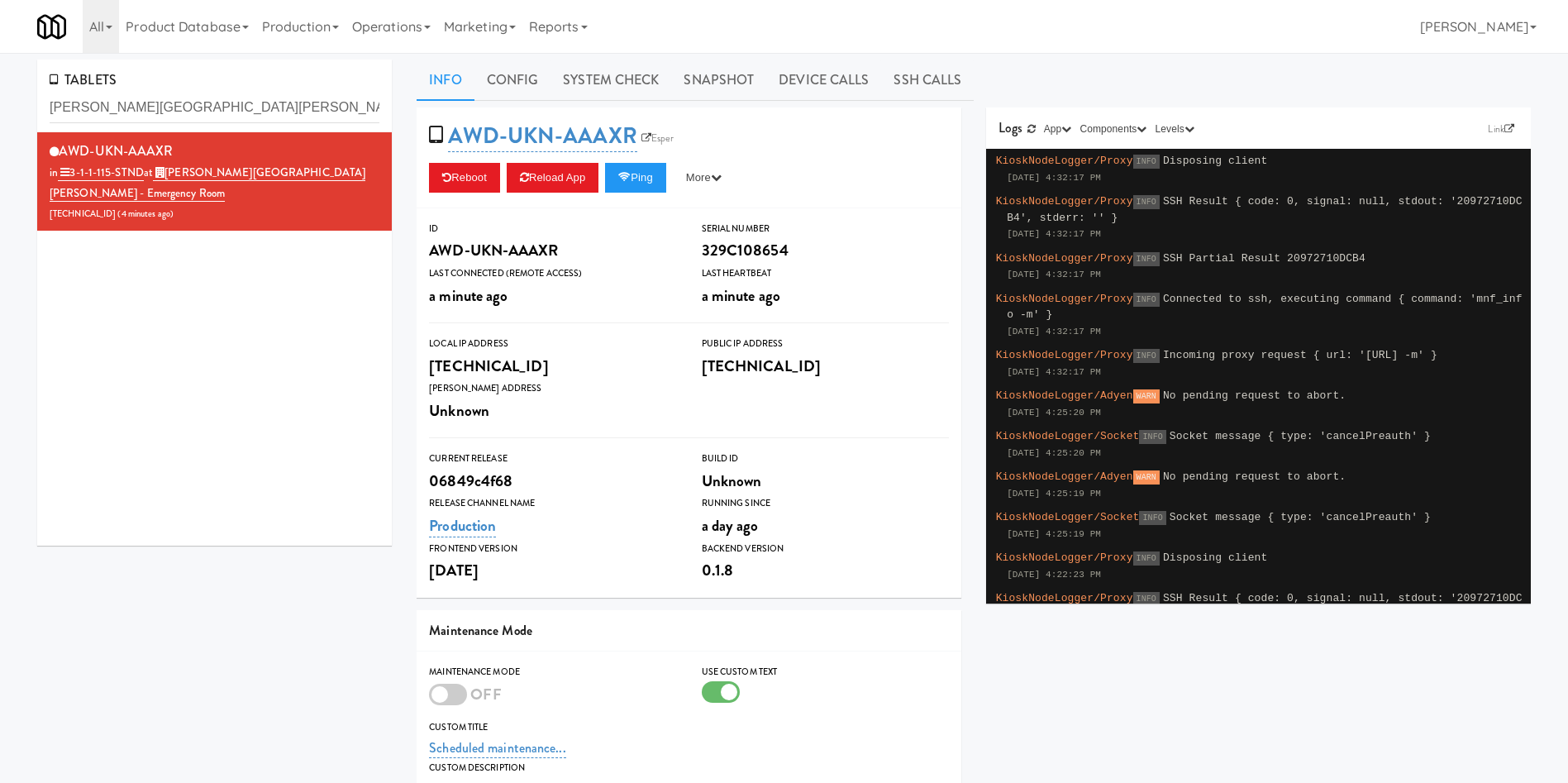
click at [307, 370] on div "AWD-UKN-AAAXR in 3-1-1-115-STND at Mackenzie Richmond Hill Hospital - Emergency…" at bounding box center [214, 339] width 354 height 414
click at [721, 189] on button "More" at bounding box center [704, 177] width 62 height 30
click at [712, 244] on link "Restart Server" at bounding box center [666, 241] width 151 height 30
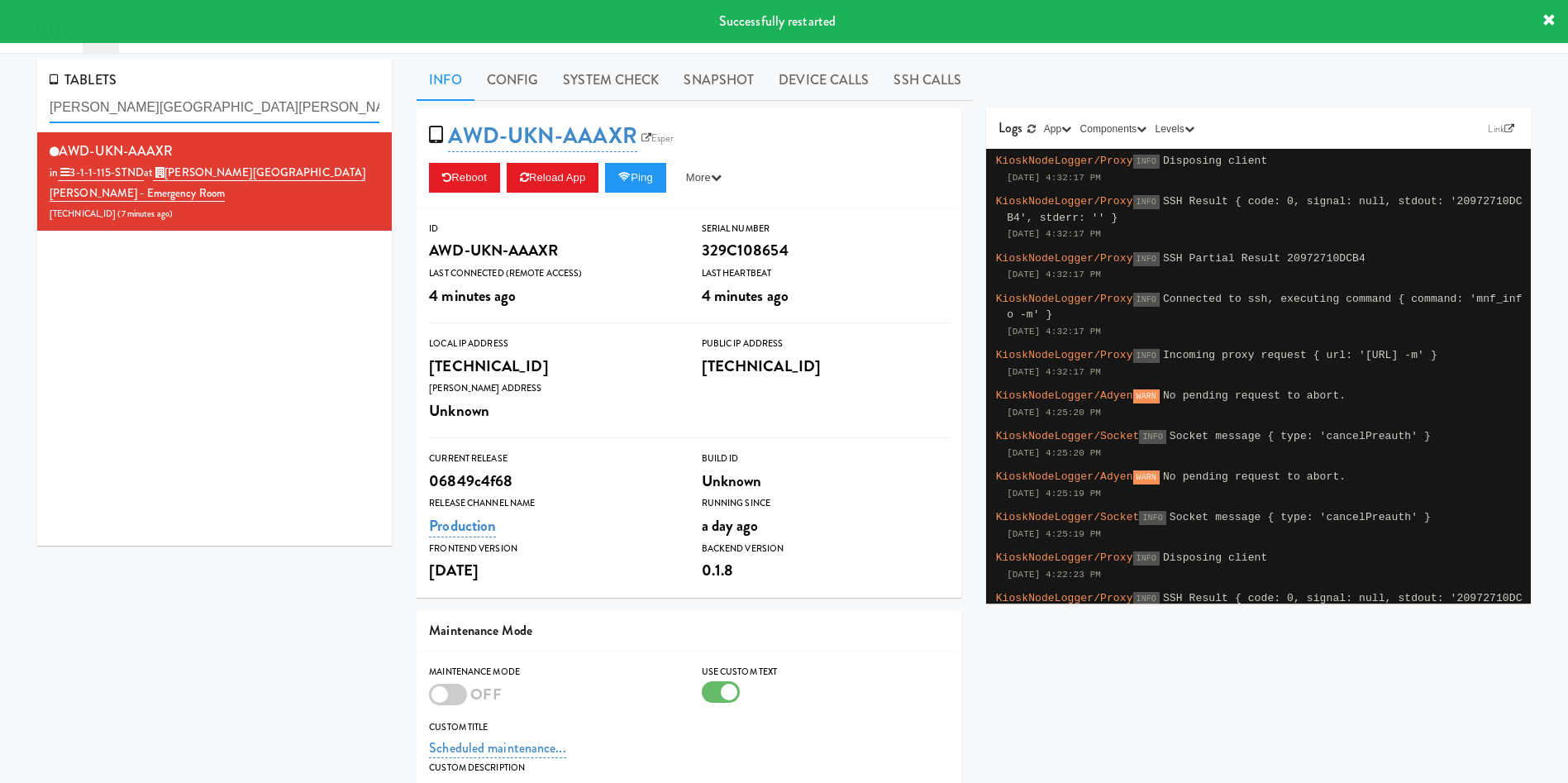
drag, startPoint x: 174, startPoint y: 103, endPoint x: 0, endPoint y: 106, distance: 174.0
click at [0, 106] on div "TABLETS Mackenzie Richmond Hill Hospital - Emergency AWD-UKN-AAAXR in 3-1-1-115…" at bounding box center [784, 530] width 1568 height 942
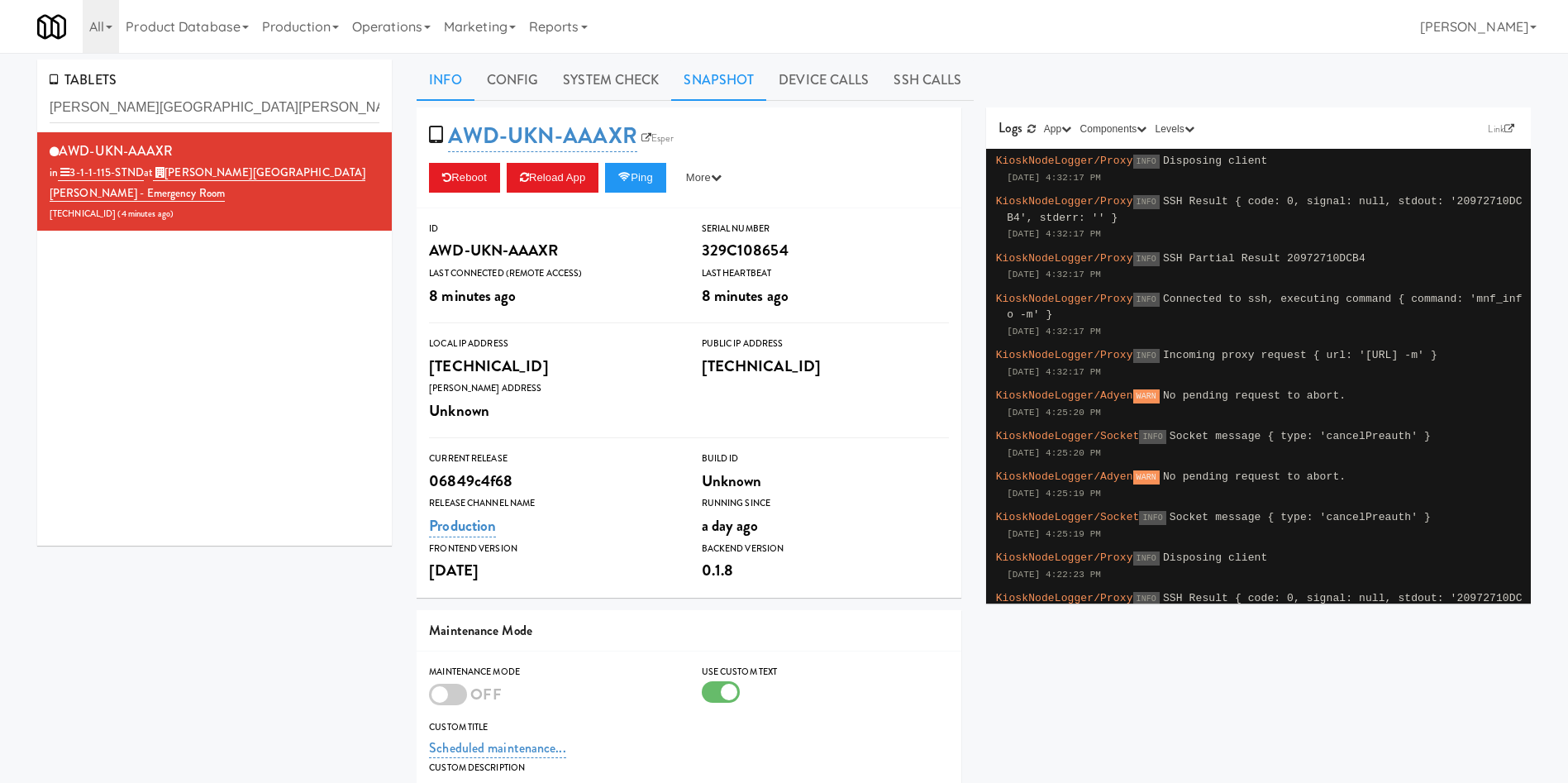
click at [695, 80] on link "Snapshot" at bounding box center [719, 80] width 95 height 41
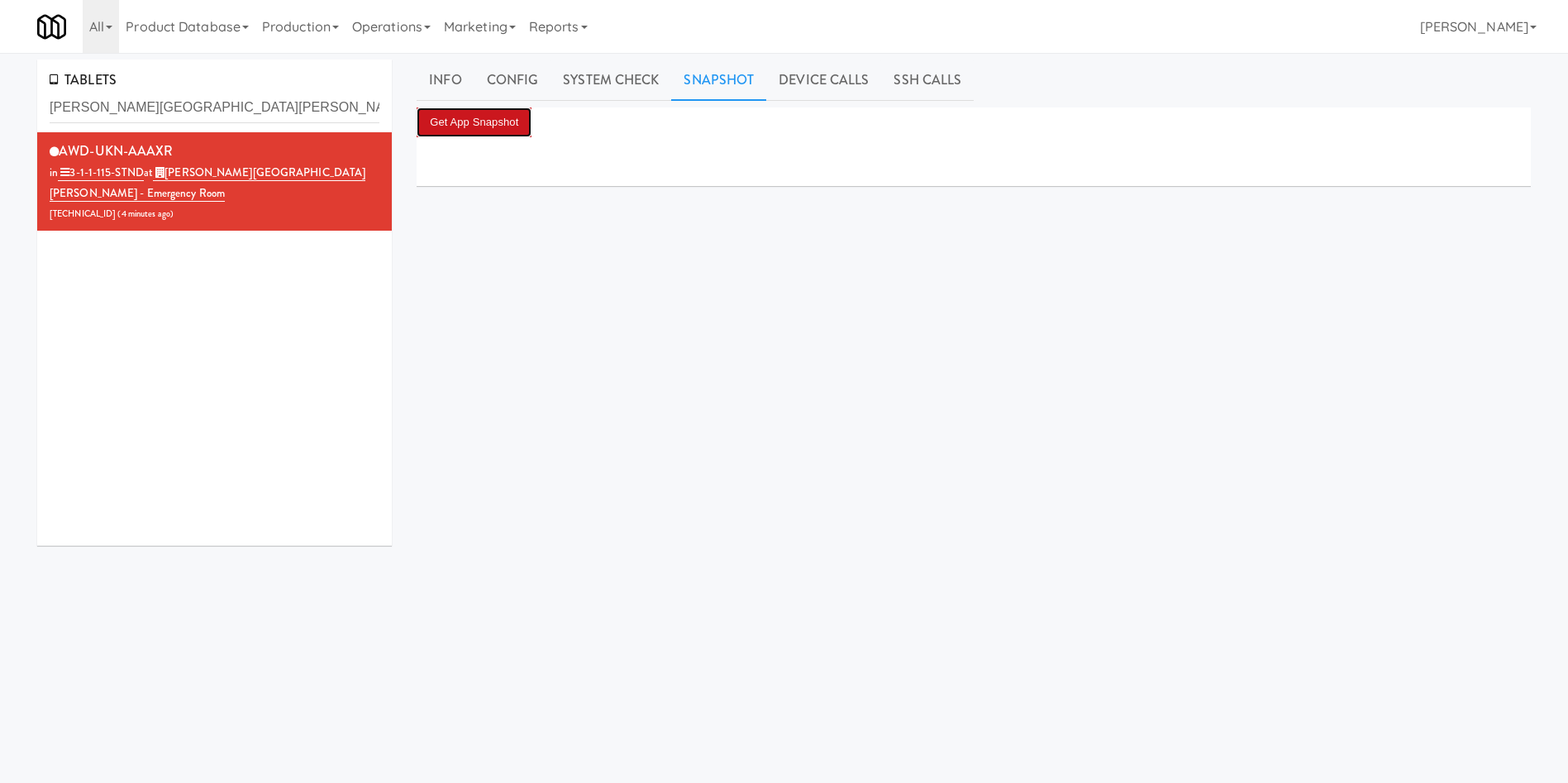
click at [507, 124] on button "Get App Snapshot" at bounding box center [474, 122] width 115 height 30
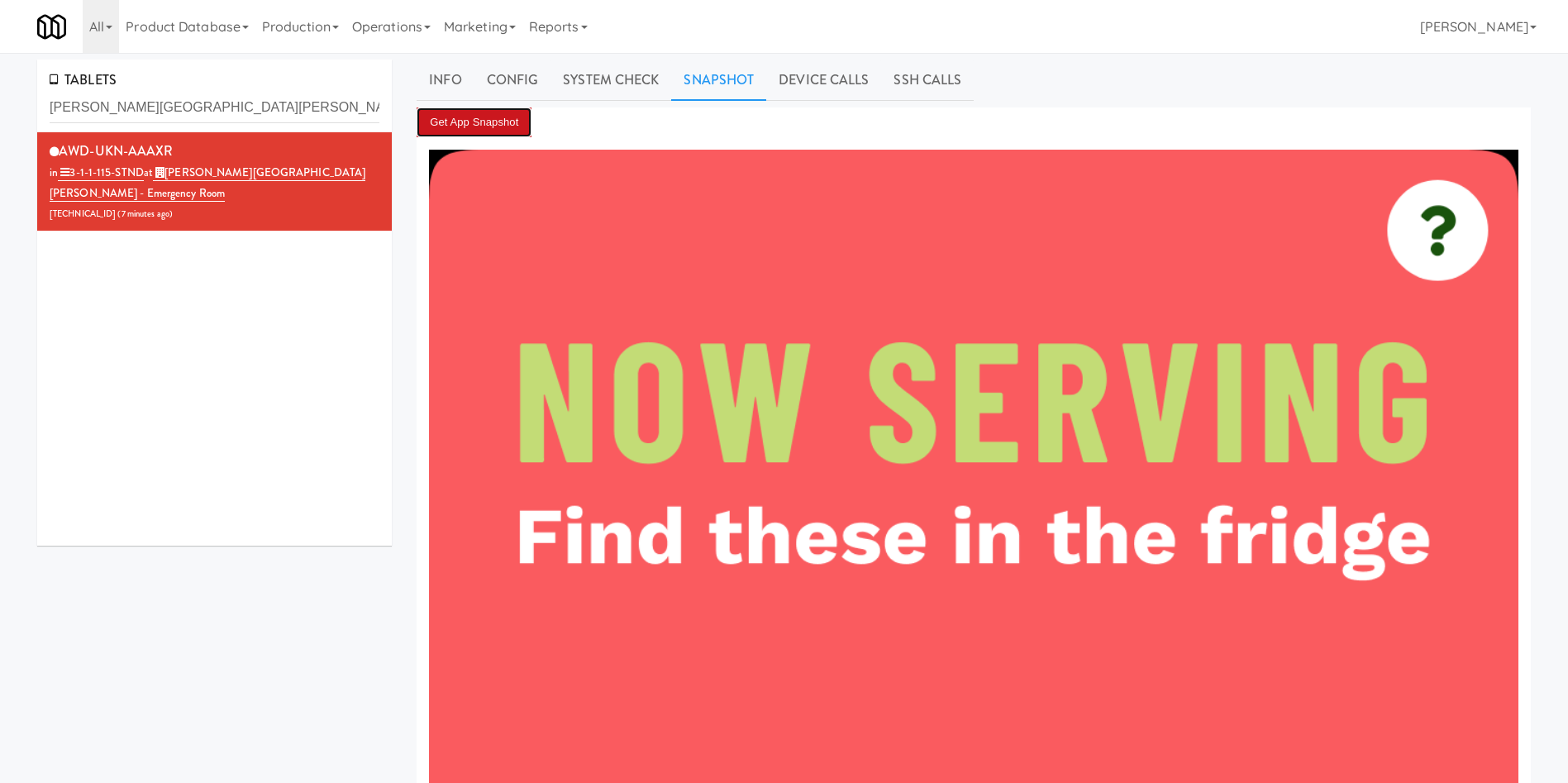
click at [502, 118] on button "Get App Snapshot" at bounding box center [474, 122] width 115 height 30
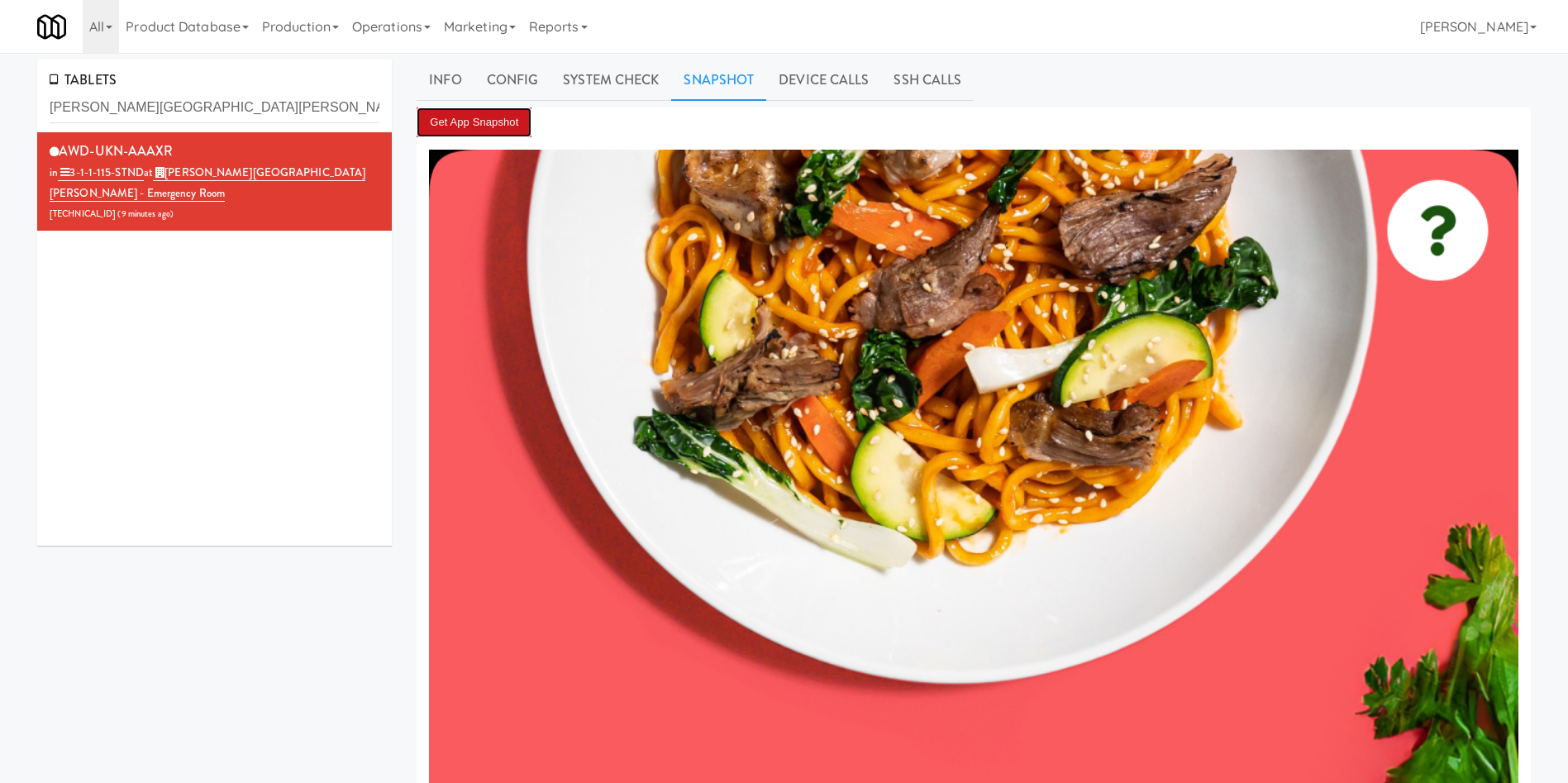
click at [465, 114] on button "Get App Snapshot" at bounding box center [474, 122] width 115 height 30
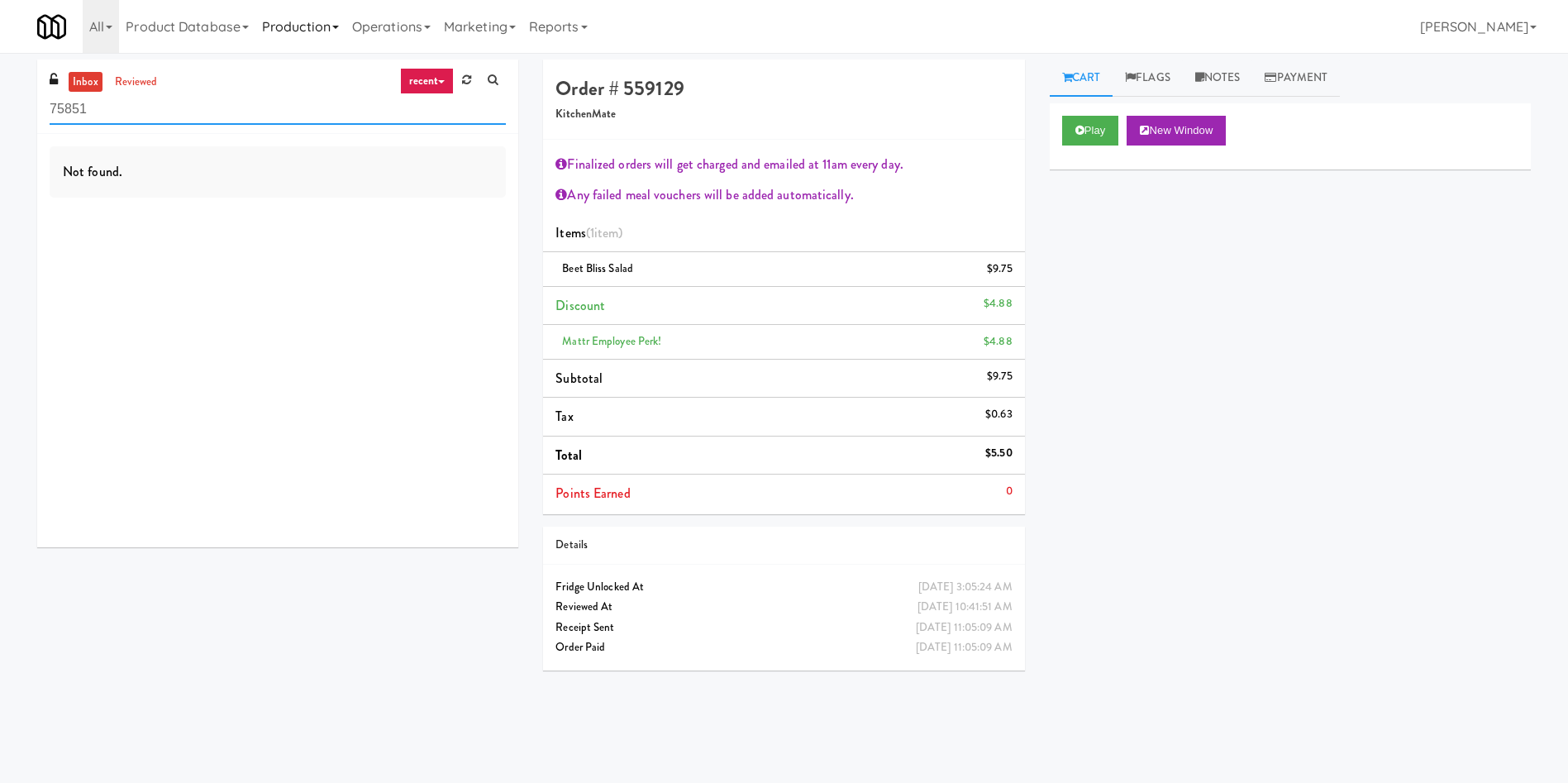
drag, startPoint x: 244, startPoint y: 120, endPoint x: 302, endPoint y: 19, distance: 116.5
click at [2, 97] on div "inbox reviewed recent all unclear take inventory issue suspicious failed recent…" at bounding box center [784, 392] width 1568 height 664
click at [417, 24] on link "Operations" at bounding box center [391, 26] width 91 height 53
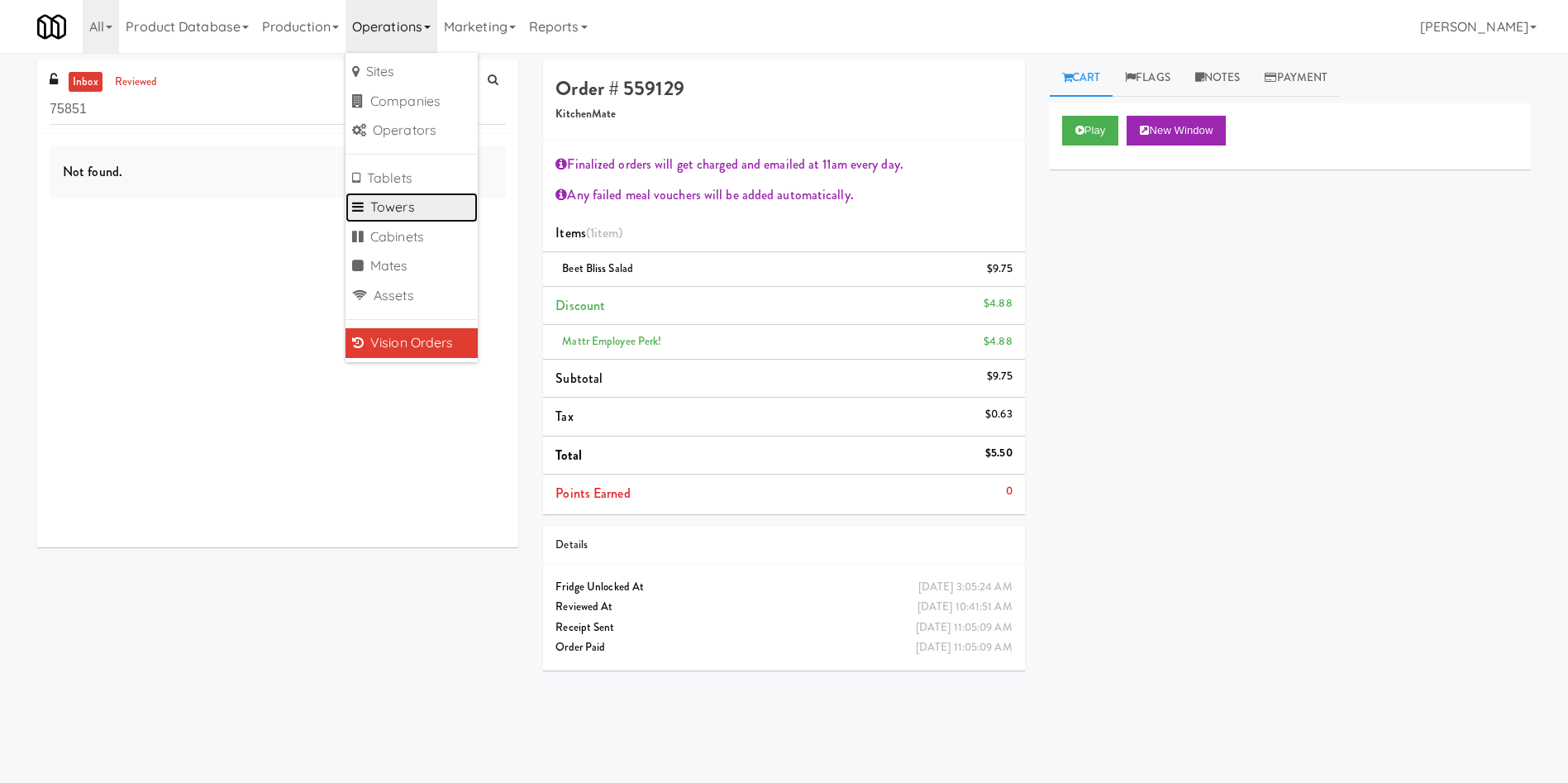
click at [430, 210] on link "Towers" at bounding box center [412, 207] width 132 height 30
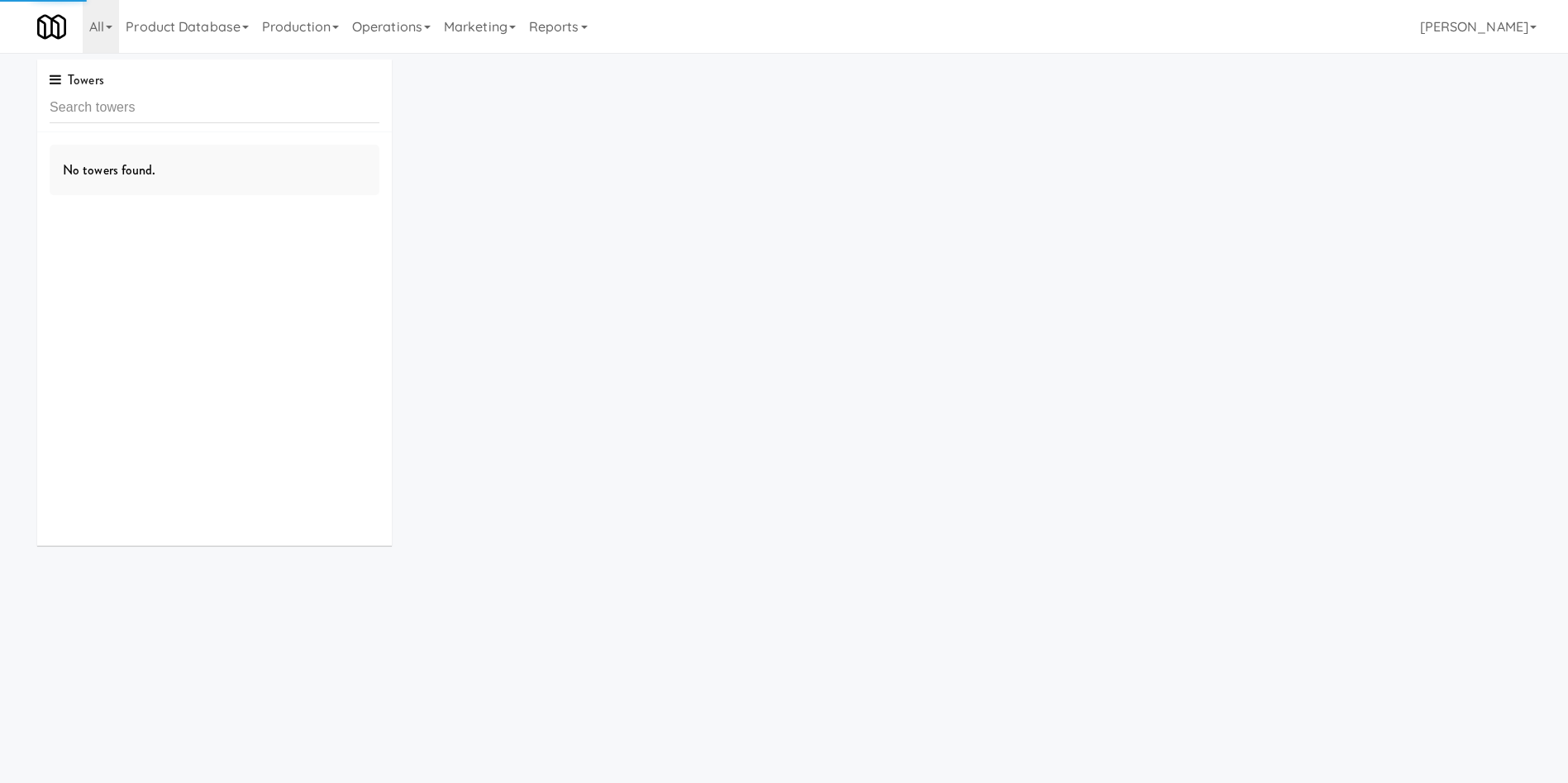
click at [265, 101] on input "text" at bounding box center [214, 107] width 330 height 30
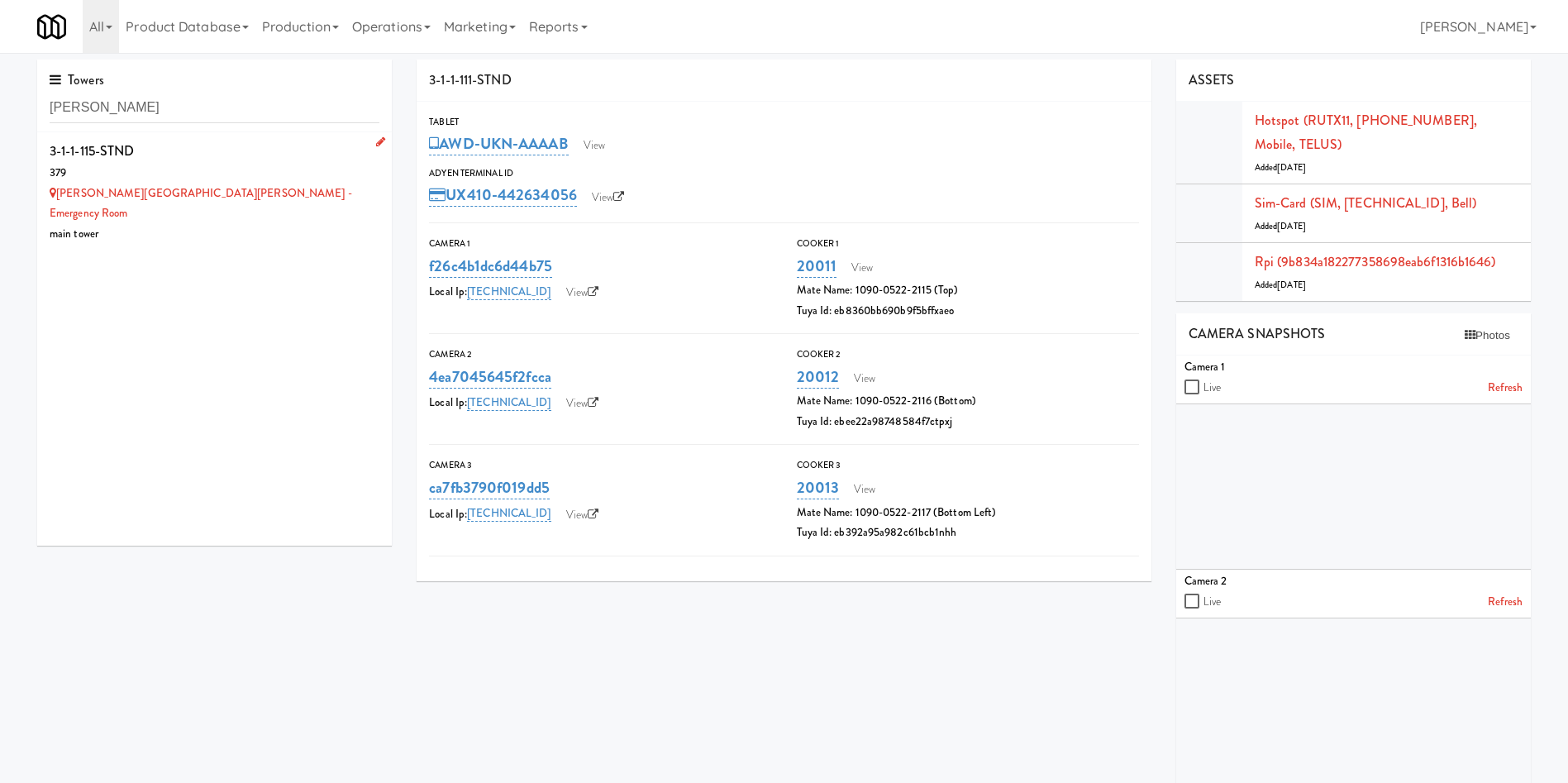
type input "Mackenzie Richmond"
click at [305, 228] on li "3-1-1-115-STND 379 Mackenzie Richmond Hill Hospital - Emergency Room main tower" at bounding box center [214, 192] width 354 height 119
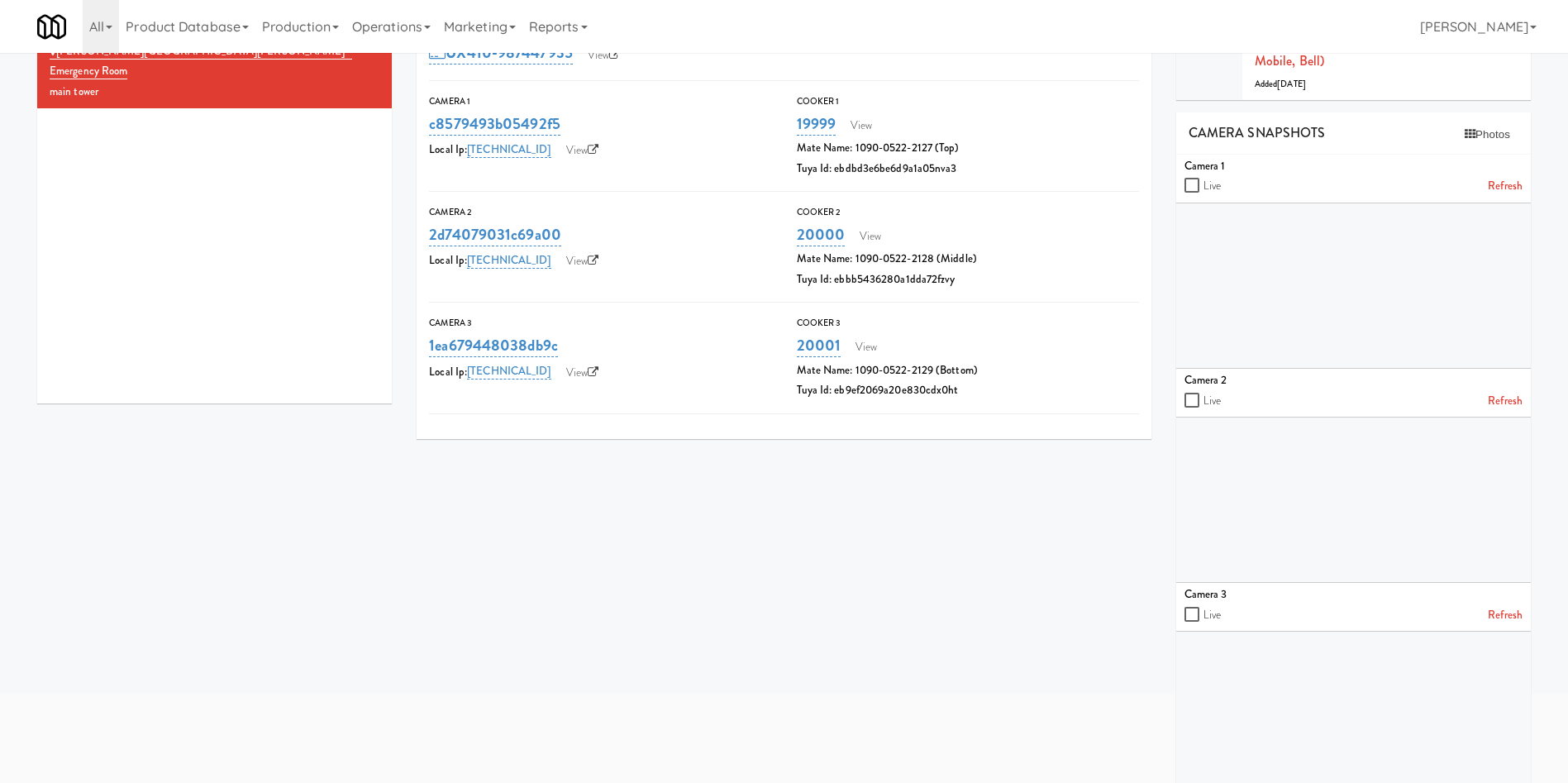
scroll to position [145, 0]
click at [596, 596] on div "3-1-1-115-STND Tablet AWD-UKN-AAAXR View Adyen Terminal Id UX410-987447935 View…" at bounding box center [973, 361] width 1139 height 892
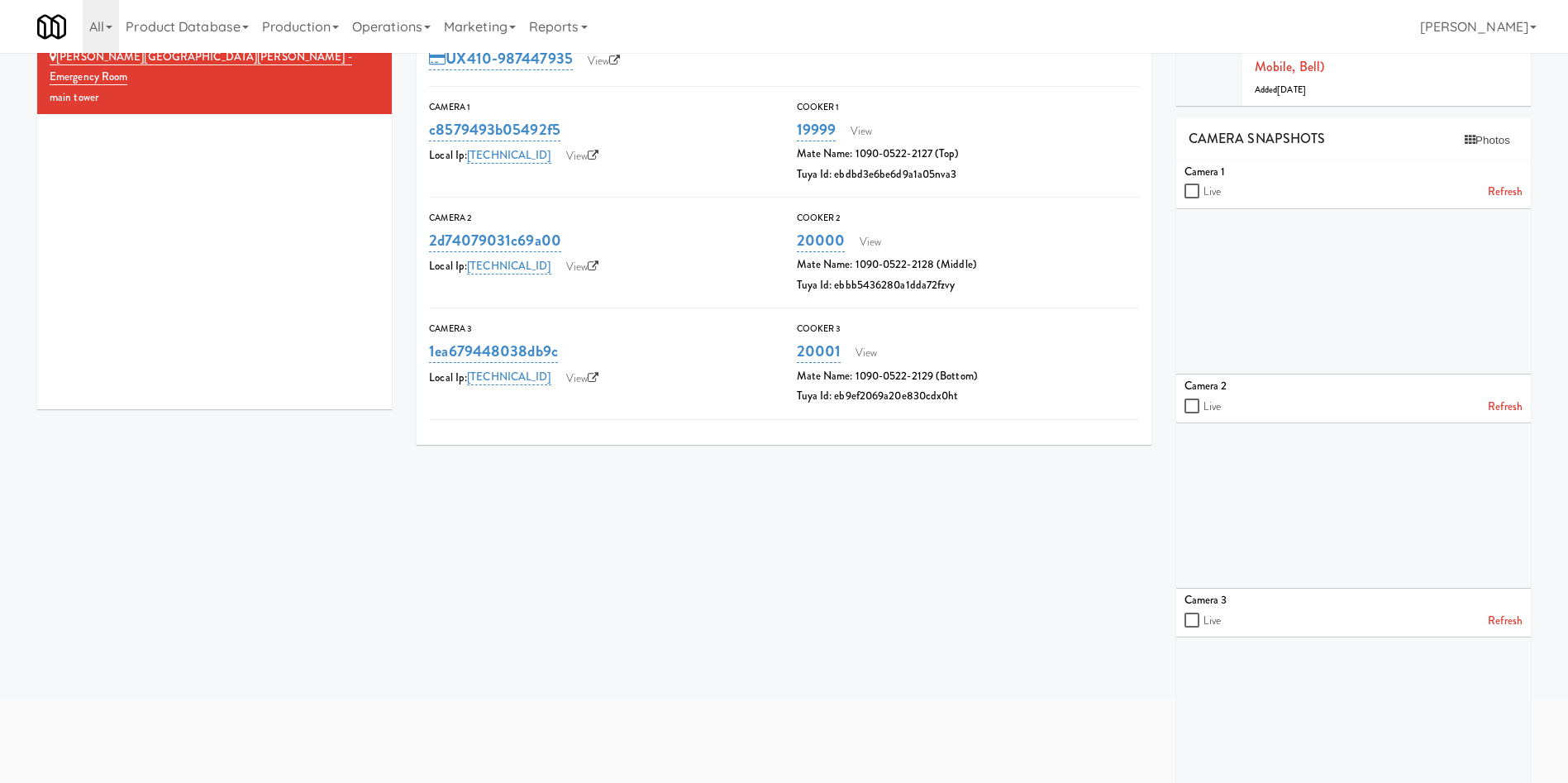
scroll to position [0, 0]
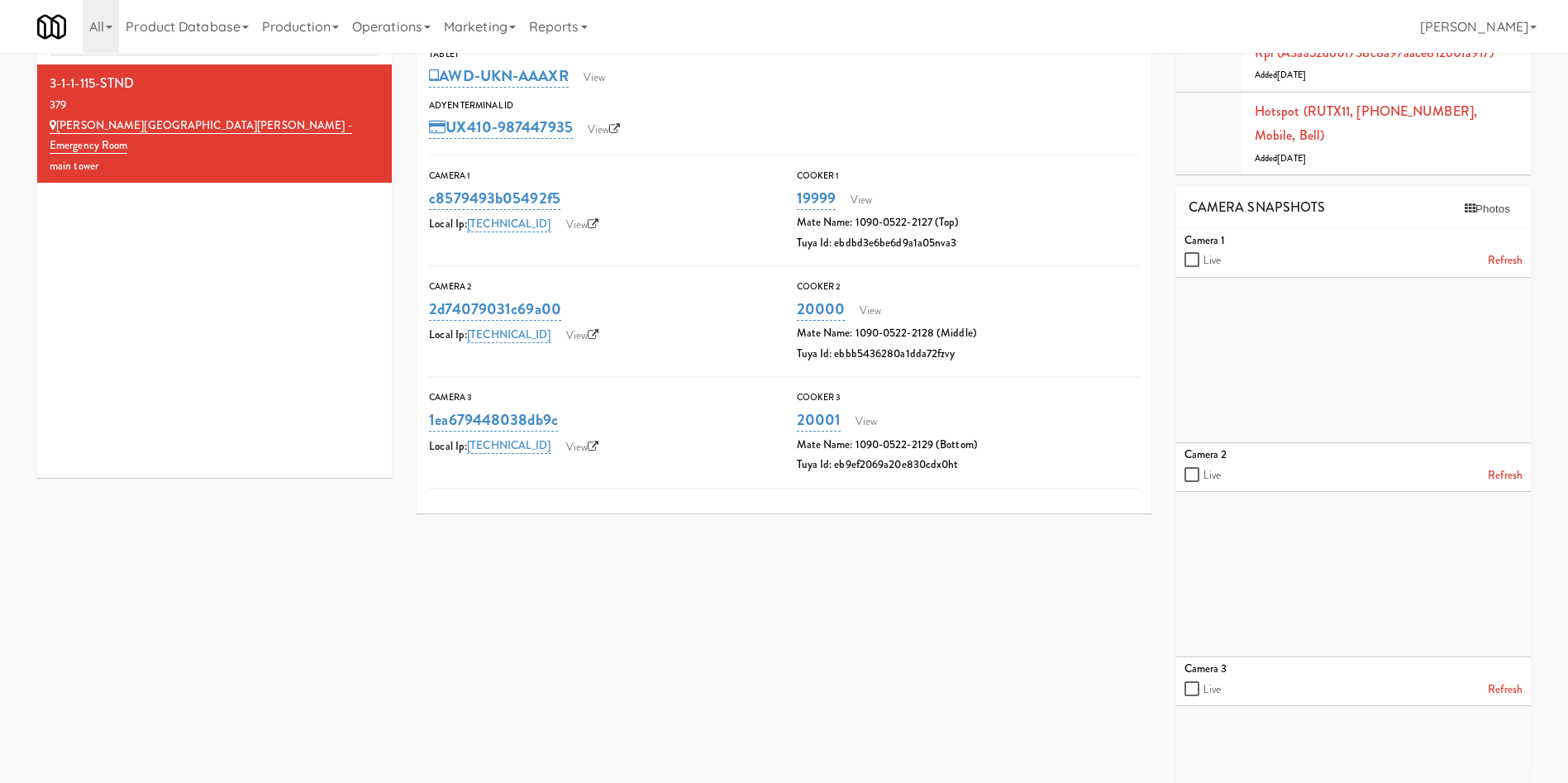
scroll to position [124, 0]
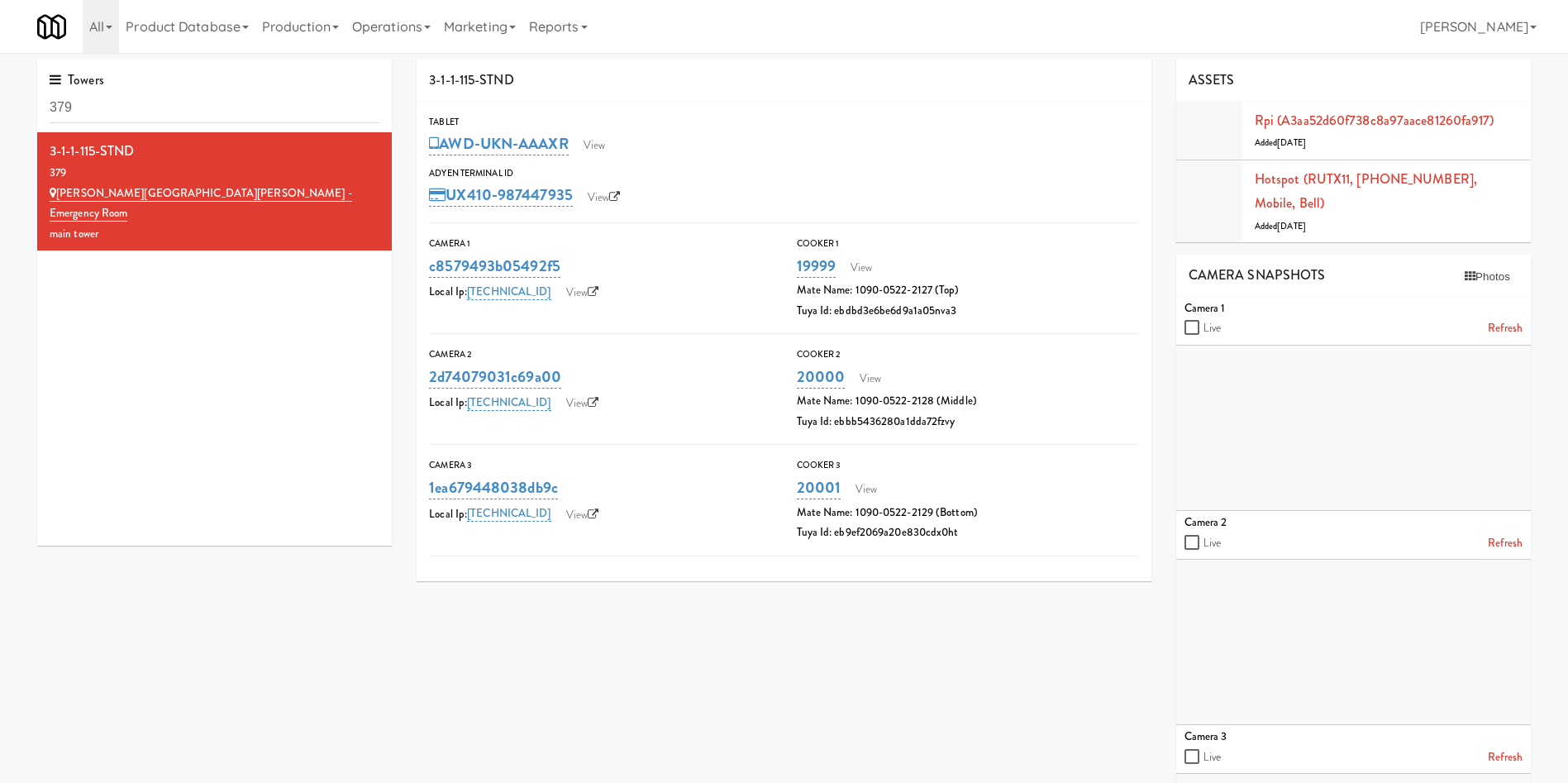
click at [973, 690] on div "3-1-1-115-STND Tablet AWD-UKN-AAAXR View Adyen Terminal Id UX410-987447935 View…" at bounding box center [973, 505] width 1139 height 892
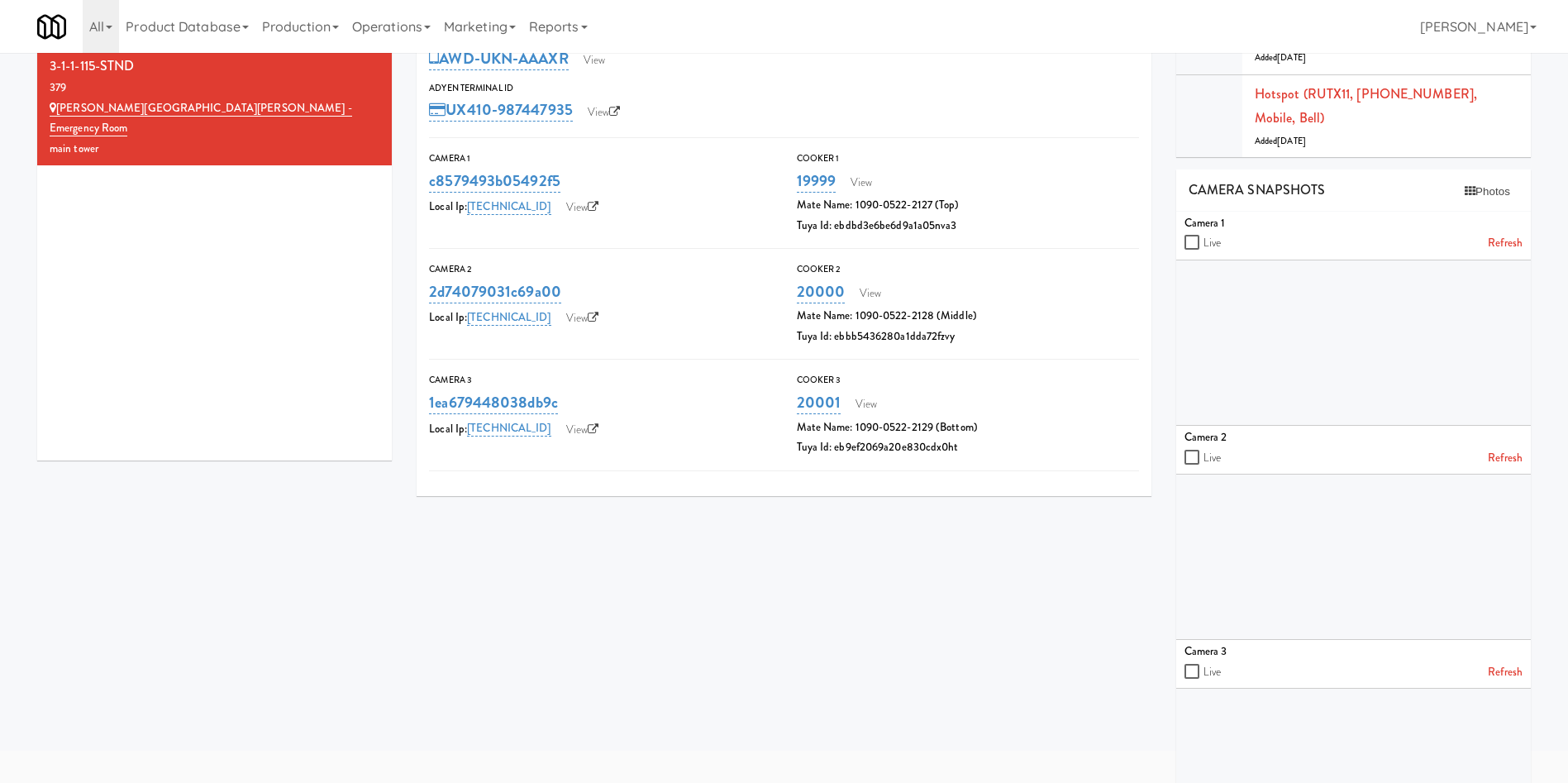
scroll to position [124, 0]
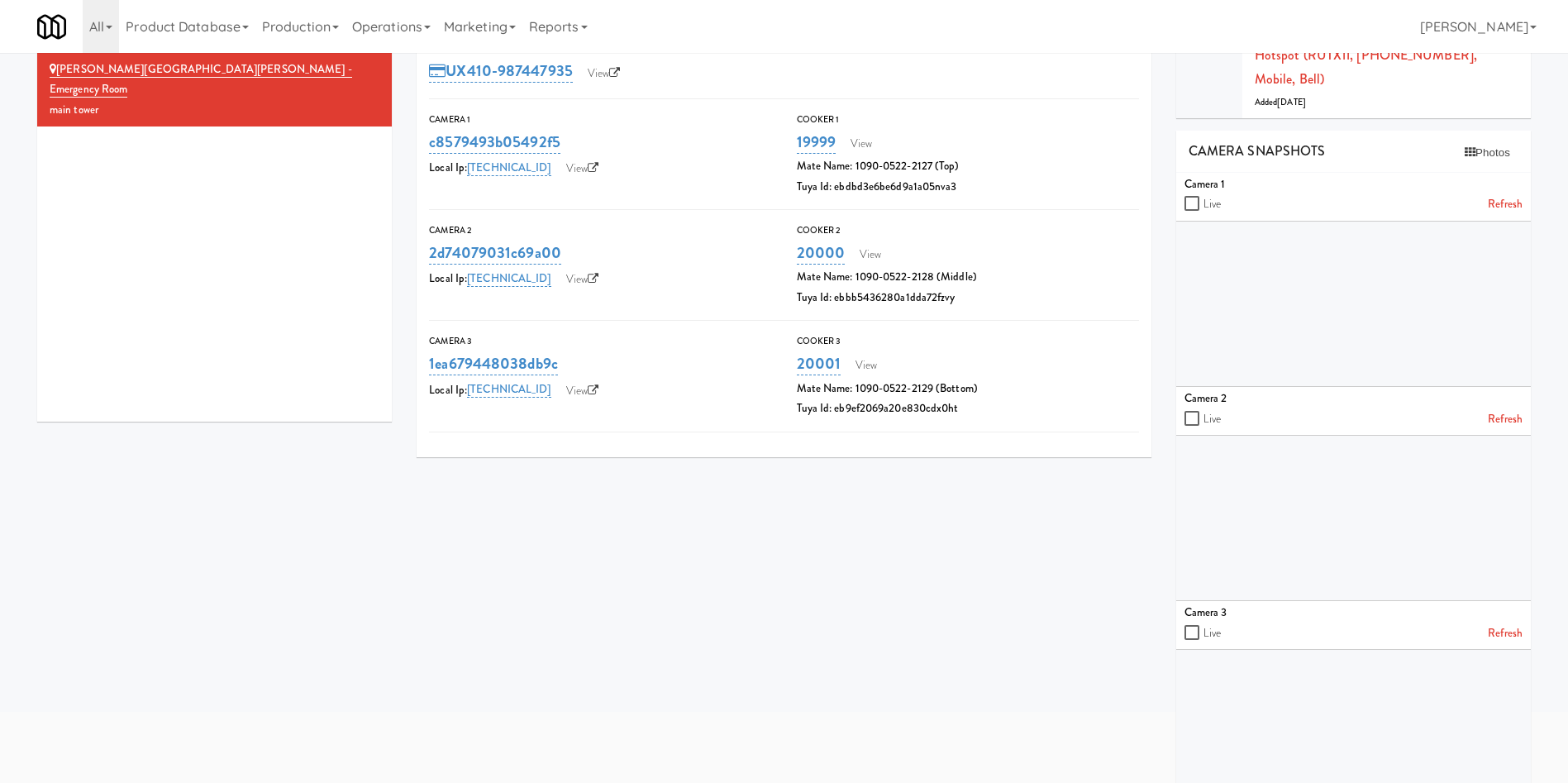
click at [802, 569] on div "3-1-1-115-STND Tablet AWD-UKN-AAAXR View Adyen Terminal Id UX410-987447935 View…" at bounding box center [973, 382] width 1139 height 892
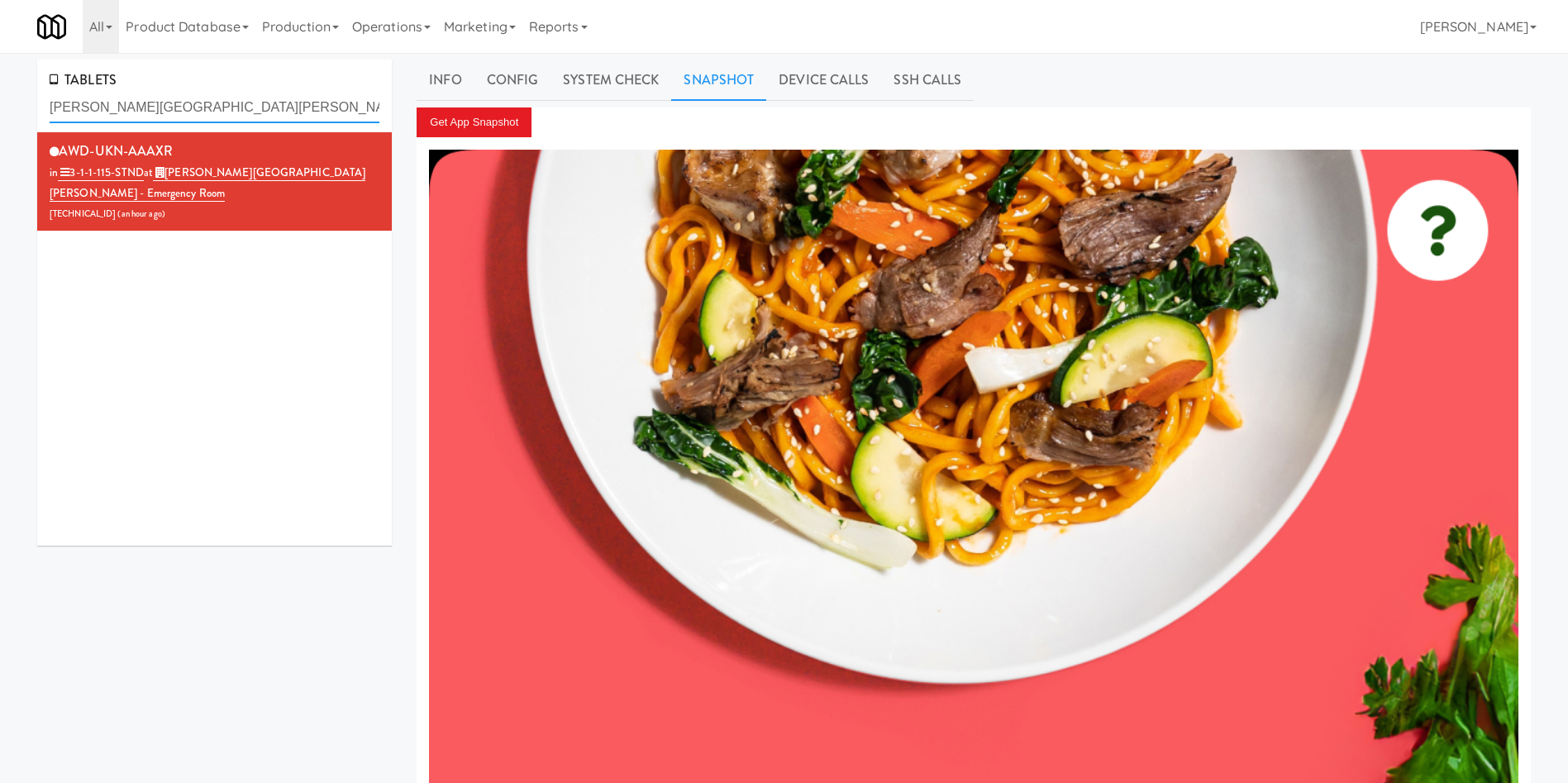
drag, startPoint x: 0, startPoint y: 0, endPoint x: 39, endPoint y: 105, distance: 112.0
click at [39, 105] on div "TABLETS Mackenzie Richmond Hill Hospital - Emergency" at bounding box center [214, 95] width 354 height 73
